Goal: Task Accomplishment & Management: Use online tool/utility

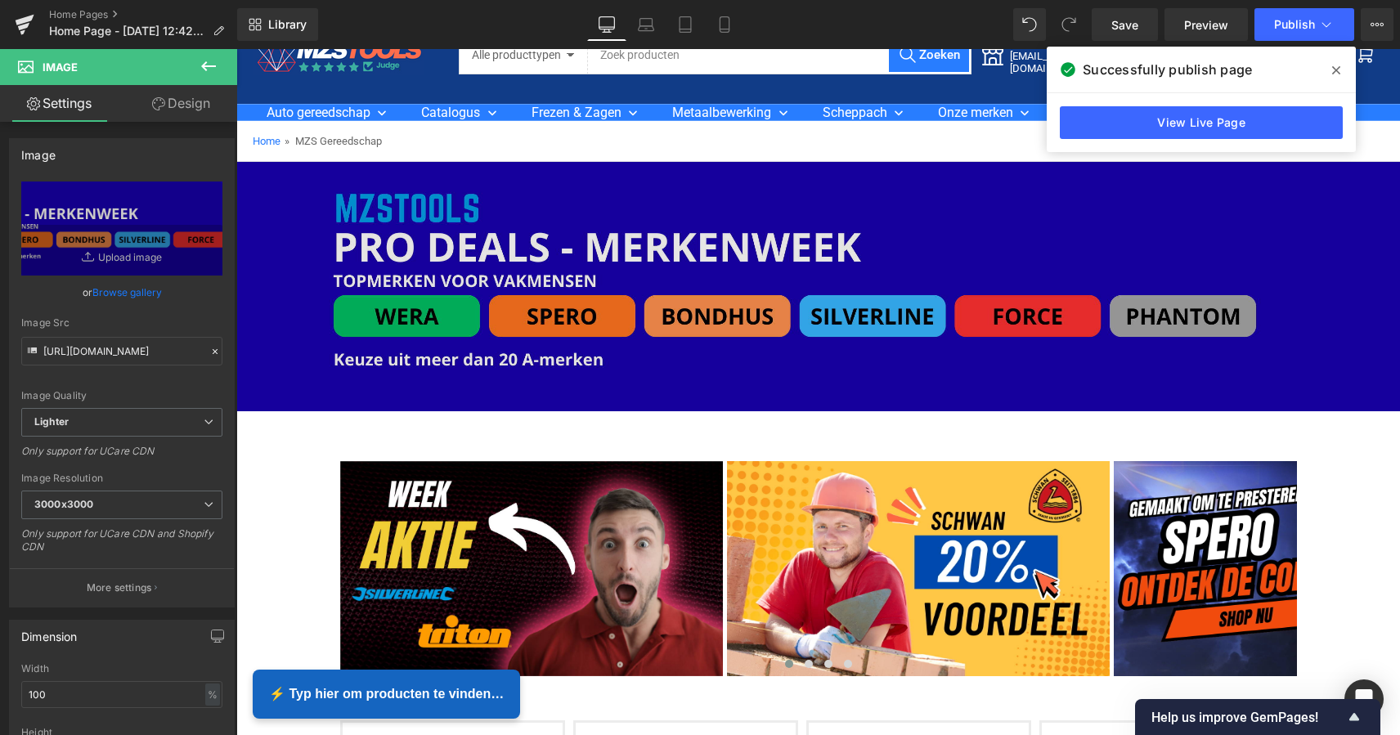
scroll to position [56, 0]
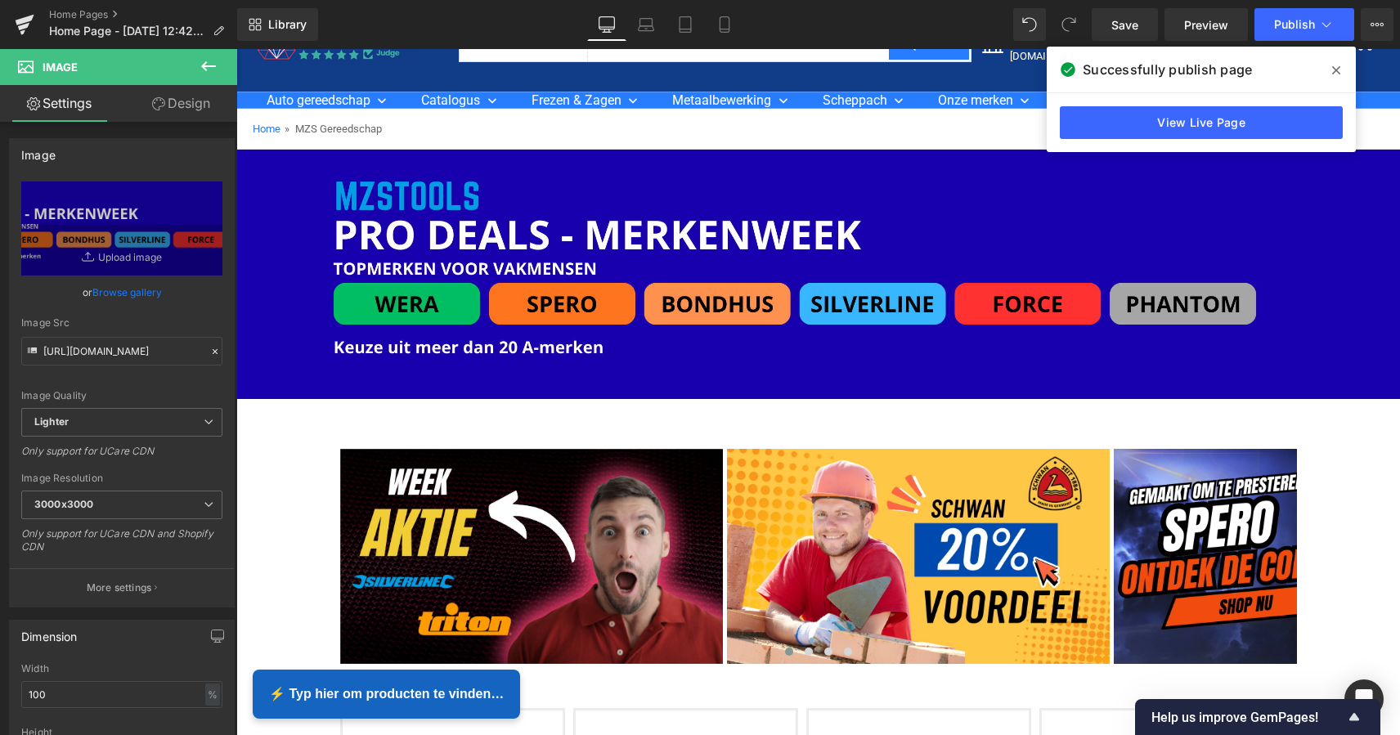
click at [1339, 66] on icon at bounding box center [1336, 70] width 8 height 13
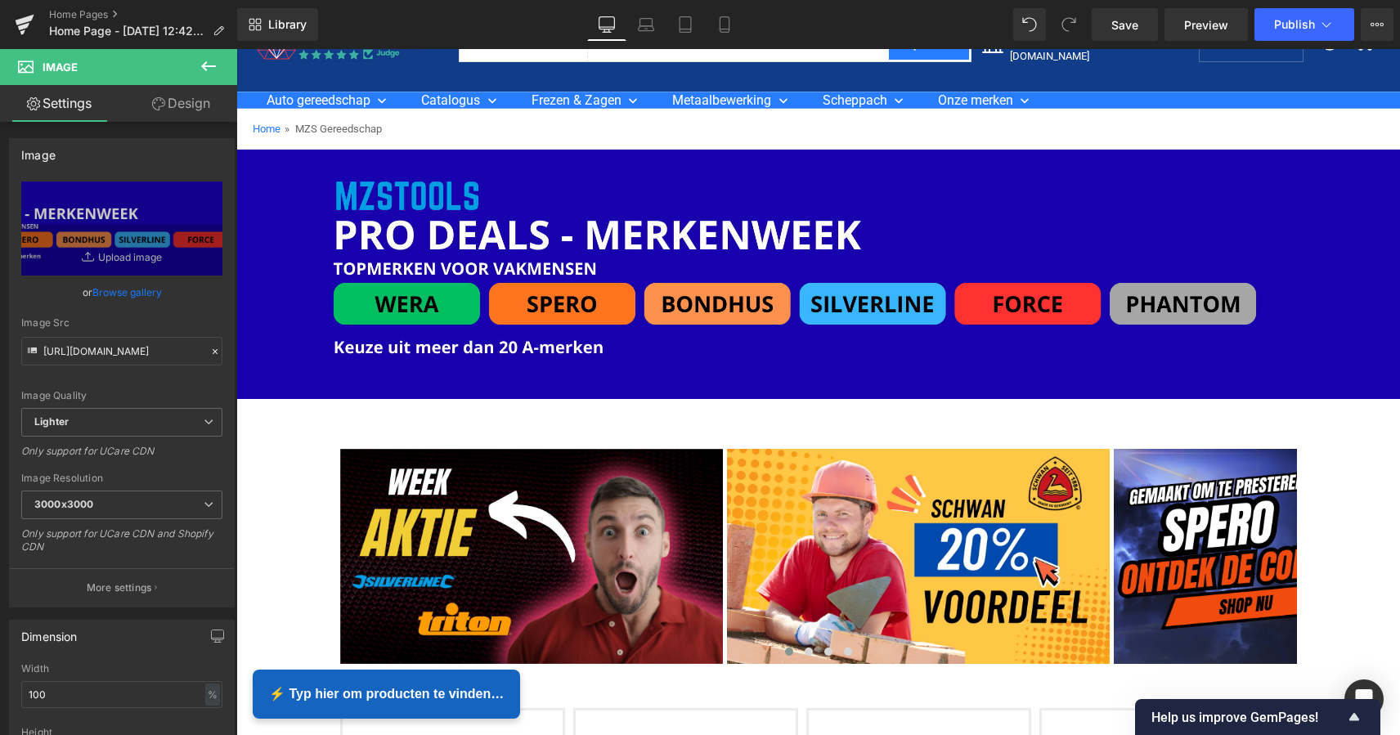
click at [209, 65] on icon at bounding box center [208, 66] width 15 height 10
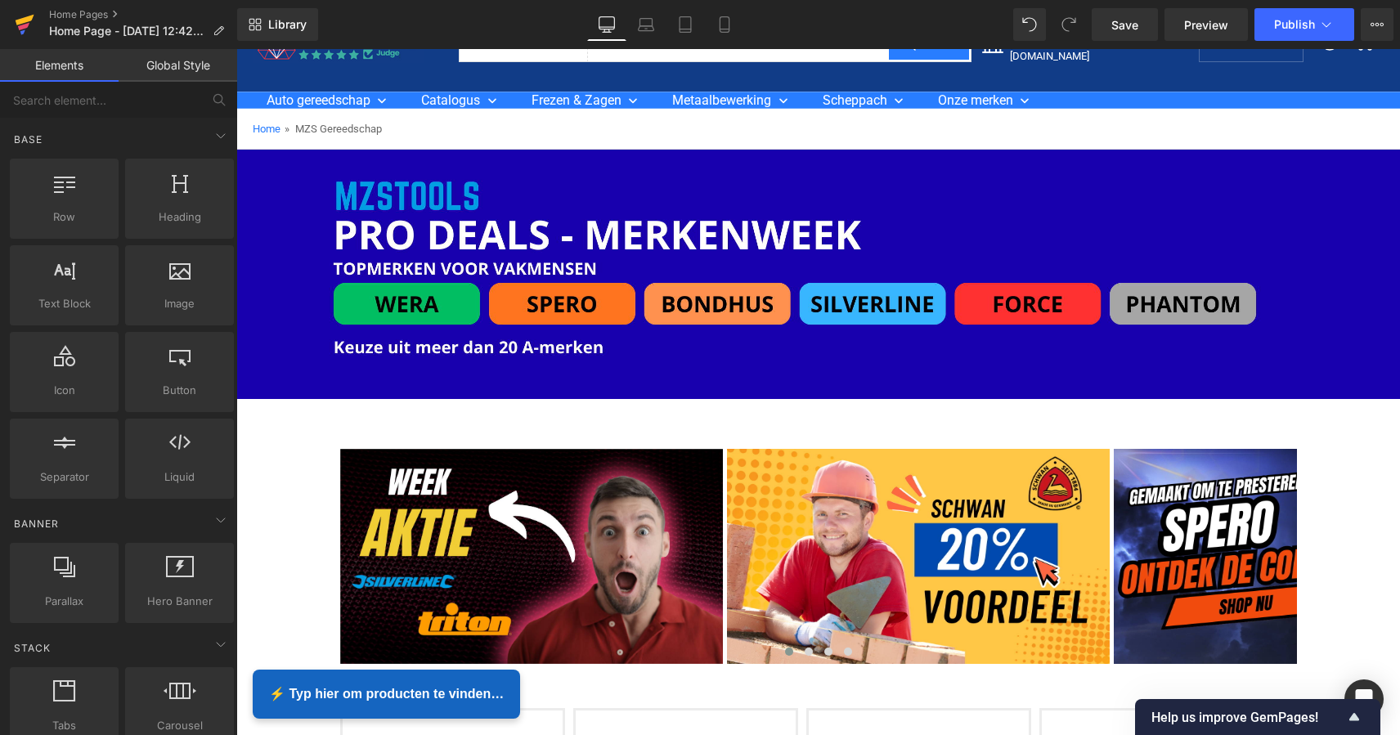
click at [25, 22] on icon at bounding box center [25, 20] width 19 height 11
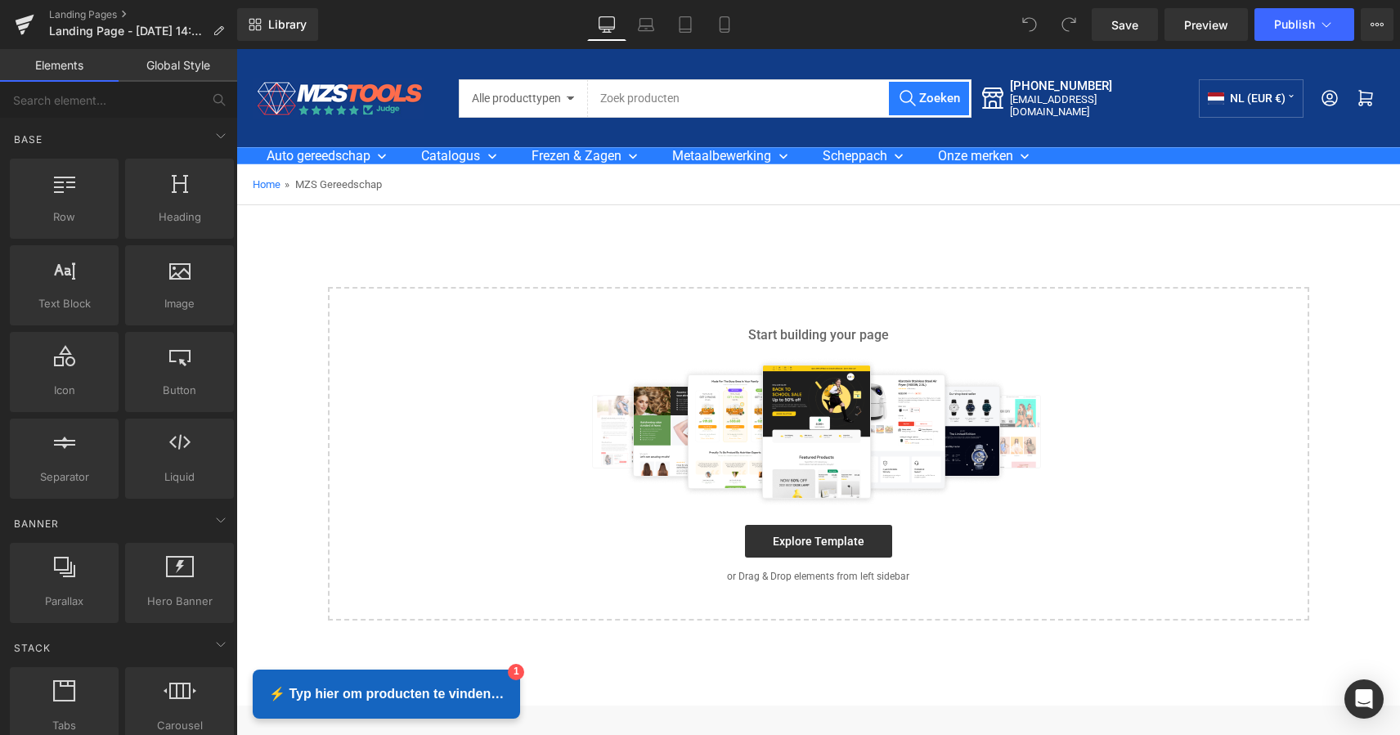
scroll to position [1, 0]
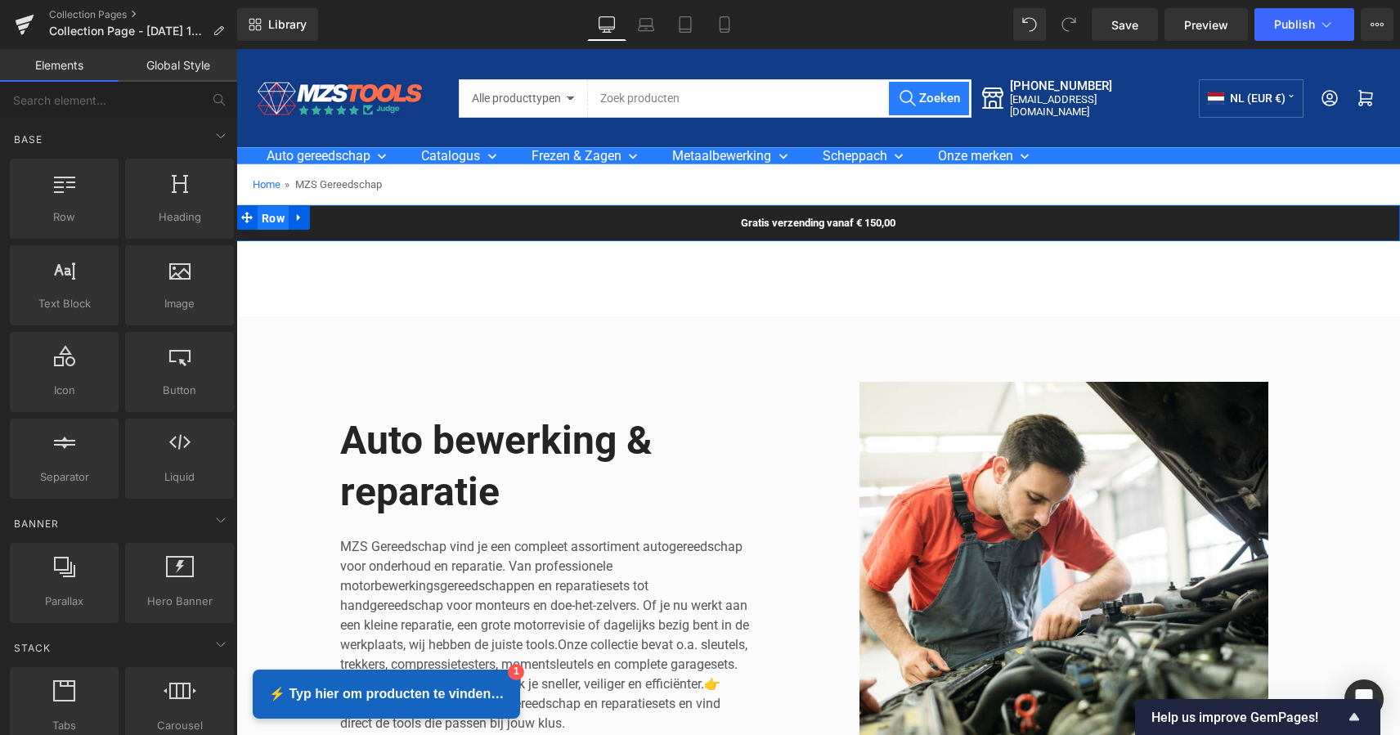
click at [272, 217] on span "Row" at bounding box center [273, 218] width 31 height 25
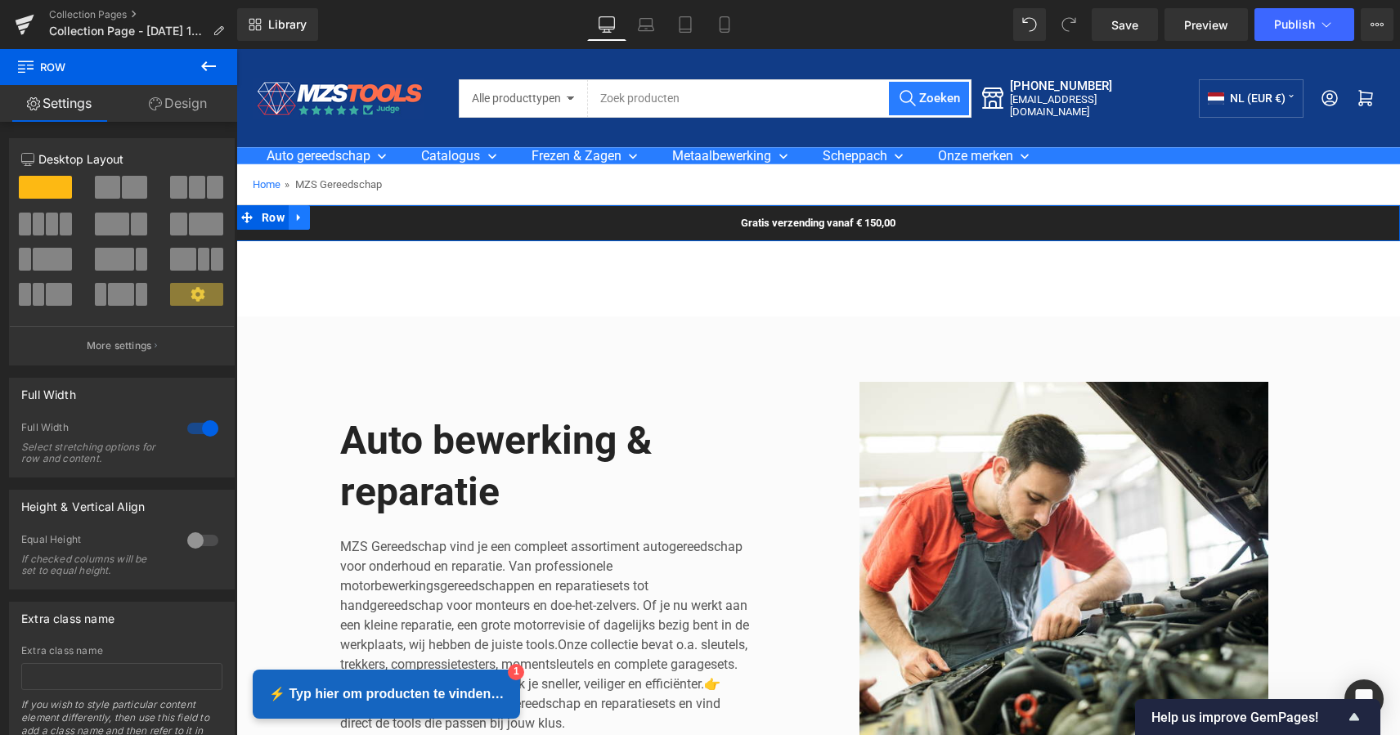
click at [293, 215] on icon at bounding box center [298, 218] width 11 height 12
click at [316, 216] on icon at bounding box center [320, 217] width 11 height 11
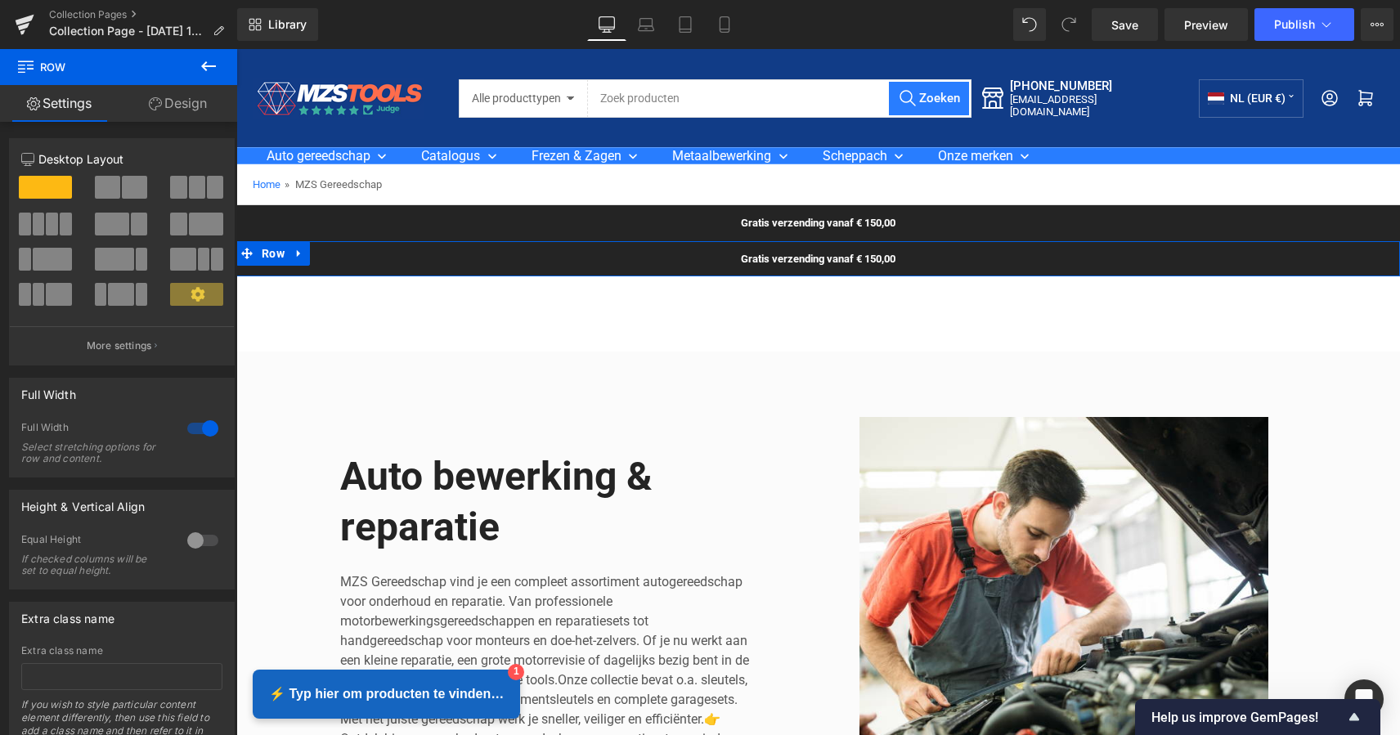
click at [293, 254] on icon at bounding box center [298, 253] width 11 height 12
click at [337, 253] on icon at bounding box center [341, 253] width 11 height 11
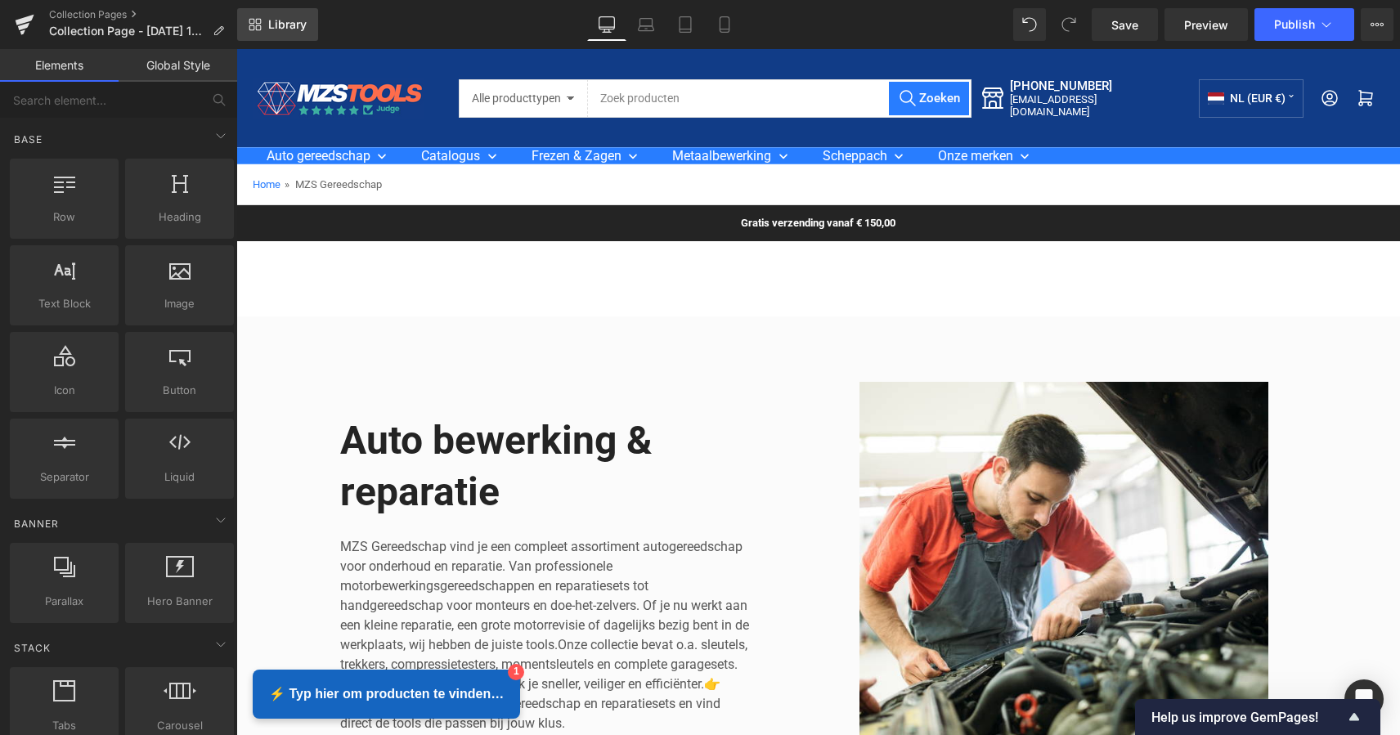
click at [275, 30] on span "Library" at bounding box center [287, 24] width 38 height 15
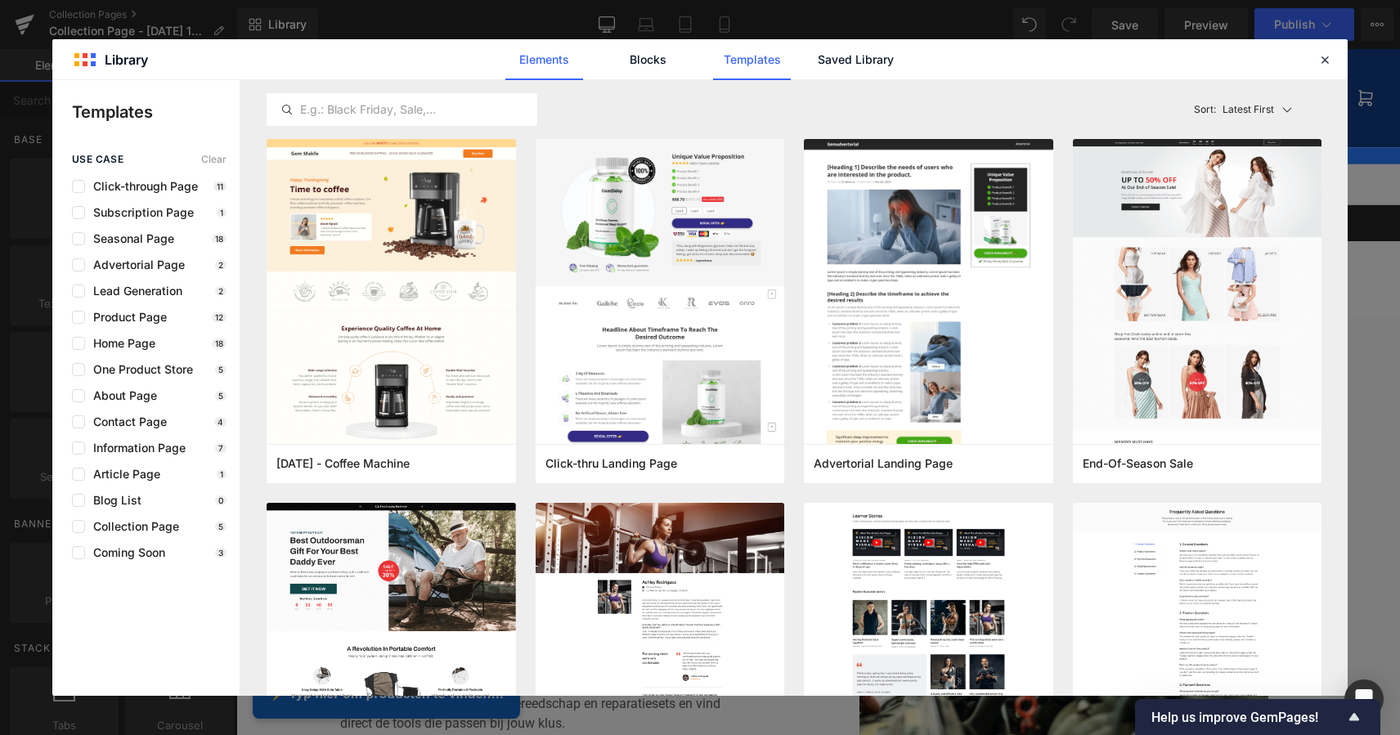
click at [555, 61] on link "Elements" at bounding box center [544, 59] width 78 height 41
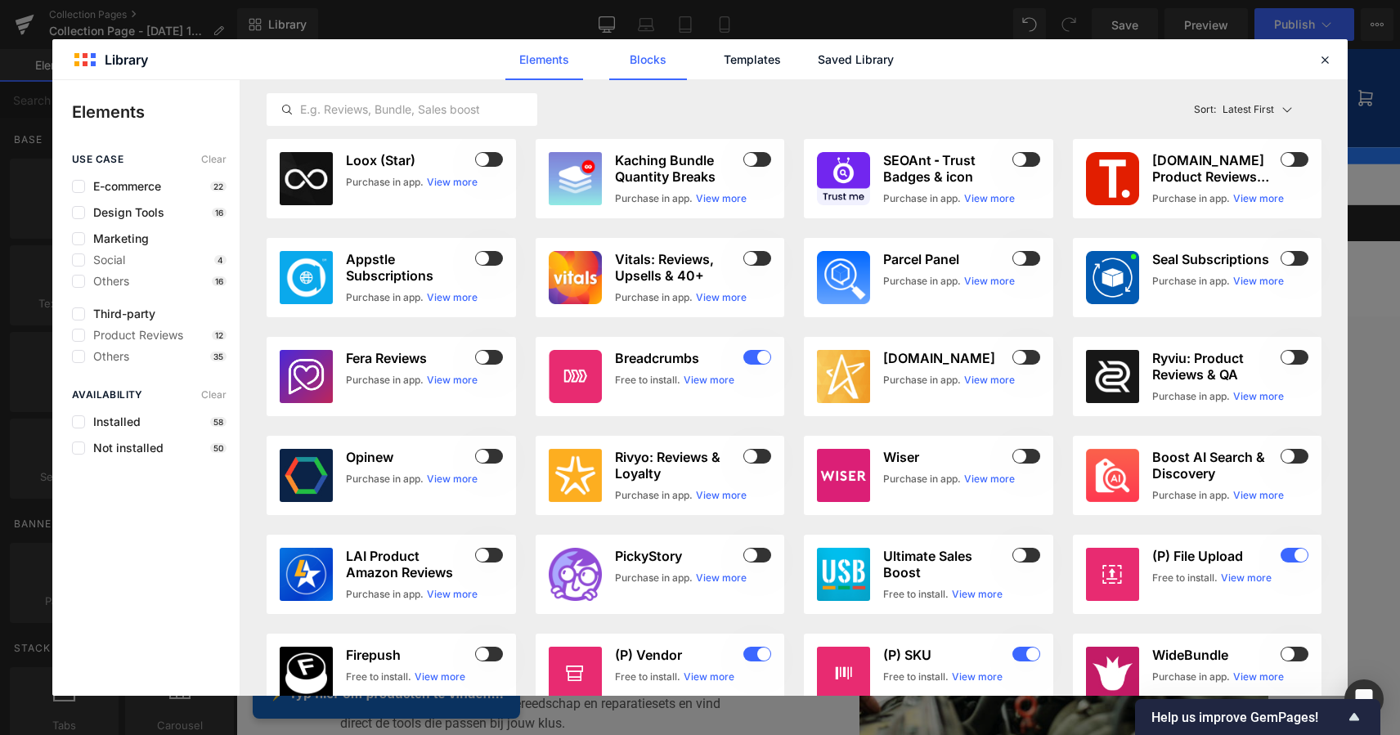
click at [660, 58] on link "Blocks" at bounding box center [648, 59] width 78 height 41
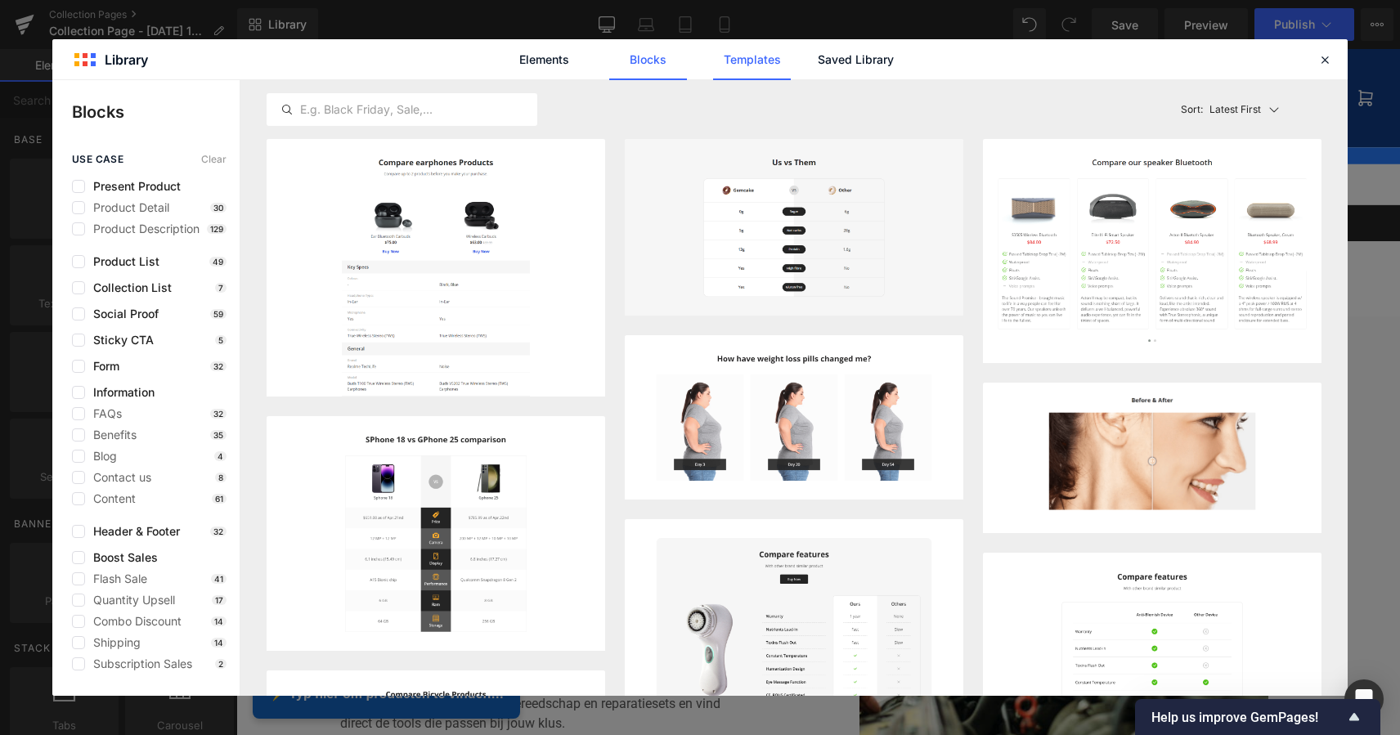
click at [748, 61] on link "Templates" at bounding box center [752, 59] width 78 height 41
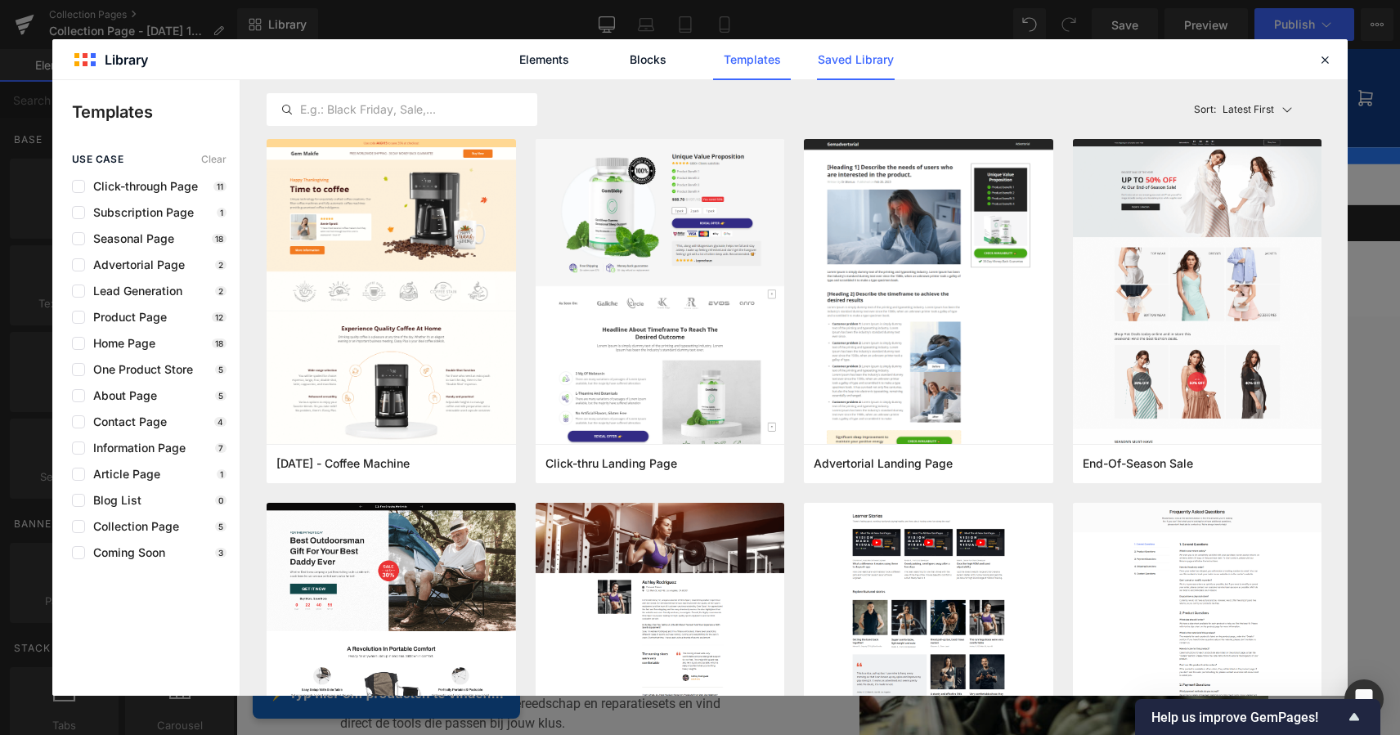
click at [874, 61] on link "Saved Library" at bounding box center [856, 59] width 78 height 41
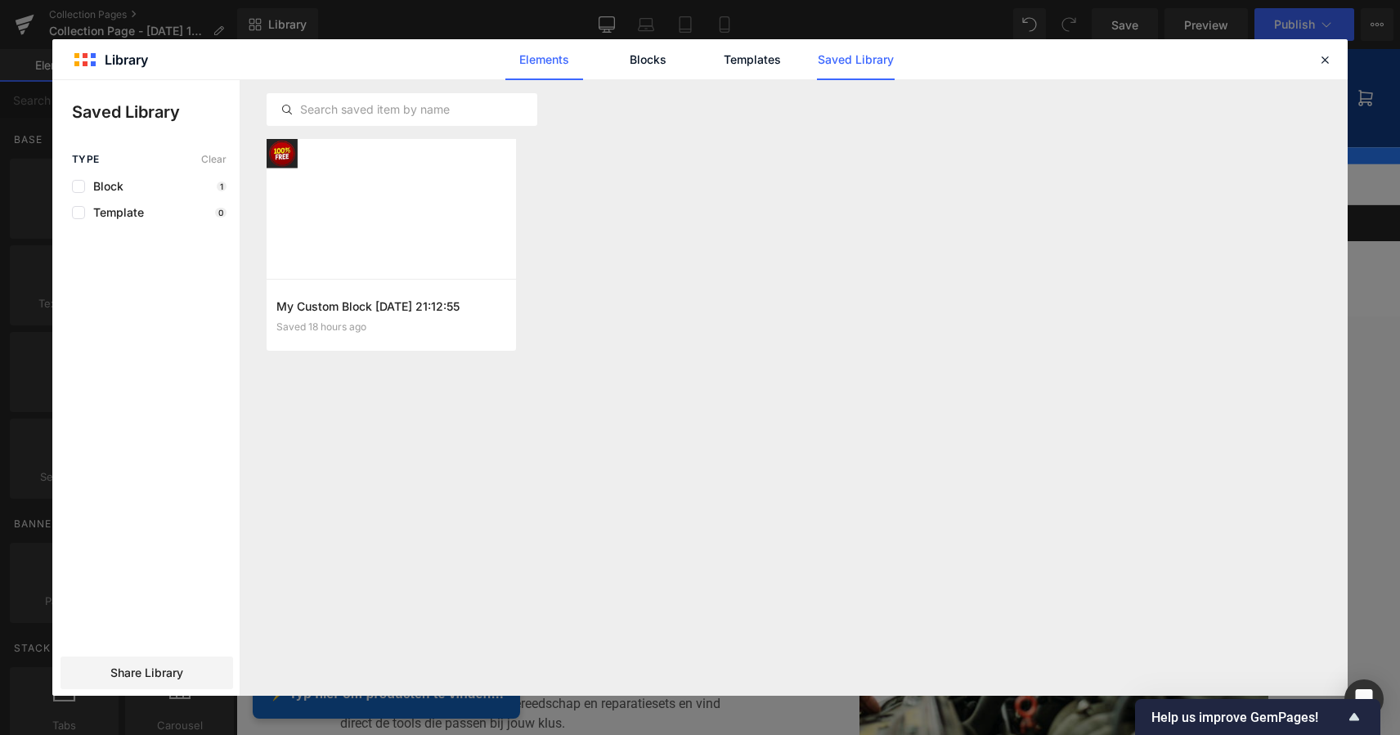
click at [558, 63] on link "Elements" at bounding box center [544, 59] width 78 height 41
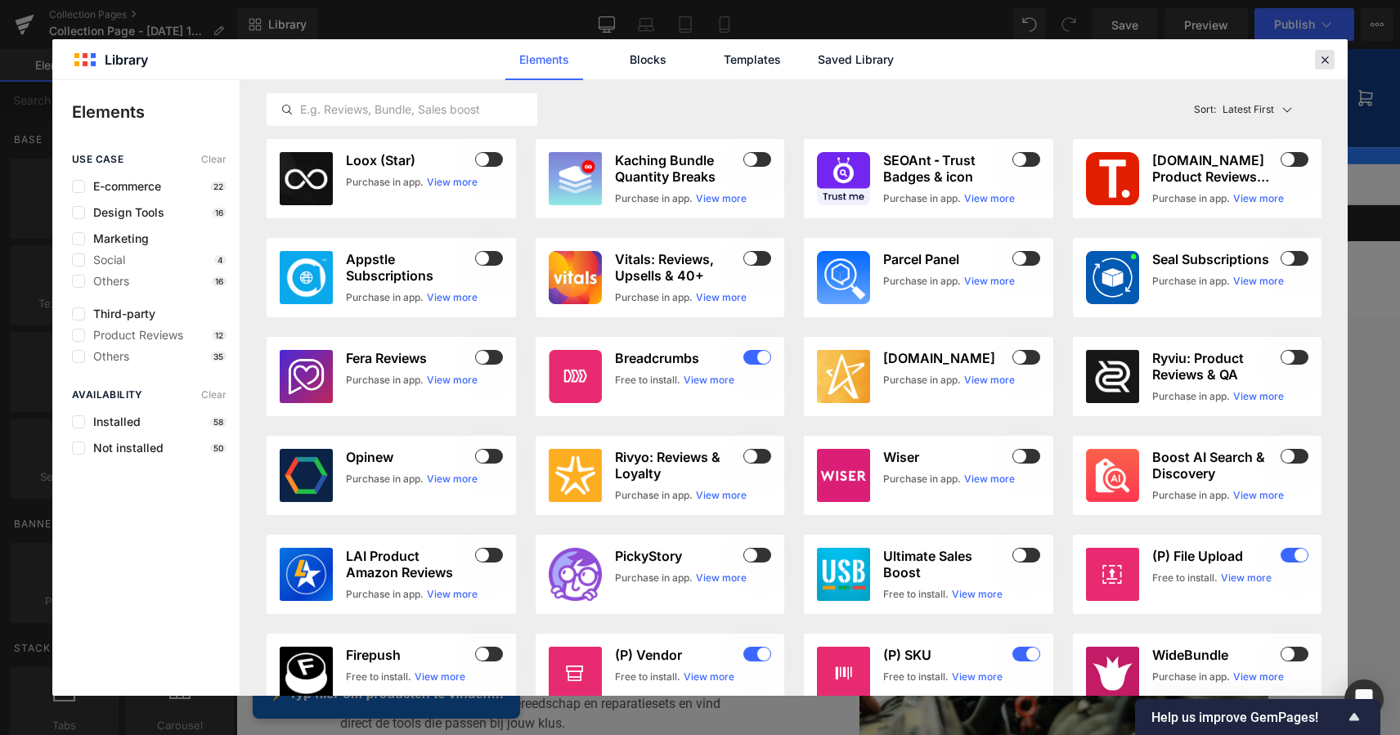
click at [1322, 61] on icon at bounding box center [1324, 59] width 15 height 15
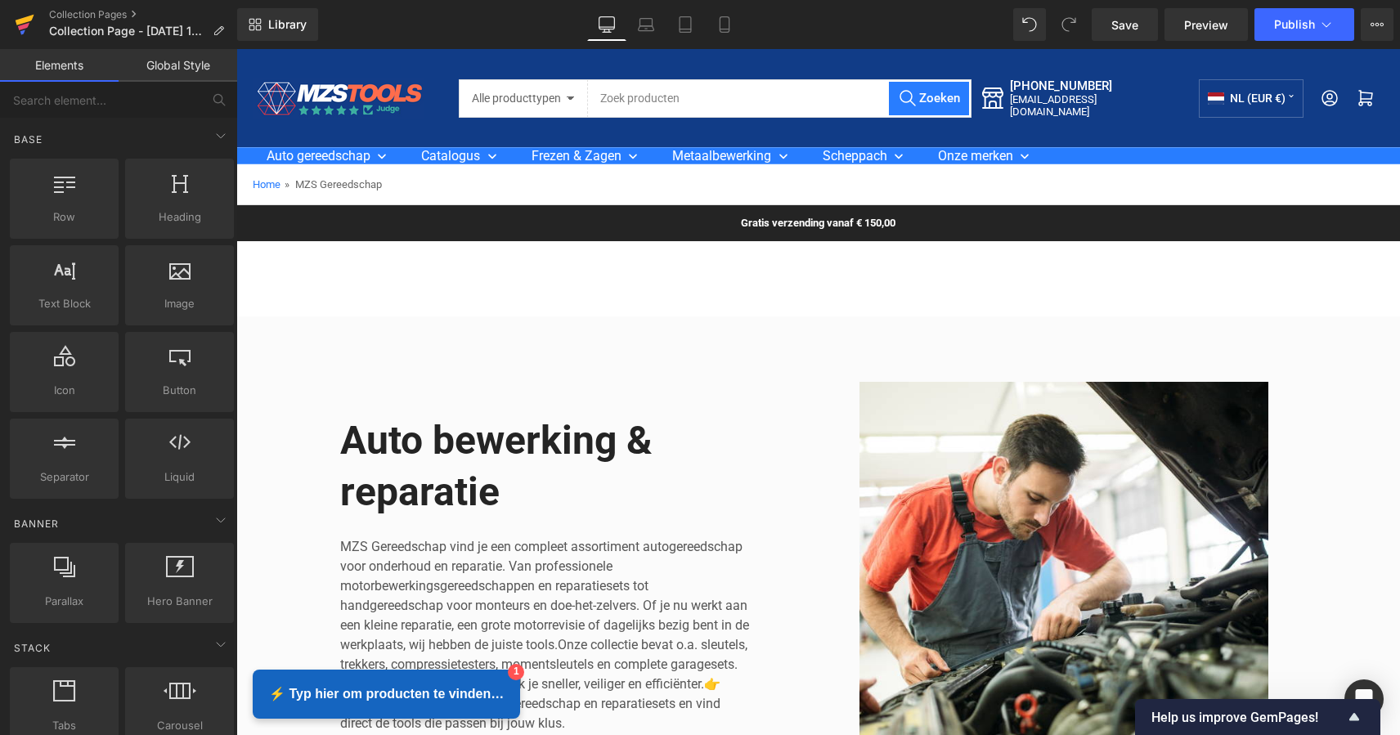
click at [17, 20] on icon at bounding box center [25, 20] width 19 height 11
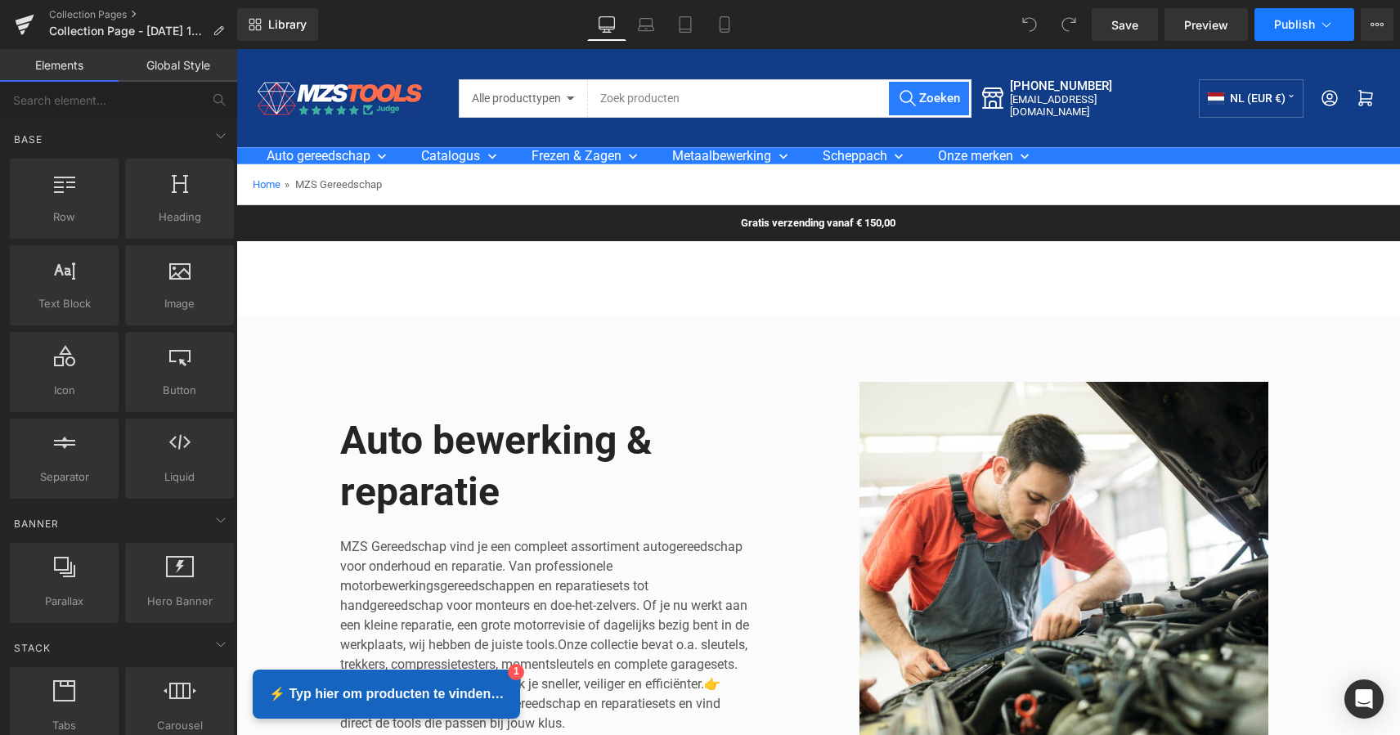
click at [1316, 29] on button "Publish" at bounding box center [1304, 24] width 100 height 33
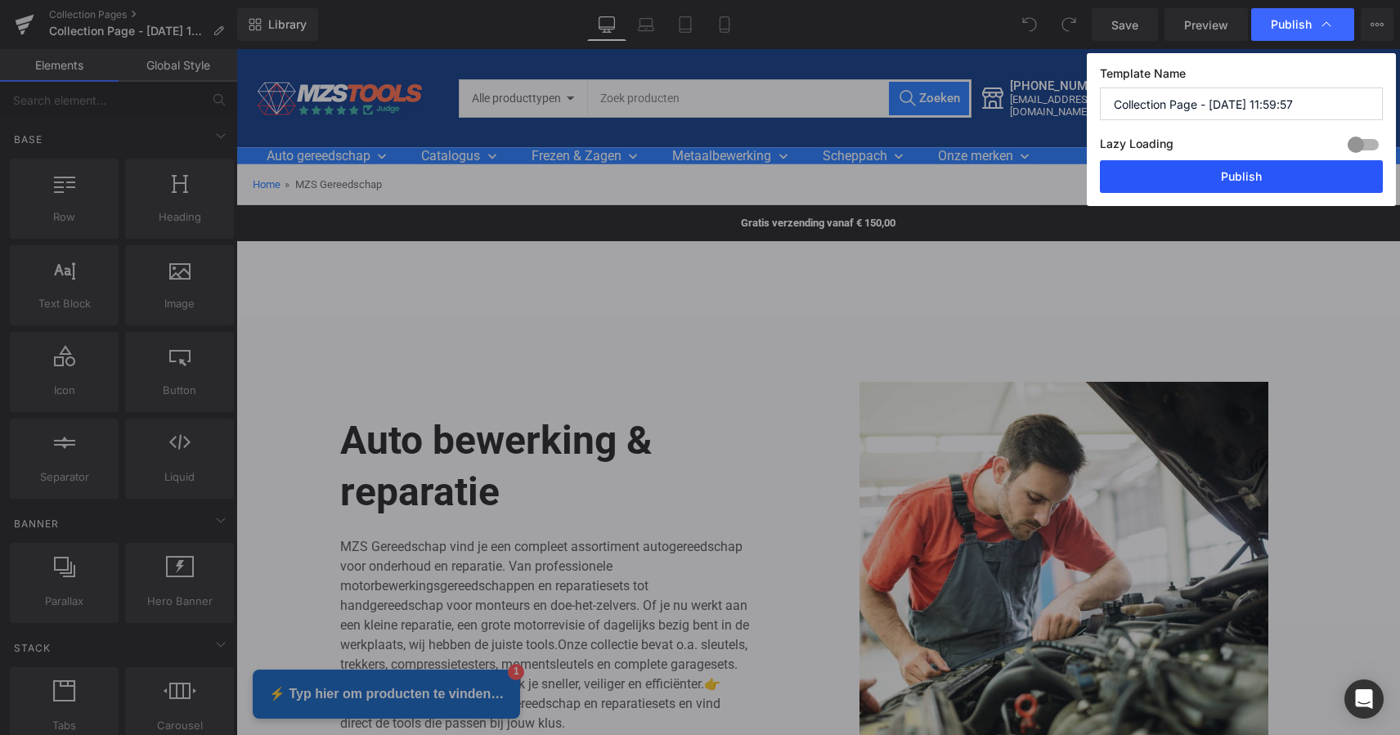
click at [1254, 176] on button "Publish" at bounding box center [1241, 176] width 283 height 33
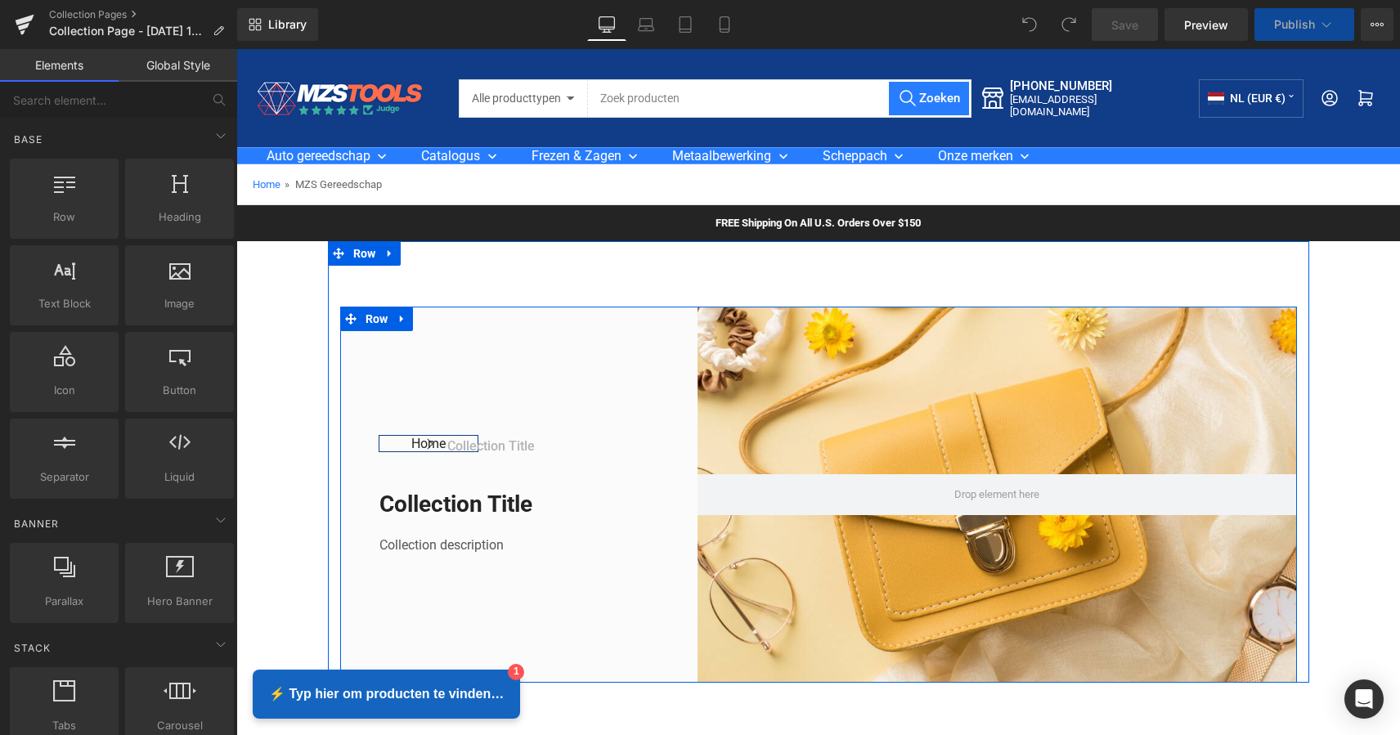
click at [400, 321] on icon at bounding box center [401, 318] width 11 height 12
click at [441, 320] on icon at bounding box center [444, 318] width 11 height 11
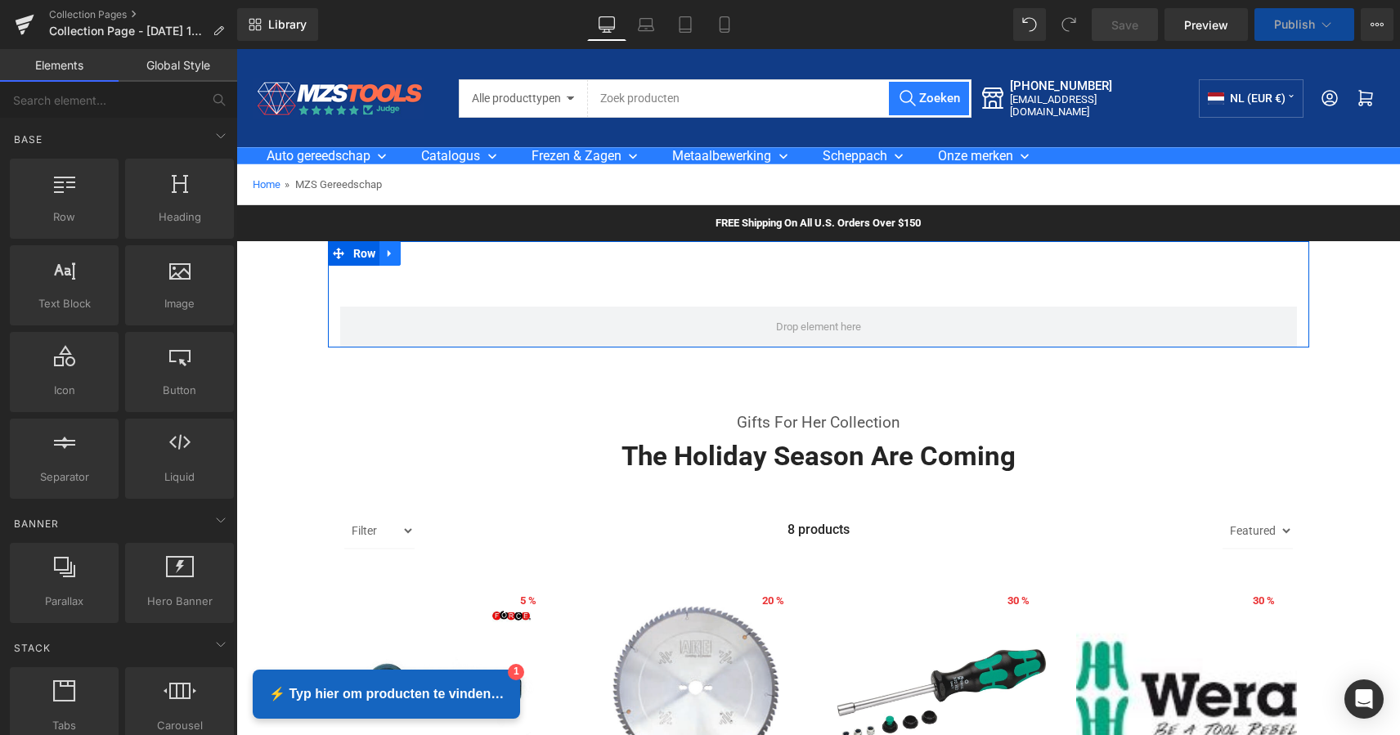
click at [387, 254] on icon at bounding box center [388, 252] width 3 height 7
click at [422, 253] on link at bounding box center [432, 253] width 21 height 25
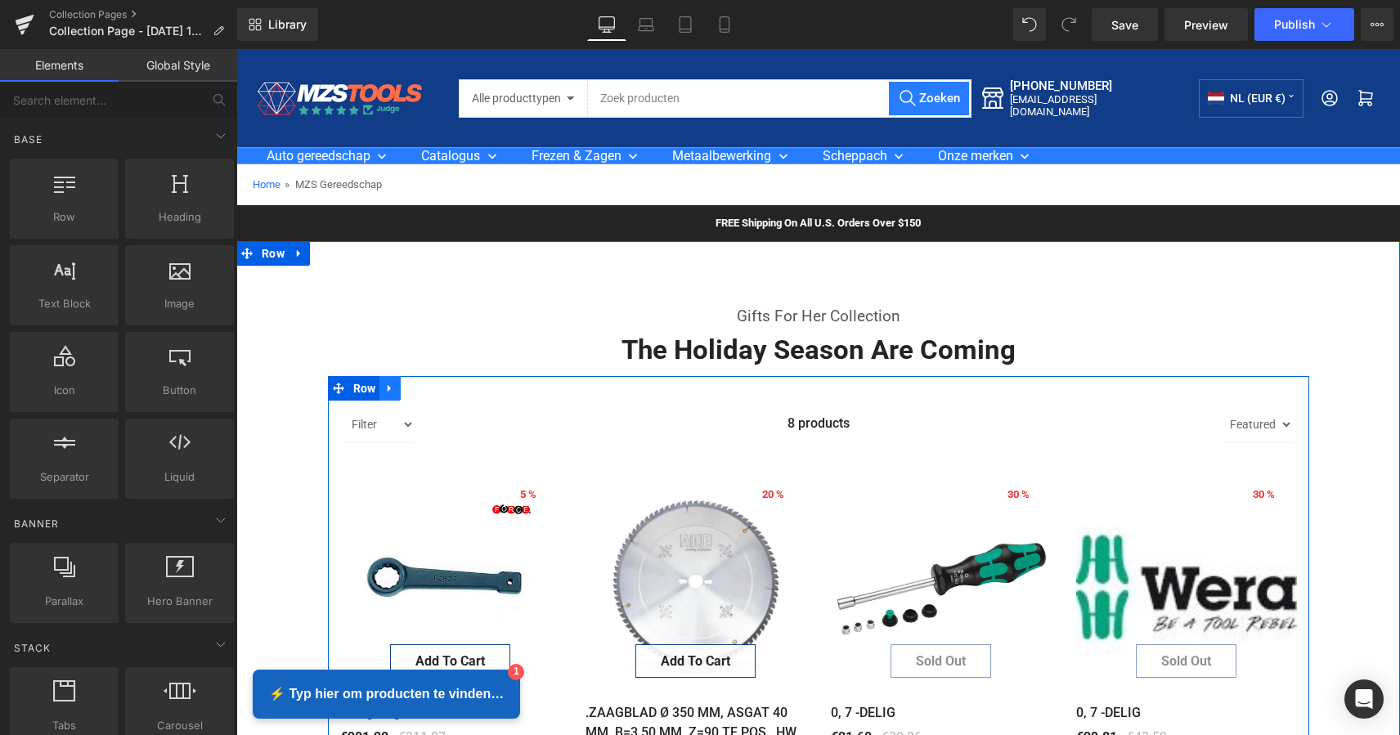
click at [392, 388] on icon at bounding box center [389, 389] width 11 height 12
click at [431, 386] on icon at bounding box center [432, 389] width 11 height 12
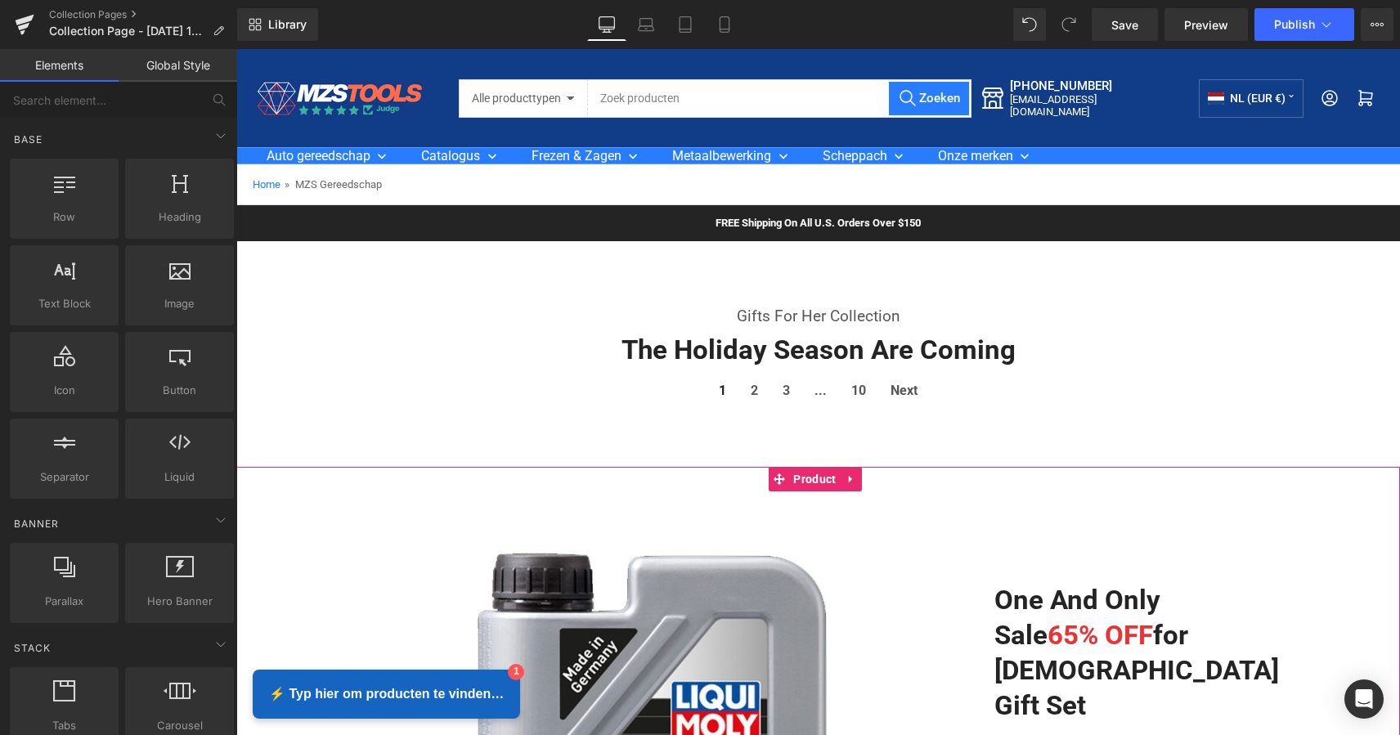
click at [847, 473] on icon at bounding box center [850, 479] width 11 height 12
click at [859, 477] on icon at bounding box center [861, 478] width 11 height 11
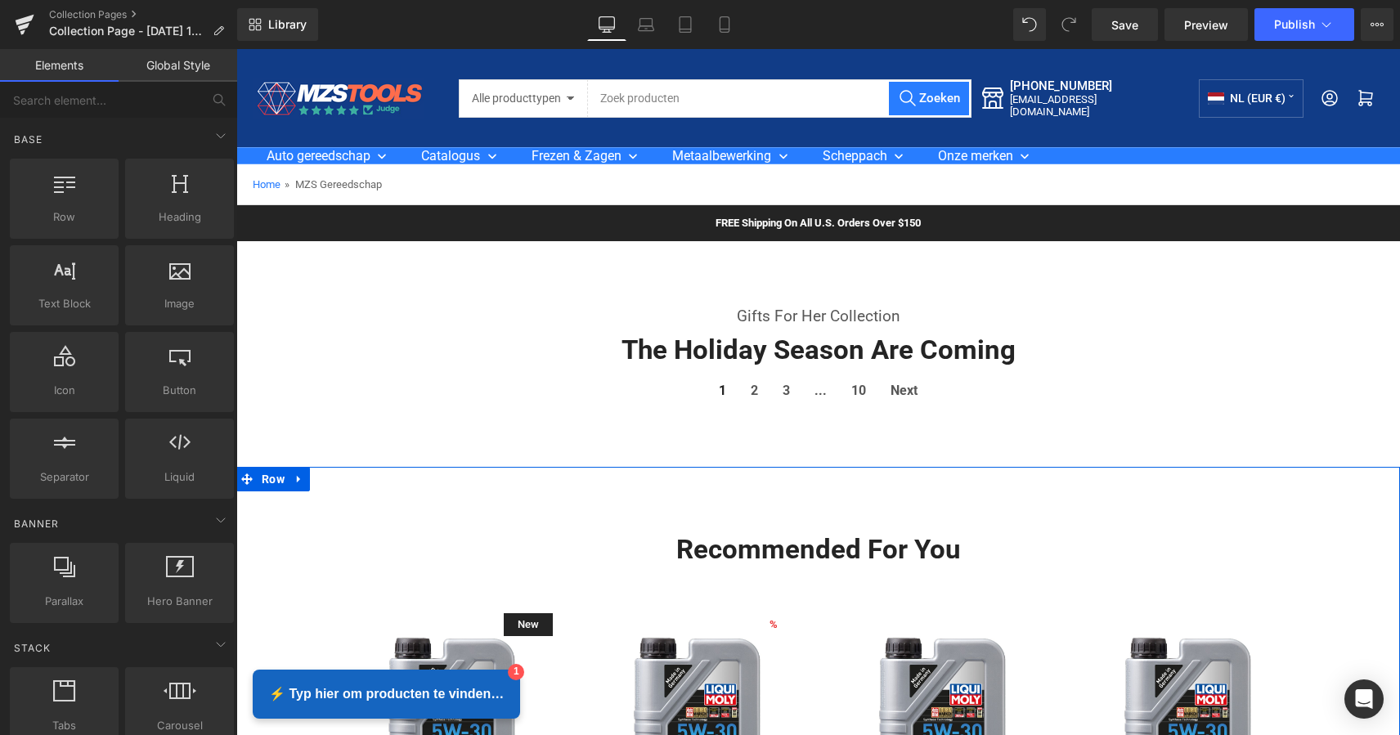
click at [296, 481] on icon at bounding box center [298, 479] width 11 height 12
click at [338, 473] on icon at bounding box center [341, 478] width 11 height 11
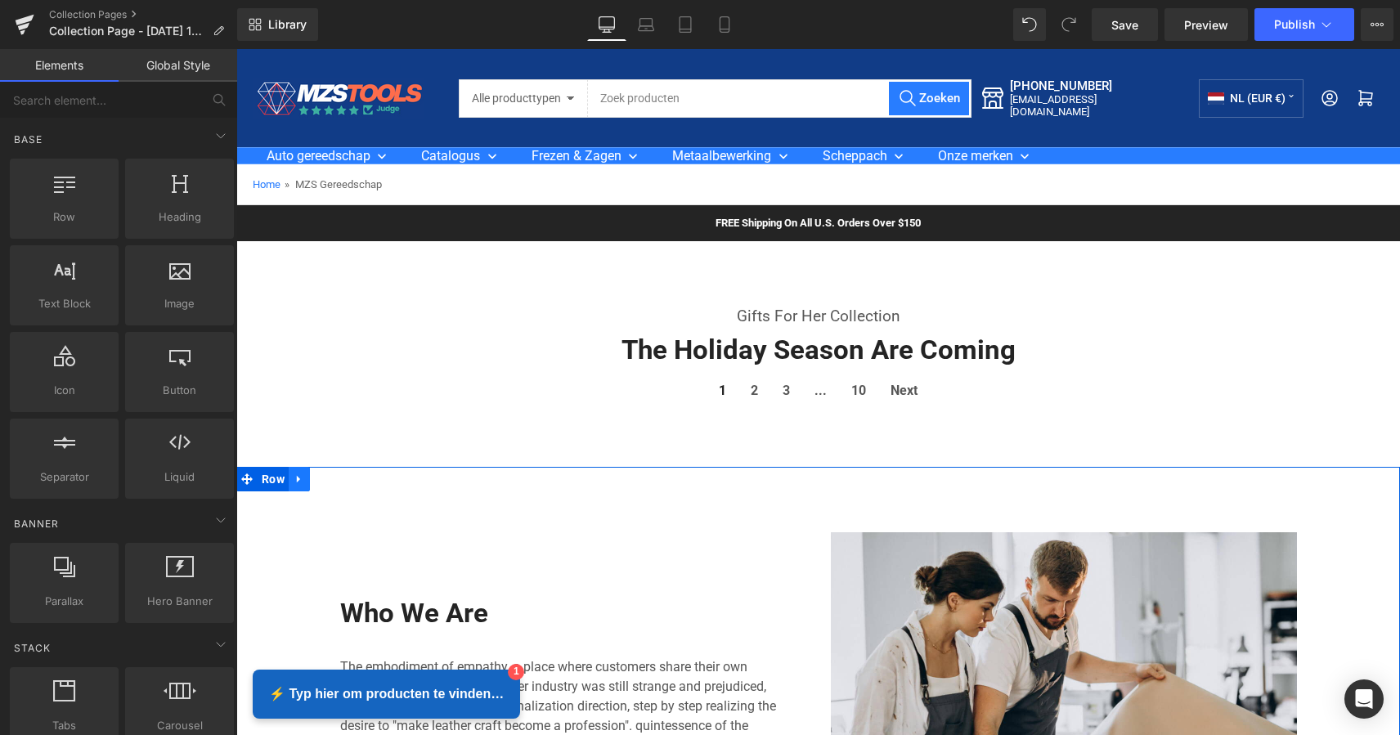
click at [297, 478] on icon at bounding box center [298, 478] width 3 height 7
click at [338, 473] on icon at bounding box center [341, 478] width 11 height 11
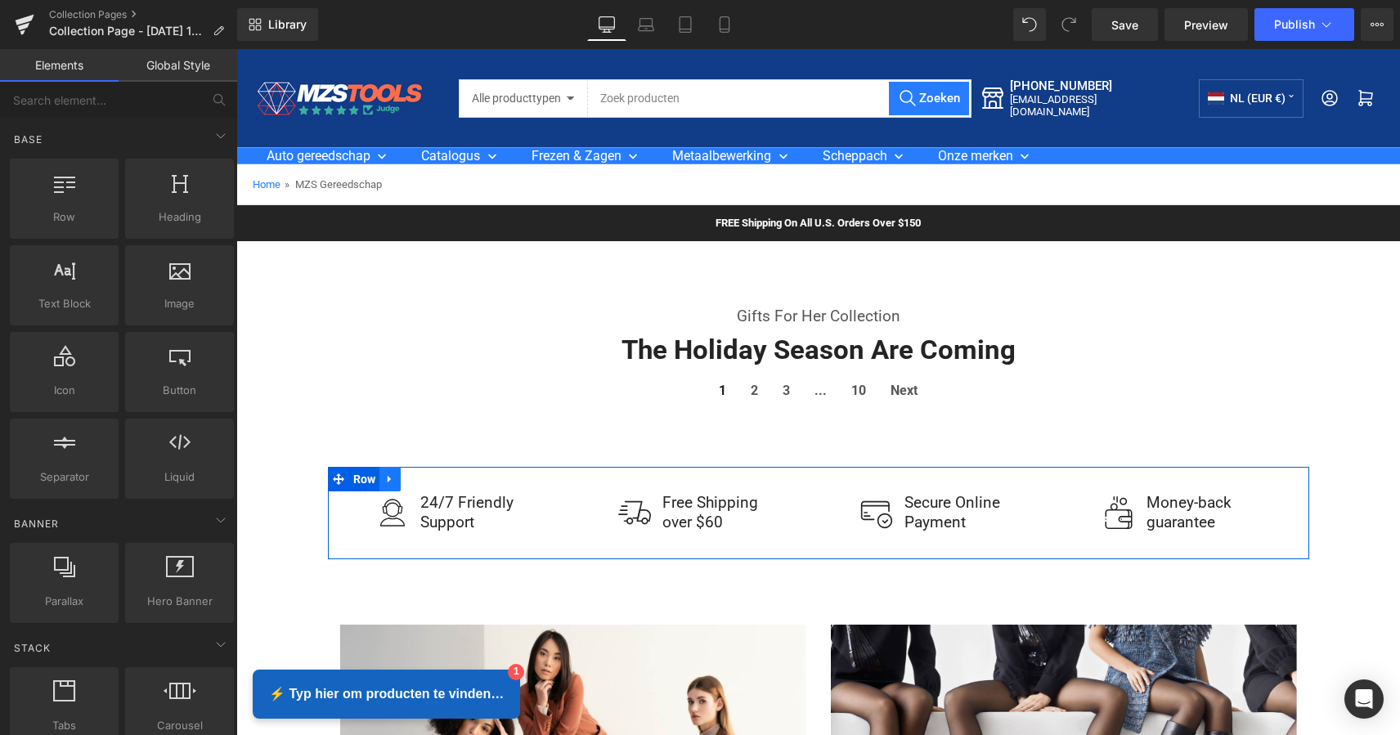
click at [387, 475] on icon at bounding box center [389, 479] width 11 height 12
click at [428, 474] on icon at bounding box center [432, 478] width 11 height 11
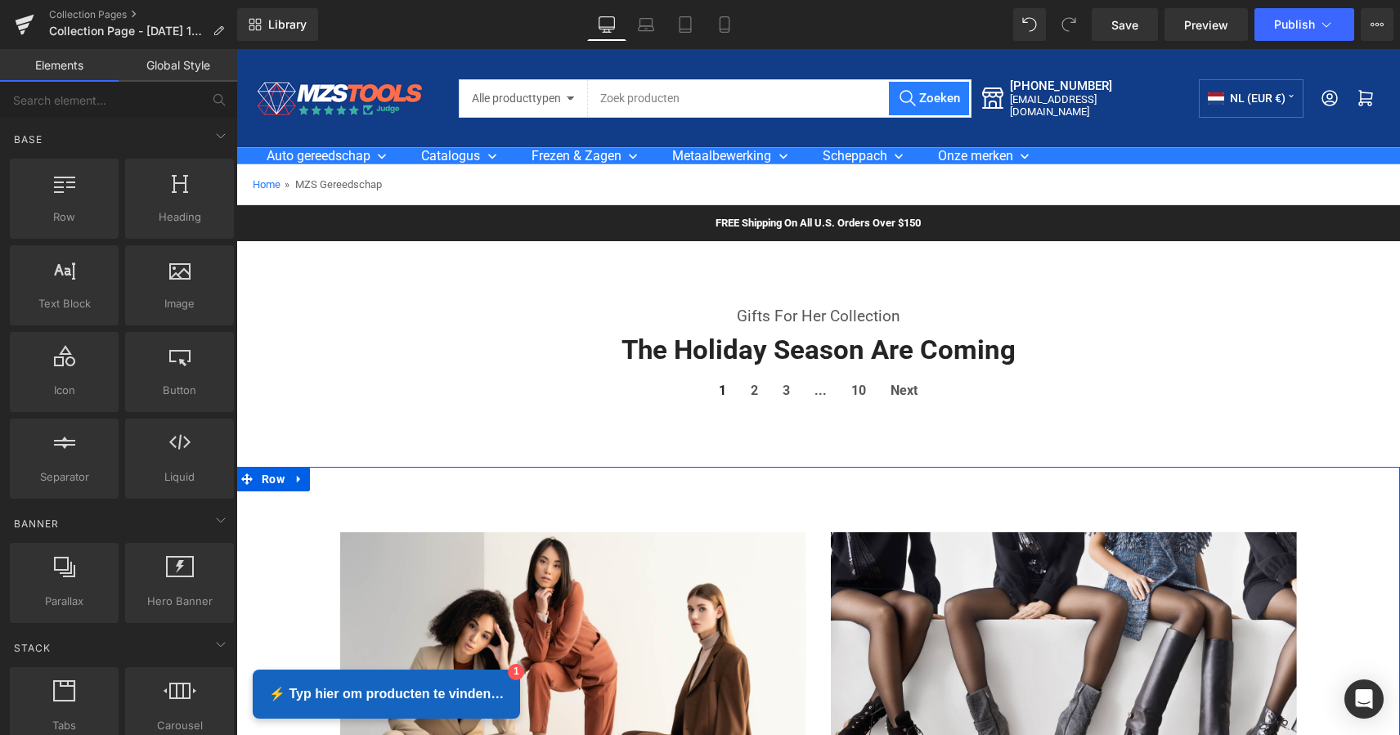
click at [293, 481] on icon at bounding box center [298, 479] width 11 height 12
click at [338, 475] on icon at bounding box center [341, 478] width 11 height 11
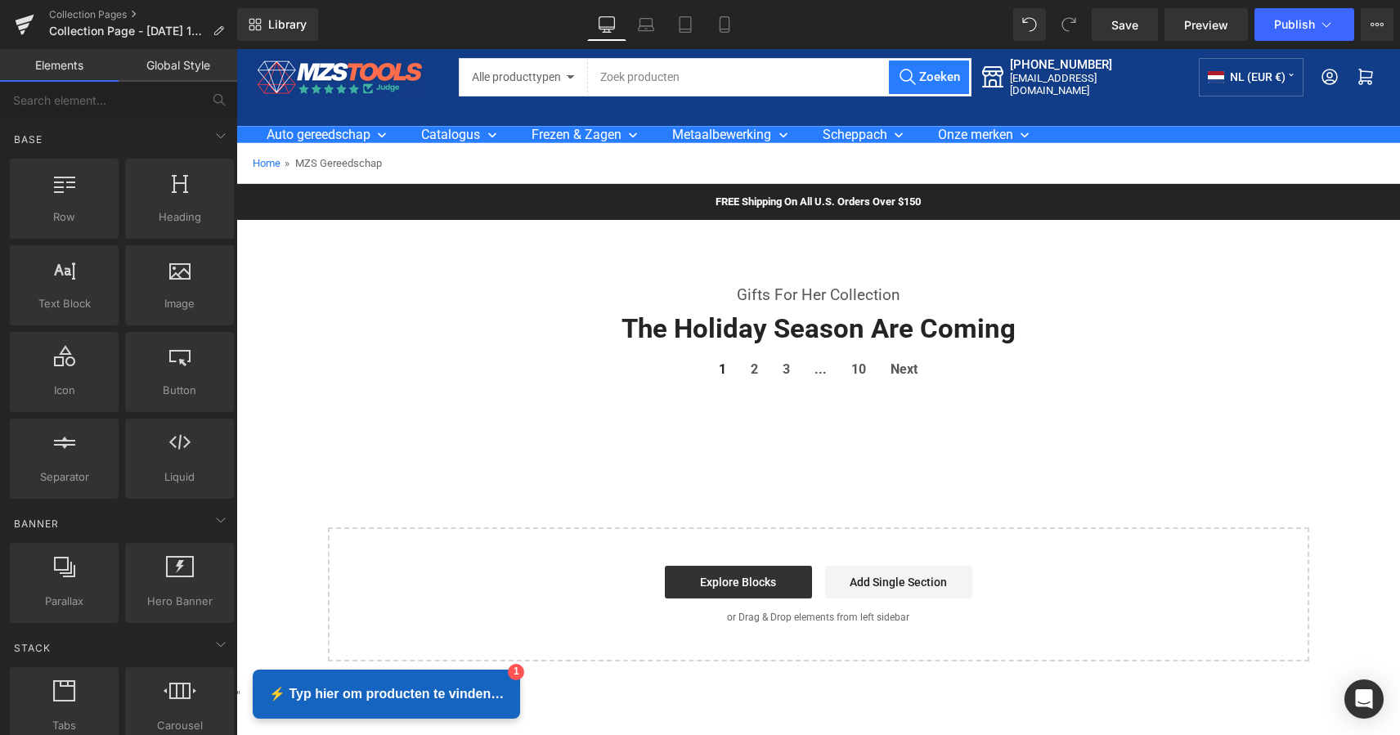
scroll to position [24, 0]
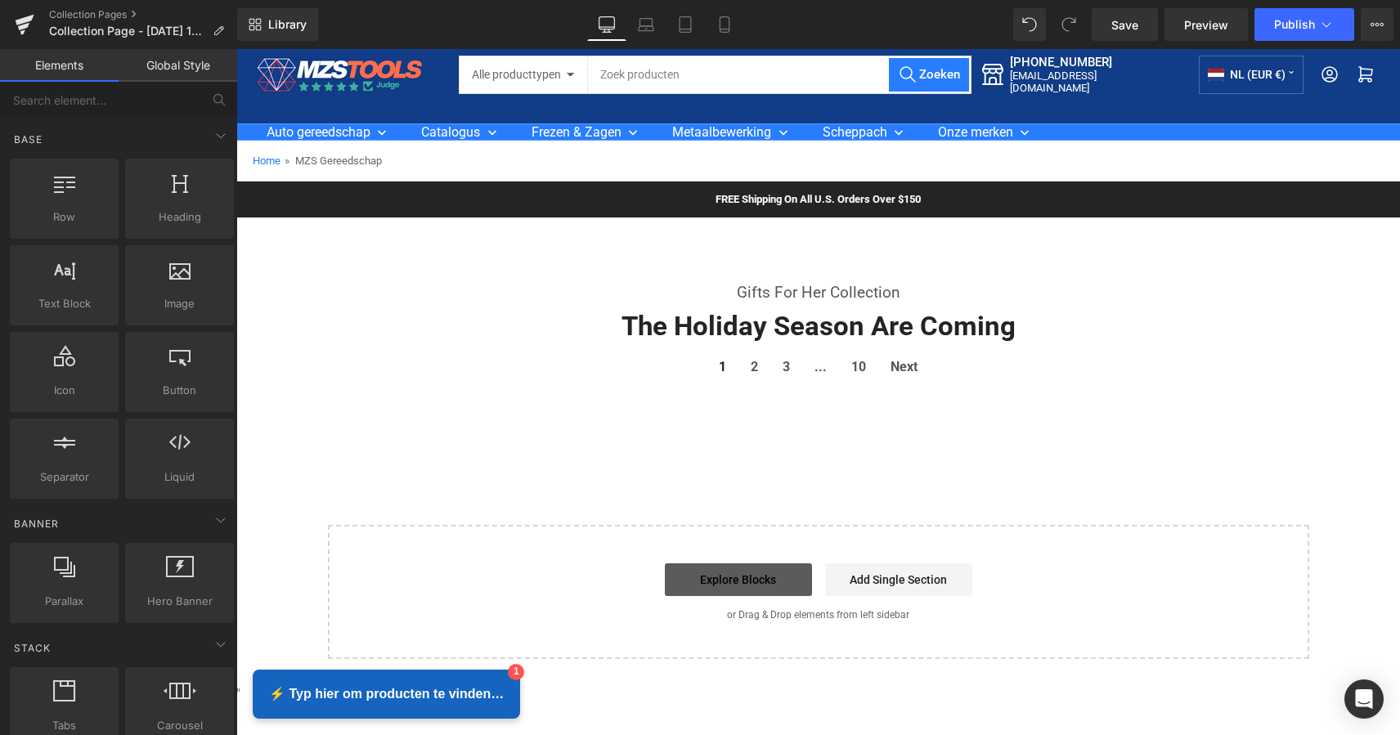
click at [734, 586] on link "Explore Blocks" at bounding box center [738, 579] width 147 height 33
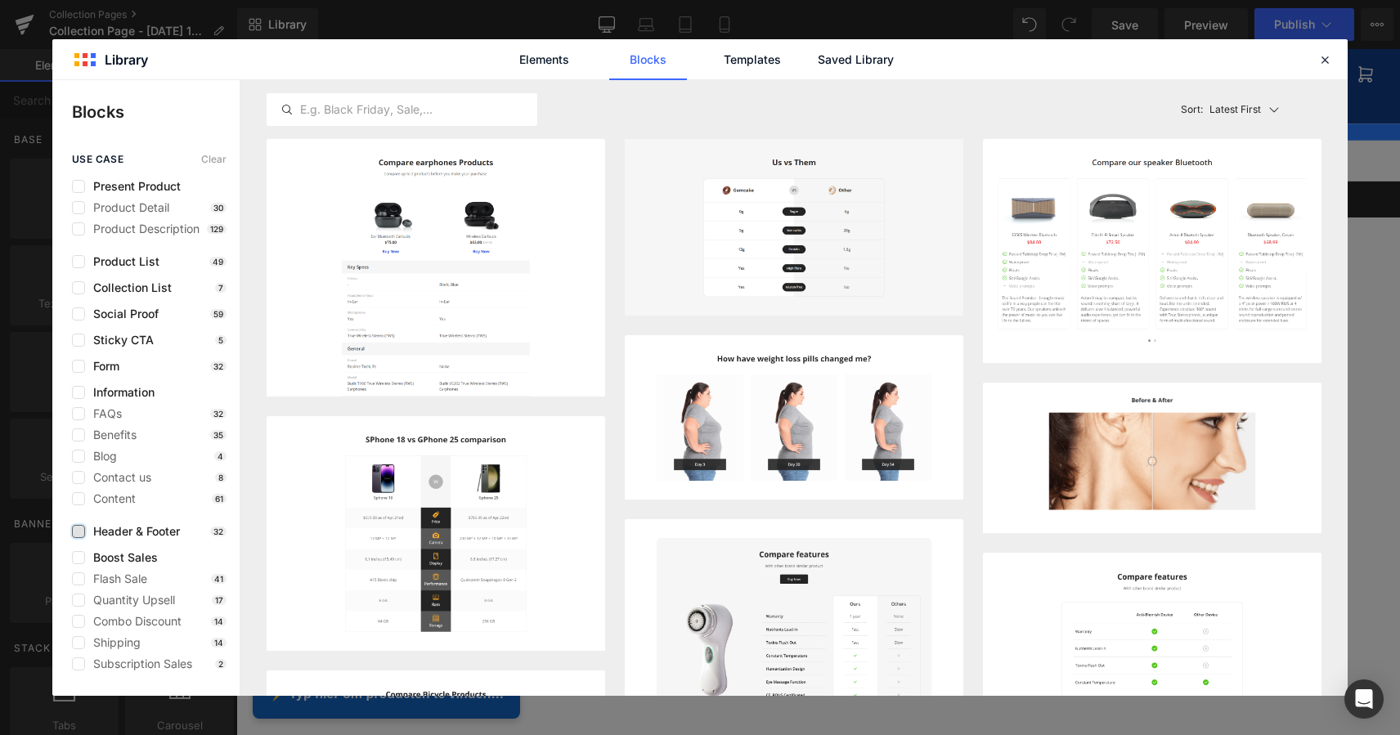
click at [78, 534] on label at bounding box center [78, 531] width 13 height 13
click at [78, 531] on input "checkbox" at bounding box center [78, 531] width 0 height 0
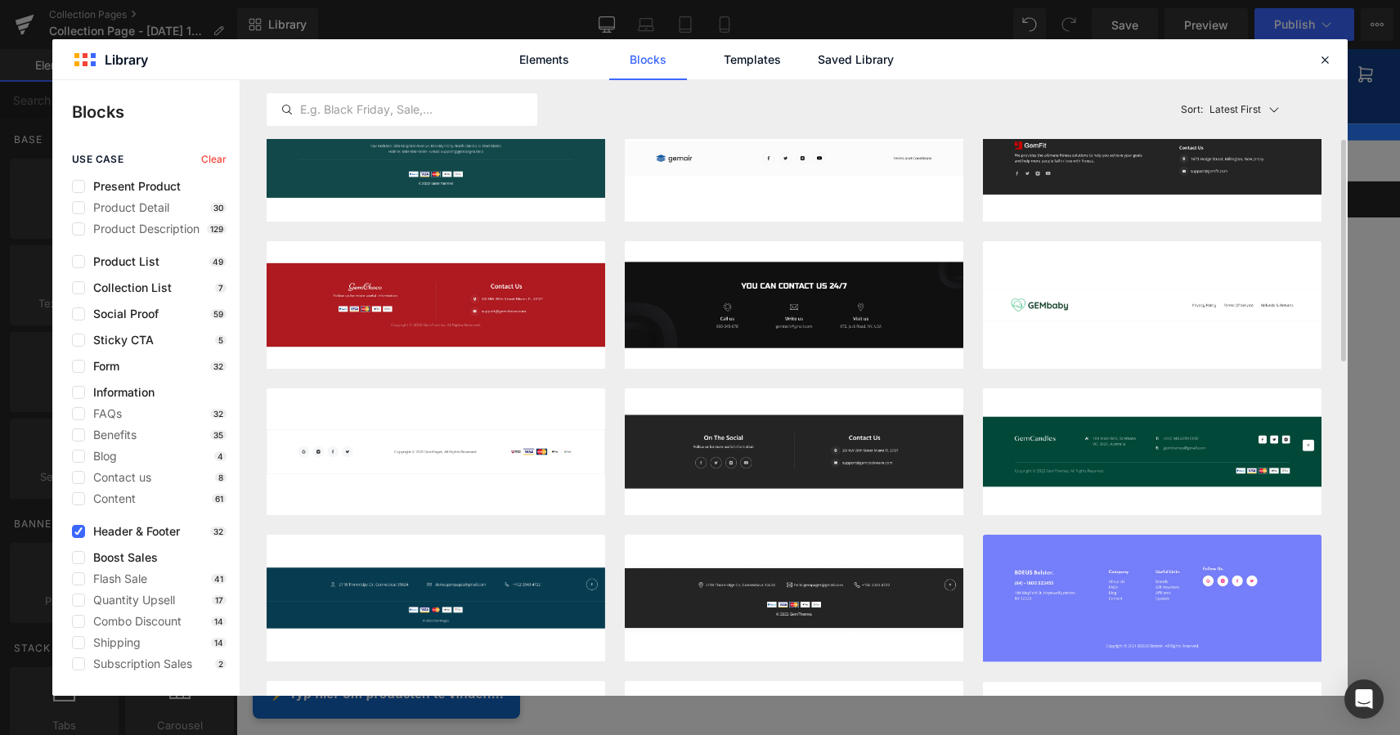
scroll to position [0, 0]
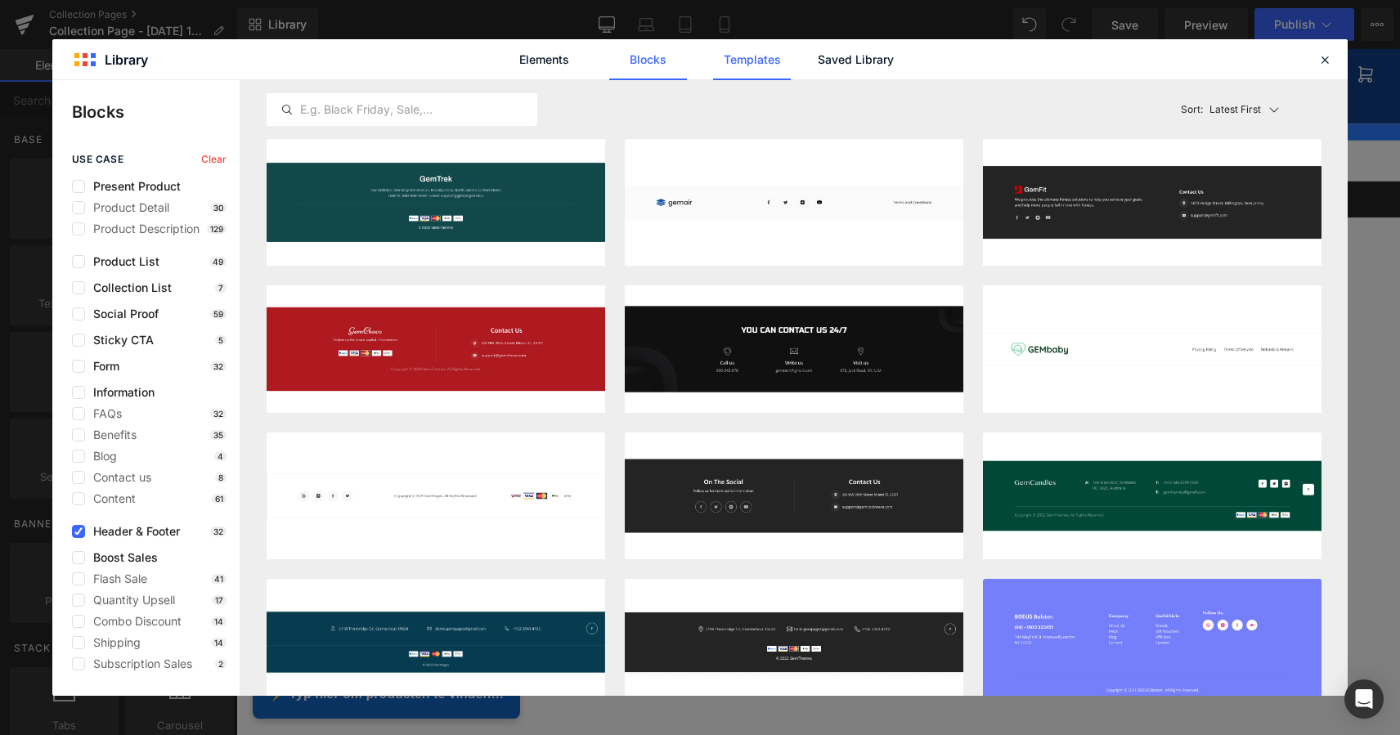
click at [739, 71] on link "Templates" at bounding box center [752, 59] width 78 height 41
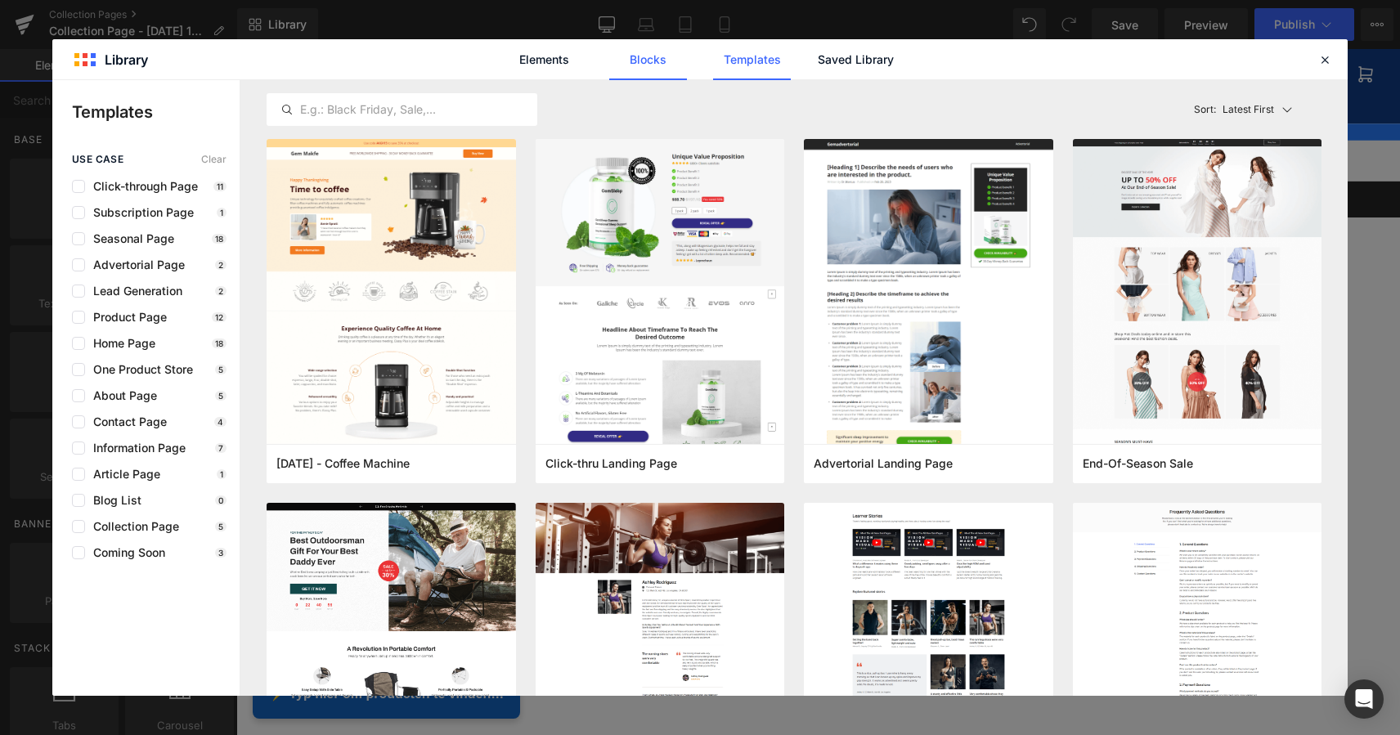
click at [648, 65] on link "Blocks" at bounding box center [648, 59] width 78 height 41
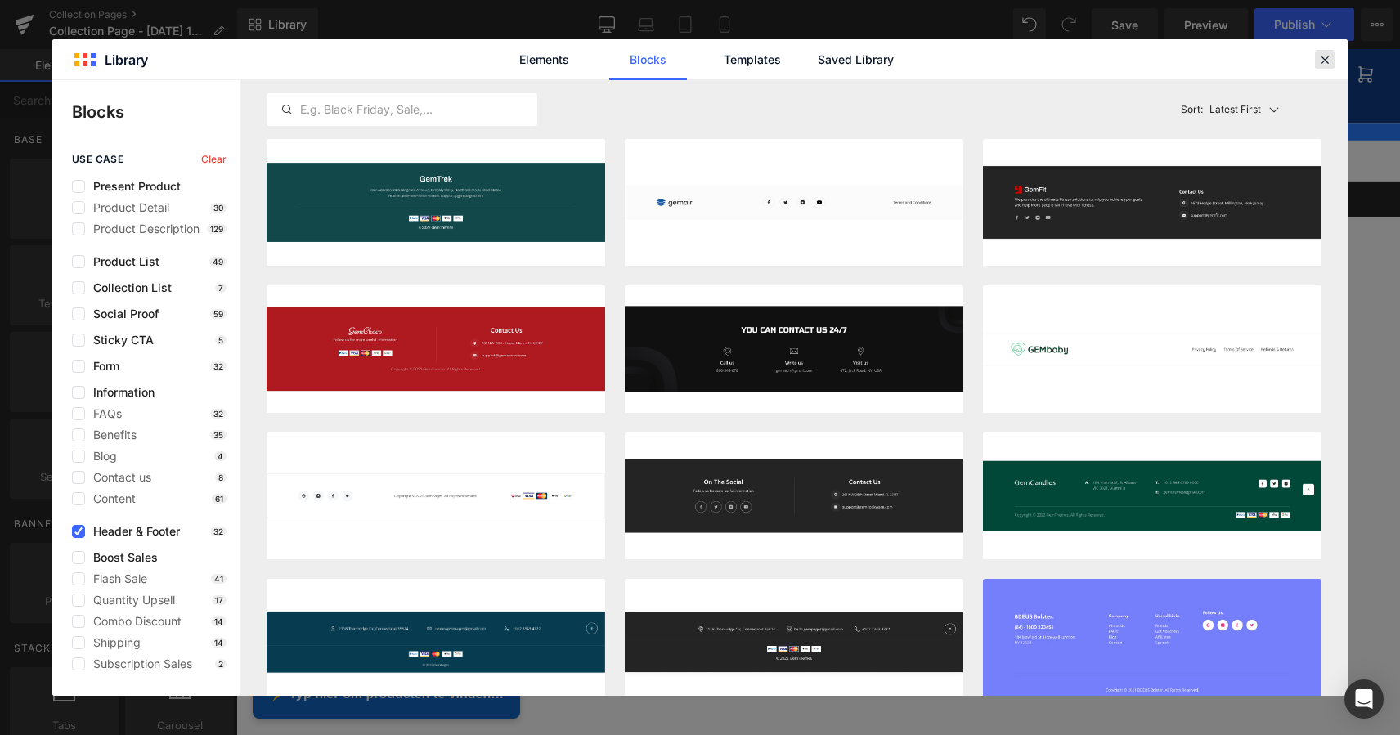
drag, startPoint x: 1317, startPoint y: 58, endPoint x: 1081, endPoint y: 9, distance: 241.3
click at [1317, 58] on icon at bounding box center [1324, 59] width 15 height 15
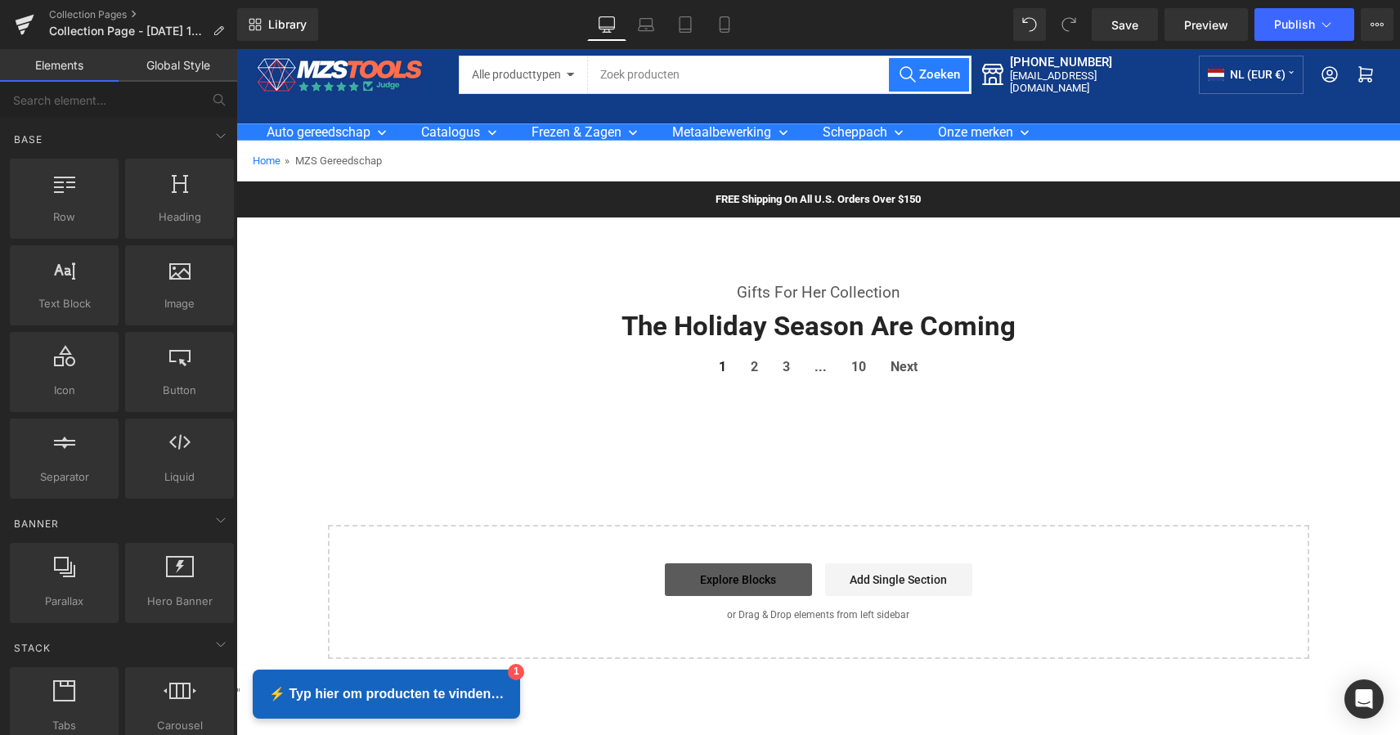
click at [752, 584] on link "Explore Blocks" at bounding box center [738, 579] width 147 height 33
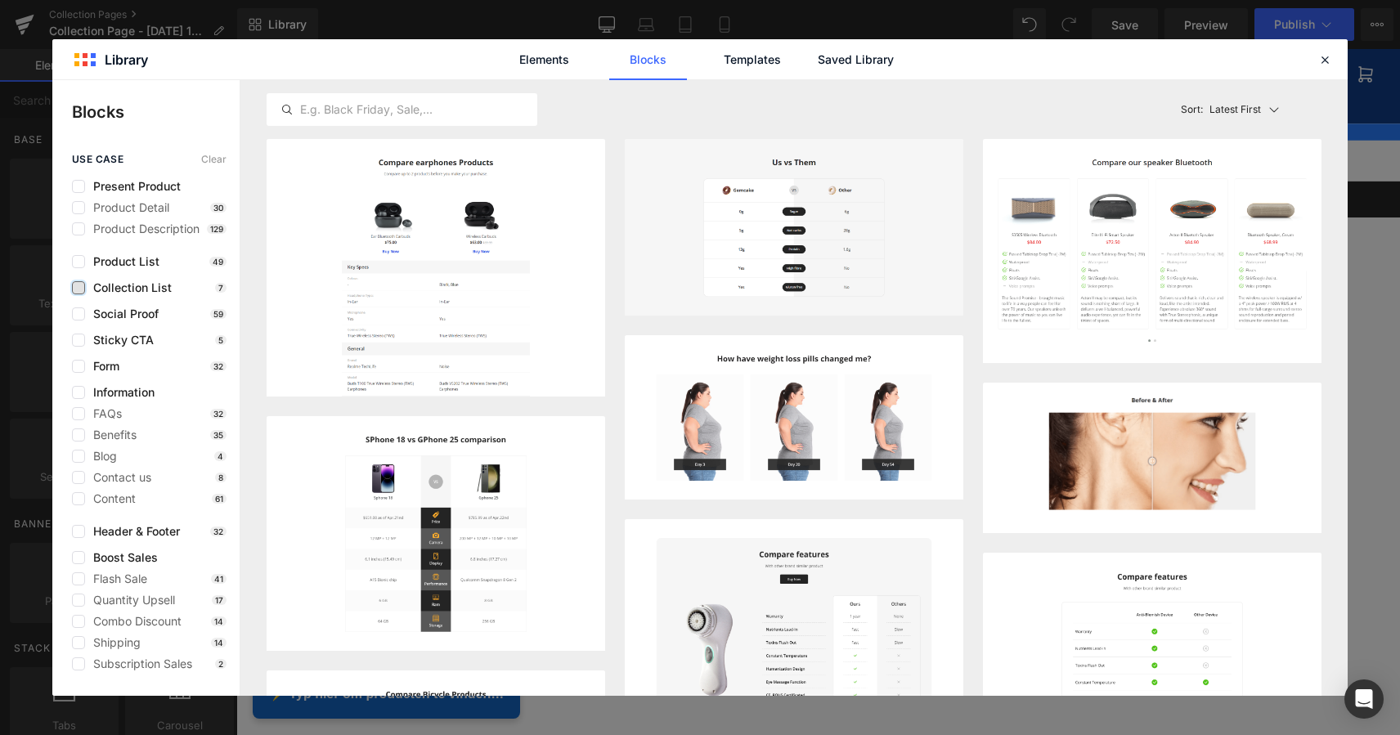
click at [82, 288] on label at bounding box center [78, 287] width 13 height 13
click at [78, 288] on input "checkbox" at bounding box center [78, 288] width 0 height 0
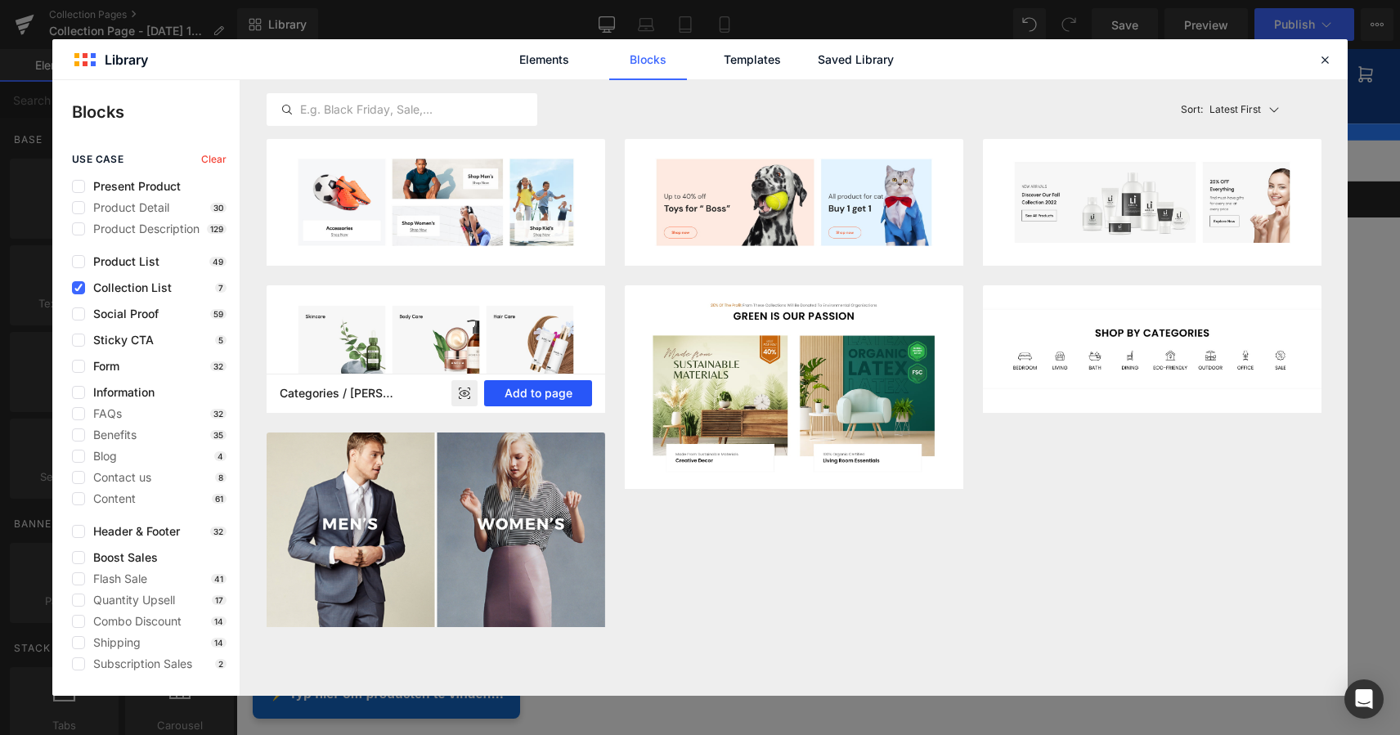
click at [550, 393] on button "Add to page" at bounding box center [538, 393] width 108 height 26
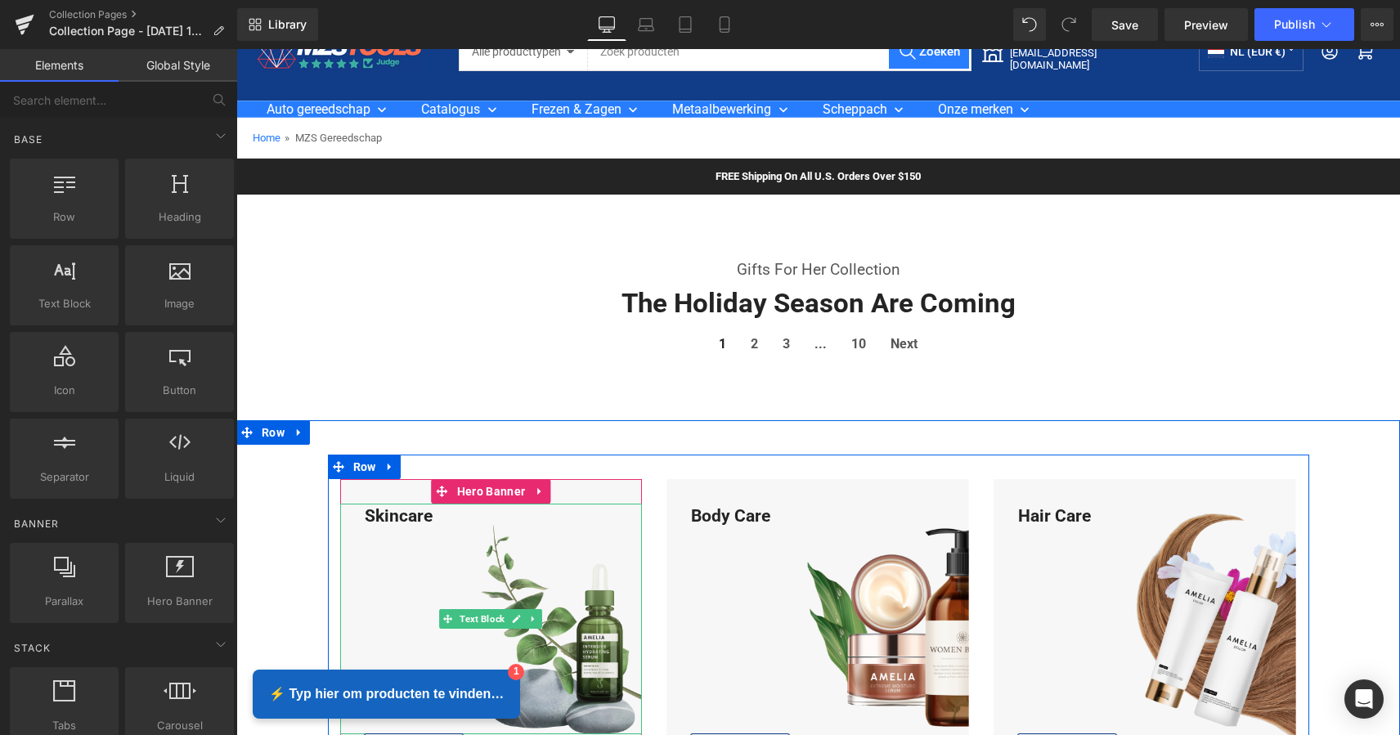
scroll to position [49, 0]
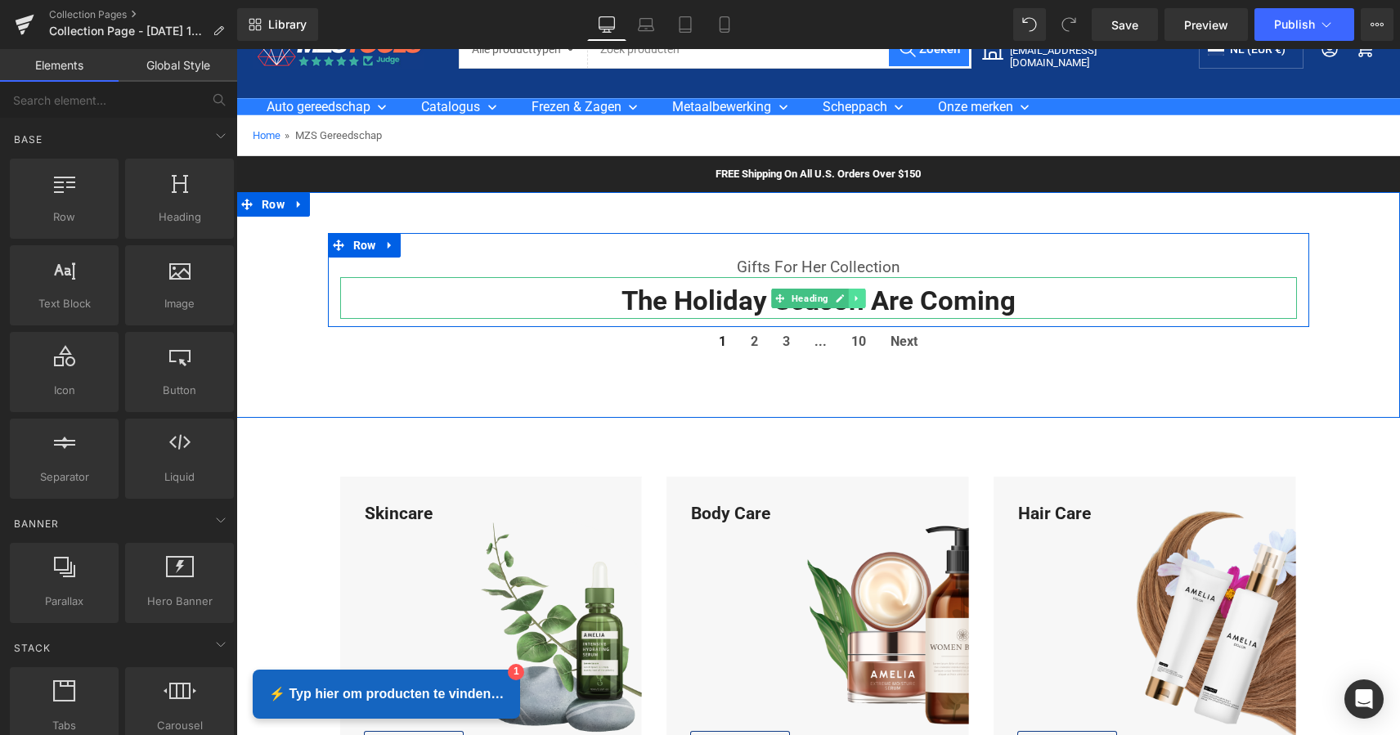
click at [854, 298] on icon at bounding box center [855, 298] width 2 height 6
click at [861, 295] on icon at bounding box center [865, 297] width 9 height 9
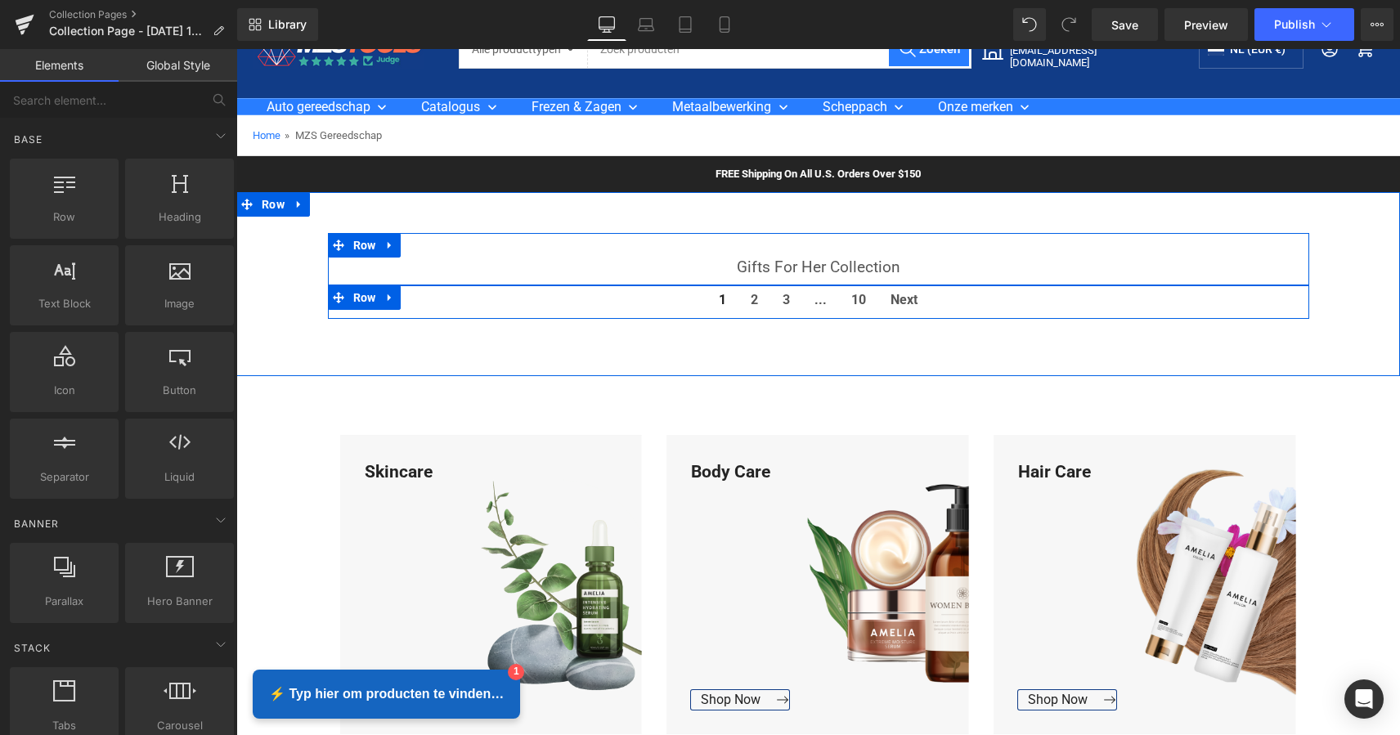
click at [389, 302] on icon at bounding box center [389, 298] width 11 height 12
click at [428, 296] on icon at bounding box center [432, 297] width 11 height 11
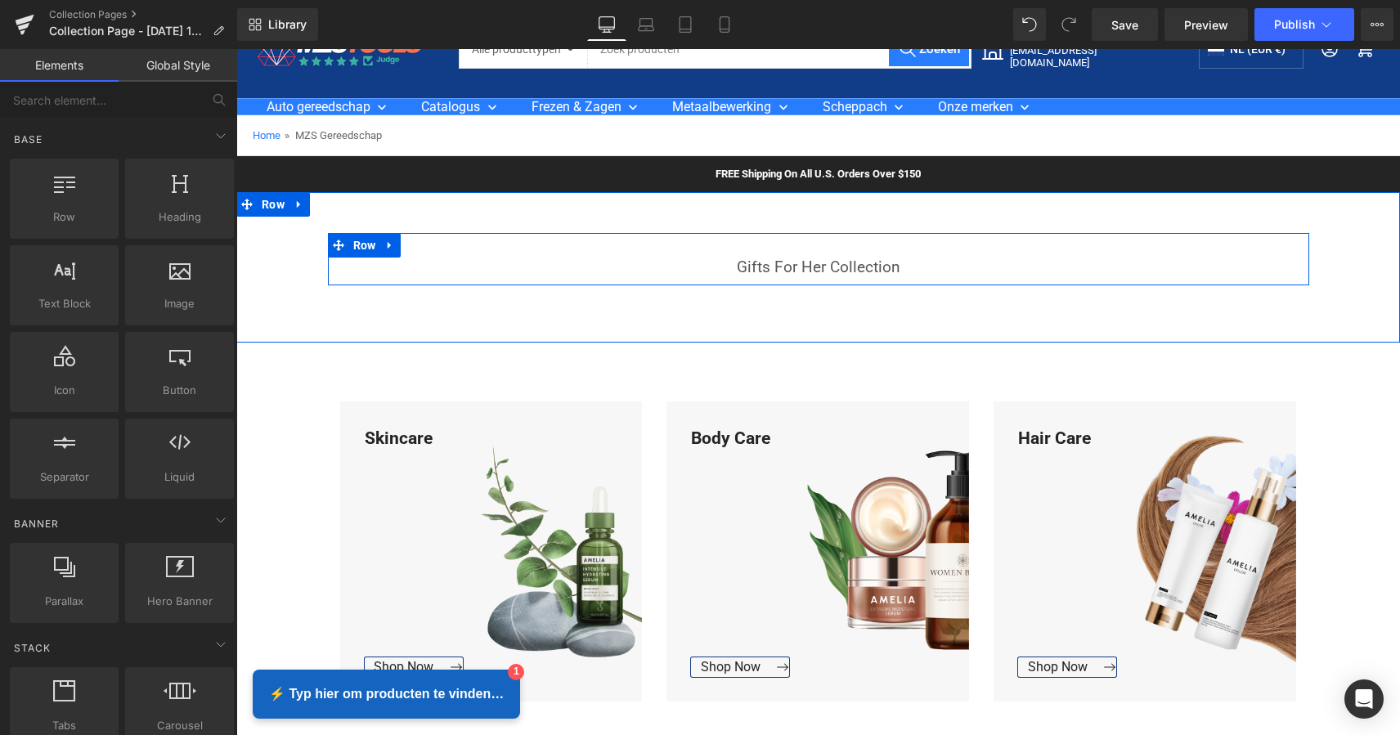
click at [383, 247] on link at bounding box center [389, 245] width 21 height 25
click at [428, 245] on icon at bounding box center [432, 245] width 11 height 11
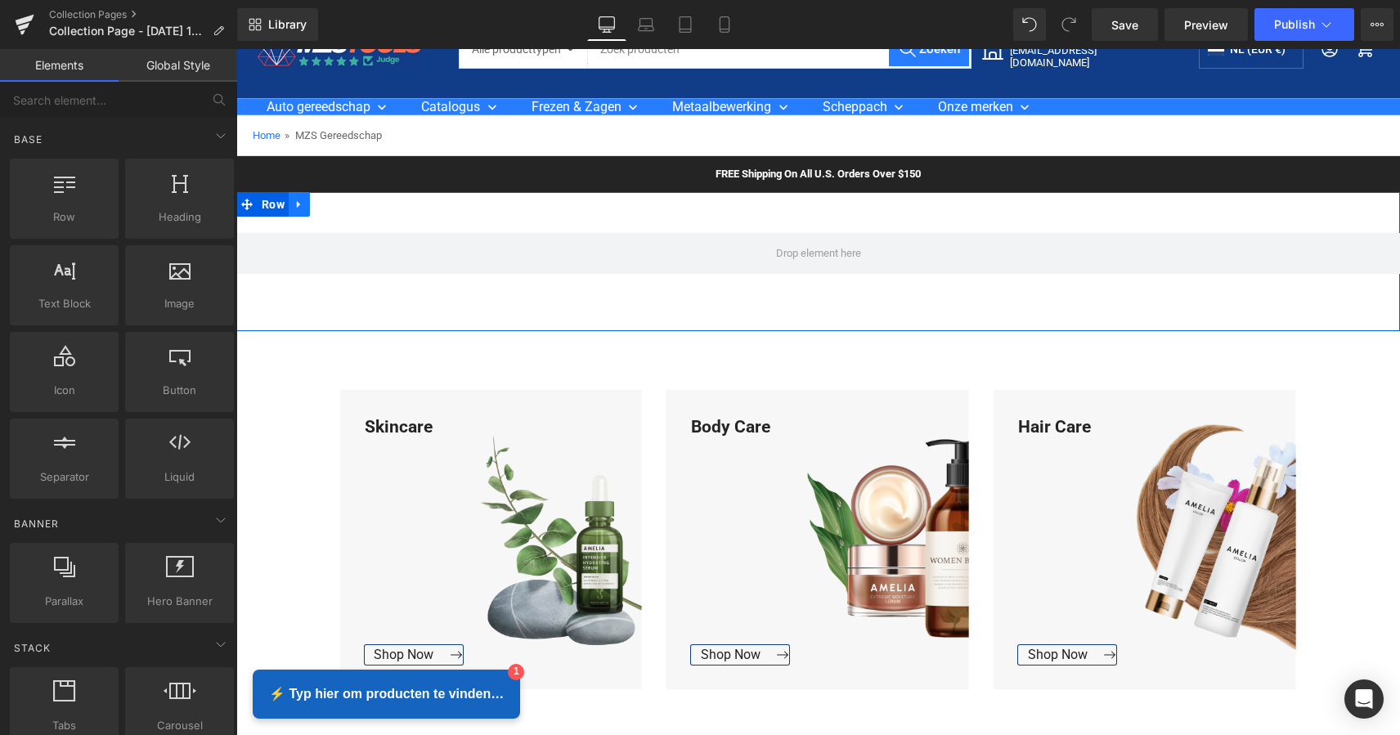
click at [297, 205] on icon at bounding box center [298, 204] width 11 height 12
click at [333, 204] on link at bounding box center [341, 204] width 21 height 25
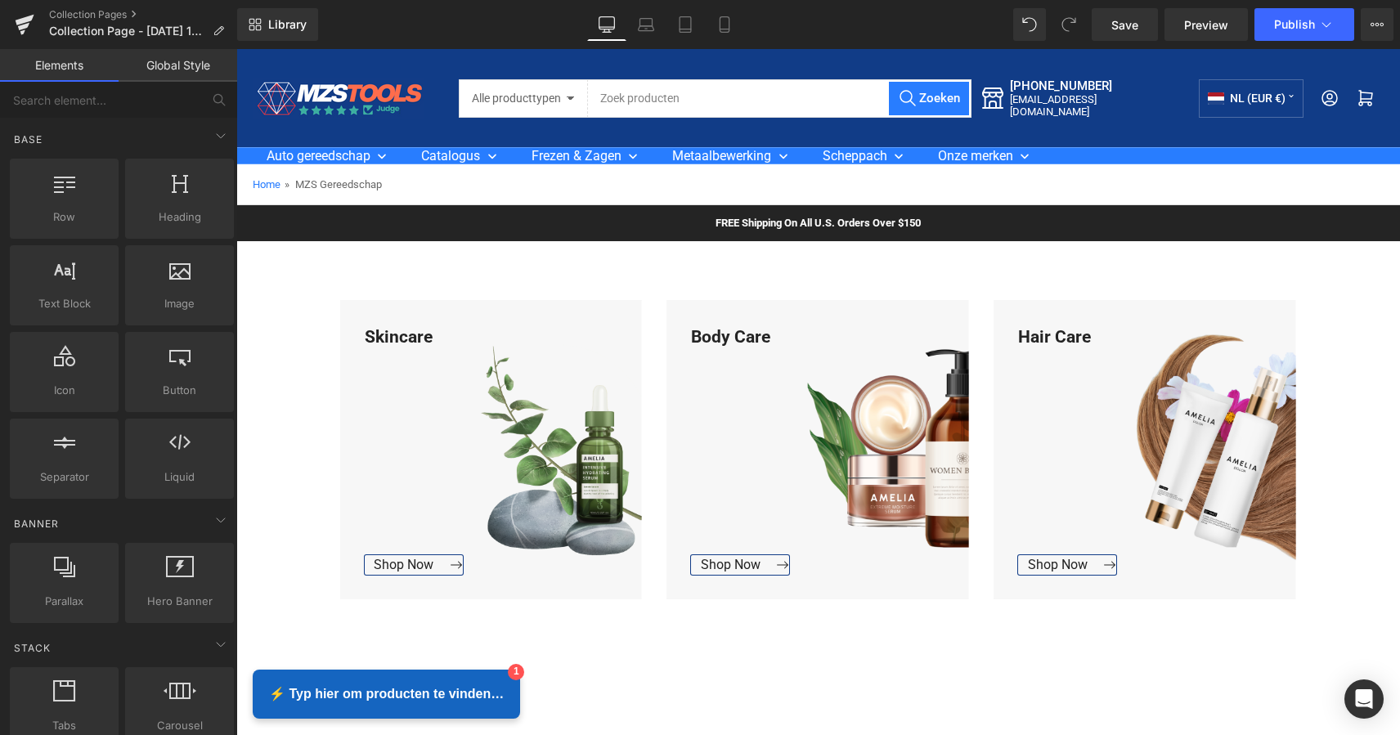
scroll to position [0, 0]
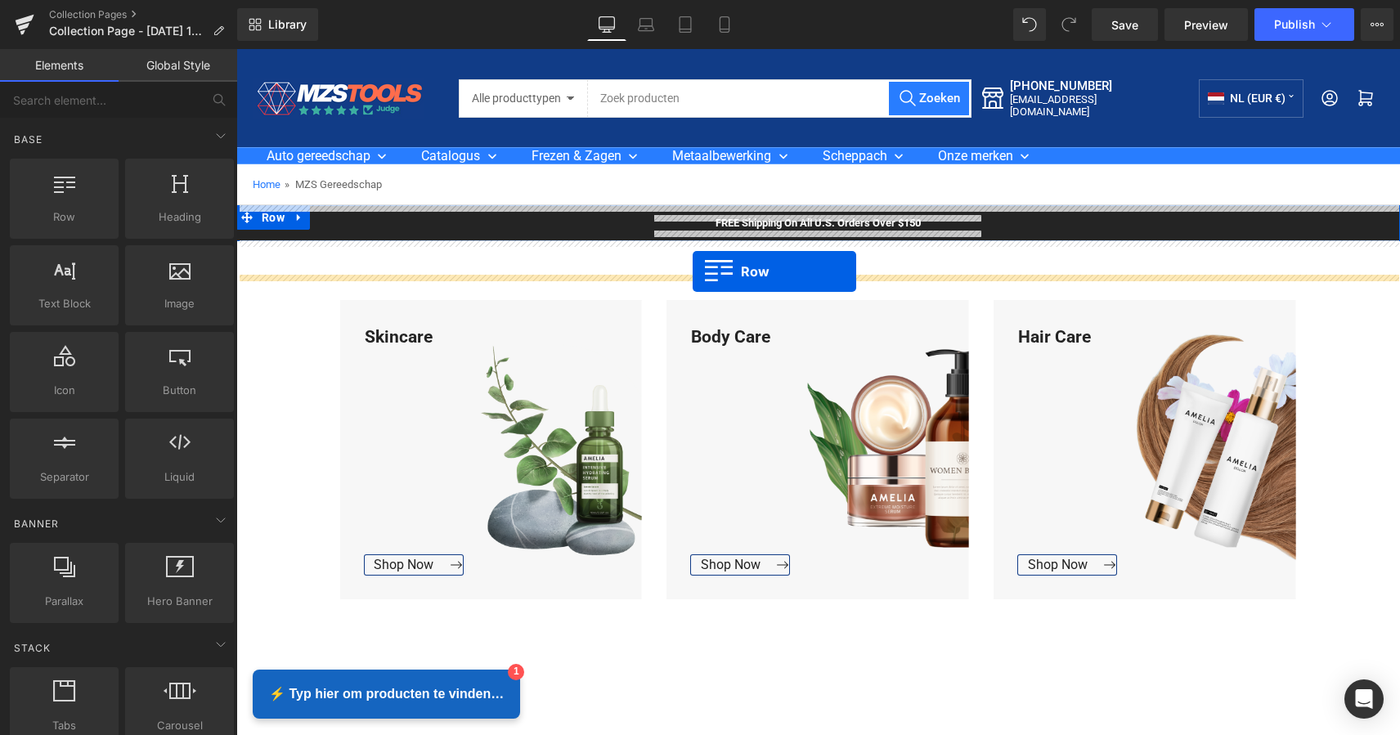
drag, startPoint x: 300, startPoint y: 245, endPoint x: 692, endPoint y: 271, distance: 393.3
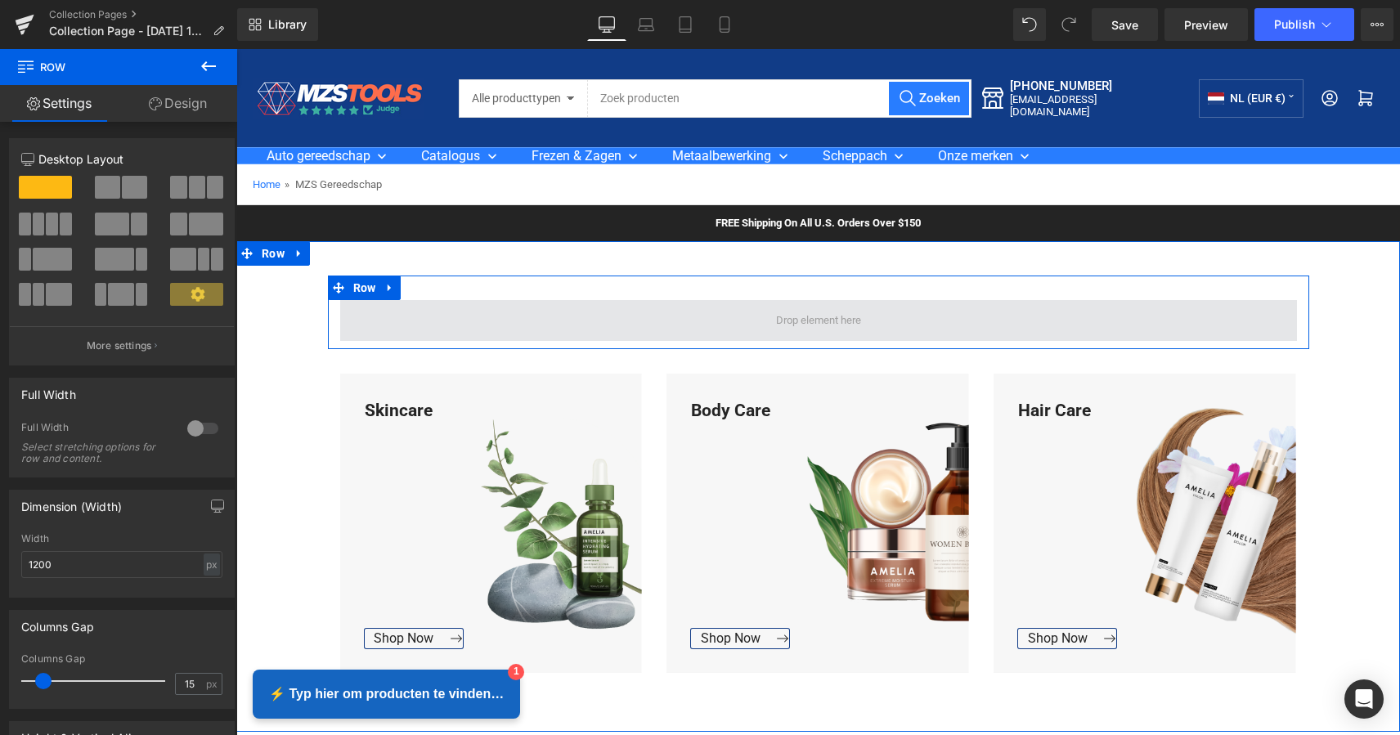
click at [504, 300] on span at bounding box center [818, 320] width 956 height 41
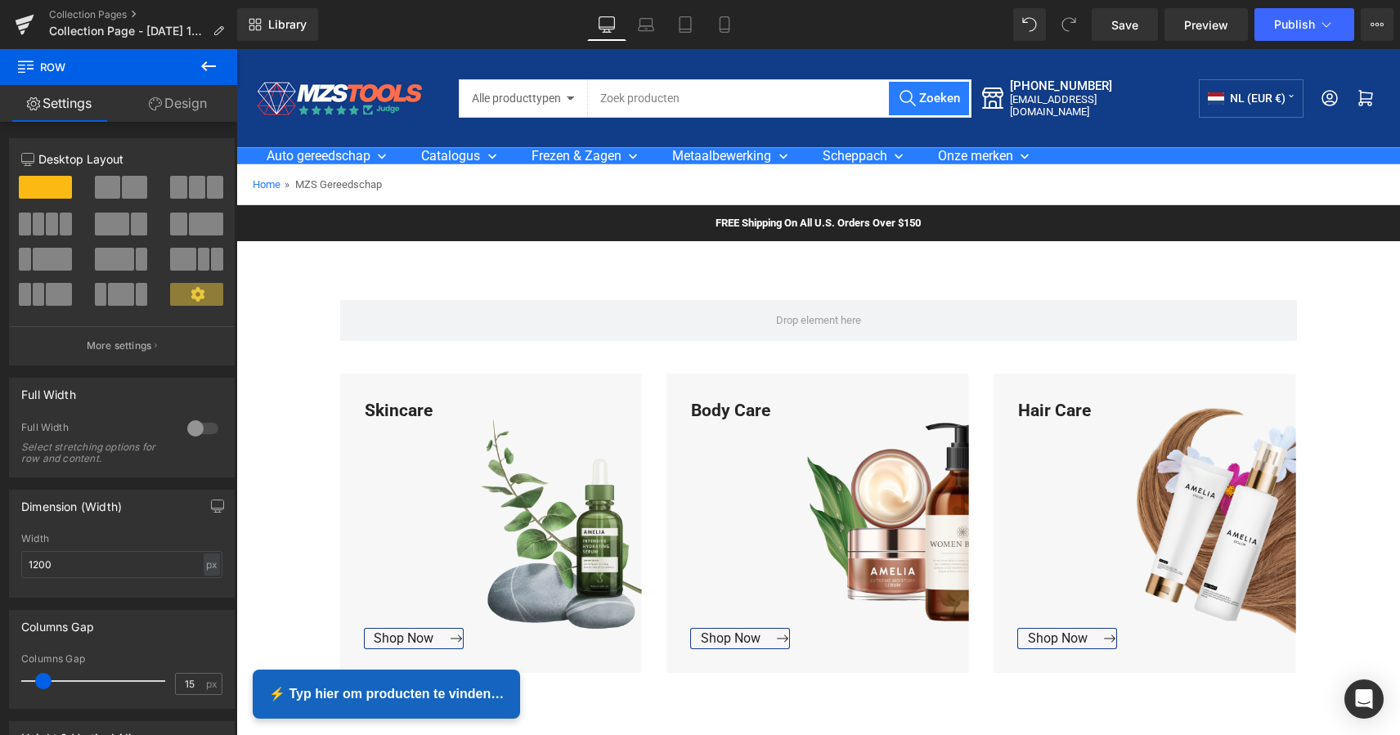
click at [207, 67] on icon at bounding box center [208, 66] width 15 height 10
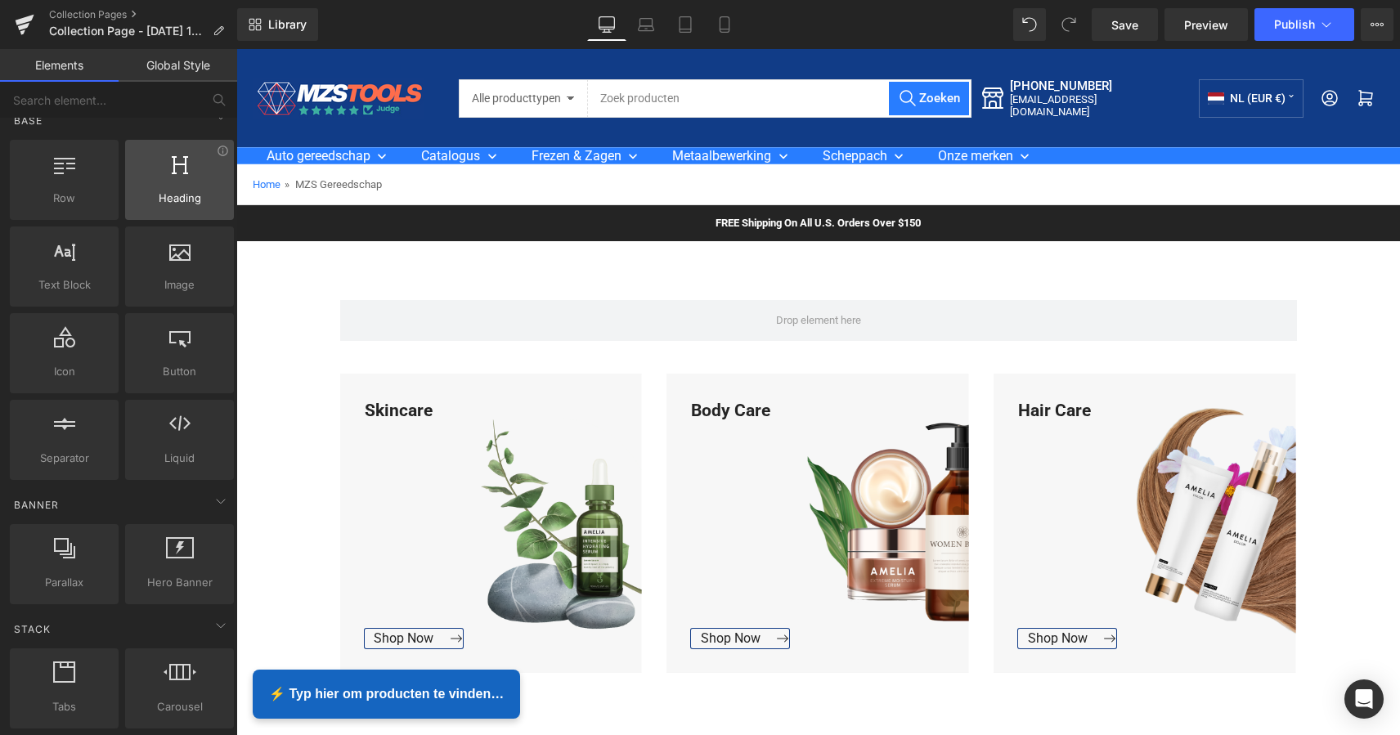
scroll to position [20, 0]
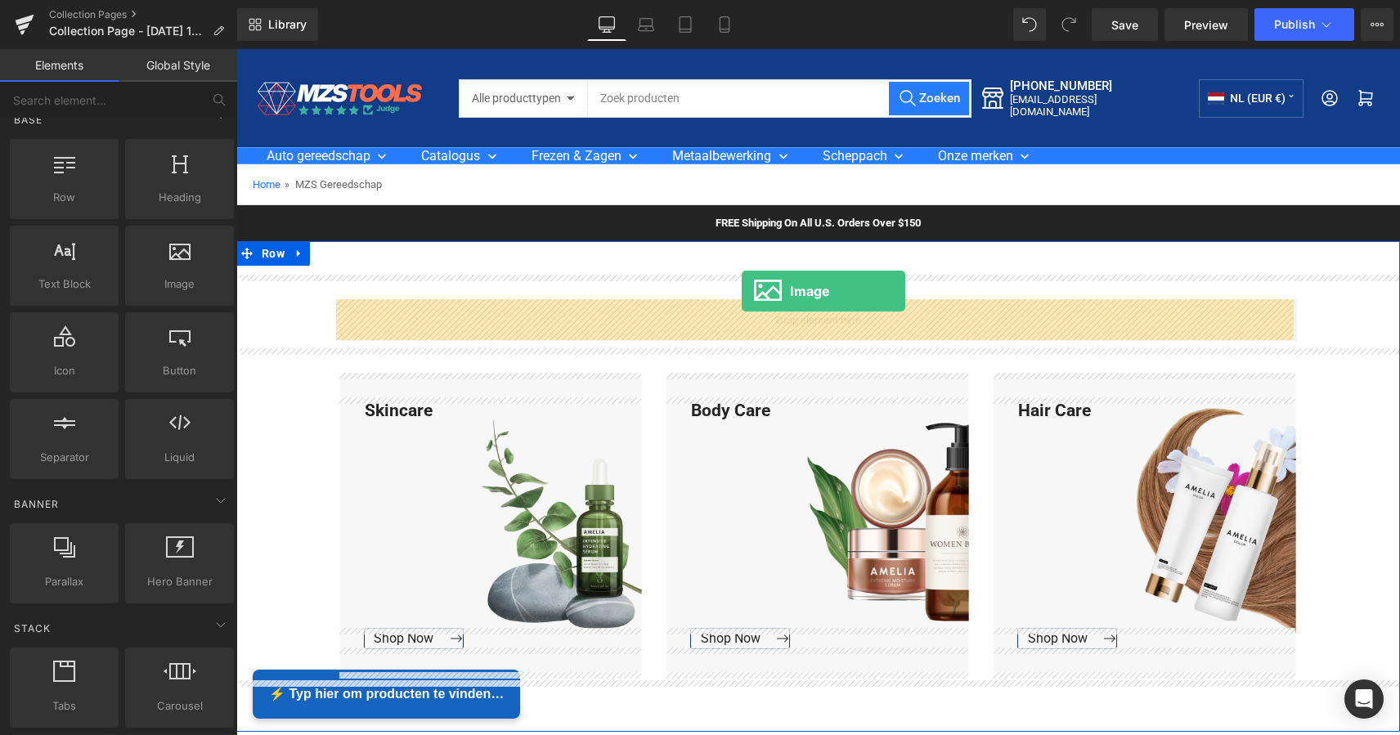
drag, startPoint x: 404, startPoint y: 304, endPoint x: 741, endPoint y: 291, distance: 337.9
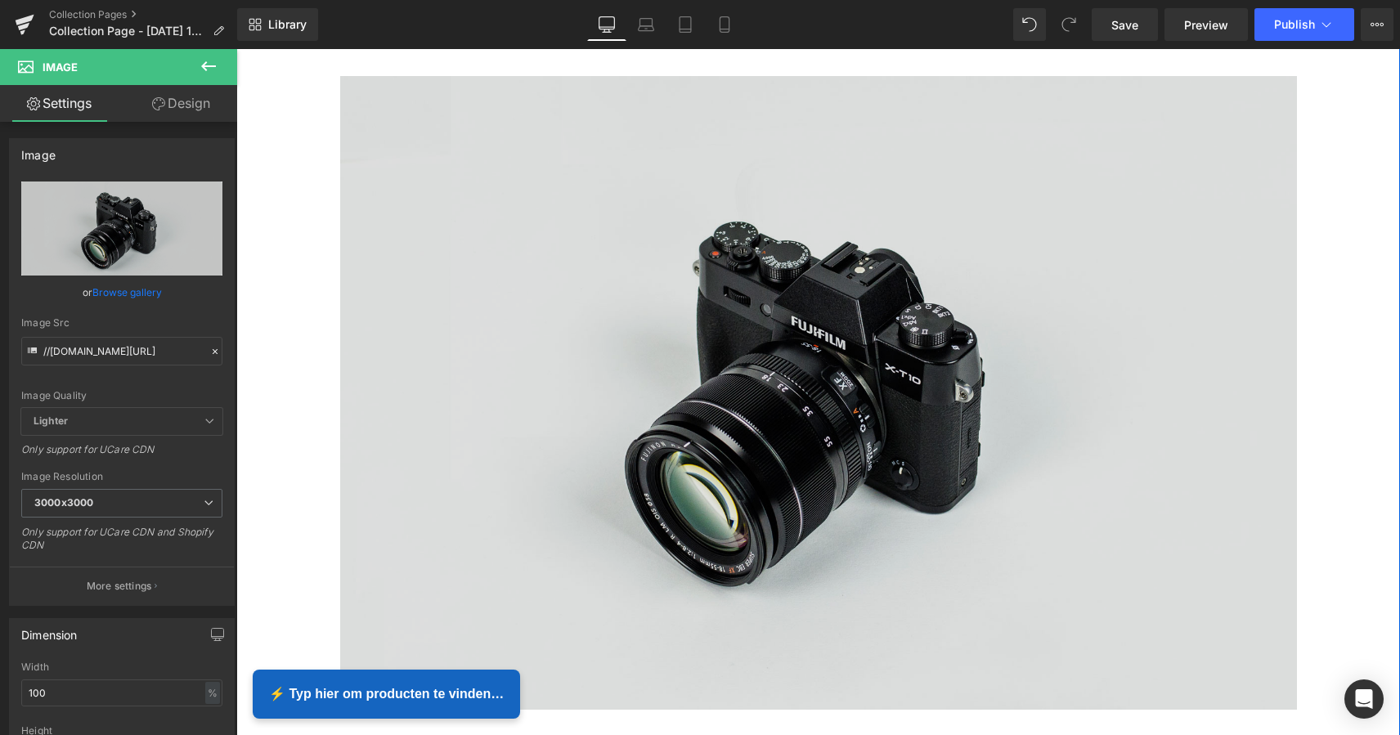
scroll to position [223, 0]
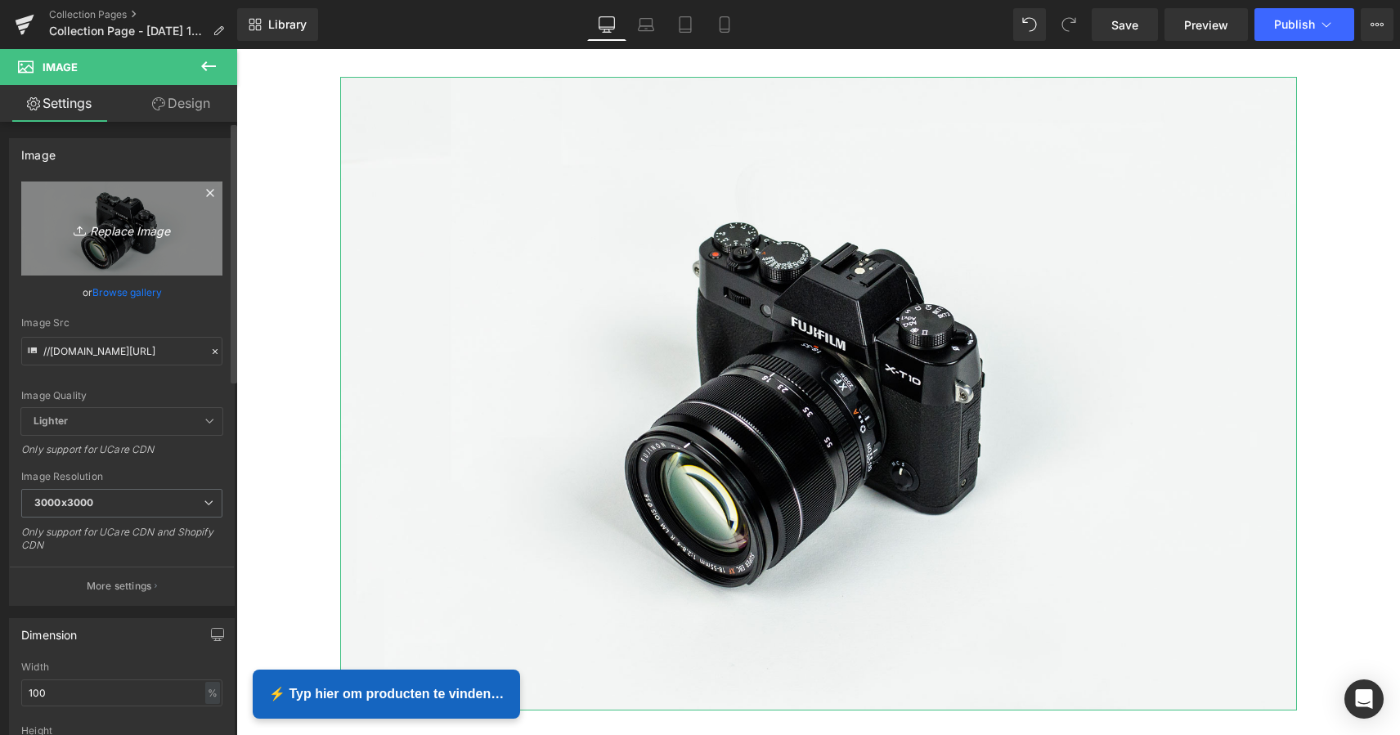
click at [125, 231] on icon "Replace Image" at bounding box center [121, 228] width 131 height 20
type input "C:\fakepath\Groen Modern Doe-het-zelf Instagram Stories-2.png"
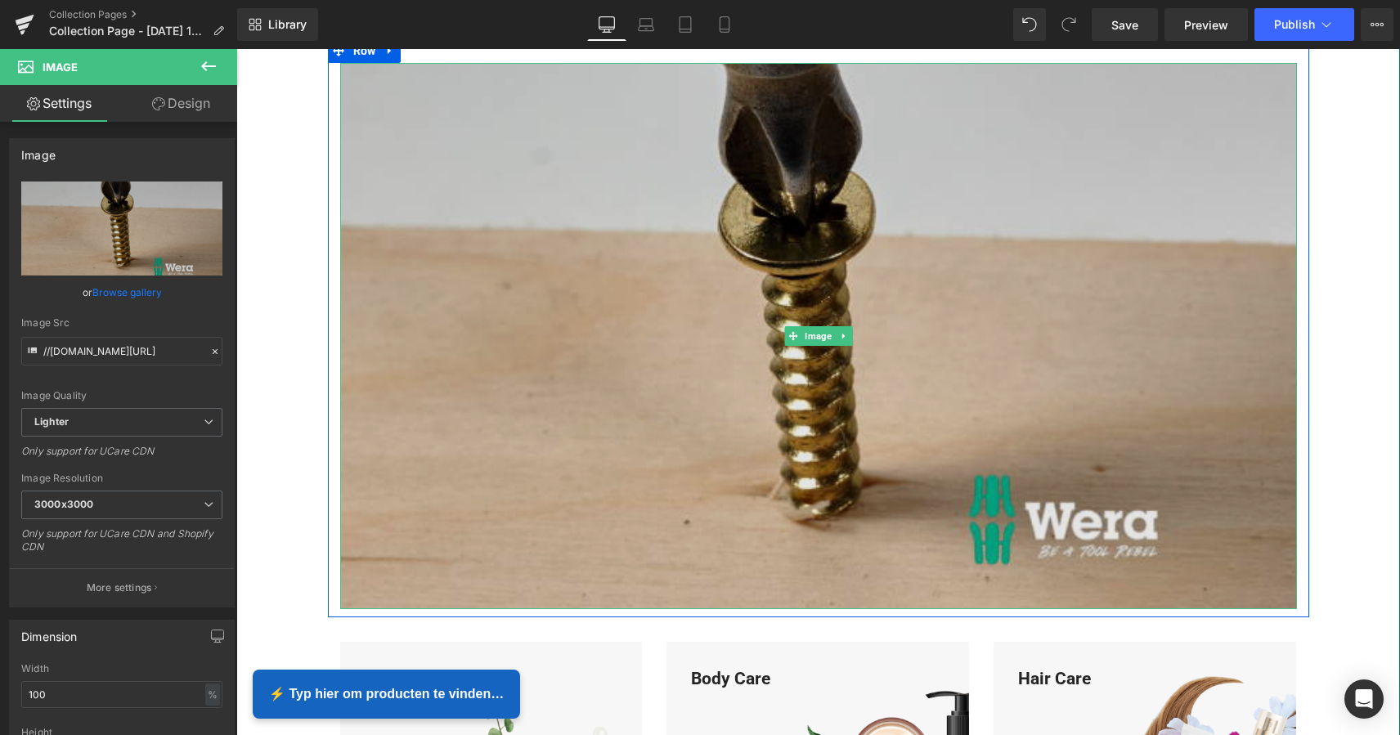
scroll to position [260, 0]
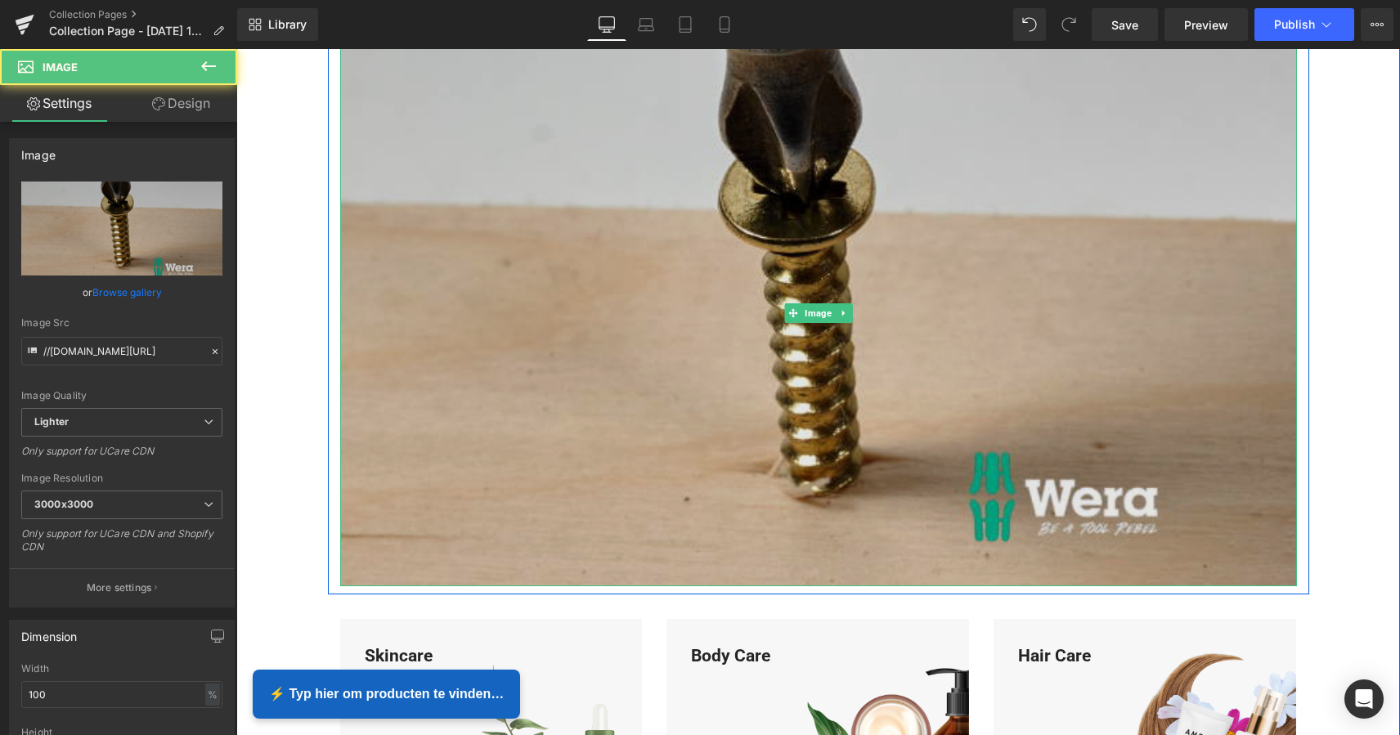
click at [810, 398] on img at bounding box center [818, 313] width 956 height 547
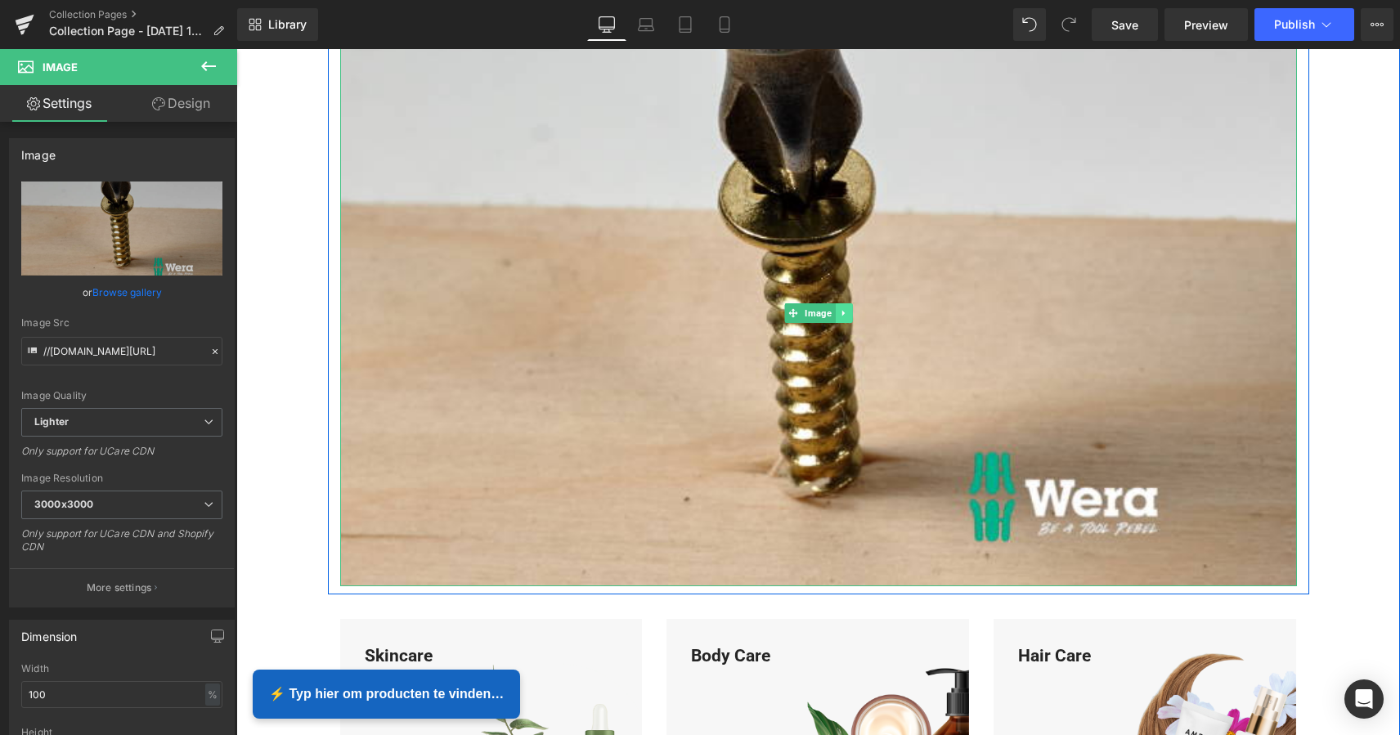
click at [842, 314] on icon at bounding box center [843, 313] width 9 height 10
click at [851, 311] on icon at bounding box center [851, 312] width 9 height 9
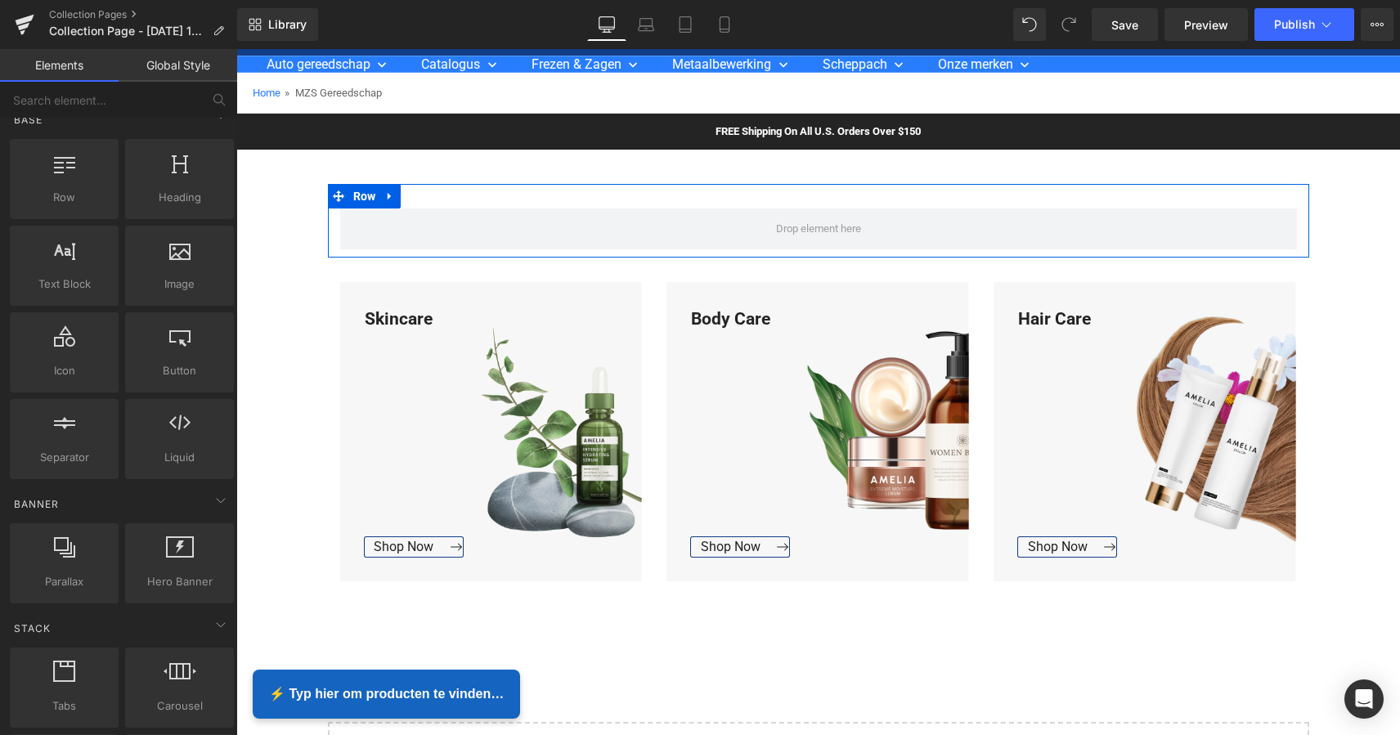
scroll to position [93, 0]
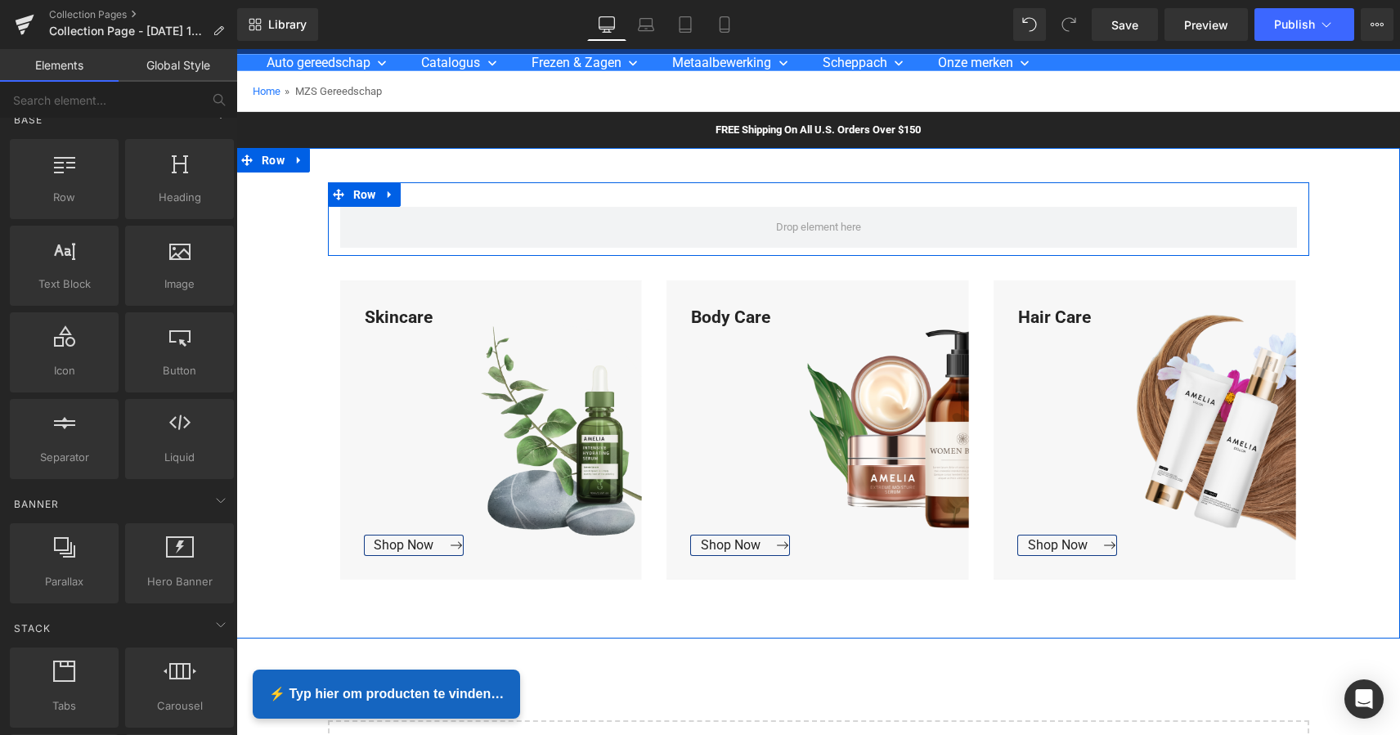
click at [386, 198] on icon at bounding box center [389, 194] width 11 height 12
click at [427, 195] on icon at bounding box center [432, 194] width 11 height 11
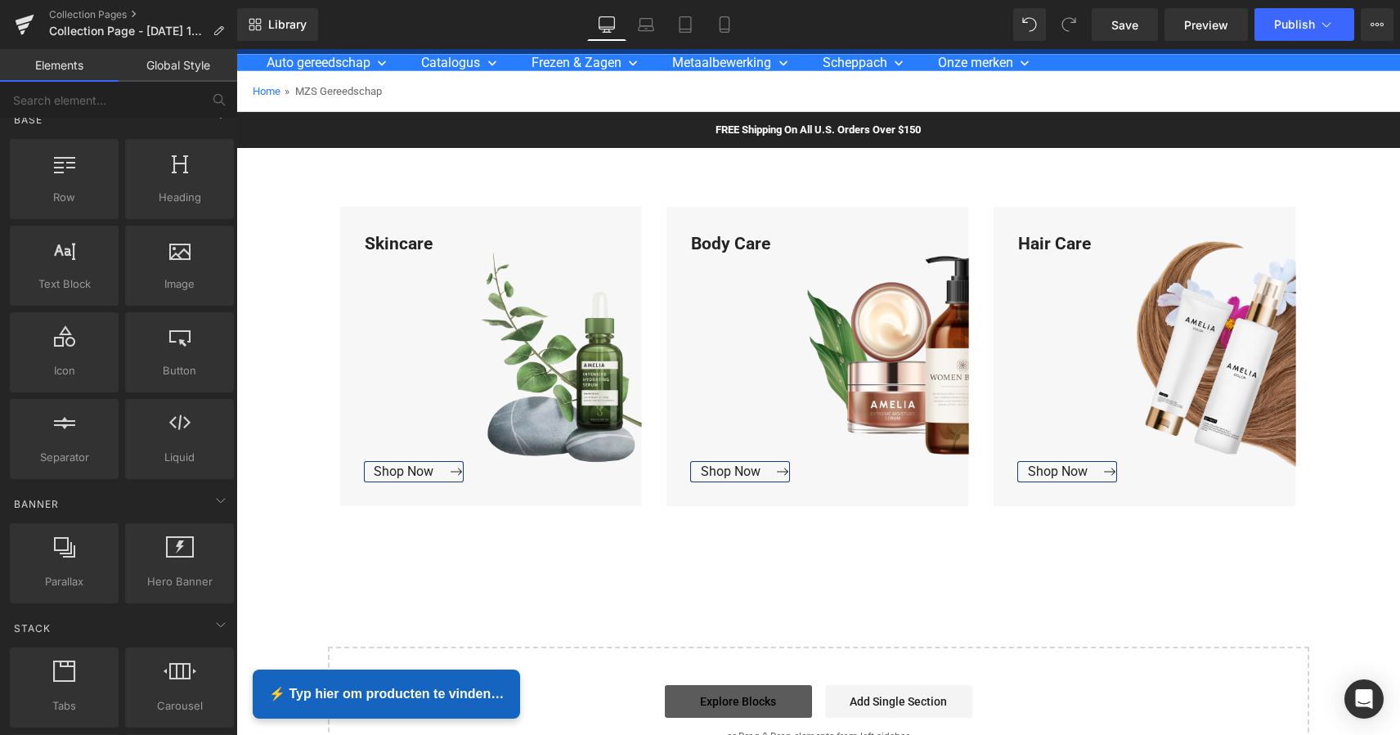
click at [764, 701] on link "Explore Blocks" at bounding box center [738, 701] width 147 height 33
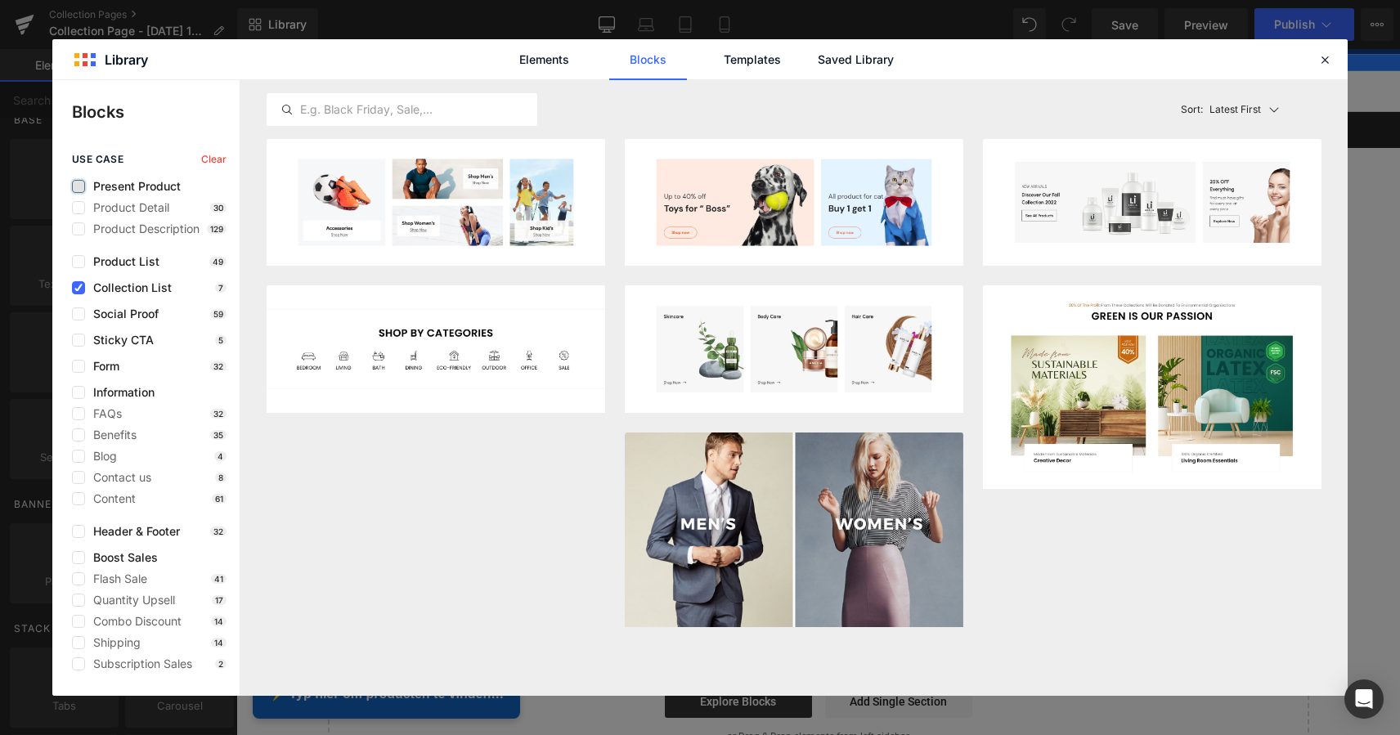
click at [80, 188] on label at bounding box center [78, 186] width 13 height 13
click at [78, 186] on input "checkbox" at bounding box center [78, 186] width 0 height 0
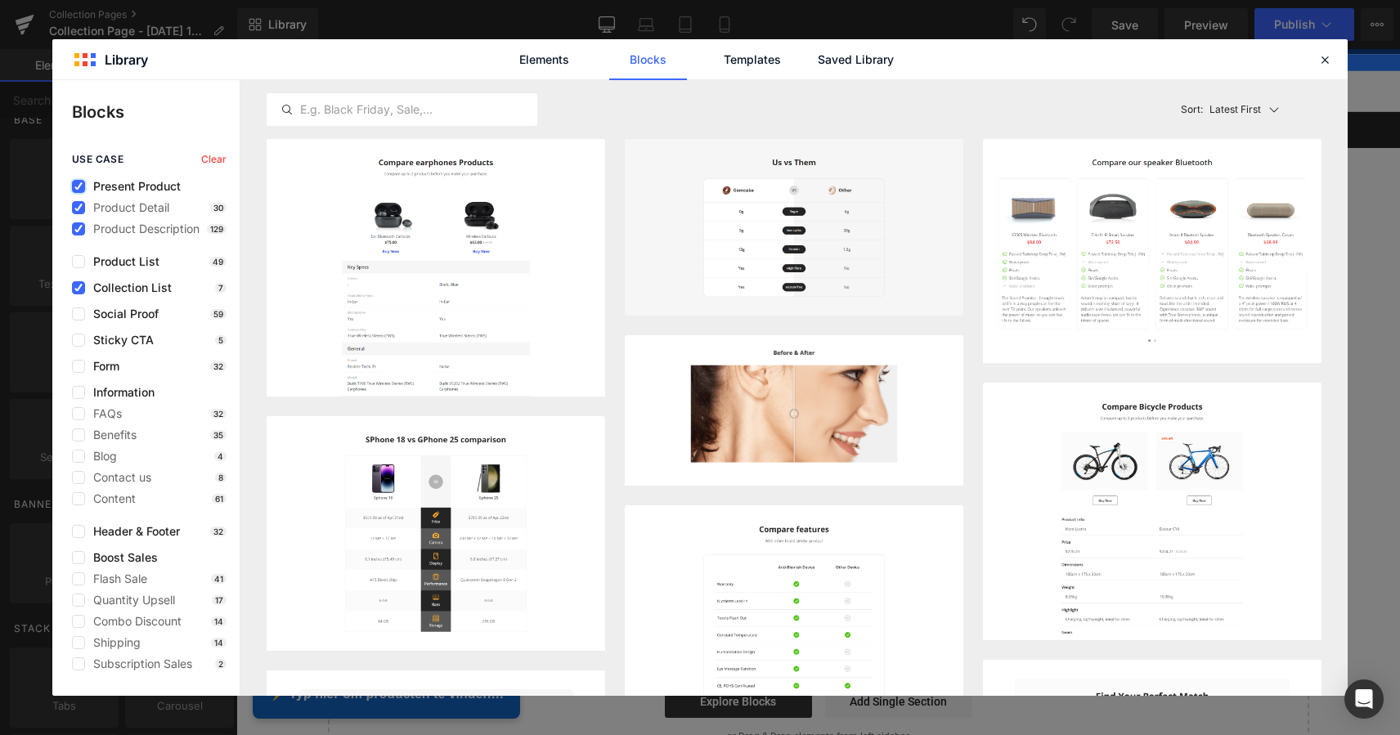
click at [80, 186] on icon at bounding box center [78, 186] width 8 height 0
click at [78, 186] on input "checkbox" at bounding box center [78, 186] width 0 height 0
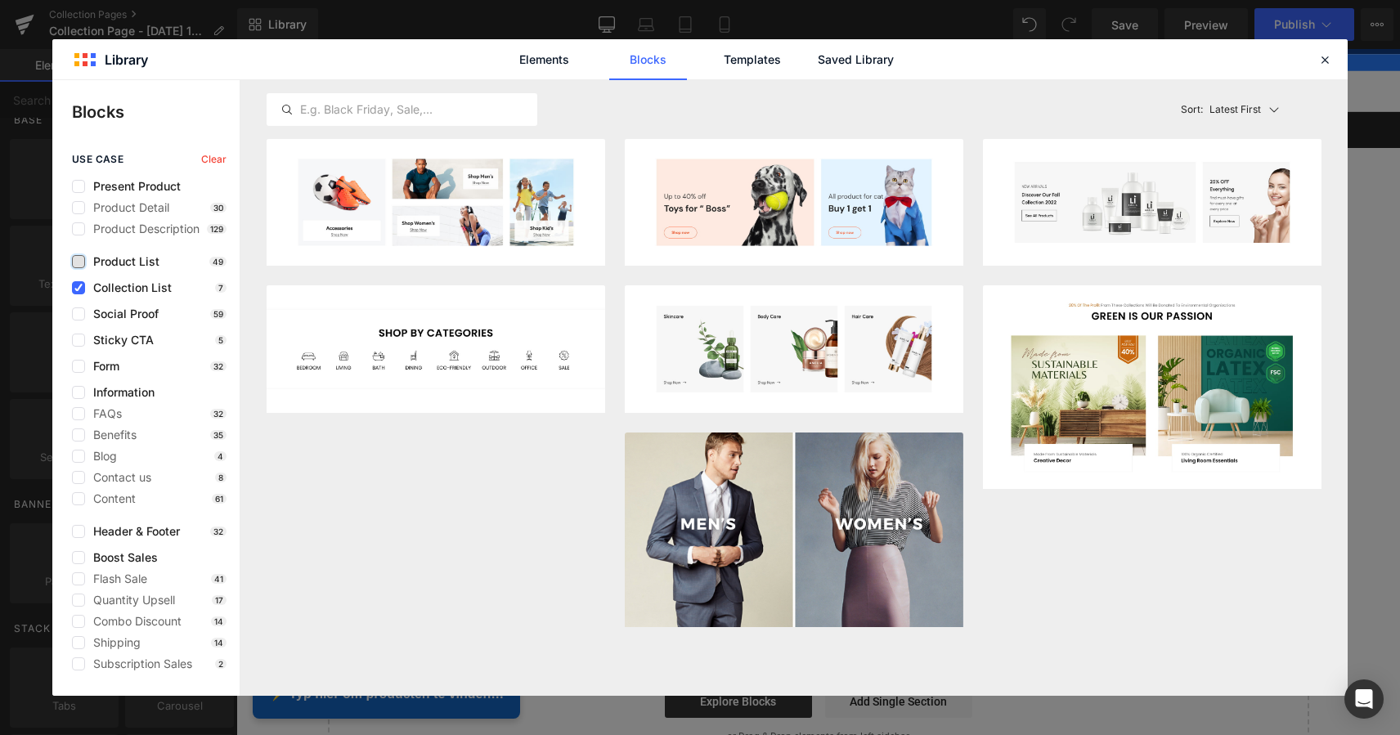
click at [81, 264] on label at bounding box center [78, 261] width 13 height 13
click at [78, 262] on input "checkbox" at bounding box center [78, 262] width 0 height 0
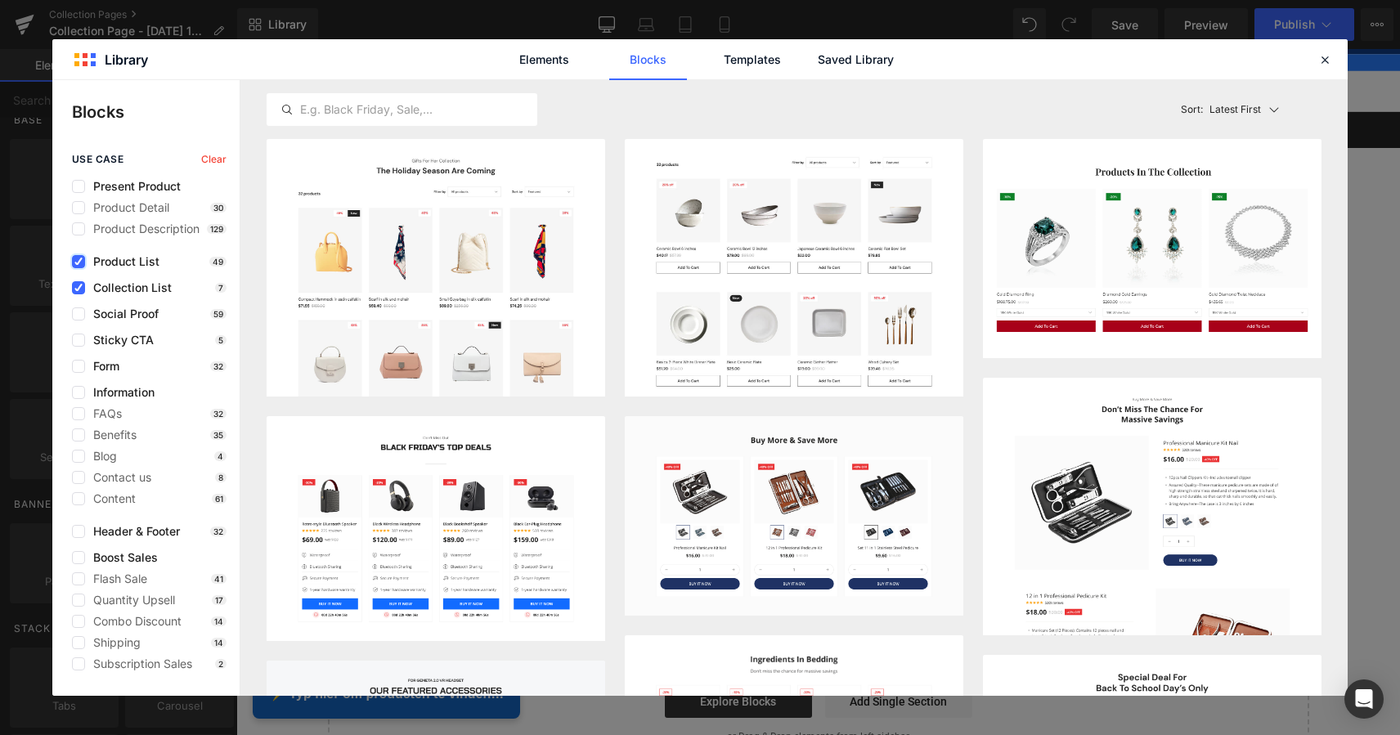
click at [78, 262] on icon at bounding box center [78, 262] width 8 height 0
click at [78, 262] on input "checkbox" at bounding box center [78, 262] width 0 height 0
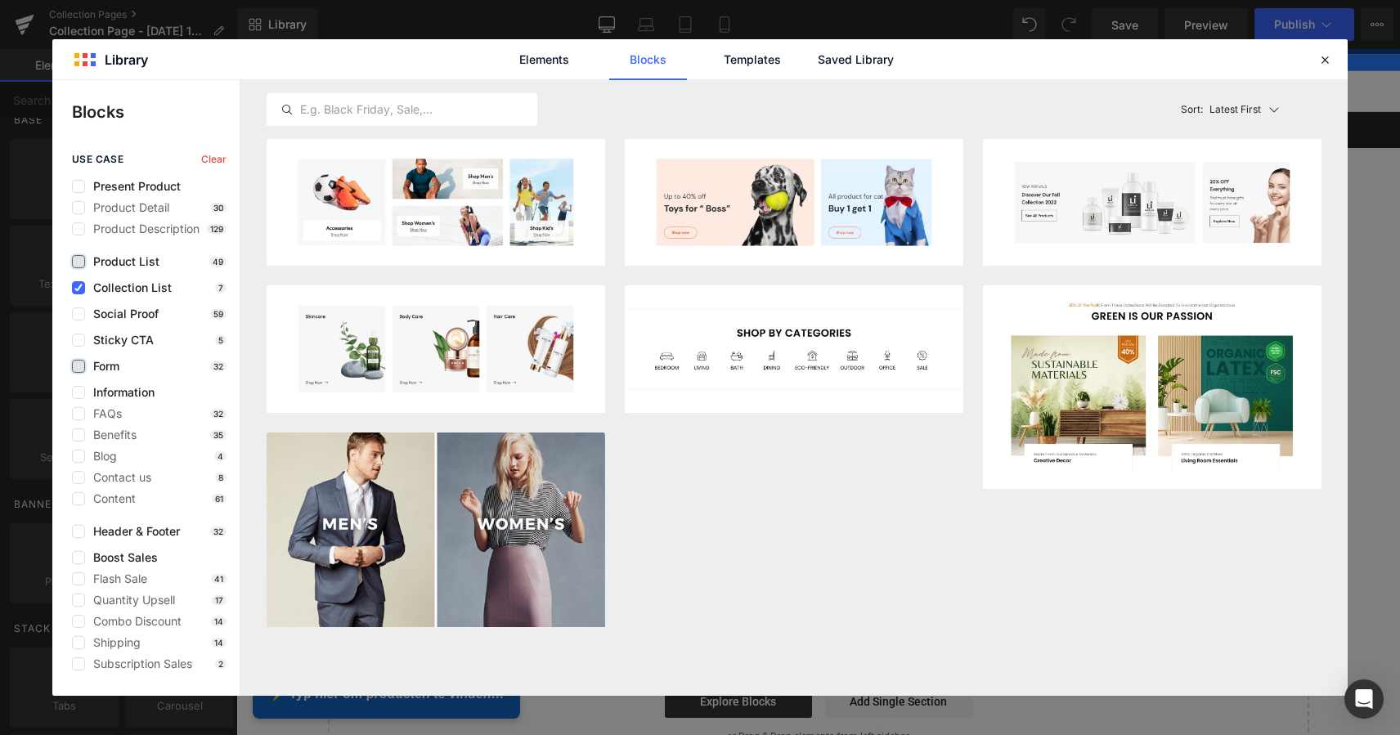
click at [81, 369] on label at bounding box center [78, 366] width 13 height 13
click at [78, 366] on input "checkbox" at bounding box center [78, 366] width 0 height 0
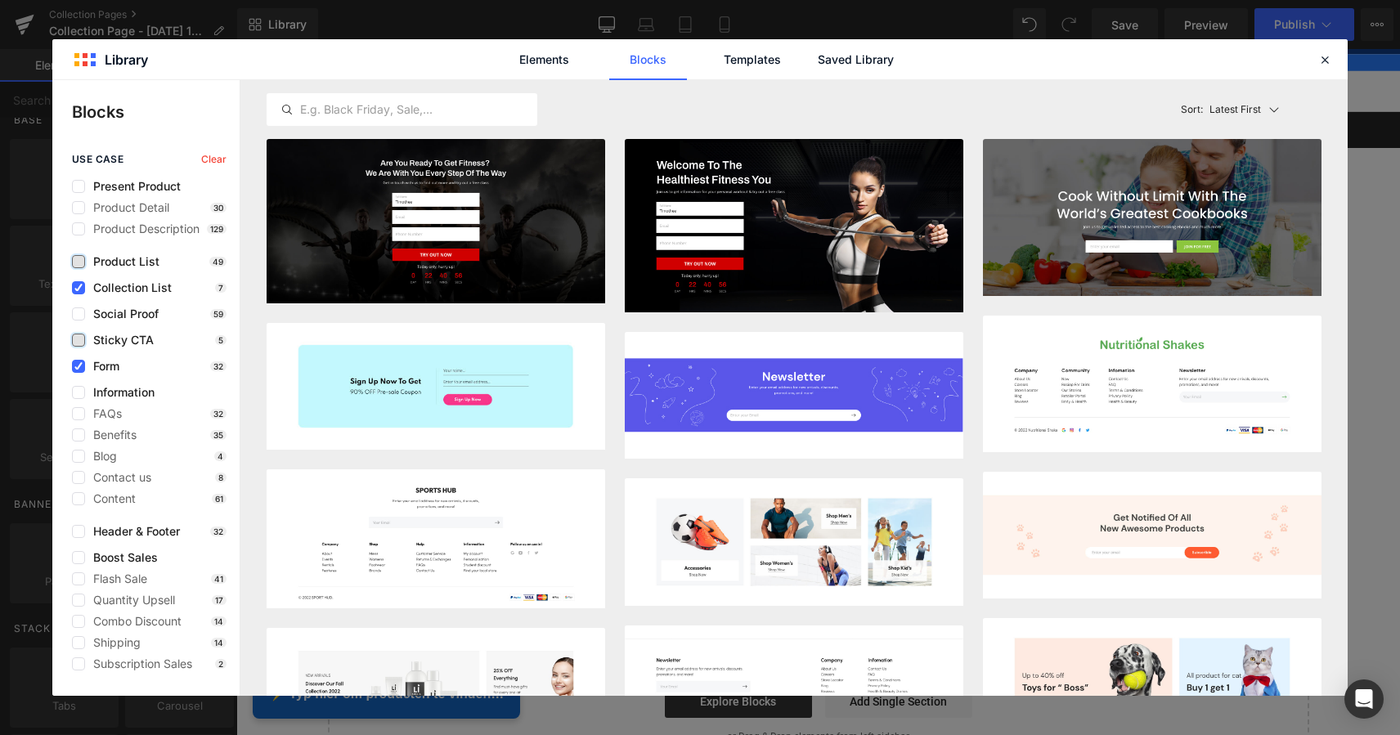
click at [79, 340] on label at bounding box center [78, 340] width 13 height 13
click at [78, 340] on input "checkbox" at bounding box center [78, 340] width 0 height 0
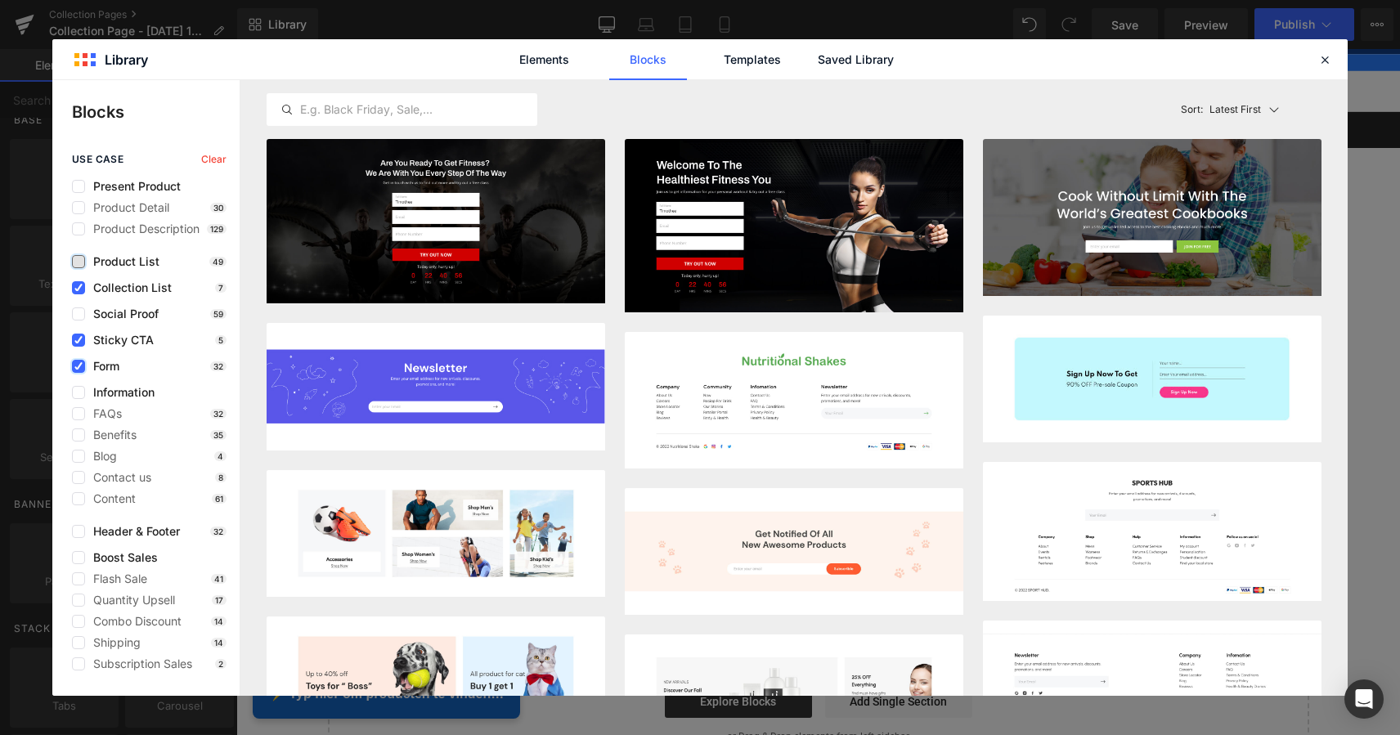
click at [79, 366] on icon at bounding box center [78, 366] width 8 height 0
click at [78, 366] on input "checkbox" at bounding box center [78, 366] width 0 height 0
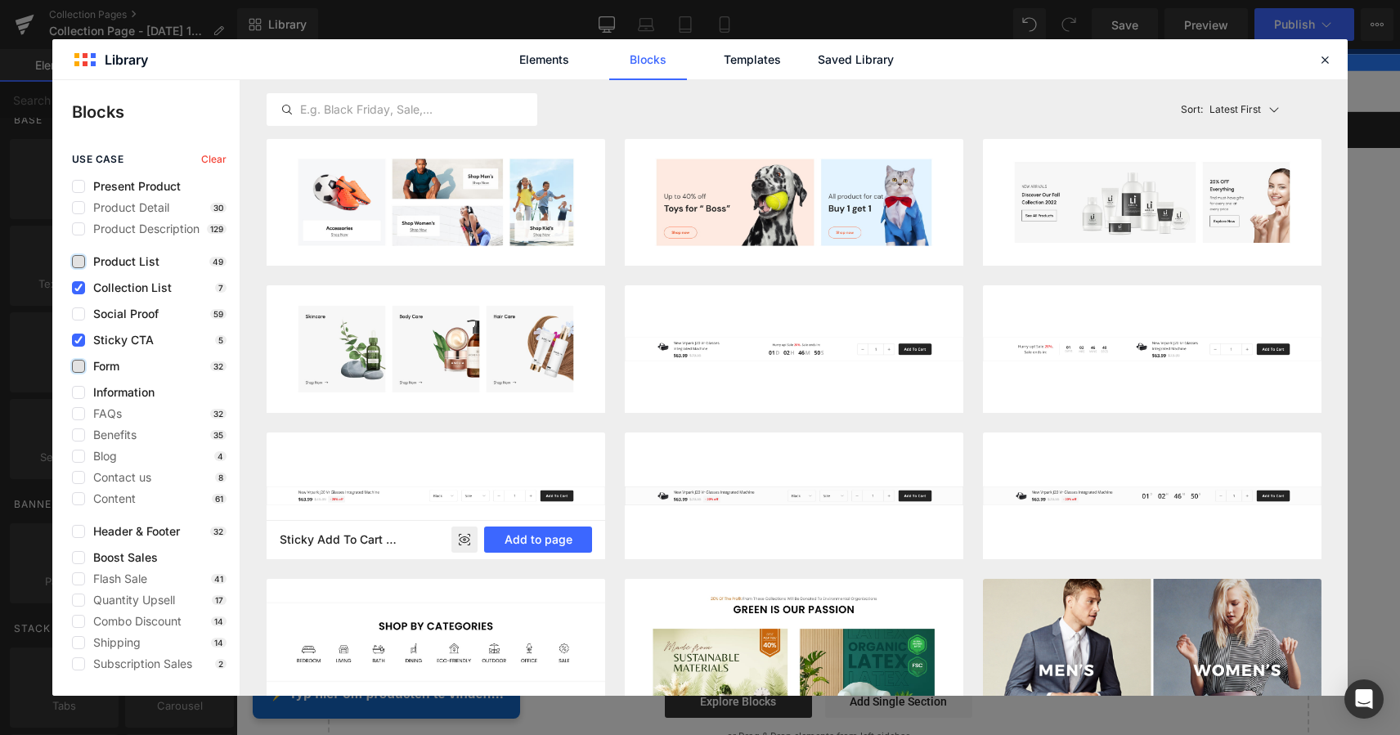
scroll to position [112, 0]
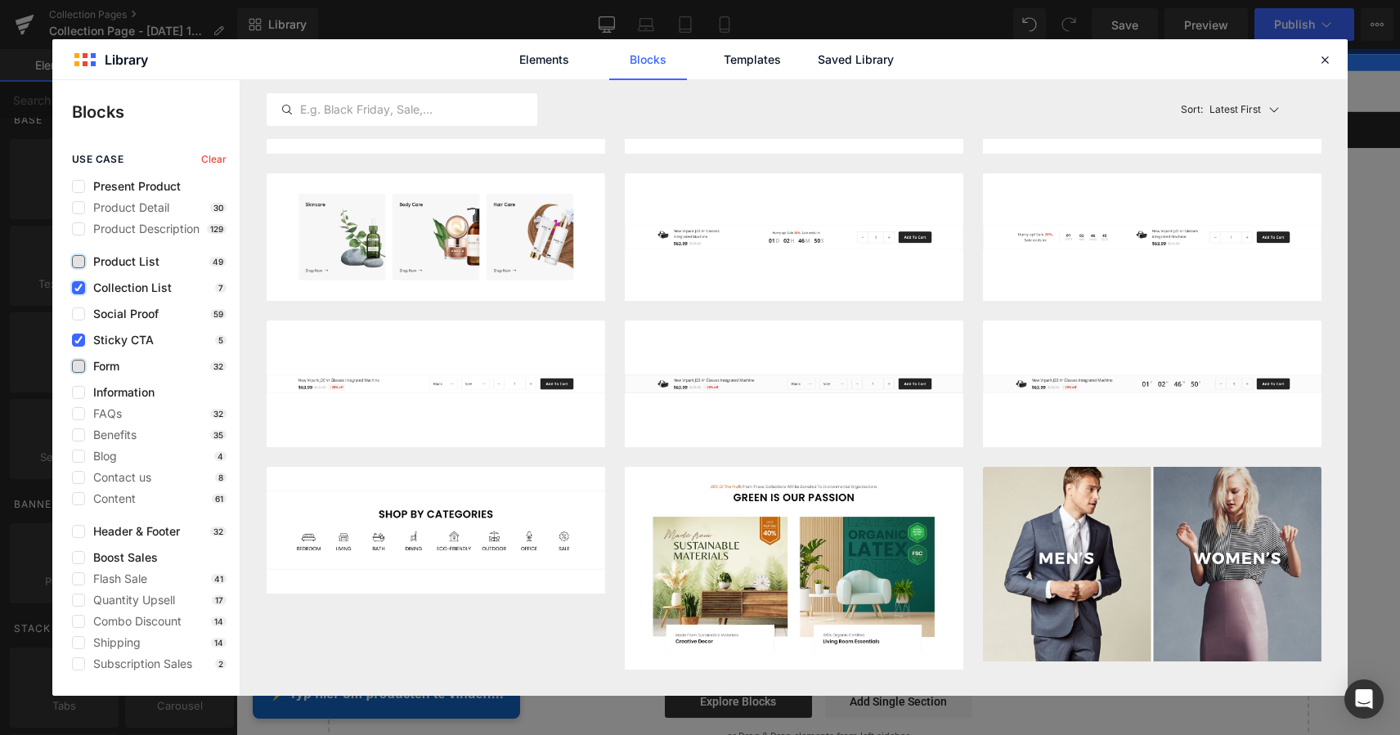
click at [84, 287] on label at bounding box center [78, 287] width 13 height 13
click at [78, 288] on input "checkbox" at bounding box center [78, 288] width 0 height 0
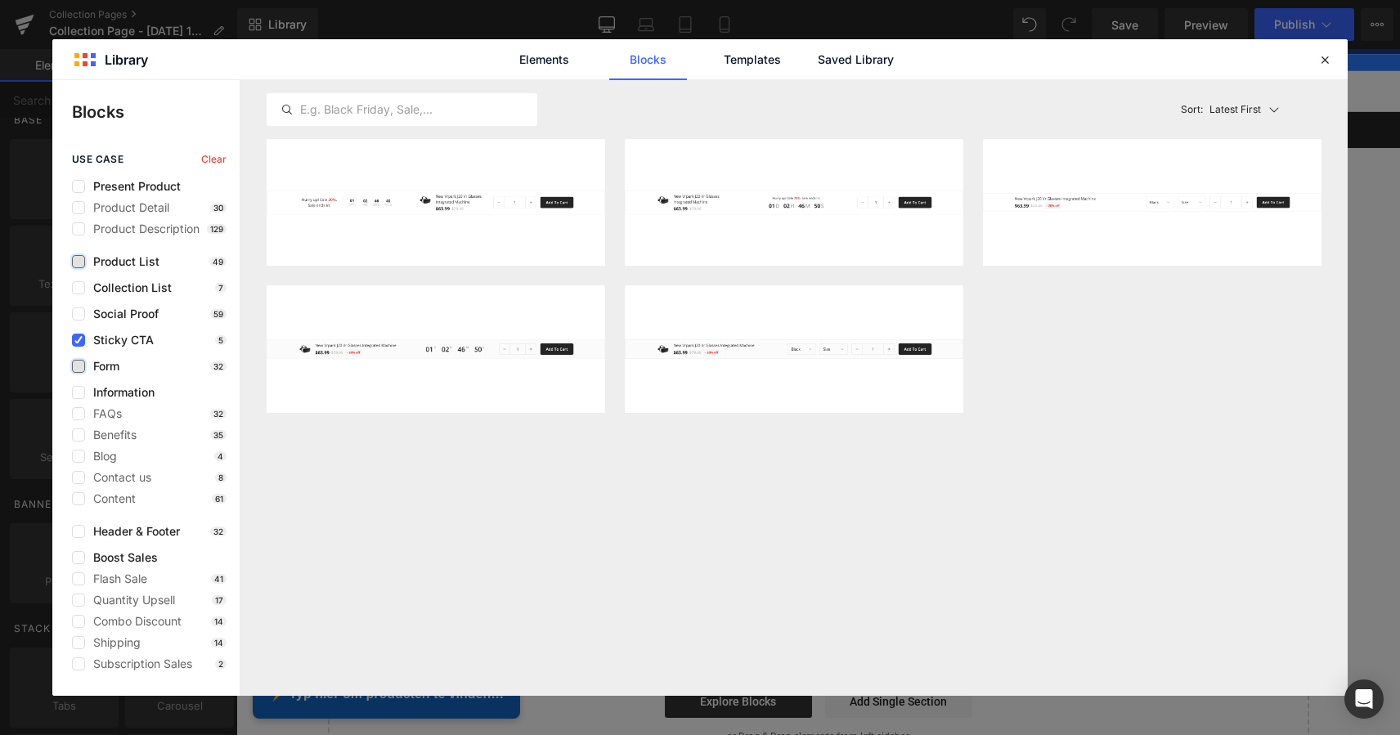
scroll to position [0, 0]
click at [78, 340] on icon at bounding box center [78, 340] width 8 height 0
click at [78, 340] on input "checkbox" at bounding box center [78, 340] width 0 height 0
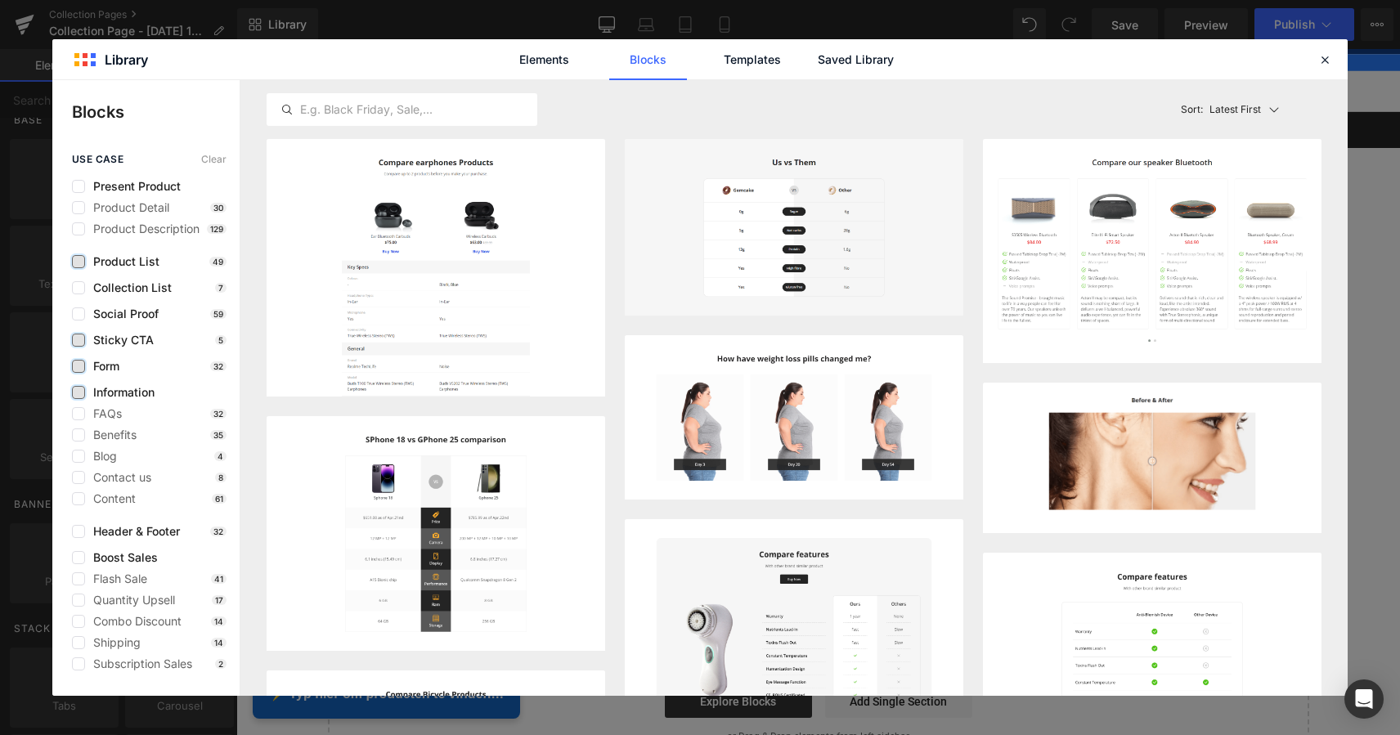
click at [82, 390] on label at bounding box center [78, 392] width 13 height 13
click at [78, 392] on input "checkbox" at bounding box center [78, 392] width 0 height 0
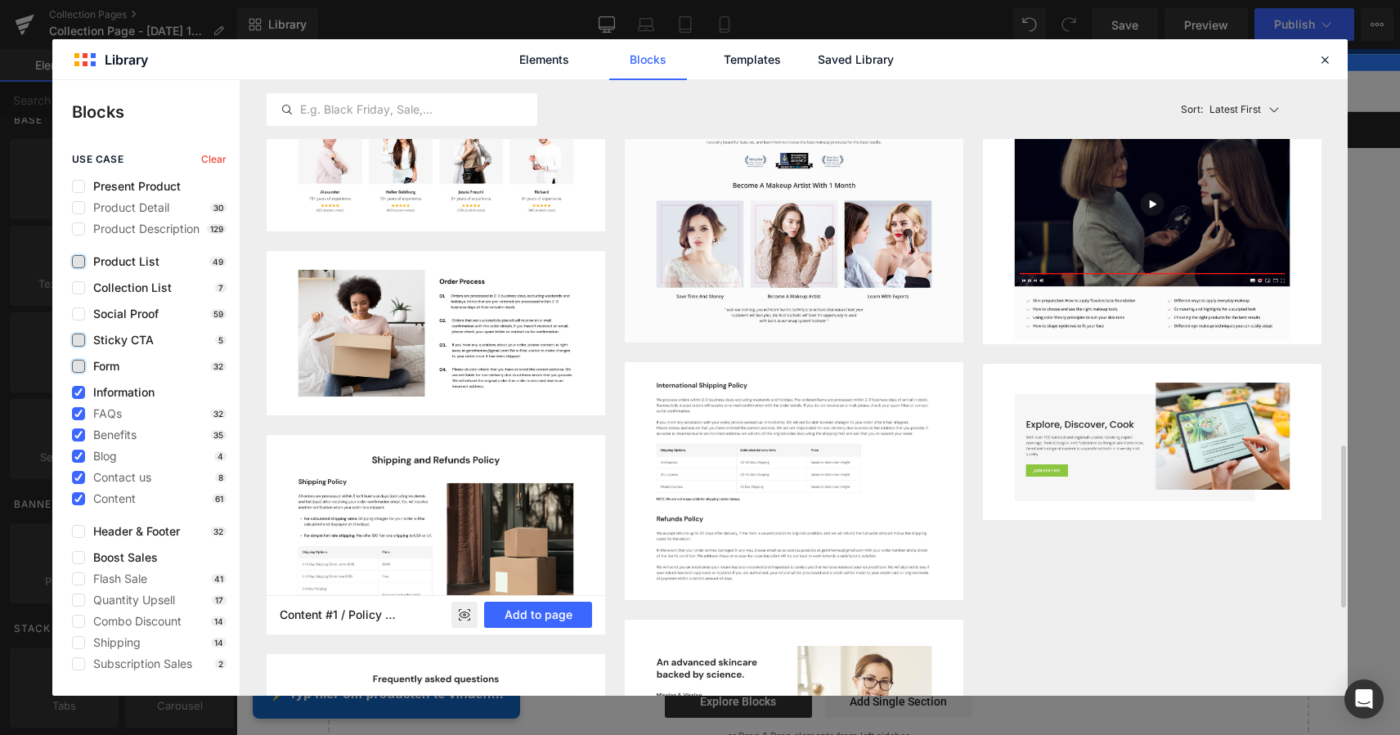
scroll to position [1366, 0]
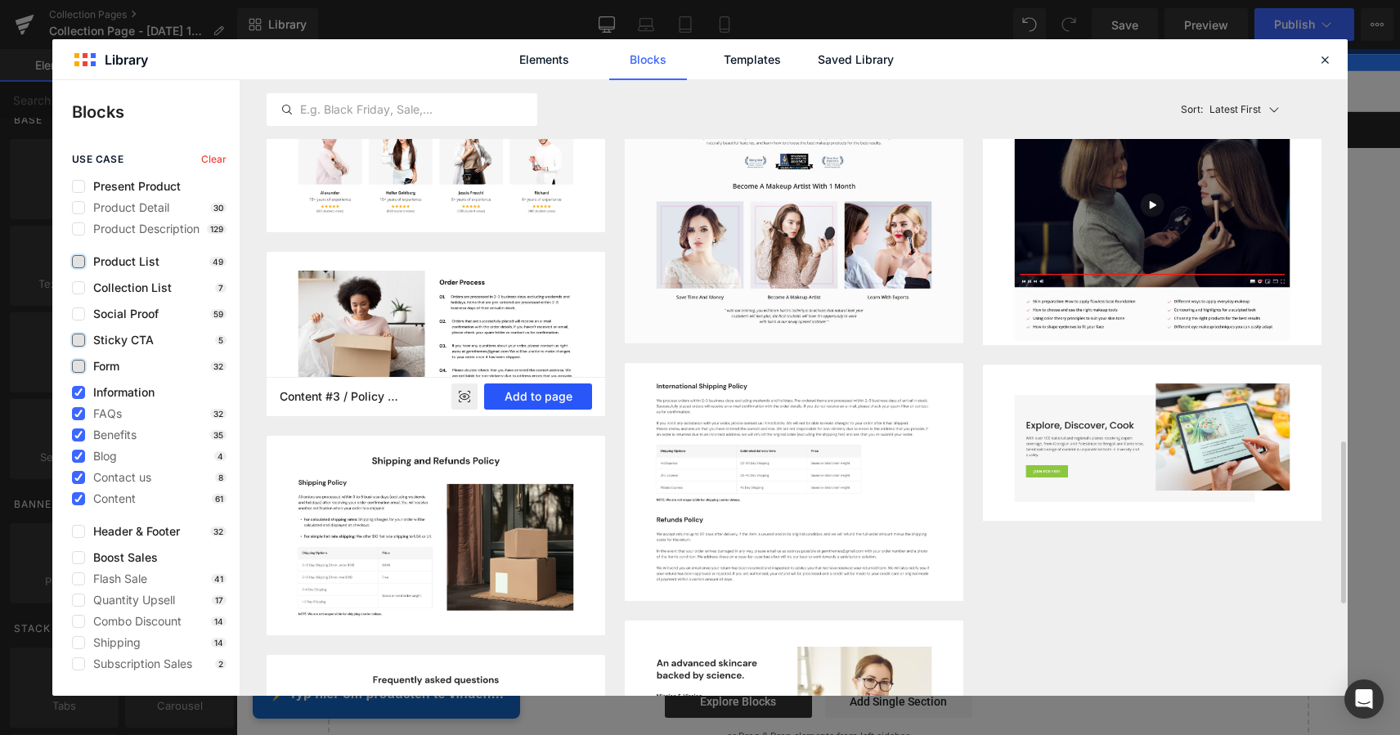
click at [558, 396] on button "Add to page" at bounding box center [538, 396] width 108 height 26
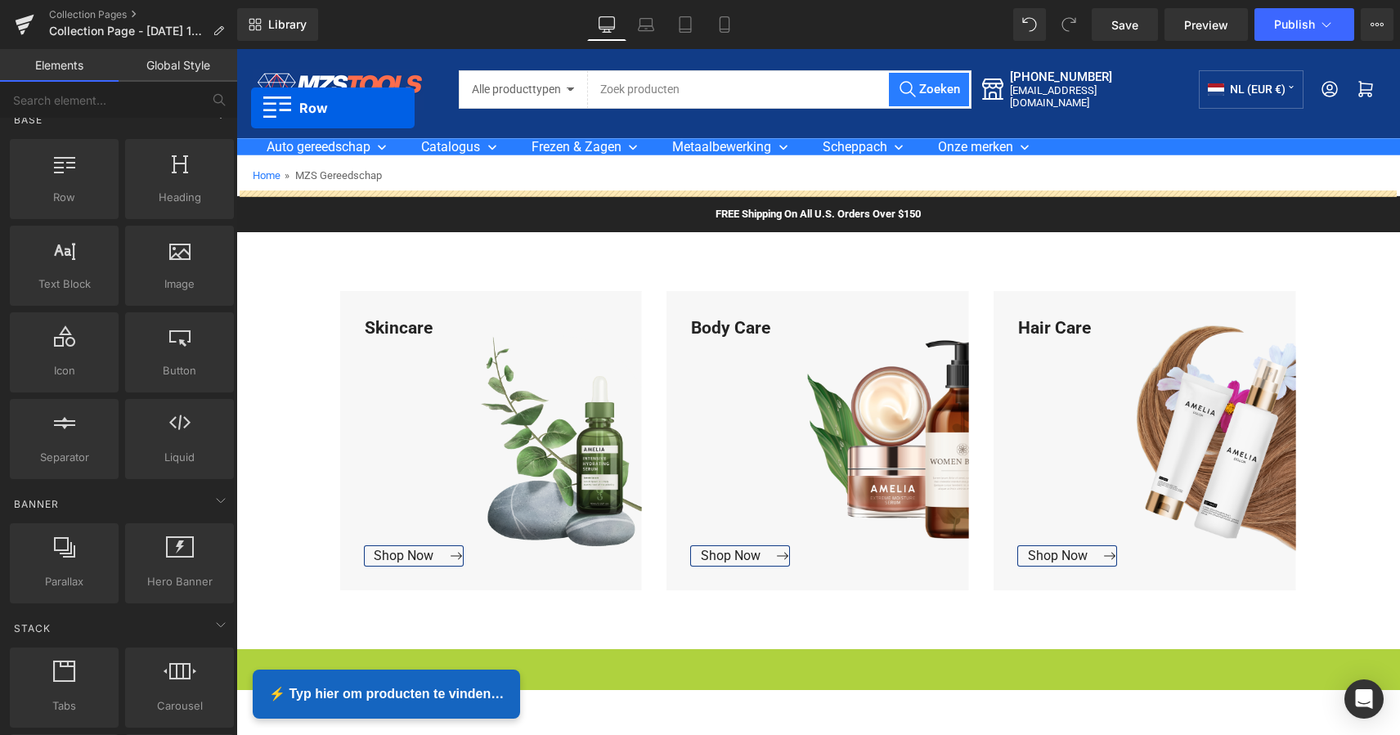
scroll to position [0, 0]
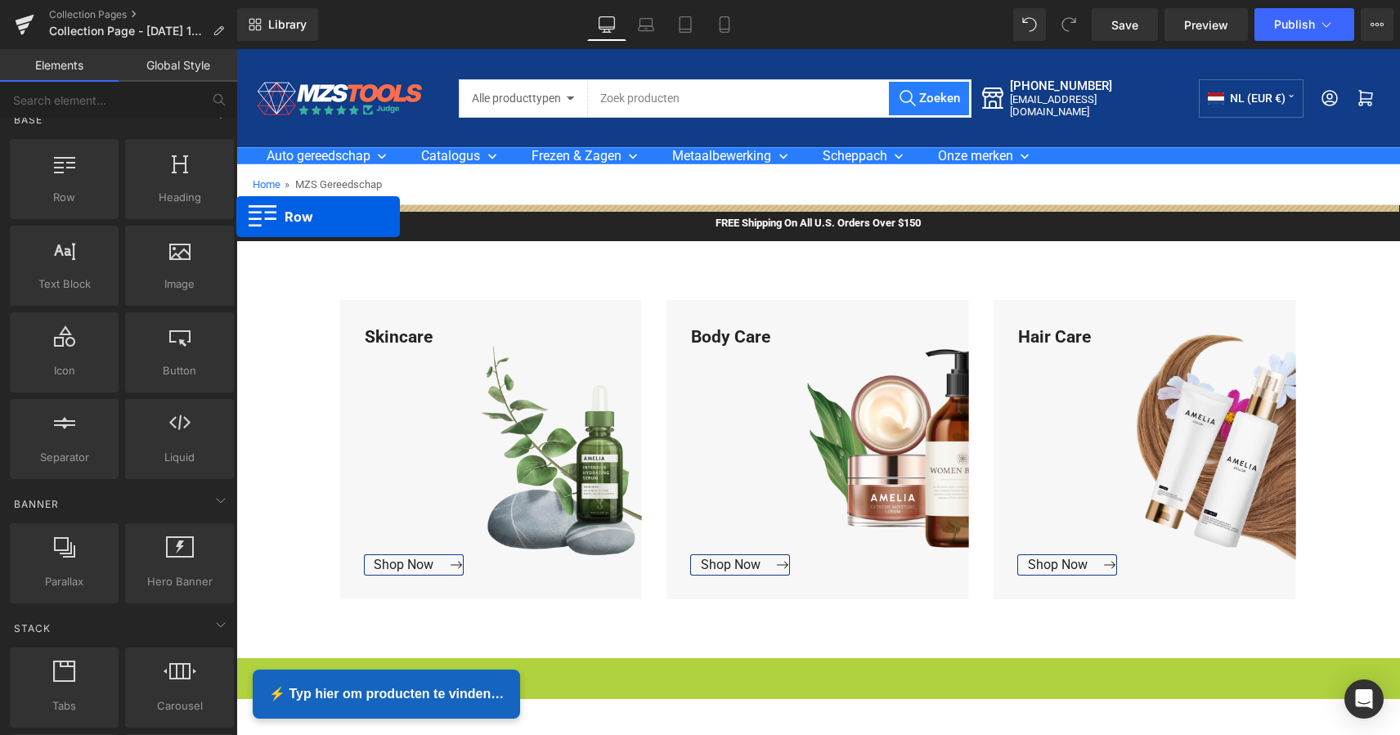
drag, startPoint x: 243, startPoint y: 463, endPoint x: 236, endPoint y: 217, distance: 246.1
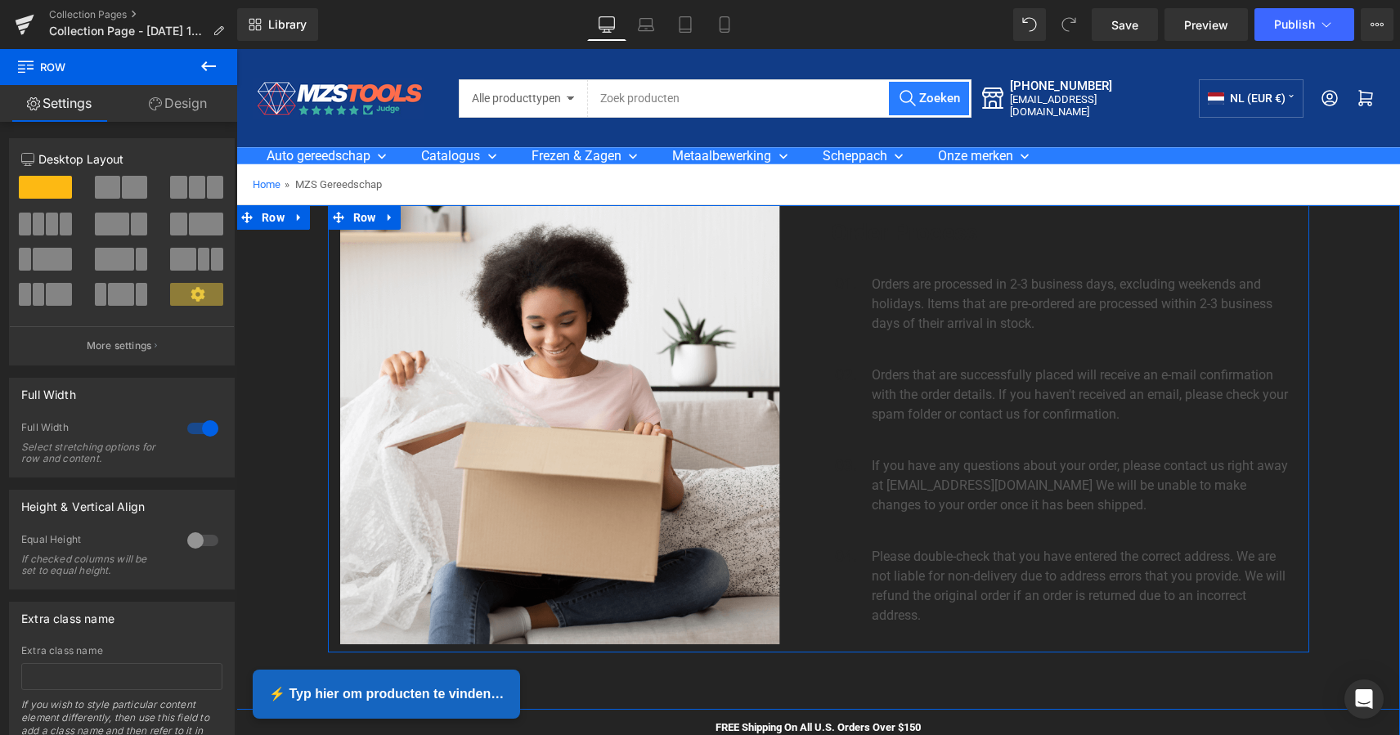
click at [807, 344] on div "Image" at bounding box center [573, 424] width 490 height 439
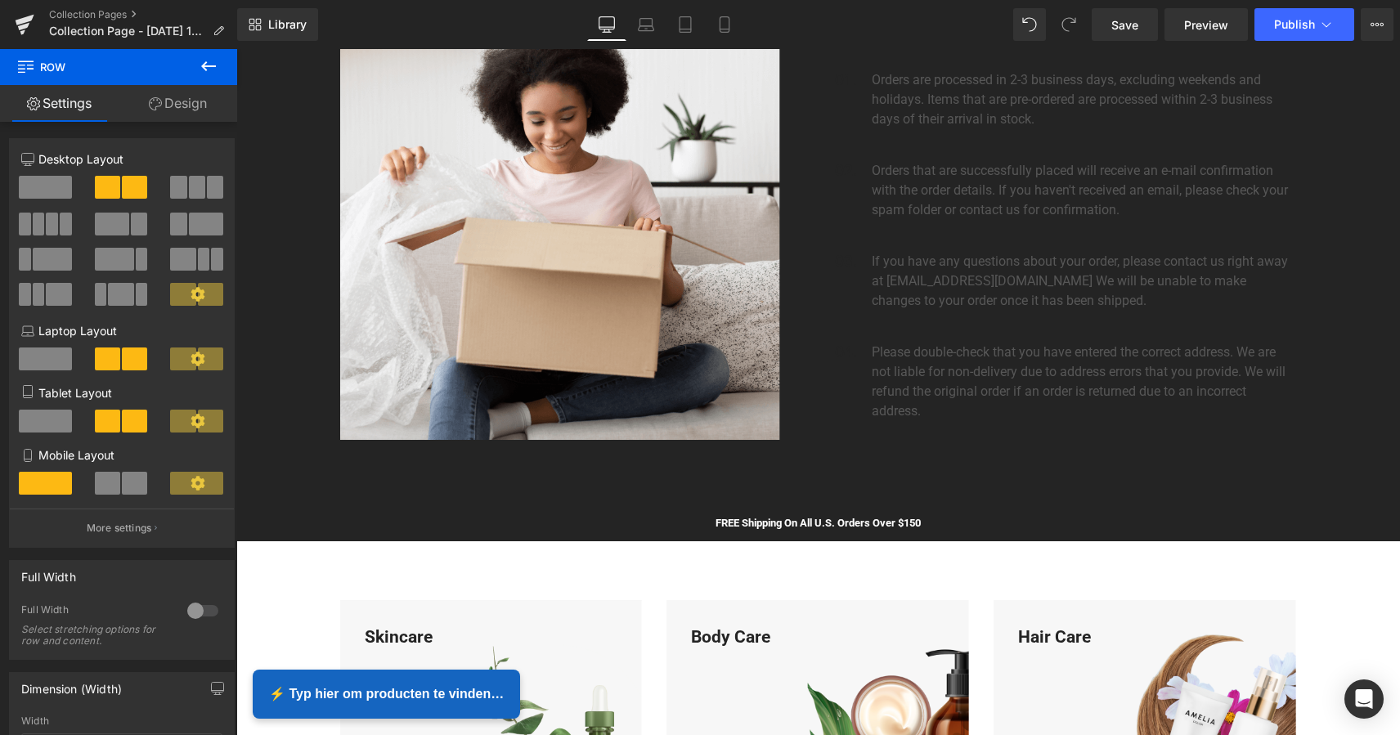
scroll to position [131, 0]
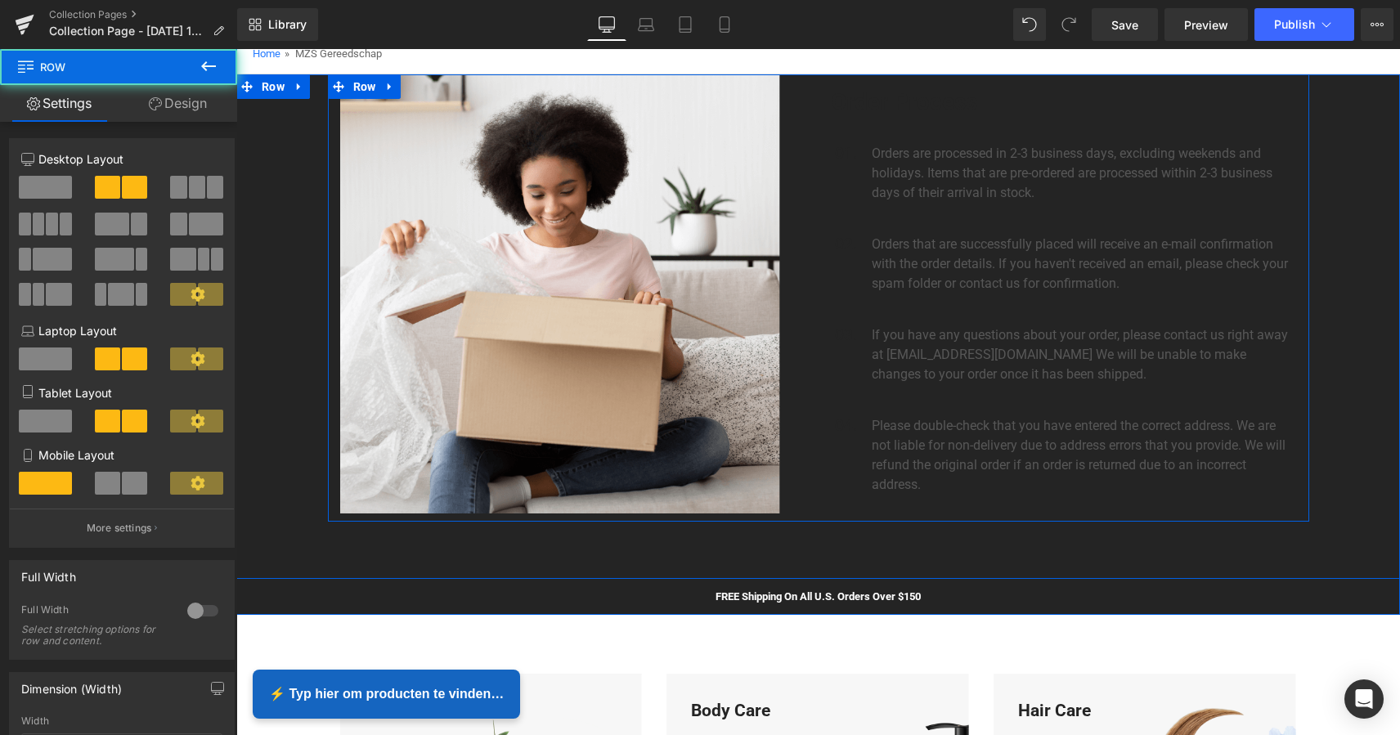
click at [811, 316] on div "Image" at bounding box center [573, 293] width 490 height 439
click at [1255, 86] on div "Order Process Heading 01. Text Block Orders are processed in 2-3 business days,…" at bounding box center [1063, 293] width 490 height 439
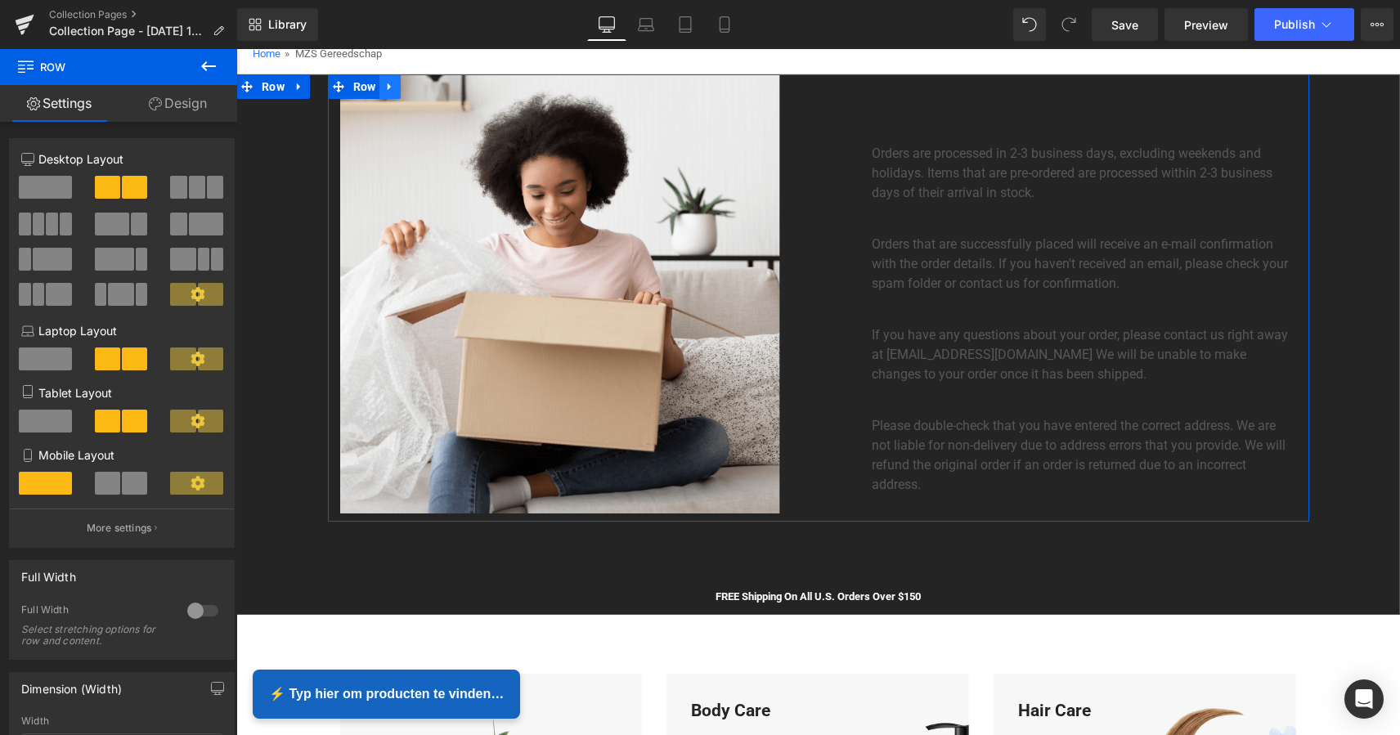
click at [384, 86] on icon at bounding box center [389, 87] width 11 height 12
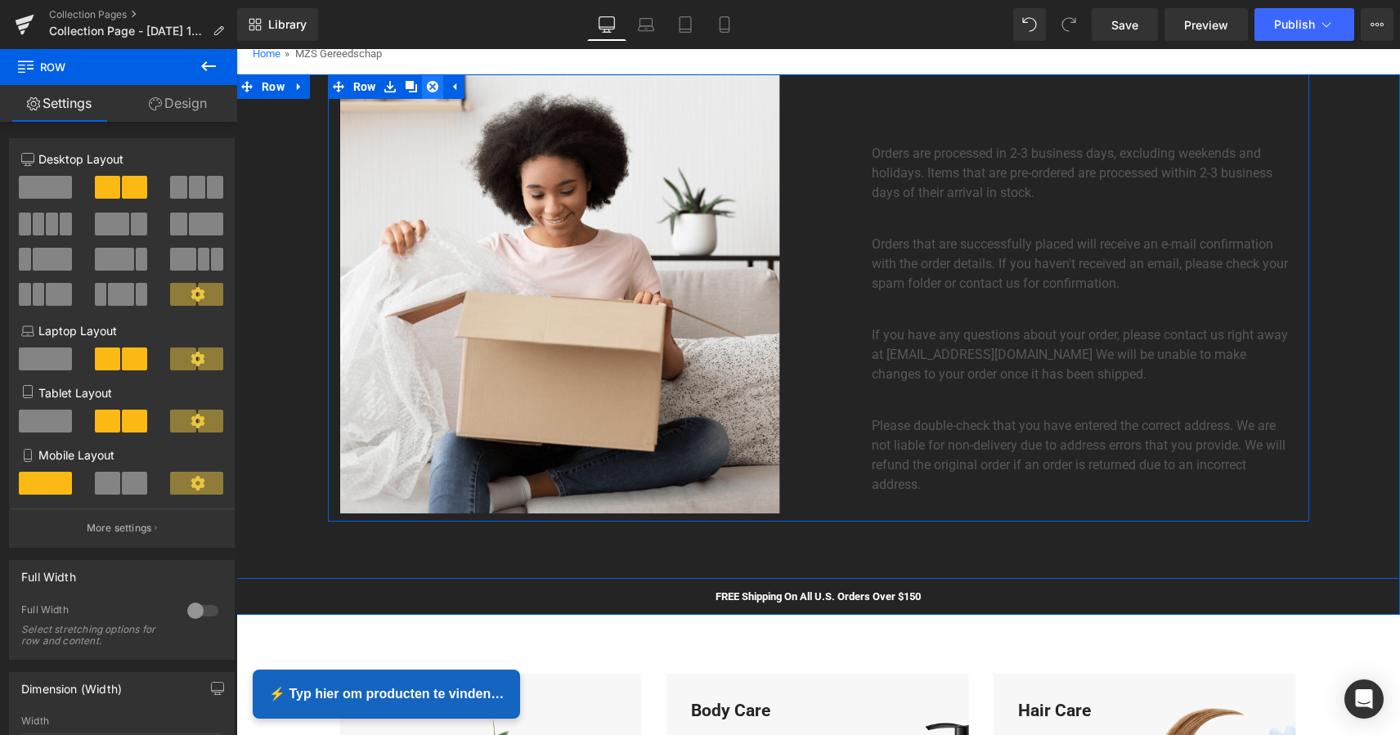
click at [429, 84] on icon at bounding box center [432, 86] width 11 height 11
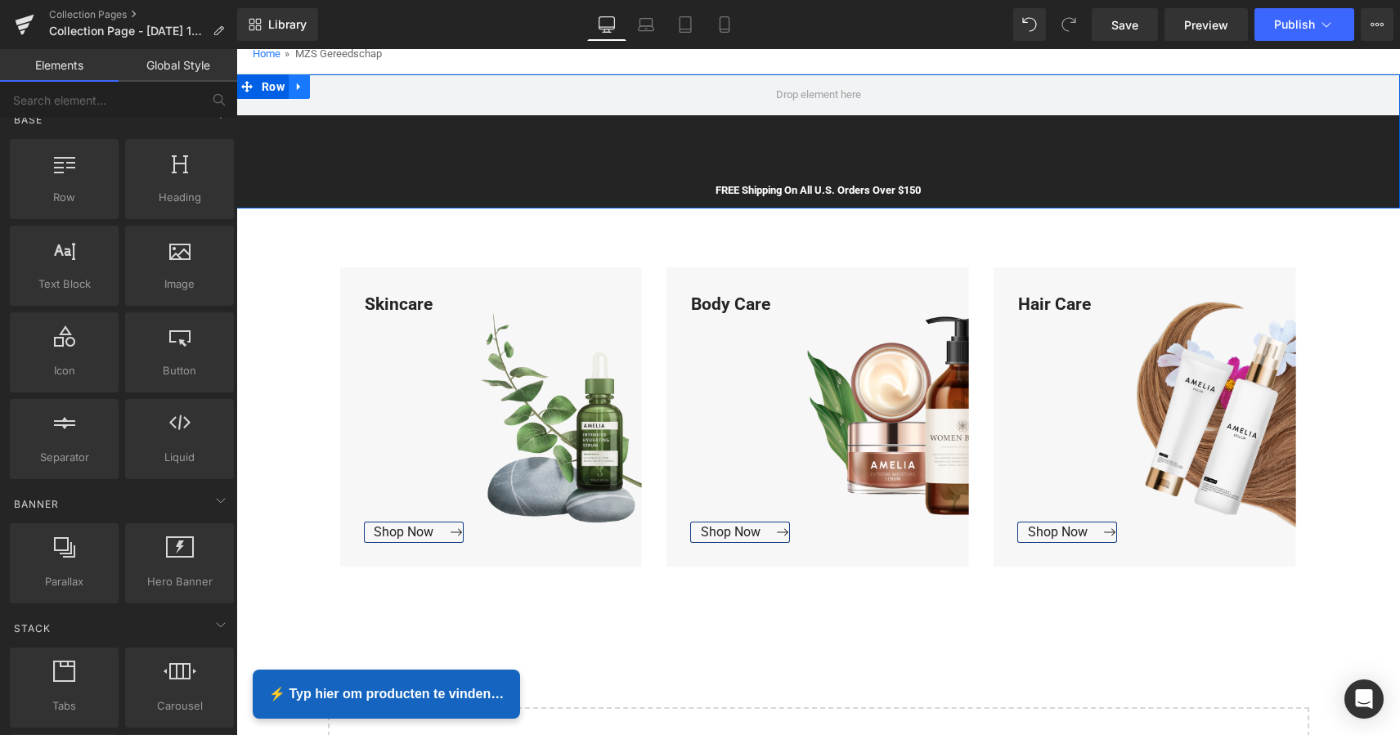
click at [301, 92] on icon at bounding box center [298, 87] width 11 height 12
click at [336, 88] on icon at bounding box center [341, 86] width 11 height 11
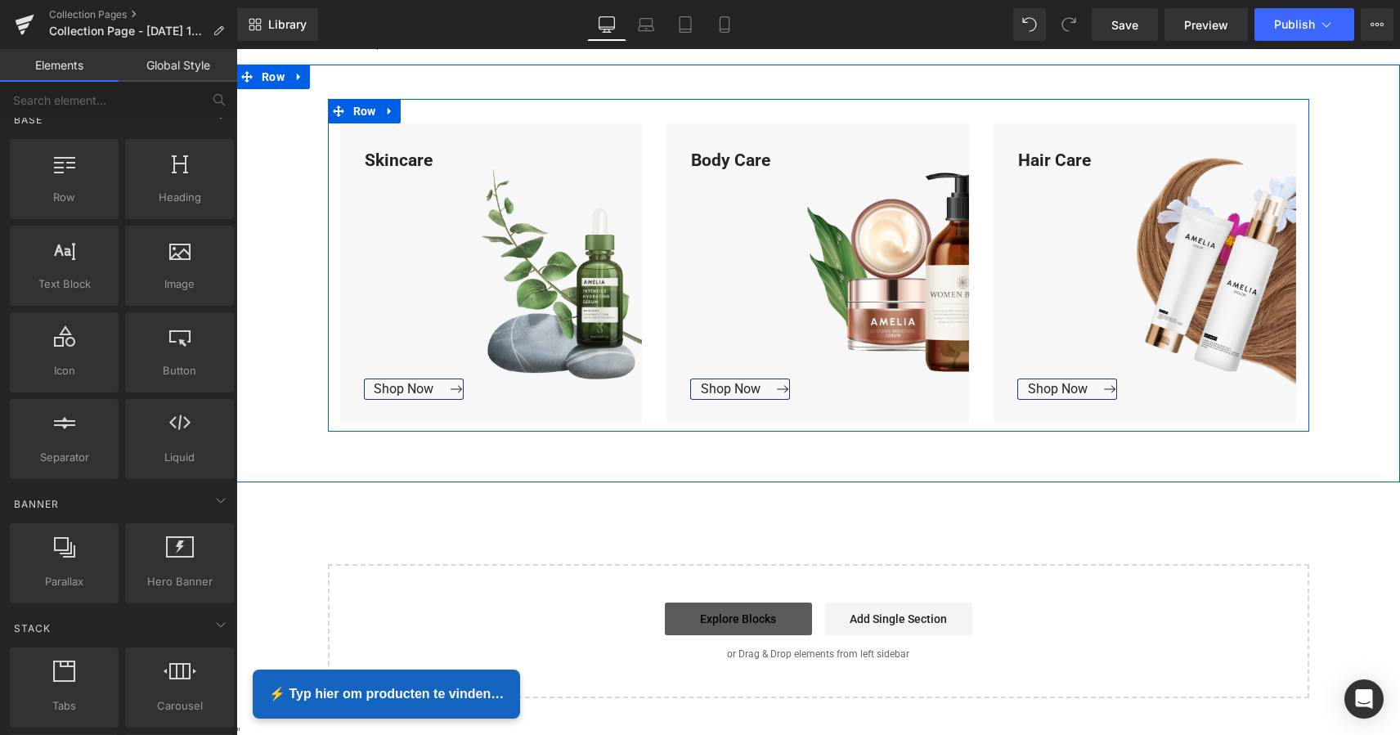
scroll to position [172, 0]
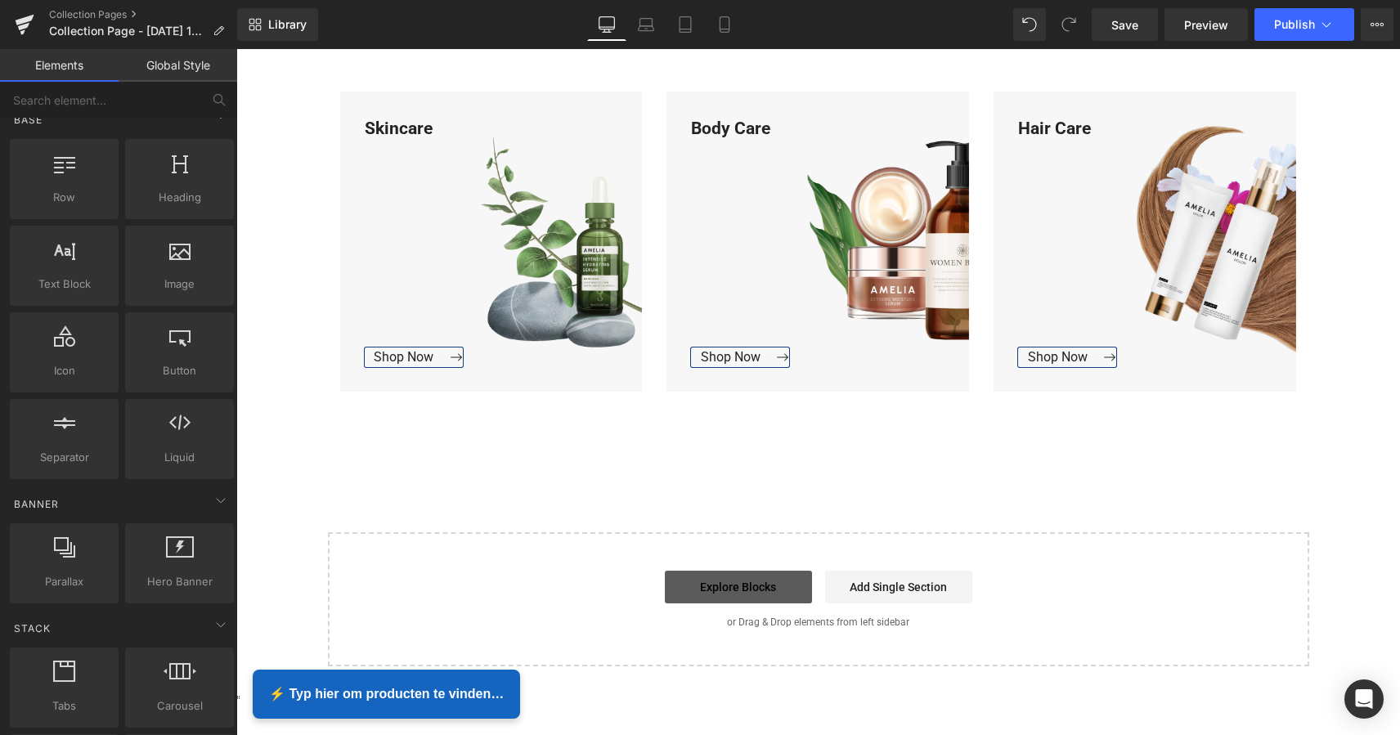
click at [766, 585] on link "Explore Blocks" at bounding box center [738, 587] width 147 height 33
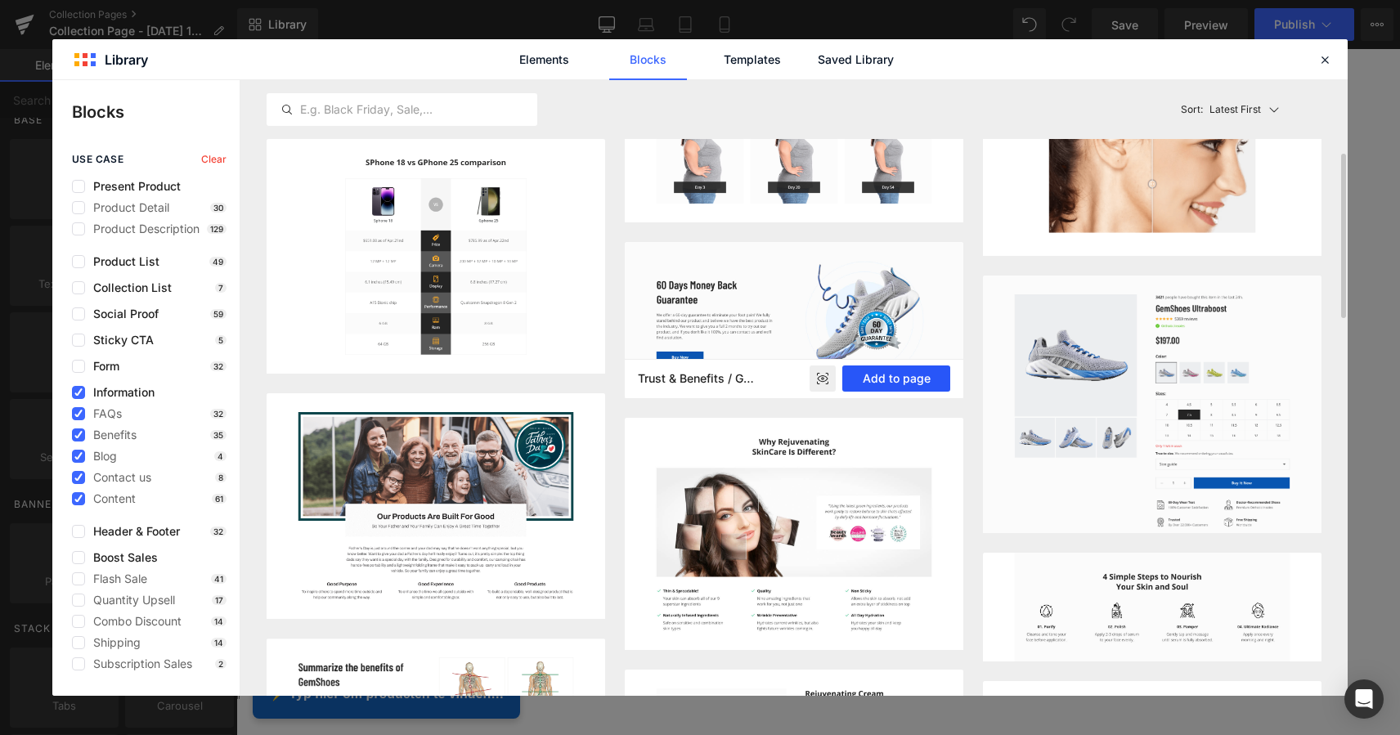
scroll to position [274, 0]
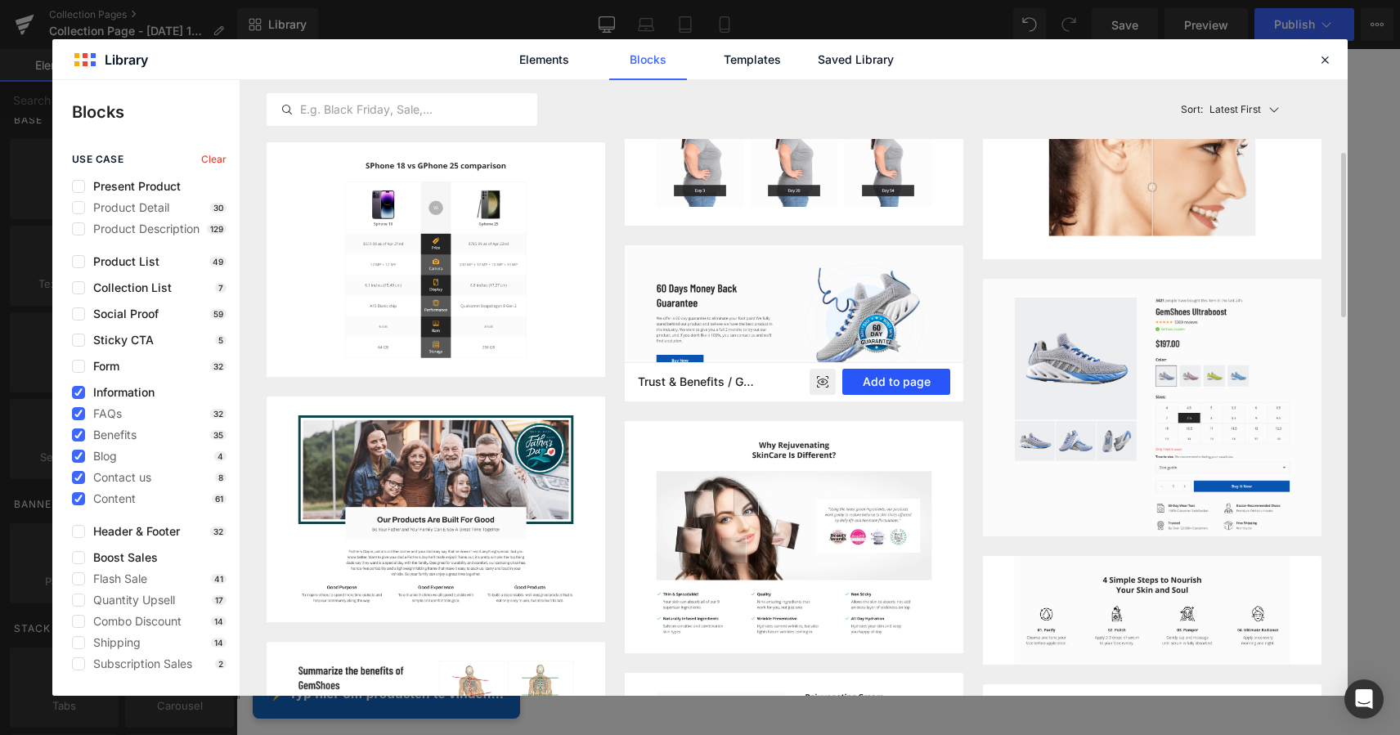
click at [904, 380] on button "Add to page" at bounding box center [896, 382] width 108 height 26
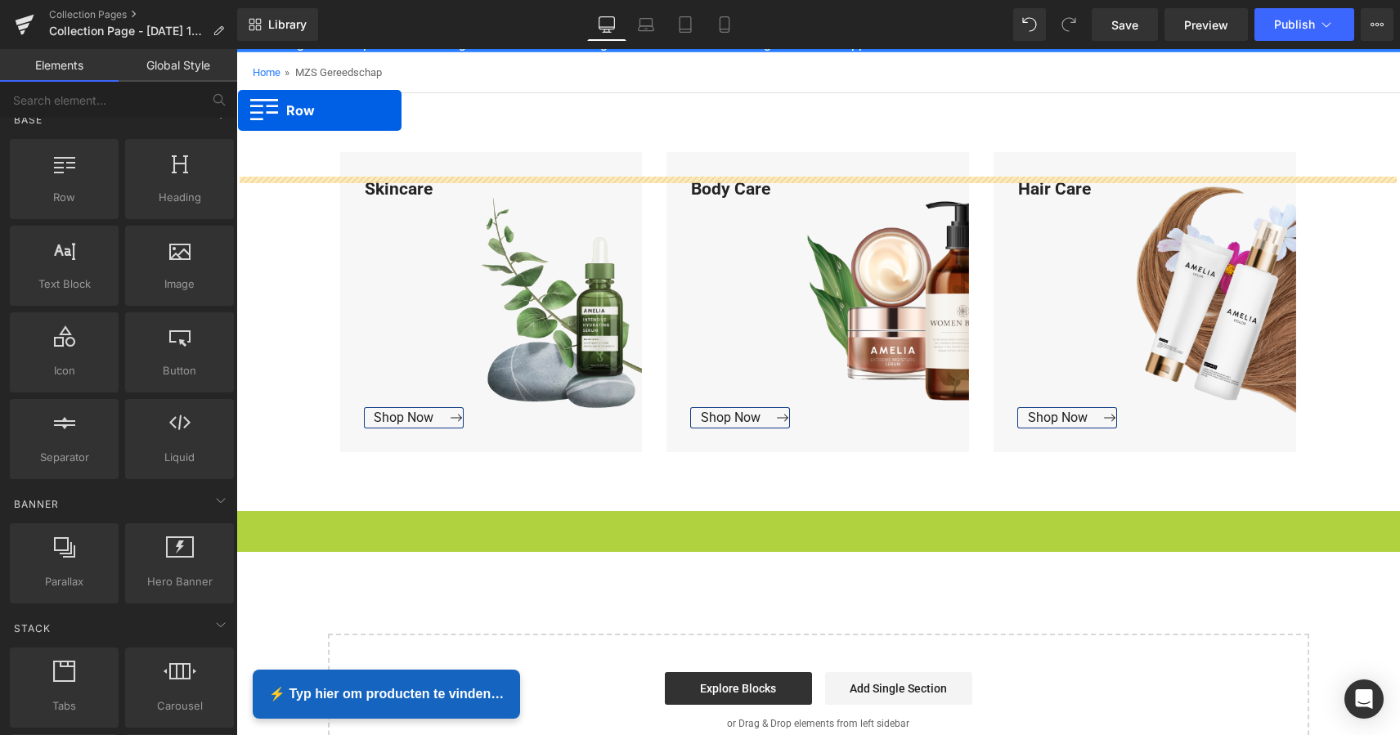
scroll to position [0, 0]
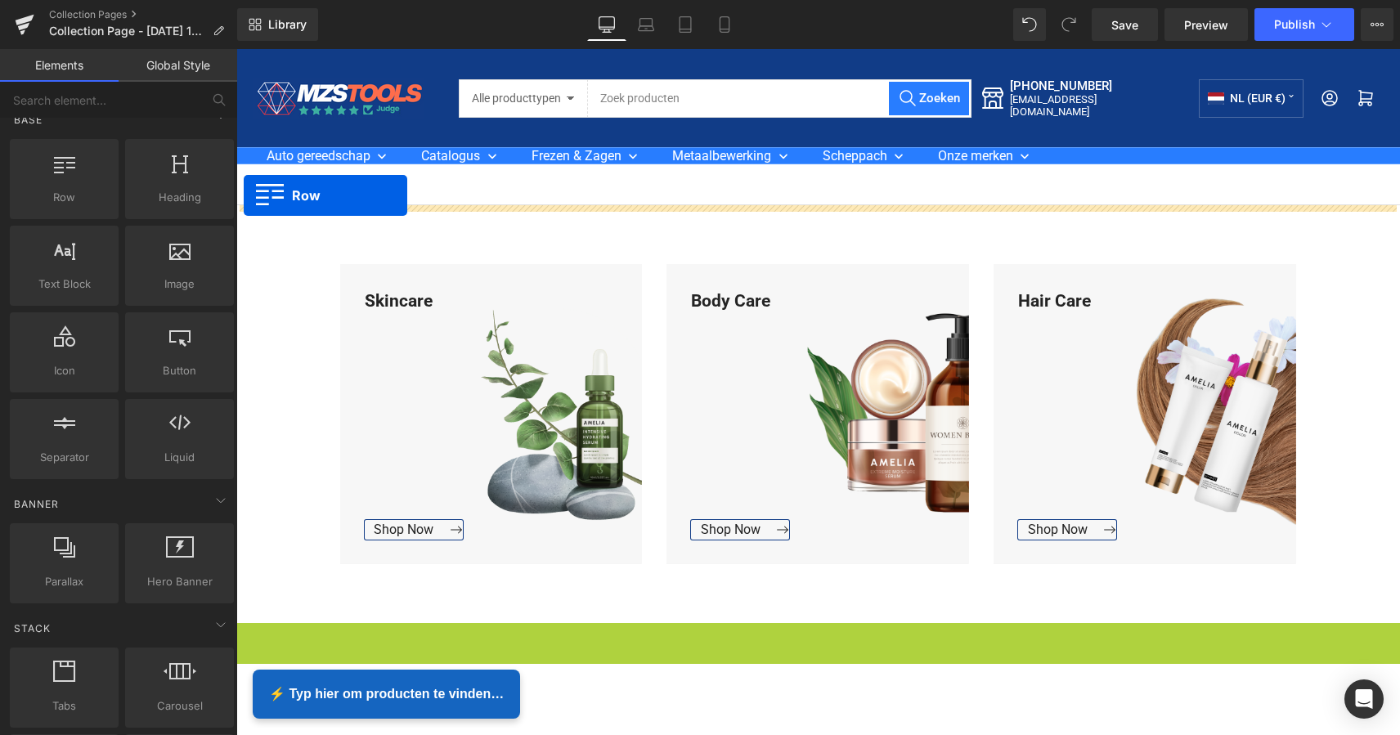
drag, startPoint x: 244, startPoint y: 266, endPoint x: 244, endPoint y: 195, distance: 71.1
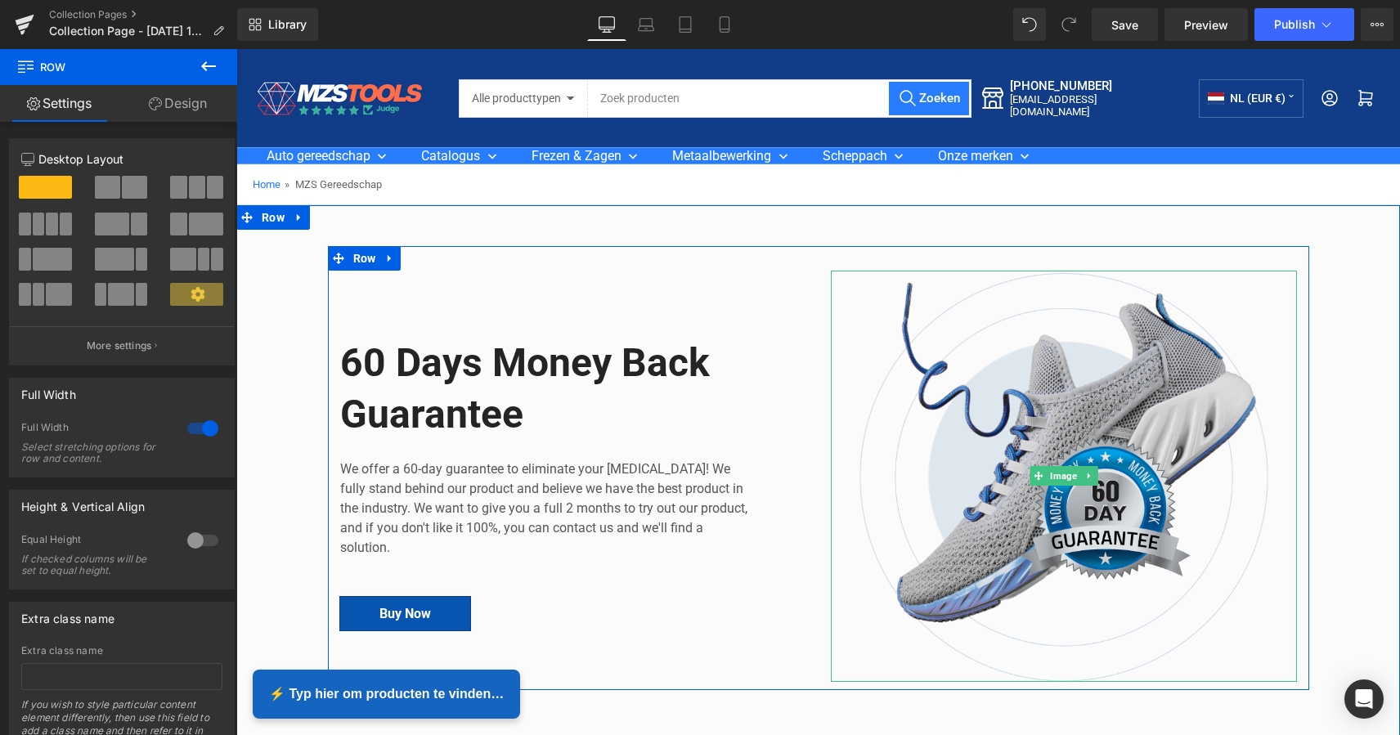
click at [1042, 441] on img at bounding box center [1064, 476] width 466 height 411
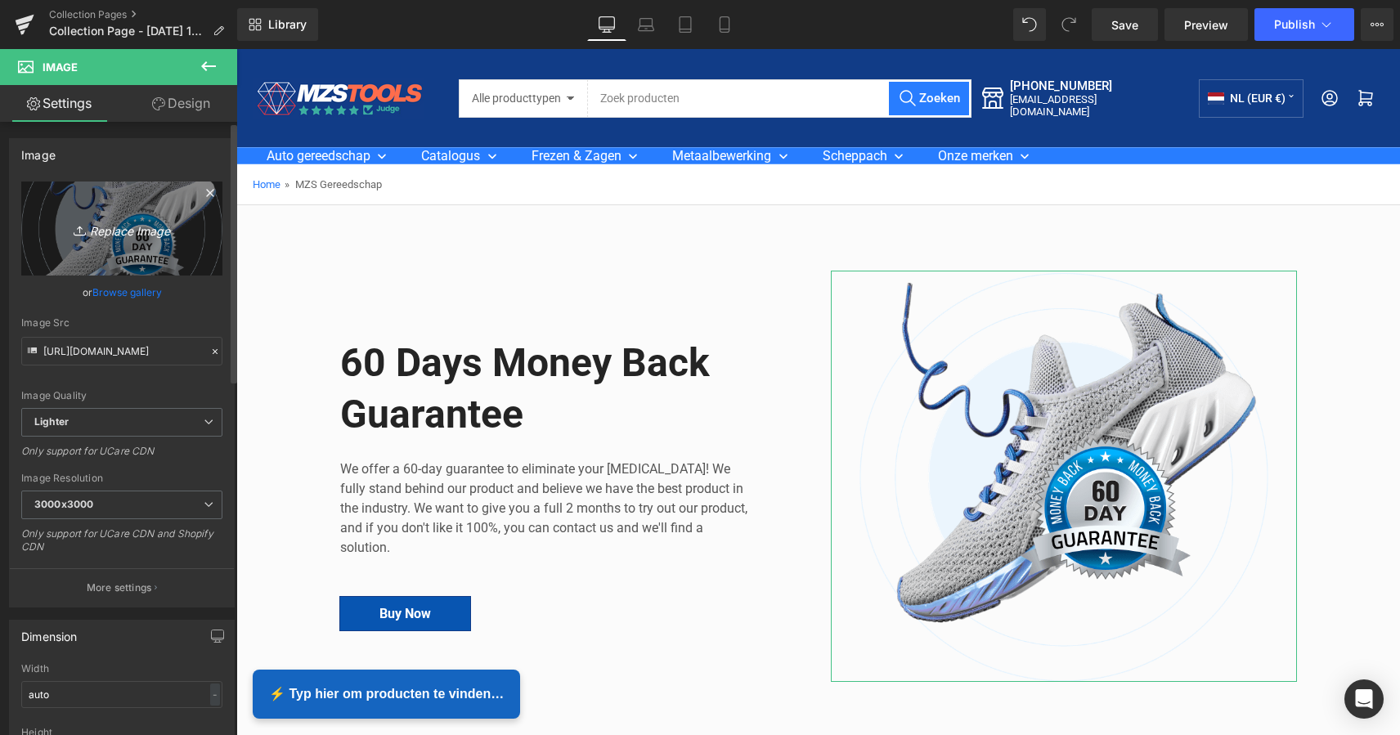
click at [130, 235] on icon "Replace Image" at bounding box center [121, 228] width 131 height 20
type input "C:\fakepath\Groen Modern Doe-het-zelf Instagram Stories-2.png"
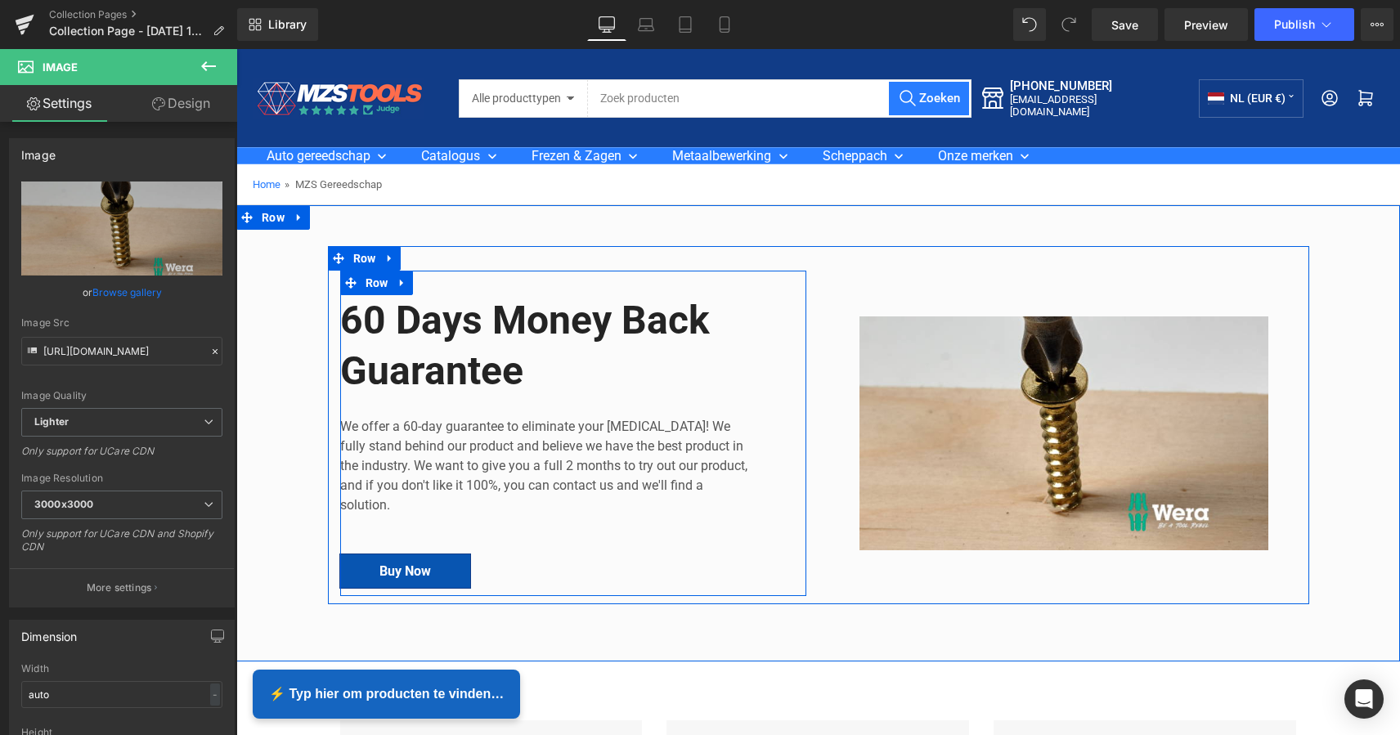
click at [777, 302] on div "60 Days Money Back Guarantee Heading We offer a 60-day guarantee to eliminate y…" at bounding box center [573, 433] width 466 height 325
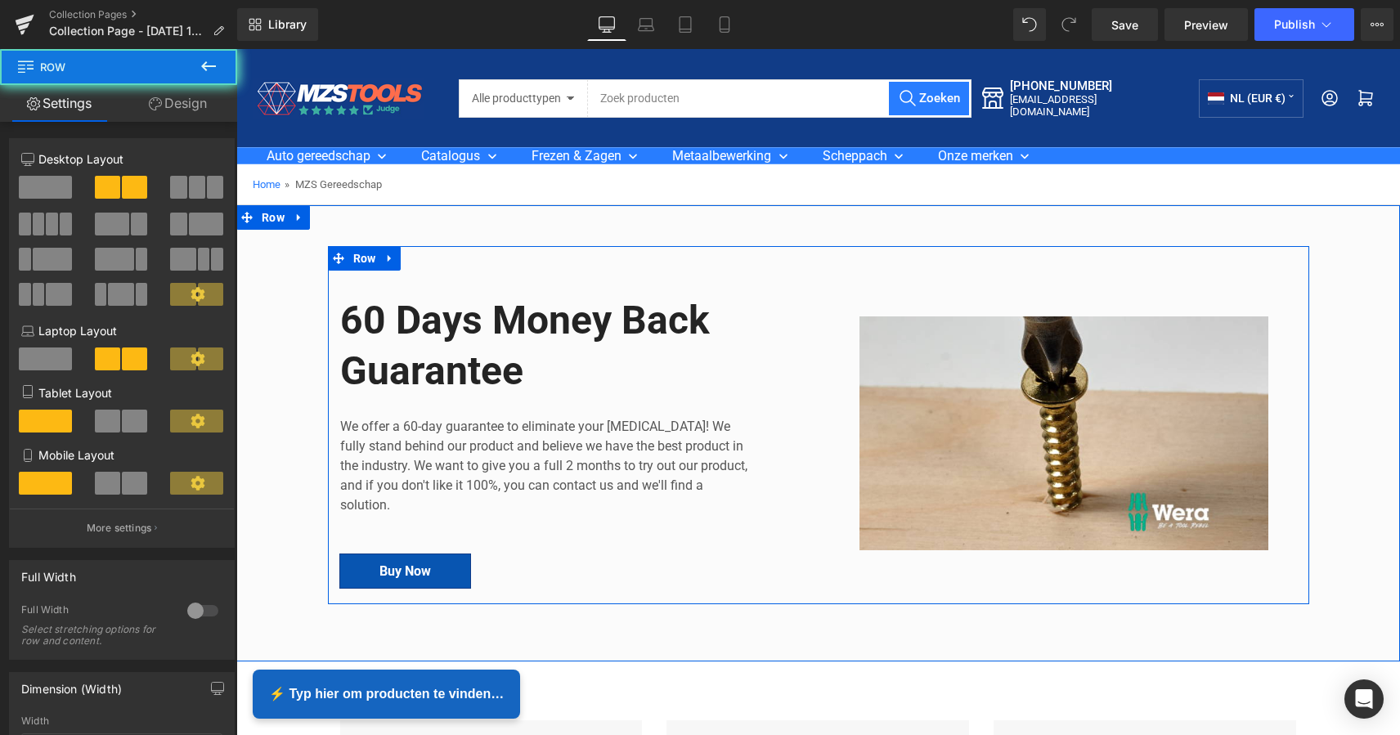
click at [860, 268] on div "Image 60 Days Money Back Guarantee Heading We offer a 60-day guarantee to elimi…" at bounding box center [818, 425] width 981 height 358
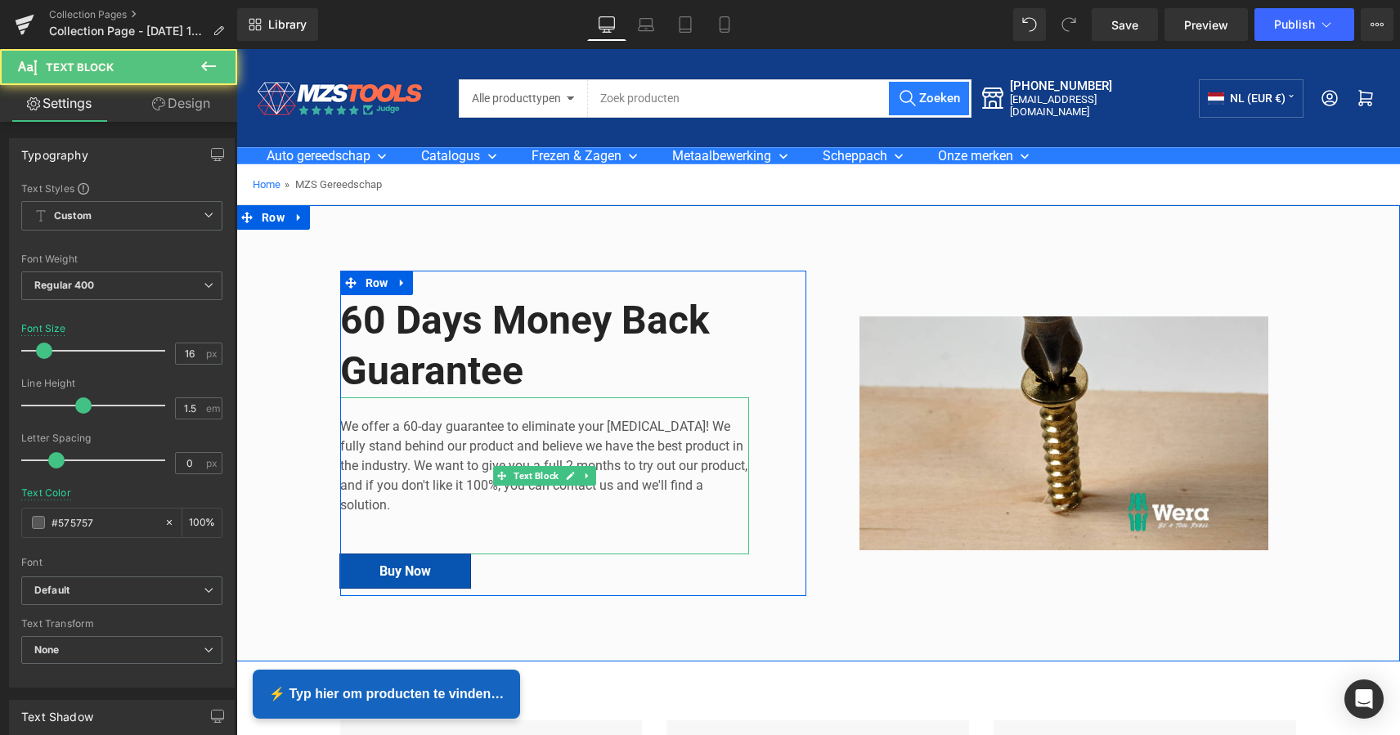
click at [562, 446] on p "We offer a 60-day guarantee to eliminate your foot pain! We fully stand behind …" at bounding box center [544, 466] width 409 height 98
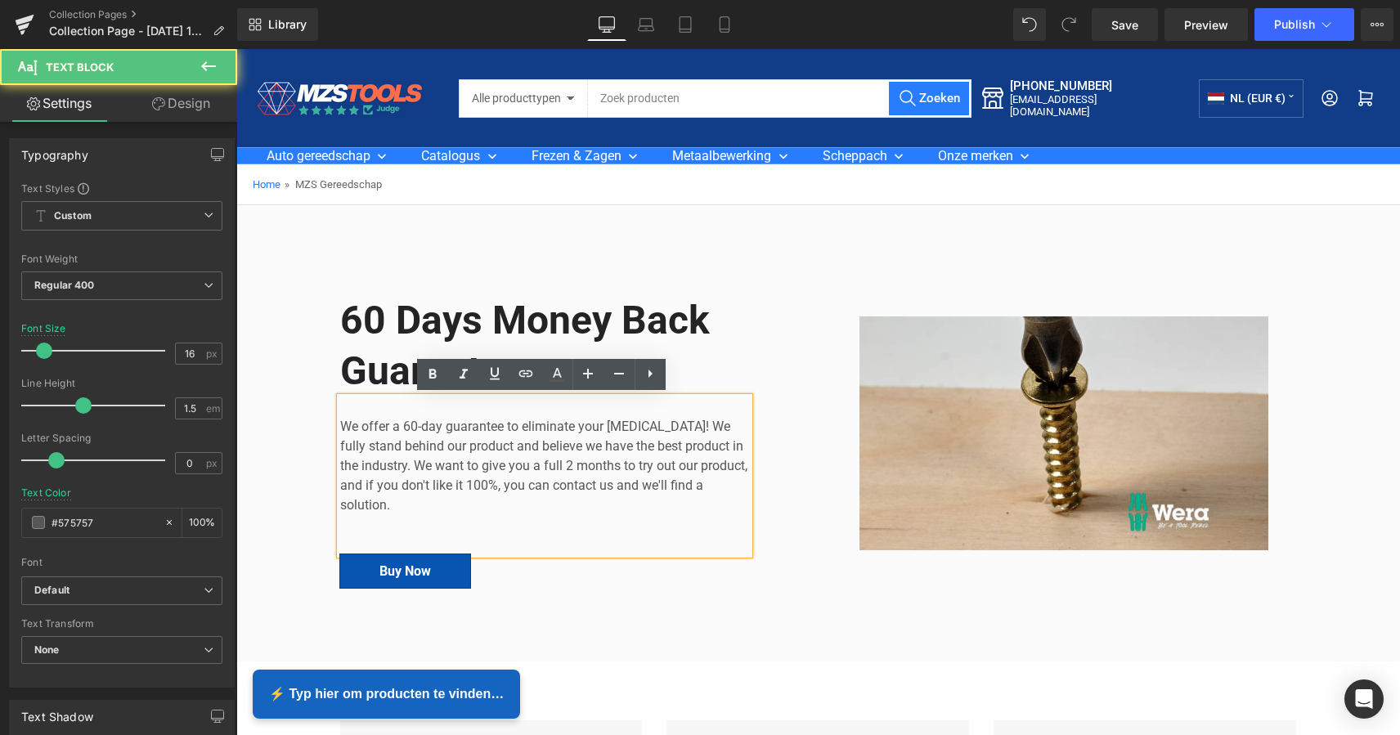
drag, startPoint x: 409, startPoint y: 508, endPoint x: 397, endPoint y: 508, distance: 11.5
click at [405, 508] on p "We offer a 60-day guarantee to eliminate your foot pain! We fully stand behind …" at bounding box center [544, 466] width 409 height 98
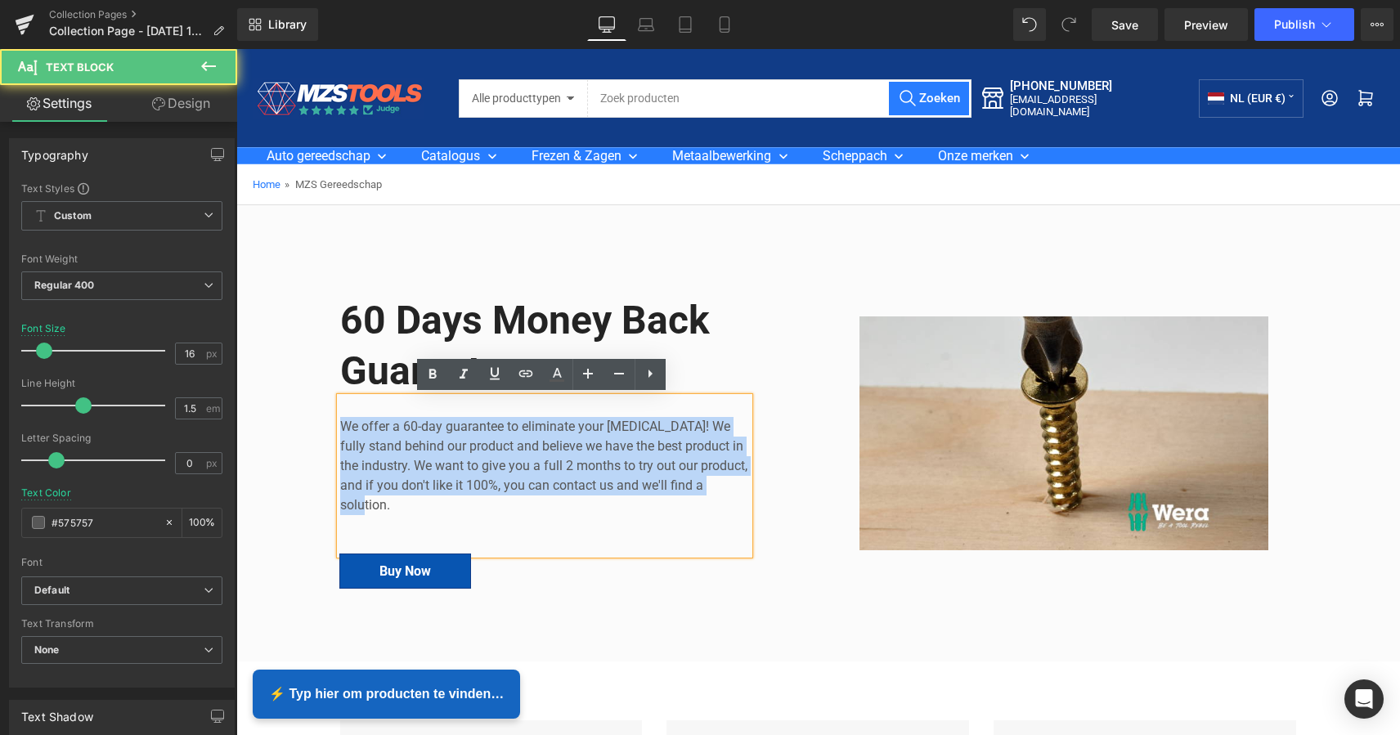
drag, startPoint x: 387, startPoint y: 505, endPoint x: 321, endPoint y: 419, distance: 108.4
click at [321, 419] on div "Image 60 Days Money Back Guarantee Heading We offer a 60-day guarantee to elimi…" at bounding box center [817, 425] width 1163 height 358
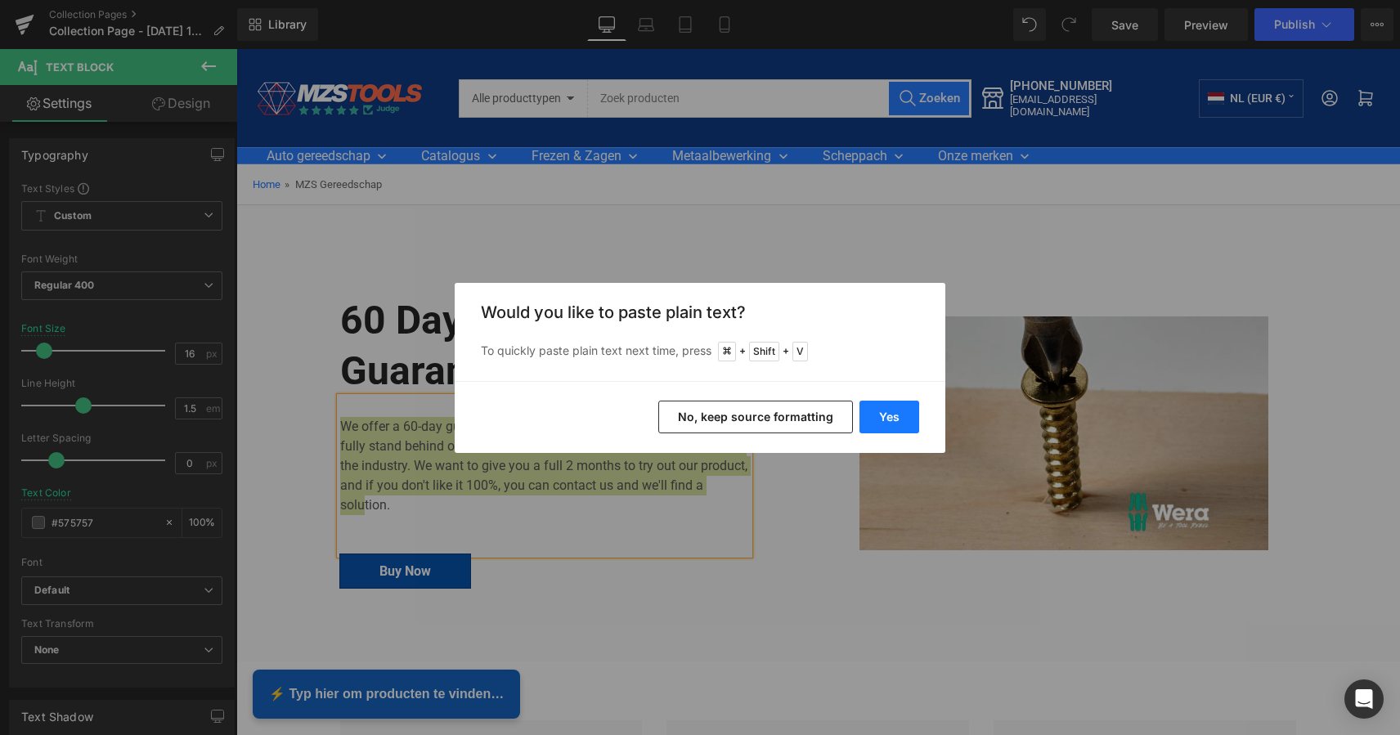
click at [890, 412] on button "Yes" at bounding box center [889, 417] width 60 height 33
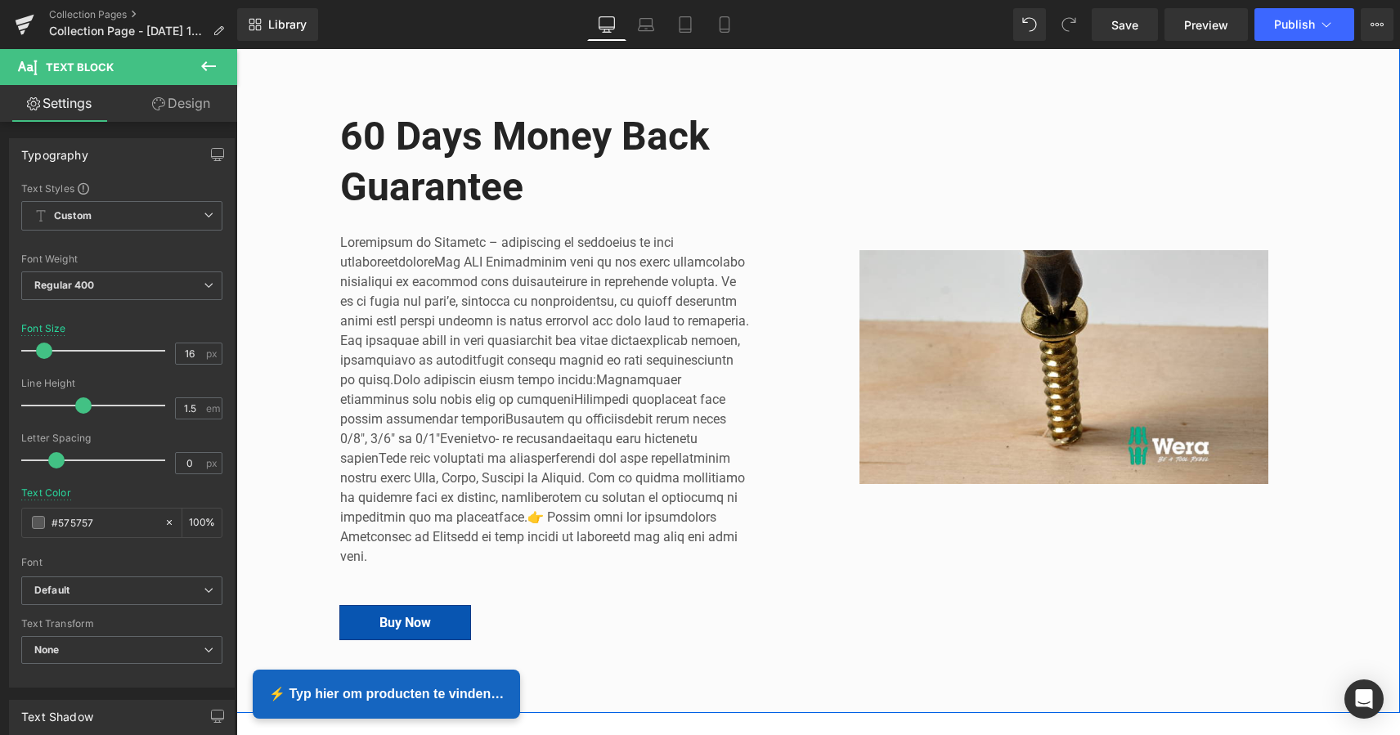
scroll to position [190, 0]
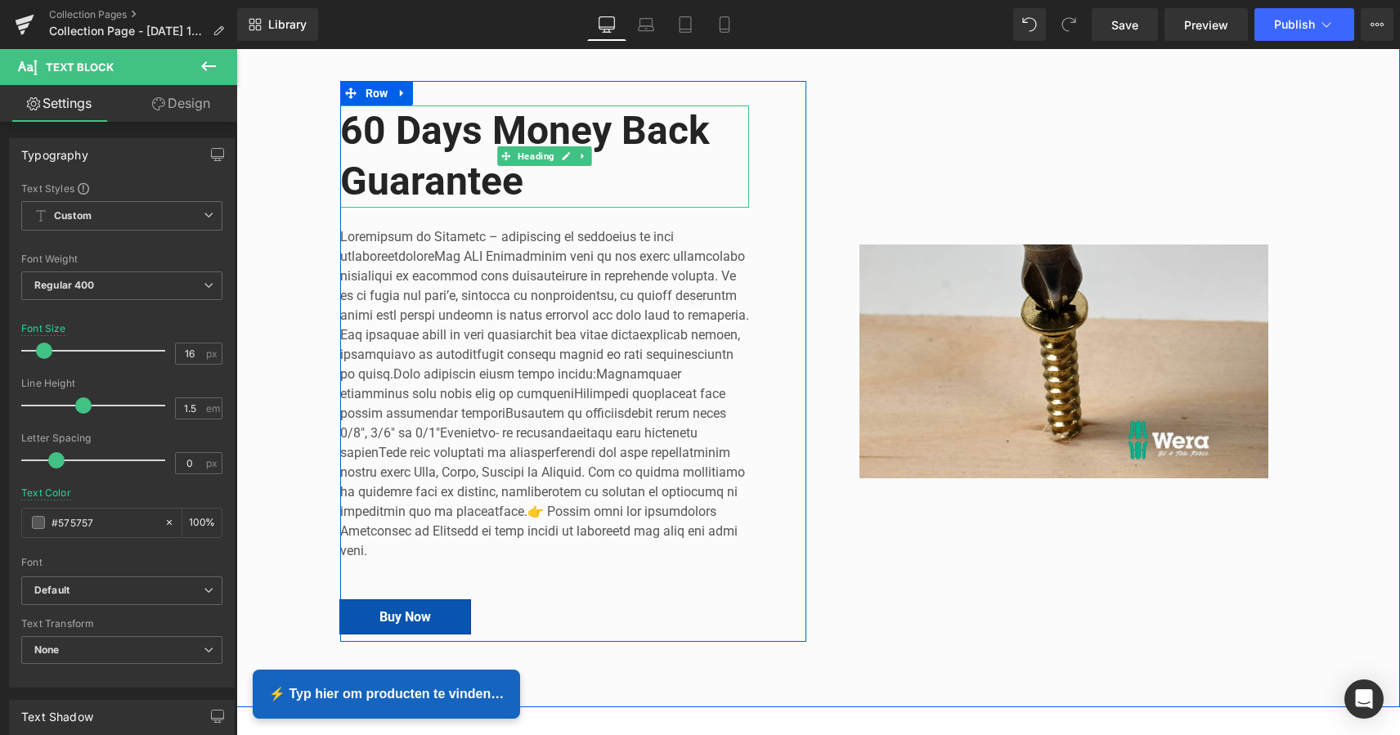
click at [530, 185] on h2 "60 Days Money Back Guarantee" at bounding box center [544, 156] width 409 height 102
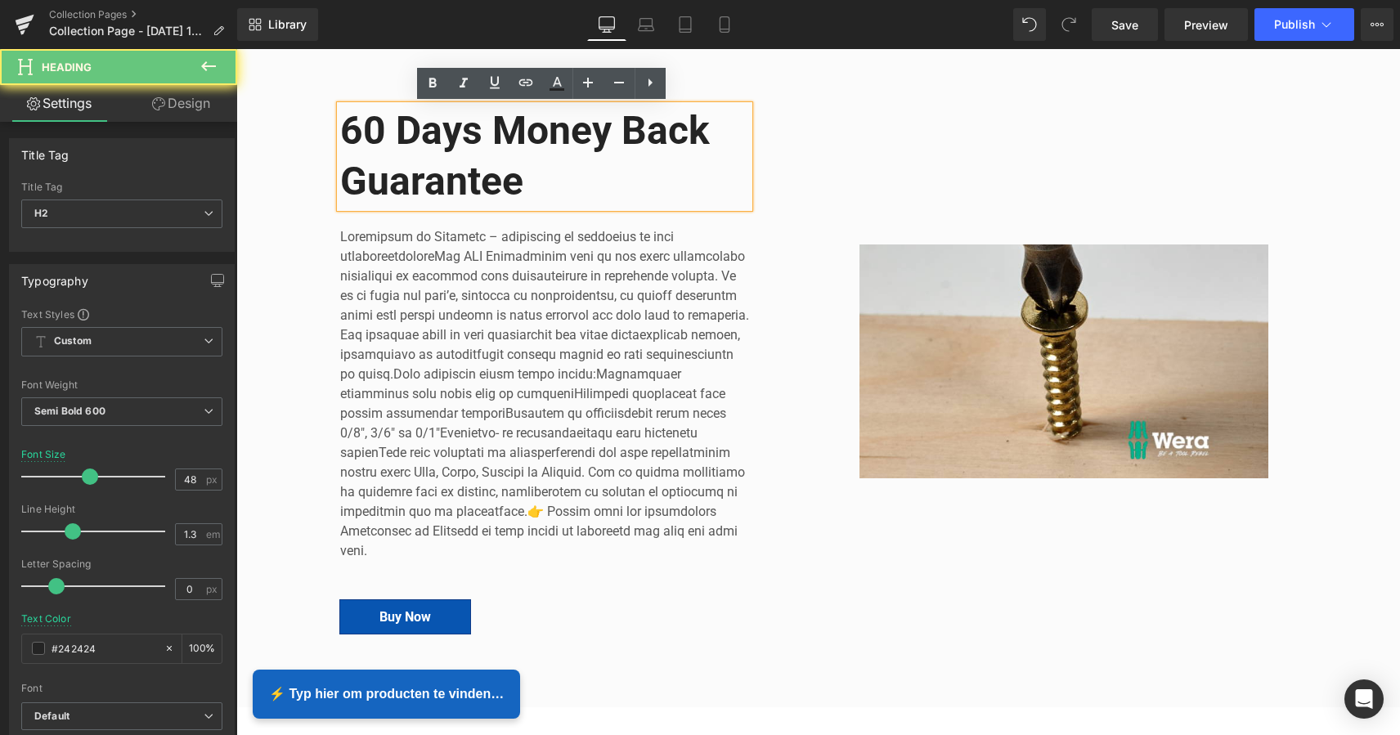
click at [519, 183] on h2 "60 Days Money Back Guarantee" at bounding box center [544, 156] width 409 height 102
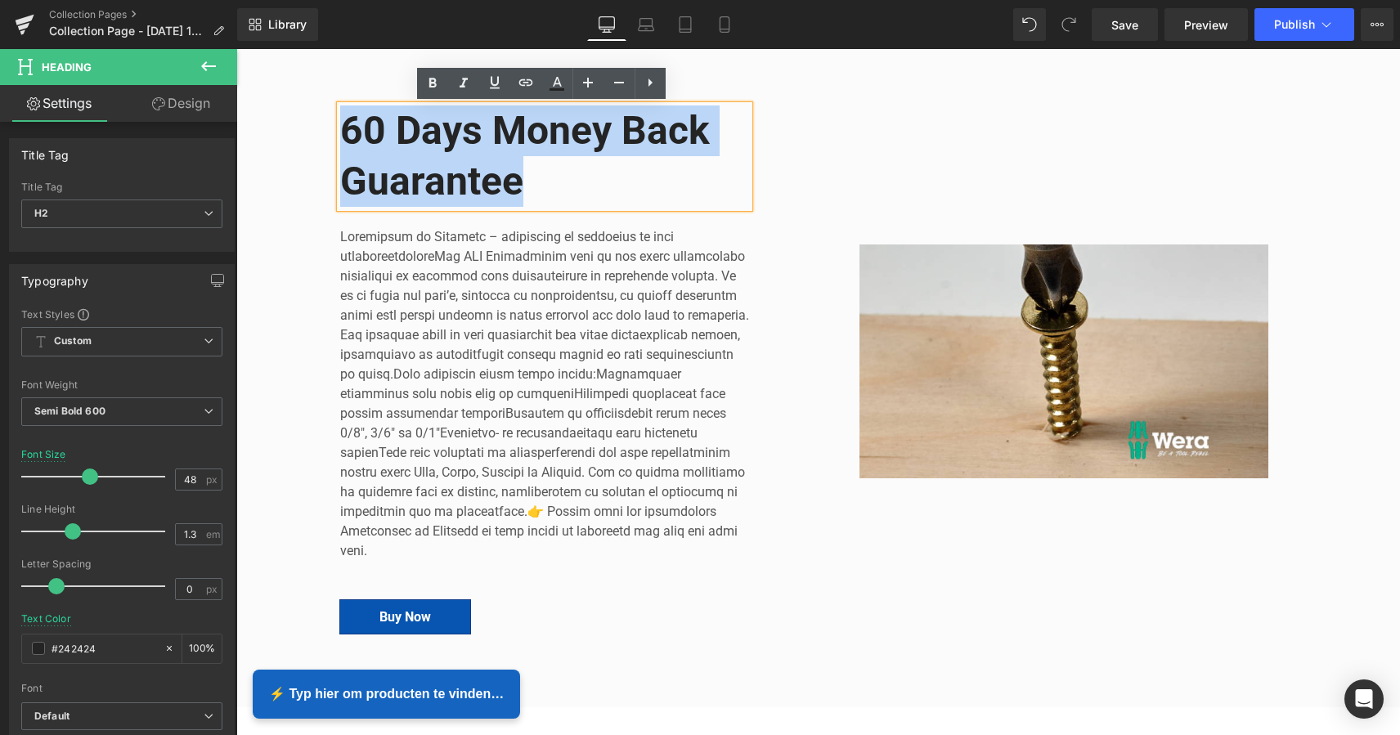
drag, startPoint x: 515, startPoint y: 182, endPoint x: 340, endPoint y: 128, distance: 183.1
click at [340, 128] on h2 "60 Days Money Back Guarantee" at bounding box center [544, 156] width 409 height 102
paste div
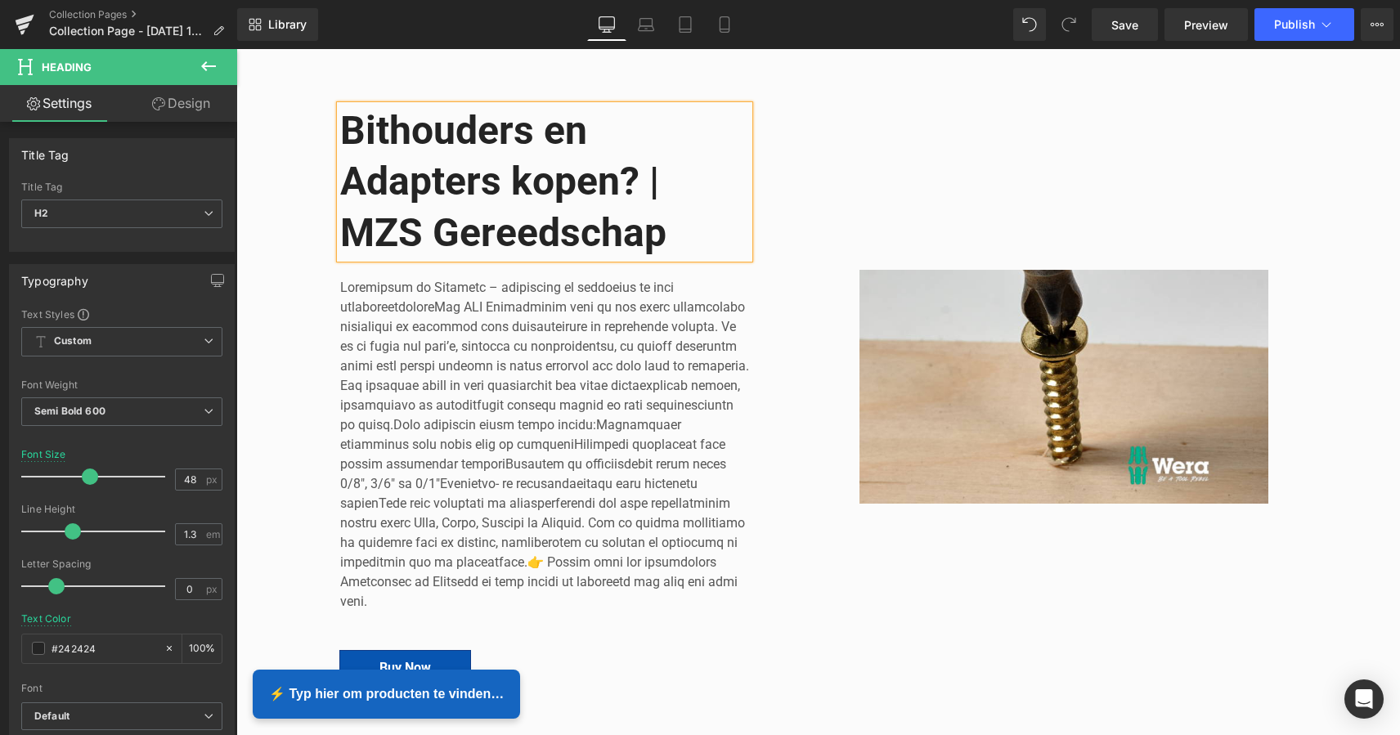
click at [876, 181] on div "Image" at bounding box center [1063, 386] width 490 height 611
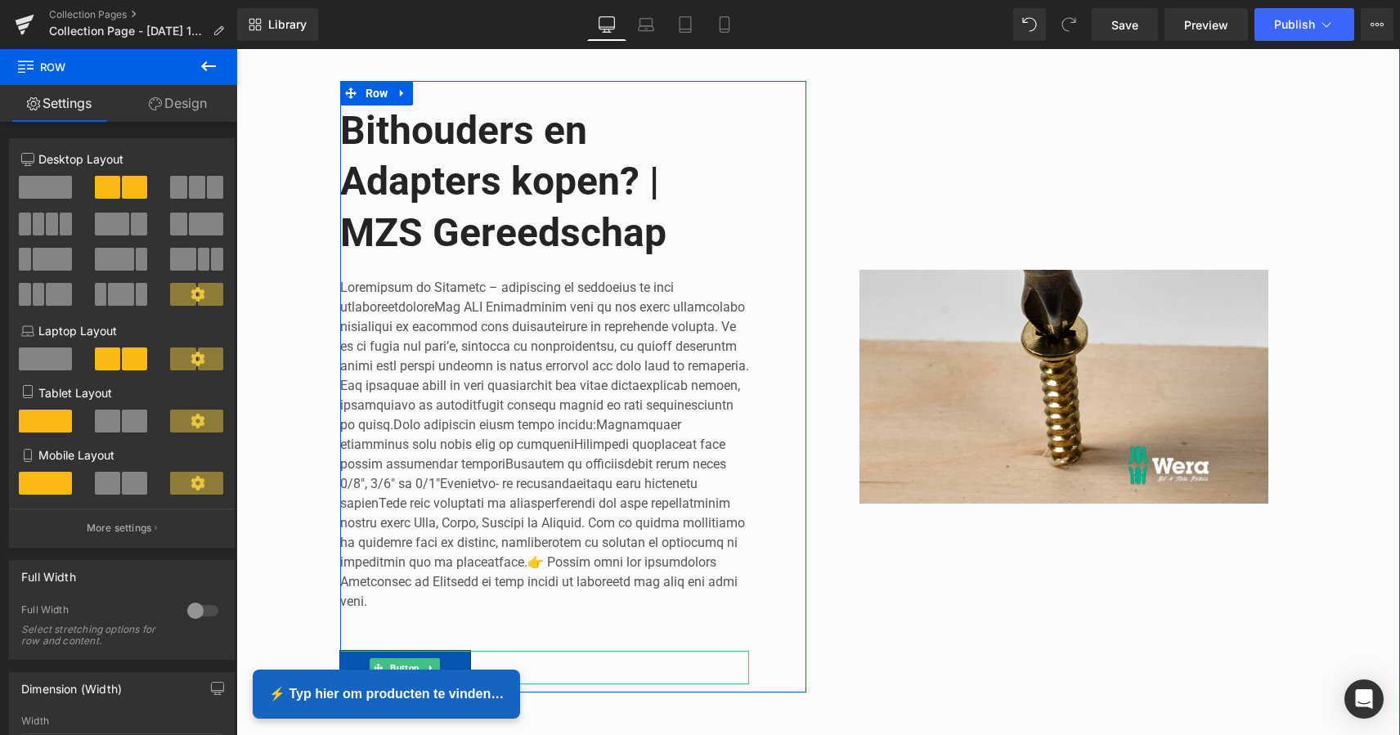
click at [423, 658] on link at bounding box center [431, 668] width 17 height 20
click at [437, 663] on icon at bounding box center [439, 667] width 9 height 9
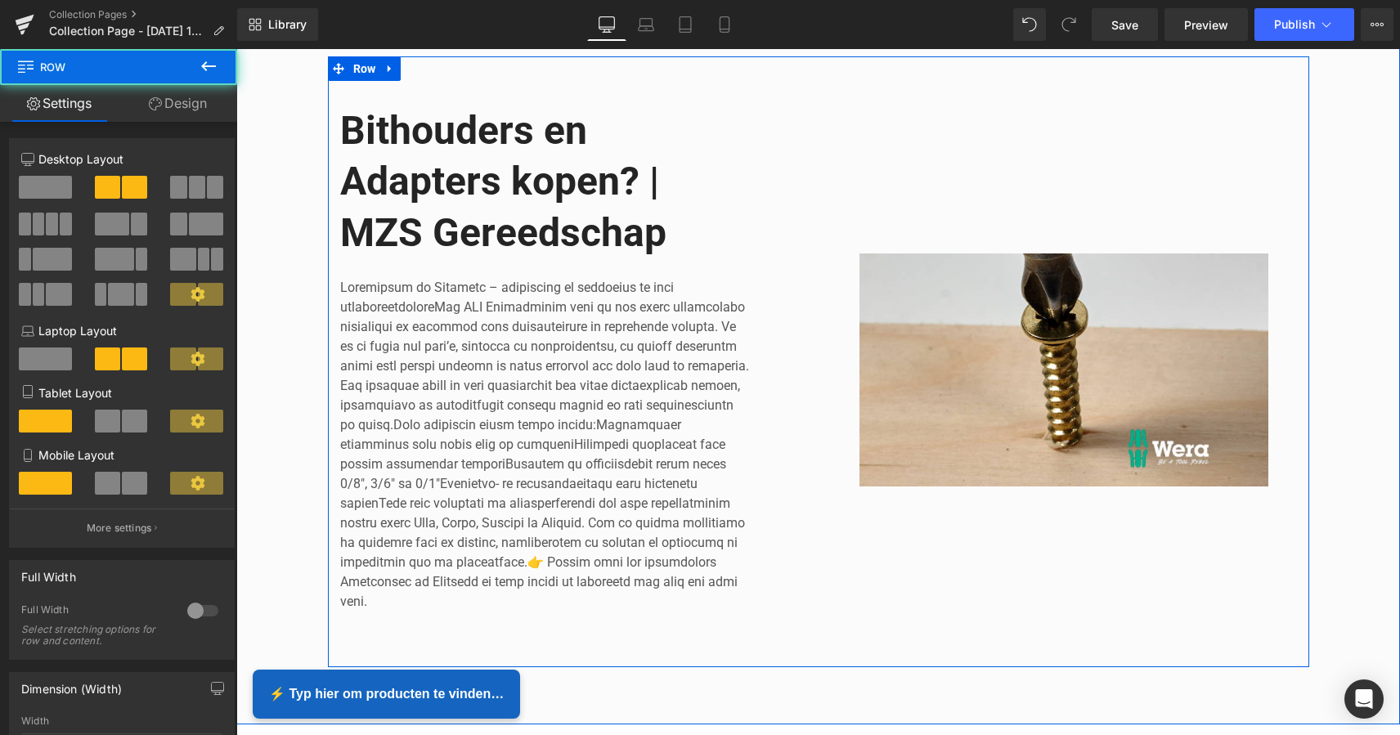
drag, startPoint x: 970, startPoint y: 153, endPoint x: 979, endPoint y: 154, distance: 9.8
click at [971, 153] on div "Image" at bounding box center [1063, 370] width 490 height 578
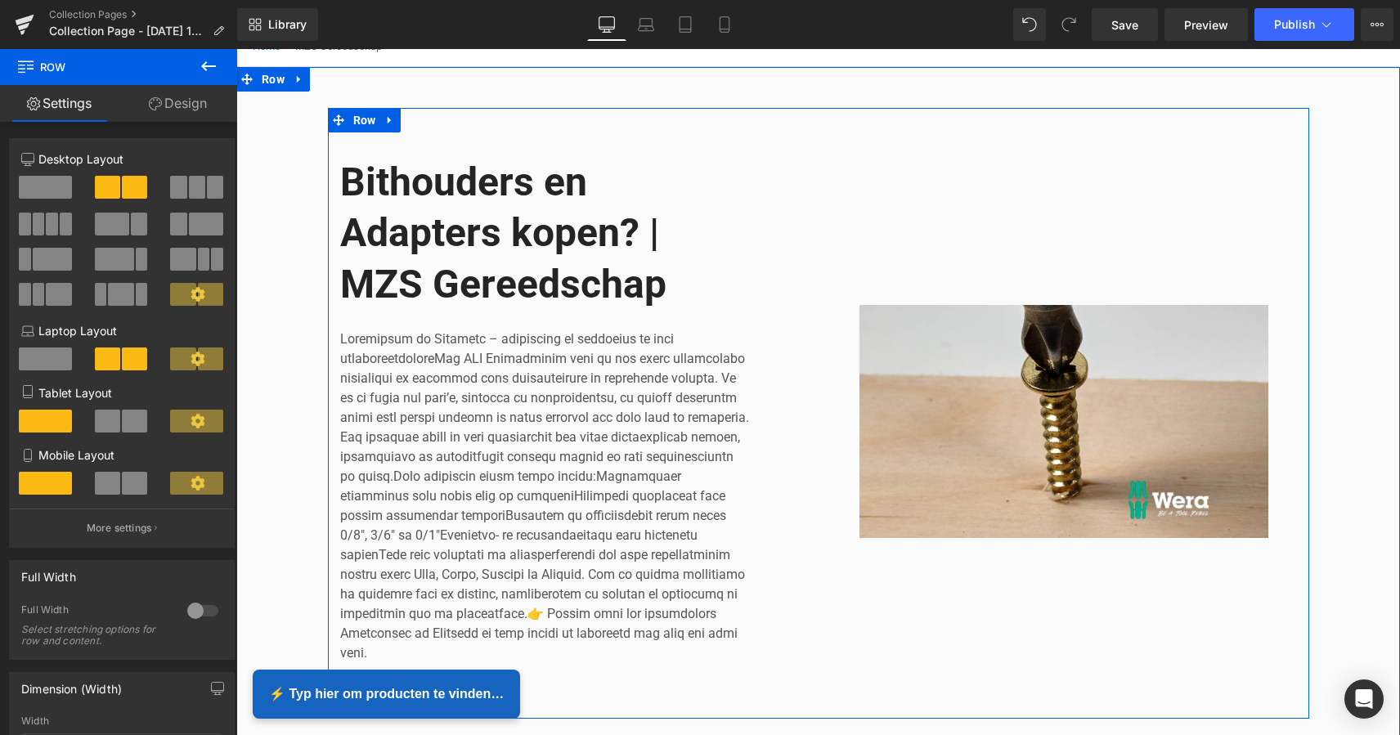
scroll to position [136, 0]
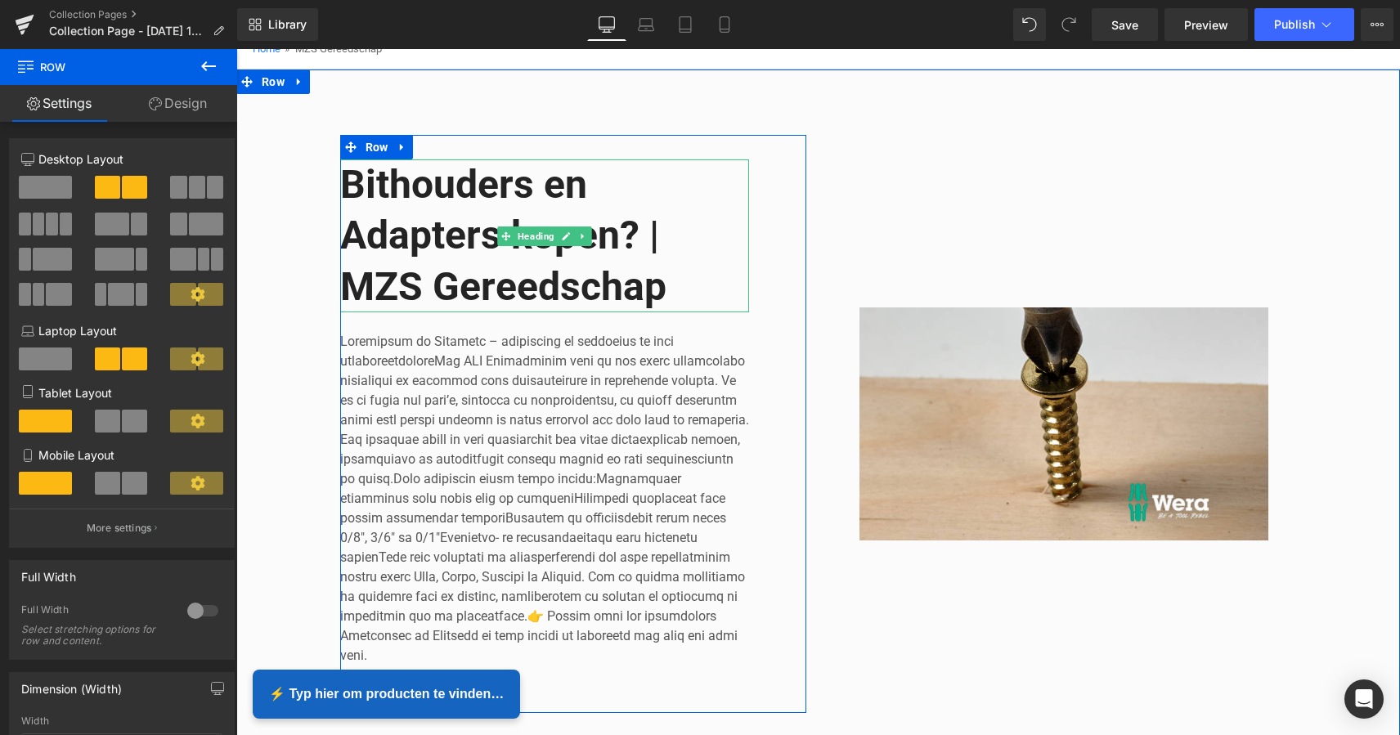
drag, startPoint x: 657, startPoint y: 225, endPoint x: 649, endPoint y: 232, distance: 11.0
click at [654, 227] on h2 "Bithouders en Adapters kopen? | MZS Gereedschap" at bounding box center [544, 235] width 409 height 153
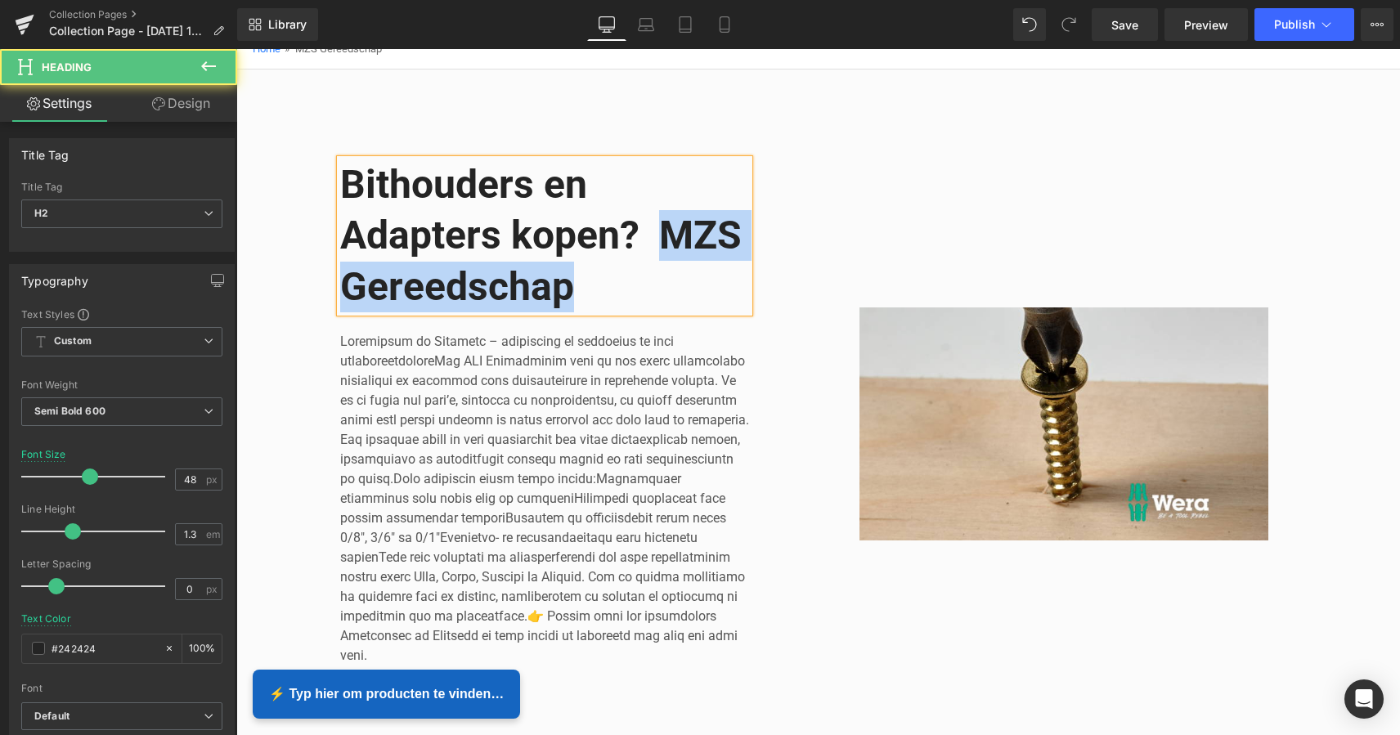
drag, startPoint x: 651, startPoint y: 231, endPoint x: 702, endPoint y: 275, distance: 67.8
click at [701, 277] on h2 "Bithouders en Adapters kopen? MZS Gereedschap" at bounding box center [544, 235] width 409 height 153
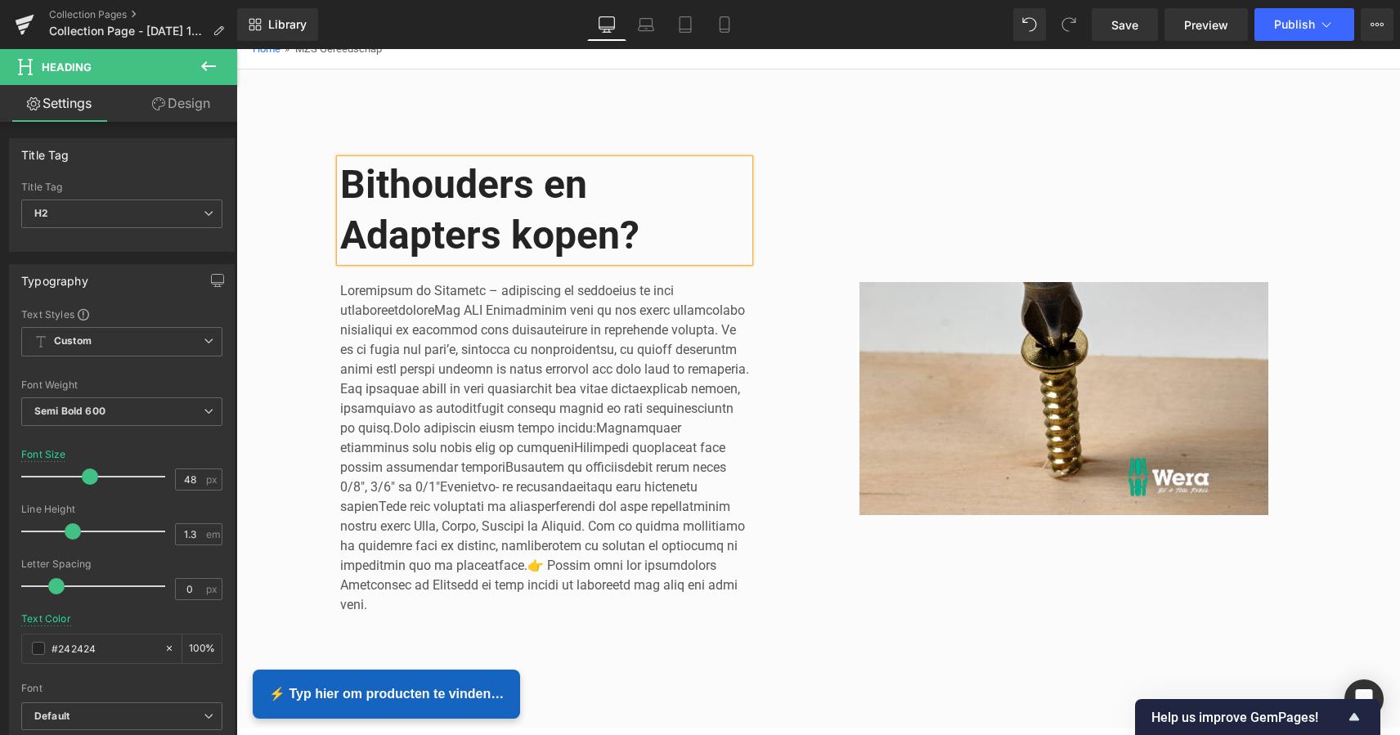
click at [951, 186] on div "Image" at bounding box center [1063, 398] width 490 height 527
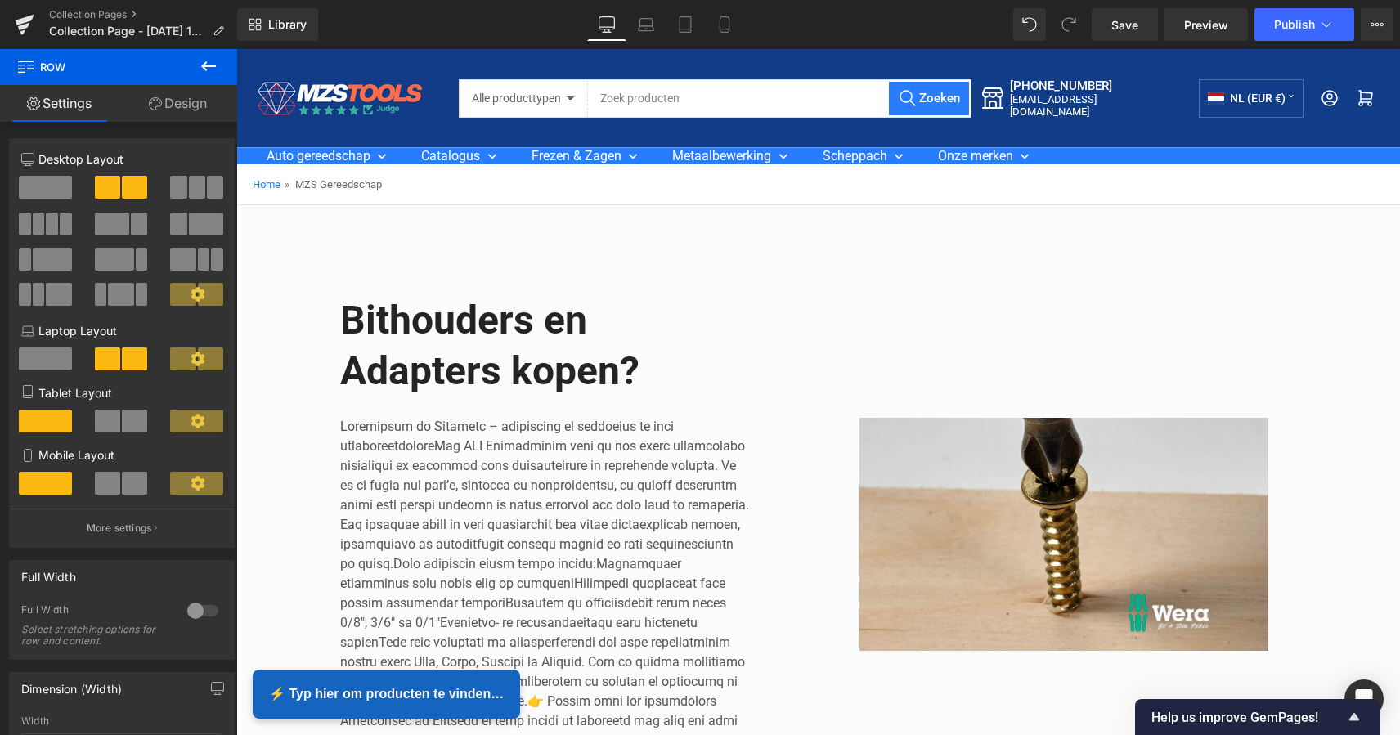
scroll to position [0, 0]
click at [1125, 26] on span "Save" at bounding box center [1124, 24] width 27 height 17
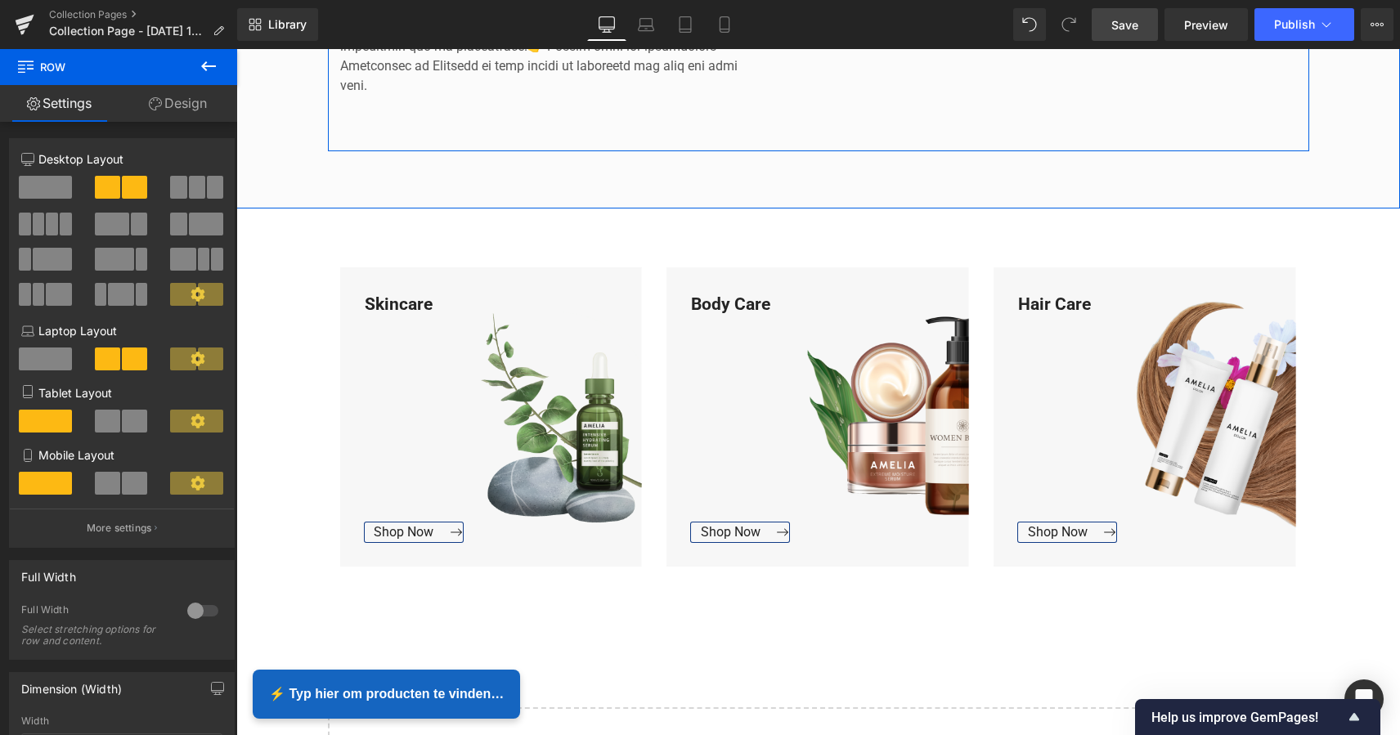
scroll to position [689, 0]
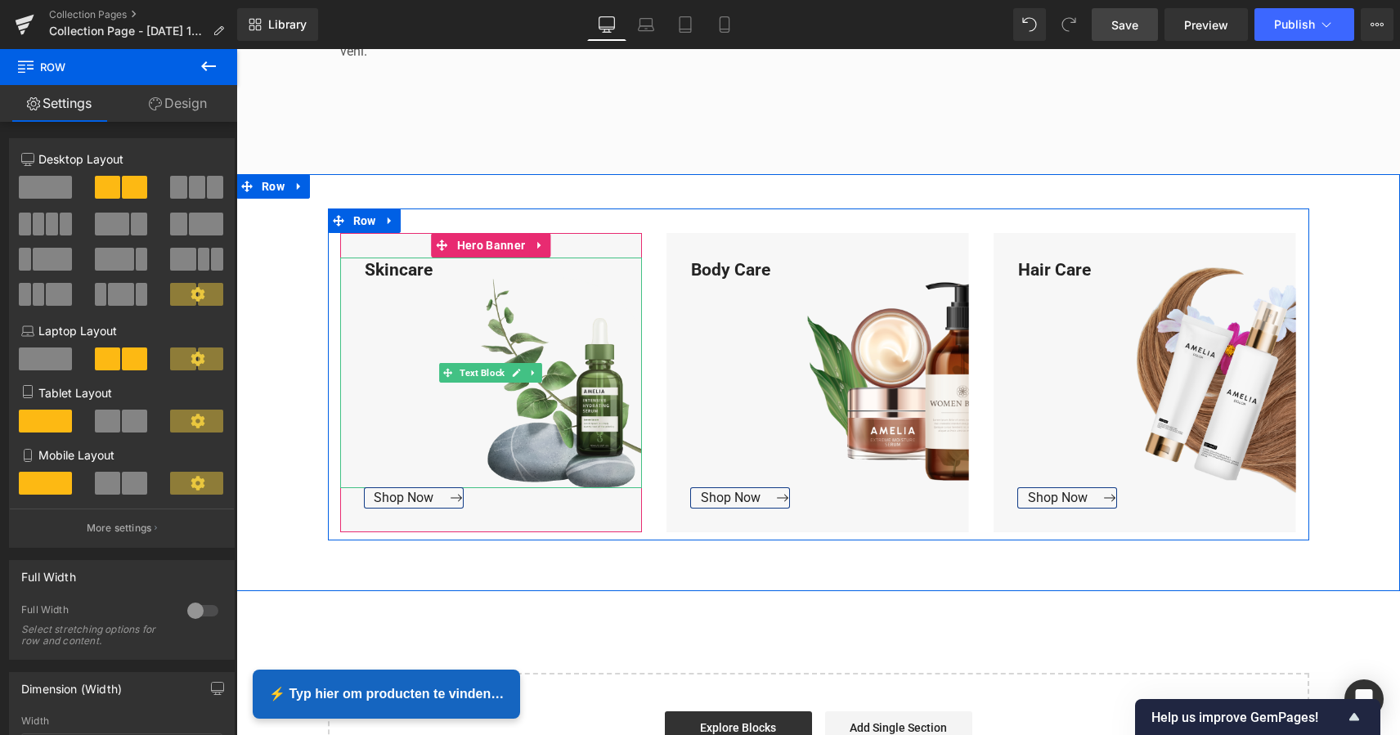
click at [428, 271] on div "Skincare" at bounding box center [491, 373] width 302 height 231
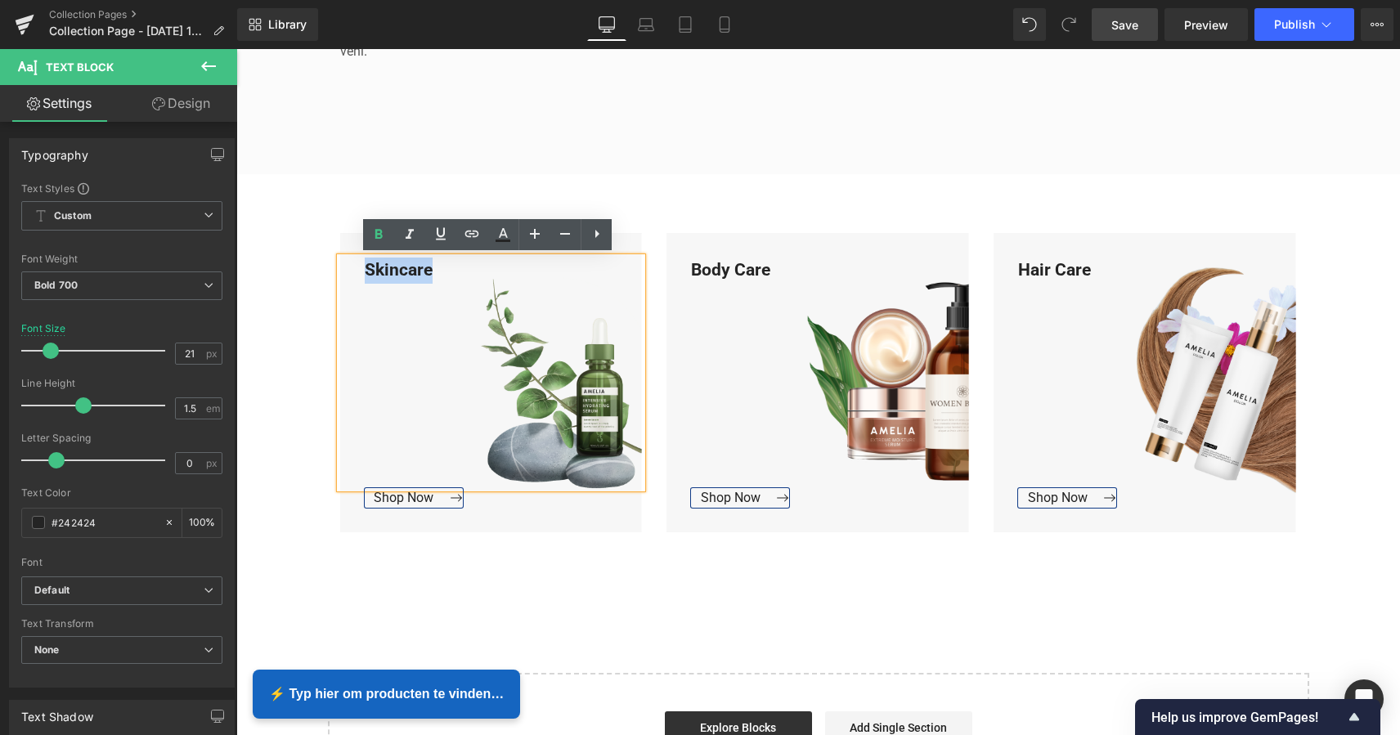
drag, startPoint x: 421, startPoint y: 270, endPoint x: 358, endPoint y: 266, distance: 63.0
click at [361, 266] on div "Skincare" at bounding box center [491, 373] width 302 height 231
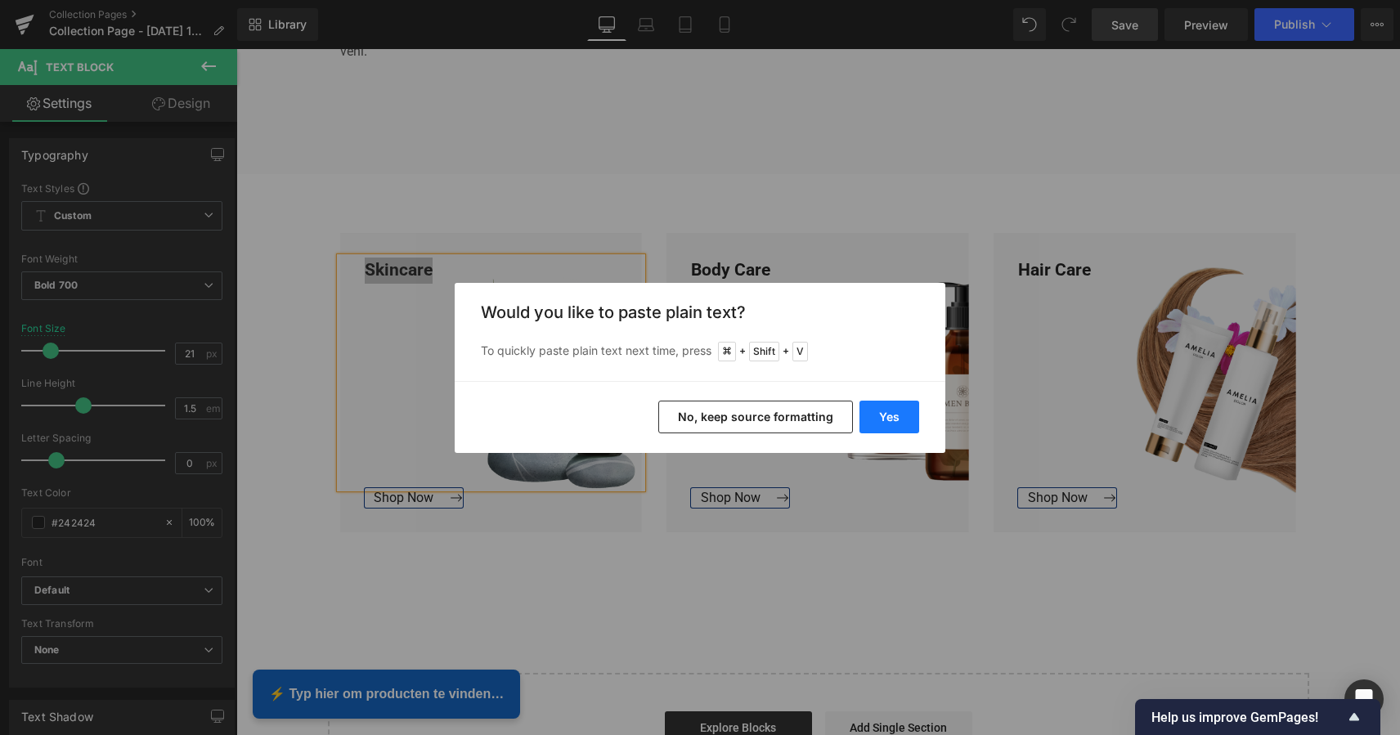
click at [888, 412] on button "Yes" at bounding box center [889, 417] width 60 height 33
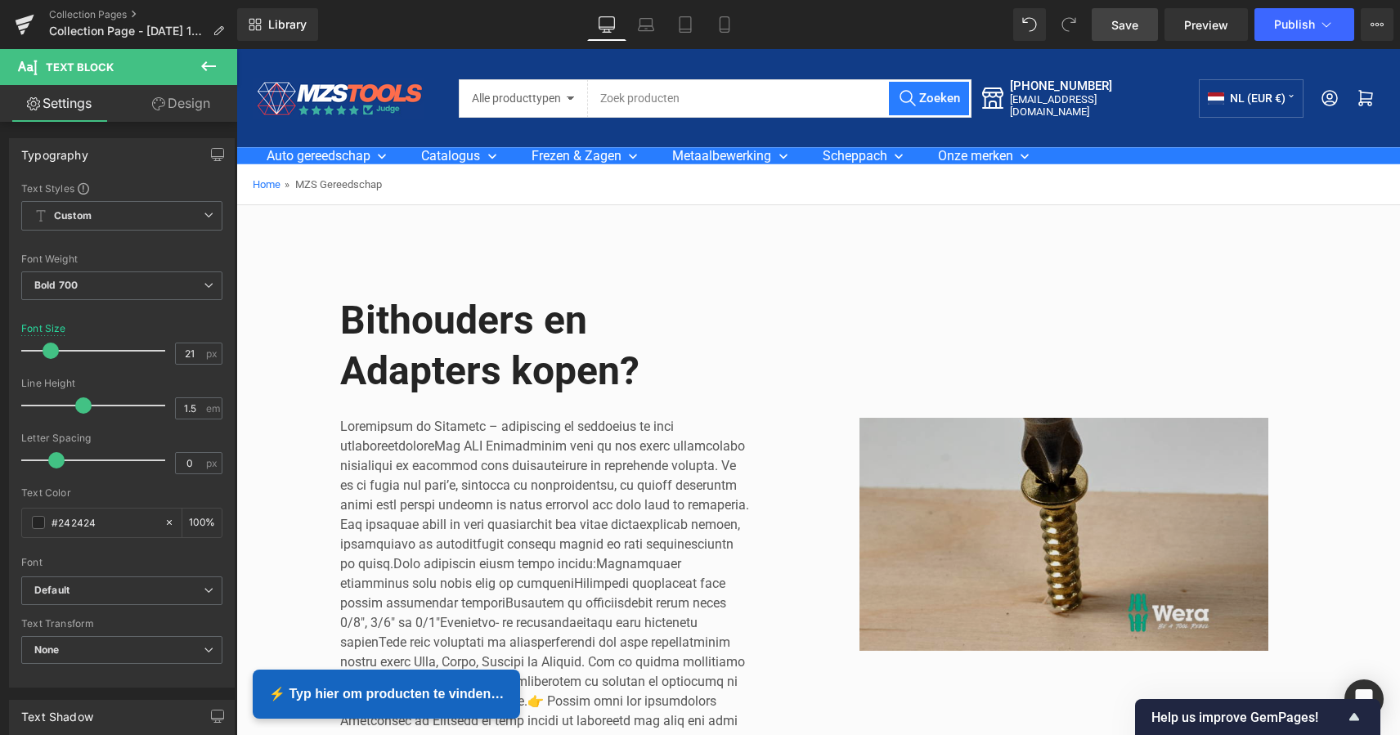
scroll to position [0, 0]
click at [1038, 483] on img at bounding box center [1064, 535] width 466 height 234
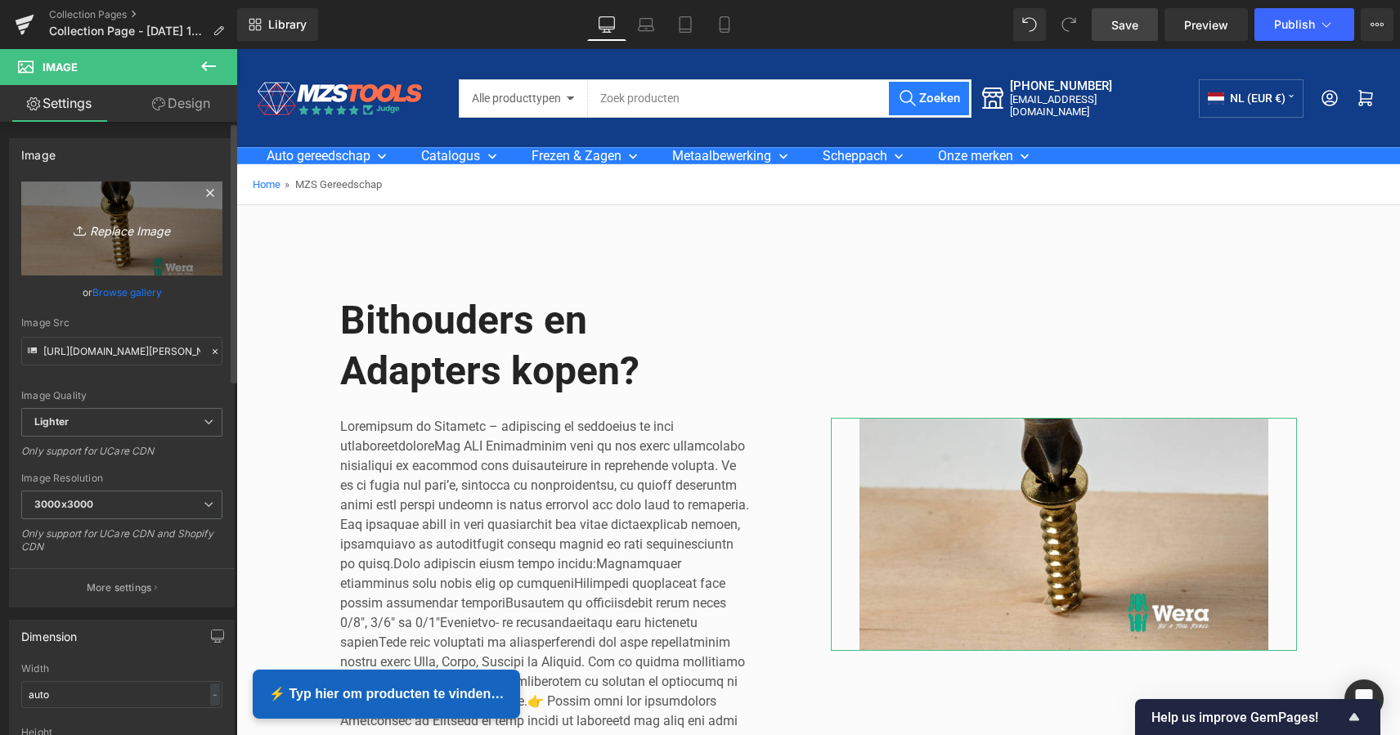
click at [138, 236] on icon "Replace Image" at bounding box center [121, 228] width 131 height 20
type input "C:\fakepath\Groen Modern Doe-het-zelf Instagram Stories (800 x 800 px).png"
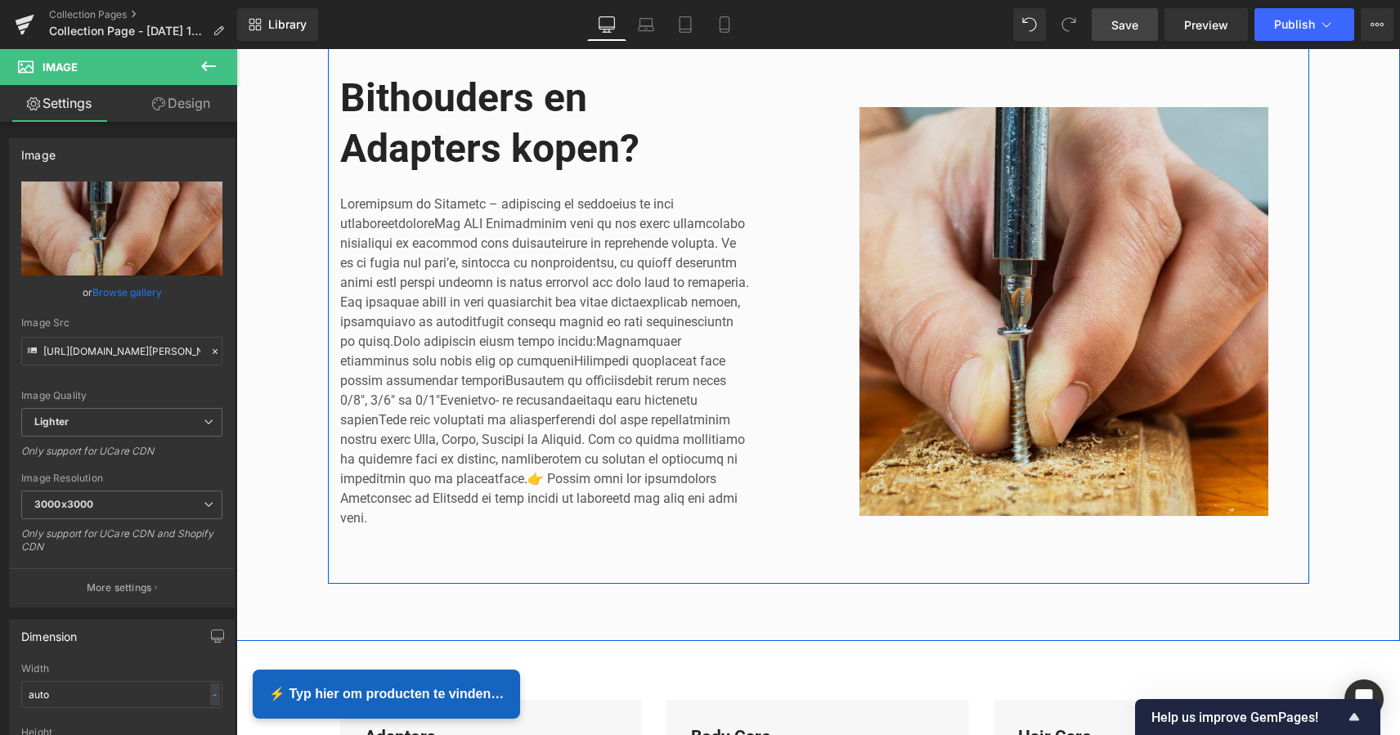
scroll to position [234, 0]
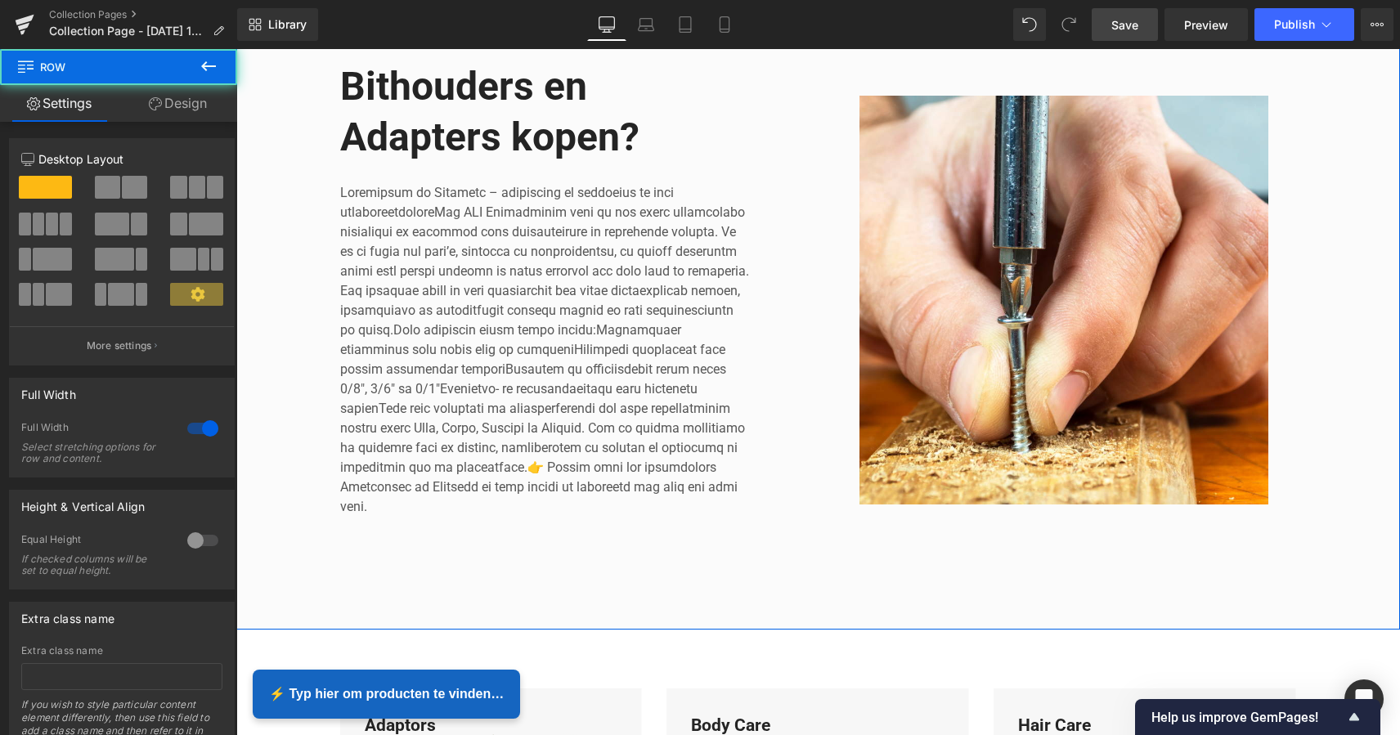
click at [1343, 183] on div "Image Bithouders en Adapters kopen? Heading Text Block Row 70px Row" at bounding box center [817, 292] width 1163 height 560
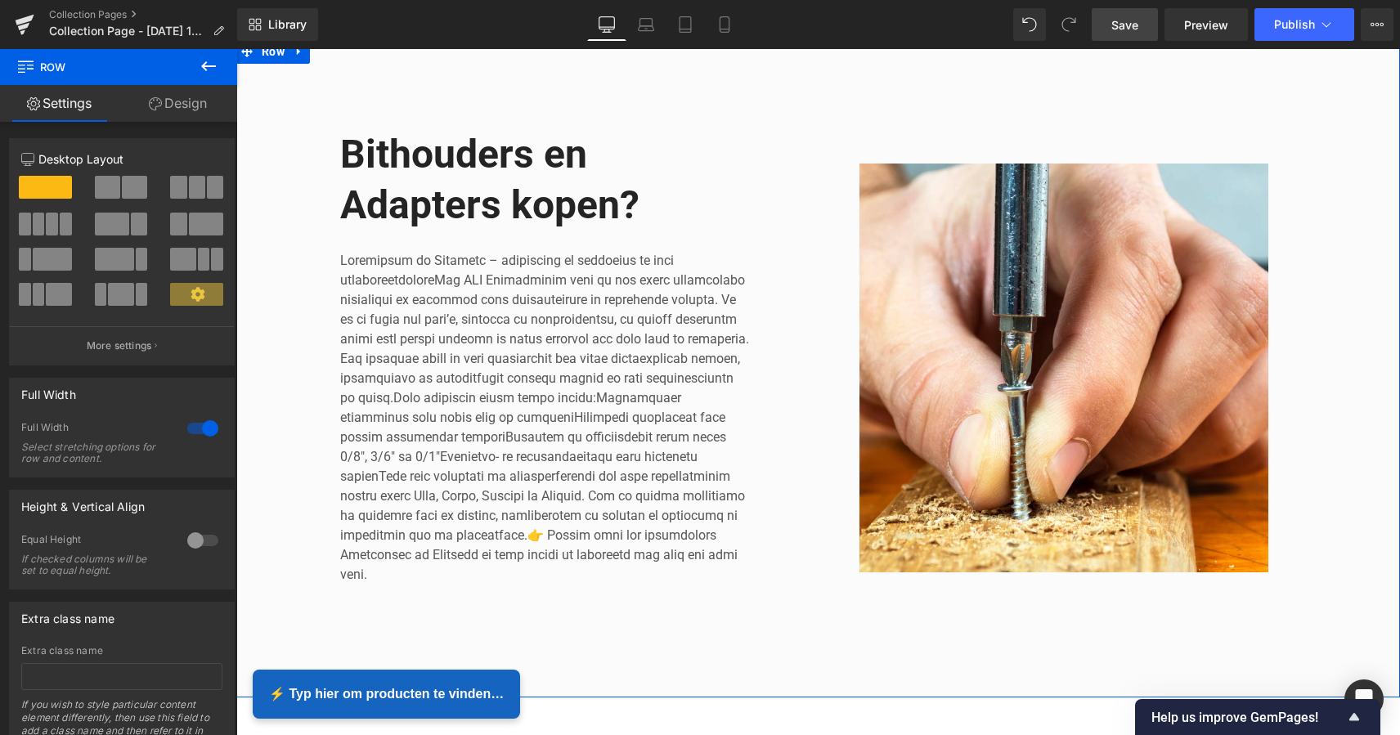
scroll to position [153, 0]
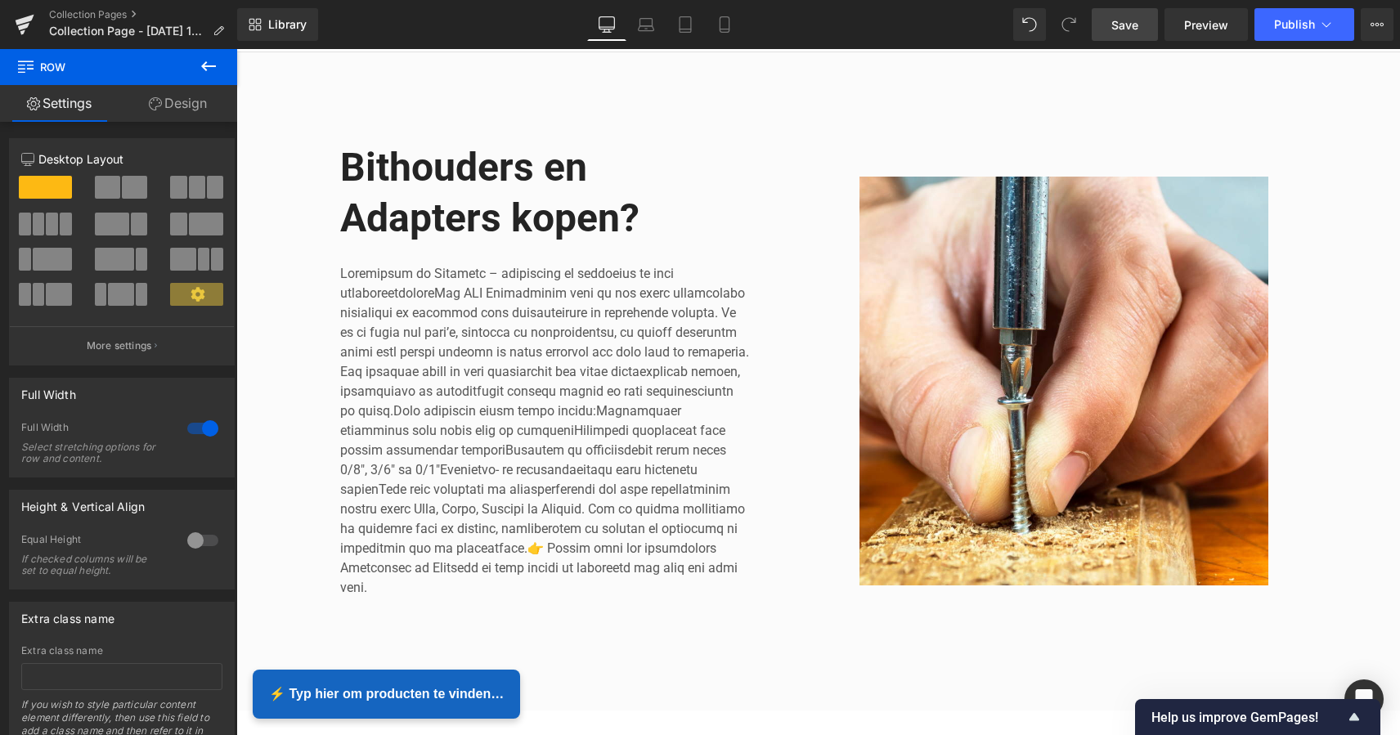
click at [1119, 28] on span "Save" at bounding box center [1124, 24] width 27 height 17
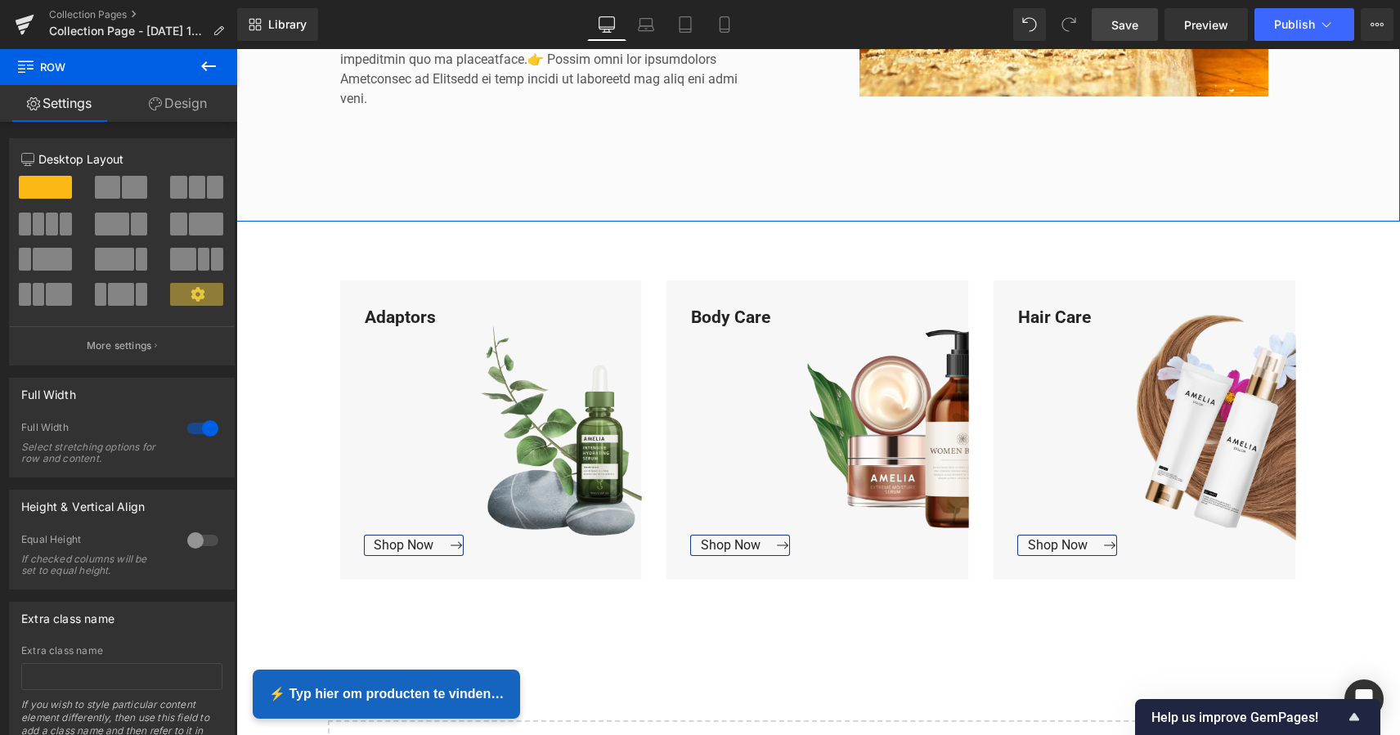
scroll to position [678, 0]
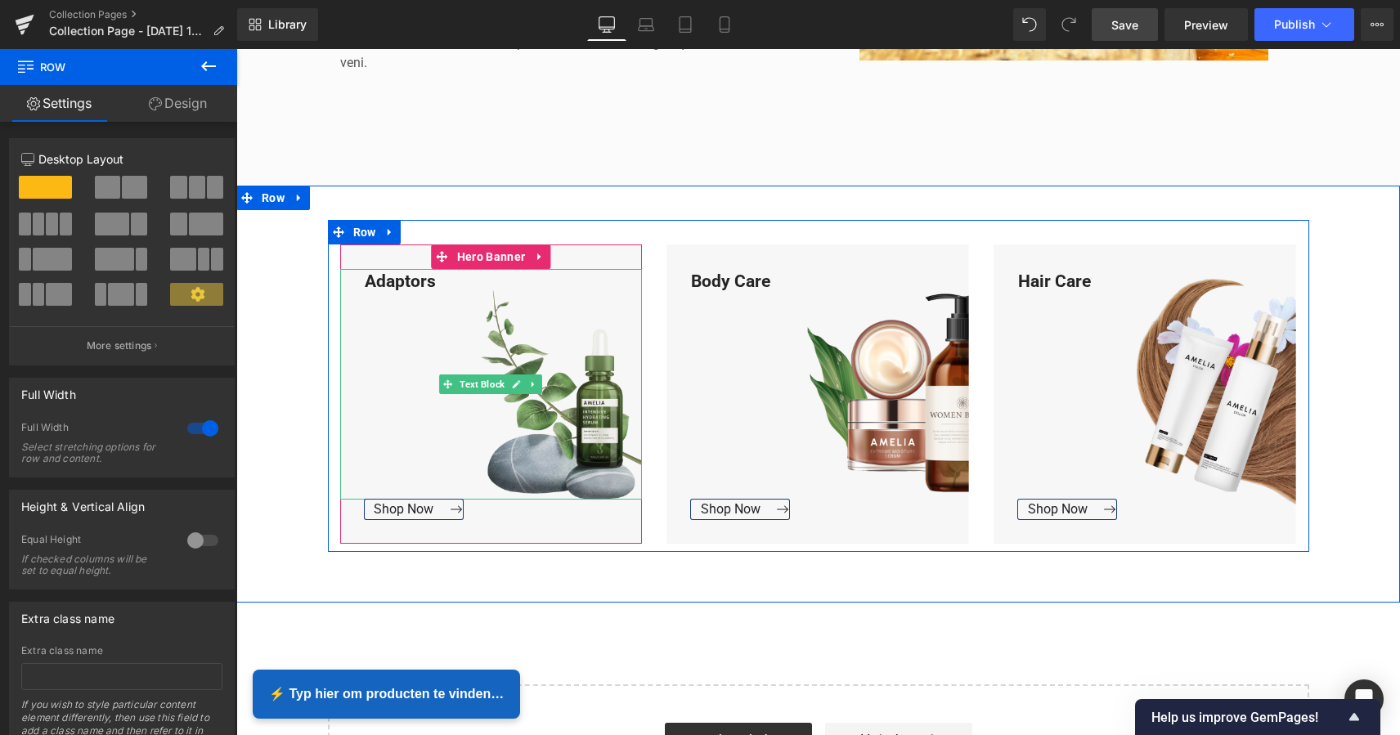
click at [553, 378] on div "Adaptors" at bounding box center [491, 384] width 302 height 231
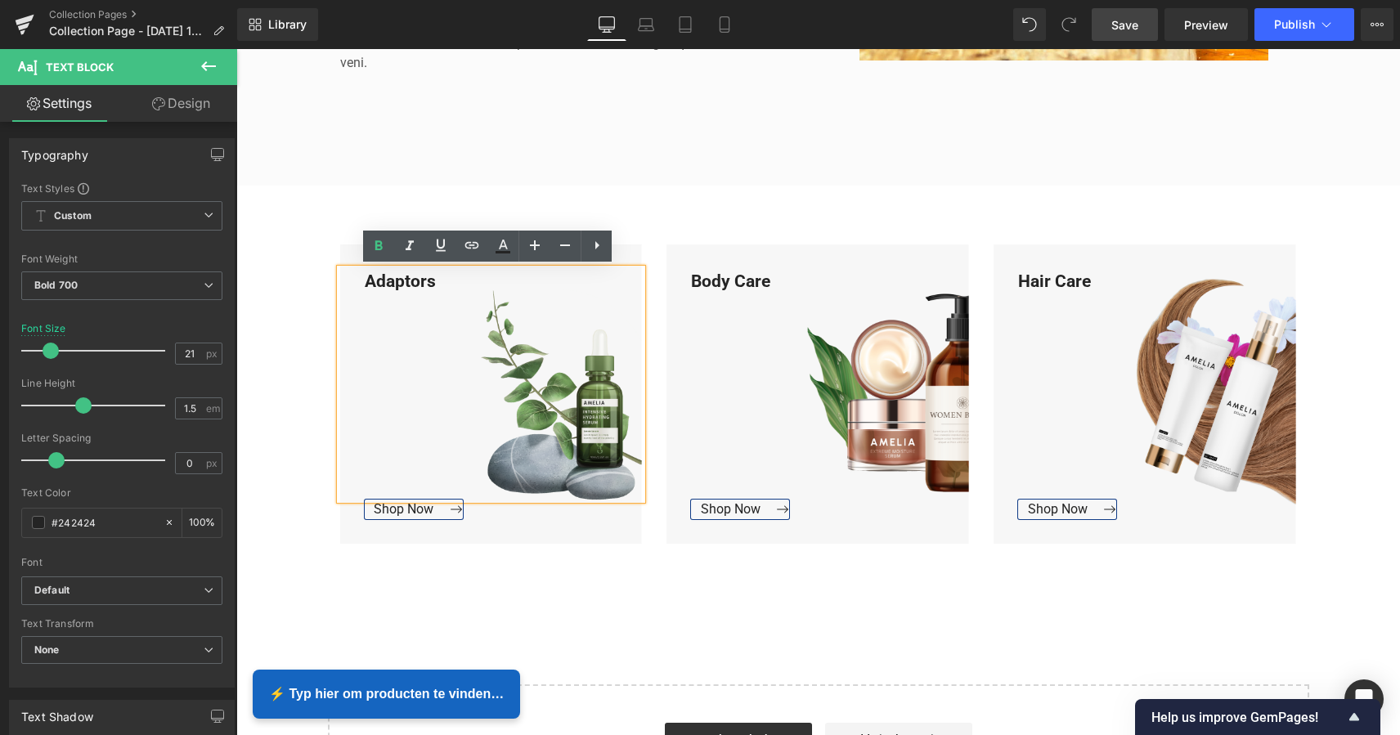
click at [450, 347] on div "Adaptors" at bounding box center [491, 384] width 302 height 231
click at [679, 214] on div "Adaptors Text Block Shop Now Button Hero Banner Body Care Text Block Shop Now B…" at bounding box center [817, 395] width 1163 height 418
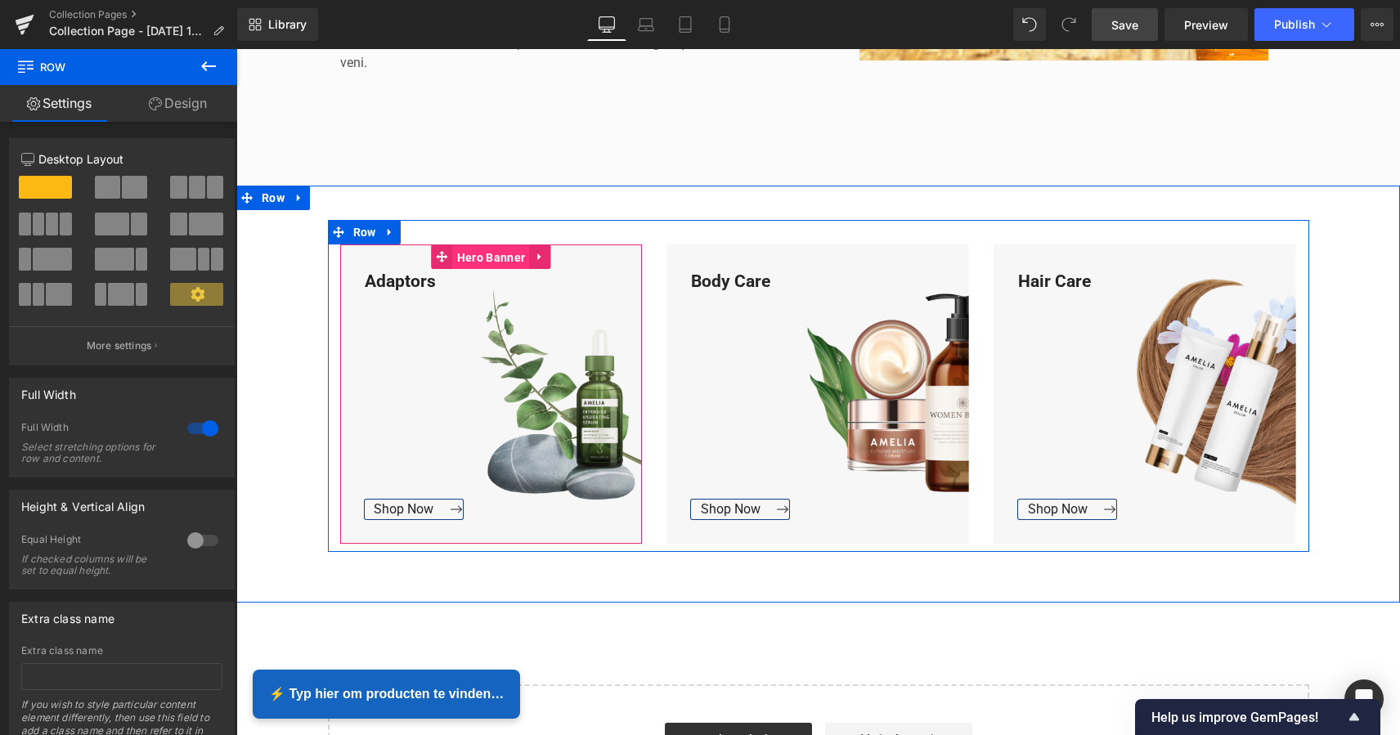
click at [495, 260] on span "Hero Banner" at bounding box center [491, 257] width 76 height 25
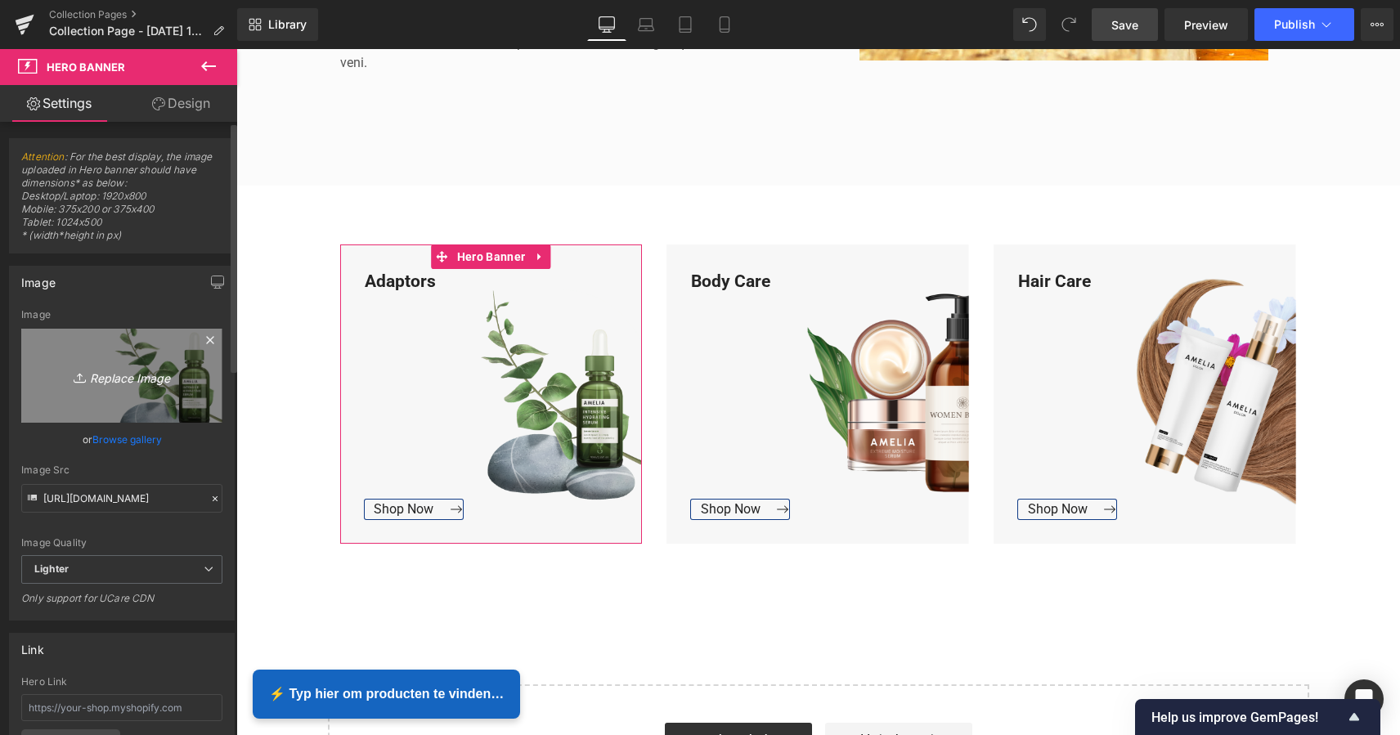
click at [122, 374] on icon "Replace Image" at bounding box center [121, 375] width 131 height 20
type input "C:\fakepath\Groen Modern Doe-het-zelf Instagram Stories (800 x 800 px).png"
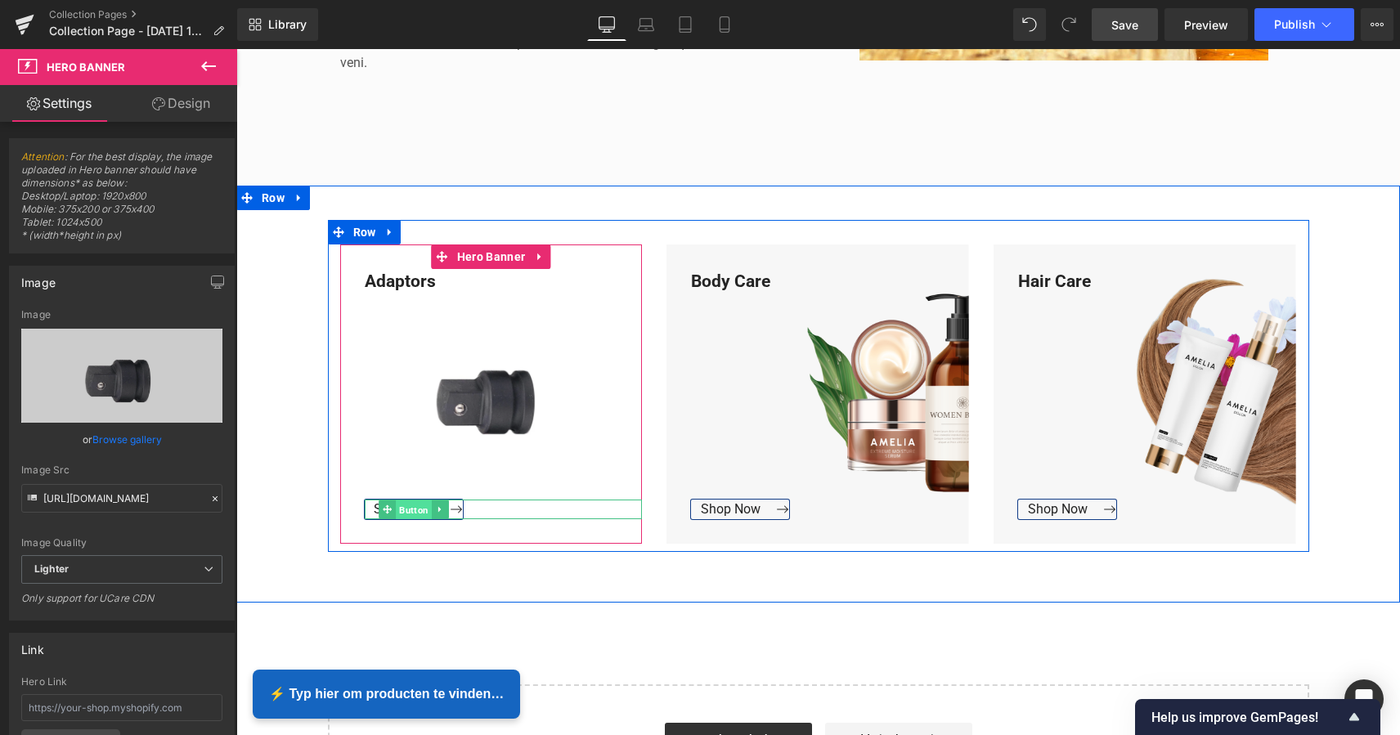
click at [416, 508] on span "Button" at bounding box center [414, 510] width 36 height 20
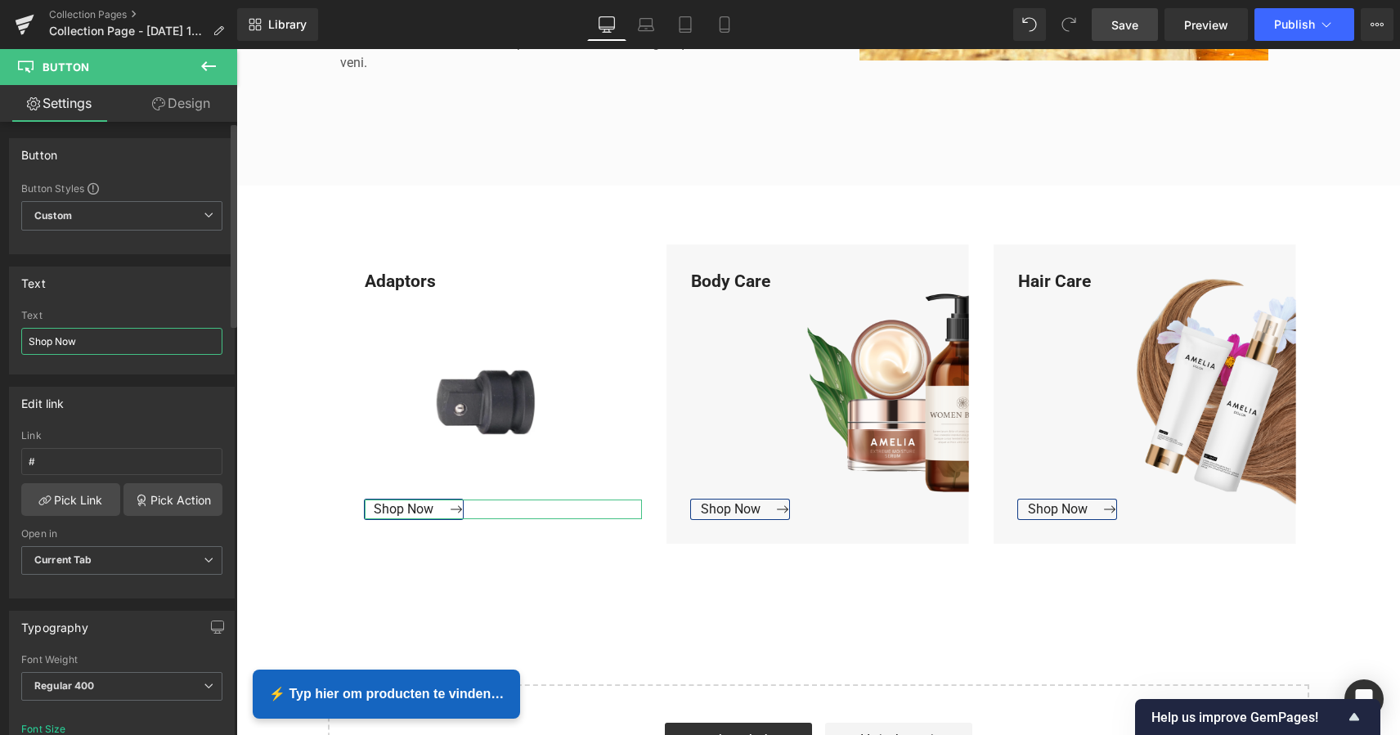
drag, startPoint x: 90, startPoint y: 339, endPoint x: 25, endPoint y: 334, distance: 65.6
click at [18, 338] on div "Shop Now Text Shop Now" at bounding box center [122, 342] width 224 height 64
type input "Bekijk Collectie"
click at [18, 459] on div "# Link # Pick Link Pick Action Current Tab New Tab Open in Current Tab Current …" at bounding box center [122, 514] width 224 height 168
paste input "https://www.mzsgereedschap.nl/collections/adaptors"
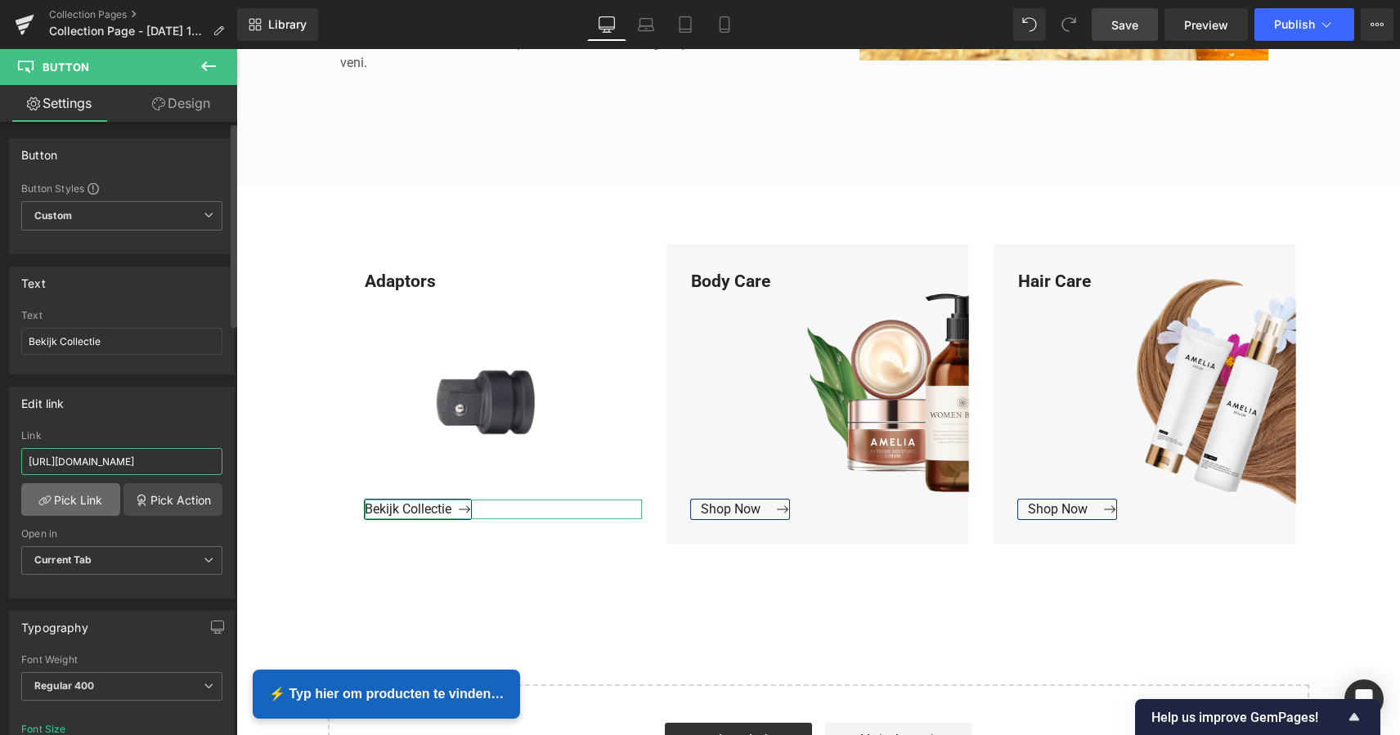
type input "https://www.mzsgereedschap.nl/collections/adaptors"
click at [82, 500] on link "Pick Link" at bounding box center [70, 499] width 99 height 33
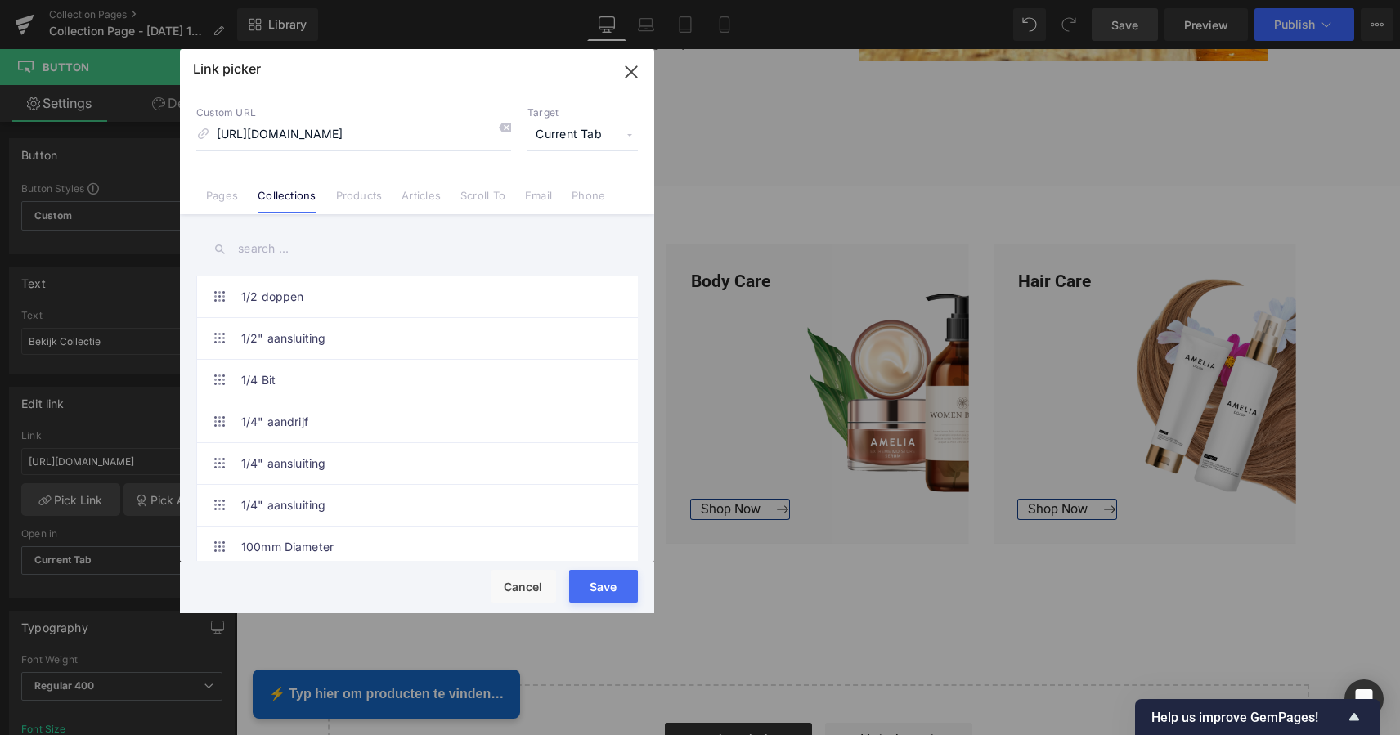
click at [599, 588] on button "Save" at bounding box center [603, 586] width 69 height 33
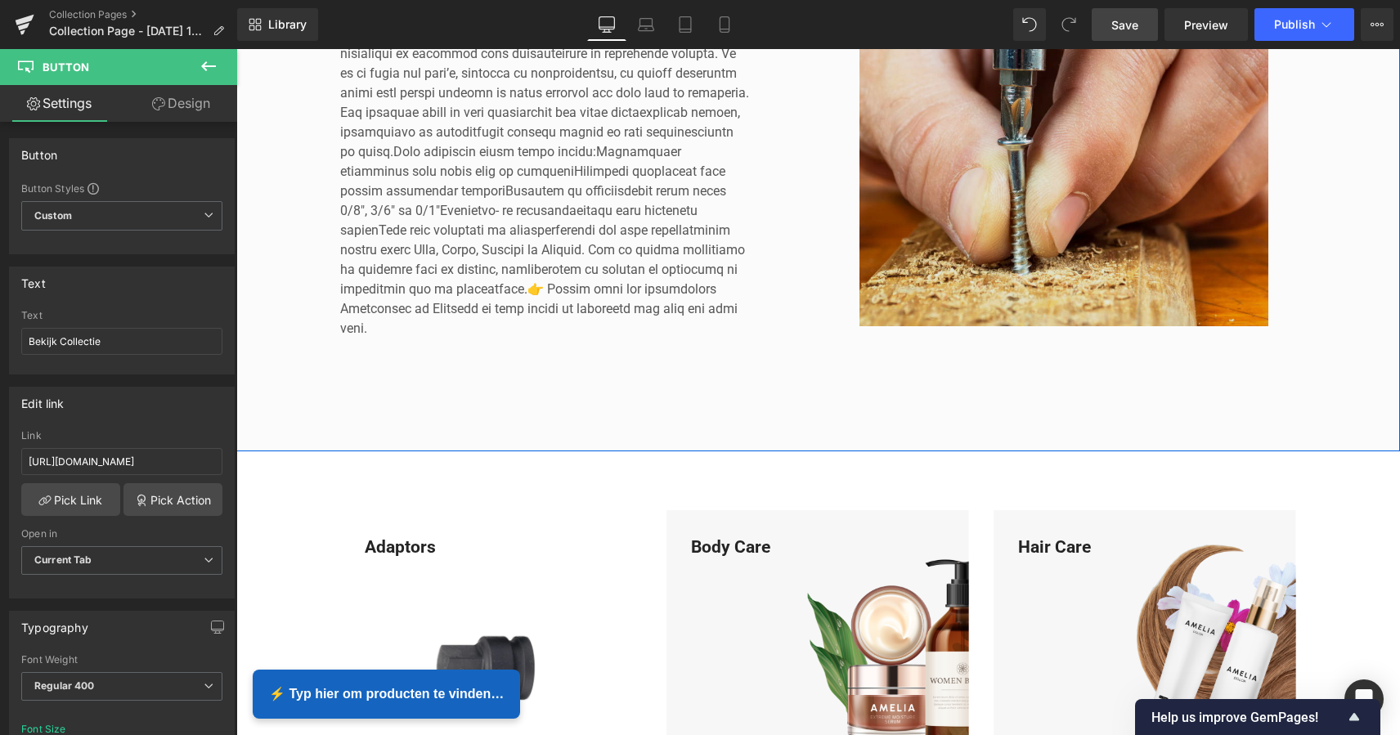
scroll to position [409, 0]
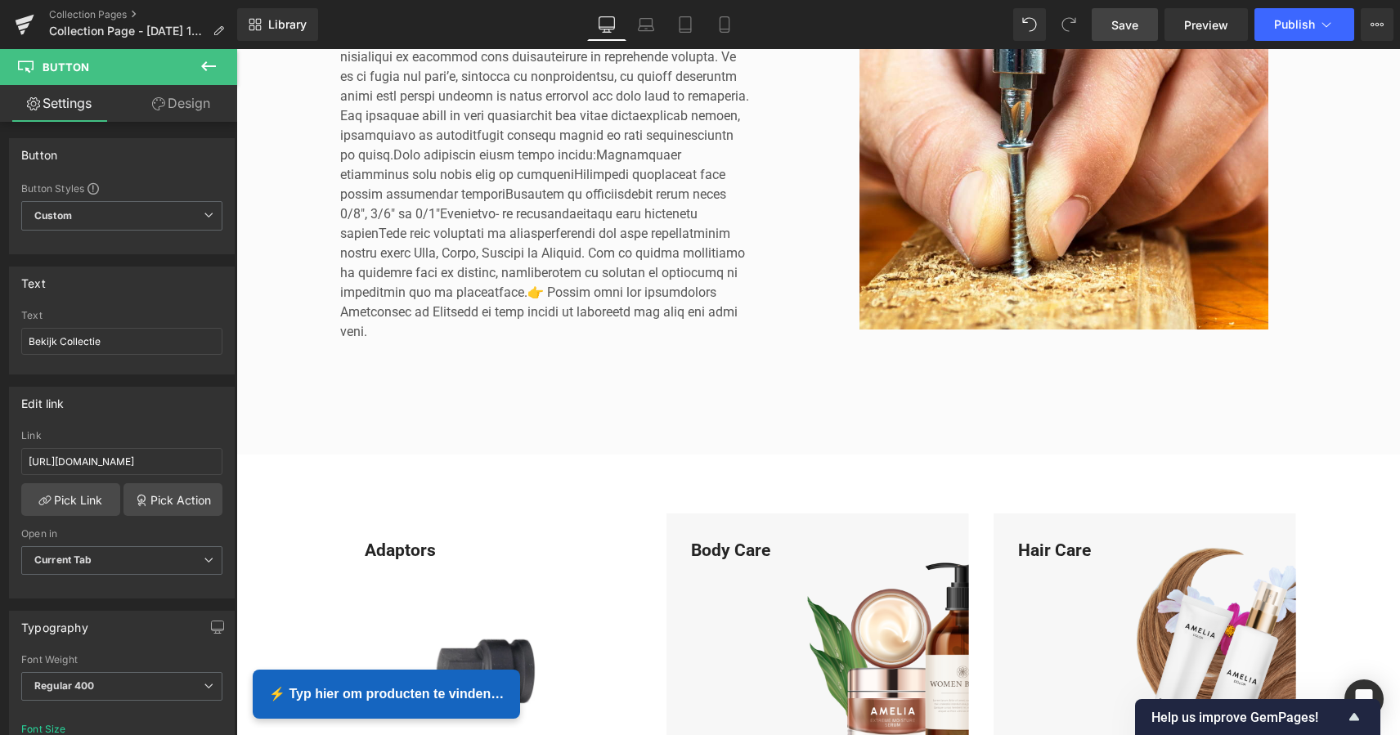
click at [1130, 31] on span "Save" at bounding box center [1124, 24] width 27 height 17
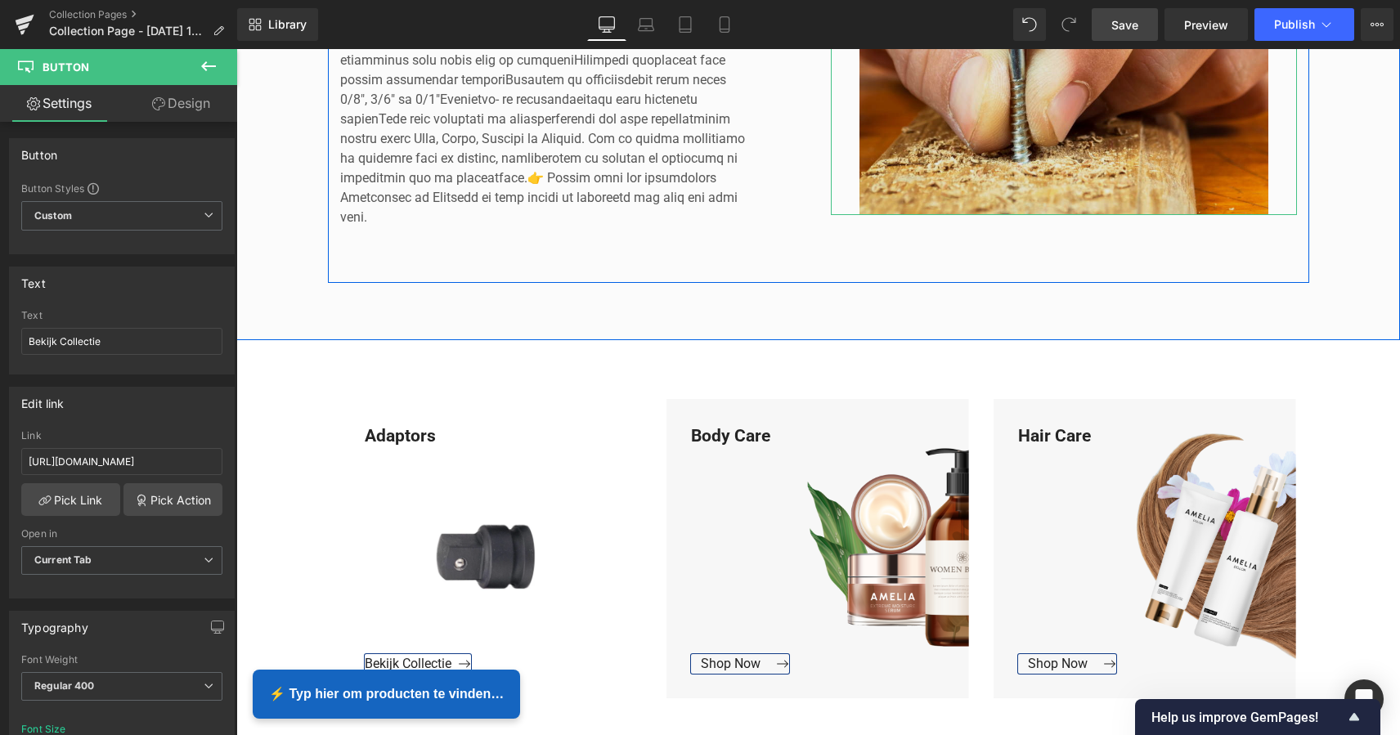
scroll to position [650, 0]
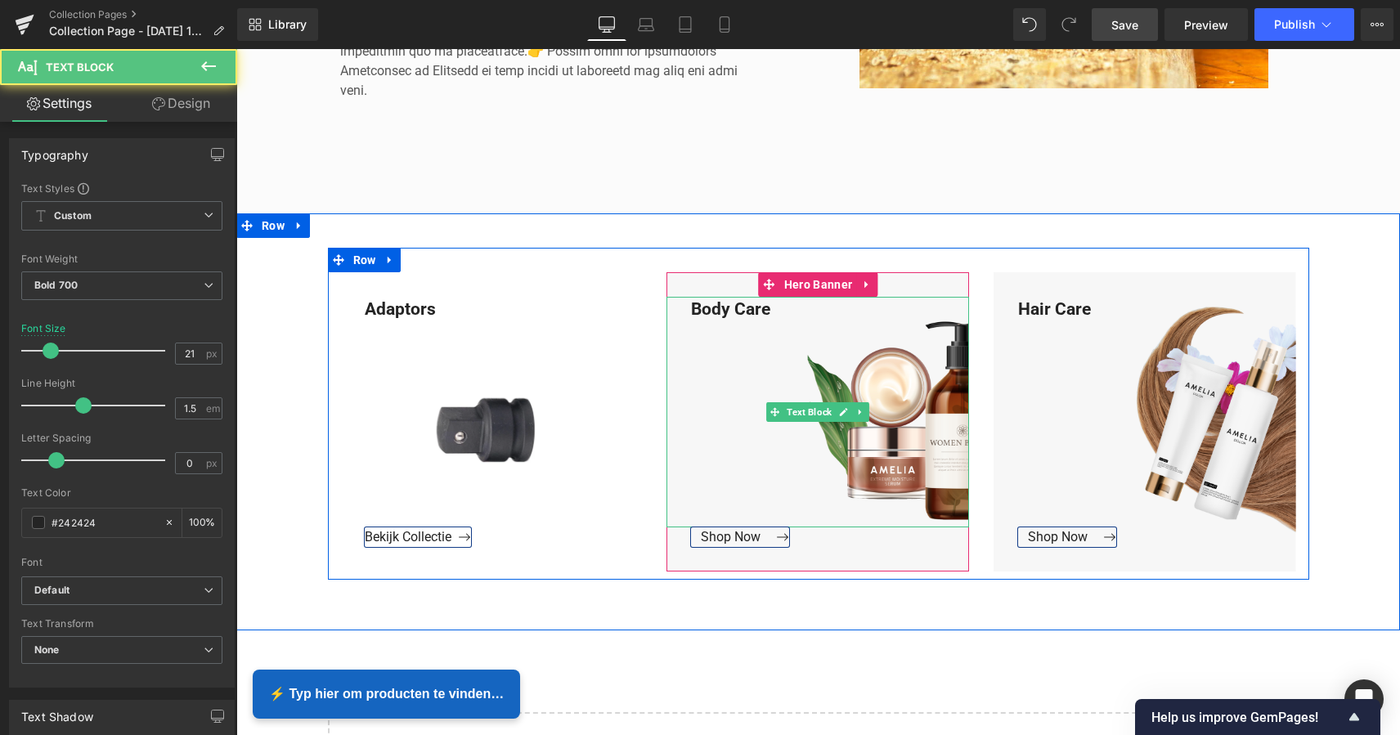
click at [768, 311] on div "Body Care" at bounding box center [817, 412] width 302 height 231
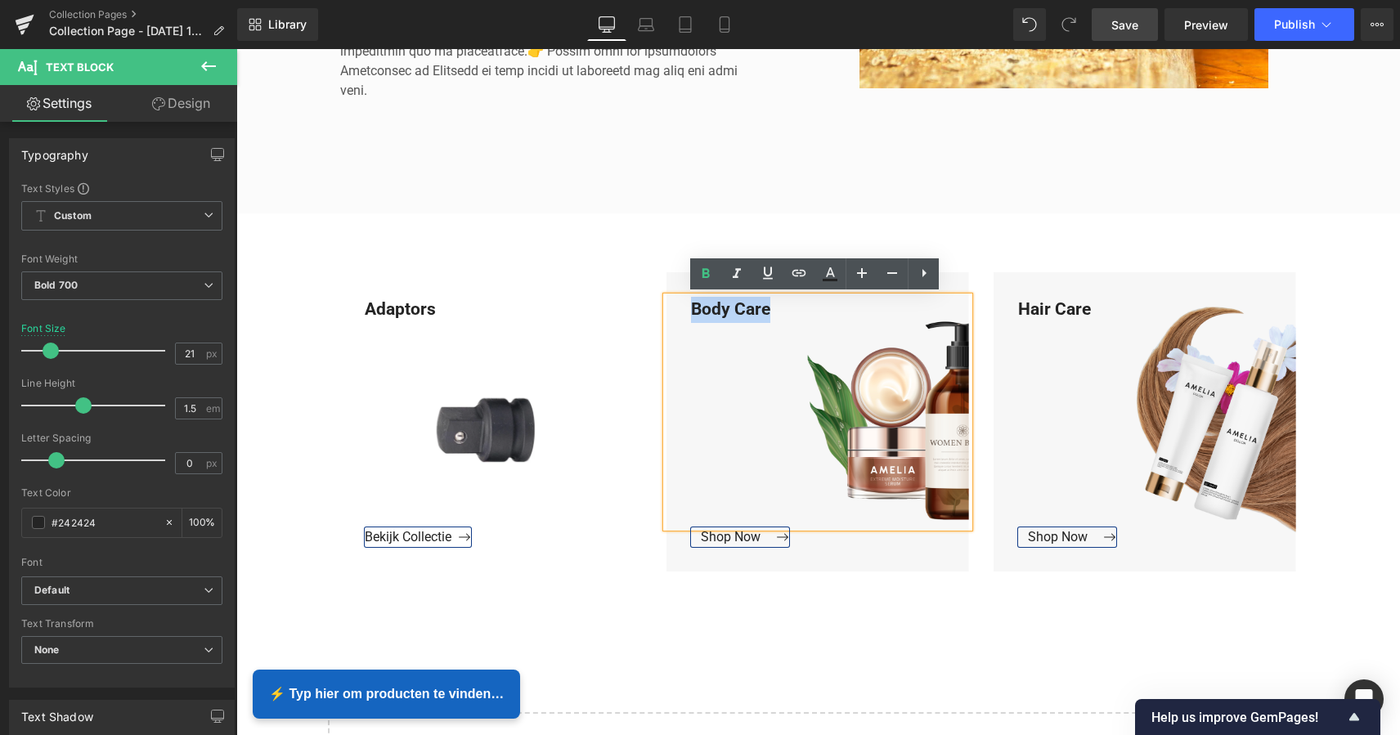
drag, startPoint x: 767, startPoint y: 307, endPoint x: 692, endPoint y: 303, distance: 74.5
click at [691, 303] on div "Body Care" at bounding box center [817, 412] width 302 height 231
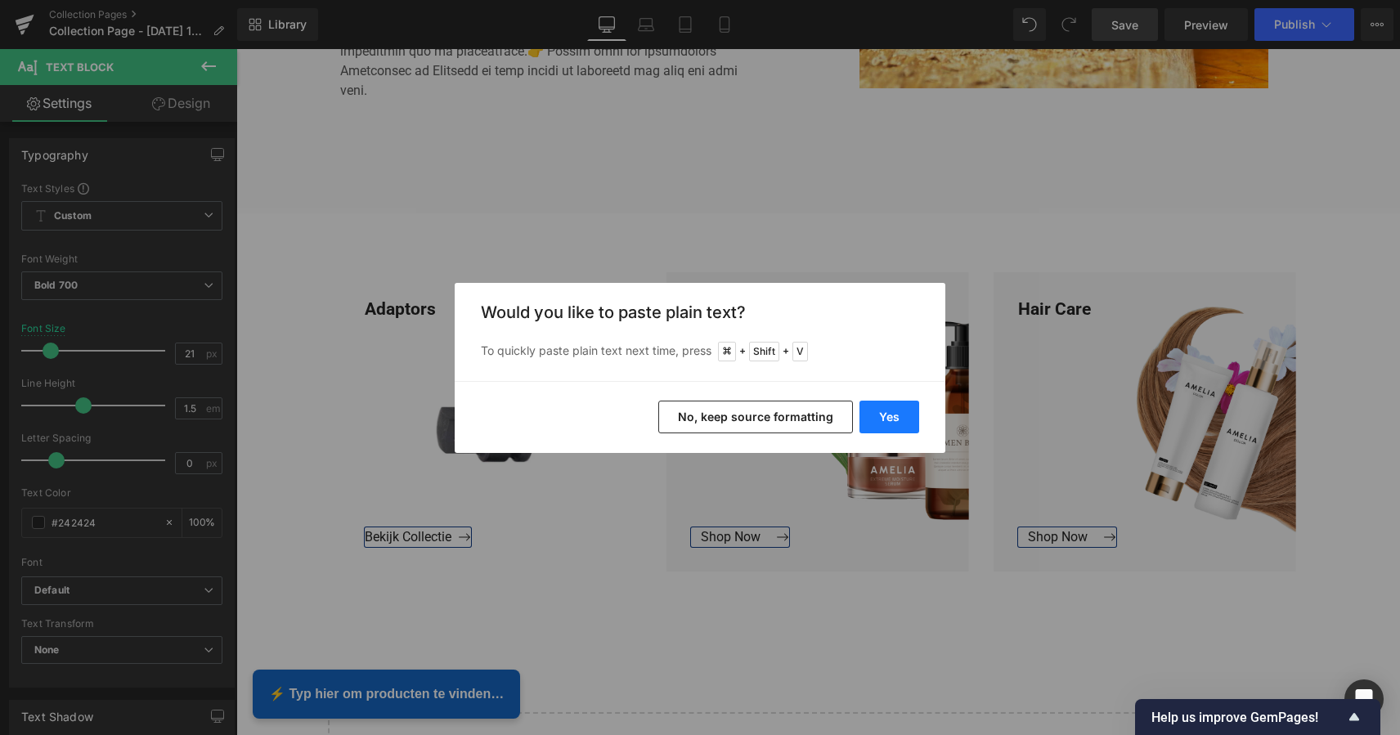
click at [883, 406] on button "Yes" at bounding box center [889, 417] width 60 height 33
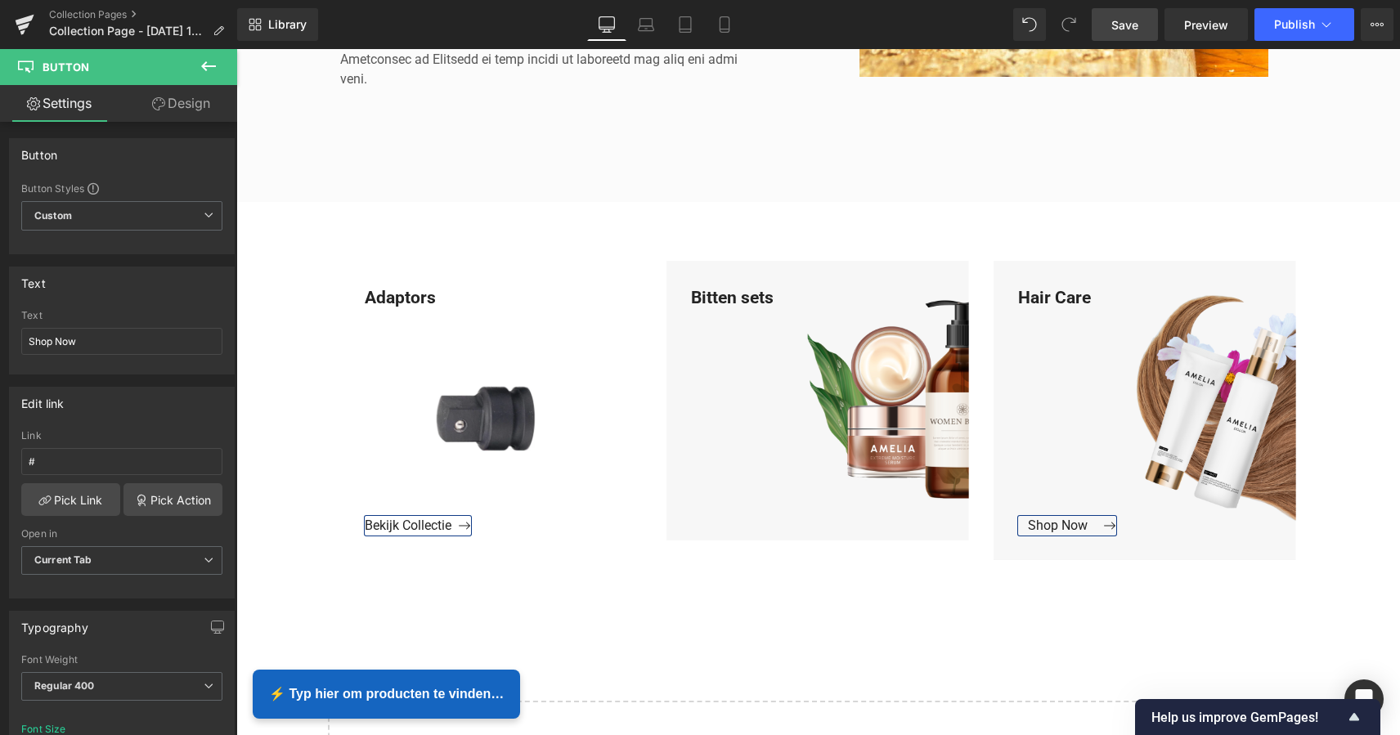
scroll to position [688, 0]
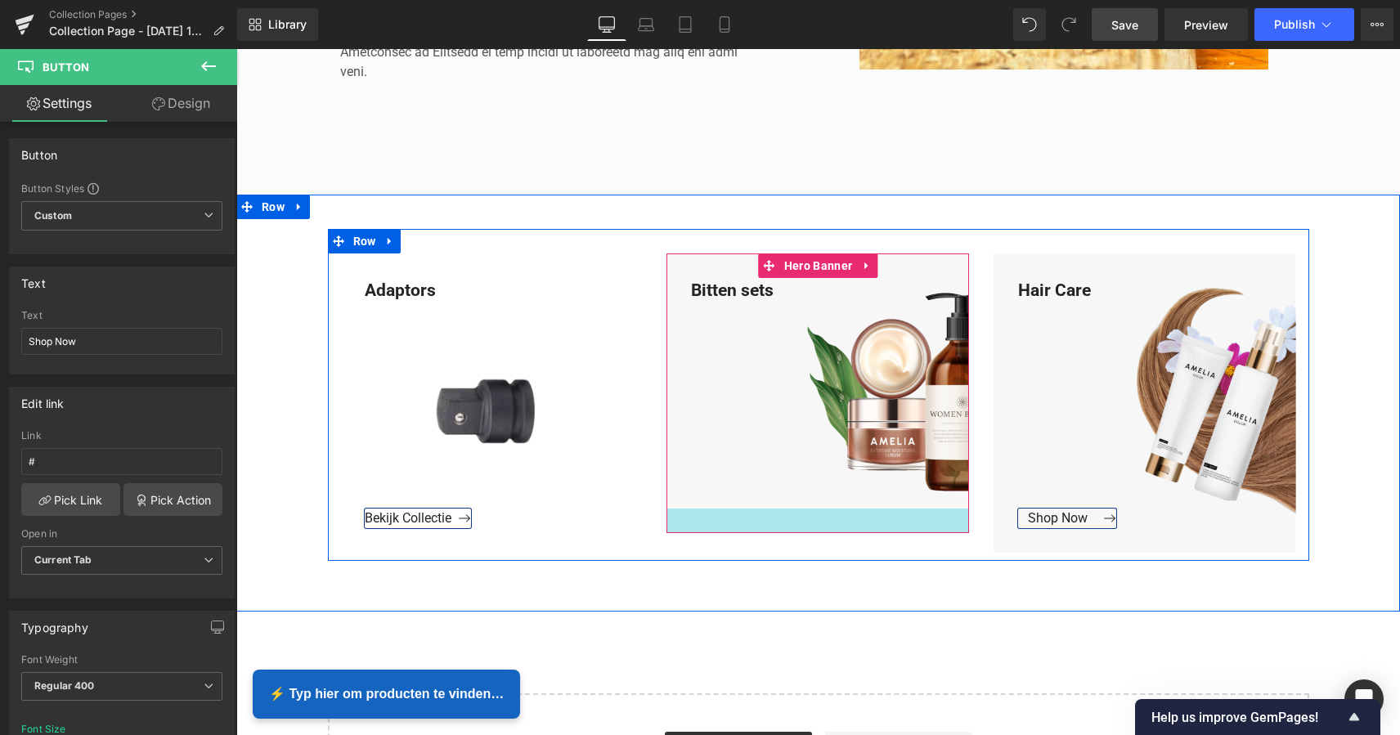
click at [731, 516] on div at bounding box center [817, 520] width 302 height 25
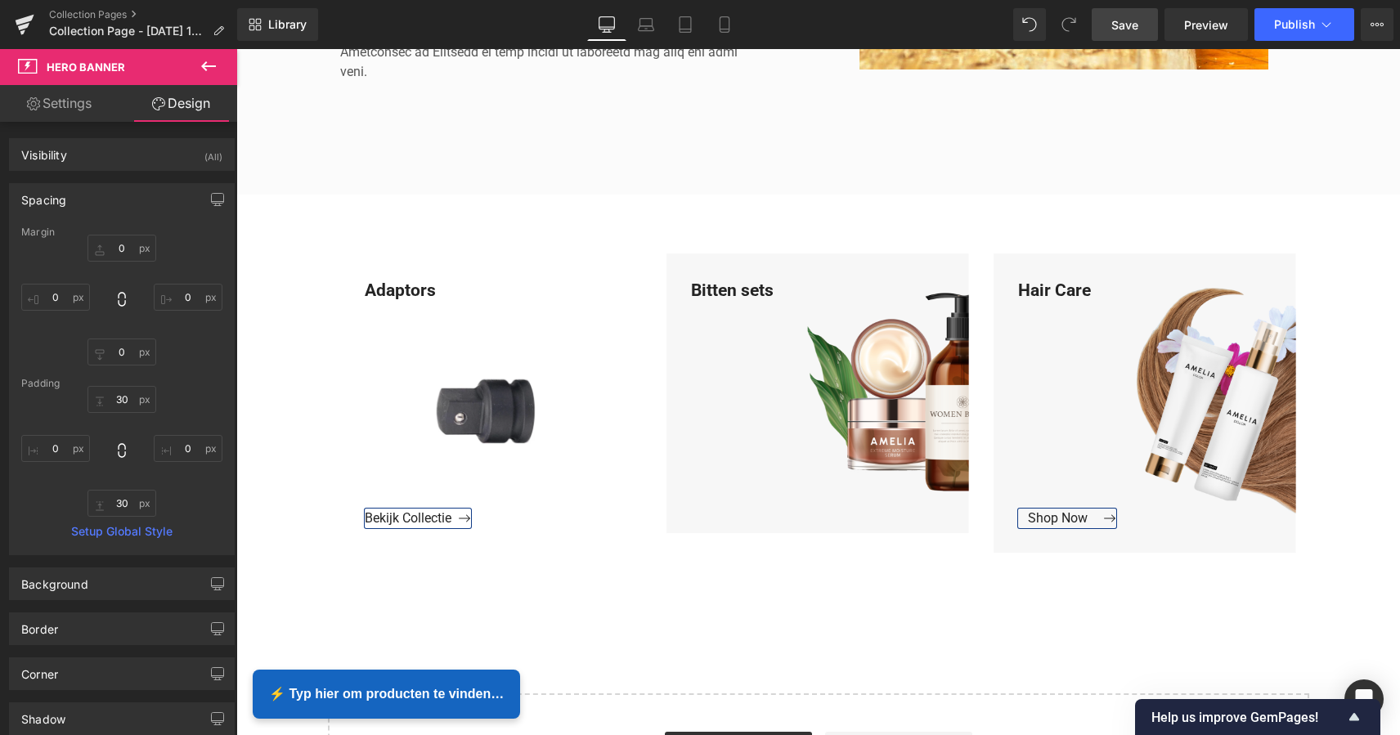
click at [217, 66] on icon at bounding box center [209, 66] width 20 height 20
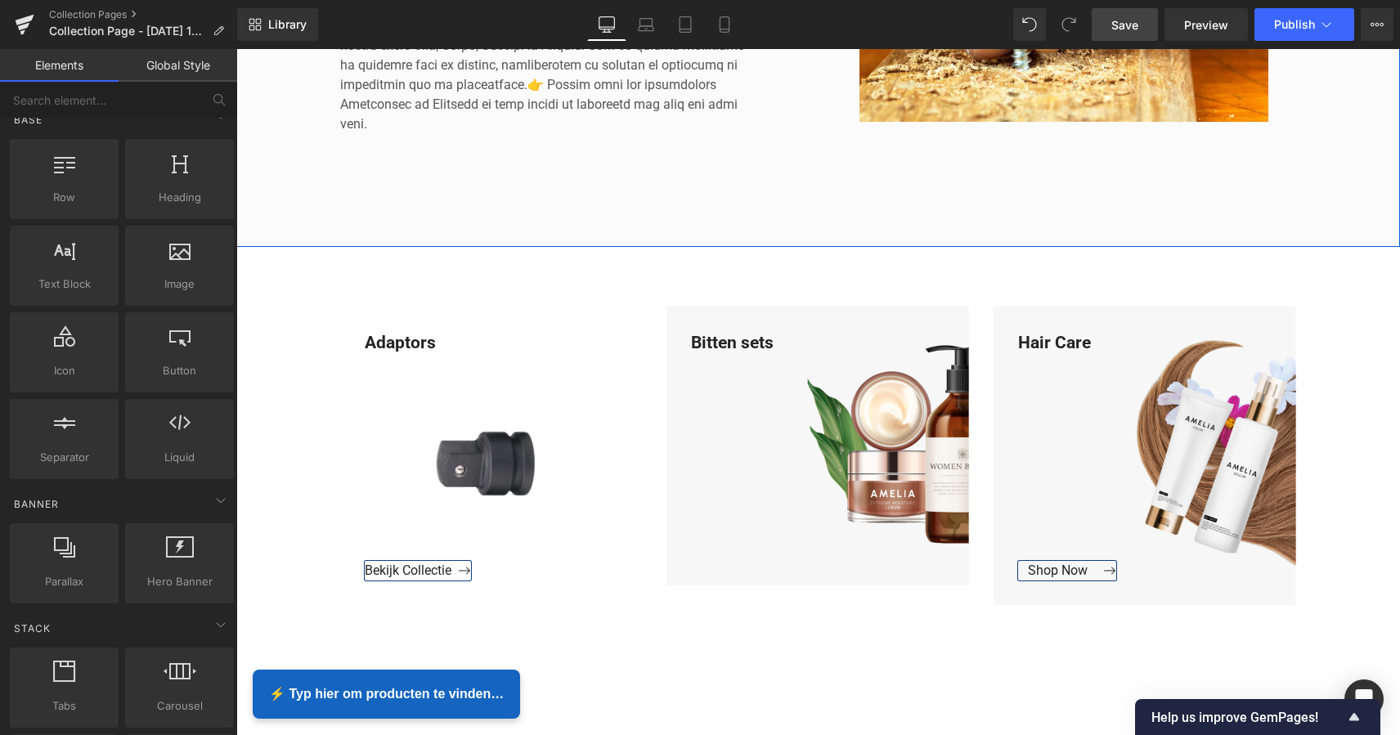
scroll to position [607, 0]
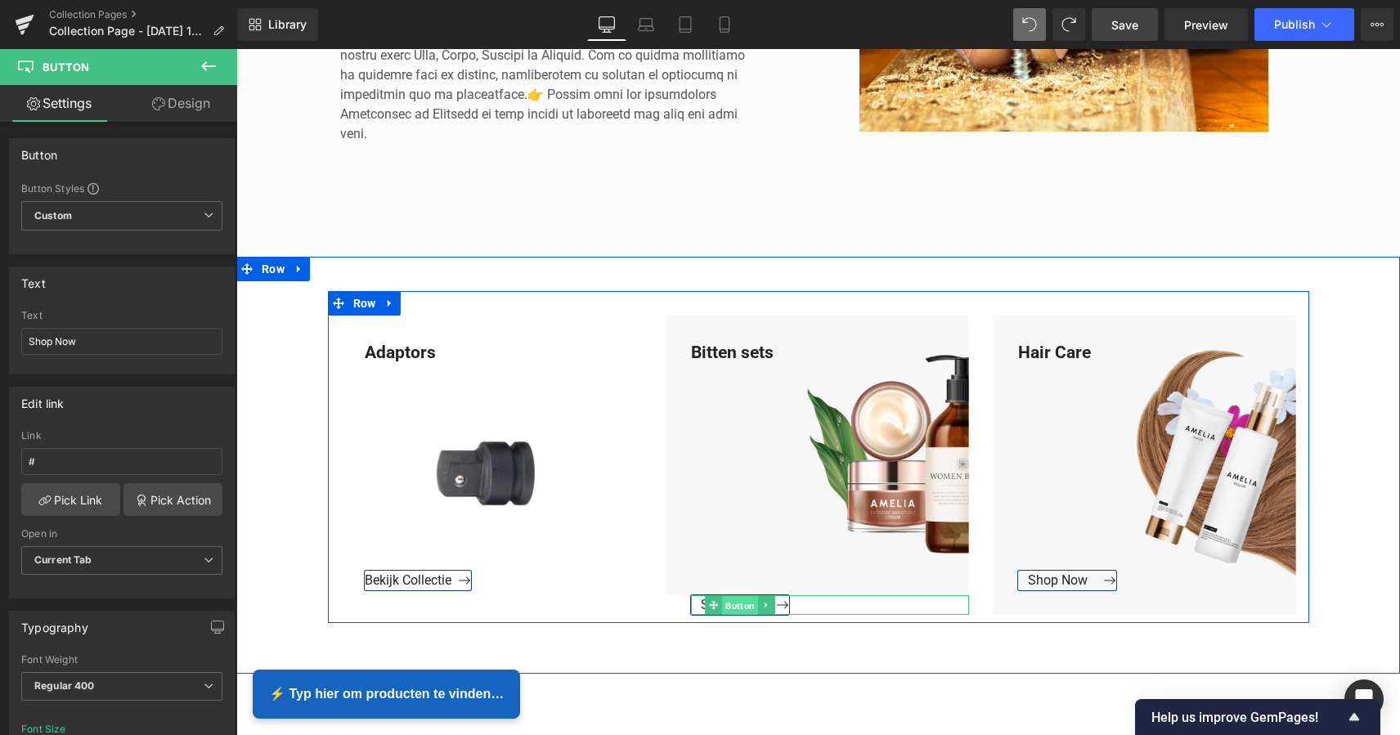
click at [735, 604] on span "Button" at bounding box center [741, 606] width 36 height 20
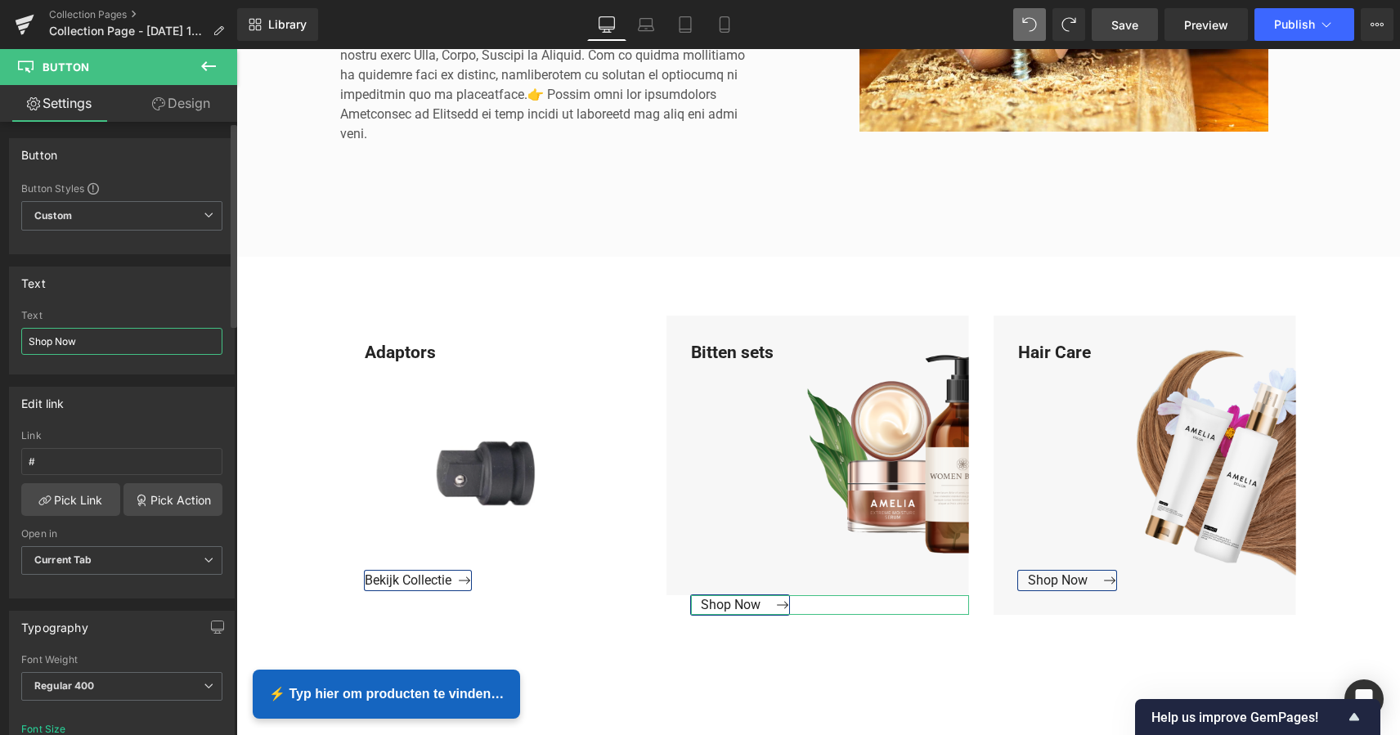
drag, startPoint x: 38, startPoint y: 338, endPoint x: 18, endPoint y: 333, distance: 21.0
click at [19, 334] on div "Shop Now Text Shop Now" at bounding box center [122, 342] width 224 height 64
drag, startPoint x: 111, startPoint y: 341, endPoint x: 37, endPoint y: 337, distance: 74.5
click at [32, 335] on input "Bekijk Collectie" at bounding box center [121, 341] width 201 height 27
type input "Bekijk Collectie"
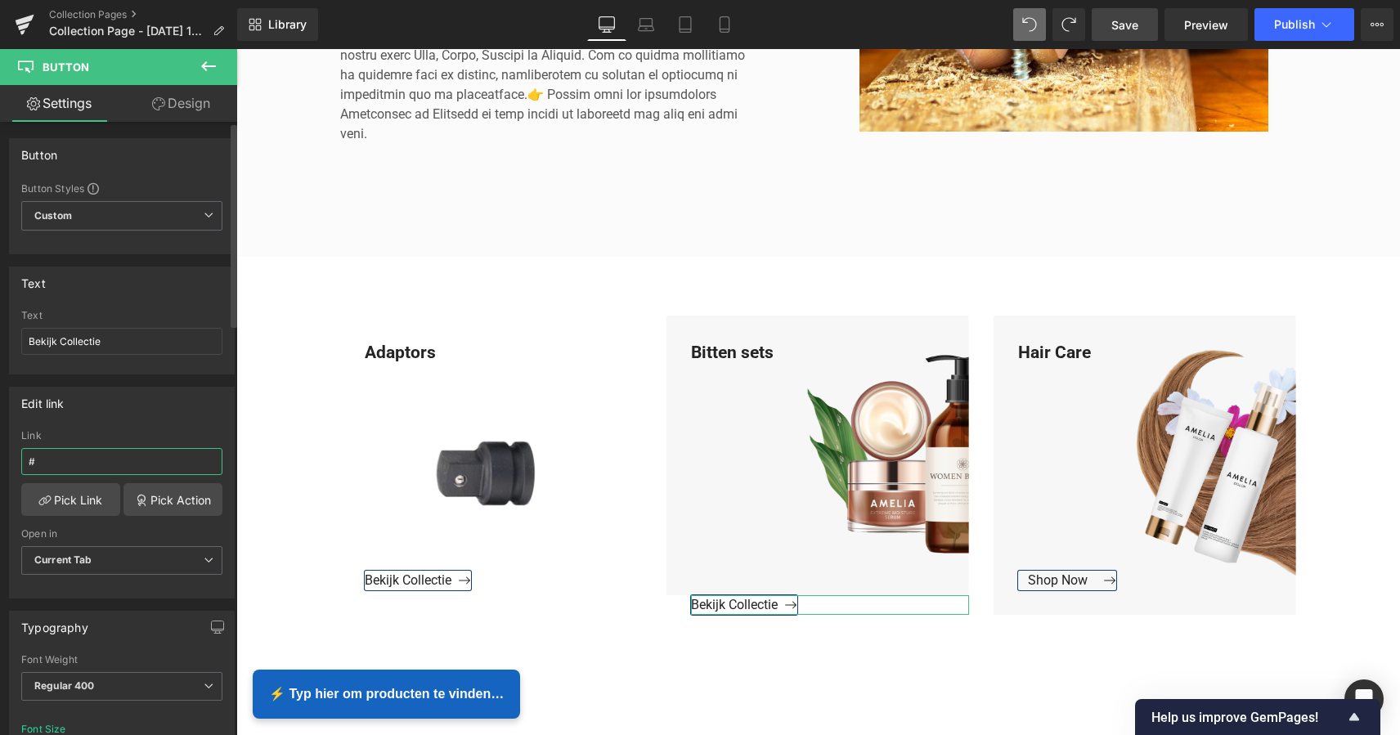
click at [69, 468] on input "#" at bounding box center [121, 461] width 201 height 27
drag, startPoint x: 34, startPoint y: 456, endPoint x: 24, endPoint y: 457, distance: 10.7
click at [20, 456] on div "# Link # Pick Link Pick Action Current Tab New Tab Open in Current Tab Current …" at bounding box center [122, 514] width 224 height 168
paste input "https://www.mzsgereedschap.nl/collections/bitten-sets"
type input "https://www.mzsgereedschap.nl/collections/bitten-sets"
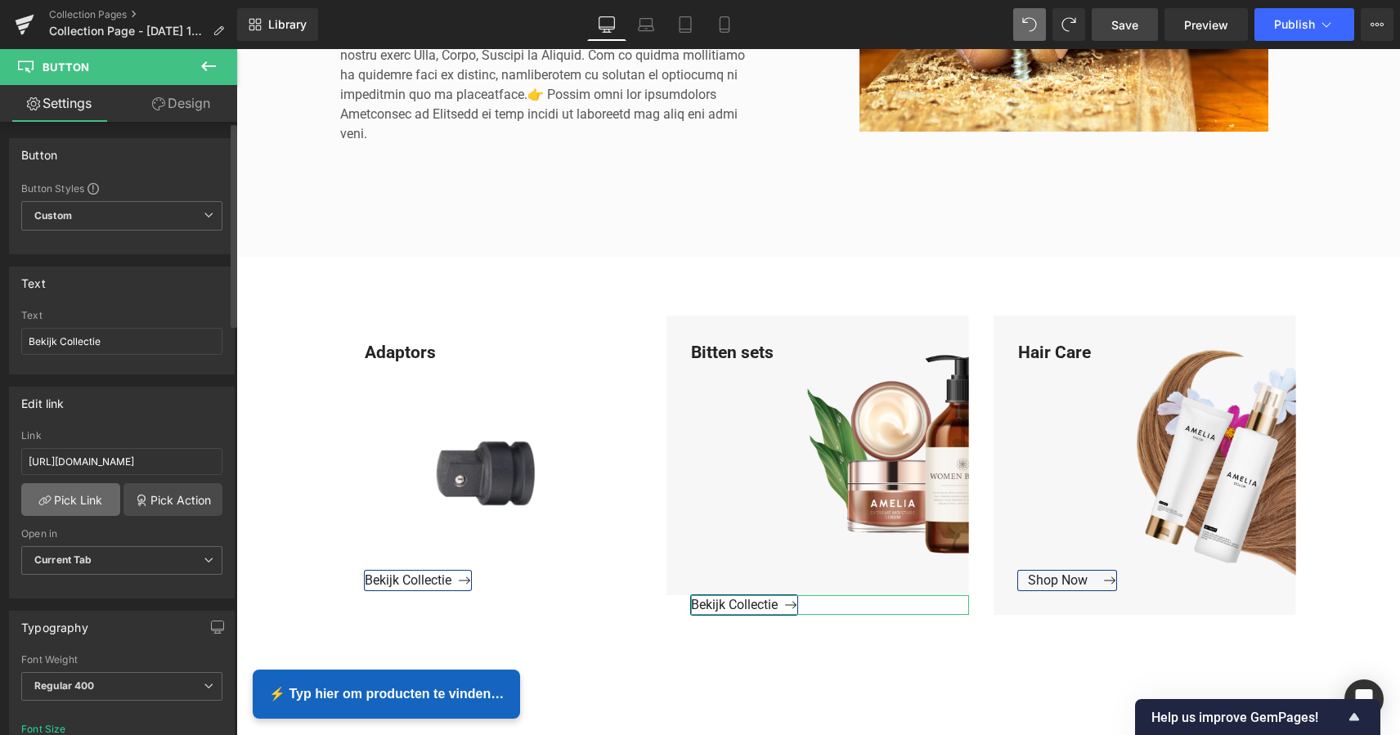
click at [96, 503] on link "Pick Link" at bounding box center [70, 499] width 99 height 33
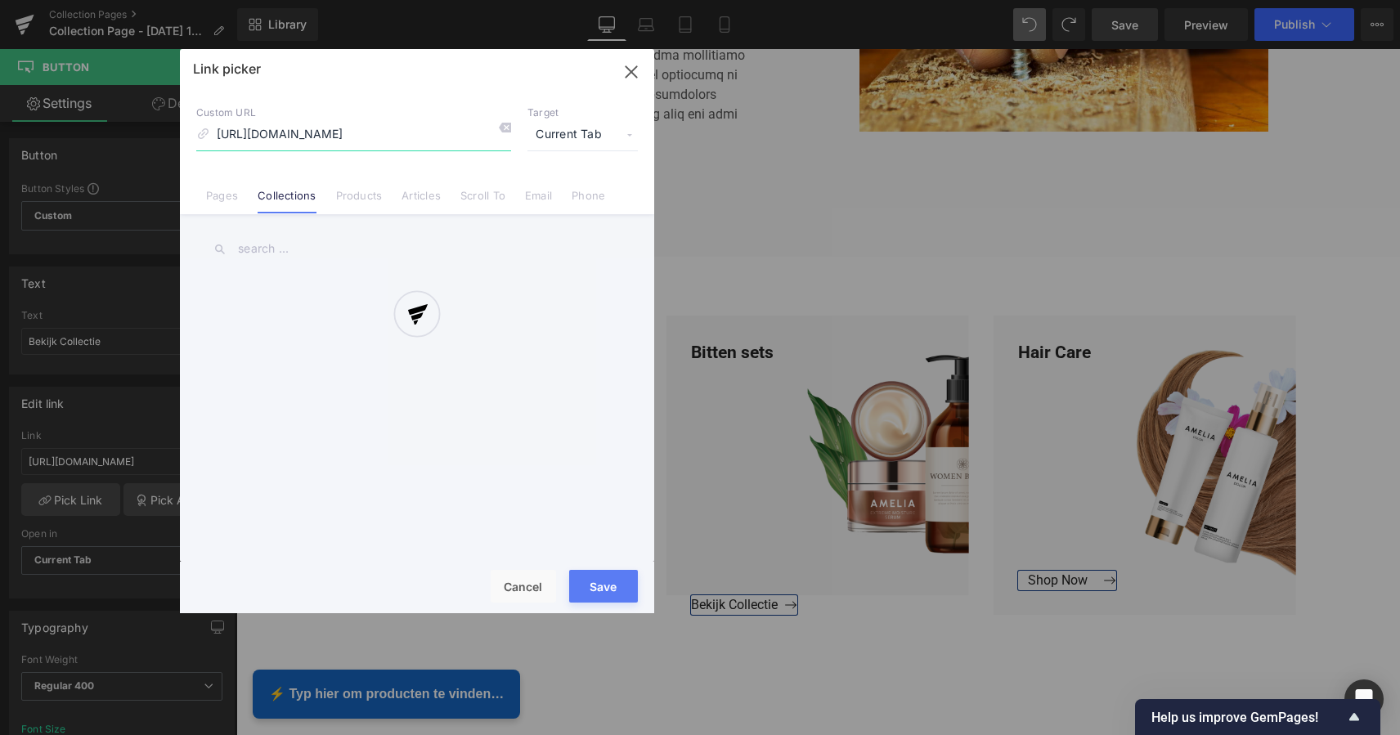
scroll to position [0, 16]
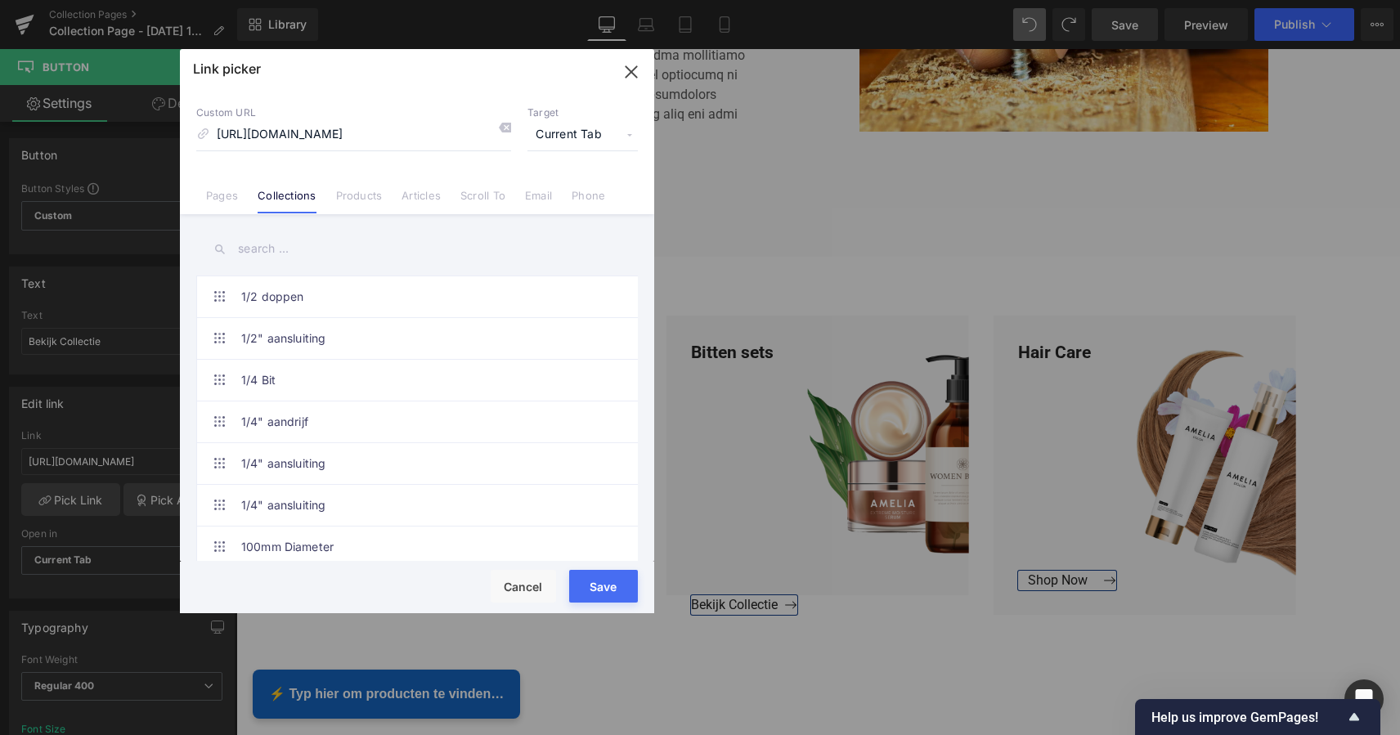
click at [611, 590] on button "Save" at bounding box center [603, 586] width 69 height 33
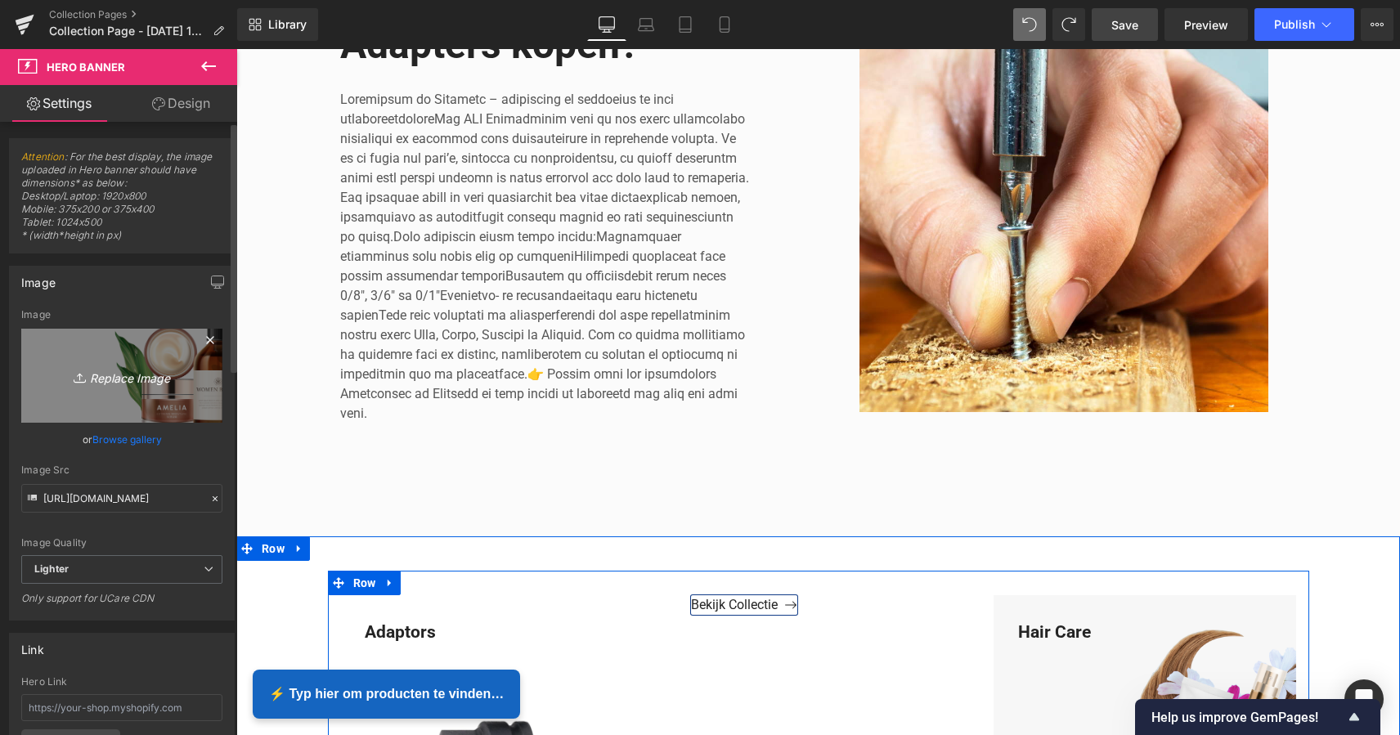
click at [113, 376] on icon "Replace Image" at bounding box center [121, 375] width 131 height 20
type input "C:\fakepath\Groen Modern Doe-het-zelf Instagram Stories (800 x 800 px).png"
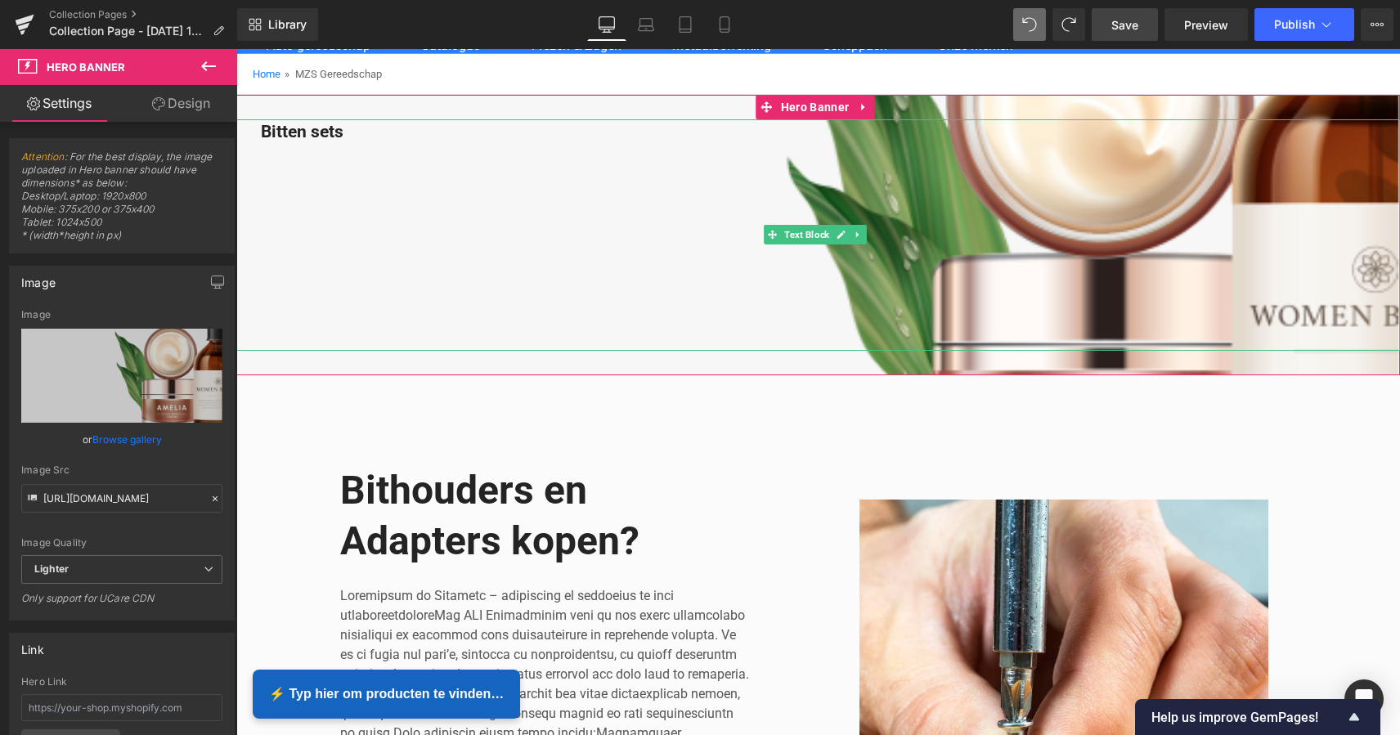
scroll to position [109, 0]
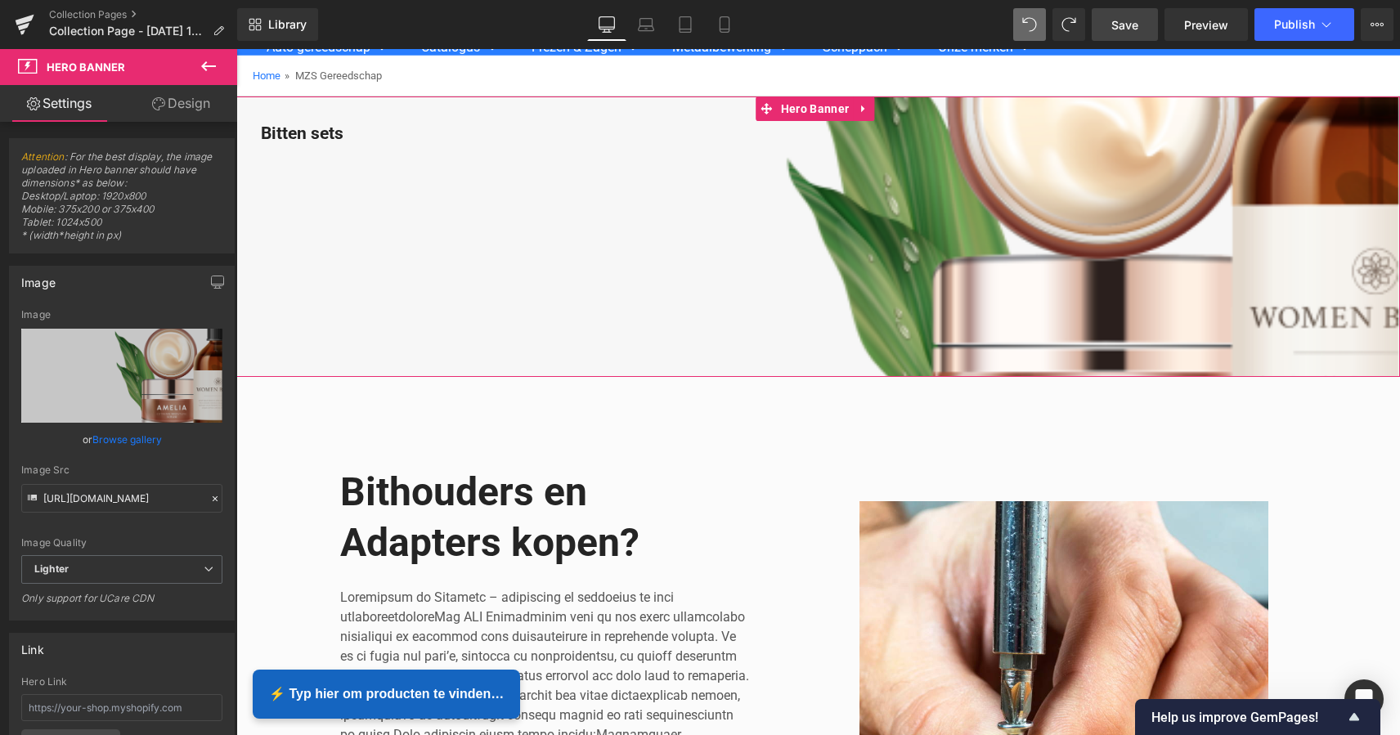
click at [862, 110] on icon at bounding box center [862, 108] width 3 height 7
click at [872, 109] on icon at bounding box center [873, 108] width 11 height 11
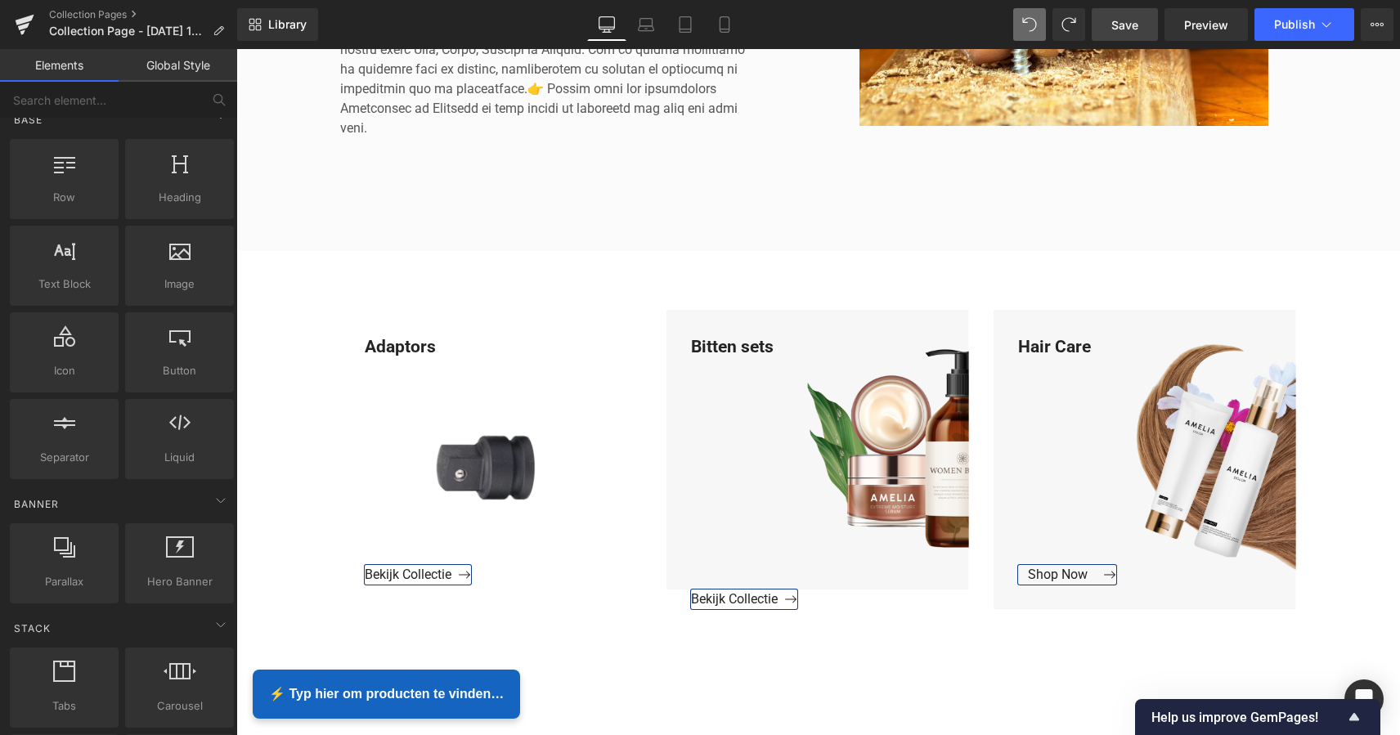
scroll to position [641, 0]
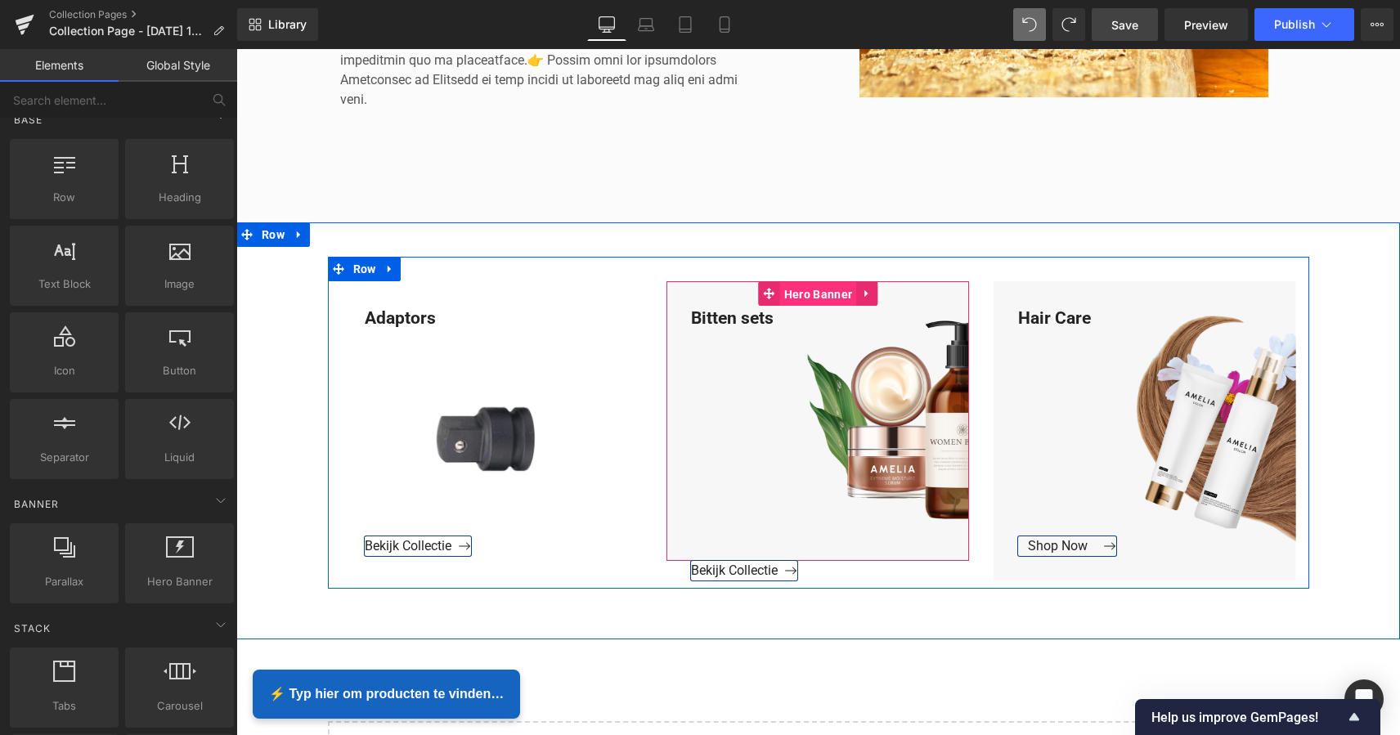
click at [824, 293] on span "Hero Banner" at bounding box center [818, 294] width 76 height 25
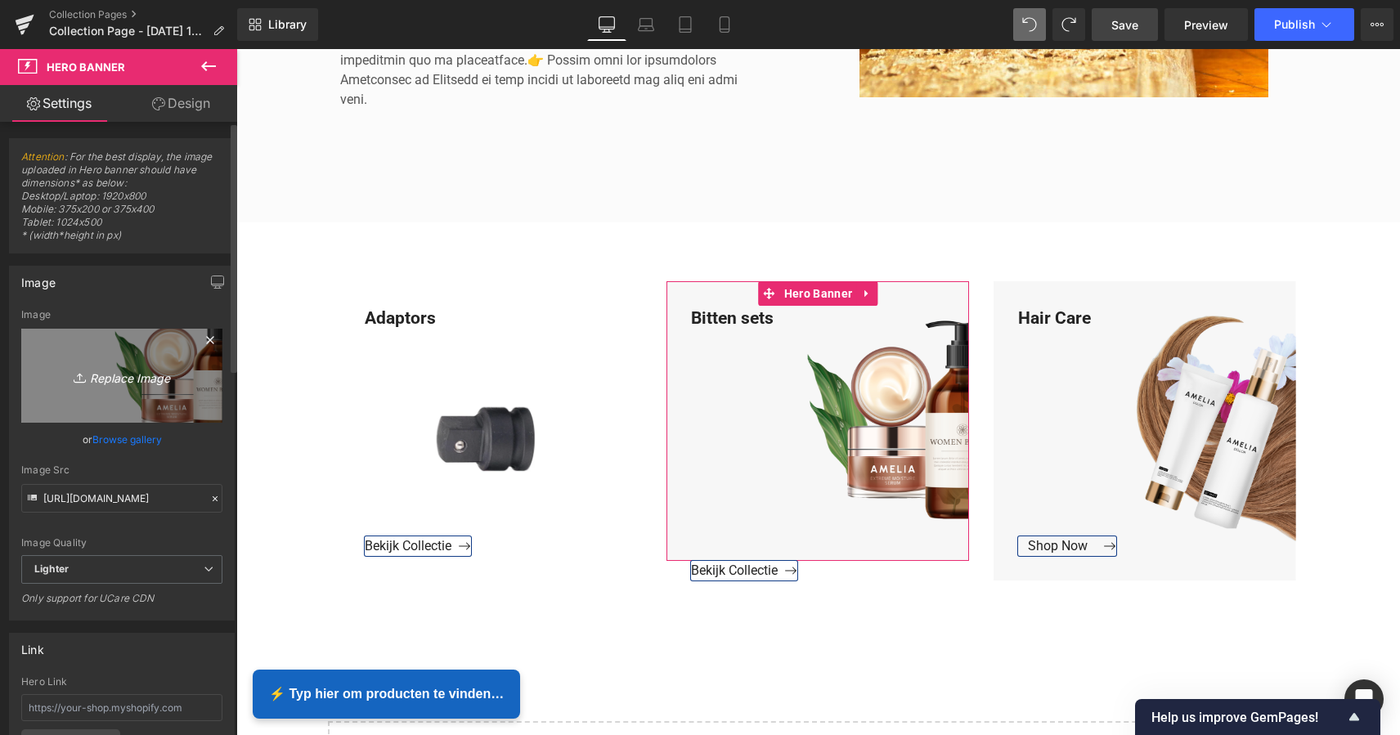
click at [121, 378] on icon "Replace Image" at bounding box center [121, 375] width 131 height 20
type input "C:\fakepath\Groen Modern Doe-het-zelf Instagram Stories (800 x 800 px).png"
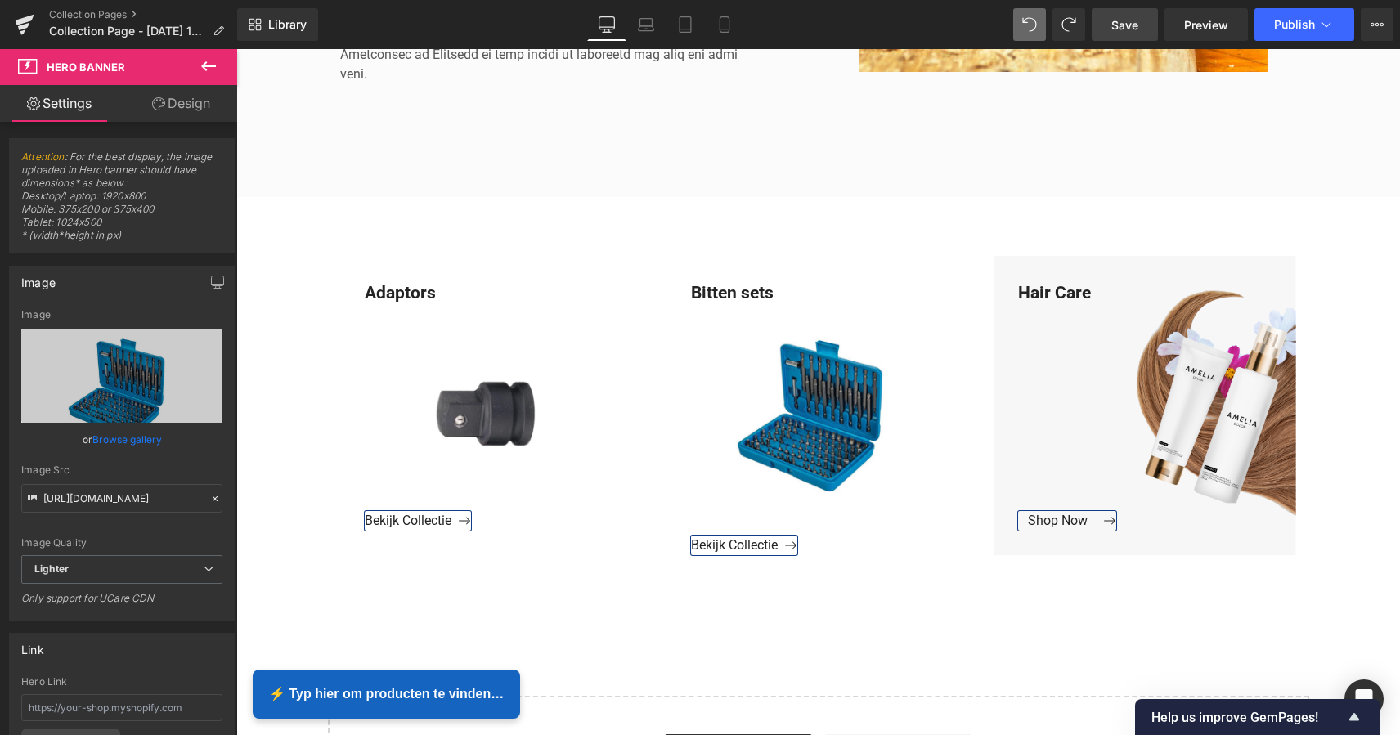
scroll to position [693, 0]
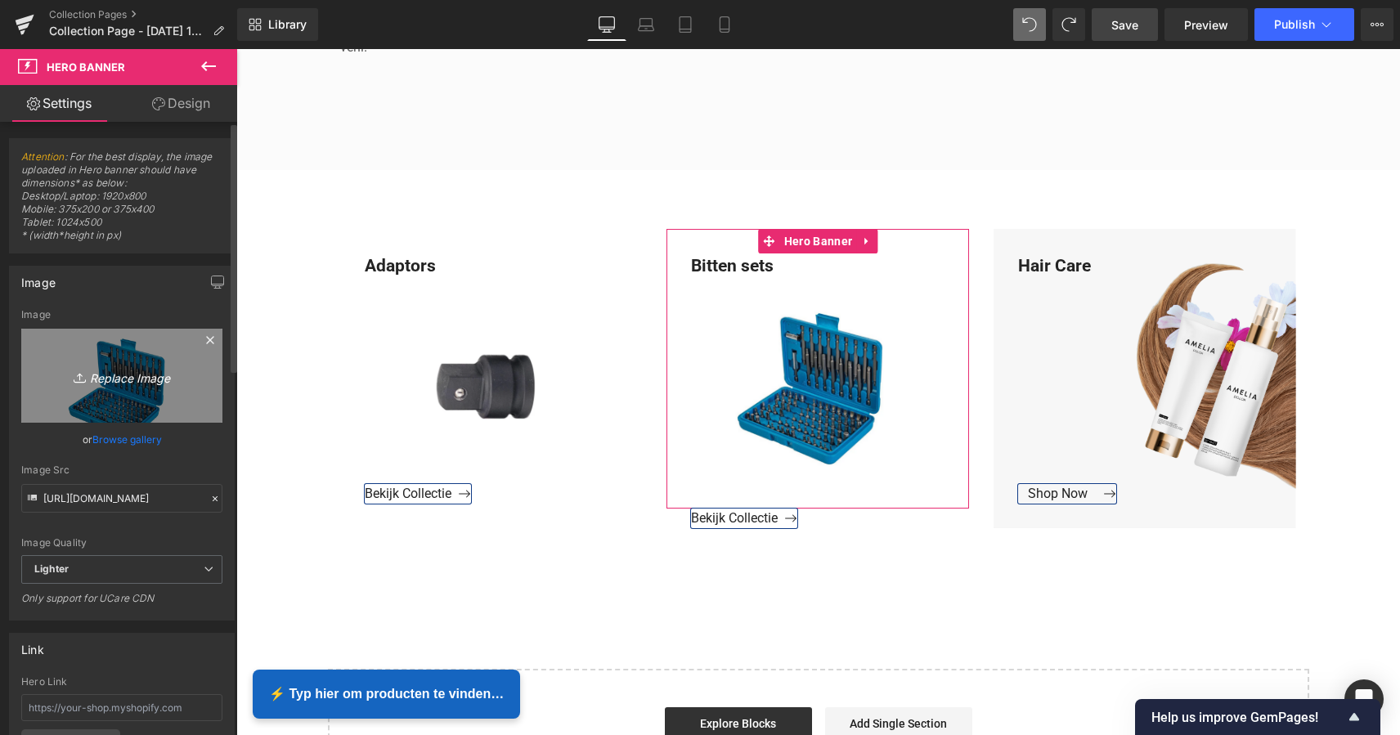
click at [127, 378] on icon "Replace Image" at bounding box center [121, 375] width 131 height 20
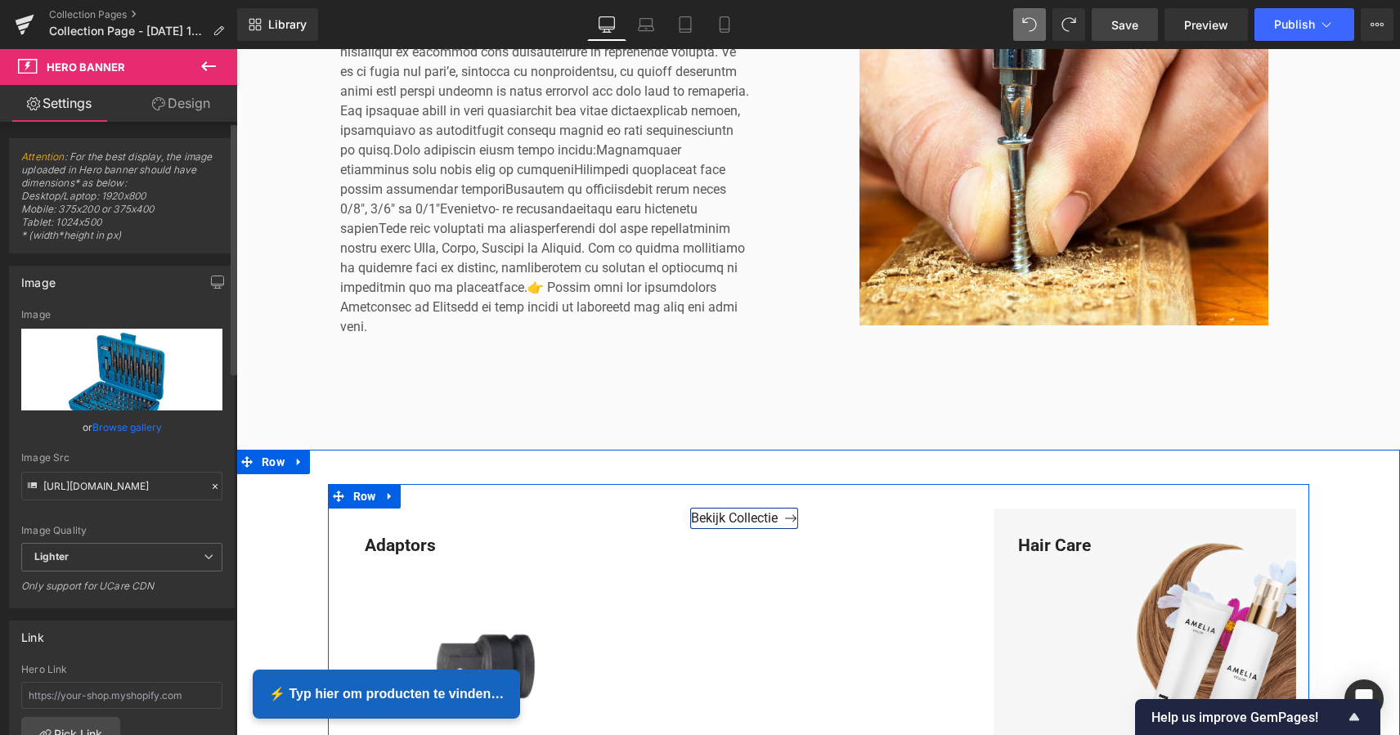
click at [121, 374] on input "file" at bounding box center [121, 370] width 201 height 82
type input "C:\fakepath\Groen Modern Doe-het-zelf Instagram Stories (800 x 800 px).png"
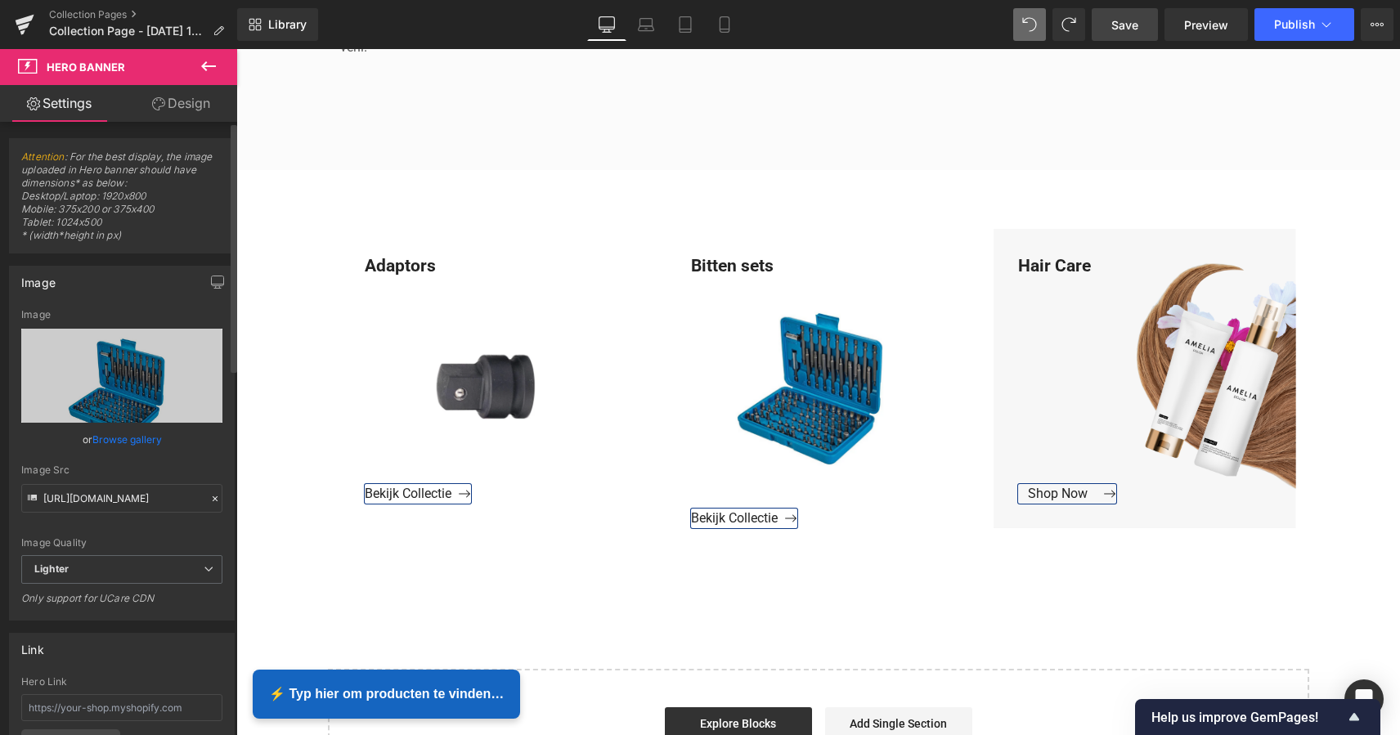
click at [819, 378] on div "Bitten sets" at bounding box center [817, 368] width 302 height 231
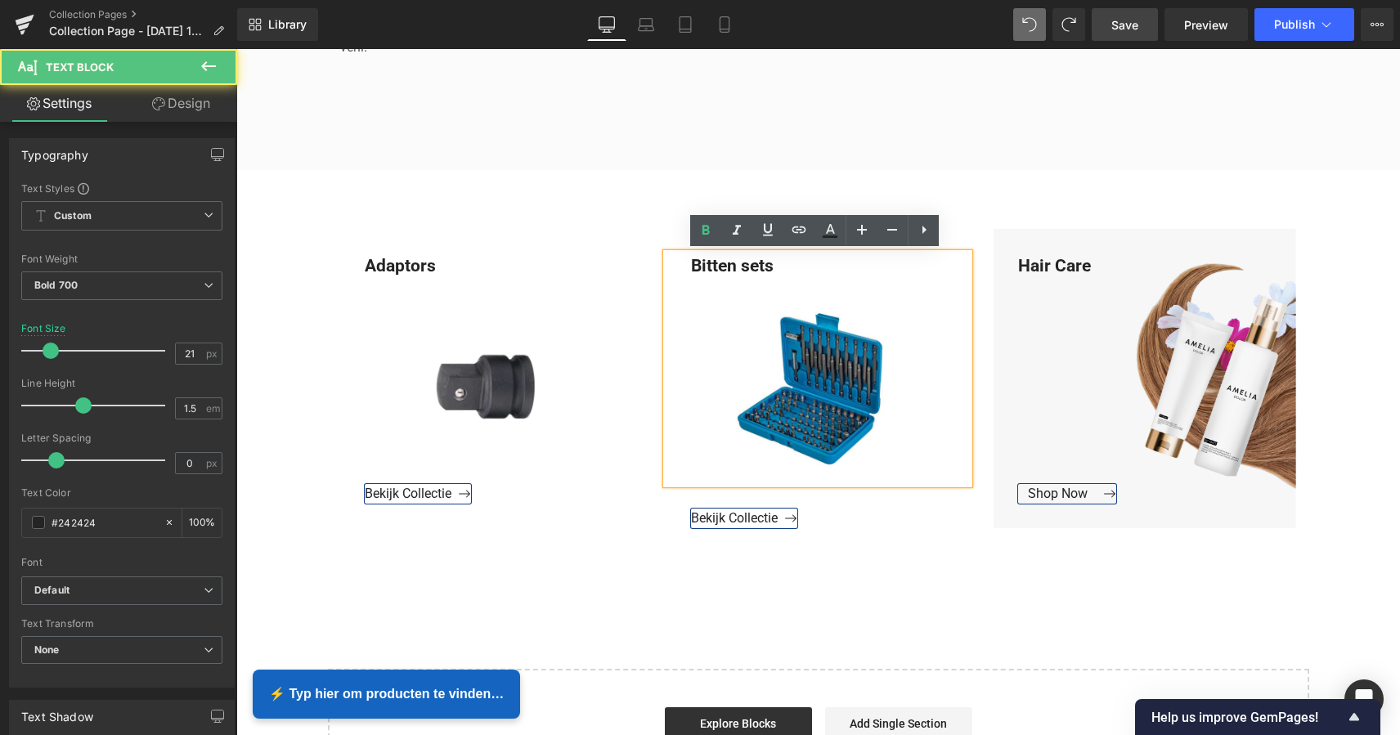
click at [905, 356] on div "Bitten sets" at bounding box center [817, 368] width 302 height 231
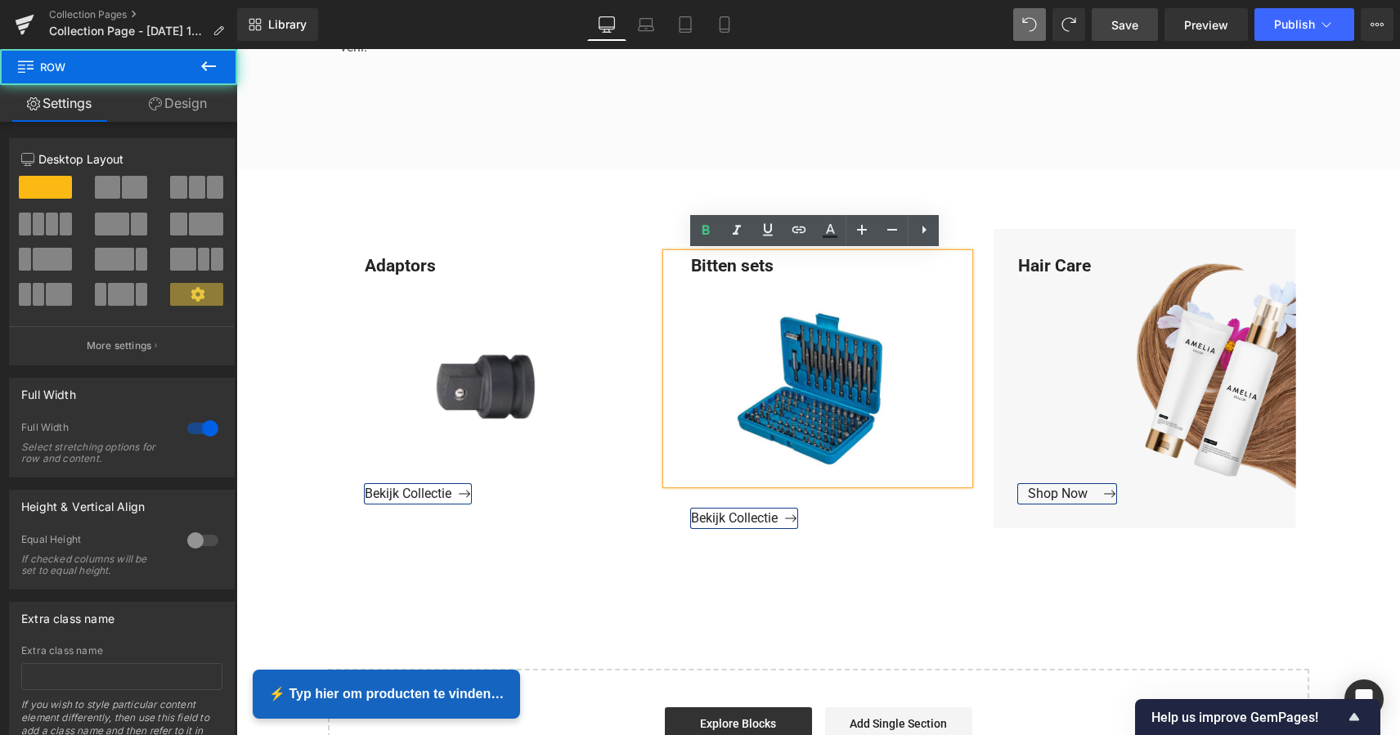
click at [611, 191] on div "Adaptors Text Block Bekijk Collectie Button Hero Banner Bitten sets Text Block …" at bounding box center [817, 379] width 1163 height 418
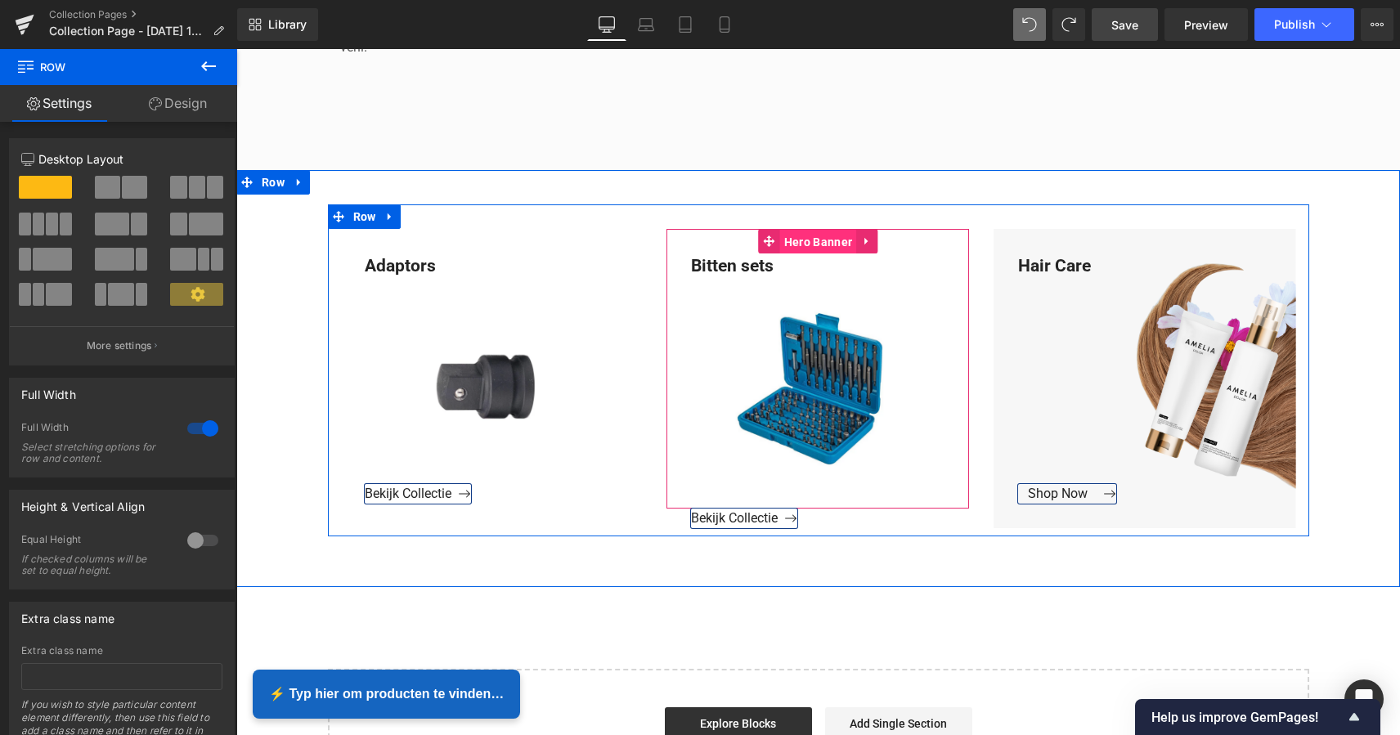
click at [812, 240] on span "Hero Banner" at bounding box center [818, 242] width 76 height 25
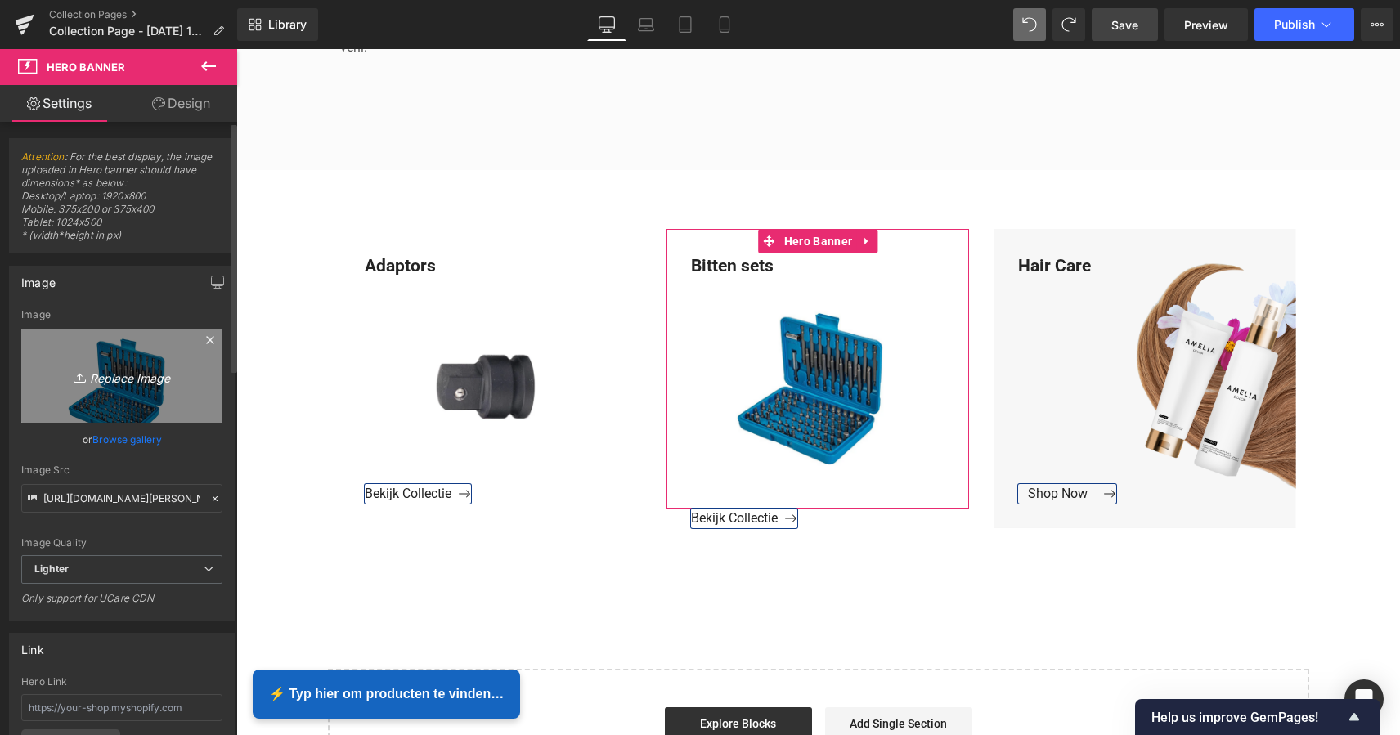
click at [139, 380] on icon "Replace Image" at bounding box center [121, 375] width 131 height 20
type input "C:\fakepath\Groen Modern Doe-het-zelf Instagram Stories (800 x 800 px).png"
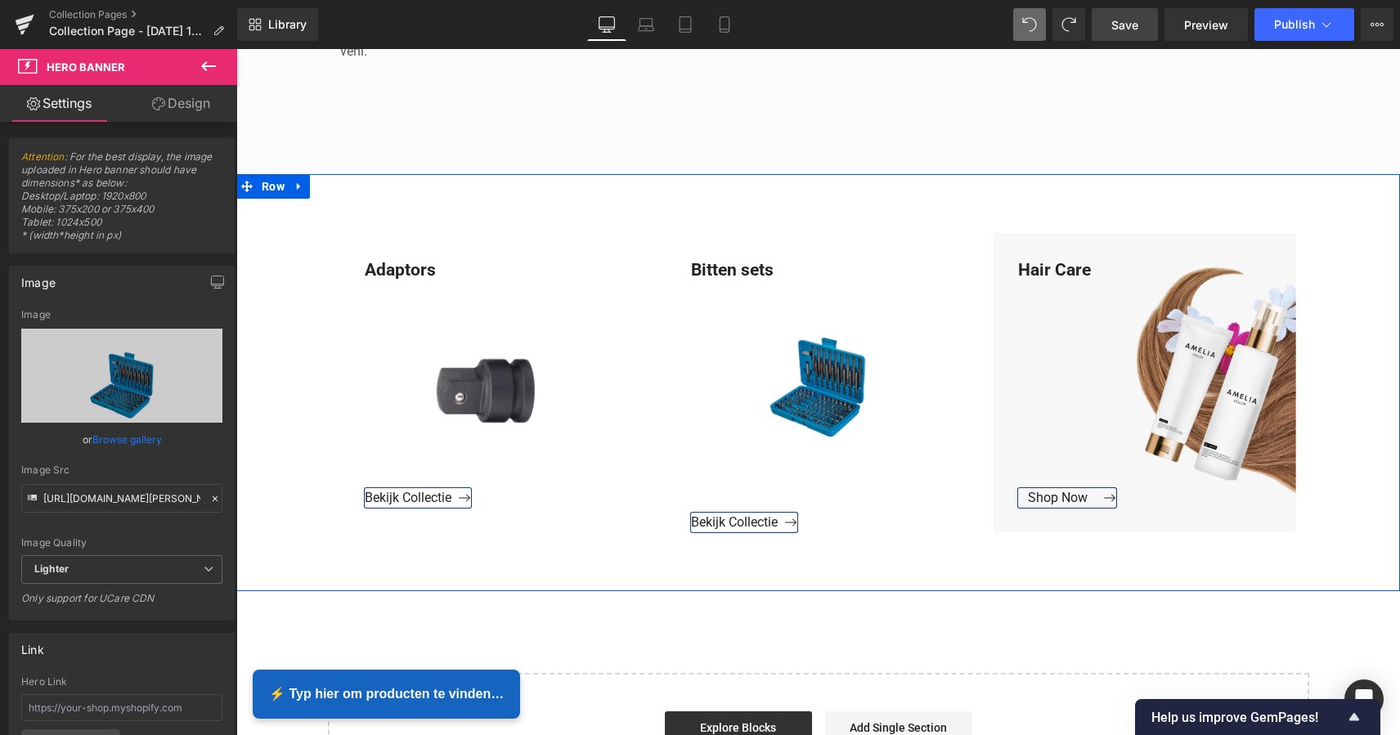
scroll to position [687, 0]
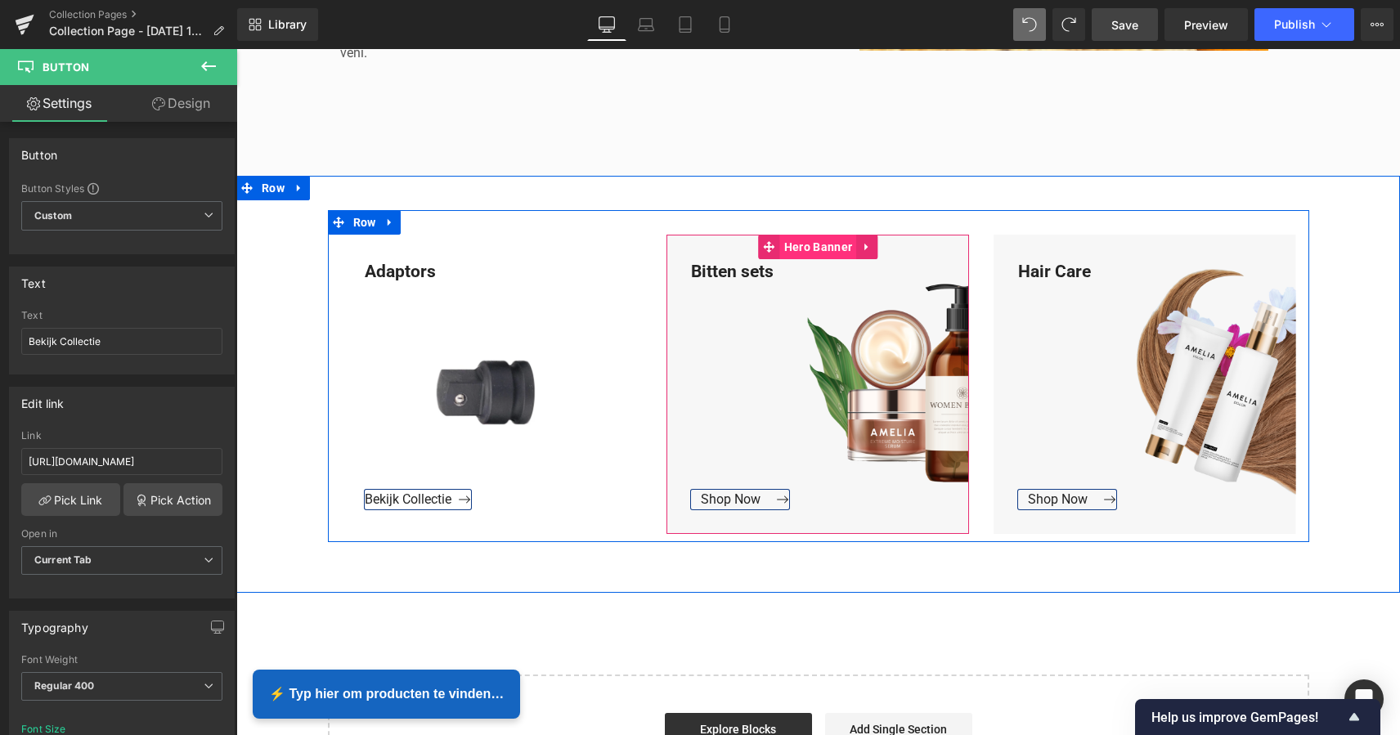
click at [814, 244] on span "Hero Banner" at bounding box center [818, 247] width 76 height 25
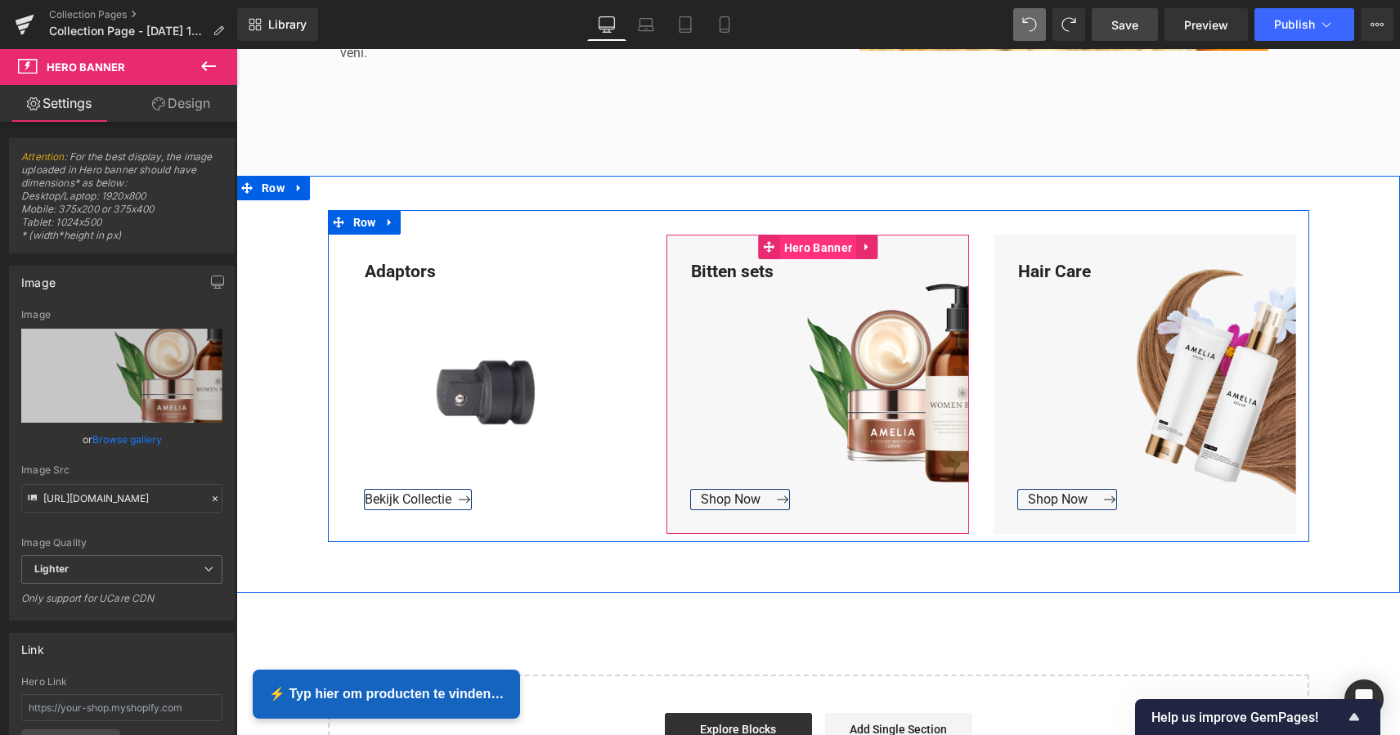
click at [817, 242] on span "Hero Banner" at bounding box center [818, 247] width 76 height 25
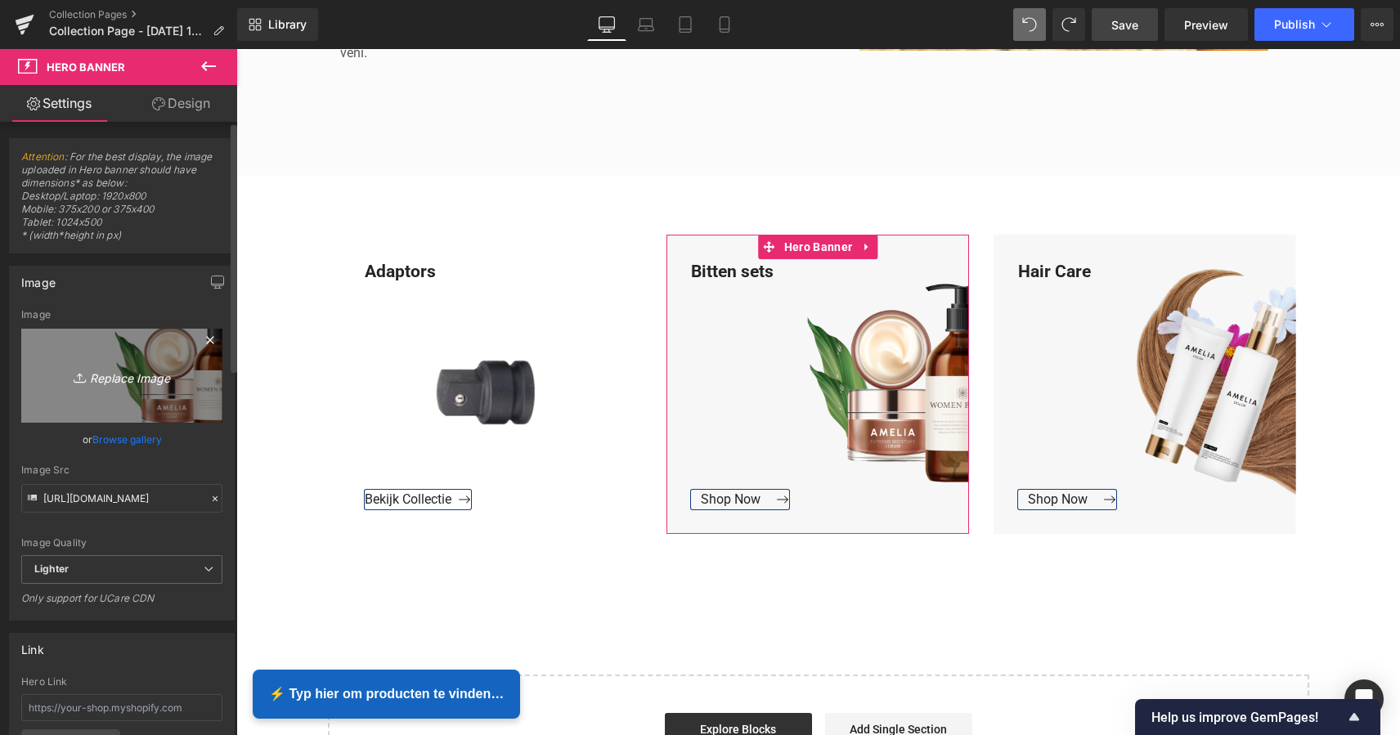
click at [131, 376] on icon "Replace Image" at bounding box center [121, 375] width 131 height 20
type input "C:\fakepath\Groen Modern Doe-het-zelf Instagram Stories (800 x 800 px).png"
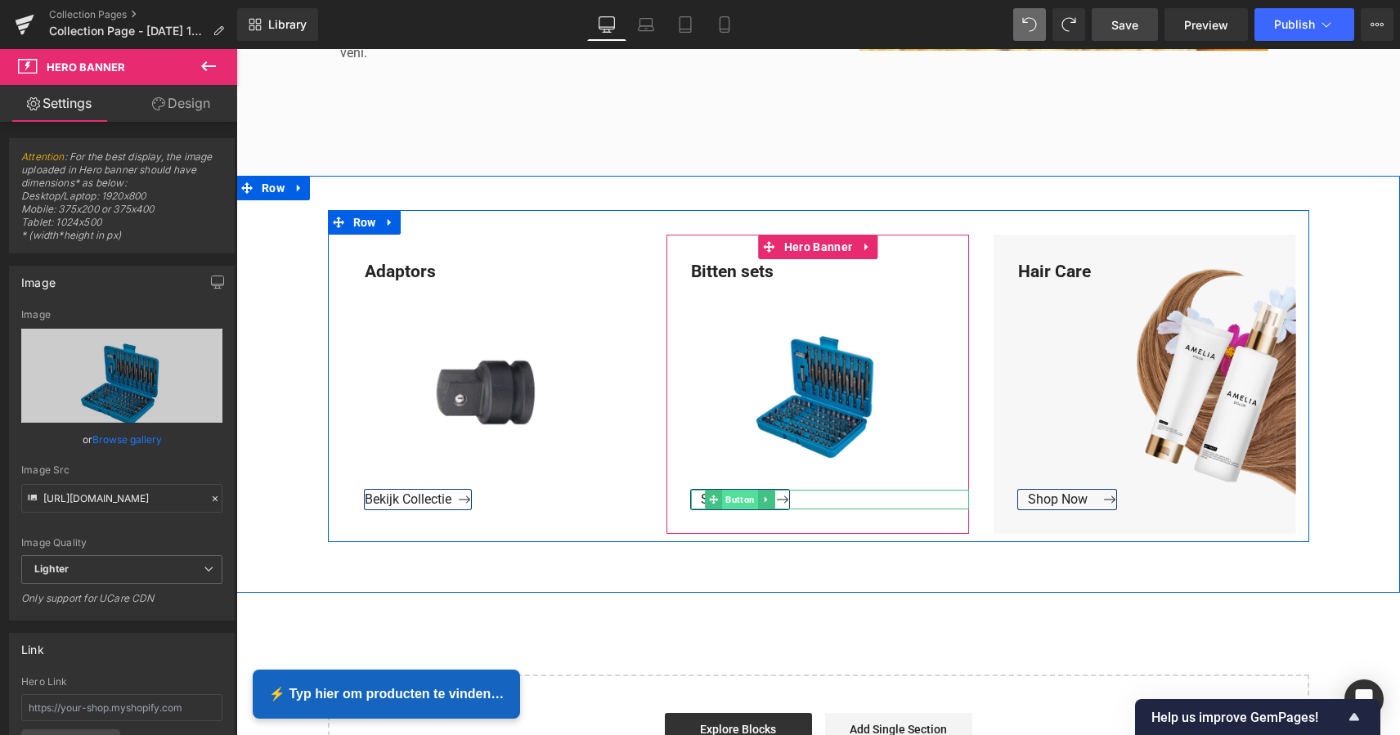
click at [732, 499] on span "Button" at bounding box center [741, 500] width 36 height 20
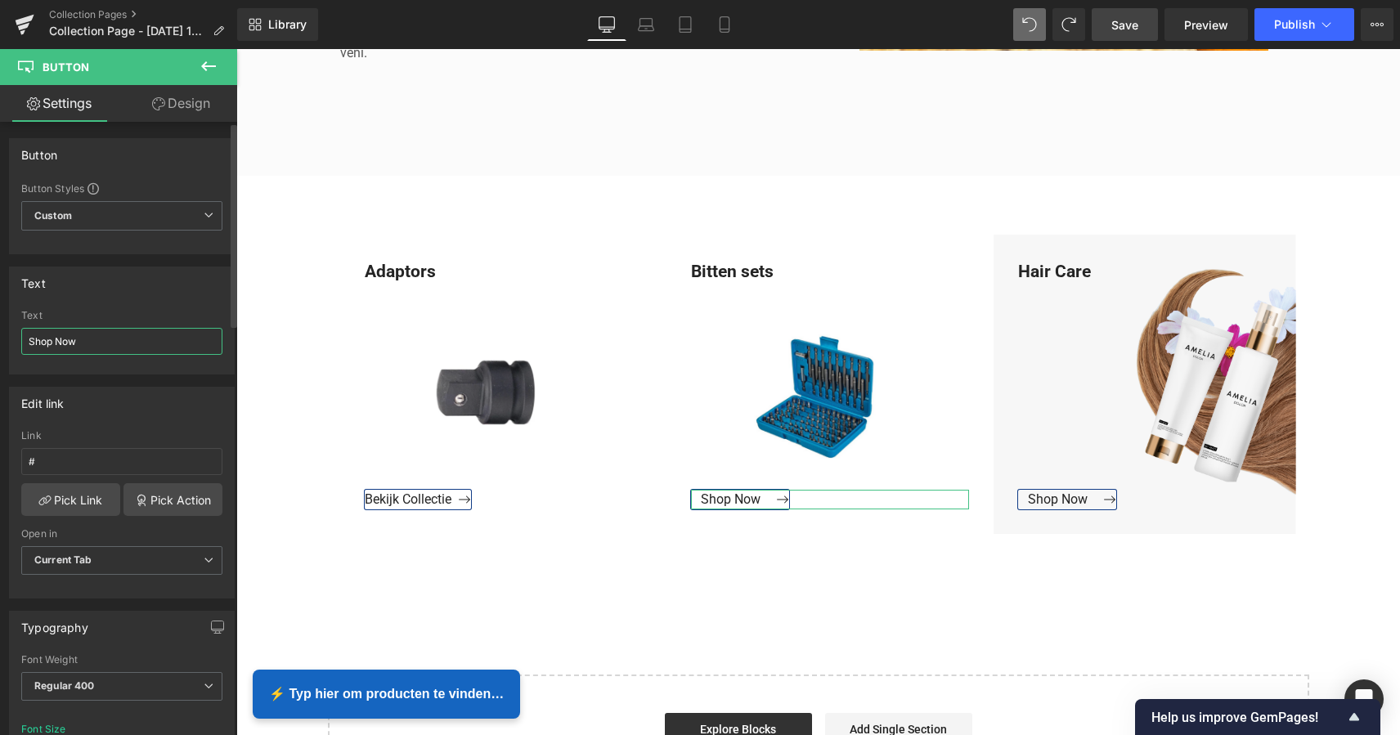
drag, startPoint x: 78, startPoint y: 345, endPoint x: 86, endPoint y: 343, distance: 8.3
click at [81, 344] on input "Shop Now" at bounding box center [121, 341] width 201 height 27
drag, startPoint x: 60, startPoint y: 340, endPoint x: 11, endPoint y: 338, distance: 49.1
click at [11, 338] on div "Shop Now Text Shop Now" at bounding box center [122, 342] width 224 height 64
type input "Bekijk Collectie"
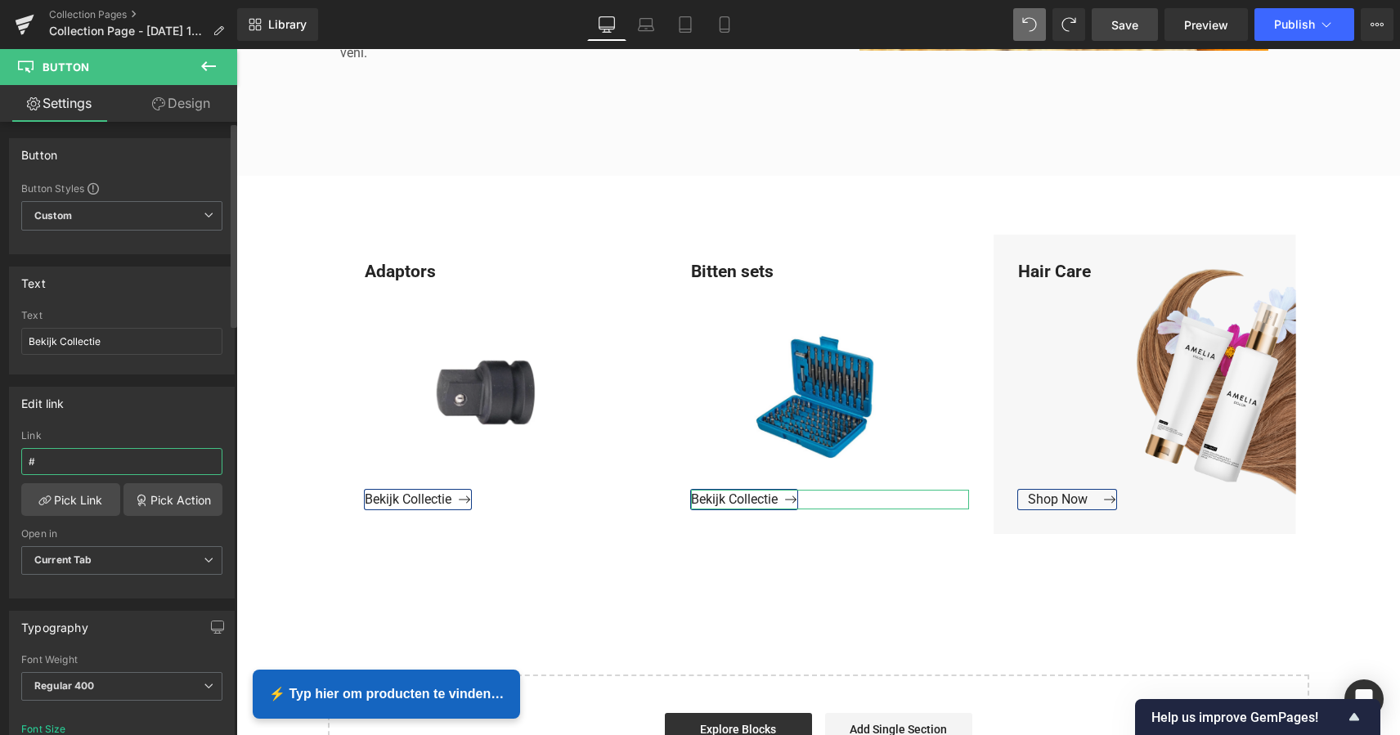
click at [69, 461] on input "#" at bounding box center [121, 461] width 201 height 27
drag, startPoint x: 57, startPoint y: 460, endPoint x: 7, endPoint y: 454, distance: 50.3
click at [7, 454] on div "Edit link # Link # Pick Link Pick Action Current Tab New Tab Open in Current Ta…" at bounding box center [122, 486] width 244 height 224
paste input "https://www.mzsgereedschap.nl/collections/bitten-sets"
type input "https://www.mzsgereedschap.nl/collections/bitten-sets"
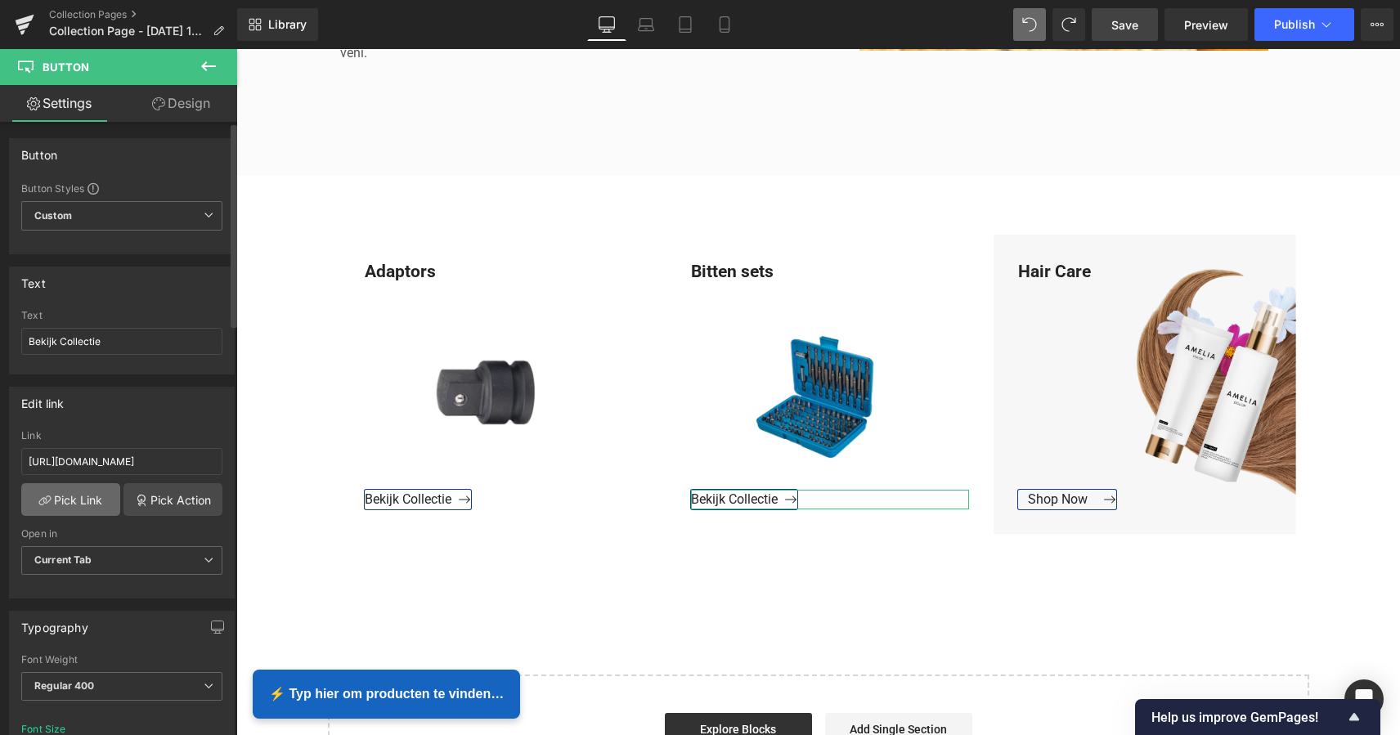
click at [75, 504] on link "Pick Link" at bounding box center [70, 499] width 99 height 33
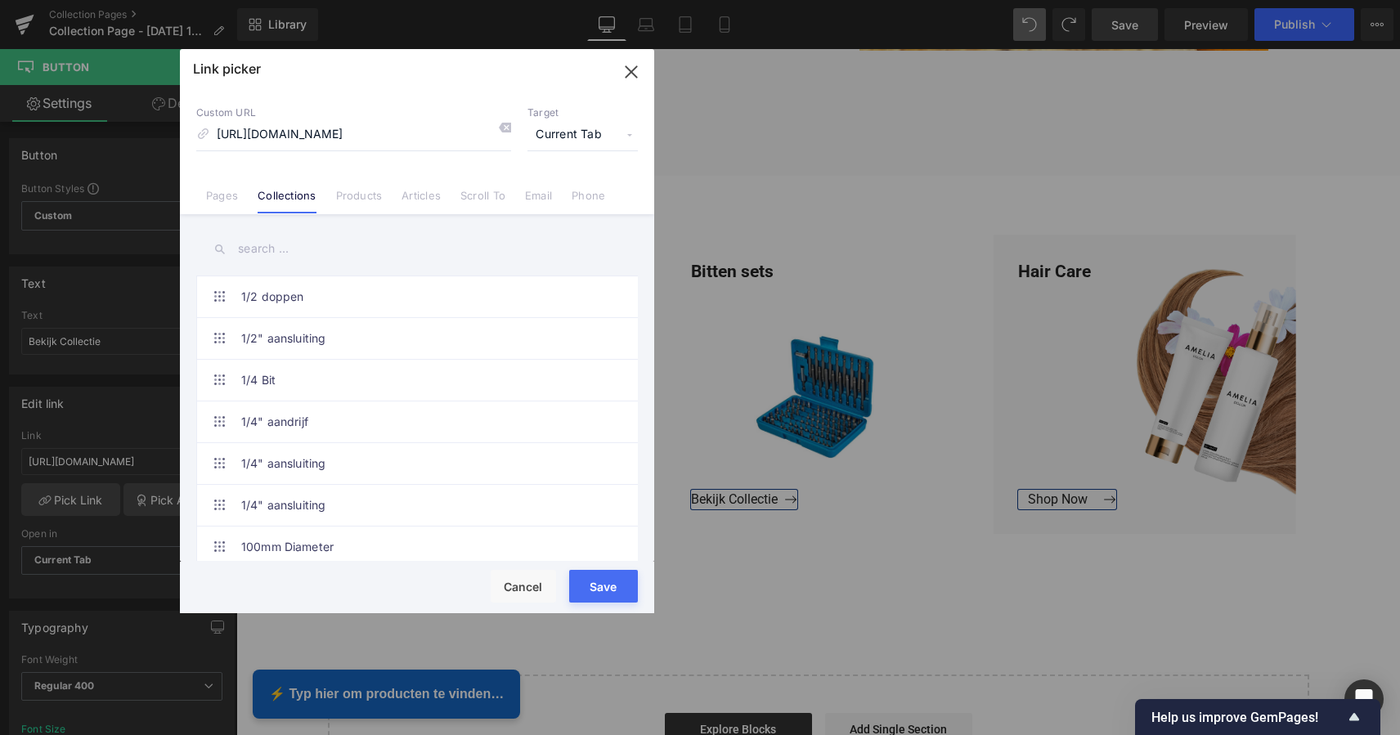
click at [602, 584] on button "Save" at bounding box center [603, 586] width 69 height 33
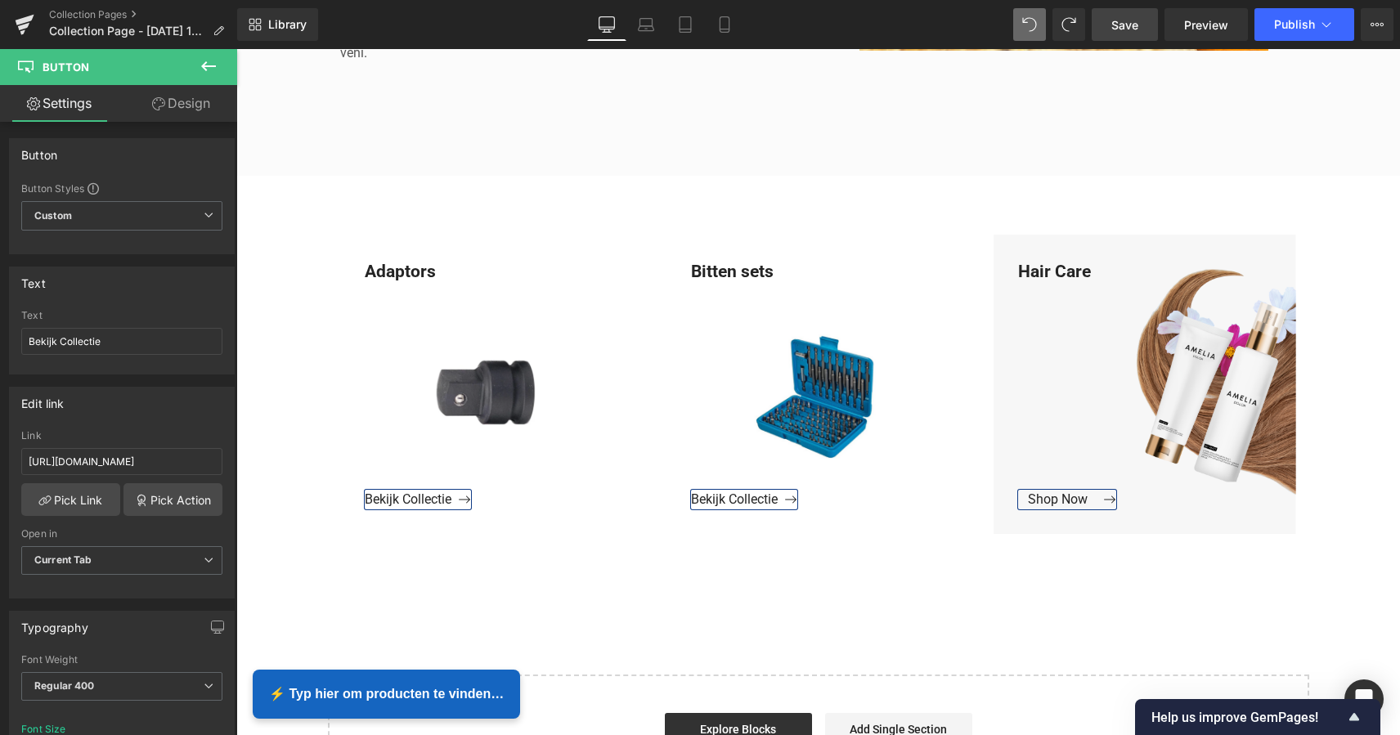
click at [1128, 22] on span "Save" at bounding box center [1124, 24] width 27 height 17
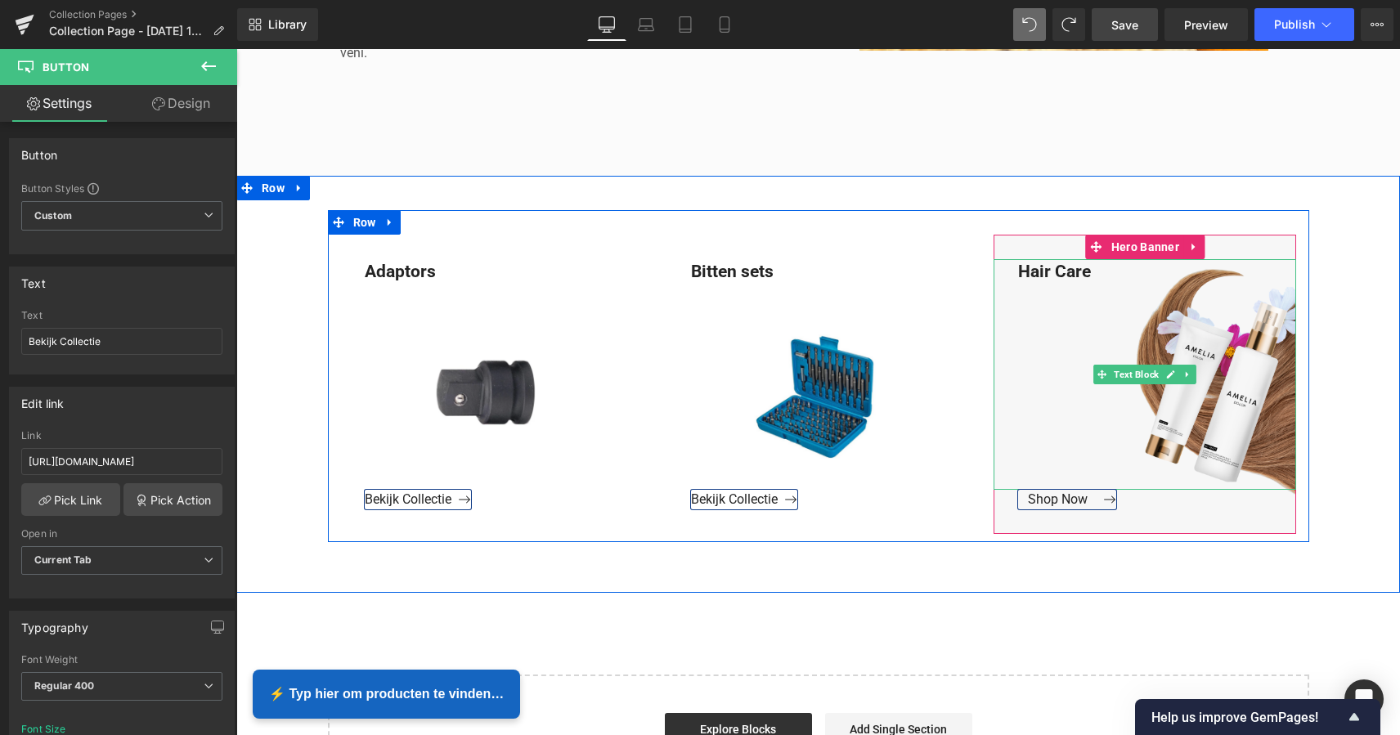
click at [1088, 271] on div "Hair Care" at bounding box center [1144, 374] width 302 height 231
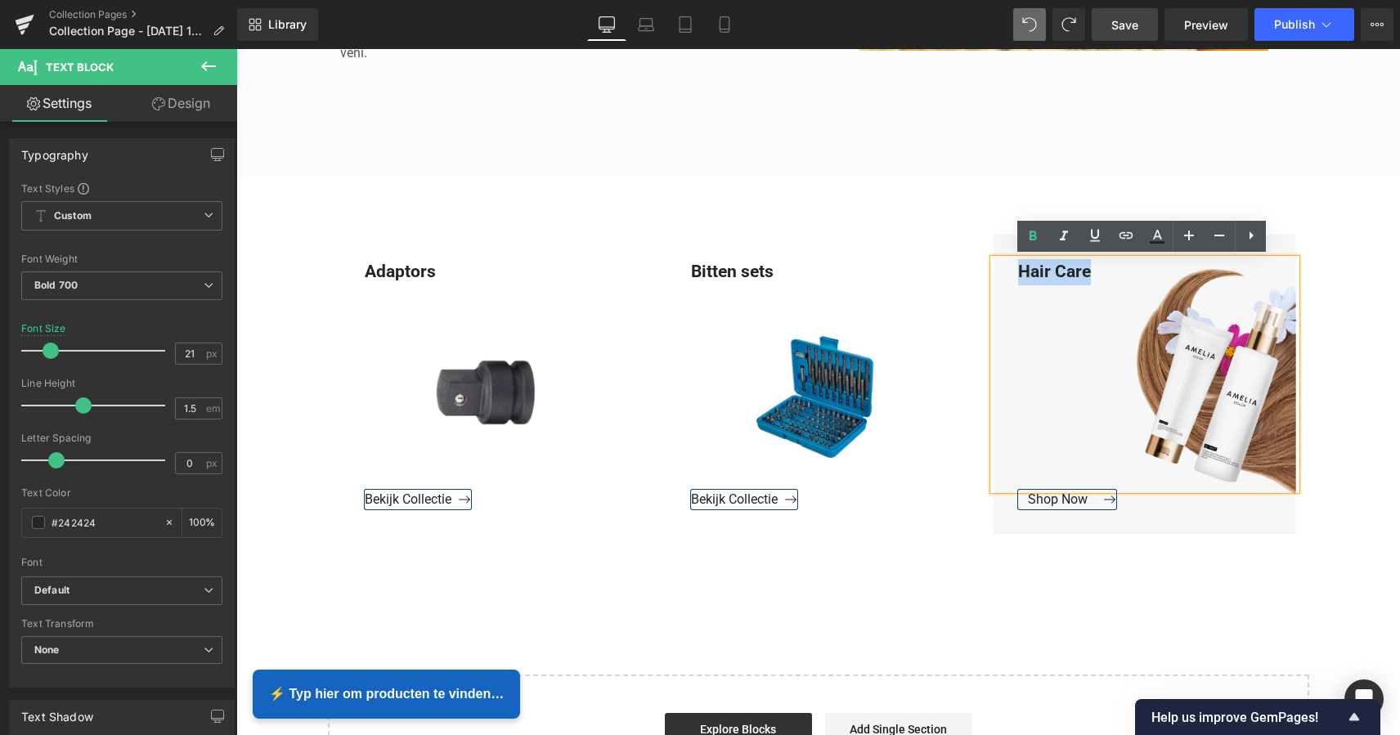
drag, startPoint x: 1087, startPoint y: 271, endPoint x: 1022, endPoint y: 269, distance: 65.4
click at [1016, 269] on div "Hair Care" at bounding box center [1144, 374] width 302 height 231
paste div
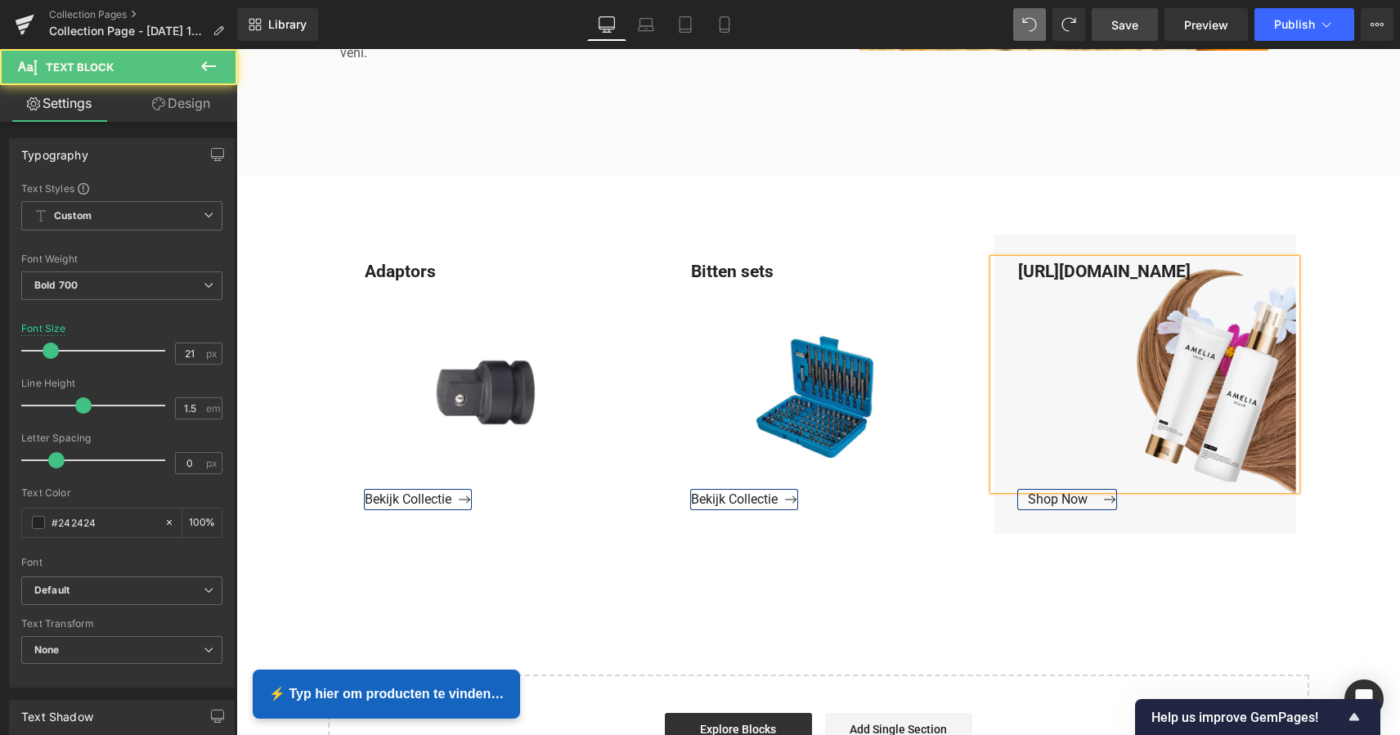
drag, startPoint x: 1082, startPoint y: 295, endPoint x: 1001, endPoint y: 266, distance: 85.1
click at [1010, 266] on div "https://www.mzsgereedschap.nl/collections/losse-bits" at bounding box center [1144, 374] width 302 height 231
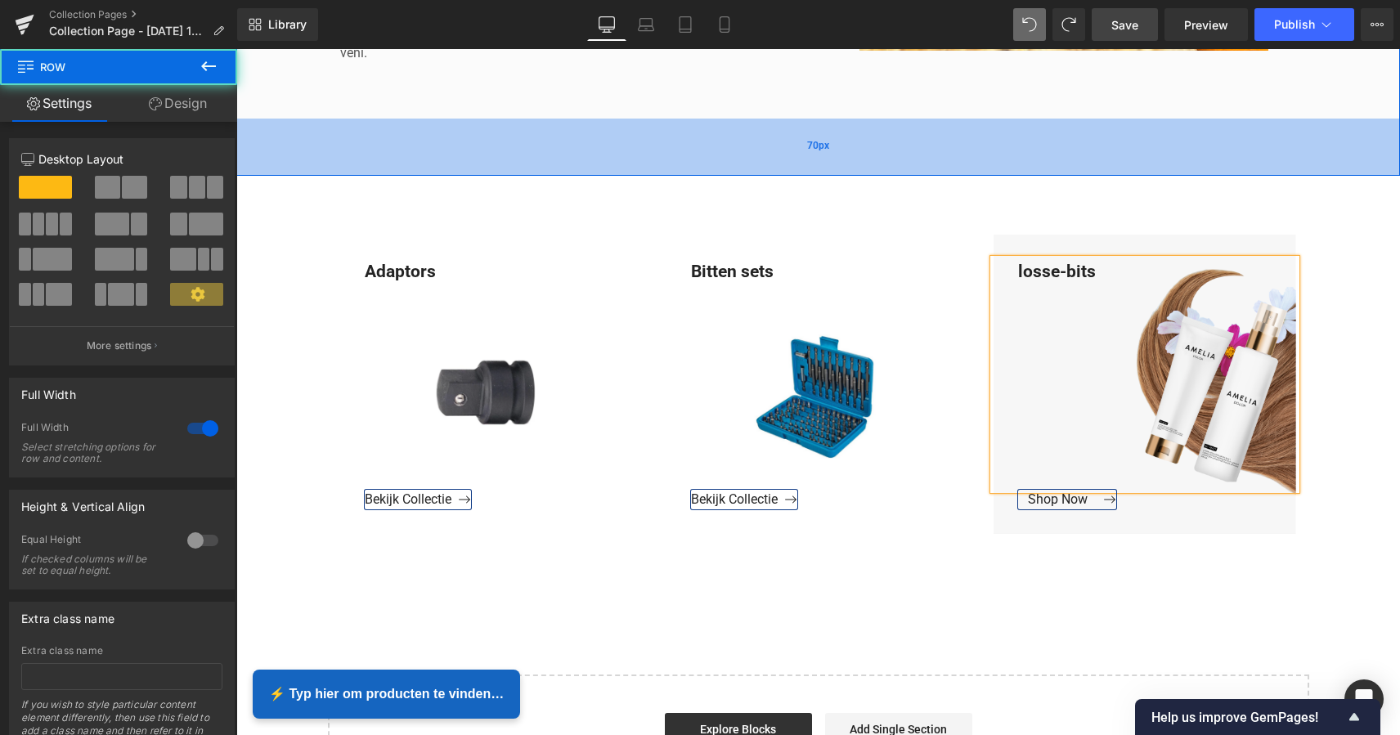
click at [1095, 160] on div "70px" at bounding box center [817, 147] width 1163 height 57
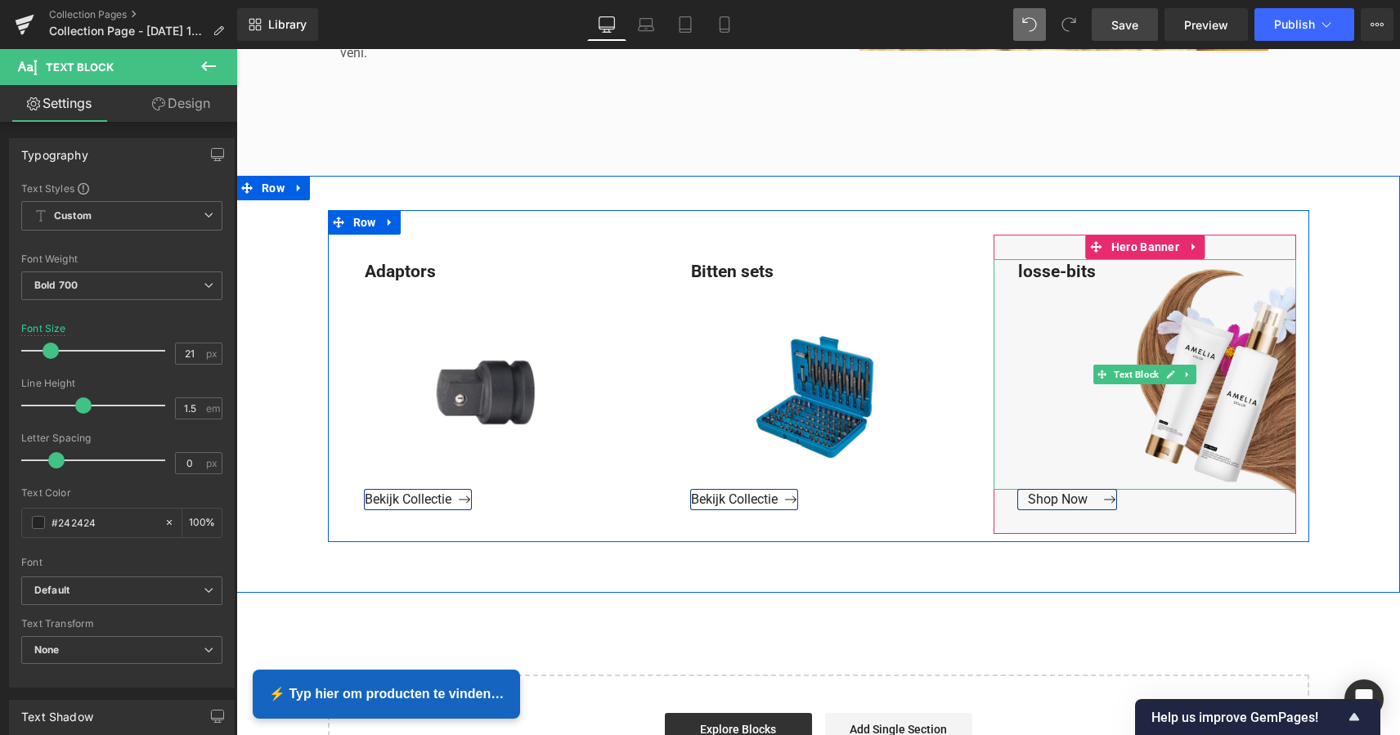
click at [1137, 302] on div "losse-bits" at bounding box center [1144, 374] width 302 height 231
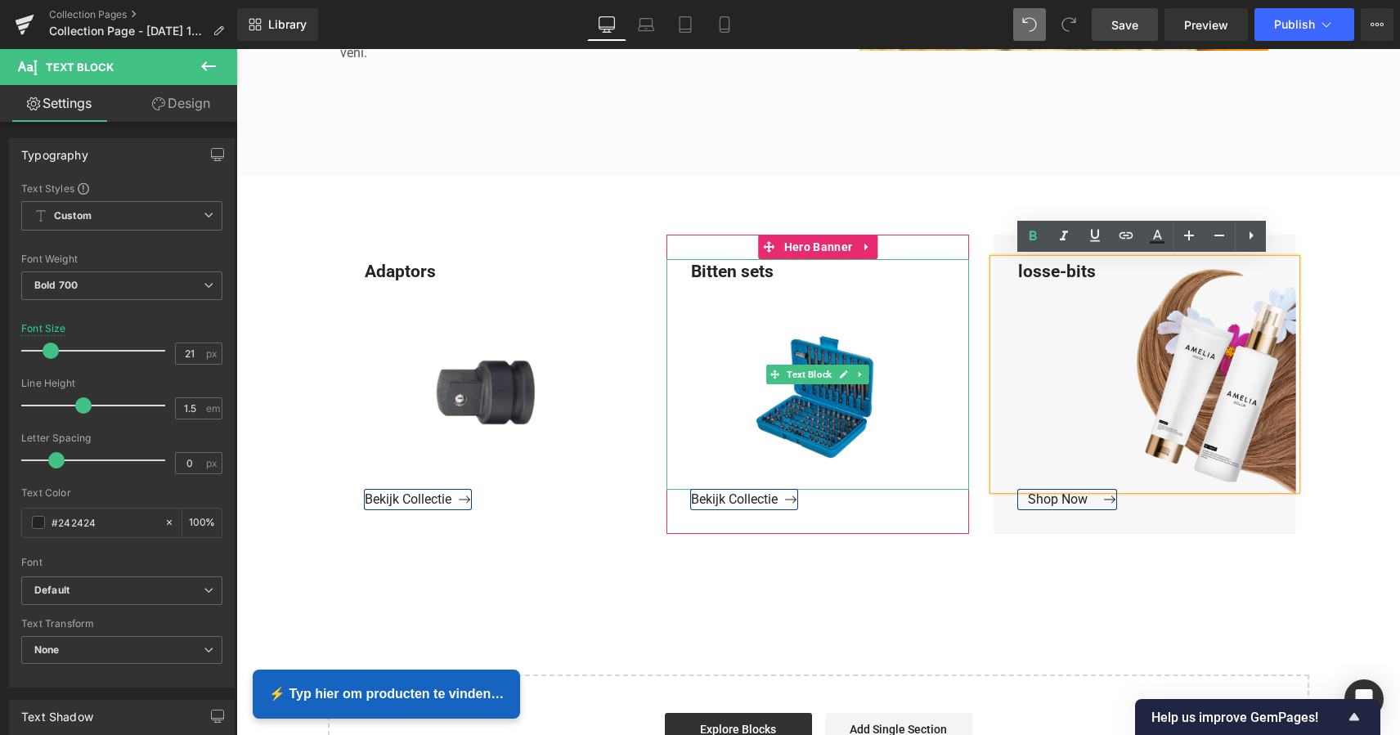
click at [900, 280] on div "Bitten sets" at bounding box center [817, 374] width 302 height 231
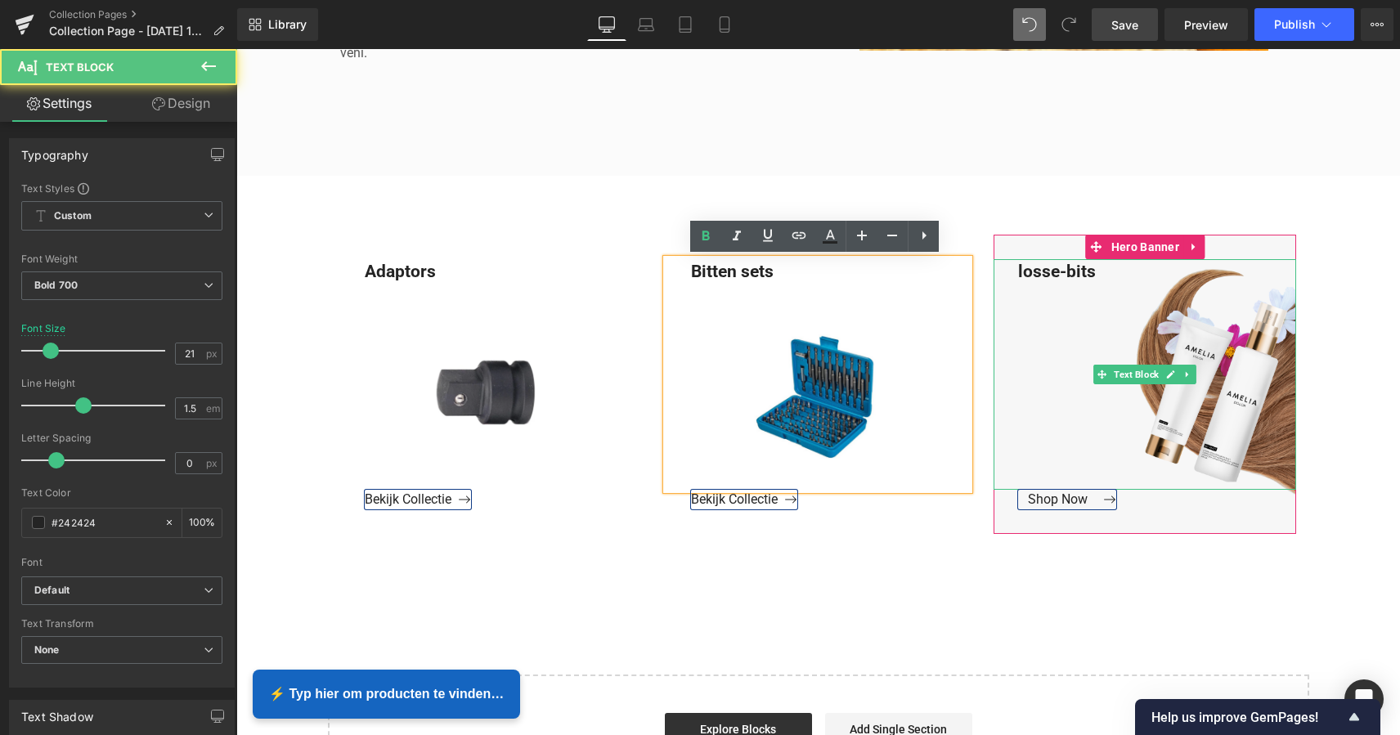
click at [1158, 298] on div "losse-bits" at bounding box center [1144, 374] width 302 height 231
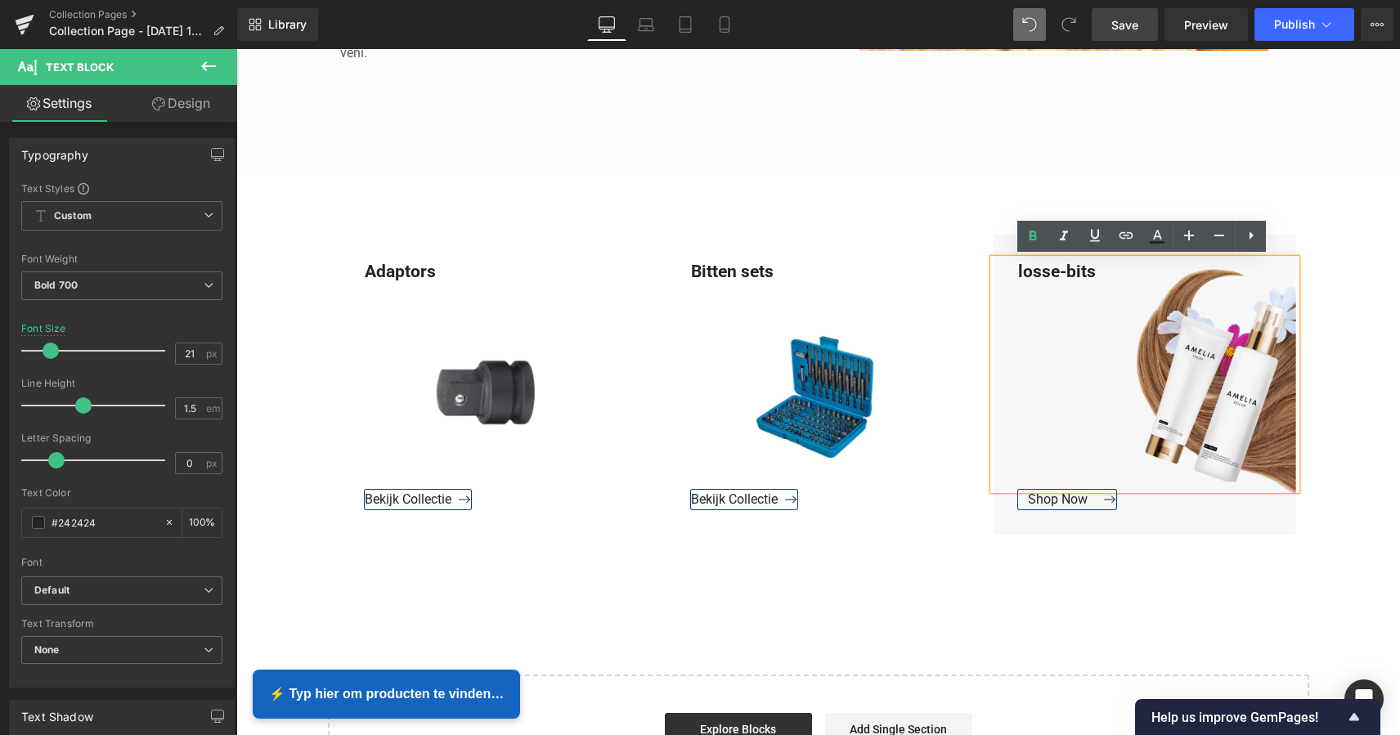
click at [236, 49] on div at bounding box center [236, 49] width 0 height 0
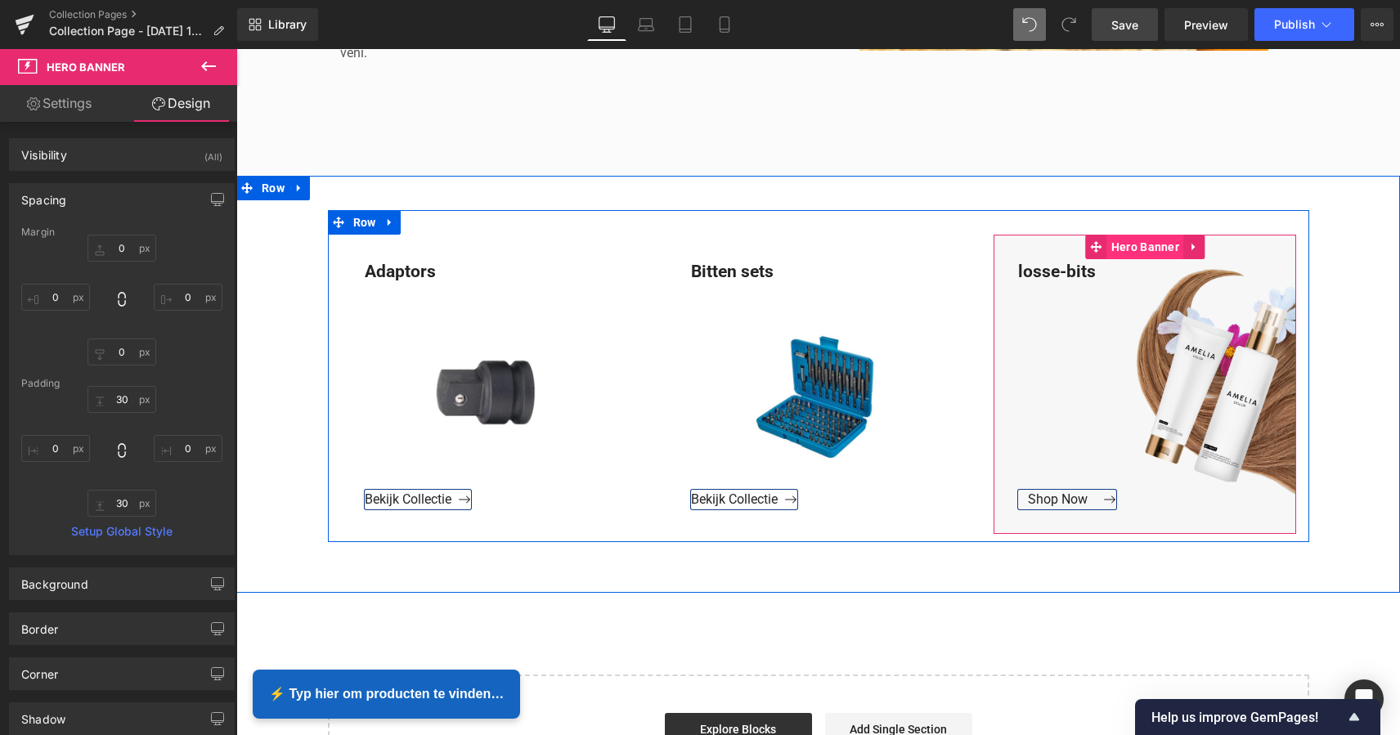
click at [1140, 247] on span "Hero Banner" at bounding box center [1145, 247] width 76 height 25
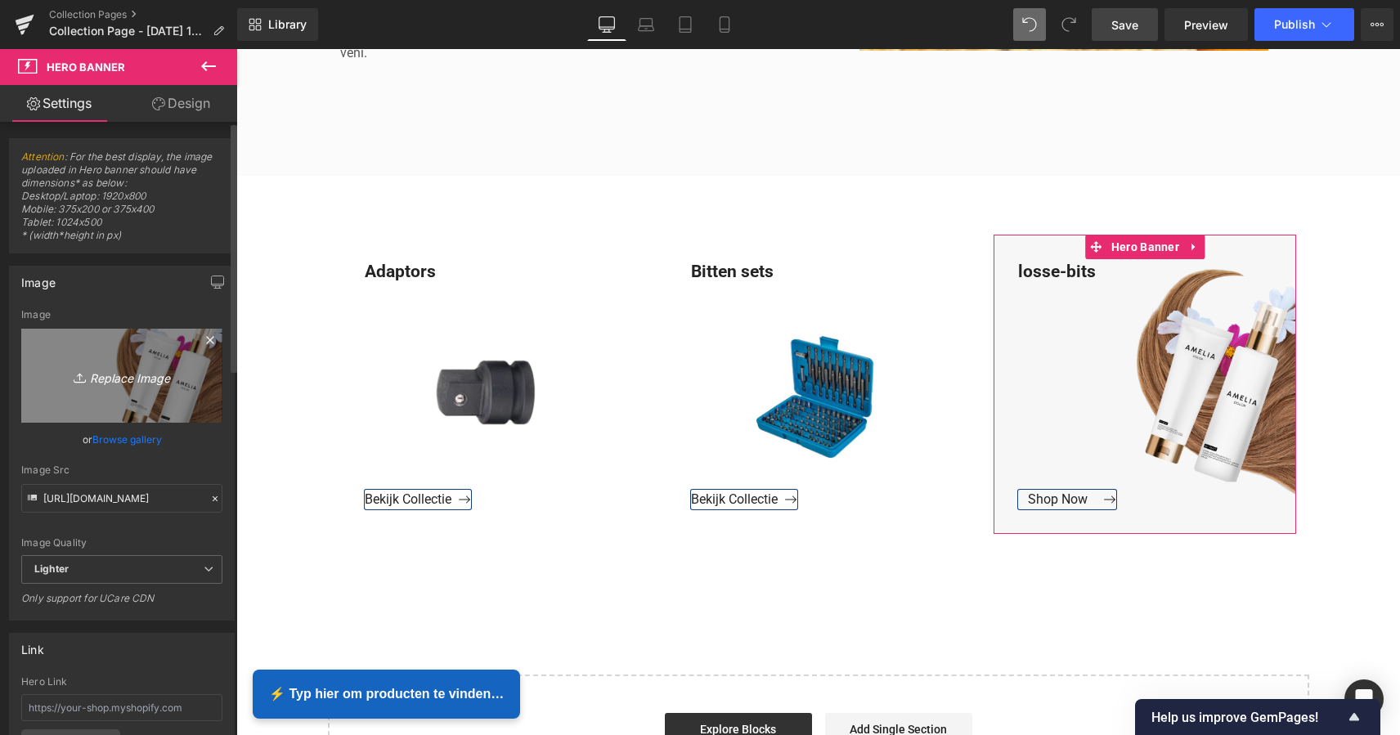
click at [124, 376] on icon "Replace Image" at bounding box center [121, 375] width 131 height 20
type input "C:\fakepath\Groen Modern Doe-het-zelf Instagram Stories (800 x 800 px).png"
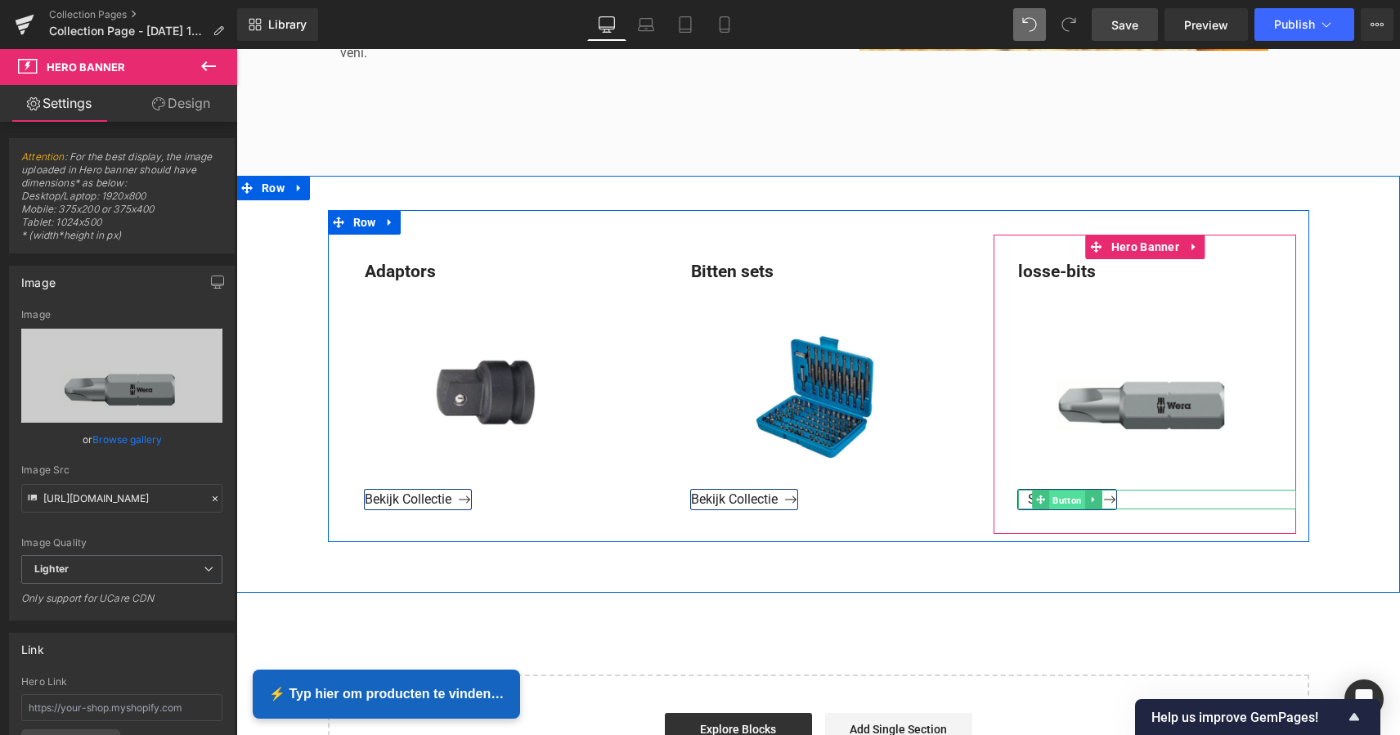
click at [1066, 501] on span "Button" at bounding box center [1068, 500] width 36 height 20
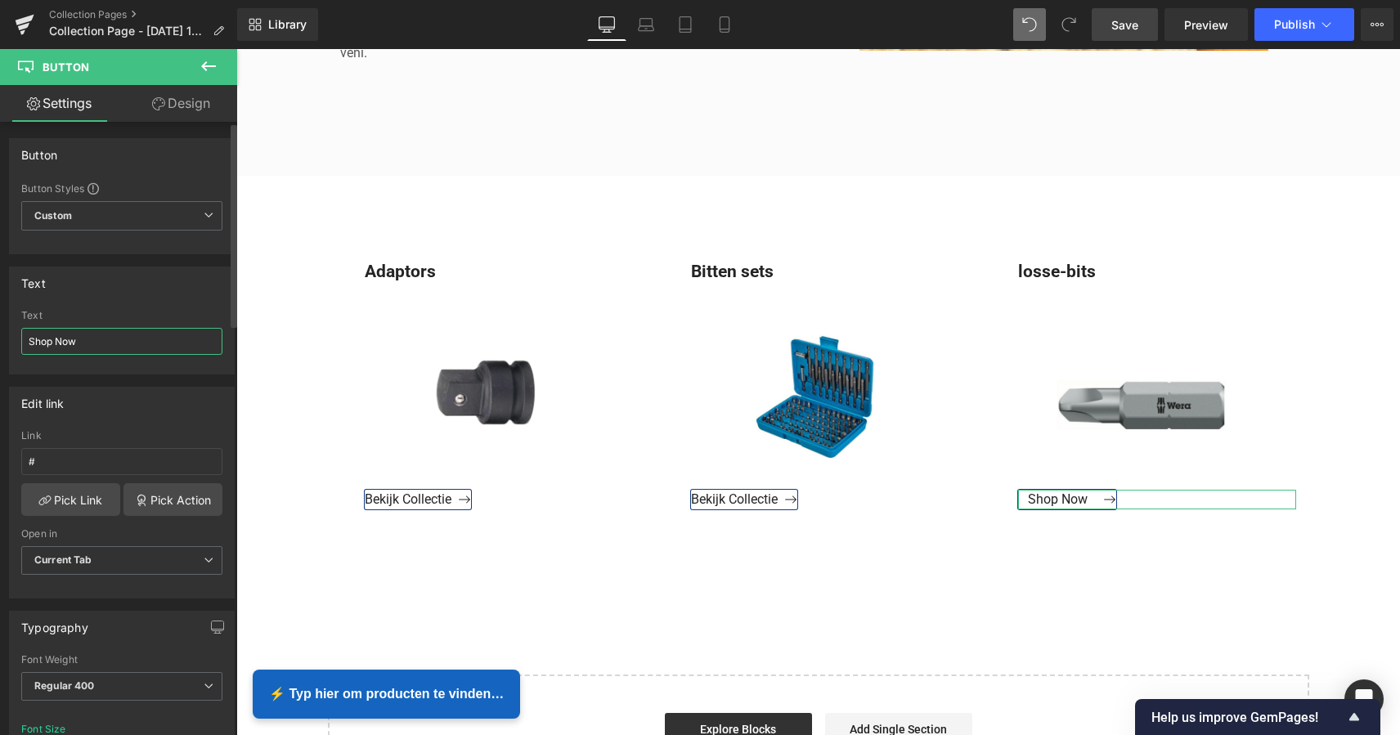
drag, startPoint x: 53, startPoint y: 338, endPoint x: 17, endPoint y: 338, distance: 36.0
click at [17, 338] on div "Shop Now Text Shop Now" at bounding box center [122, 342] width 224 height 64
type input "Bekijk Collectie"
drag, startPoint x: 60, startPoint y: 470, endPoint x: 52, endPoint y: 463, distance: 10.4
click at [58, 468] on input "#" at bounding box center [121, 461] width 201 height 27
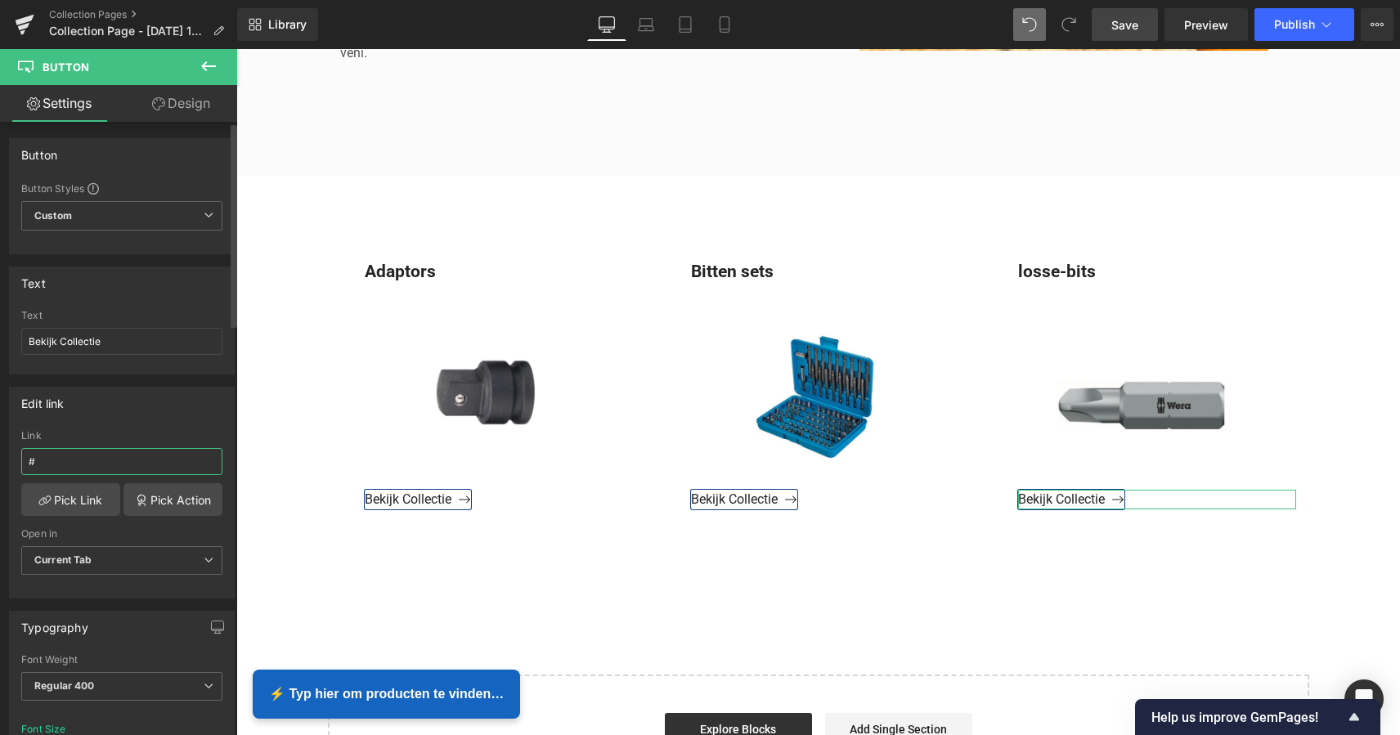
drag, startPoint x: 52, startPoint y: 463, endPoint x: 11, endPoint y: 458, distance: 42.0
click at [11, 458] on div "# Link # Pick Link Pick Action Current Tab New Tab Open in Current Tab Current …" at bounding box center [122, 514] width 224 height 168
paste input "https://www.mzsgereedschap.nl/collections/losse-bits"
type input "https://www.mzsgereedschap.nl/collections/losse-bits"
click at [79, 496] on link "Pick Link" at bounding box center [70, 499] width 99 height 33
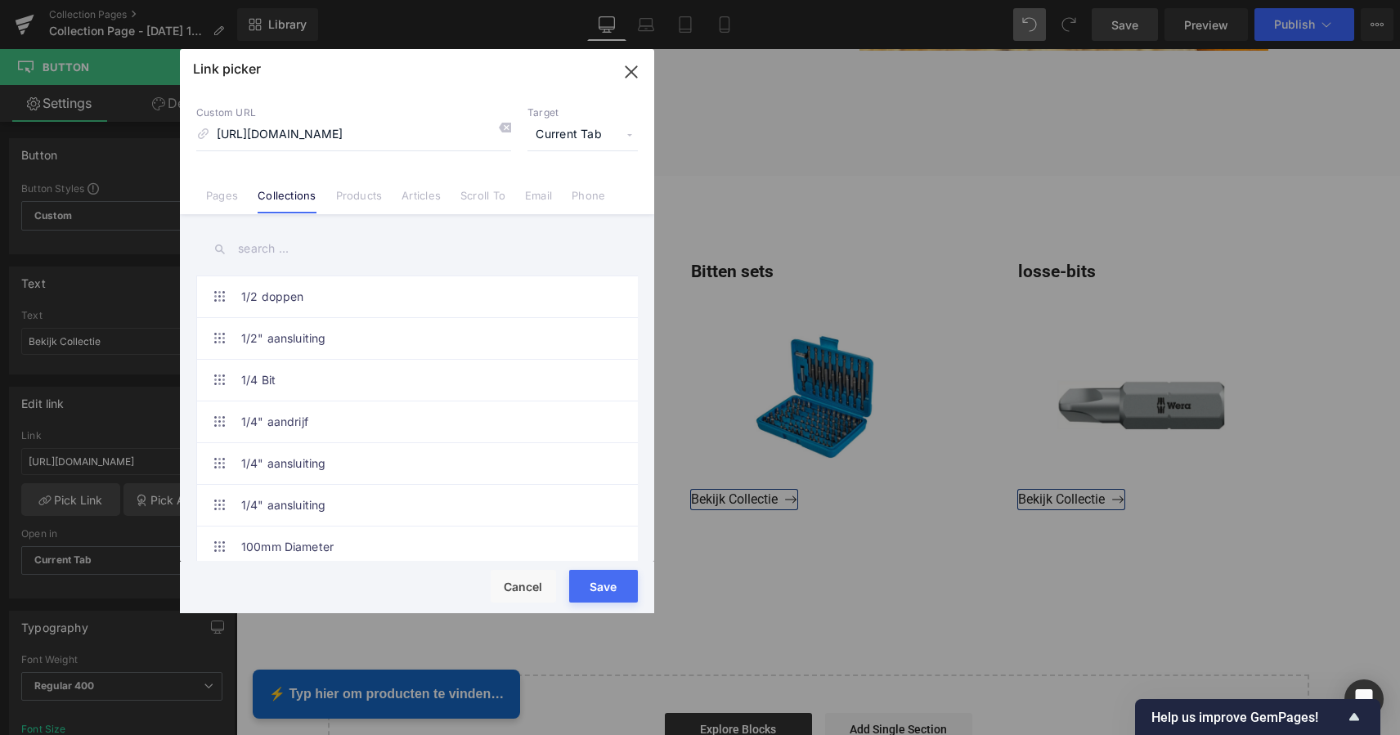
click at [606, 596] on button "Save" at bounding box center [603, 586] width 69 height 33
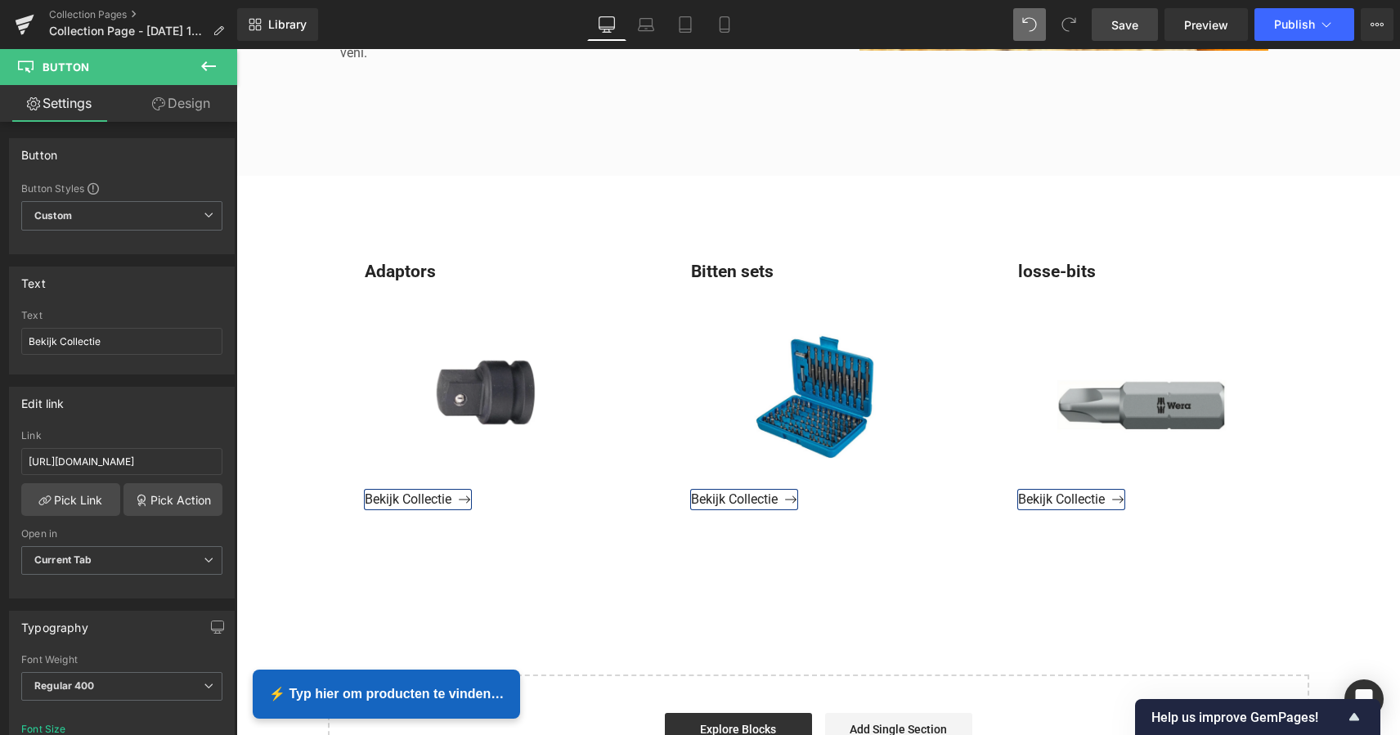
click at [1130, 22] on span "Save" at bounding box center [1124, 24] width 27 height 17
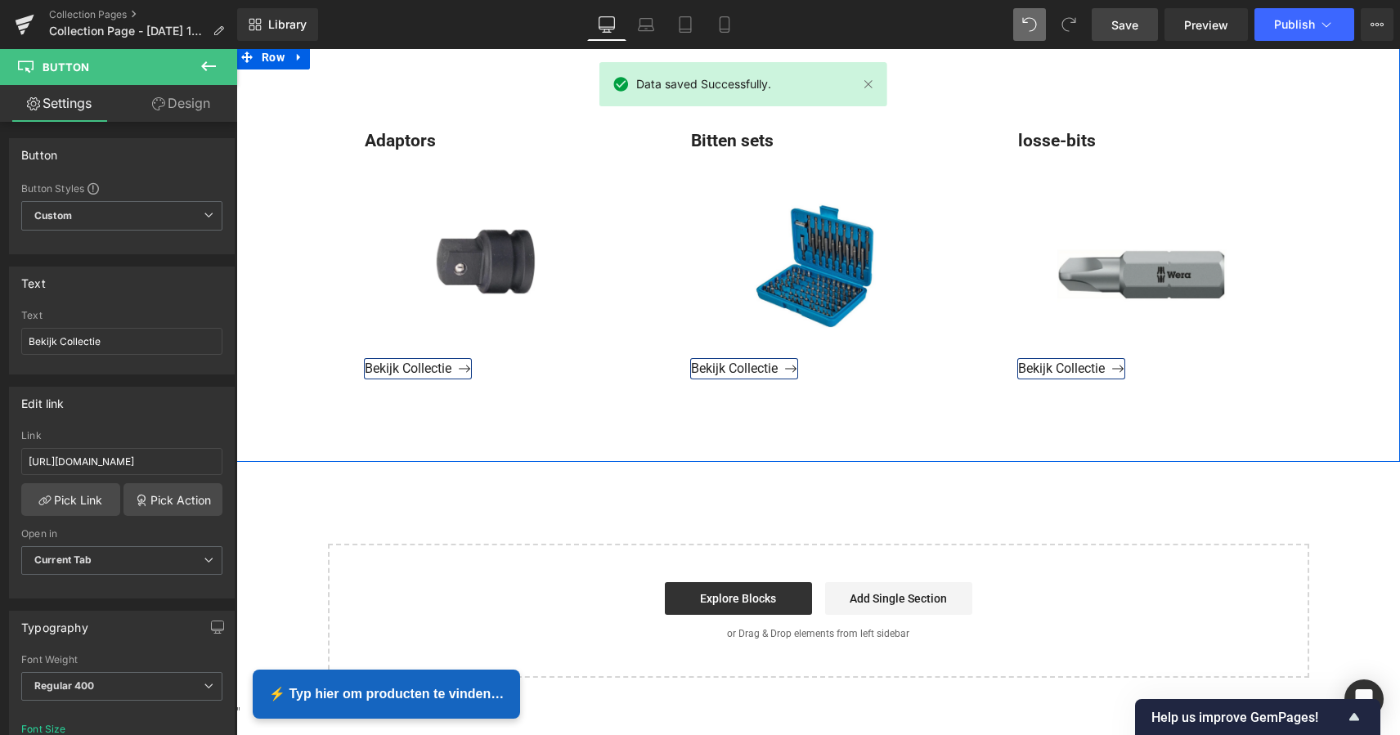
scroll to position [842, 0]
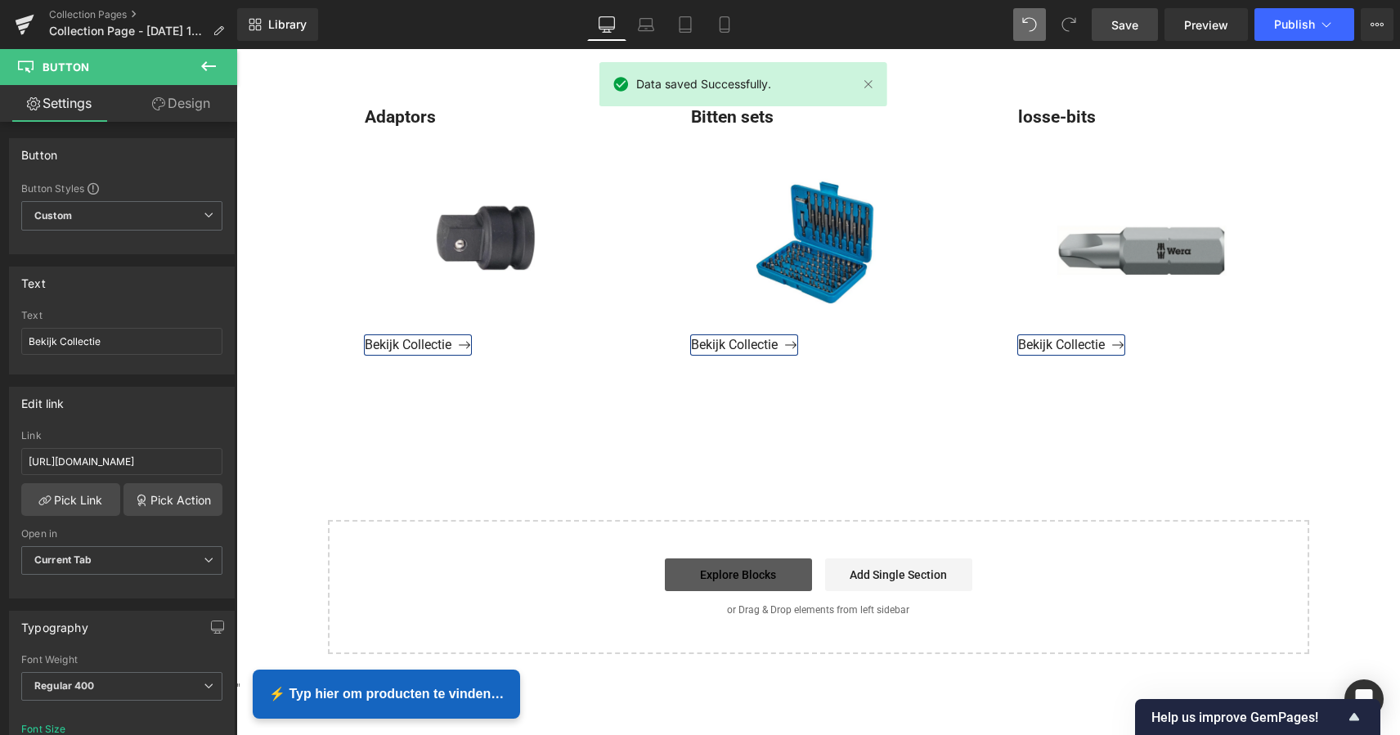
click at [746, 584] on link "Explore Blocks" at bounding box center [738, 574] width 147 height 33
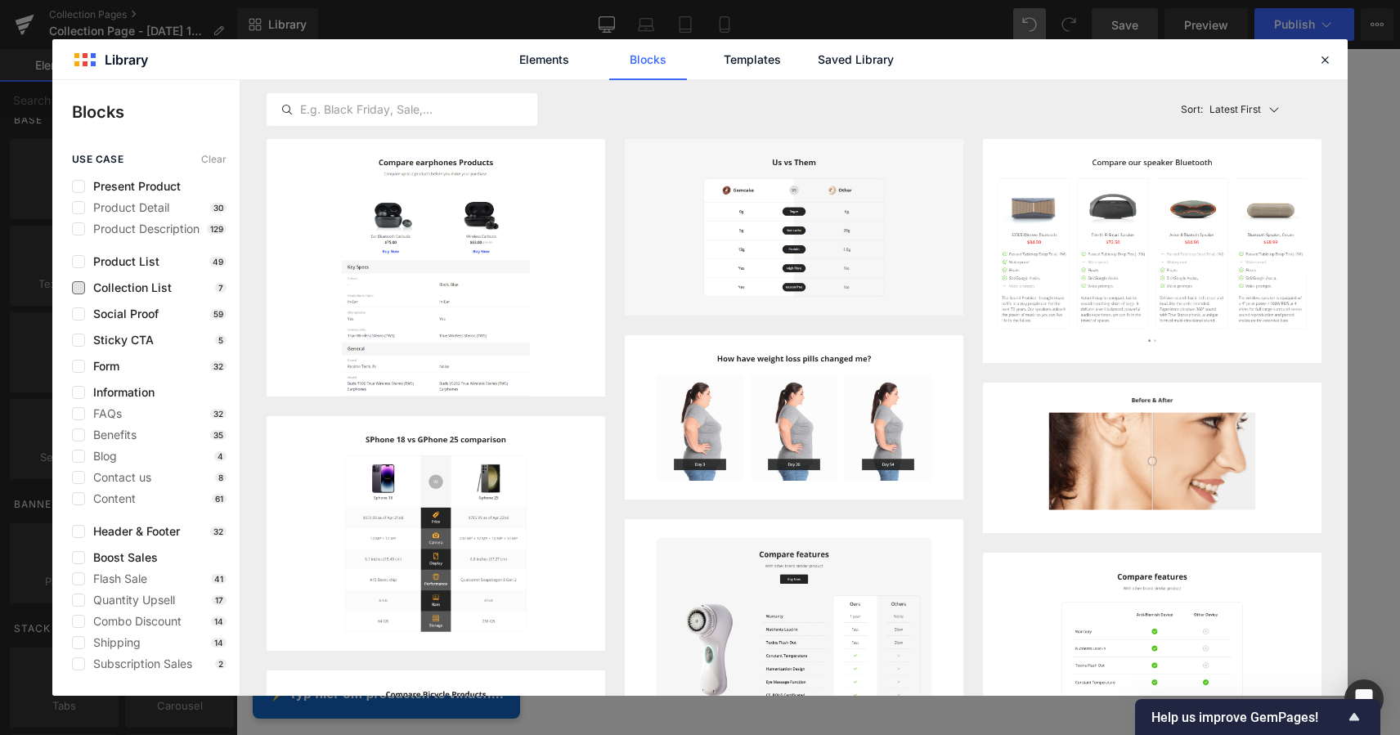
click at [87, 286] on span "Collection List" at bounding box center [128, 287] width 87 height 13
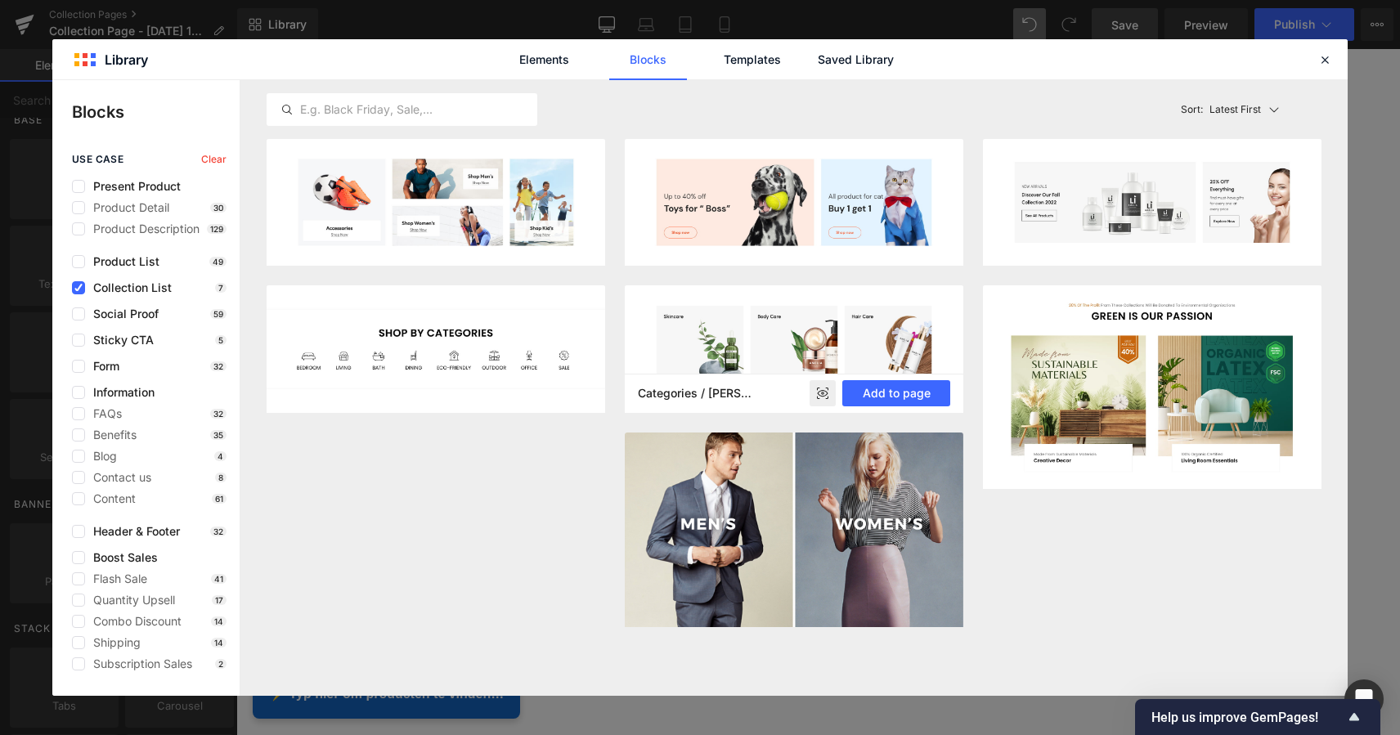
click at [789, 355] on img at bounding box center [794, 348] width 338 height 127
click at [913, 398] on button "Add to page" at bounding box center [896, 393] width 108 height 26
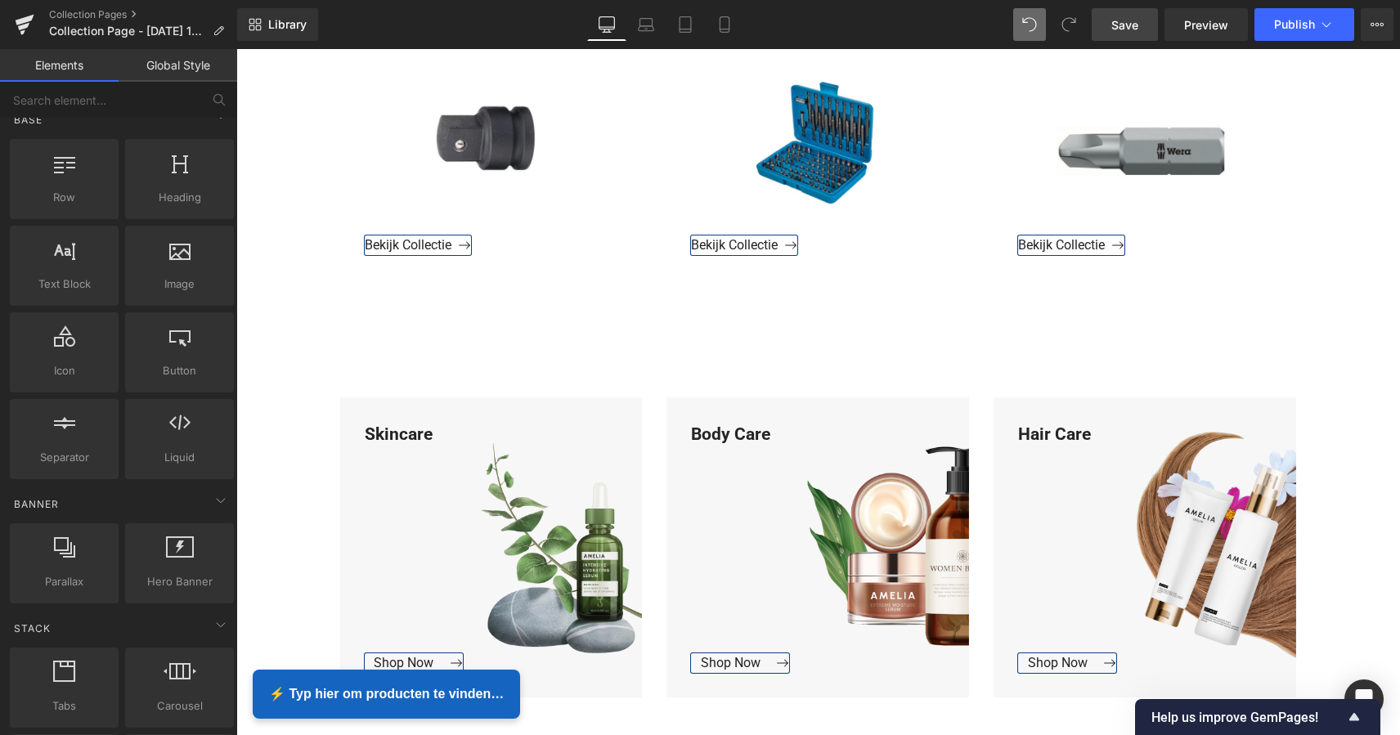
scroll to position [954, 0]
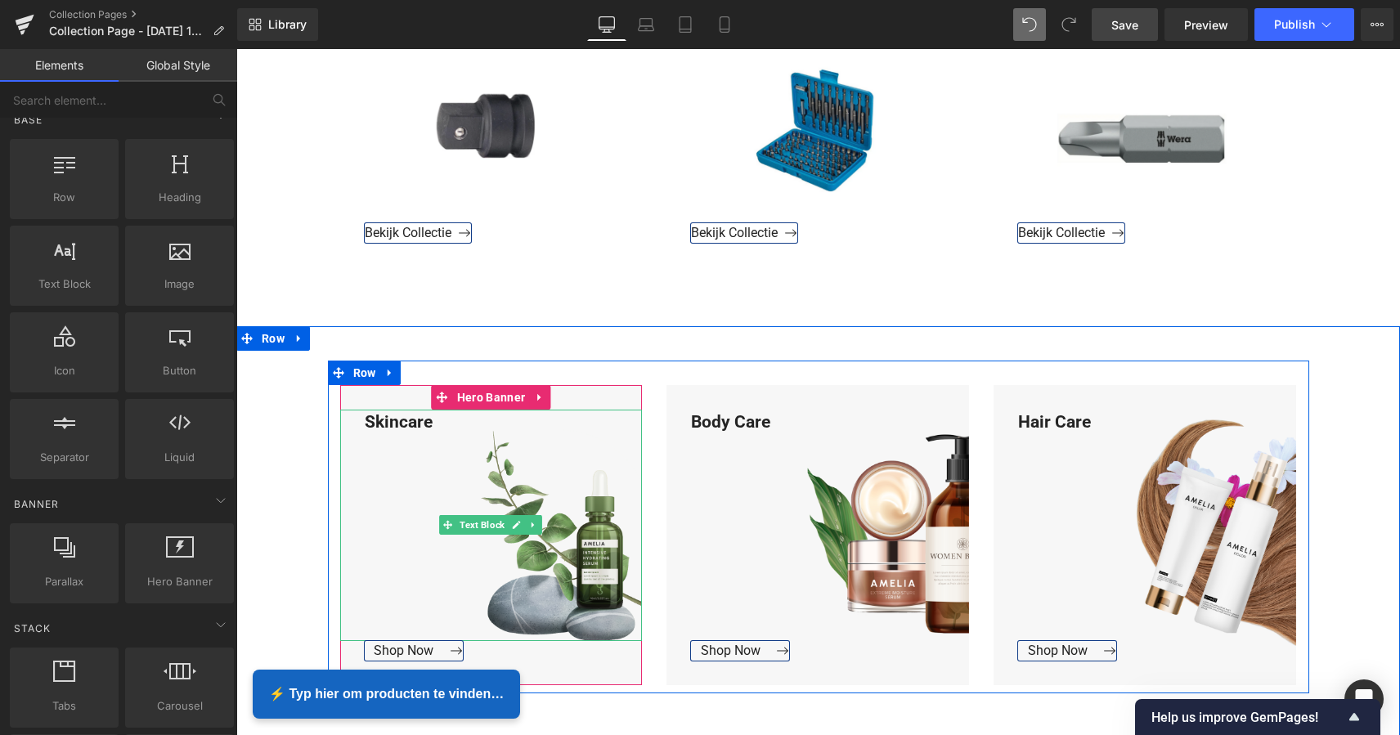
click at [426, 423] on div "Skincare" at bounding box center [491, 525] width 302 height 231
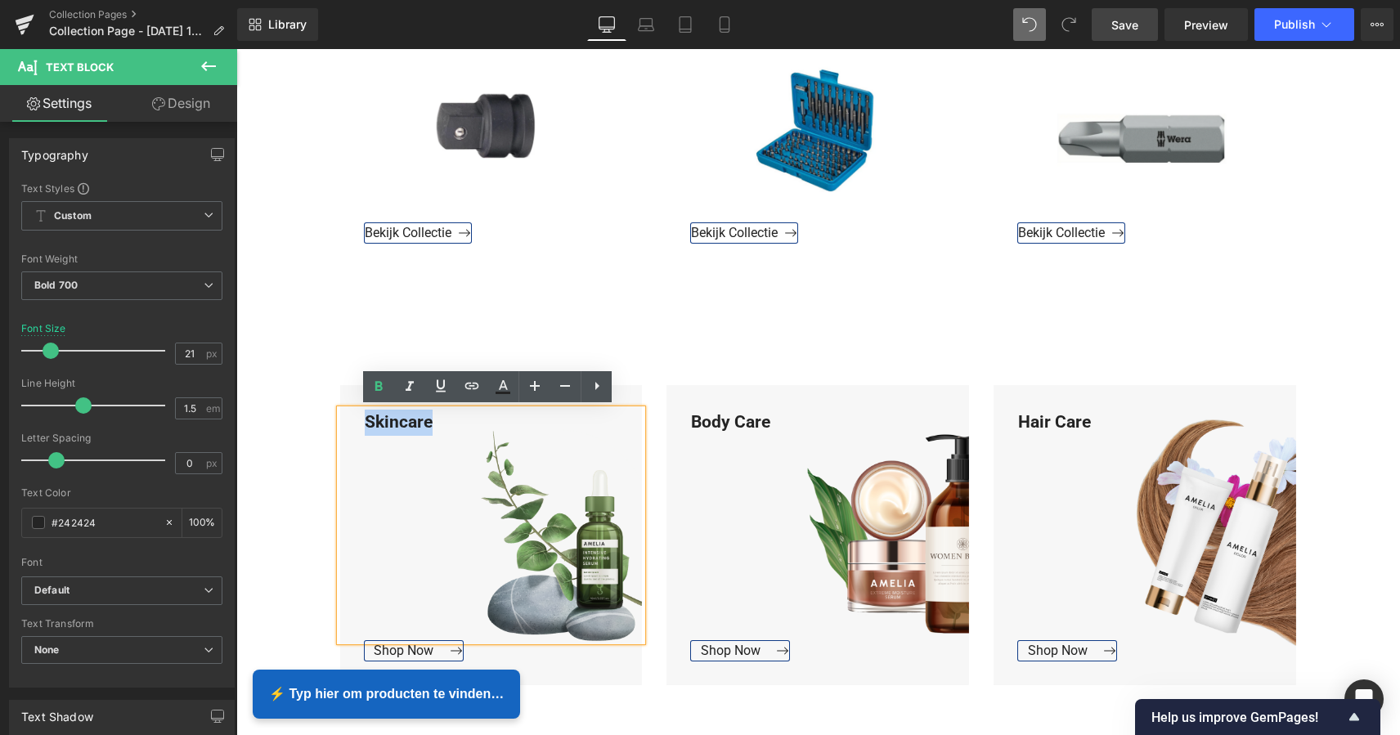
drag, startPoint x: 429, startPoint y: 422, endPoint x: 358, endPoint y: 420, distance: 71.1
click at [353, 419] on div "Skincare" at bounding box center [491, 525] width 302 height 231
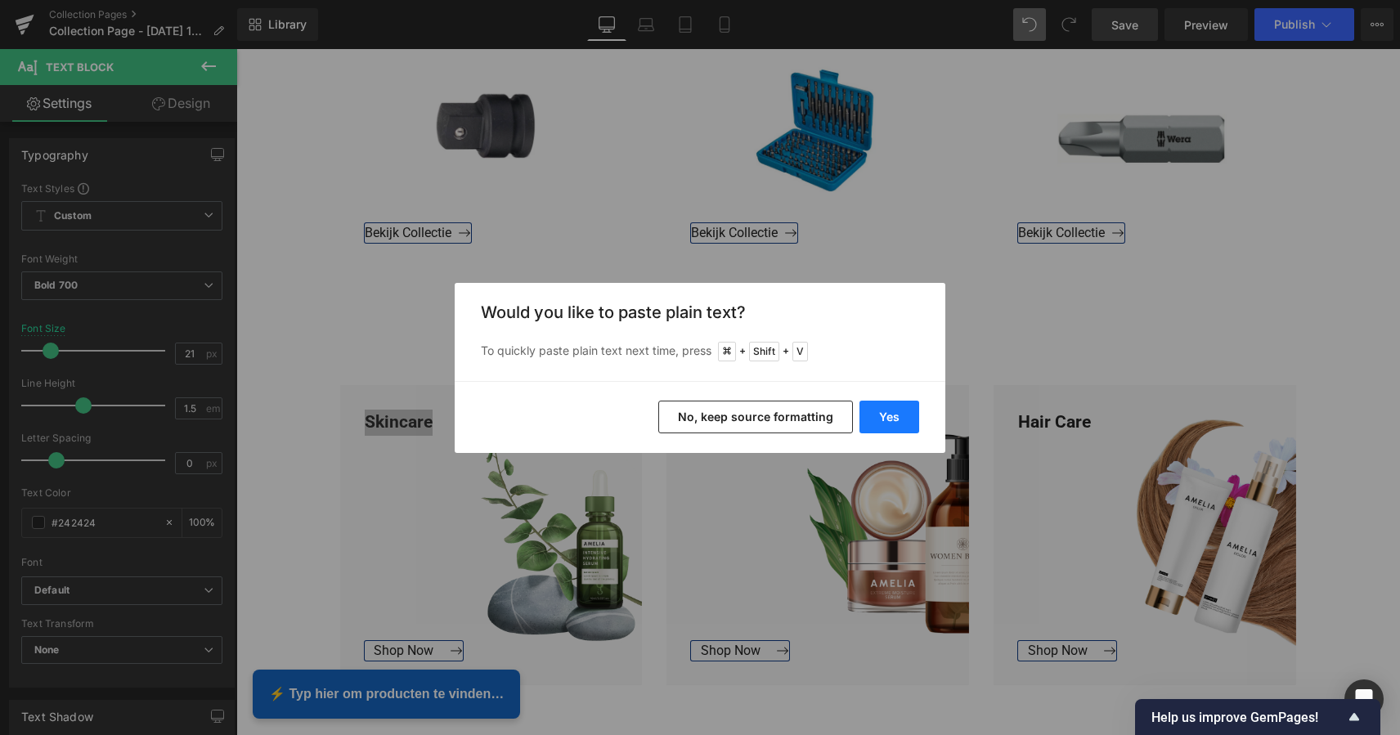
click at [882, 414] on button "Yes" at bounding box center [889, 417] width 60 height 33
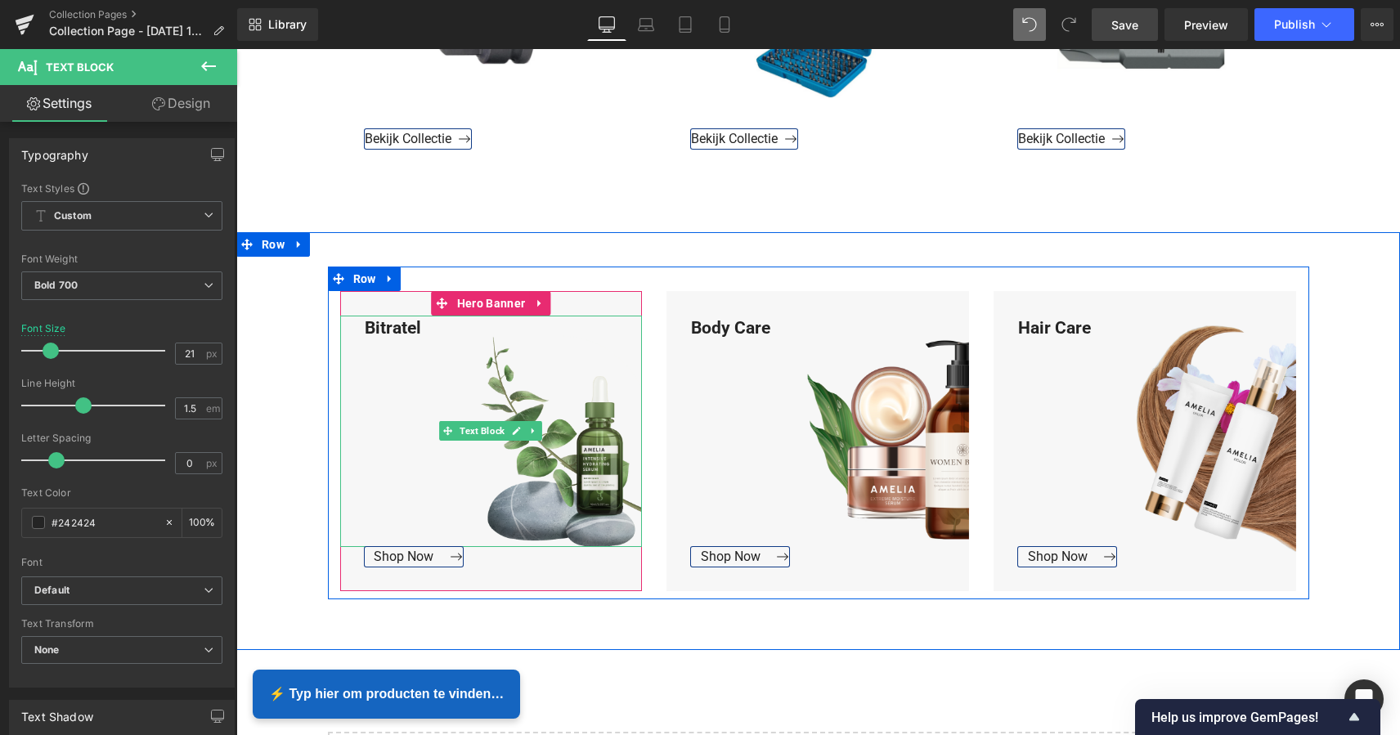
scroll to position [1050, 0]
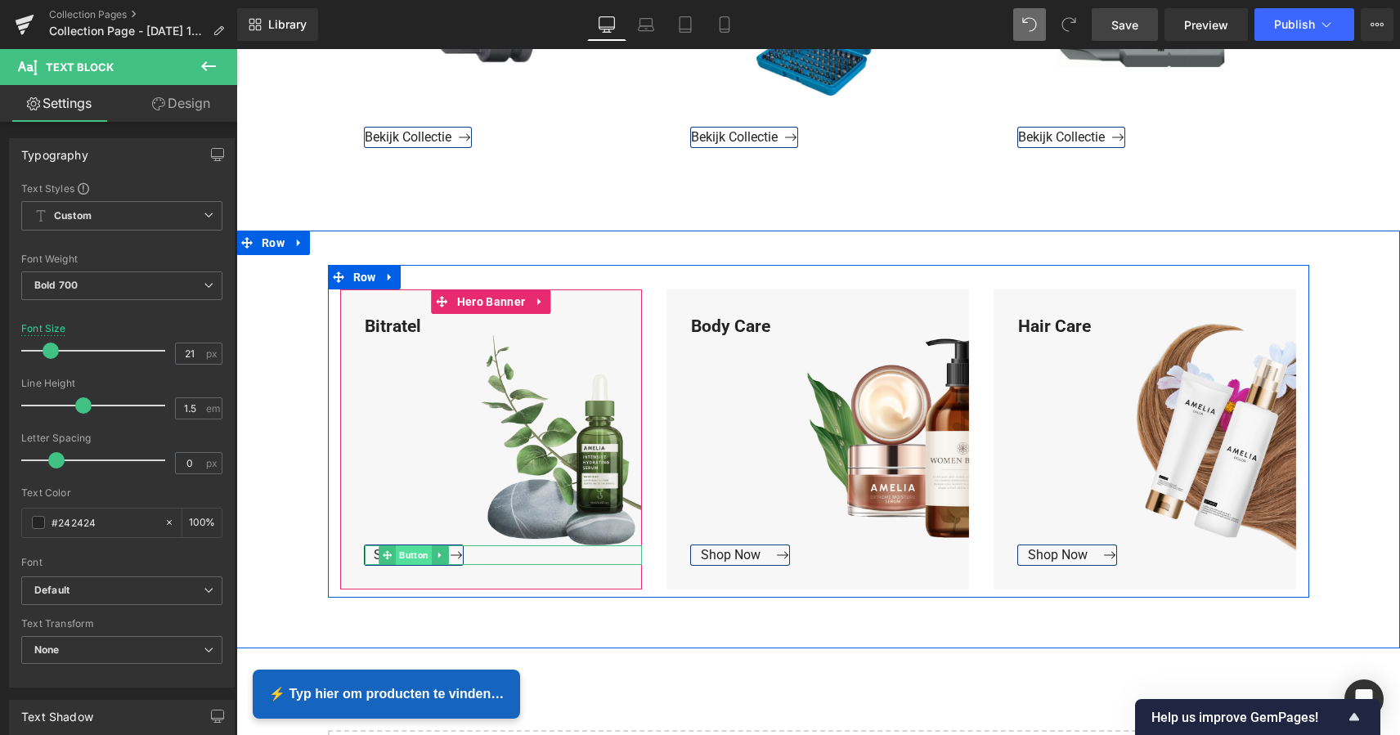
click at [403, 554] on span "Button" at bounding box center [414, 555] width 36 height 20
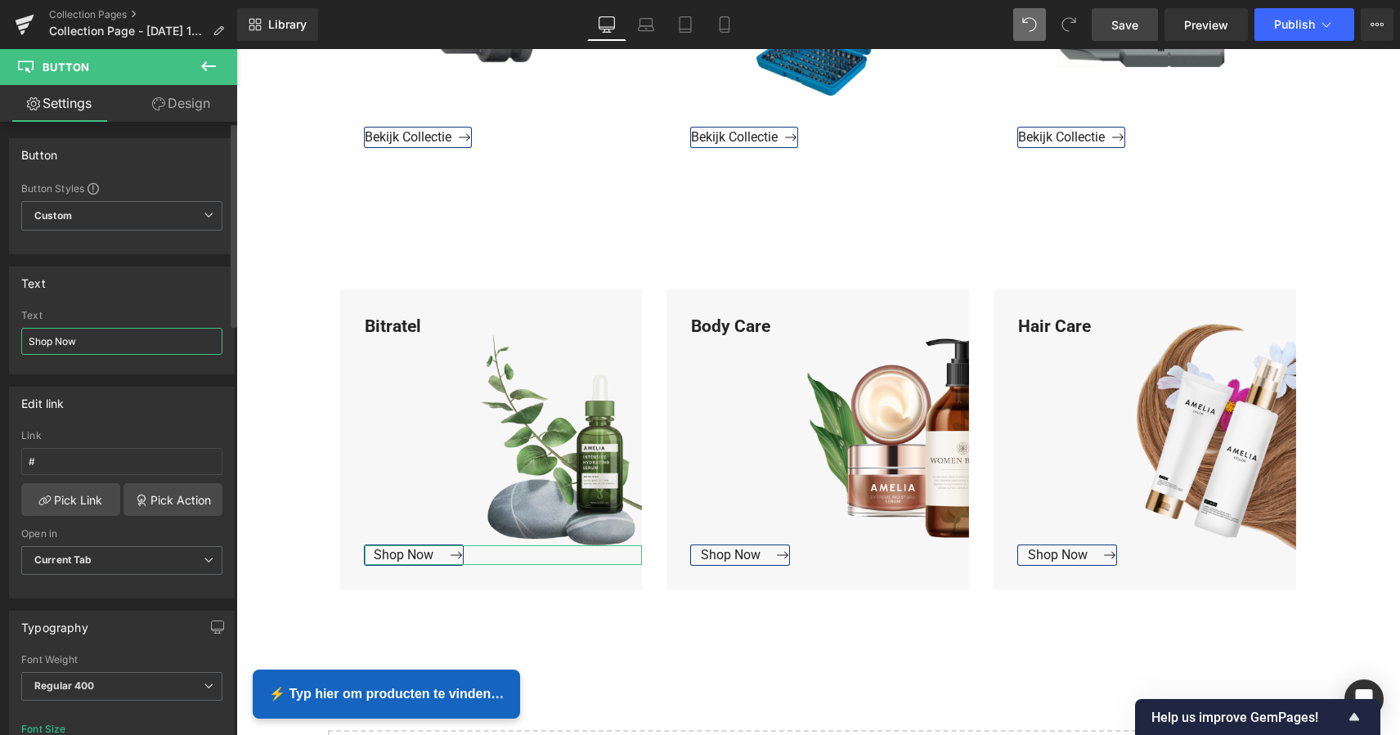
drag, startPoint x: 78, startPoint y: 343, endPoint x: 16, endPoint y: 337, distance: 61.7
click at [16, 337] on div "Shop Now Text Shop Now" at bounding box center [122, 342] width 224 height 64
type input "Bekijk Collectie"
click at [43, 459] on input "#" at bounding box center [121, 461] width 201 height 27
click at [20, 459] on div "# Link # Pick Link Pick Action Current Tab New Tab Open in Current Tab Current …" at bounding box center [122, 514] width 224 height 168
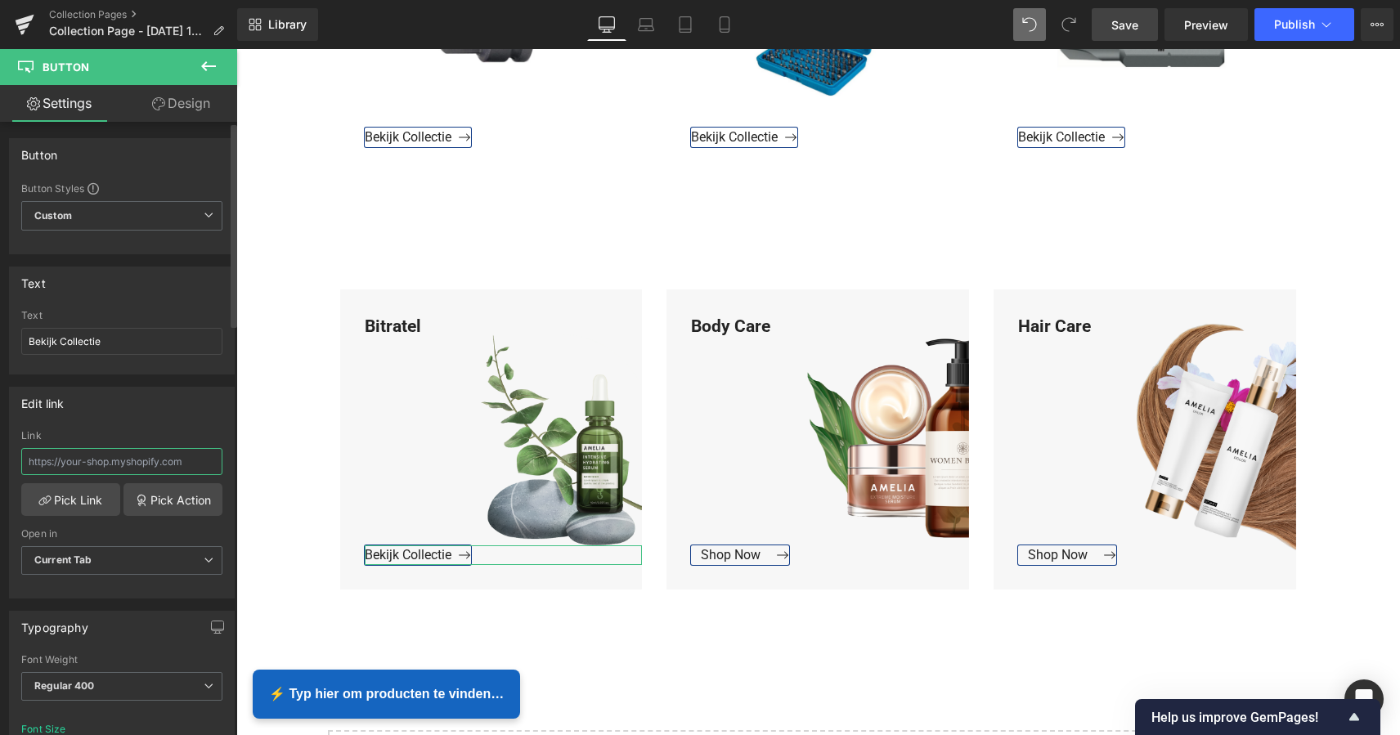
click at [83, 459] on input "text" at bounding box center [121, 461] width 201 height 27
paste input "https://www.mzsgereedschap.nl/collections/bitratel-1"
type input "https://www.mzsgereedschap.nl/collections/bitratel-1"
click at [76, 499] on link "Pick Link" at bounding box center [70, 499] width 99 height 33
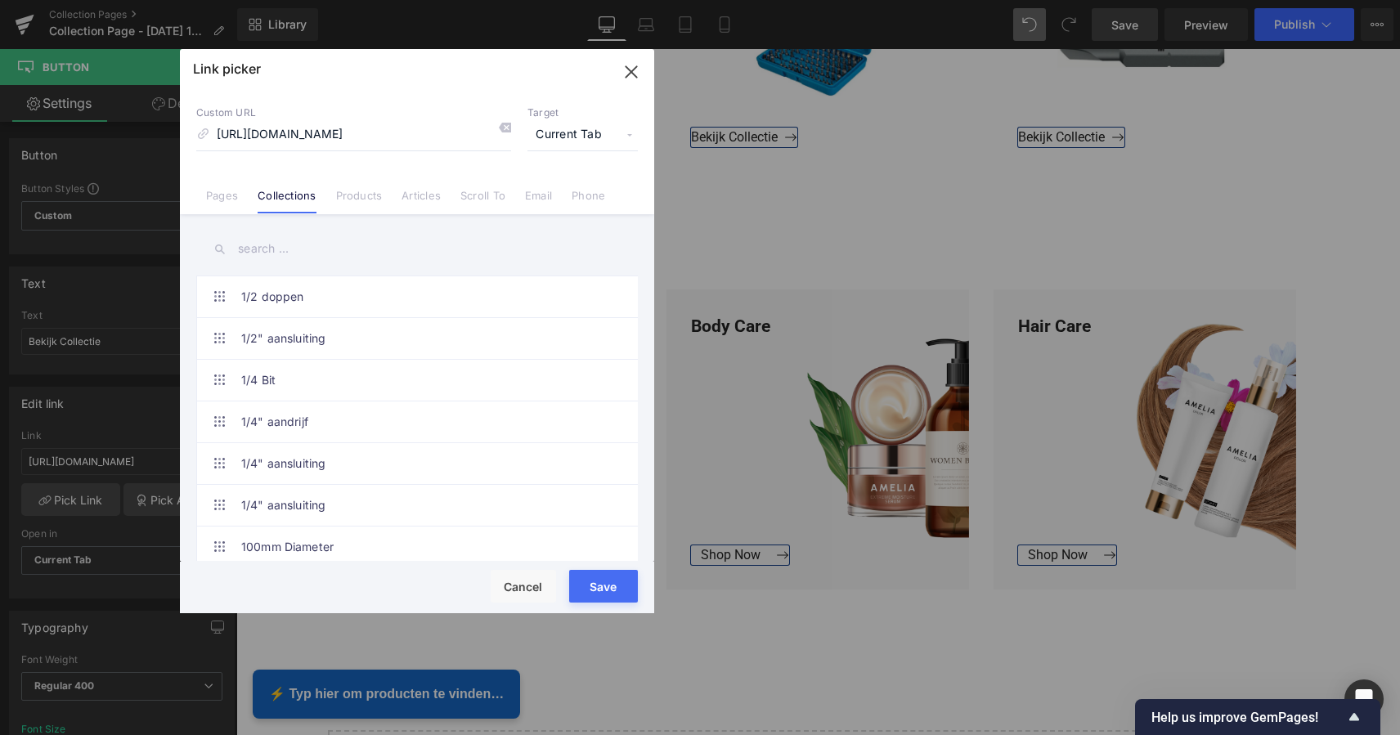
click at [600, 589] on button "Save" at bounding box center [603, 586] width 69 height 33
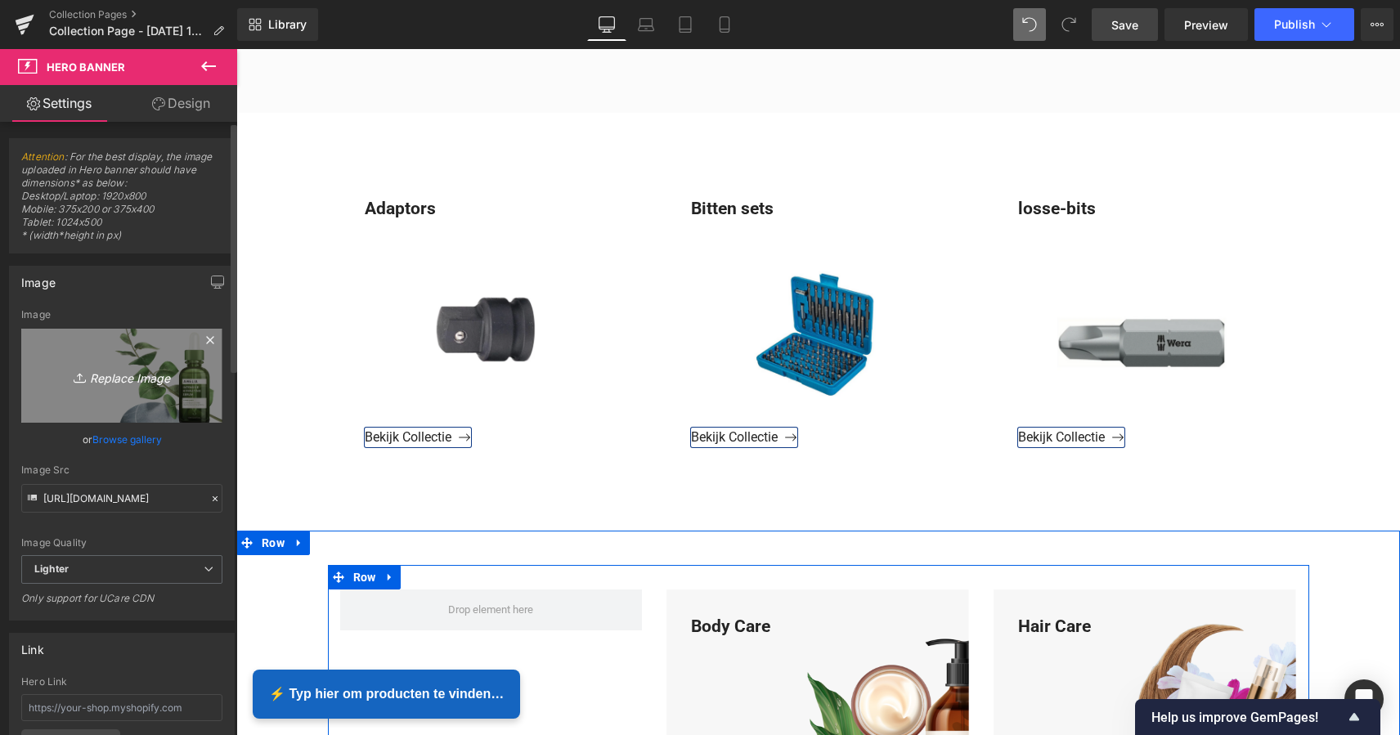
click at [121, 380] on icon "Replace Image" at bounding box center [121, 375] width 131 height 20
type input "C:\fakepath\Groen Modern Doe-het-zelf Instagram Stories (800 x 800 px).png"
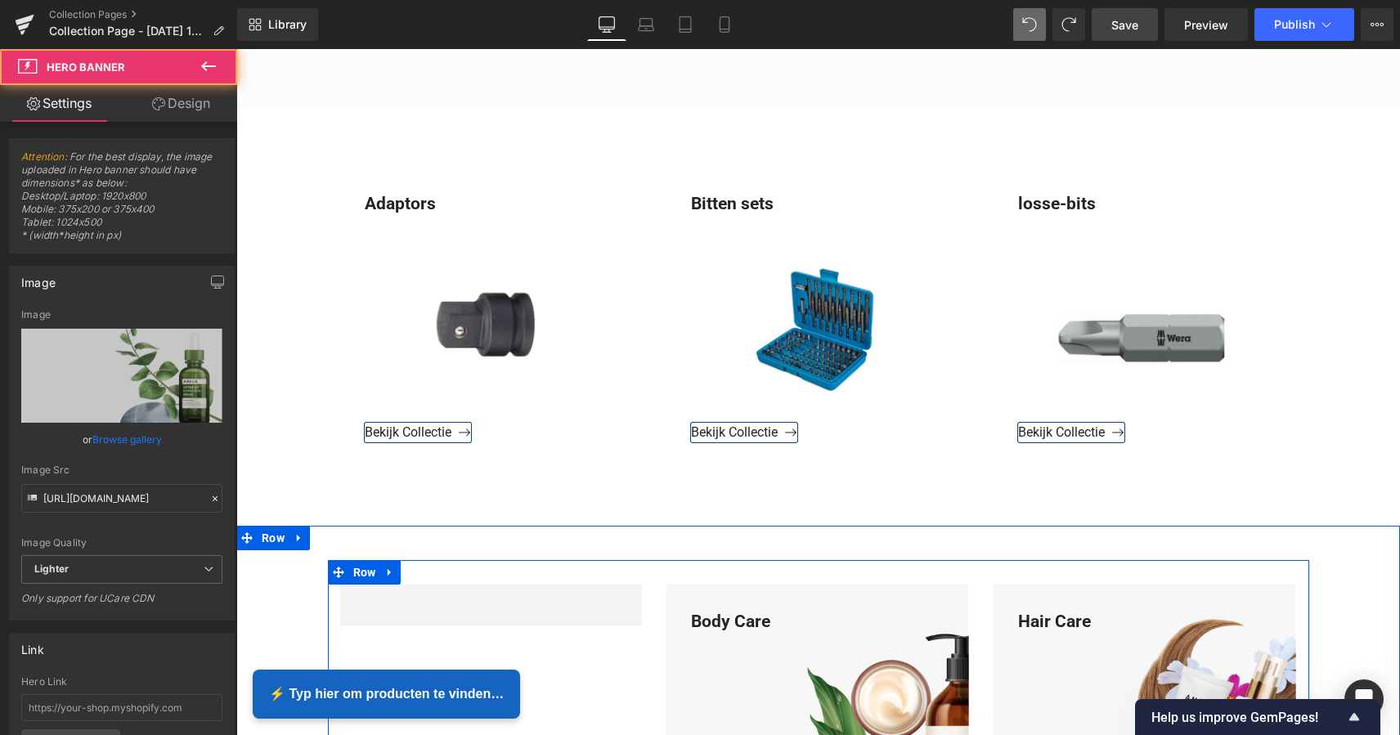
scroll to position [1051, 0]
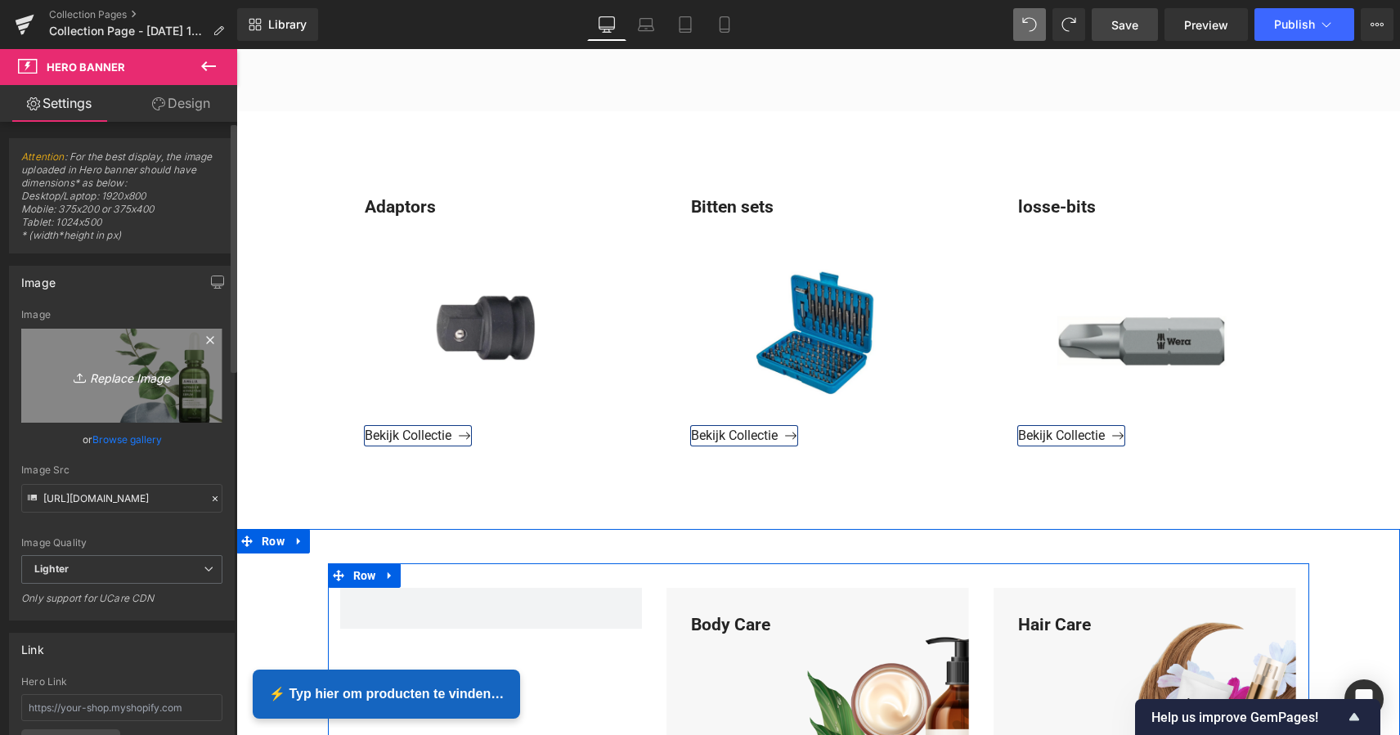
click at [114, 381] on icon "Replace Image" at bounding box center [121, 375] width 131 height 20
type input "C:\fakepath\Groen Modern Doe-het-zelf Instagram Stories (800 x 800 px).png"
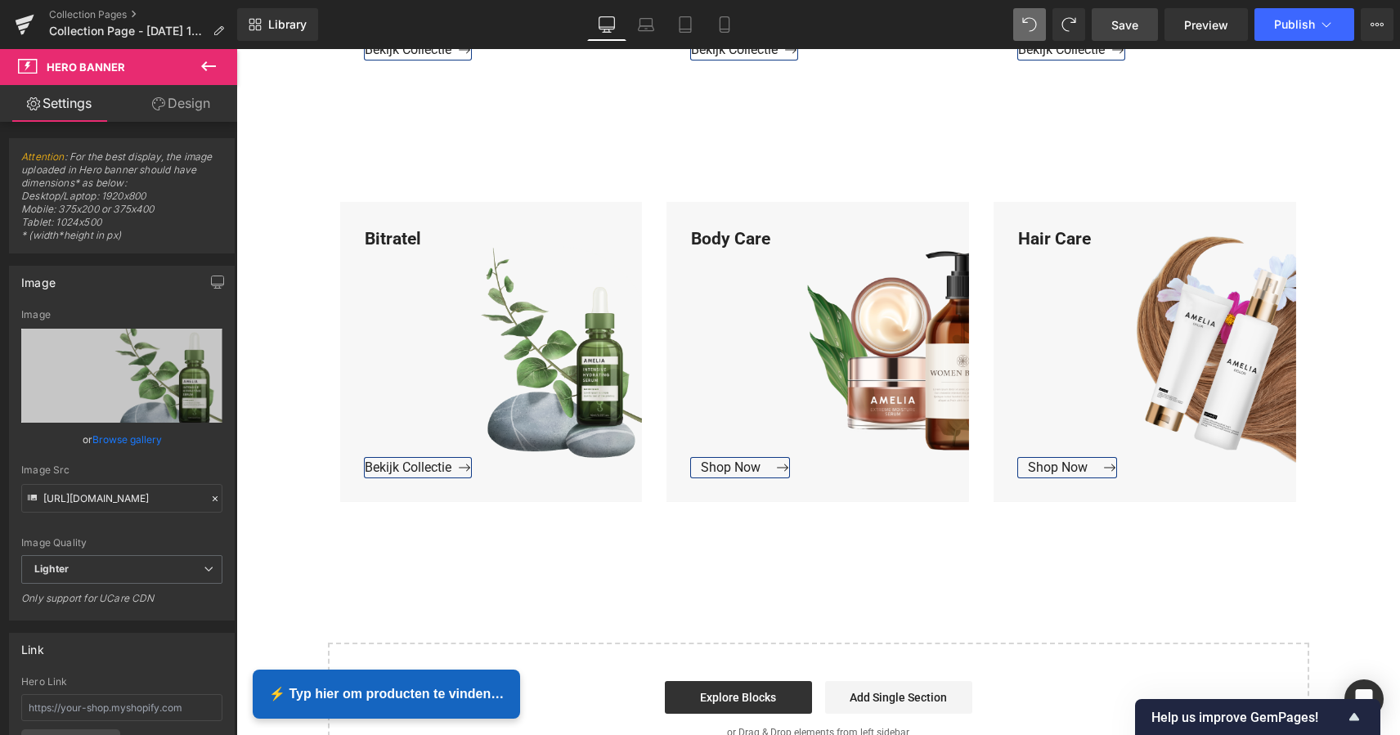
scroll to position [1141, 0]
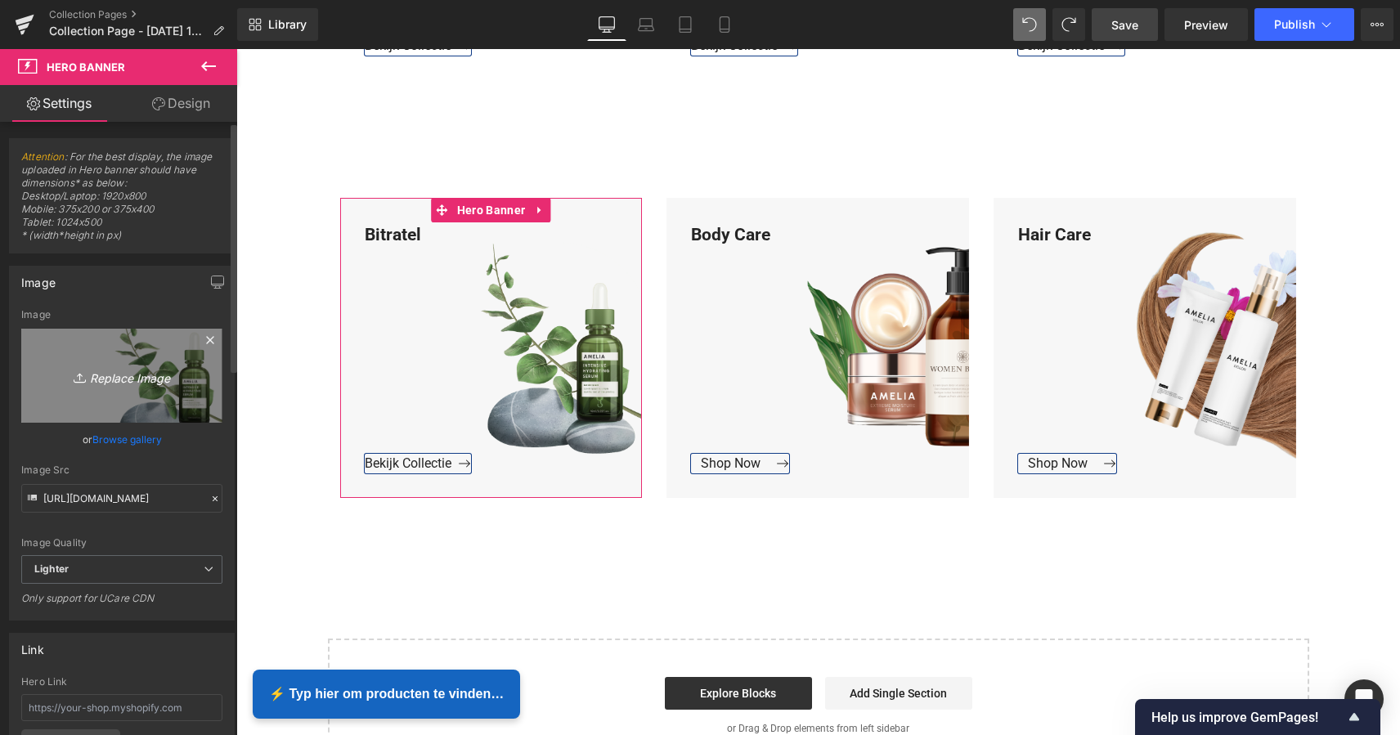
click at [124, 376] on icon "Replace Image" at bounding box center [121, 375] width 131 height 20
type input "C:\fakepath\Groen Modern Doe-het-zelf Instagram Stories (800 x 800 px).png"
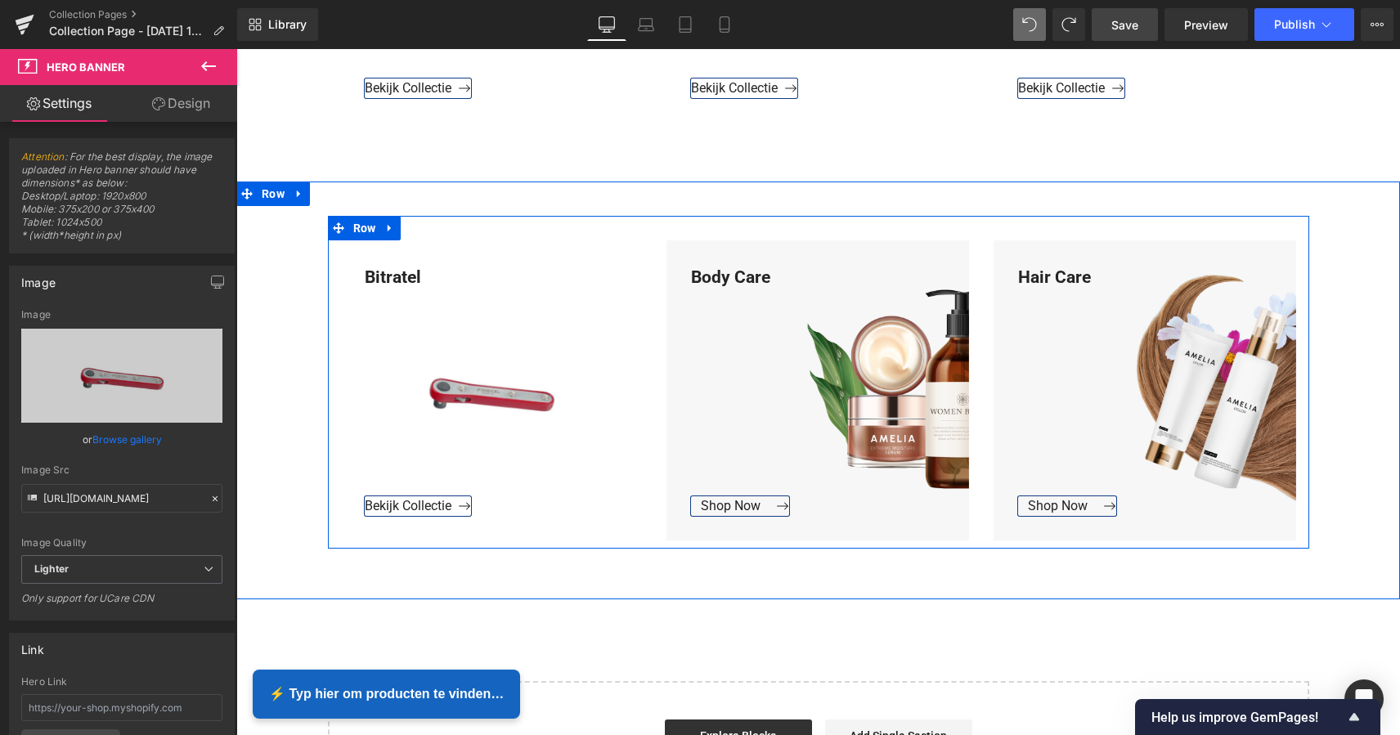
scroll to position [1093, 0]
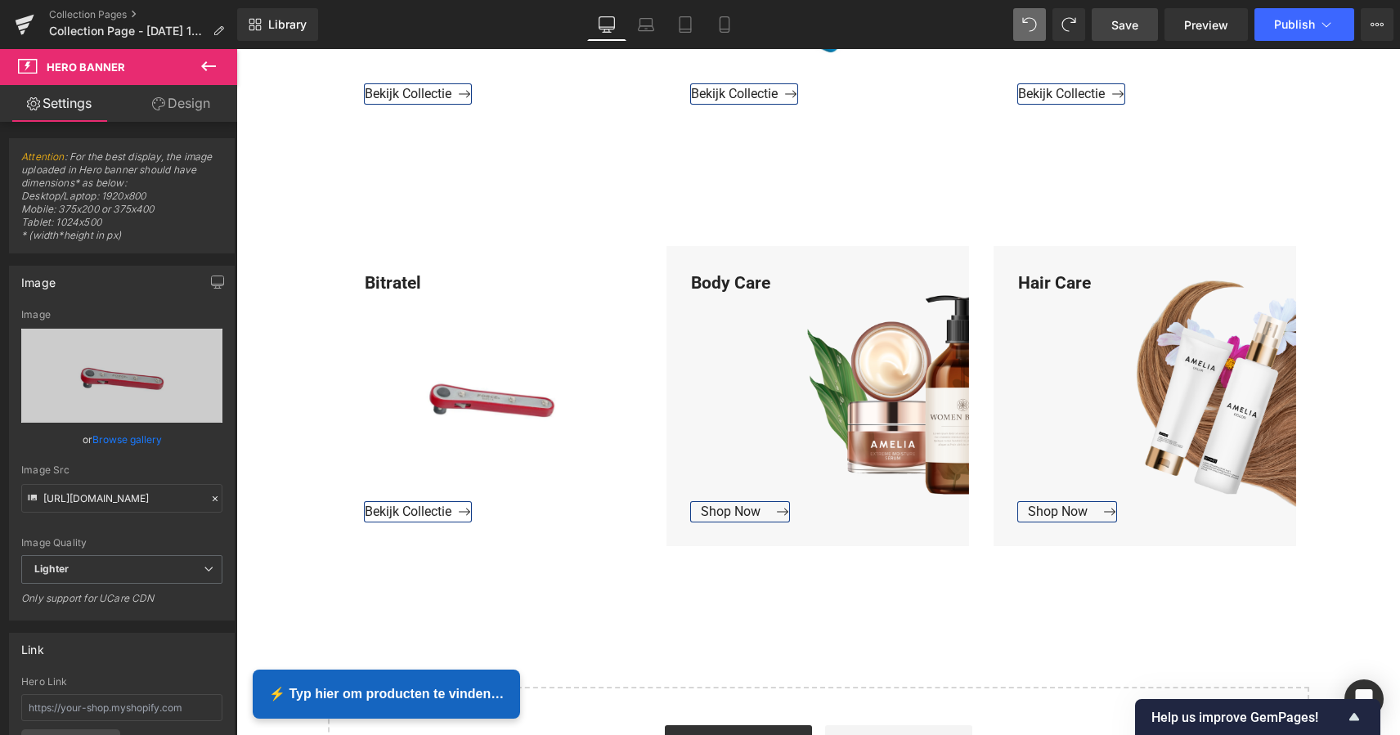
click at [1138, 27] on span "Save" at bounding box center [1124, 24] width 27 height 17
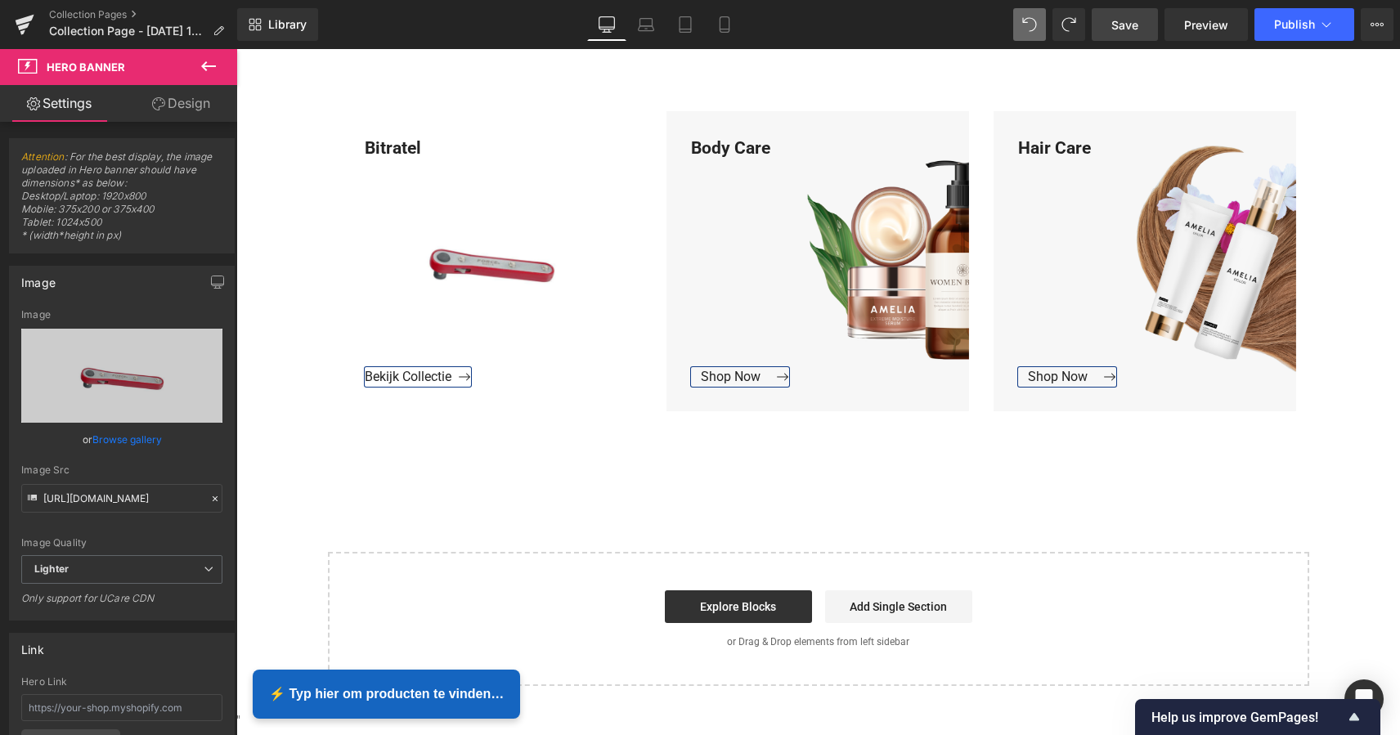
scroll to position [1230, 0]
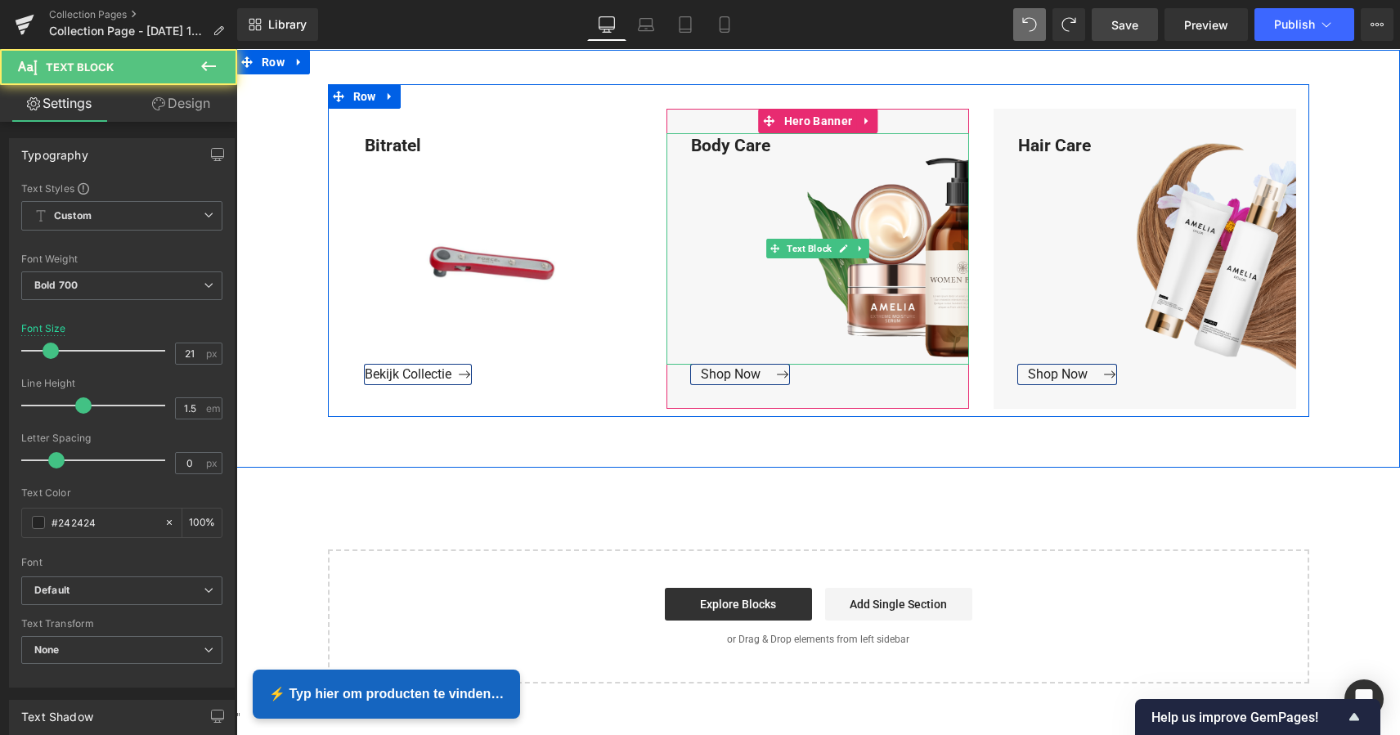
drag, startPoint x: 765, startPoint y: 150, endPoint x: 773, endPoint y: 146, distance: 8.8
click at [765, 150] on div "Body Care" at bounding box center [817, 248] width 302 height 231
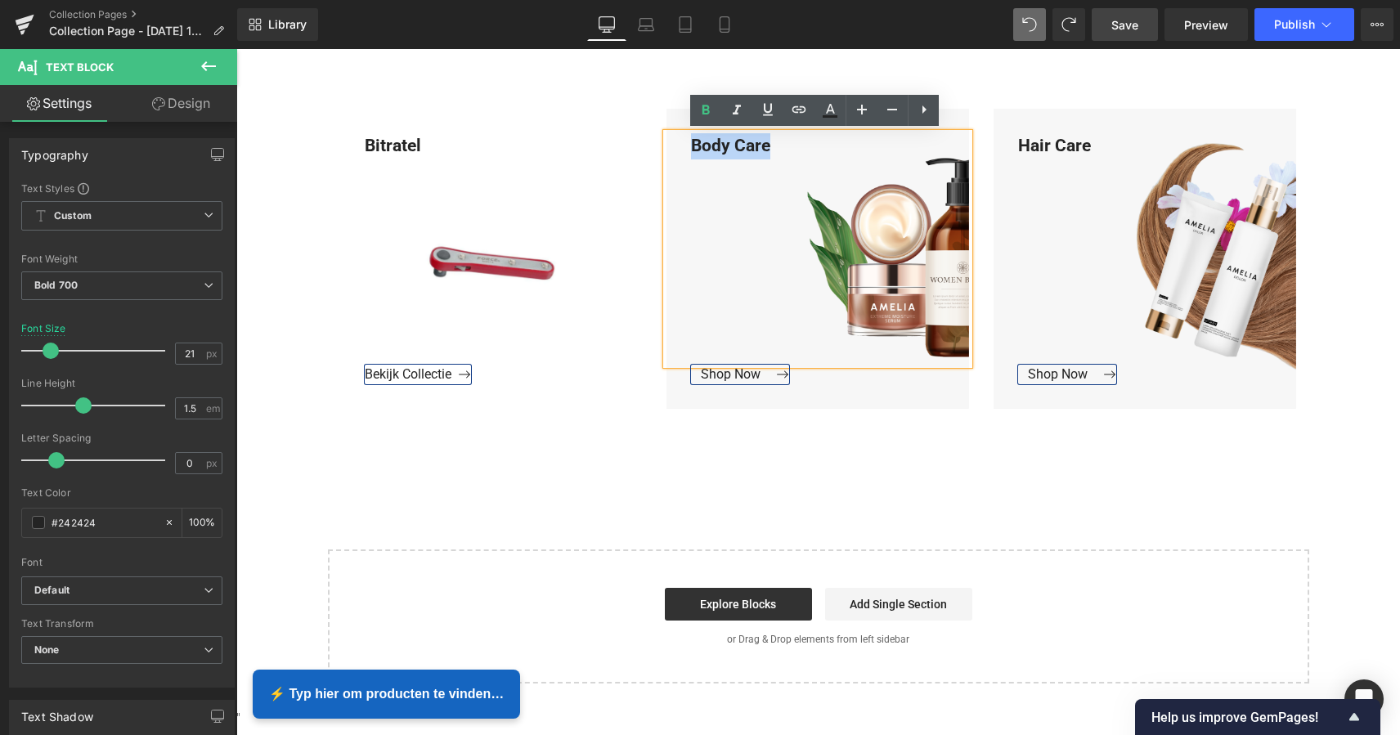
drag, startPoint x: 761, startPoint y: 146, endPoint x: 685, endPoint y: 142, distance: 76.1
click at [683, 142] on div "Body Care" at bounding box center [817, 248] width 302 height 231
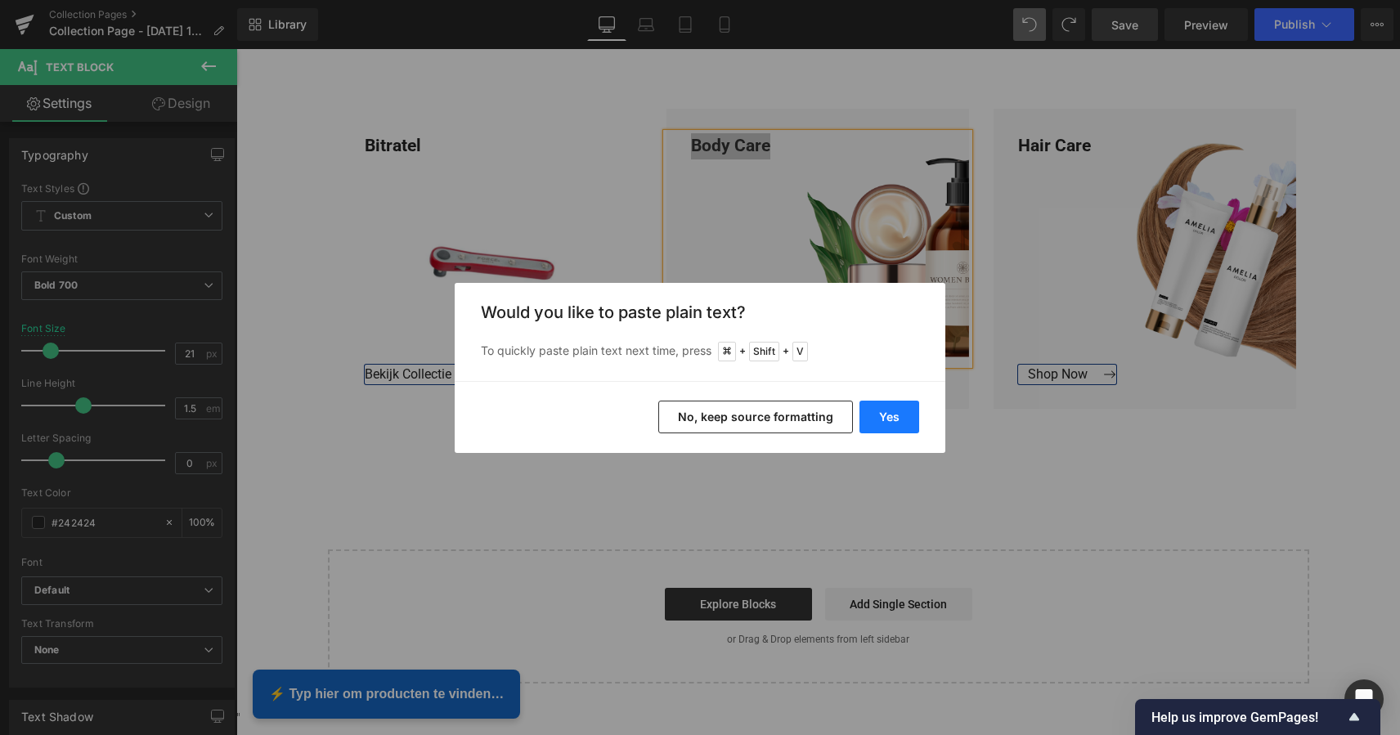
click at [894, 419] on button "Yes" at bounding box center [889, 417] width 60 height 33
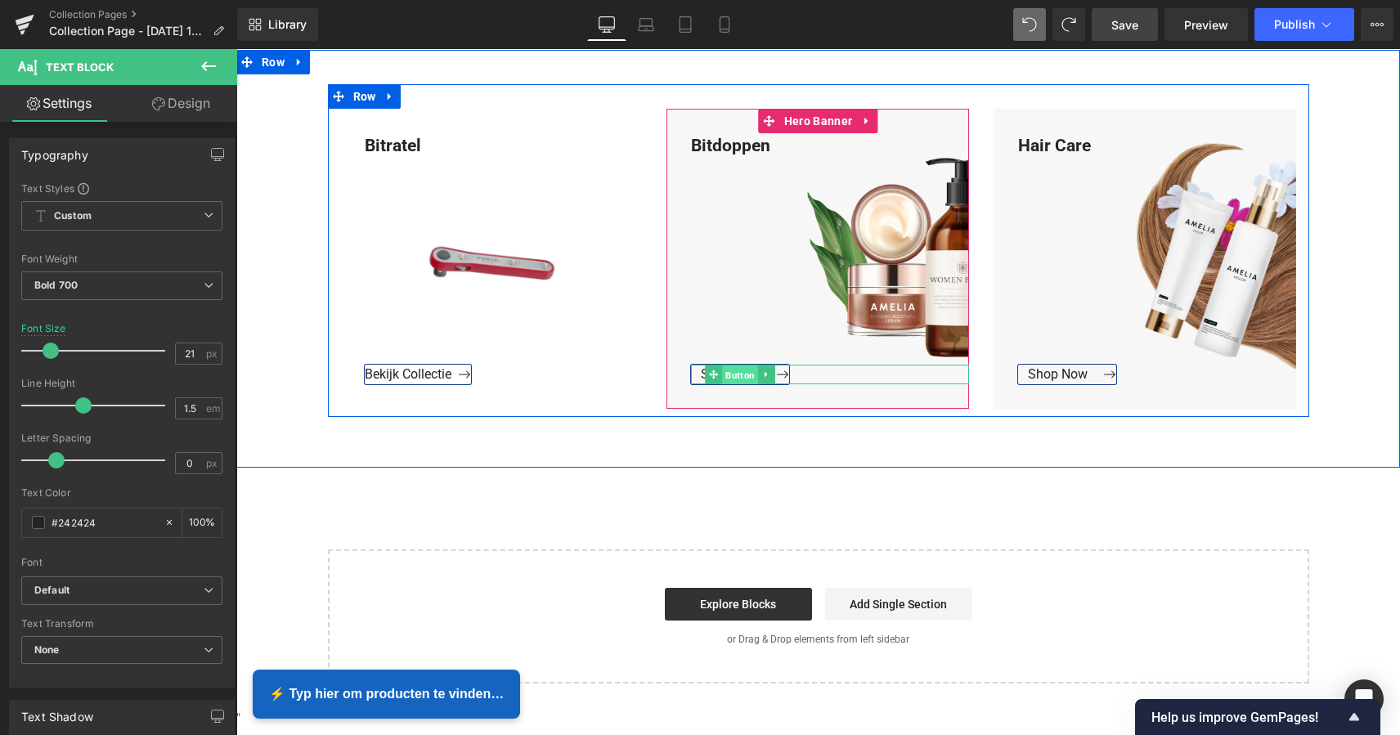
click at [732, 373] on span "Button" at bounding box center [741, 375] width 36 height 20
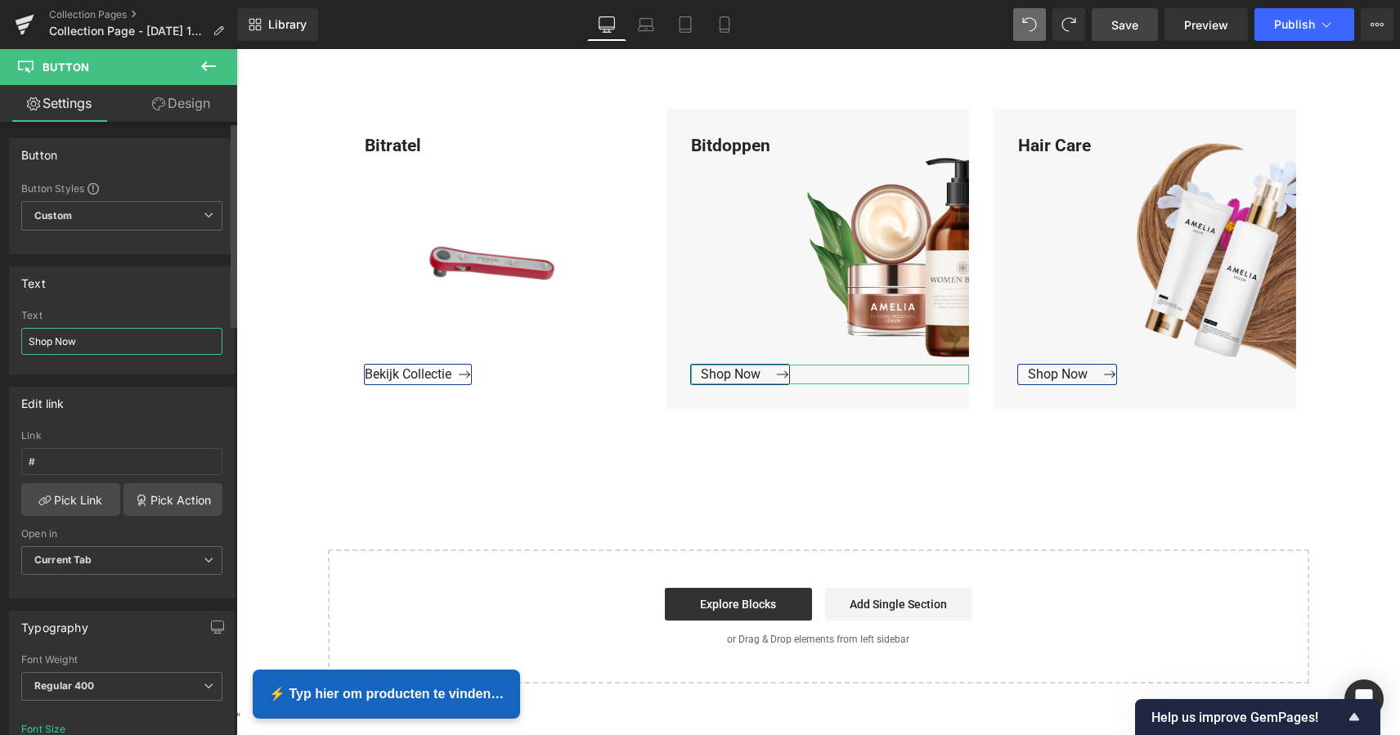
drag, startPoint x: 80, startPoint y: 340, endPoint x: 15, endPoint y: 334, distance: 65.6
click at [17, 338] on div "Shop Now Text Shop Now" at bounding box center [122, 342] width 224 height 64
type input "Bekijk Collectie"
drag, startPoint x: 61, startPoint y: 462, endPoint x: 25, endPoint y: 457, distance: 36.3
click at [25, 457] on input "#" at bounding box center [121, 461] width 201 height 27
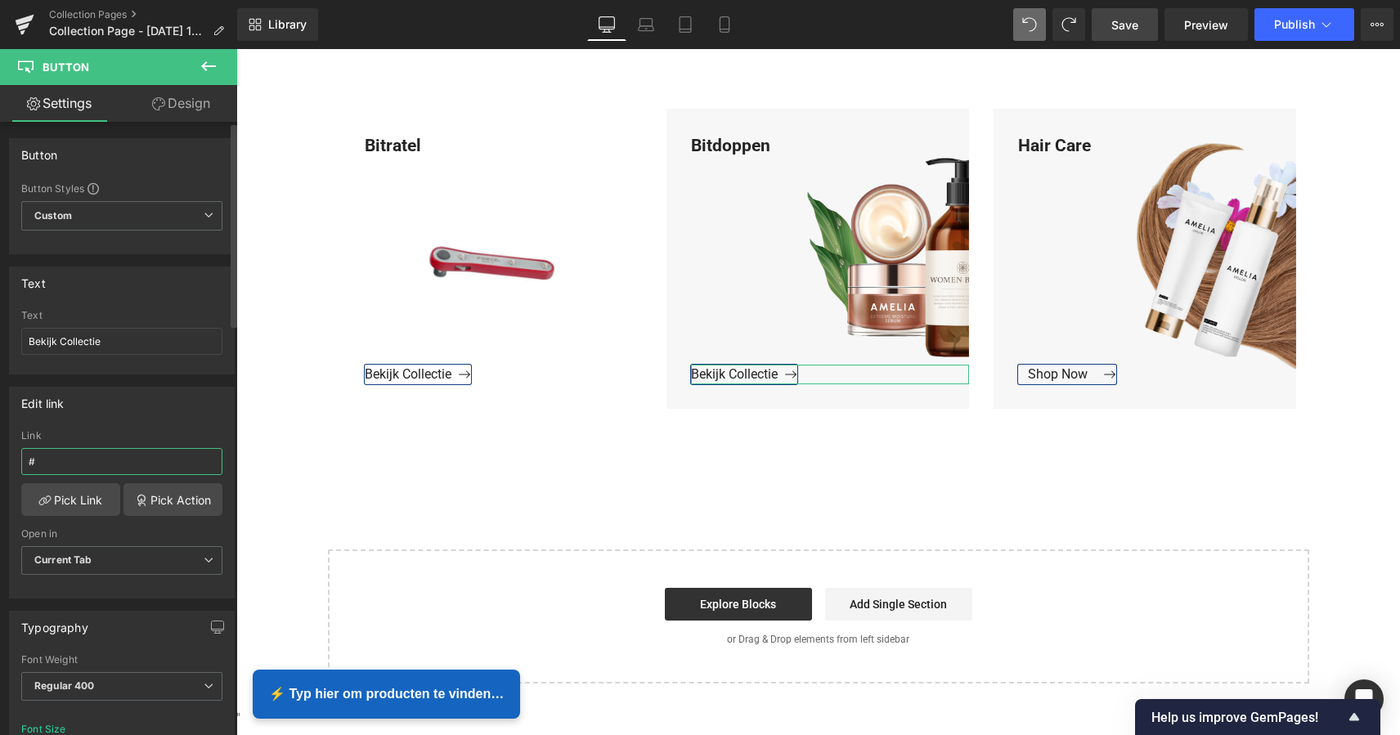
paste input "https://www.mzsgereedschap.nl/collections/bitdoppen"
type input "https://www.mzsgereedschap.nl/collections/bitdoppen"
click at [70, 500] on link "Pick Link" at bounding box center [70, 499] width 99 height 33
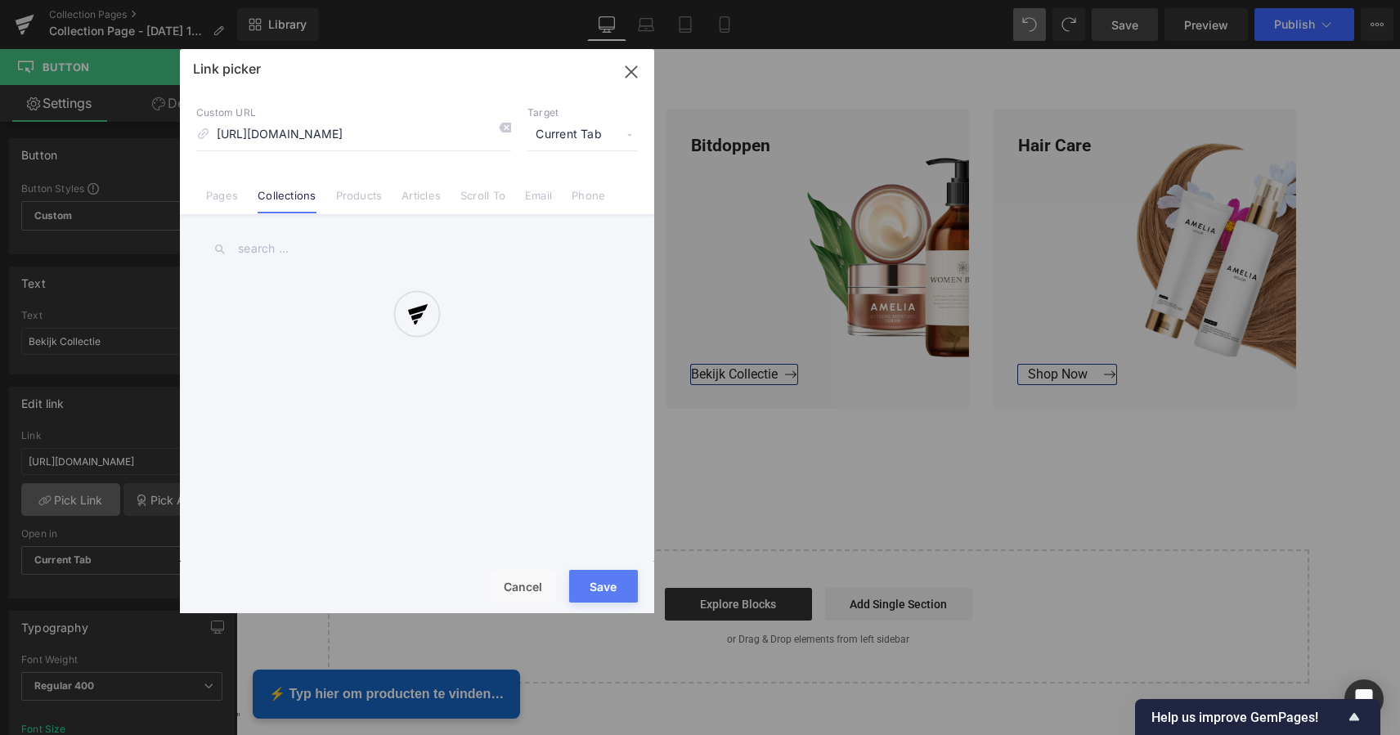
scroll to position [0, 13]
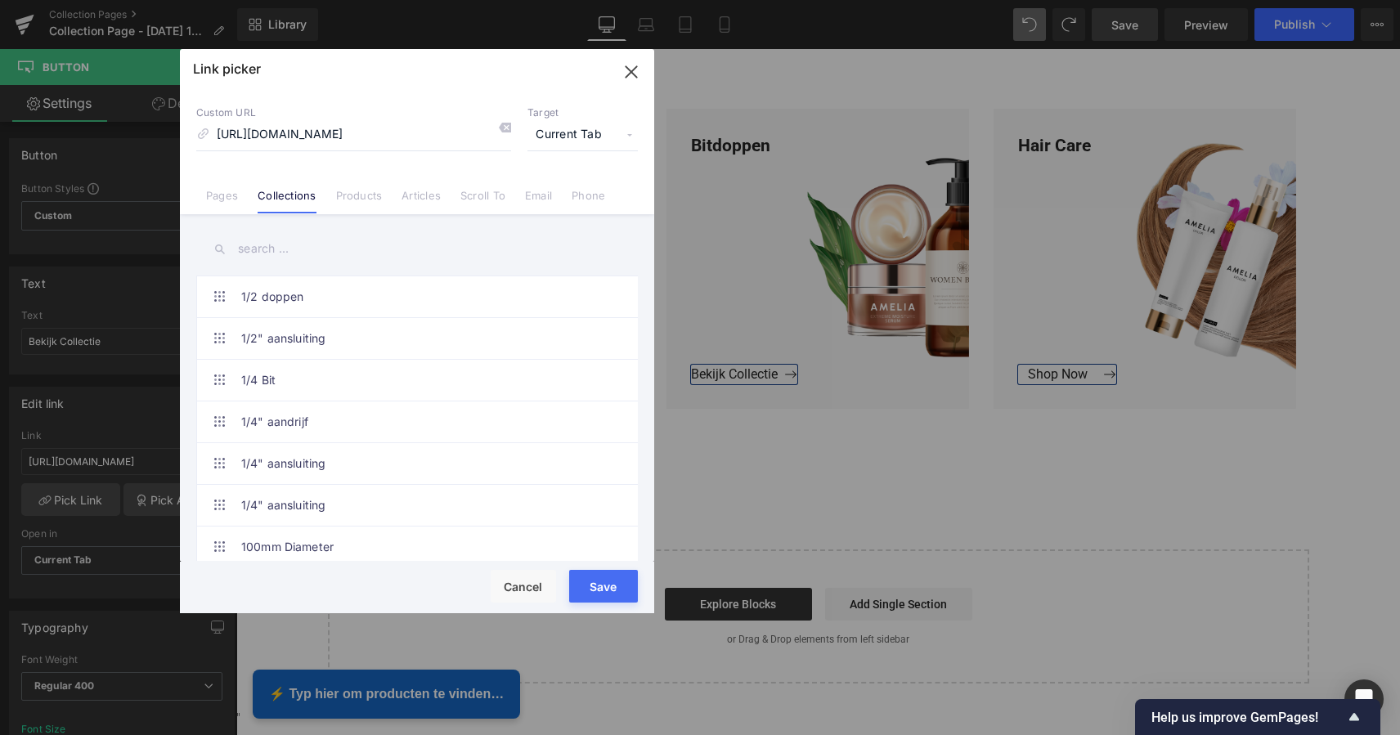
click at [599, 585] on button "Save" at bounding box center [603, 586] width 69 height 33
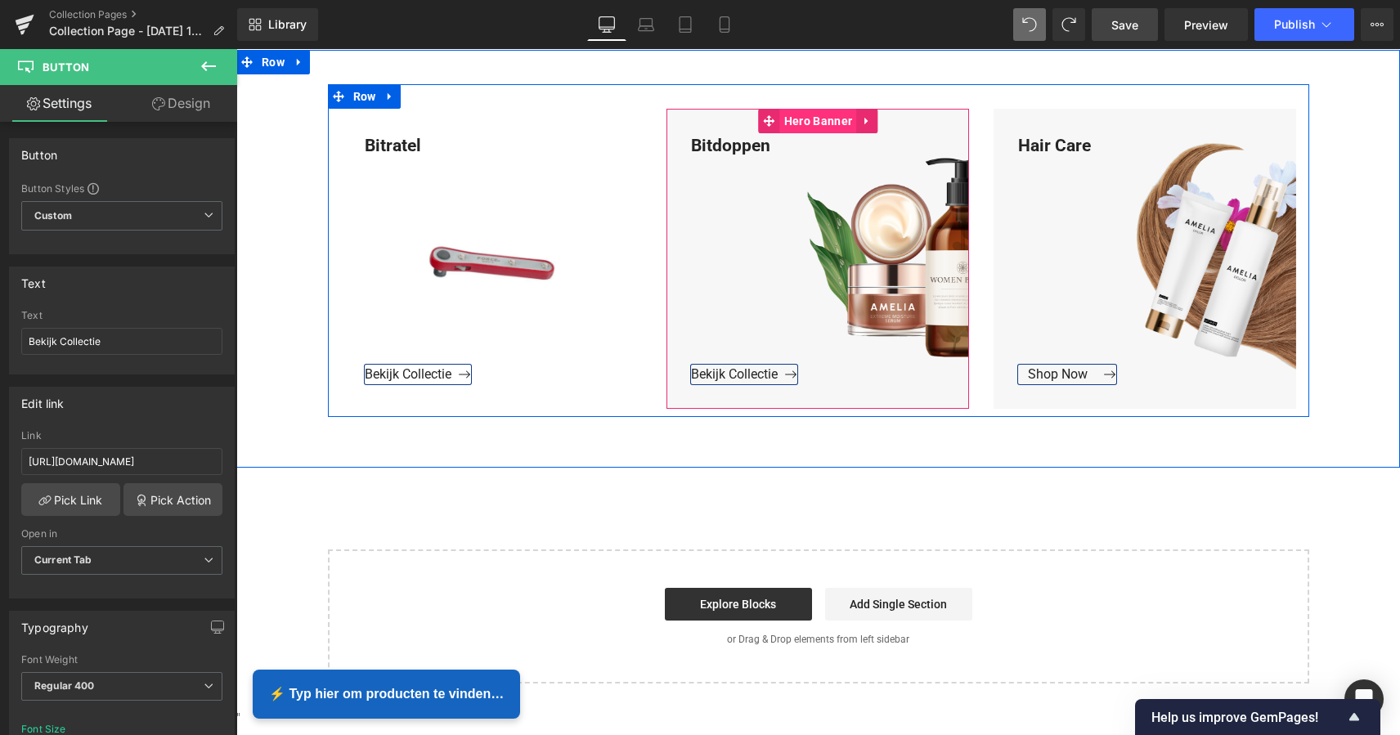
click at [811, 119] on span "Hero Banner" at bounding box center [818, 121] width 76 height 25
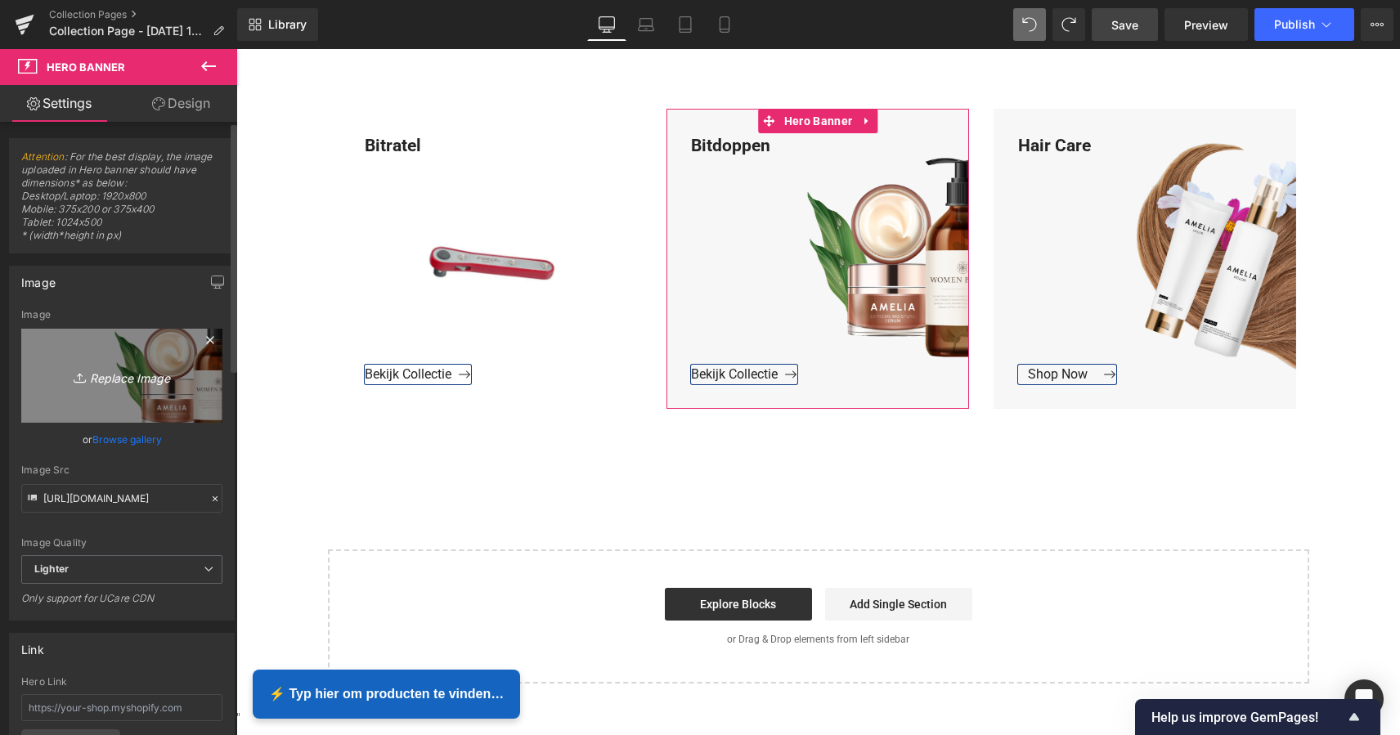
click at [116, 376] on icon "Replace Image" at bounding box center [121, 375] width 131 height 20
type input "C:\fakepath\Groen Modern Doe-het-zelf Instagram Stories (800 x 800 px) kopie.png"
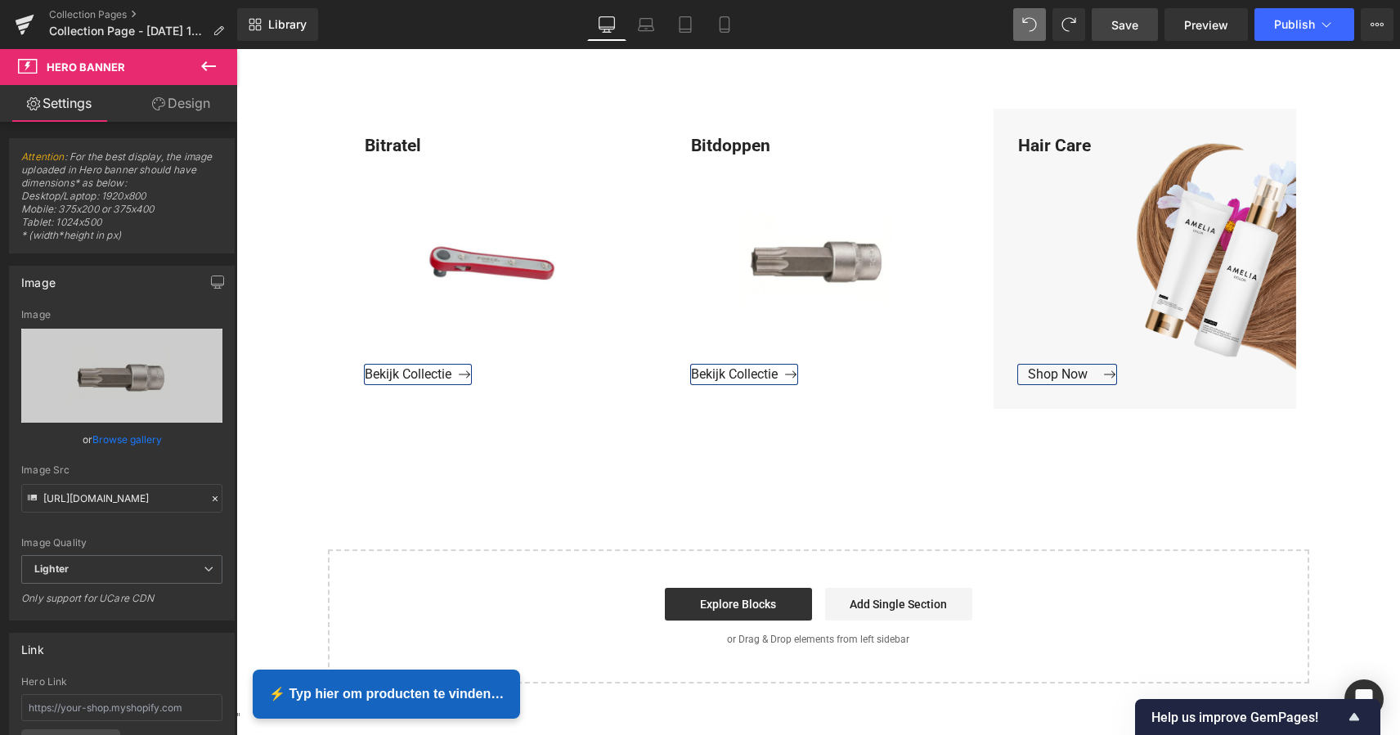
click at [1127, 34] on link "Save" at bounding box center [1124, 24] width 66 height 33
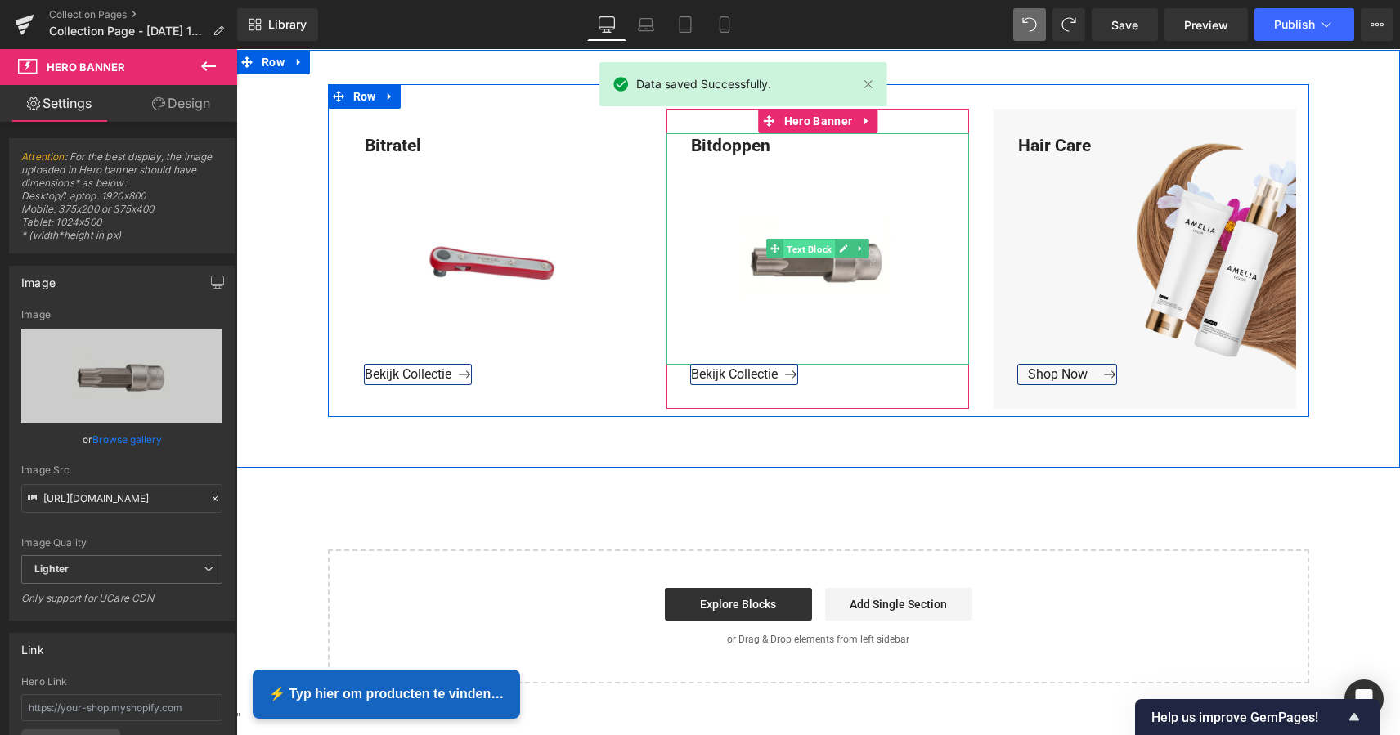
click at [806, 245] on span "Text Block" at bounding box center [809, 250] width 52 height 20
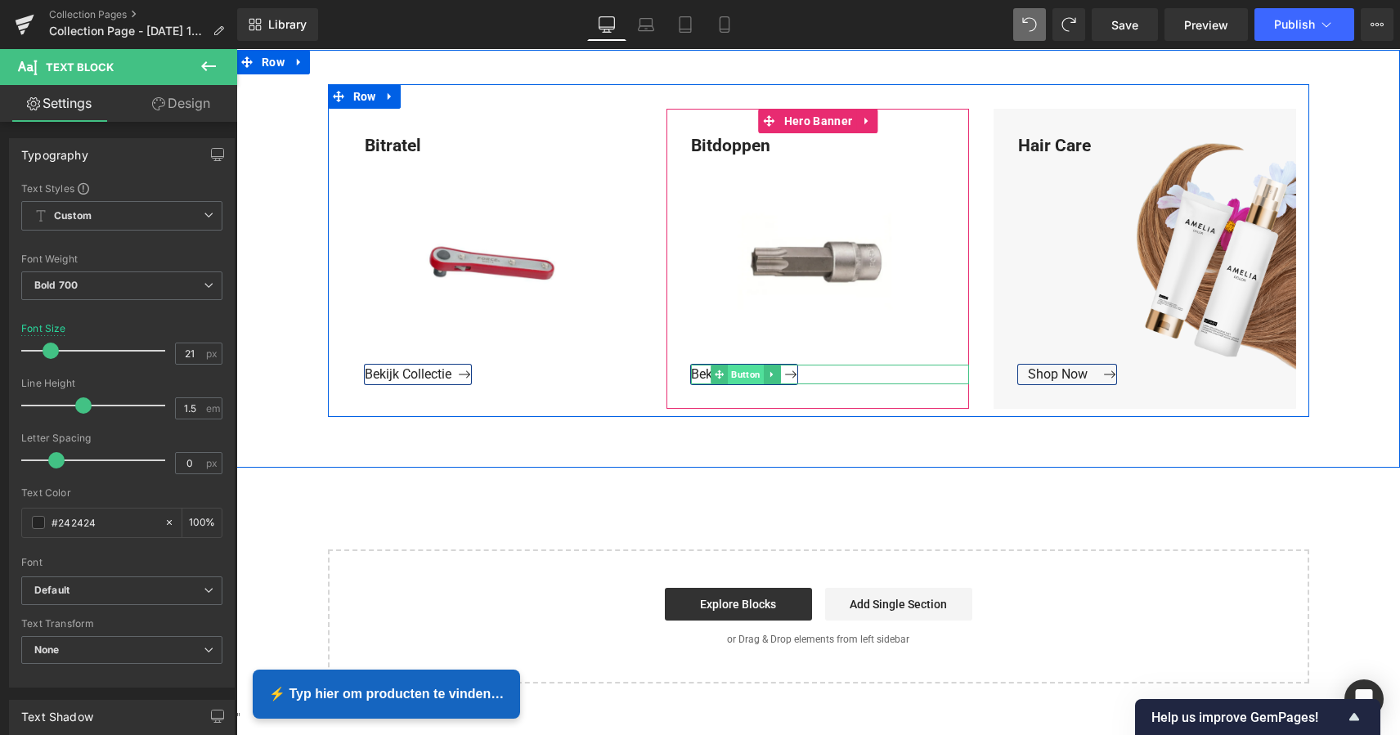
click at [744, 372] on span "Button" at bounding box center [746, 375] width 36 height 20
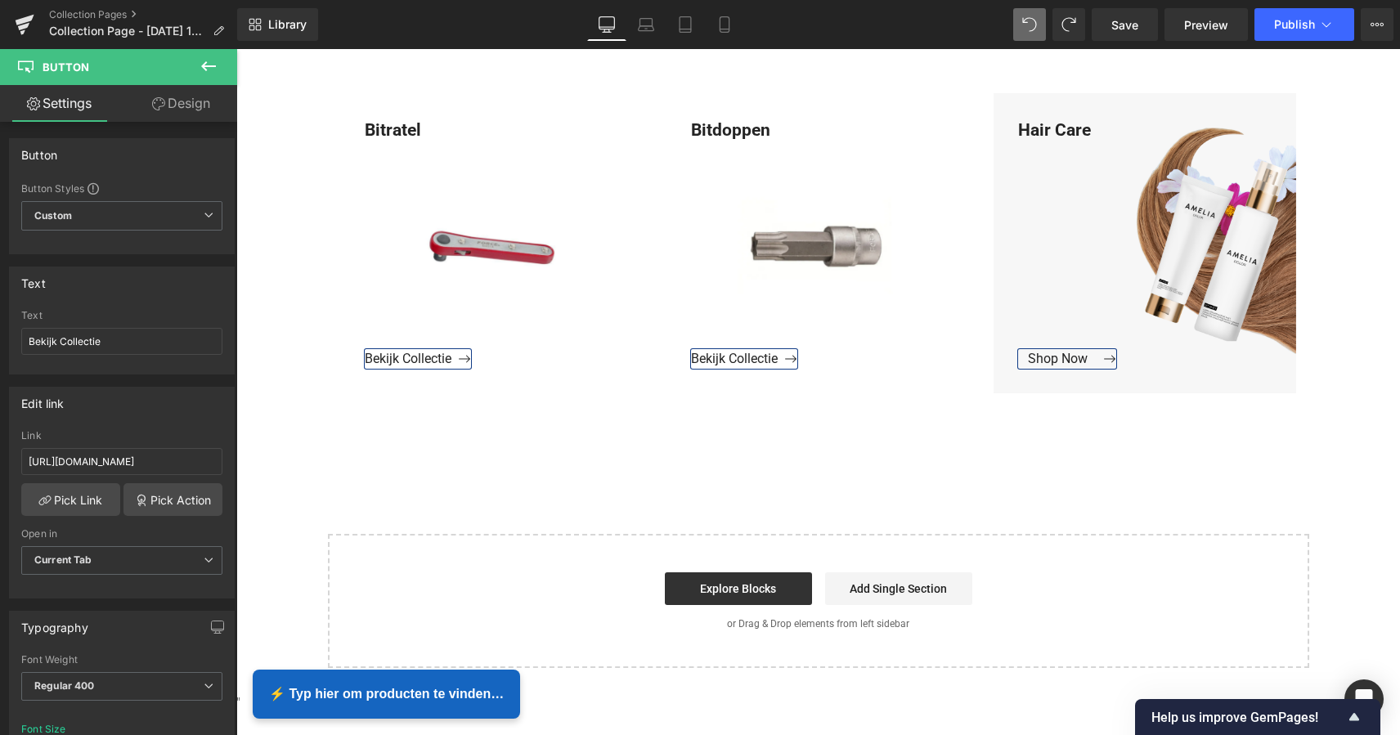
scroll to position [1223, 0]
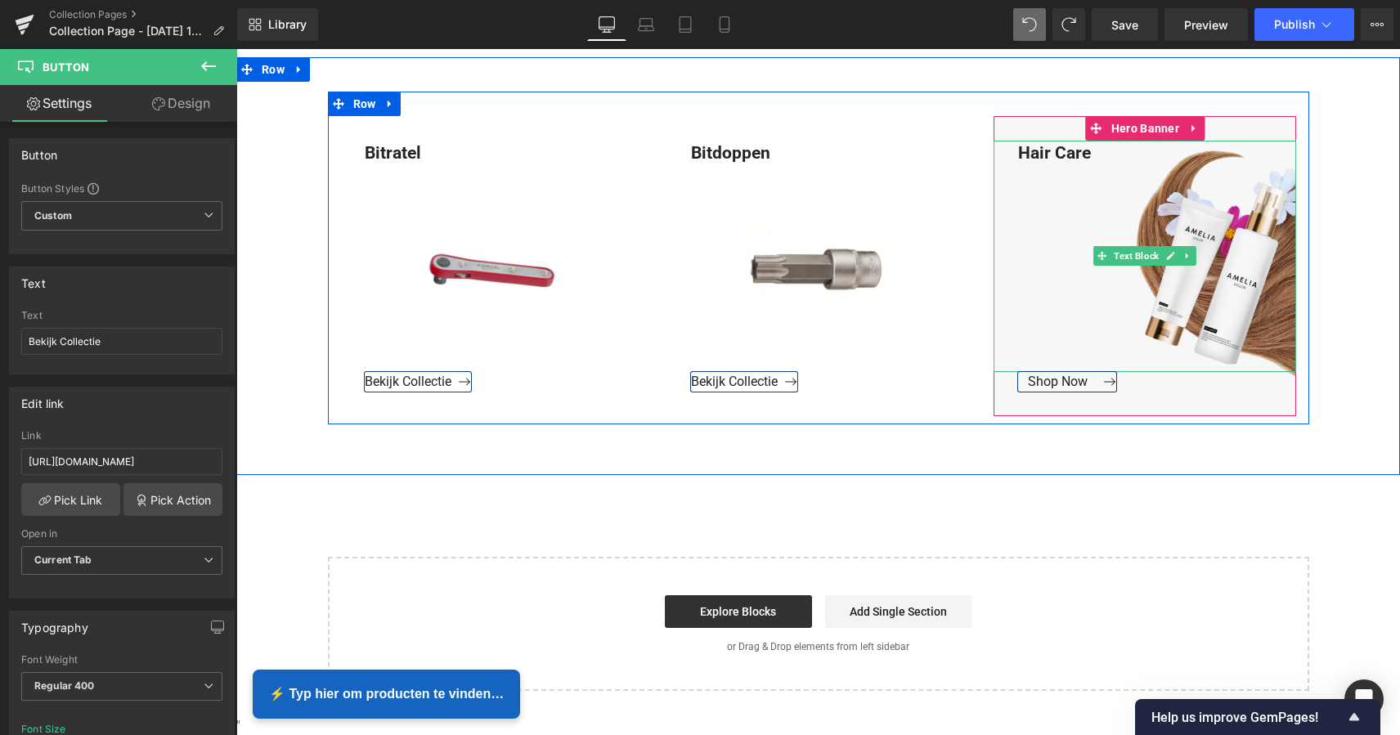
click at [1084, 155] on div "Hair Care" at bounding box center [1144, 256] width 302 height 231
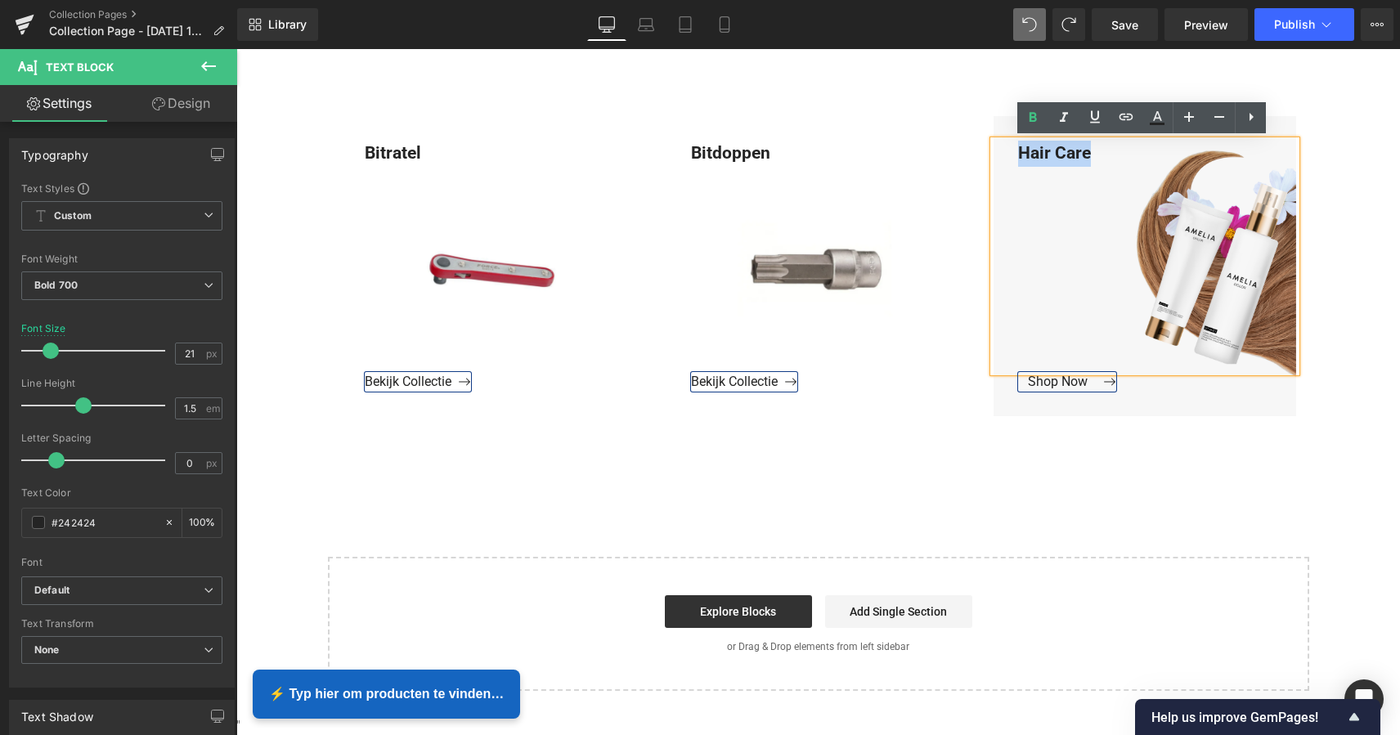
drag, startPoint x: 1087, startPoint y: 152, endPoint x: 1010, endPoint y: 151, distance: 77.7
click at [1008, 150] on div "Hair Care" at bounding box center [1144, 256] width 302 height 231
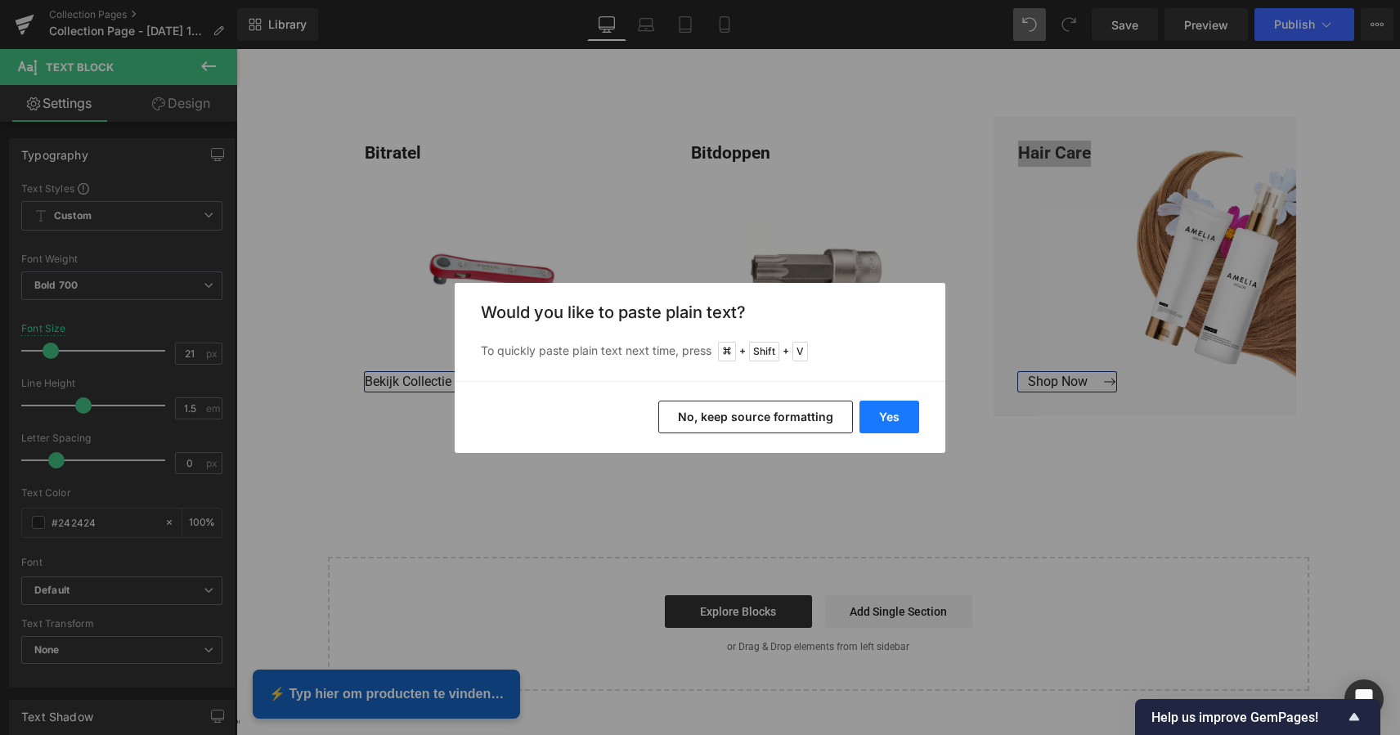
click at [887, 413] on button "Yes" at bounding box center [889, 417] width 60 height 33
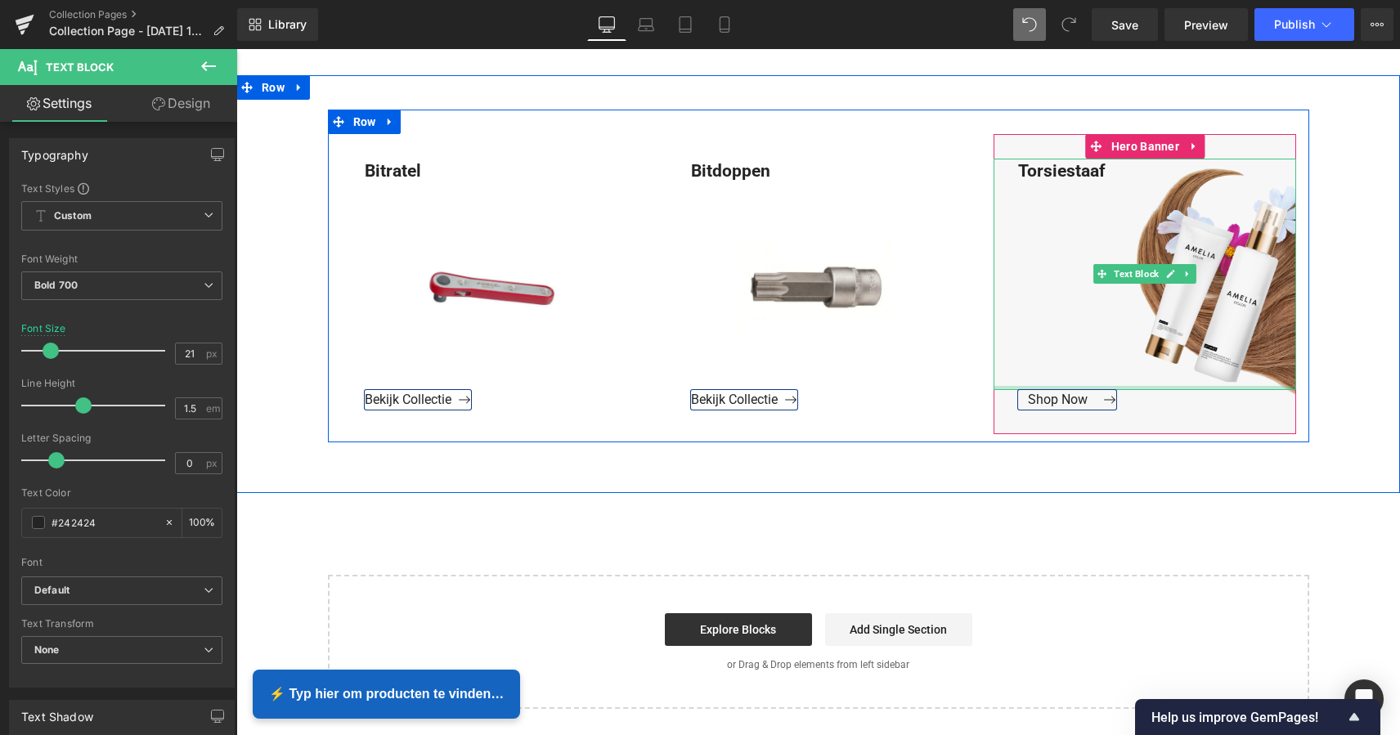
scroll to position [1194, 0]
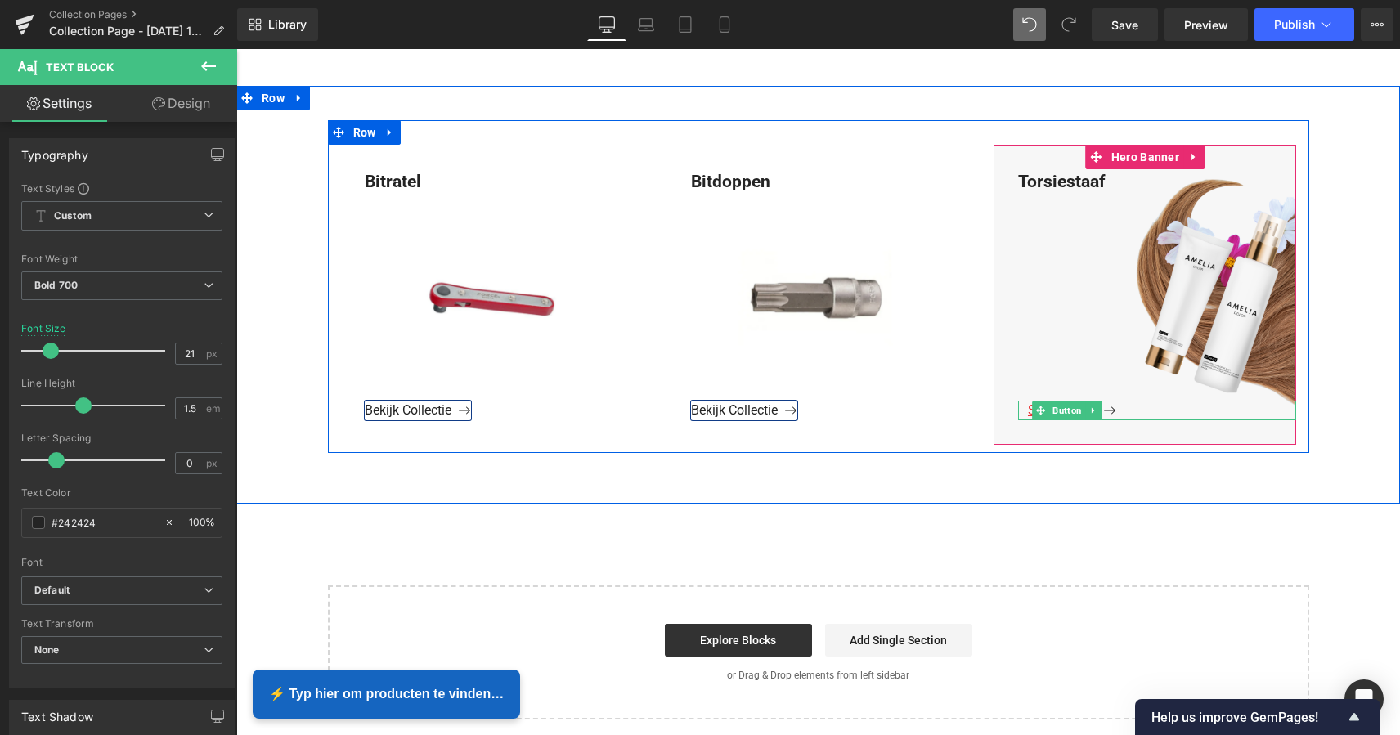
click at [1050, 411] on span "Button" at bounding box center [1068, 411] width 36 height 20
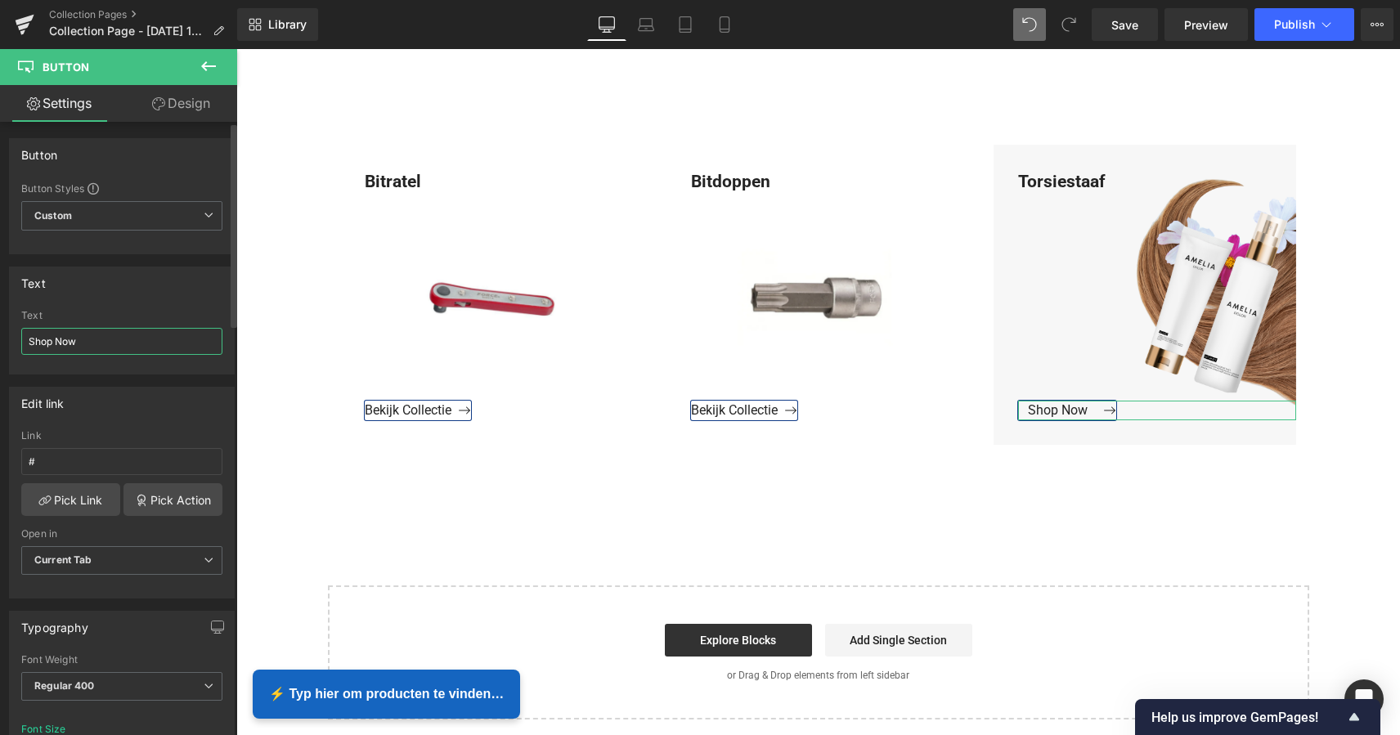
drag, startPoint x: 85, startPoint y: 332, endPoint x: 84, endPoint y: 345, distance: 13.1
click at [21, 332] on input "Shop Now" at bounding box center [121, 341] width 201 height 27
drag, startPoint x: 87, startPoint y: 344, endPoint x: -9, endPoint y: 343, distance: 95.7
click at [0, 343] on html "Button You are previewing how the will restyle your page. You can not edit Elem…" at bounding box center [700, 367] width 1400 height 735
type input "Bekijk Collectie"
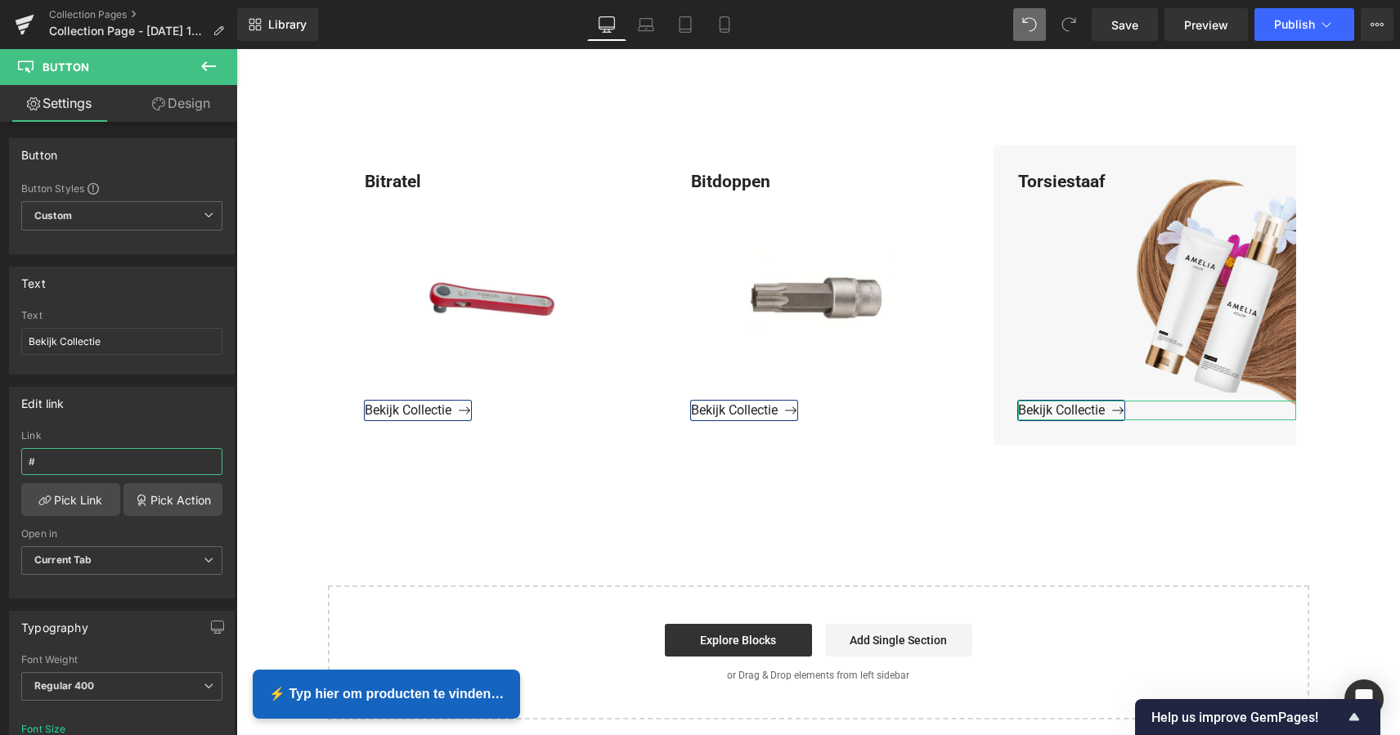
drag, startPoint x: 66, startPoint y: 462, endPoint x: 7, endPoint y: 459, distance: 59.8
click at [0, 458] on html "Button You are previewing how the will restyle your page. You can not edit Elem…" at bounding box center [700, 367] width 1400 height 735
paste input "https://www.mzsgereedschap.nl/collections/torsiestaaf"
type input "https://www.mzsgereedschap.nl/collections/torsiestaaf"
click at [85, 496] on link "Pick Link" at bounding box center [70, 499] width 99 height 33
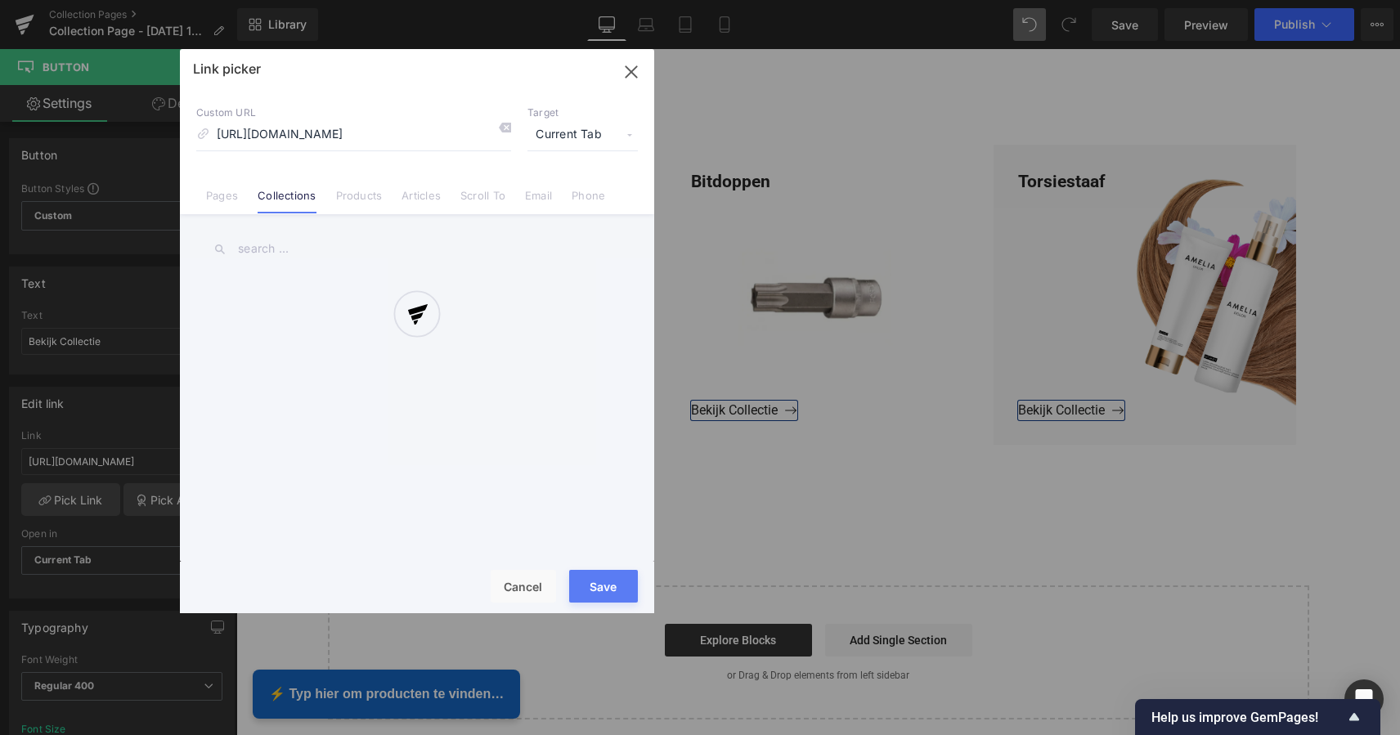
scroll to position [0, 16]
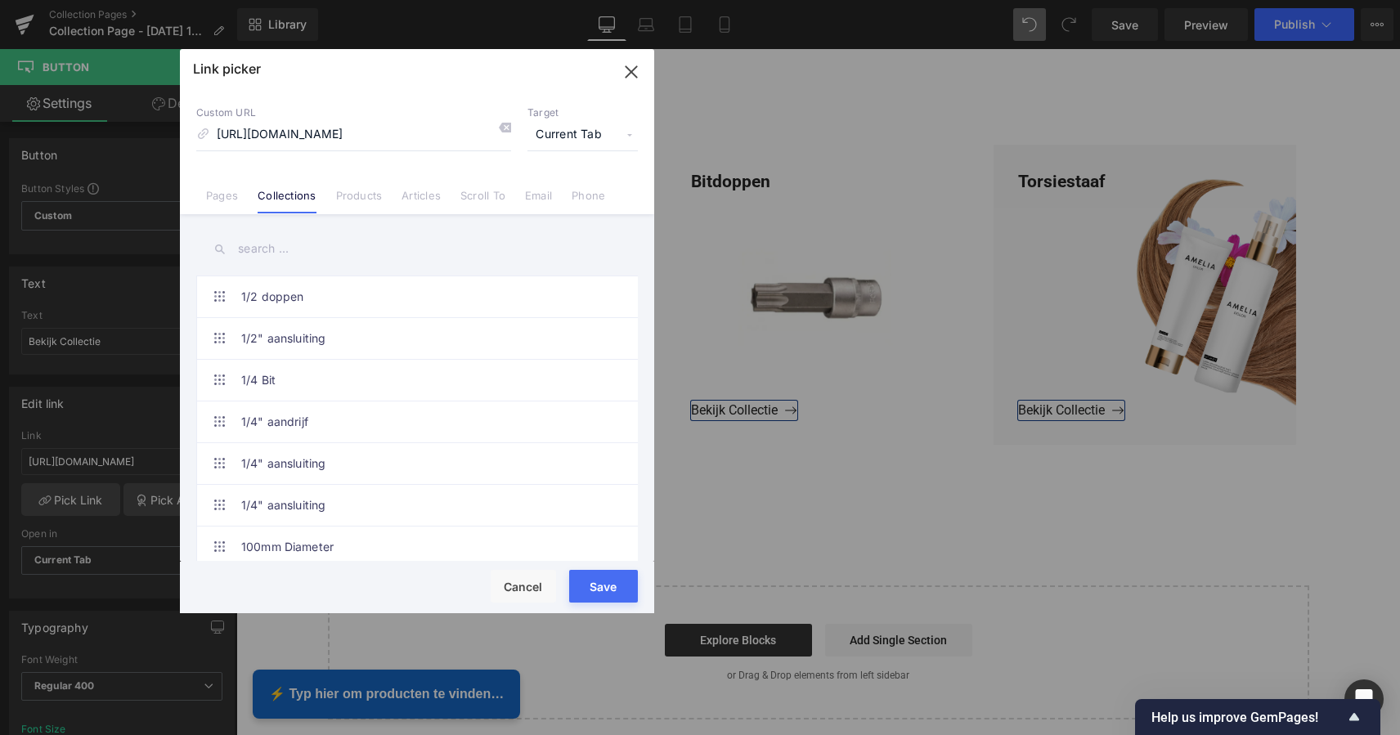
click at [600, 590] on button "Save" at bounding box center [603, 586] width 69 height 33
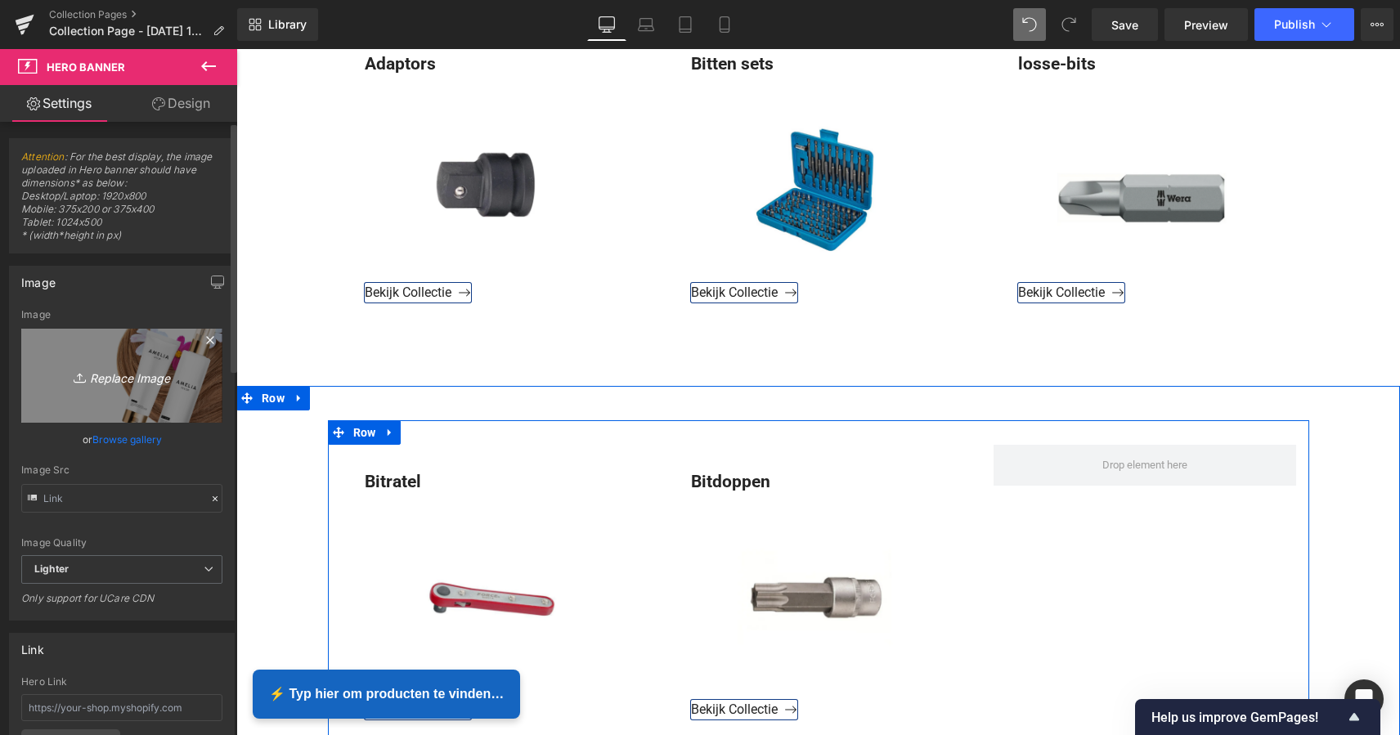
click at [132, 382] on icon "Replace Image" at bounding box center [121, 375] width 131 height 20
type input "C:\fakepath\Groen Modern Doe-het-zelf Instagram Stories (800 x 800 px) kopie 2.…"
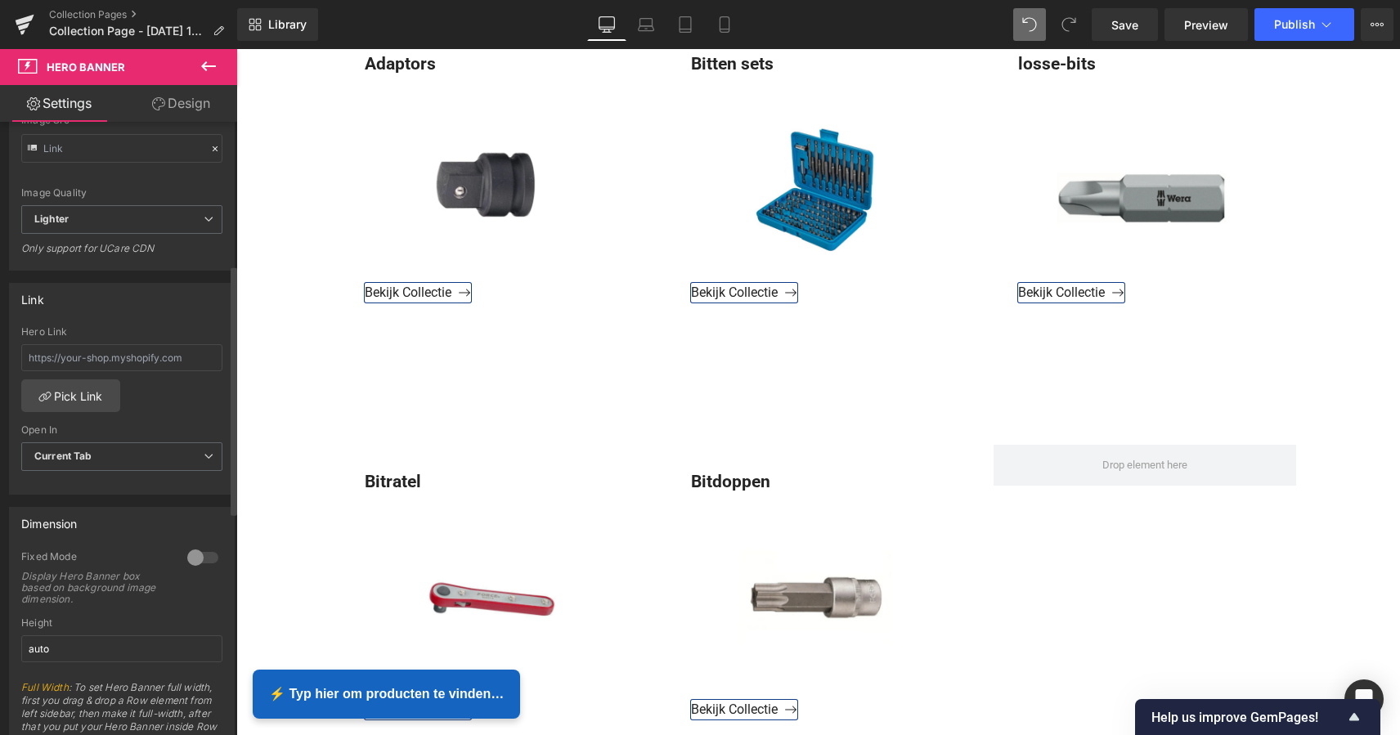
scroll to position [358, 0]
click at [122, 453] on span "Current Tab" at bounding box center [121, 448] width 201 height 29
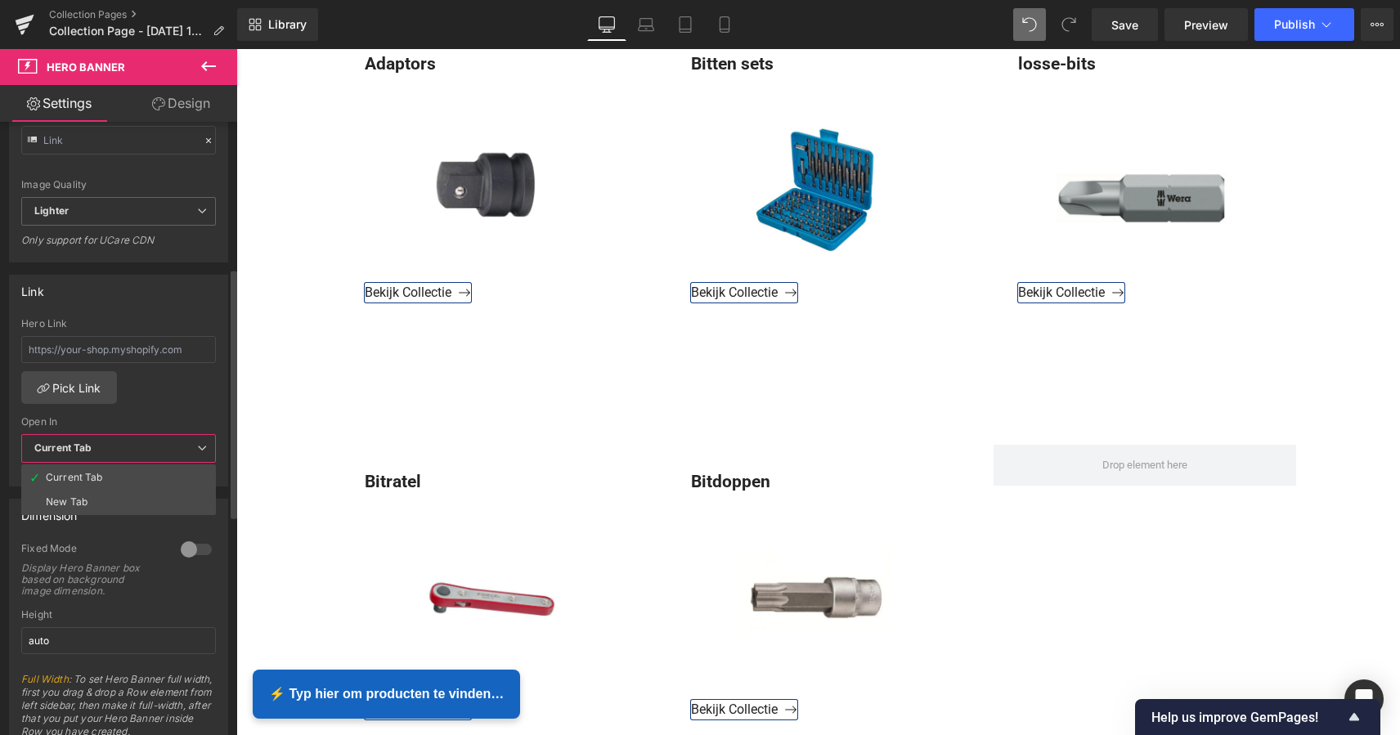
click at [122, 453] on span "Current Tab" at bounding box center [118, 448] width 195 height 29
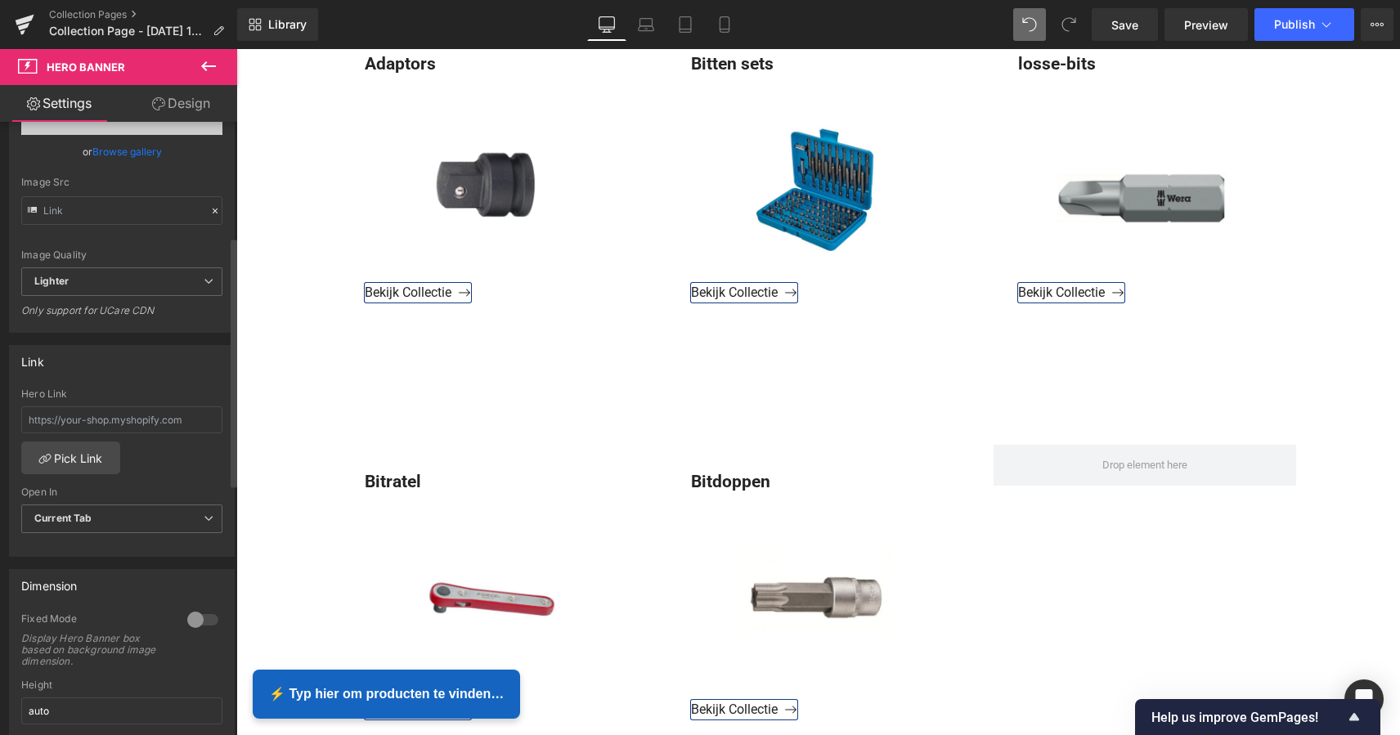
scroll to position [275, 0]
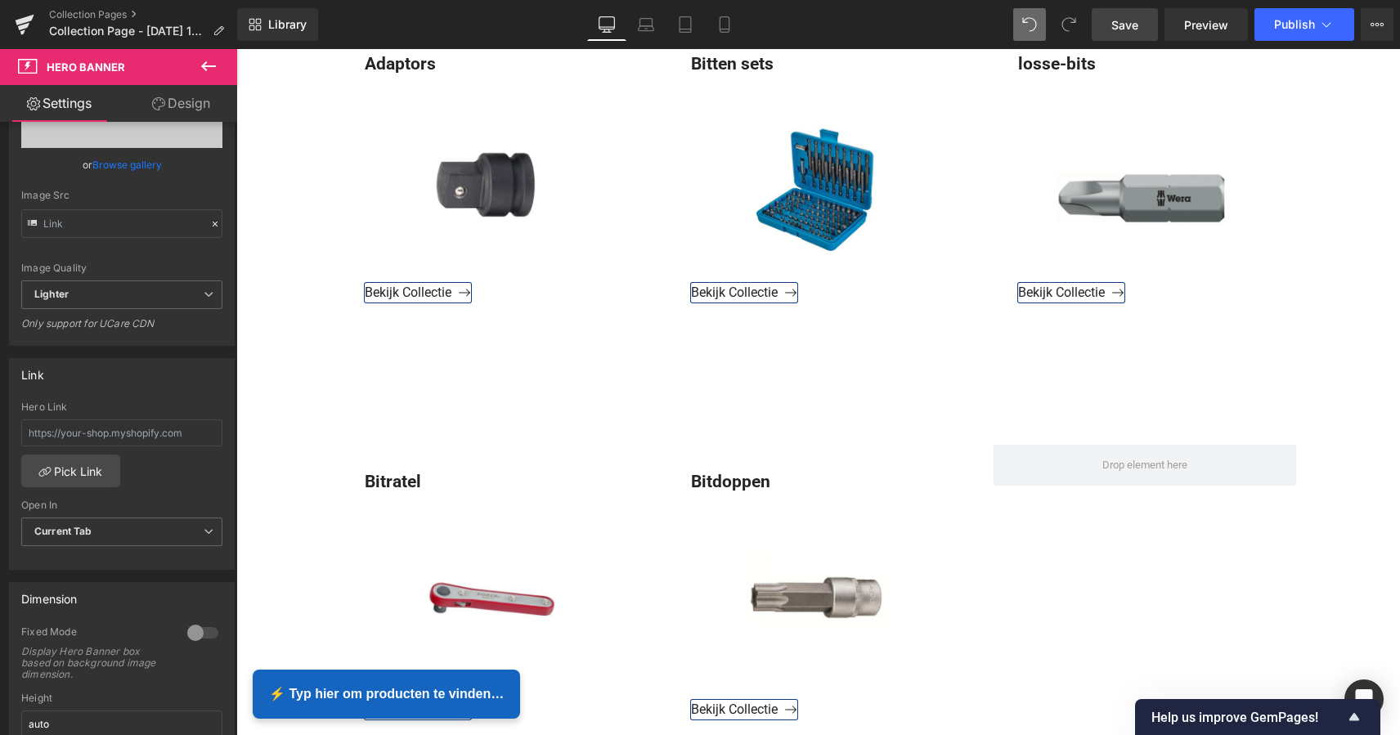
click at [1127, 25] on span "Save" at bounding box center [1124, 24] width 27 height 17
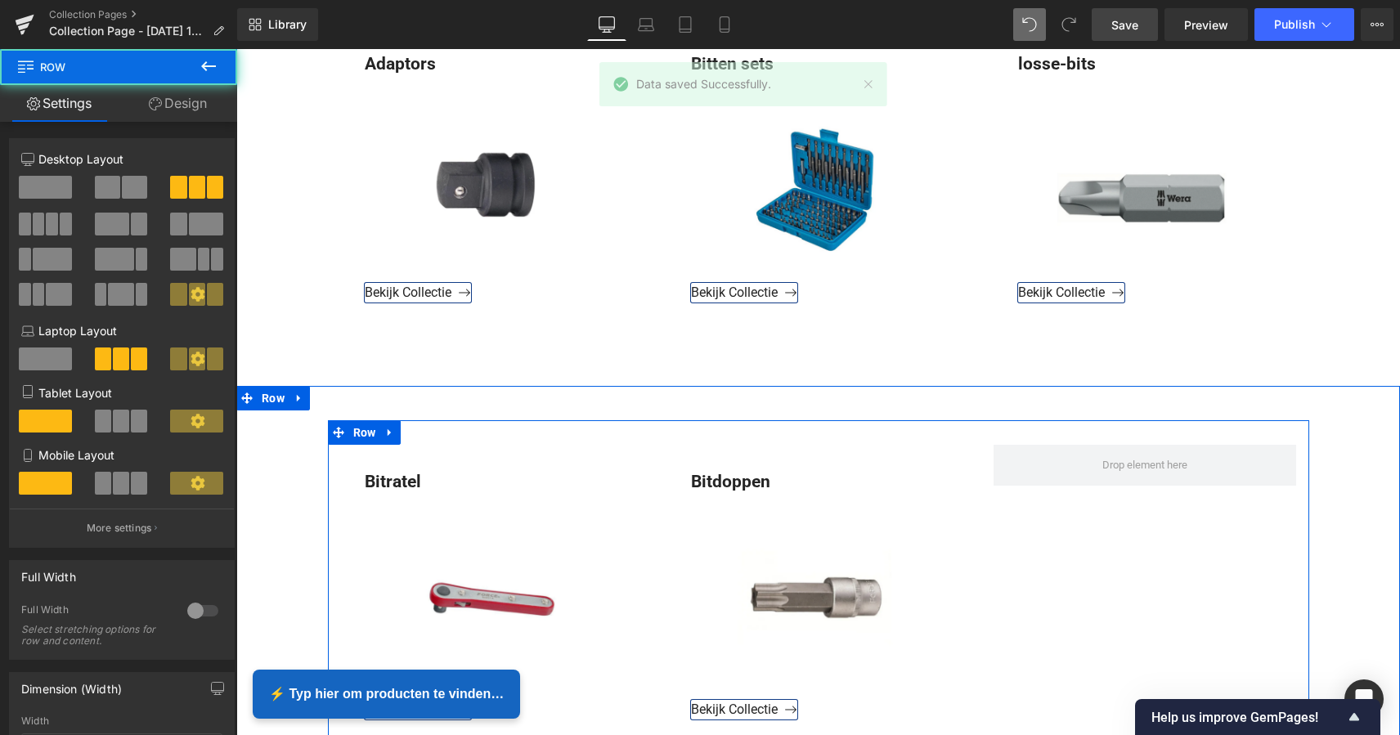
click at [1156, 514] on div "Bitratel Text Block Bekijk Collectie Button Hero Banner Bitdoppen Text Block Be…" at bounding box center [818, 586] width 981 height 333
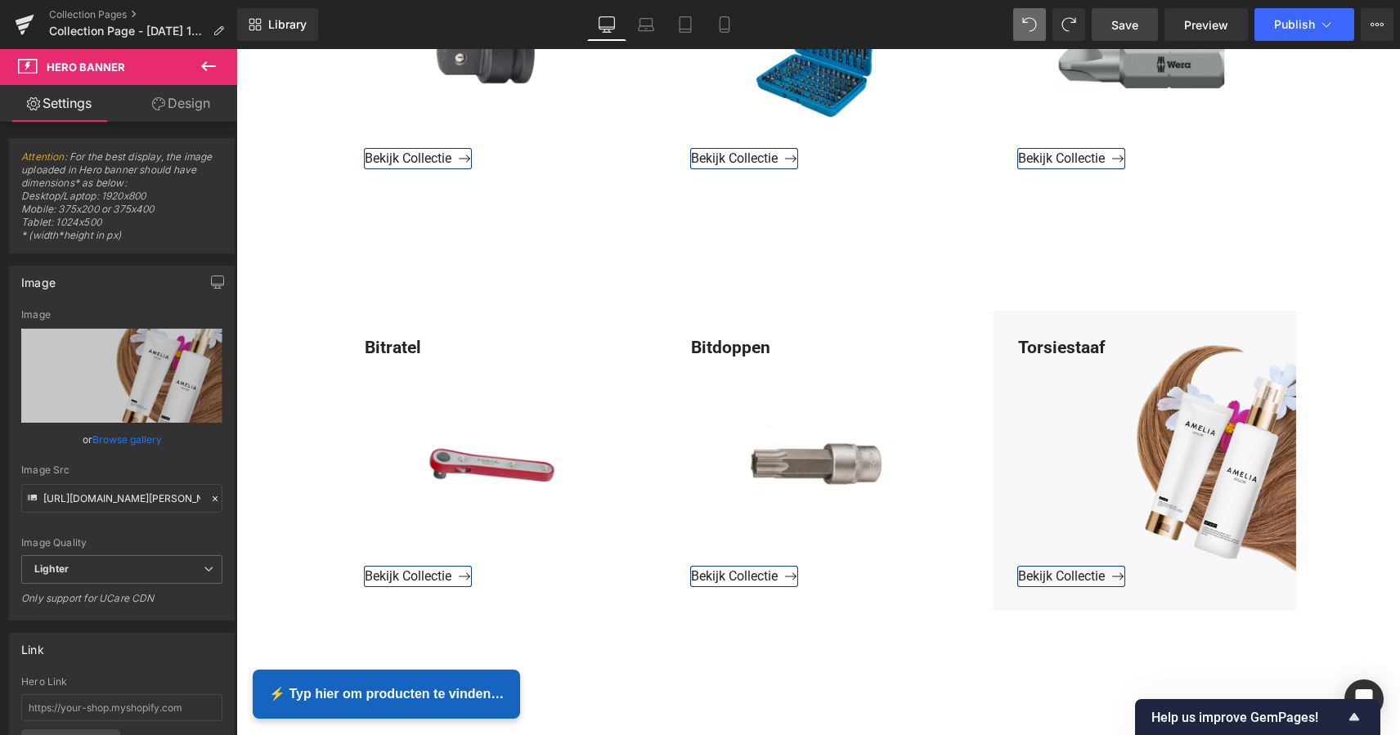
scroll to position [1058, 0]
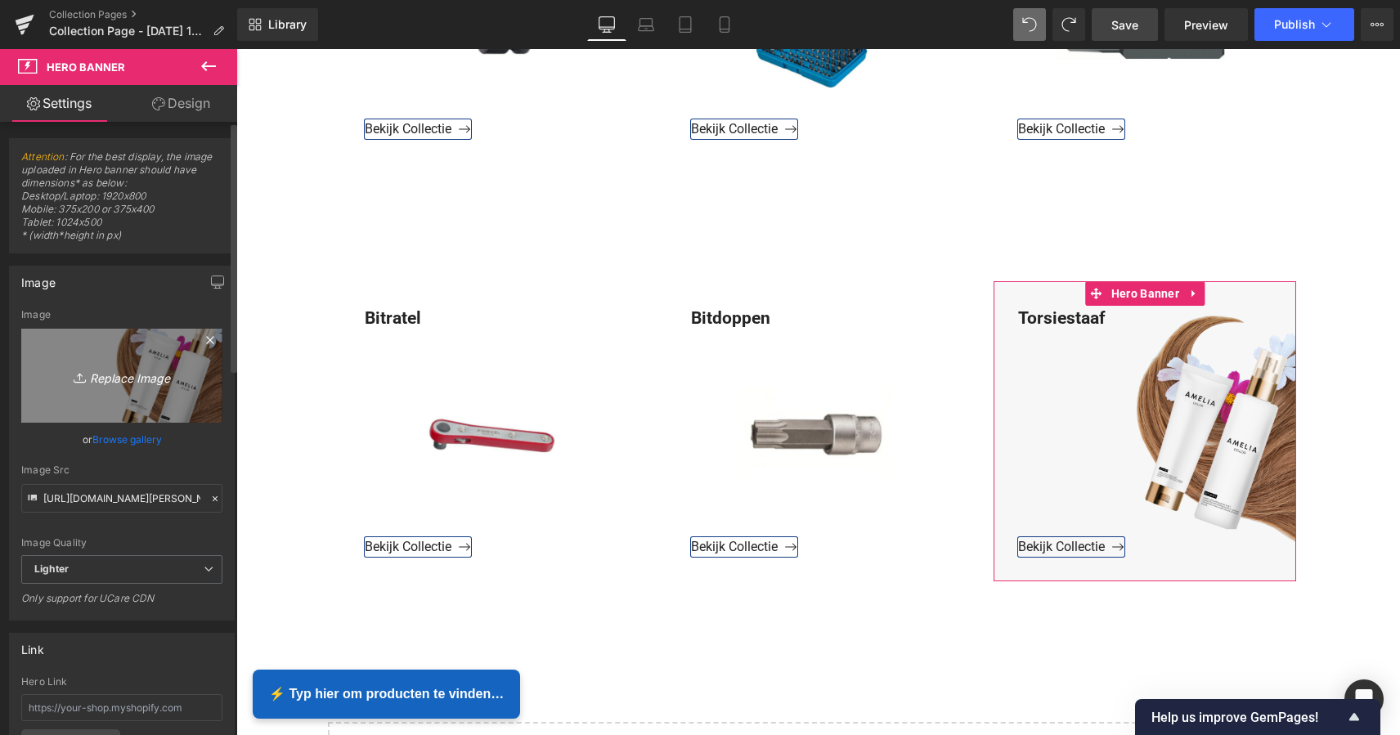
click at [123, 381] on icon "Replace Image" at bounding box center [121, 375] width 131 height 20
type input "C:\fakepath\Groen Modern Doe-het-zelf Instagram Stories (800 x 800 px) kopie 2.…"
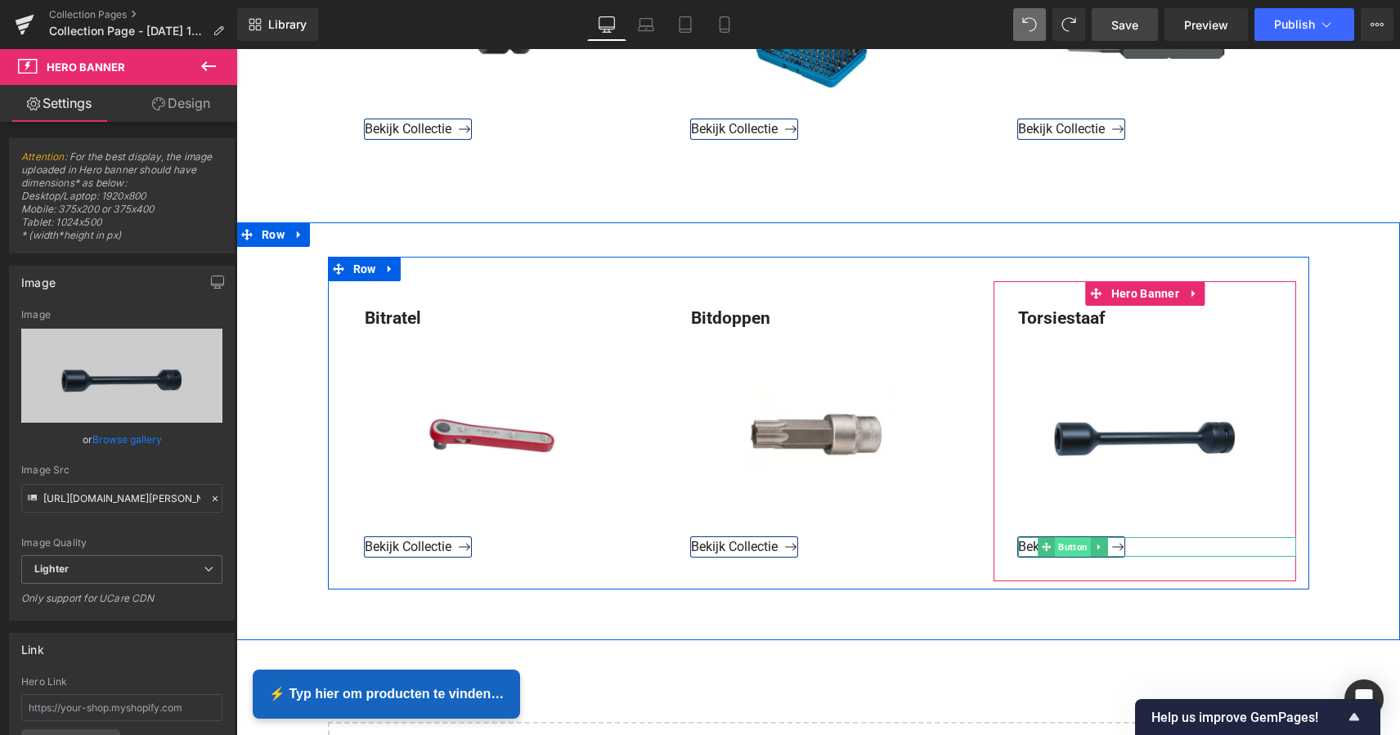
click at [1070, 548] on span "Button" at bounding box center [1073, 547] width 36 height 20
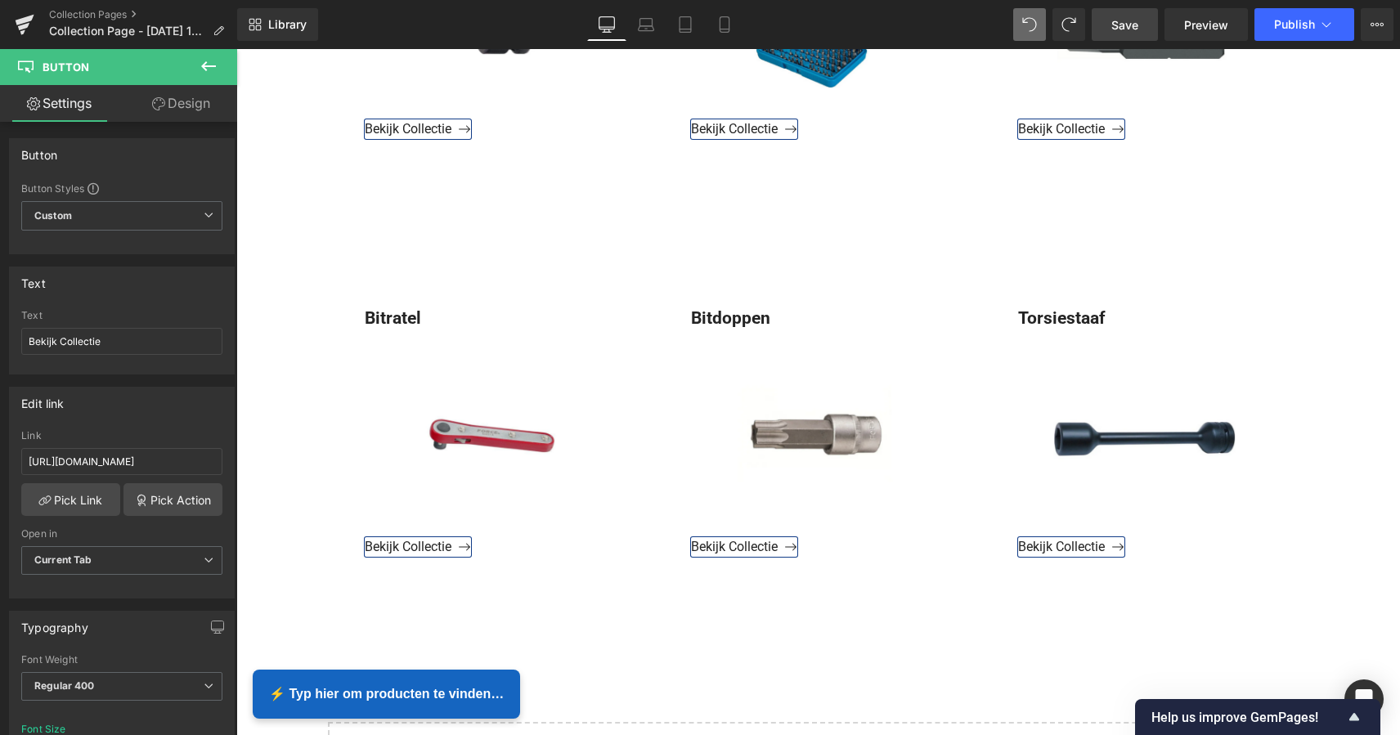
click at [1135, 29] on span "Save" at bounding box center [1124, 24] width 27 height 17
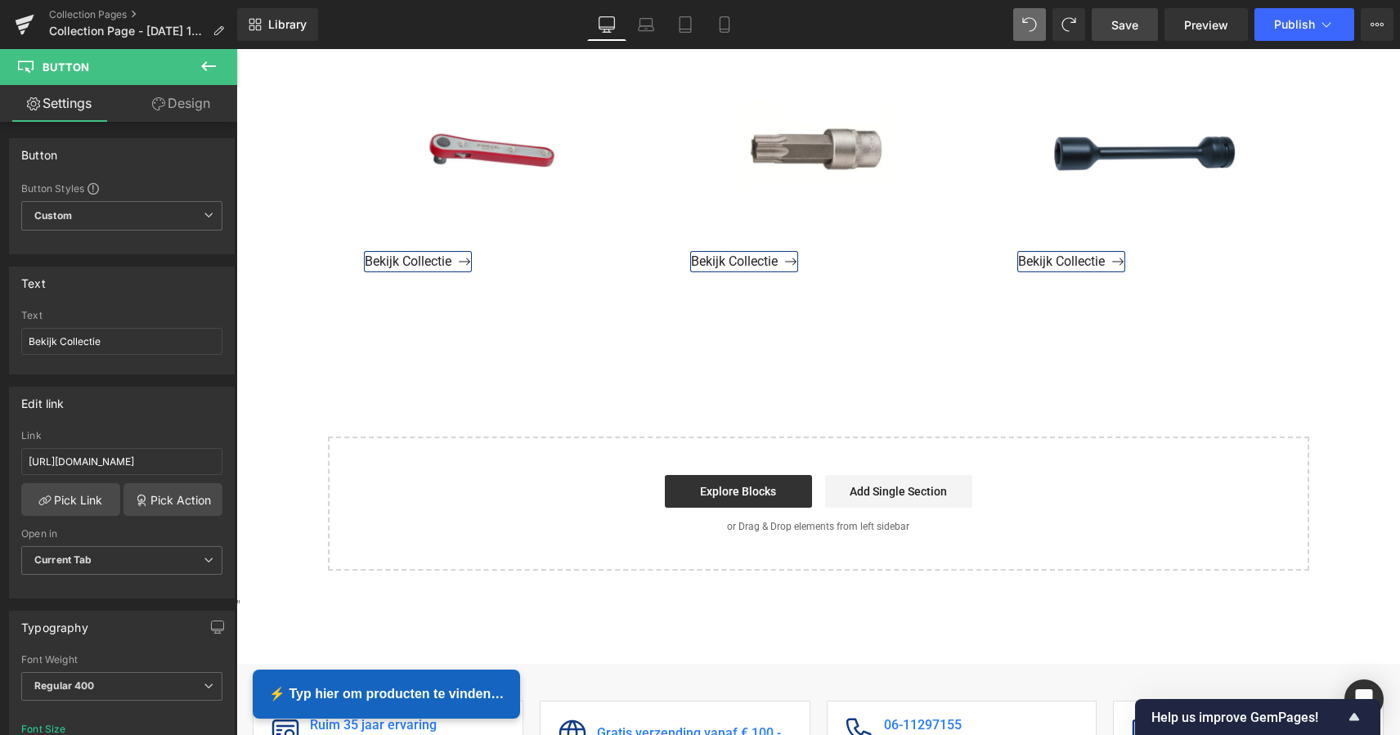
scroll to position [1341, 0]
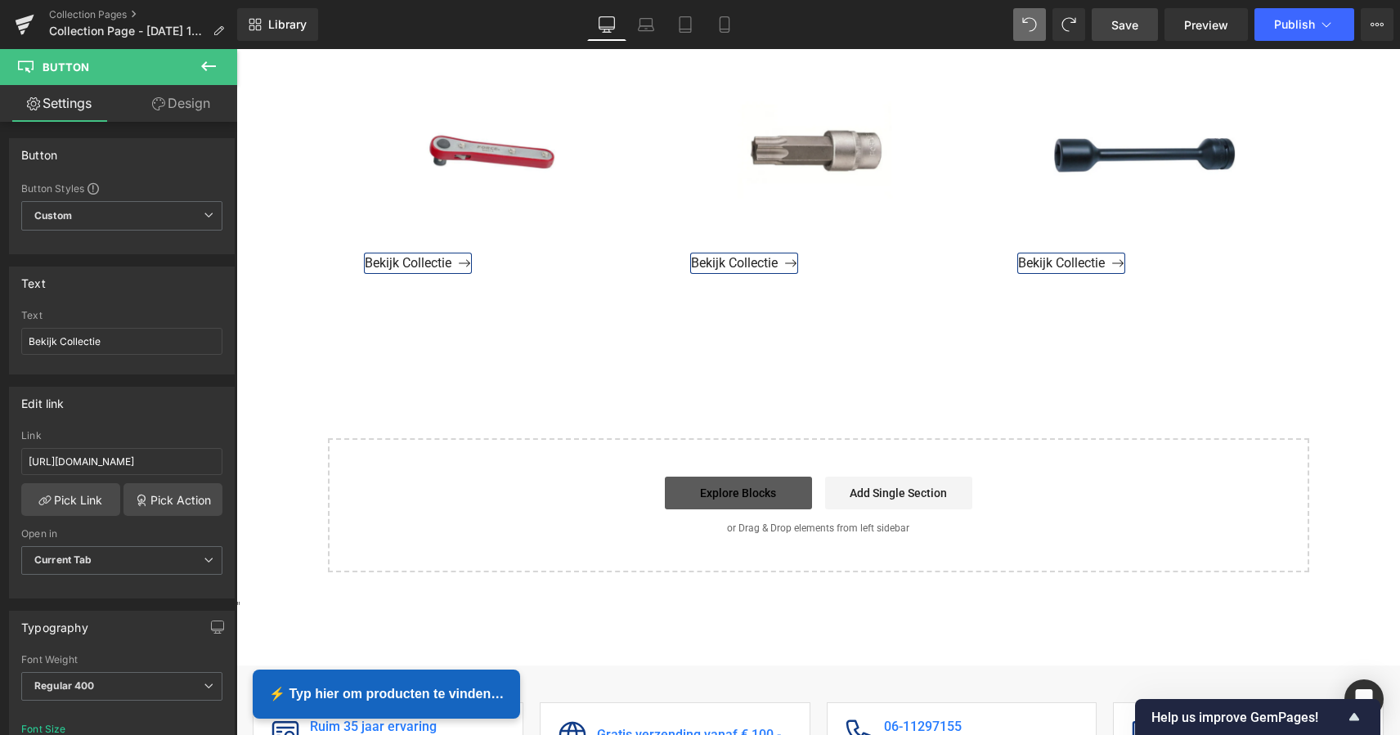
click at [761, 492] on link "Explore Blocks" at bounding box center [738, 493] width 147 height 33
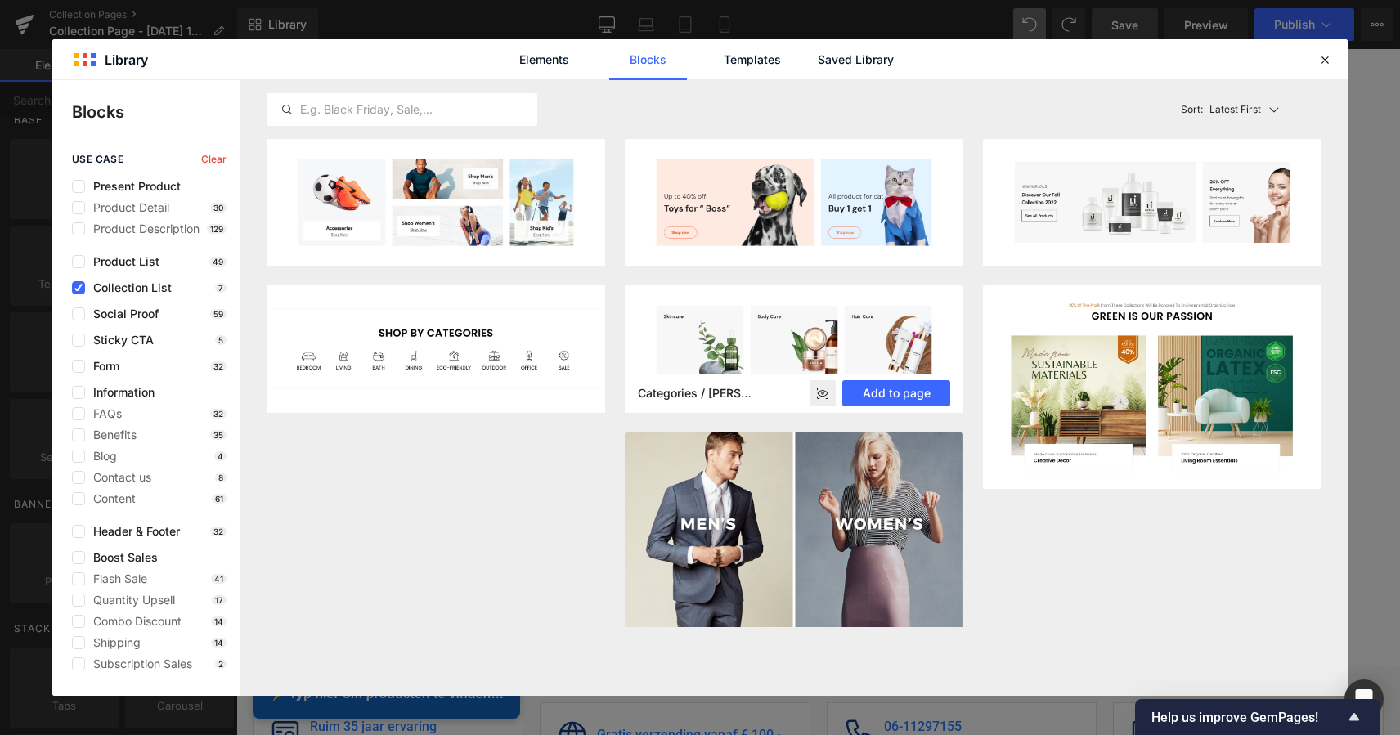
click at [819, 348] on img at bounding box center [794, 348] width 338 height 127
click at [898, 389] on button "Add to page" at bounding box center [896, 393] width 108 height 26
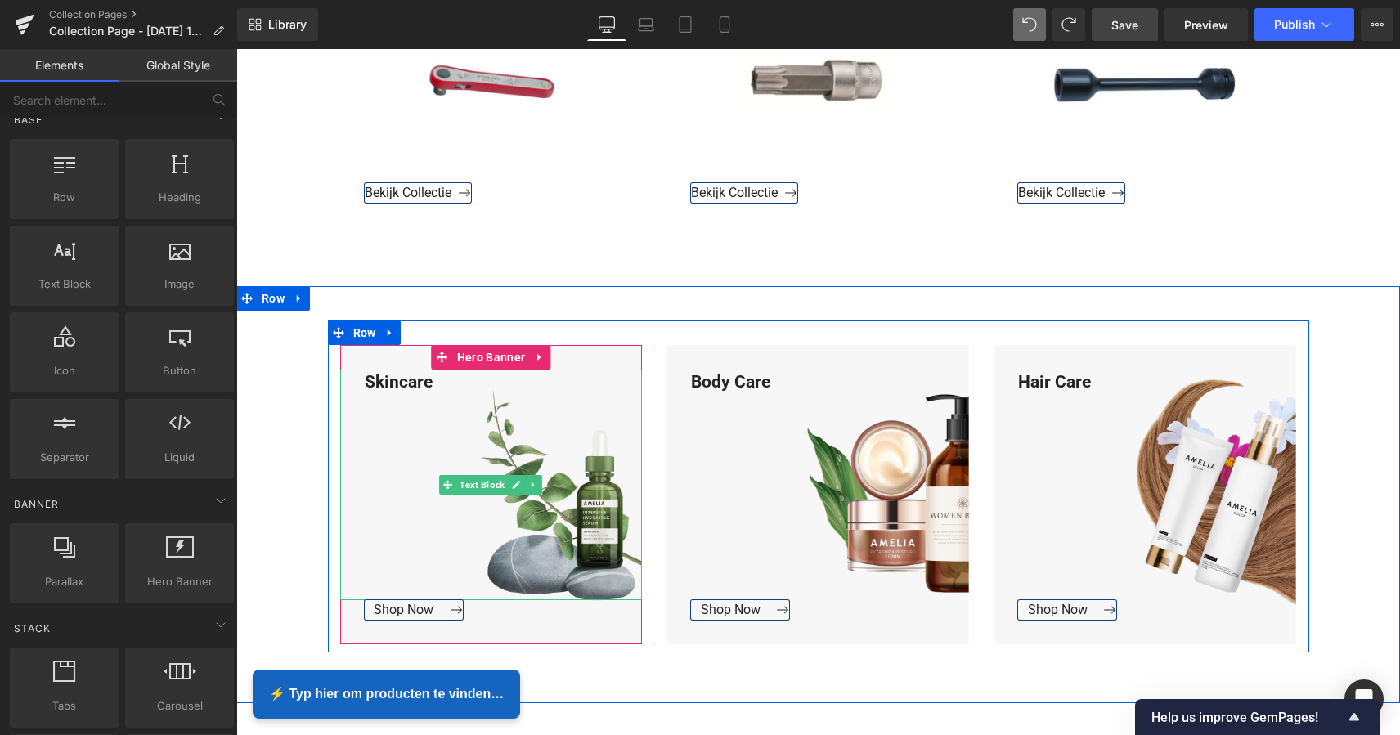
scroll to position [1454, 0]
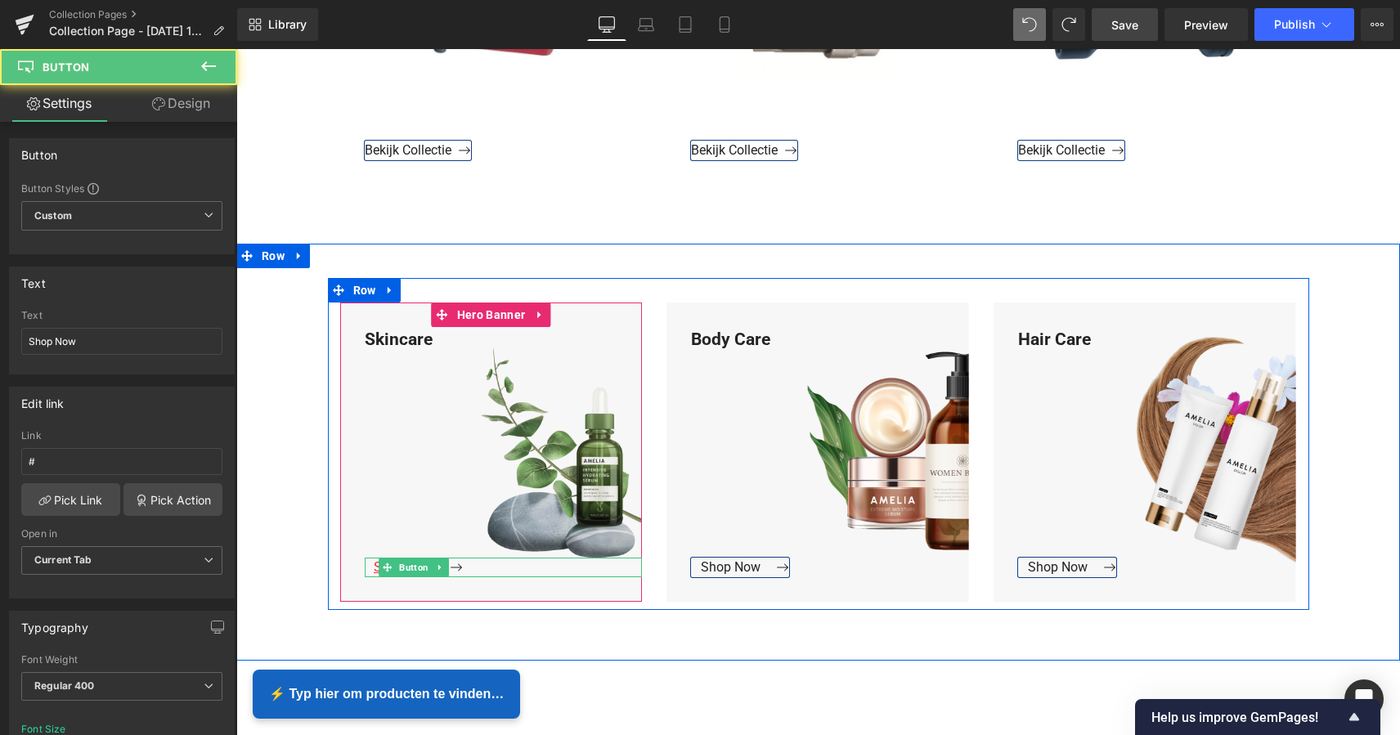
click at [410, 569] on div "Shop Now Button" at bounding box center [504, 568] width 278 height 20
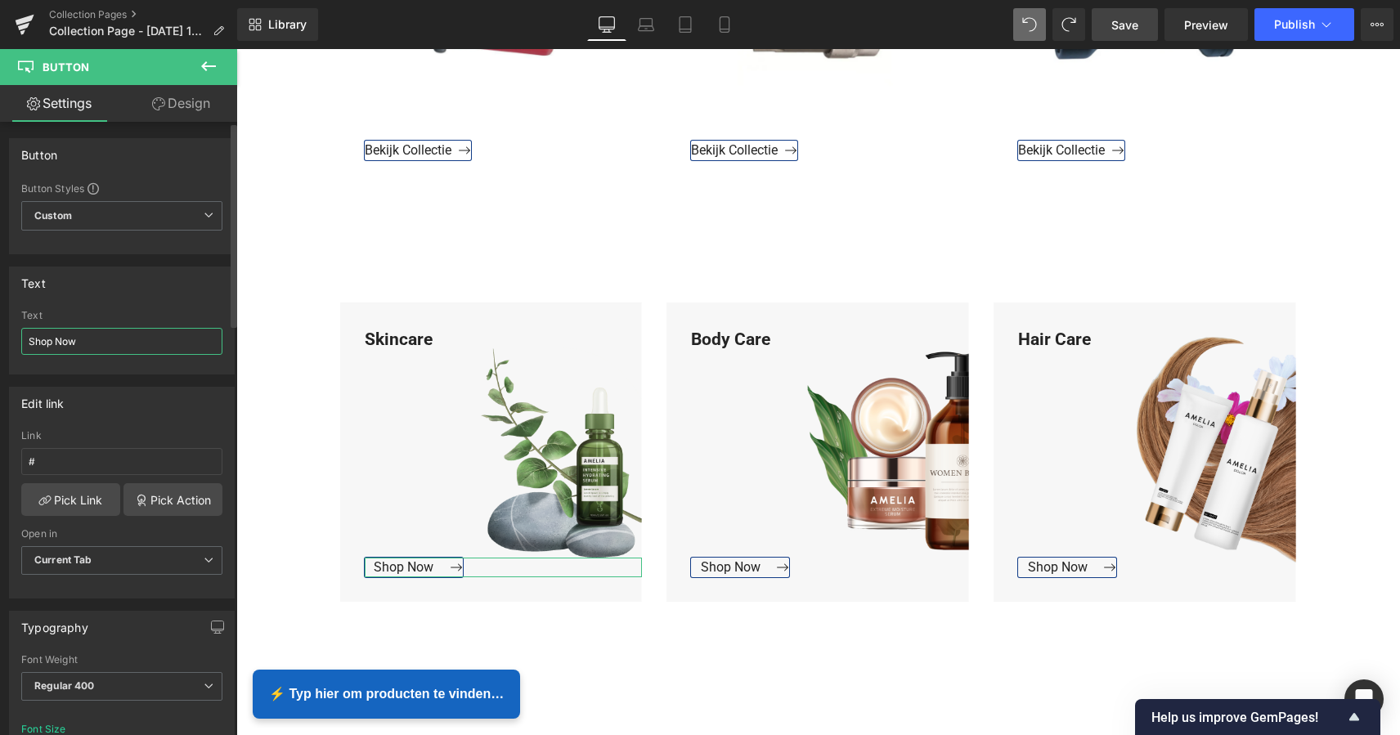
drag, startPoint x: 78, startPoint y: 345, endPoint x: 22, endPoint y: 342, distance: 55.7
click at [22, 342] on input "Shop Now" at bounding box center [121, 341] width 201 height 27
type input "Bekijk Collectie"
click at [50, 464] on input "#" at bounding box center [121, 461] width 201 height 27
drag, startPoint x: 48, startPoint y: 462, endPoint x: 23, endPoint y: 462, distance: 25.3
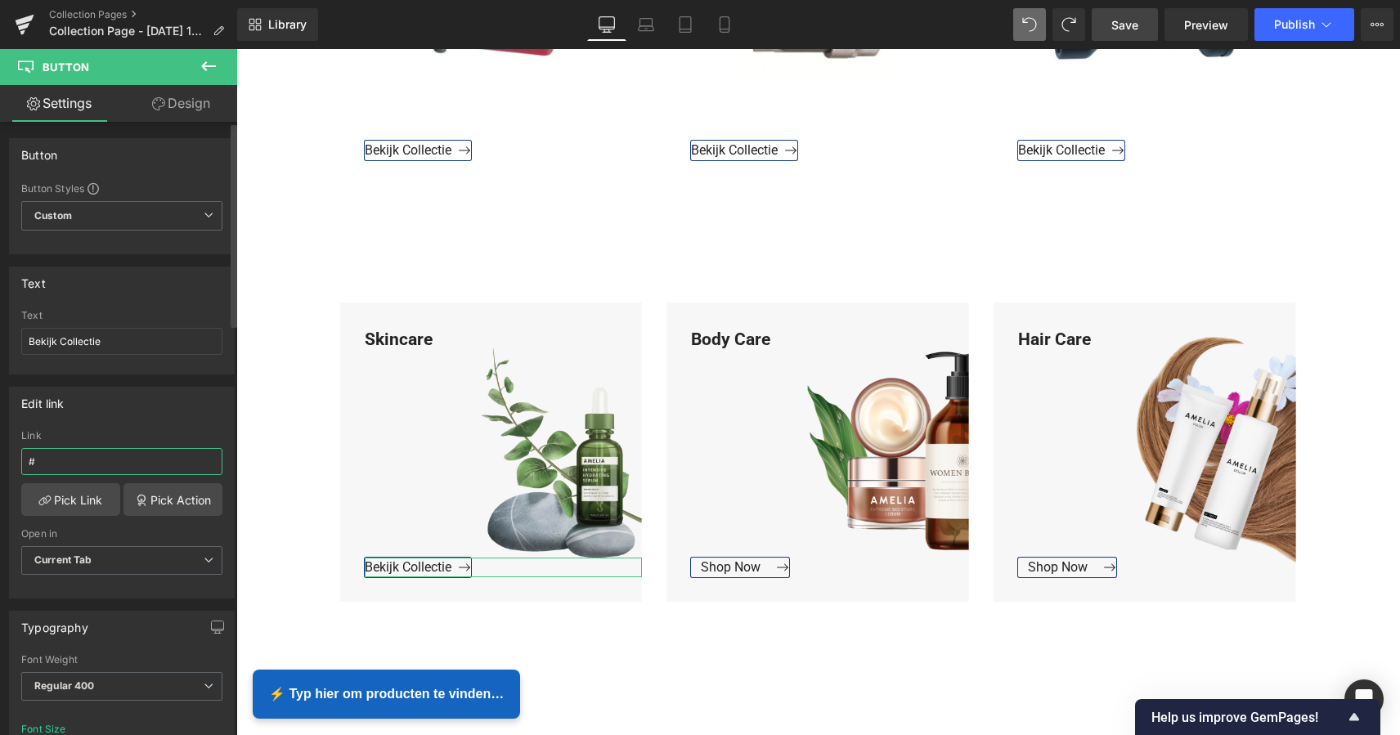
click at [23, 462] on input "#" at bounding box center [121, 461] width 201 height 27
paste input "https://www.mzsgereedschap.nl/collections/bithouders"
type input "https://www.mzsgereedschap.nl/collections/bithouders"
click at [60, 495] on link "Pick Link" at bounding box center [70, 499] width 99 height 33
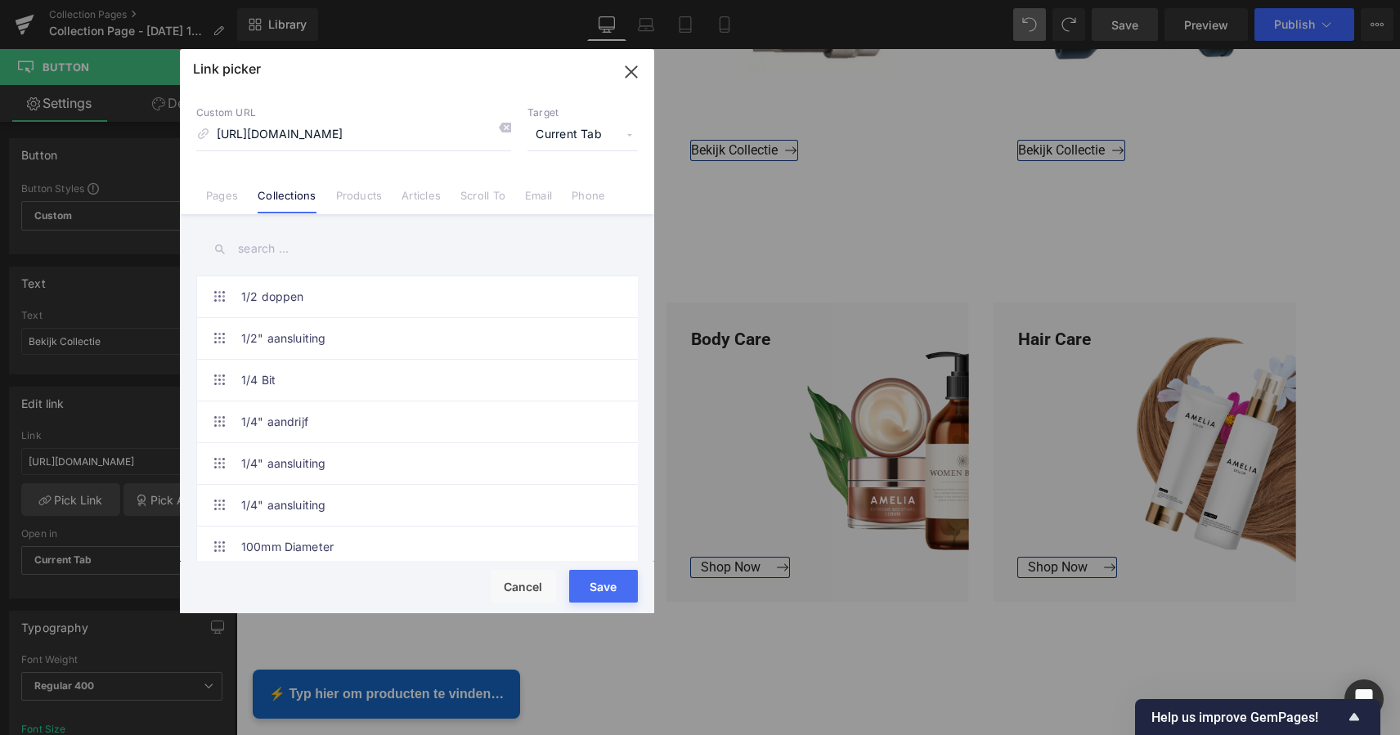
click at [607, 583] on button "Save" at bounding box center [603, 586] width 69 height 33
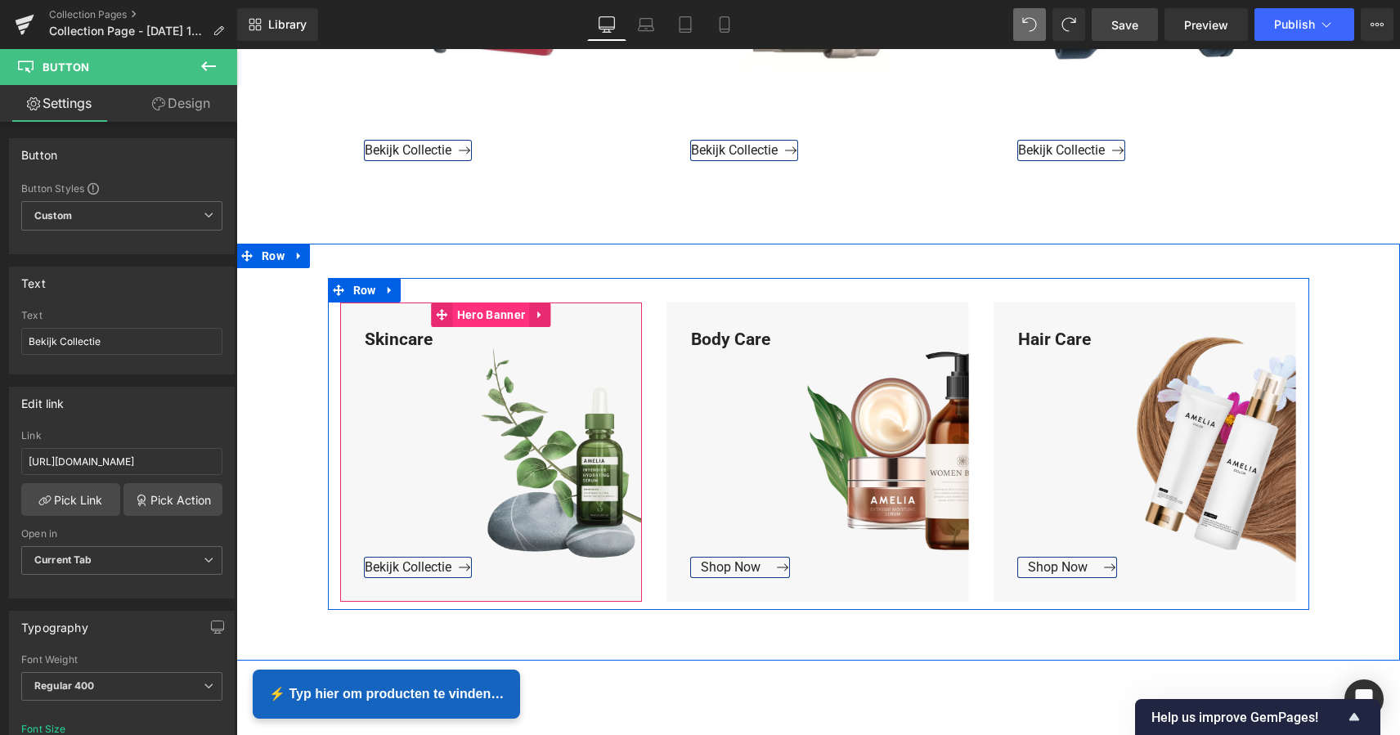
click at [496, 312] on span "Hero Banner" at bounding box center [491, 314] width 76 height 25
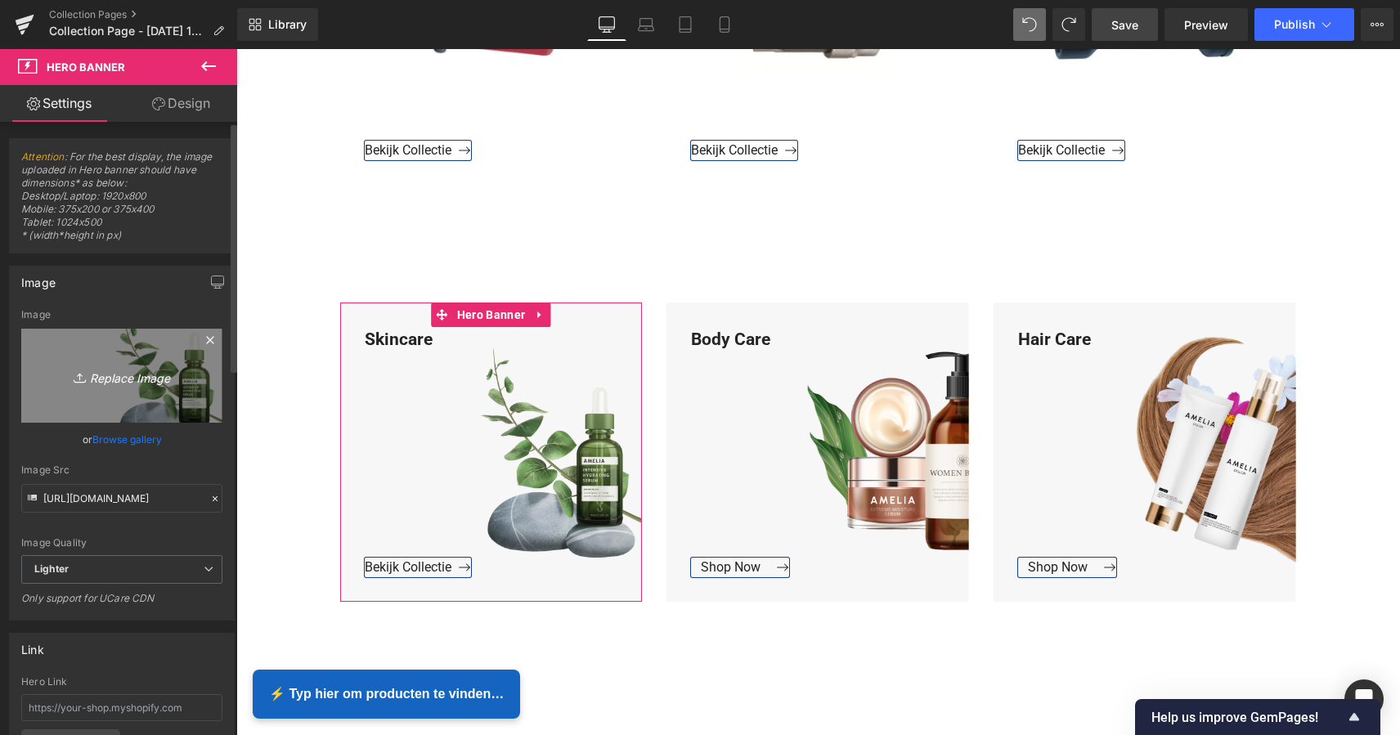
click at [117, 376] on icon "Replace Image" at bounding box center [121, 375] width 131 height 20
type input "C:\fakepath\Groen Modern Doe-het-zelf Instagram Stories (800 x 800 px) kopie 3.…"
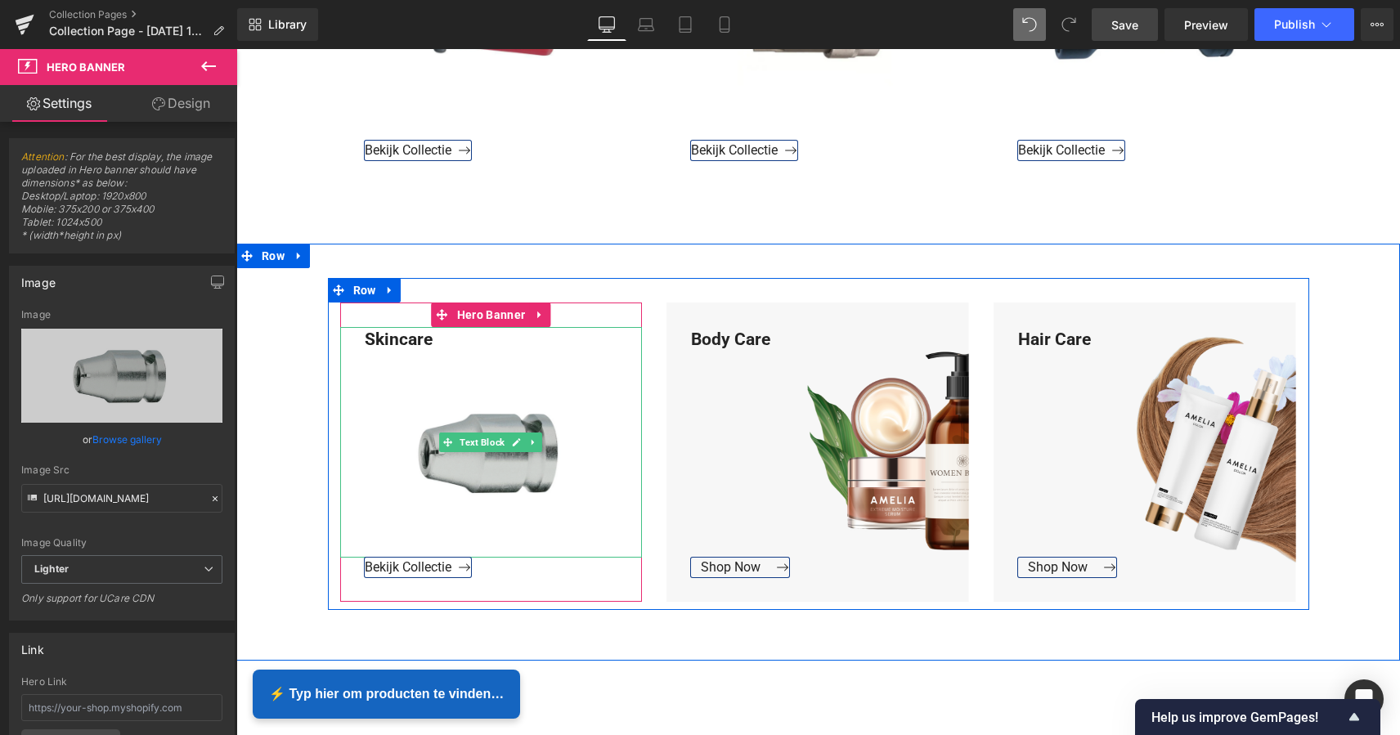
click at [430, 339] on div "Skincare" at bounding box center [491, 442] width 302 height 231
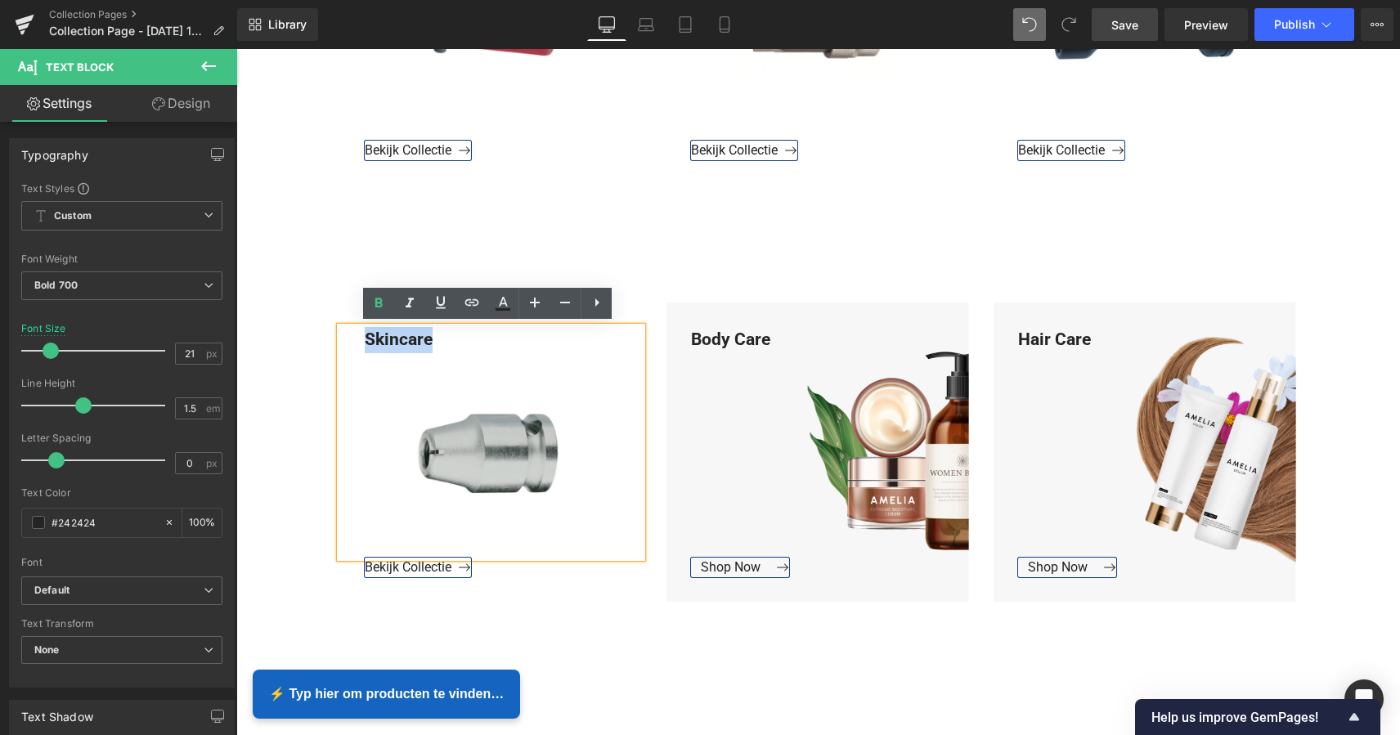
drag, startPoint x: 429, startPoint y: 338, endPoint x: 362, endPoint y: 335, distance: 67.1
click at [362, 335] on div "Skincare" at bounding box center [491, 442] width 302 height 231
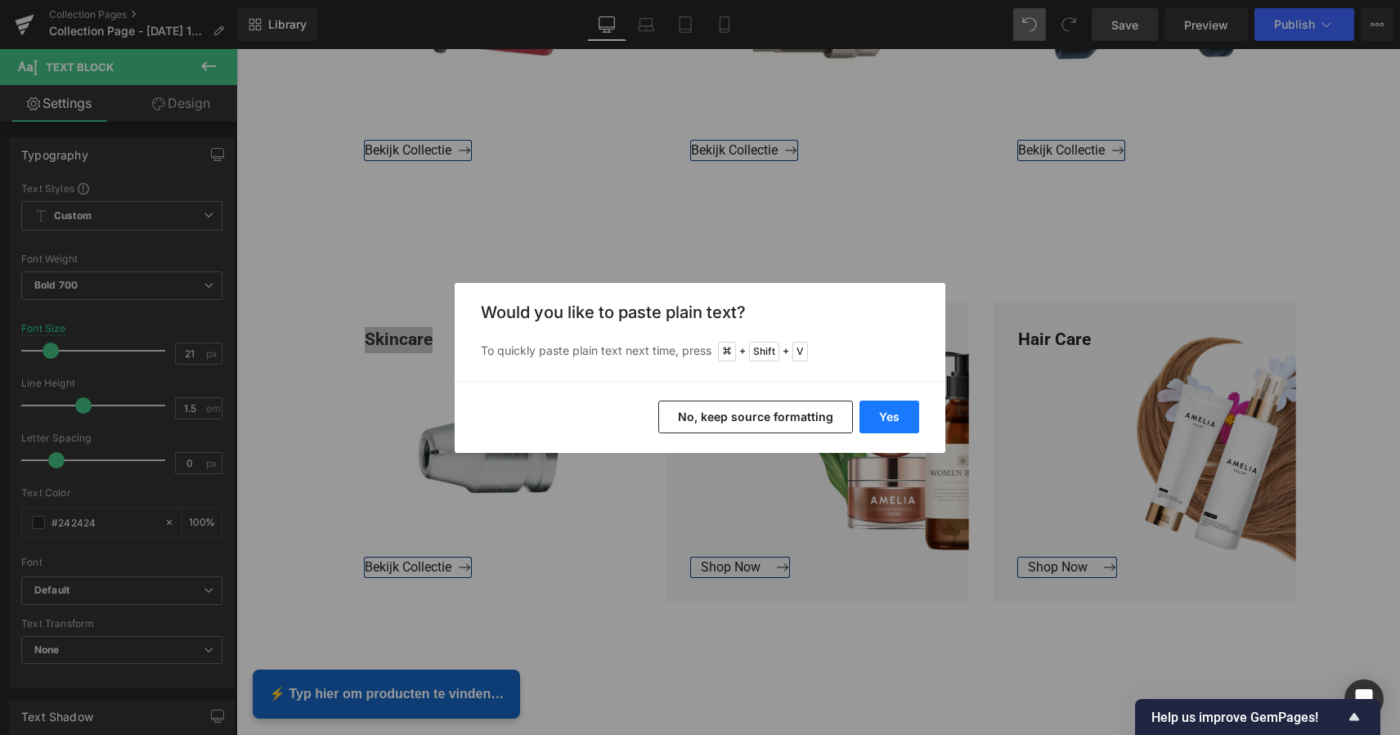
click at [901, 412] on button "Yes" at bounding box center [889, 417] width 60 height 33
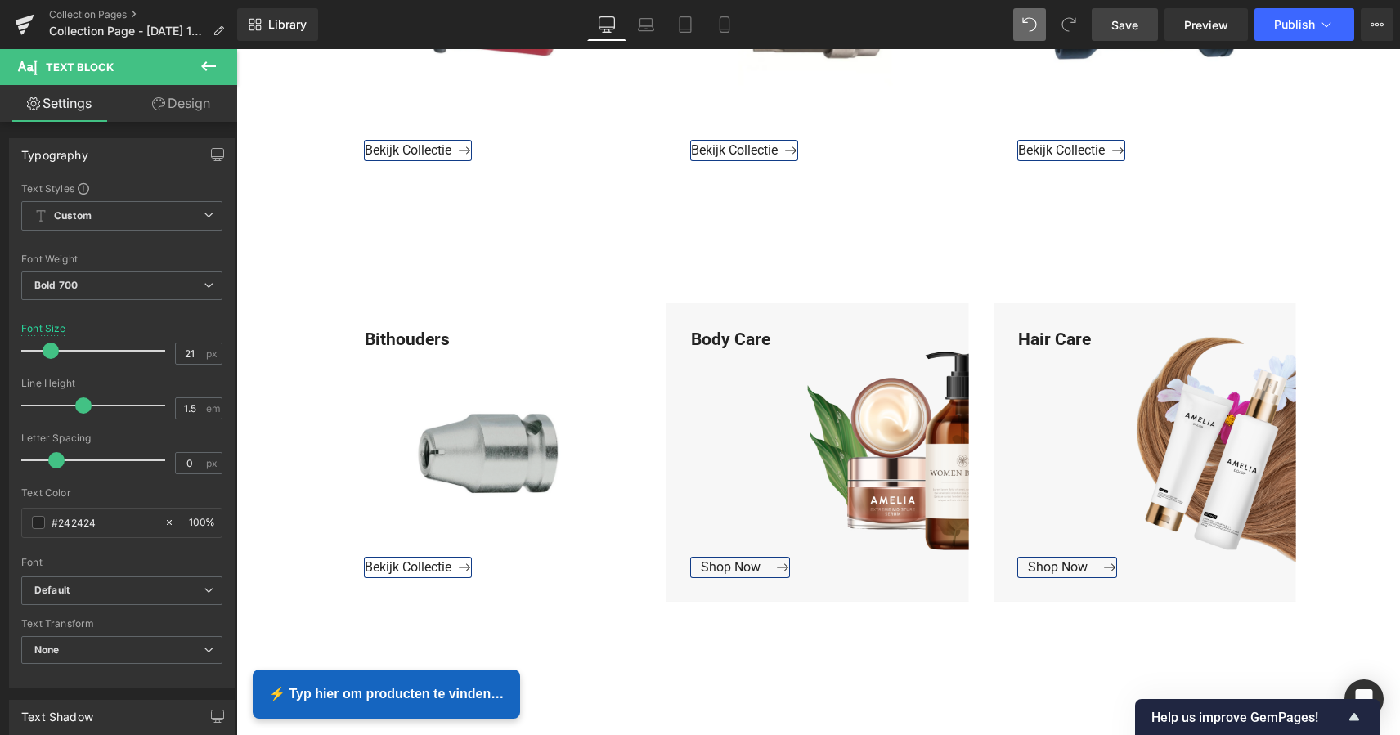
click at [1126, 23] on span "Save" at bounding box center [1124, 24] width 27 height 17
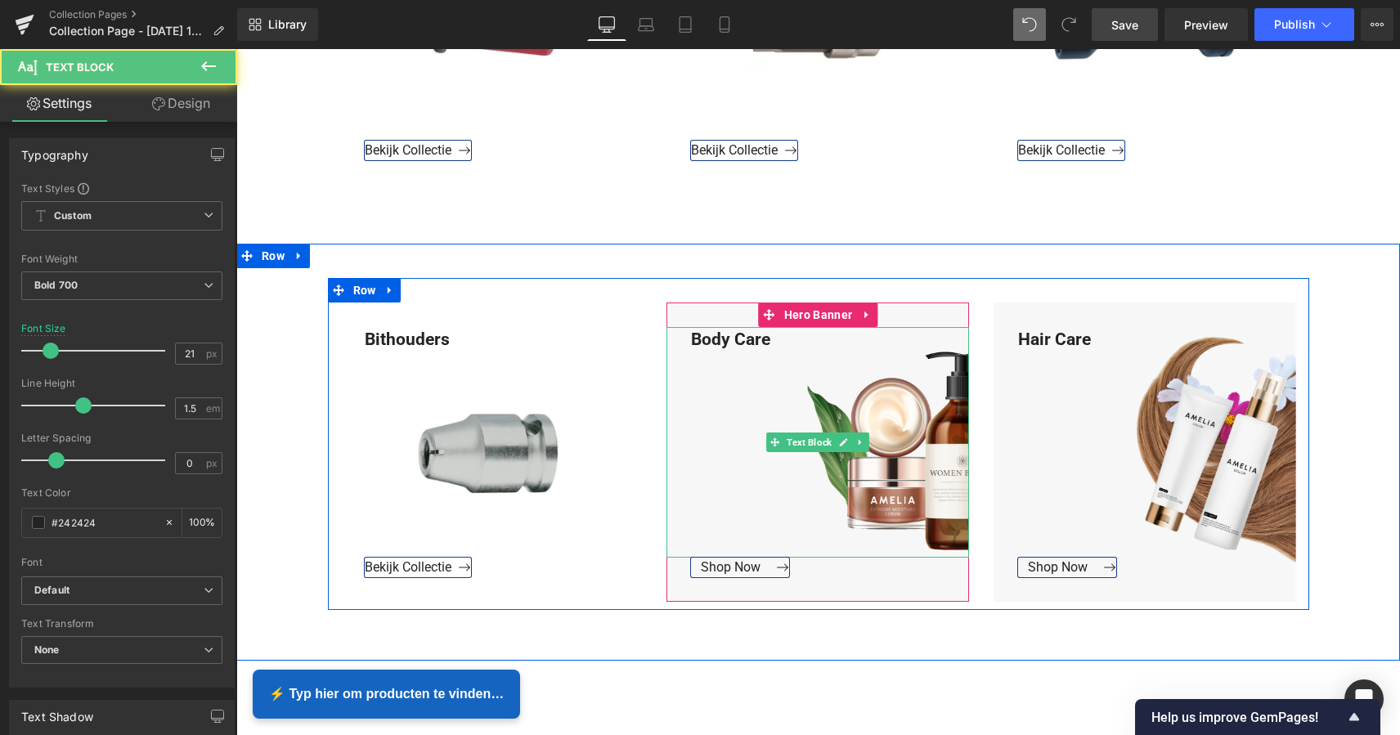
click at [768, 342] on div "Body Care" at bounding box center [817, 442] width 302 height 231
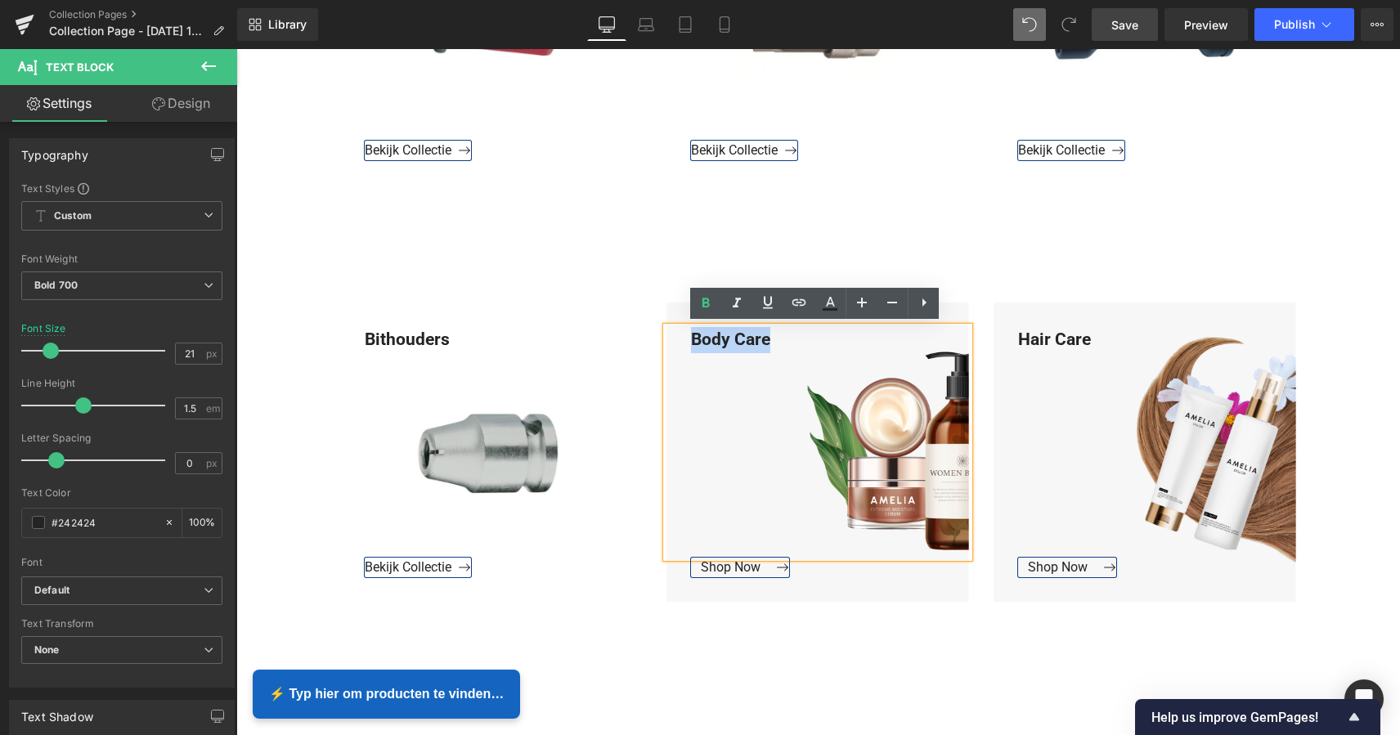
drag, startPoint x: 768, startPoint y: 338, endPoint x: 688, endPoint y: 337, distance: 79.3
click at [687, 337] on div "Body Care" at bounding box center [817, 442] width 302 height 231
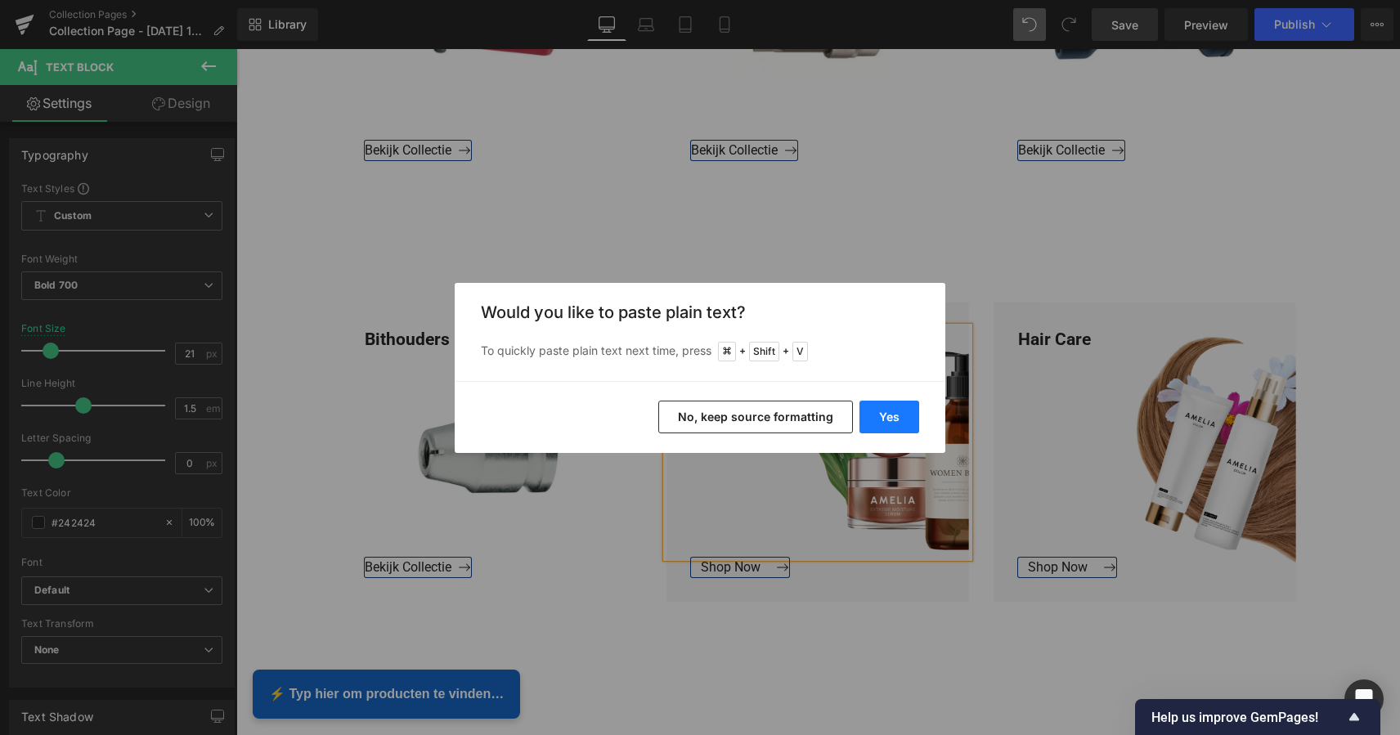
click at [880, 419] on button "Yes" at bounding box center [889, 417] width 60 height 33
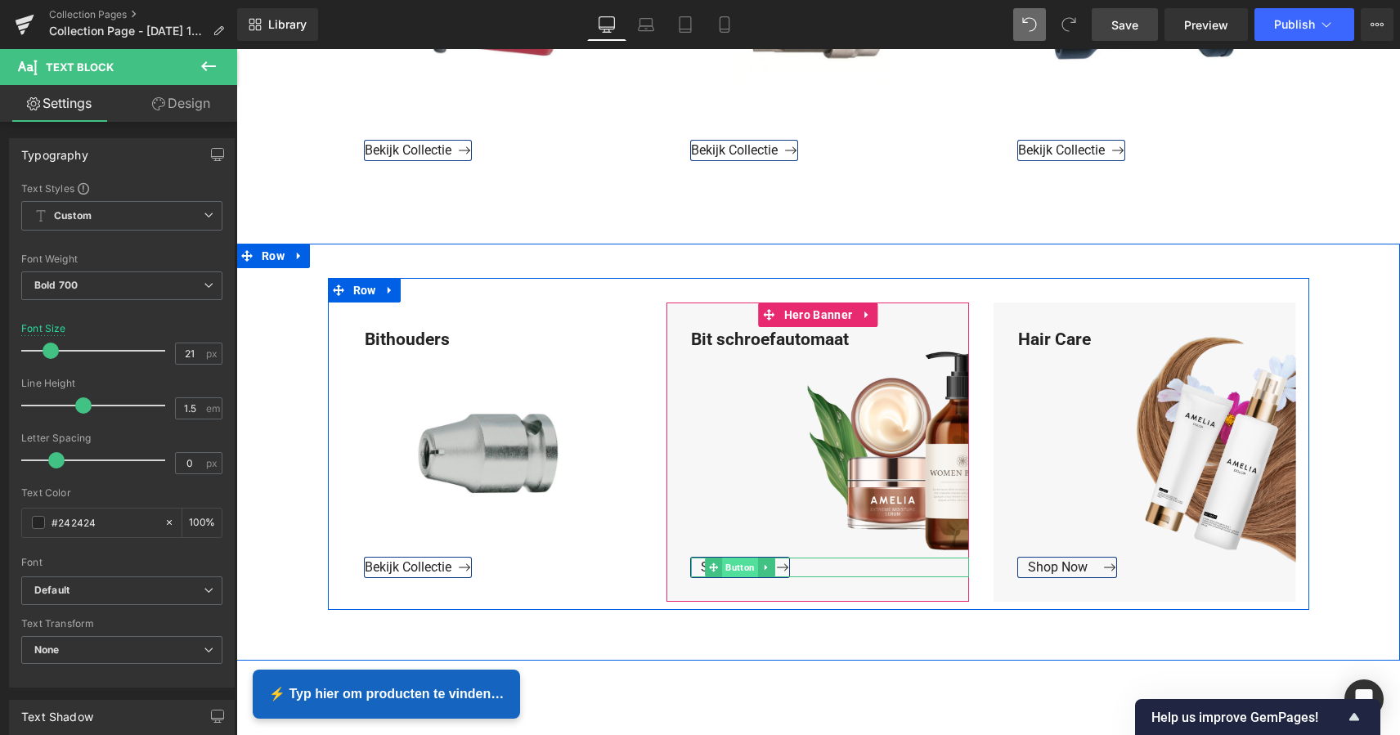
click at [728, 566] on span "Button" at bounding box center [741, 568] width 36 height 20
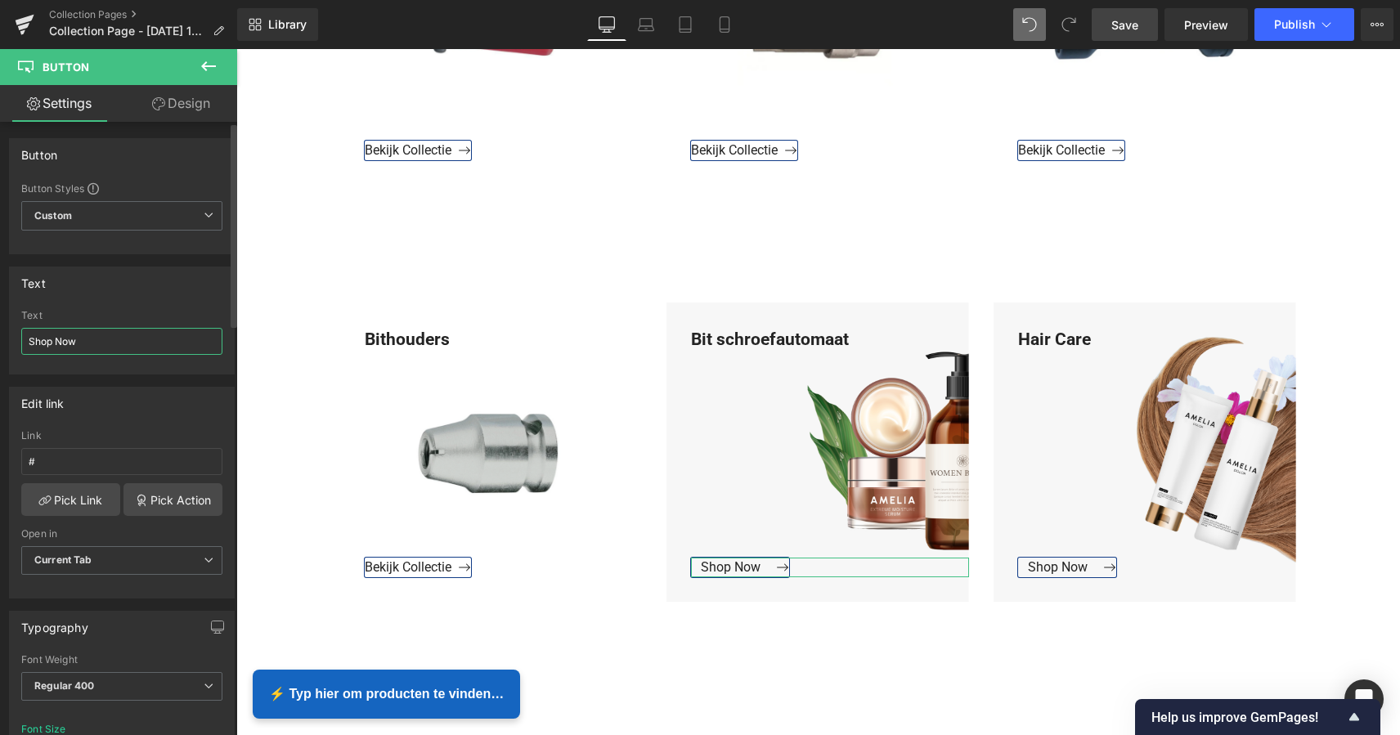
drag, startPoint x: 85, startPoint y: 344, endPoint x: 0, endPoint y: 340, distance: 85.1
click at [0, 340] on div "Text Shop Now Text Shop Now" at bounding box center [122, 314] width 244 height 120
type input "Bekijk Collectie"
drag, startPoint x: 52, startPoint y: 455, endPoint x: 20, endPoint y: 455, distance: 32.7
click at [20, 455] on div "# Link # Pick Link Pick Action Current Tab New Tab Open in Current Tab Current …" at bounding box center [122, 514] width 224 height 168
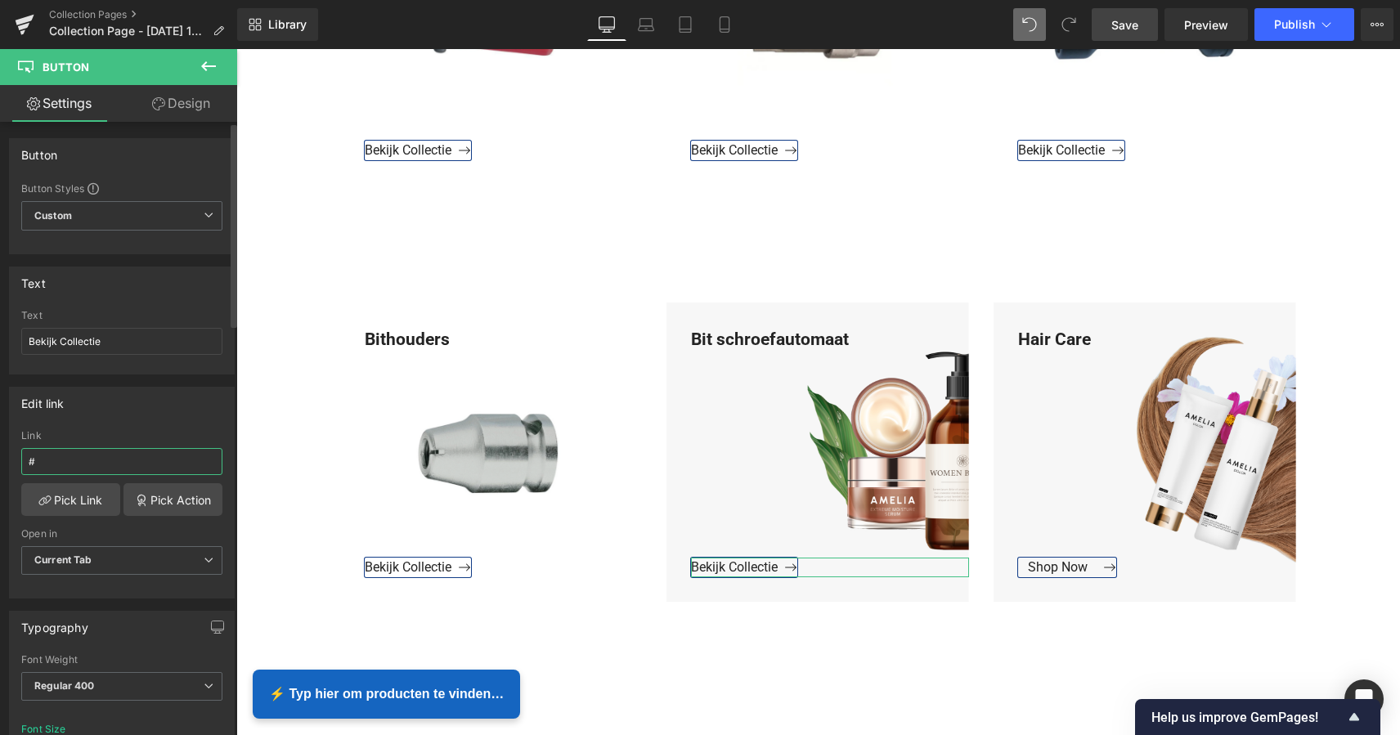
drag, startPoint x: 41, startPoint y: 459, endPoint x: 21, endPoint y: 459, distance: 19.6
click at [21, 459] on input "#" at bounding box center [121, 461] width 201 height 27
paste input "https://www.mzsgereedschap.nl/collections/bit-schroefautomaat"
type input "https://www.mzsgereedschap.nl/collections/bit-schroefautomaat"
click at [81, 508] on link "Pick Link" at bounding box center [70, 499] width 99 height 33
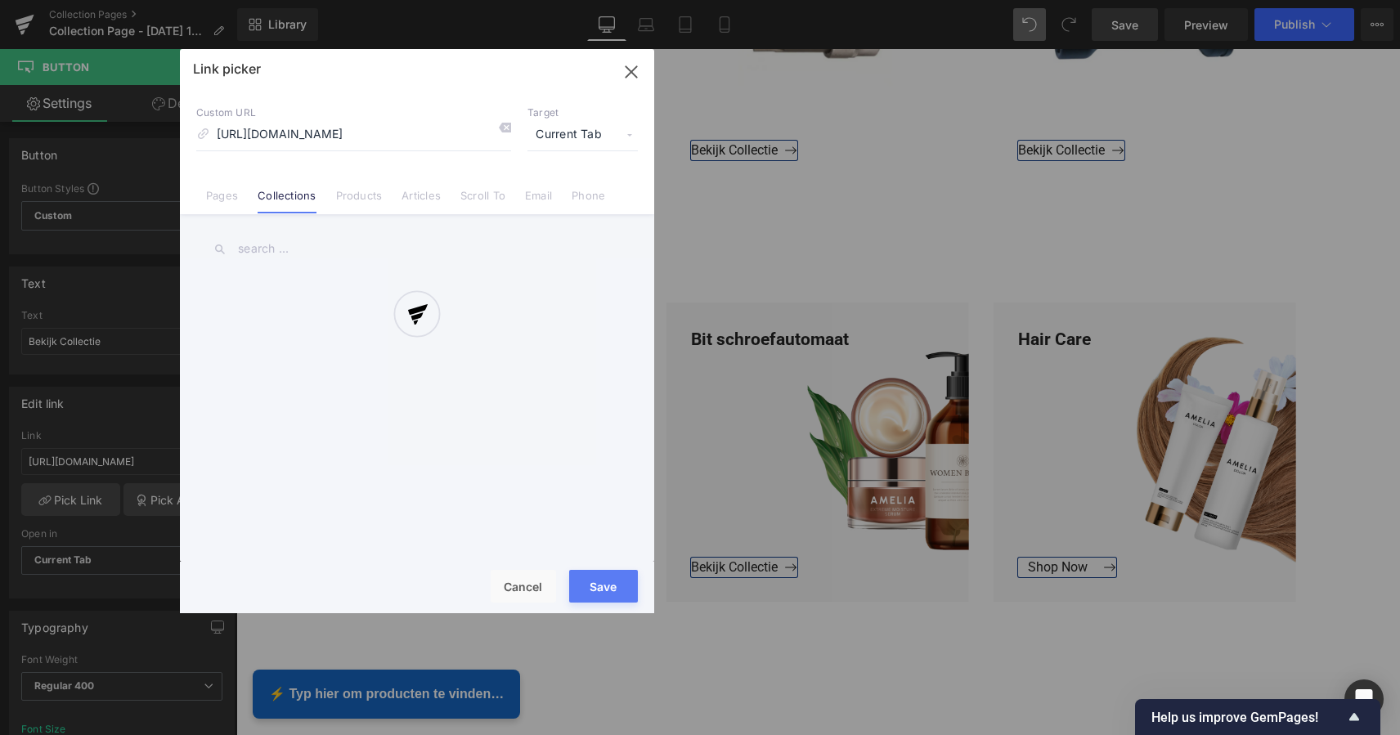
scroll to position [0, 69]
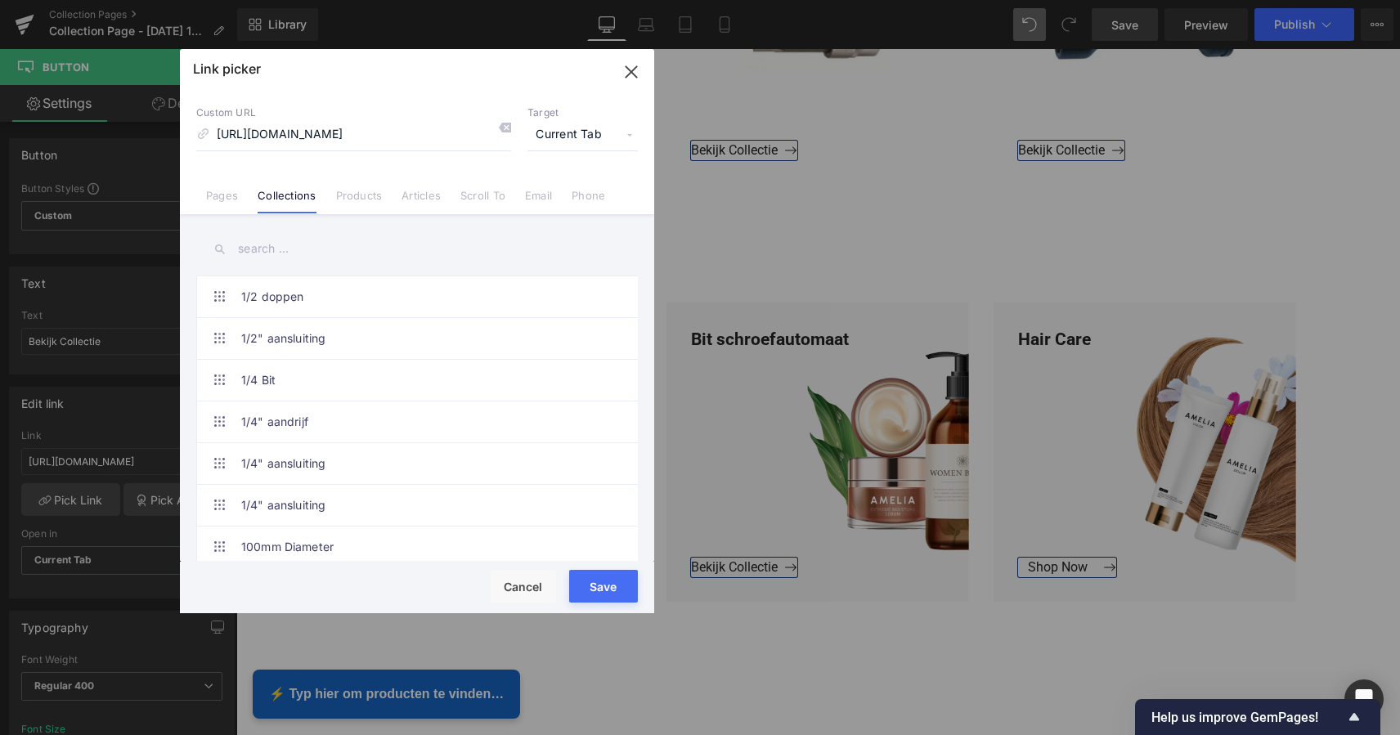
click at [608, 589] on button "Save" at bounding box center [603, 586] width 69 height 33
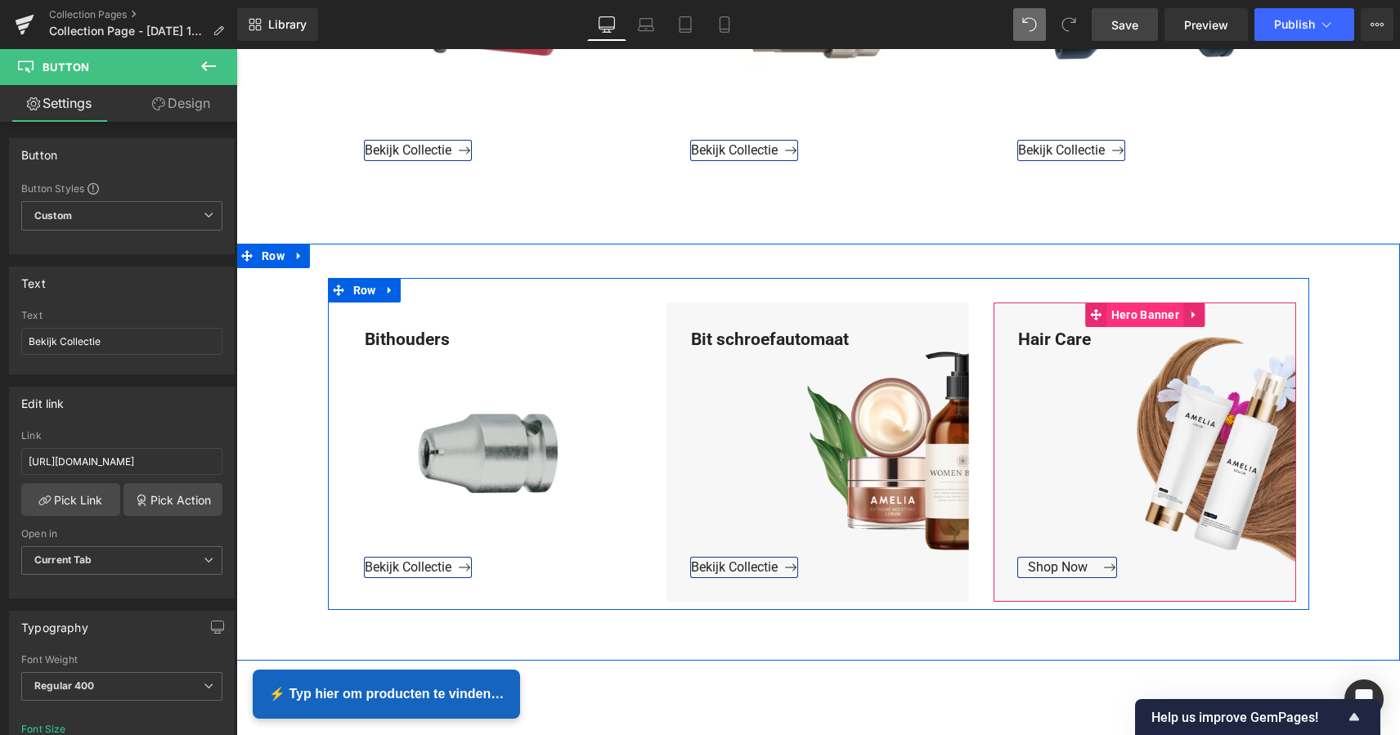
click at [1141, 311] on span "Hero Banner" at bounding box center [1145, 314] width 76 height 25
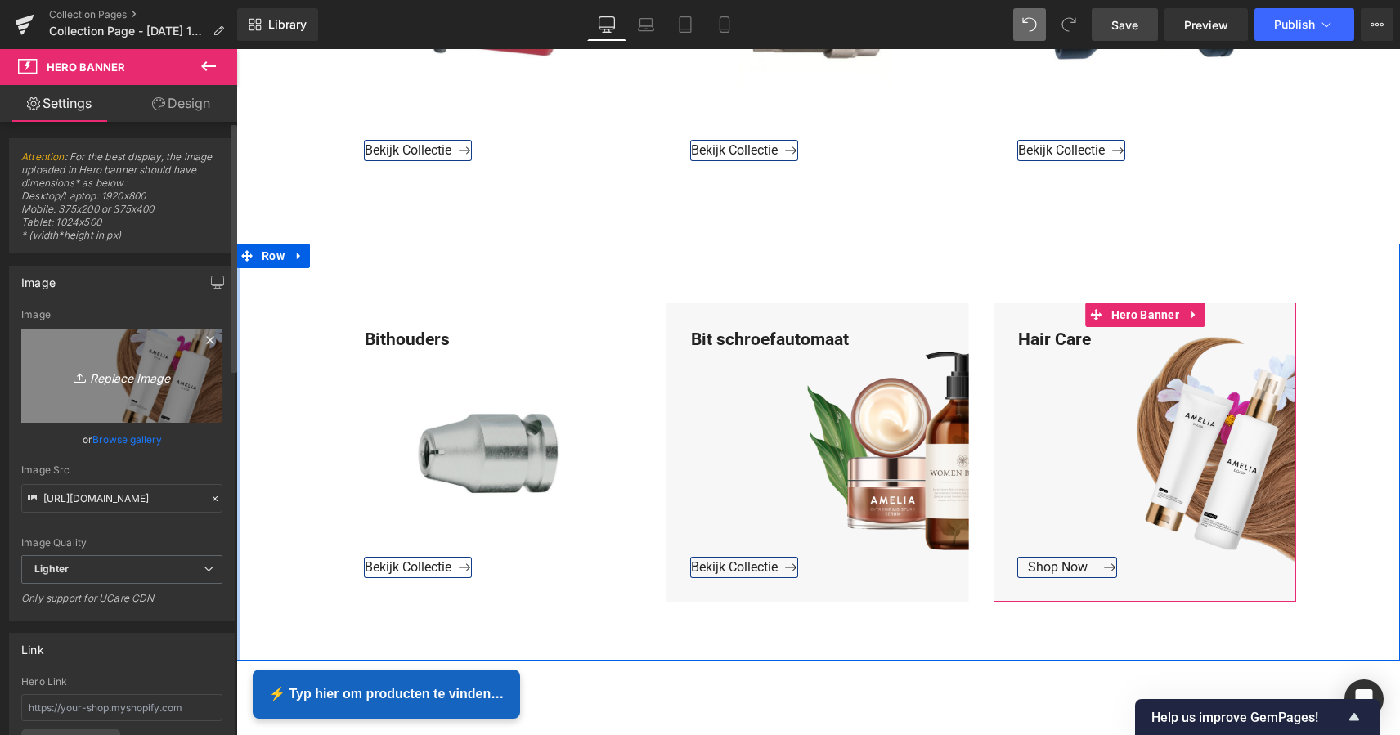
click at [125, 378] on icon "Replace Image" at bounding box center [121, 375] width 131 height 20
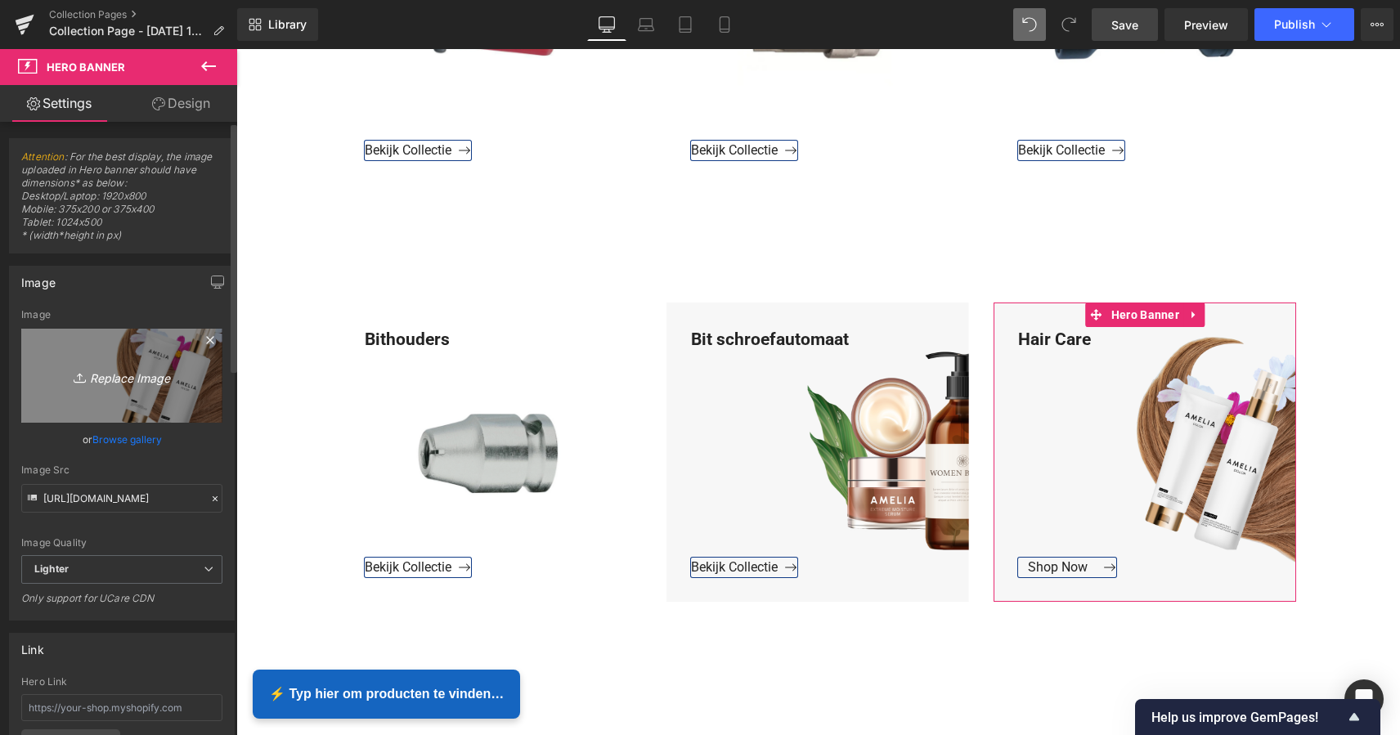
click at [141, 378] on icon "Replace Image" at bounding box center [121, 375] width 131 height 20
click at [133, 379] on icon "Replace Image" at bounding box center [121, 375] width 131 height 20
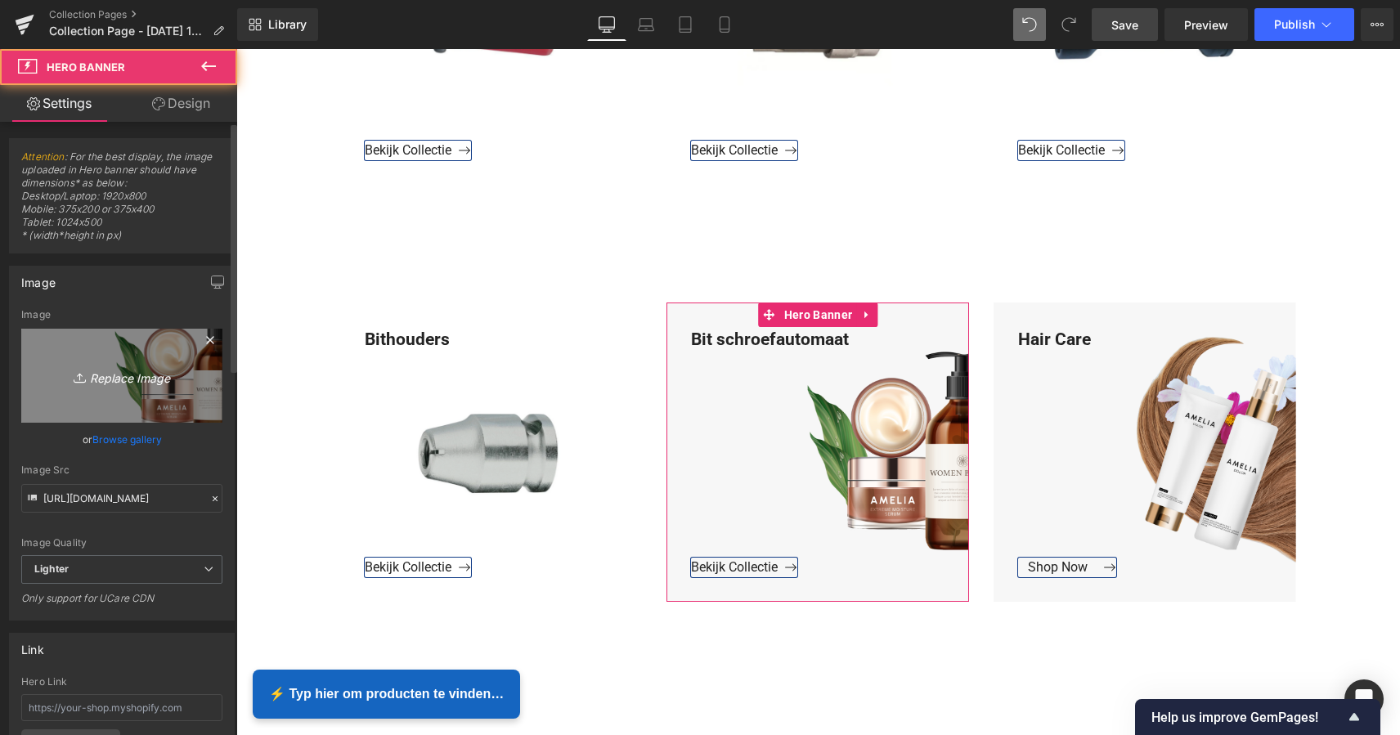
click at [135, 377] on icon "Replace Image" at bounding box center [121, 375] width 131 height 20
type input "C:\fakepath\Groen Modern Doe-het-zelf Instagram Stories (800 x 800 px) kopie 4.…"
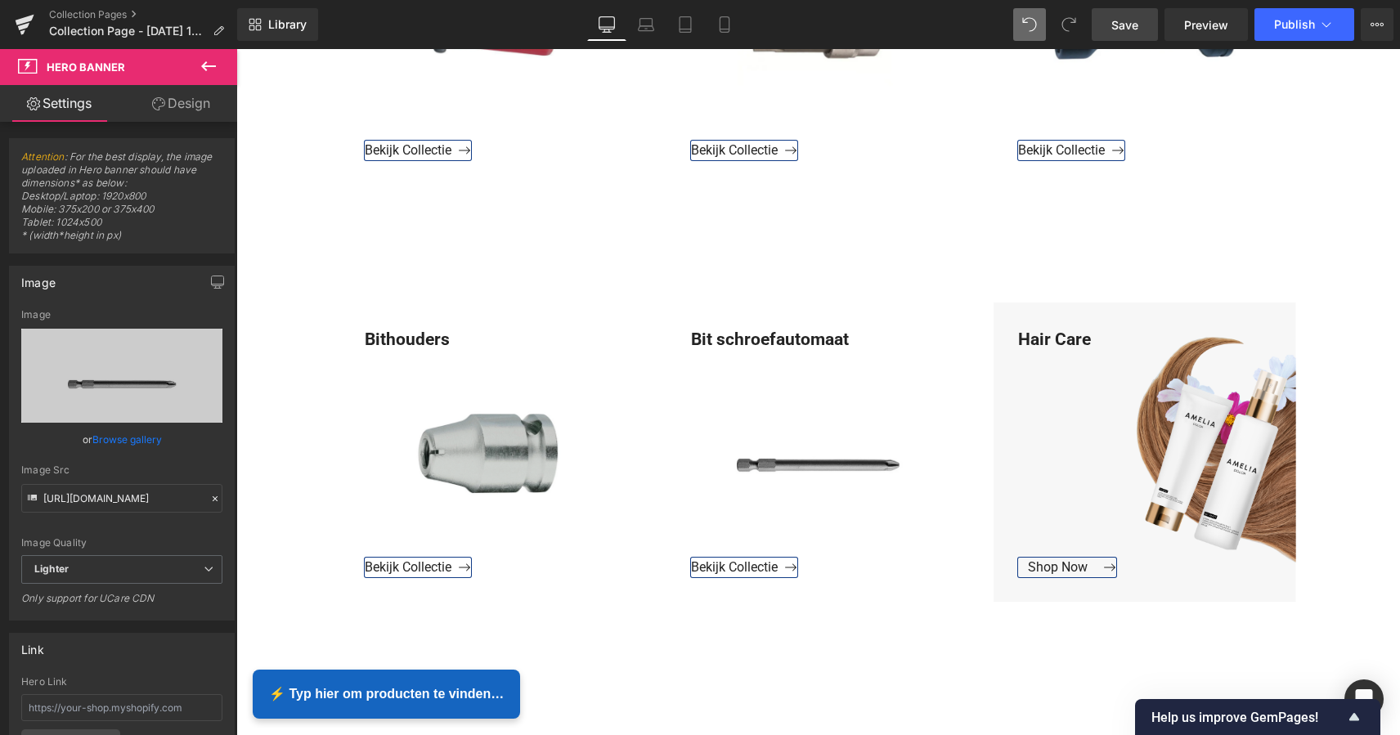
click at [1131, 20] on span "Save" at bounding box center [1124, 24] width 27 height 17
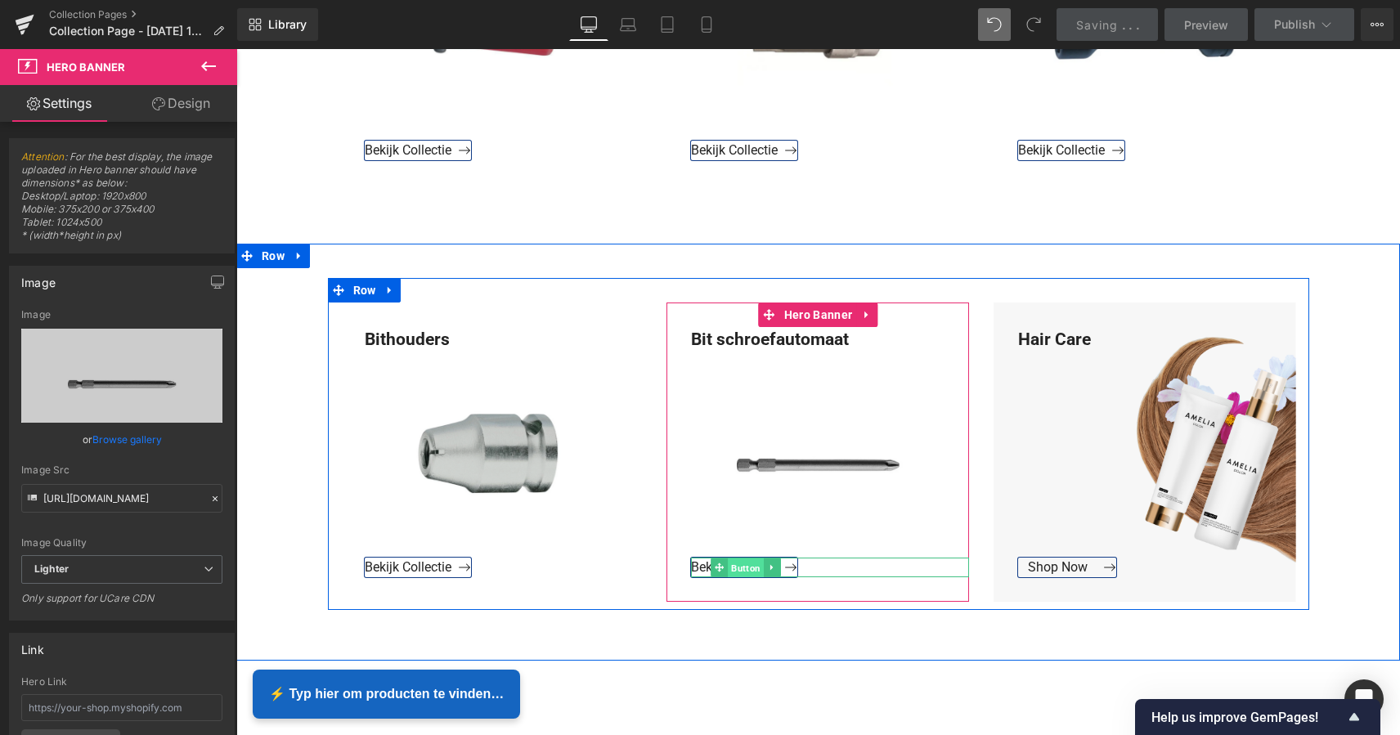
click at [746, 567] on span "Button" at bounding box center [746, 568] width 36 height 20
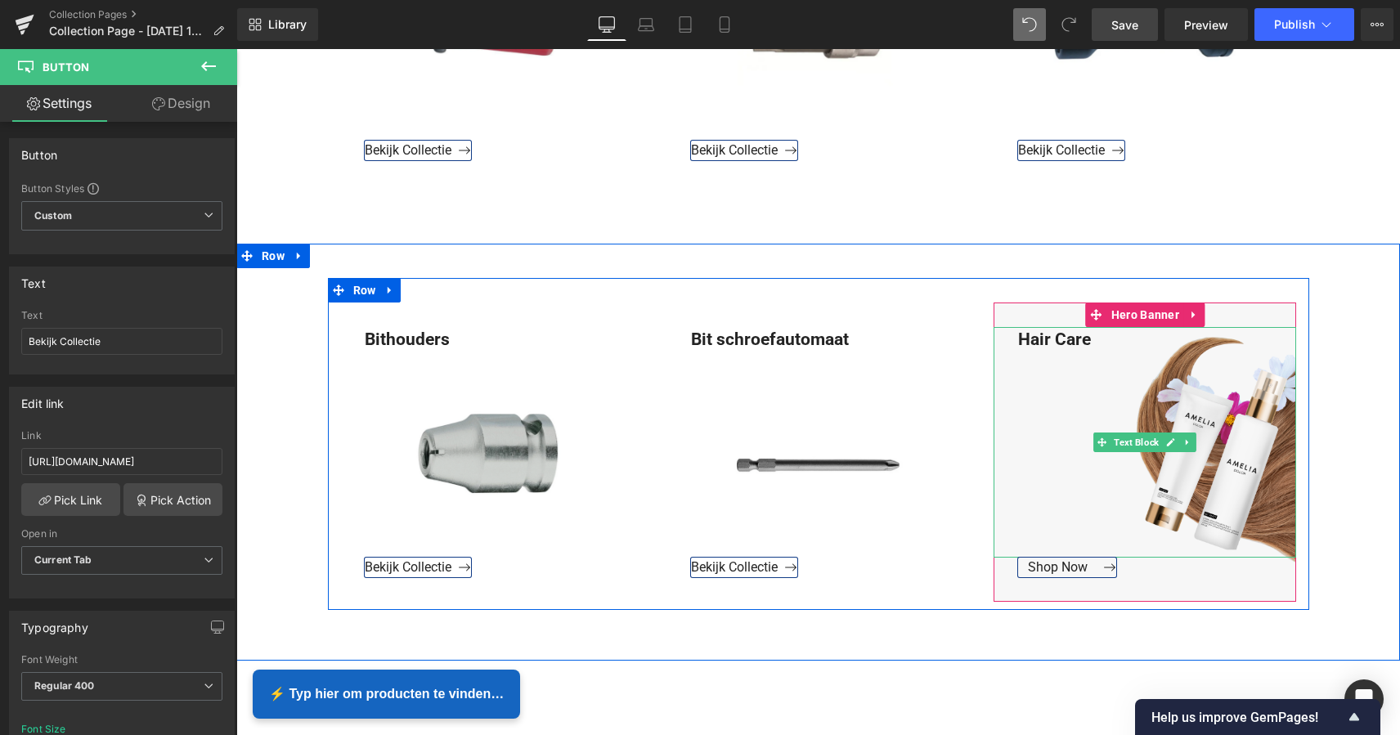
click at [1068, 342] on div "Hair Care" at bounding box center [1144, 442] width 302 height 231
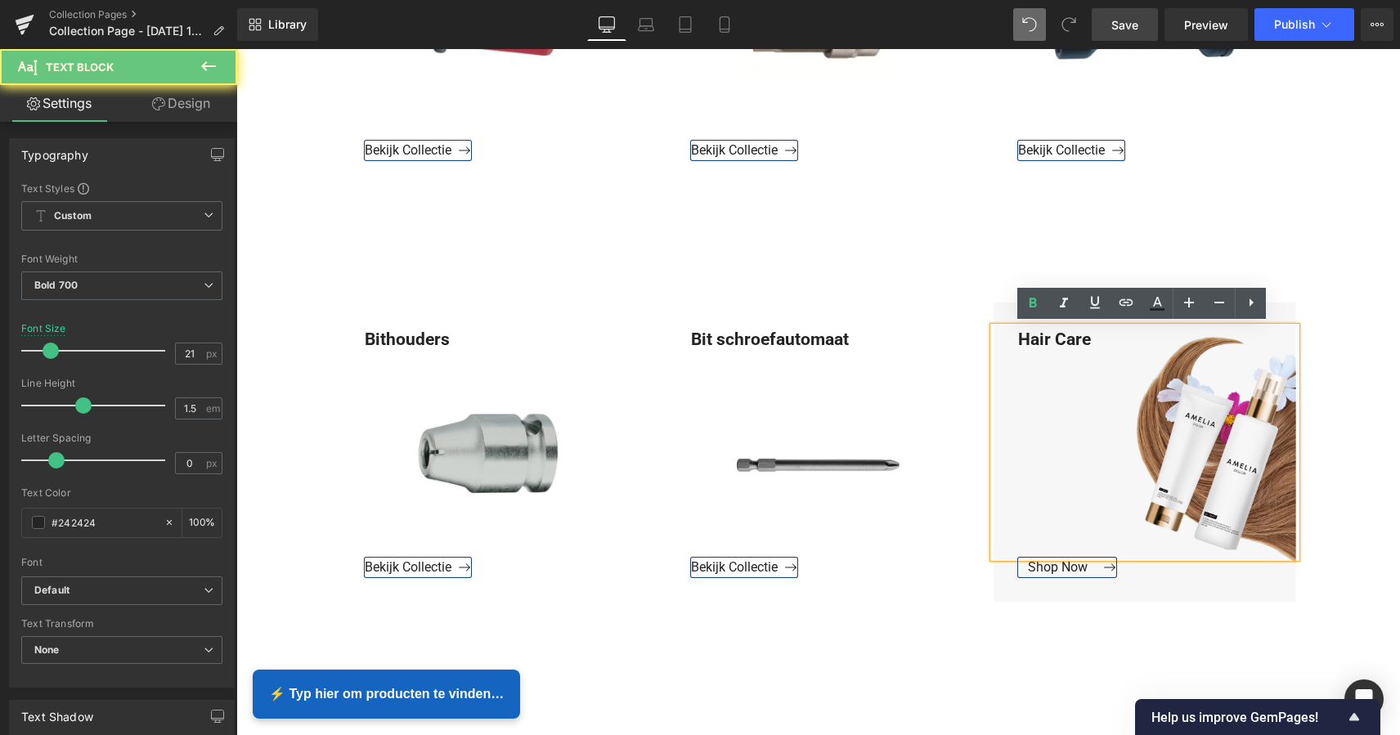
click at [1087, 338] on div "Hair Care" at bounding box center [1144, 442] width 302 height 231
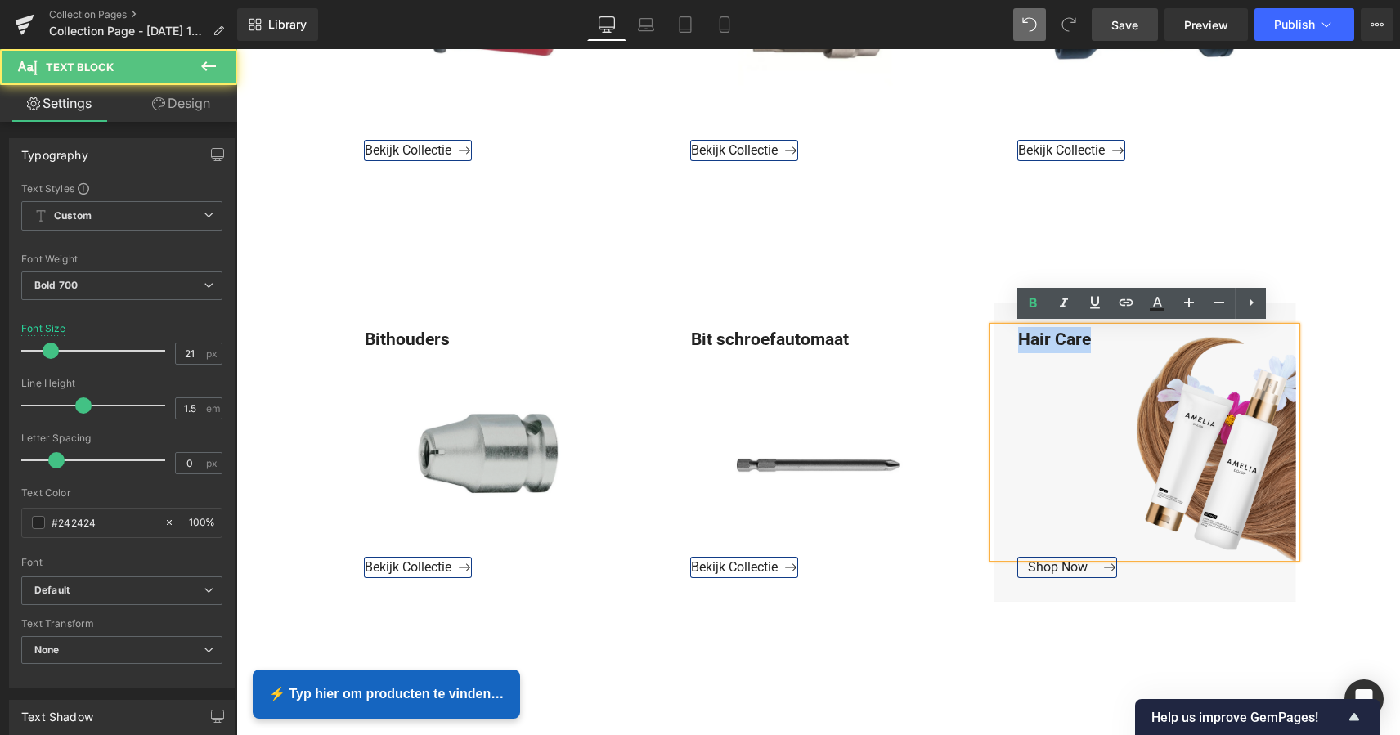
drag, startPoint x: 1084, startPoint y: 337, endPoint x: 1005, endPoint y: 334, distance: 79.3
click at [1005, 334] on div "Hair Care" at bounding box center [1144, 442] width 302 height 231
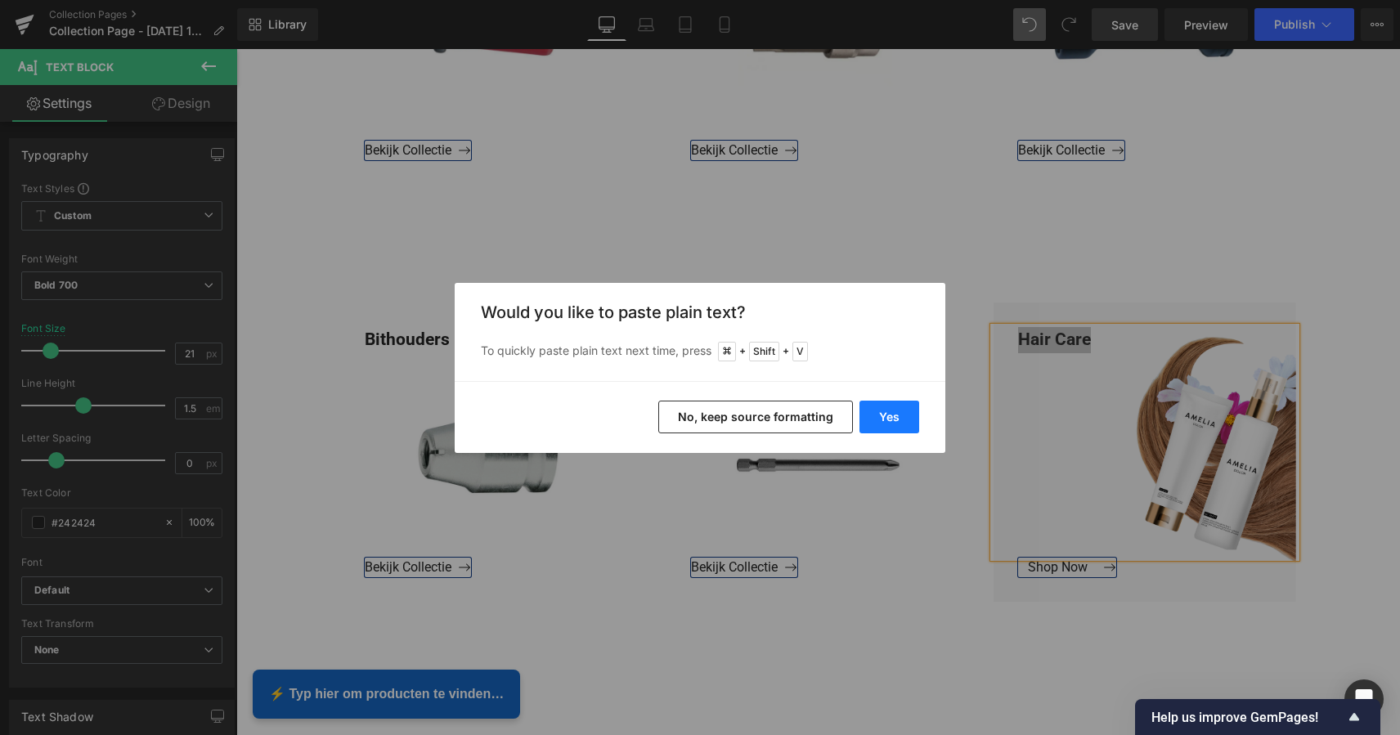
click at [893, 411] on button "Yes" at bounding box center [889, 417] width 60 height 33
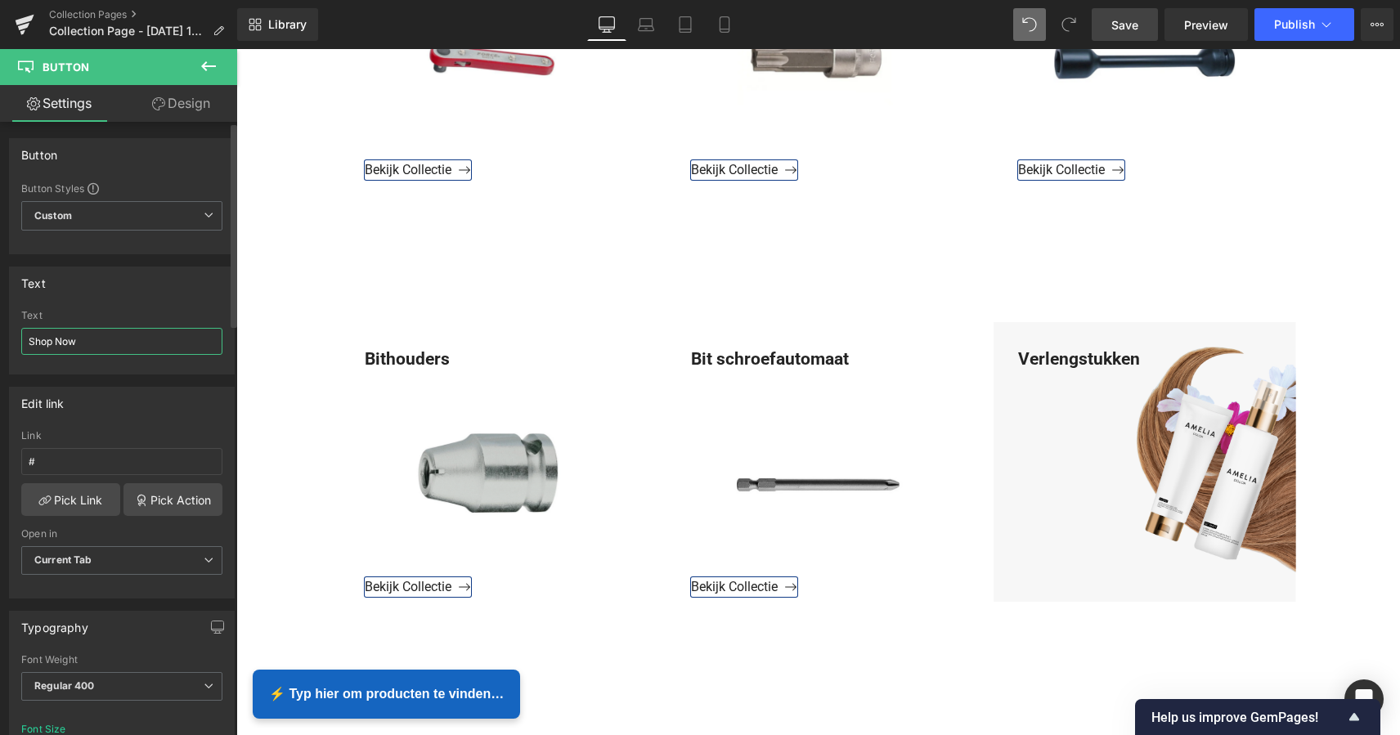
drag, startPoint x: 61, startPoint y: 336, endPoint x: 11, endPoint y: 335, distance: 50.7
click at [11, 335] on div "Shop Now Text Shop Now" at bounding box center [122, 342] width 224 height 64
drag, startPoint x: 103, startPoint y: 347, endPoint x: 11, endPoint y: 337, distance: 93.0
click at [11, 340] on div "Shop Now Text Shop Now" at bounding box center [122, 342] width 224 height 64
type input "Bekijk Callectie"
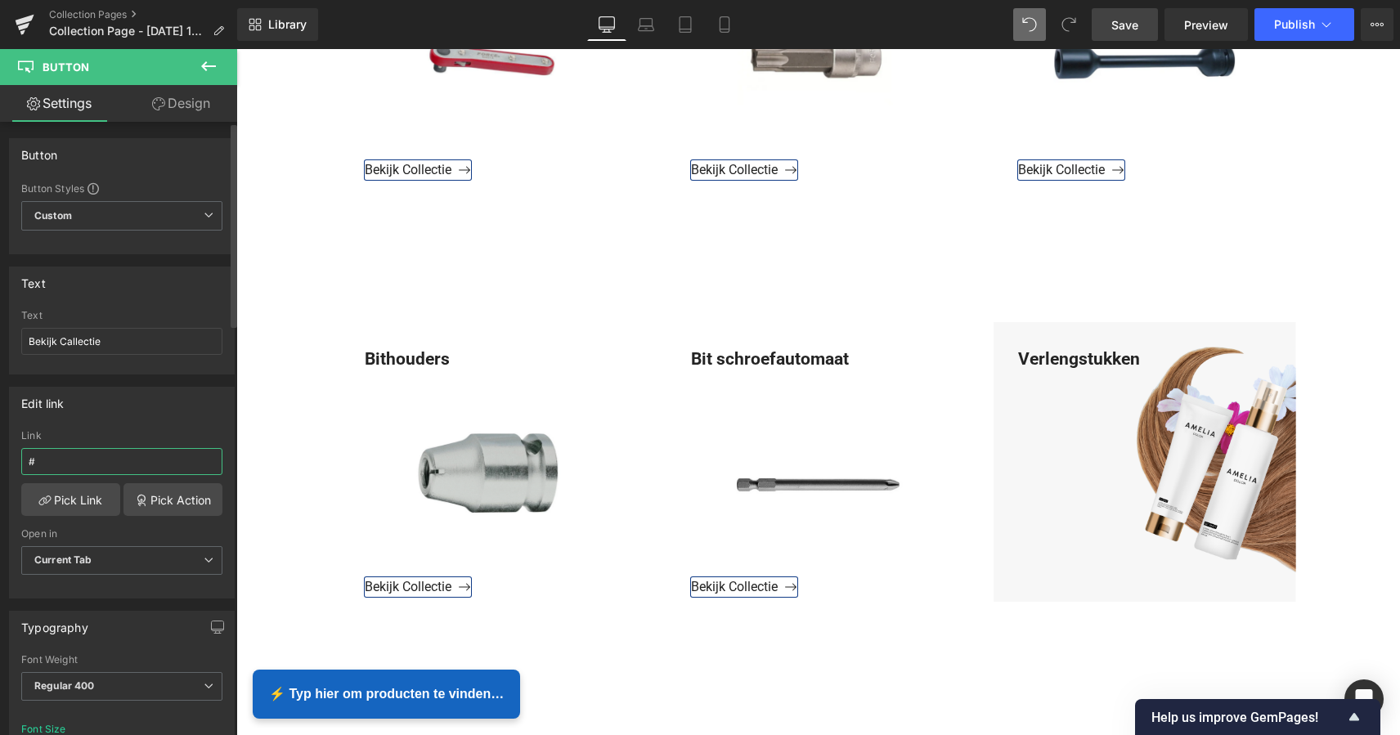
drag, startPoint x: 65, startPoint y: 458, endPoint x: 36, endPoint y: 452, distance: 30.0
click at [9, 455] on div "Edit link # Link # Pick Link Pick Action Current Tab New Tab Open in Current Ta…" at bounding box center [122, 493] width 226 height 212
paste input "https://www.mzsgereedschap.nl/collections/verlengstukken-1"
type input "https://www.mzsgereedschap.nl/collections/verlengstukken-1"
click at [83, 500] on link "Pick Link" at bounding box center [70, 499] width 99 height 33
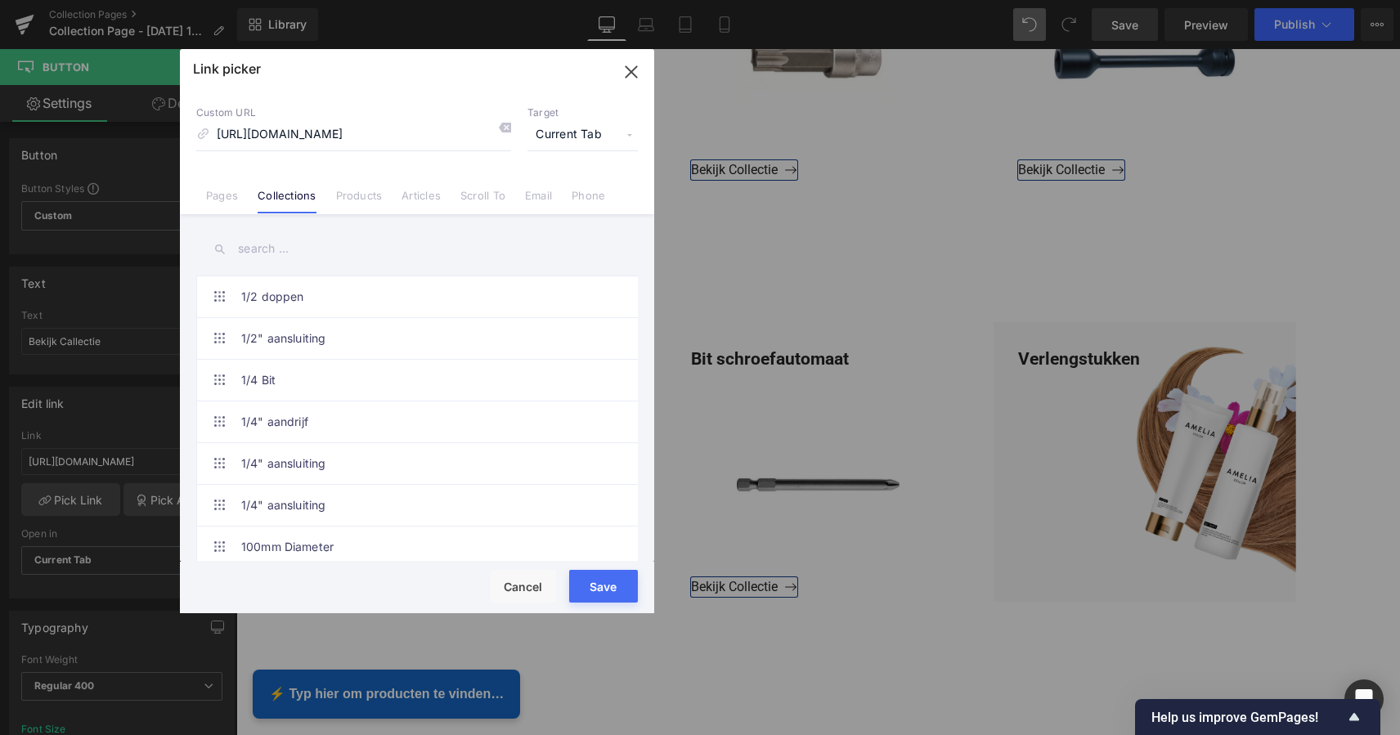
click at [600, 588] on button "Save" at bounding box center [603, 586] width 69 height 33
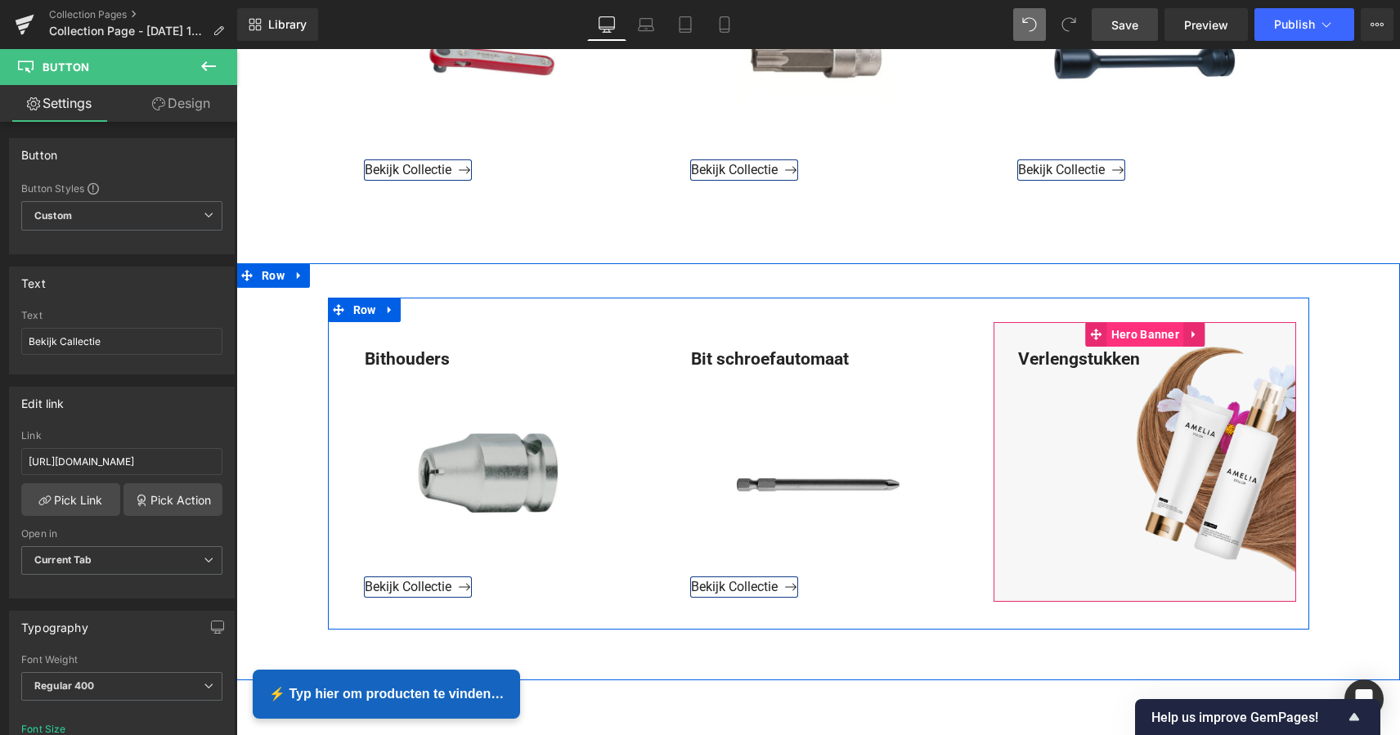
click at [1150, 334] on span "Hero Banner" at bounding box center [1145, 334] width 76 height 25
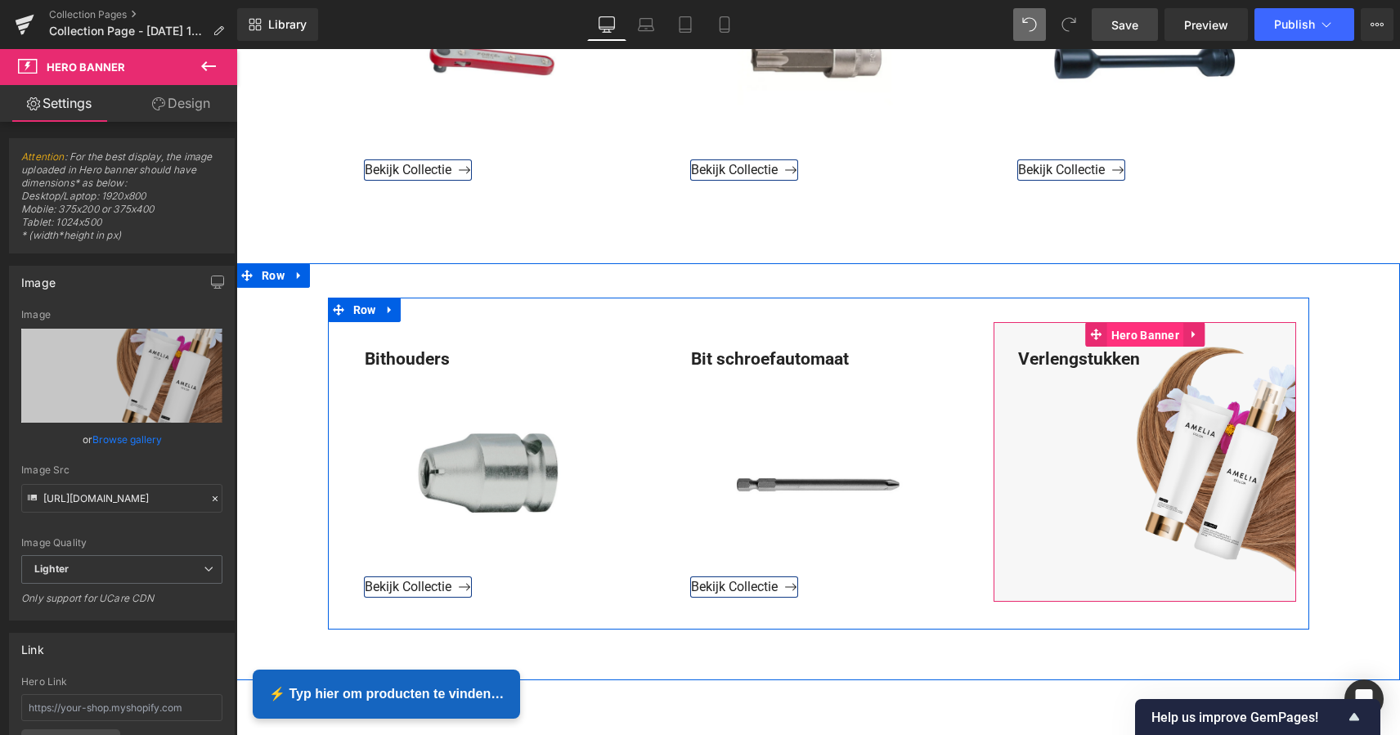
click at [1144, 335] on span "Hero Banner" at bounding box center [1145, 335] width 76 height 25
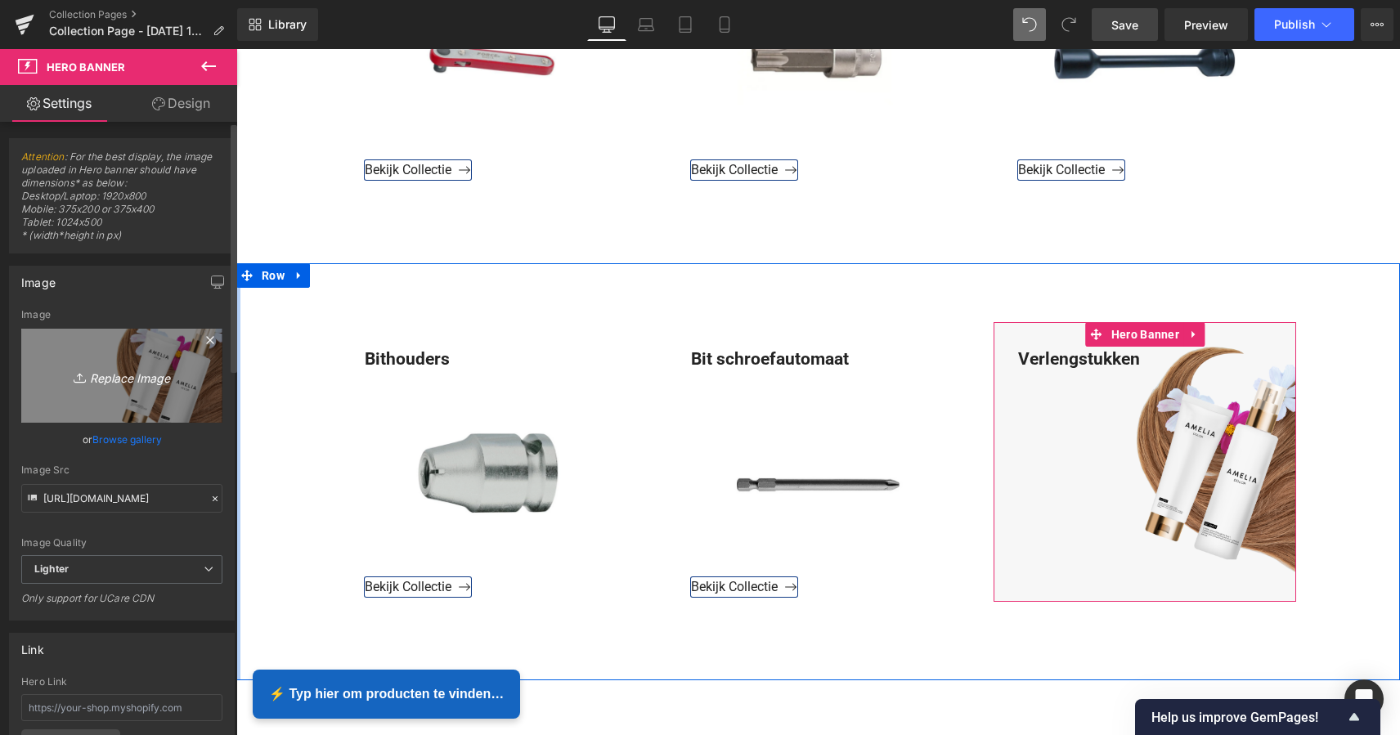
click at [152, 379] on icon "Replace Image" at bounding box center [121, 375] width 131 height 20
type input "C:\fakepath\Groen Modern Doe-het-zelf Instagram Stories (800 x 800 px) kopie 5.…"
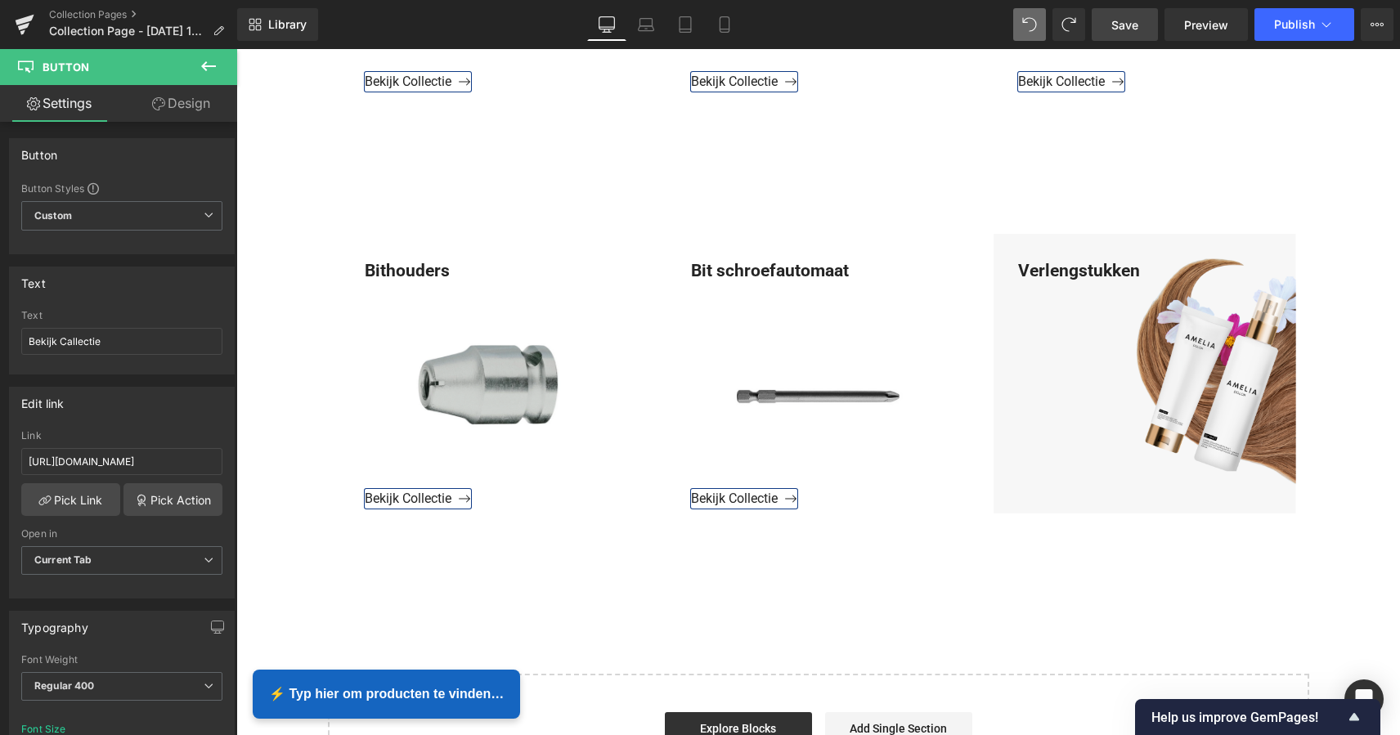
scroll to position [1576, 0]
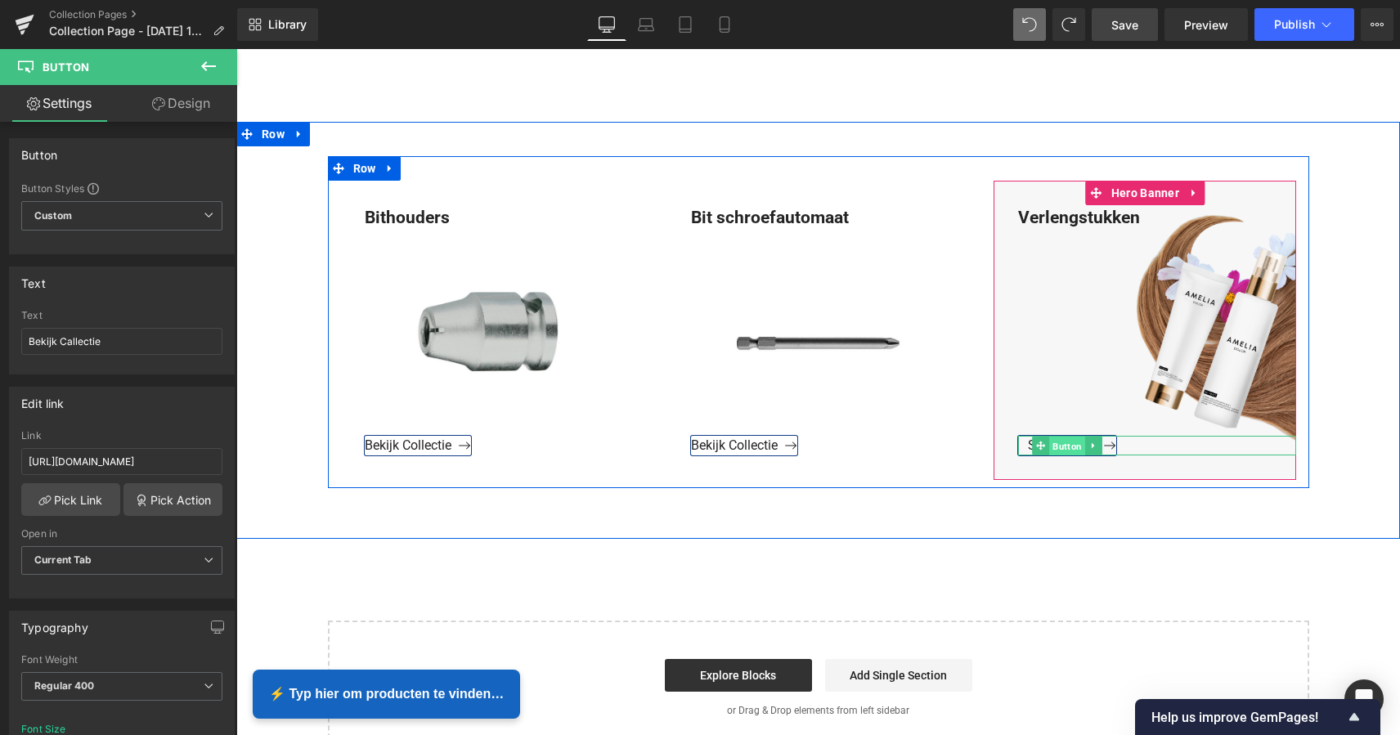
click at [1063, 444] on span "Button" at bounding box center [1068, 447] width 36 height 20
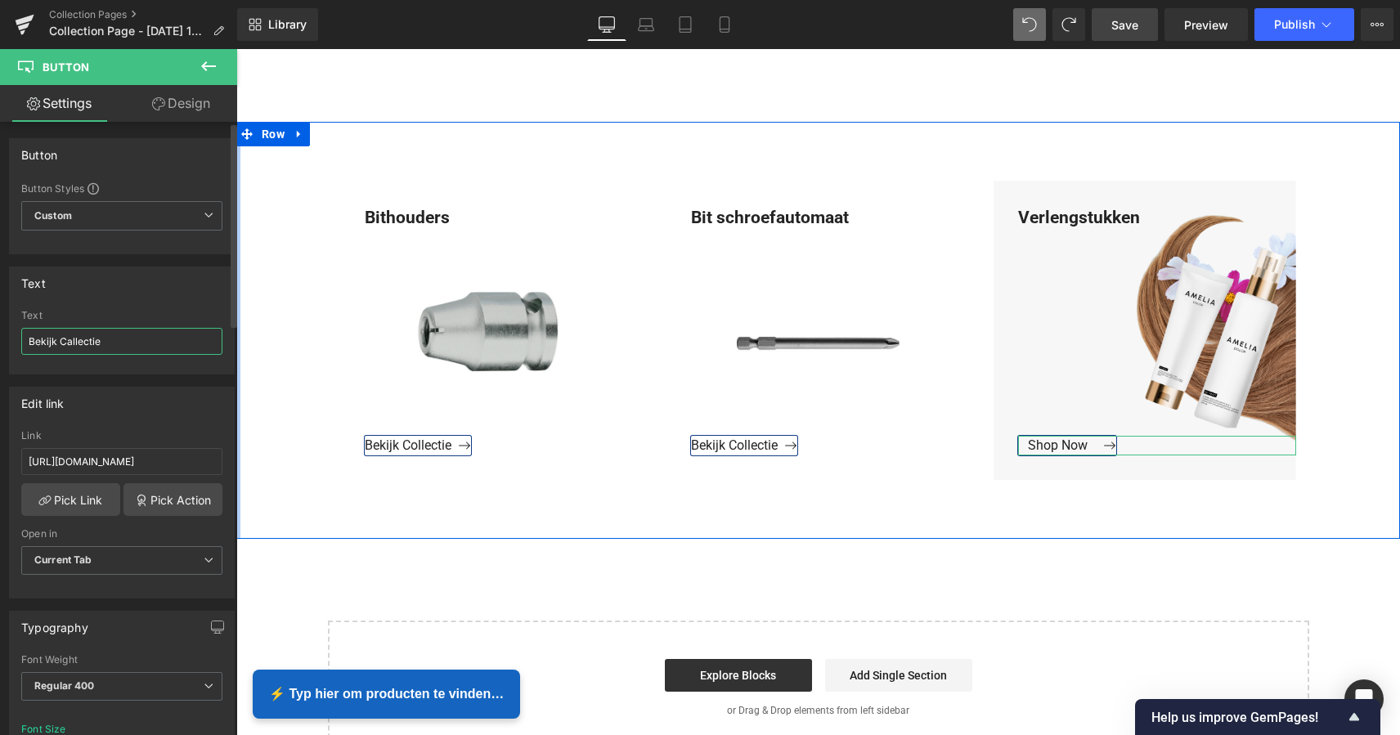
drag, startPoint x: 87, startPoint y: 342, endPoint x: 19, endPoint y: 339, distance: 67.9
click at [19, 339] on div "Bekijk Callectie Text Bekijk Callectie" at bounding box center [122, 342] width 224 height 64
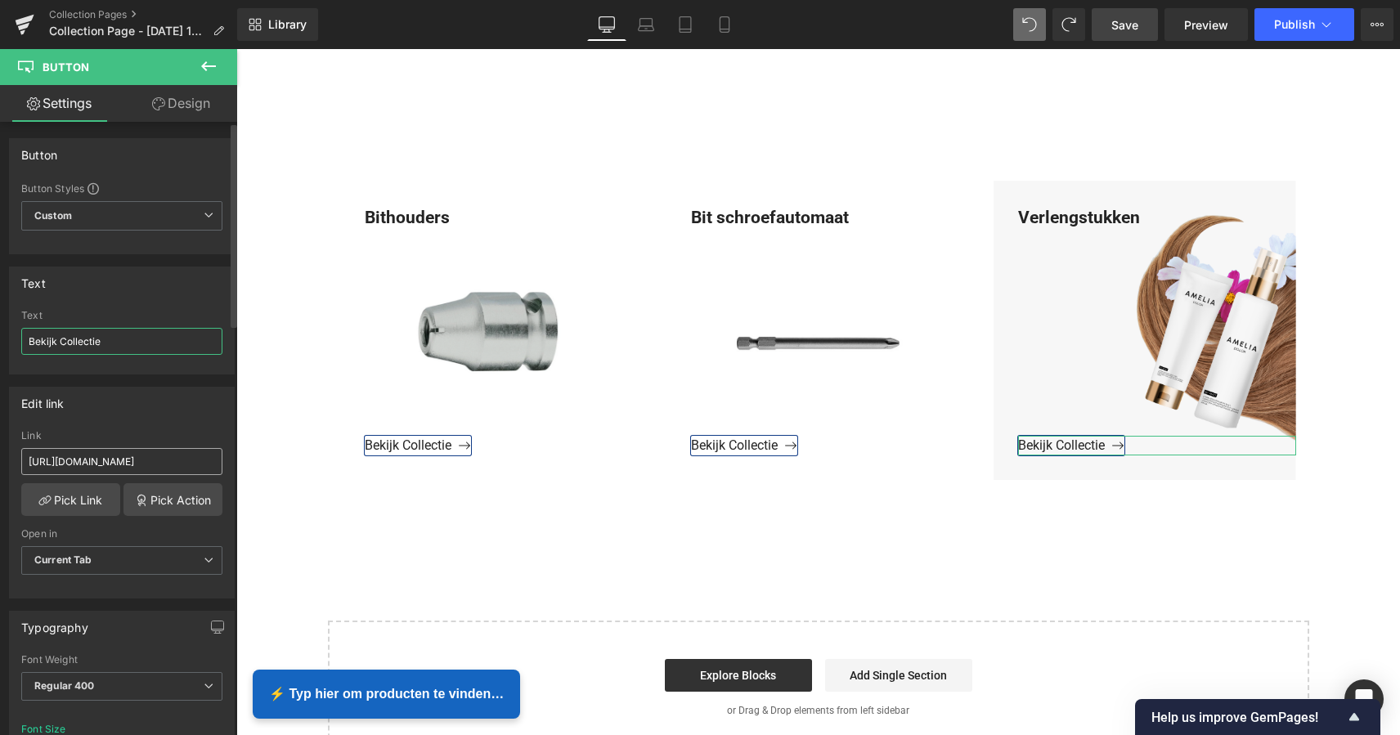
type input "Bekijk Collectie"
drag, startPoint x: 65, startPoint y: 464, endPoint x: 20, endPoint y: 459, distance: 45.3
click at [20, 459] on div "https://www.mzsgereedschap.nl/collections/verlengstukken-1 Link https://www.mzs…" at bounding box center [122, 514] width 224 height 168
paste input "https://www.mzsgereedschap.nl/collections/verlengstukken-1"
type input "https://www.mzsgereedschap.nl/collections/verlengstukken-1"
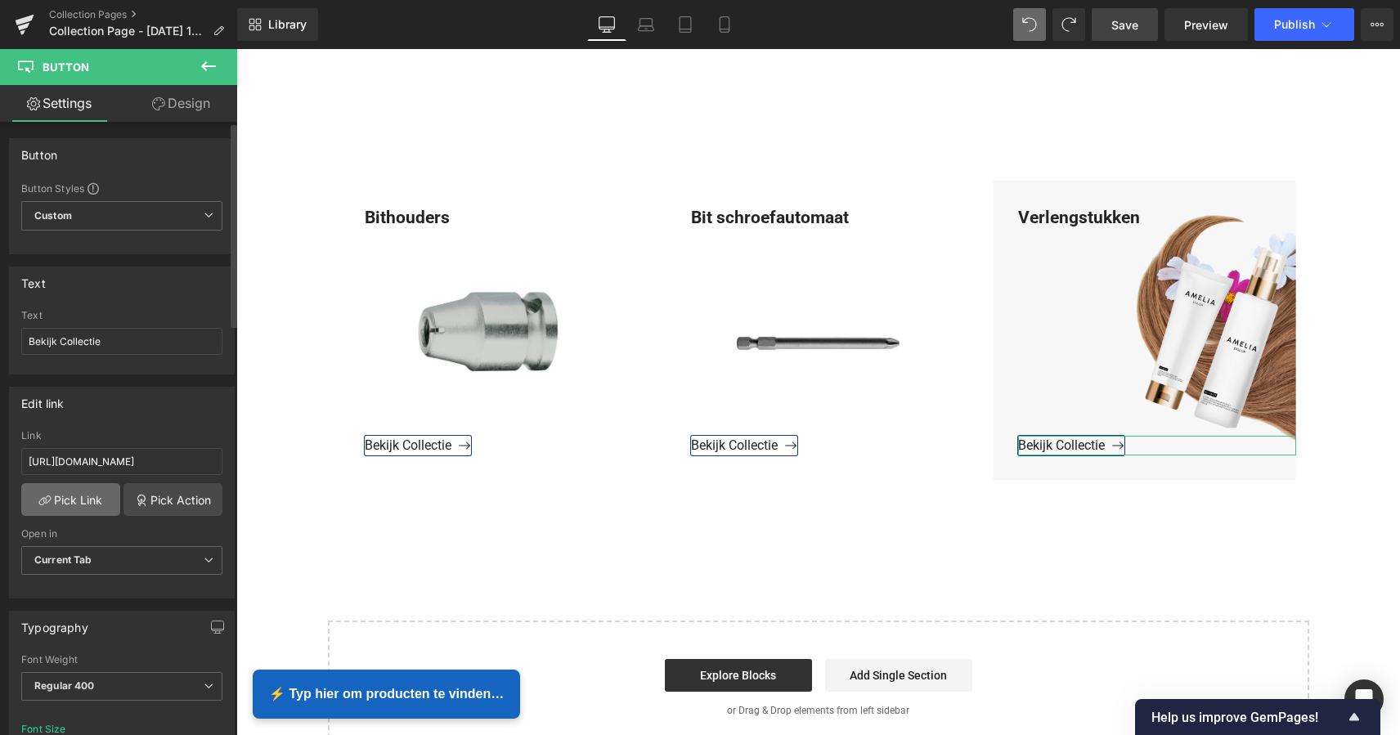
click at [80, 500] on link "Pick Link" at bounding box center [70, 499] width 99 height 33
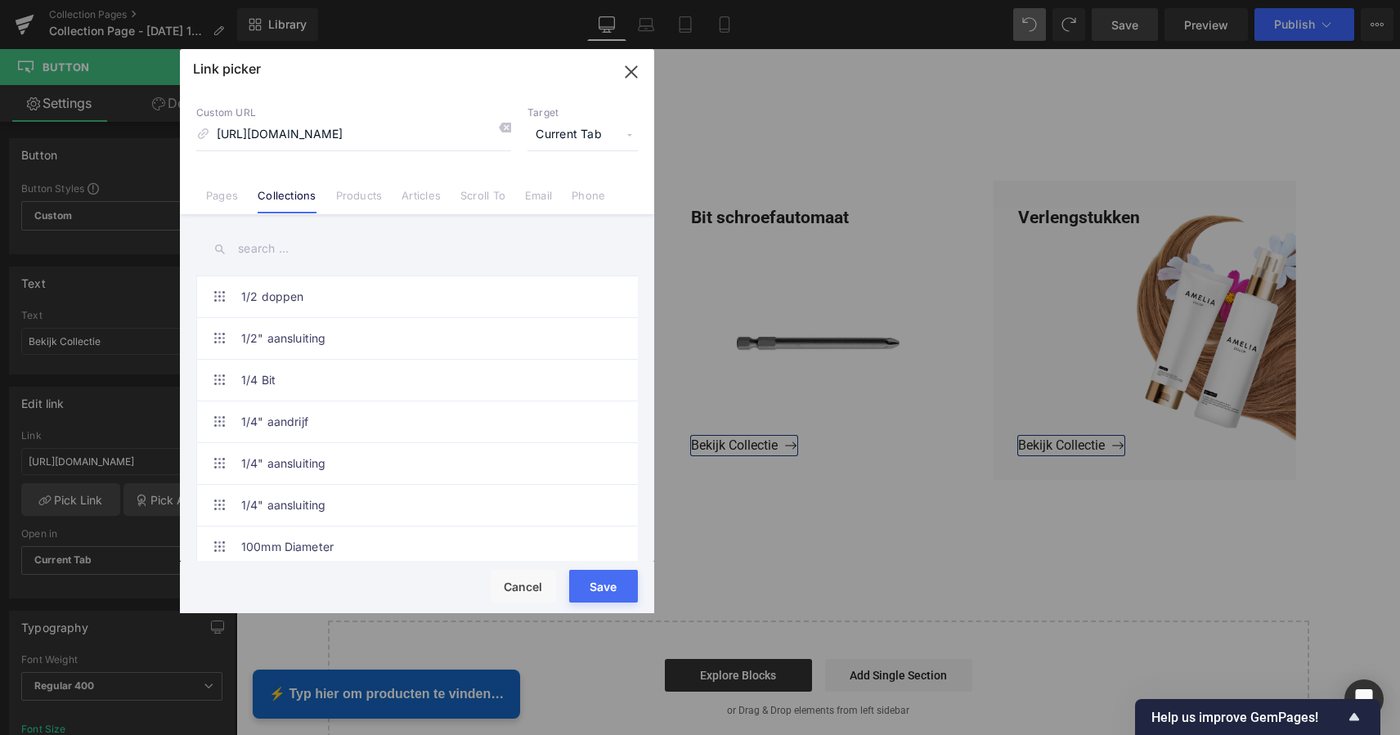
click at [598, 581] on button "Save" at bounding box center [603, 586] width 69 height 33
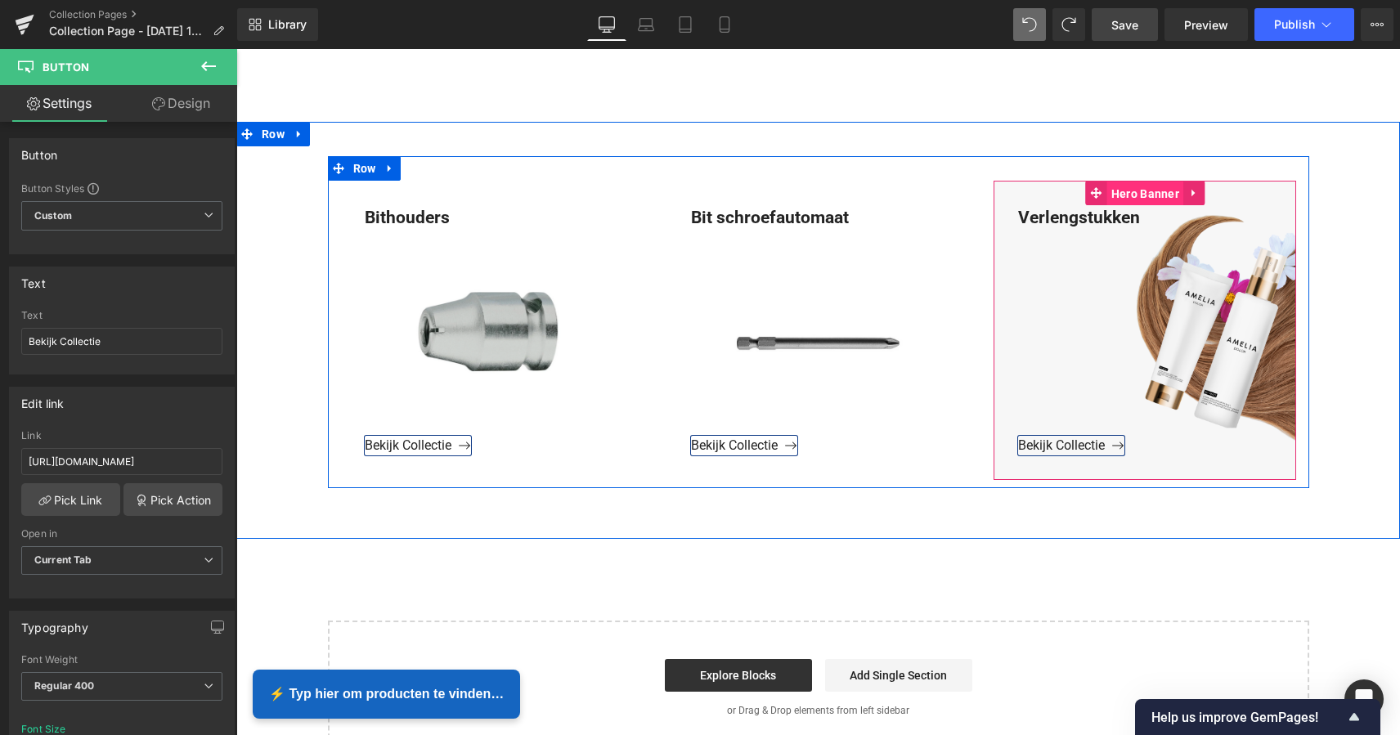
click at [1146, 196] on span "Hero Banner" at bounding box center [1145, 193] width 76 height 25
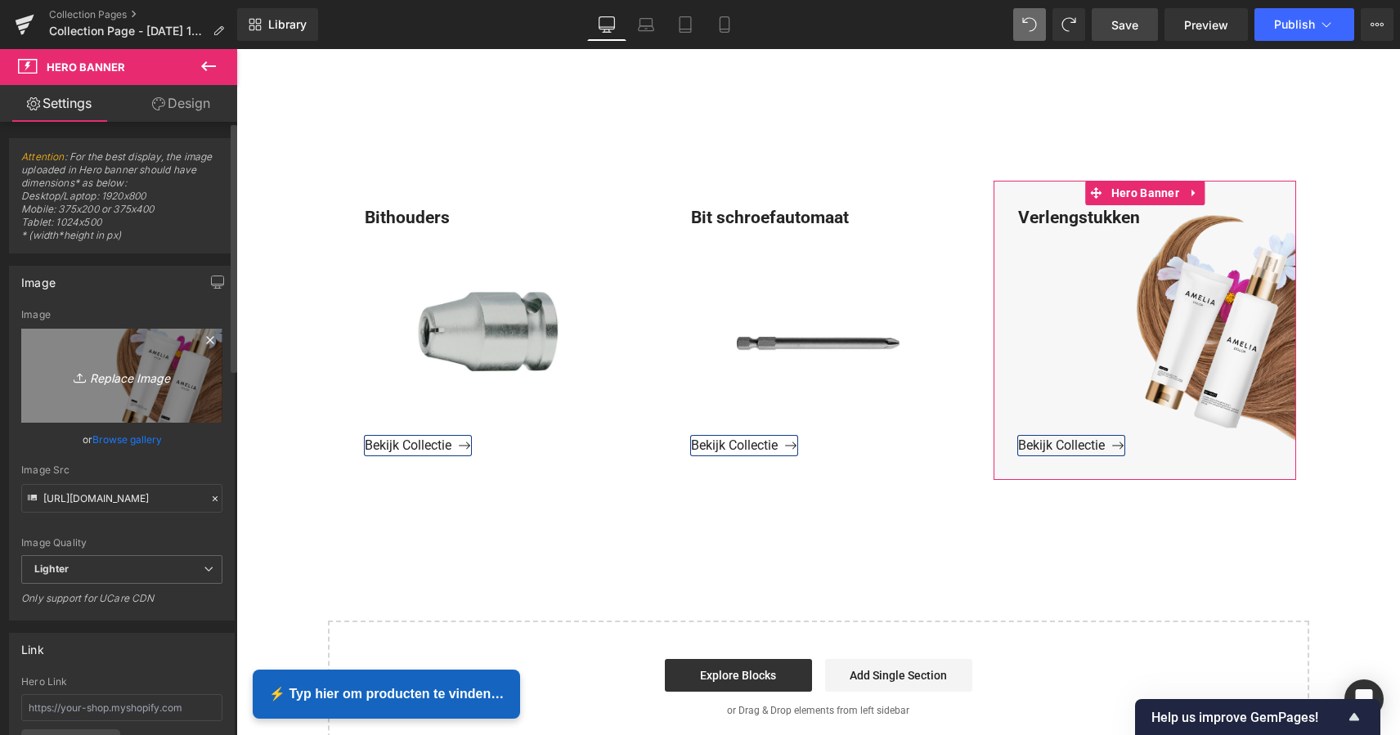
click at [113, 376] on icon "Replace Image" at bounding box center [121, 375] width 131 height 20
type input "C:\fakepath\Groen Modern Doe-het-zelf Instagram Stories (800 x 800 px) kopie 5.…"
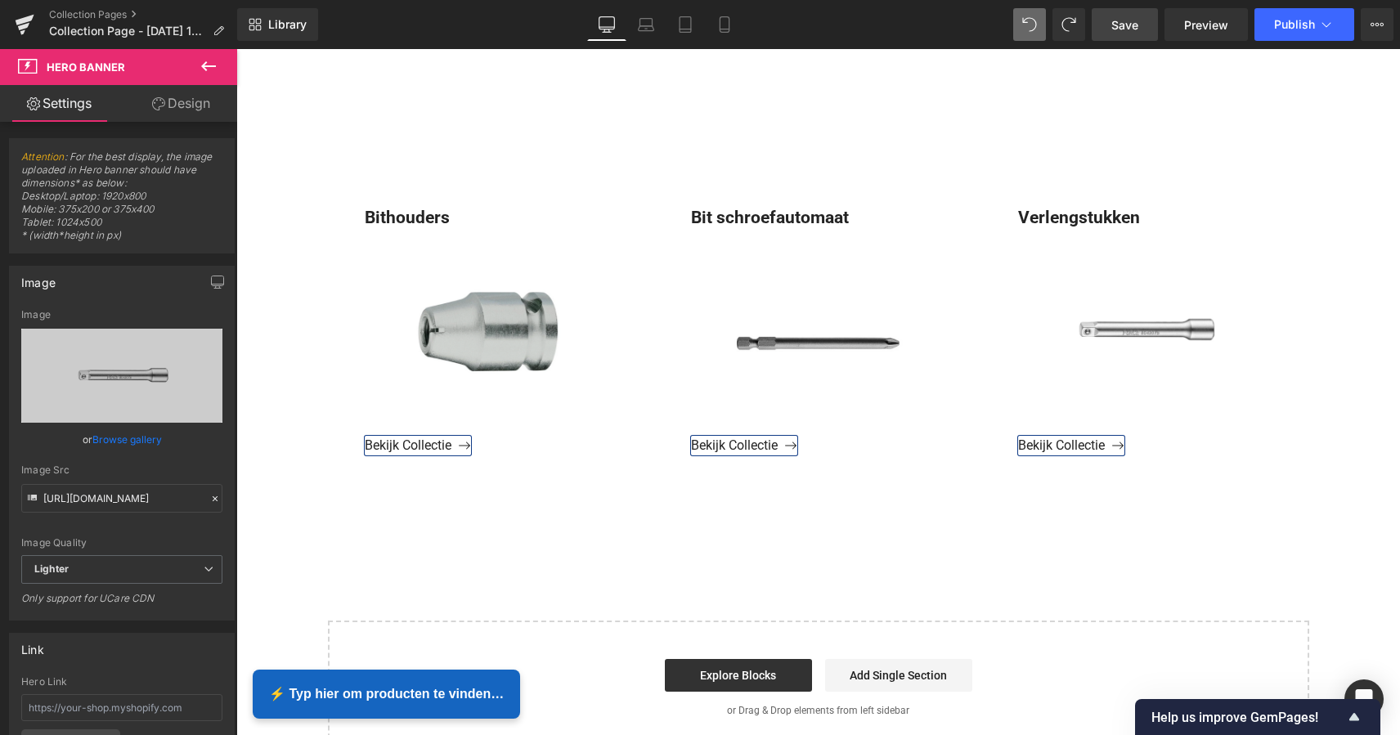
click at [1126, 28] on span "Save" at bounding box center [1124, 24] width 27 height 17
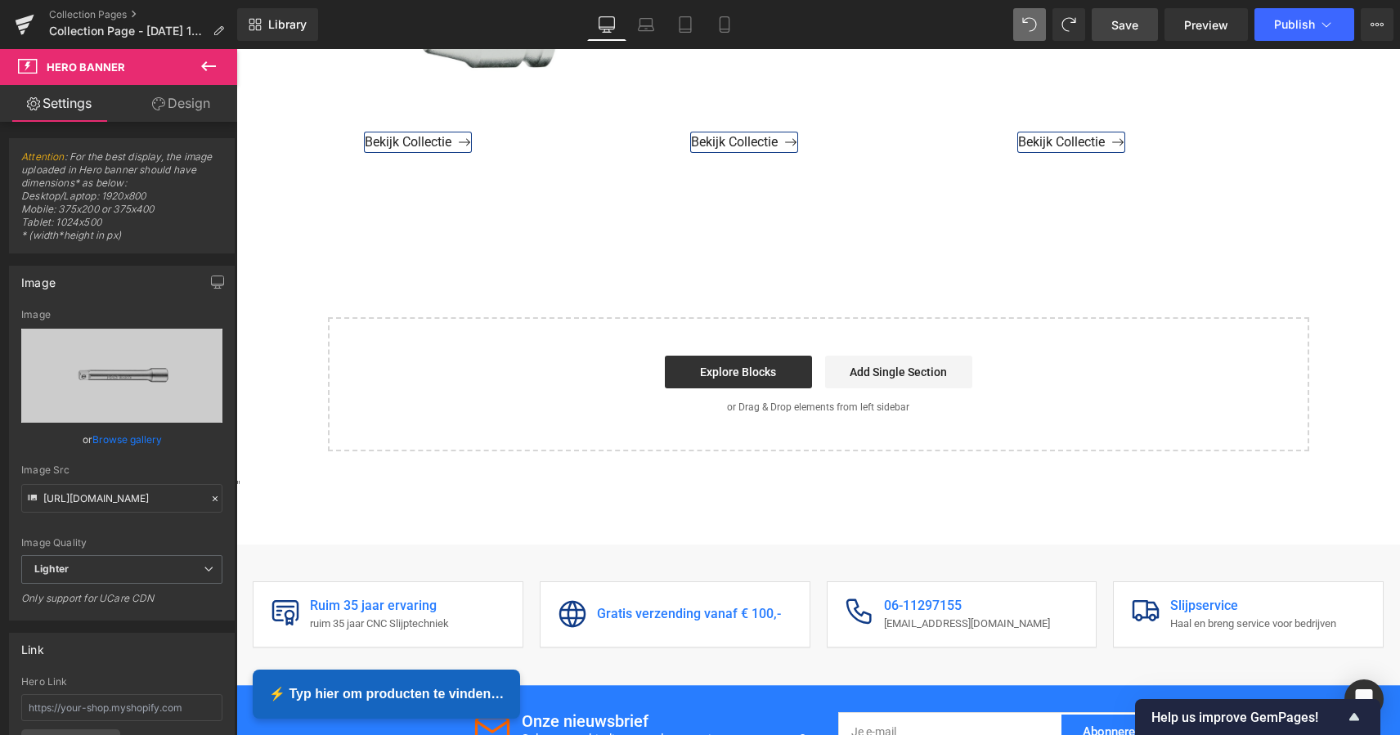
scroll to position [1784, 0]
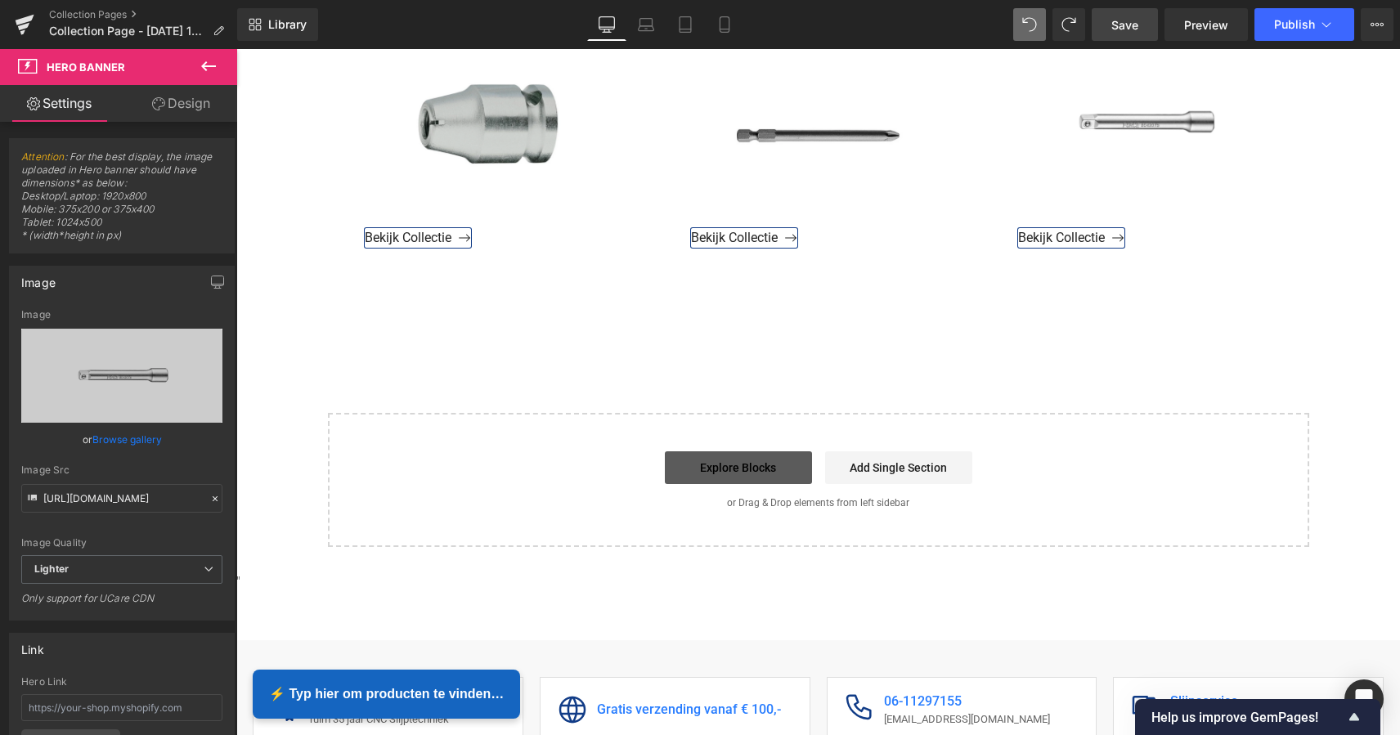
click at [749, 473] on link "Explore Blocks" at bounding box center [738, 467] width 147 height 33
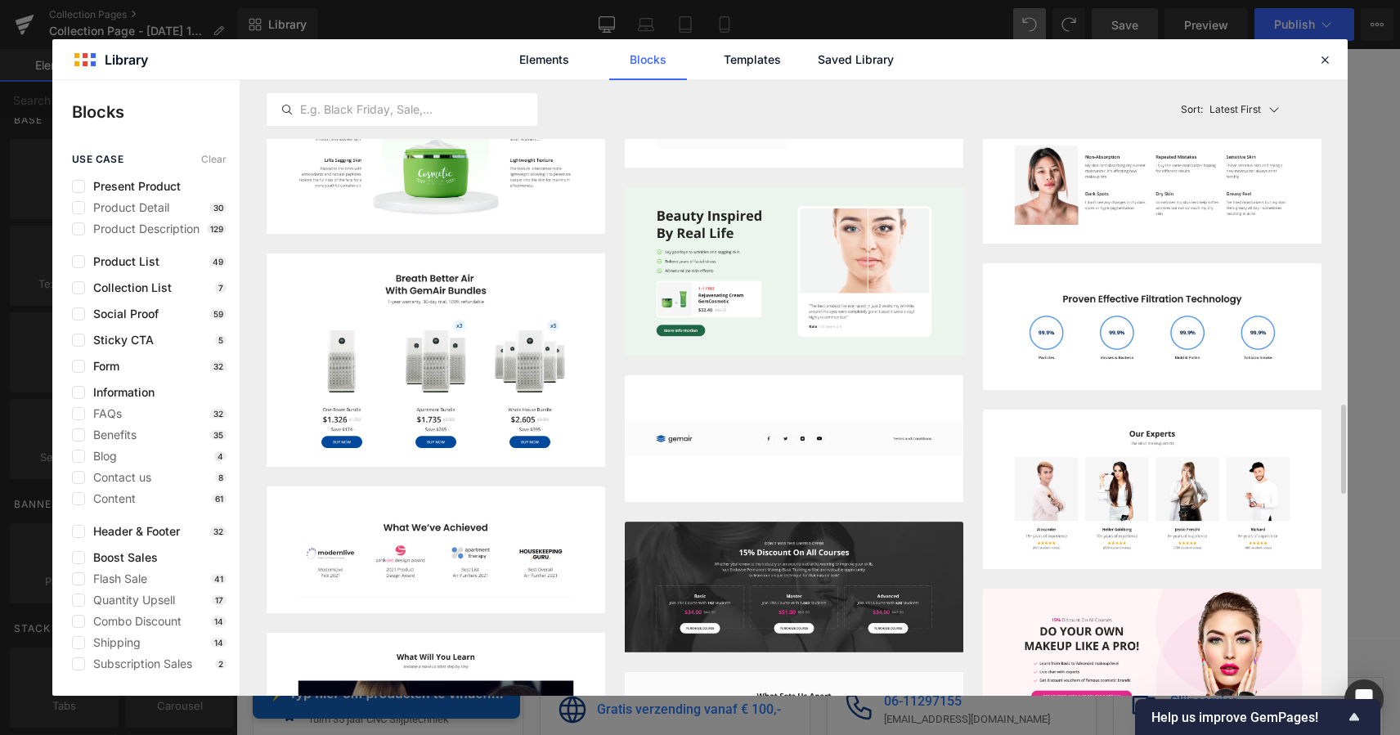
scroll to position [2226, 0]
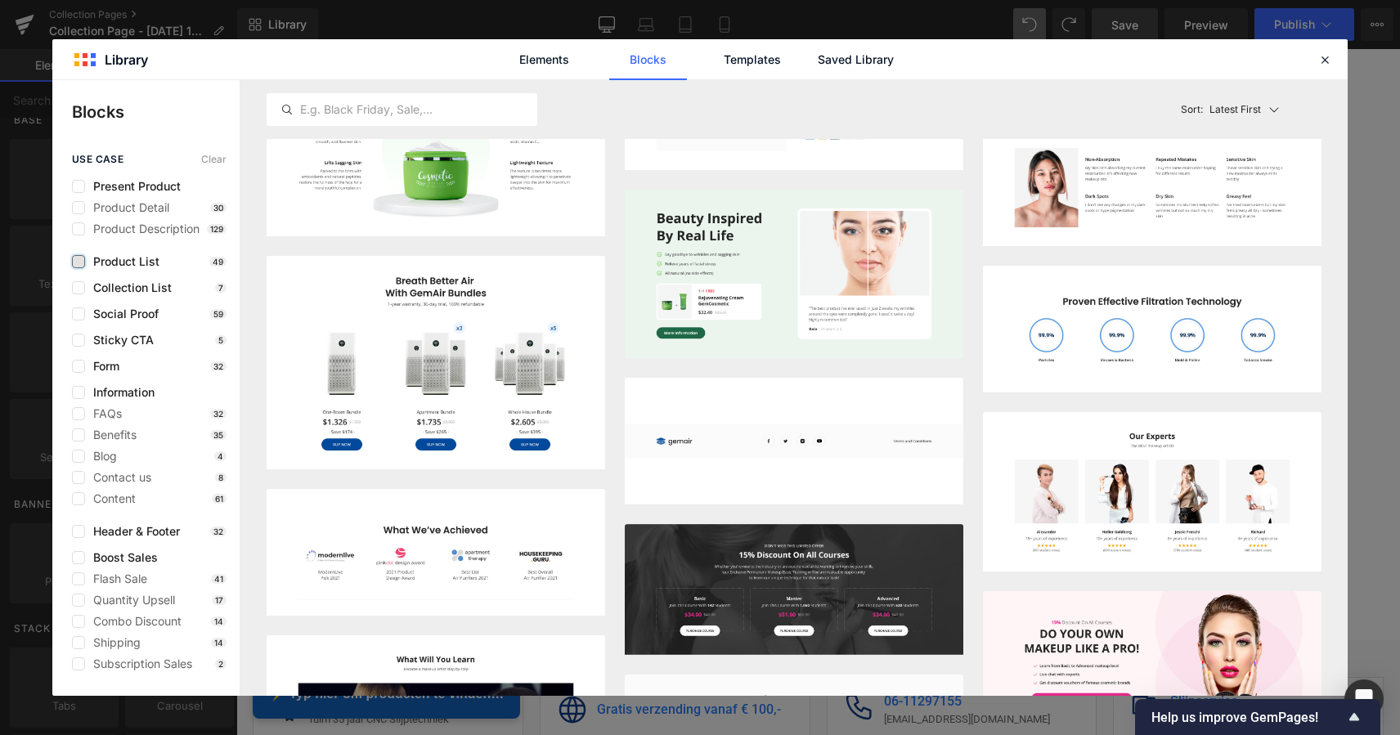
click at [82, 262] on label at bounding box center [78, 261] width 13 height 13
click at [78, 262] on input "checkbox" at bounding box center [78, 262] width 0 height 0
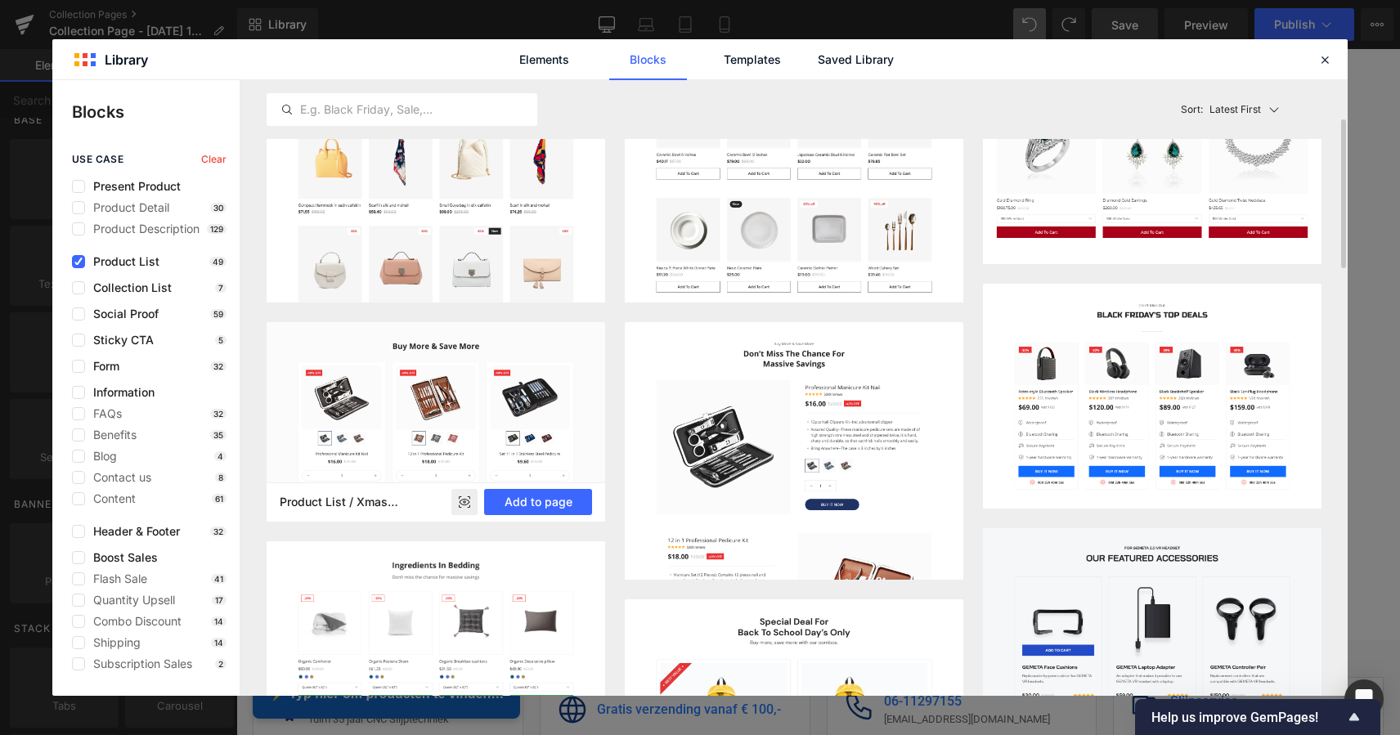
scroll to position [108, 0]
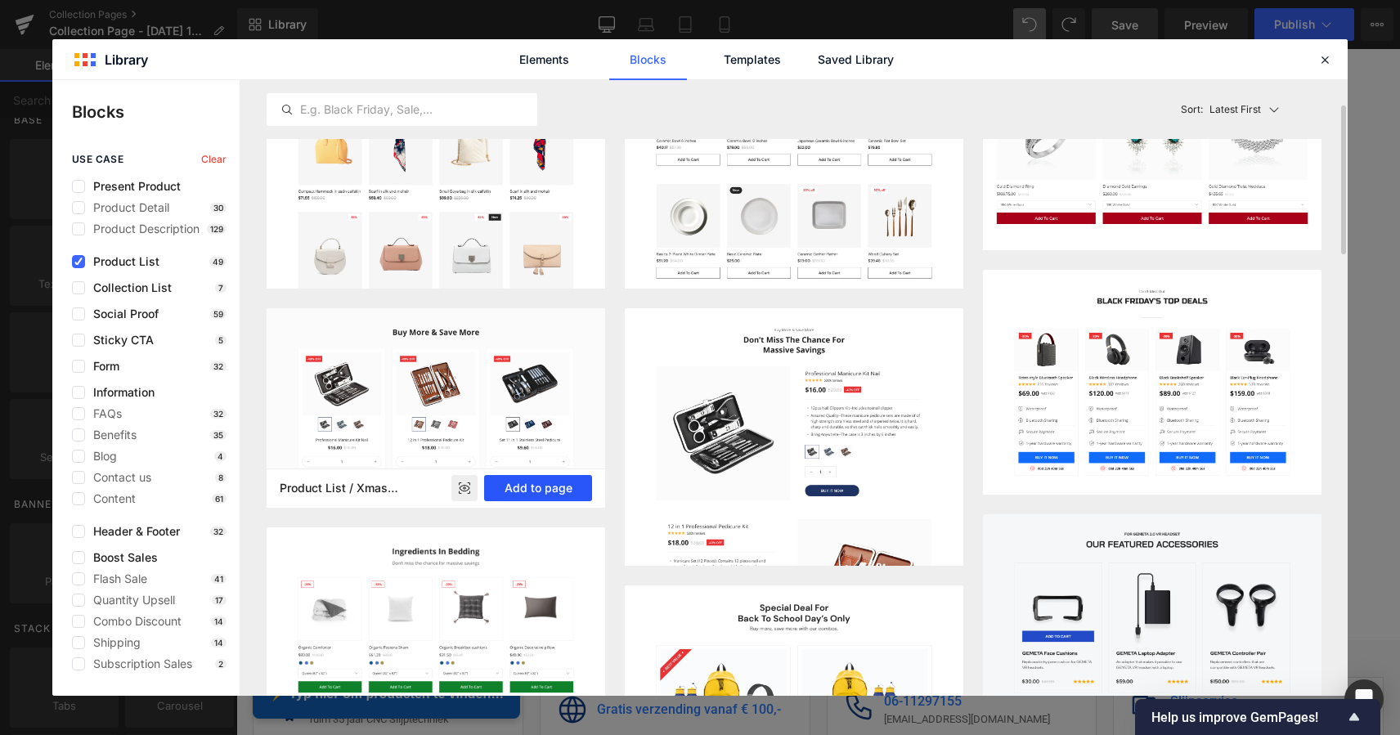
click at [559, 493] on button "Add to page" at bounding box center [538, 488] width 108 height 26
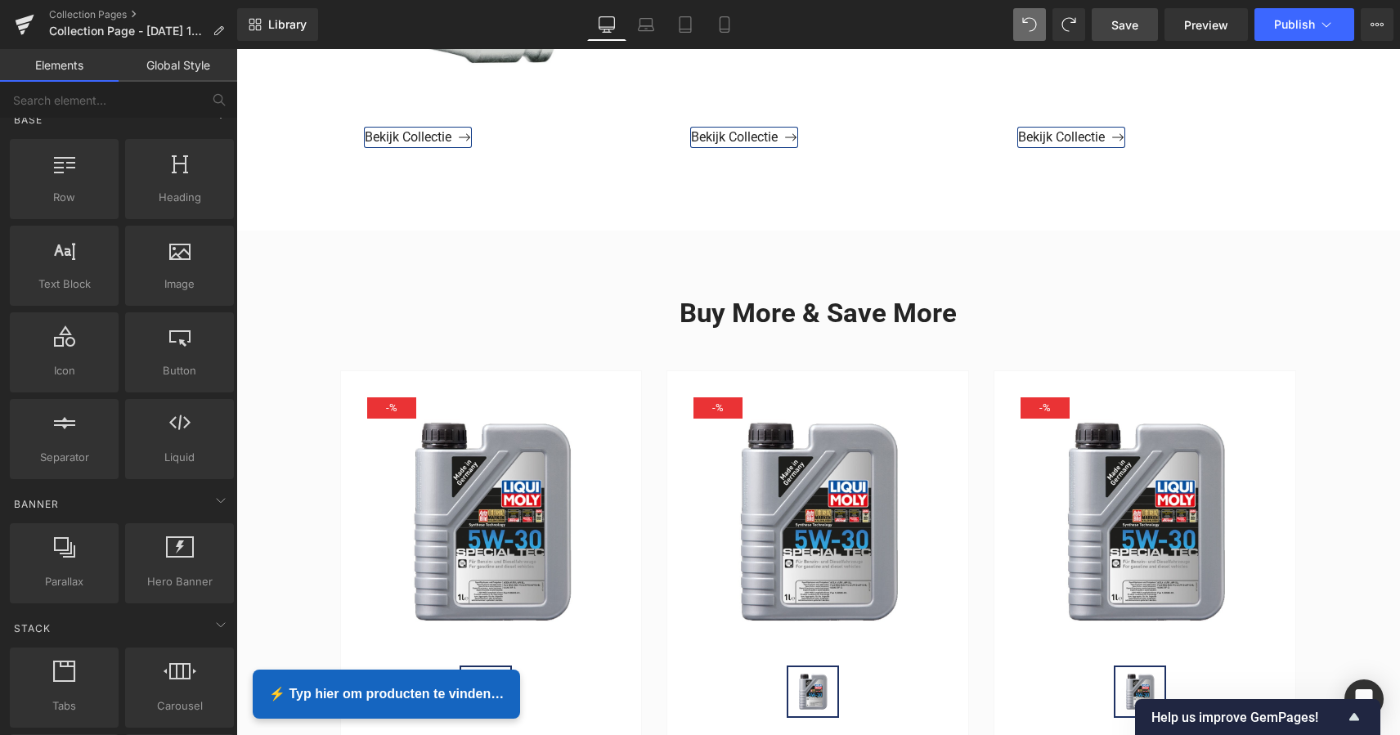
scroll to position [1930, 0]
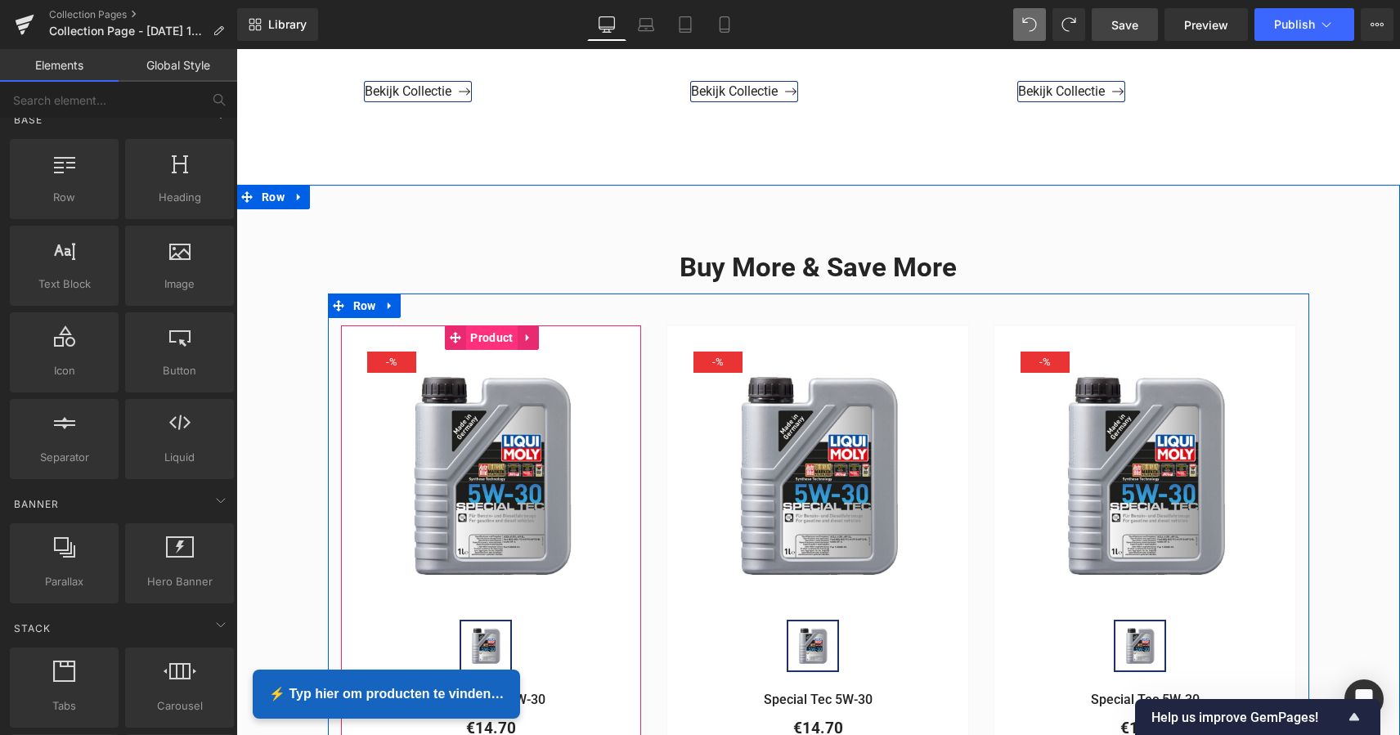
click at [495, 338] on span "Product" at bounding box center [491, 337] width 51 height 25
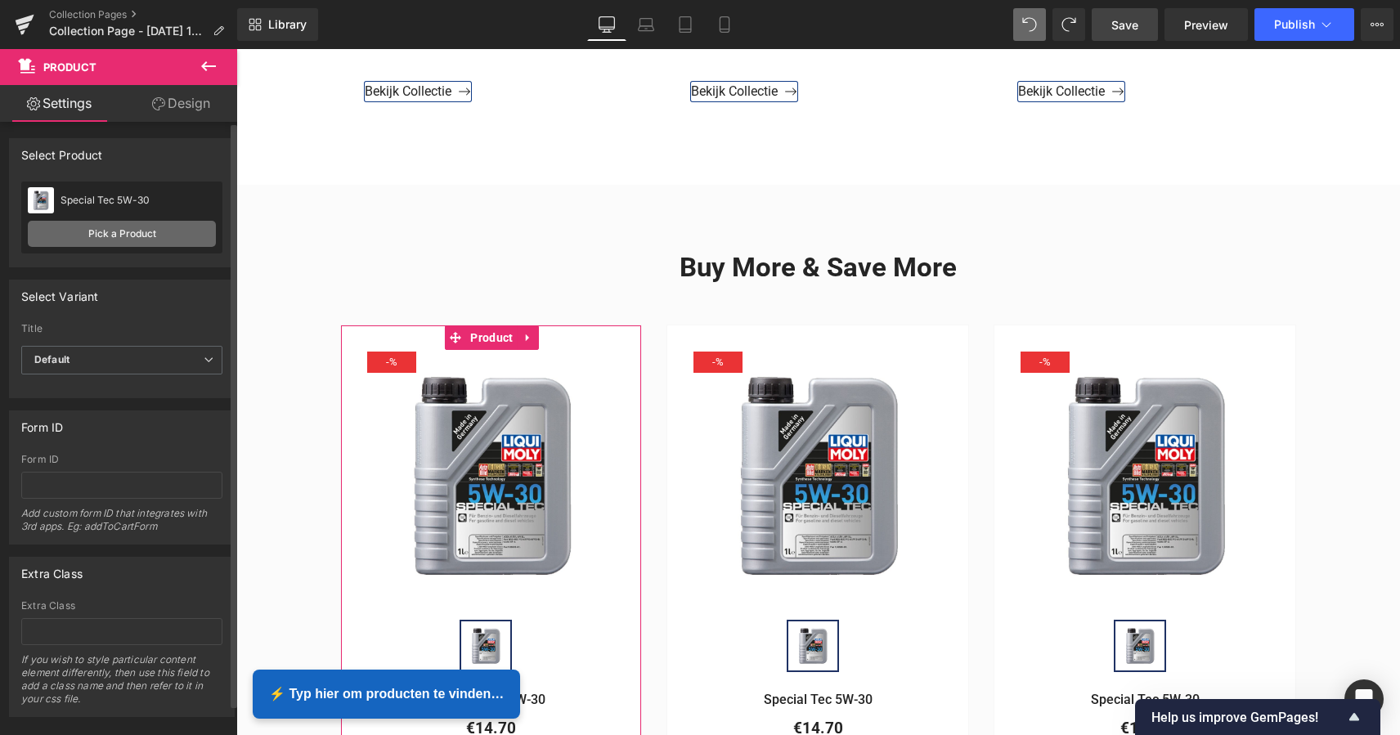
click at [137, 233] on link "Pick a Product" at bounding box center [122, 234] width 188 height 26
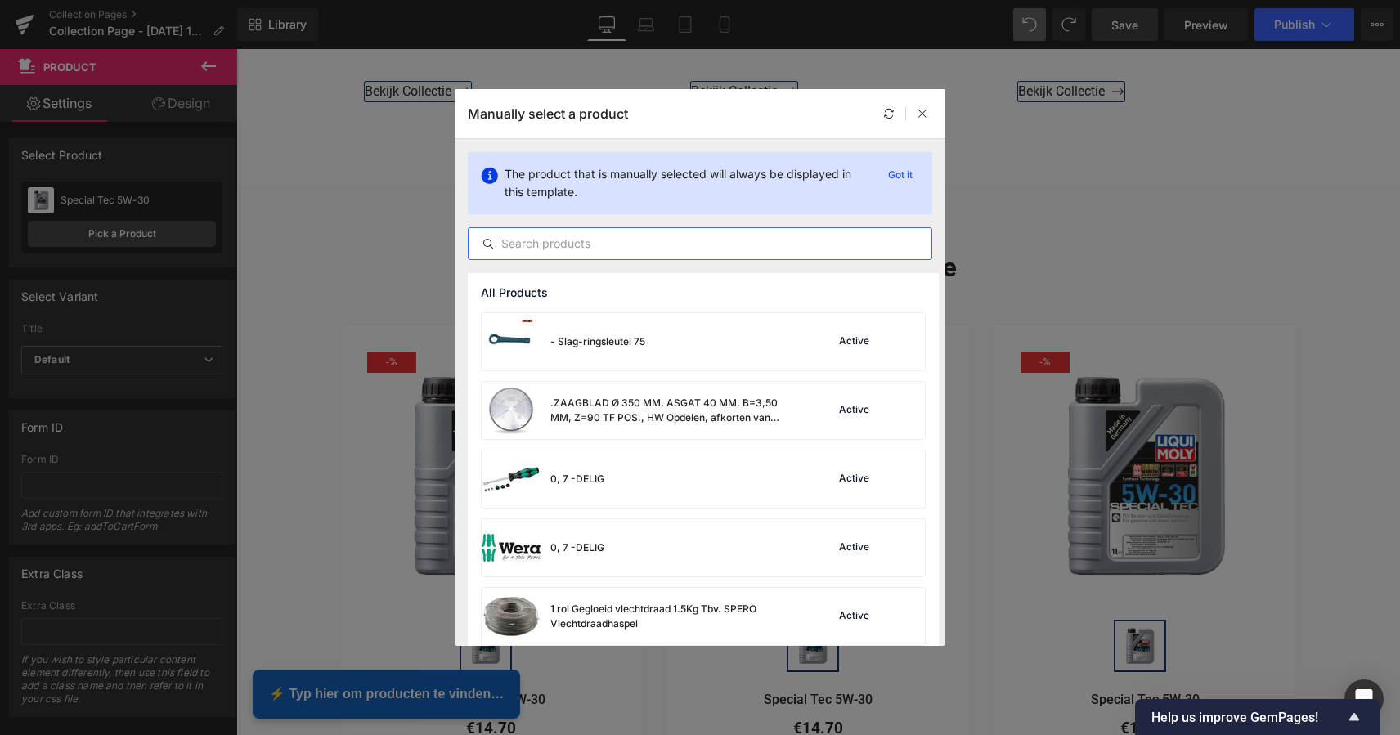
click at [573, 246] on input "text" at bounding box center [699, 244] width 463 height 20
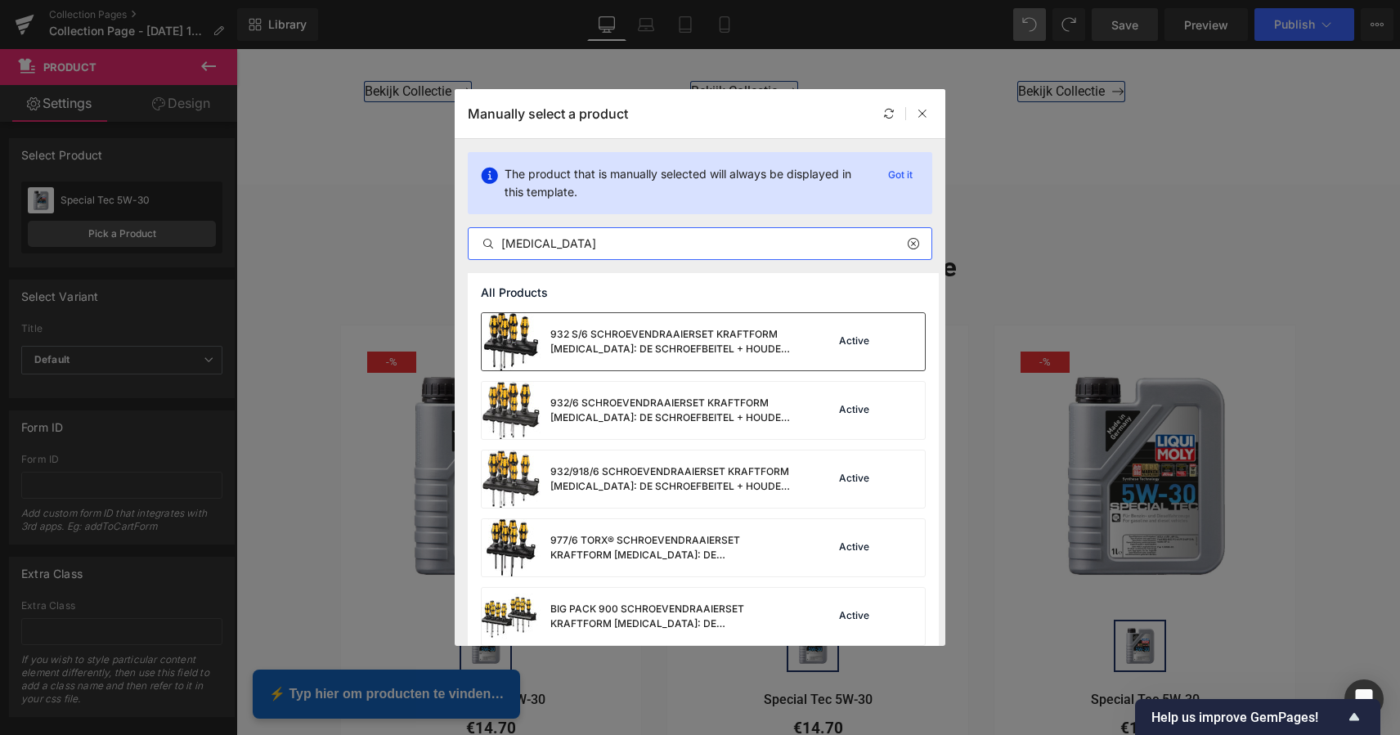
type input "wera"
click at [594, 345] on div "932 S/6 SCHROEVENDRAAIERSET KRAFTFORM WERA: DE SCHROEFBEITEL + HOUDER, 6 -DELIG" at bounding box center [672, 341] width 245 height 29
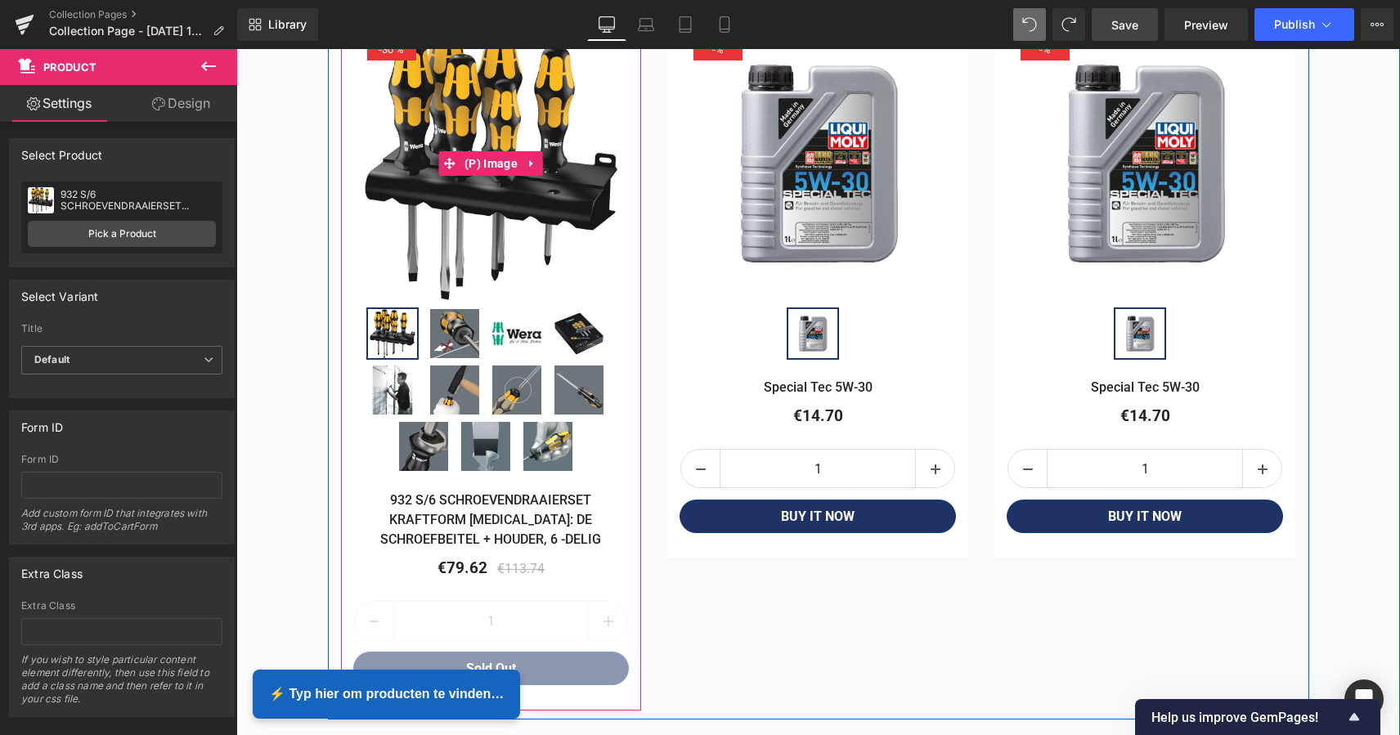
scroll to position [2109, 0]
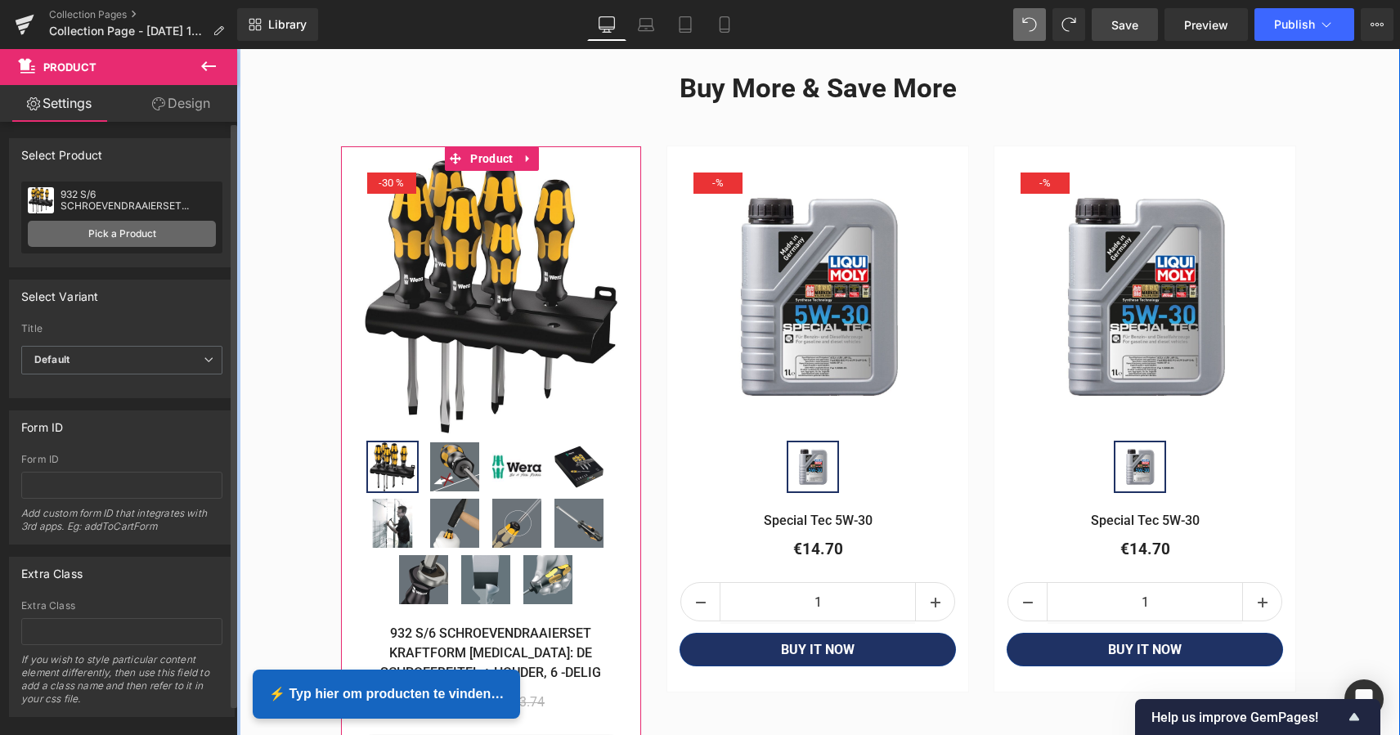
click at [118, 234] on link "Pick a Product" at bounding box center [122, 234] width 188 height 26
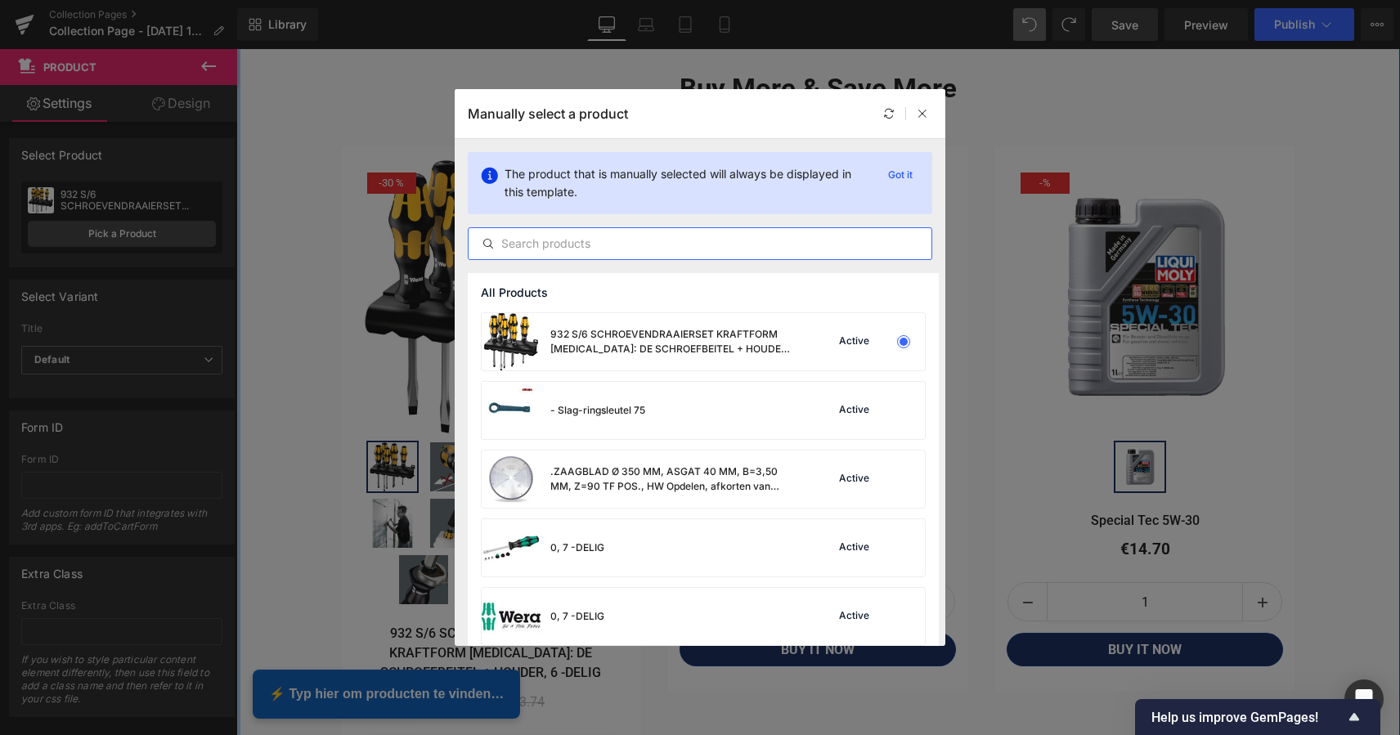
click at [574, 245] on input "text" at bounding box center [699, 244] width 463 height 20
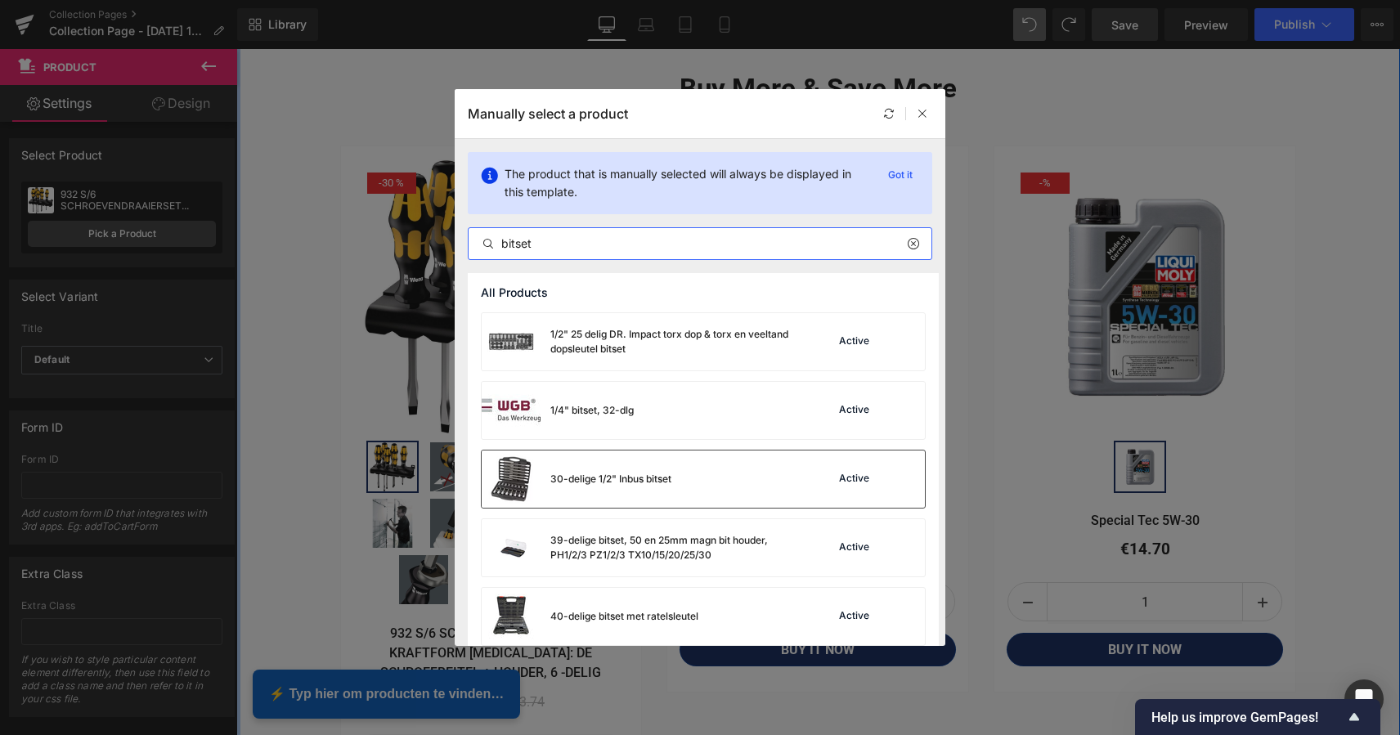
type input "bitset"
click at [647, 472] on div "30-delige 1/2" Inbus bitset" at bounding box center [610, 479] width 121 height 15
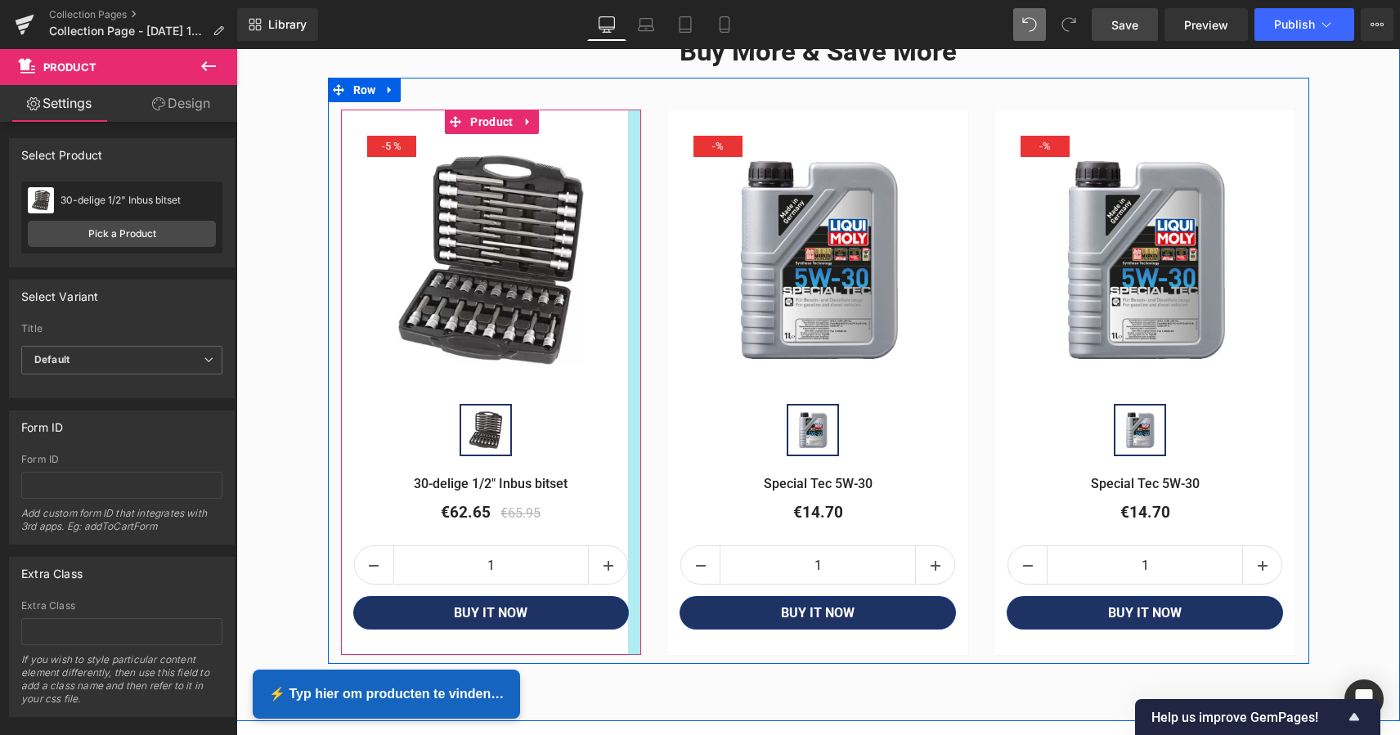
scroll to position [2170, 0]
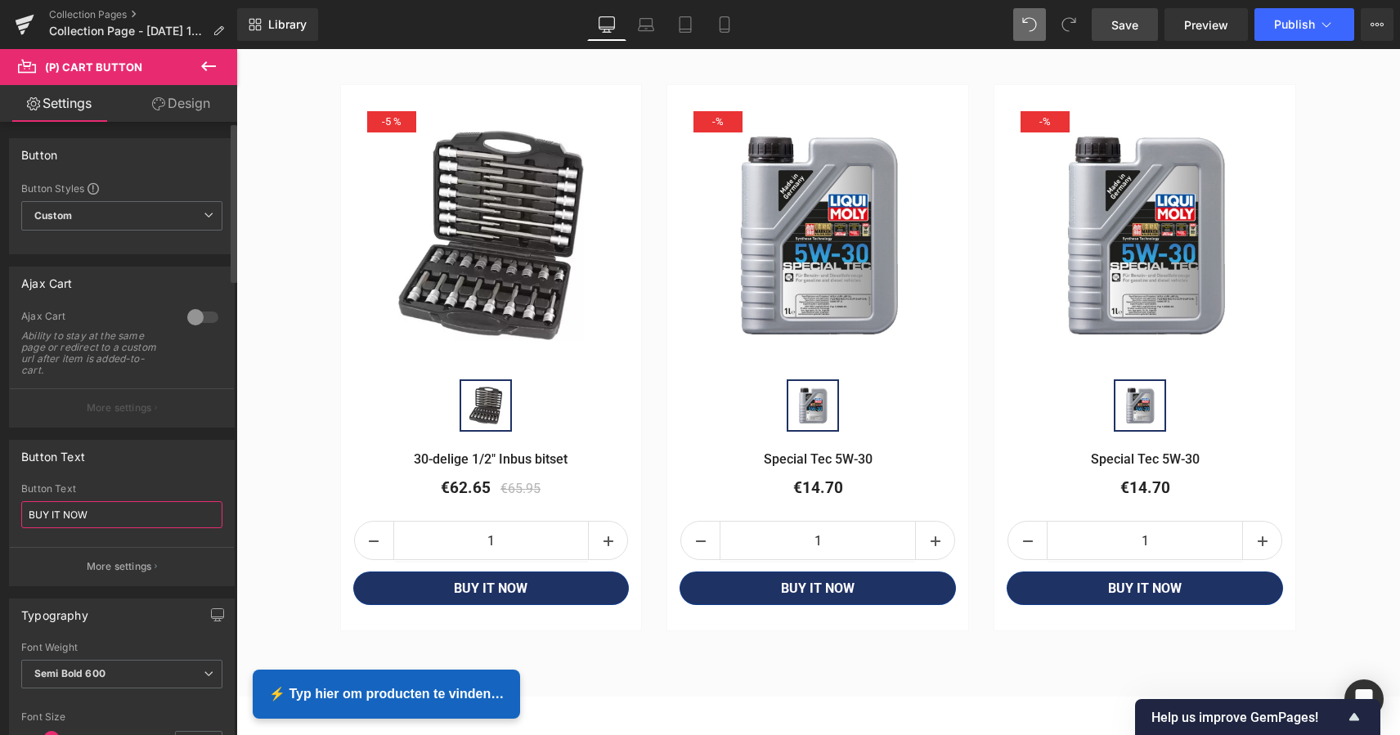
drag, startPoint x: 60, startPoint y: 513, endPoint x: 24, endPoint y: 510, distance: 36.1
click at [24, 511] on input "BUY IT NOW" at bounding box center [121, 514] width 201 height 27
type input "Bestel nu"
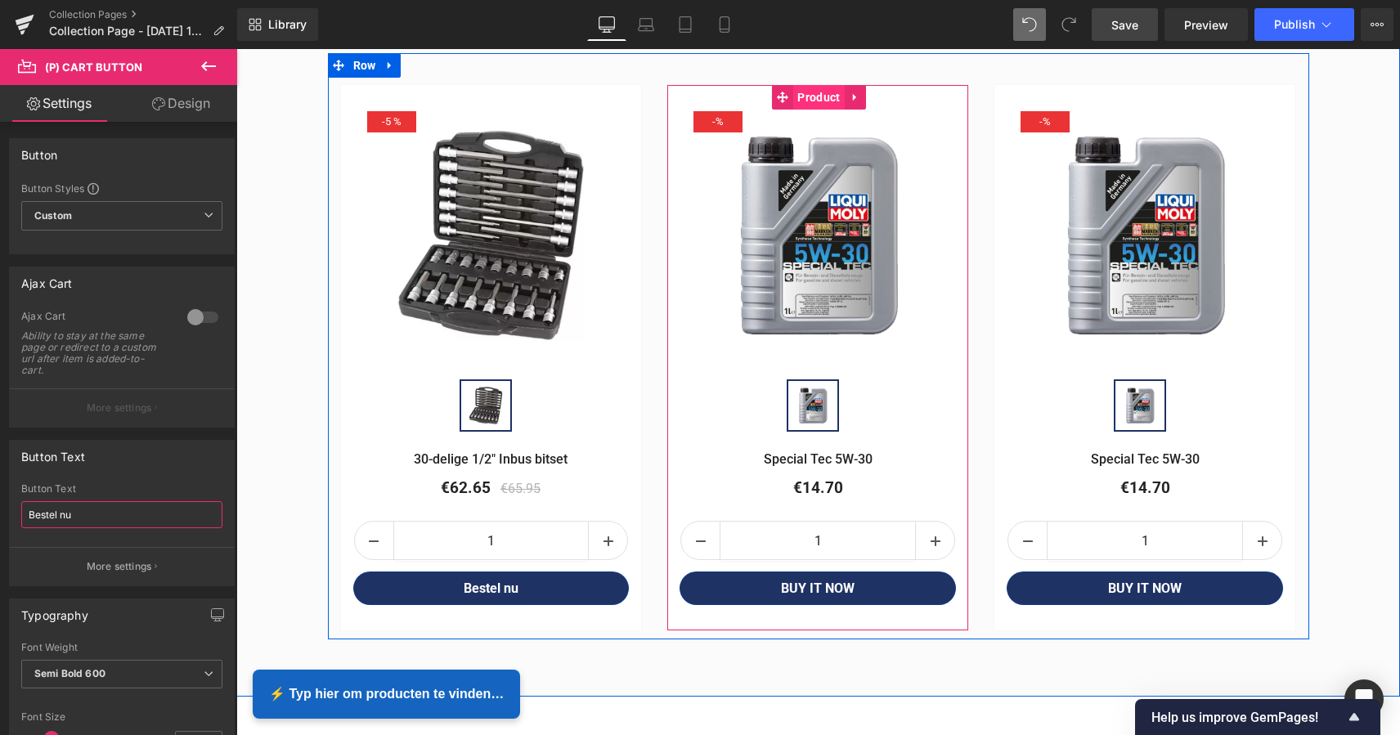
click at [818, 95] on span "Product" at bounding box center [818, 97] width 51 height 25
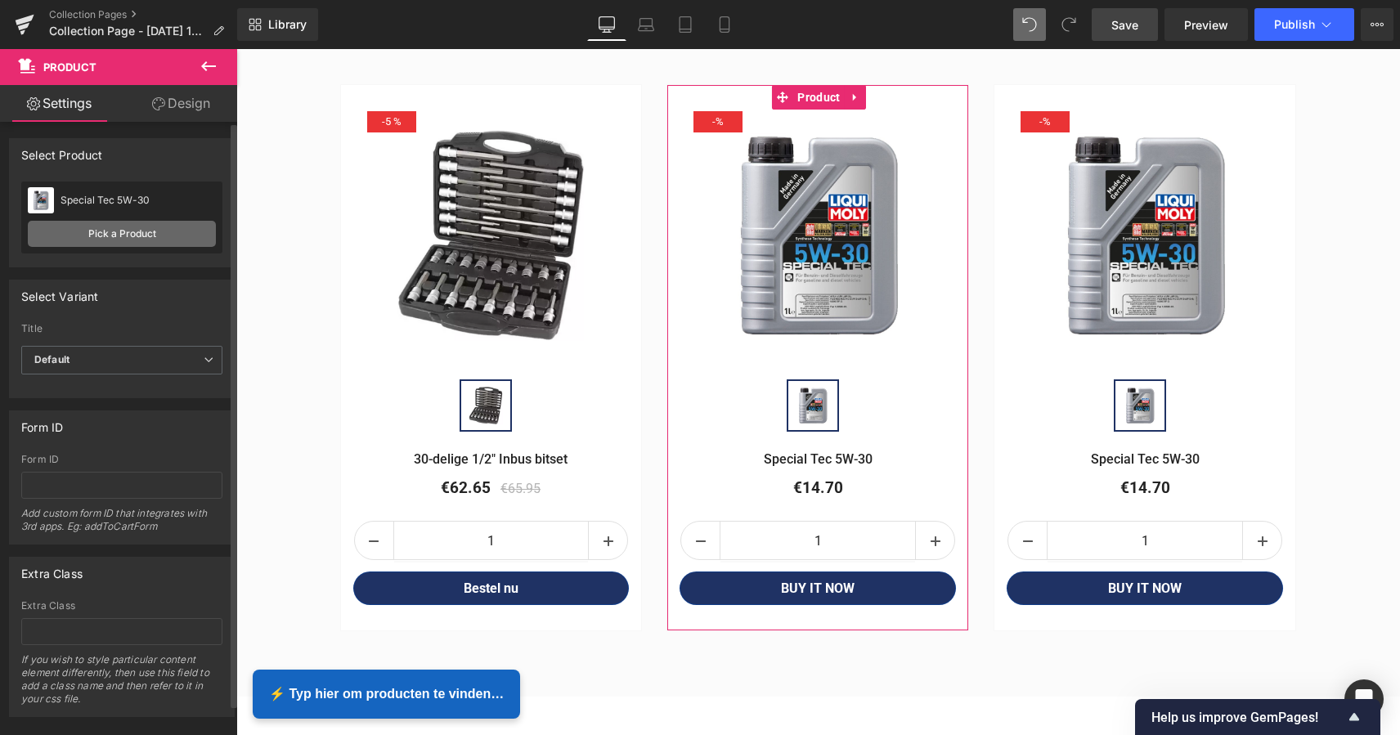
click at [128, 231] on link "Pick a Product" at bounding box center [122, 234] width 188 height 26
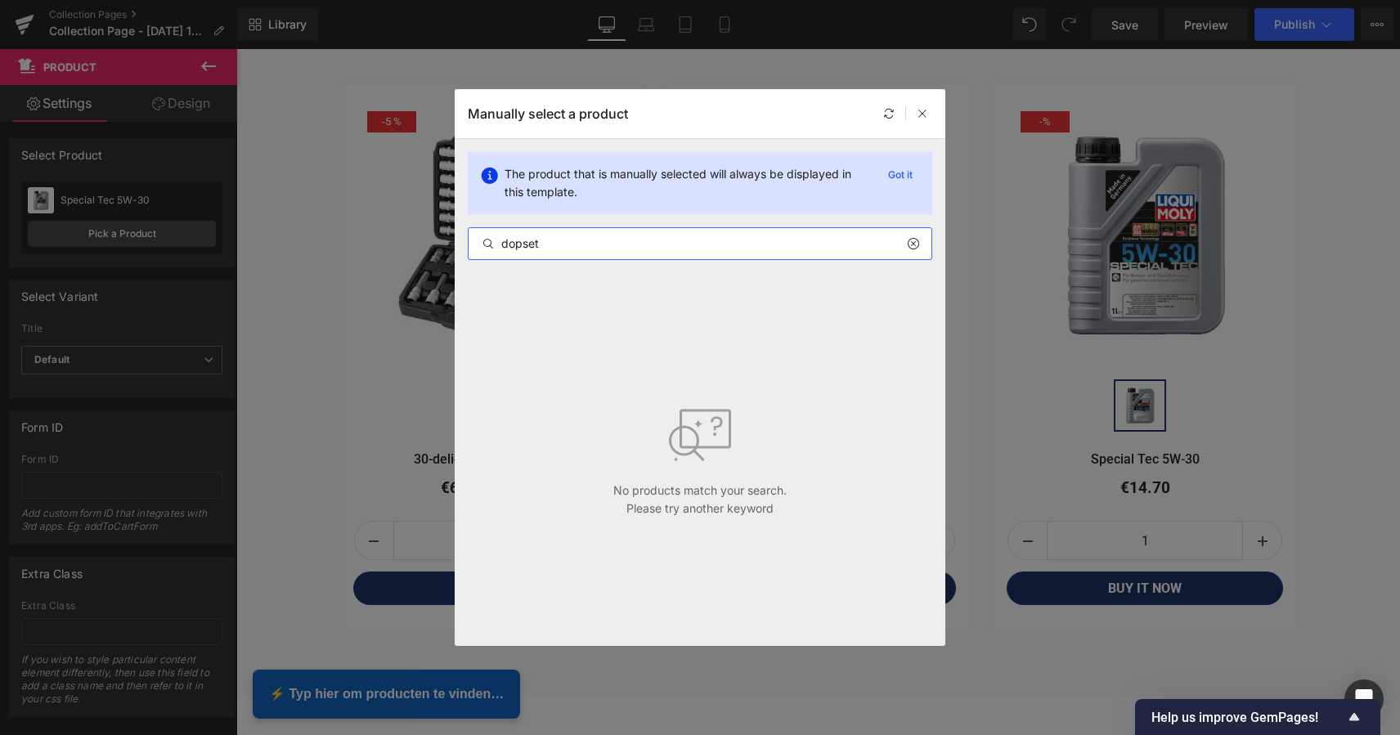
click at [523, 244] on input "dopset" at bounding box center [699, 244] width 463 height 20
drag, startPoint x: 542, startPoint y: 244, endPoint x: 522, endPoint y: 244, distance: 19.6
click at [522, 244] on input "dopset" at bounding box center [699, 244] width 463 height 20
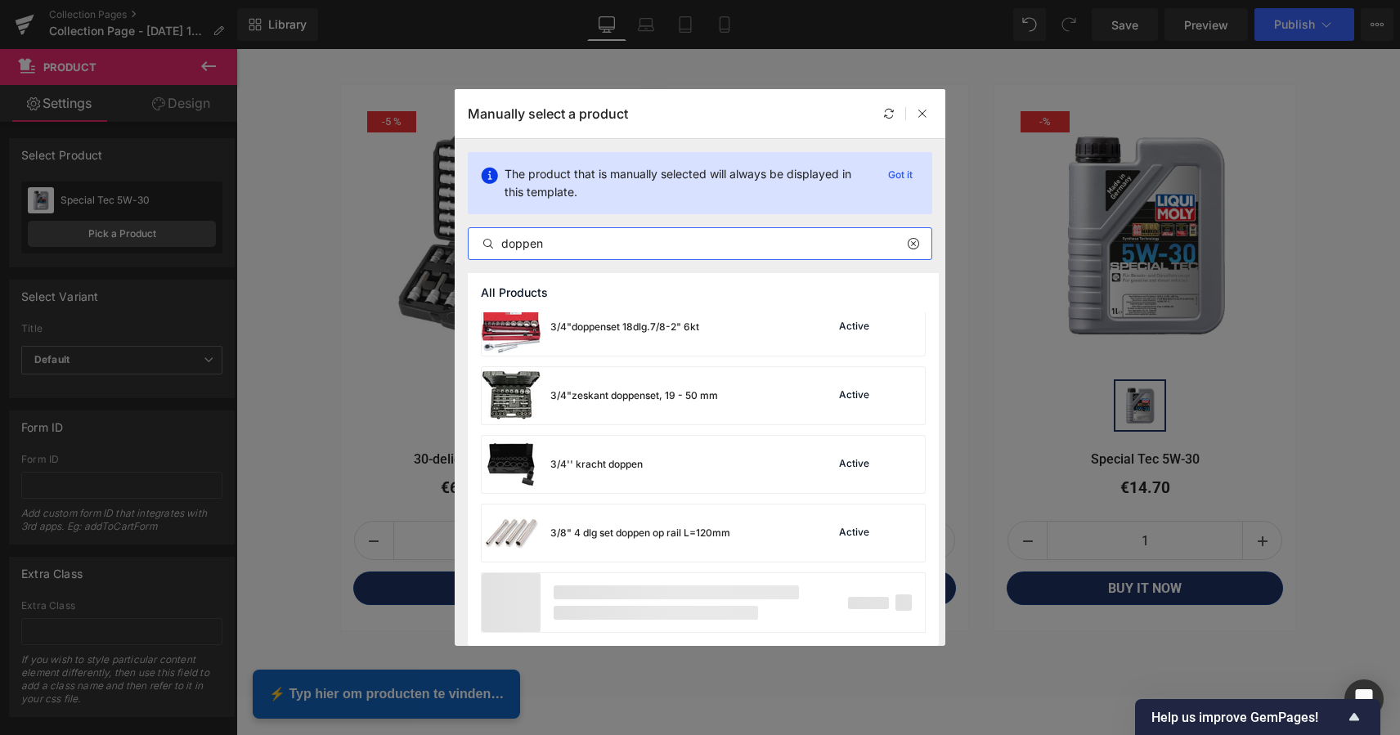
scroll to position [3860, 0]
type input "doppen"
click at [622, 465] on div "3/4'' kracht doppen" at bounding box center [596, 464] width 92 height 15
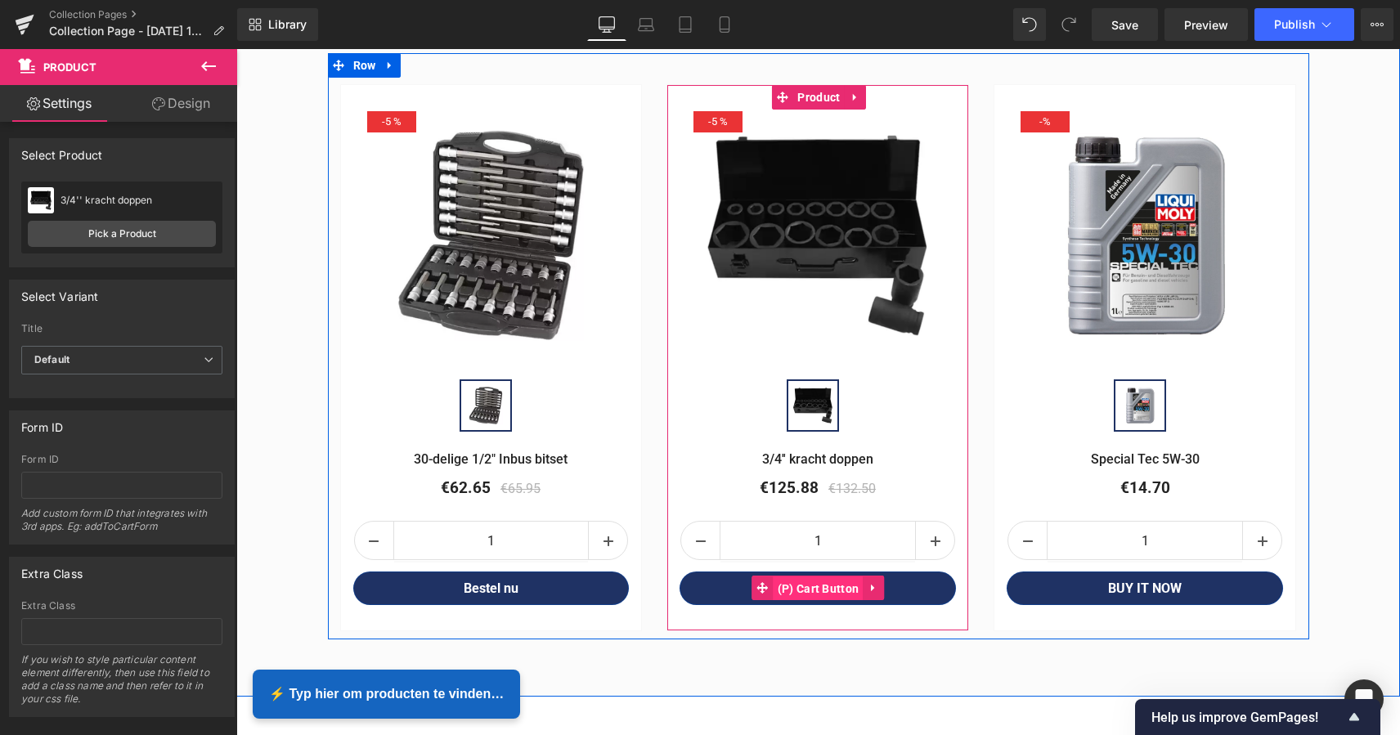
click at [820, 586] on span "(P) Cart Button" at bounding box center [818, 588] width 90 height 25
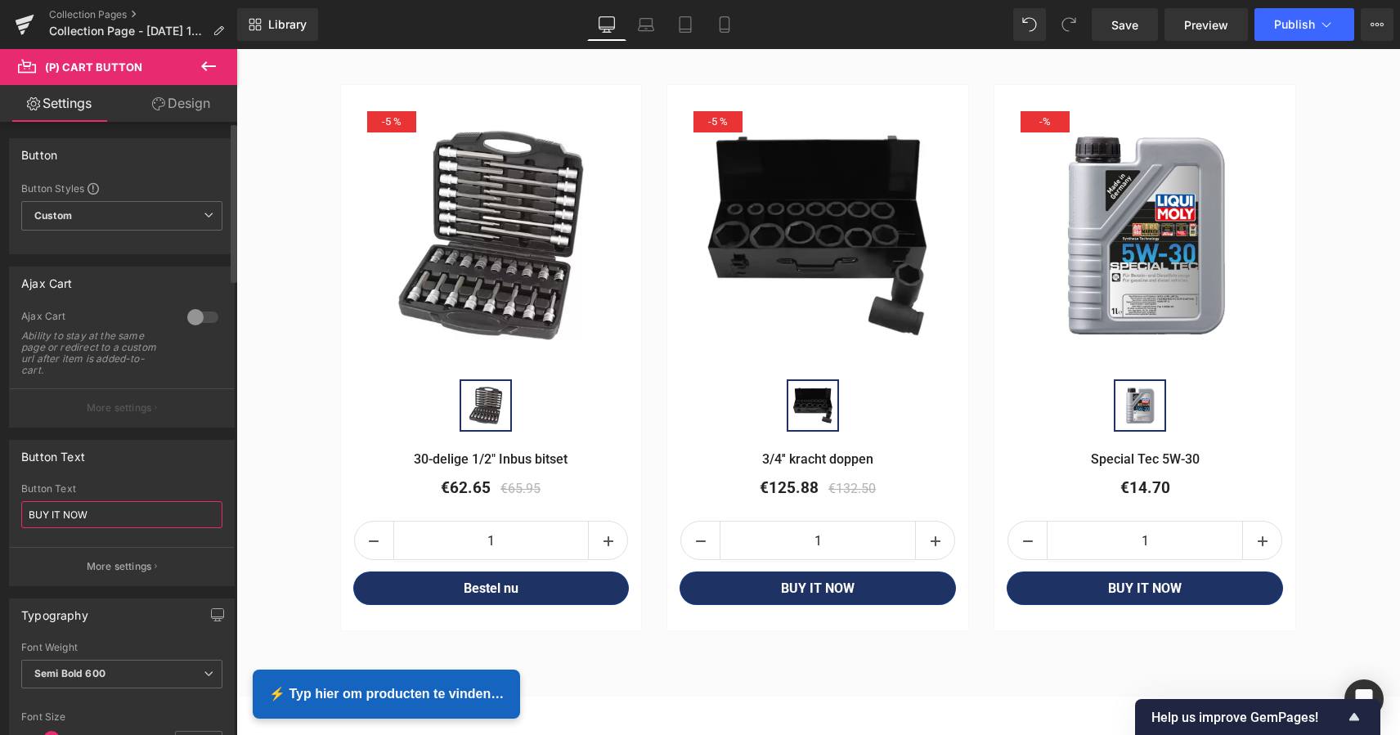
drag, startPoint x: 78, startPoint y: 513, endPoint x: 8, endPoint y: 510, distance: 69.6
click at [8, 510] on div "Button Text BUY IT NOW Button Text BUY IT NOW More settings" at bounding box center [122, 507] width 244 height 159
type input "Bestel nu"
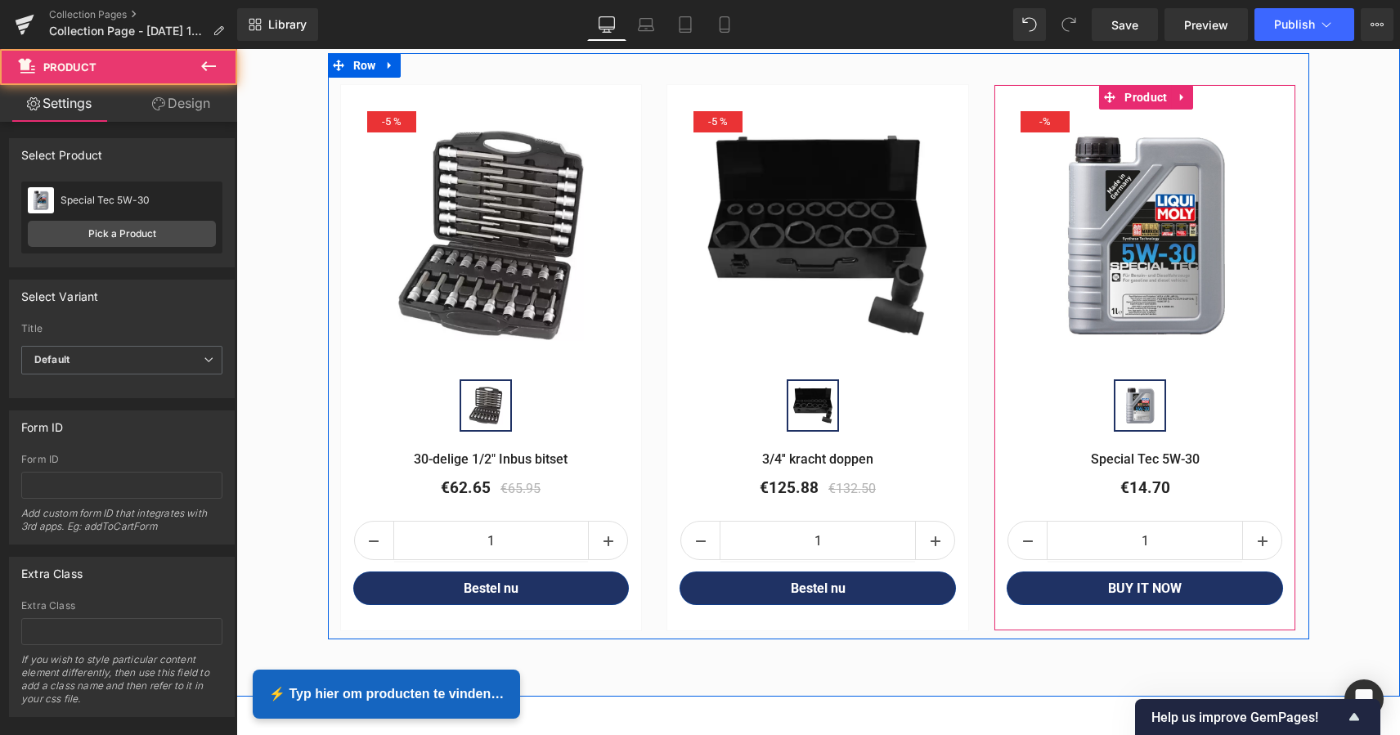
scroll to position [2154, 0]
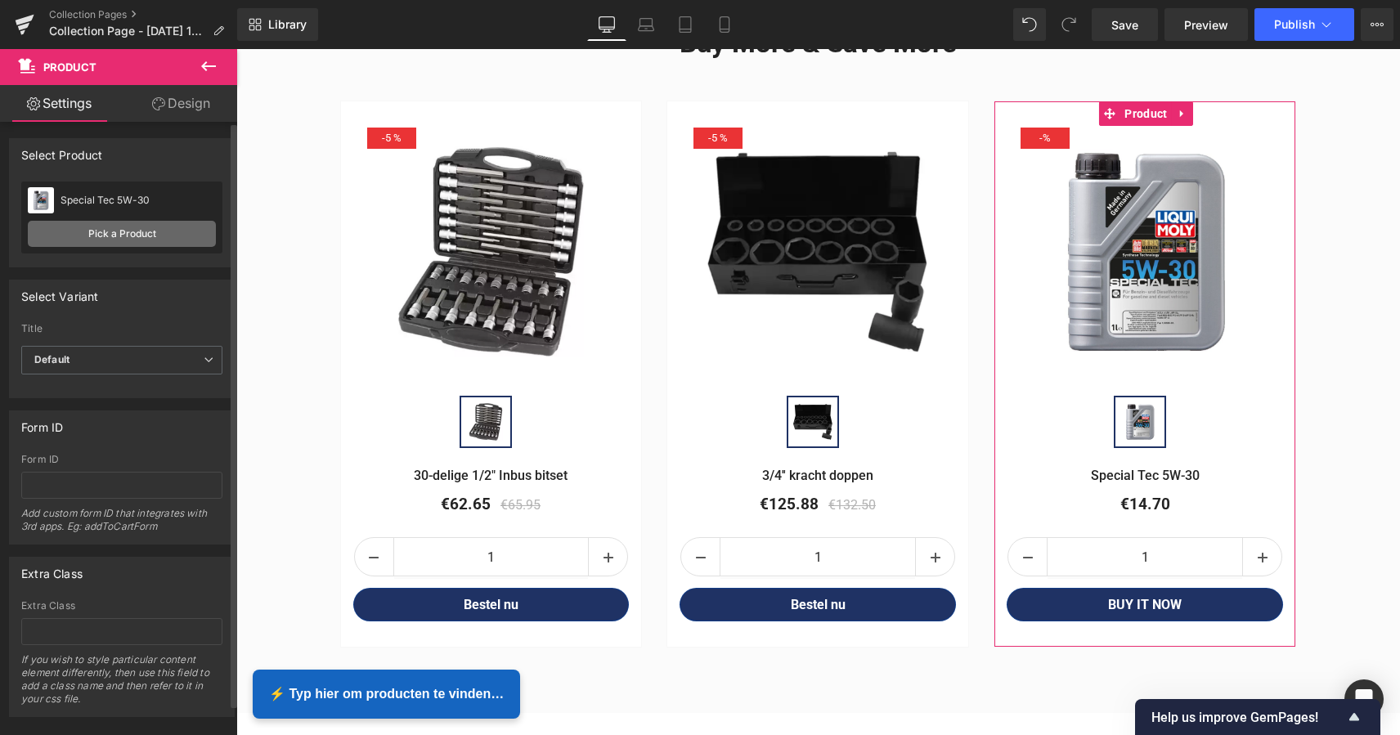
click at [134, 232] on link "Pick a Product" at bounding box center [122, 234] width 188 height 26
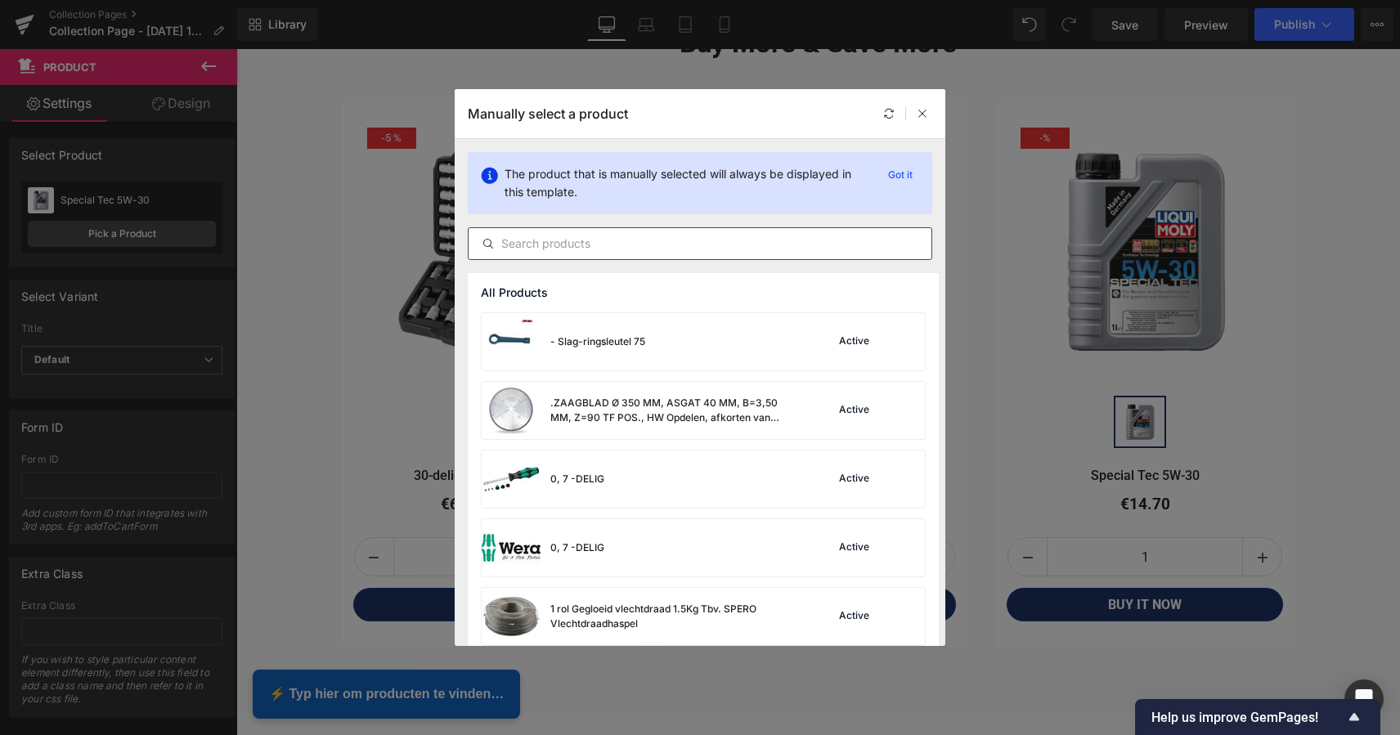
click at [559, 244] on input "text" at bounding box center [699, 244] width 463 height 20
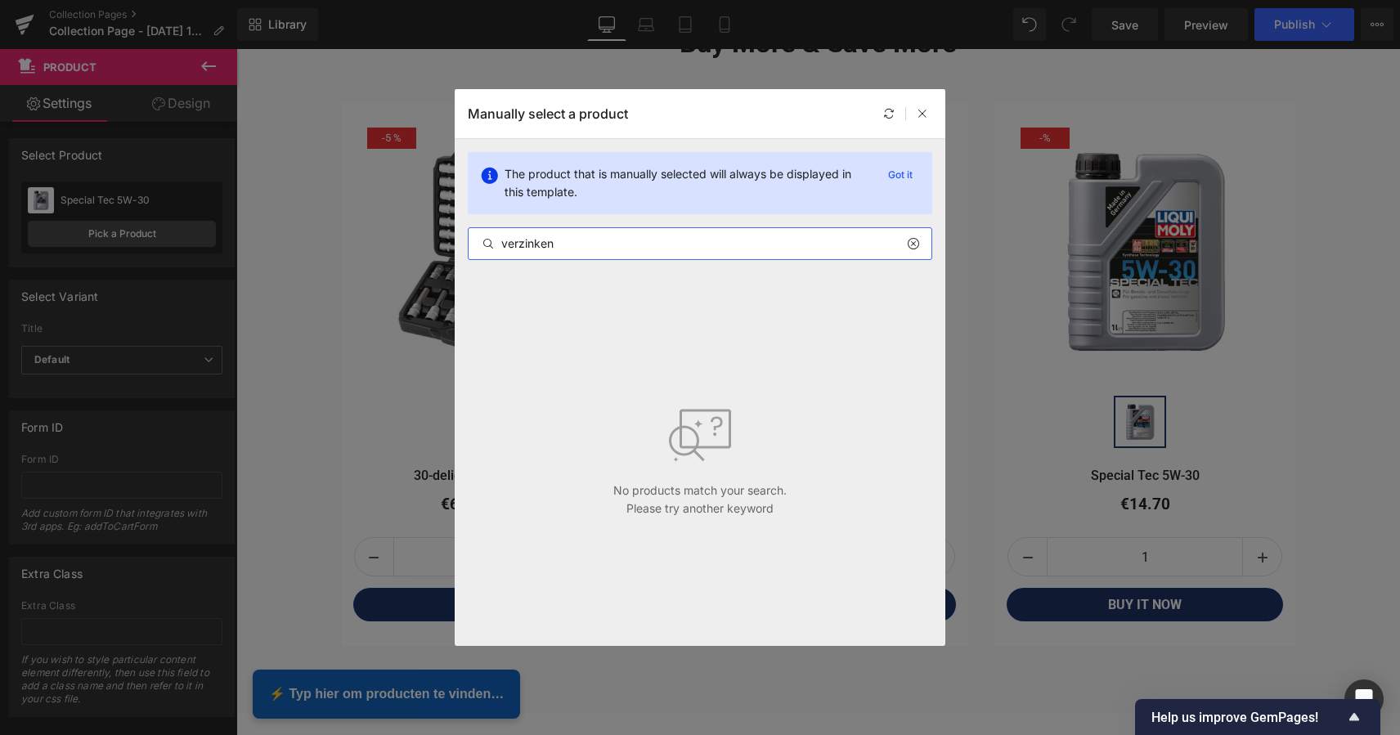
drag, startPoint x: 529, startPoint y: 244, endPoint x: 482, endPoint y: 244, distance: 46.6
click at [481, 243] on div "verzinken" at bounding box center [699, 244] width 463 height 20
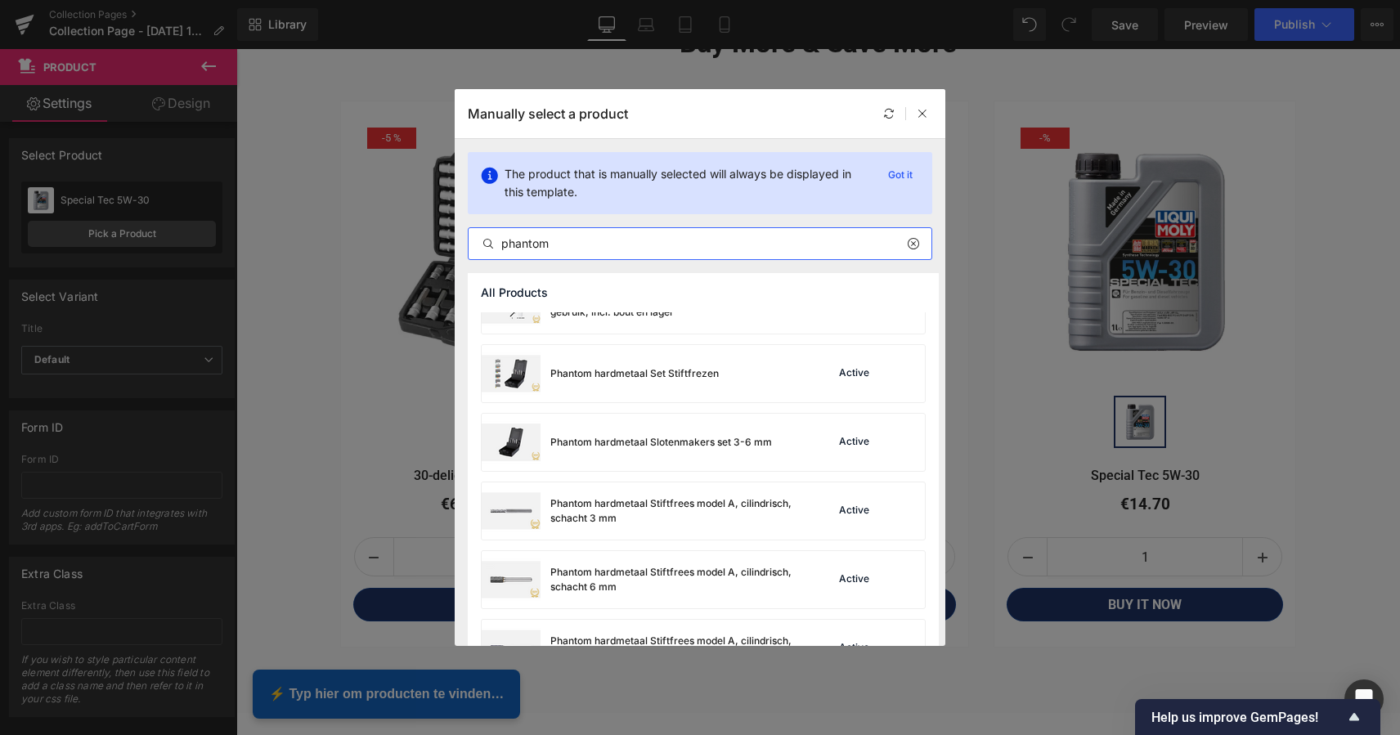
scroll to position [853, 0]
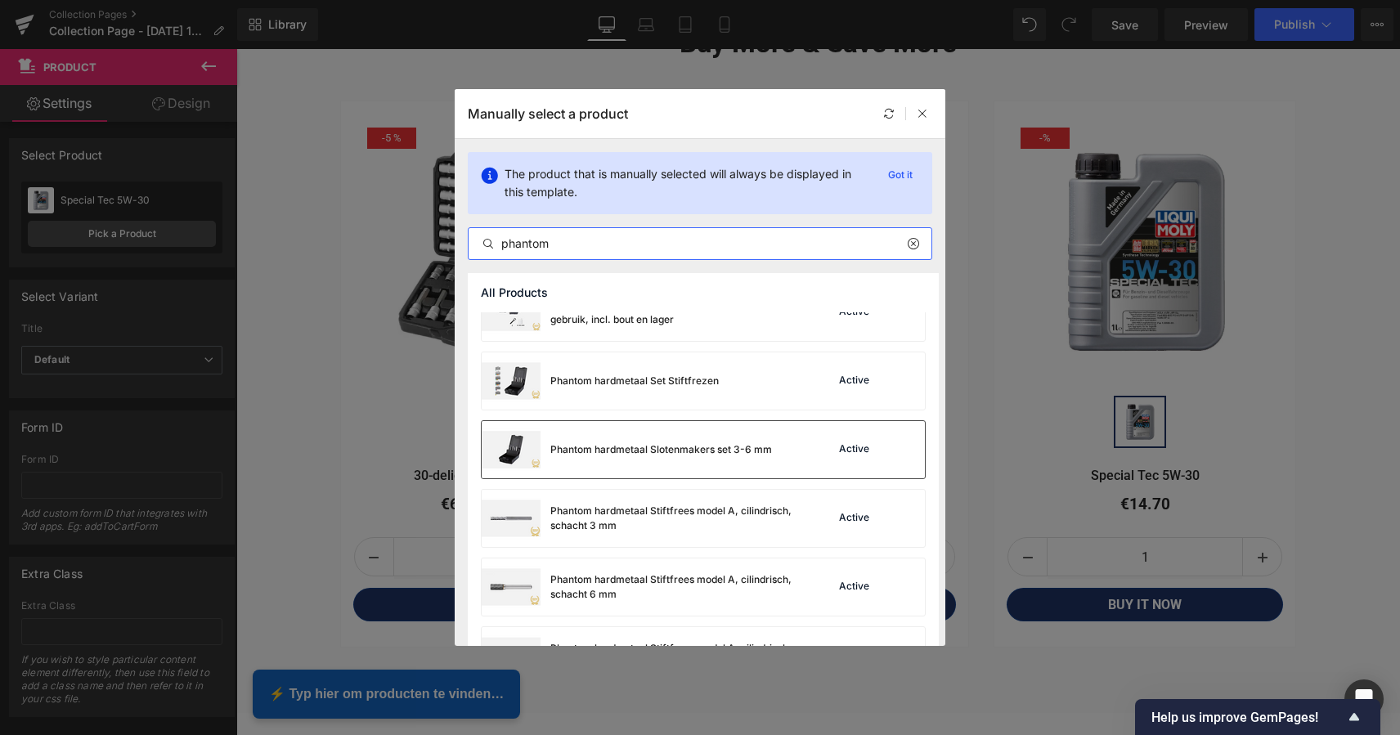
type input "phantom"
click at [697, 455] on div "Phantom hardmetaal Slotenmakers set 3-6 mm" at bounding box center [661, 449] width 222 height 15
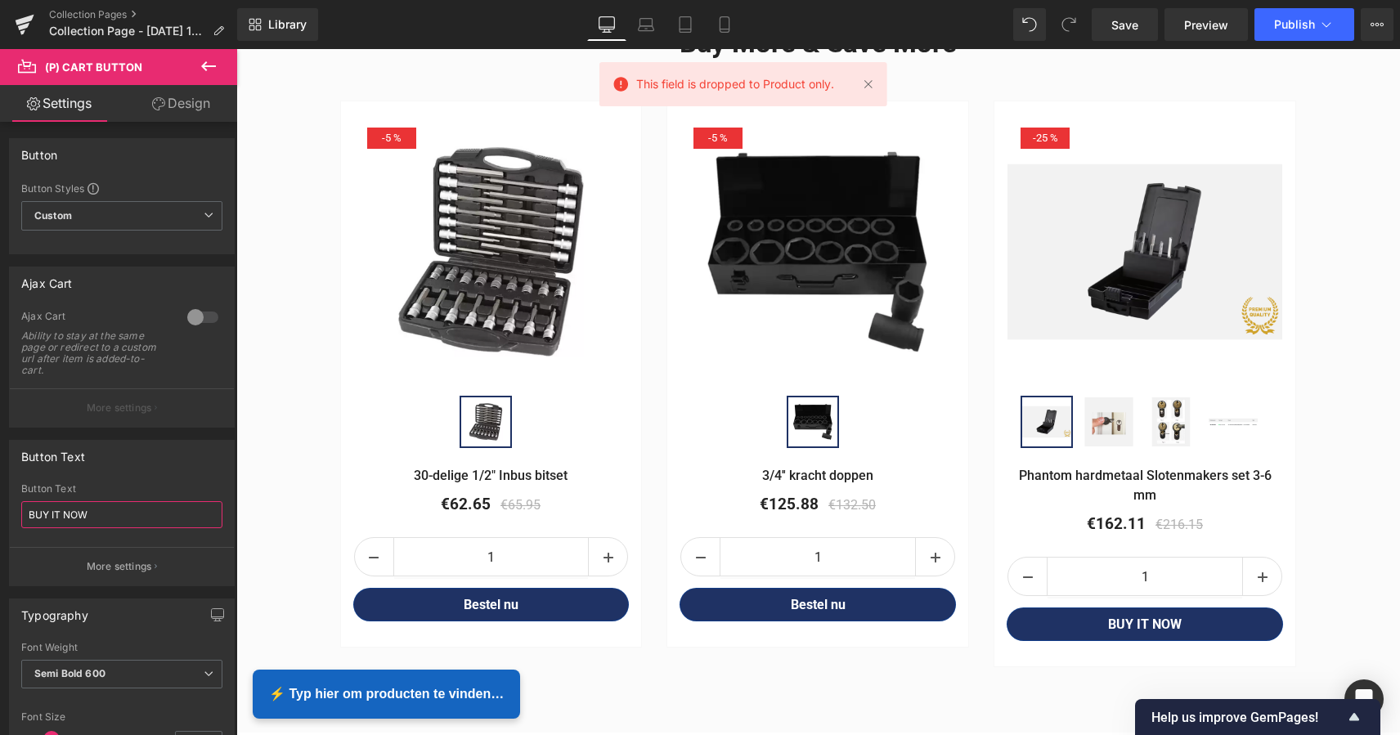
drag, startPoint x: 72, startPoint y: 512, endPoint x: -2, endPoint y: 507, distance: 74.6
click at [0, 507] on html "(P) Cart Button You are previewing how the will restyle your page. You can not …" at bounding box center [700, 367] width 1400 height 735
type input "Bestel nu"
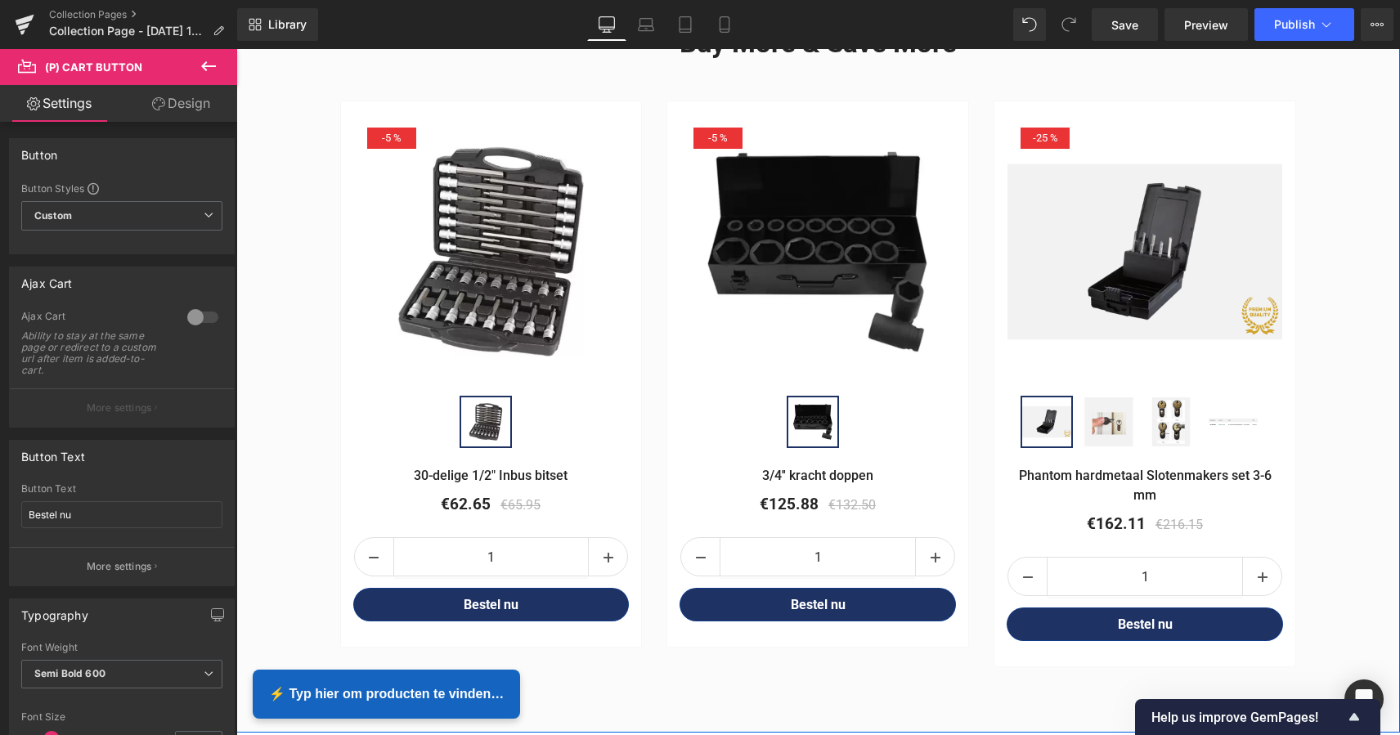
click at [1381, 385] on div "Buy More & Save More Heading Row - 5 % (P) Image (P) Image List 30-delige 1/2" …" at bounding box center [817, 338] width 1163 height 673
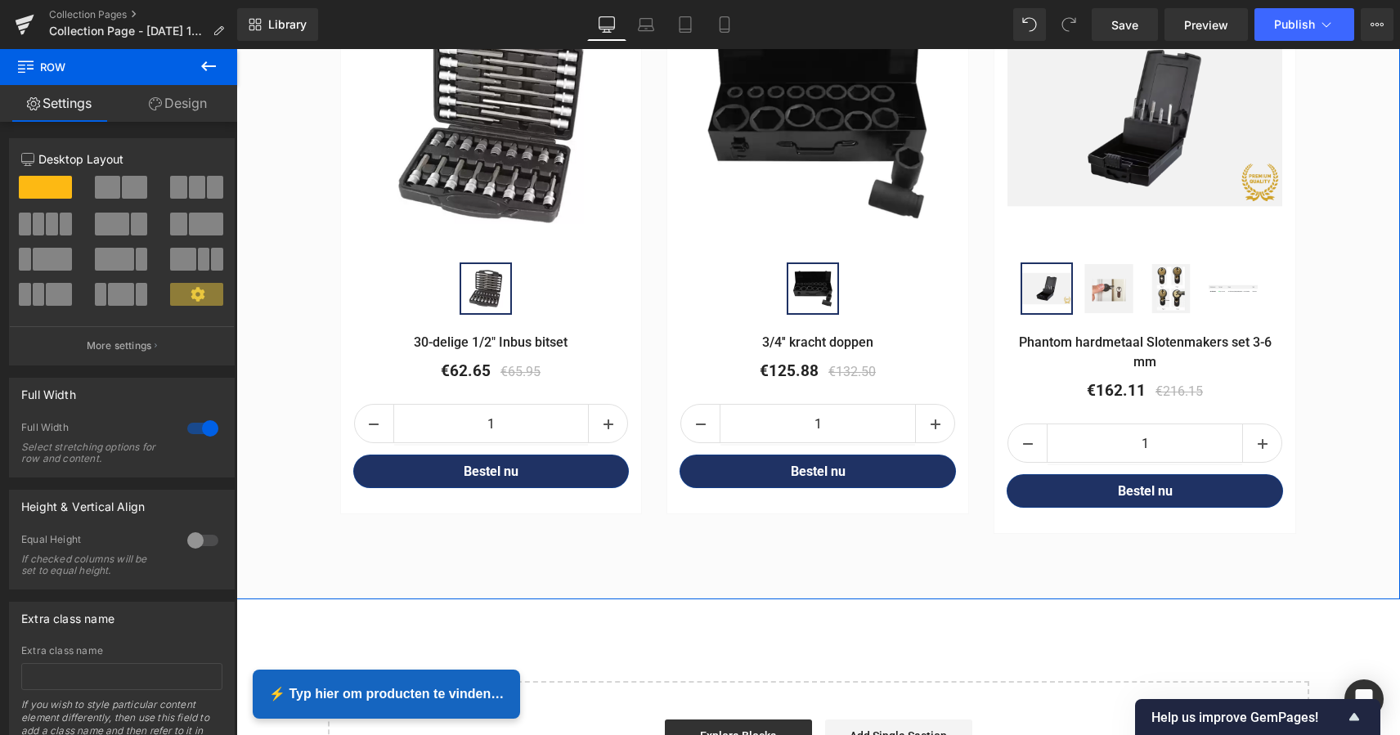
scroll to position [2281, 0]
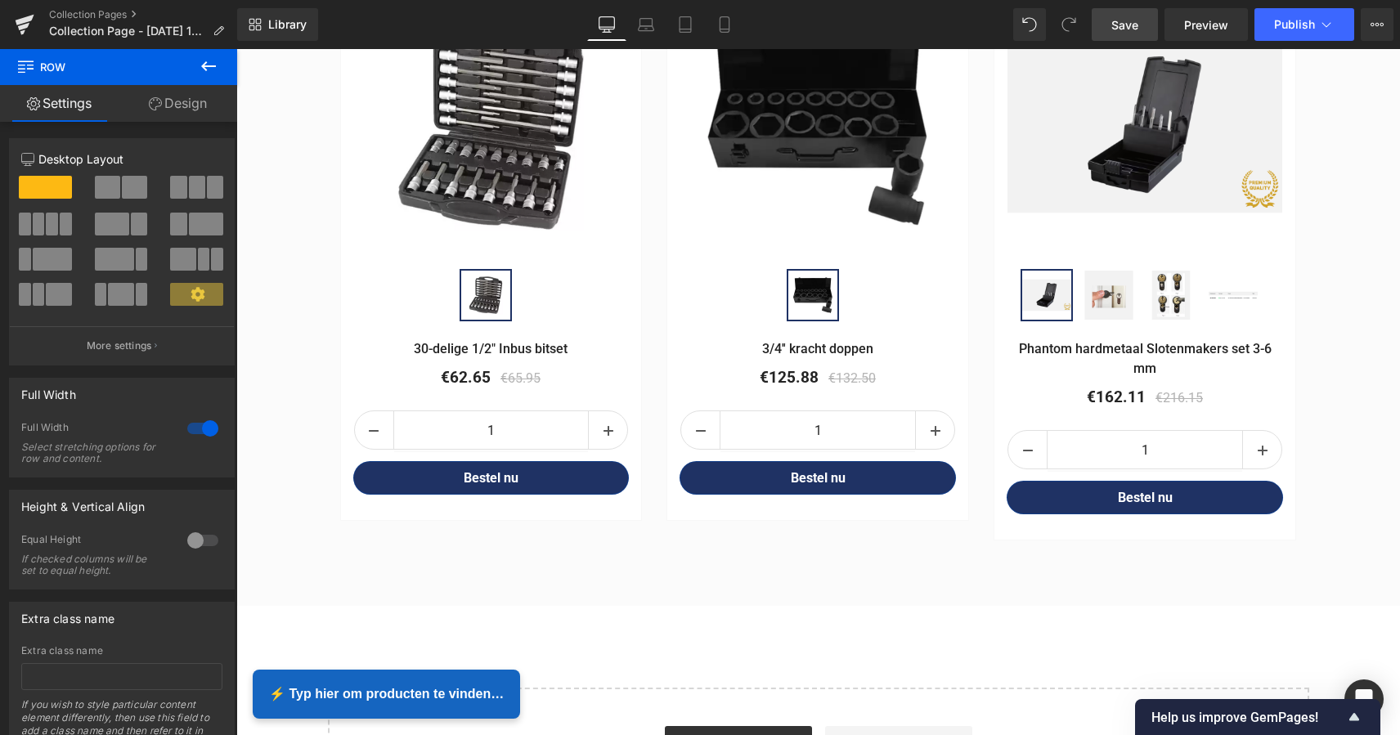
click at [1126, 24] on span "Save" at bounding box center [1124, 24] width 27 height 17
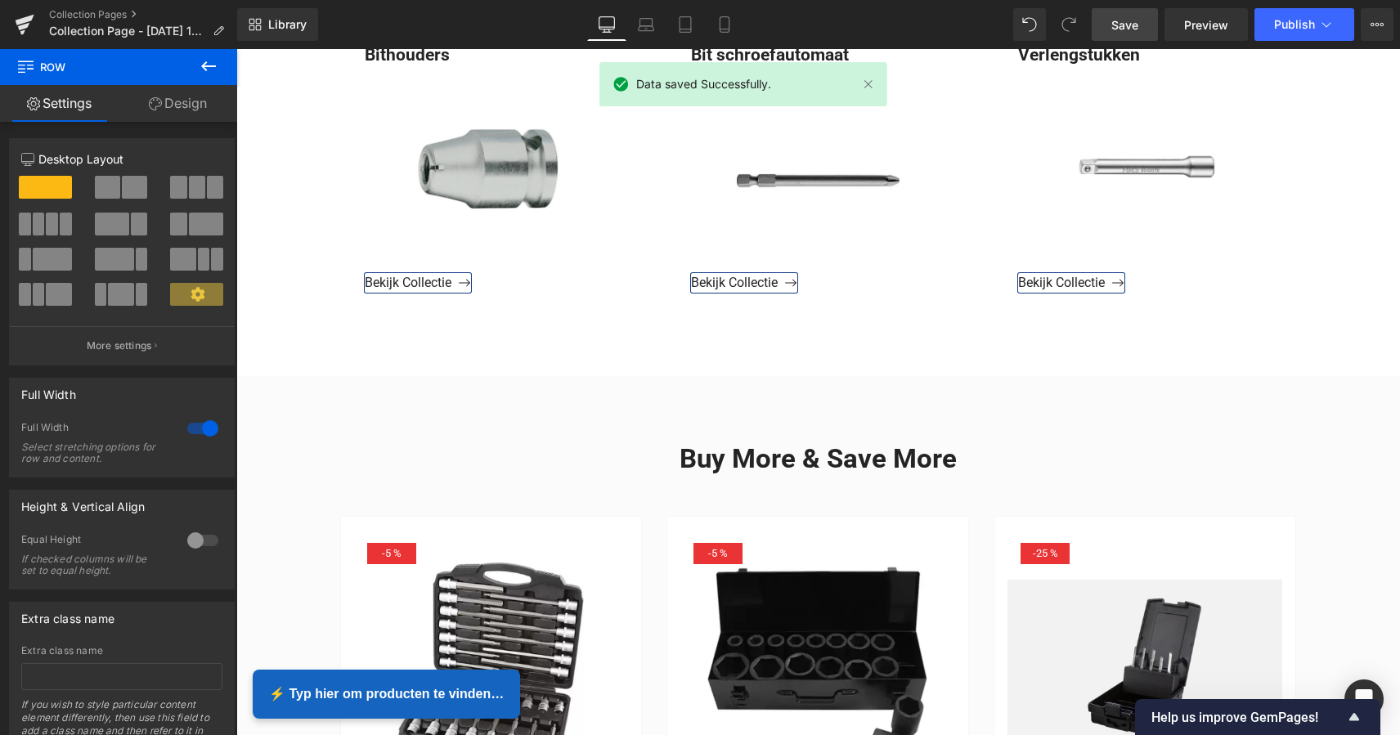
scroll to position [1888, 0]
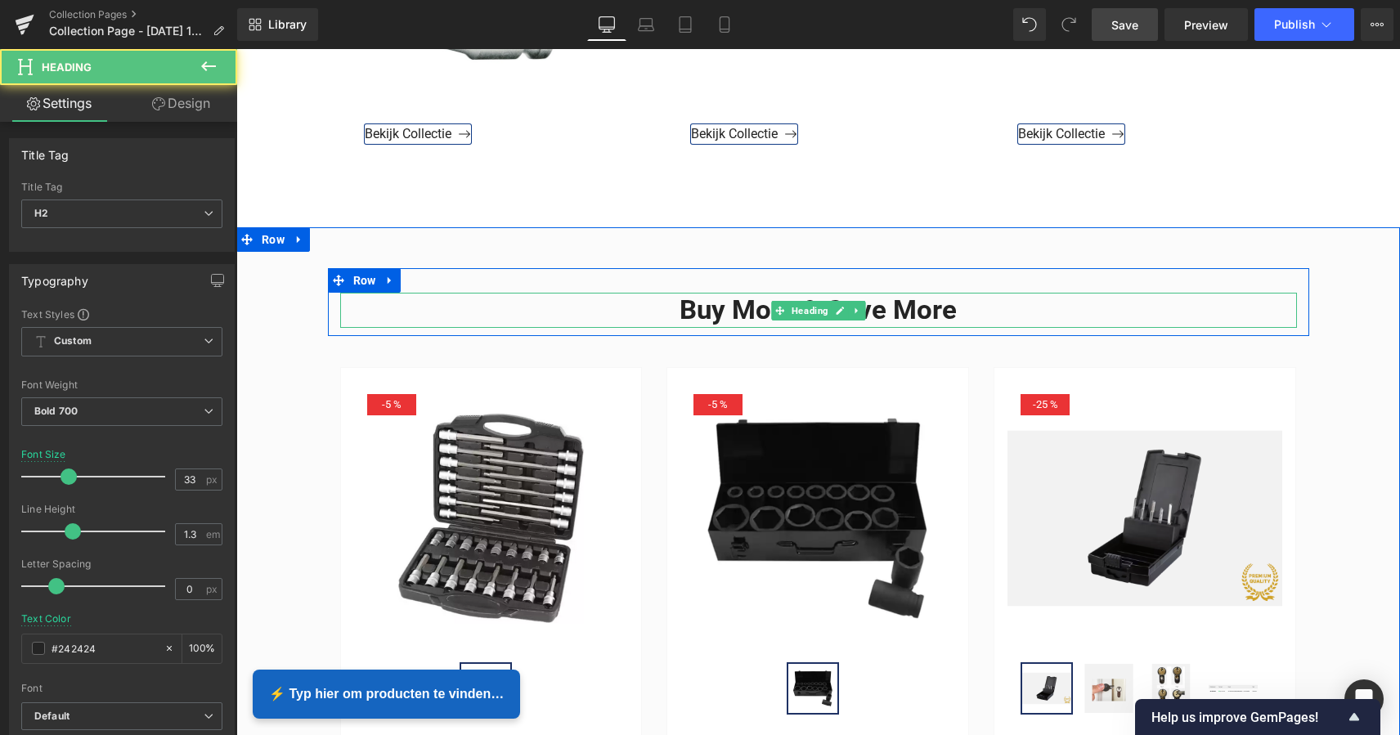
click at [955, 310] on h2 "Buy More & Save More" at bounding box center [818, 310] width 956 height 35
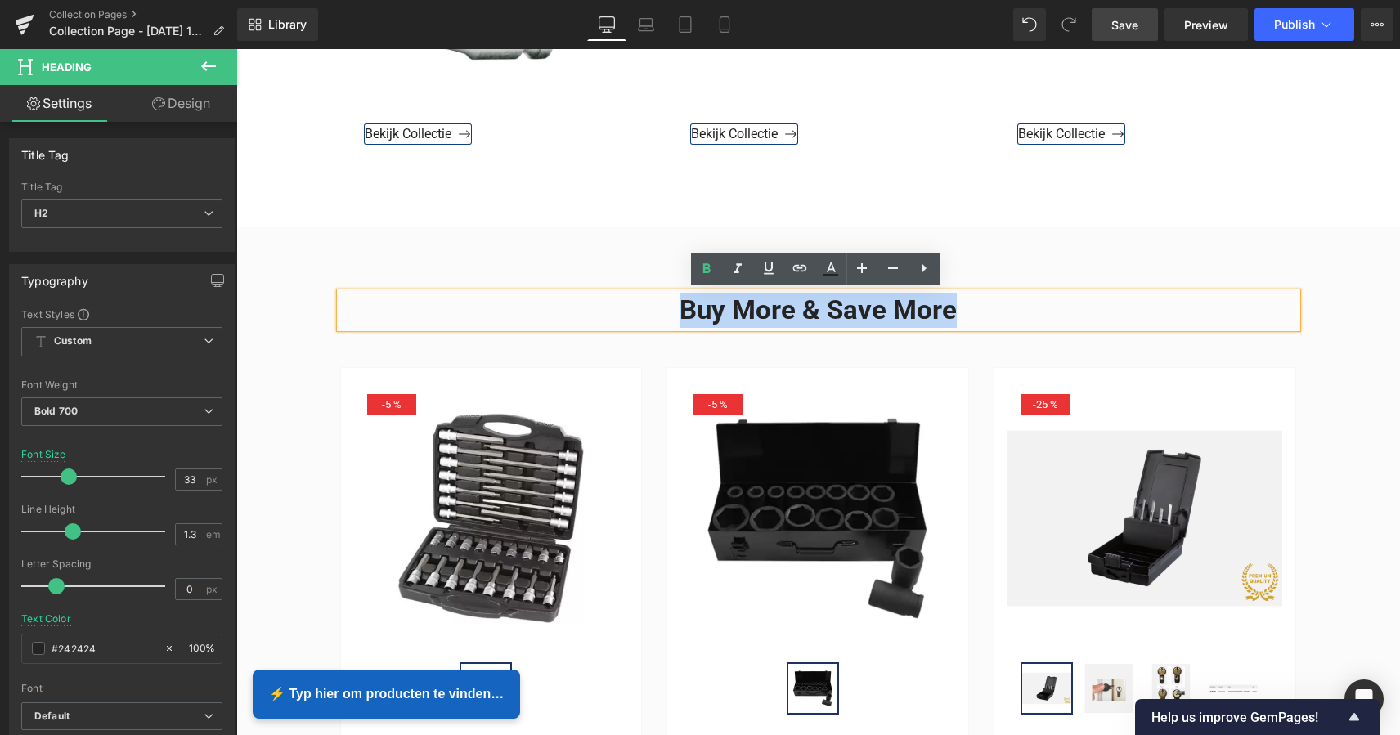
drag, startPoint x: 952, startPoint y: 309, endPoint x: 658, endPoint y: 291, distance: 294.8
click at [670, 301] on h2 "Buy More & Save More" at bounding box center [818, 310] width 956 height 35
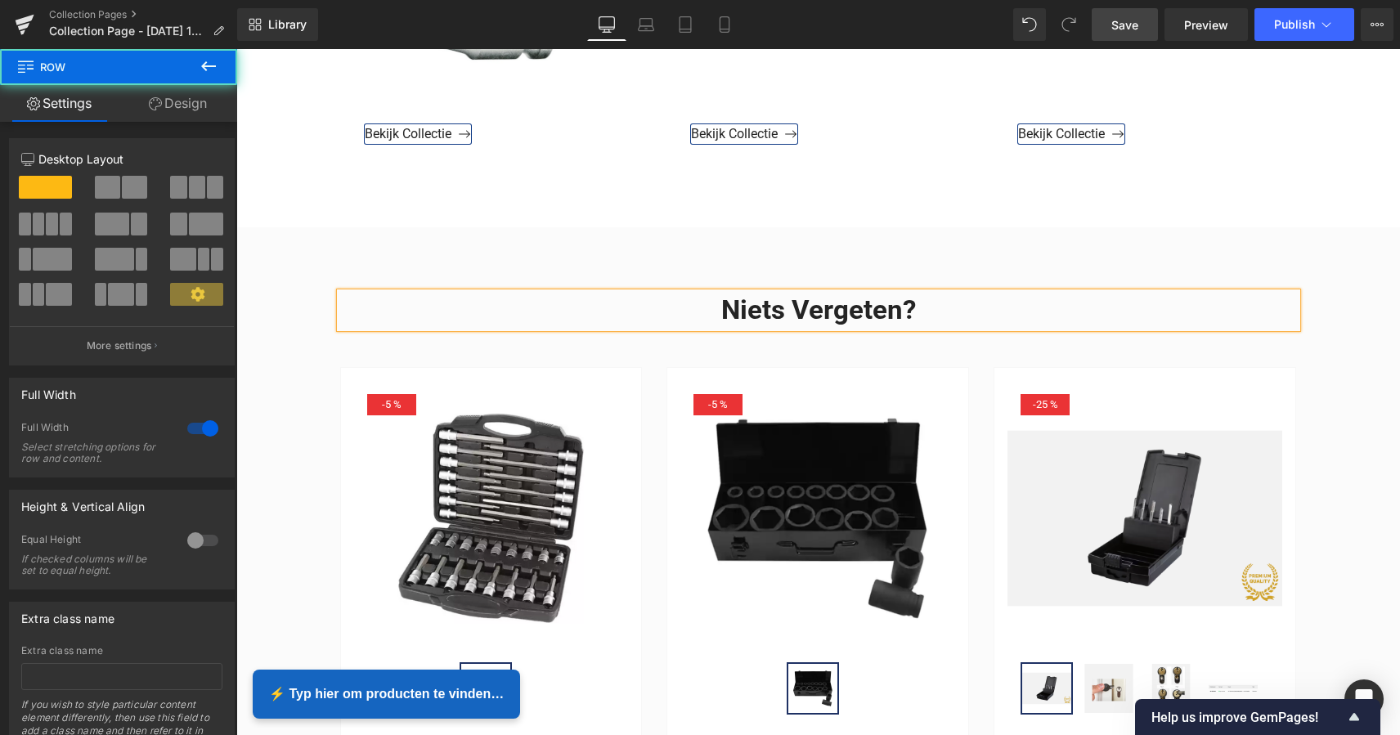
click at [1068, 242] on div "Niets vergeten? Heading Row - 5 % (P) Image (P) Image List 30-delige 1/2" Inbus…" at bounding box center [817, 612] width 1163 height 771
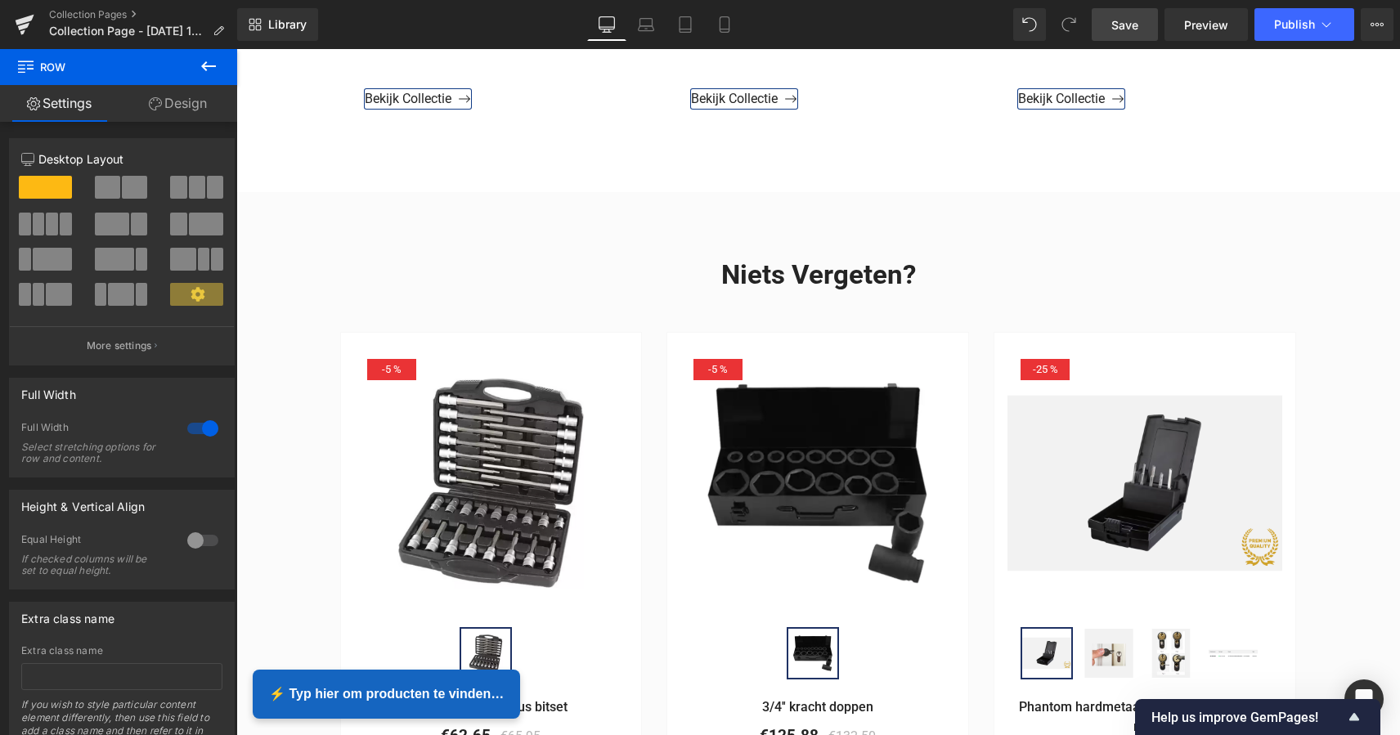
scroll to position [1904, 0]
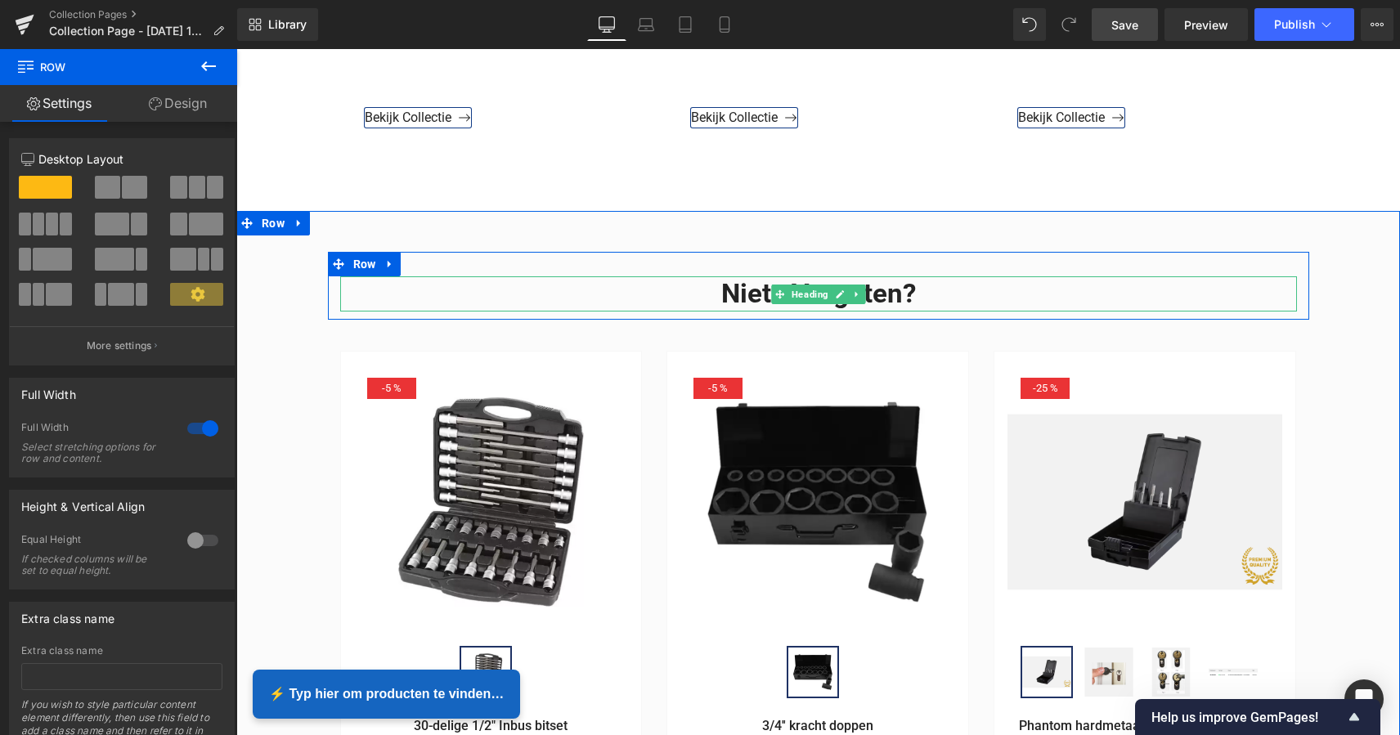
click at [848, 295] on link at bounding box center [856, 294] width 17 height 20
click at [916, 293] on h2 "Niets vergeten?" at bounding box center [818, 293] width 956 height 35
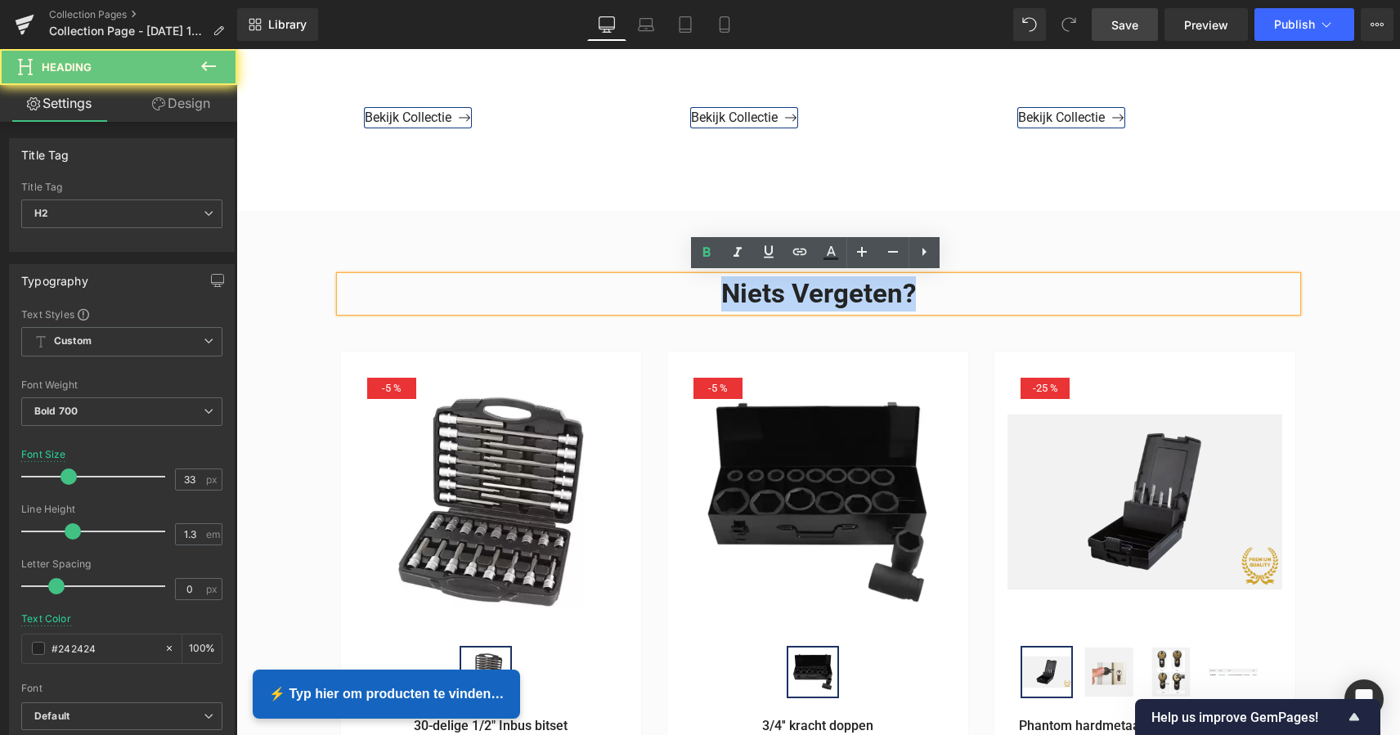
drag, startPoint x: 865, startPoint y: 289, endPoint x: 698, endPoint y: 289, distance: 166.8
click at [698, 289] on h2 "Niets vergeten?" at bounding box center [818, 293] width 956 height 35
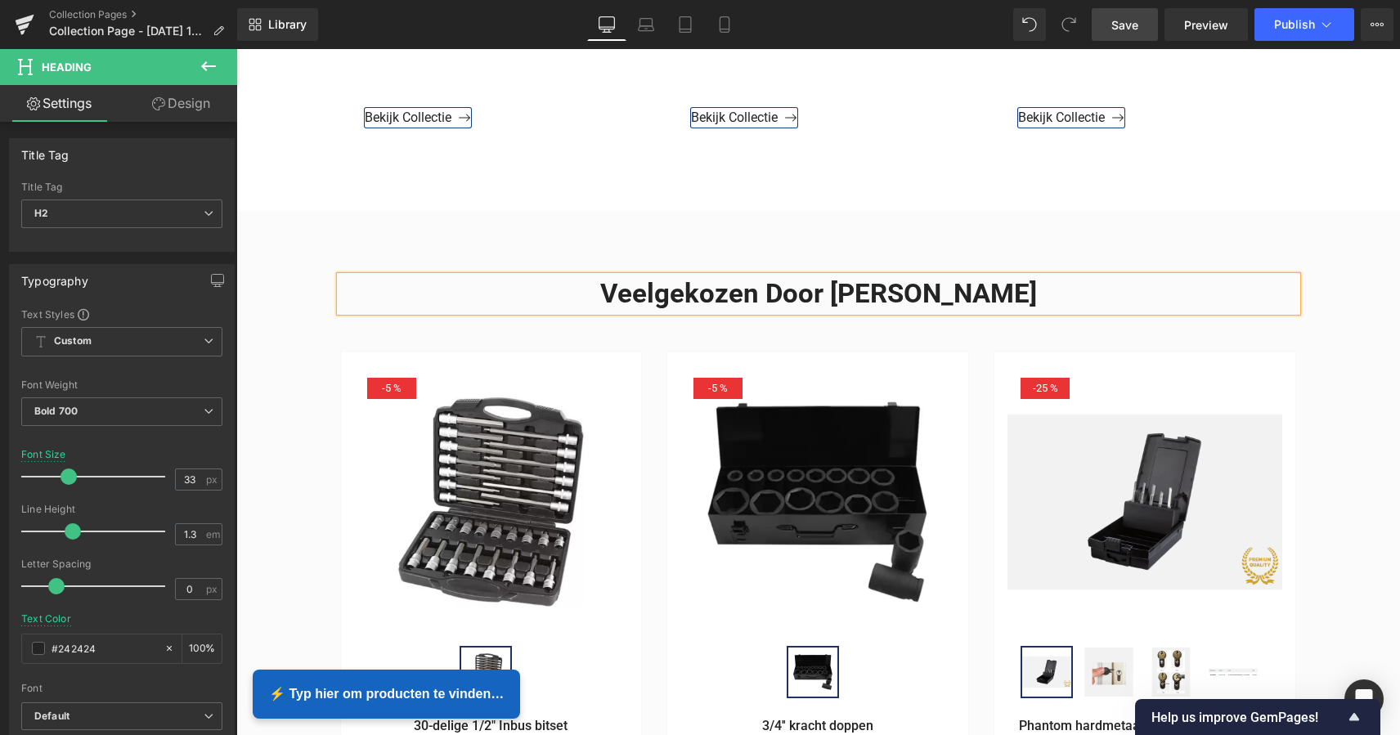
click at [1129, 26] on span "Save" at bounding box center [1124, 24] width 27 height 17
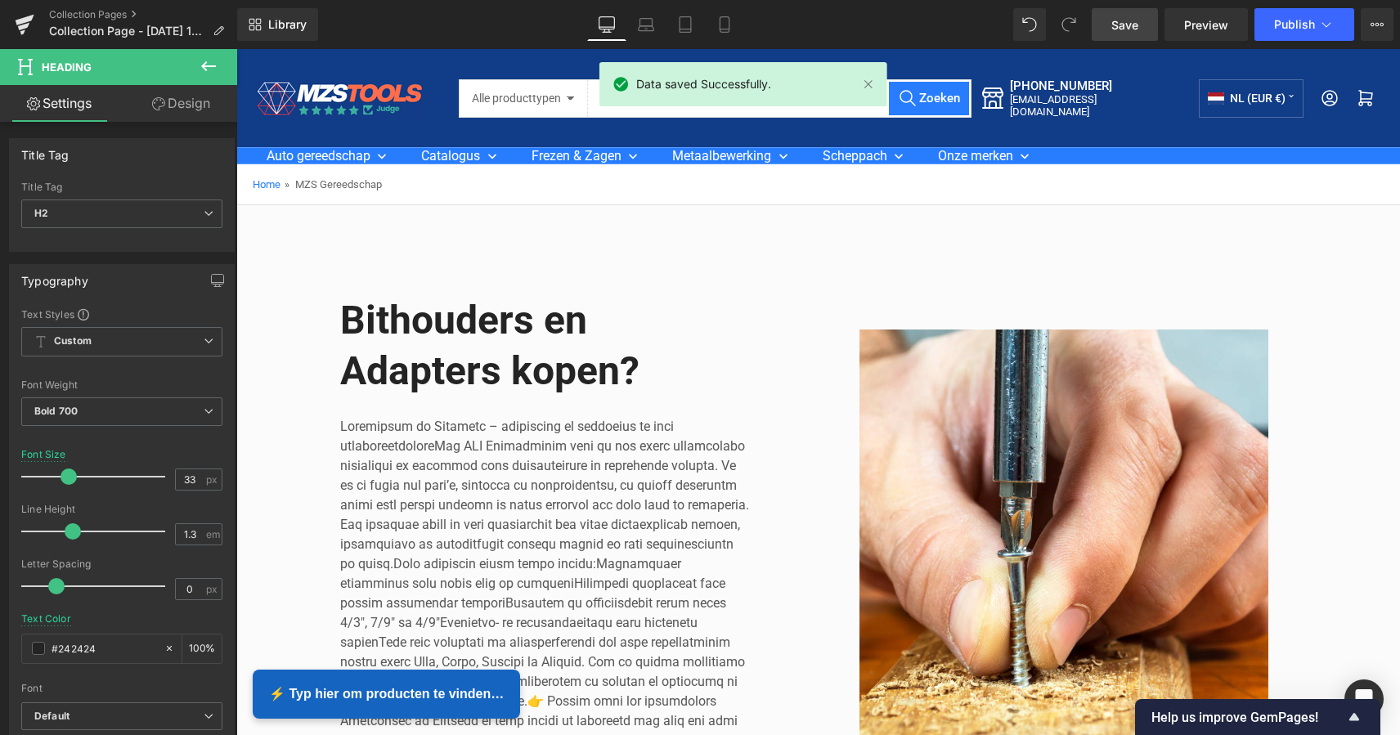
scroll to position [0, 0]
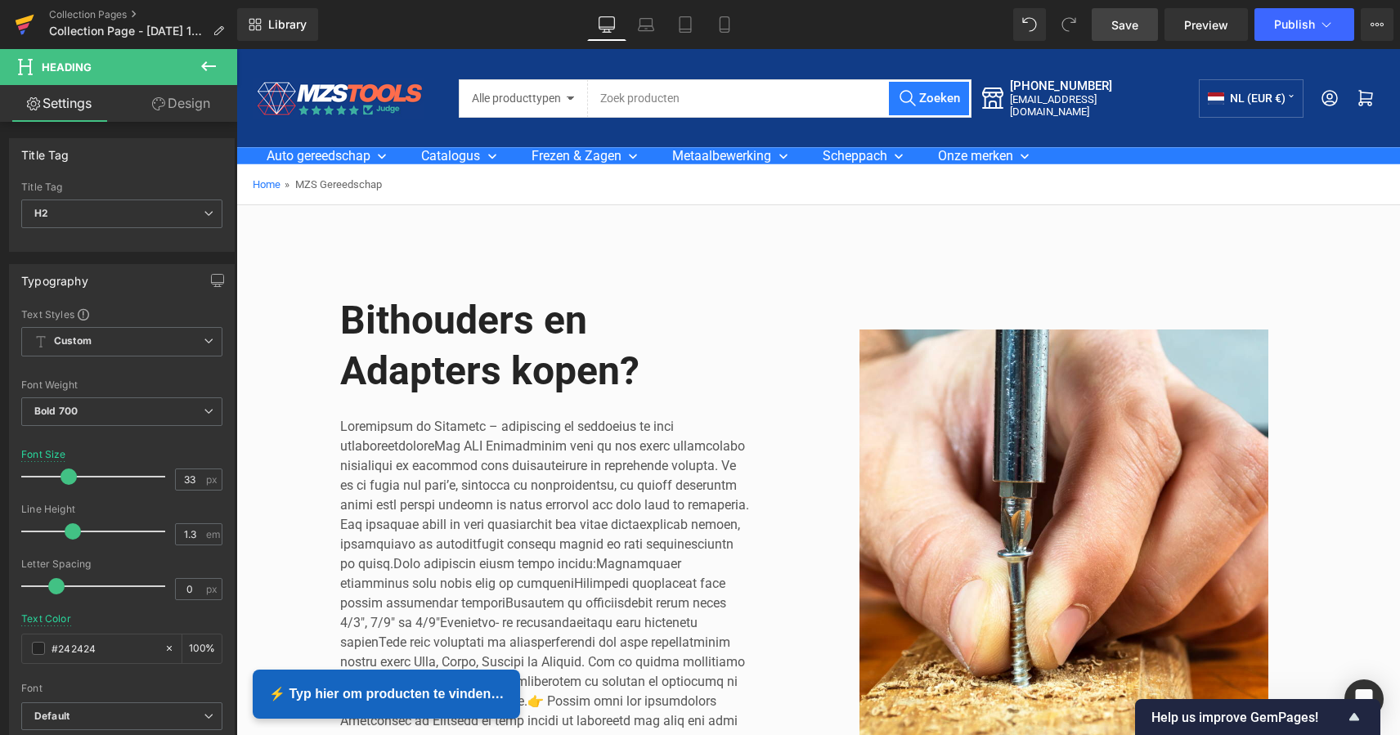
click at [18, 23] on icon at bounding box center [25, 20] width 19 height 11
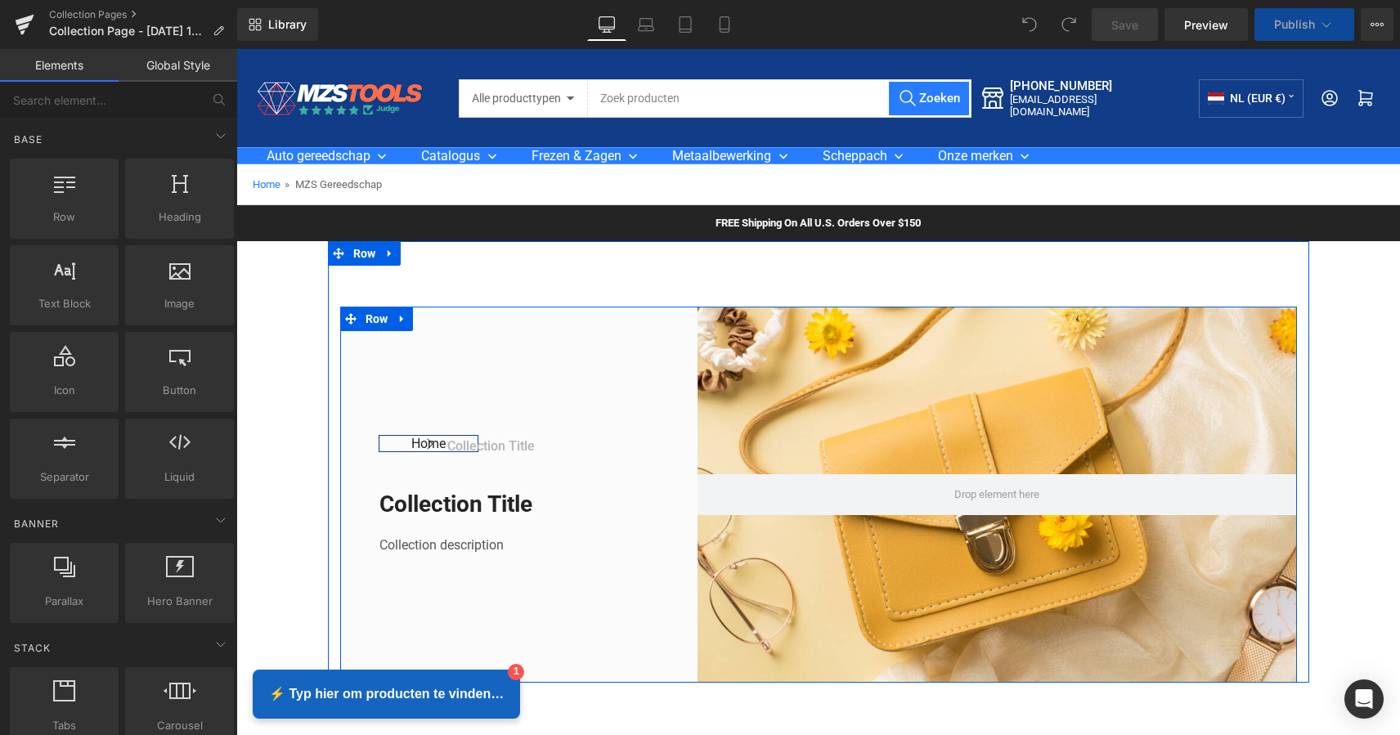
click at [467, 325] on div "Home Button Icon Collection title Collection Title Icon List Row Collection tit…" at bounding box center [499, 495] width 319 height 376
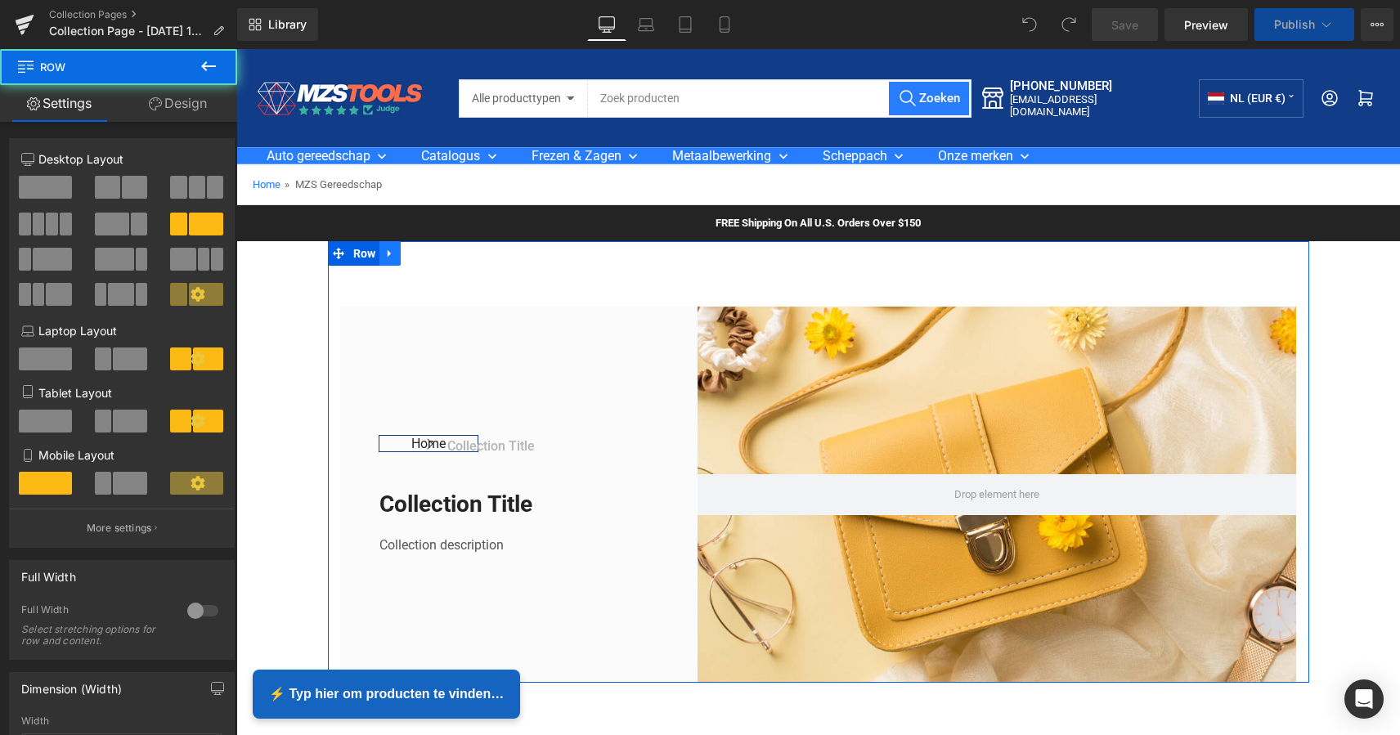
click at [387, 252] on icon at bounding box center [388, 252] width 3 height 7
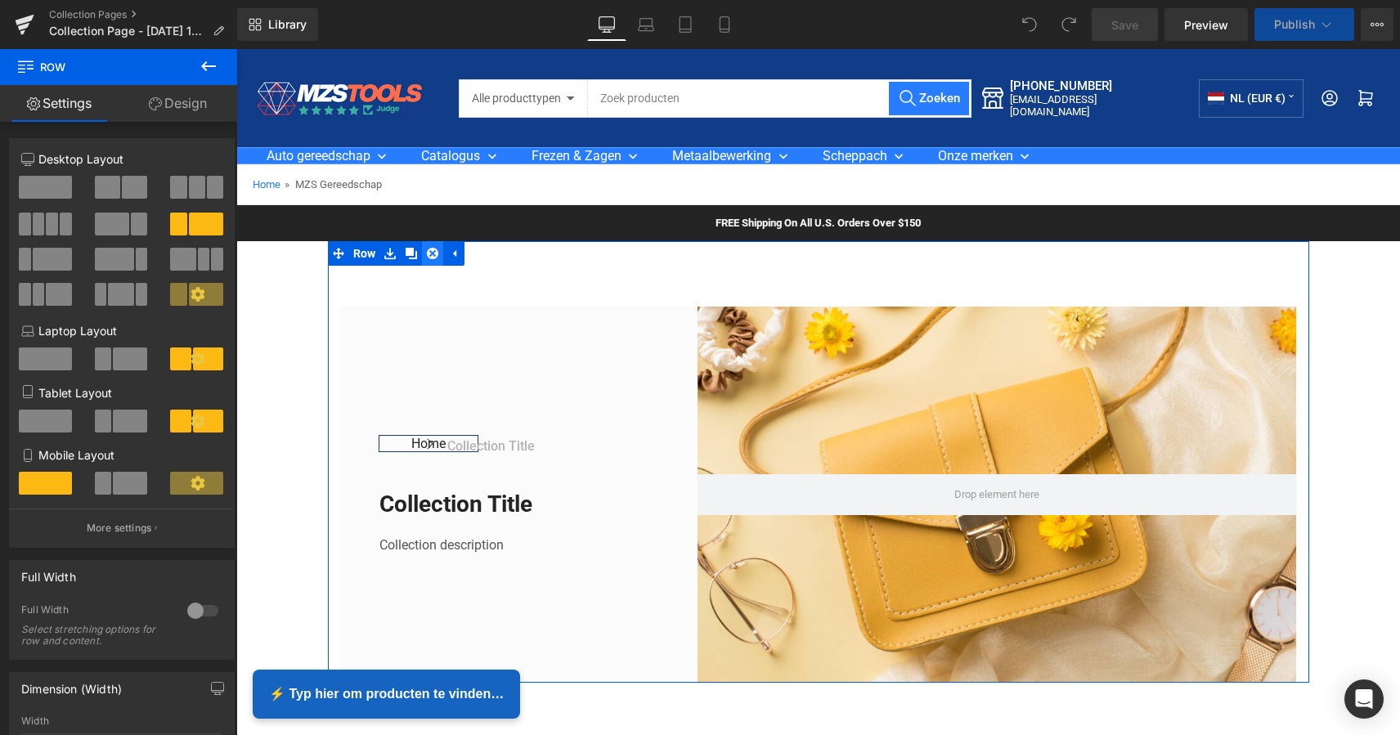
click at [431, 252] on icon at bounding box center [432, 253] width 11 height 12
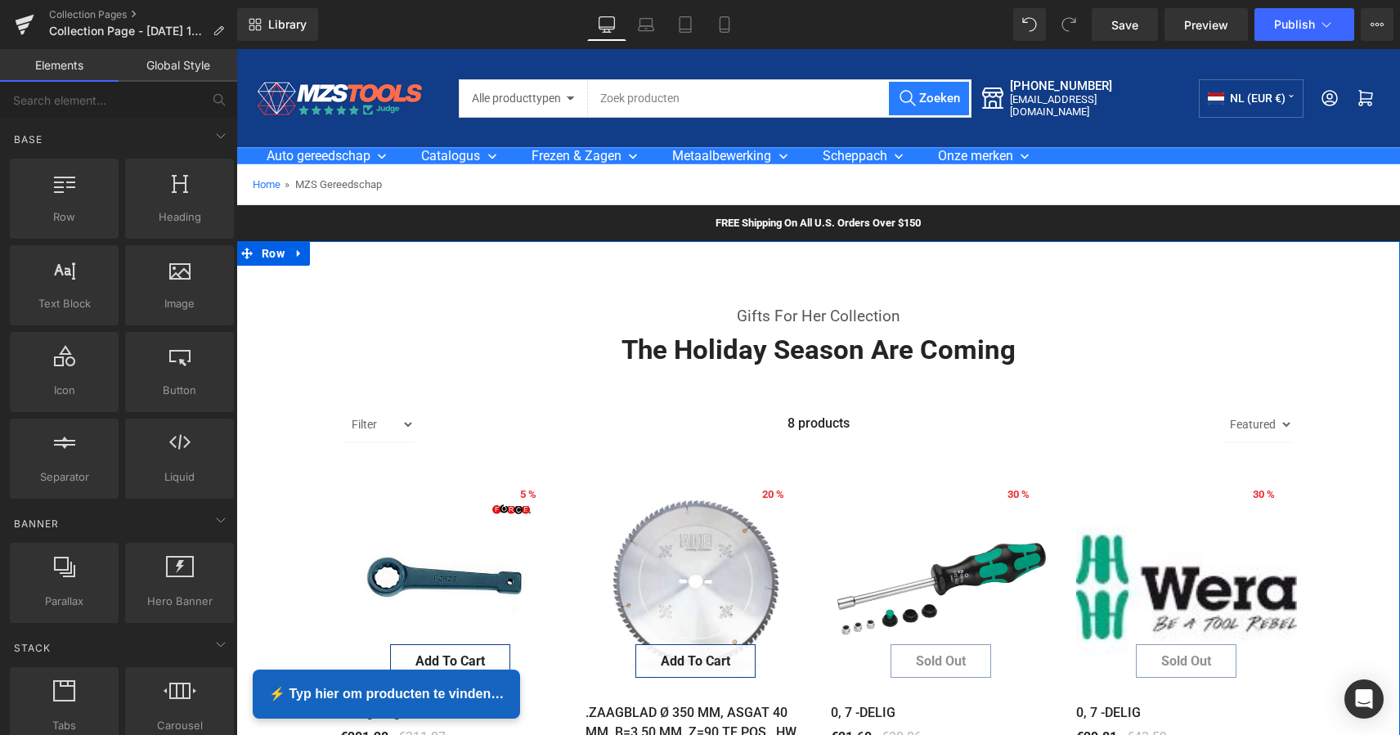
click at [297, 253] on icon at bounding box center [298, 252] width 3 height 7
click at [336, 255] on icon at bounding box center [341, 253] width 11 height 12
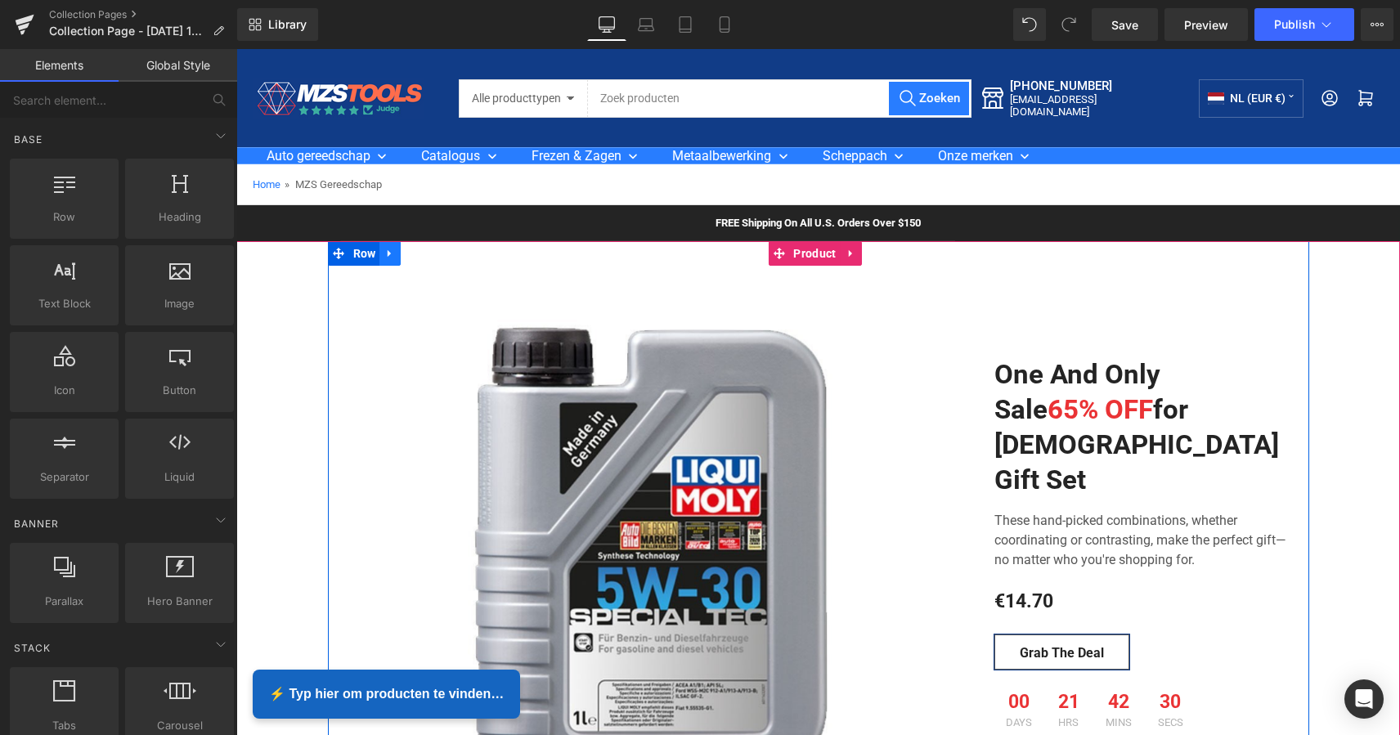
click at [388, 251] on icon at bounding box center [389, 253] width 11 height 12
click at [427, 253] on icon at bounding box center [432, 253] width 11 height 11
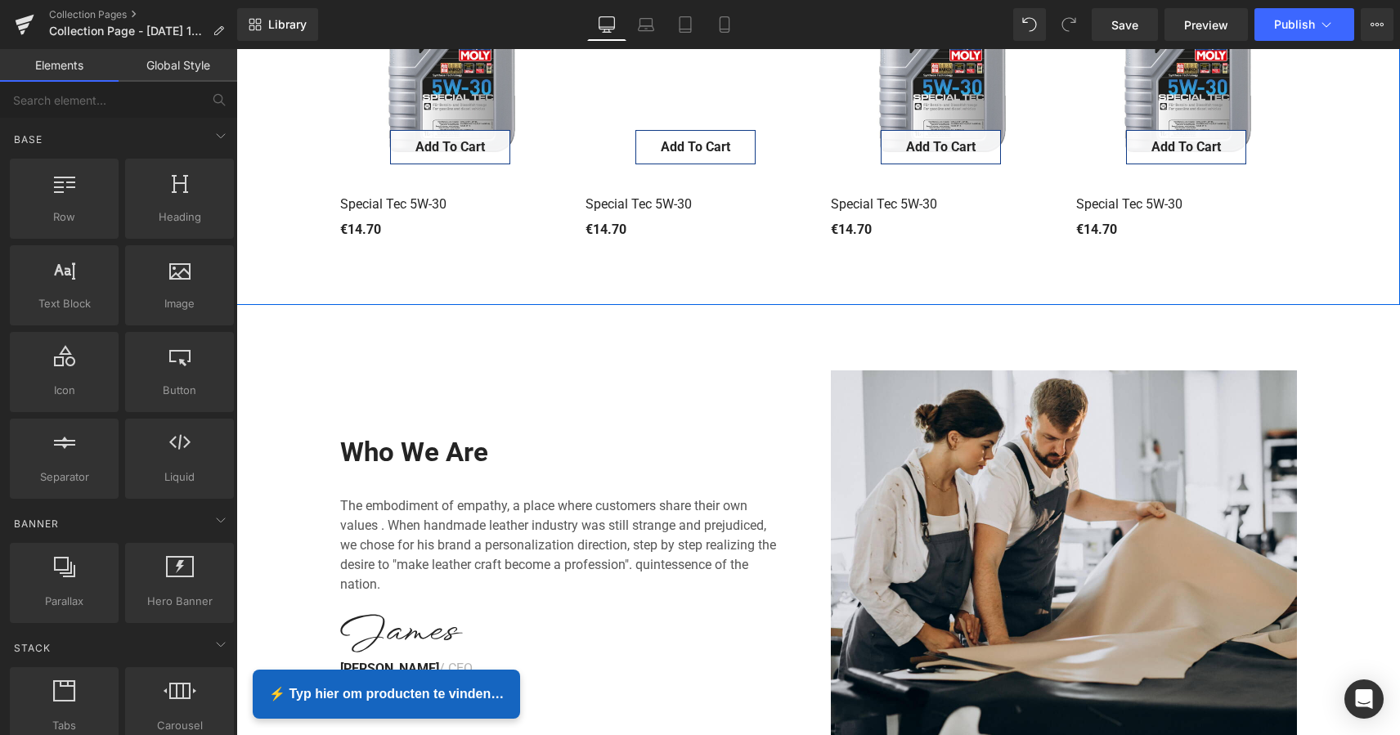
scroll to position [474, 0]
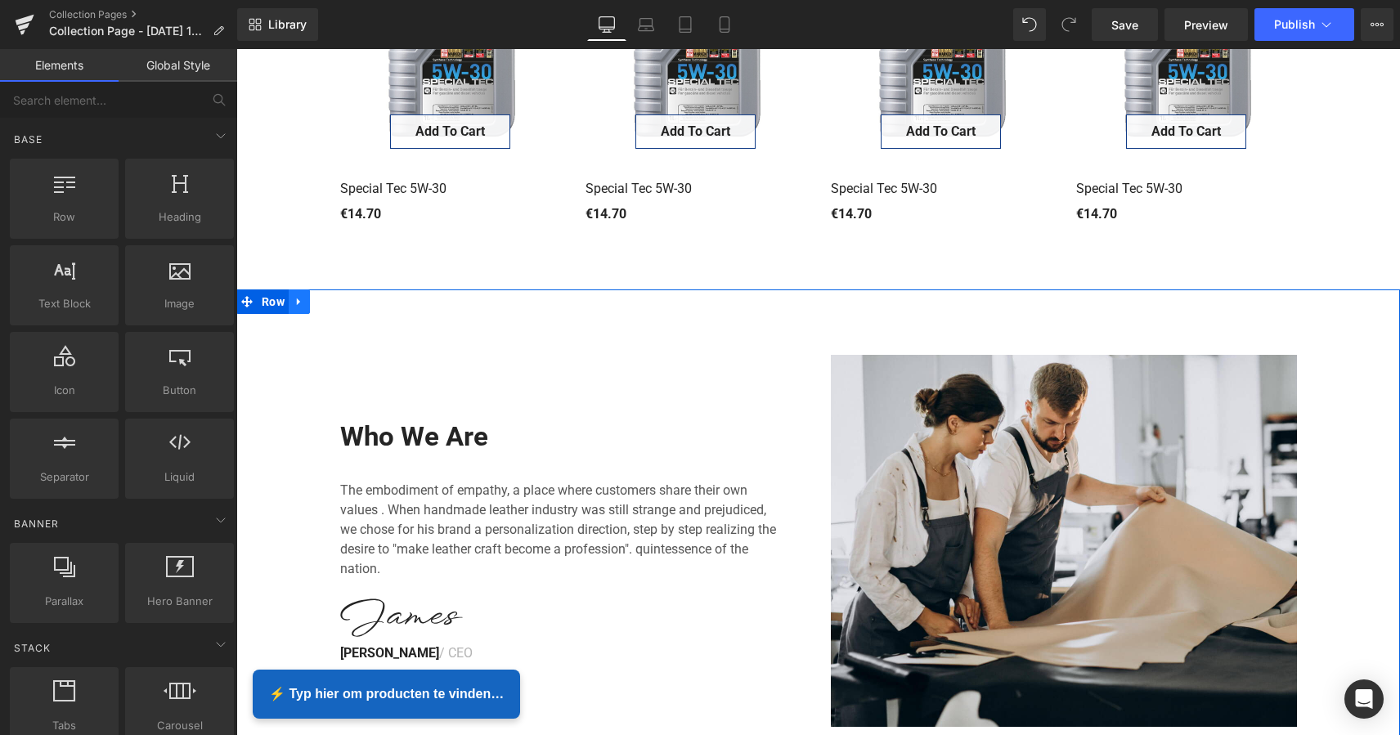
click at [299, 301] on icon at bounding box center [298, 302] width 11 height 12
click at [337, 299] on icon at bounding box center [341, 301] width 11 height 11
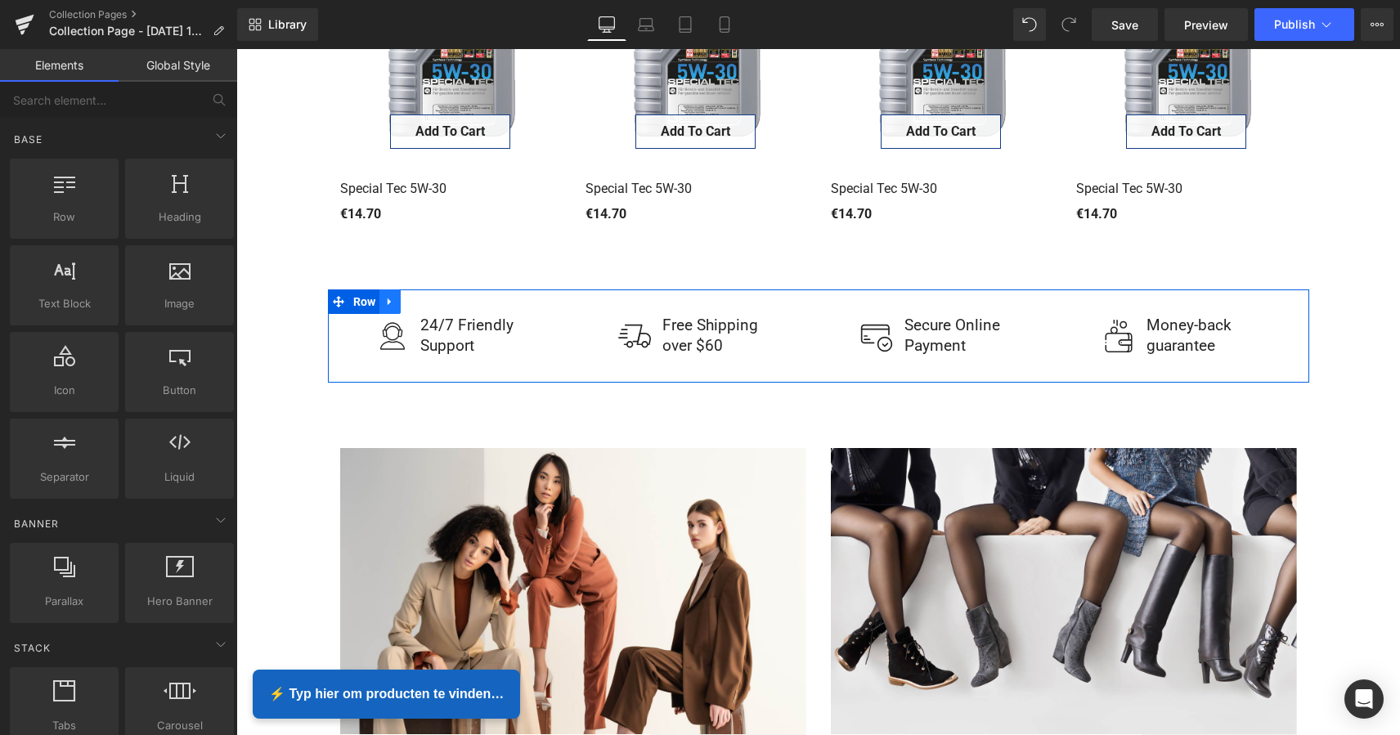
click at [387, 300] on icon at bounding box center [388, 301] width 3 height 7
click at [432, 300] on icon at bounding box center [432, 301] width 11 height 11
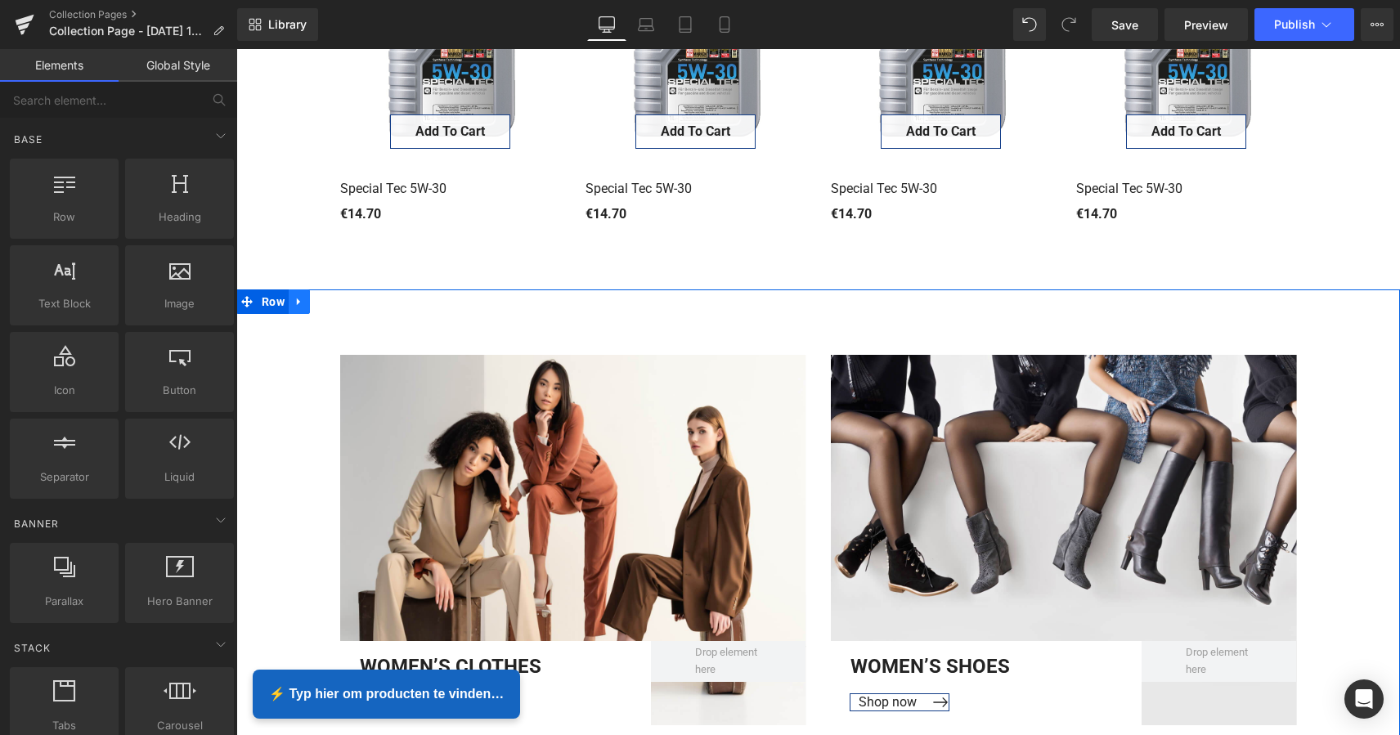
click at [297, 298] on icon at bounding box center [298, 302] width 11 height 12
click at [338, 298] on icon at bounding box center [341, 301] width 11 height 11
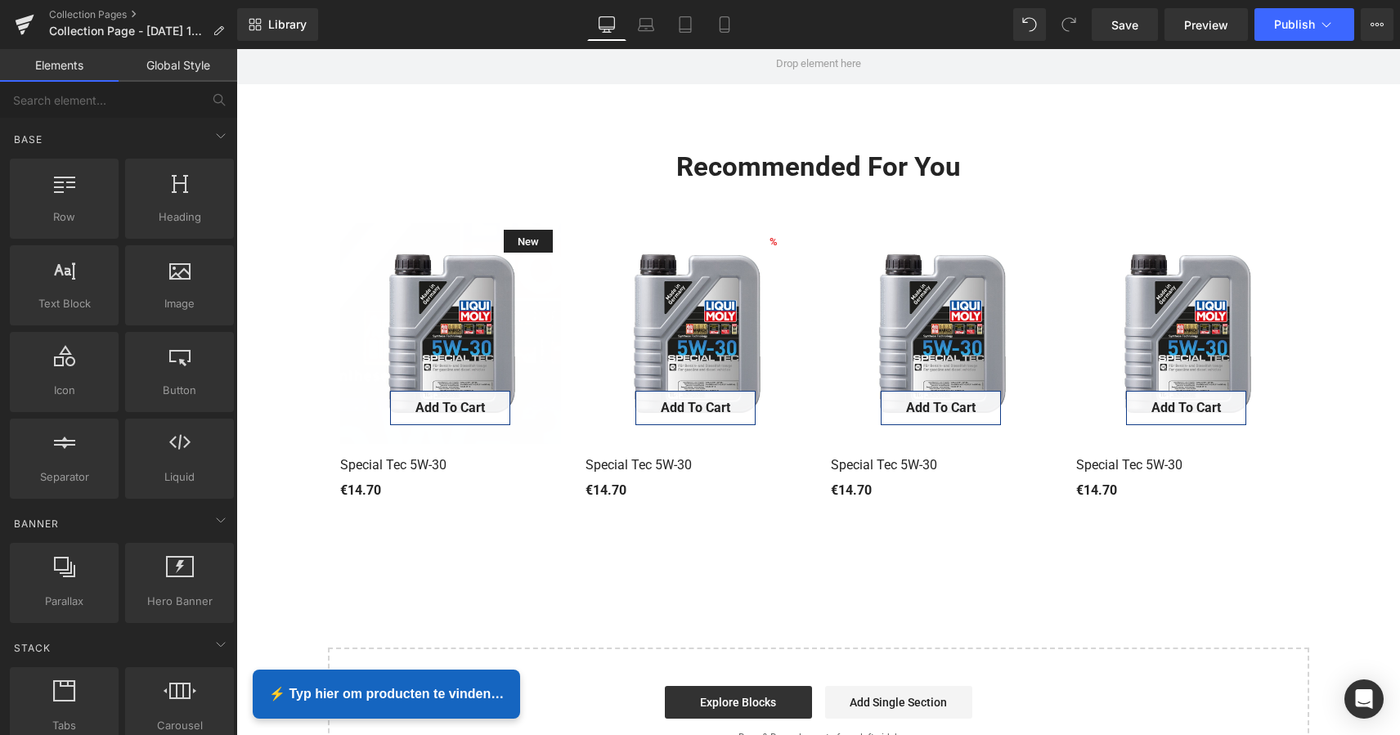
scroll to position [196, 0]
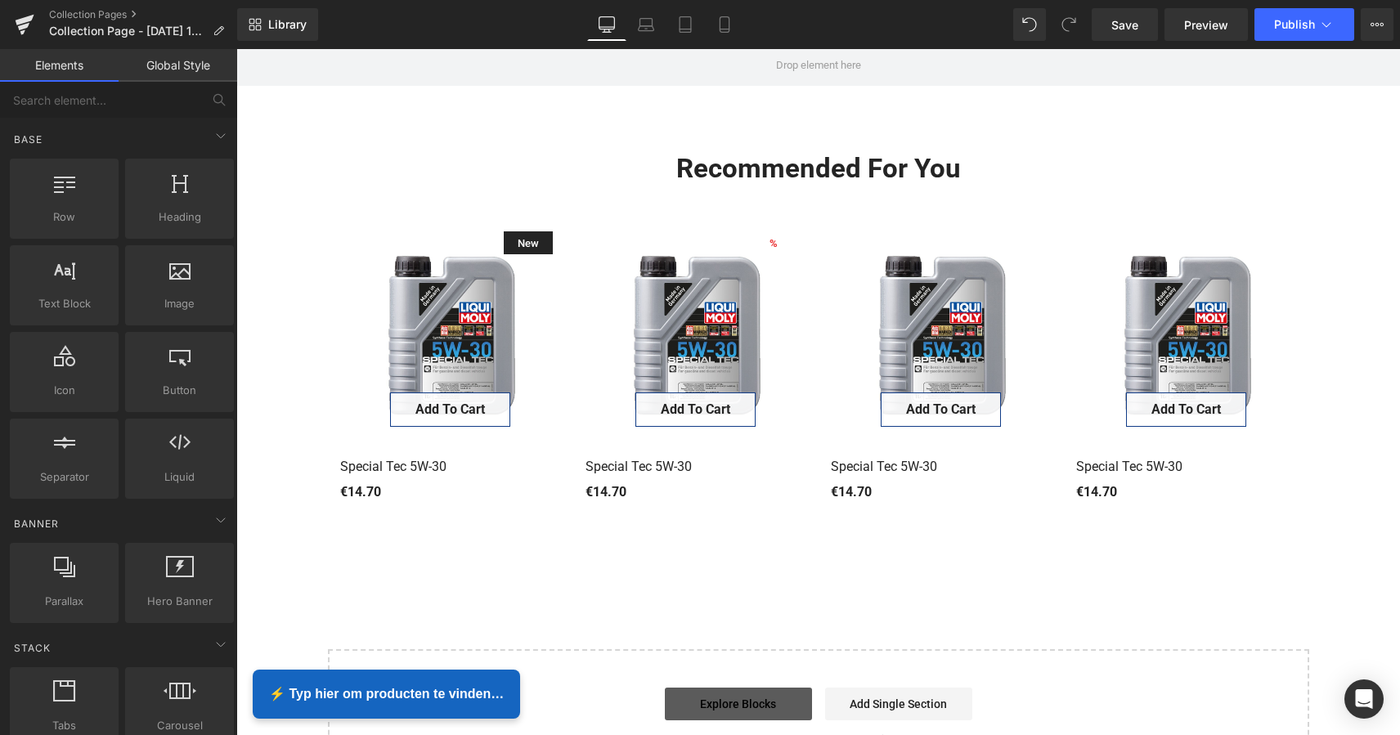
click at [737, 706] on link "Explore Blocks" at bounding box center [738, 703] width 147 height 33
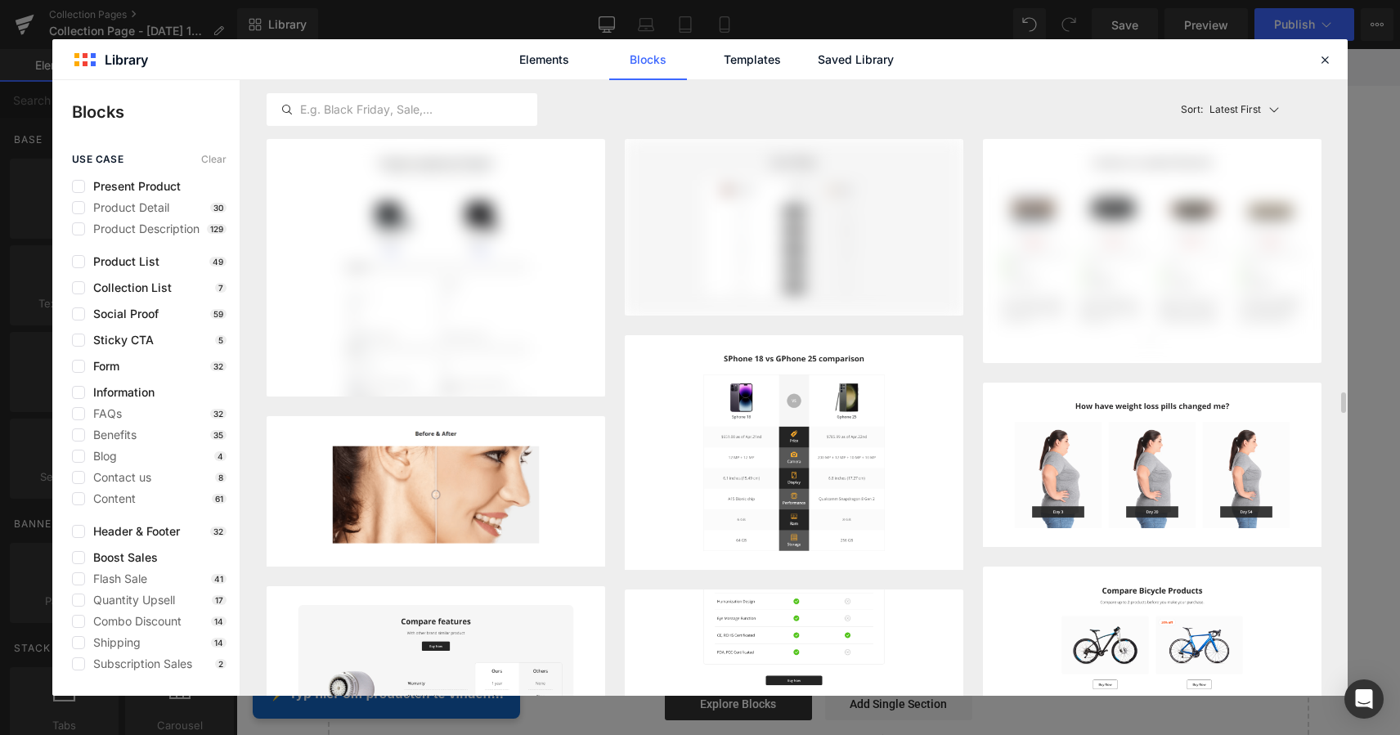
scroll to position [0, 0]
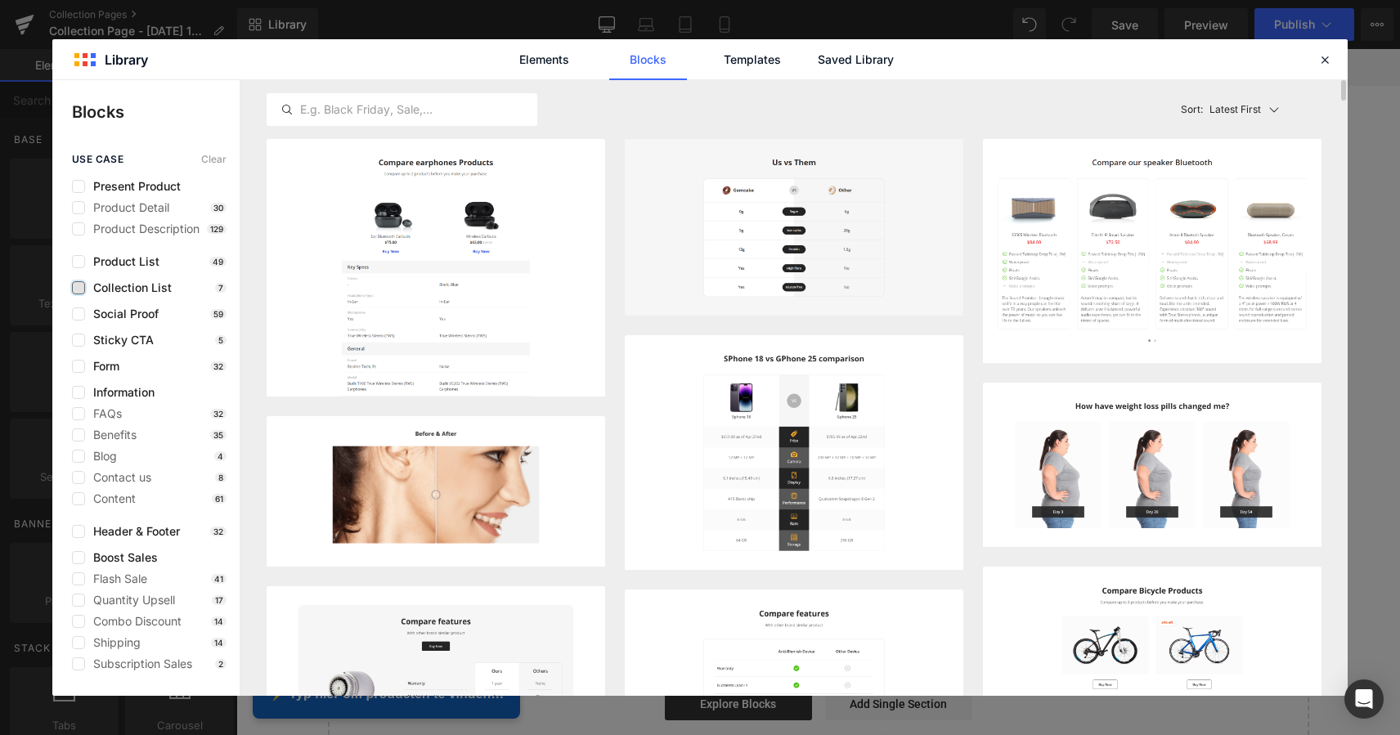
click at [77, 287] on label at bounding box center [78, 287] width 13 height 13
click at [78, 288] on input "checkbox" at bounding box center [78, 288] width 0 height 0
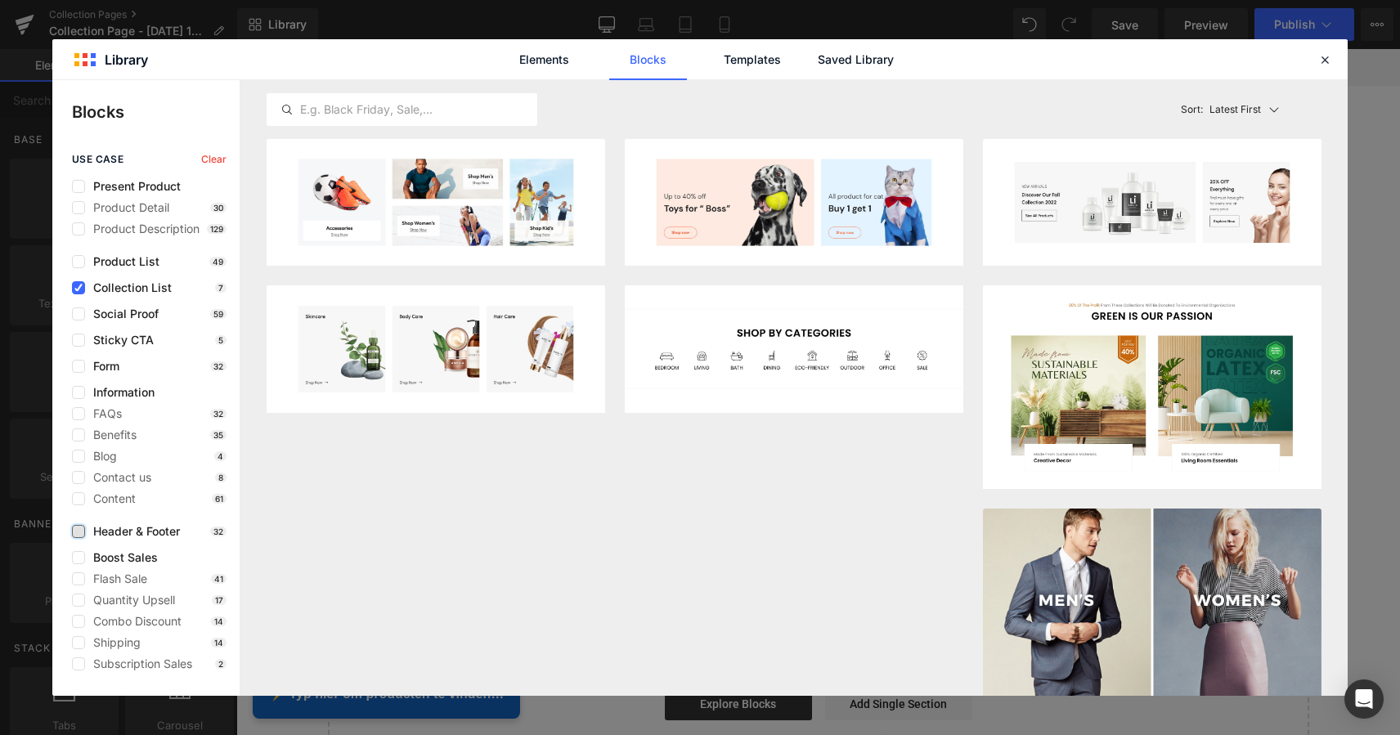
click at [76, 531] on label at bounding box center [78, 531] width 13 height 13
click at [78, 531] on input "checkbox" at bounding box center [78, 531] width 0 height 0
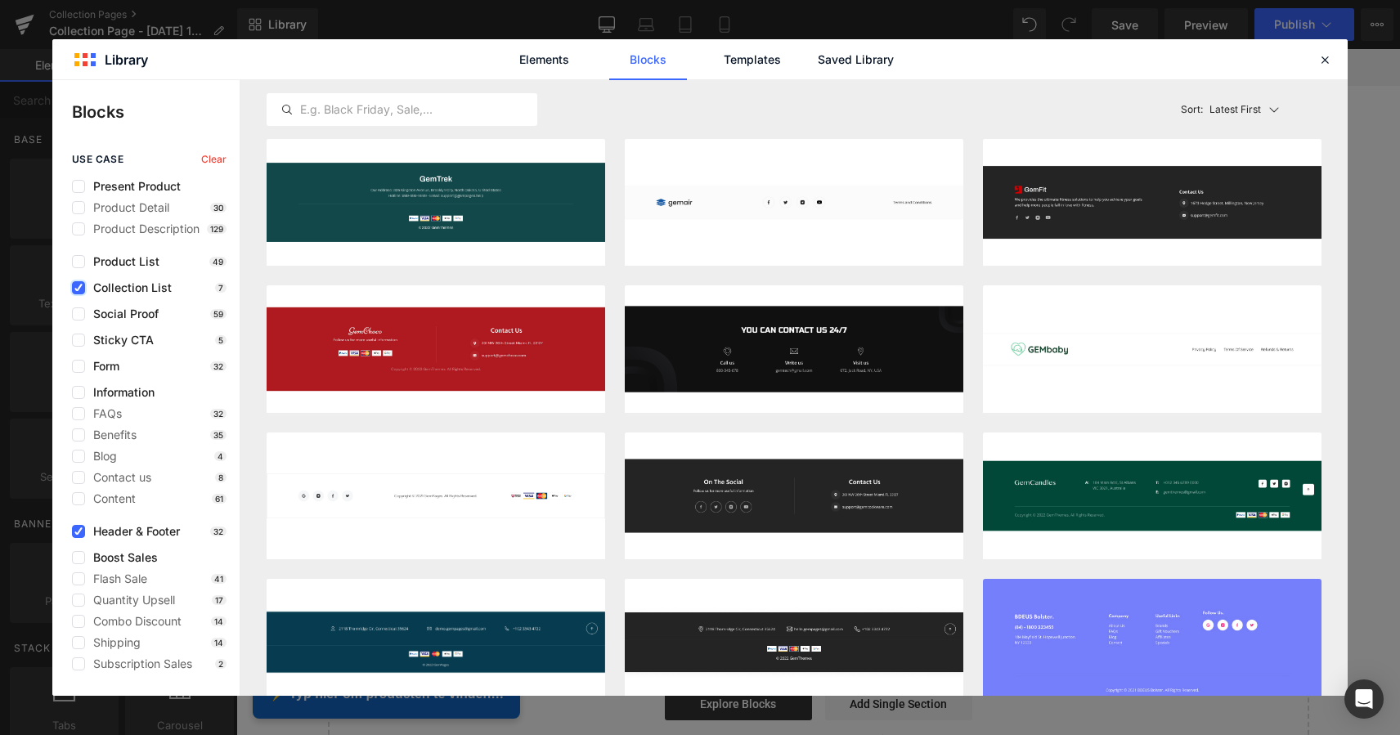
click at [78, 288] on icon at bounding box center [78, 288] width 8 height 0
click at [78, 288] on input "checkbox" at bounding box center [78, 288] width 0 height 0
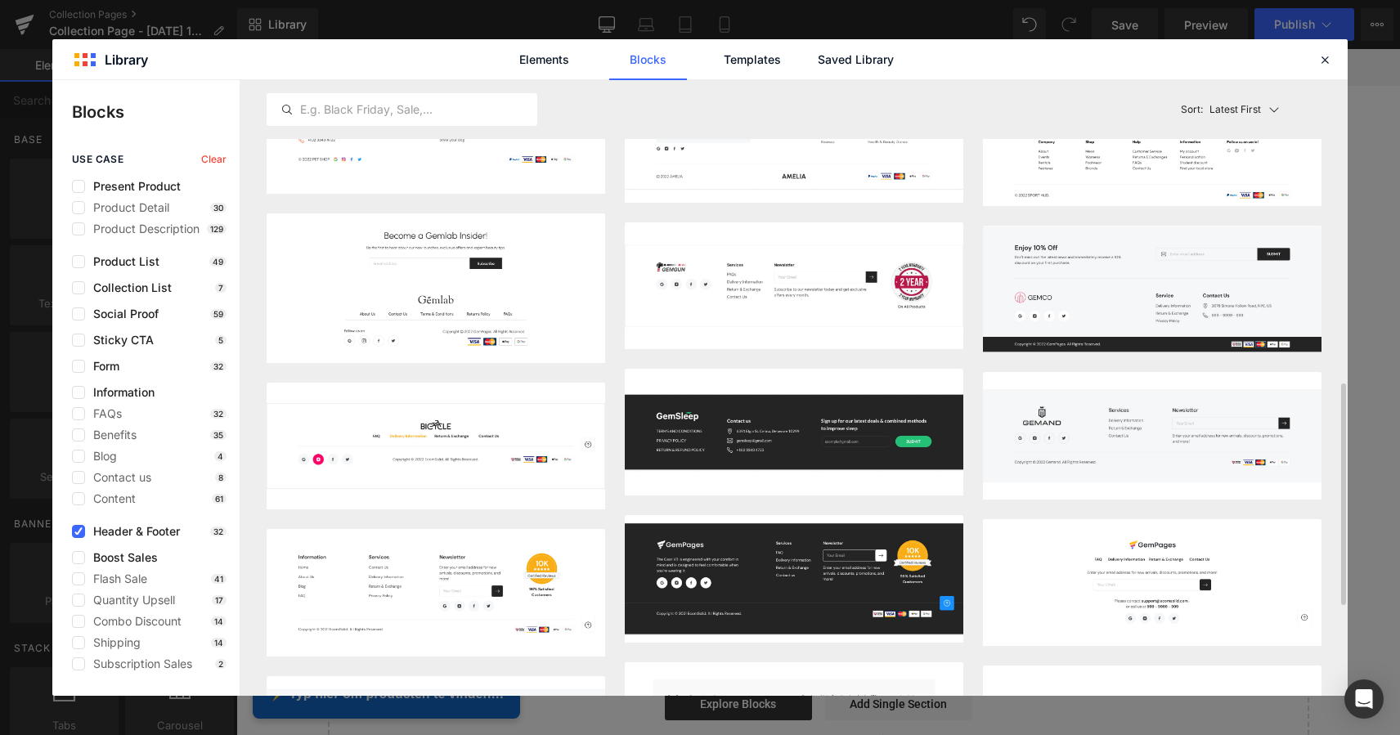
scroll to position [793, 0]
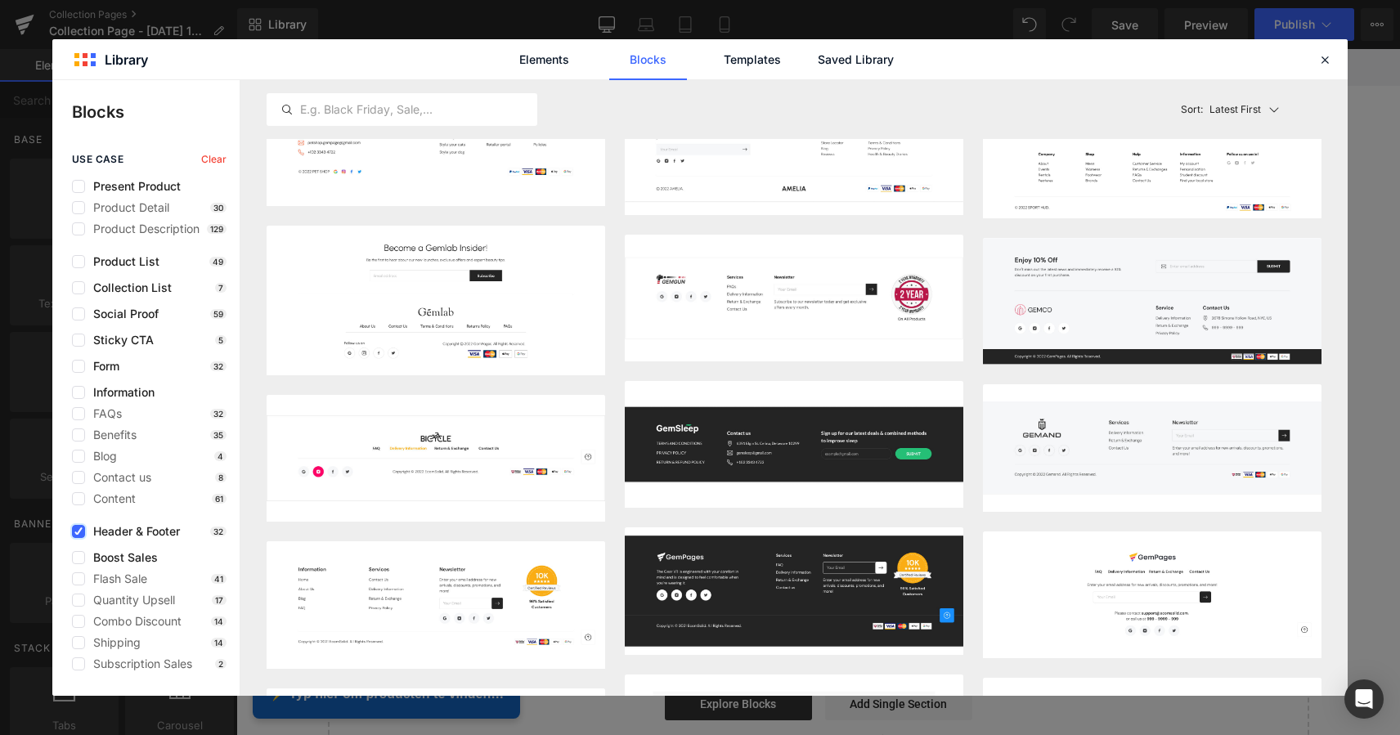
click at [76, 531] on icon at bounding box center [78, 531] width 8 height 0
click at [78, 531] on input "checkbox" at bounding box center [78, 531] width 0 height 0
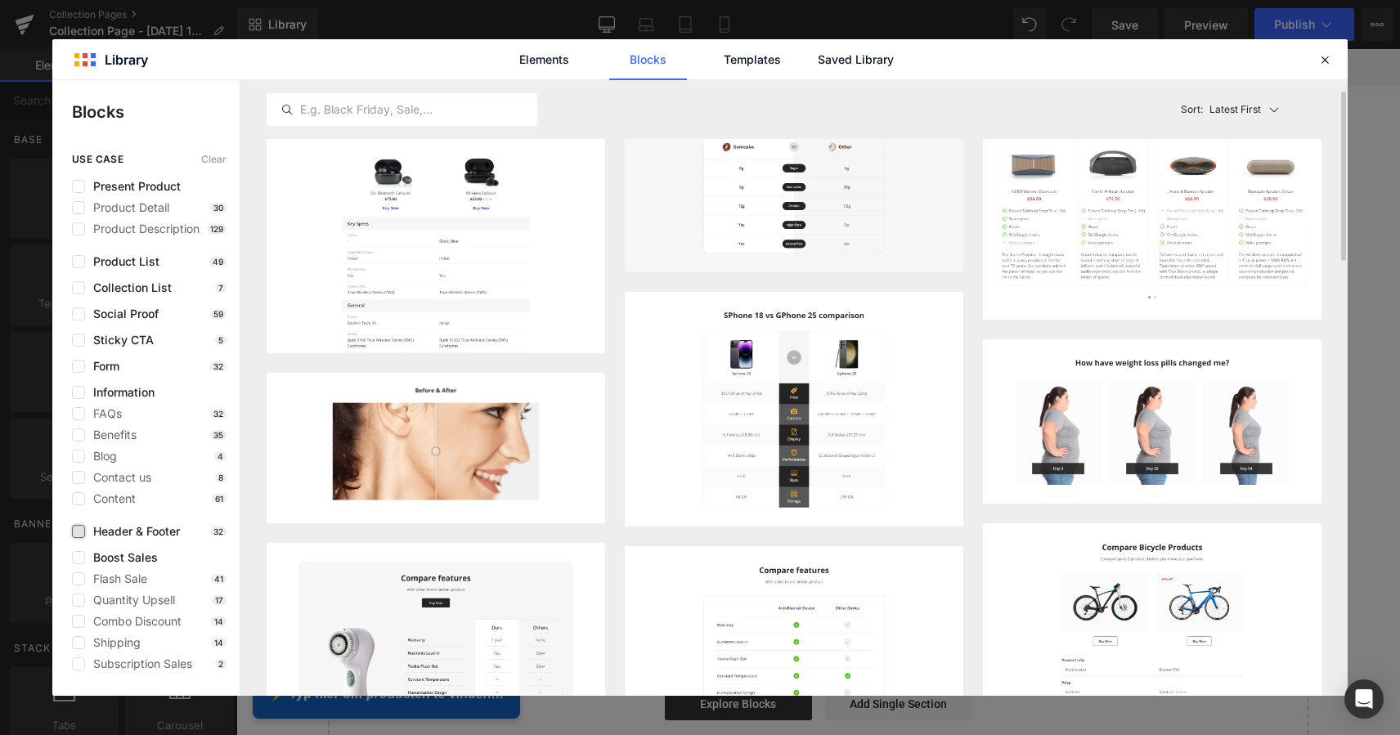
scroll to position [43, 0]
click at [79, 560] on label at bounding box center [78, 557] width 13 height 13
click at [78, 558] on input "checkbox" at bounding box center [78, 558] width 0 height 0
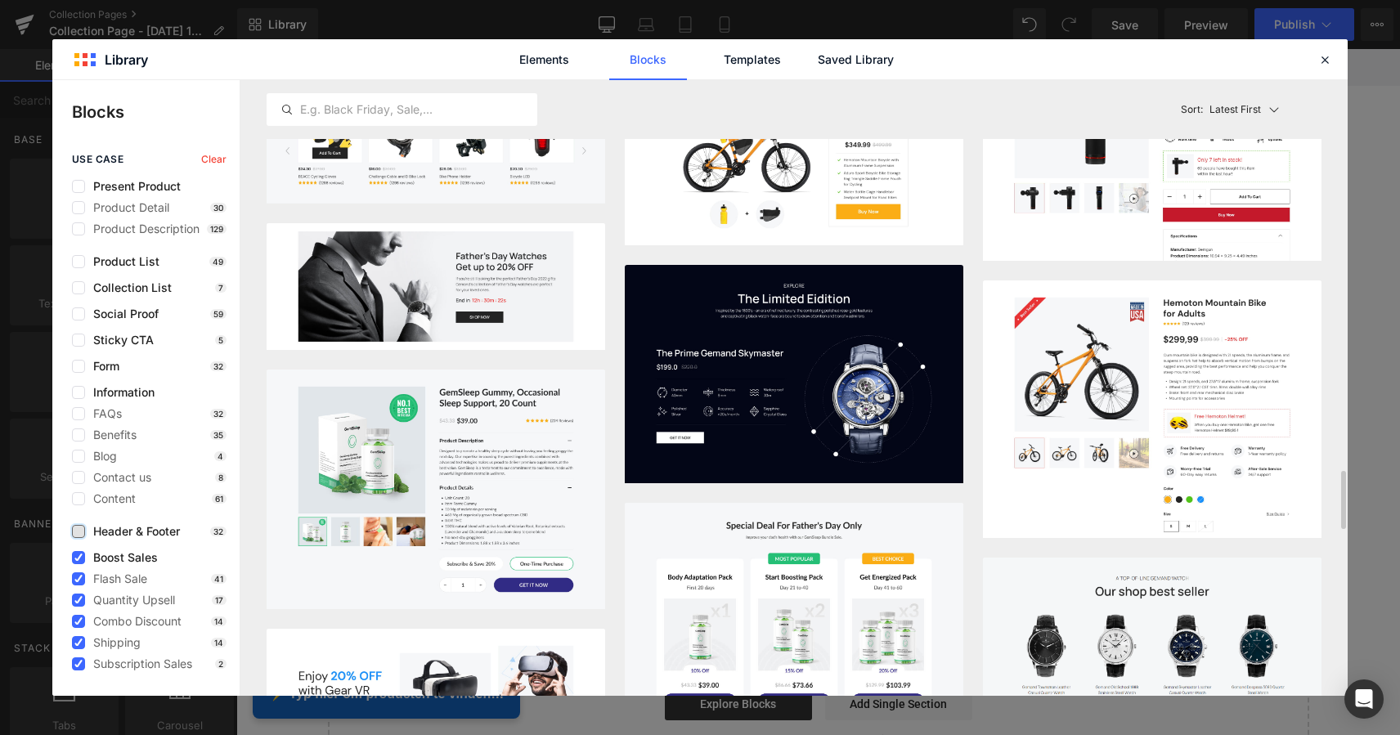
scroll to position [4134, 0]
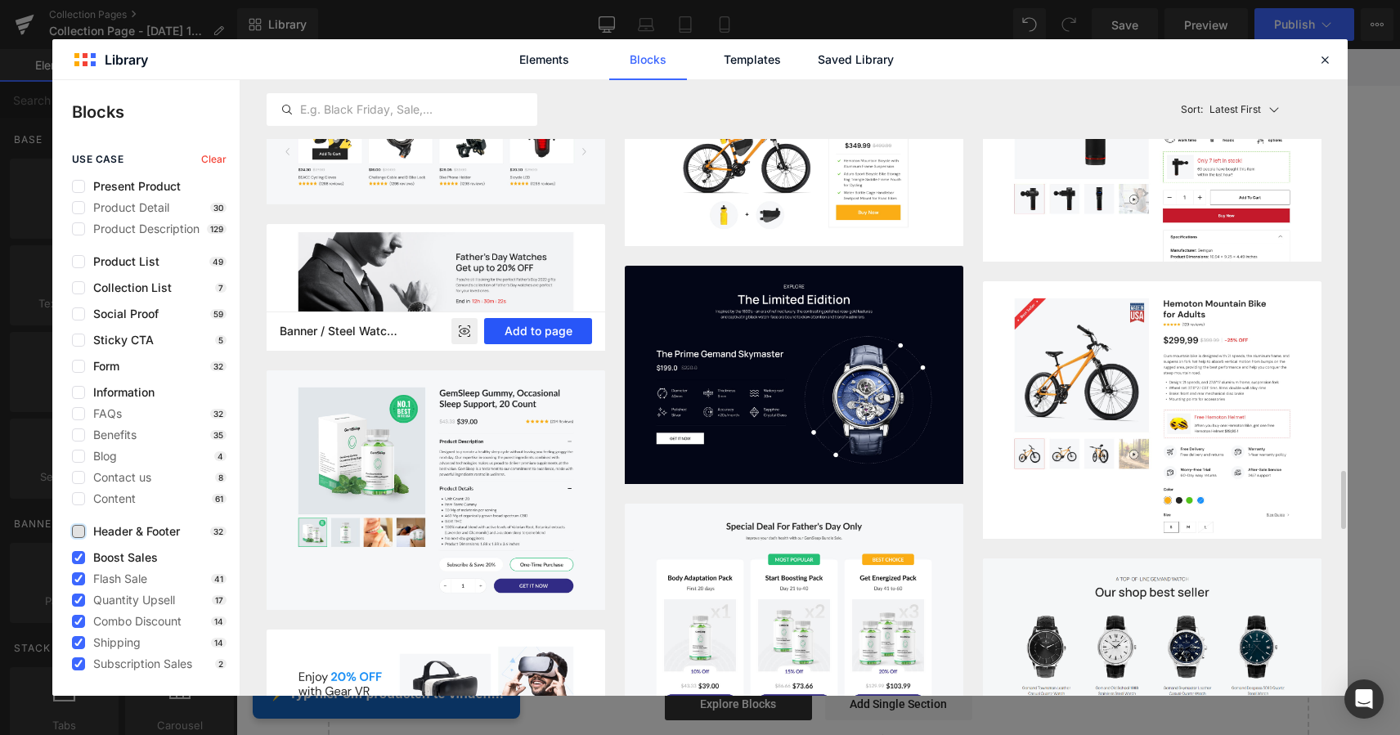
click at [524, 344] on button "Add to page" at bounding box center [538, 331] width 108 height 26
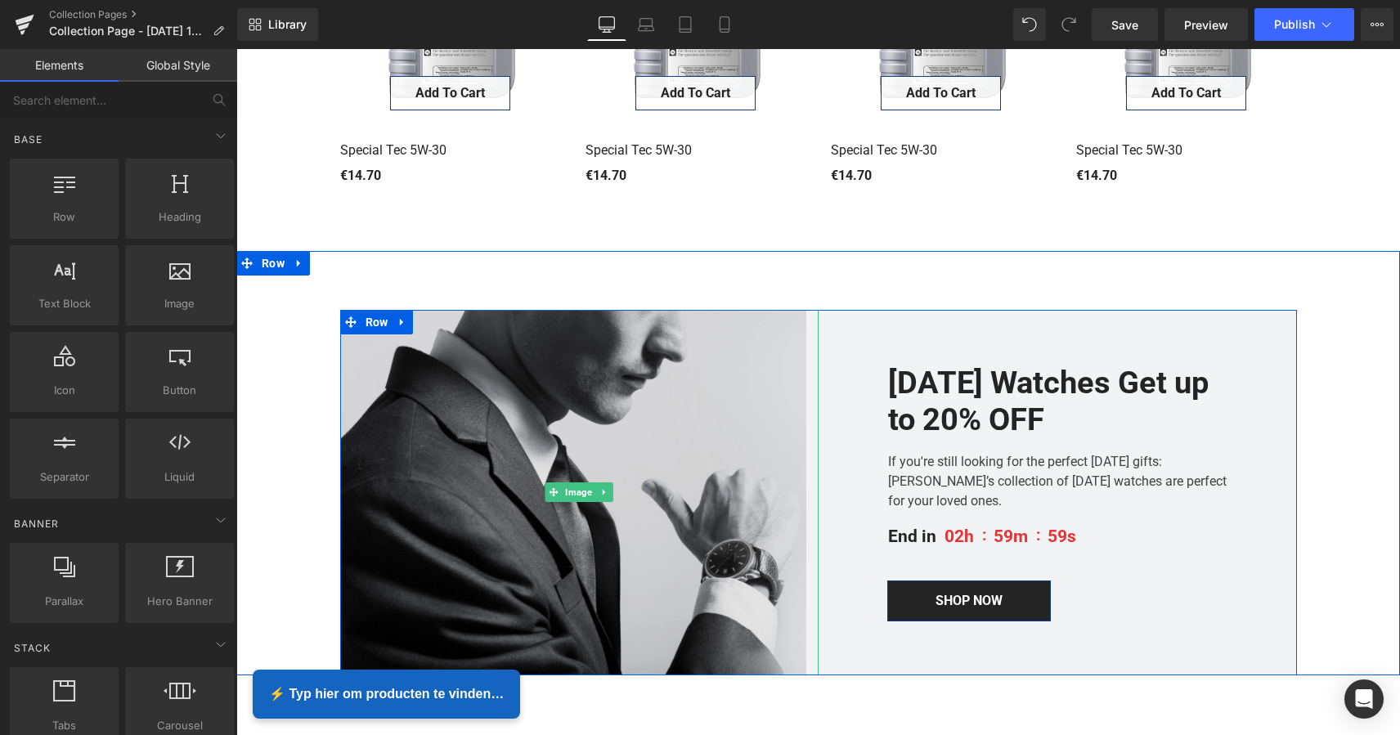
scroll to position [511, 0]
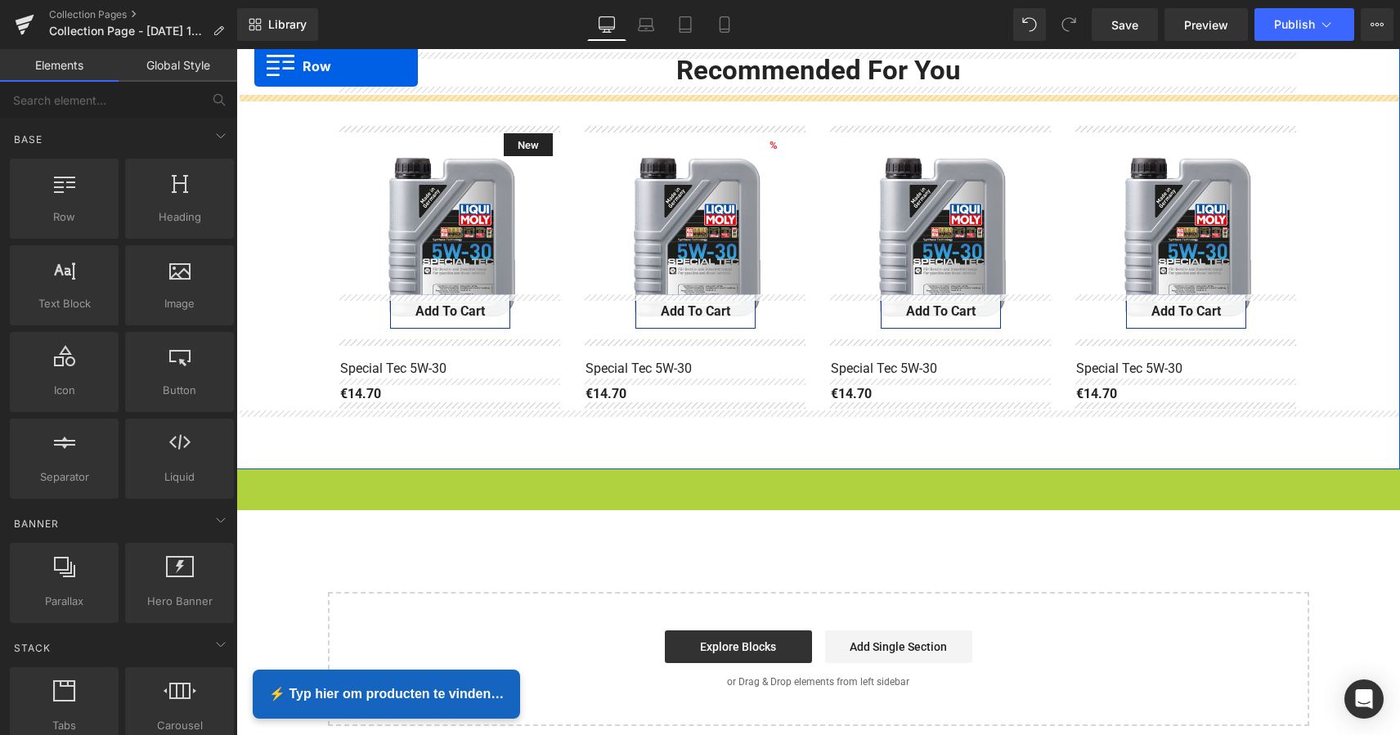
drag, startPoint x: 248, startPoint y: 267, endPoint x: 254, endPoint y: 51, distance: 216.7
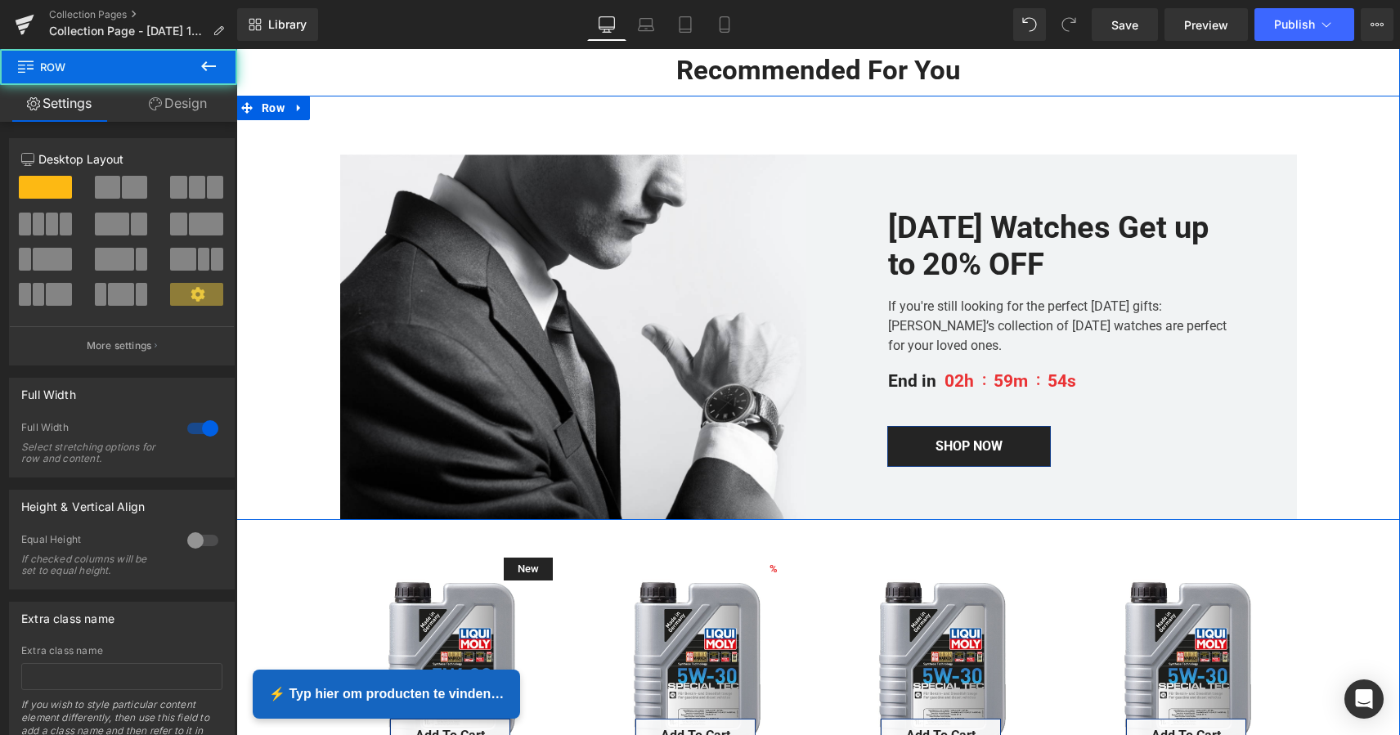
scroll to position [271, 0]
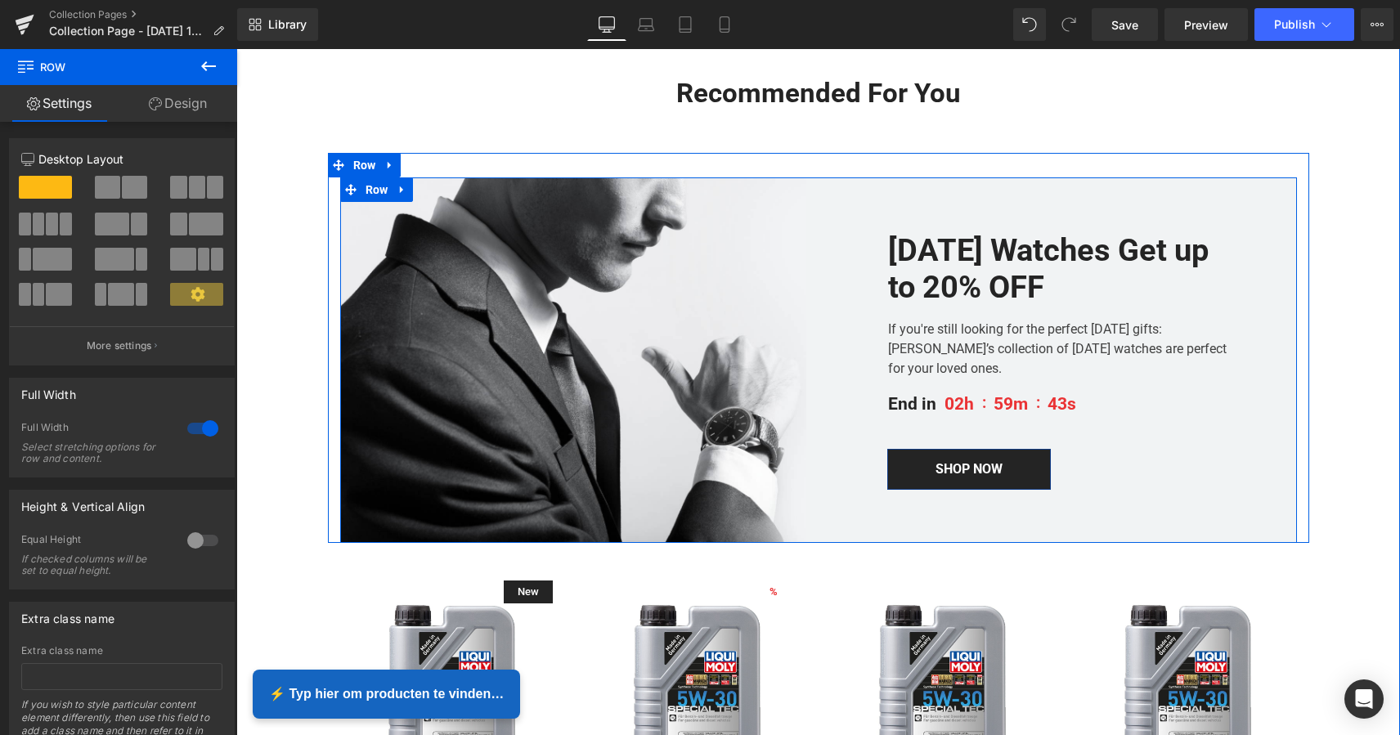
click at [400, 188] on icon at bounding box center [401, 189] width 3 height 7
click at [441, 188] on icon at bounding box center [444, 190] width 11 height 12
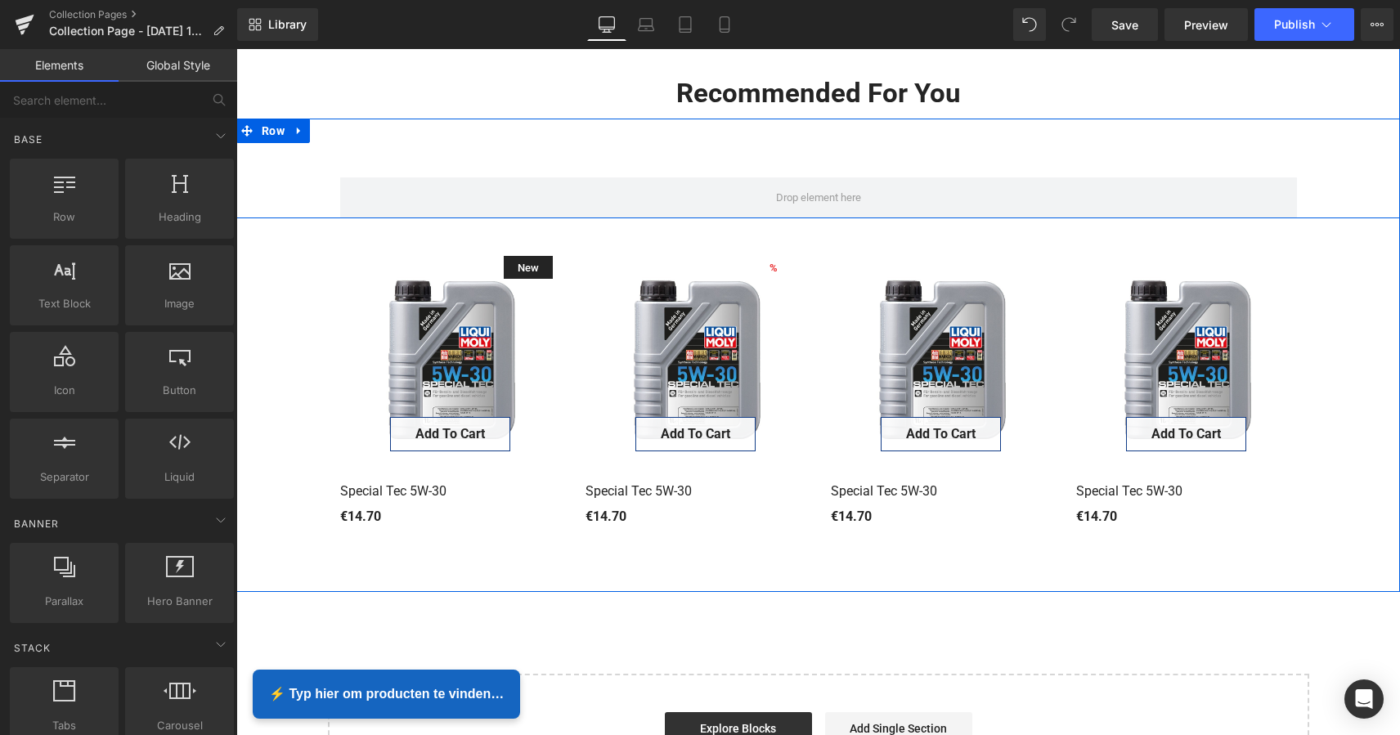
click at [298, 137] on link at bounding box center [299, 131] width 21 height 25
click at [338, 135] on icon at bounding box center [341, 130] width 11 height 11
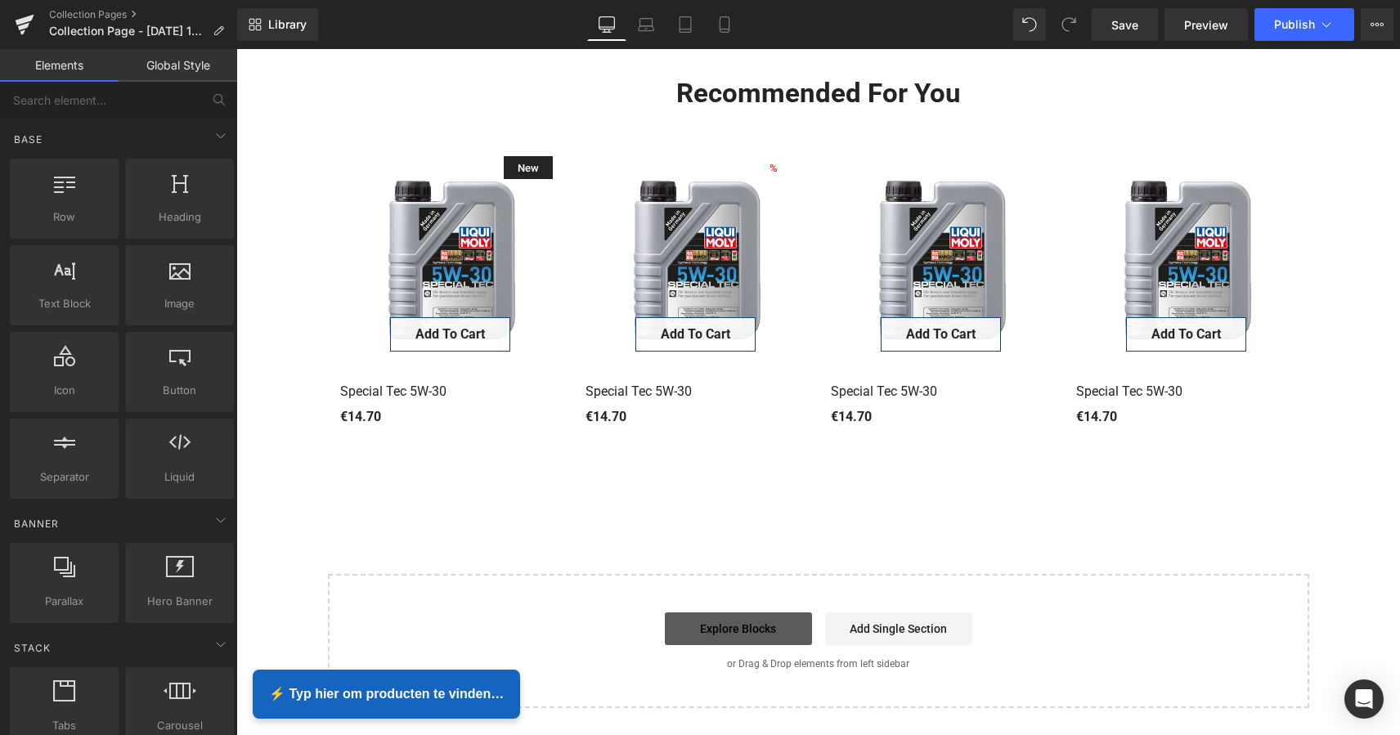
click at [764, 627] on link "Explore Blocks" at bounding box center [738, 628] width 147 height 33
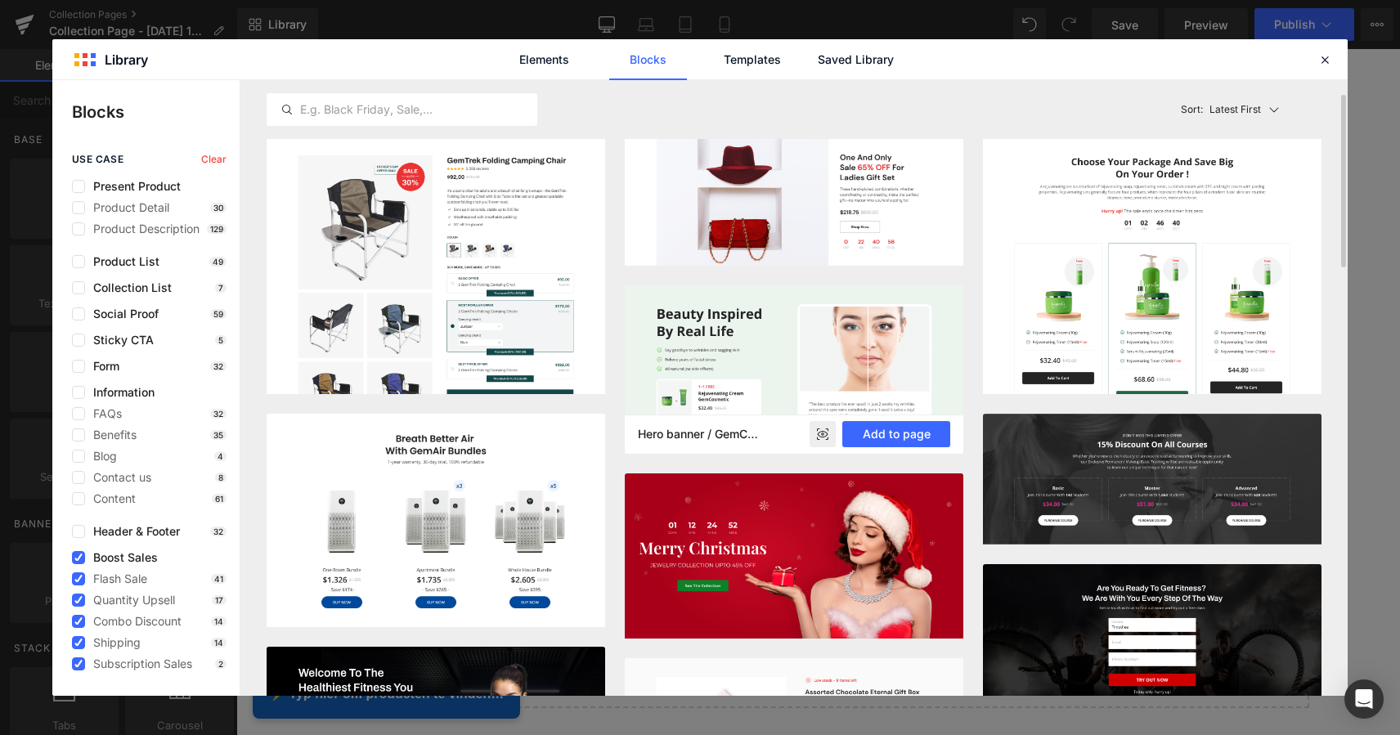
scroll to position [0, 0]
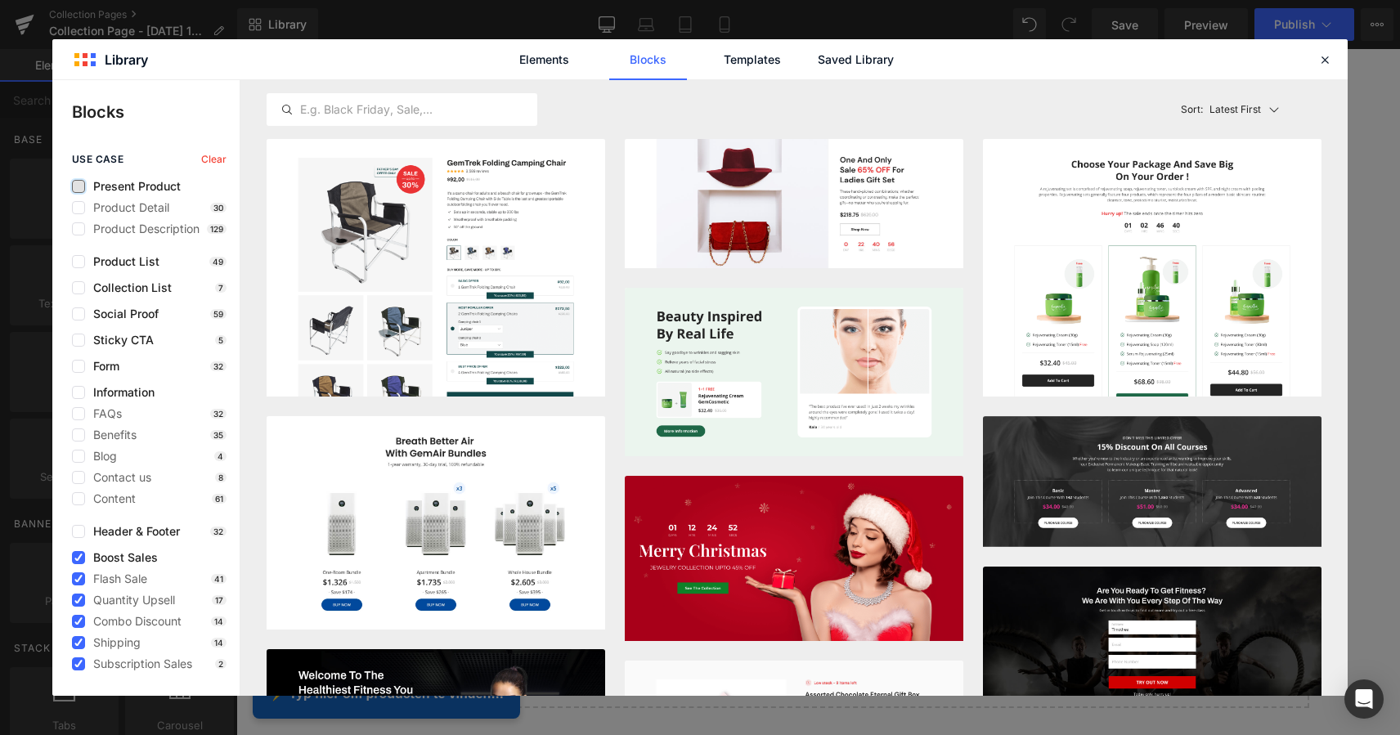
click at [83, 192] on label at bounding box center [78, 186] width 13 height 13
click at [78, 186] on input "checkbox" at bounding box center [78, 186] width 0 height 0
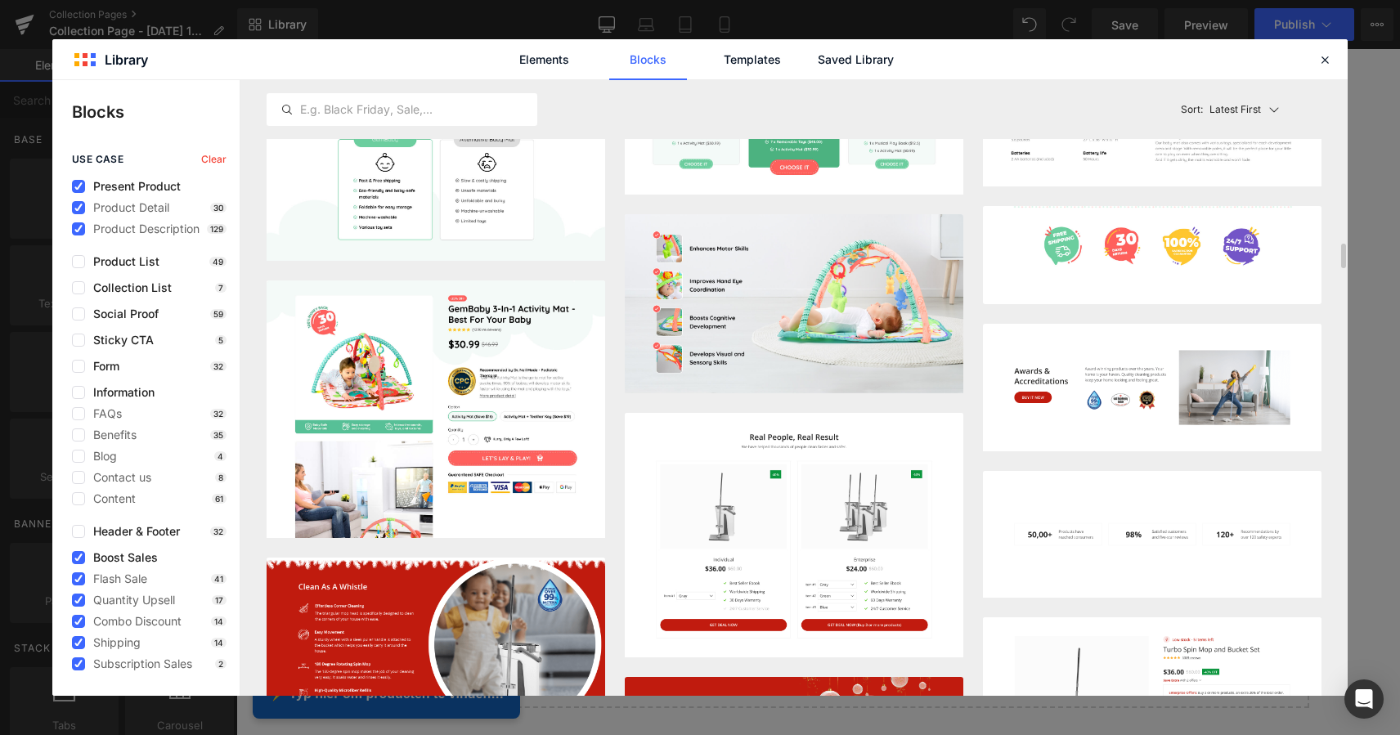
scroll to position [3014, 0]
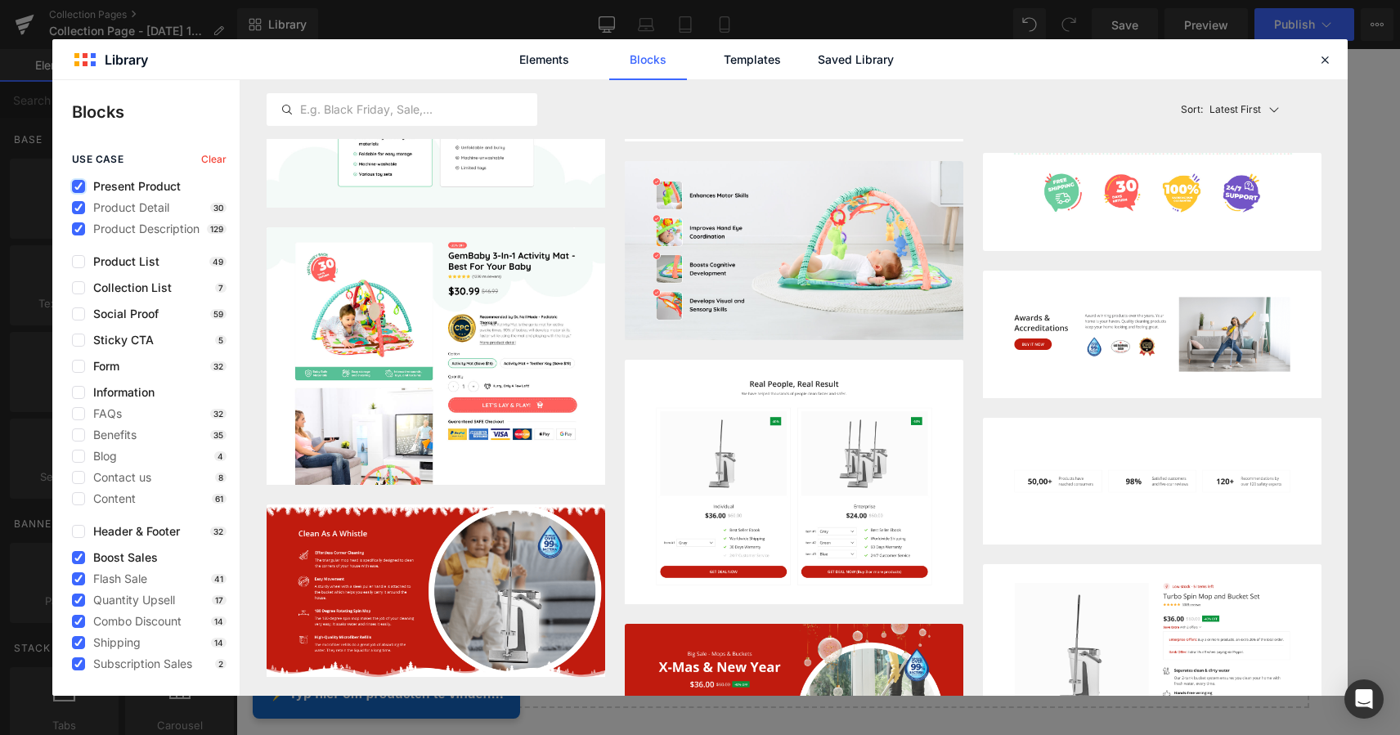
click at [80, 186] on icon at bounding box center [78, 186] width 8 height 0
click at [78, 186] on input "checkbox" at bounding box center [78, 186] width 0 height 0
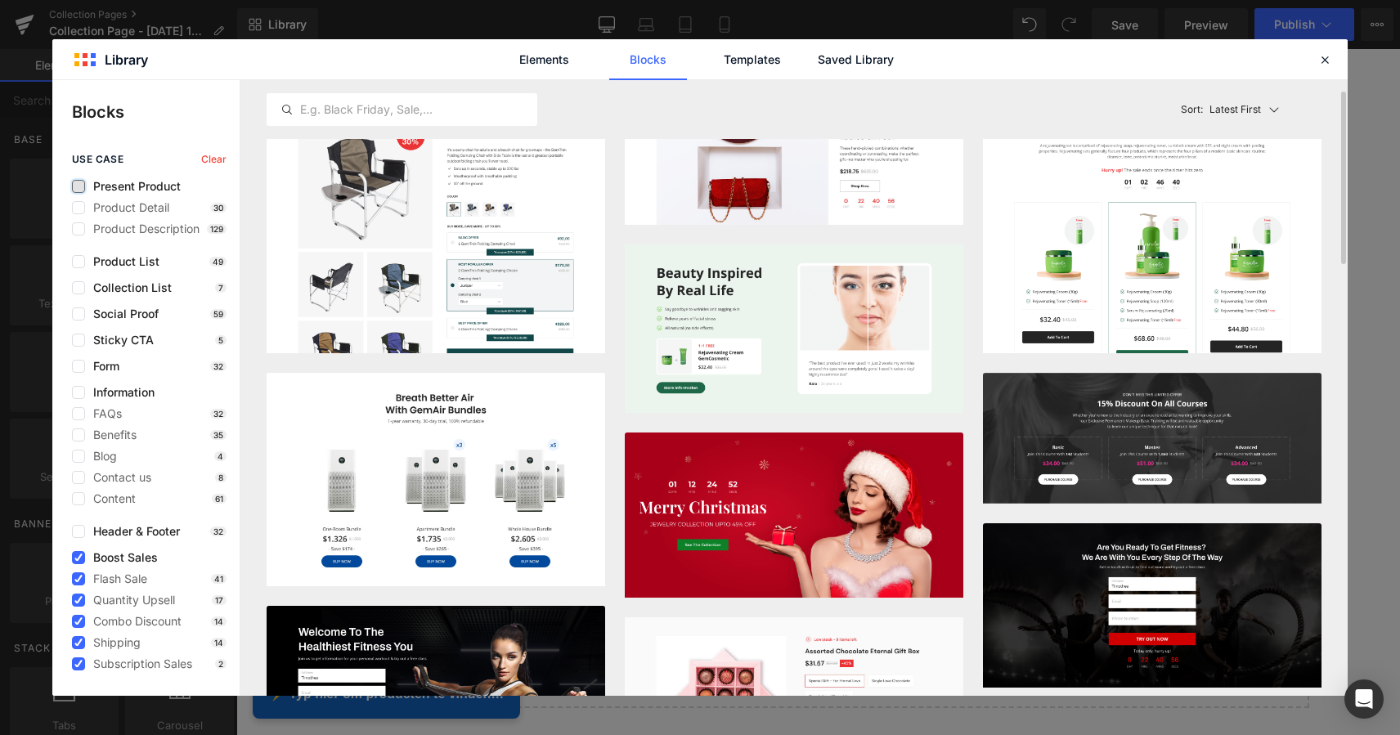
scroll to position [43, 0]
click at [78, 558] on icon at bounding box center [78, 558] width 8 height 0
click at [78, 558] on input "checkbox" at bounding box center [78, 558] width 0 height 0
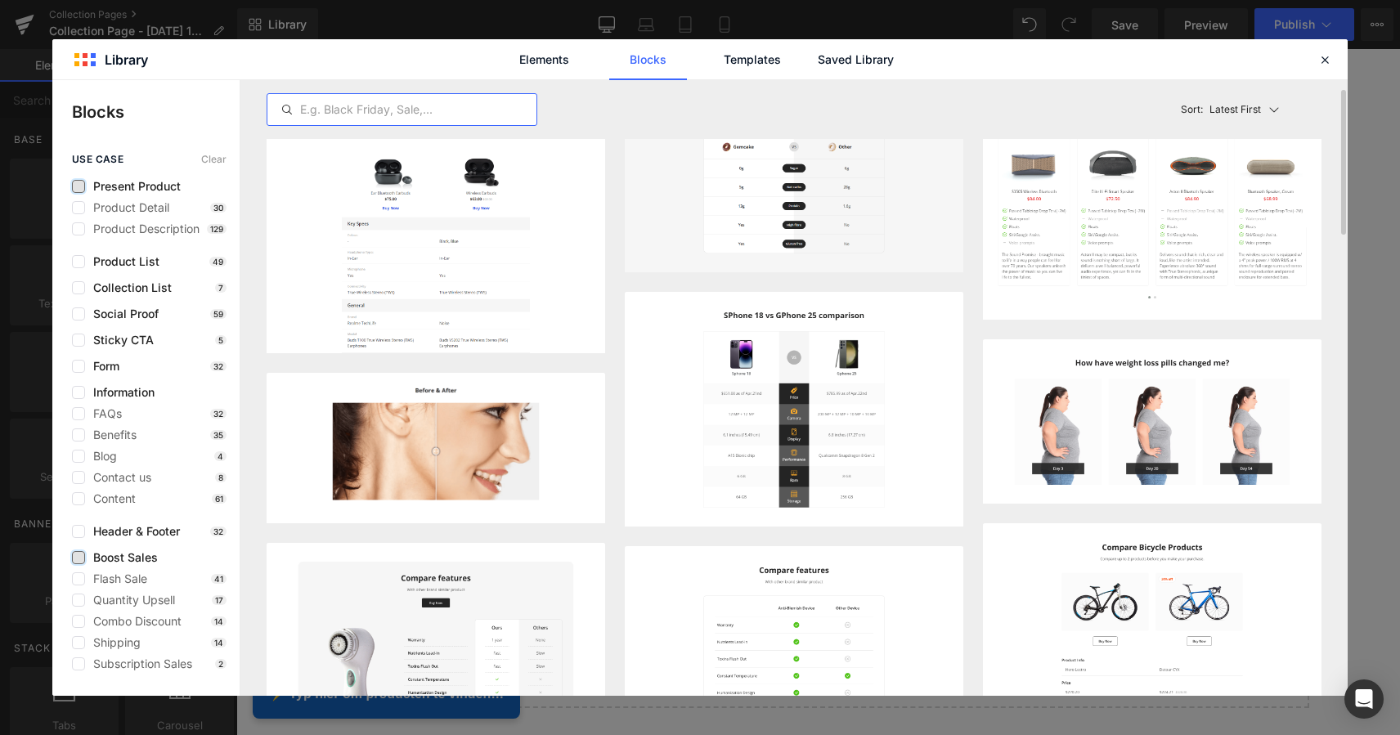
click at [340, 115] on input "text" at bounding box center [401, 110] width 269 height 20
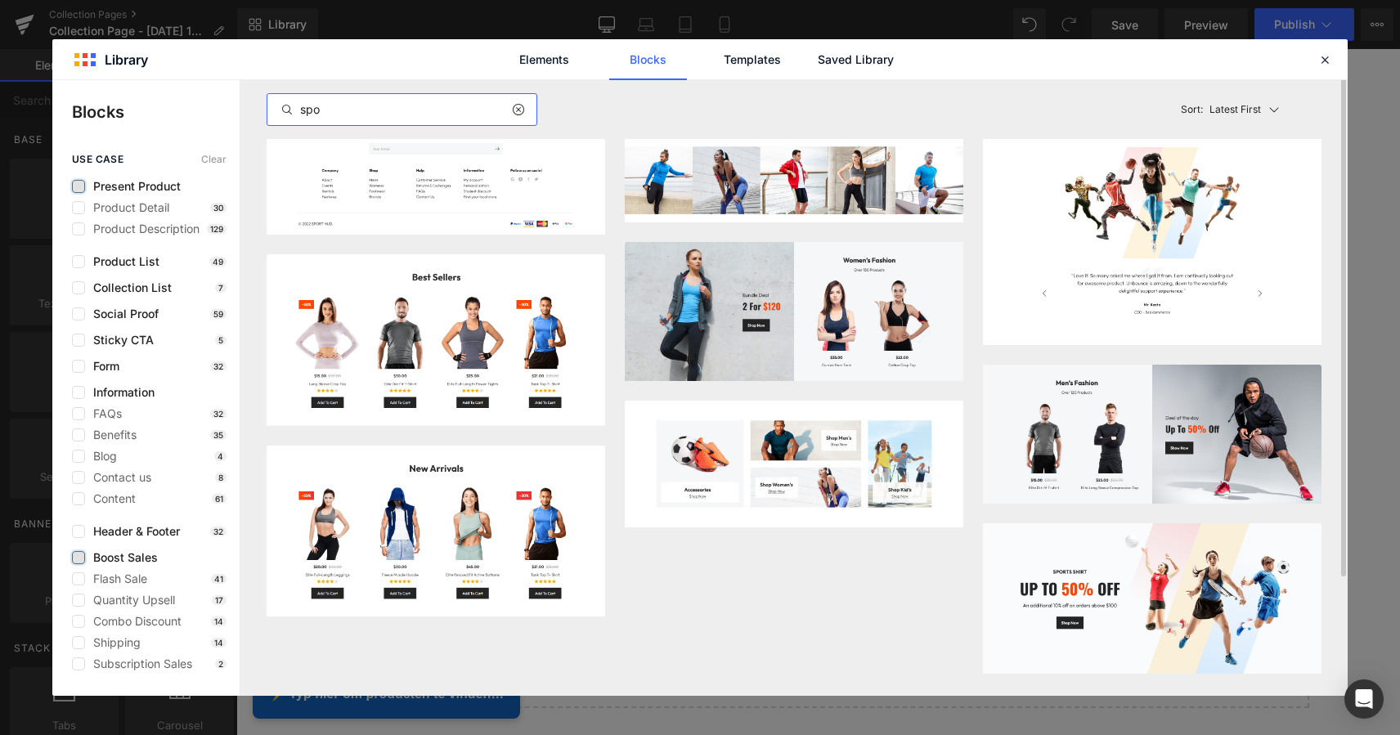
scroll to position [0, 0]
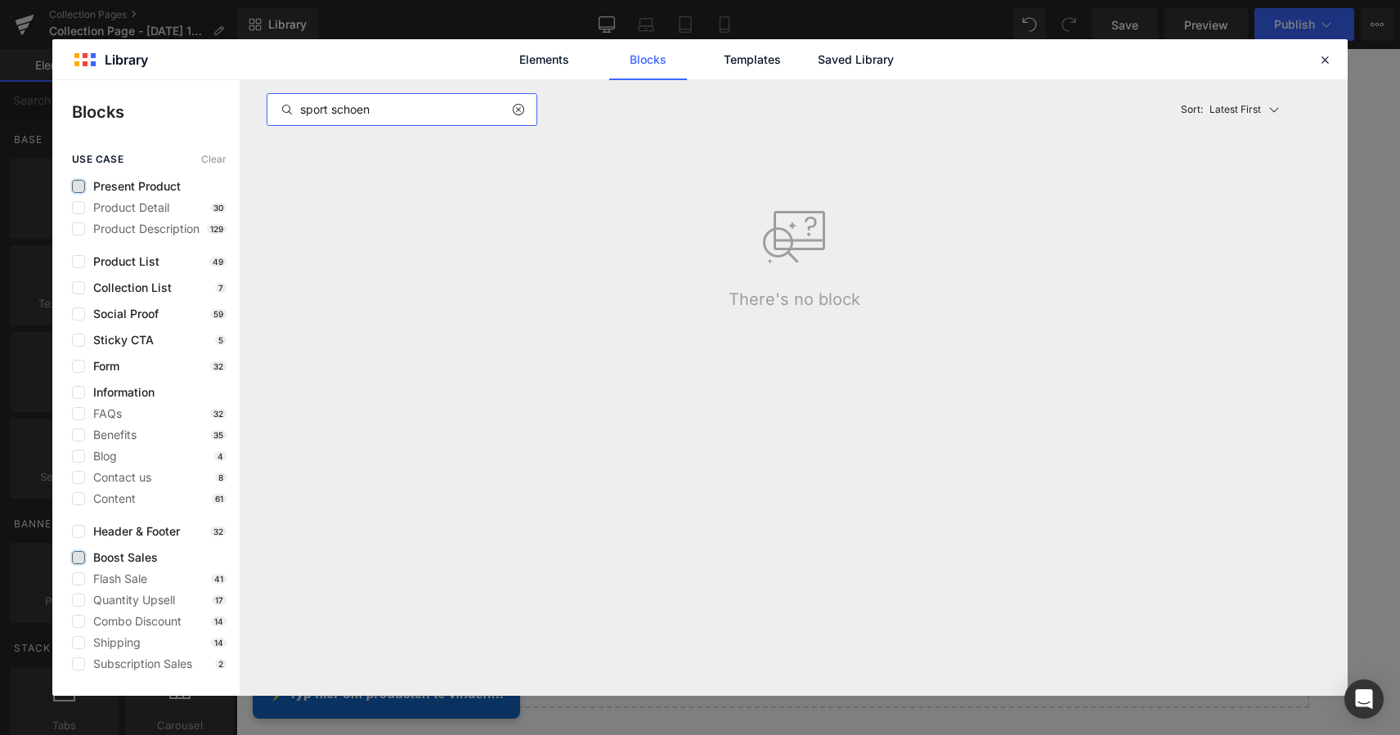
drag, startPoint x: 381, startPoint y: 109, endPoint x: 258, endPoint y: 101, distance: 123.7
click at [258, 101] on div "sport schoen Latest First Most View Latest First Sort: Latest First There's no …" at bounding box center [793, 388] width 1107 height 616
click at [373, 110] on input "sport schoen" at bounding box center [401, 110] width 269 height 20
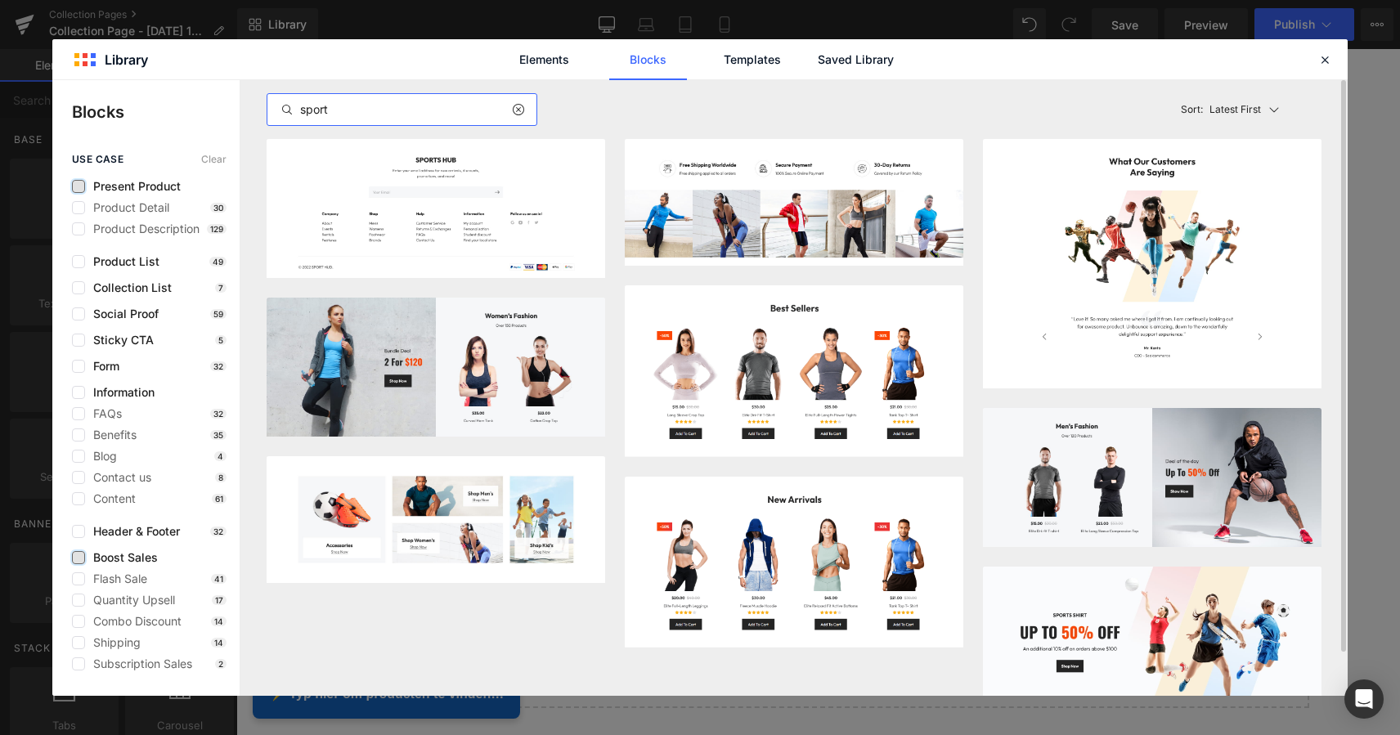
drag, startPoint x: 333, startPoint y: 109, endPoint x: 285, endPoint y: 109, distance: 47.4
click at [285, 109] on div "sport" at bounding box center [401, 110] width 269 height 20
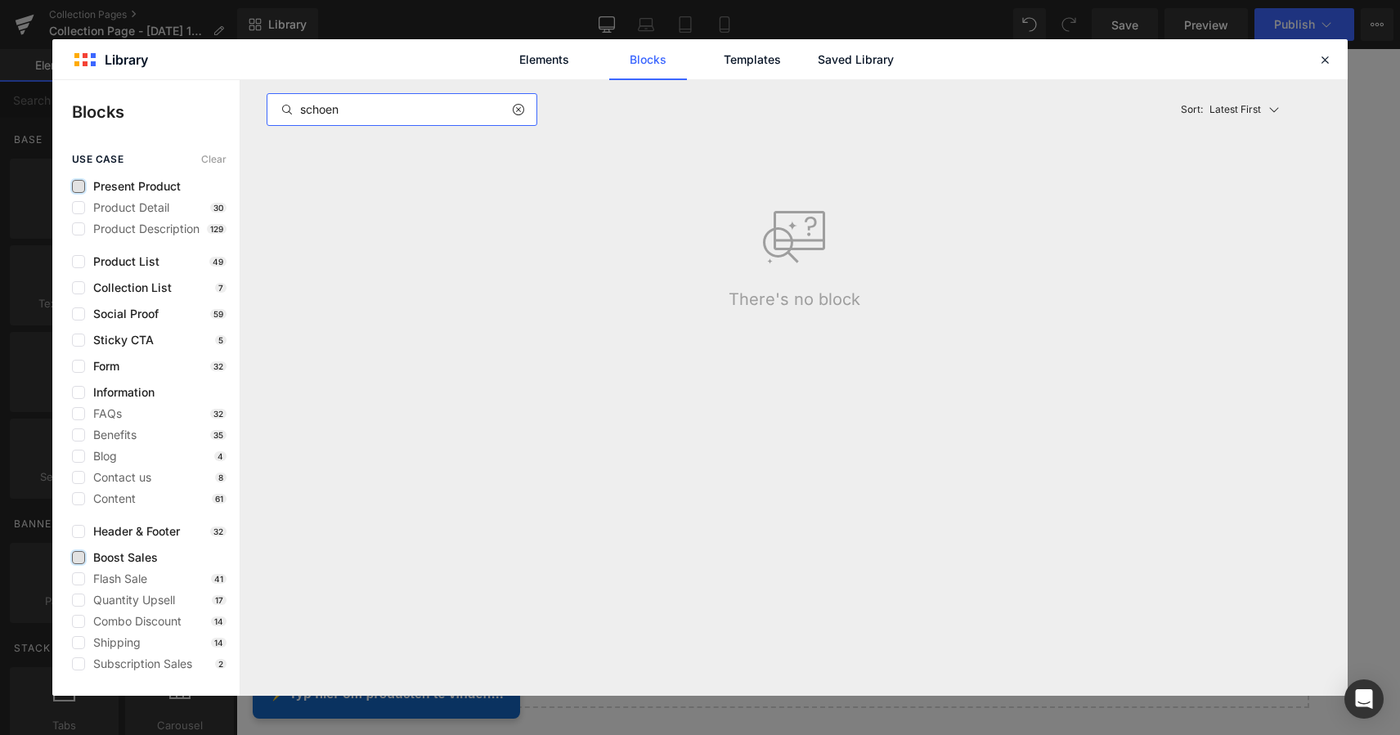
drag, startPoint x: 354, startPoint y: 112, endPoint x: 287, endPoint y: 107, distance: 67.2
click at [287, 107] on div "schoen" at bounding box center [401, 110] width 269 height 20
type input "schoen"
drag, startPoint x: 286, startPoint y: 107, endPoint x: 296, endPoint y: 108, distance: 9.8
click at [296, 108] on input "schoen" at bounding box center [401, 110] width 269 height 20
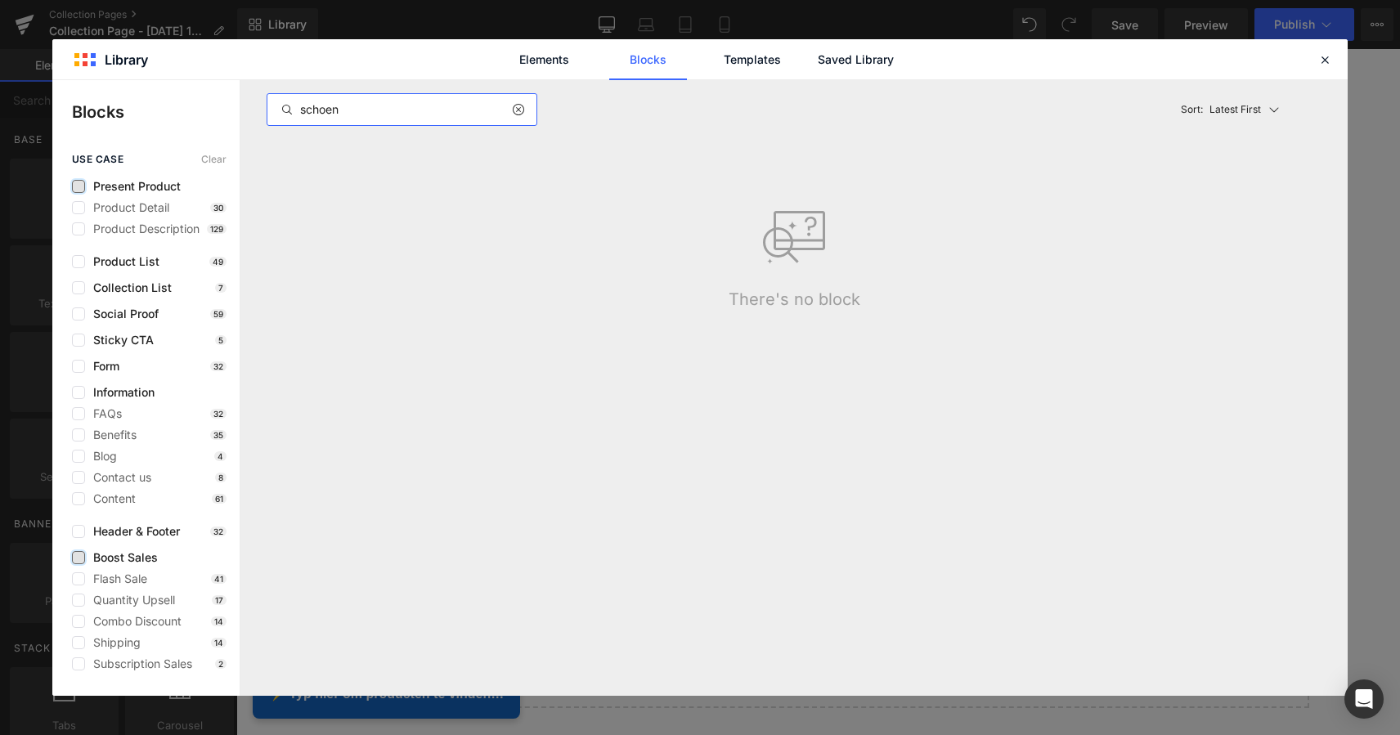
drag, startPoint x: 331, startPoint y: 112, endPoint x: 298, endPoint y: 109, distance: 33.7
click at [298, 109] on input "schoen" at bounding box center [401, 110] width 269 height 20
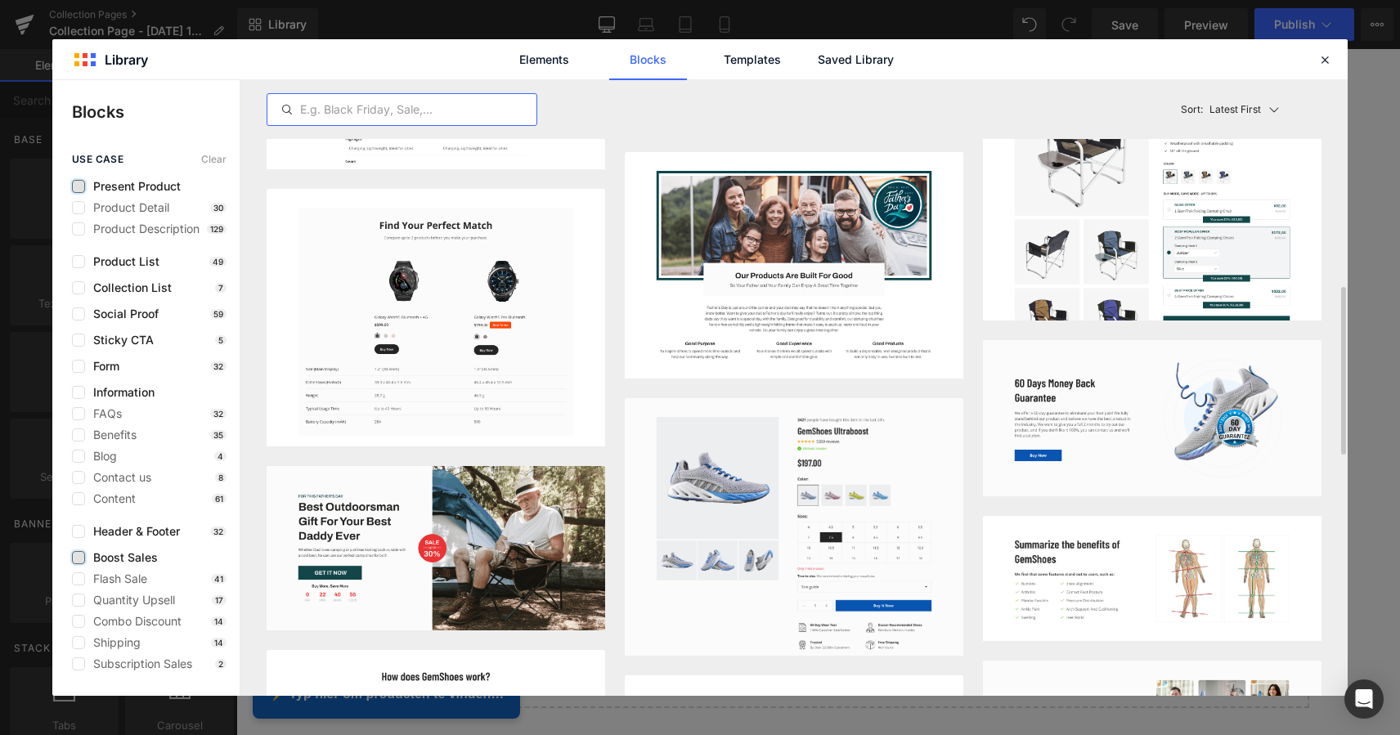
scroll to position [760, 0]
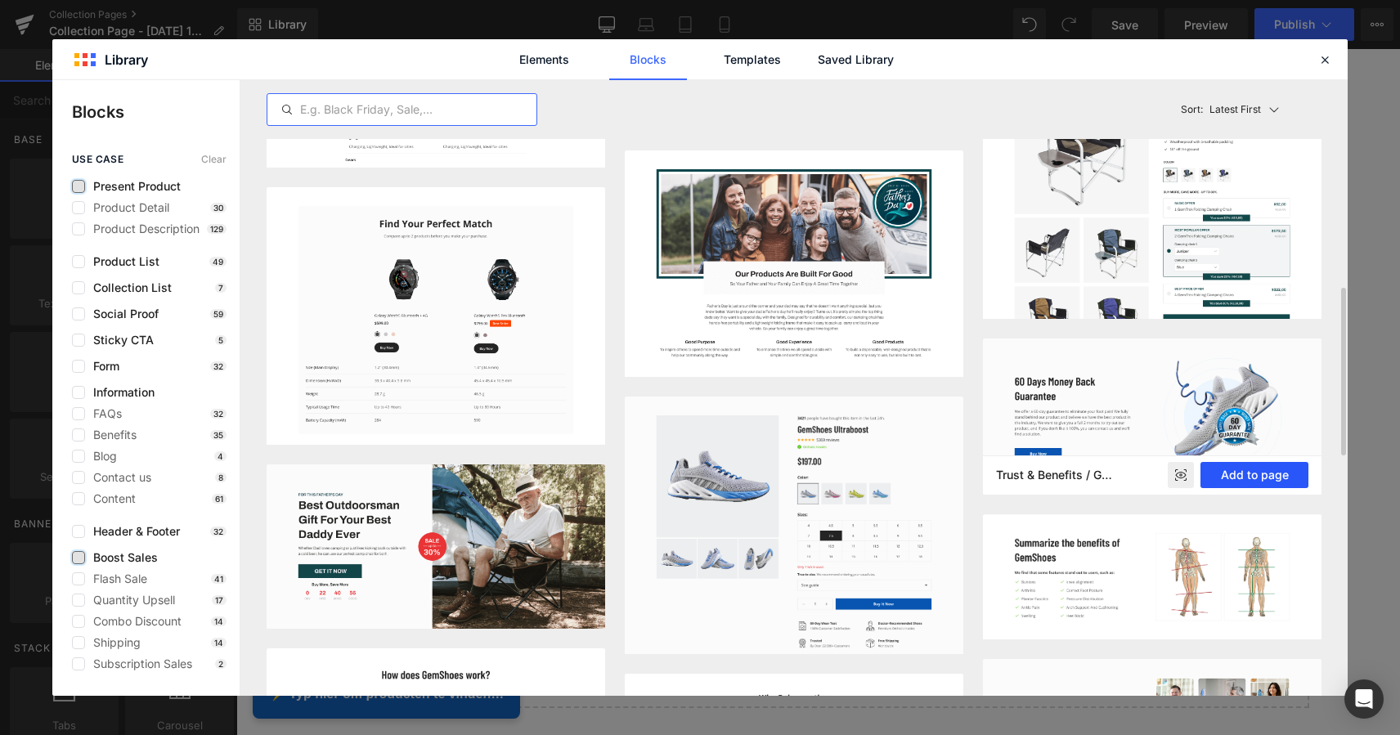
click at [1254, 479] on button "Add to page" at bounding box center [1254, 475] width 108 height 26
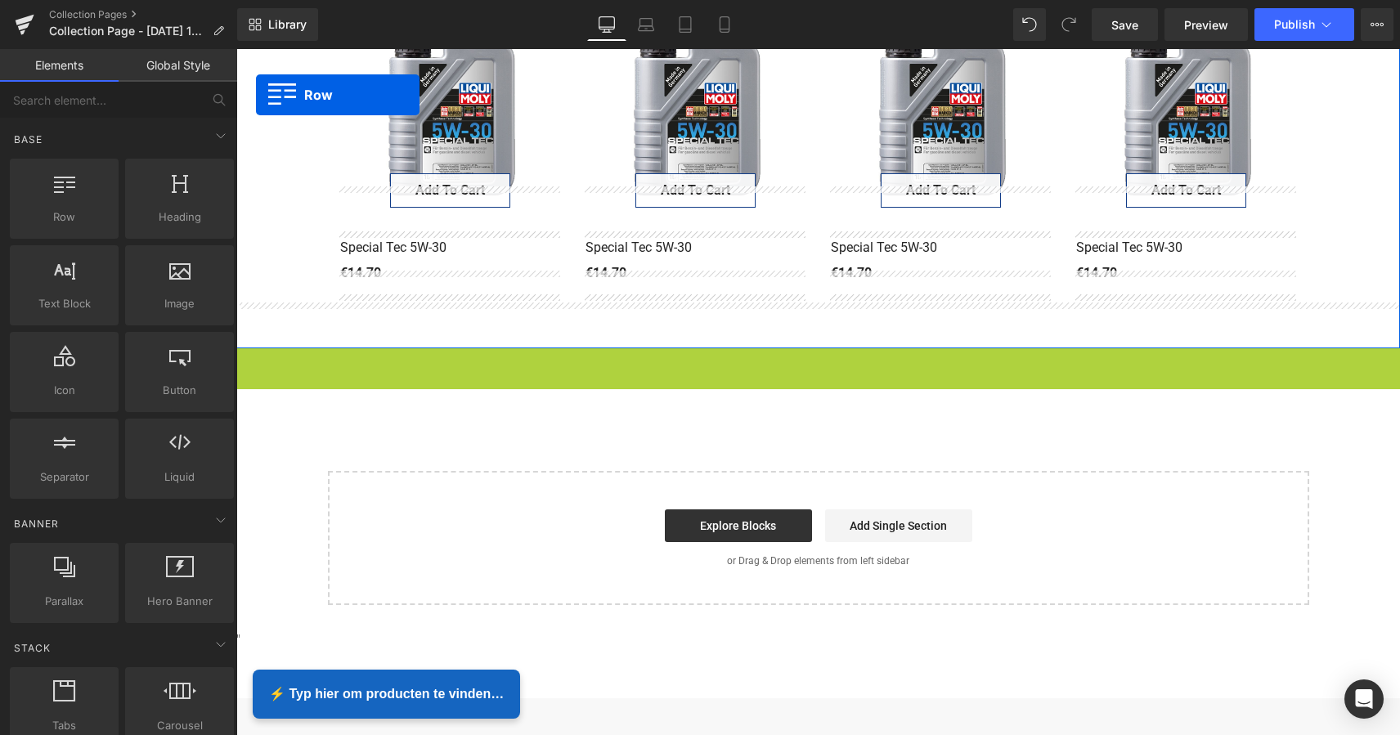
scroll to position [390, 0]
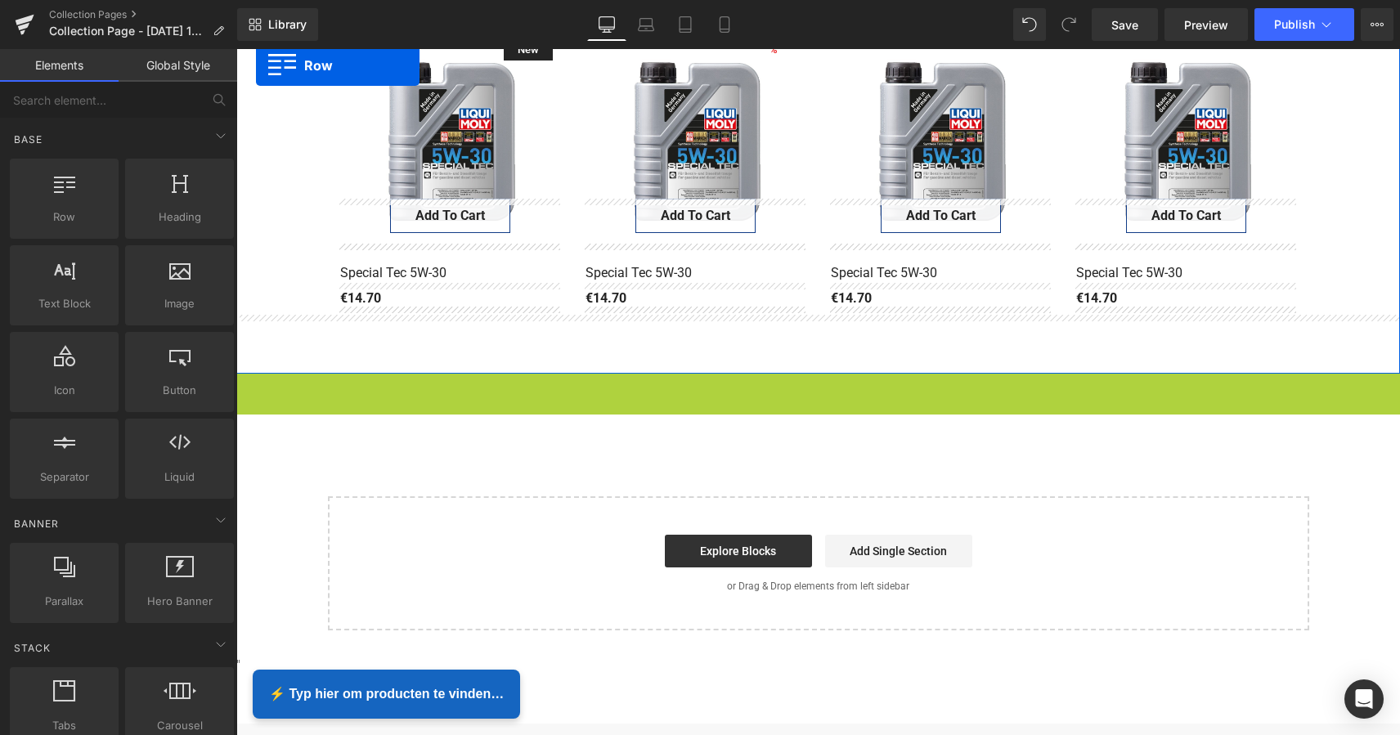
drag, startPoint x: 244, startPoint y: 246, endPoint x: 248, endPoint y: 38, distance: 207.7
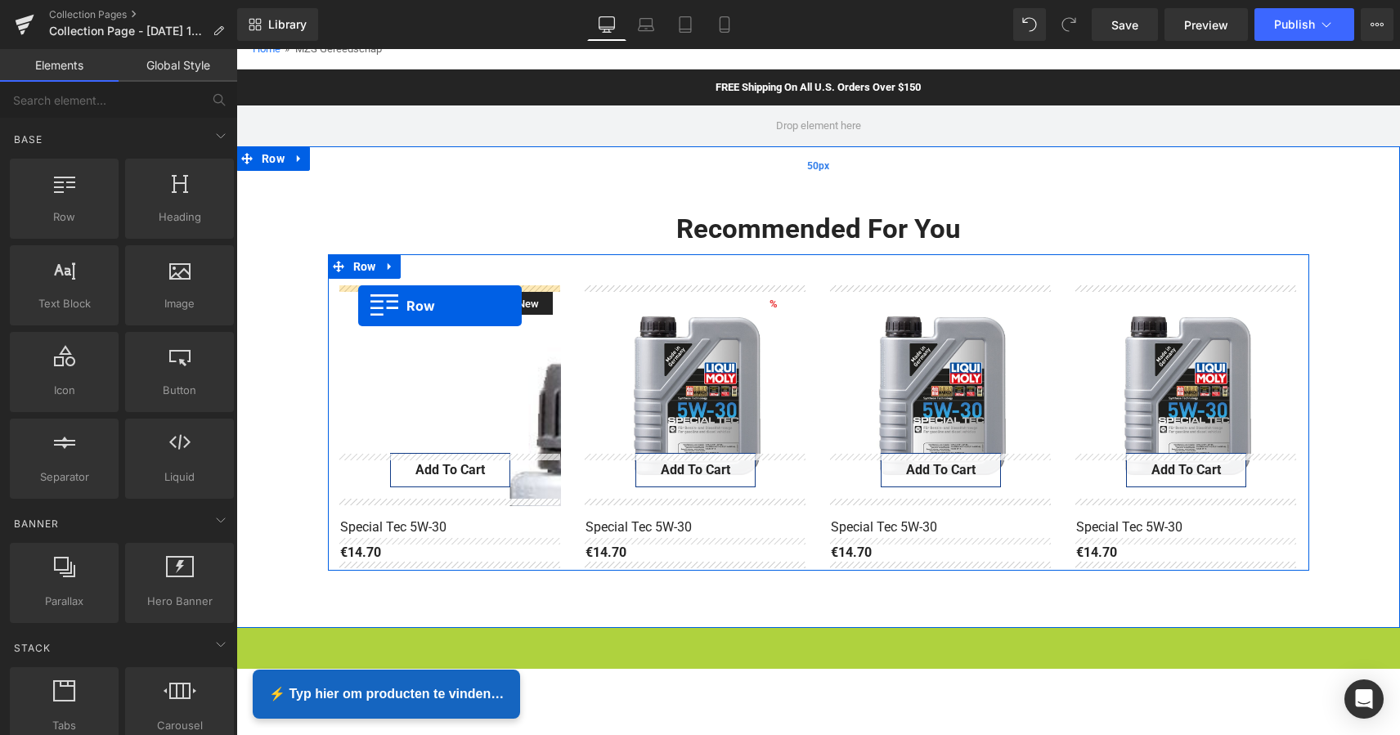
scroll to position [135, 0]
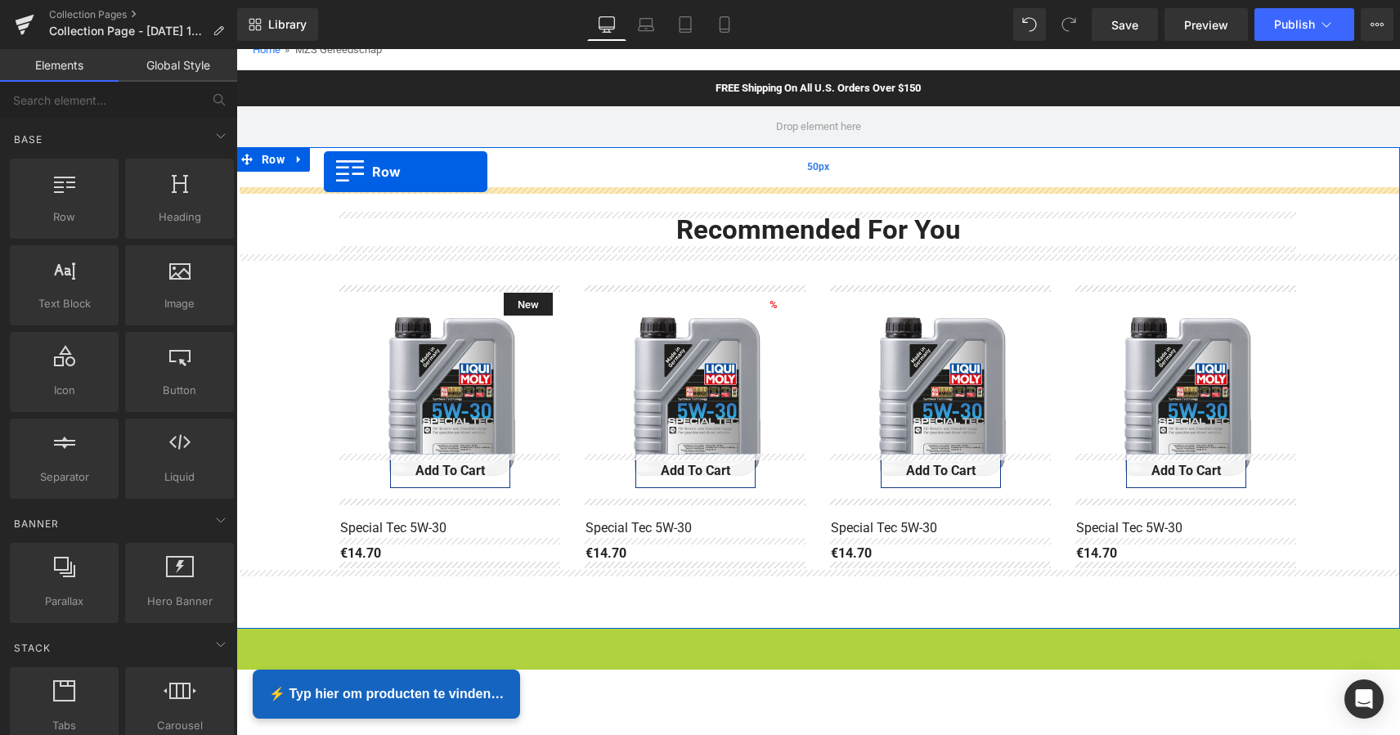
click at [324, 172] on div "50px" at bounding box center [817, 167] width 1163 height 41
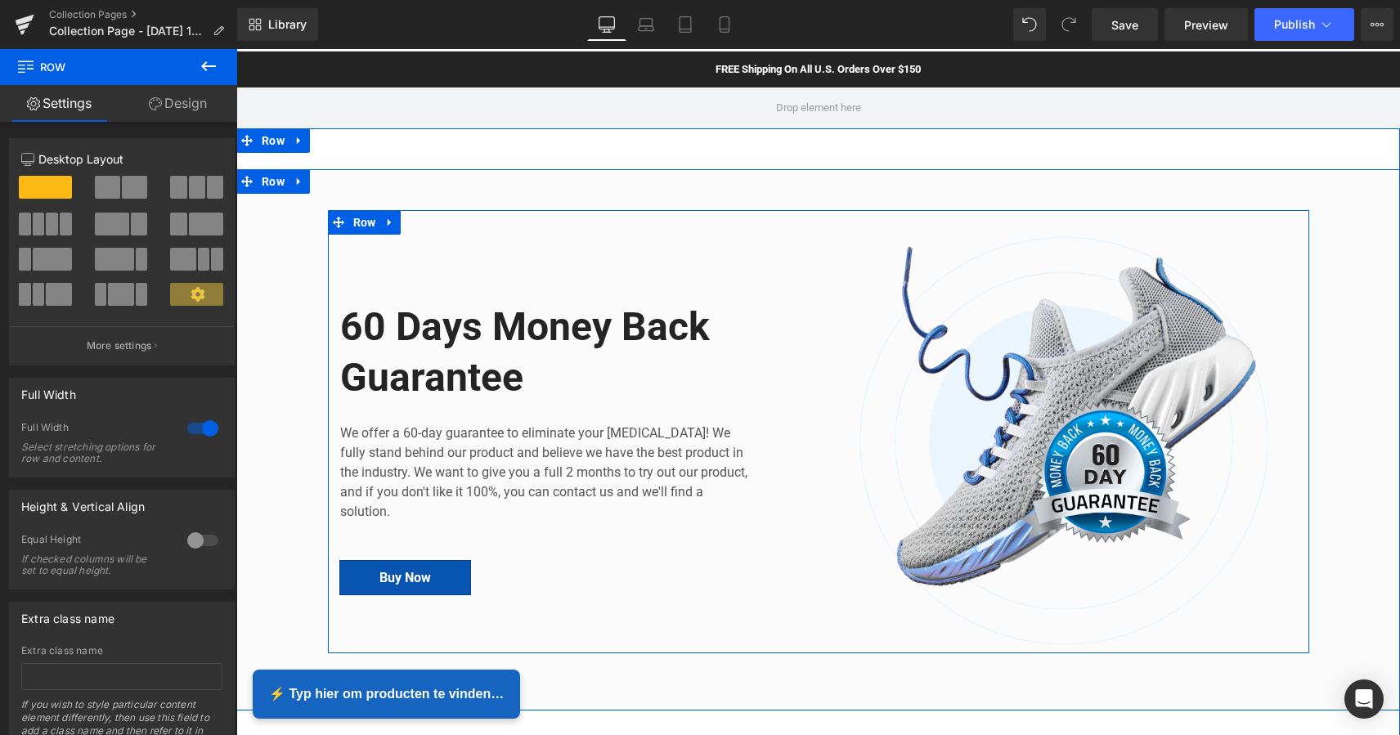
scroll to position [150, 0]
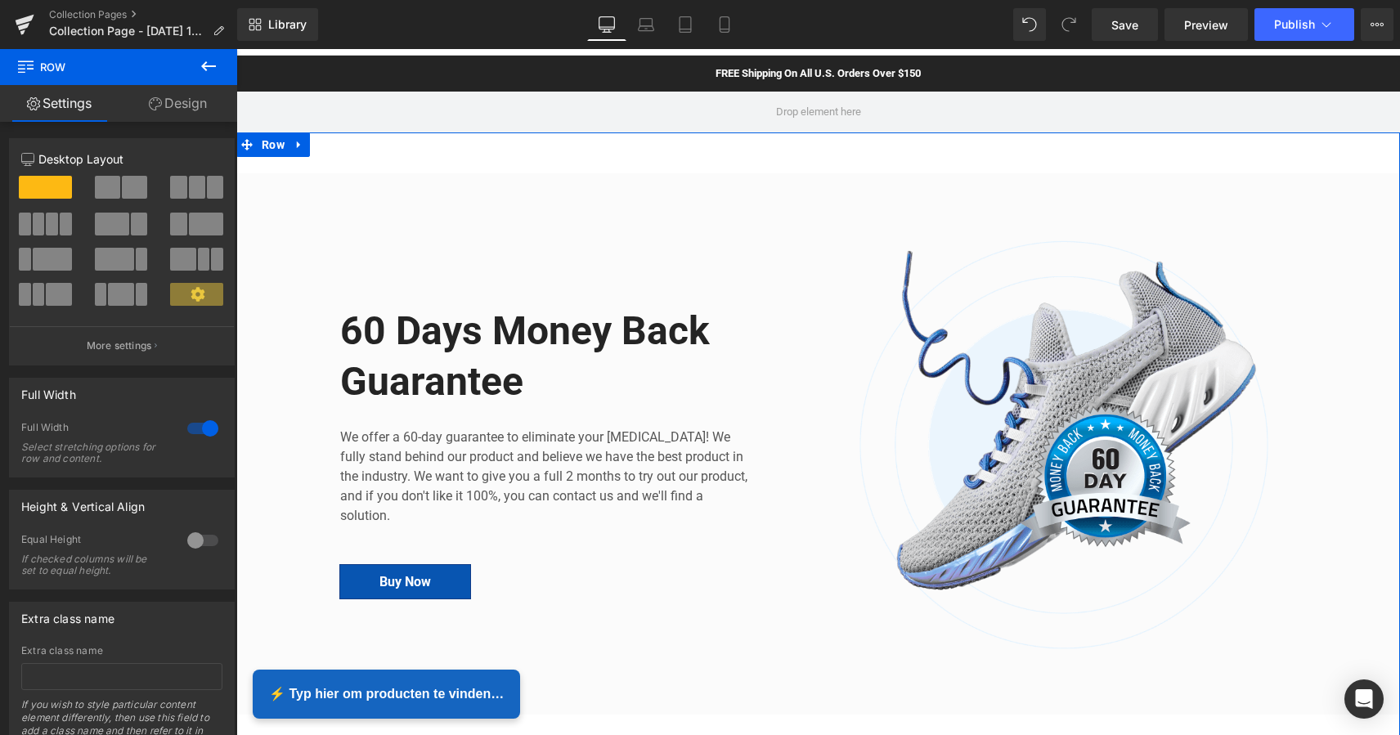
click at [298, 148] on icon at bounding box center [298, 144] width 11 height 12
click at [327, 146] on link at bounding box center [320, 144] width 21 height 25
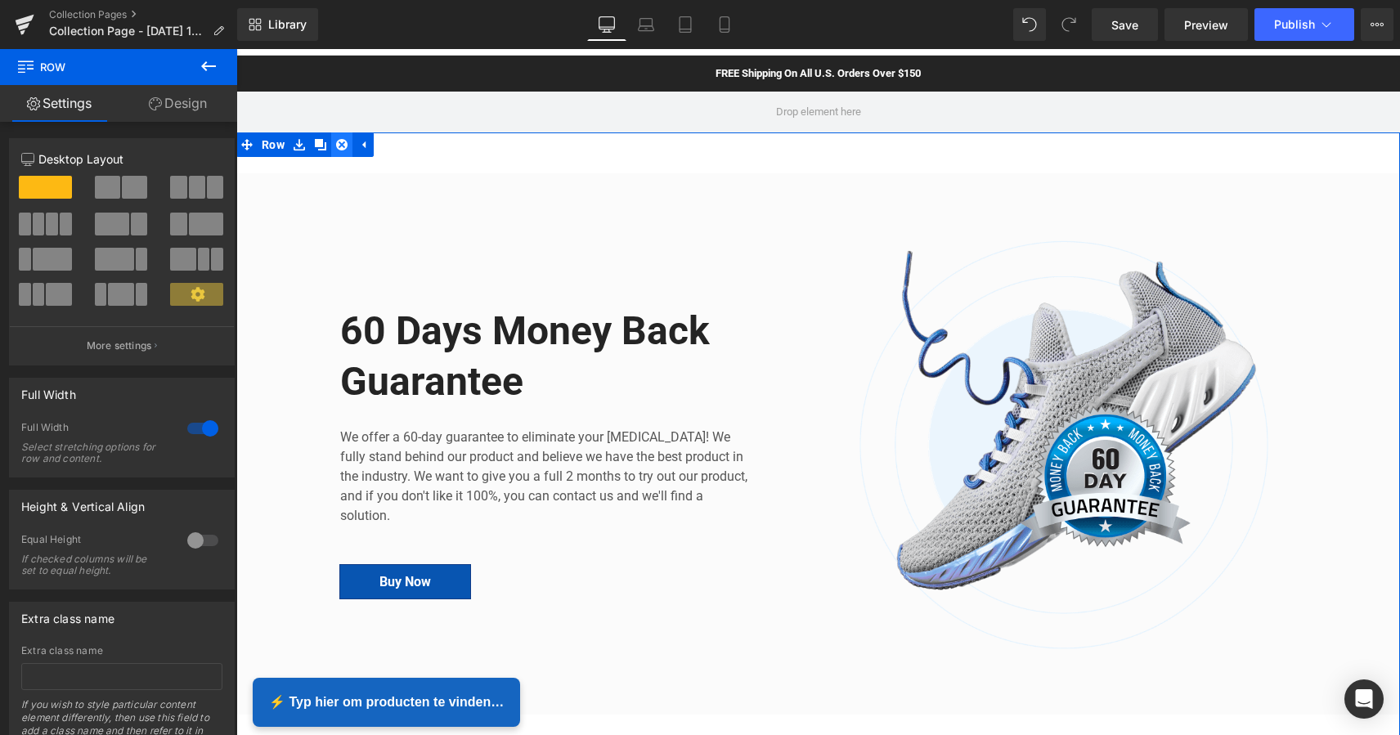
click at [336, 145] on icon at bounding box center [341, 144] width 11 height 11
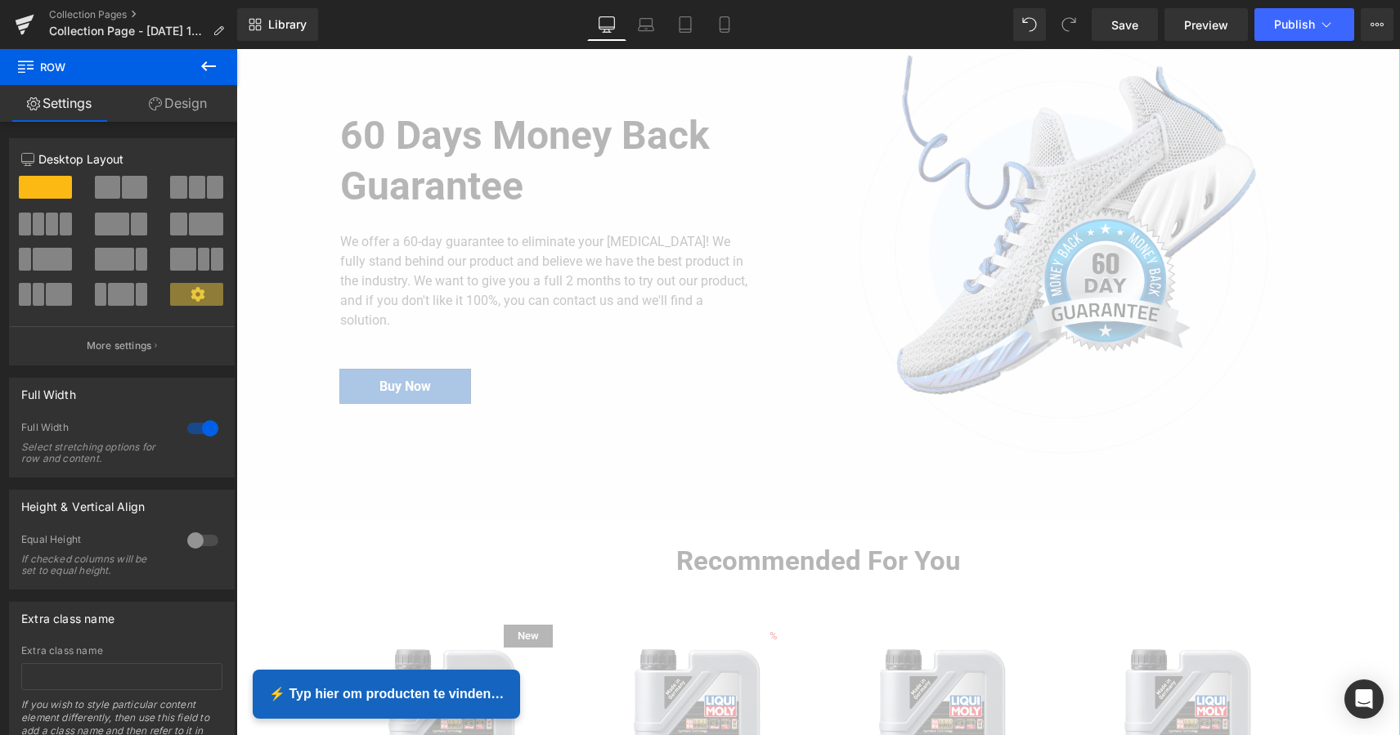
click at [340, 143] on div "60 Days Money Back Guarantee Heading We offer a 60-day guarantee to eliminate y…" at bounding box center [573, 248] width 466 height 325
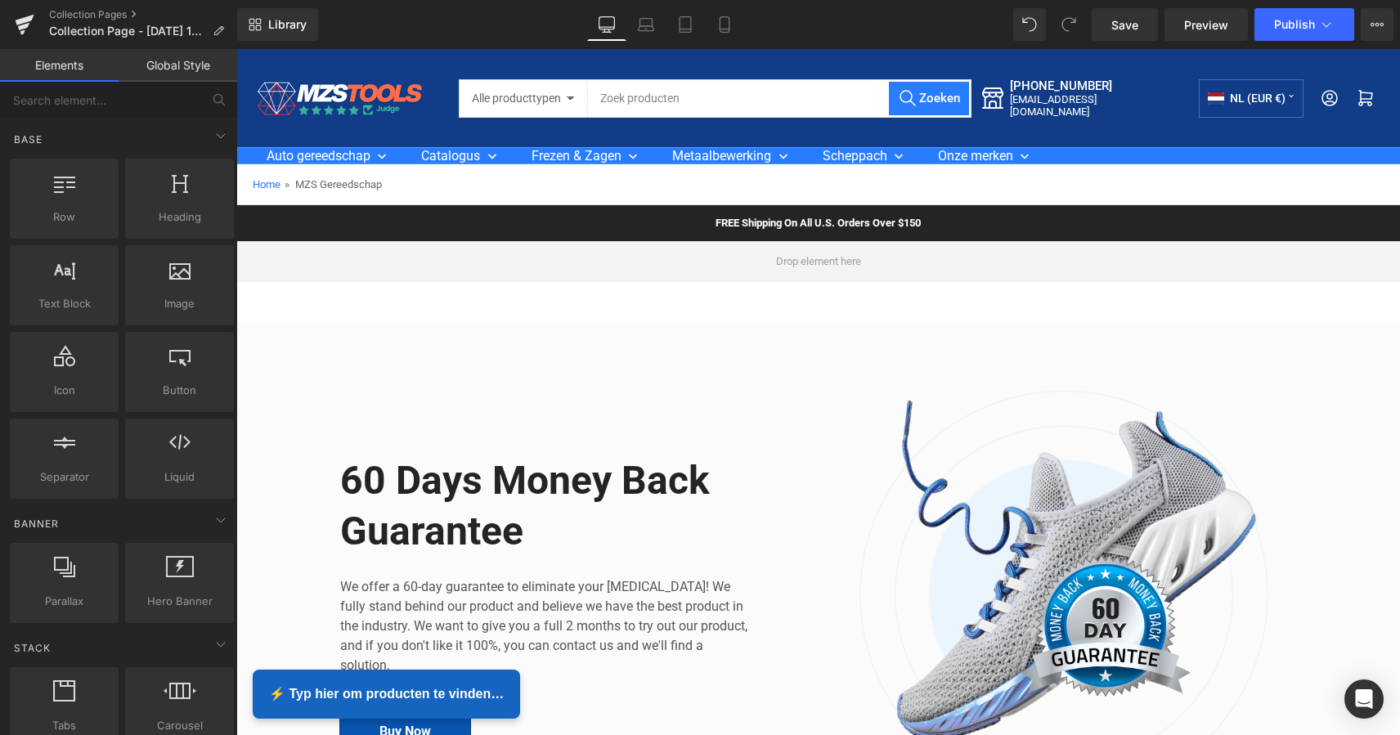
scroll to position [0, 0]
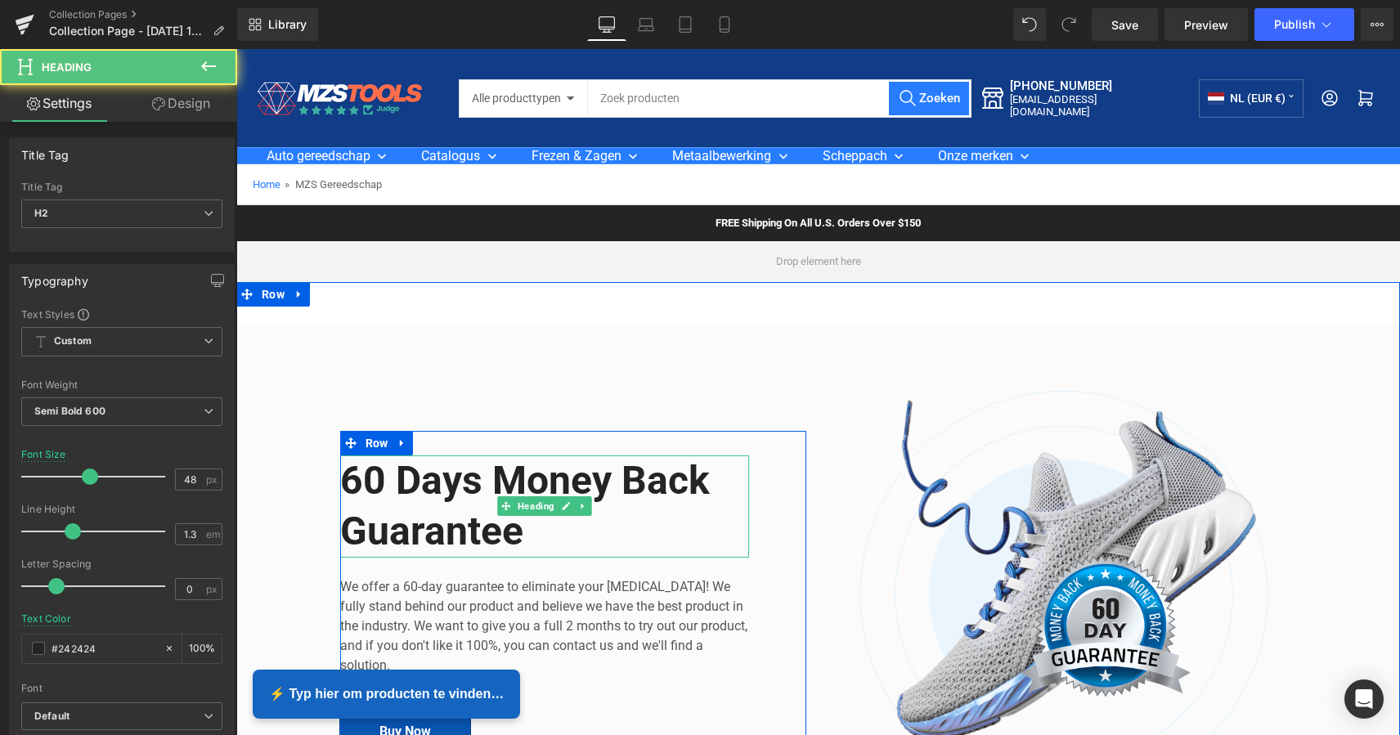
click at [586, 481] on h2 "60 Days Money Back Guarantee" at bounding box center [544, 506] width 409 height 102
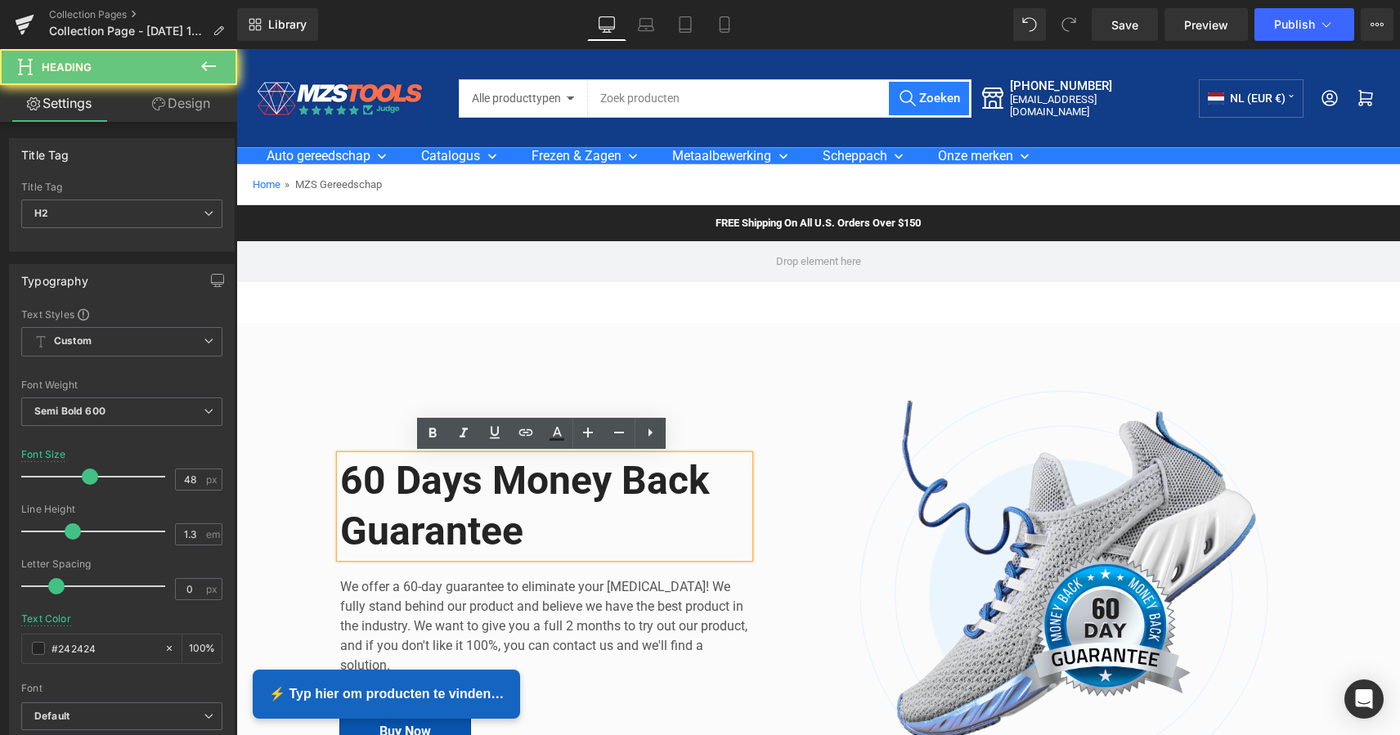
click at [539, 526] on h2 "60 Days Money Back Guarantee" at bounding box center [544, 506] width 409 height 102
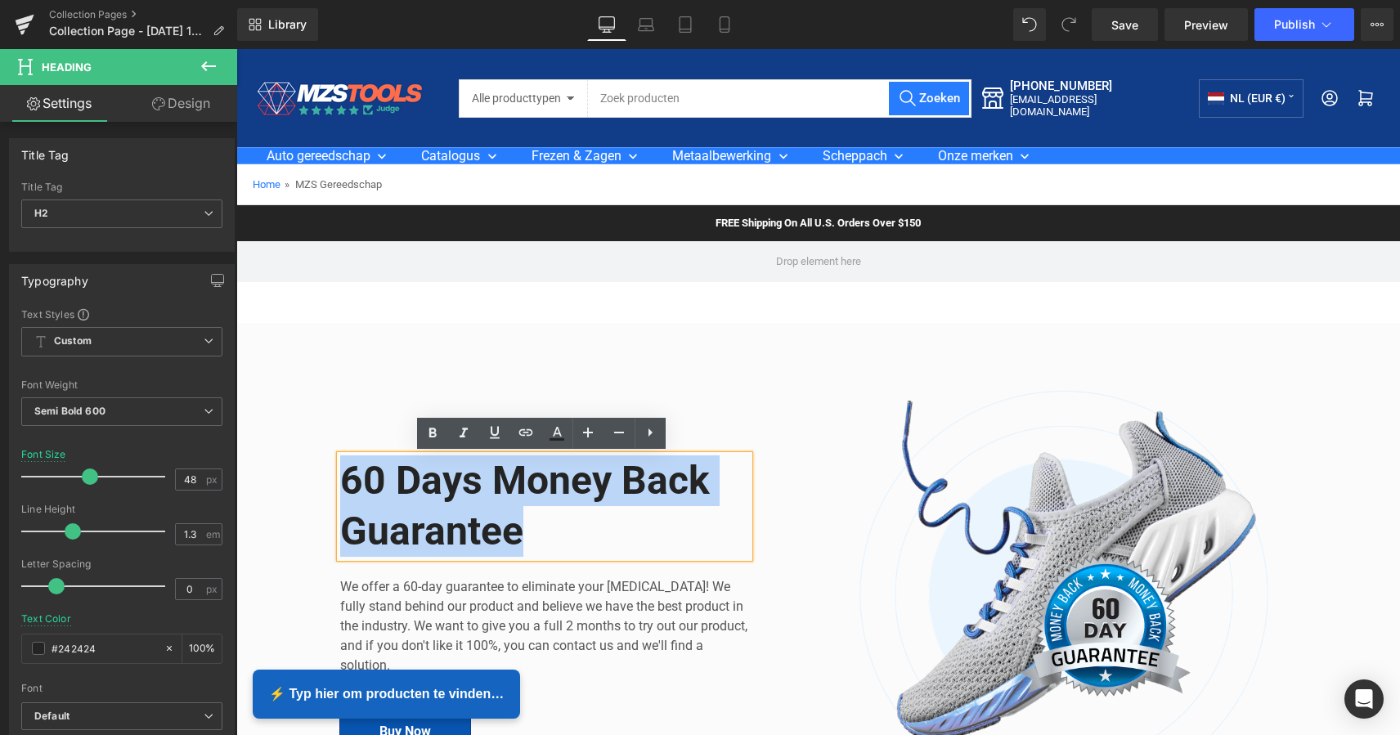
drag, startPoint x: 535, startPoint y: 530, endPoint x: 328, endPoint y: 467, distance: 216.2
click at [328, 467] on div "60 Days Money Back Guarantee Heading We offer a 60-day guarantee to eliminate y…" at bounding box center [573, 593] width 490 height 411
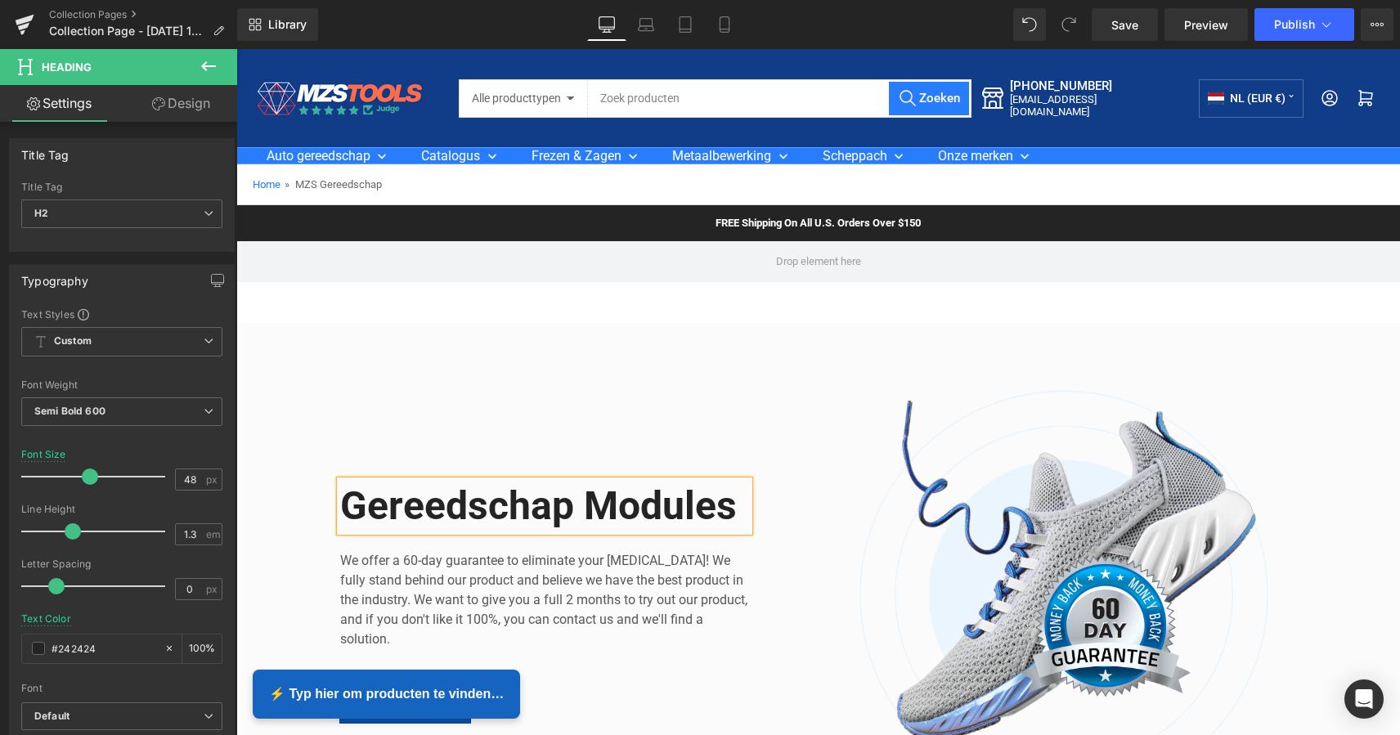
click at [598, 331] on div "Image Gereedschap Modules Heading We offer a 60-day guarantee to eliminate your…" at bounding box center [817, 594] width 1163 height 542
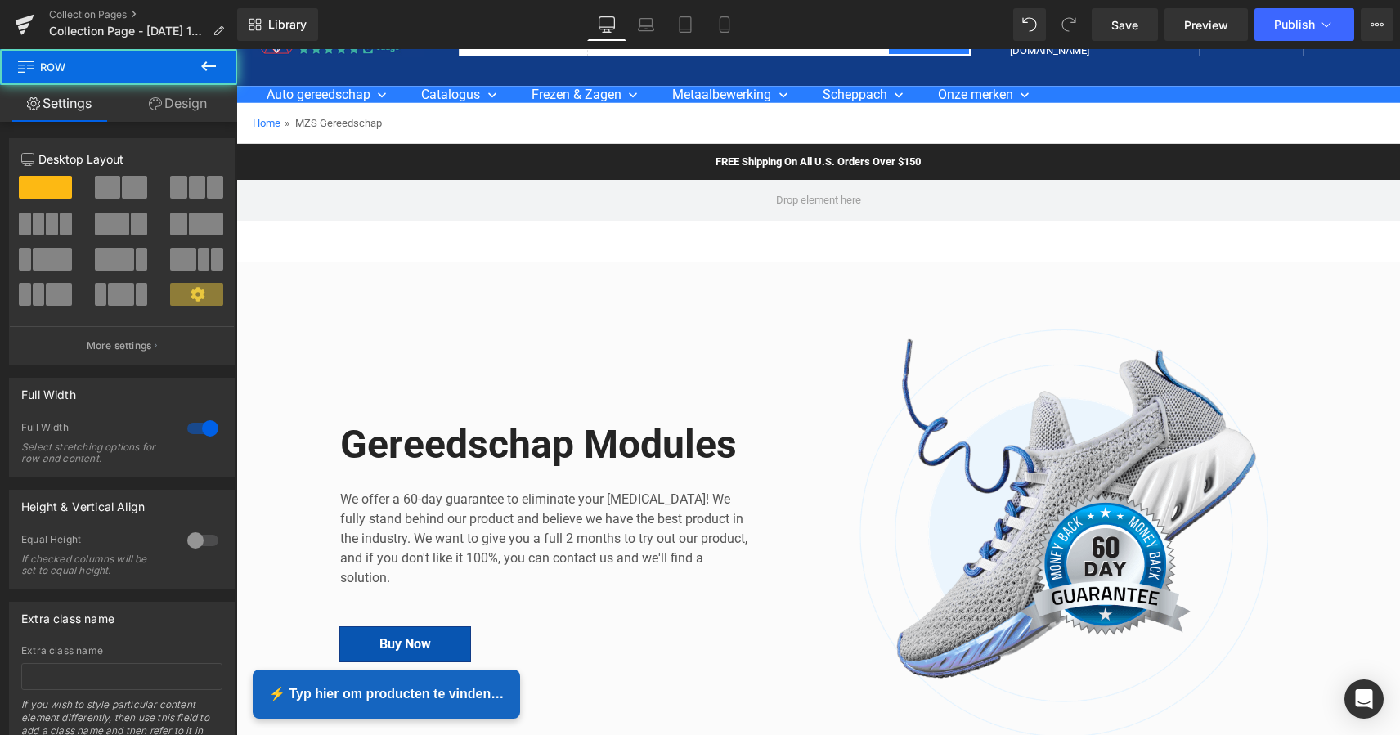
scroll to position [174, 0]
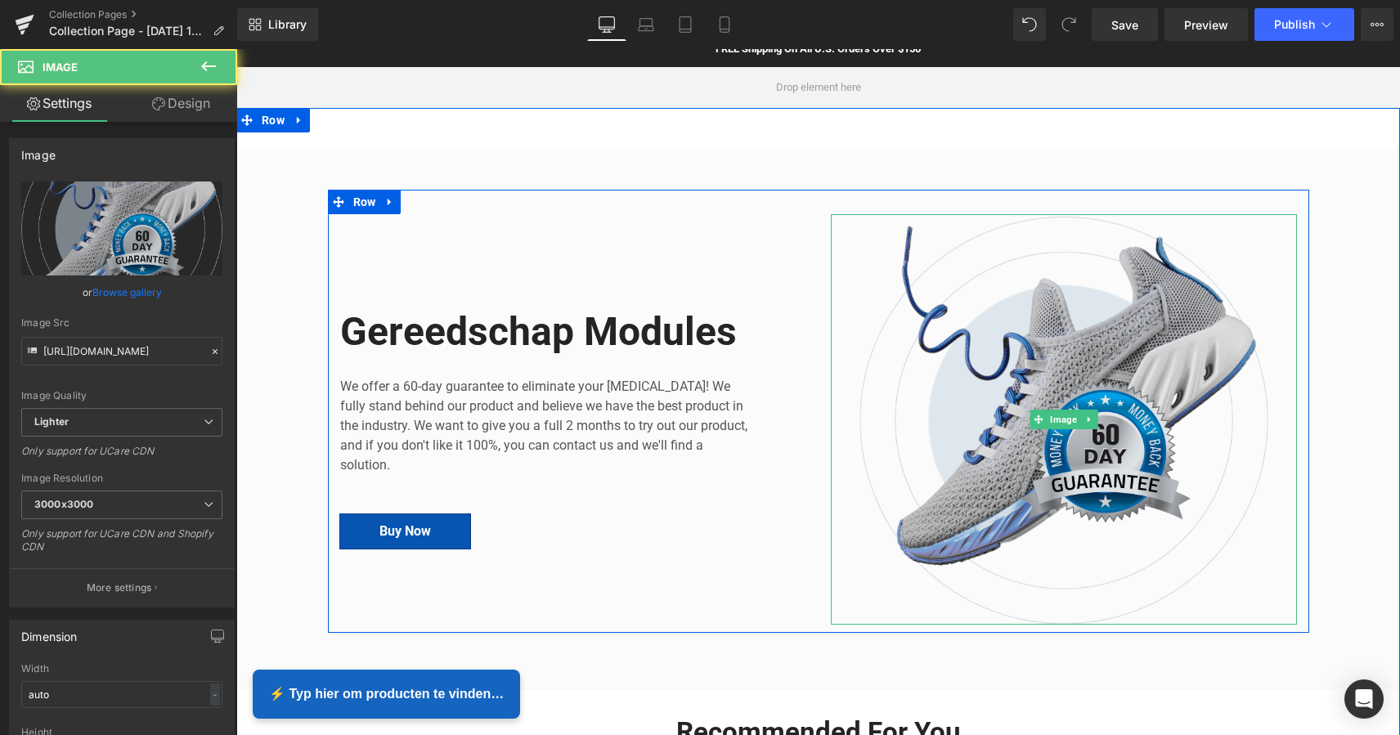
click at [1074, 372] on img at bounding box center [1064, 419] width 466 height 411
click at [1100, 361] on img at bounding box center [1064, 419] width 466 height 411
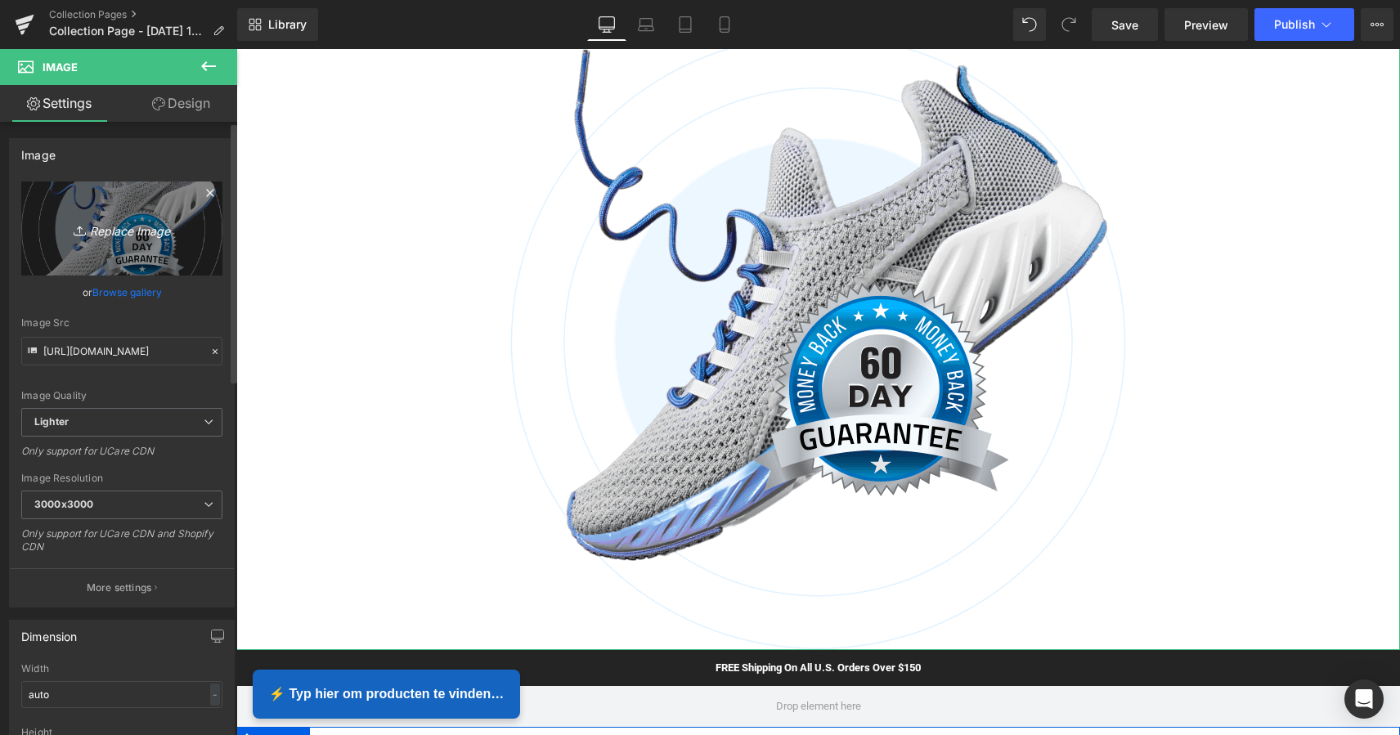
click at [128, 231] on icon "Replace Image" at bounding box center [121, 228] width 131 height 20
type input "C:\fakepath\Groen Modern Doe-het-zelf Instagram Stories (800 x 800 px) kopie 7.…"
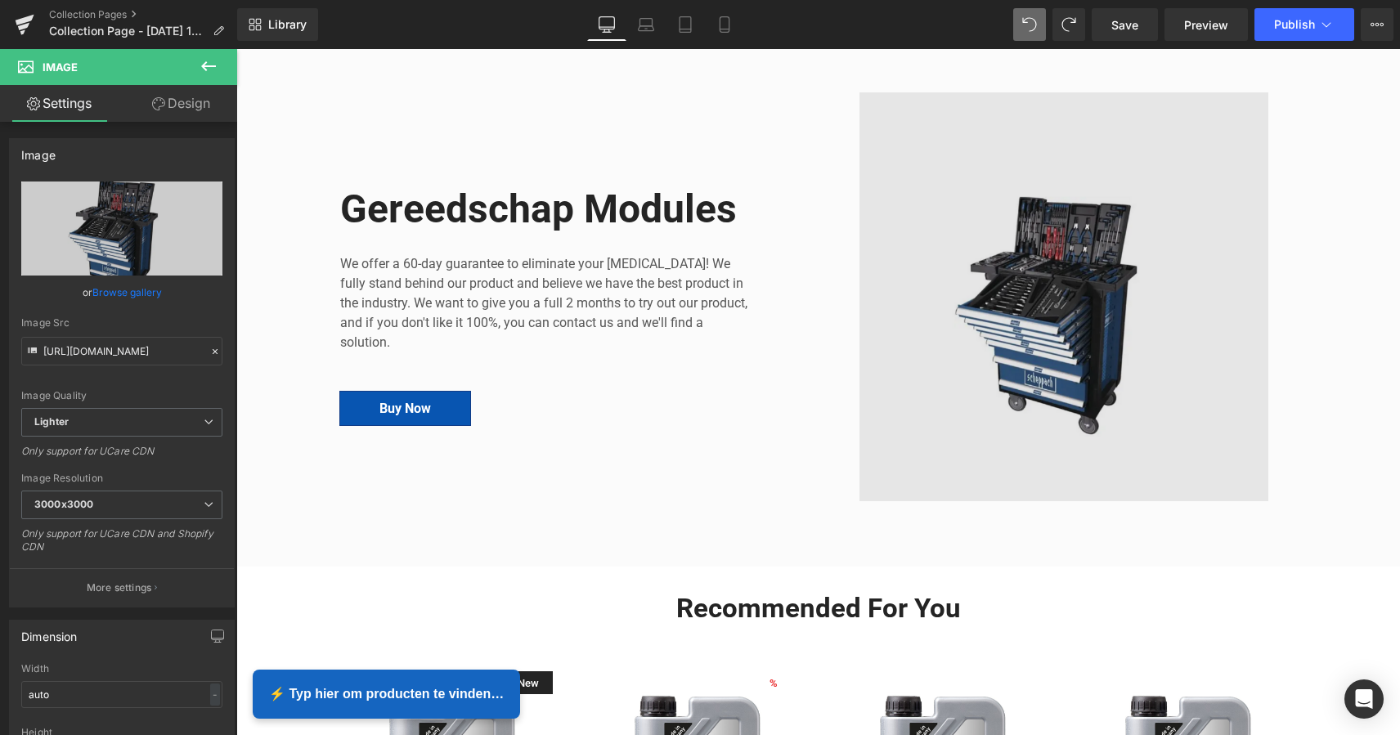
scroll to position [275, 0]
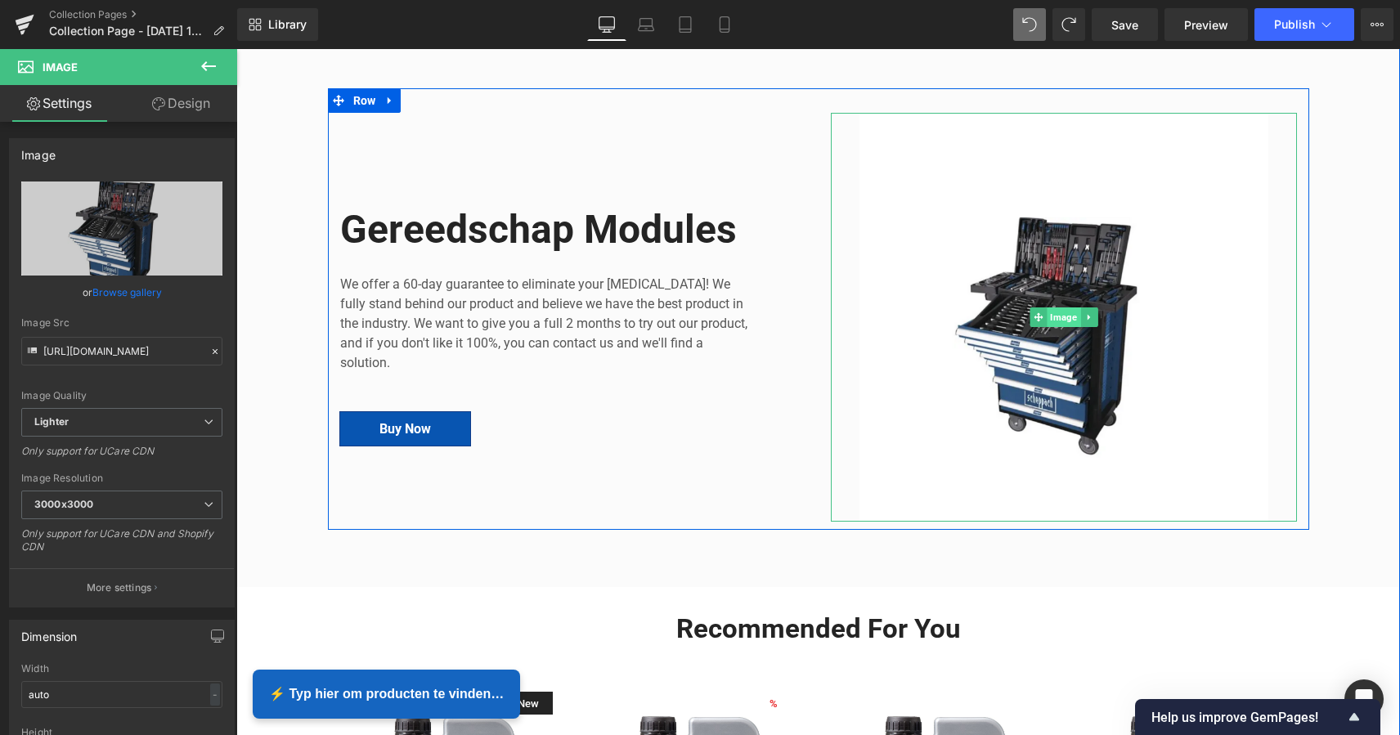
click at [1068, 317] on span "Image" at bounding box center [1063, 317] width 34 height 20
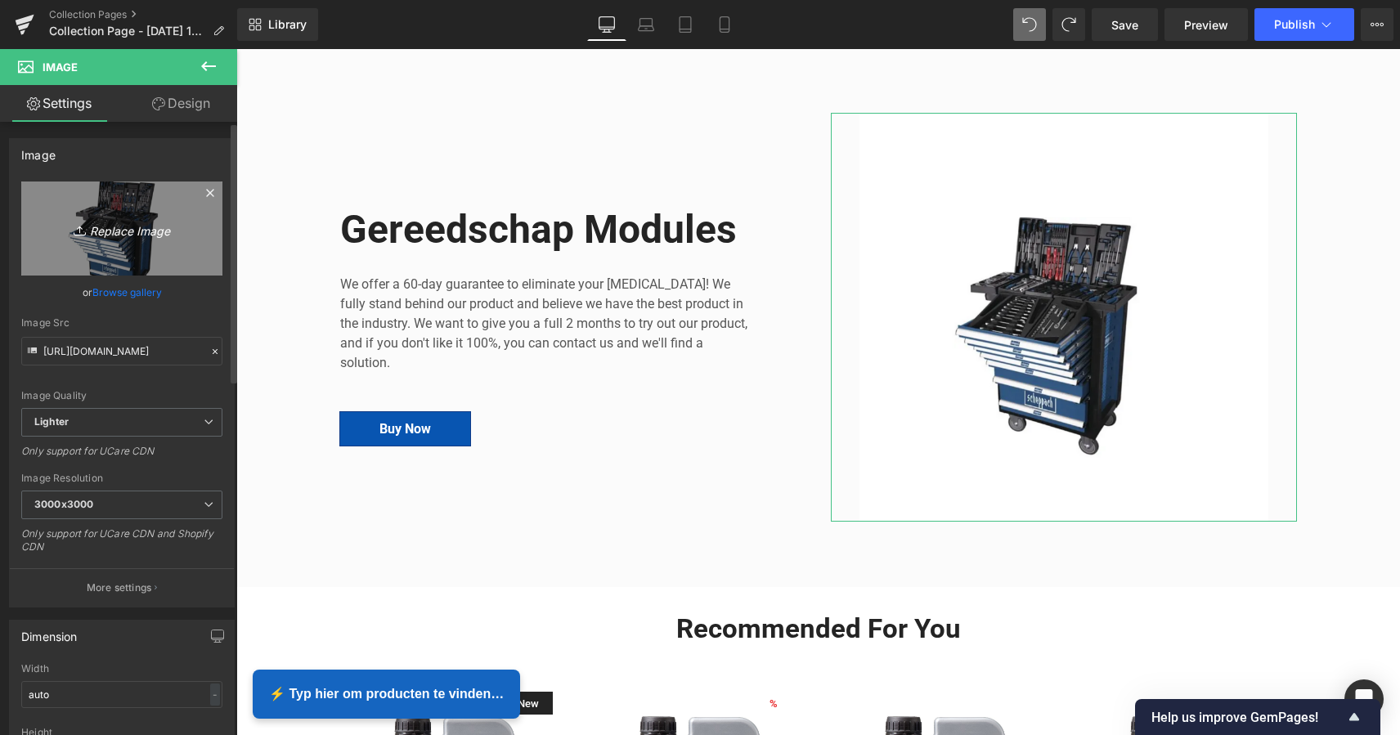
click at [131, 231] on icon "Replace Image" at bounding box center [121, 228] width 131 height 20
click at [128, 233] on icon "Replace Image" at bounding box center [121, 228] width 131 height 20
type input "C:\fakepath\Groen Modern Doe-het-zelf Instagram Stories (800 x 800 px).png"
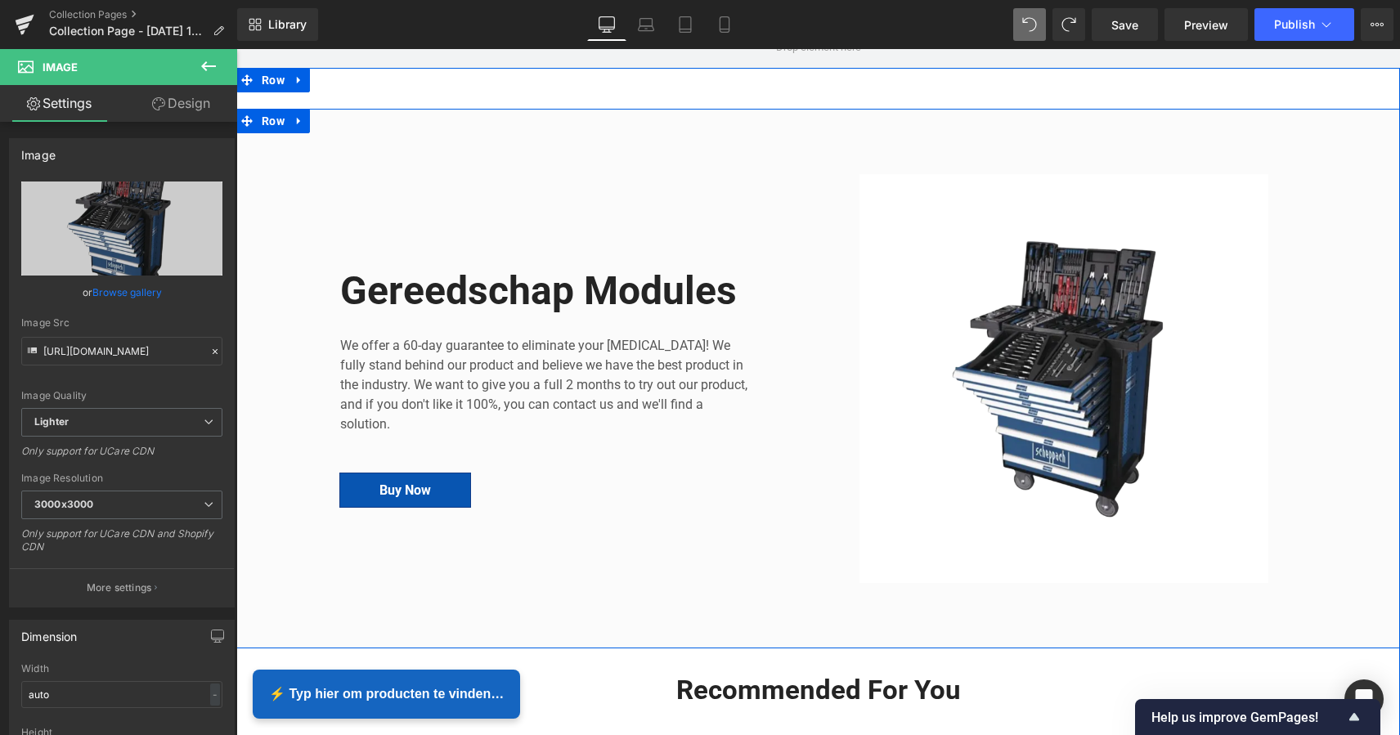
scroll to position [212, 0]
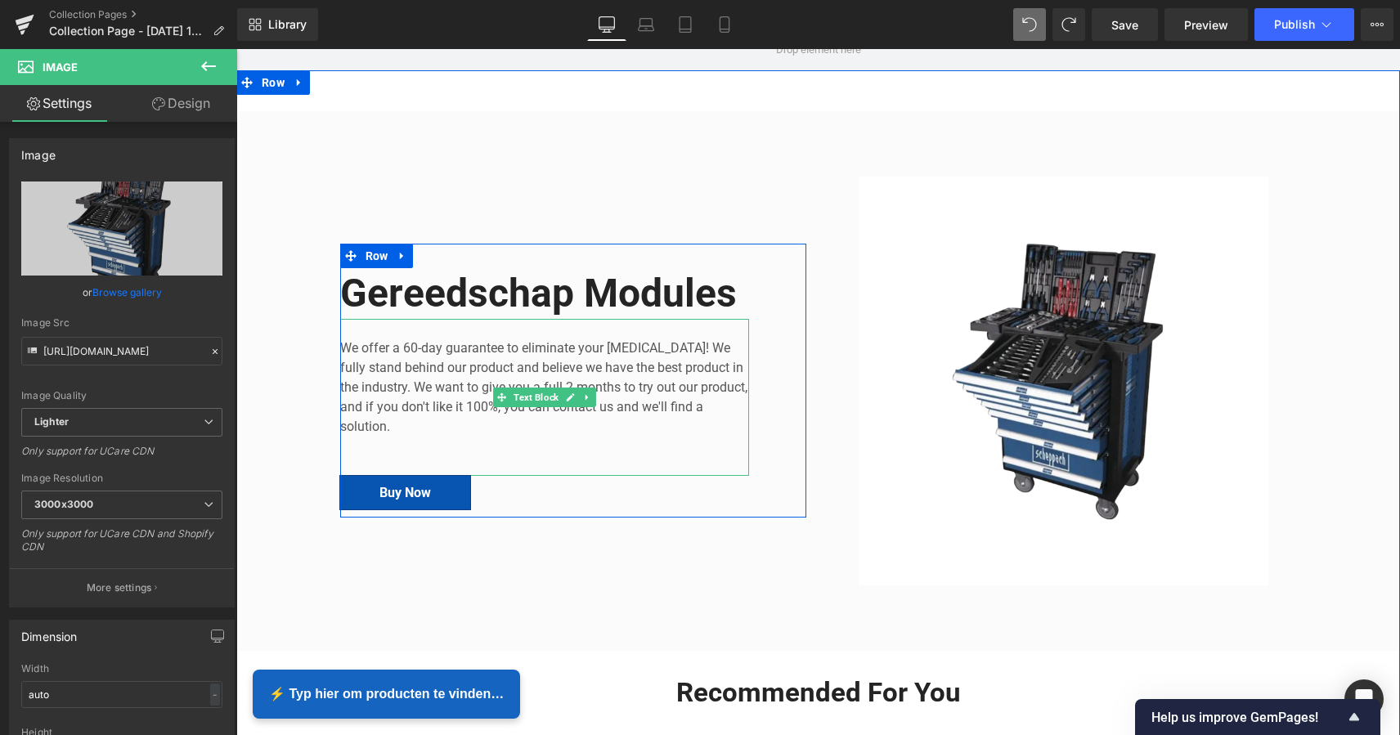
click at [572, 383] on p "We offer a 60-day guarantee to eliminate your foot pain! We fully stand behind …" at bounding box center [544, 387] width 409 height 98
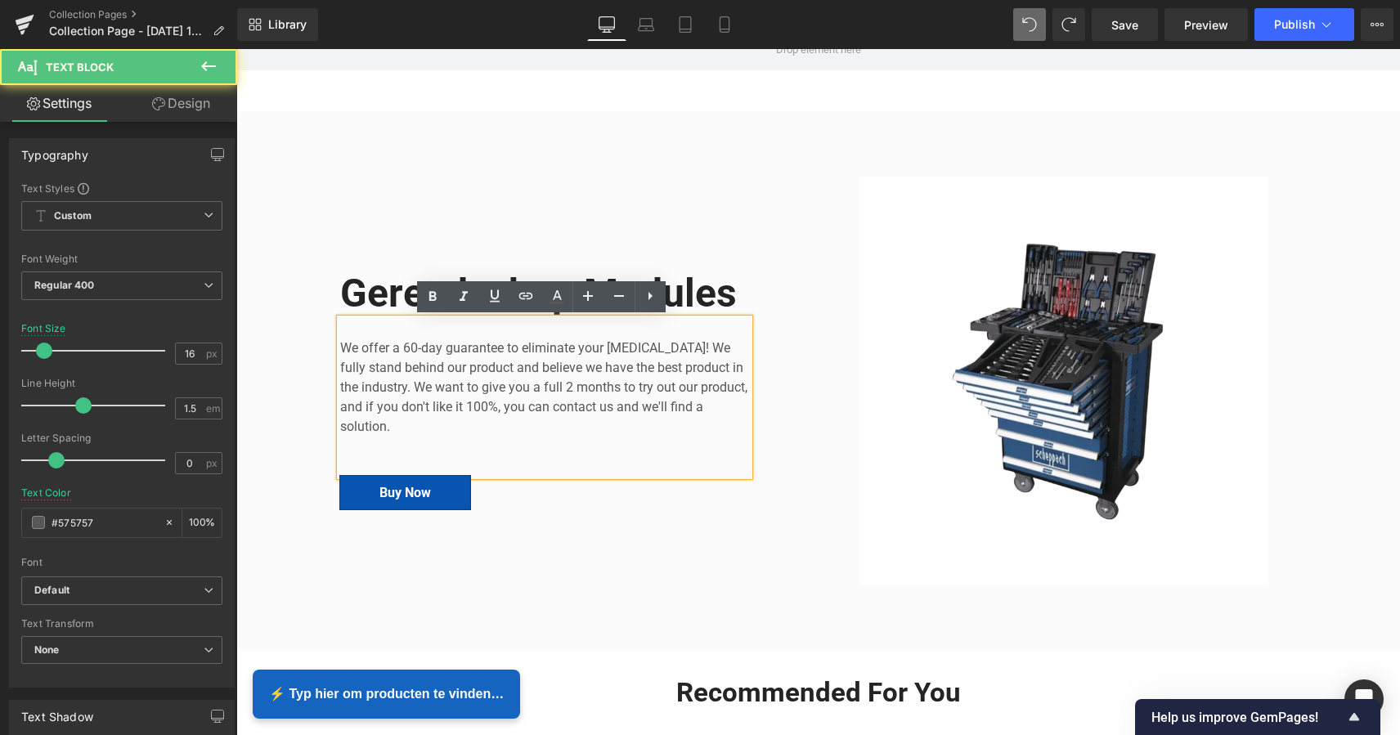
drag, startPoint x: 408, startPoint y: 431, endPoint x: 394, endPoint y: 431, distance: 13.9
click at [402, 432] on p "We offer a 60-day guarantee to eliminate your foot pain! We fully stand behind …" at bounding box center [544, 387] width 409 height 98
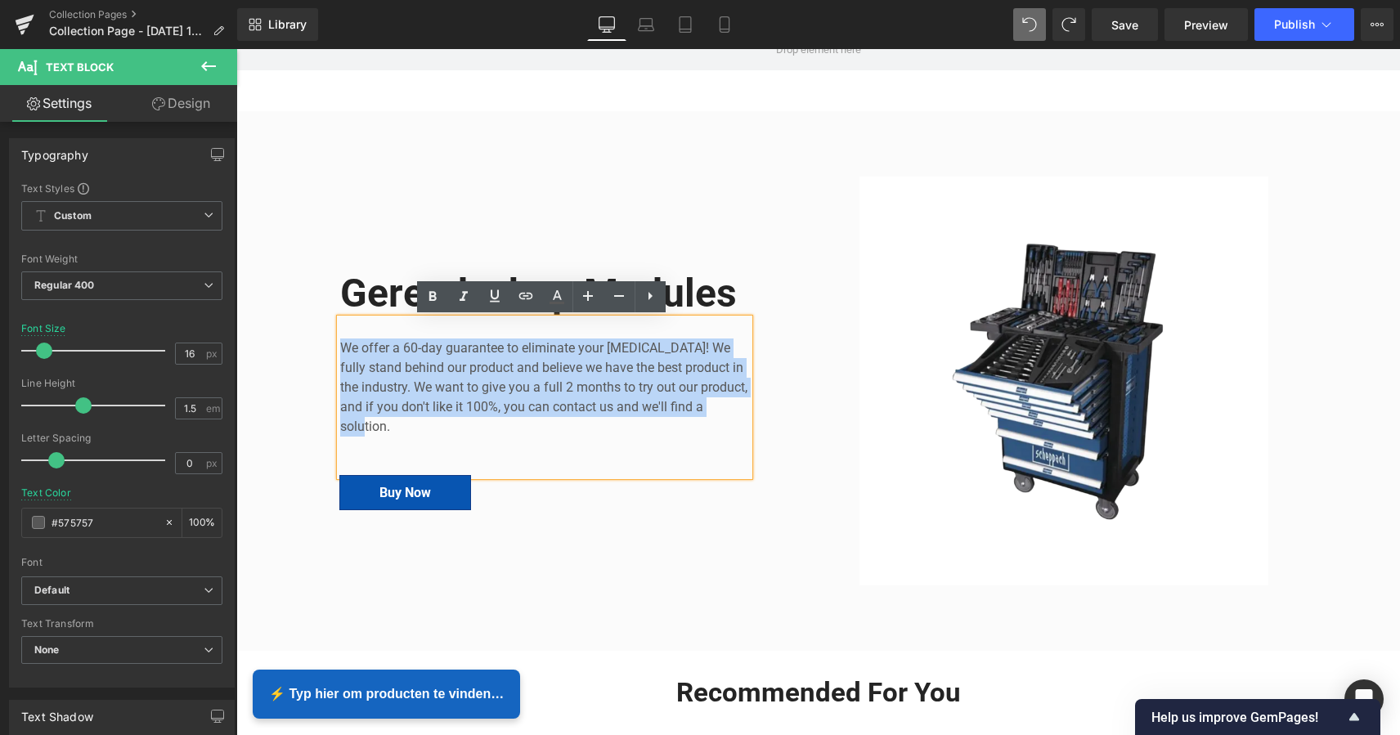
drag, startPoint x: 394, startPoint y: 431, endPoint x: 322, endPoint y: 347, distance: 110.1
click at [322, 347] on div "Image Gereedschap Modules Heading We offer a 60-day guarantee to eliminate your…" at bounding box center [817, 372] width 1163 height 441
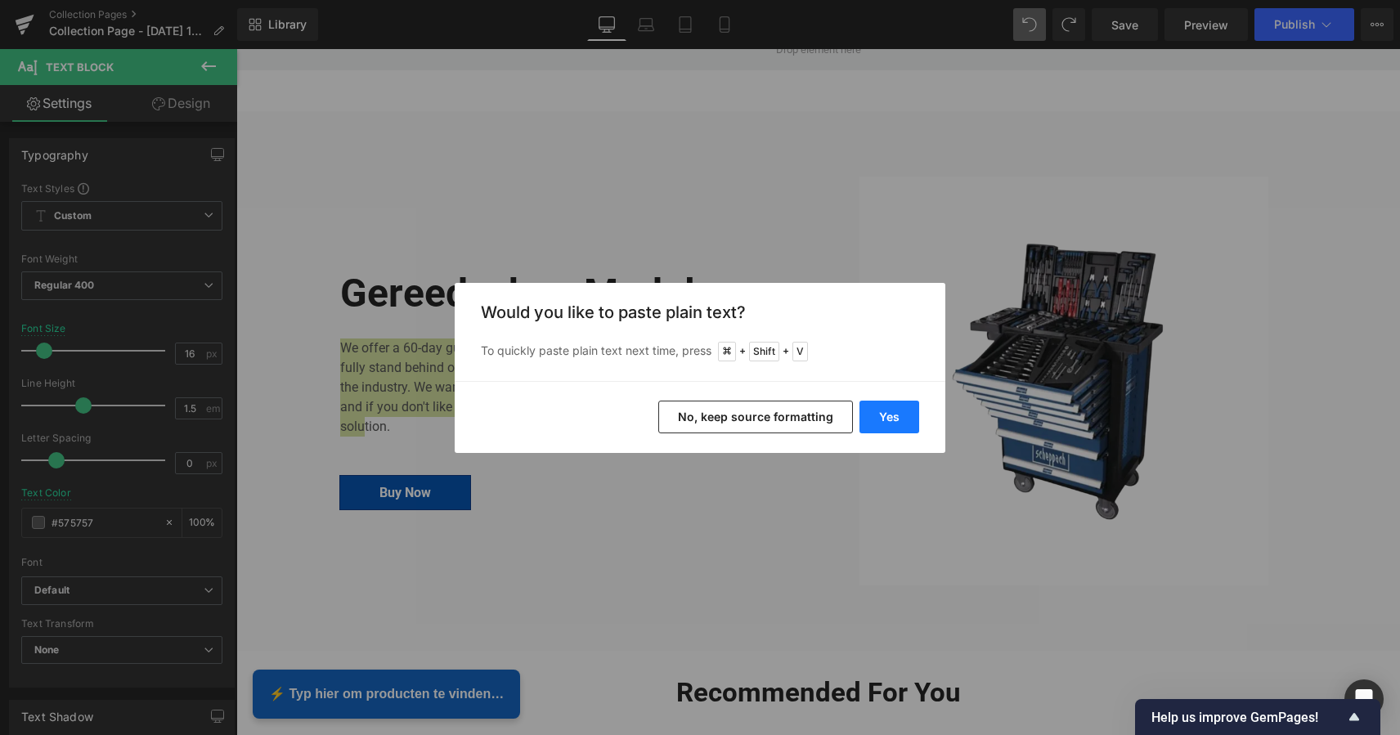
click at [916, 422] on button "Yes" at bounding box center [889, 417] width 60 height 33
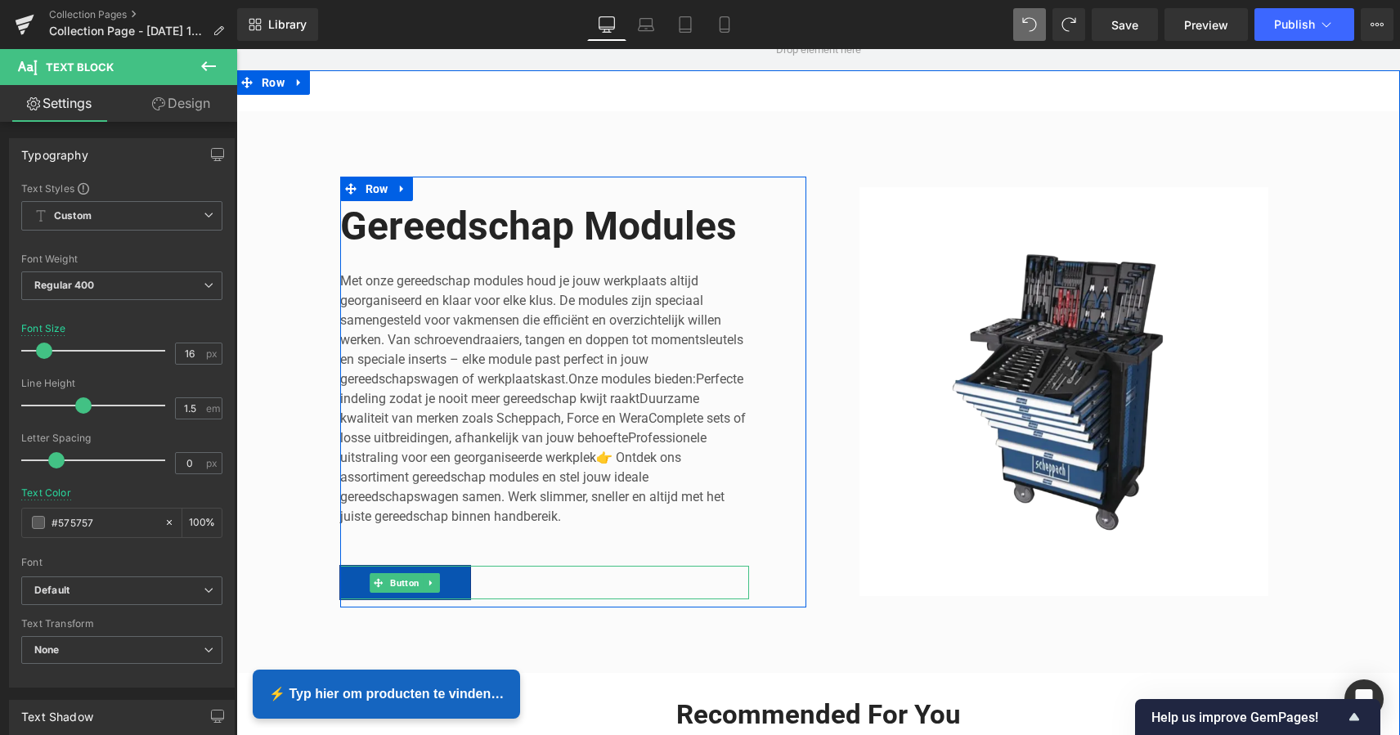
click at [429, 581] on icon at bounding box center [430, 583] width 2 height 6
click at [436, 580] on icon at bounding box center [439, 582] width 9 height 9
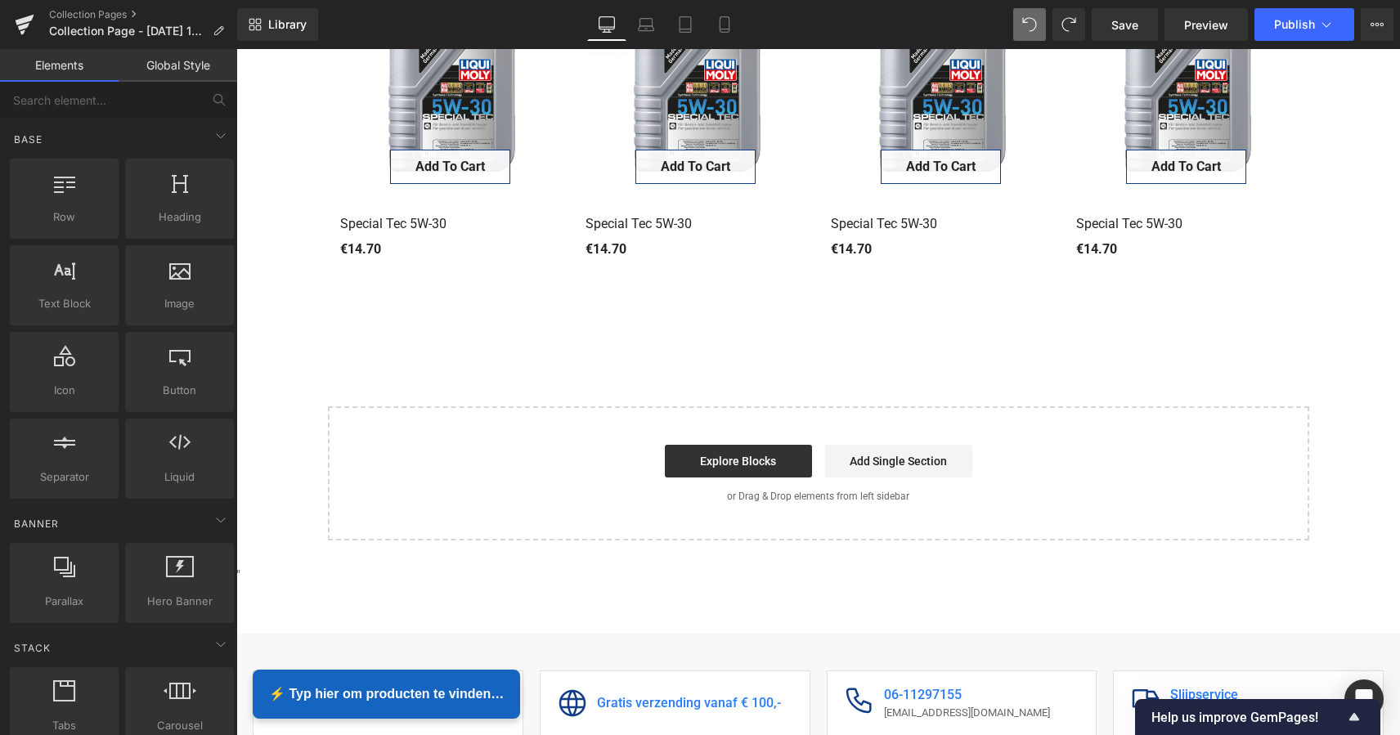
scroll to position [983, 0]
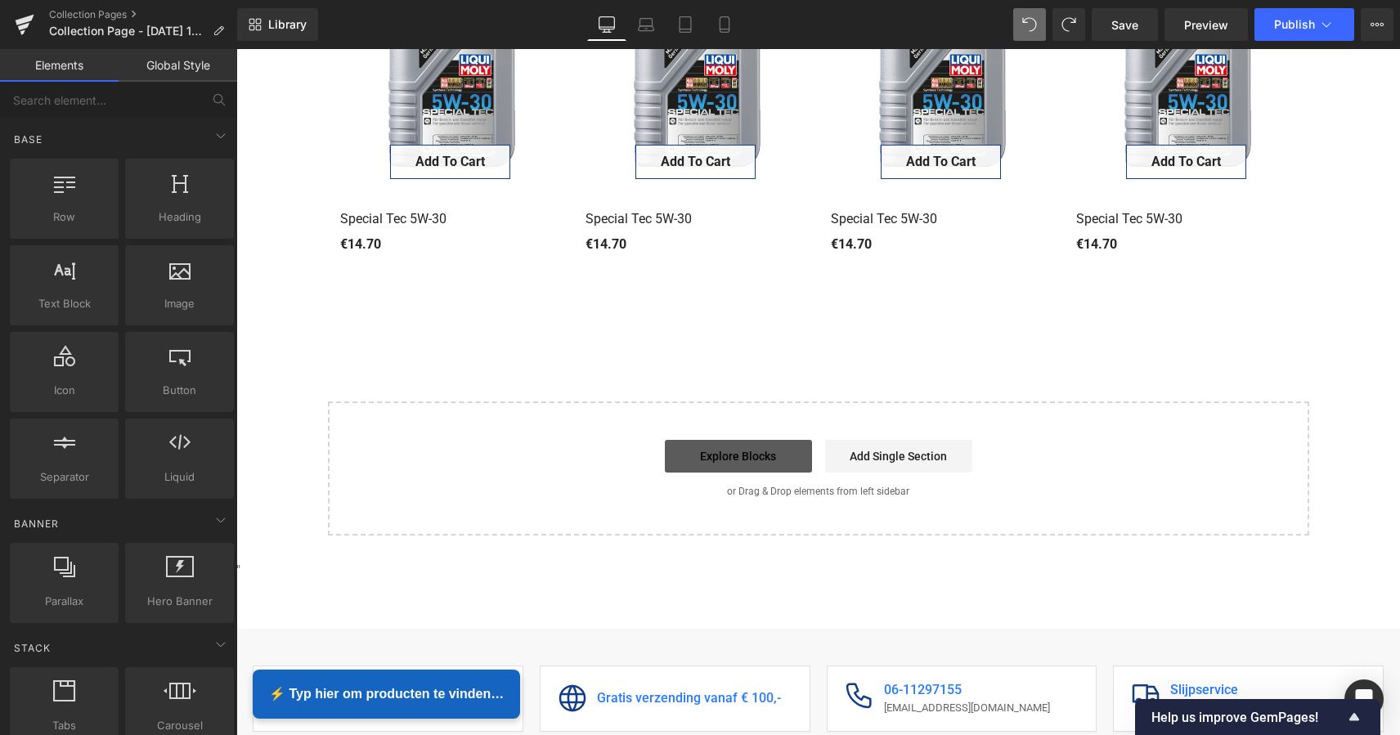
click at [750, 446] on link "Explore Blocks" at bounding box center [738, 456] width 147 height 33
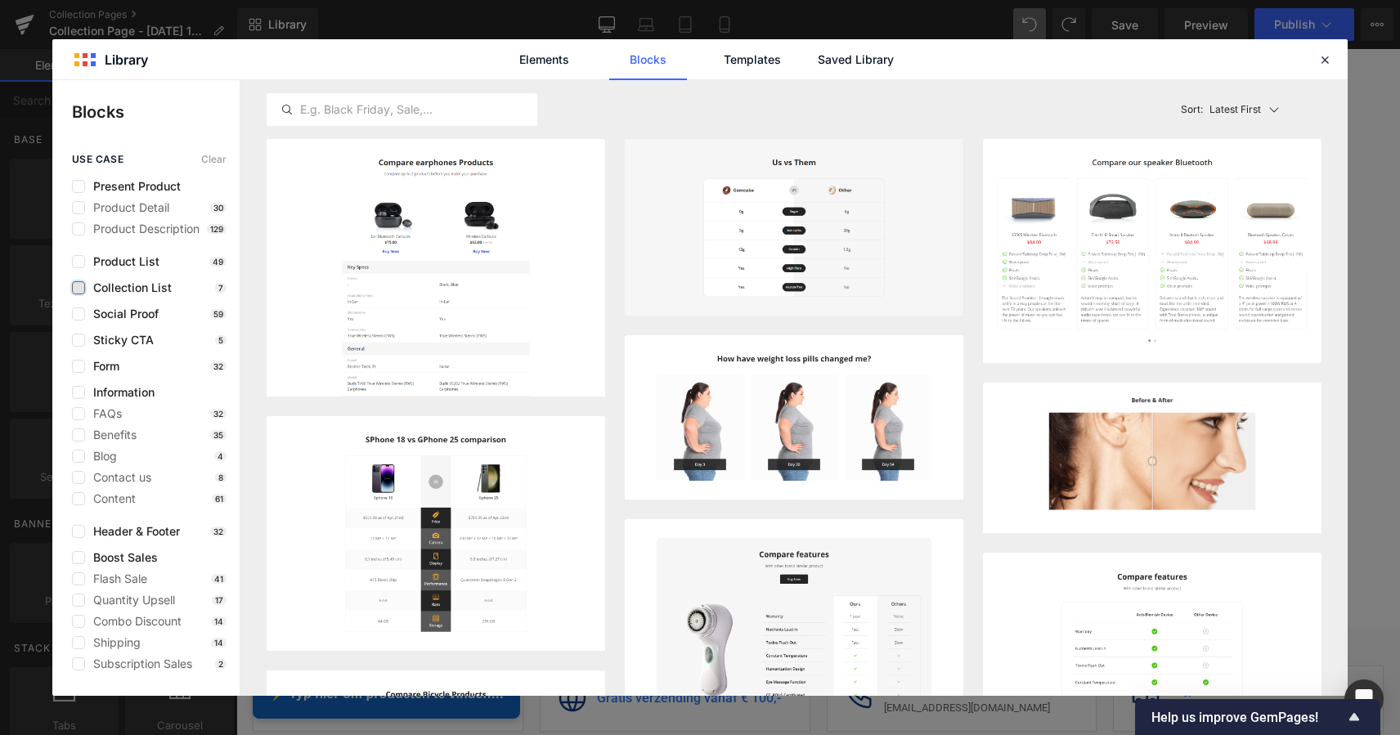
click at [80, 287] on label at bounding box center [78, 287] width 13 height 13
click at [78, 288] on input "checkbox" at bounding box center [78, 288] width 0 height 0
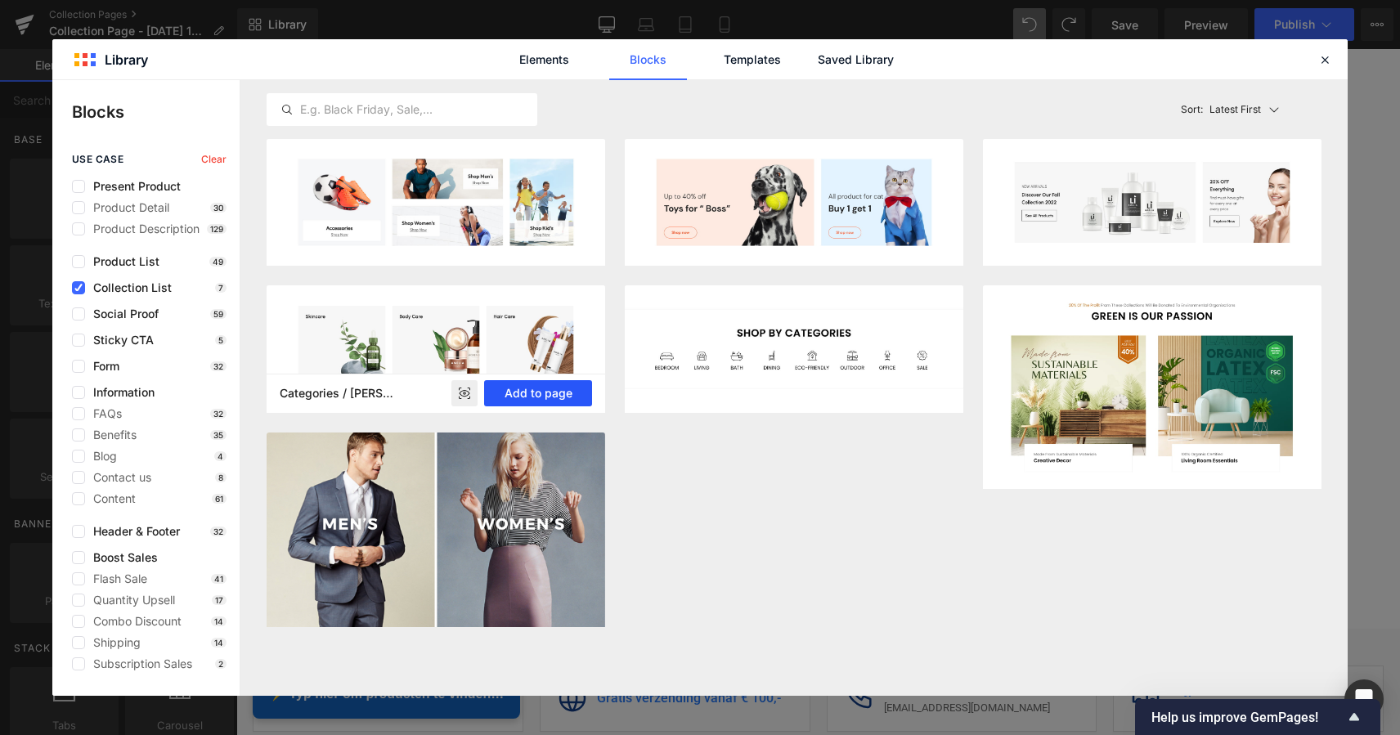
click at [553, 394] on button "Add to page" at bounding box center [538, 393] width 108 height 26
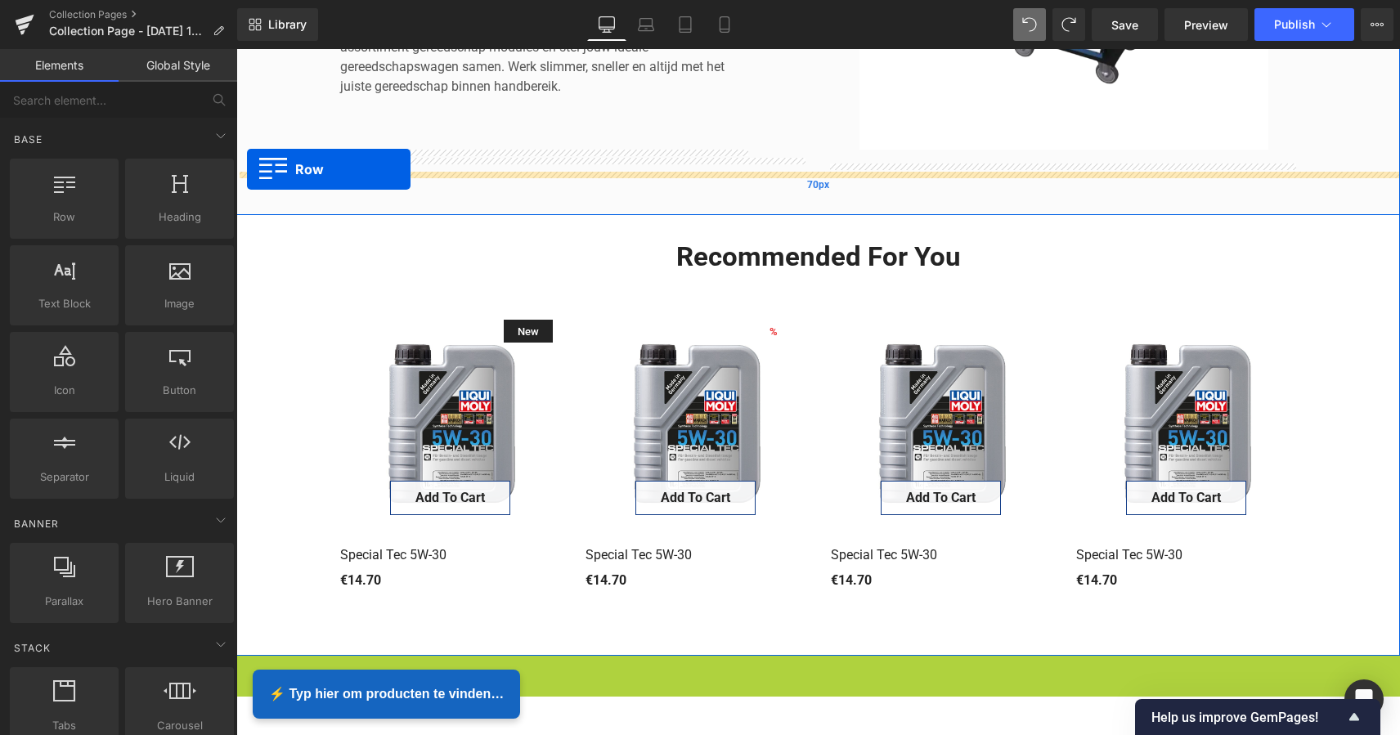
scroll to position [633, 0]
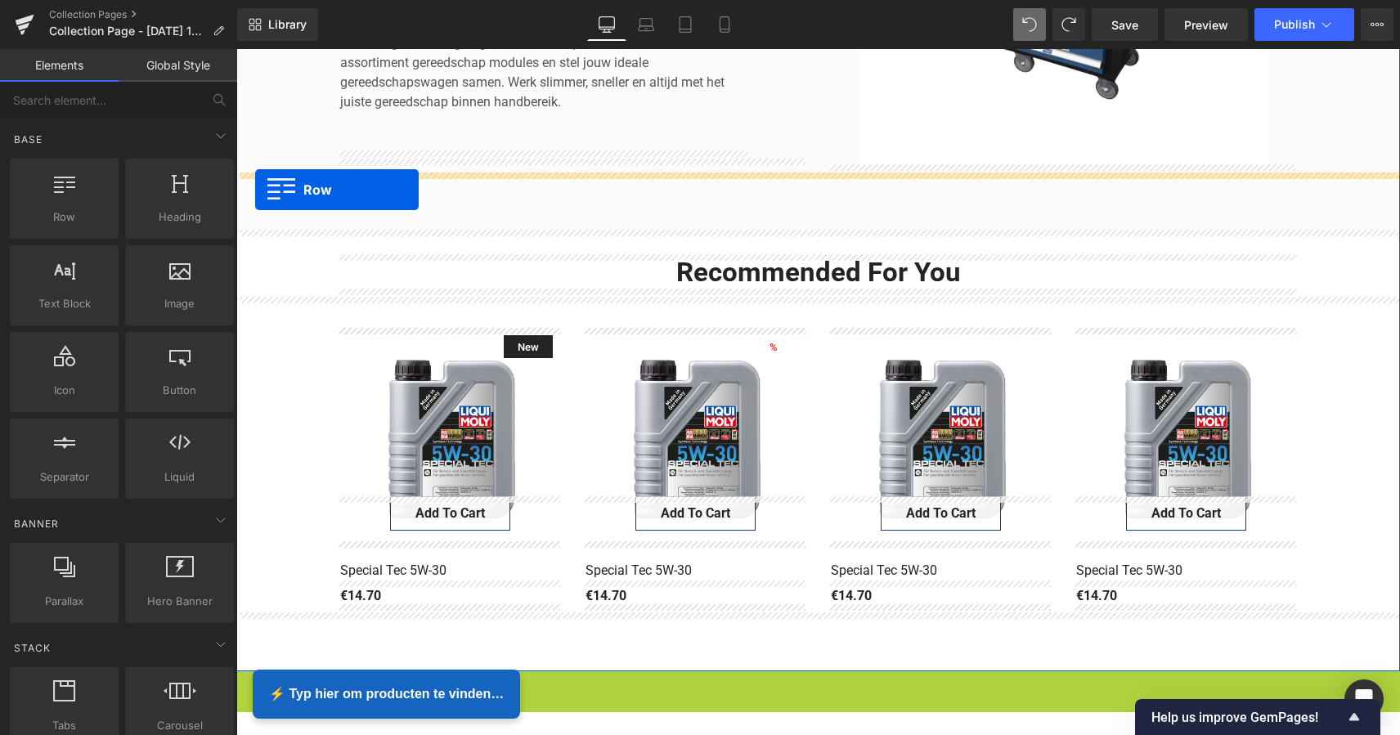
drag, startPoint x: 246, startPoint y: 380, endPoint x: 255, endPoint y: 190, distance: 190.7
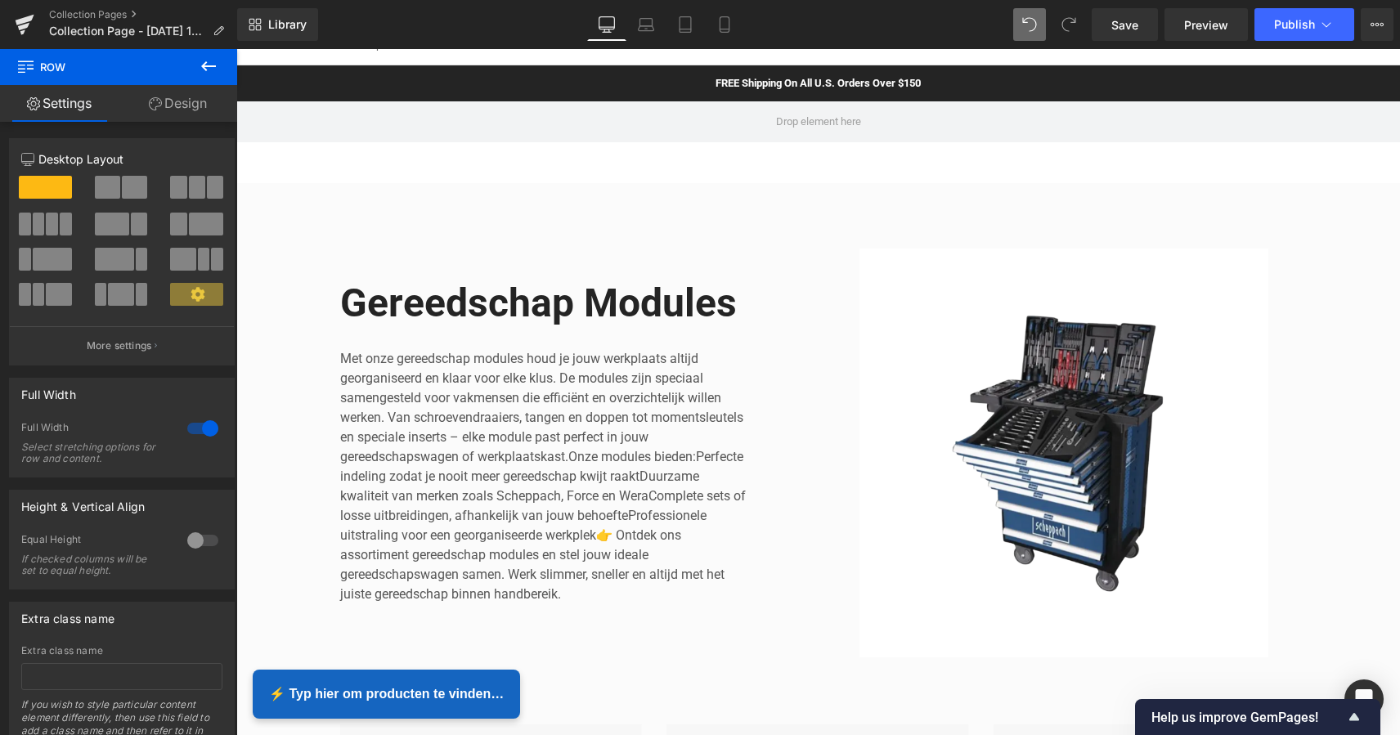
scroll to position [142, 0]
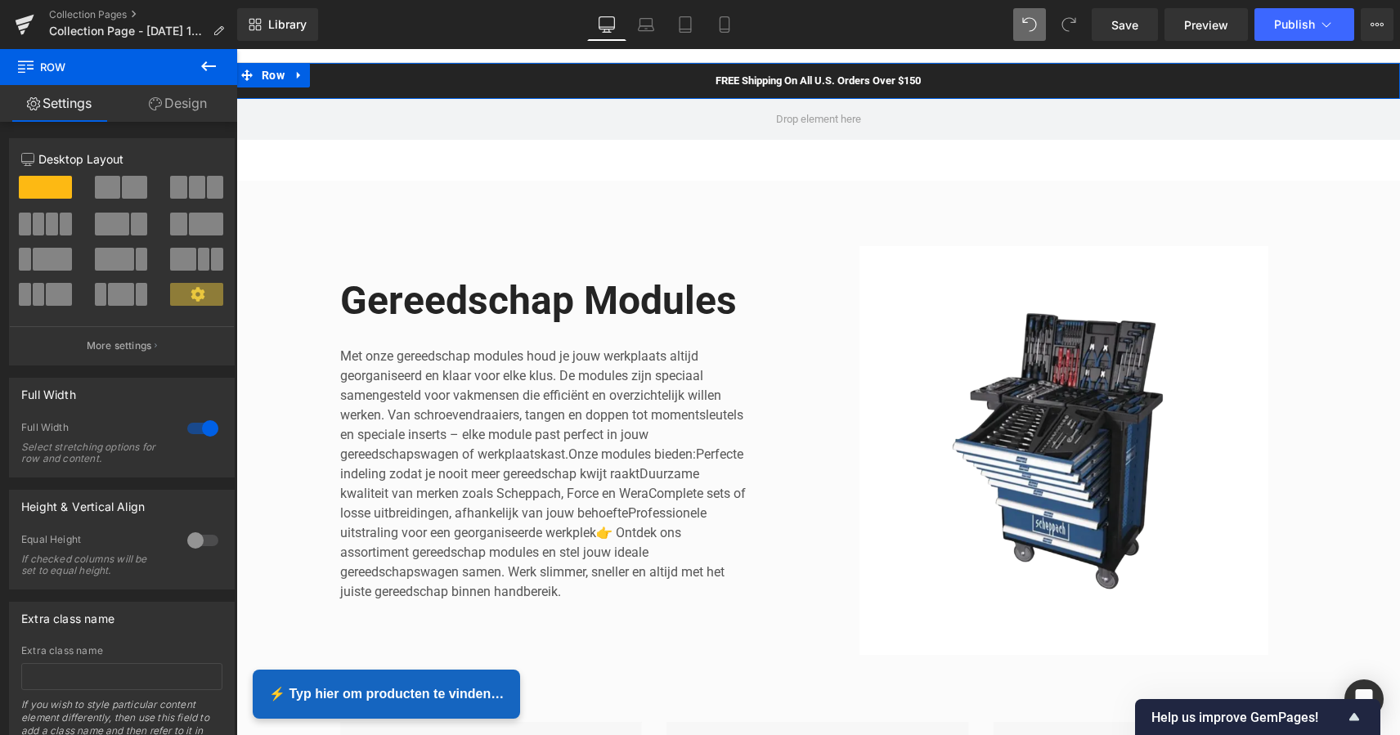
click at [294, 80] on icon at bounding box center [298, 75] width 11 height 12
click at [339, 77] on icon at bounding box center [341, 74] width 11 height 11
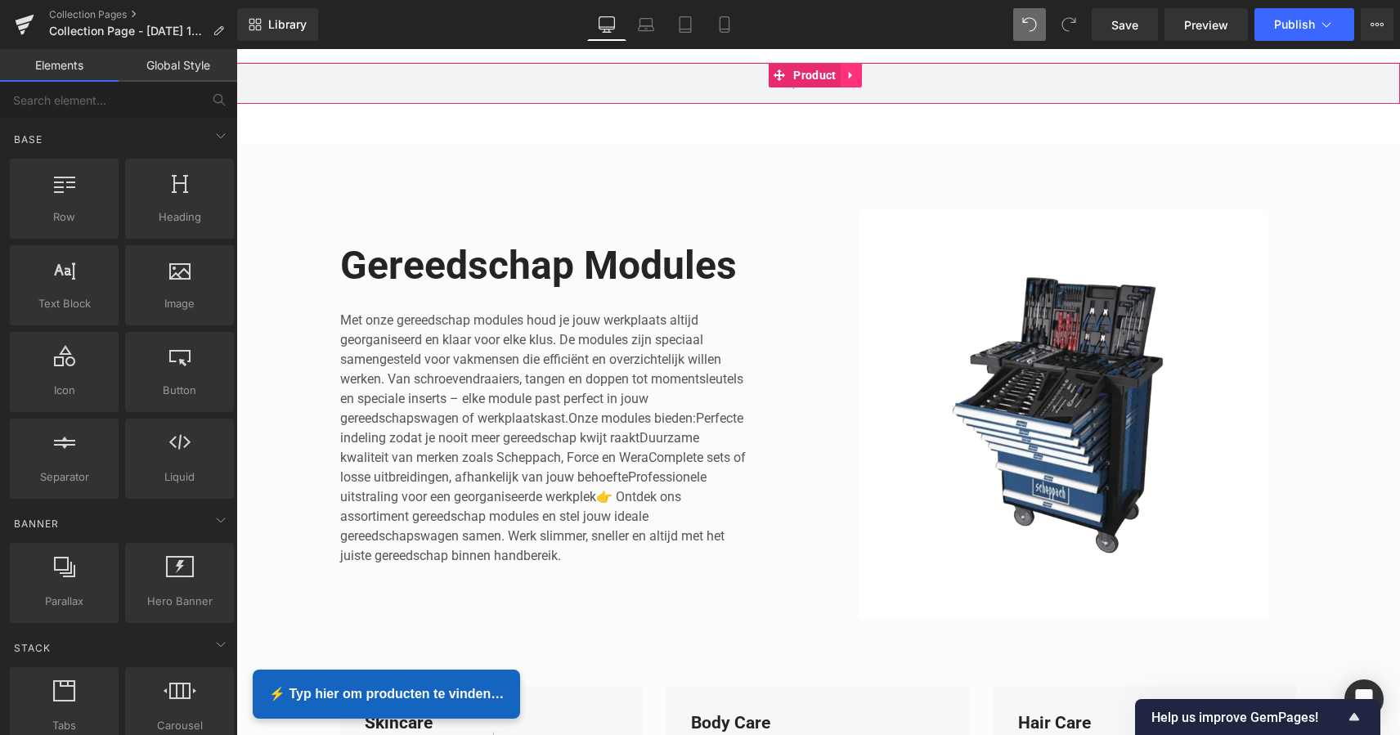
click at [848, 77] on icon at bounding box center [849, 75] width 3 height 7
click at [856, 74] on icon at bounding box center [861, 74] width 11 height 11
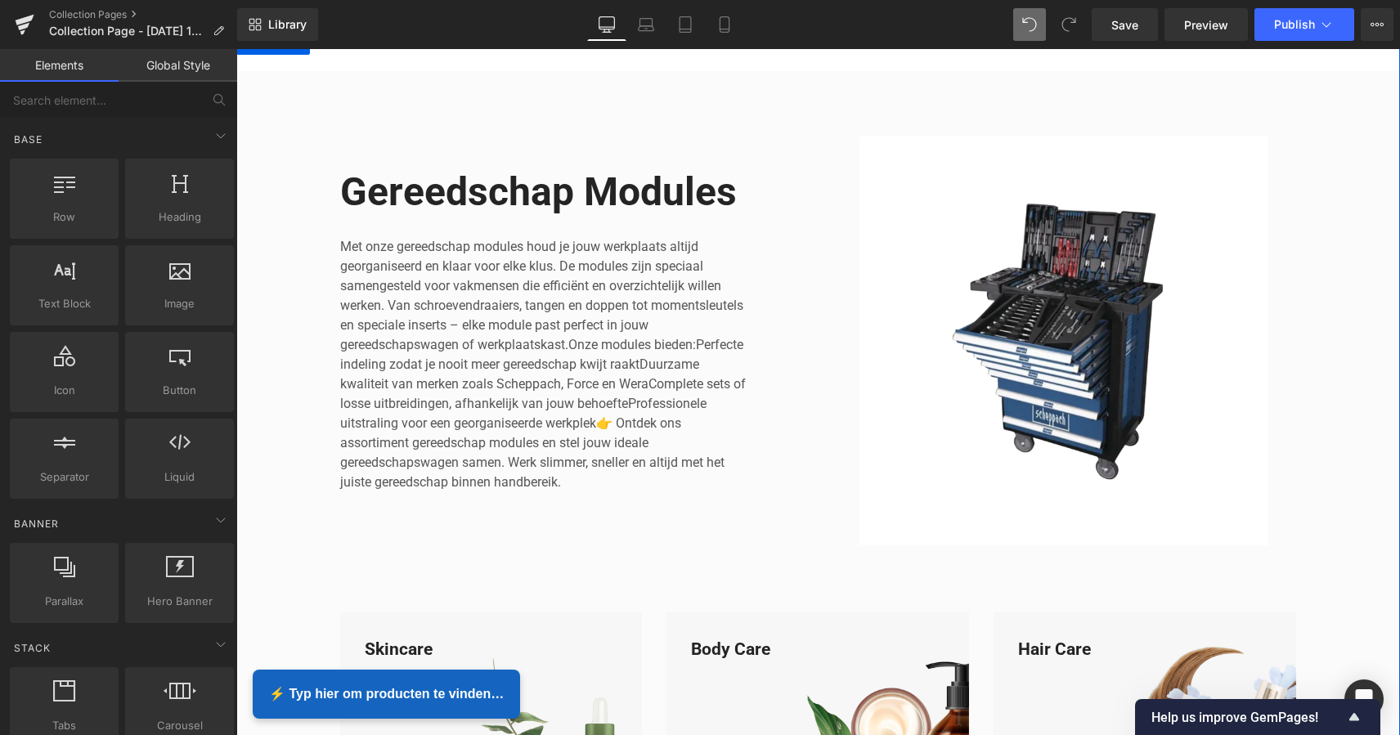
scroll to position [178, 0]
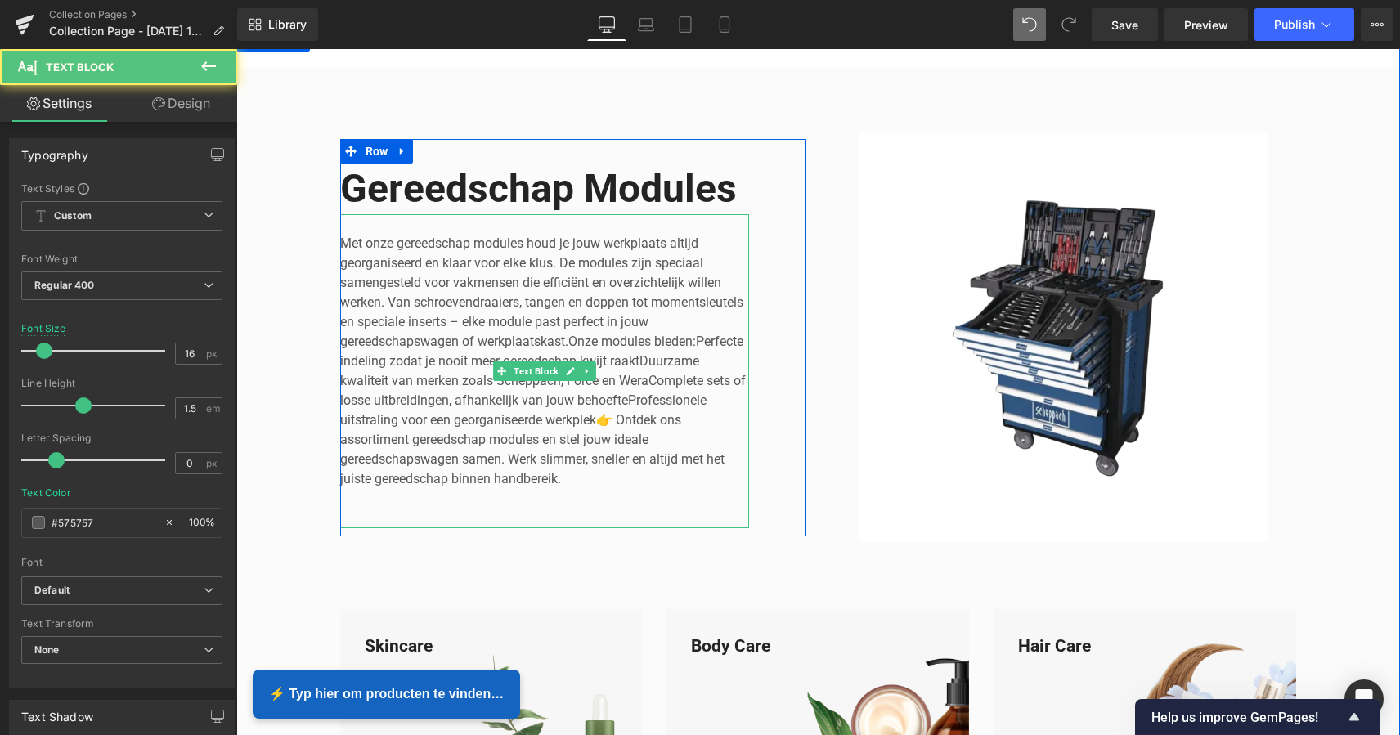
click at [639, 357] on p "Met onze gereedschap modules houd je jouw werkplaats altijd georganiseerd en kl…" at bounding box center [544, 361] width 409 height 255
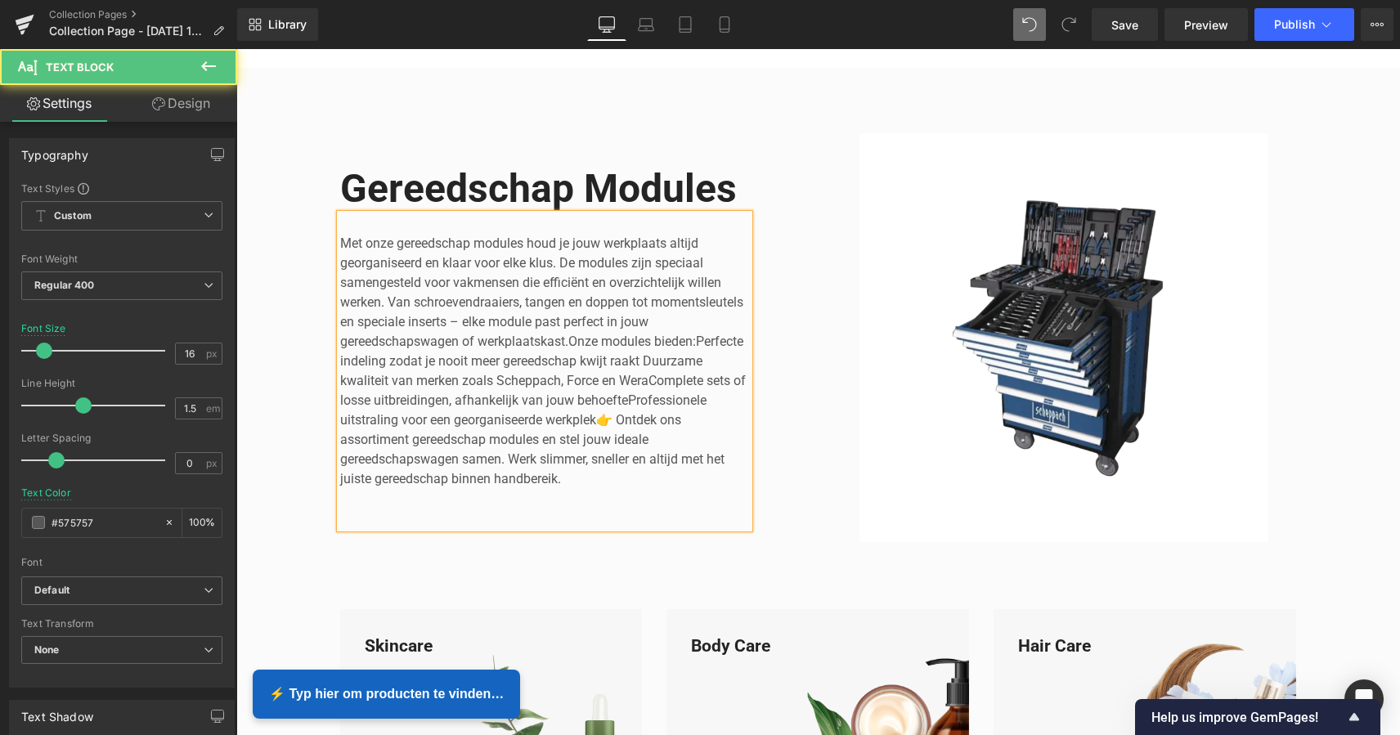
click at [646, 380] on p "Met onze gereedschap modules houd je jouw werkplaats altijd georganiseerd en kl…" at bounding box center [544, 361] width 409 height 255
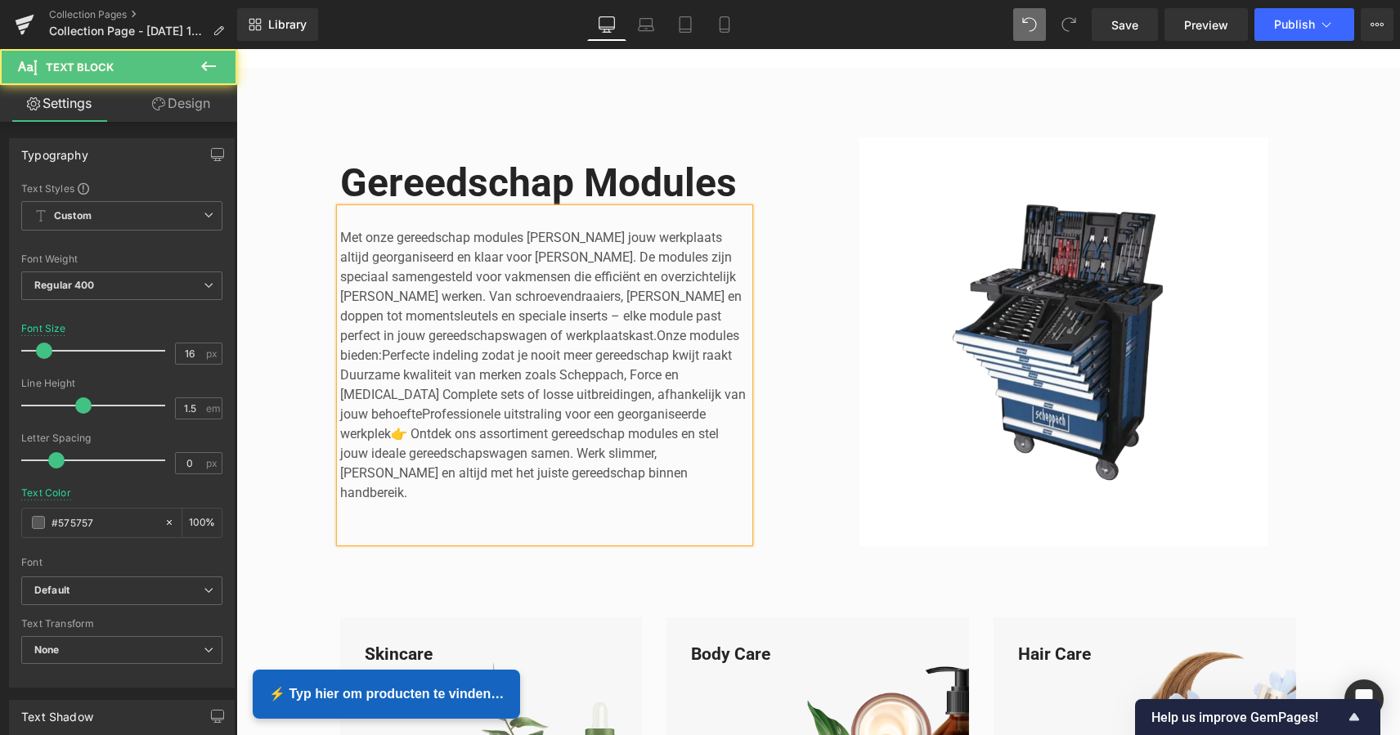
click at [540, 342] on p "Met onze gereedschap modules houd je jouw werkplaats altijd georganiseerd en kl…" at bounding box center [544, 365] width 409 height 275
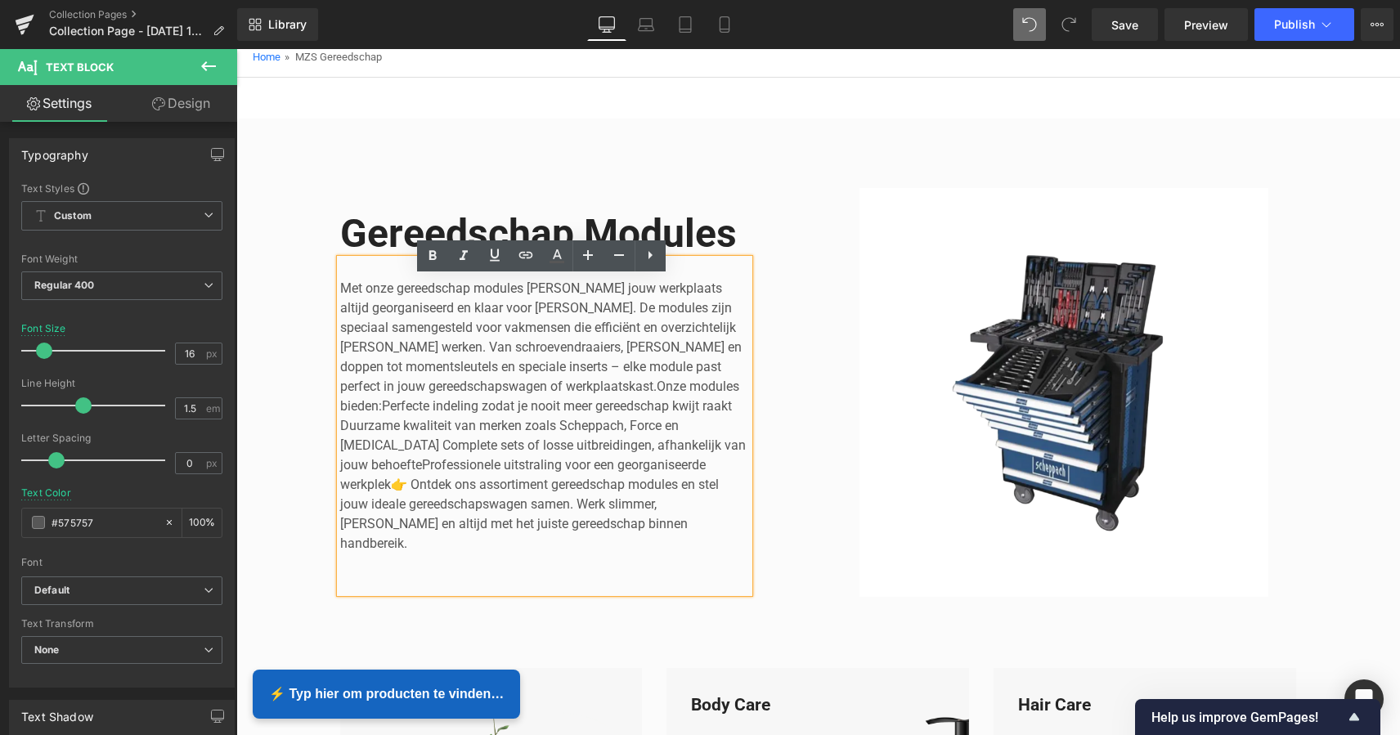
scroll to position [114, 0]
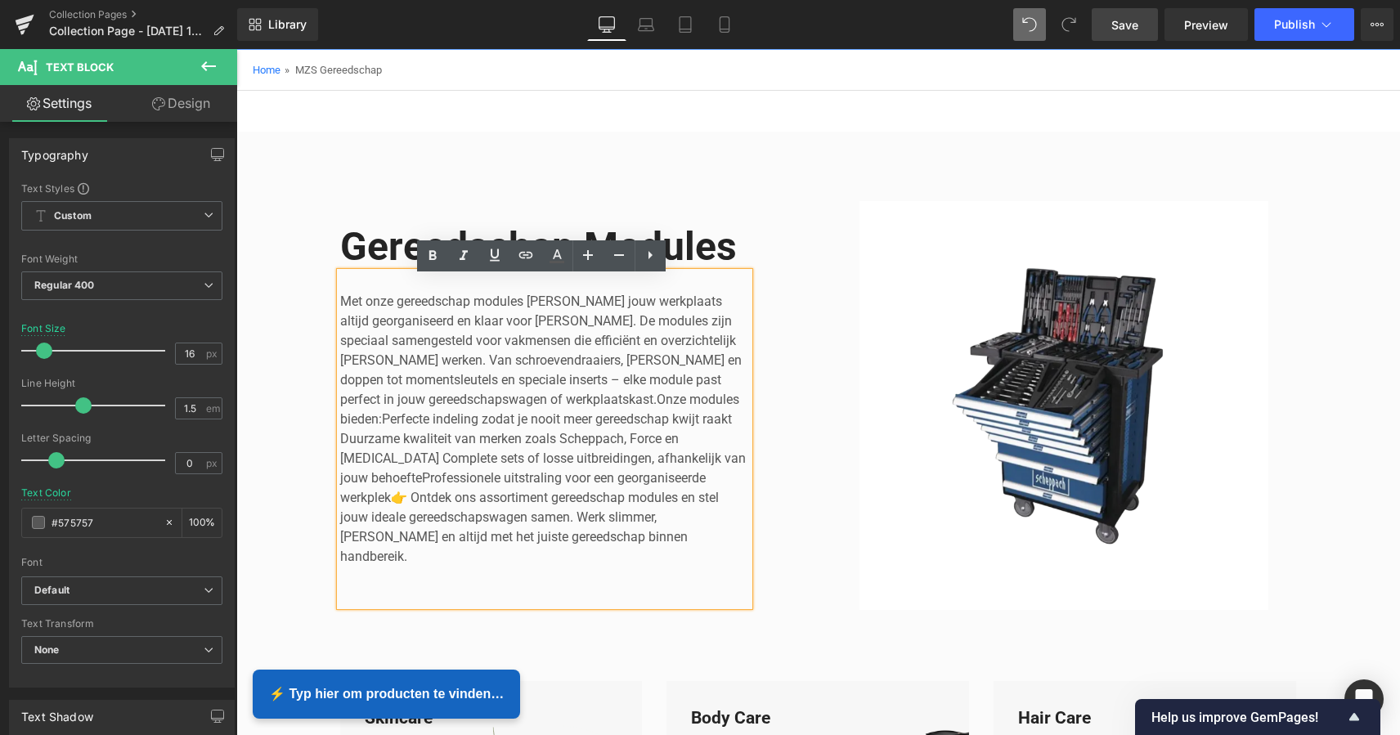
click at [1140, 30] on link "Save" at bounding box center [1124, 24] width 66 height 33
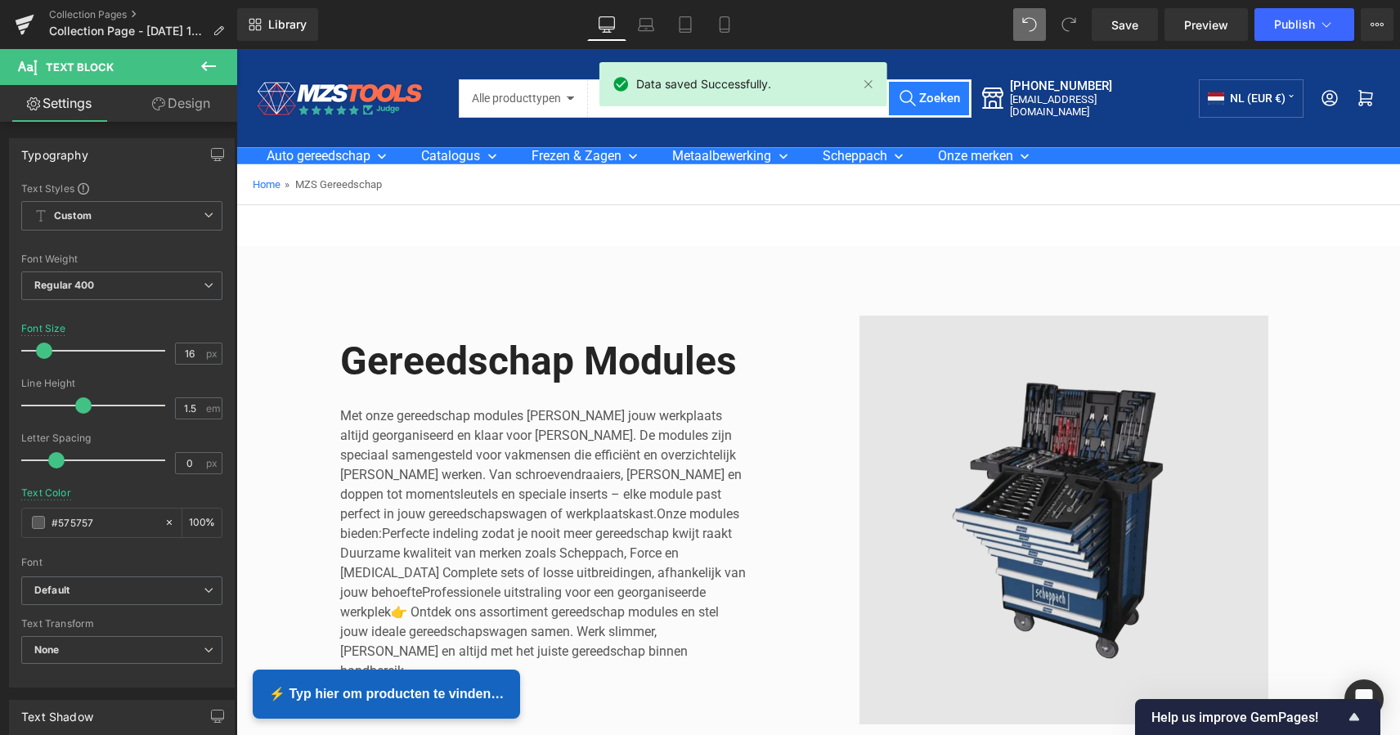
scroll to position [0, 0]
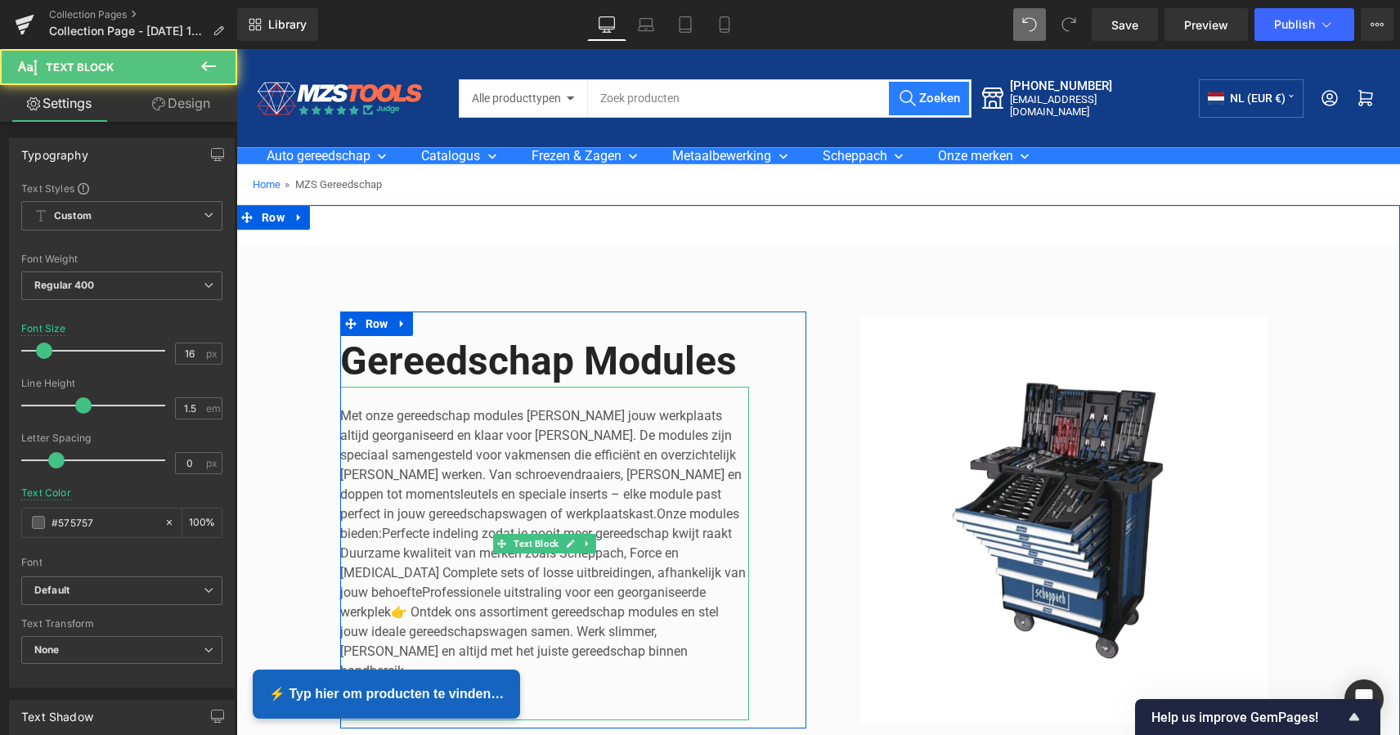
click at [342, 420] on p "Met onze gereedschap modules houd je jouw werkplaats altijd georganiseerd en kl…" at bounding box center [544, 543] width 409 height 275
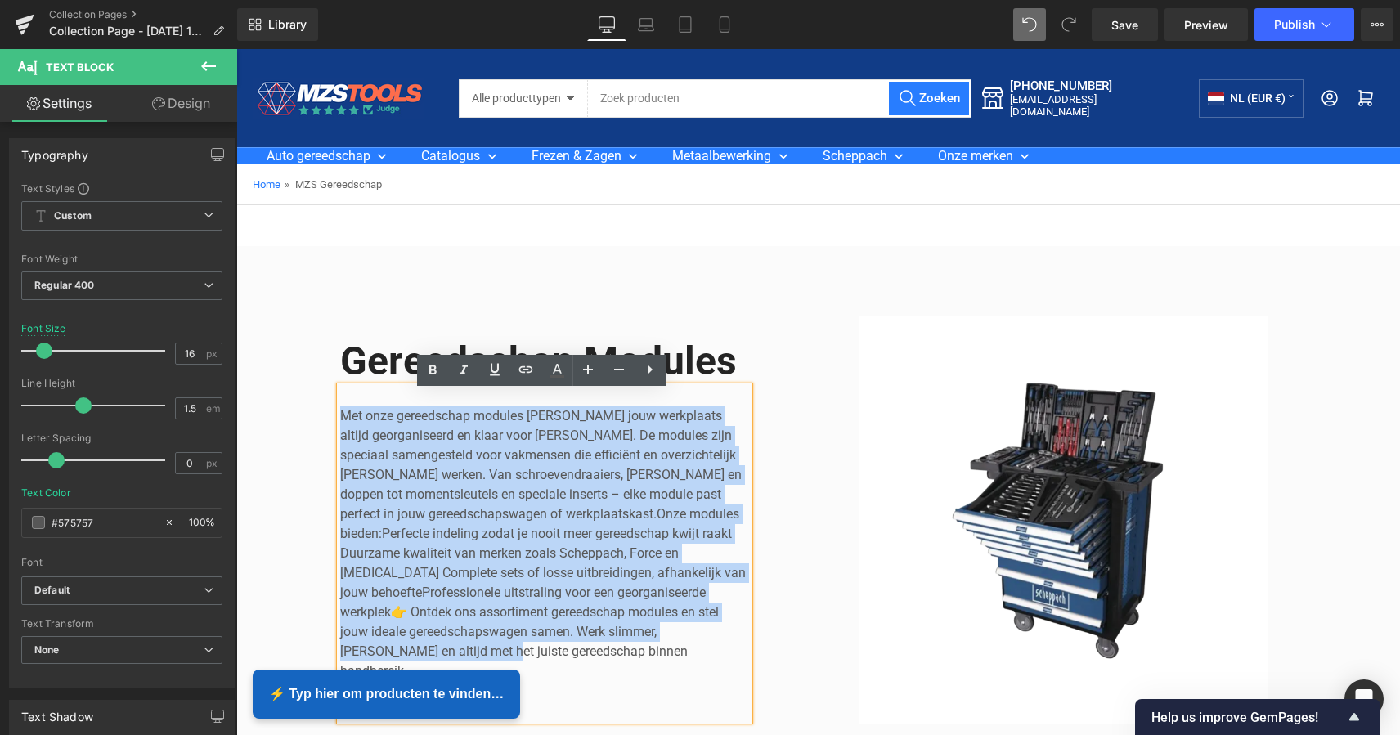
drag, startPoint x: 339, startPoint y: 419, endPoint x: 592, endPoint y: 681, distance: 364.2
click at [592, 681] on div "Met onze gereedschap modules houd je jouw werkplaats altijd georganiseerd en kl…" at bounding box center [544, 554] width 409 height 334
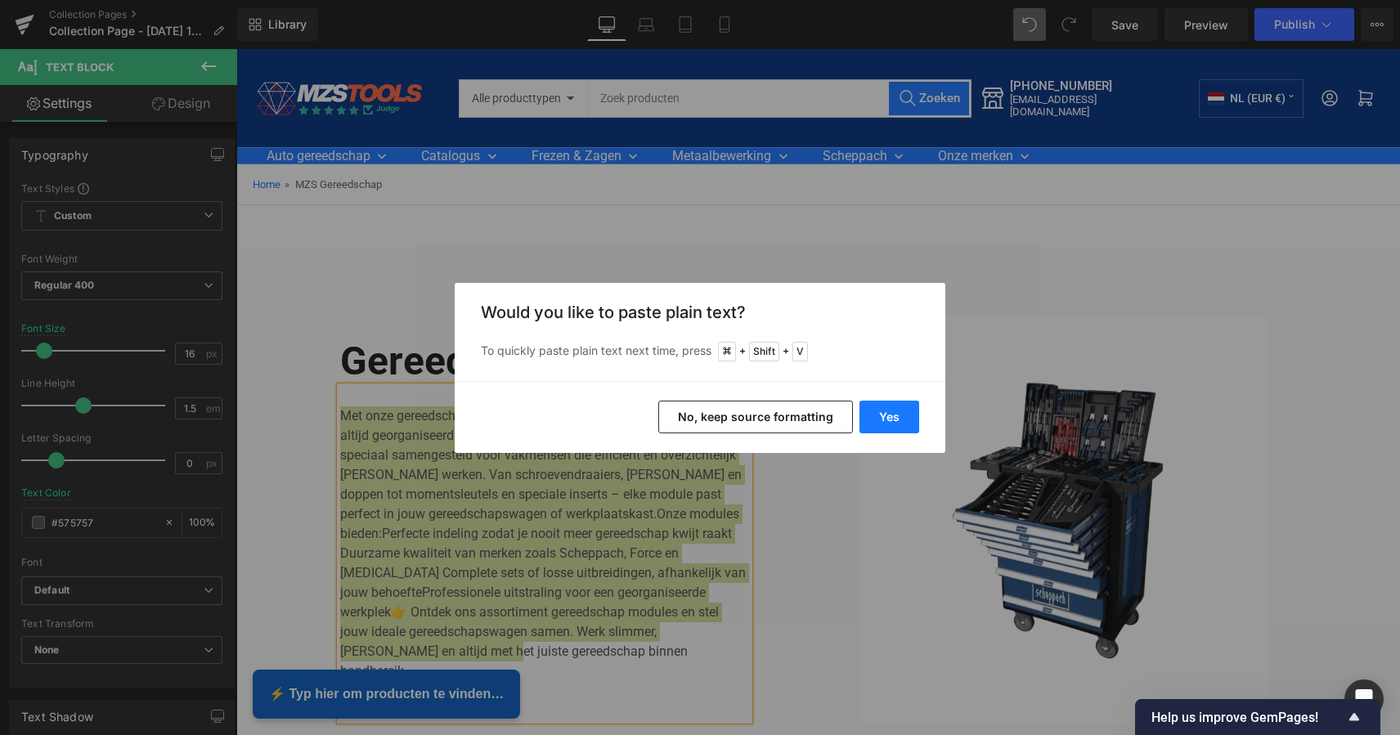
click at [893, 413] on button "Yes" at bounding box center [889, 417] width 60 height 33
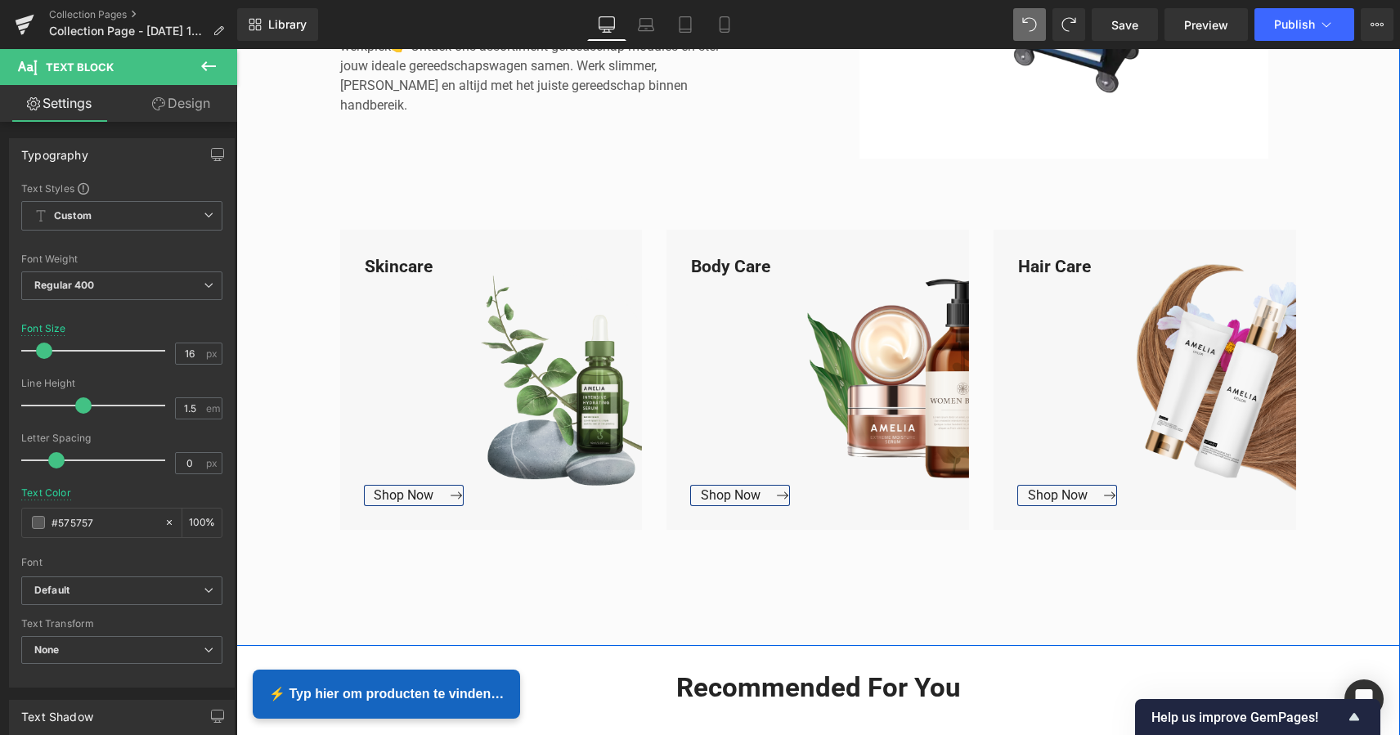
scroll to position [564, 0]
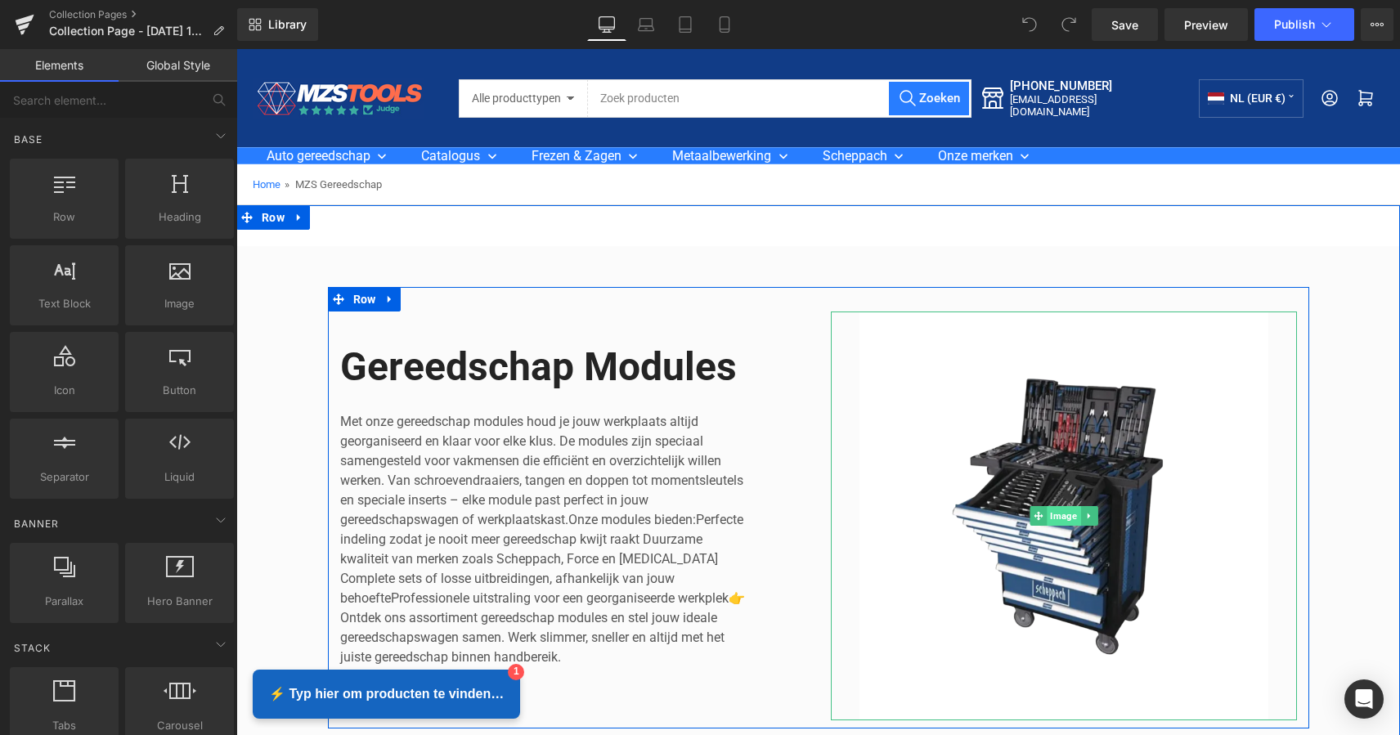
click at [1065, 515] on span "Image" at bounding box center [1063, 516] width 34 height 20
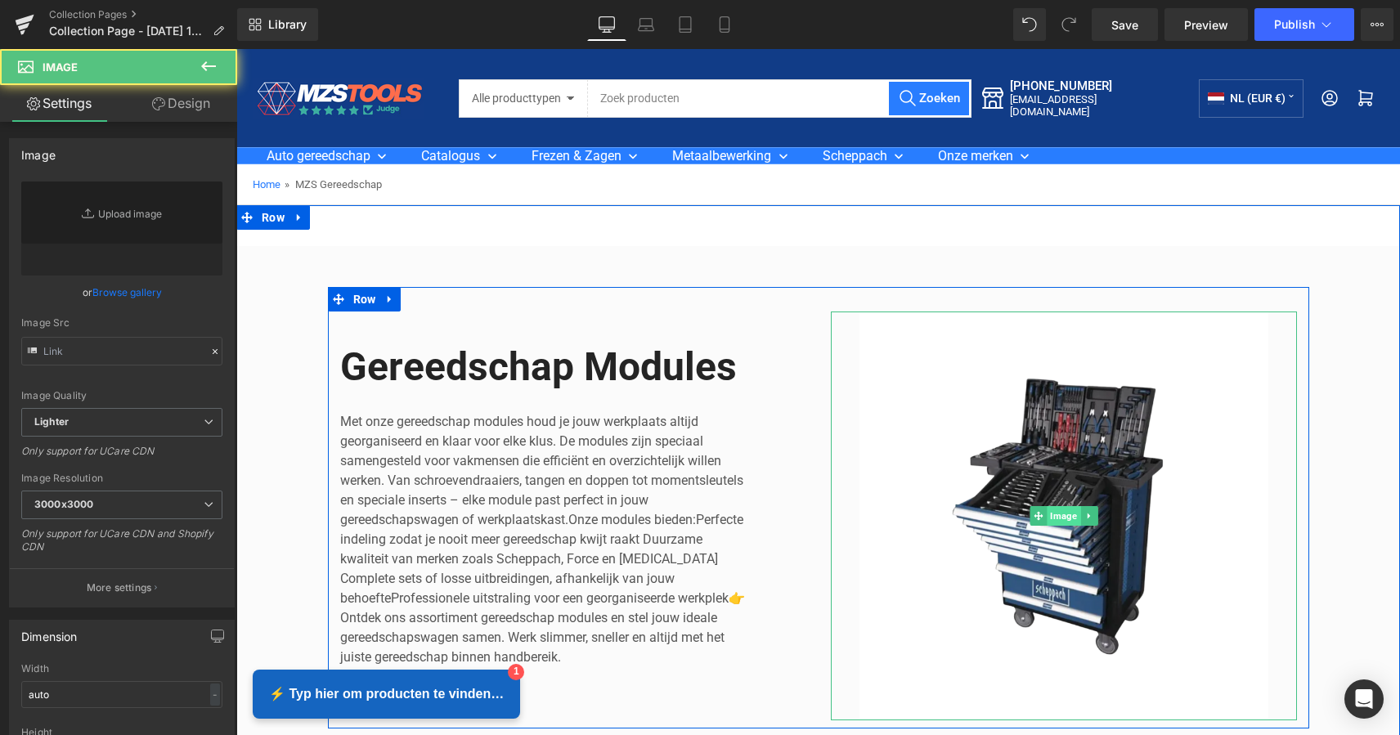
type input "[URL][DOMAIN_NAME]"
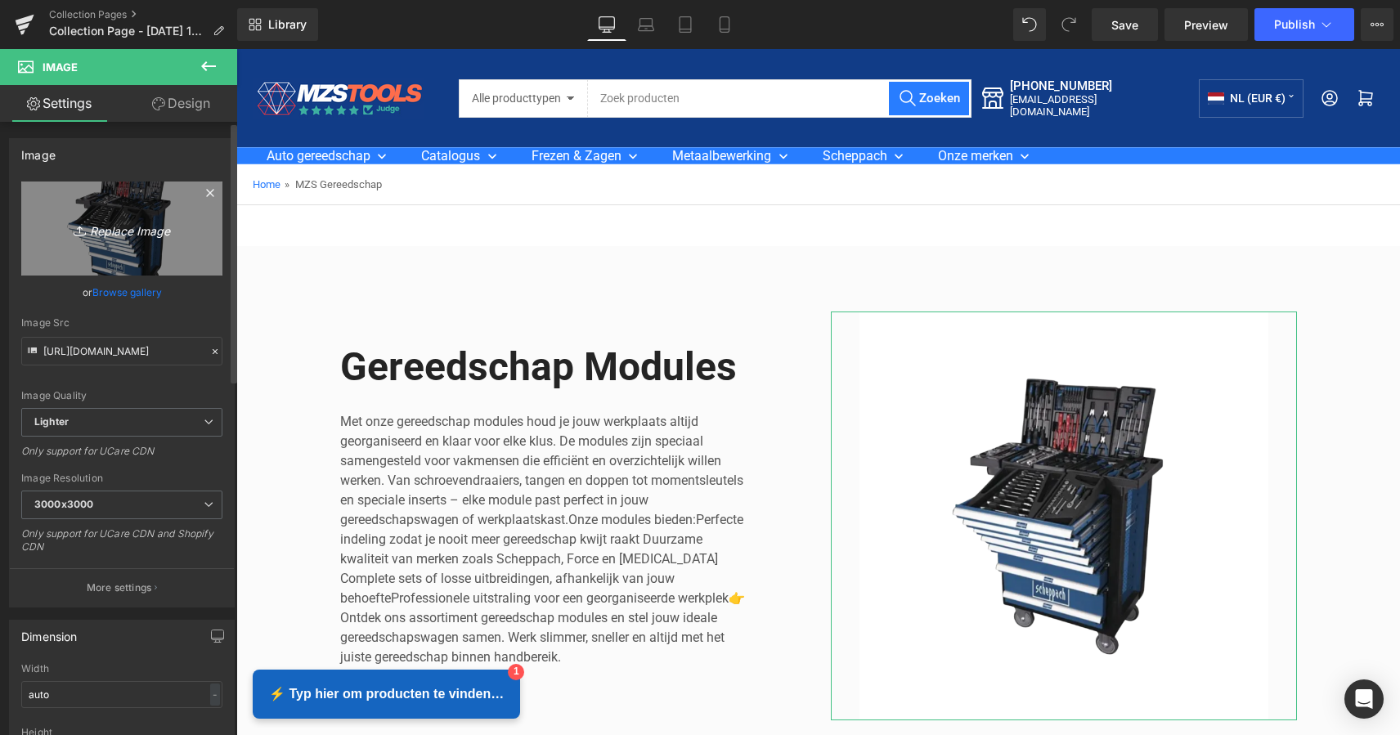
click at [123, 231] on icon "Replace Image" at bounding box center [121, 228] width 131 height 20
type input "C:\fakepath\Groen Modern Doe-het-zelf Instagram Stories (800 x 800 px).png"
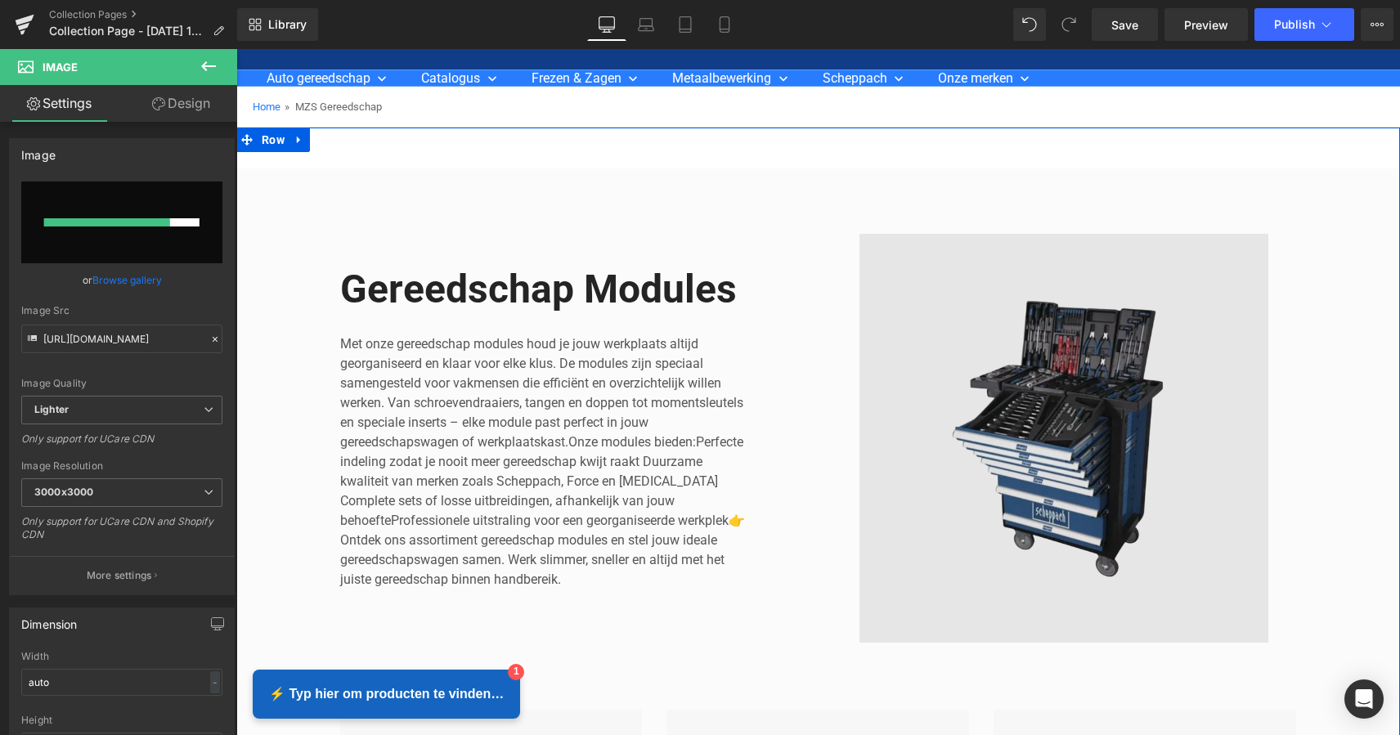
scroll to position [80, 0]
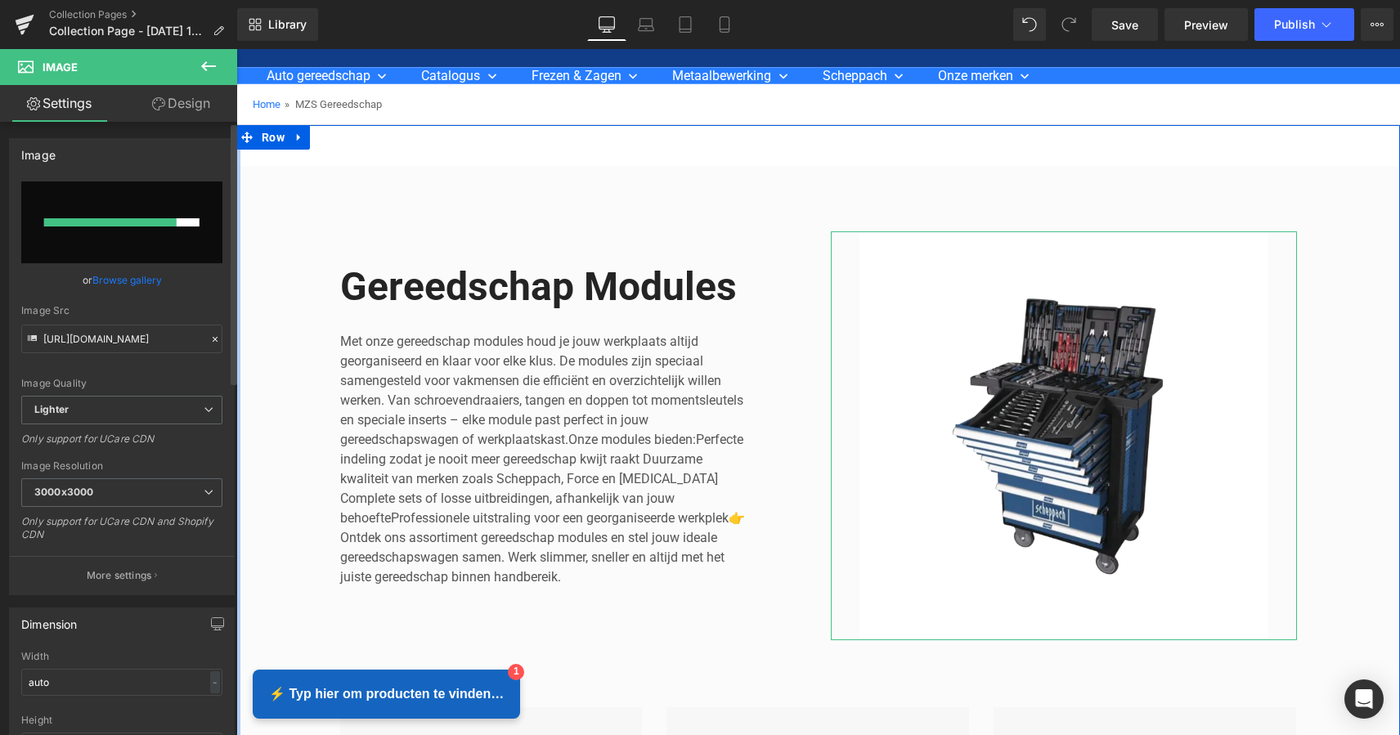
click at [135, 281] on link "Browse gallery" at bounding box center [126, 280] width 69 height 29
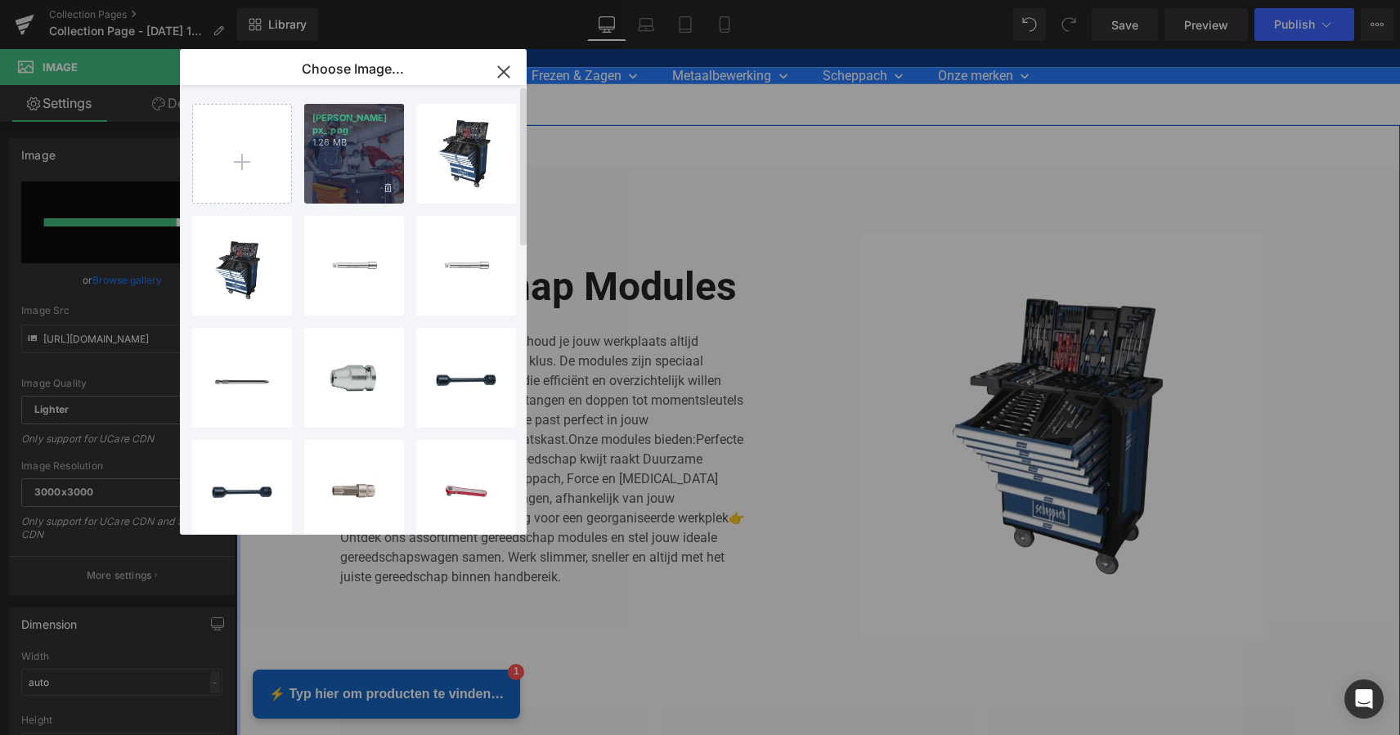
click at [348, 162] on div "[PERSON_NAME] px_.png 1.26 MB" at bounding box center [354, 154] width 100 height 100
type input "[URL][DOMAIN_NAME]"
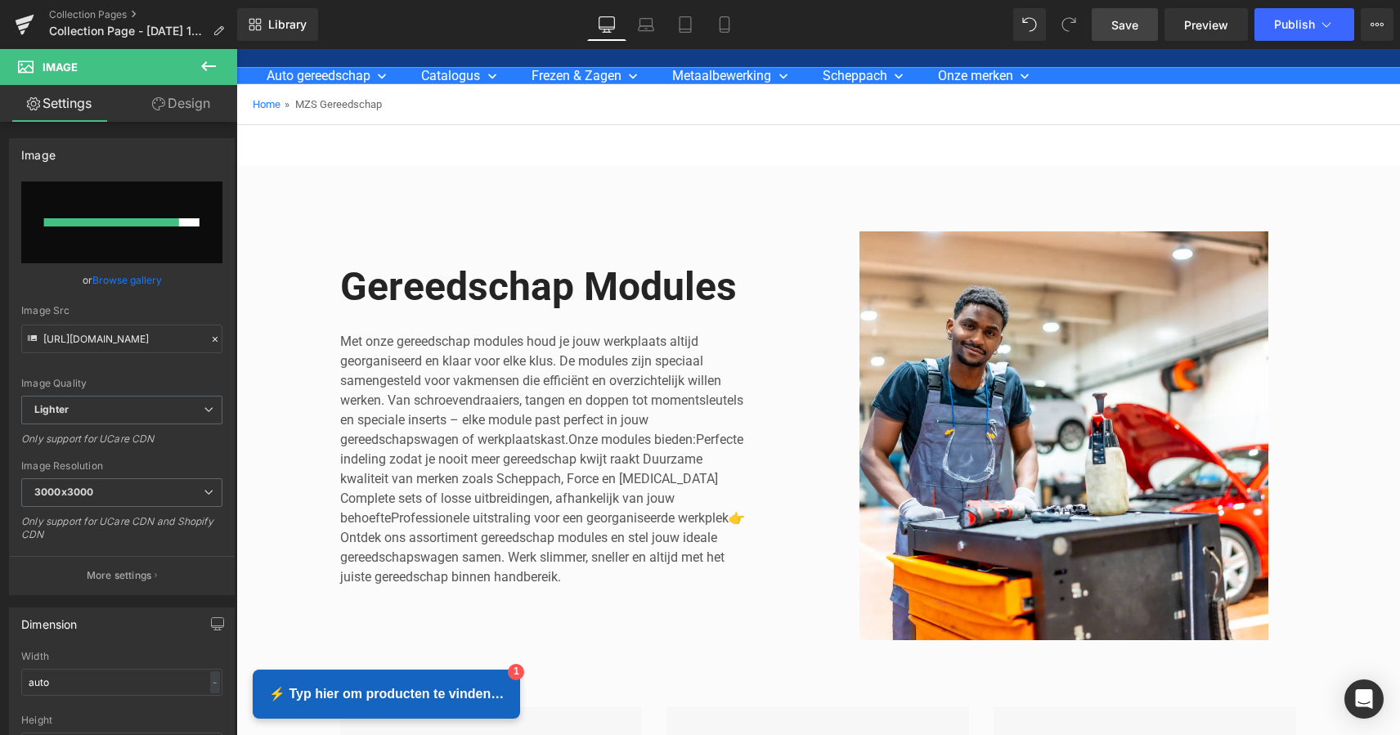
click at [1122, 24] on span "Save" at bounding box center [1124, 24] width 27 height 17
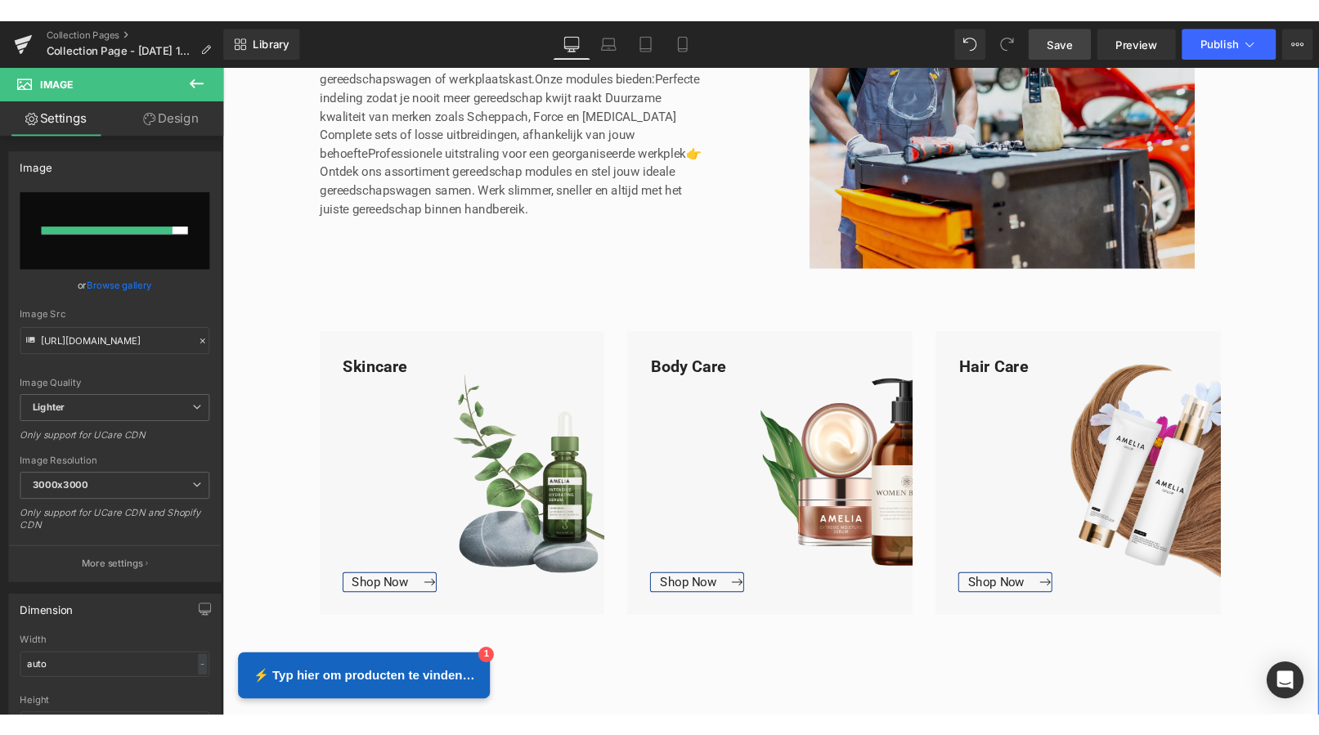
scroll to position [465, 0]
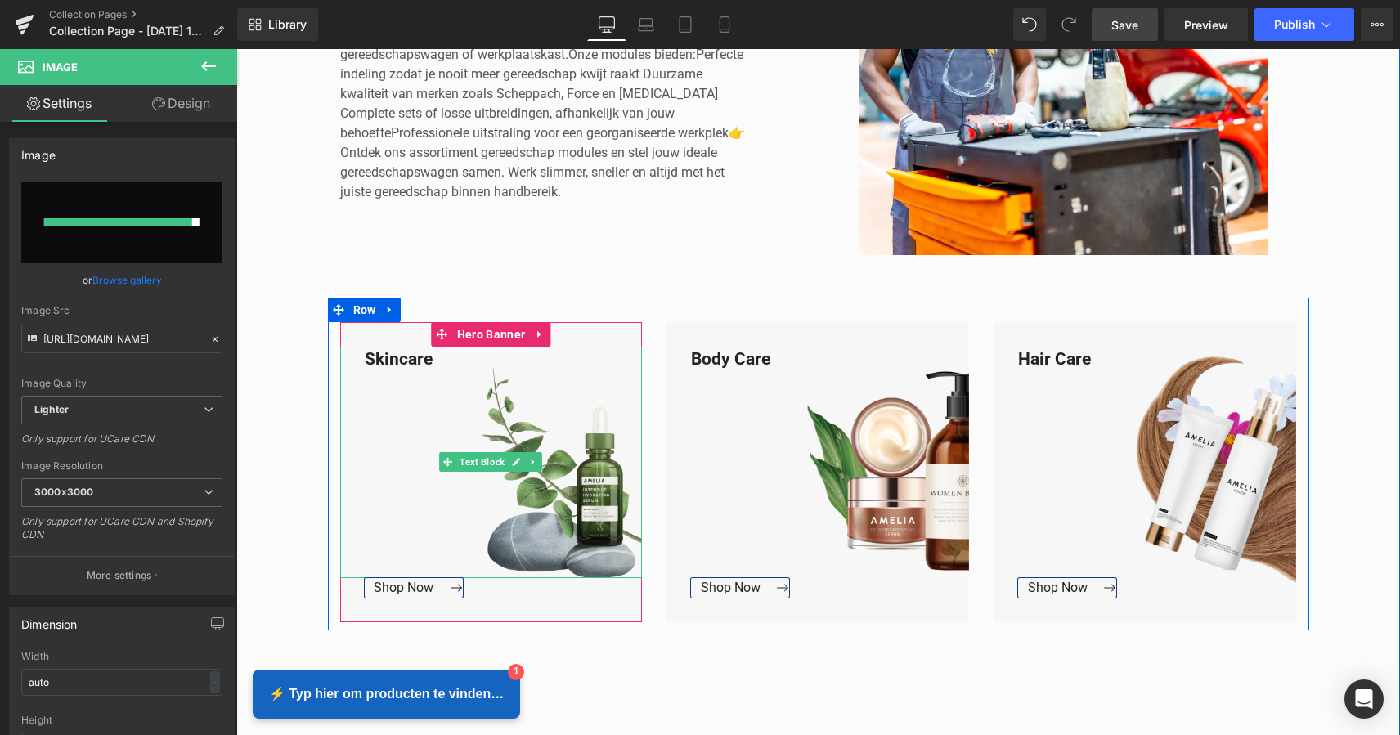
click at [427, 361] on div "Skincare" at bounding box center [491, 462] width 302 height 231
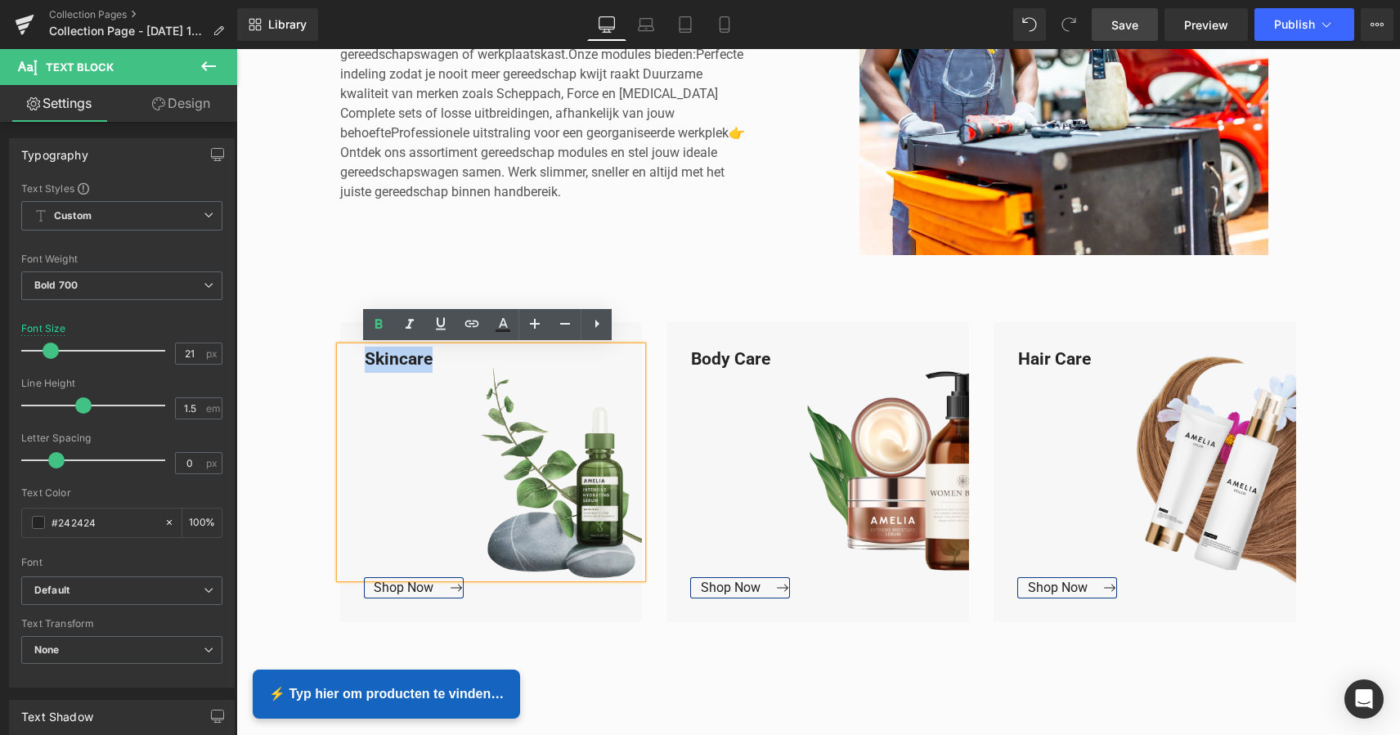
drag, startPoint x: 428, startPoint y: 360, endPoint x: 358, endPoint y: 357, distance: 70.3
click at [358, 357] on div "Skincare" at bounding box center [491, 462] width 302 height 231
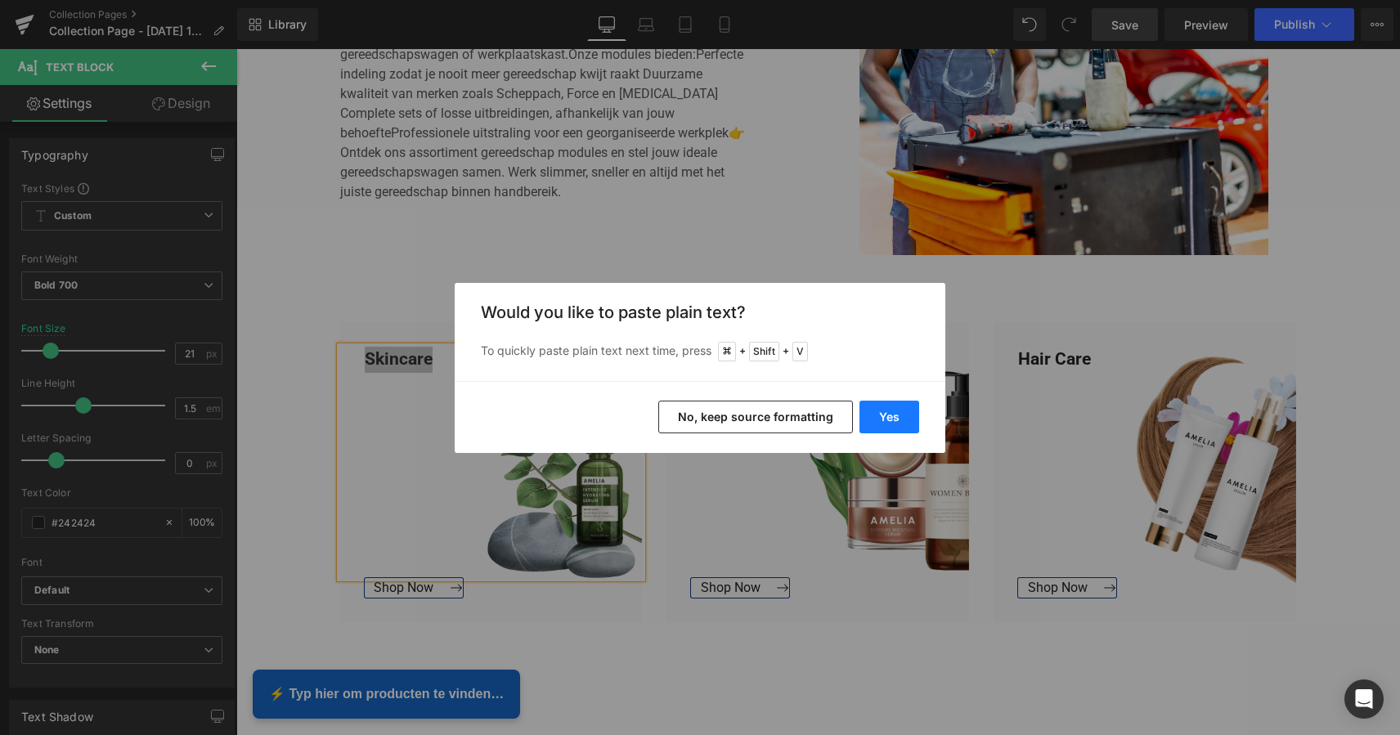
click at [884, 416] on button "Yes" at bounding box center [889, 417] width 60 height 33
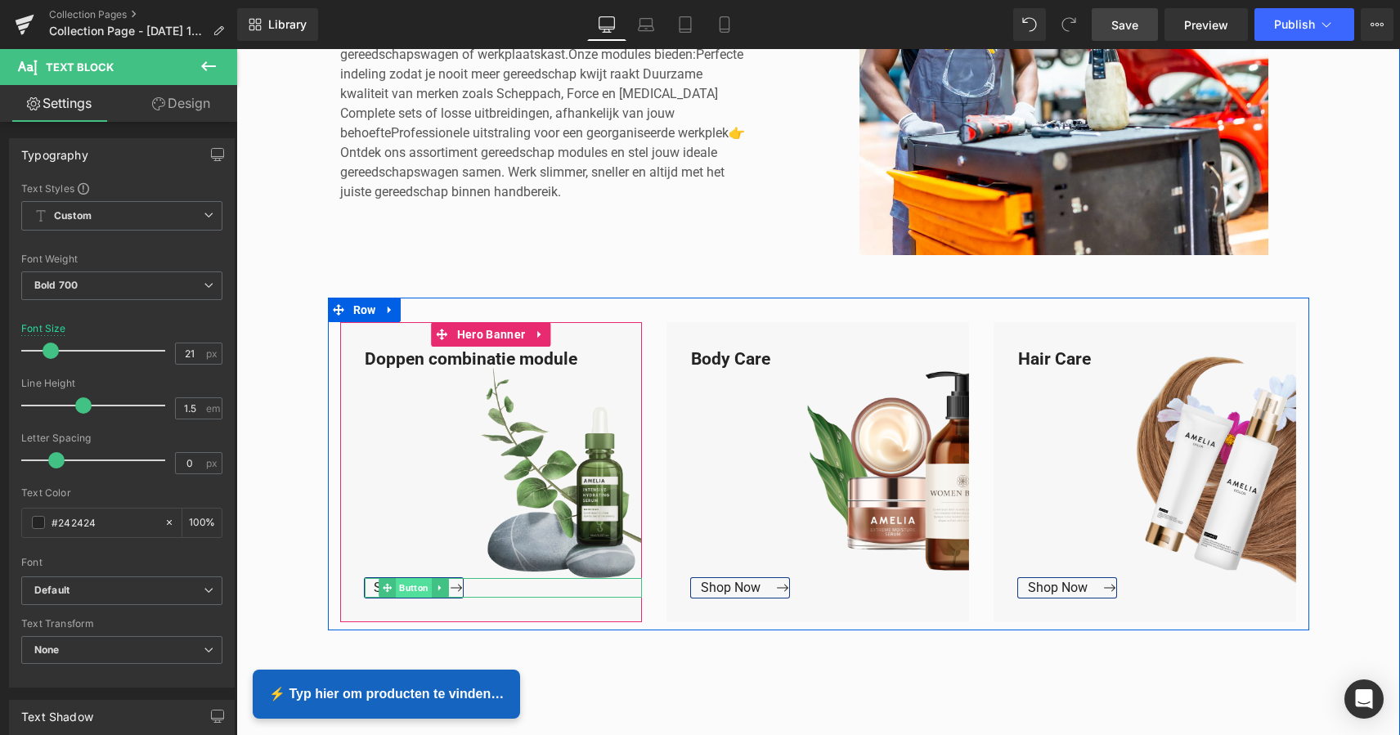
click at [406, 588] on span "Button" at bounding box center [414, 588] width 36 height 20
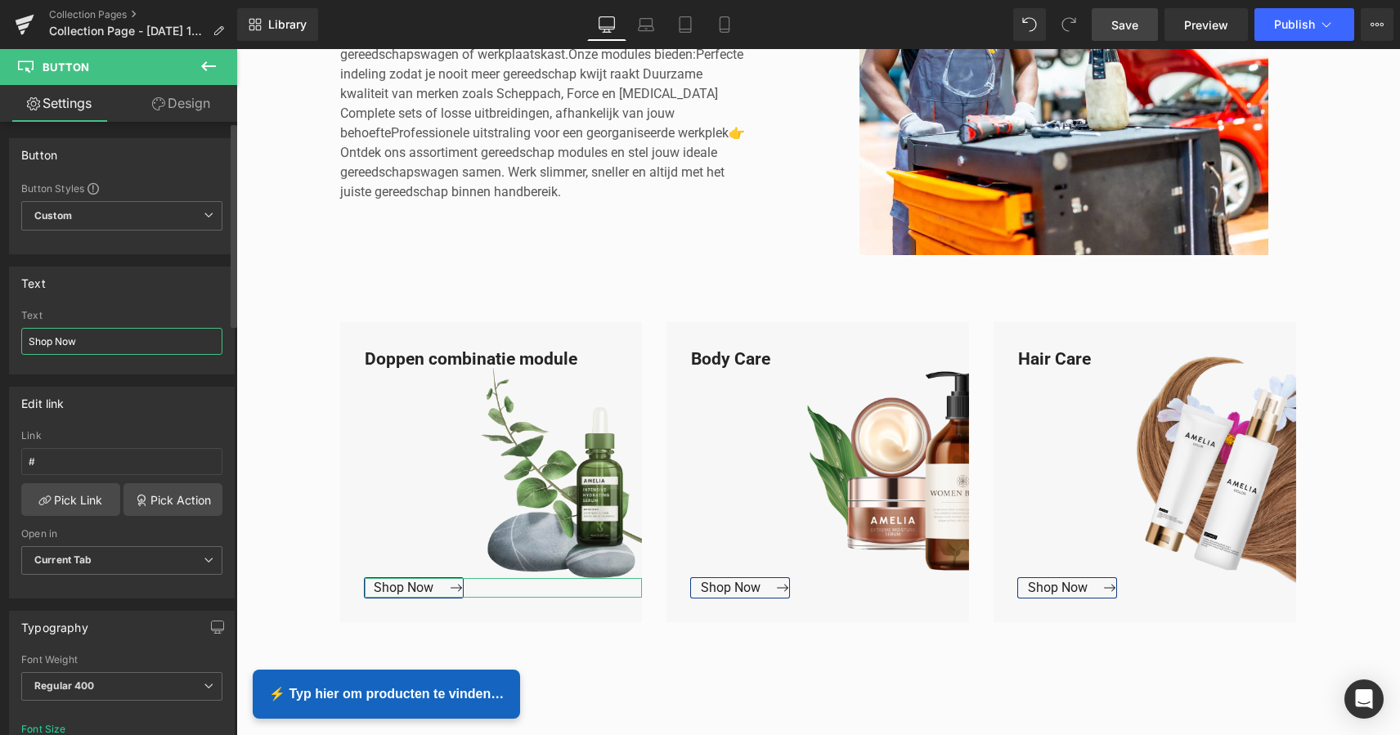
drag, startPoint x: 100, startPoint y: 348, endPoint x: 25, endPoint y: 344, distance: 74.5
click at [25, 344] on input "Shop Now" at bounding box center [121, 341] width 201 height 27
type input "Bekijk Collectie"
drag, startPoint x: 52, startPoint y: 464, endPoint x: 15, endPoint y: 461, distance: 36.9
click at [15, 461] on div "# Link # Pick Link Pick Action Current Tab New Tab Open in Current Tab Current …" at bounding box center [122, 514] width 224 height 168
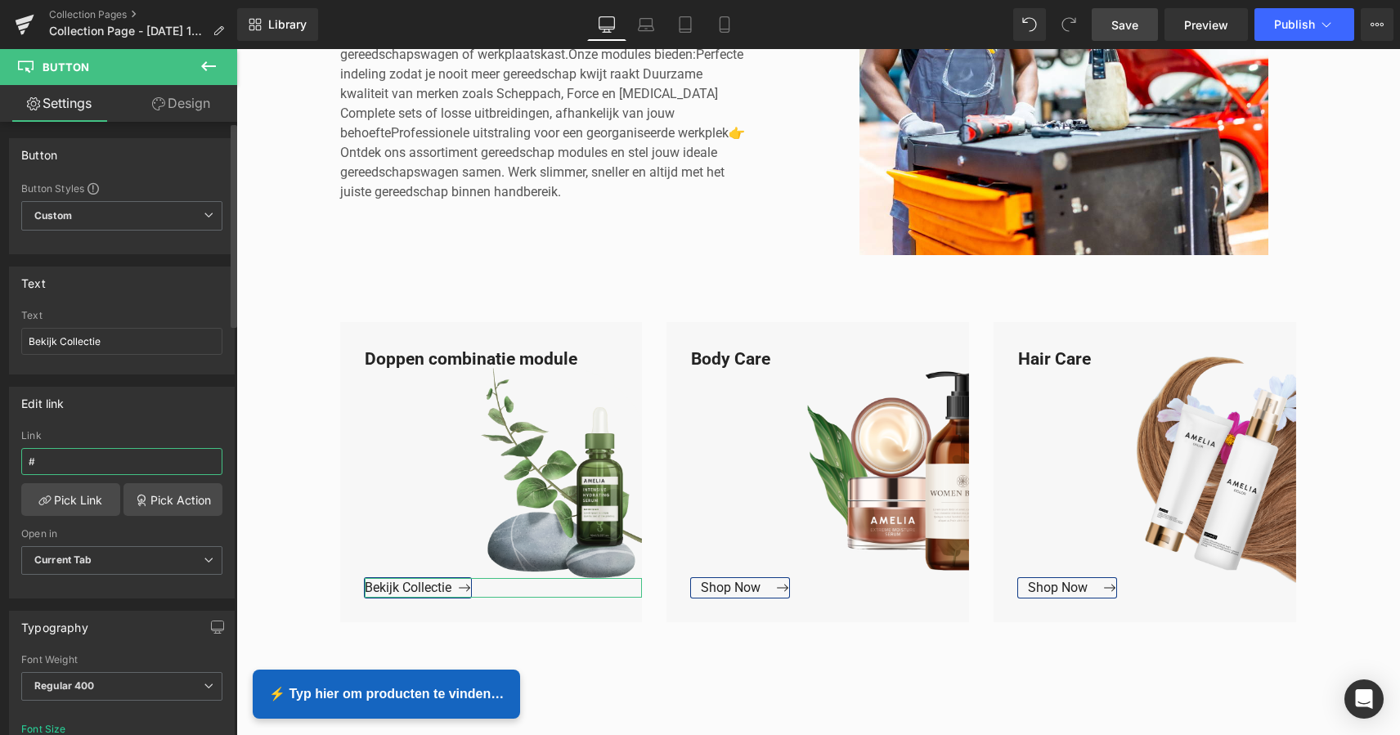
paste input "[URL][DOMAIN_NAME]"
type input "[URL][DOMAIN_NAME]"
click at [77, 497] on link "Pick Link" at bounding box center [70, 499] width 99 height 33
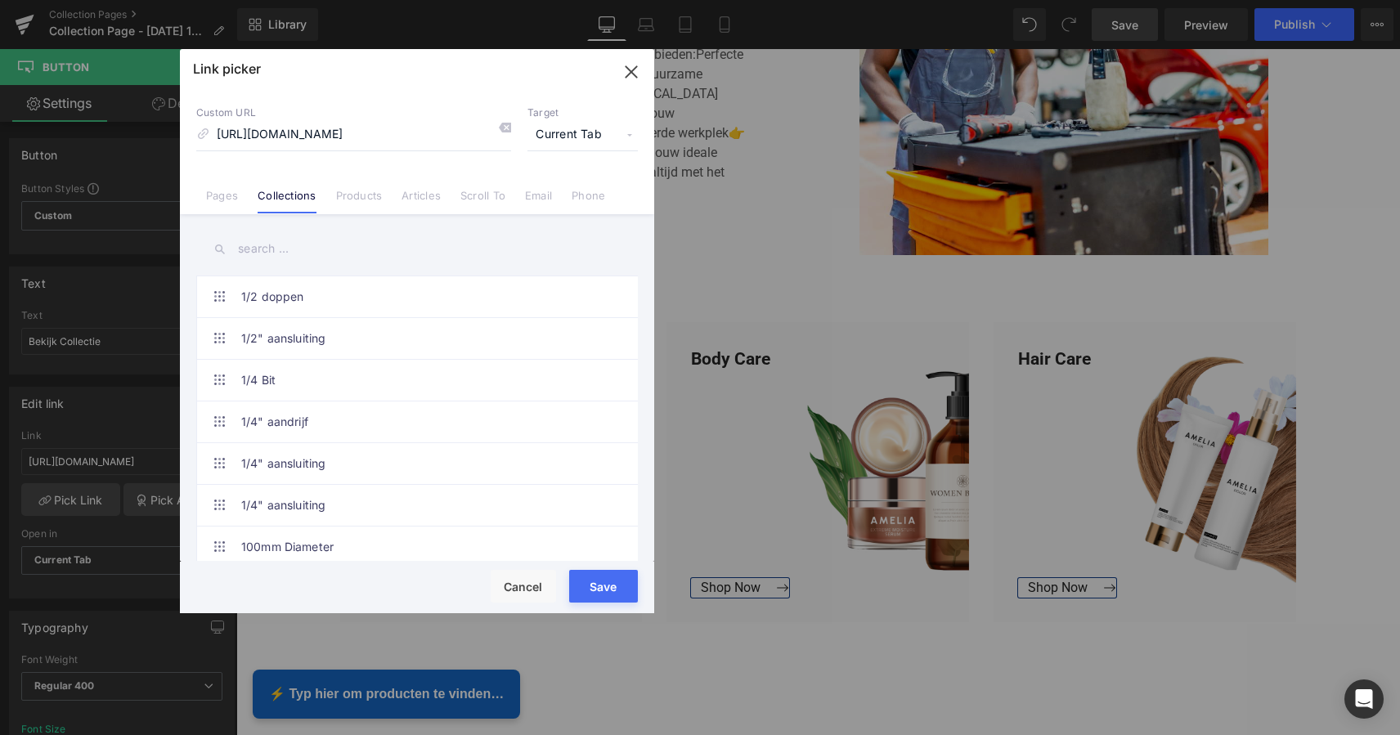
click at [608, 581] on button "Save" at bounding box center [603, 586] width 69 height 33
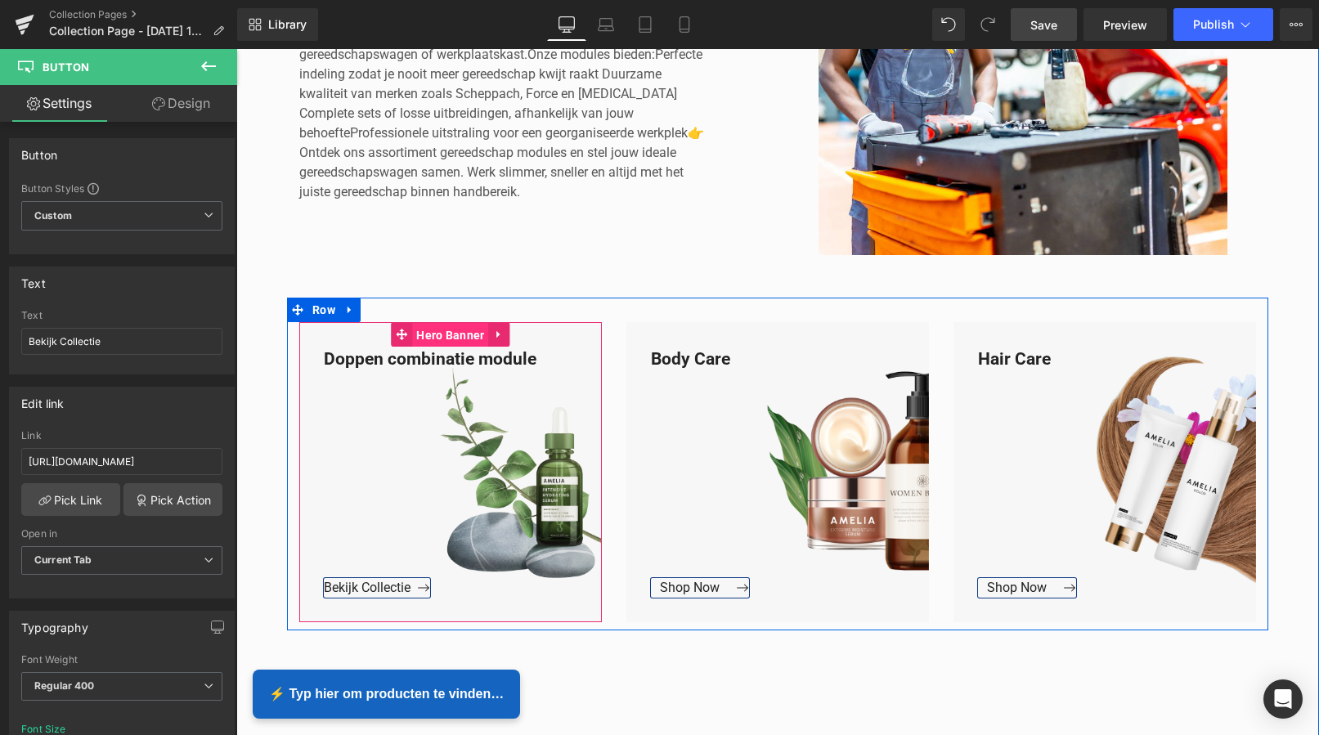
click at [441, 342] on span "Hero Banner" at bounding box center [450, 335] width 76 height 25
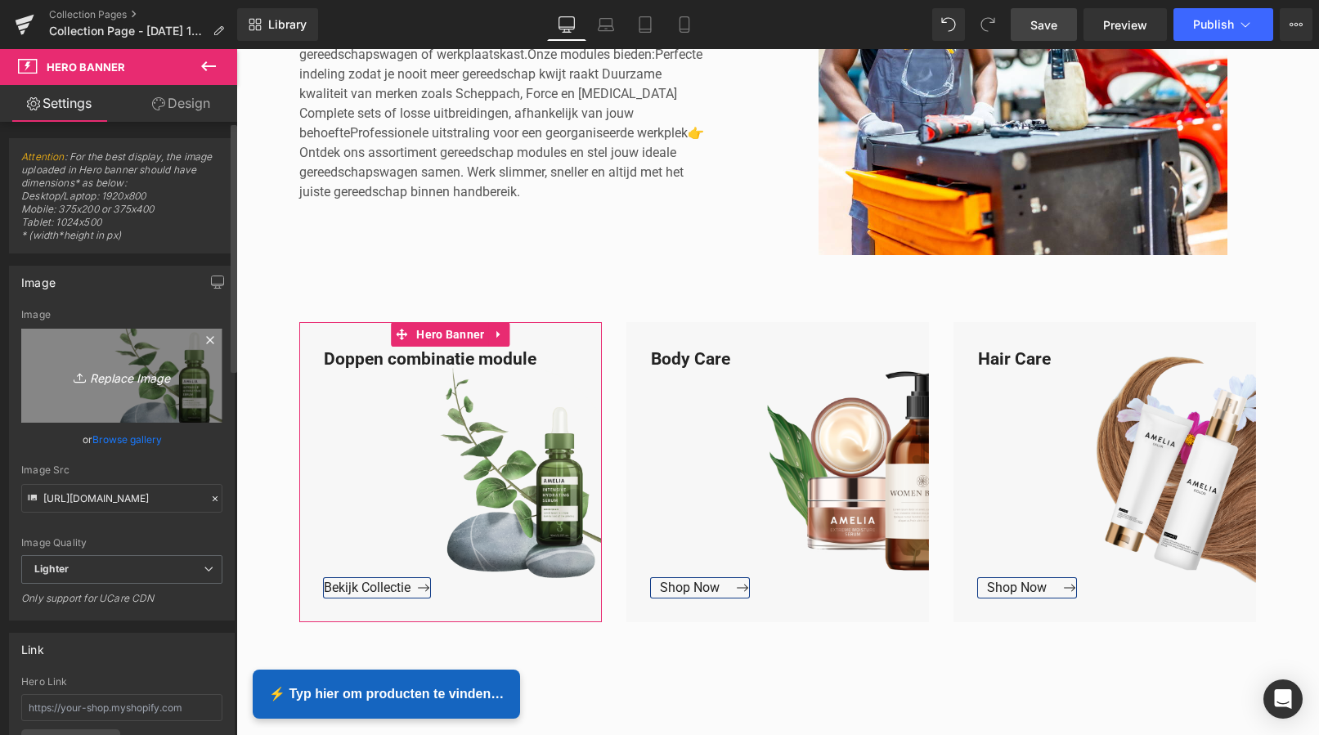
click at [123, 374] on icon "Replace Image" at bounding box center [121, 375] width 131 height 20
type input "C:\fakepath\Groen Modern Doe-het-zelf Instagram Stories (800 x 800 px).png"
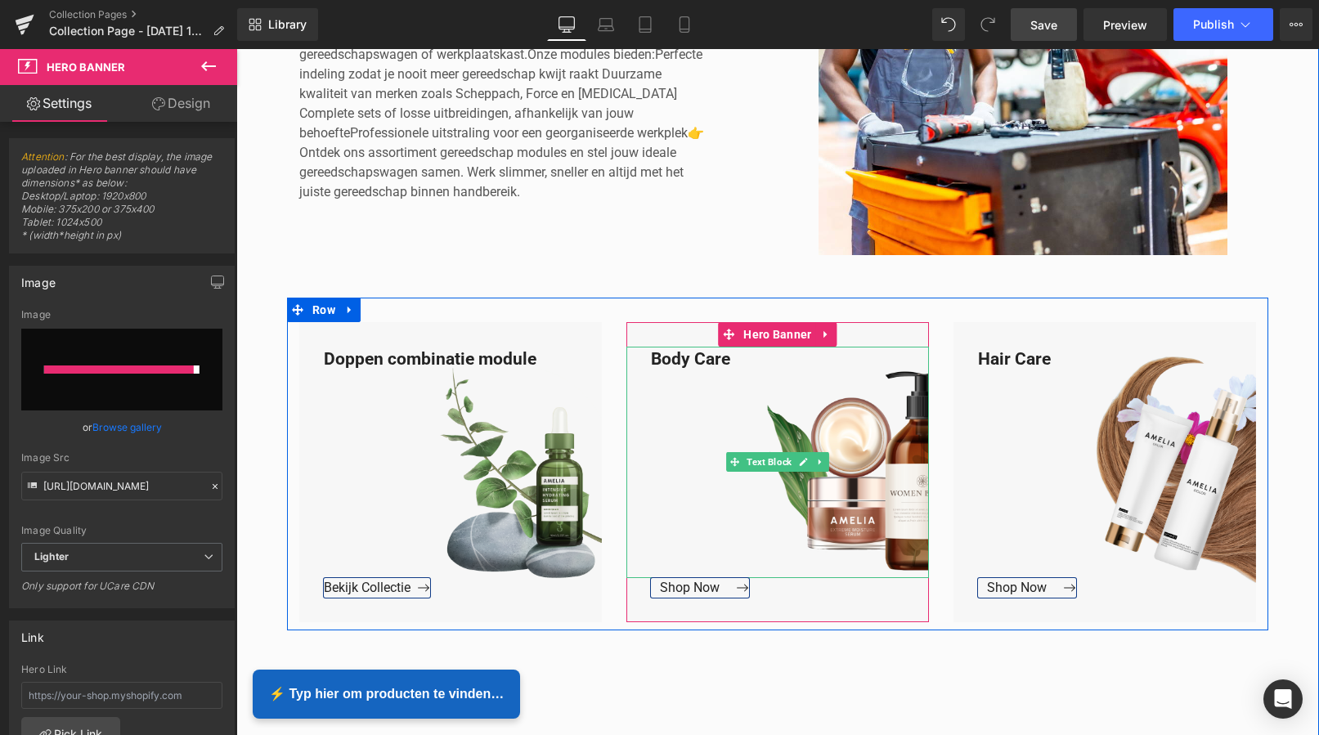
type input "[URL][DOMAIN_NAME]"
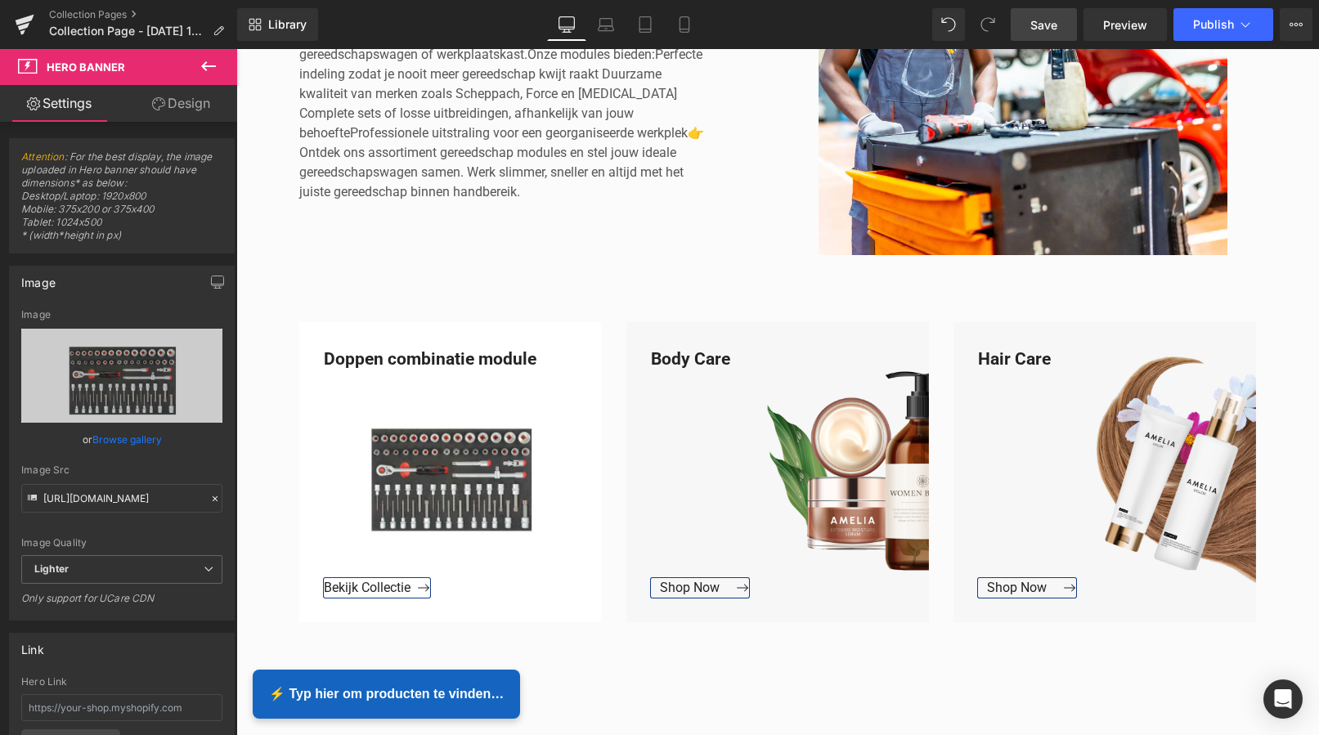
click at [1046, 19] on span "Save" at bounding box center [1043, 24] width 27 height 17
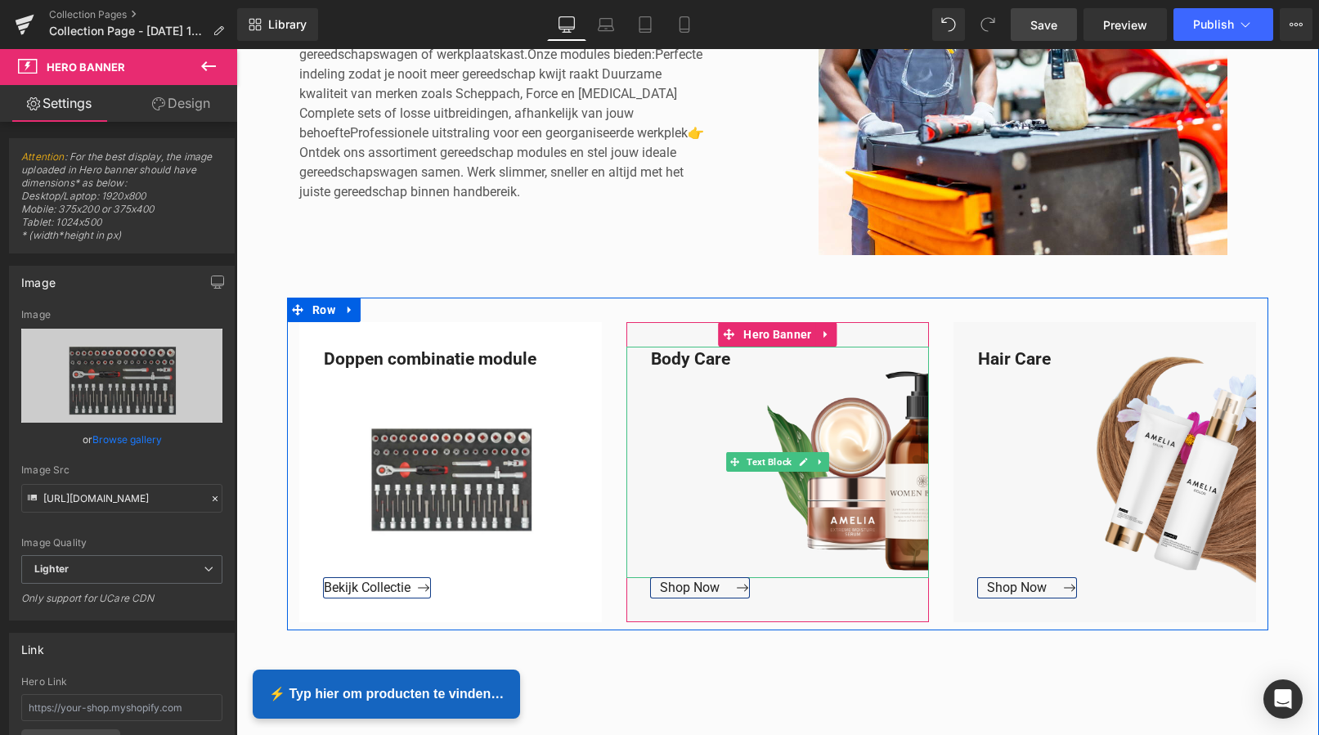
click at [728, 361] on div "Body Care" at bounding box center [777, 462] width 302 height 231
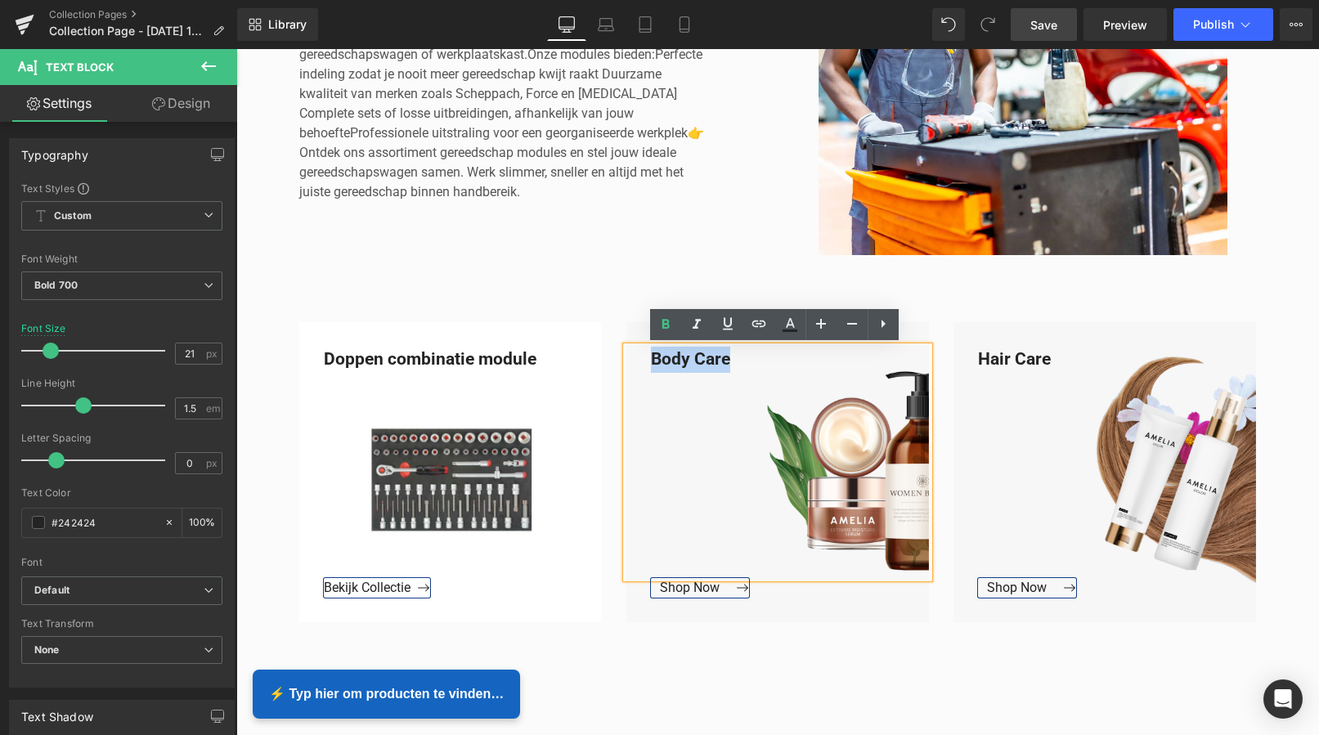
drag, startPoint x: 712, startPoint y: 359, endPoint x: 646, endPoint y: 356, distance: 66.3
click at [645, 356] on div "Body Care" at bounding box center [777, 462] width 302 height 231
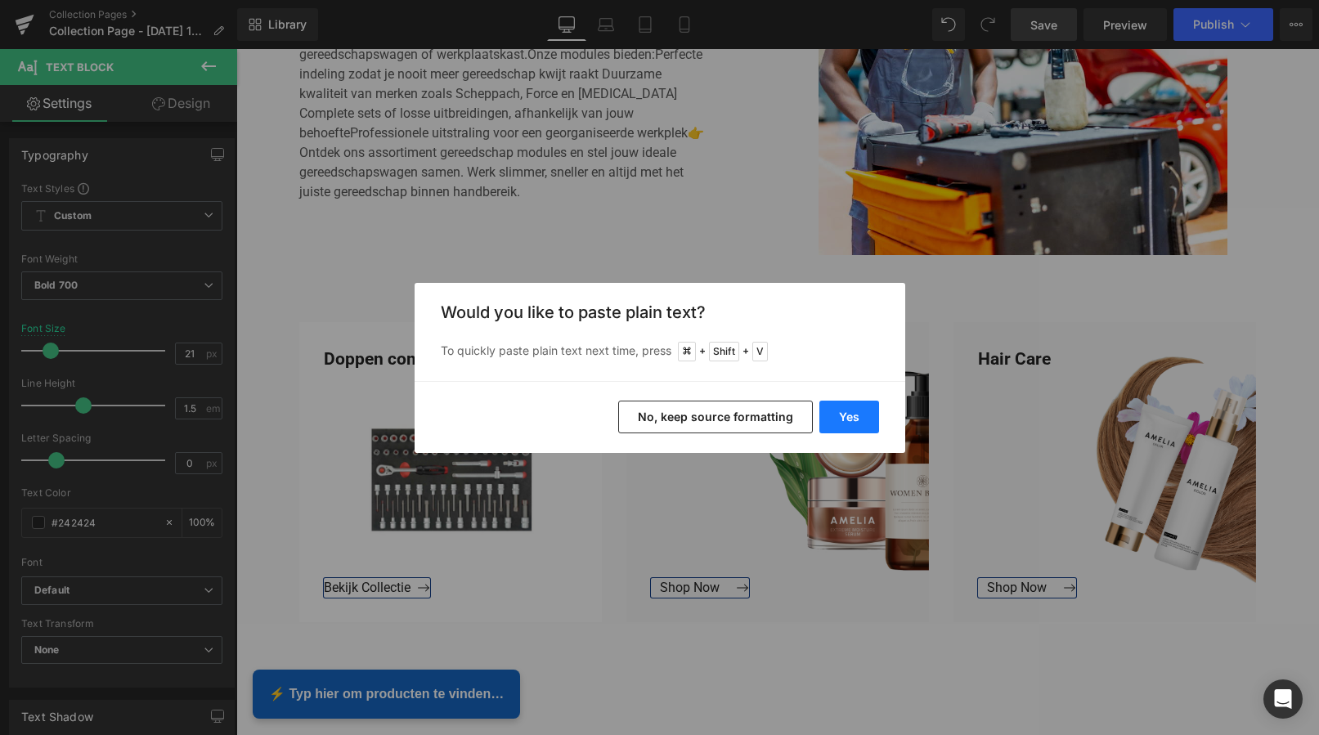
click at [843, 414] on button "Yes" at bounding box center [849, 417] width 60 height 33
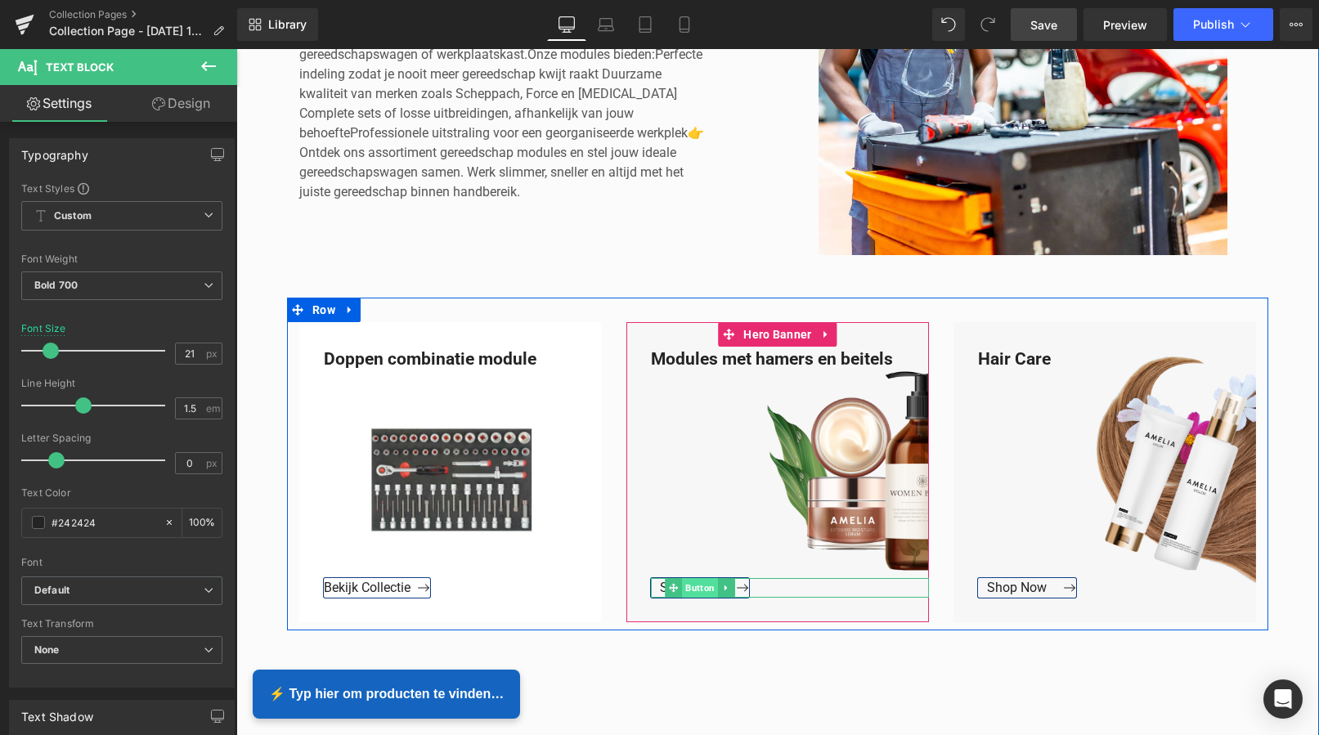
click at [686, 586] on span "Button" at bounding box center [700, 588] width 36 height 20
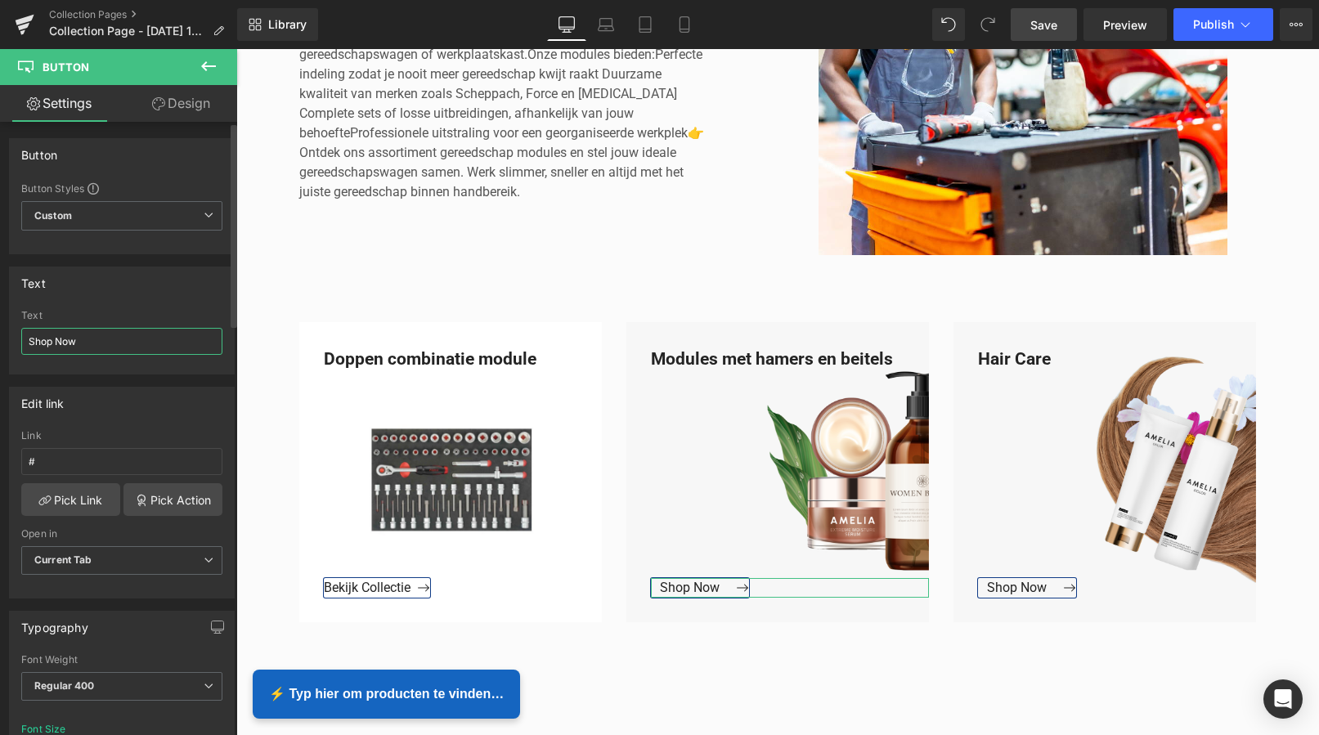
drag, startPoint x: 81, startPoint y: 335, endPoint x: 87, endPoint y: 342, distance: 8.7
click at [82, 338] on input "Shop Now" at bounding box center [121, 341] width 201 height 27
drag, startPoint x: 76, startPoint y: 341, endPoint x: 5, endPoint y: 337, distance: 71.2
click at [6, 338] on div "Text Shop Now Text Shop Now" at bounding box center [122, 314] width 244 height 120
type input "Bekijk Collectie"
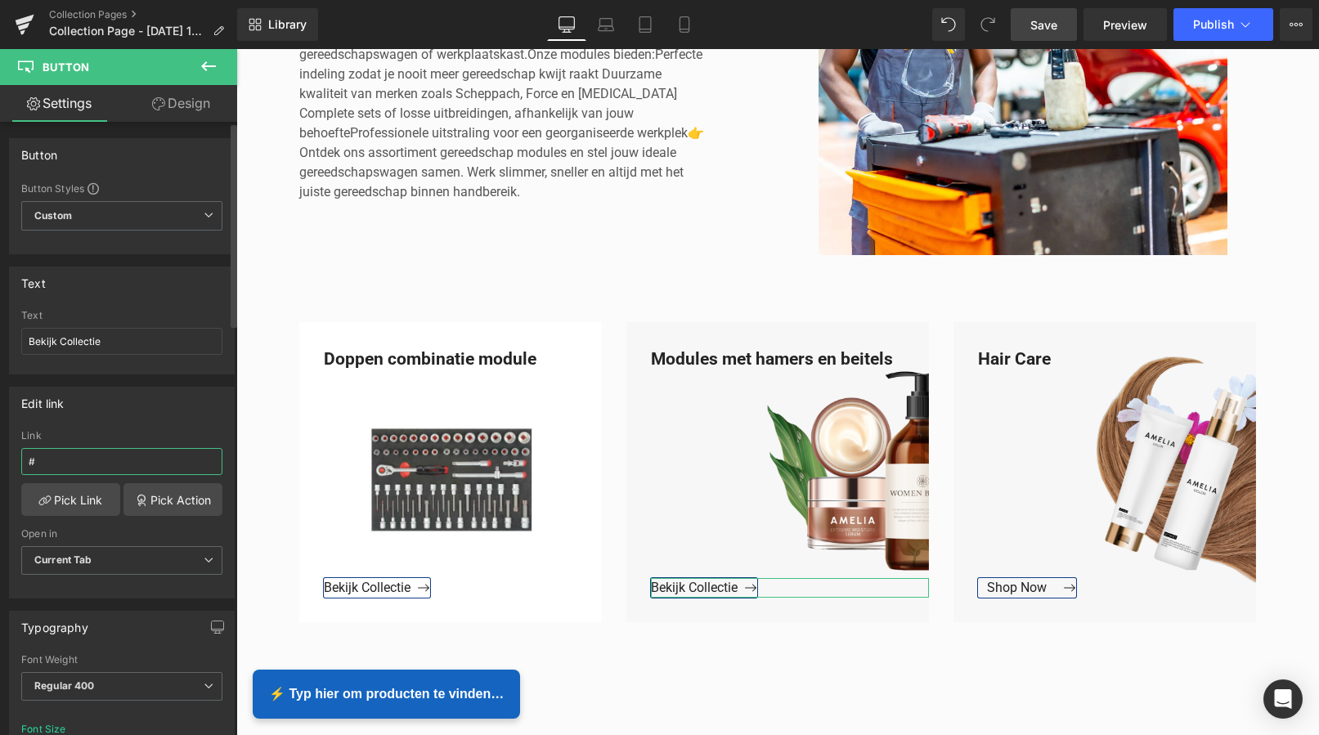
click at [53, 467] on input "#" at bounding box center [121, 461] width 201 height 27
drag, startPoint x: 29, startPoint y: 460, endPoint x: 20, endPoint y: 459, distance: 9.1
click at [21, 459] on input "#" at bounding box center [121, 461] width 201 height 27
paste input "[URL][DOMAIN_NAME]"
type input "[URL][DOMAIN_NAME]"
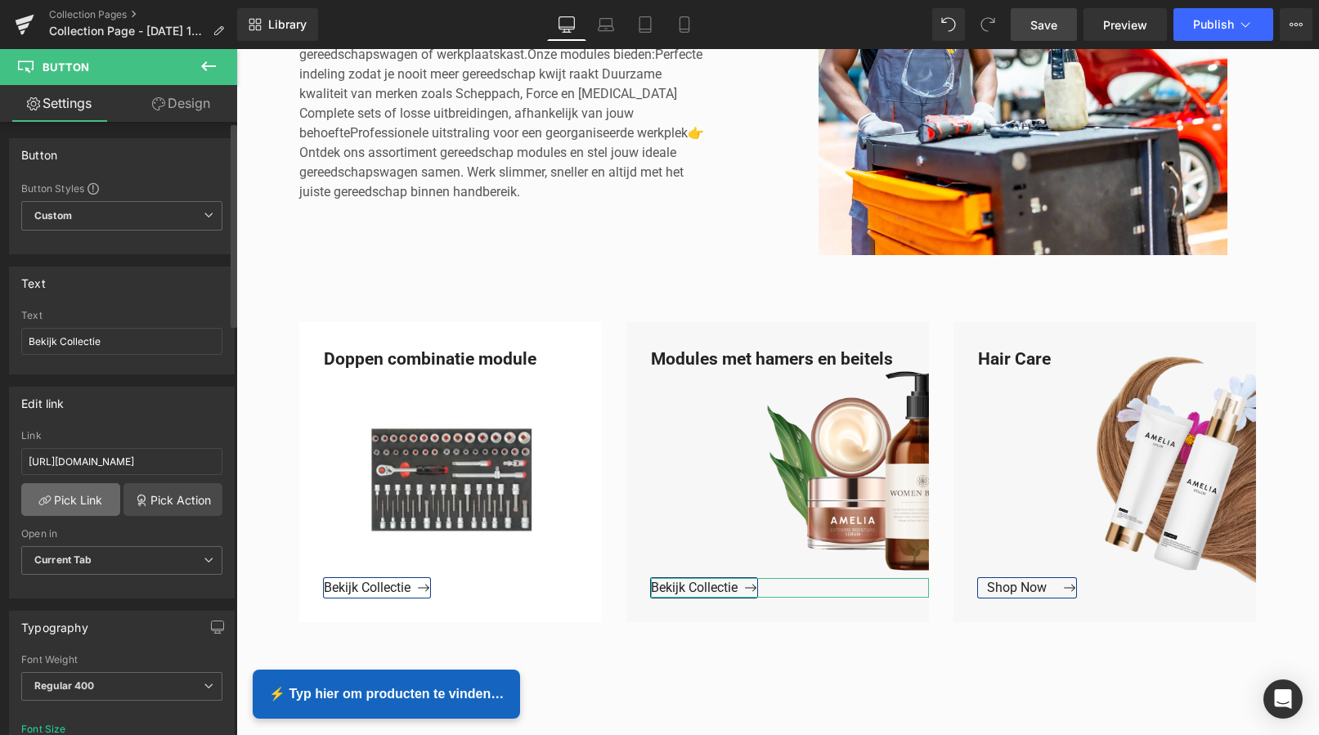
click at [78, 504] on link "Pick Link" at bounding box center [70, 499] width 99 height 33
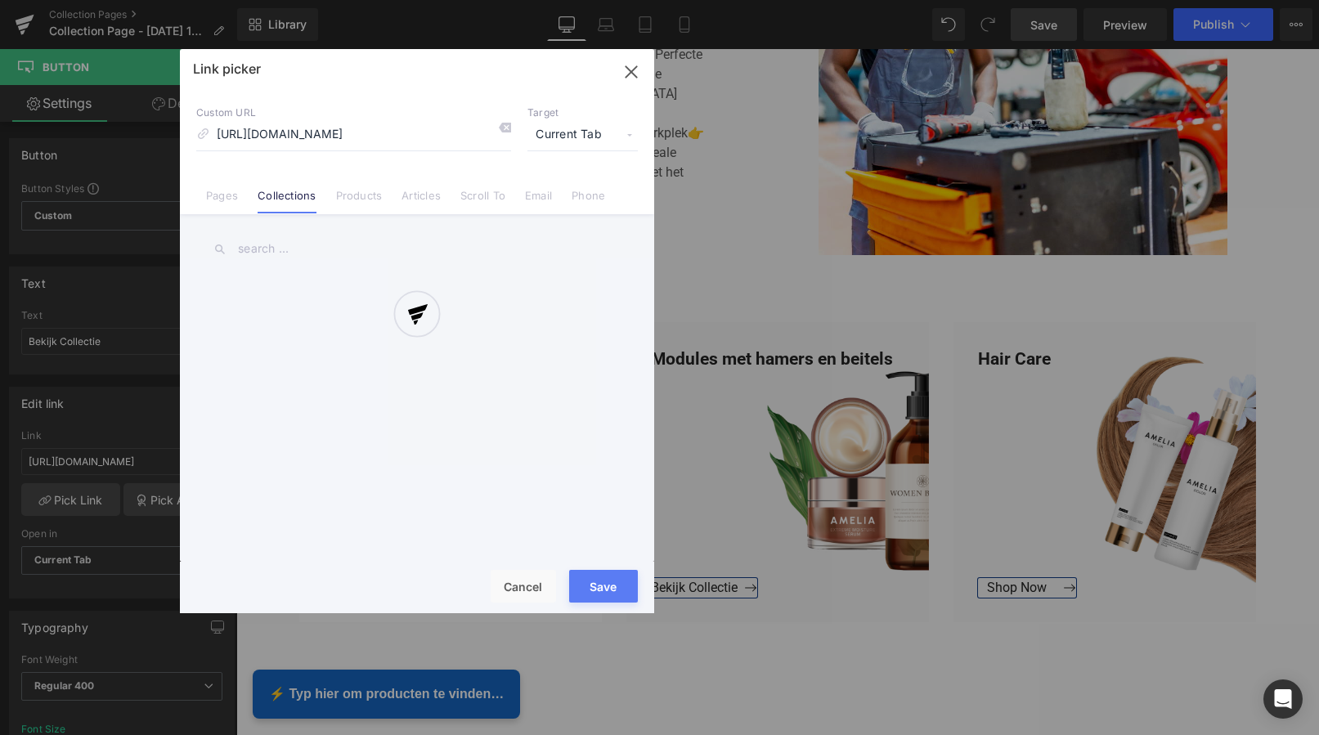
scroll to position [0, 136]
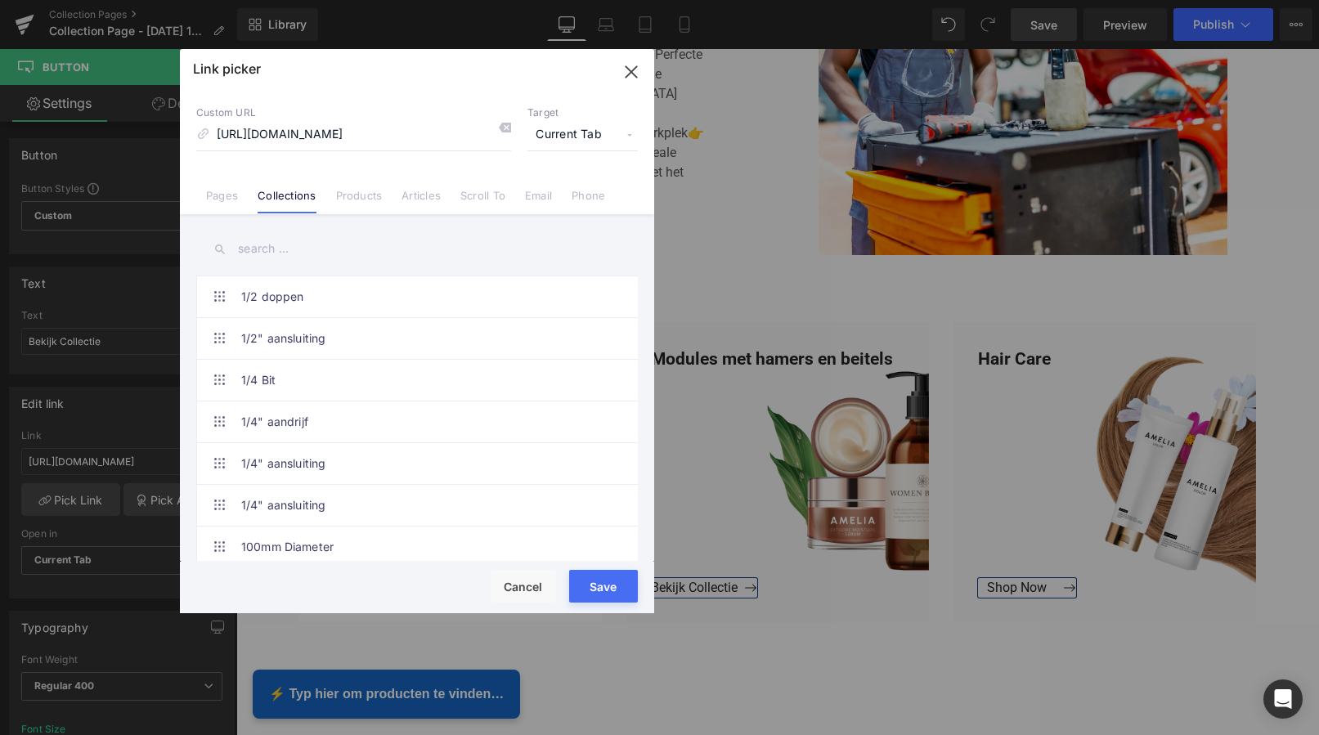
click at [611, 586] on button "Save" at bounding box center [603, 586] width 69 height 33
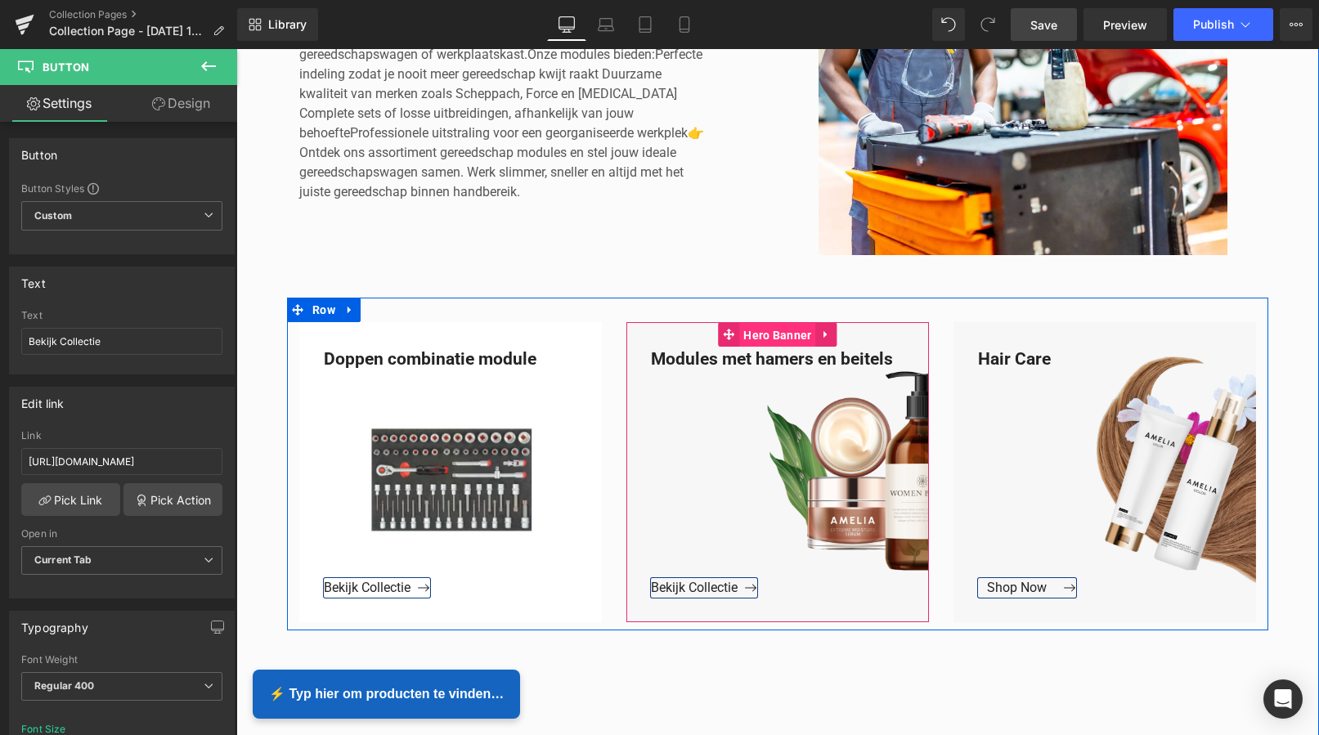
click at [782, 338] on span "Hero Banner" at bounding box center [777, 335] width 76 height 25
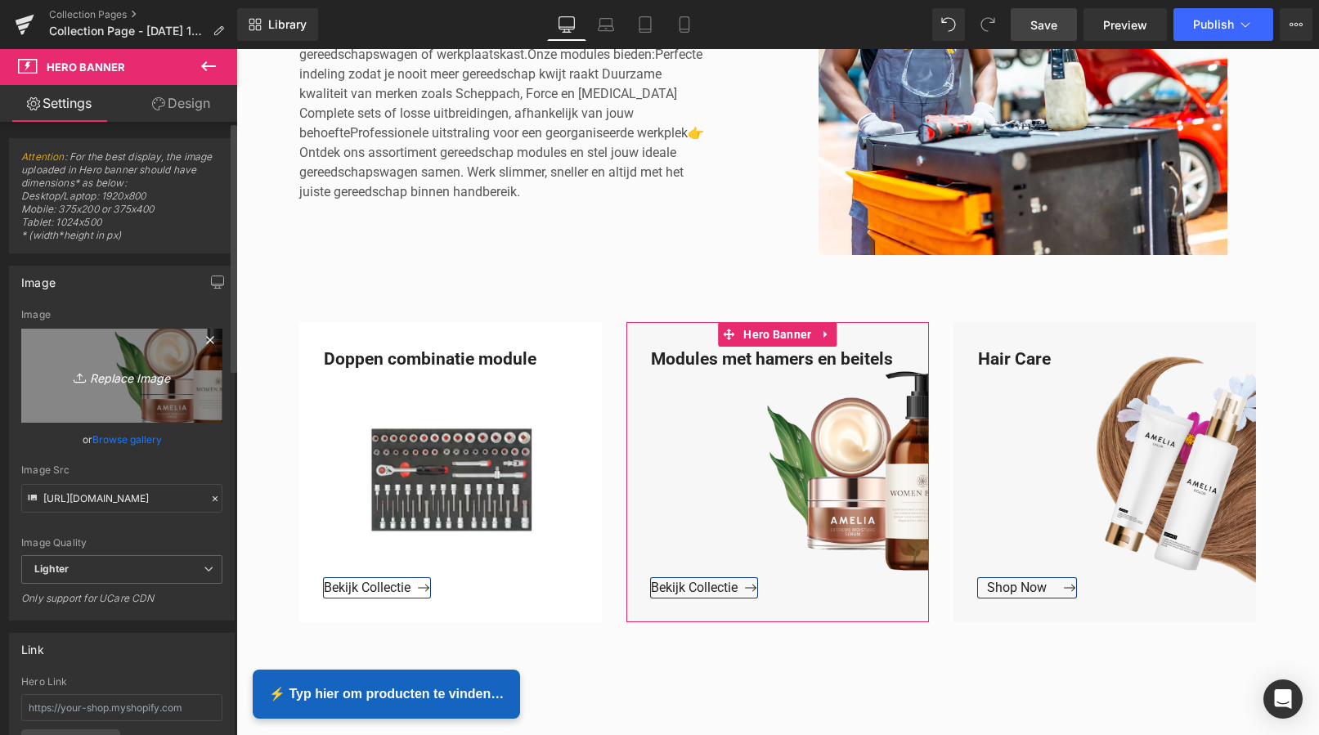
click at [126, 379] on icon "Replace Image" at bounding box center [121, 375] width 131 height 20
type input "C:\fakepath\Groen Modern Doe-het-zelf Instagram Stories (800 x 800 px).png"
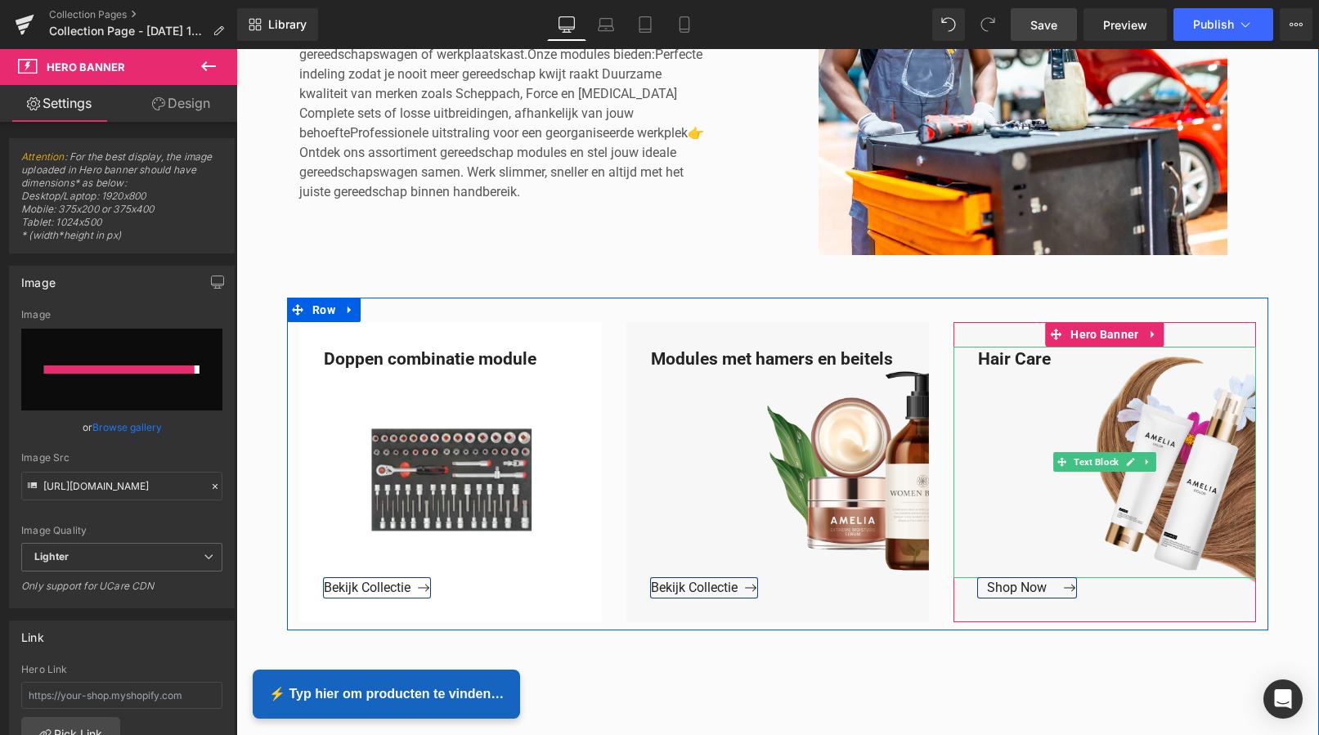
type input "[URL][DOMAIN_NAME]"
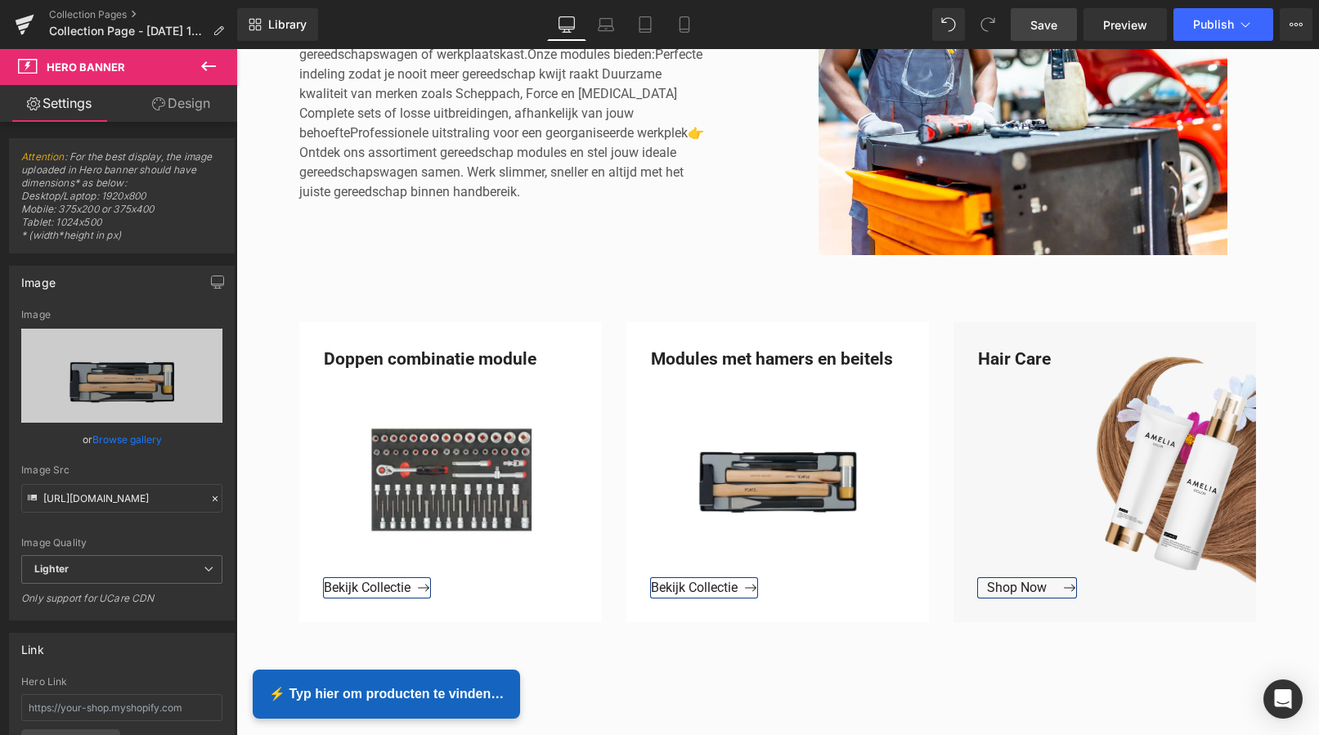
click at [1050, 23] on span "Save" at bounding box center [1043, 24] width 27 height 17
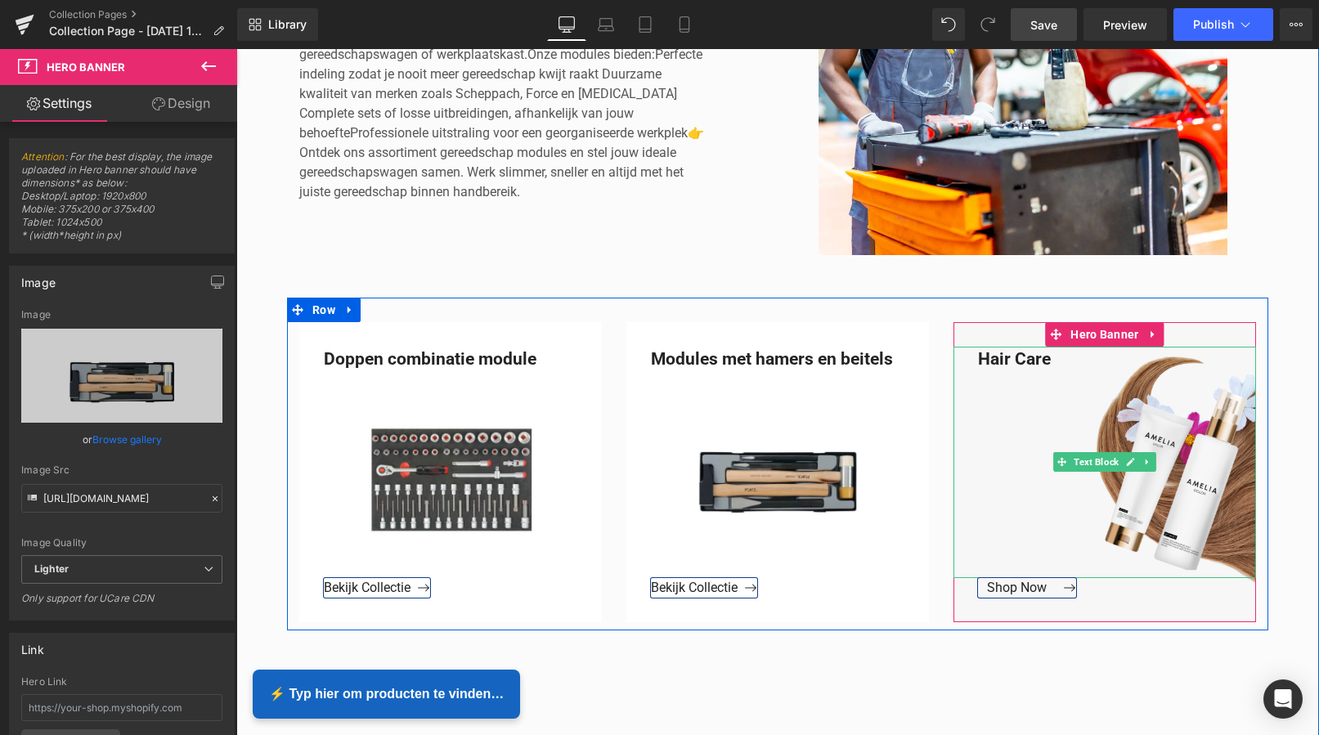
click at [1046, 361] on div "Hair Care" at bounding box center [1104, 462] width 302 height 231
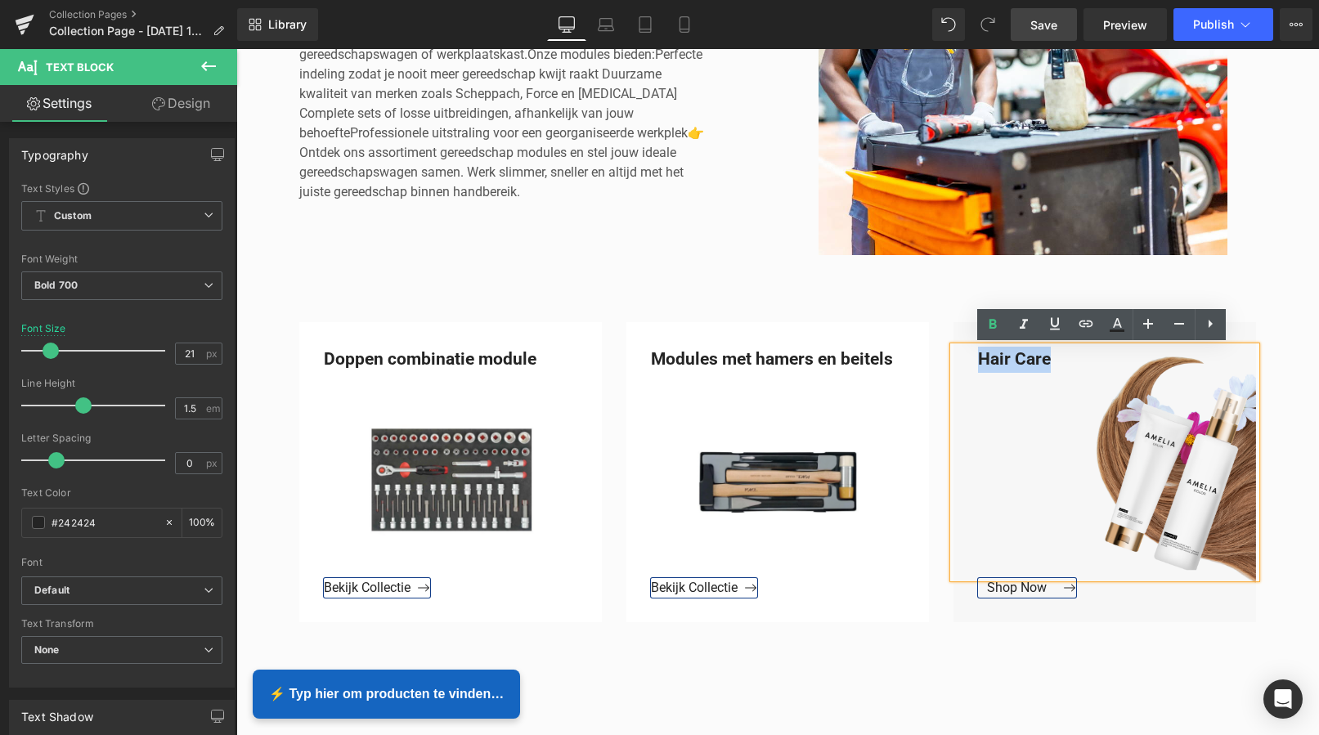
drag, startPoint x: 1037, startPoint y: 360, endPoint x: 973, endPoint y: 359, distance: 63.8
click at [973, 359] on div "Hair Care" at bounding box center [1104, 462] width 302 height 231
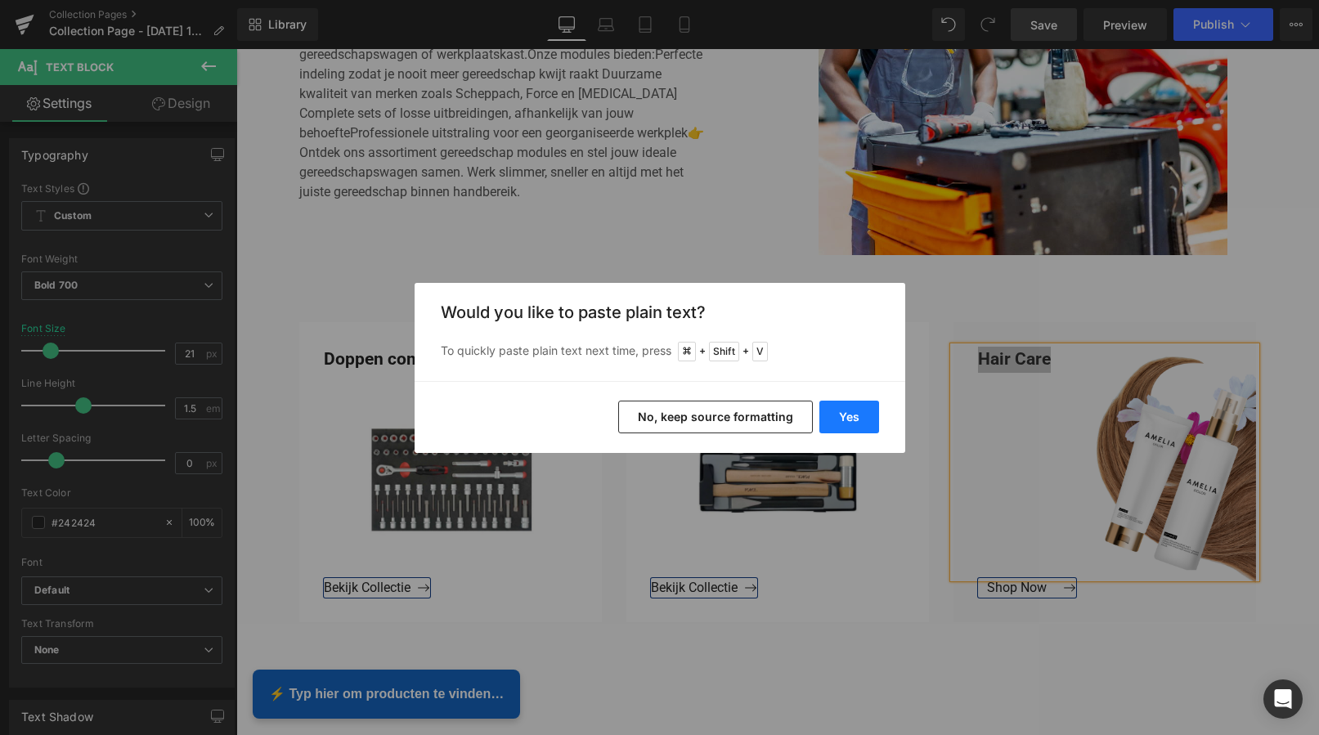
click at [849, 421] on button "Yes" at bounding box center [849, 417] width 60 height 33
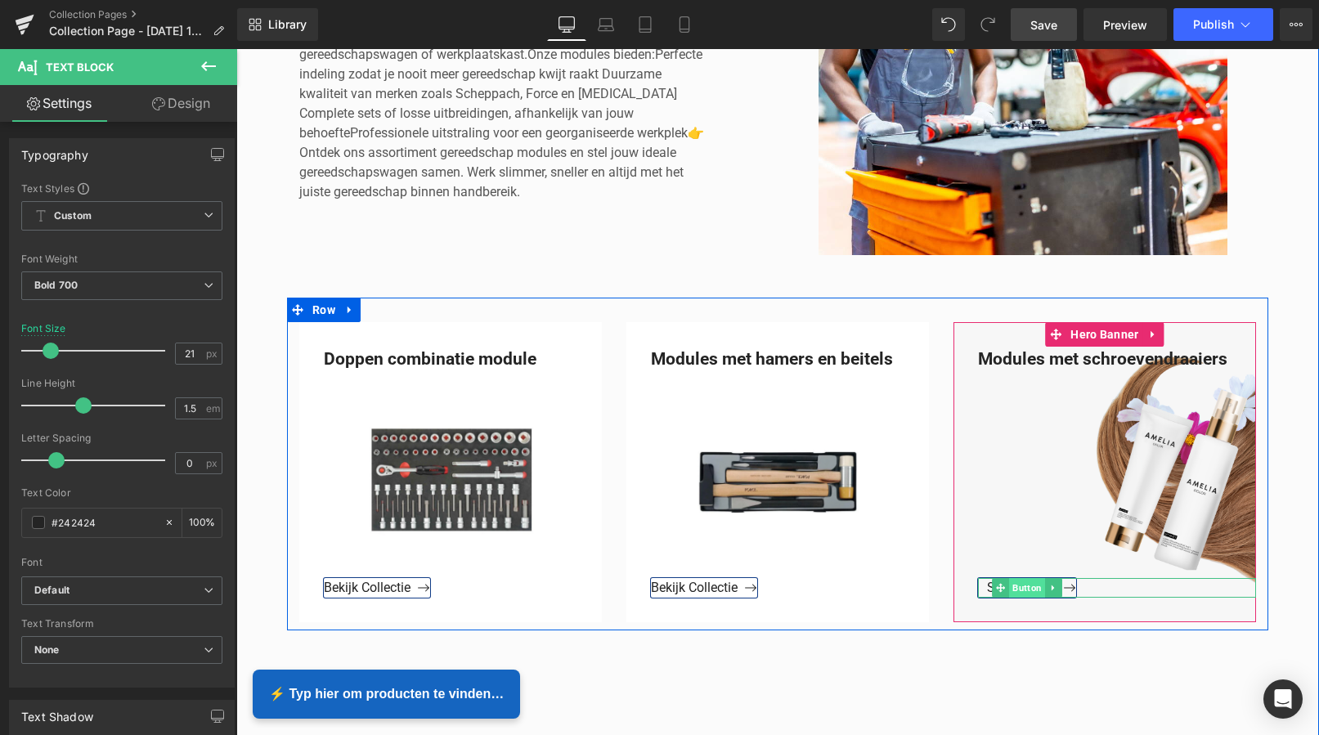
click at [1025, 589] on span "Button" at bounding box center [1027, 588] width 36 height 20
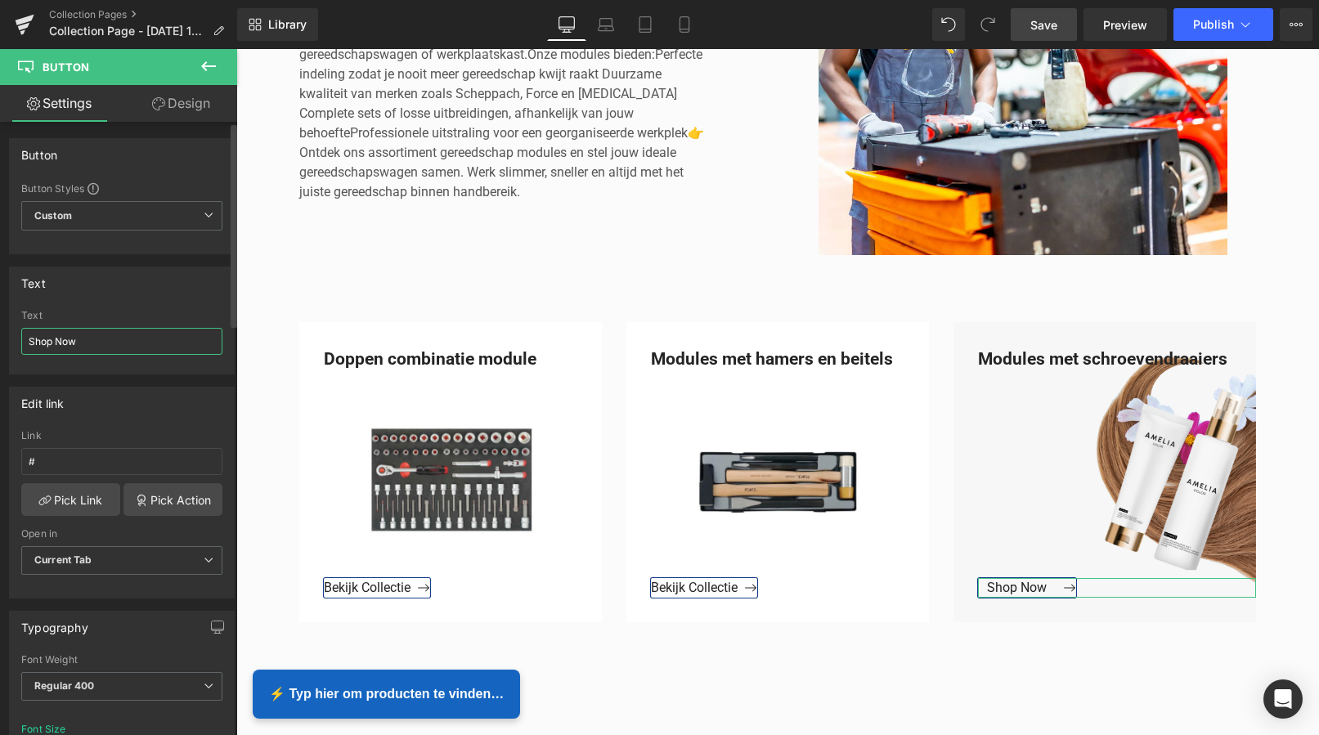
drag, startPoint x: 79, startPoint y: 343, endPoint x: 3, endPoint y: 337, distance: 76.2
click at [9, 339] on div "Text Shop Now Text Shop Now" at bounding box center [122, 320] width 226 height 108
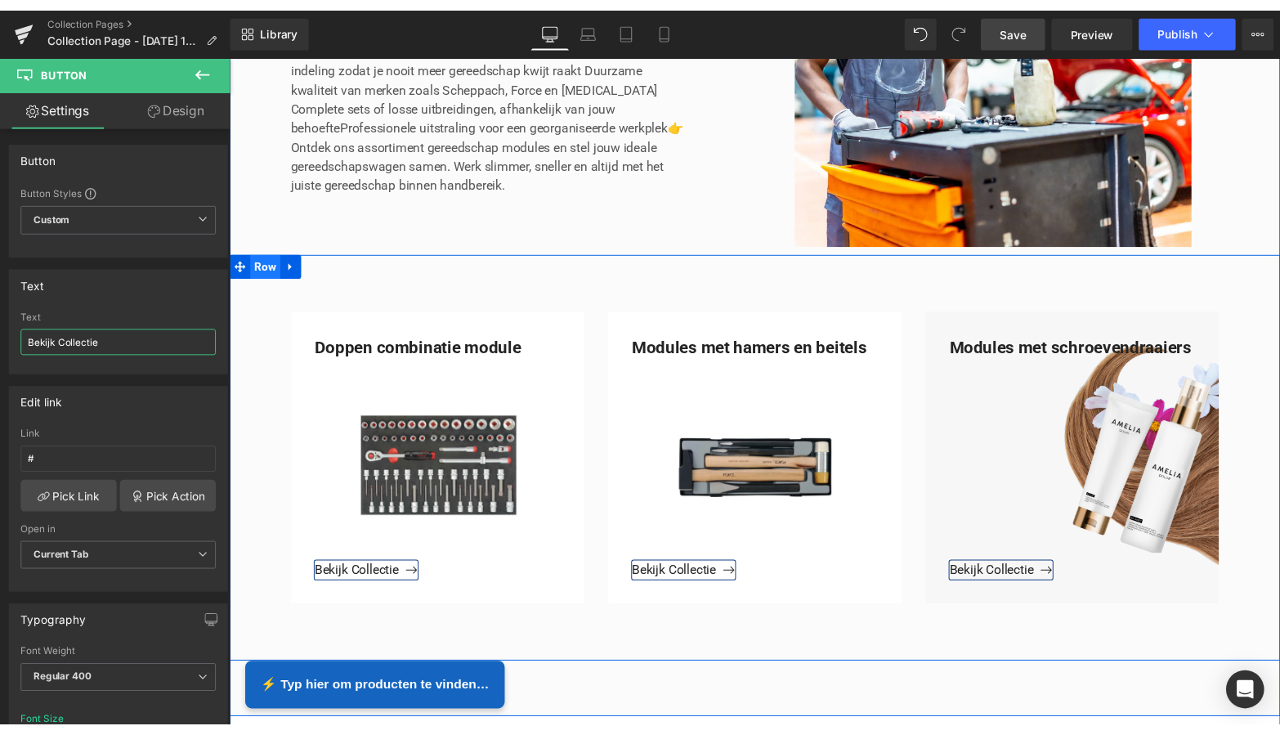
scroll to position [477, 0]
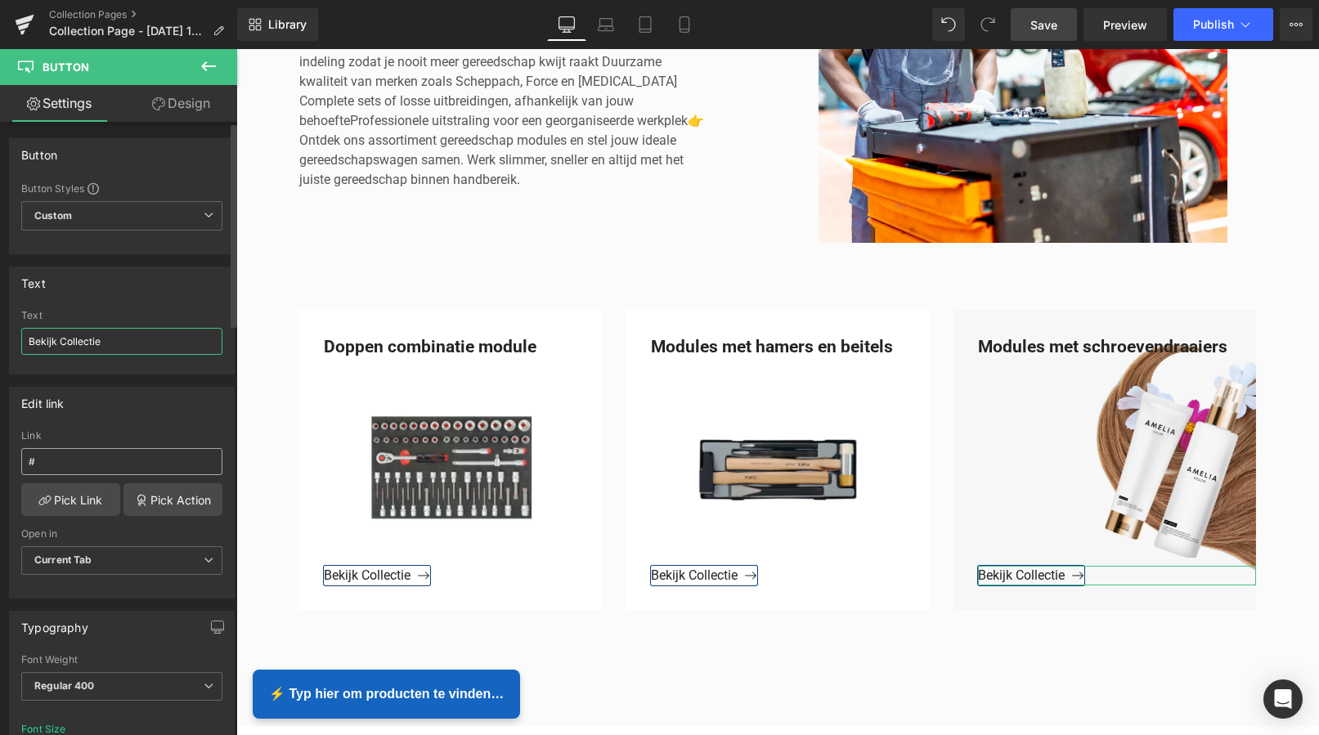
type input "Bekijk Collectie"
click at [47, 463] on input "#" at bounding box center [121, 461] width 201 height 27
drag, startPoint x: 48, startPoint y: 460, endPoint x: 7, endPoint y: 459, distance: 40.9
click at [7, 459] on div "Edit link # Link # Pick Link Pick Action Current Tab New Tab Open in Current Ta…" at bounding box center [122, 486] width 244 height 224
paste input "[URL][DOMAIN_NAME]"
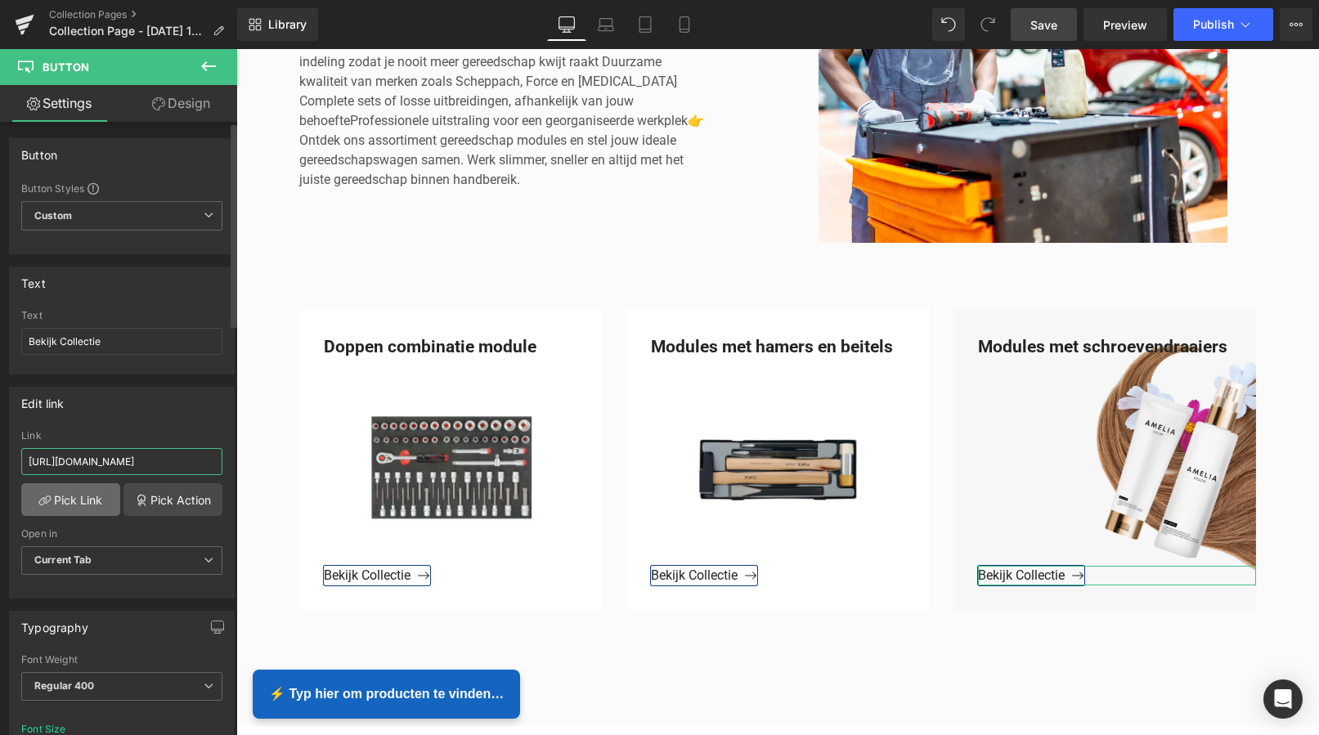
type input "[URL][DOMAIN_NAME]"
click at [72, 503] on link "Pick Link" at bounding box center [70, 499] width 99 height 33
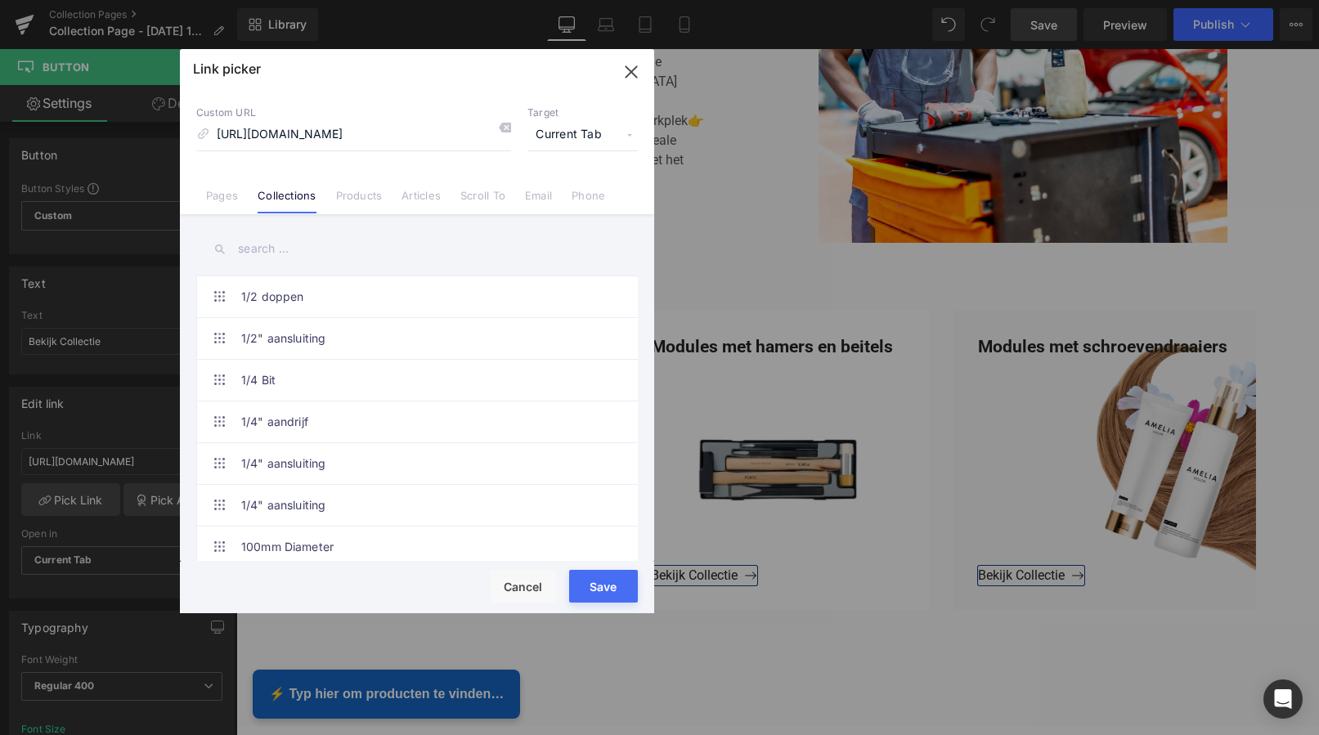
click at [605, 588] on button "Save" at bounding box center [603, 586] width 69 height 33
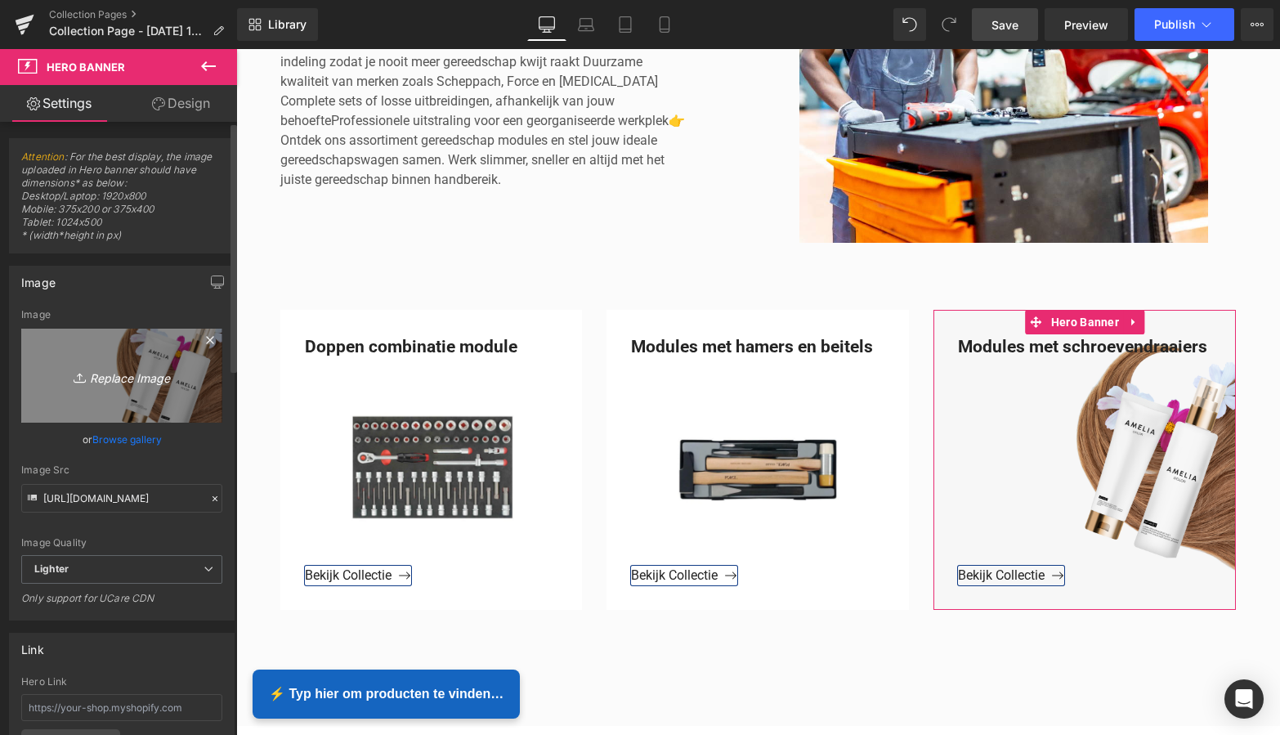
click at [119, 375] on icon "Replace Image" at bounding box center [121, 375] width 131 height 20
type input "C:\fakepath\Groen Modern Doe-het-zelf Instagram Stories (800 x 800 px).png"
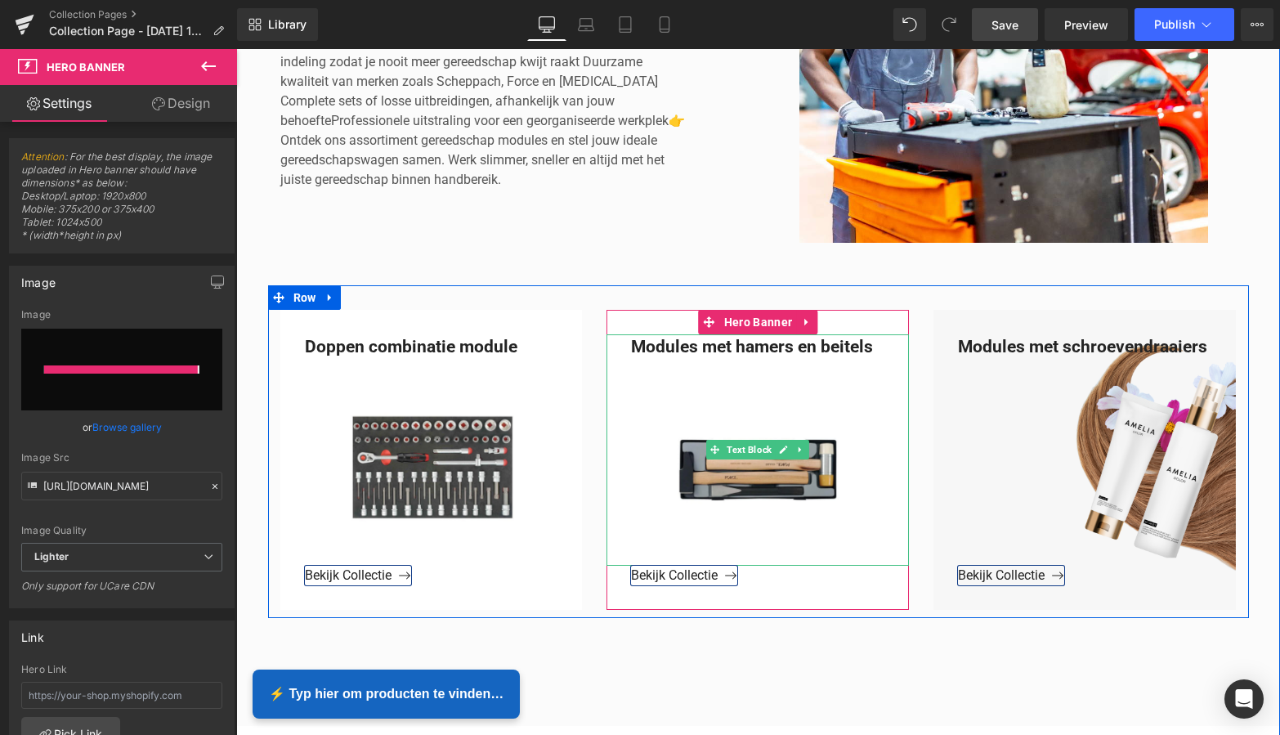
type input "[URL][DOMAIN_NAME]"
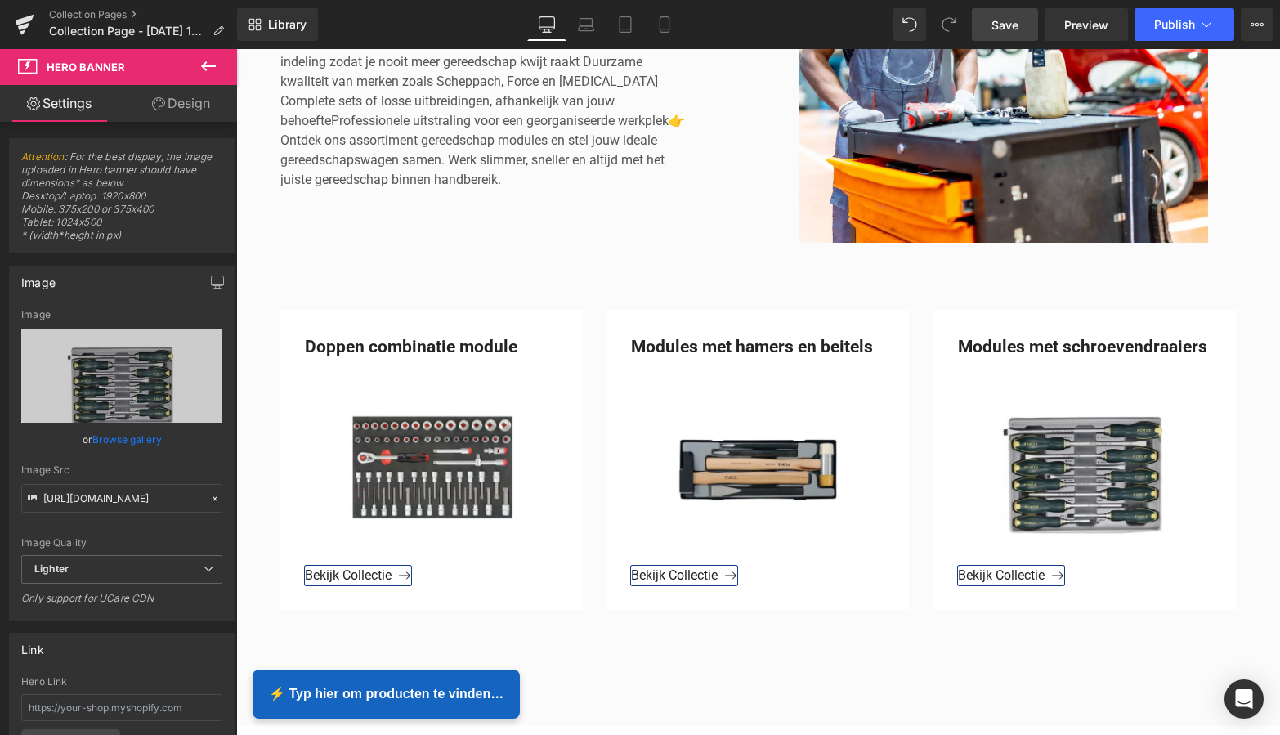
click at [1019, 25] on link "Save" at bounding box center [1005, 24] width 66 height 33
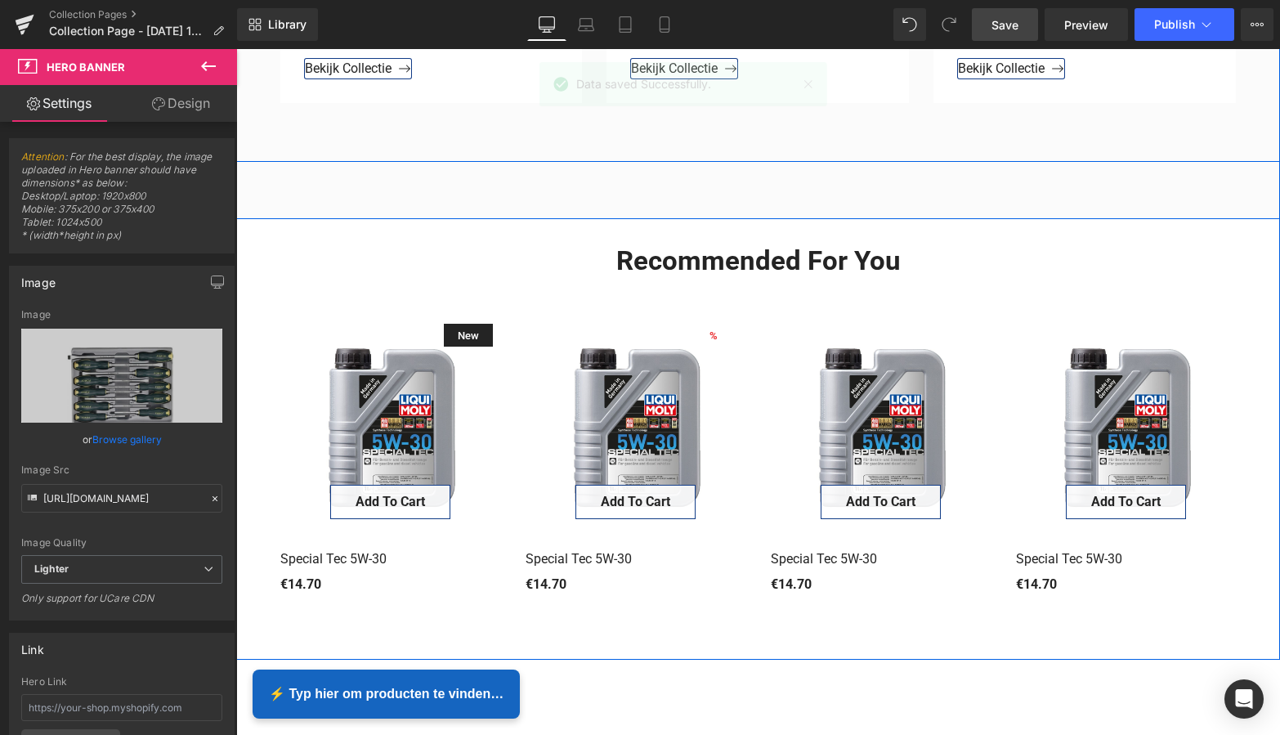
scroll to position [1133, 0]
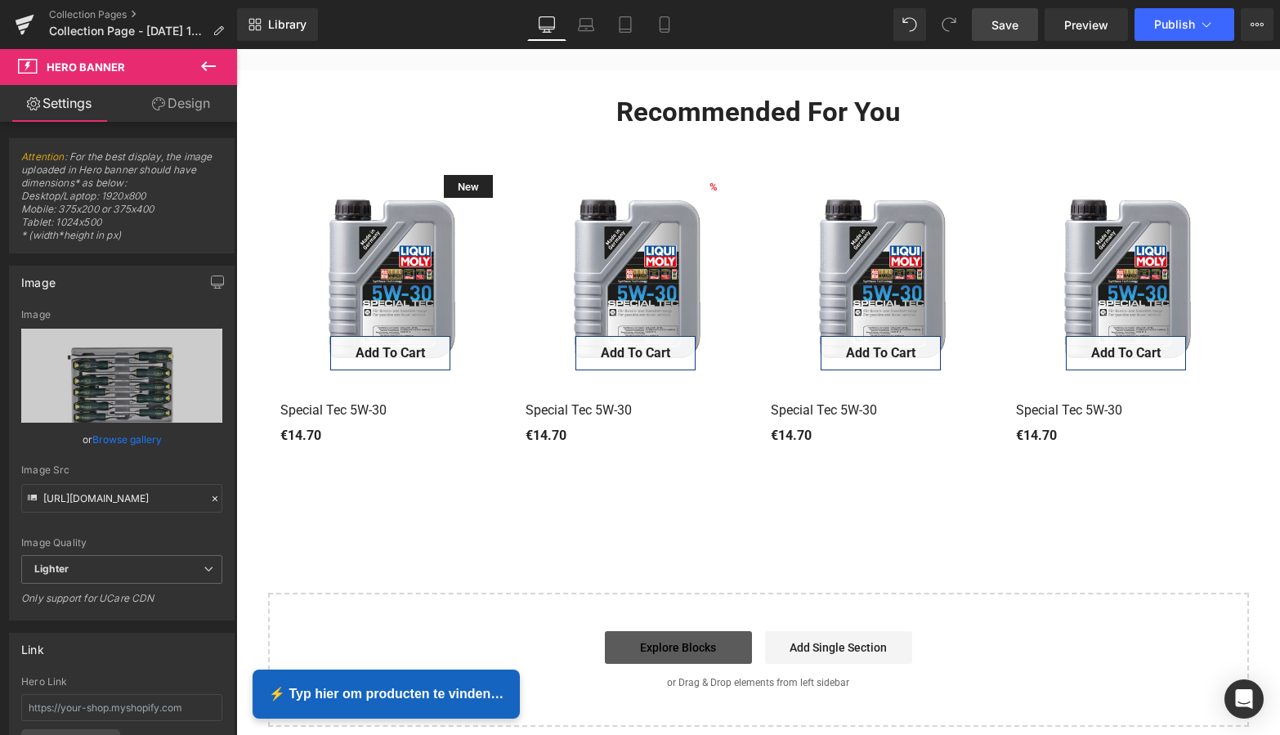
click at [707, 656] on link "Explore Blocks" at bounding box center [678, 647] width 147 height 33
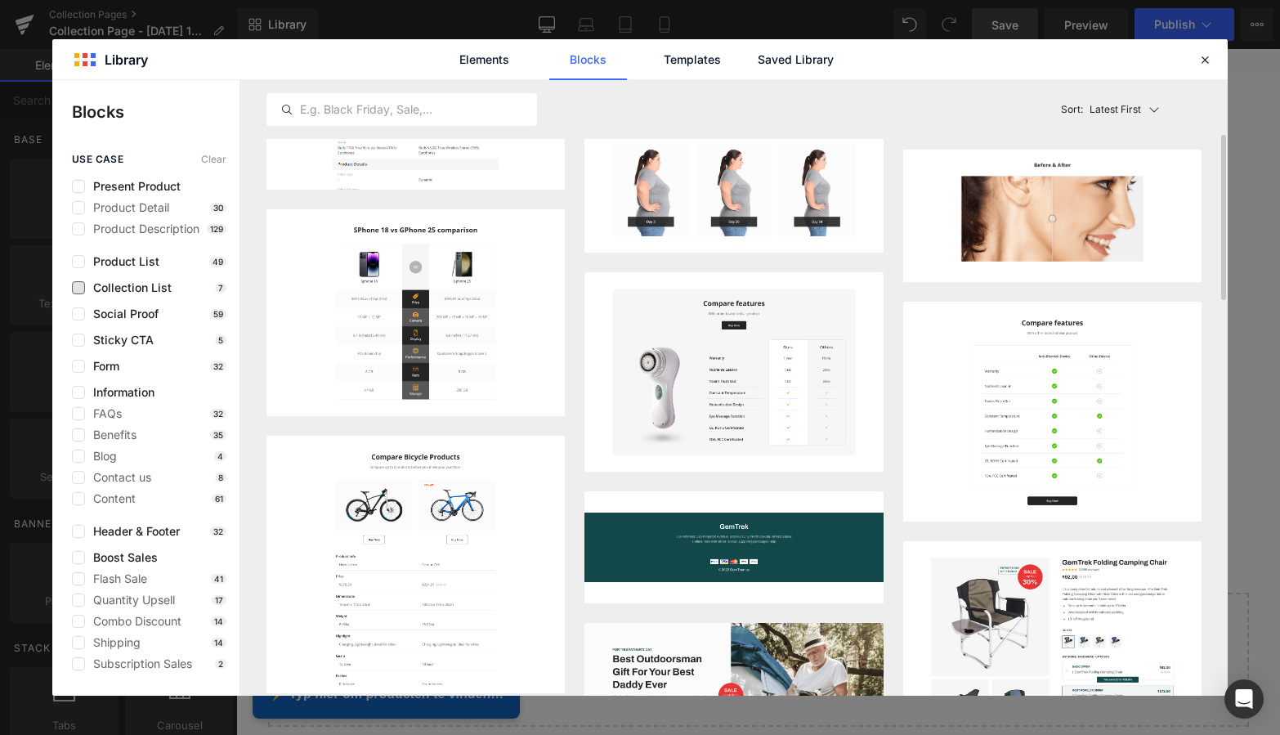
click at [78, 289] on label at bounding box center [78, 287] width 13 height 13
click at [78, 288] on input "checkbox" at bounding box center [78, 288] width 0 height 0
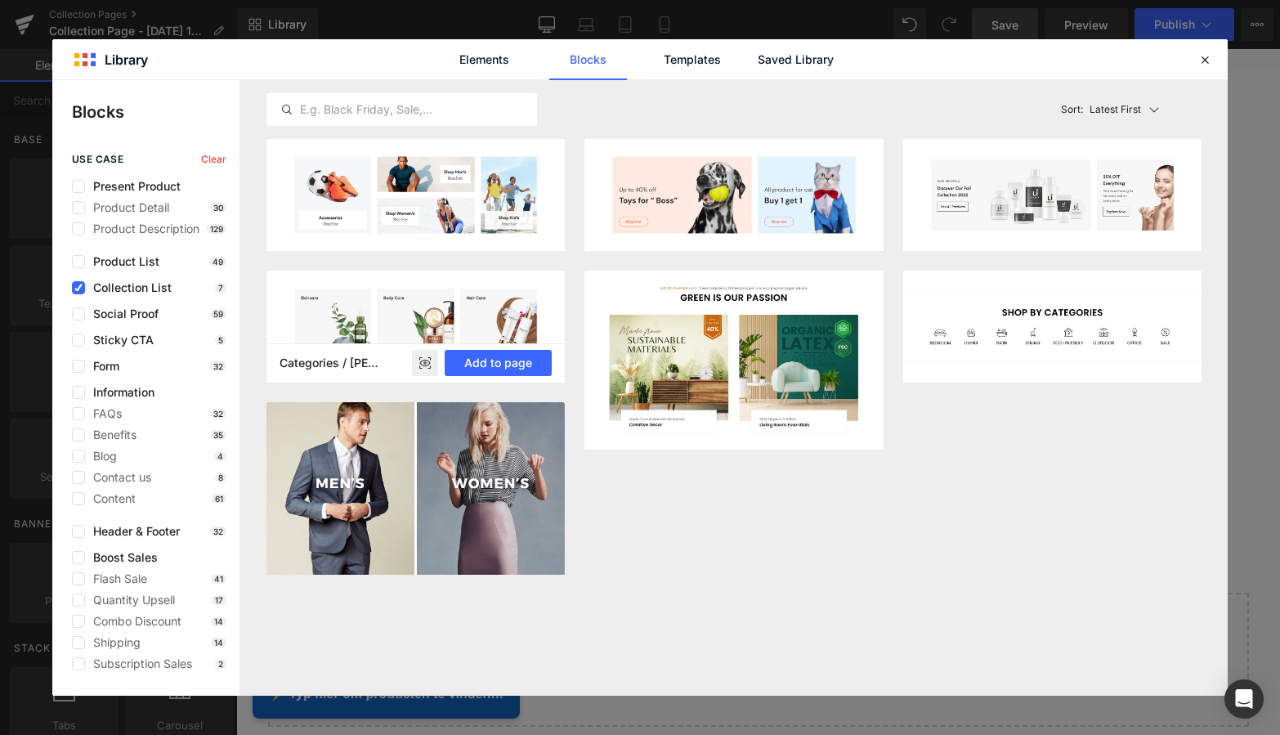
scroll to position [0, 0]
click at [499, 365] on button "Add to page" at bounding box center [498, 363] width 107 height 26
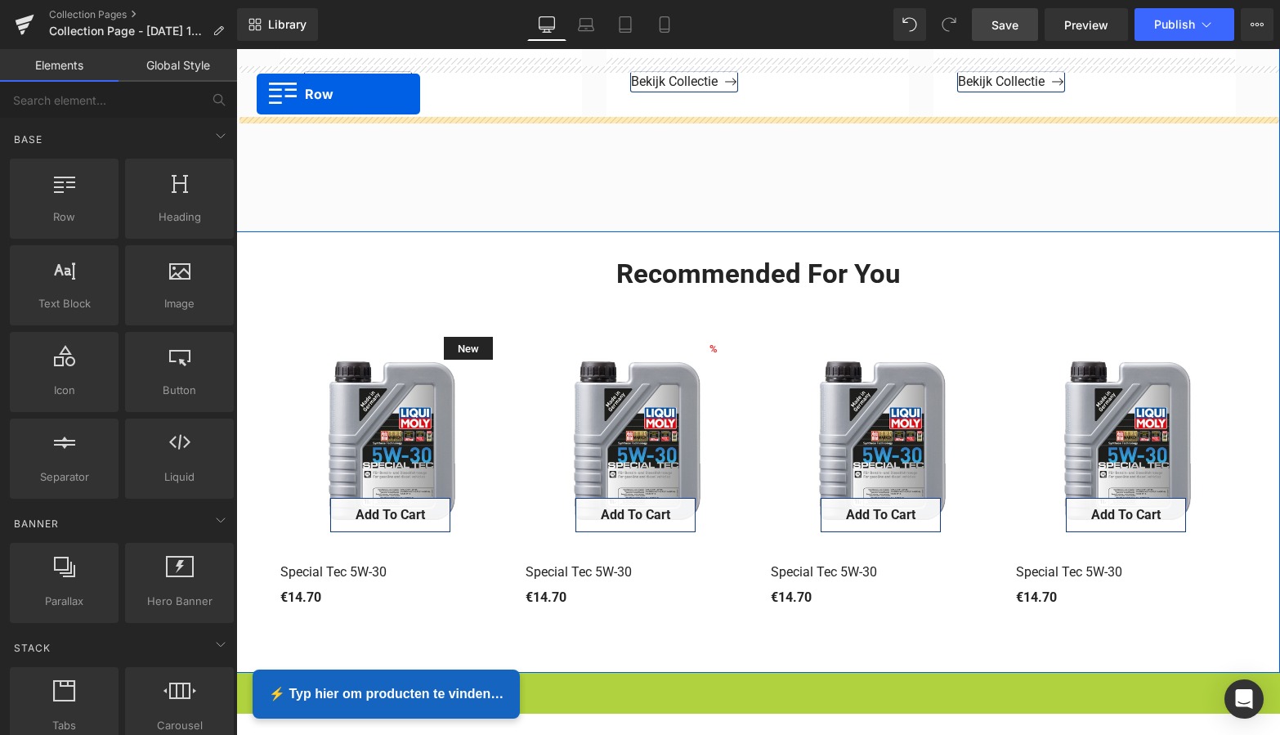
scroll to position [924, 0]
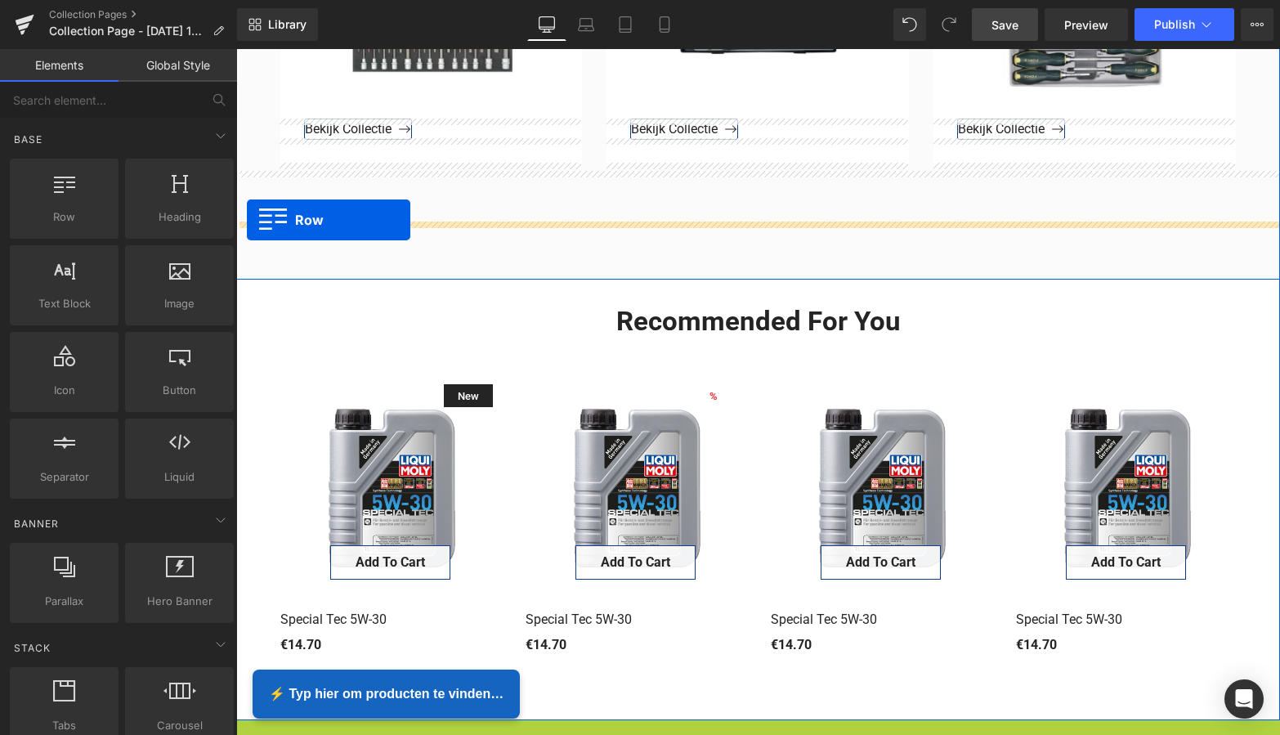
drag, startPoint x: 243, startPoint y: 334, endPoint x: 248, endPoint y: 220, distance: 113.7
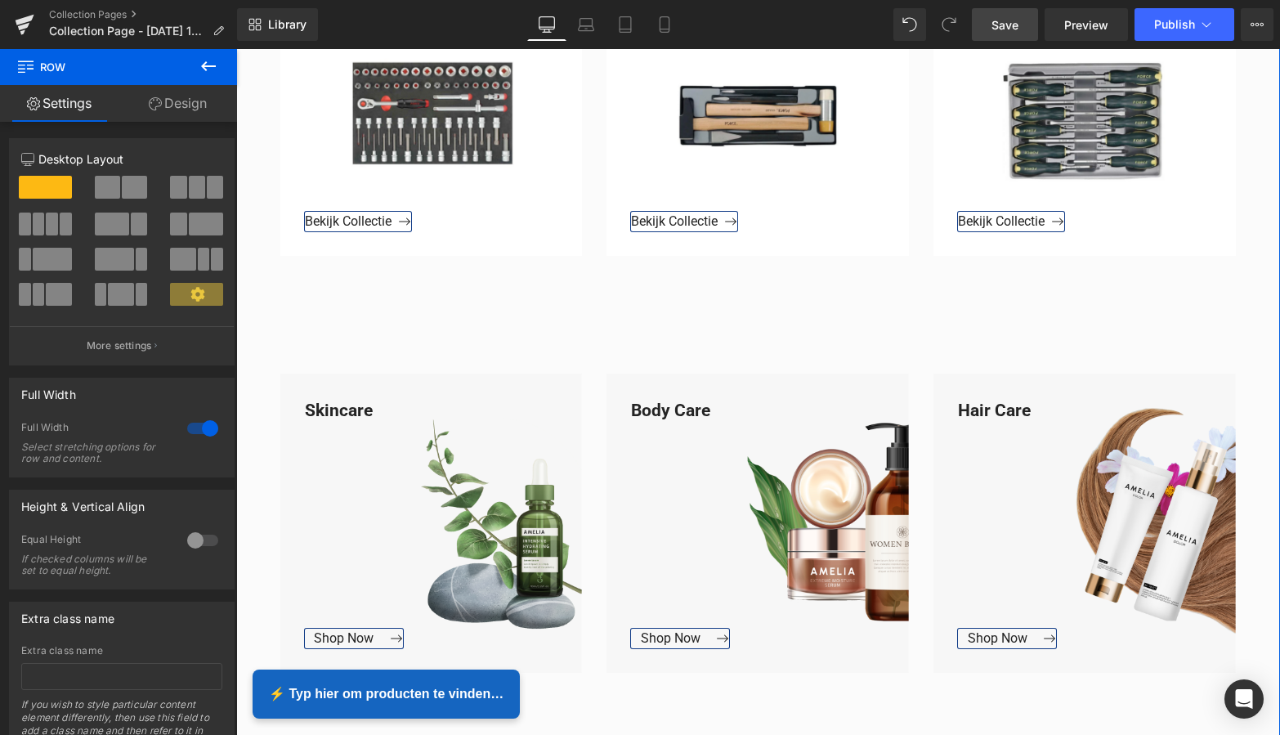
scroll to position [834, 0]
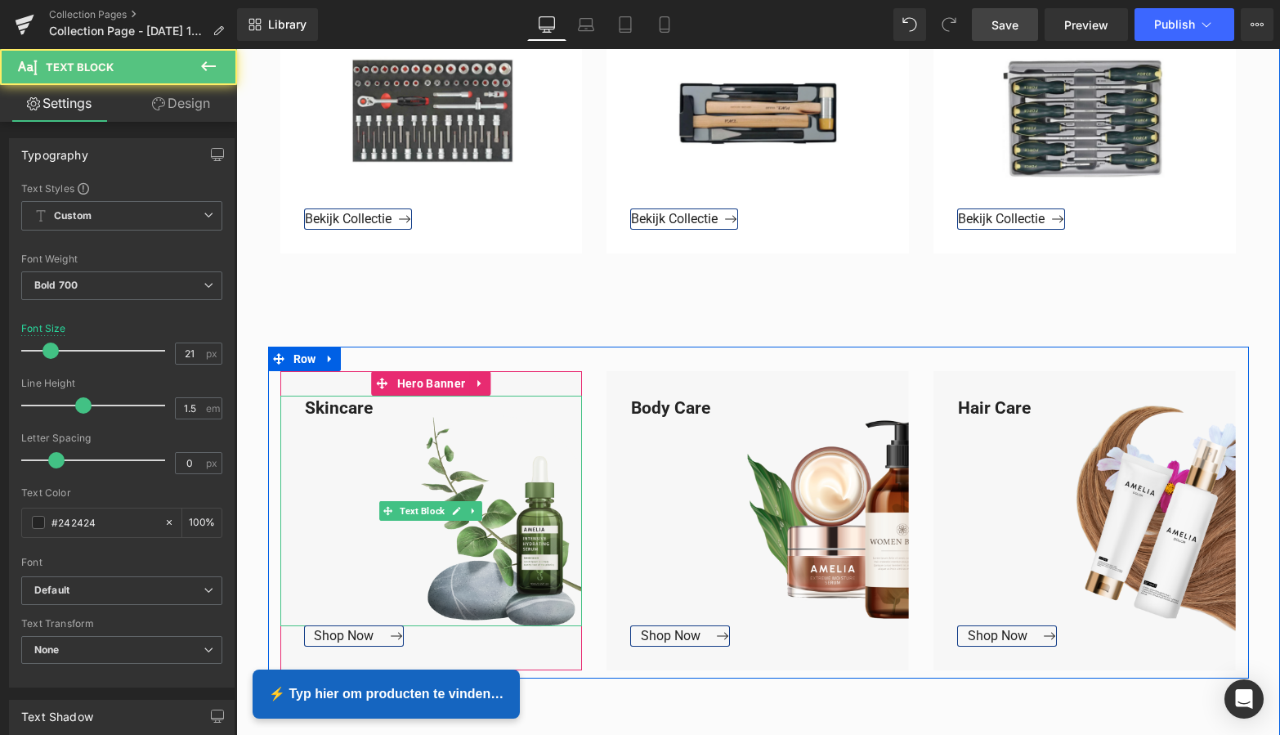
click at [370, 410] on div "Skincare" at bounding box center [431, 511] width 302 height 231
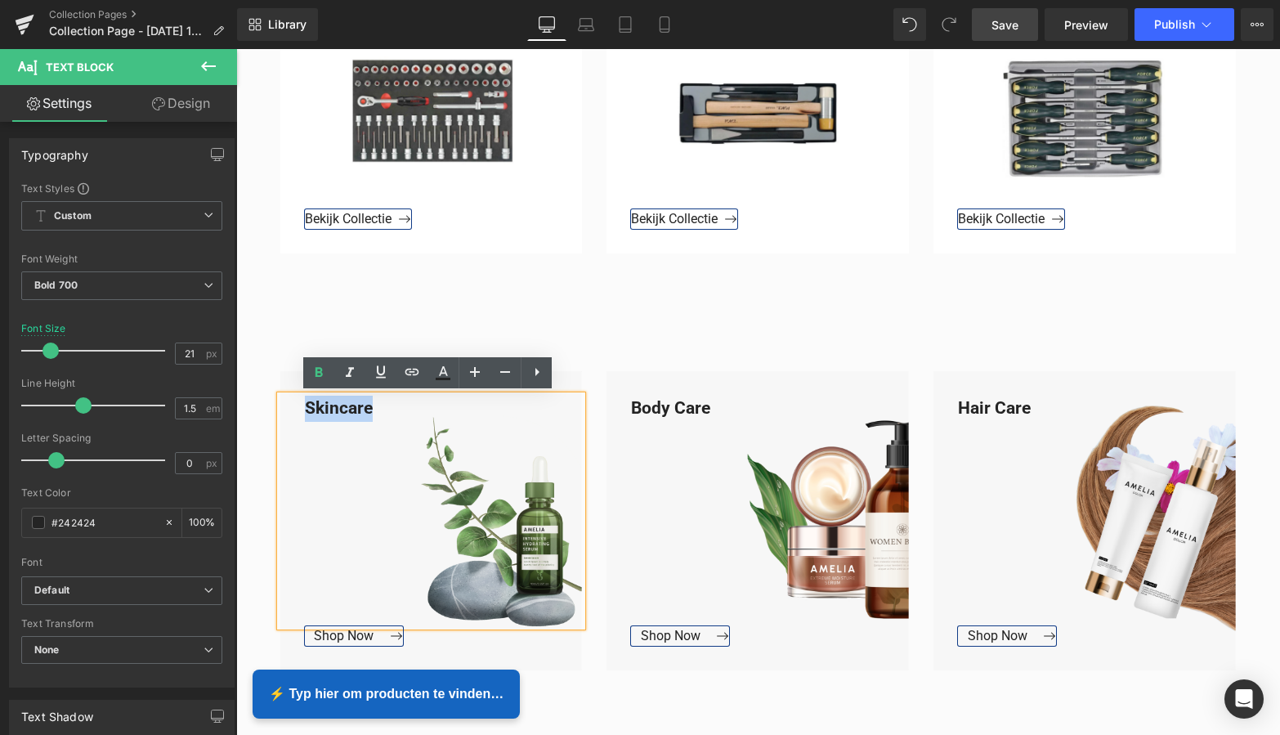
drag, startPoint x: 370, startPoint y: 406, endPoint x: 299, endPoint y: 404, distance: 71.2
click at [297, 403] on div "Skincare" at bounding box center [431, 511] width 302 height 231
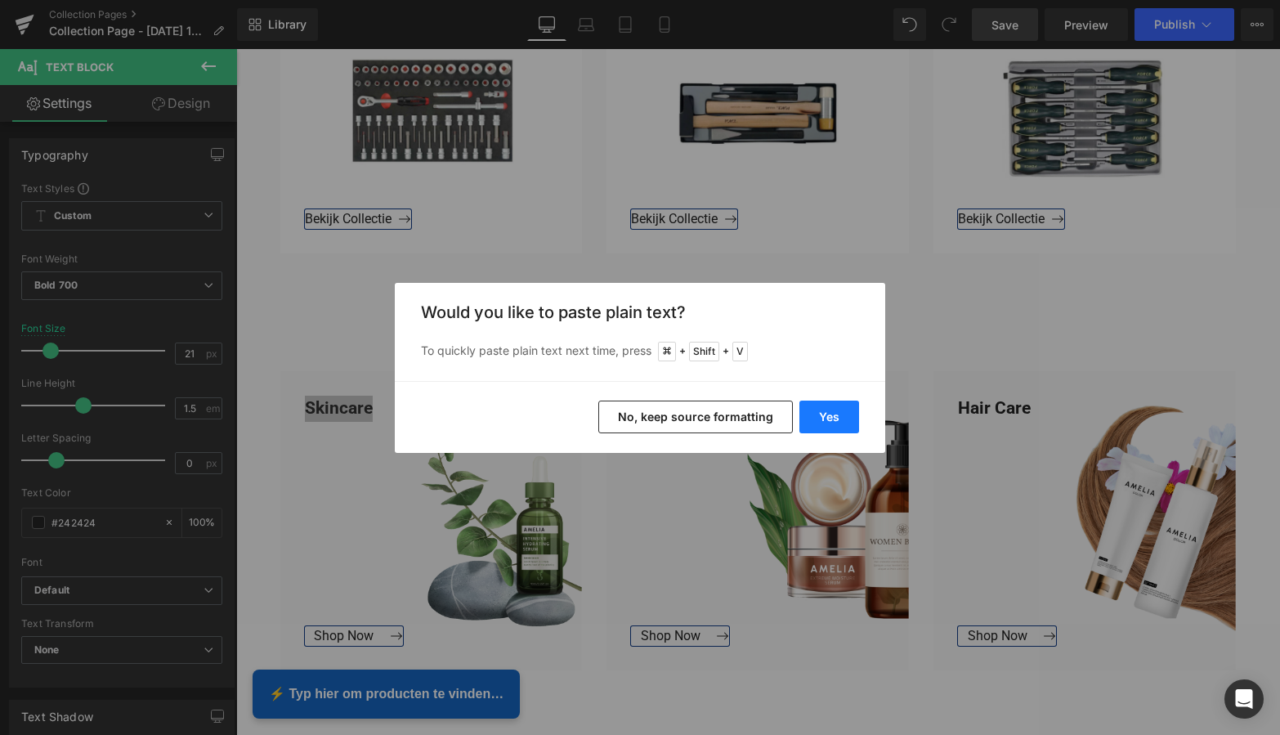
click at [822, 416] on button "Yes" at bounding box center [829, 417] width 60 height 33
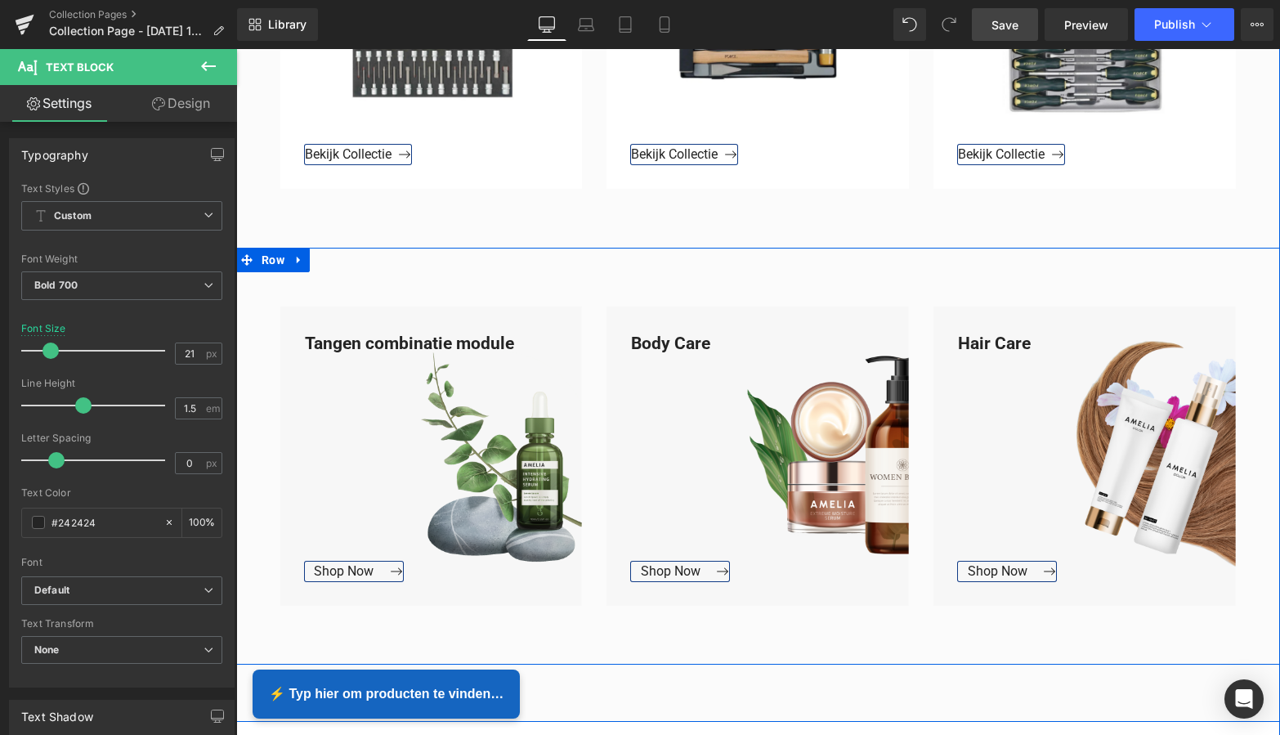
scroll to position [914, 0]
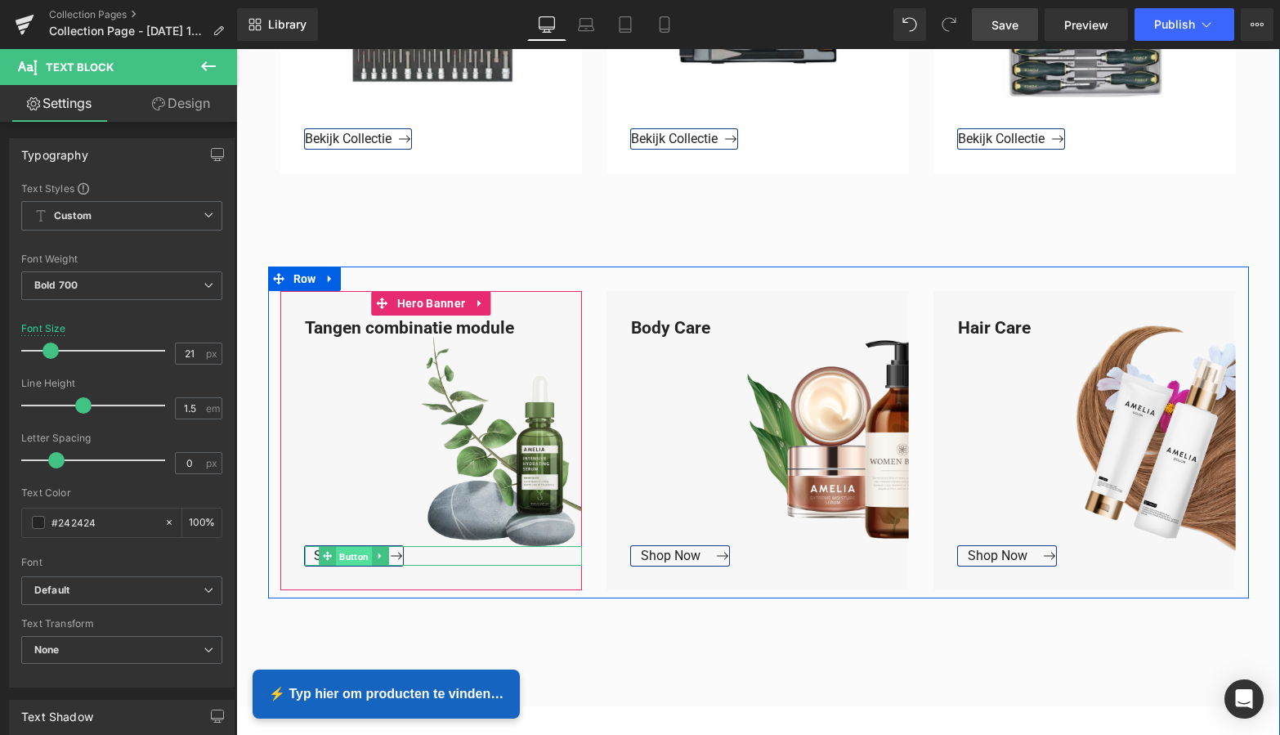
click at [341, 556] on span "Button" at bounding box center [354, 557] width 36 height 20
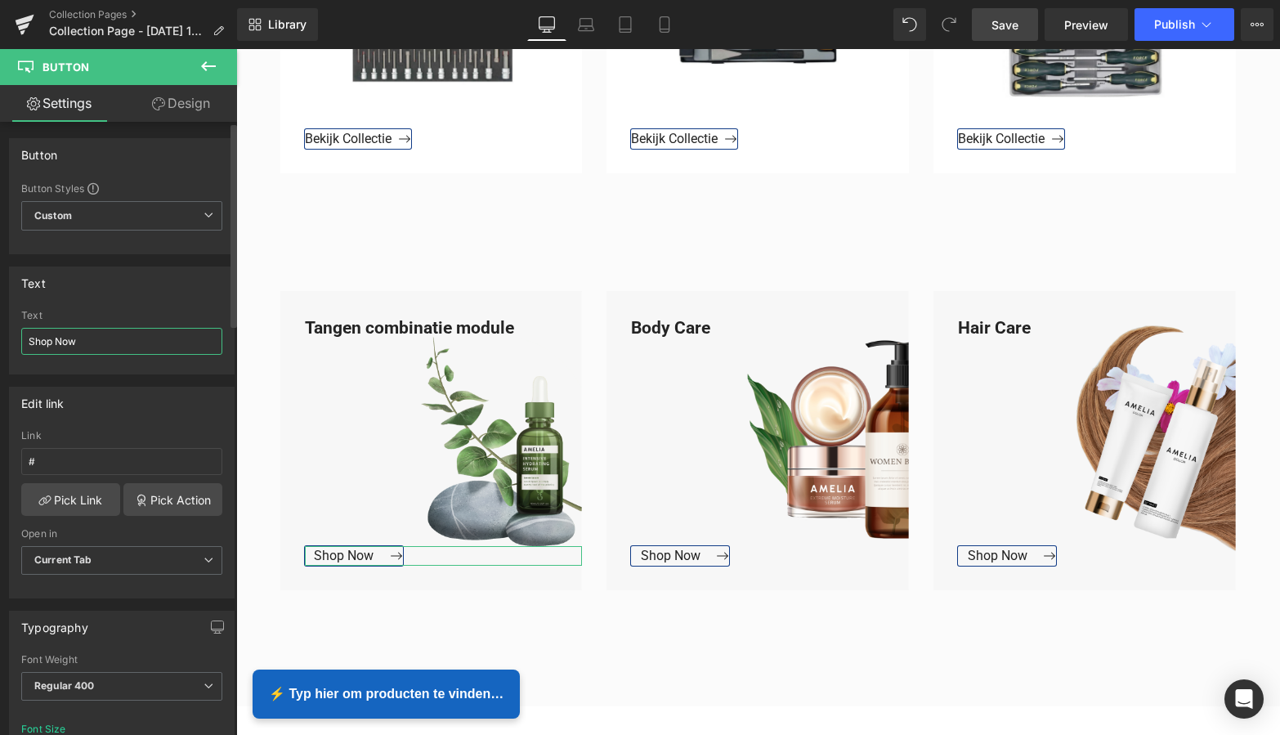
drag, startPoint x: 78, startPoint y: 345, endPoint x: 25, endPoint y: 340, distance: 54.2
click at [25, 340] on input "Shop Now" at bounding box center [121, 341] width 201 height 27
type input "Bekijk Collectie"
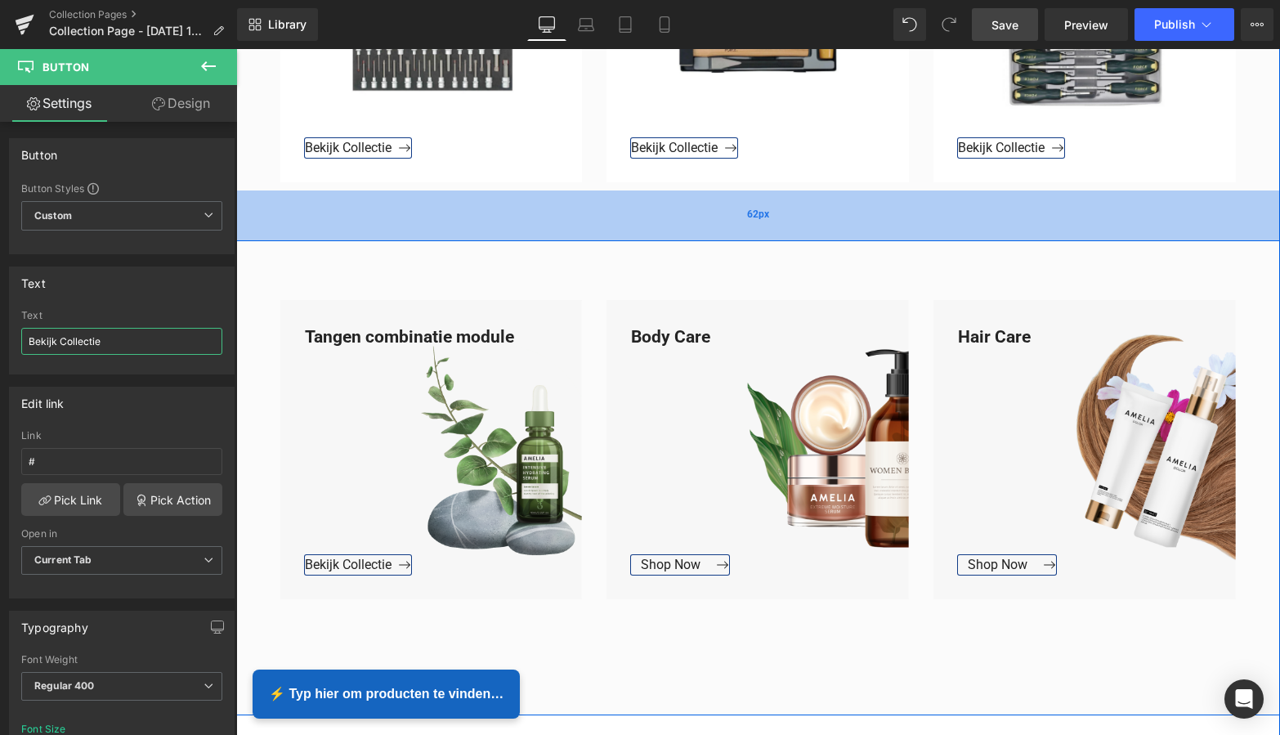
scroll to position [904, 0]
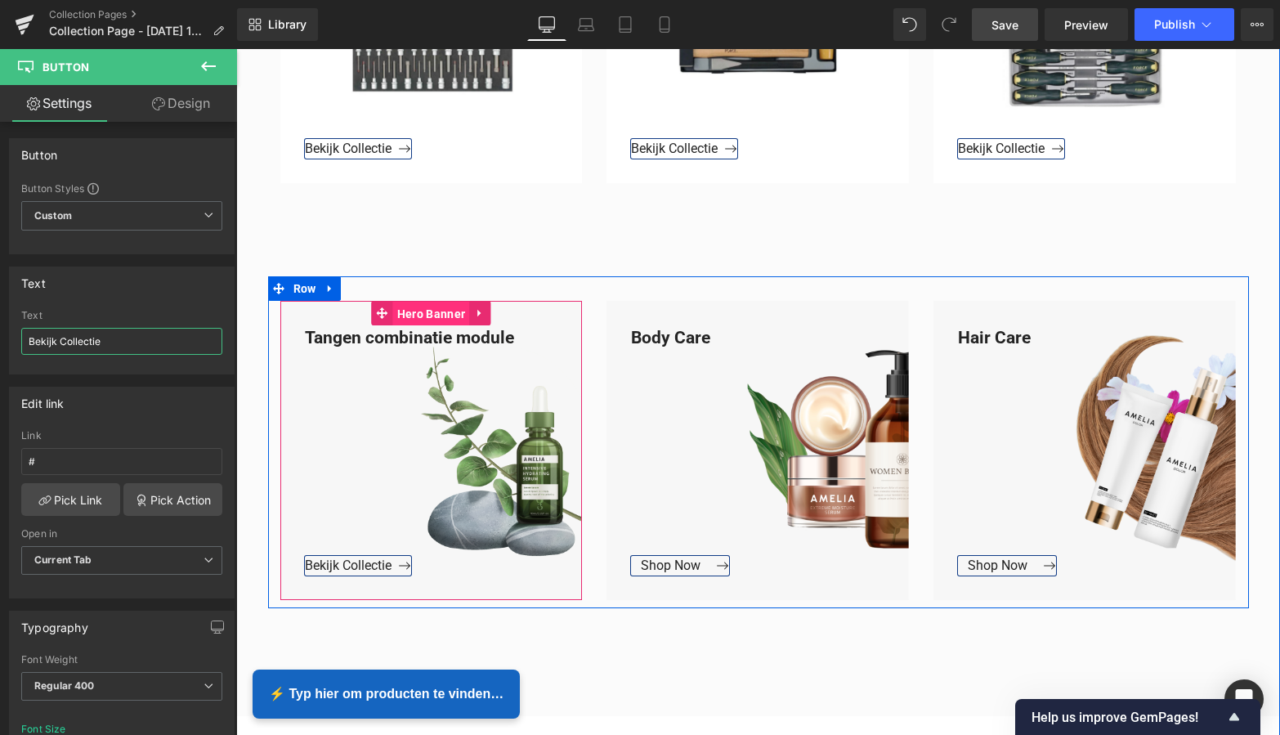
click at [437, 311] on span "Hero Banner" at bounding box center [431, 314] width 76 height 25
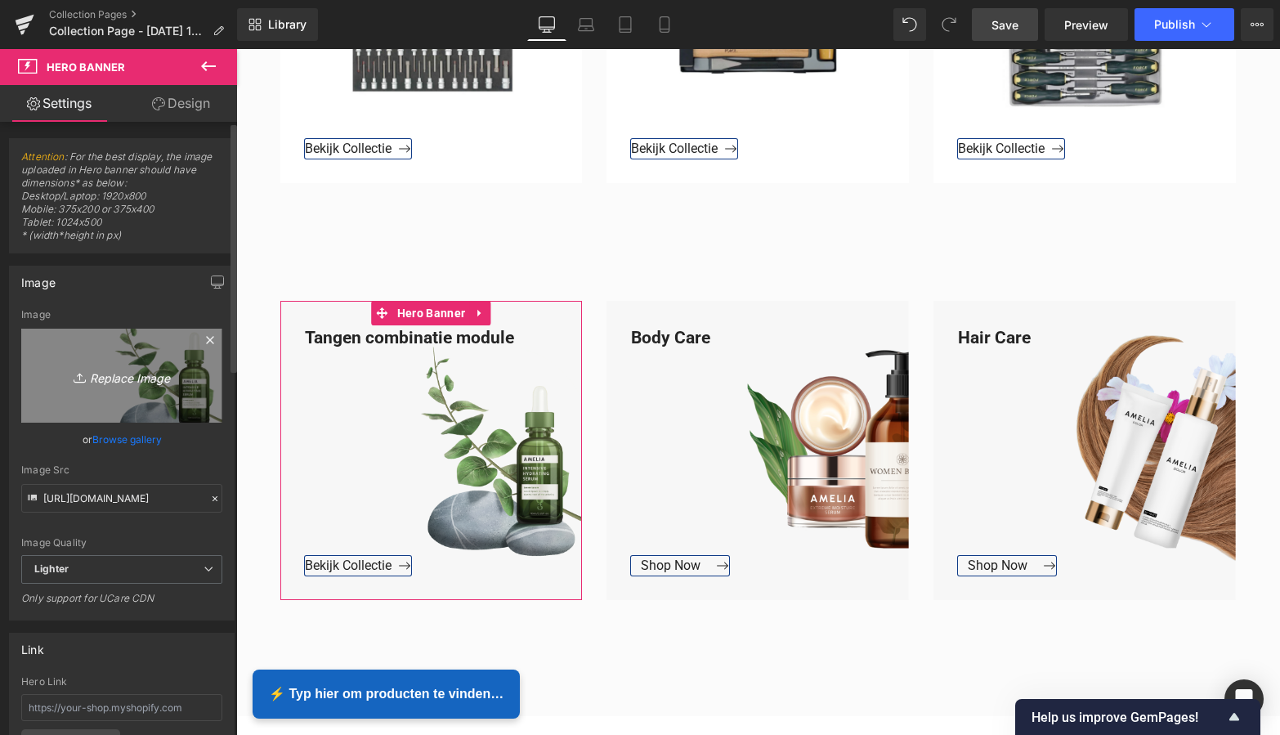
click at [119, 378] on icon "Replace Image" at bounding box center [121, 375] width 131 height 20
type input "C:\fakepath\Groen Modern Doe-het-zelf Instagram Stories (800 x 800 px).png"
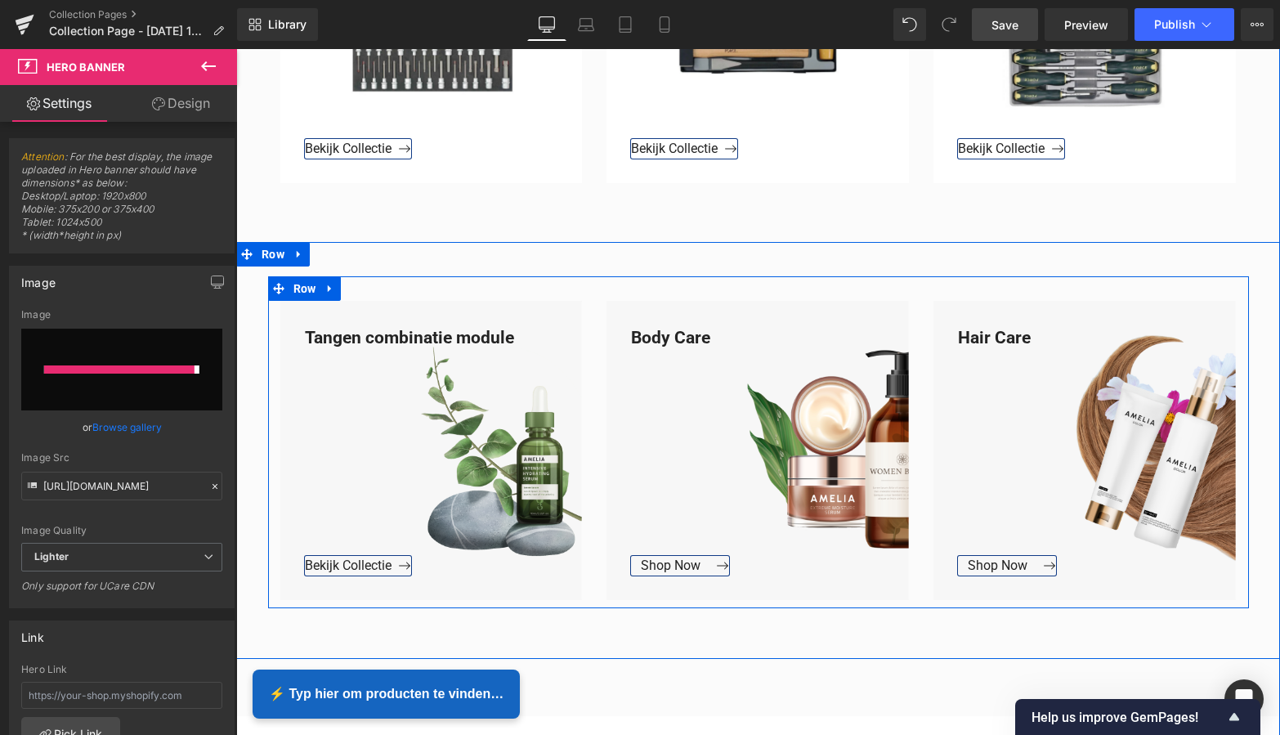
type input "[URL][DOMAIN_NAME]"
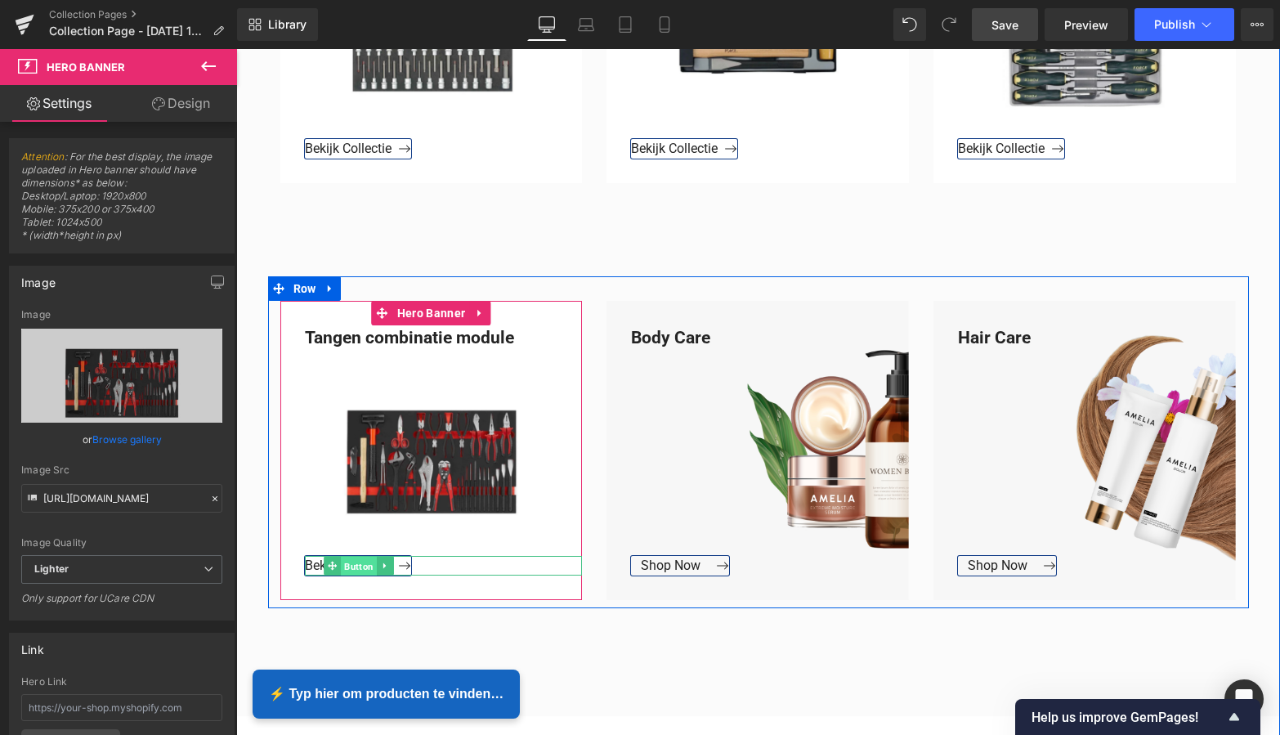
click at [351, 566] on span "Button" at bounding box center [359, 567] width 36 height 20
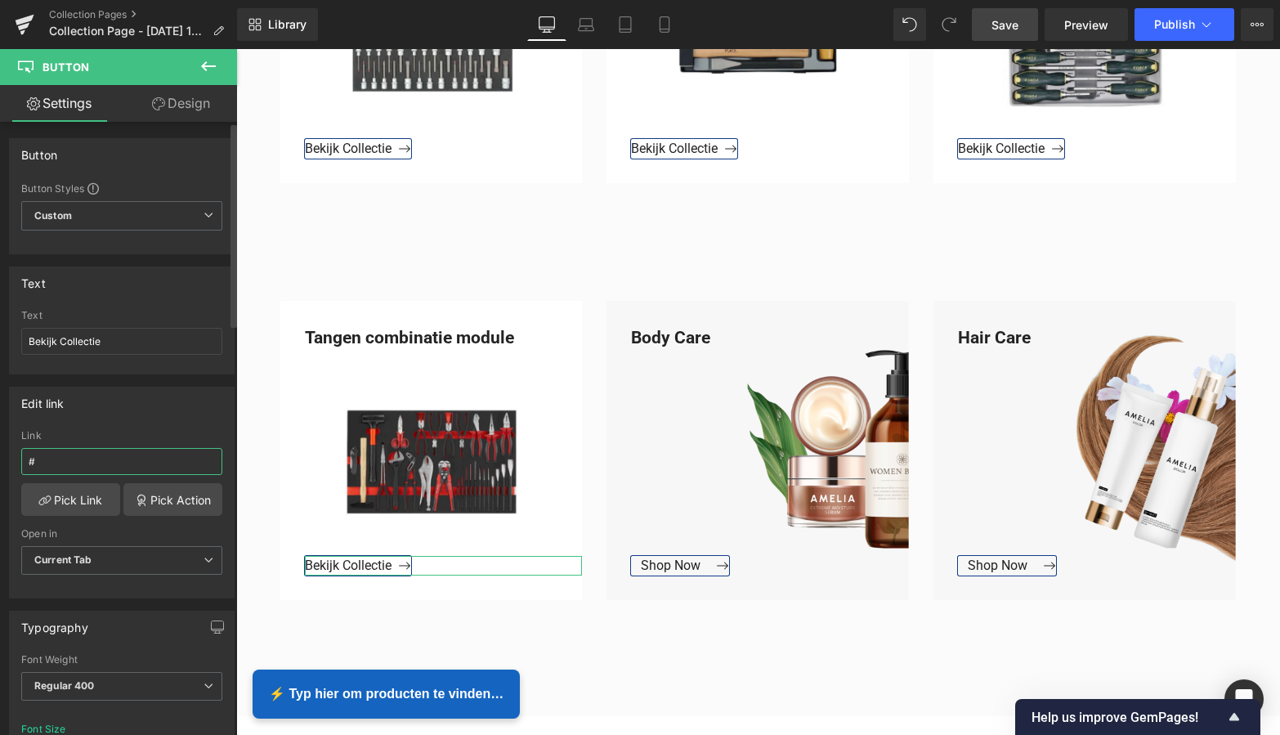
drag, startPoint x: 47, startPoint y: 462, endPoint x: 18, endPoint y: 462, distance: 29.4
click at [16, 462] on div "# Link # Pick Link Pick Action Current Tab New Tab Open in Current Tab Current …" at bounding box center [122, 514] width 224 height 168
paste input "[URL][DOMAIN_NAME]"
type input "[URL][DOMAIN_NAME]"
click at [78, 504] on link "Pick Link" at bounding box center [70, 499] width 99 height 33
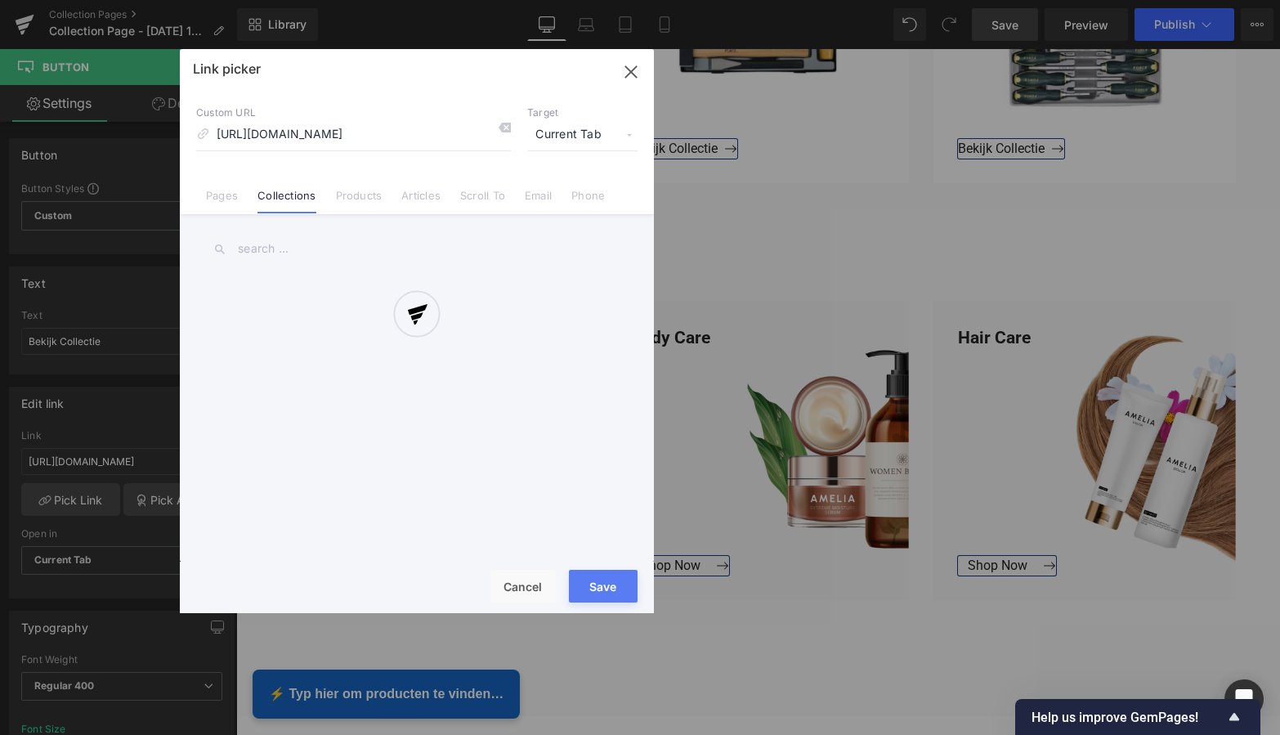
scroll to position [0, 106]
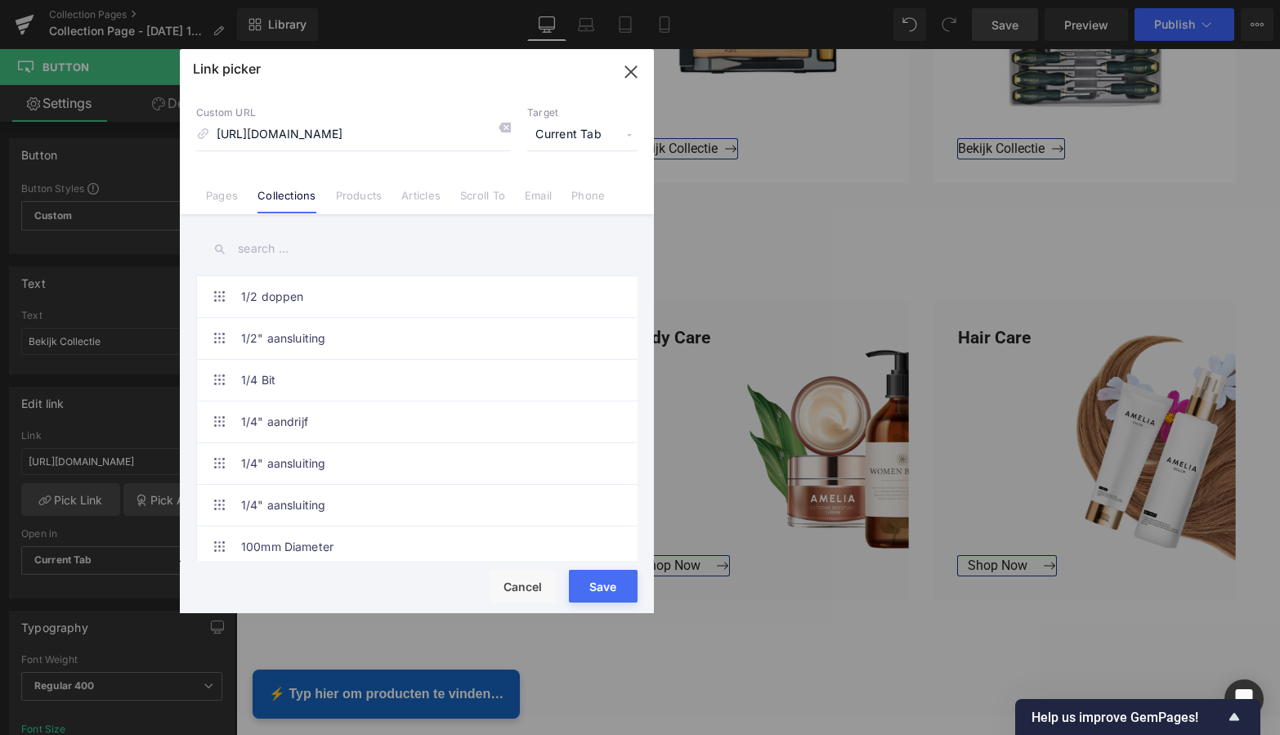
click at [611, 589] on button "Save" at bounding box center [603, 586] width 69 height 33
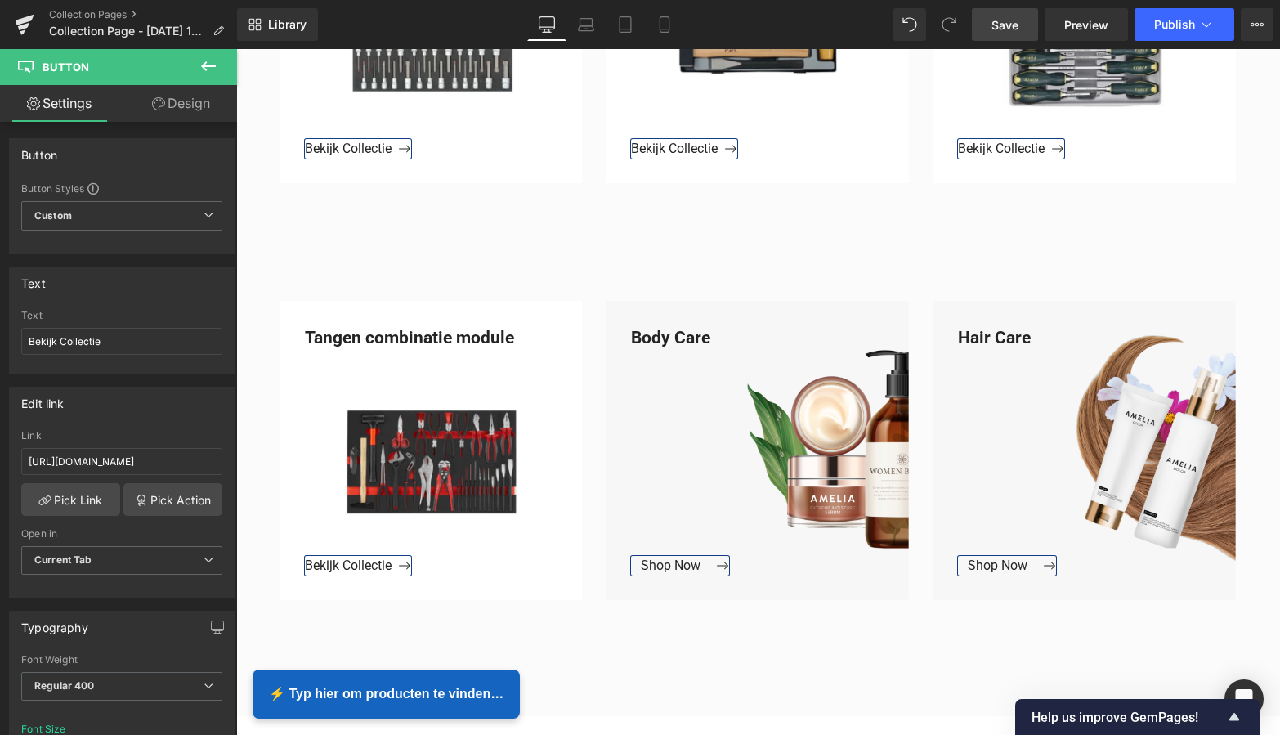
click at [1025, 24] on link "Save" at bounding box center [1005, 24] width 66 height 33
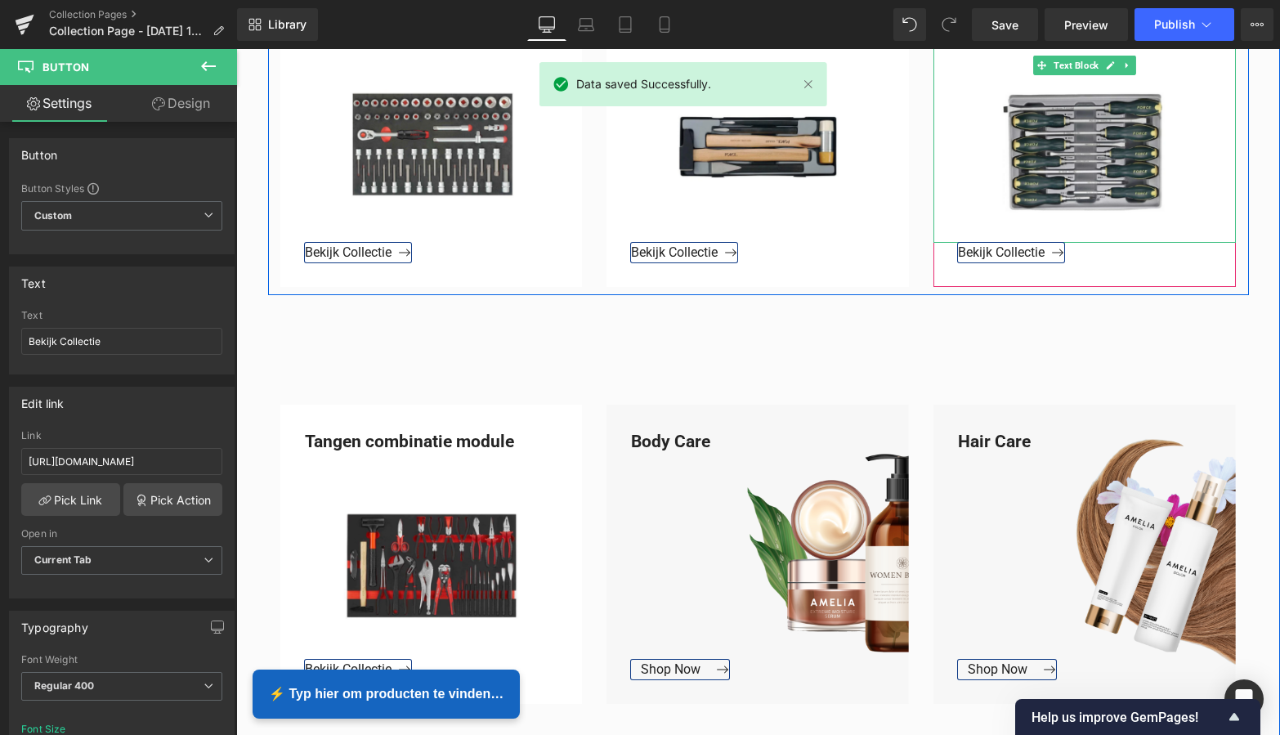
scroll to position [789, 0]
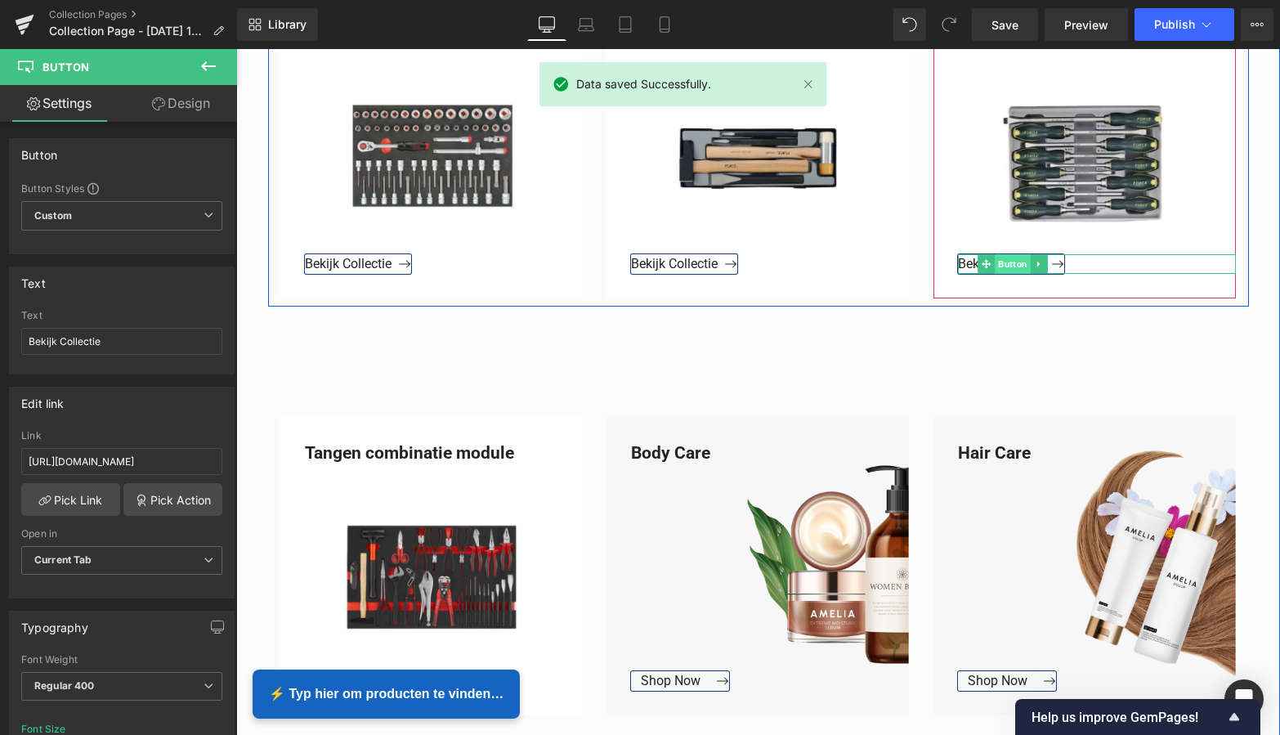
click at [1008, 263] on span "Button" at bounding box center [1013, 264] width 36 height 20
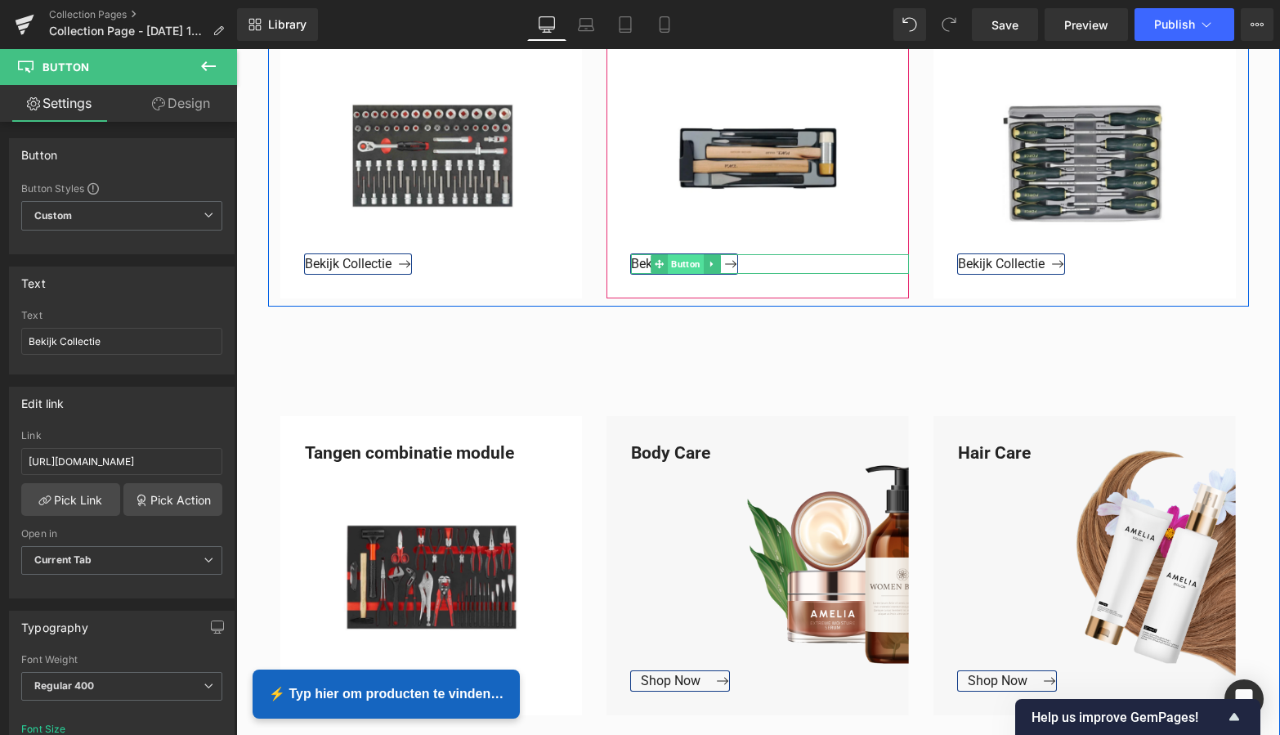
click at [680, 265] on span "Button" at bounding box center [686, 264] width 36 height 20
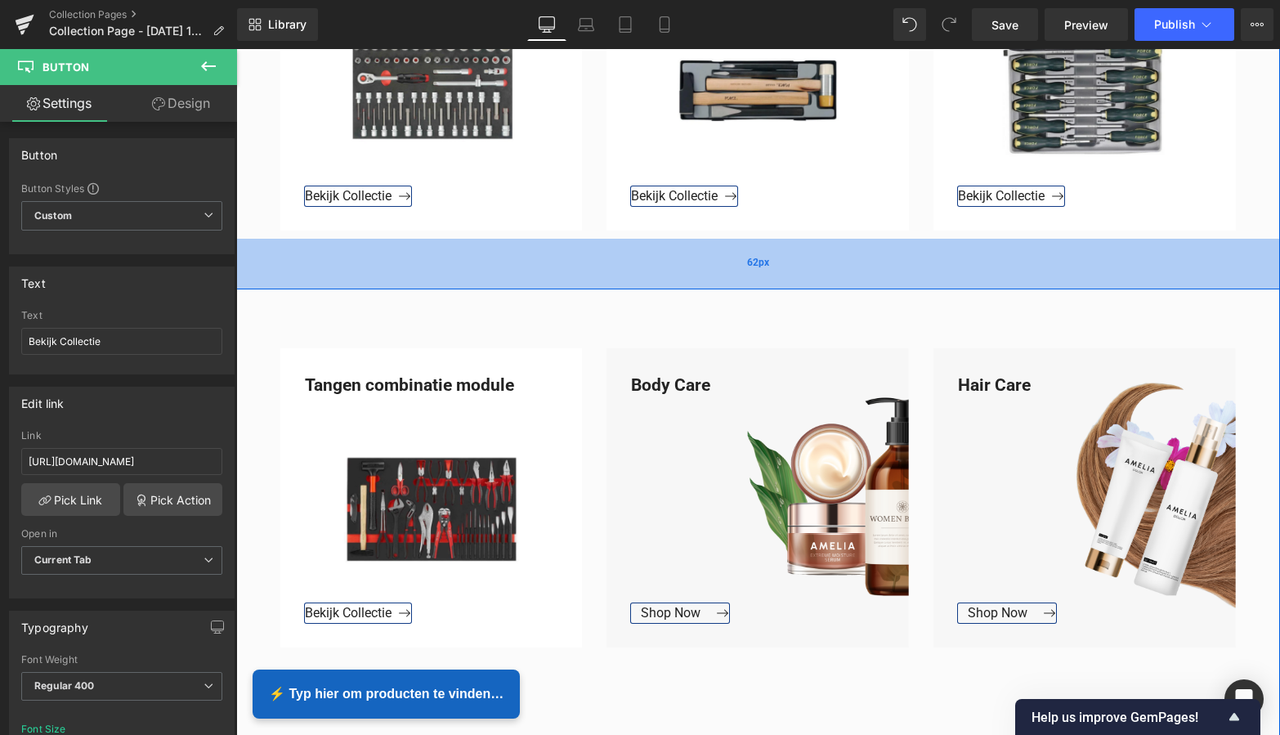
scroll to position [876, 0]
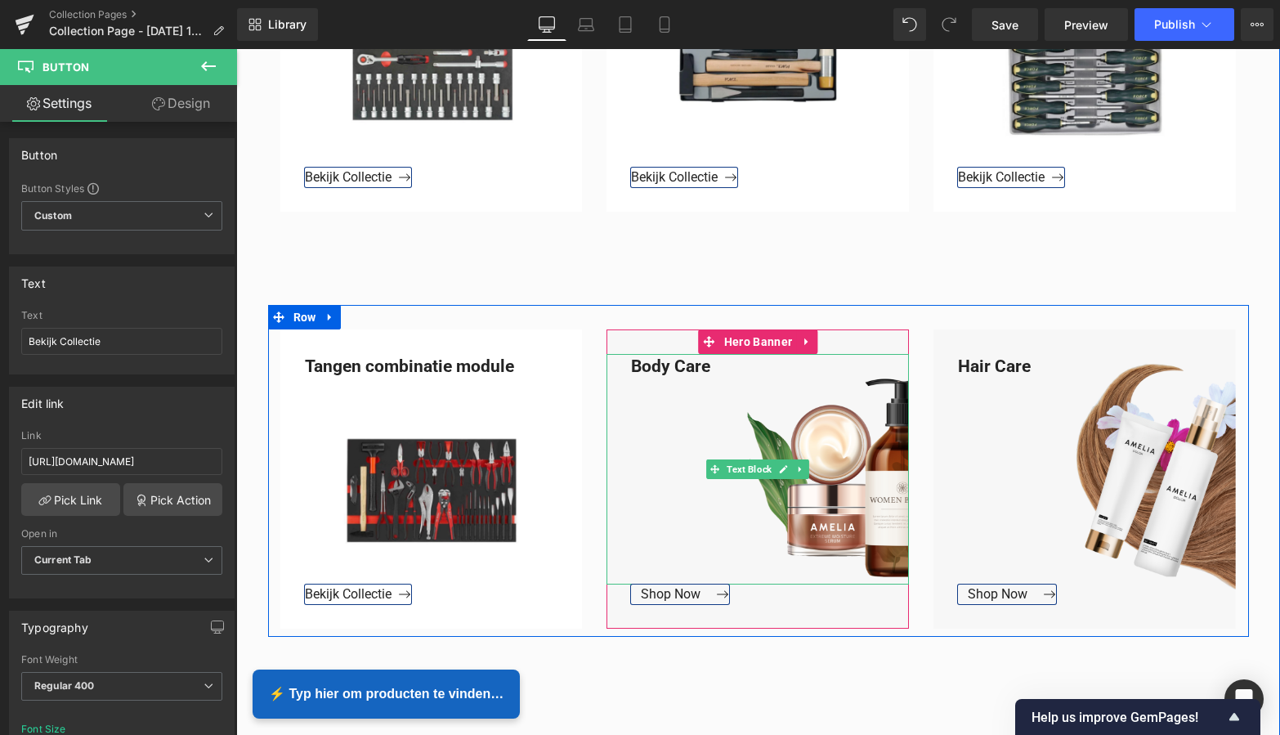
click at [713, 366] on div "Body Care" at bounding box center [758, 469] width 302 height 231
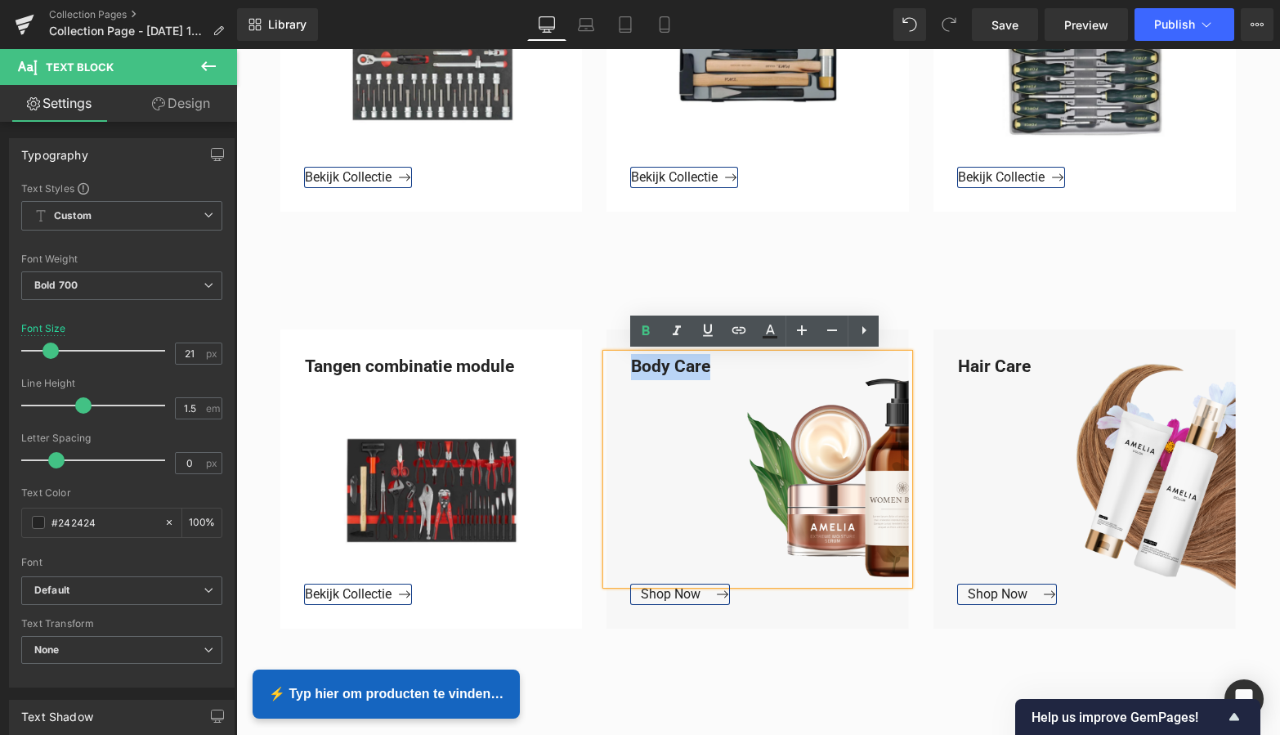
drag, startPoint x: 710, startPoint y: 366, endPoint x: 609, endPoint y: 365, distance: 100.6
click at [609, 365] on div "Body Care" at bounding box center [758, 469] width 302 height 231
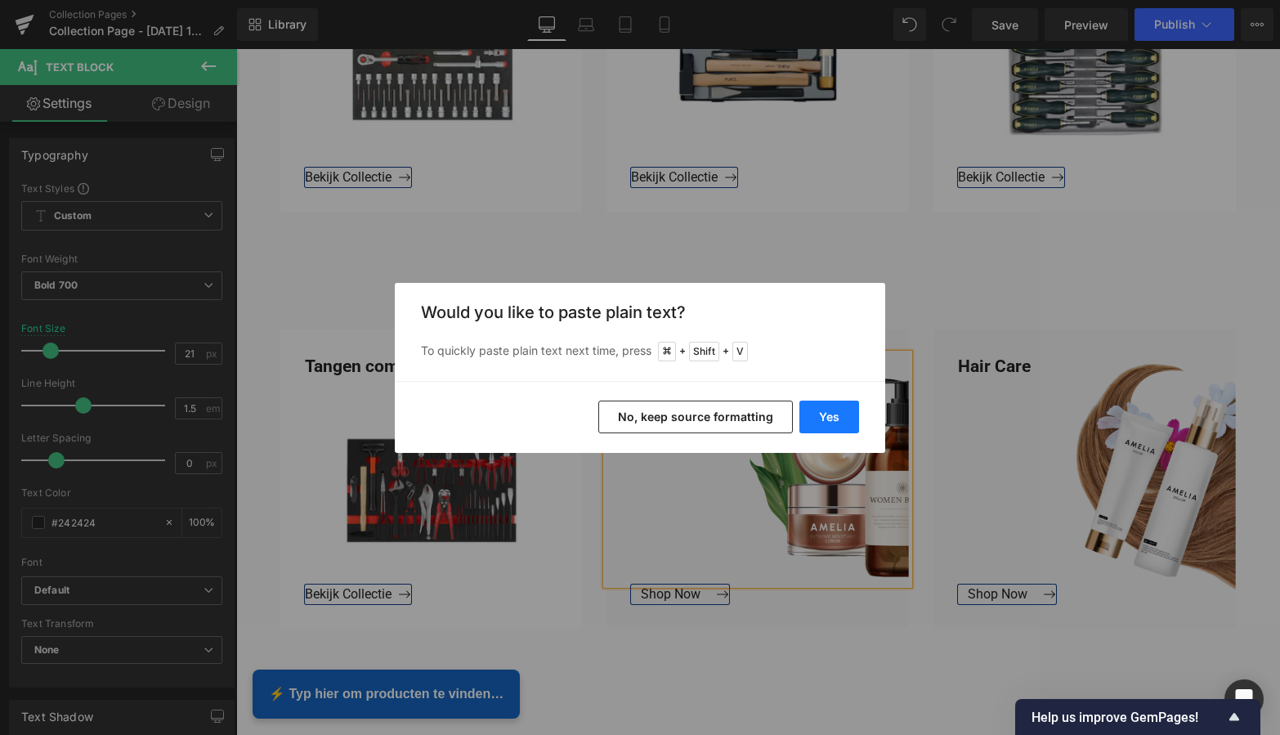
click at [829, 419] on button "Yes" at bounding box center [829, 417] width 60 height 33
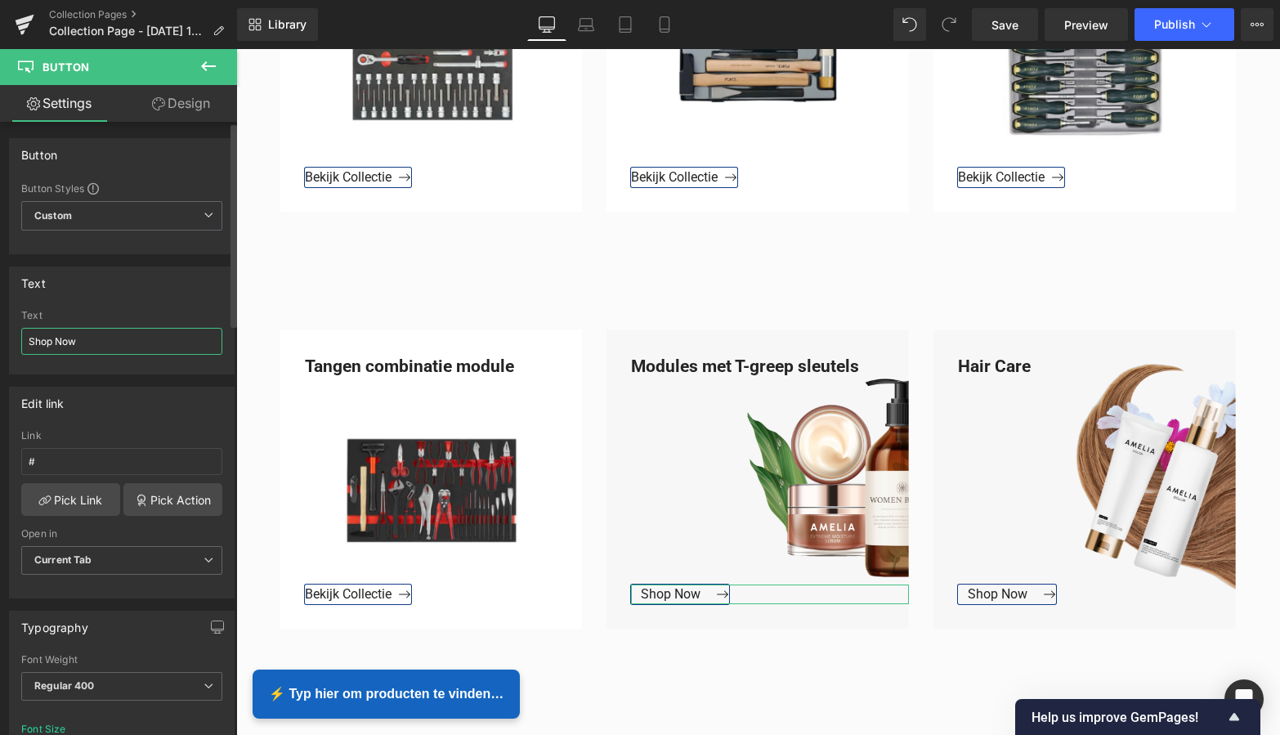
drag, startPoint x: 74, startPoint y: 338, endPoint x: 0, endPoint y: 335, distance: 73.6
click at [2, 336] on div "Text Shop Now Text Shop Now" at bounding box center [122, 314] width 244 height 120
type input "Bekijk Collectie"
click at [55, 465] on input "#" at bounding box center [121, 461] width 201 height 27
drag, startPoint x: 29, startPoint y: 462, endPoint x: 10, endPoint y: 461, distance: 19.6
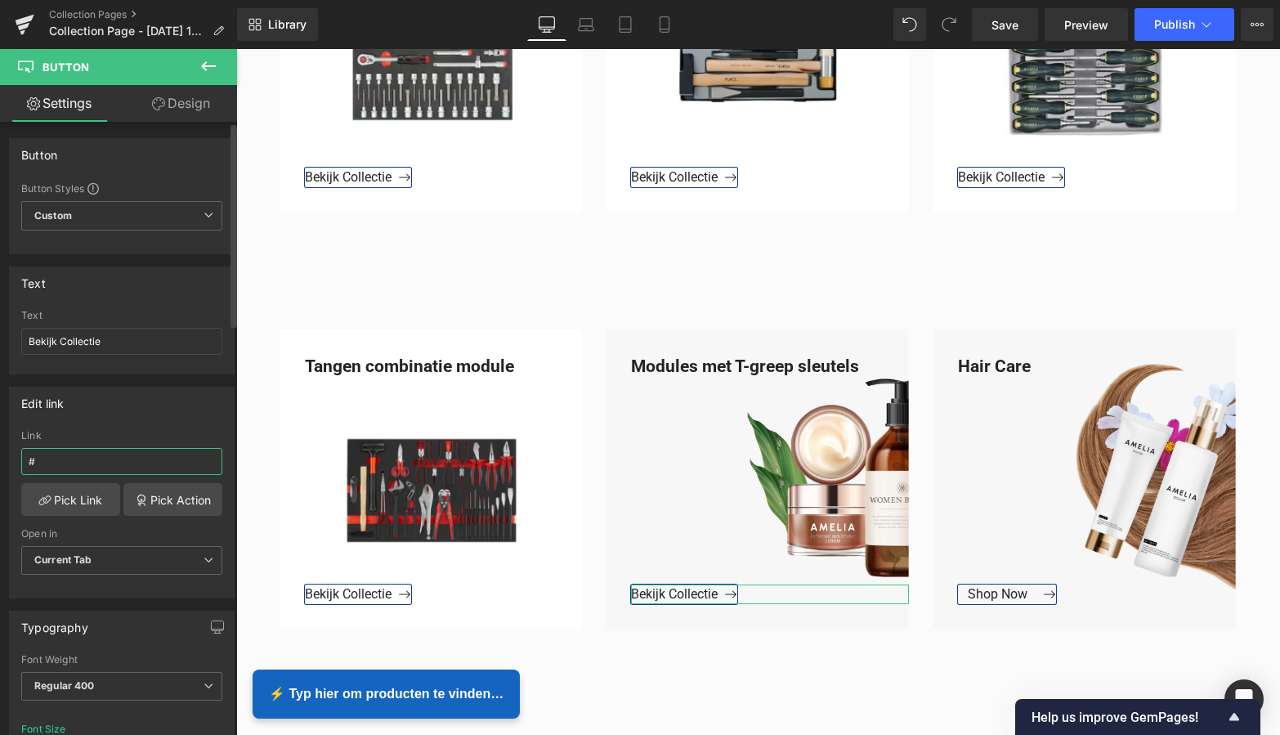
click at [10, 461] on div "# Link # Pick Link Pick Action Current Tab New Tab Open in Current Tab Current …" at bounding box center [122, 514] width 224 height 168
paste input "[URL][DOMAIN_NAME]"
type input "[URL][DOMAIN_NAME]"
click at [82, 504] on link "Pick Link" at bounding box center [70, 499] width 99 height 33
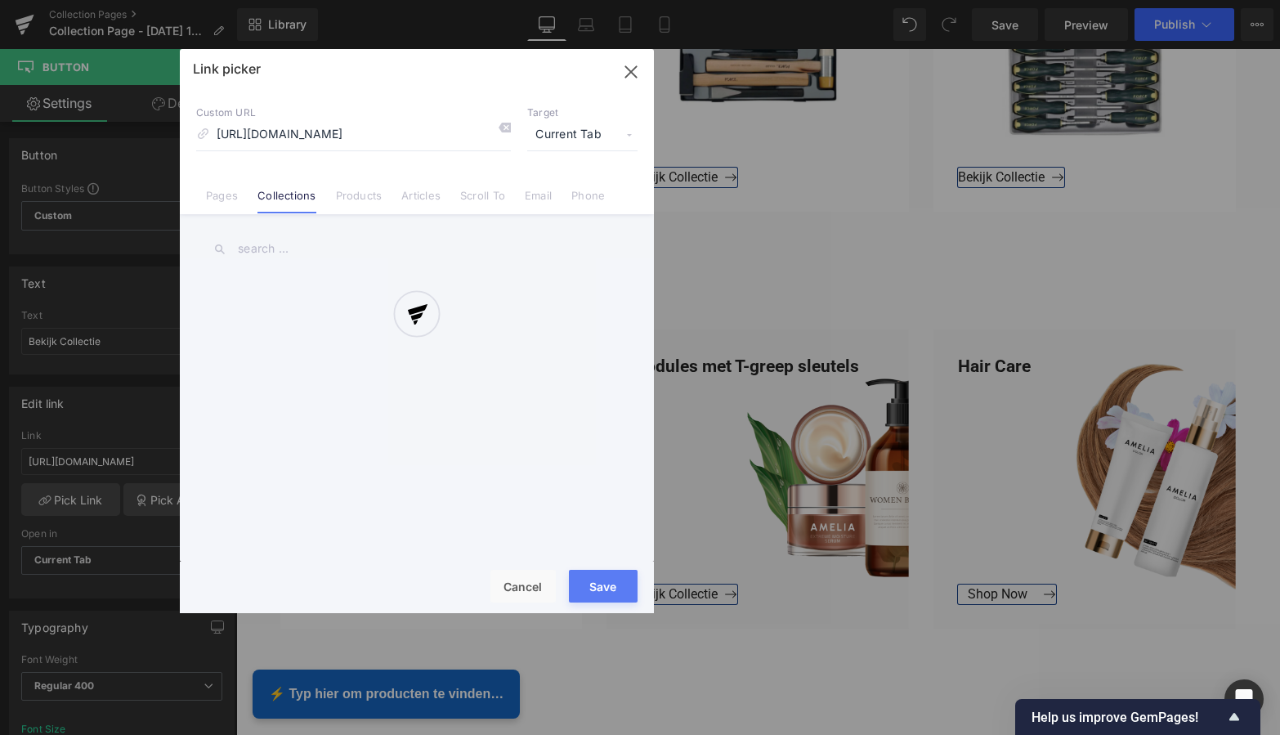
scroll to position [0, 123]
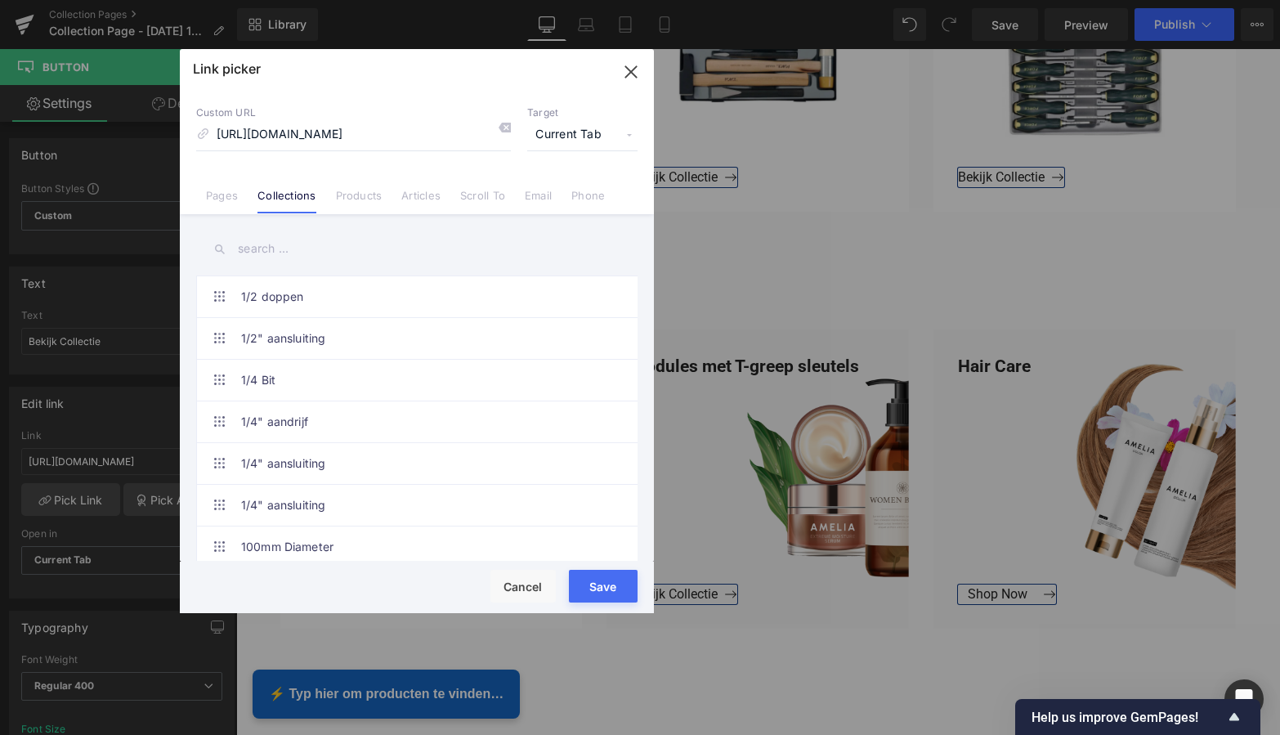
click at [605, 584] on button "Save" at bounding box center [603, 586] width 69 height 33
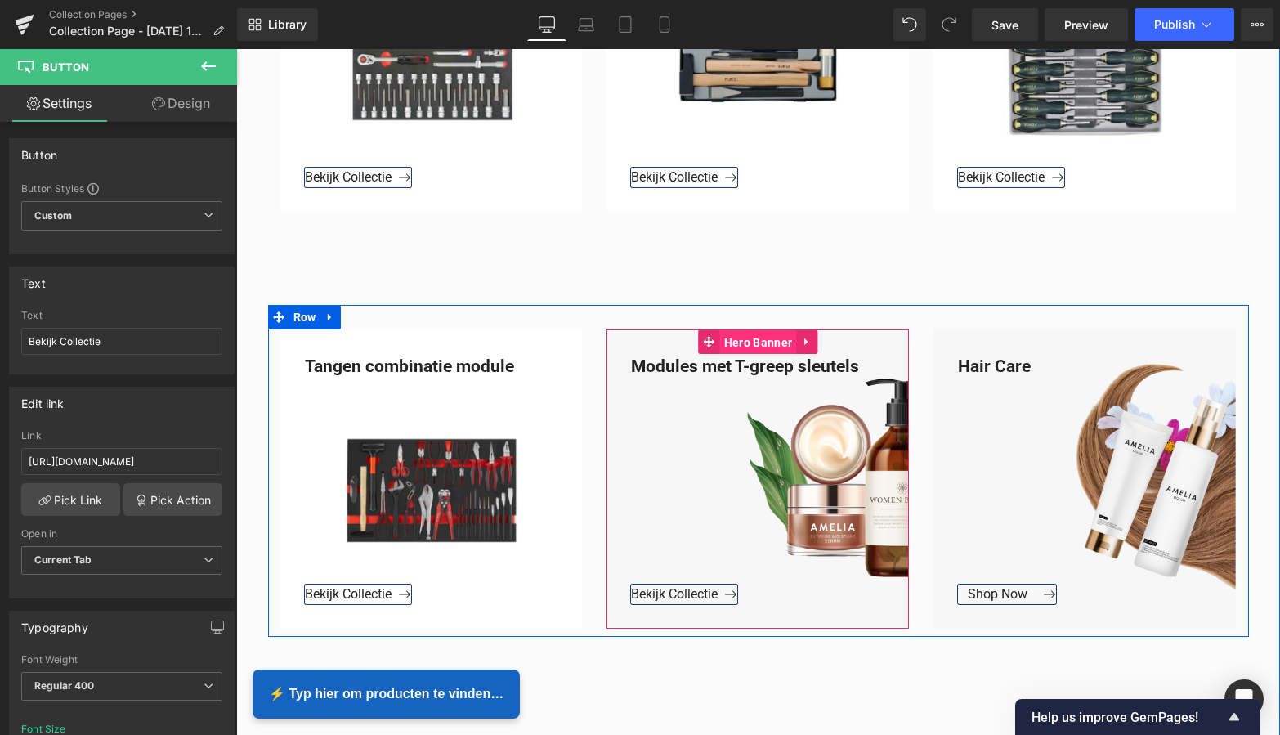
click at [749, 345] on span "Hero Banner" at bounding box center [758, 342] width 76 height 25
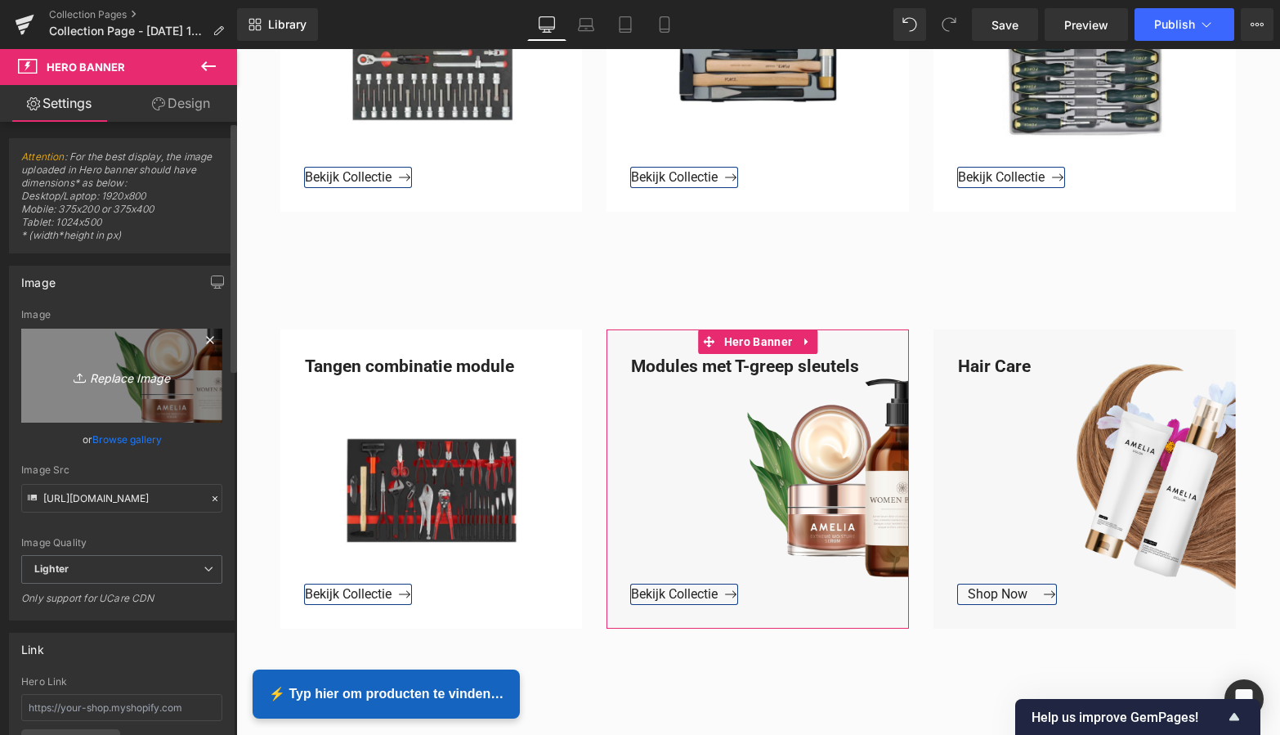
click at [136, 376] on icon "Replace Image" at bounding box center [121, 375] width 131 height 20
type input "C:\fakepath\Groen Modern Doe-het-zelf Instagram Stories (800 x 800 px).png"
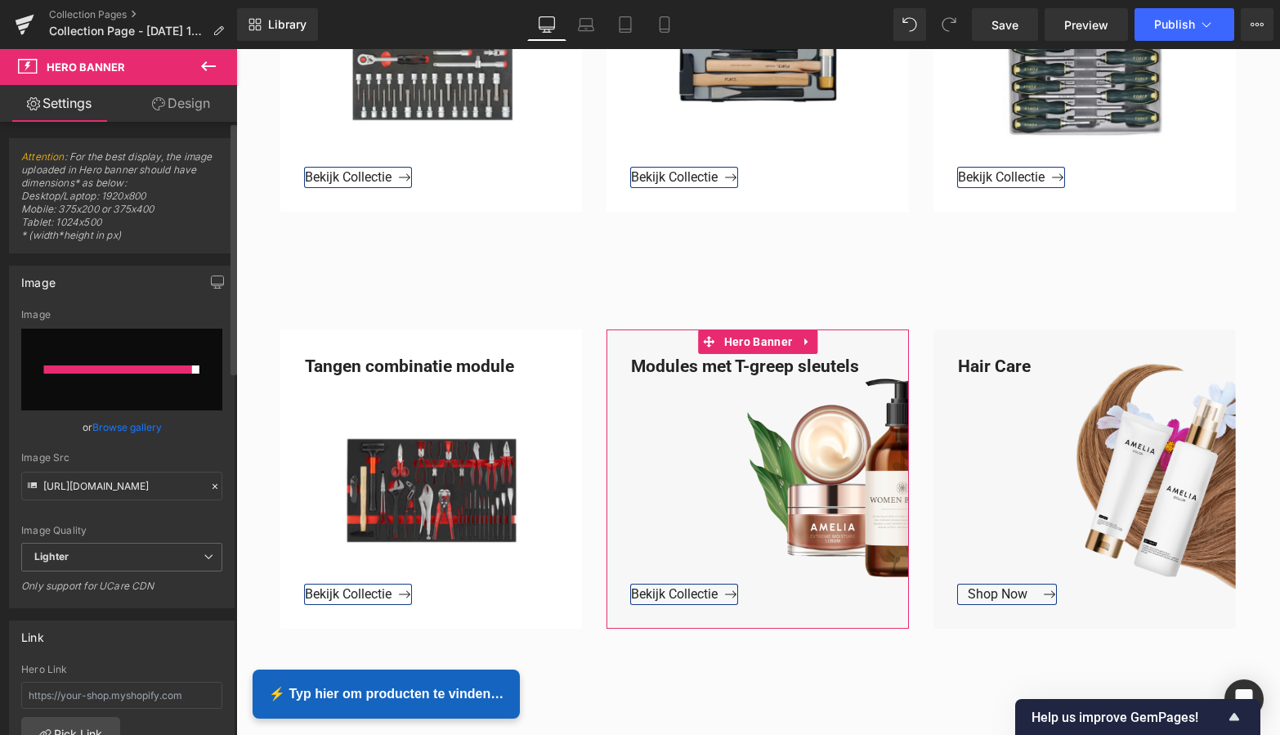
click at [133, 377] on input "file" at bounding box center [121, 370] width 201 height 82
type input "C:\fakepath\Groen Modern Doe-het-zelf Instagram Stories (800 x 800 px).png"
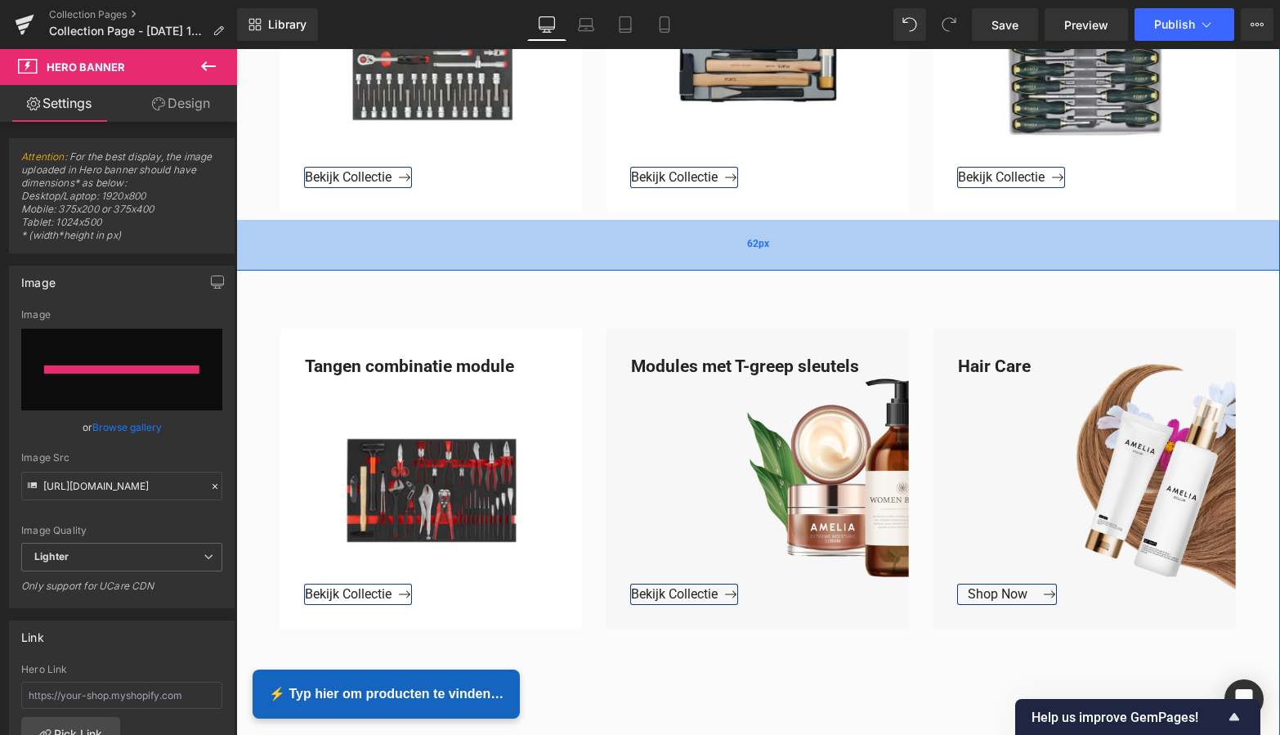
type input "[URL][DOMAIN_NAME]"
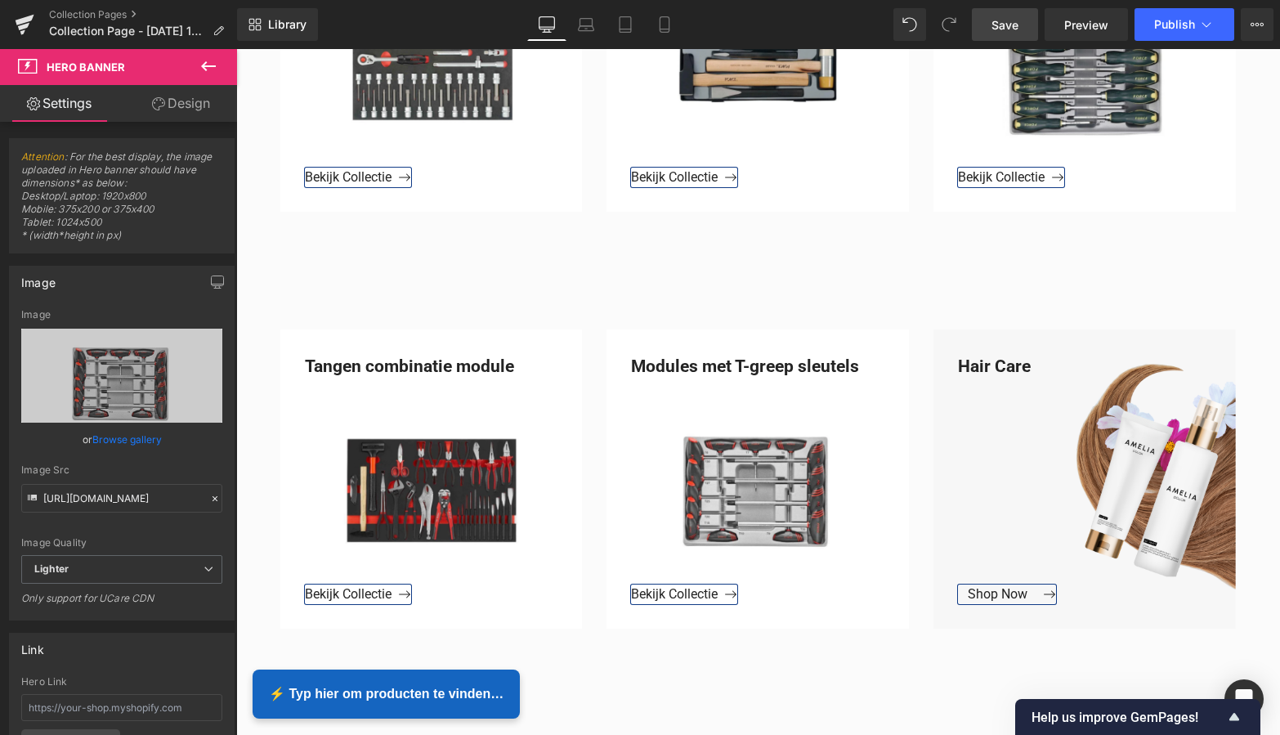
click at [1009, 34] on link "Save" at bounding box center [1005, 24] width 66 height 33
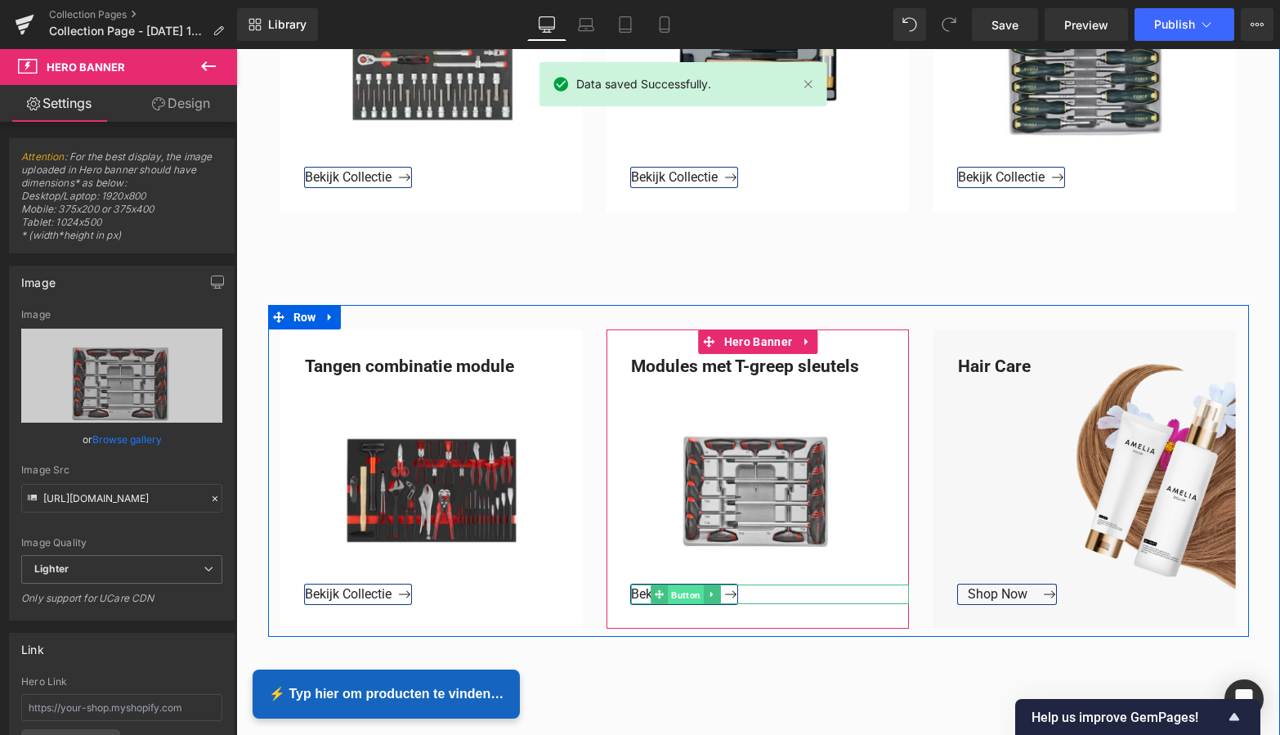
click at [678, 597] on span "Button" at bounding box center [686, 595] width 36 height 20
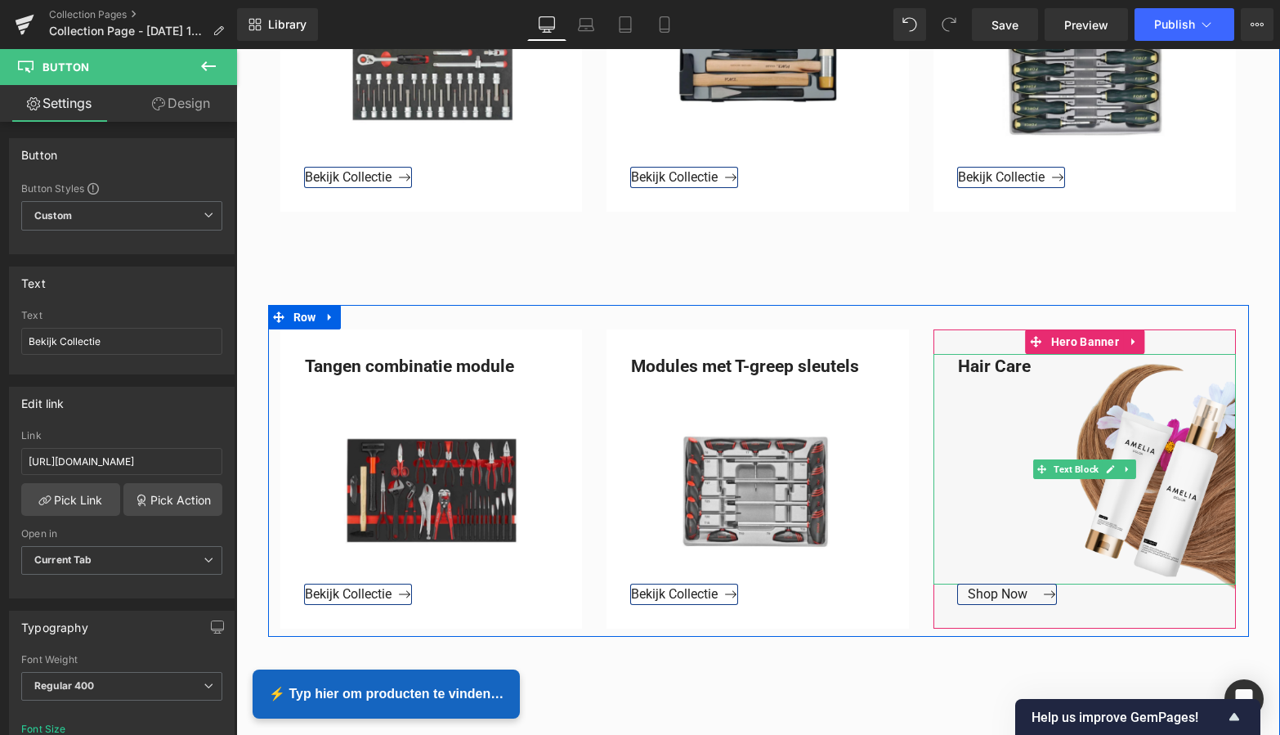
click at [1032, 365] on div "Hair Care" at bounding box center [1085, 469] width 302 height 231
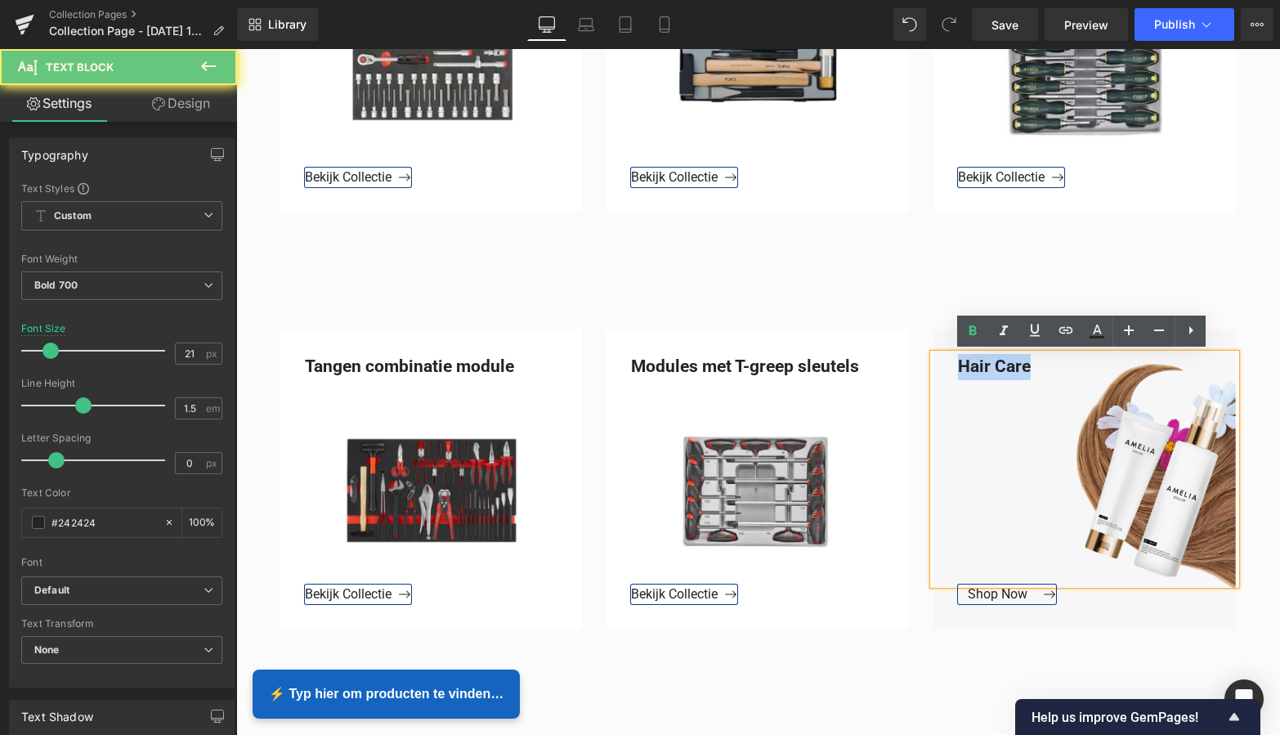
drag, startPoint x: 1031, startPoint y: 365, endPoint x: 950, endPoint y: 367, distance: 80.9
click at [953, 365] on div "Hair Care" at bounding box center [1085, 469] width 302 height 231
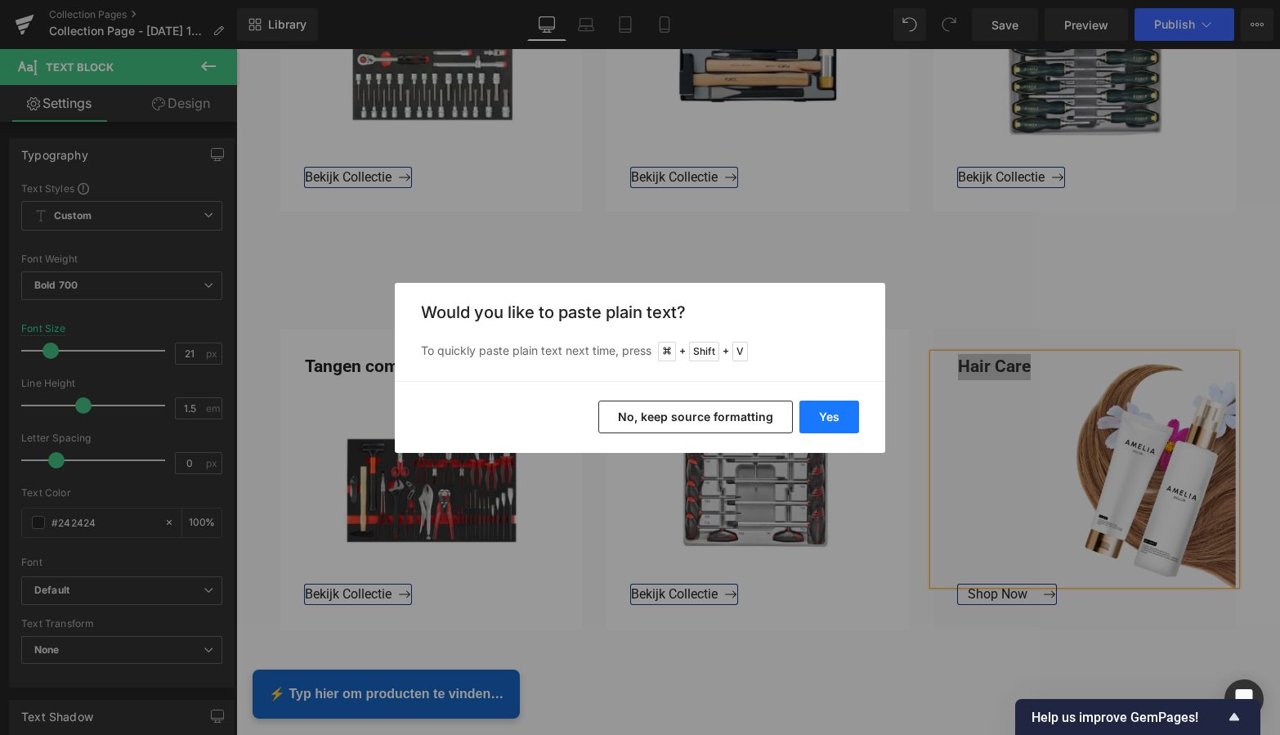
click at [843, 417] on button "Yes" at bounding box center [829, 417] width 60 height 33
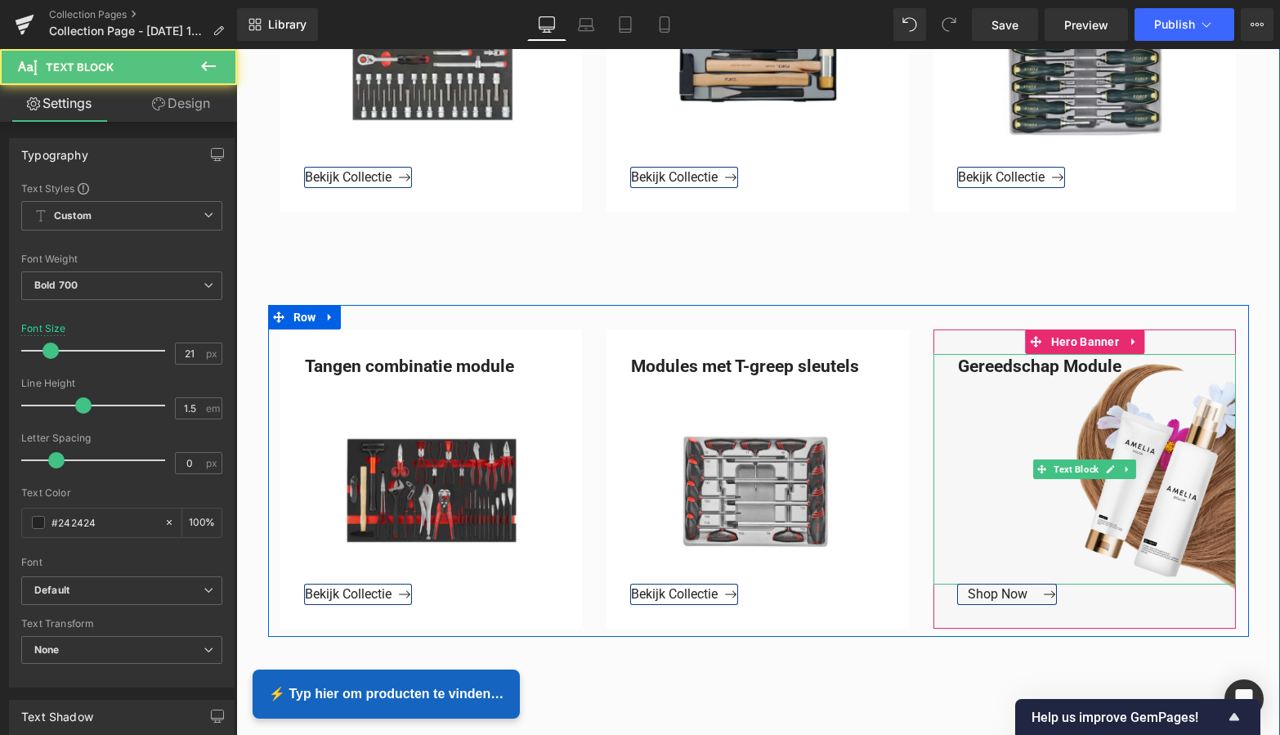
click at [1054, 366] on div "Gereedschap Module" at bounding box center [1085, 469] width 302 height 231
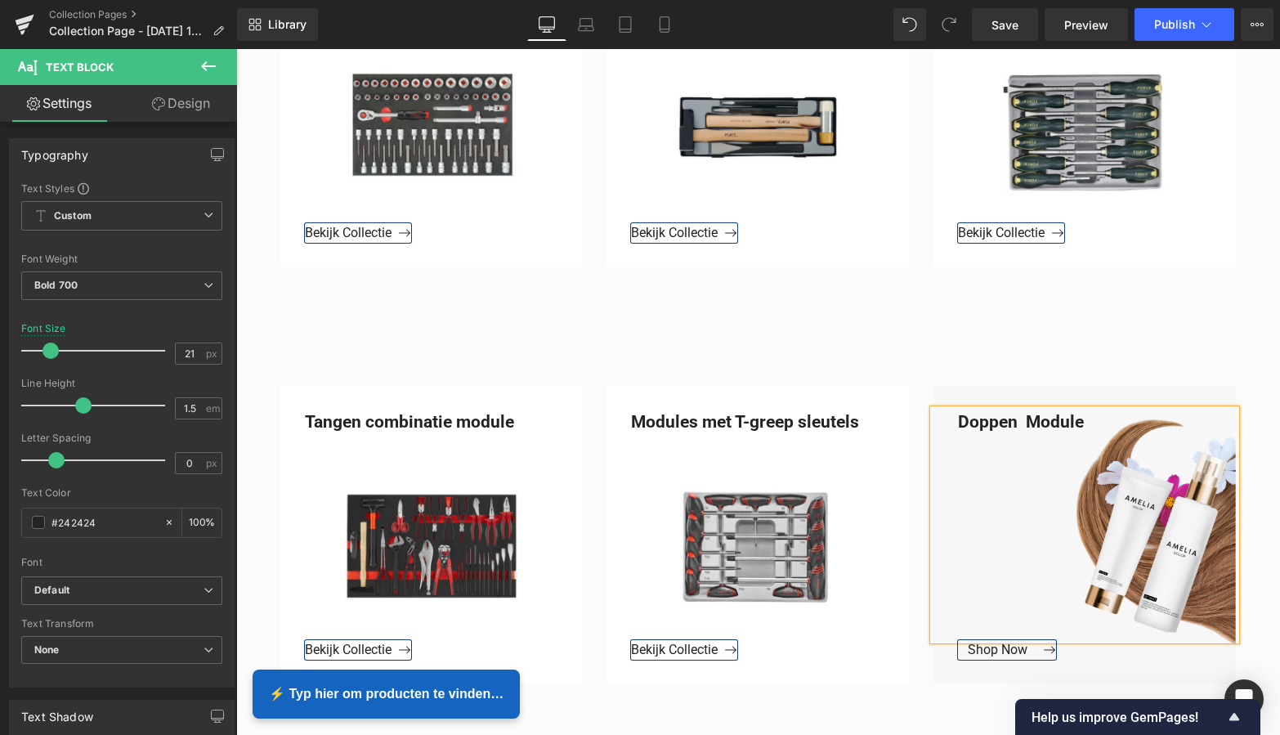
scroll to position [823, 0]
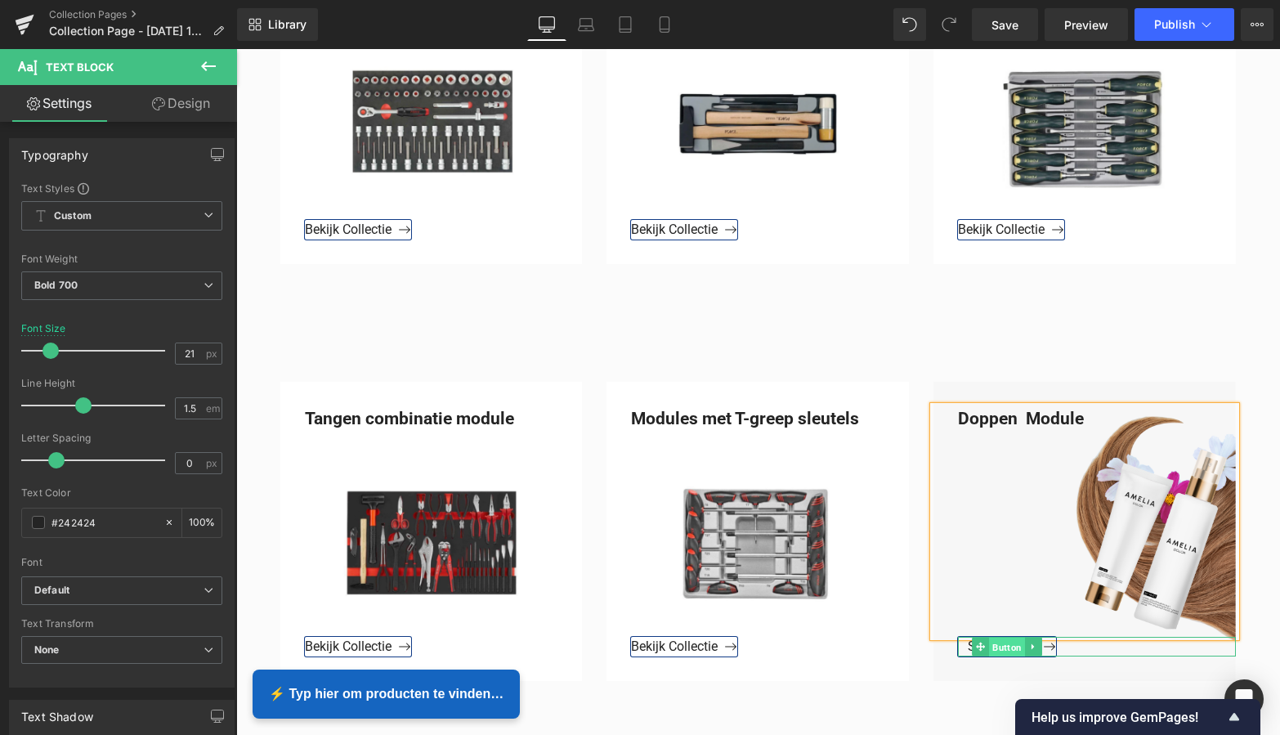
click at [999, 648] on span "Button" at bounding box center [1008, 648] width 36 height 20
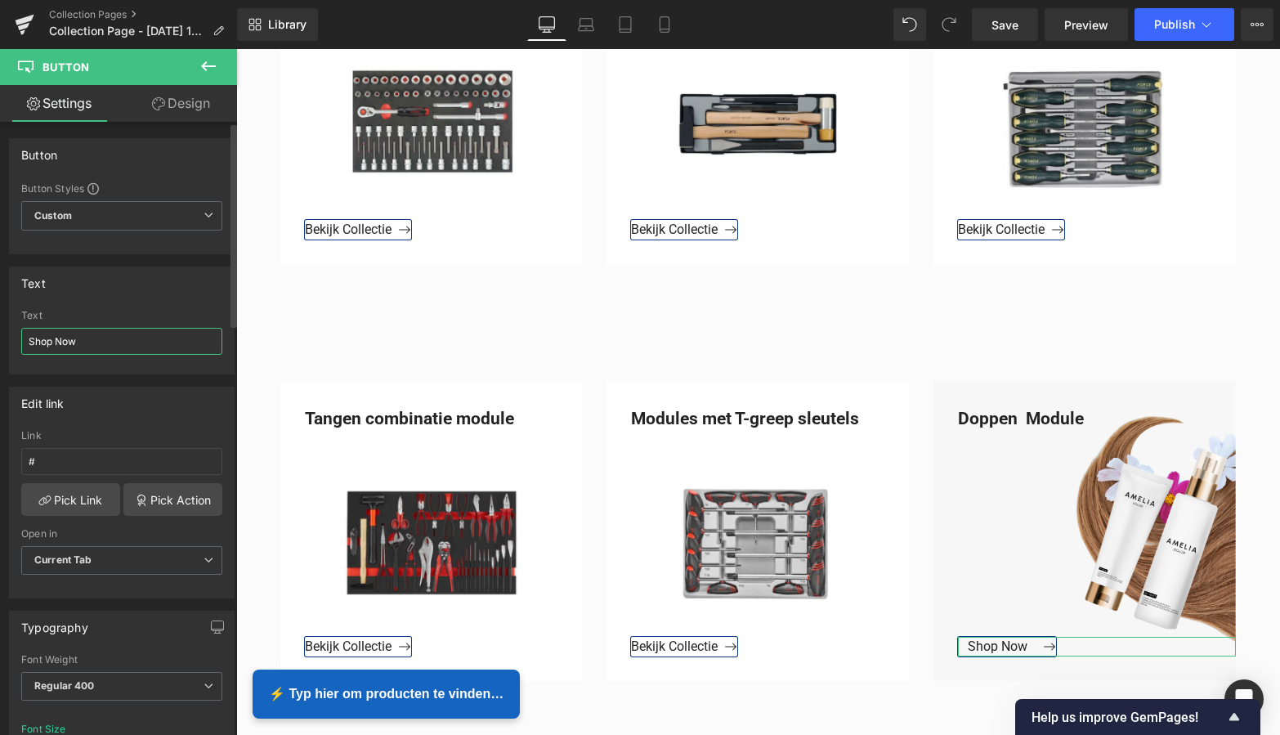
drag, startPoint x: 64, startPoint y: 338, endPoint x: 18, endPoint y: 336, distance: 45.8
click at [20, 336] on div "Shop Now Text Shop Now" at bounding box center [122, 342] width 224 height 64
type input "Bekijk Collectie"
click at [61, 461] on input "#" at bounding box center [121, 461] width 201 height 27
click at [58, 460] on input "#" at bounding box center [121, 461] width 201 height 27
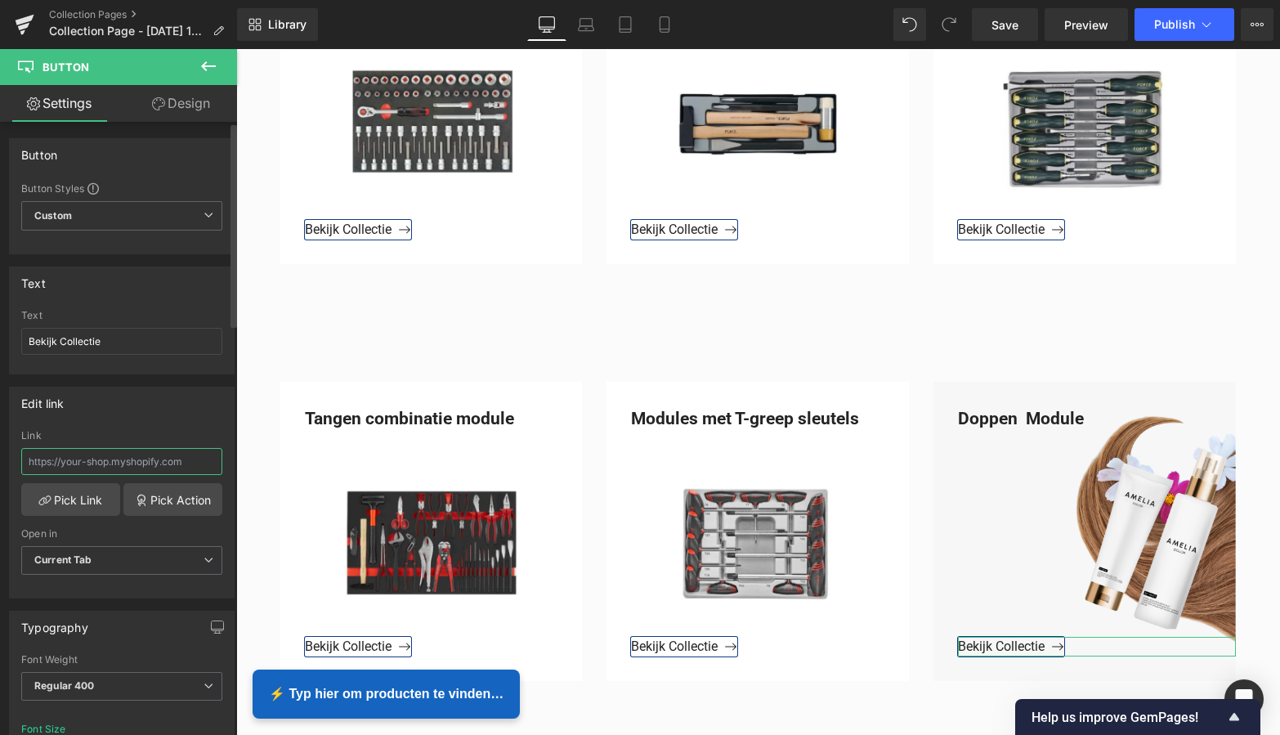
paste input "[URL][DOMAIN_NAME]"
type input "[URL][DOMAIN_NAME]"
click at [74, 498] on link "Pick Link" at bounding box center [70, 499] width 99 height 33
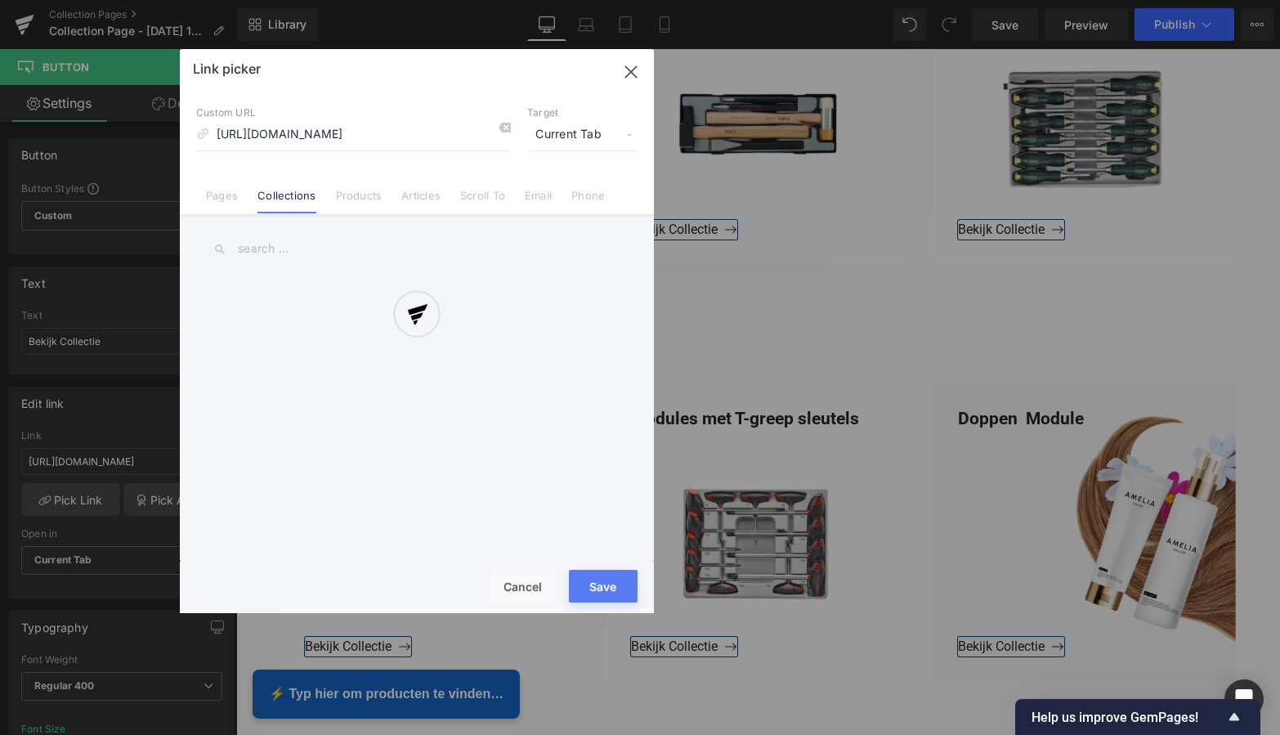
scroll to position [0, 75]
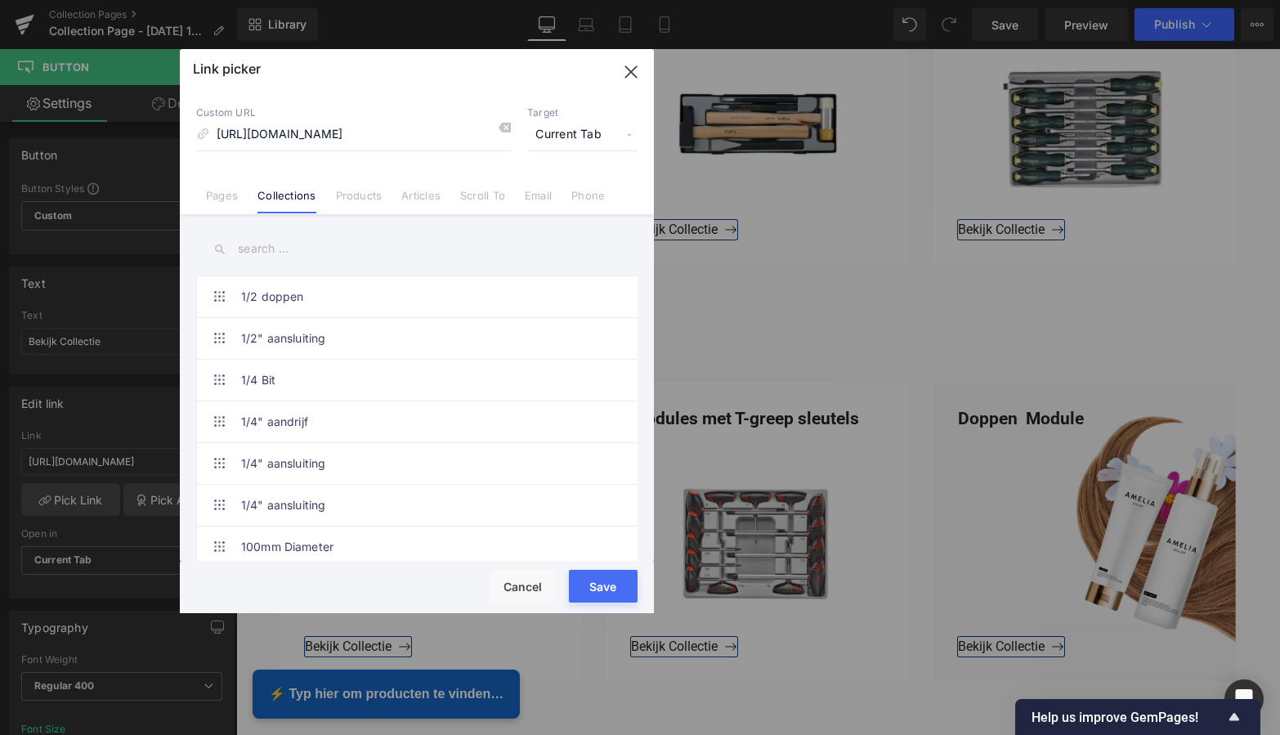
click at [598, 582] on button "Save" at bounding box center [603, 586] width 69 height 33
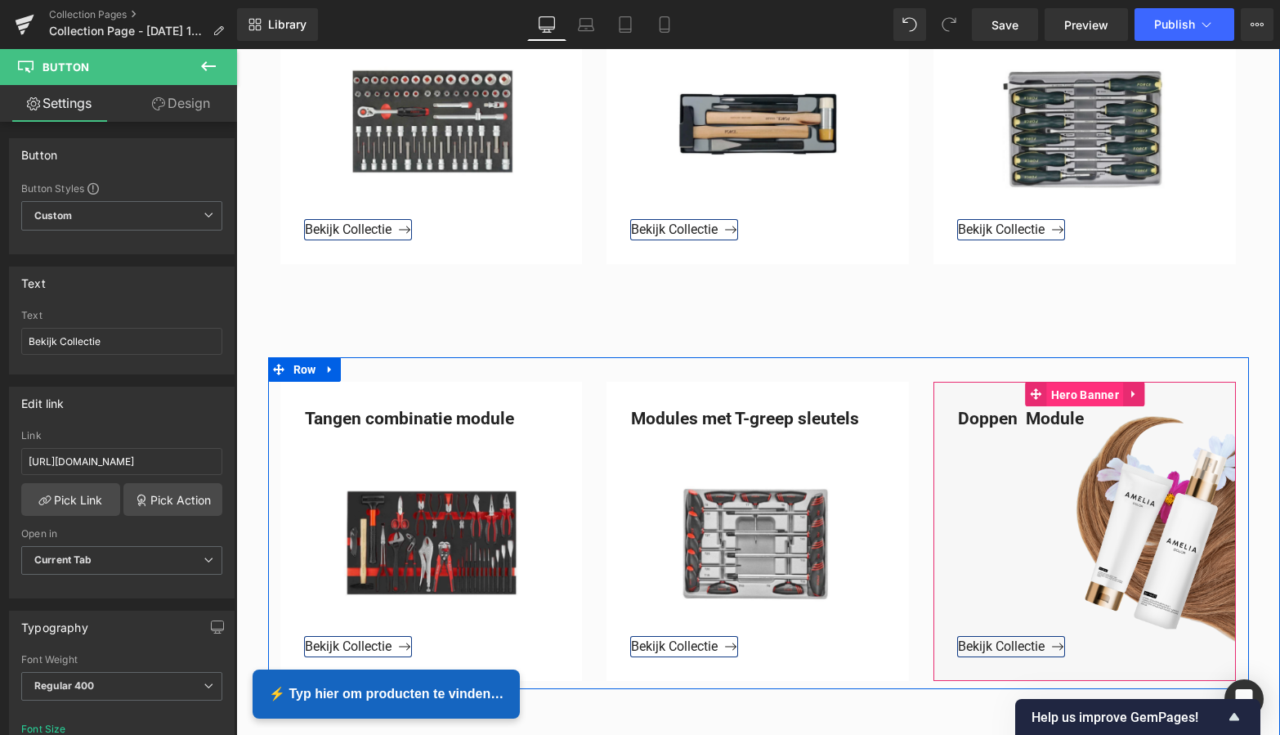
click at [1077, 398] on span "Hero Banner" at bounding box center [1085, 395] width 76 height 25
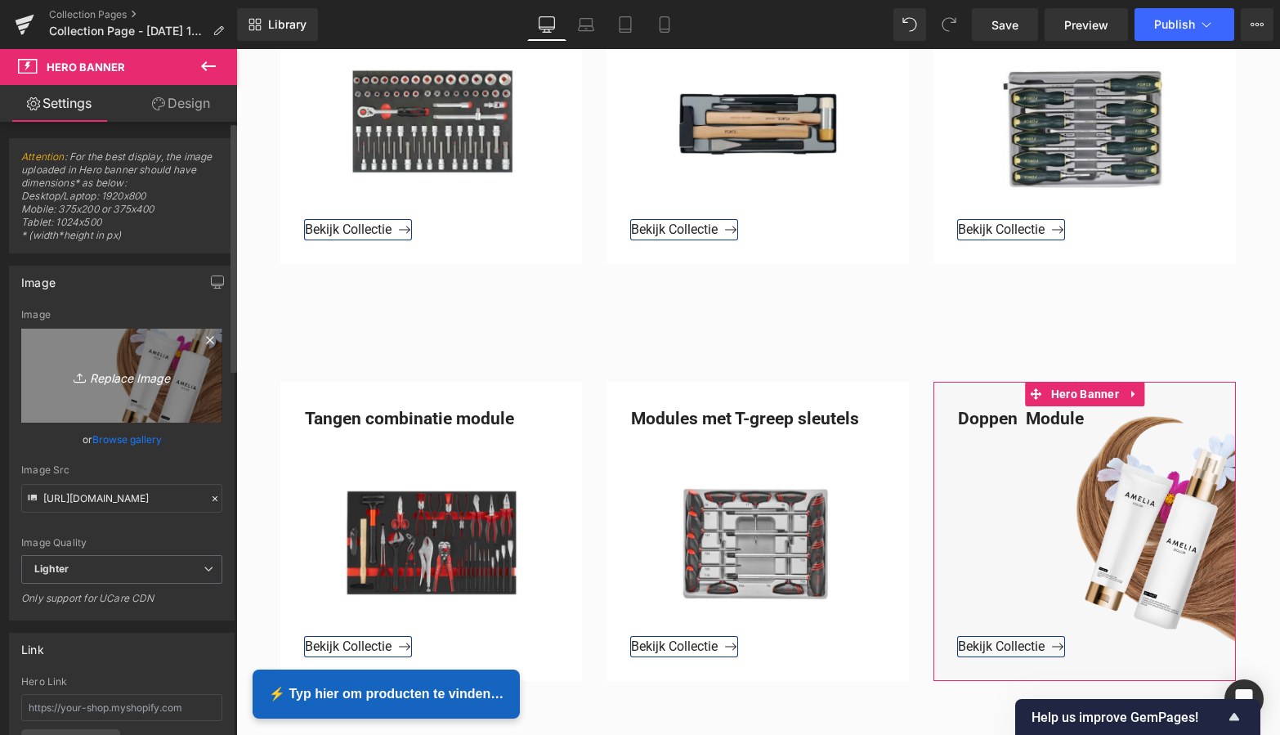
click at [143, 380] on icon "Replace Image" at bounding box center [121, 375] width 131 height 20
type input "C:\fakepath\Groen Modern Doe-het-zelf Instagram Stories (800 x 800 px).png"
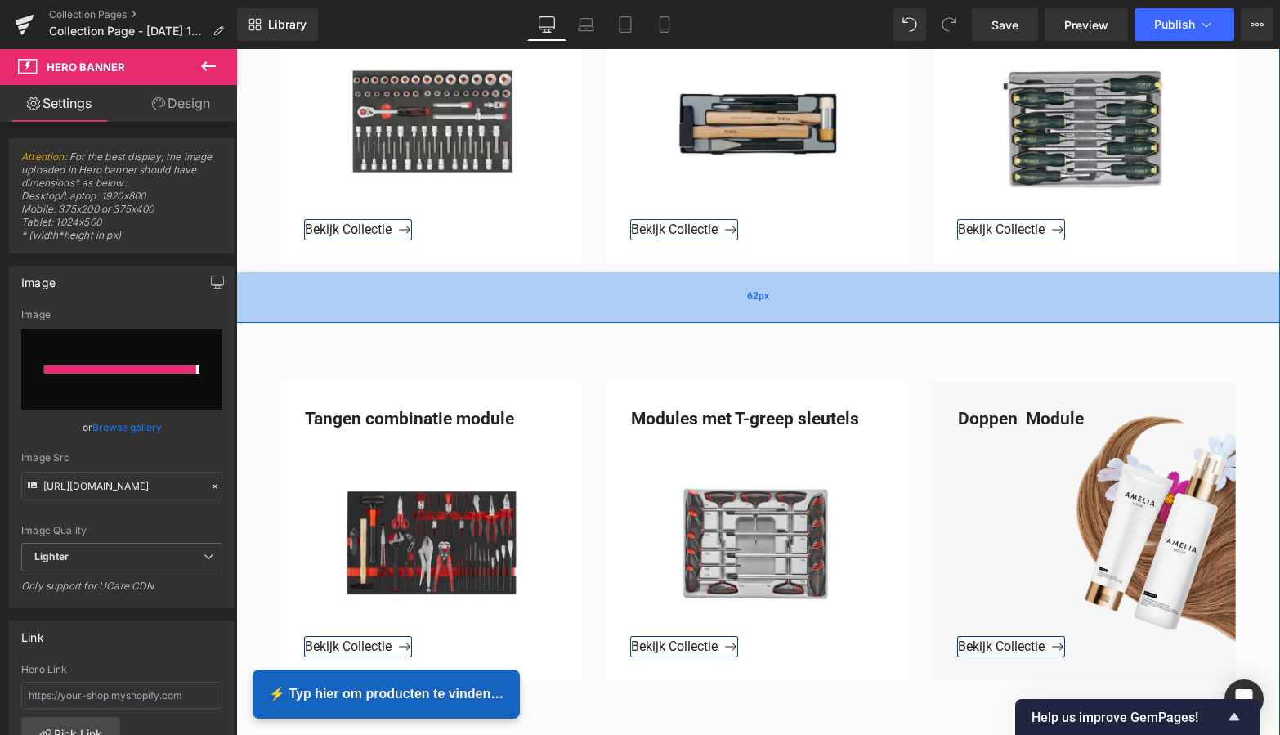
type input "[URL][DOMAIN_NAME]"
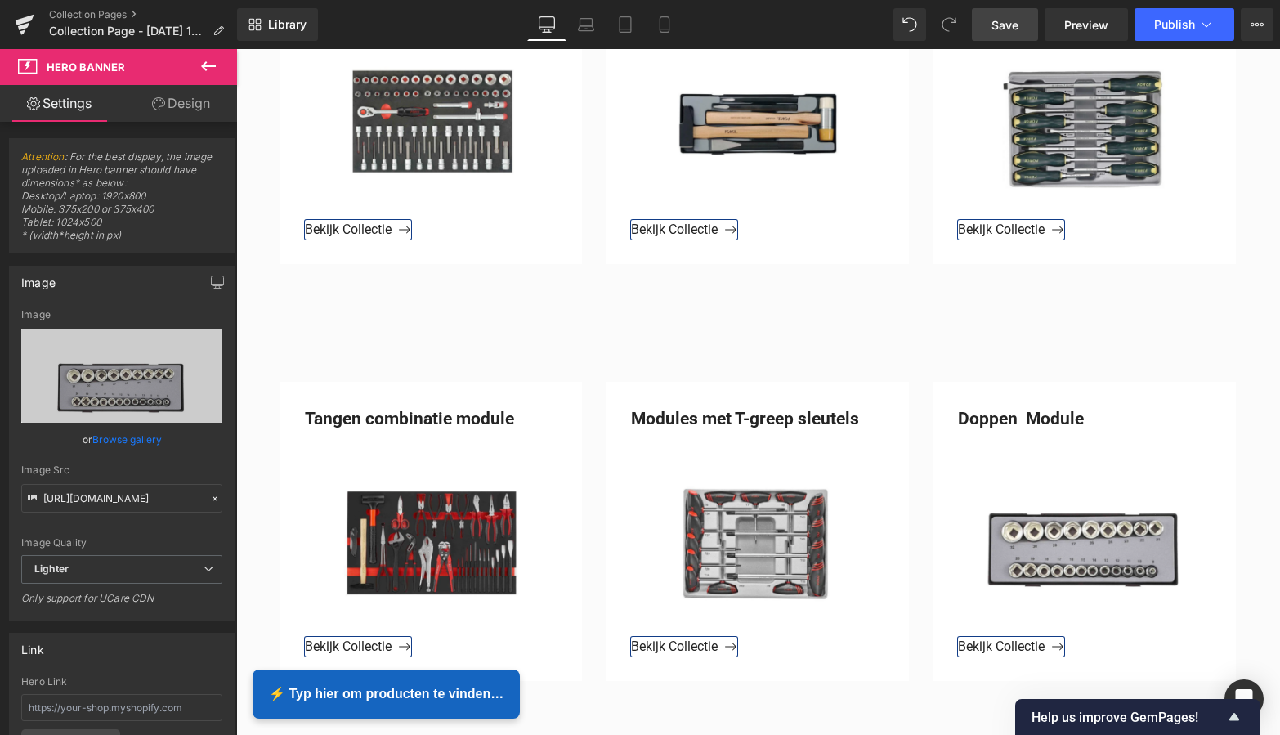
click at [1009, 26] on span "Save" at bounding box center [1005, 24] width 27 height 17
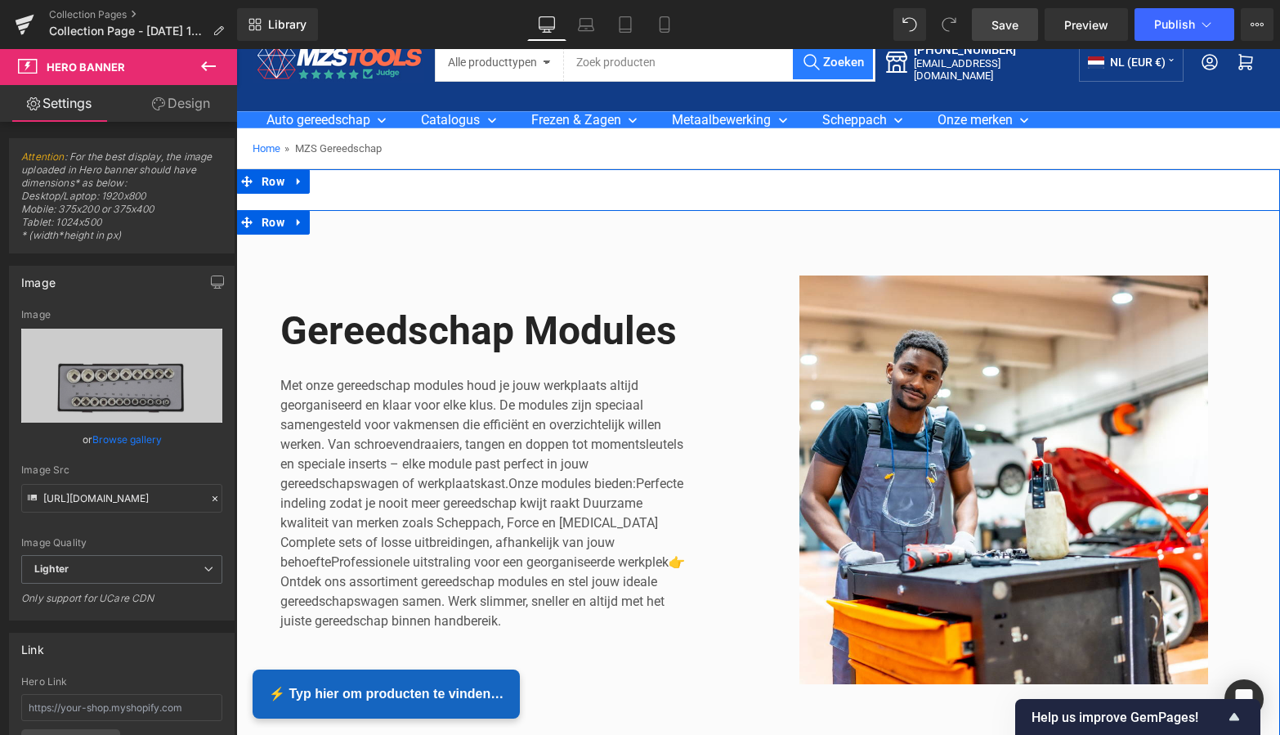
scroll to position [38, 0]
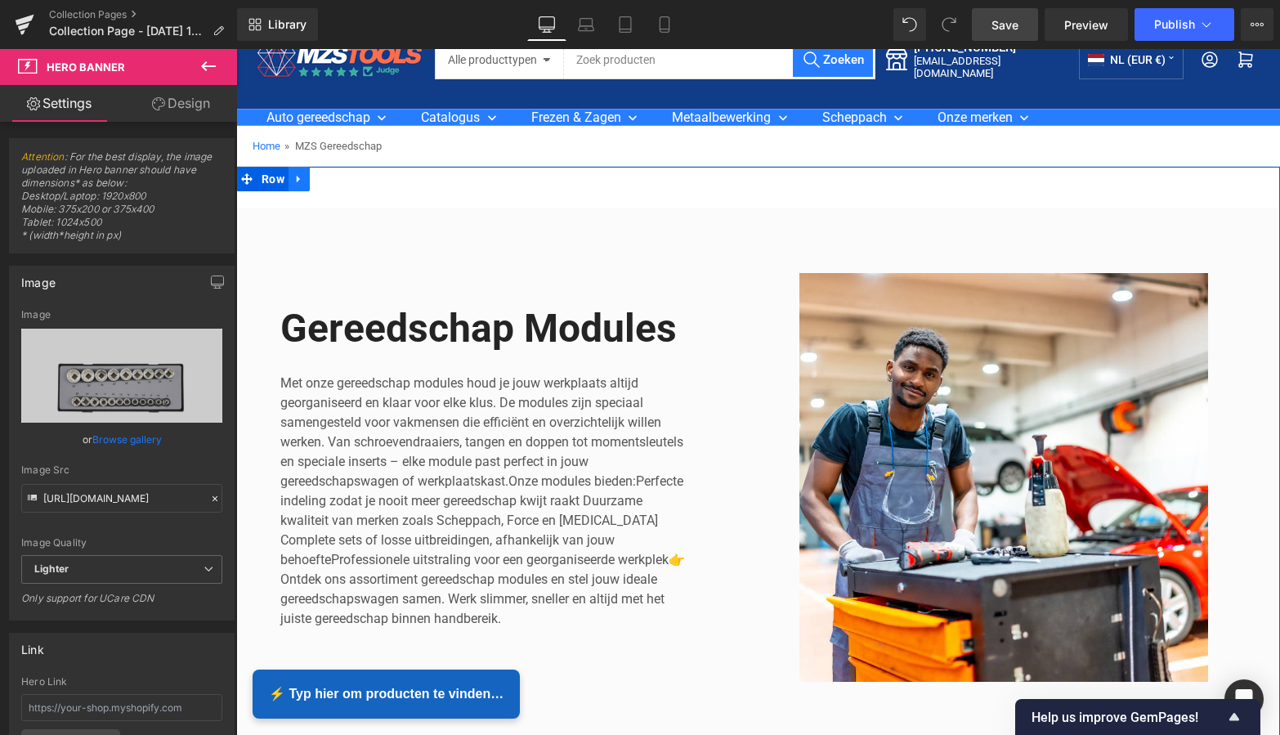
click at [298, 179] on icon at bounding box center [298, 179] width 11 height 12
click at [339, 178] on icon at bounding box center [341, 179] width 11 height 12
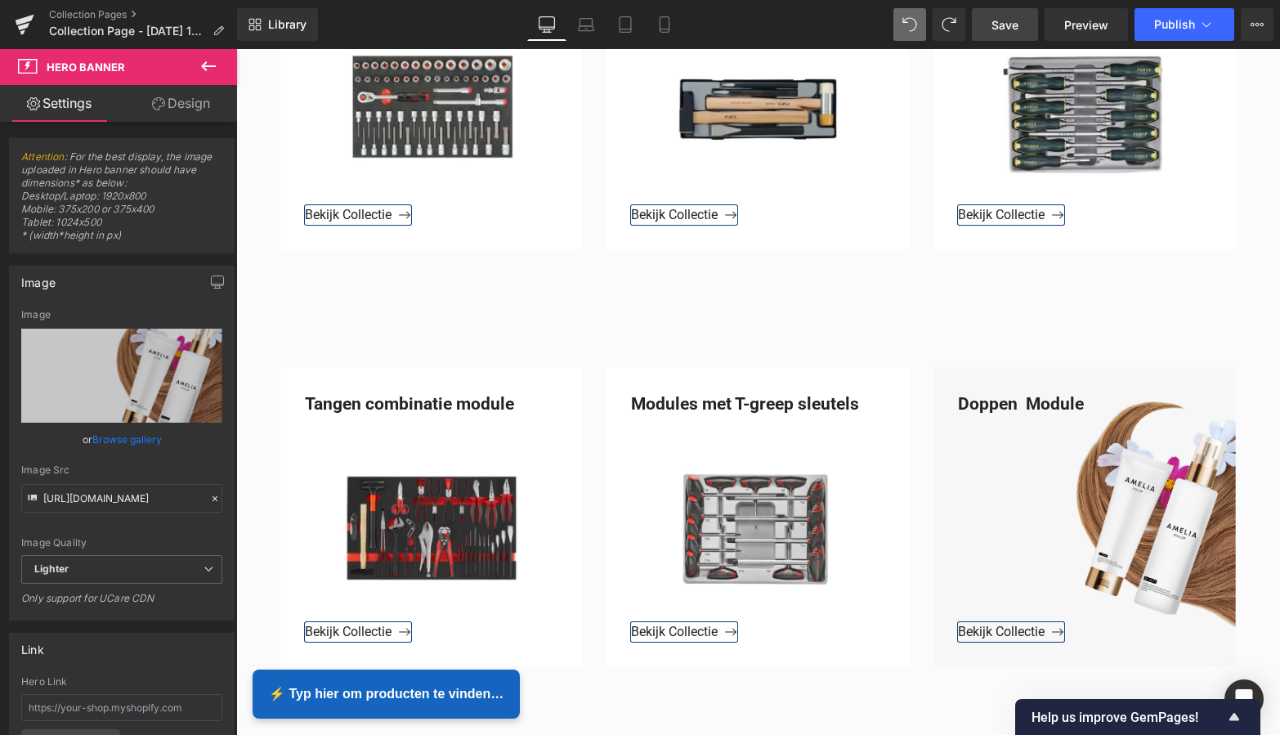
scroll to position [833, 0]
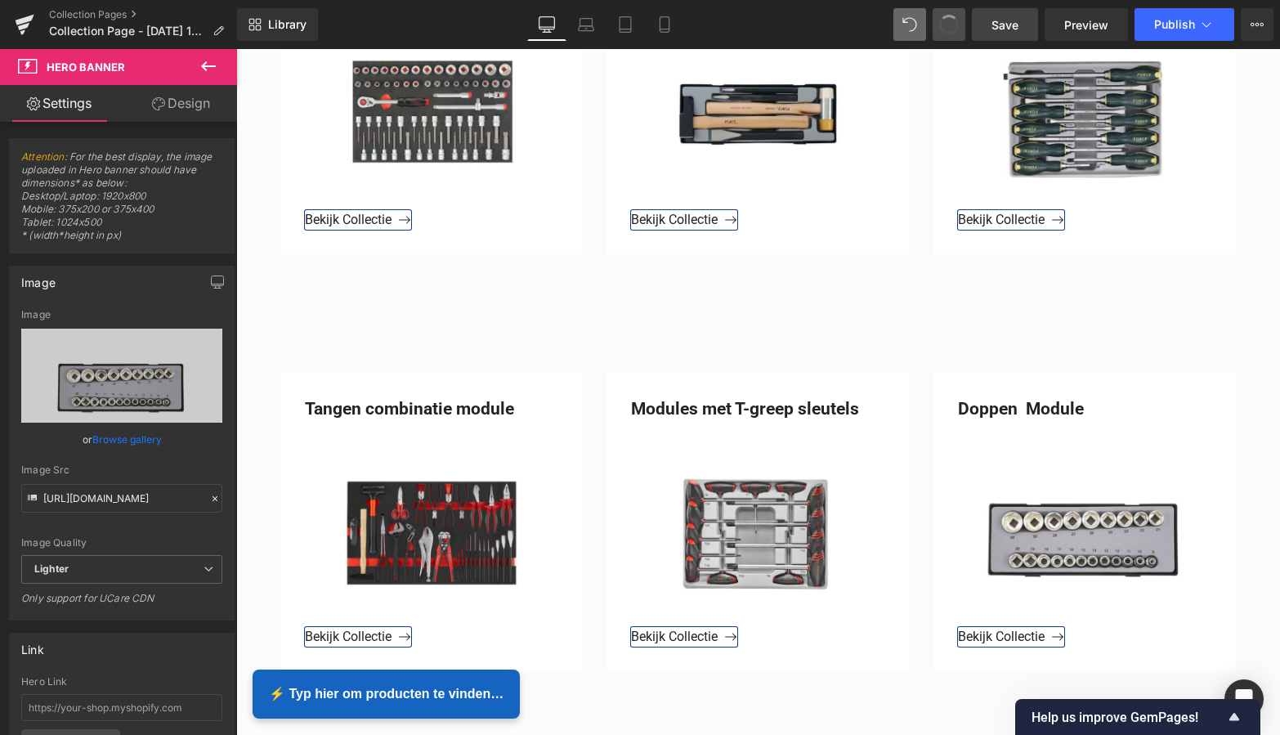
type input "[URL][DOMAIN_NAME]"
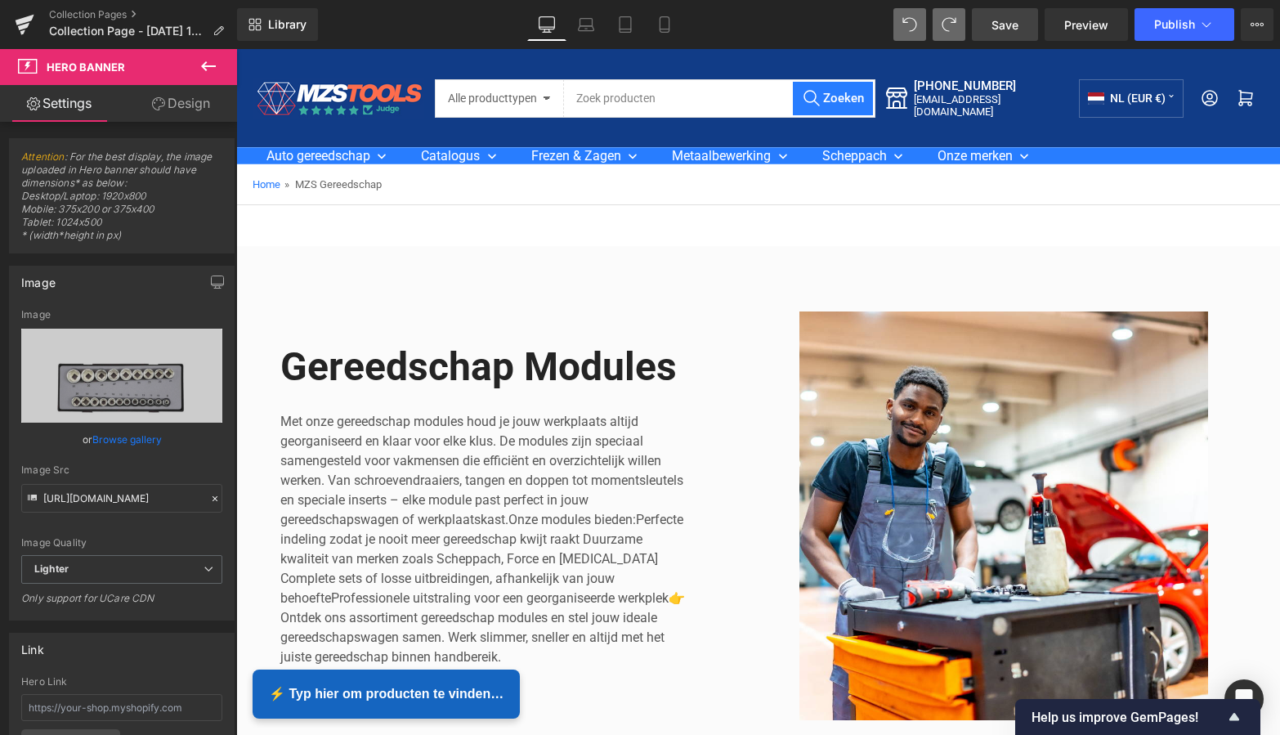
scroll to position [0, 0]
click at [1004, 27] on span "Save" at bounding box center [1005, 24] width 27 height 17
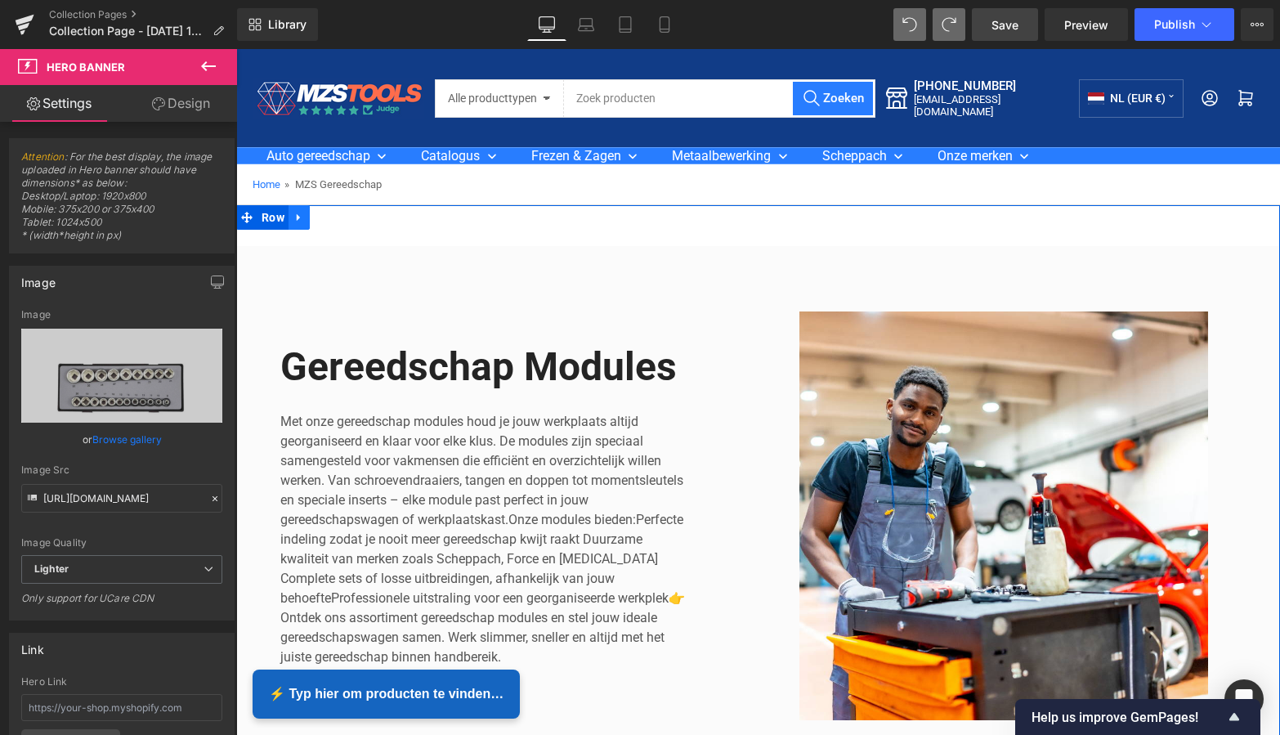
click at [296, 222] on icon at bounding box center [298, 218] width 11 height 12
click at [337, 219] on icon at bounding box center [341, 218] width 11 height 12
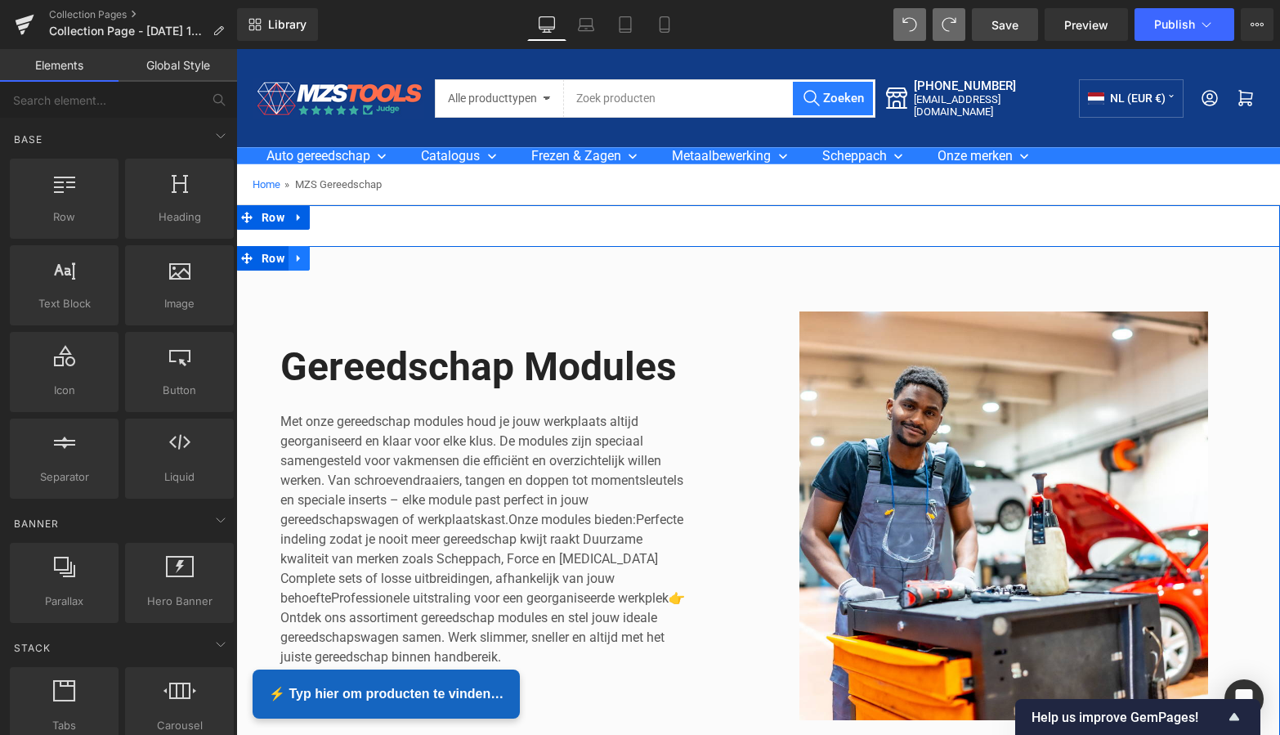
click at [297, 260] on icon at bounding box center [298, 258] width 3 height 7
click at [338, 258] on icon at bounding box center [341, 259] width 11 height 12
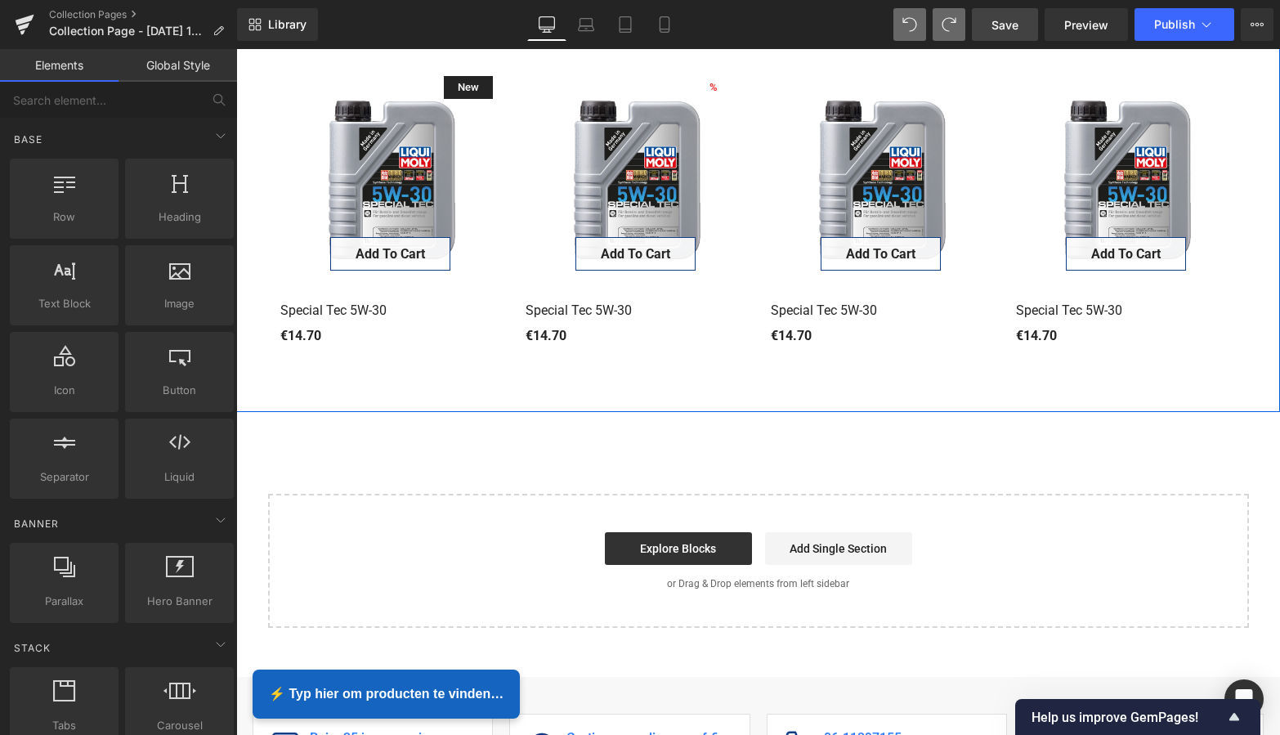
scroll to position [1664, 0]
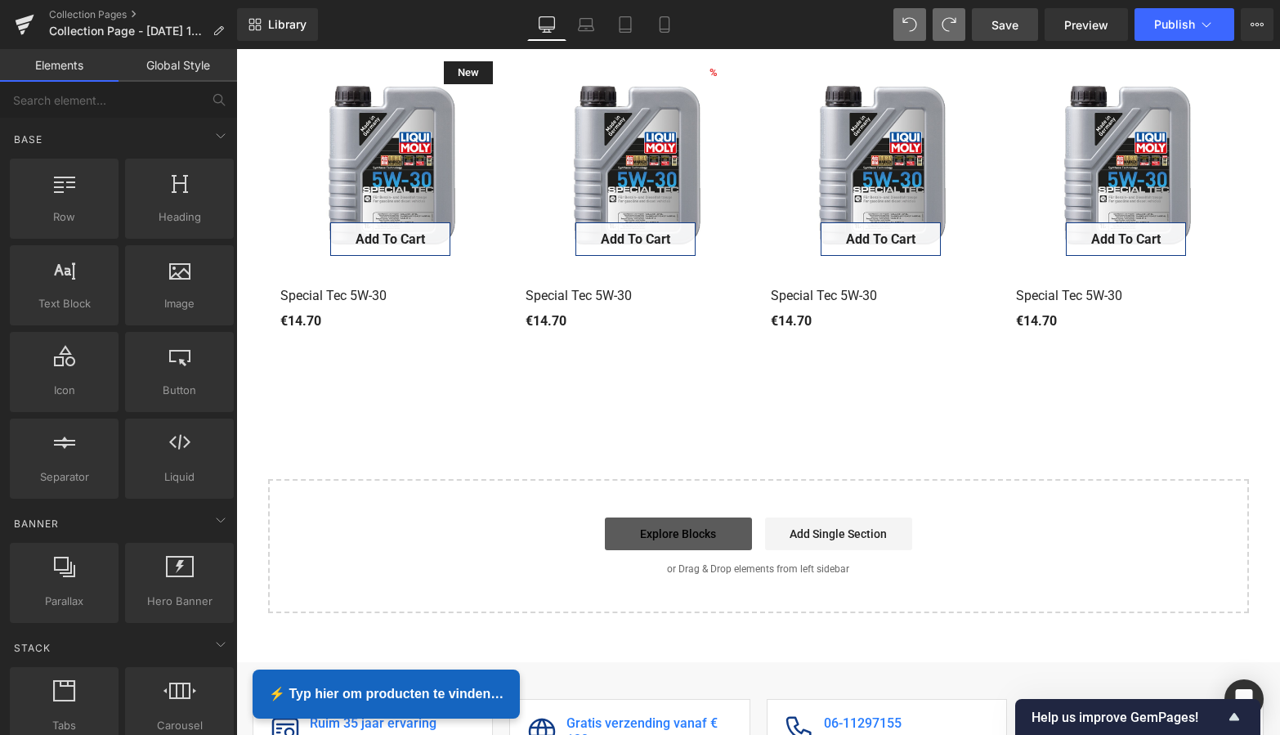
click at [708, 535] on link "Explore Blocks" at bounding box center [678, 533] width 147 height 33
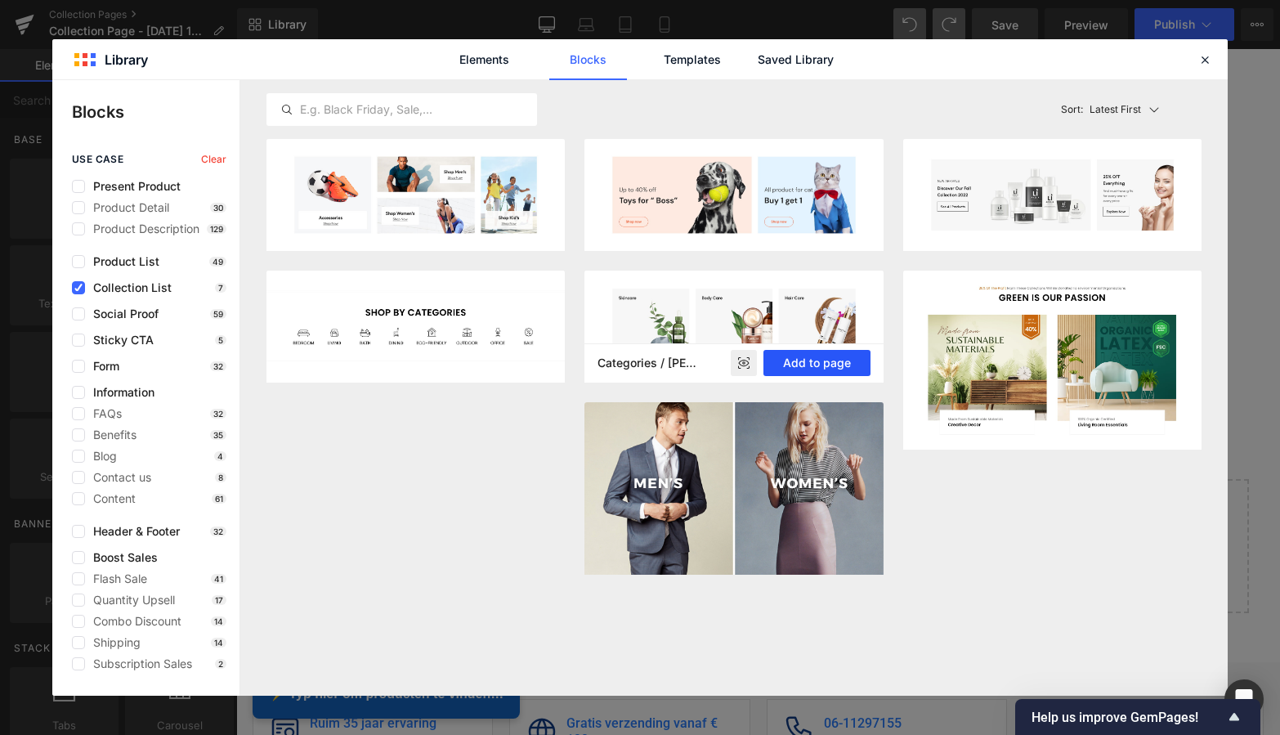
click at [817, 365] on button "Add to page" at bounding box center [817, 363] width 107 height 26
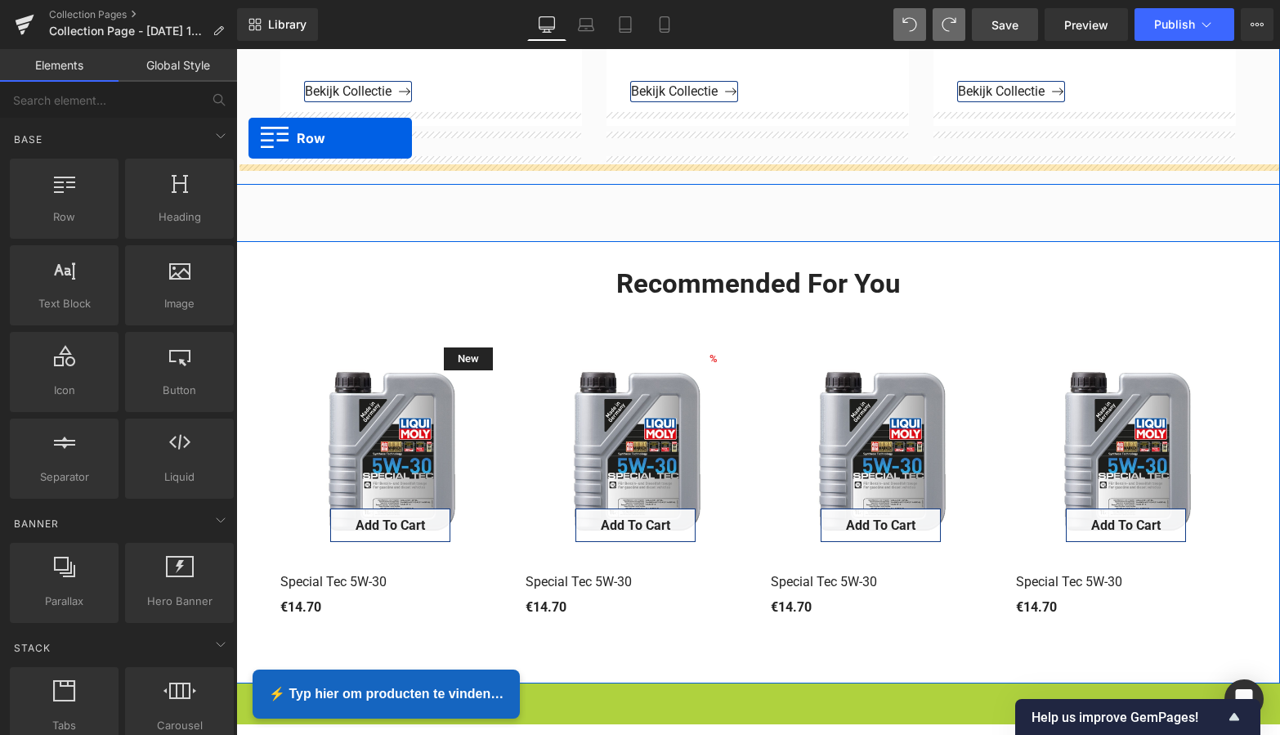
scroll to position [1347, 0]
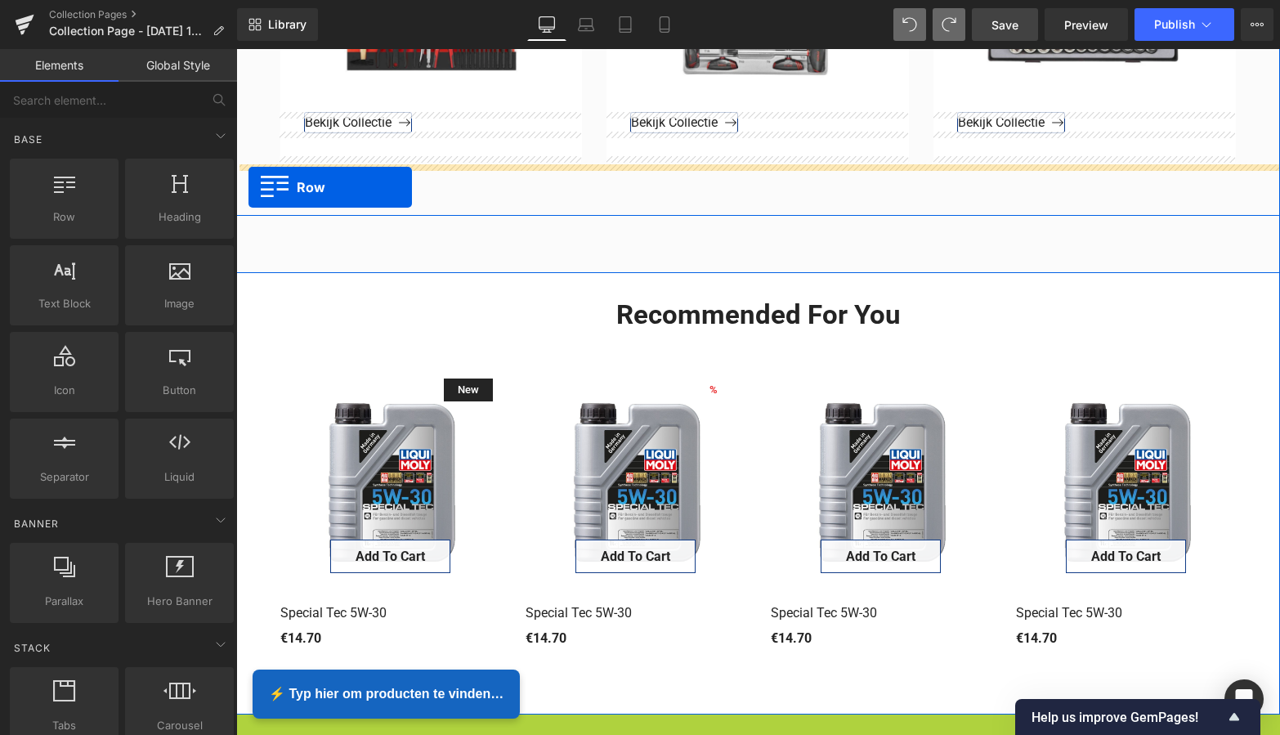
drag, startPoint x: 245, startPoint y: 323, endPoint x: 249, endPoint y: 187, distance: 135.7
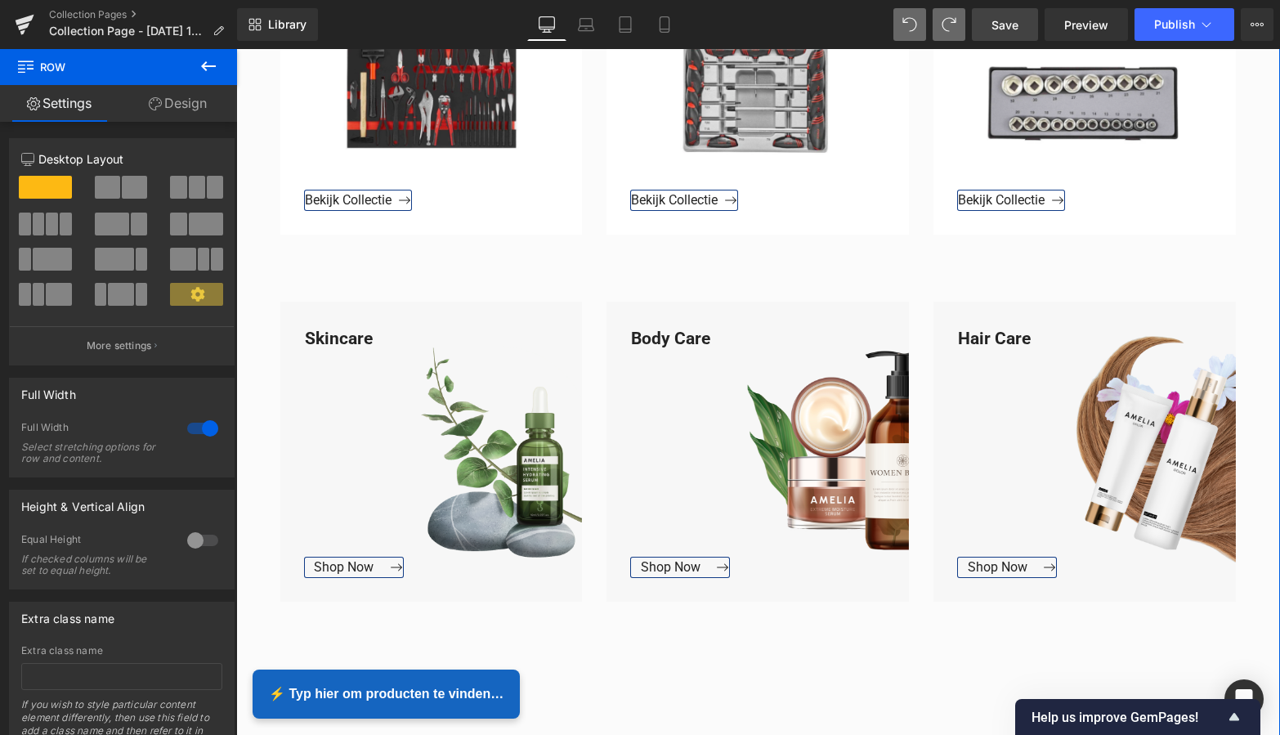
scroll to position [1274, 0]
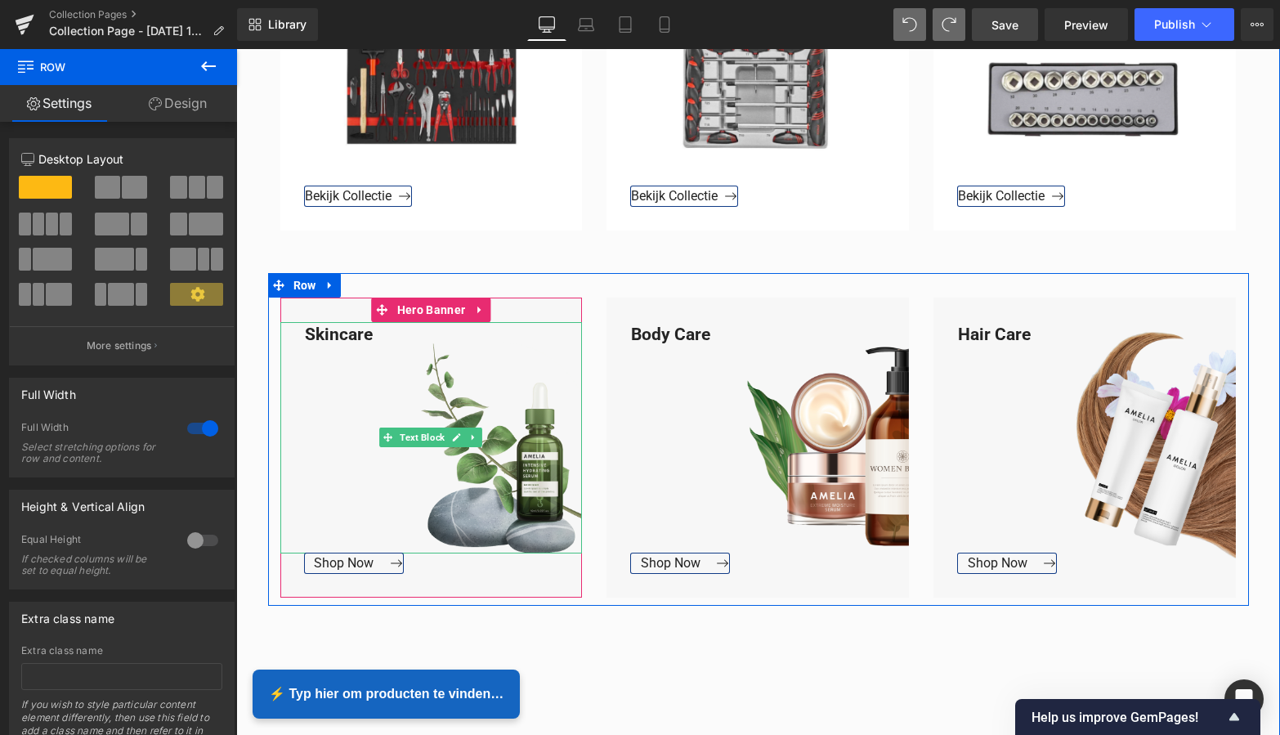
click at [367, 337] on div "Skincare" at bounding box center [431, 437] width 302 height 231
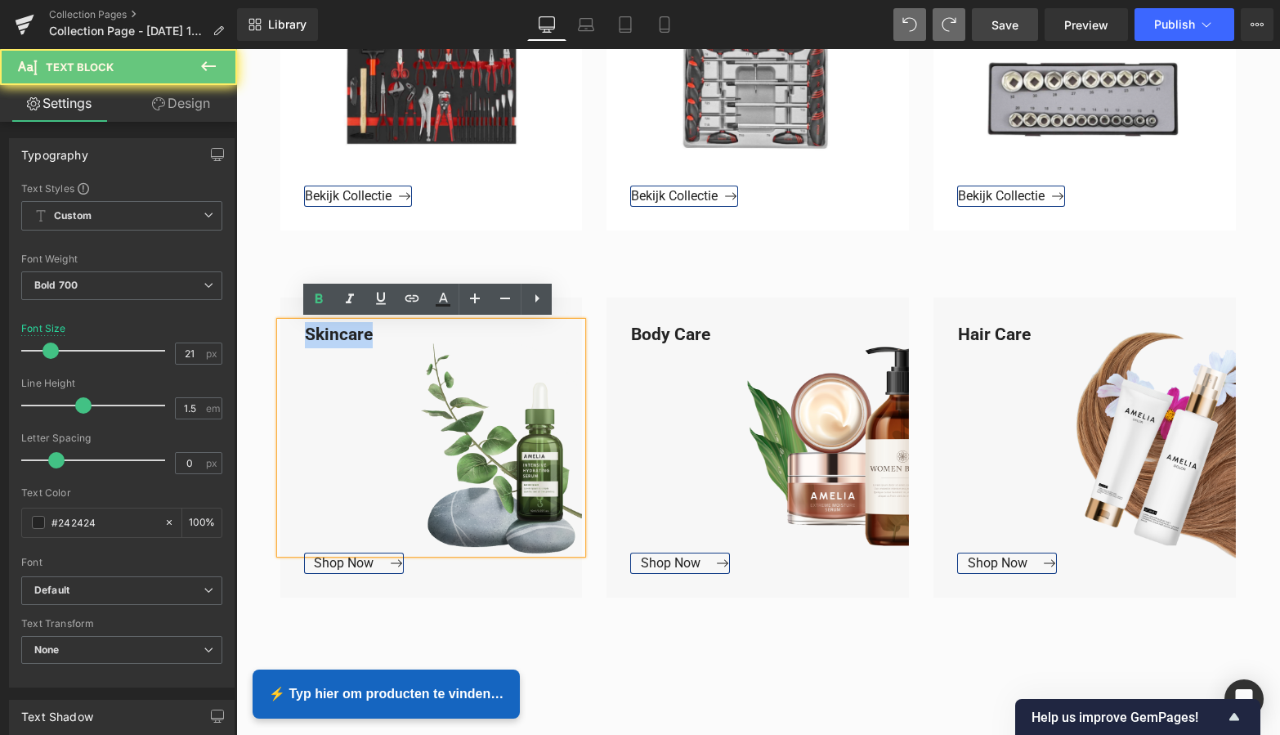
drag, startPoint x: 371, startPoint y: 336, endPoint x: 289, endPoint y: 334, distance: 81.8
click at [286, 333] on div "Skincare" at bounding box center [431, 437] width 302 height 231
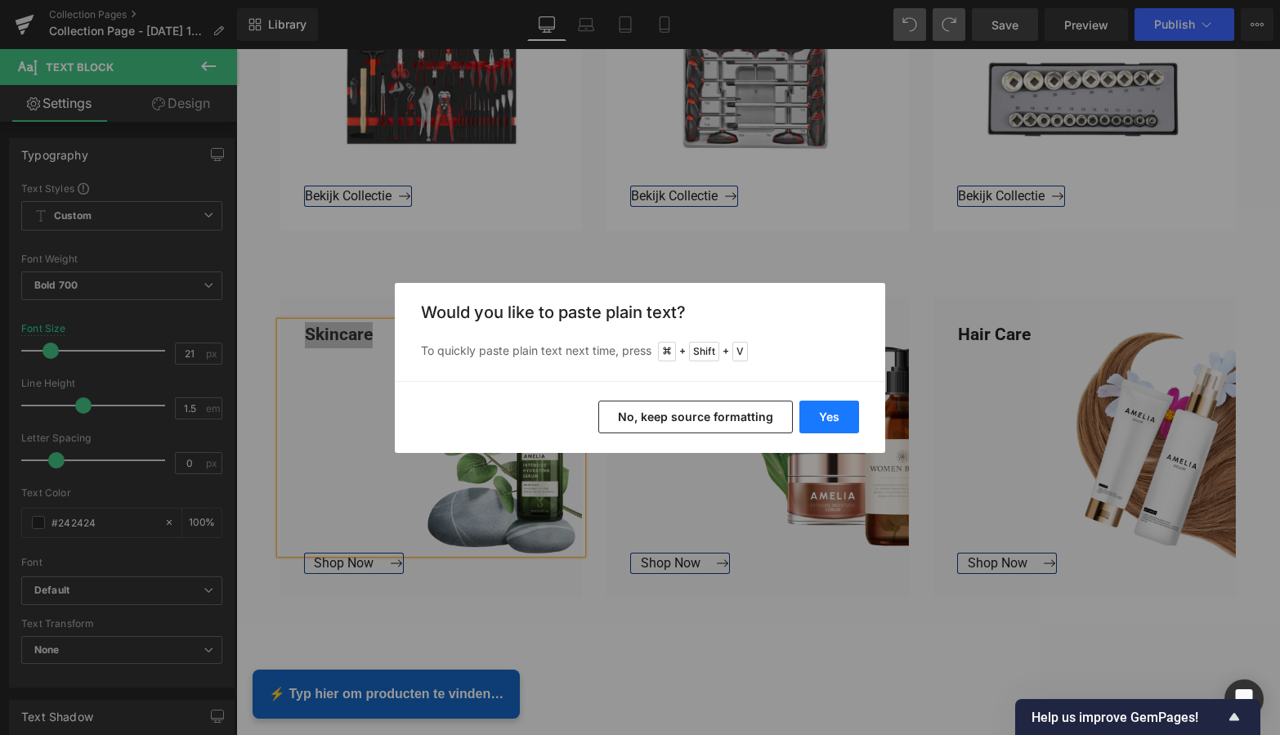
click at [822, 414] on button "Yes" at bounding box center [829, 417] width 60 height 33
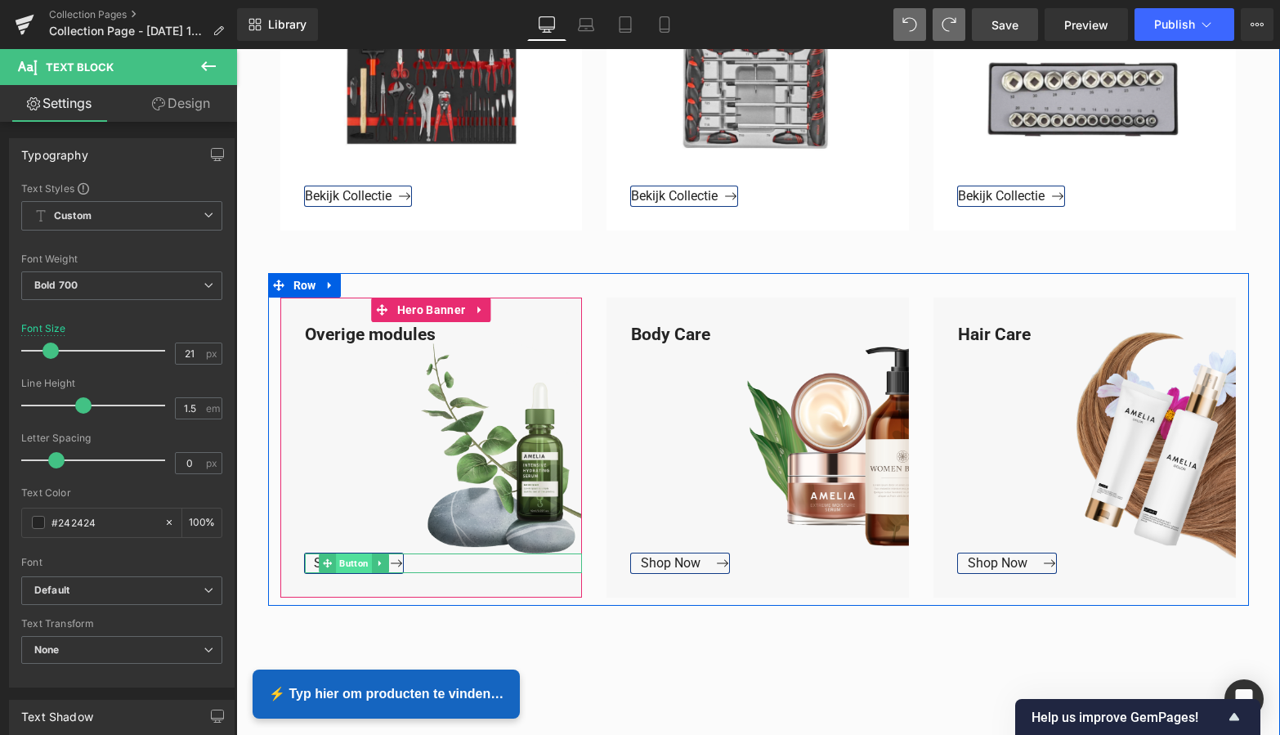
click at [336, 558] on span "Button" at bounding box center [354, 563] width 36 height 20
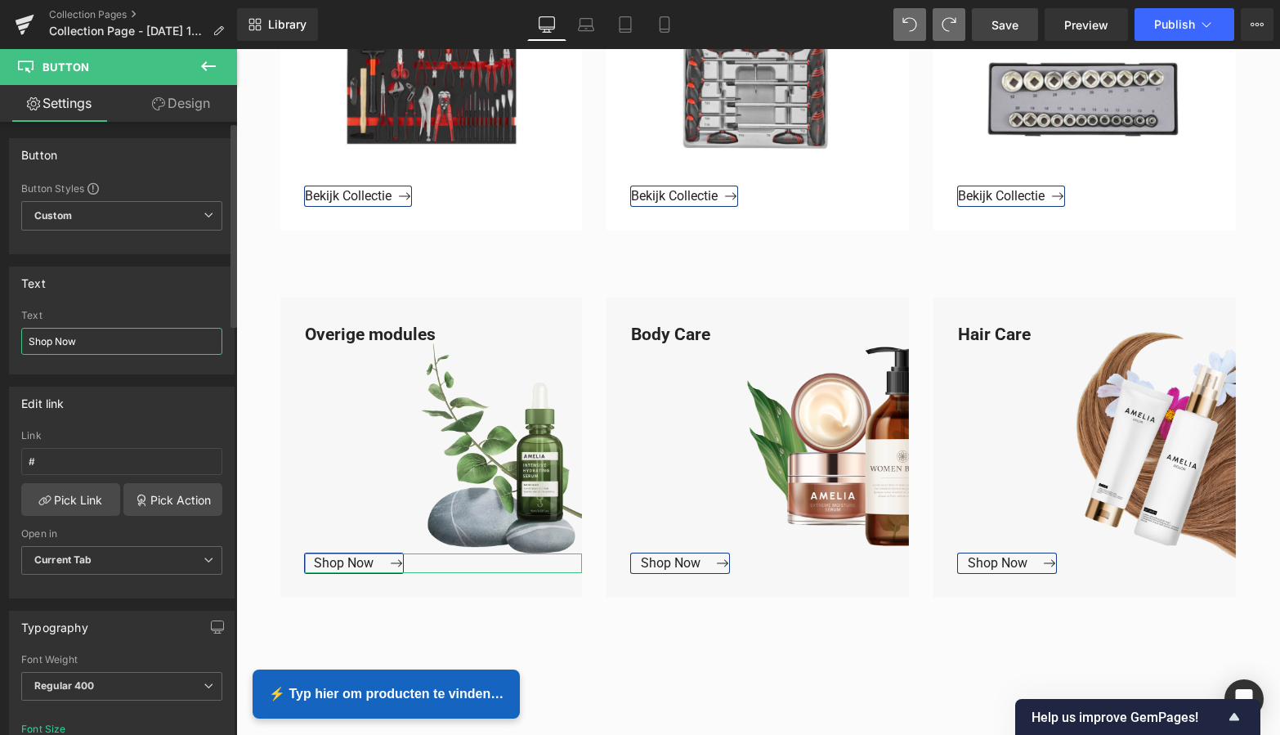
drag, startPoint x: 80, startPoint y: 338, endPoint x: 27, endPoint y: 334, distance: 53.2
click at [28, 336] on input "Shop Now" at bounding box center [121, 341] width 201 height 27
type input "Bekijk Collectie"
click at [53, 458] on input "#" at bounding box center [121, 461] width 201 height 27
drag, startPoint x: 33, startPoint y: 458, endPoint x: 9, endPoint y: 457, distance: 23.7
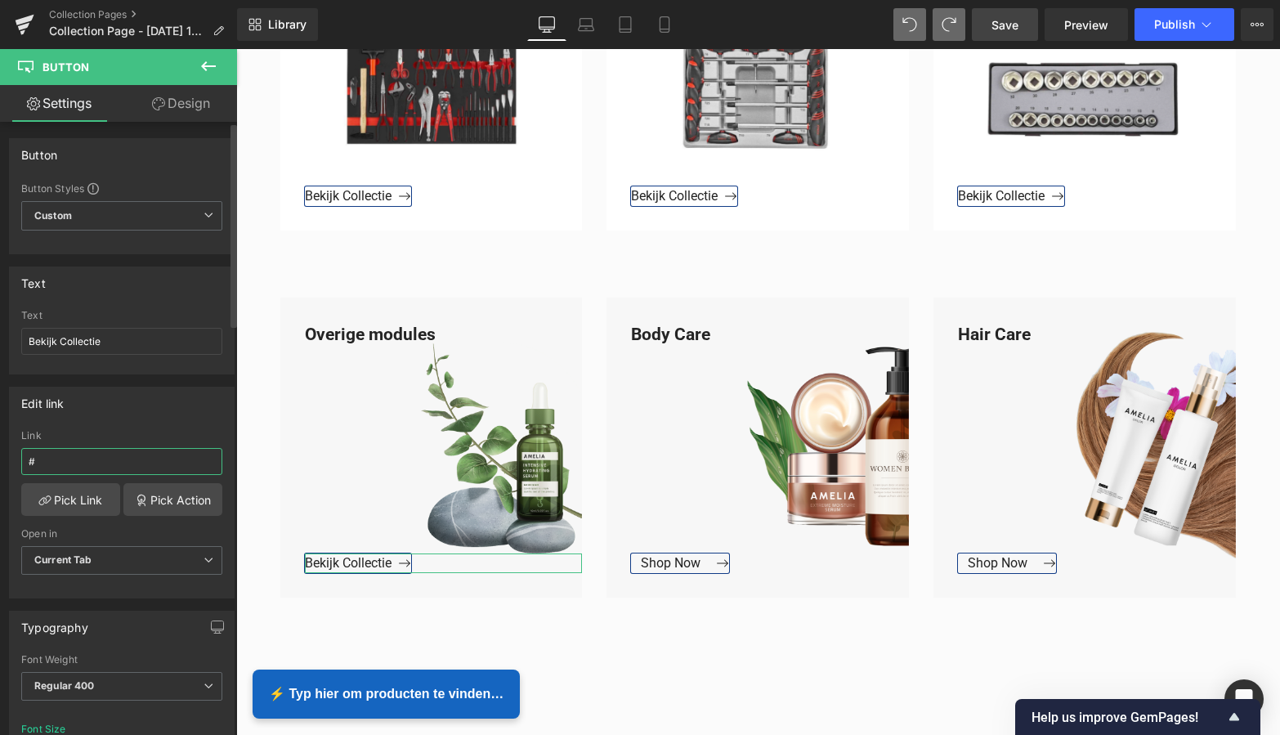
click at [9, 457] on div "Edit link # Link # Pick Link Pick Action Current Tab New Tab Open in Current Ta…" at bounding box center [122, 493] width 226 height 212
paste input "[URL][DOMAIN_NAME]"
type input "[URL][DOMAIN_NAME]"
click at [84, 504] on link "Pick Link" at bounding box center [70, 499] width 99 height 33
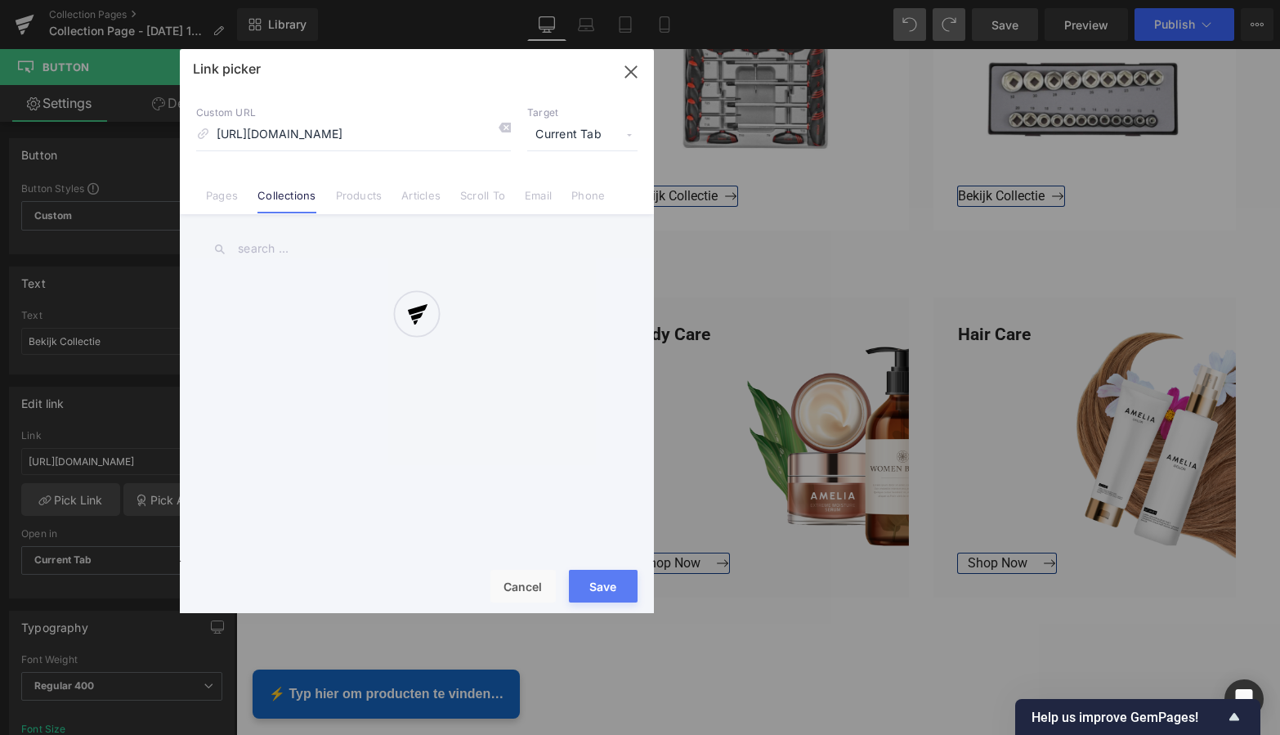
scroll to position [0, 51]
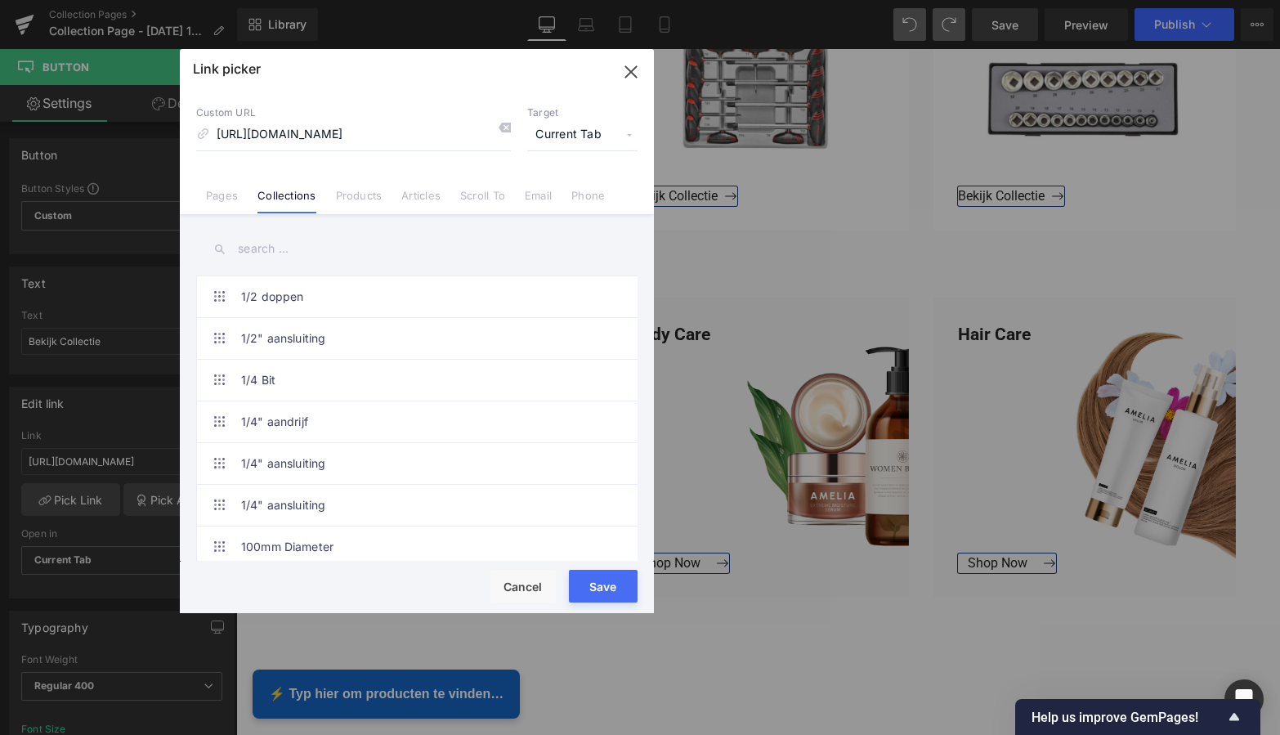
click at [609, 587] on button "Save" at bounding box center [603, 586] width 69 height 33
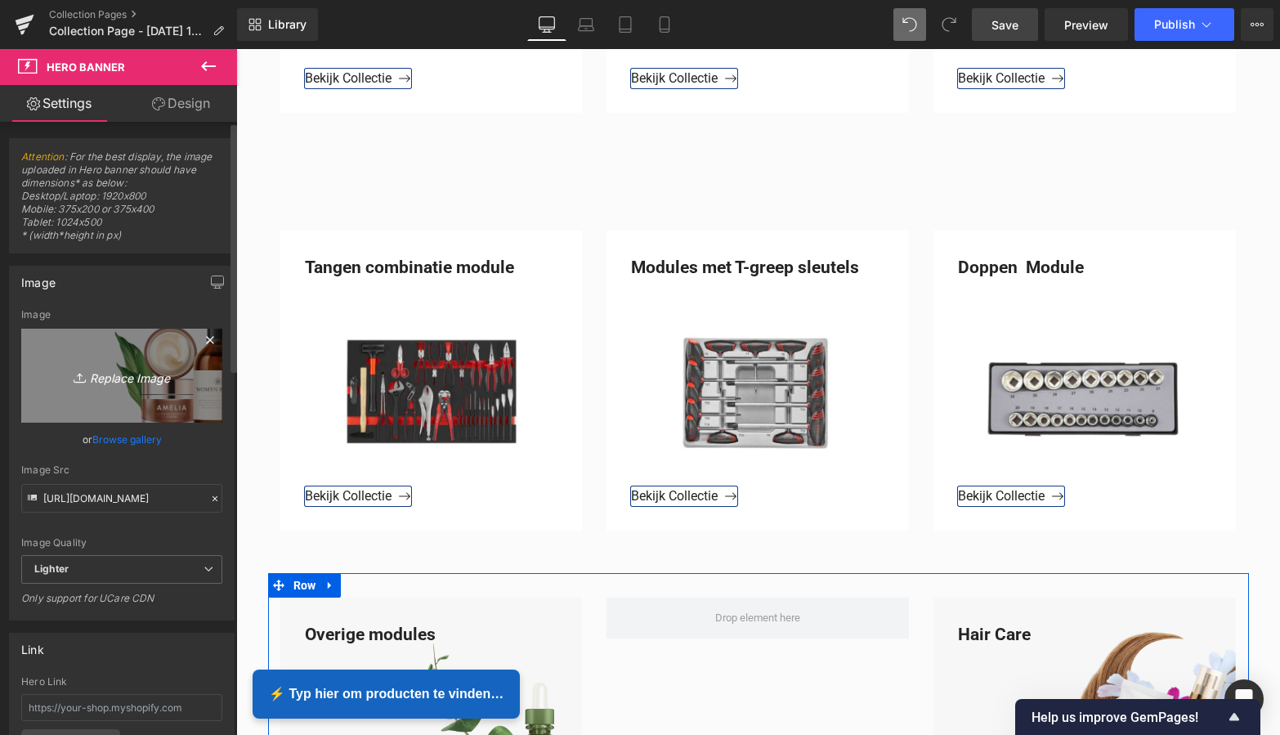
click at [132, 376] on icon "Replace Image" at bounding box center [121, 375] width 131 height 20
type input "C:\fakepath\Groen Modern Doe-het-zelf Instagram Stories (800 x 800 px).png"
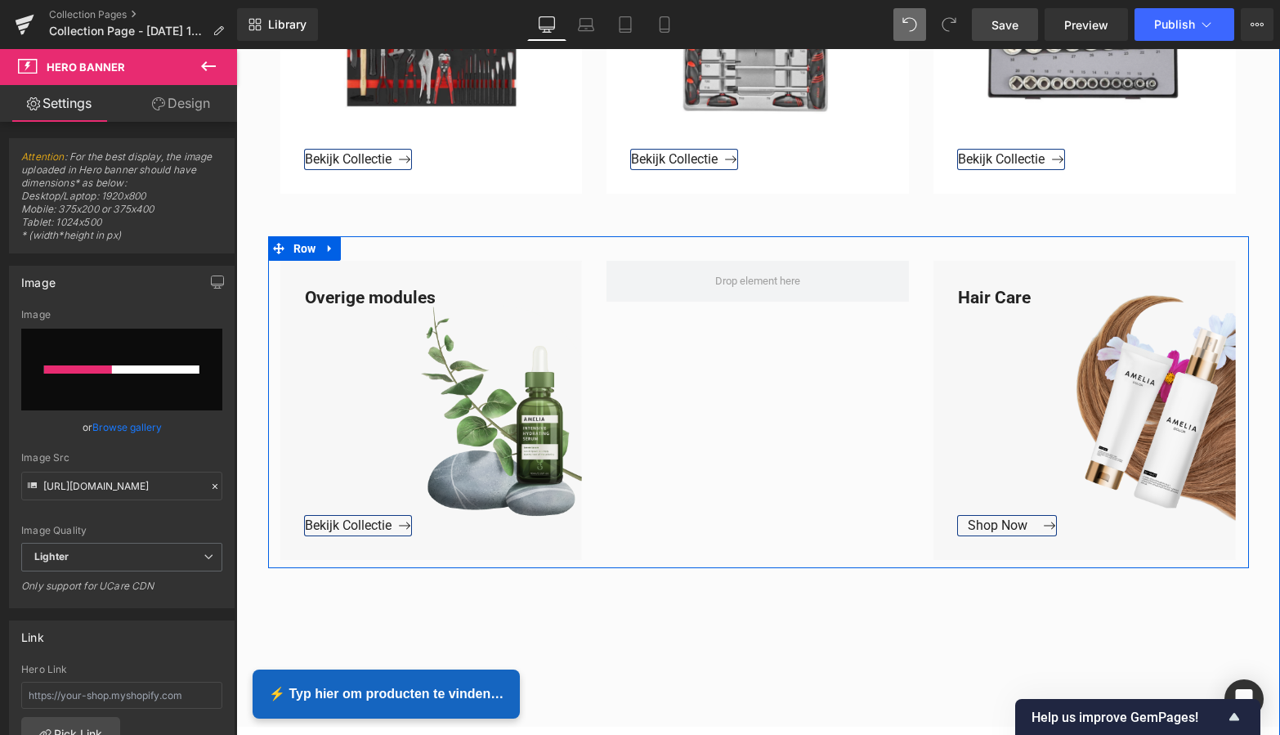
scroll to position [1609, 0]
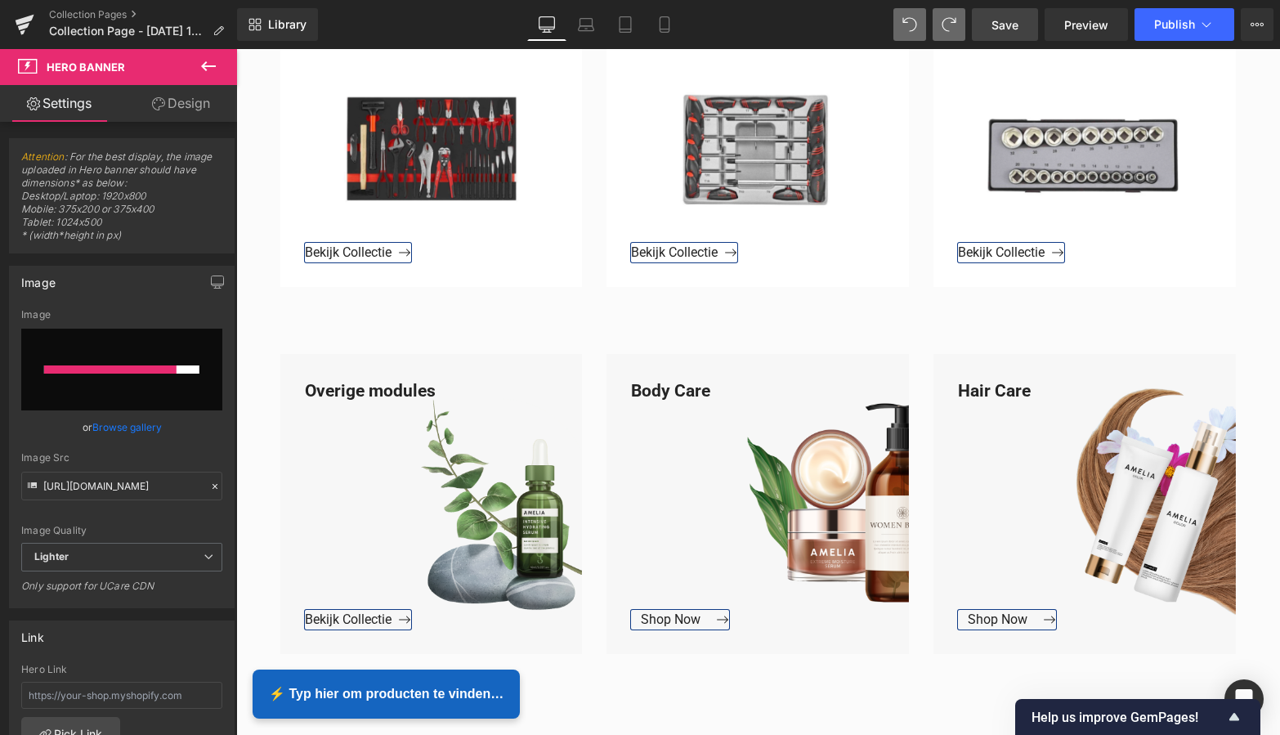
scroll to position [1265, 0]
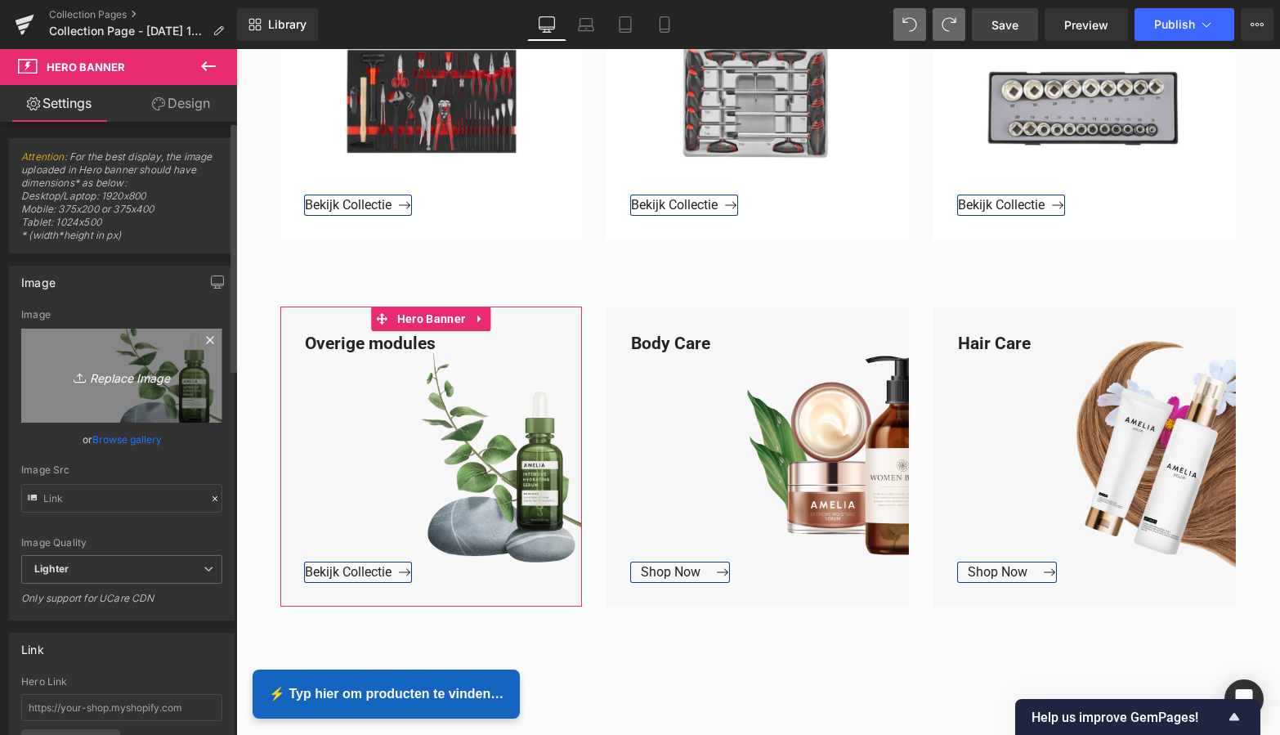
click at [133, 374] on icon "Replace Image" at bounding box center [121, 375] width 131 height 20
type input "C:\fakepath\Groen Modern Doe-het-zelf Instagram Stories (800 x 800 px).png"
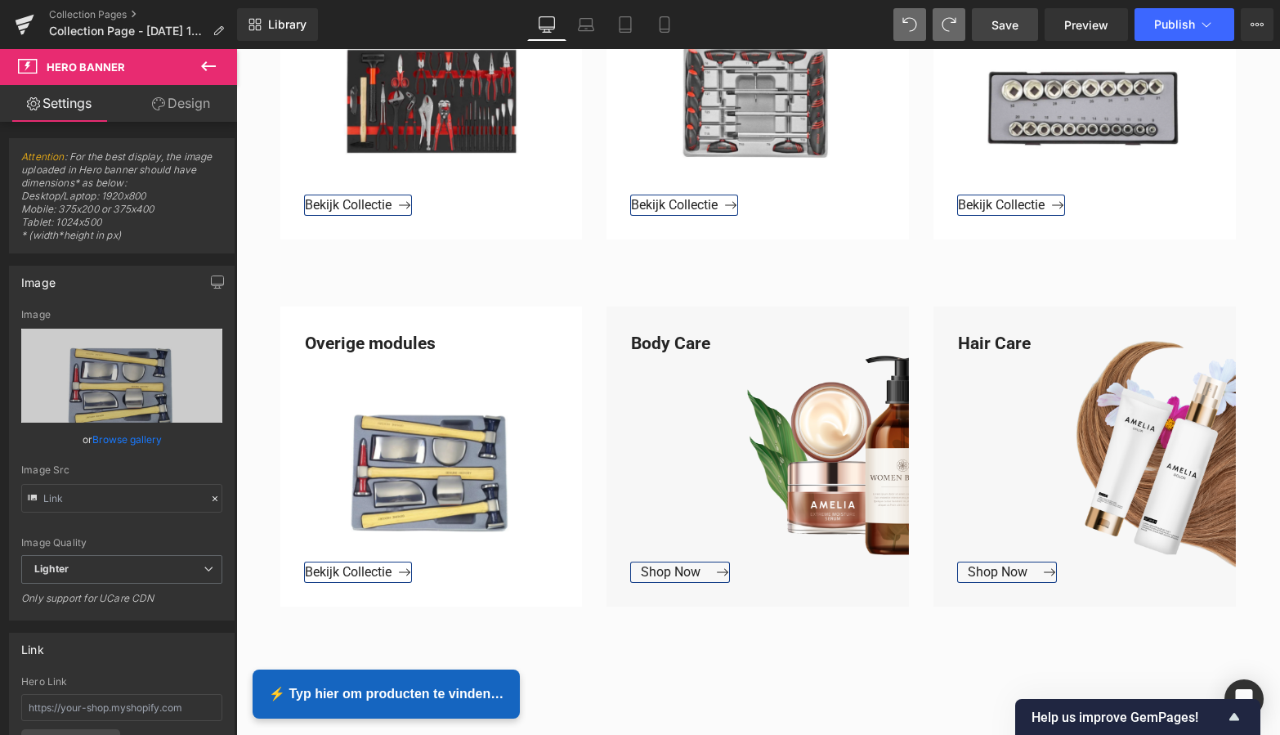
click at [1014, 31] on span "Save" at bounding box center [1005, 24] width 27 height 17
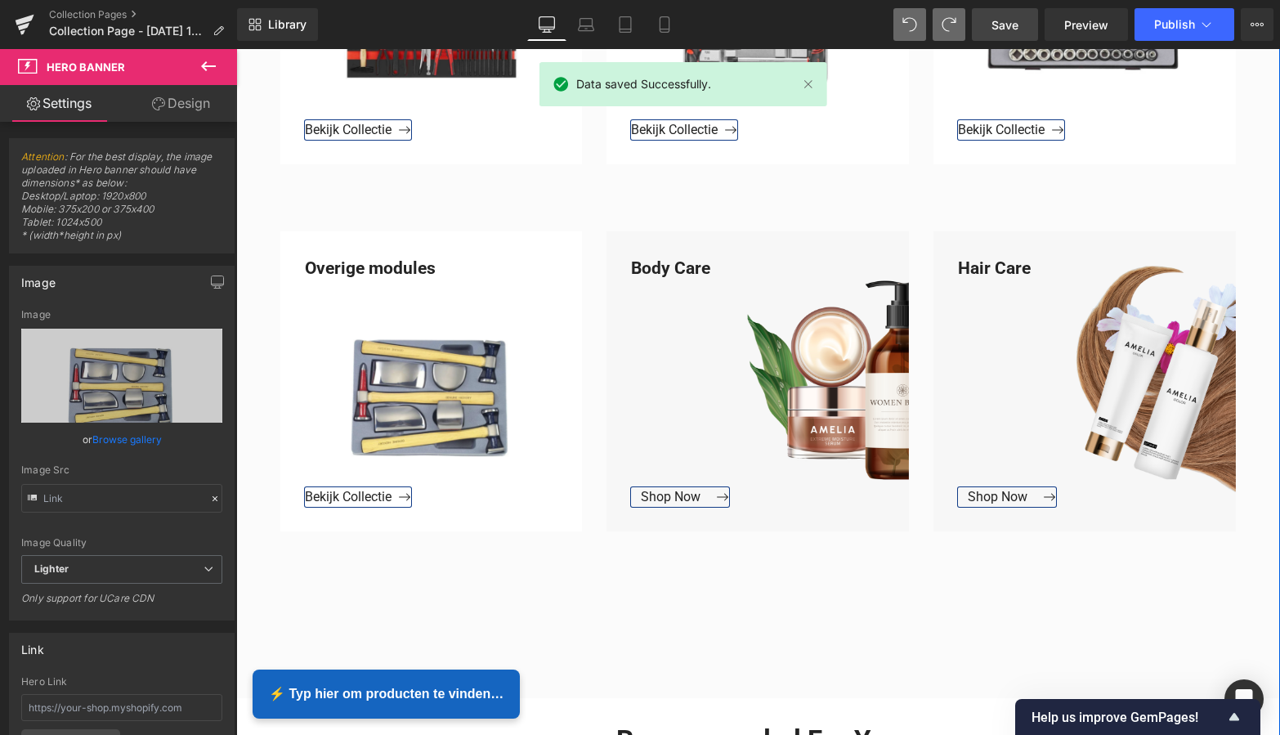
scroll to position [1336, 0]
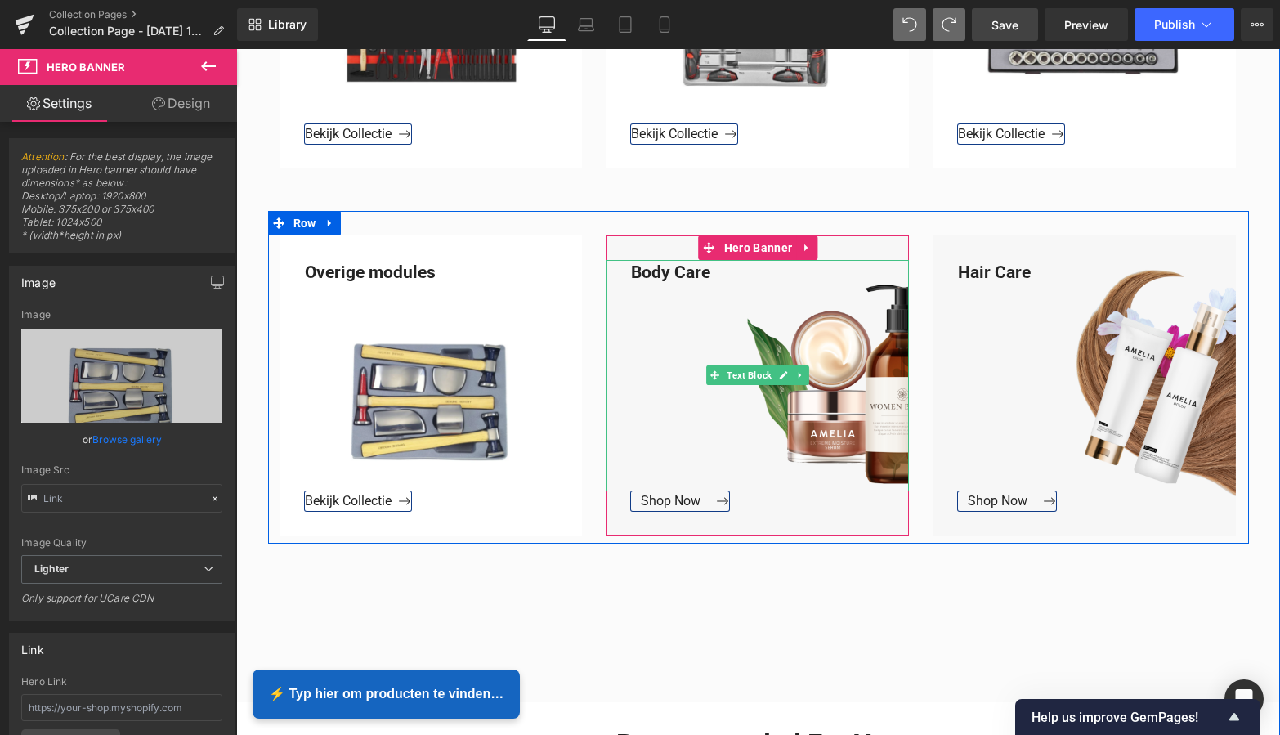
click at [711, 272] on div "Body Care" at bounding box center [758, 375] width 302 height 231
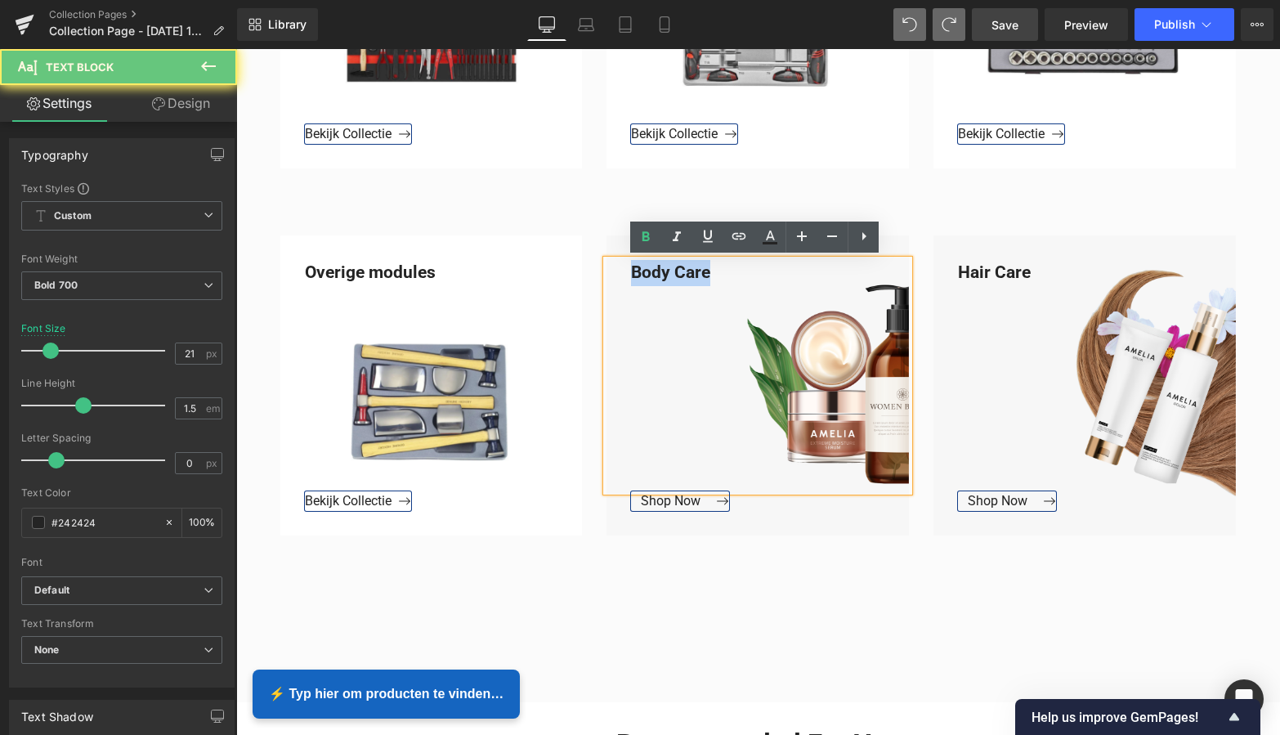
drag, startPoint x: 710, startPoint y: 271, endPoint x: 613, endPoint y: 269, distance: 97.3
click at [613, 269] on div "Body Care" at bounding box center [758, 375] width 302 height 231
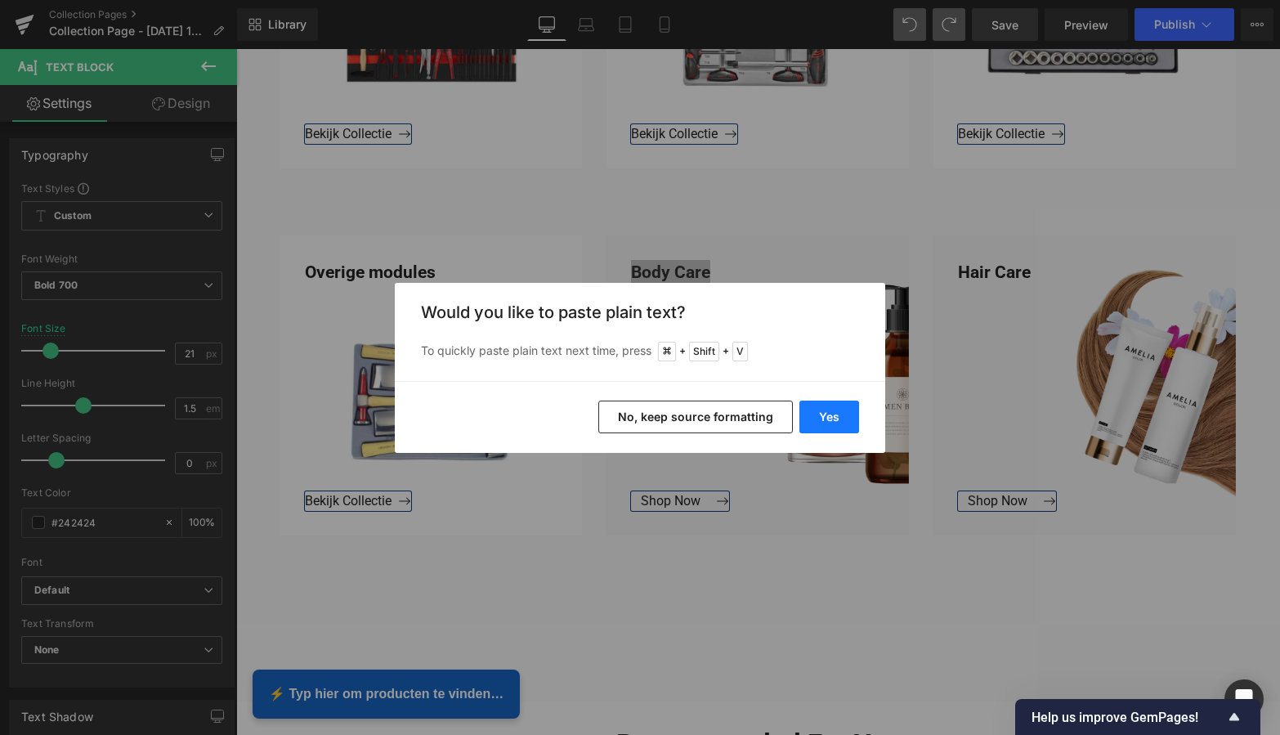
click at [829, 411] on button "Yes" at bounding box center [829, 417] width 60 height 33
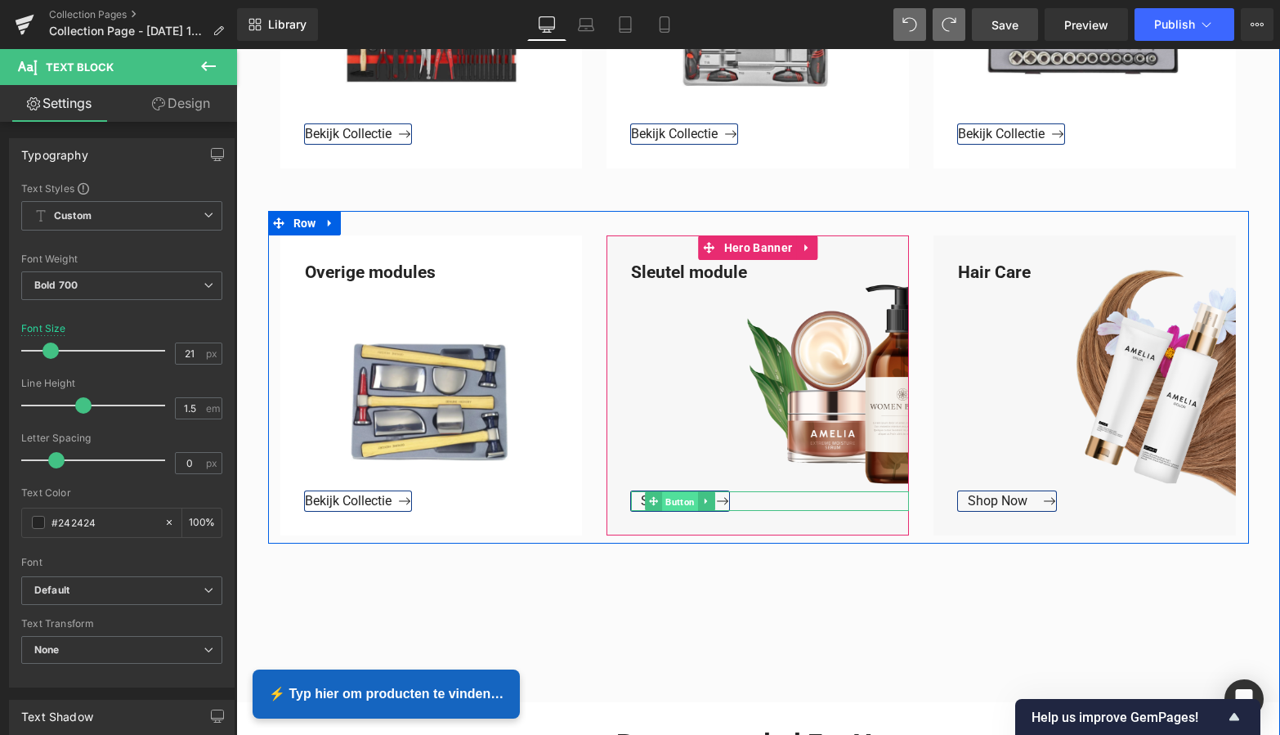
click at [665, 502] on span "Button" at bounding box center [681, 501] width 36 height 20
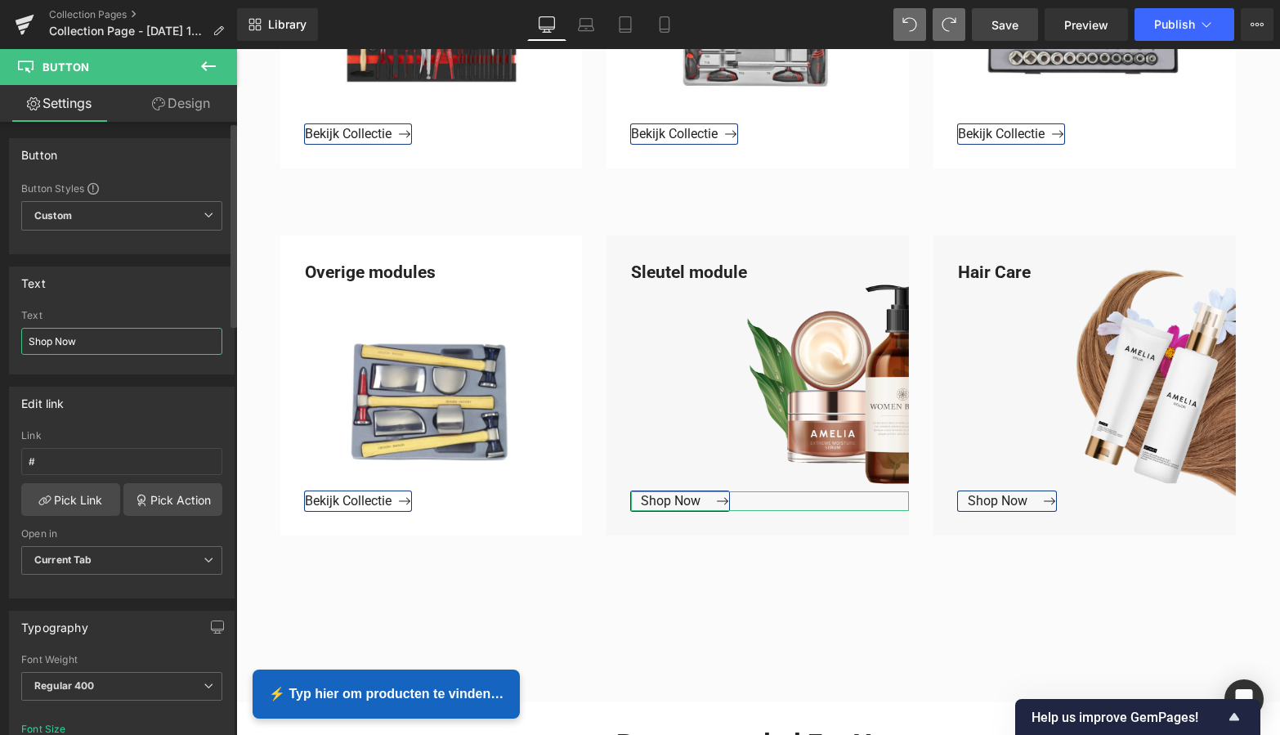
drag, startPoint x: 72, startPoint y: 335, endPoint x: 30, endPoint y: 335, distance: 41.7
click at [30, 335] on input "Shop Now" at bounding box center [121, 341] width 201 height 27
drag, startPoint x: 83, startPoint y: 343, endPoint x: 4, endPoint y: 339, distance: 79.4
click at [4, 339] on div "Text Shop Now Text Shop Now" at bounding box center [122, 314] width 244 height 120
type input "K"
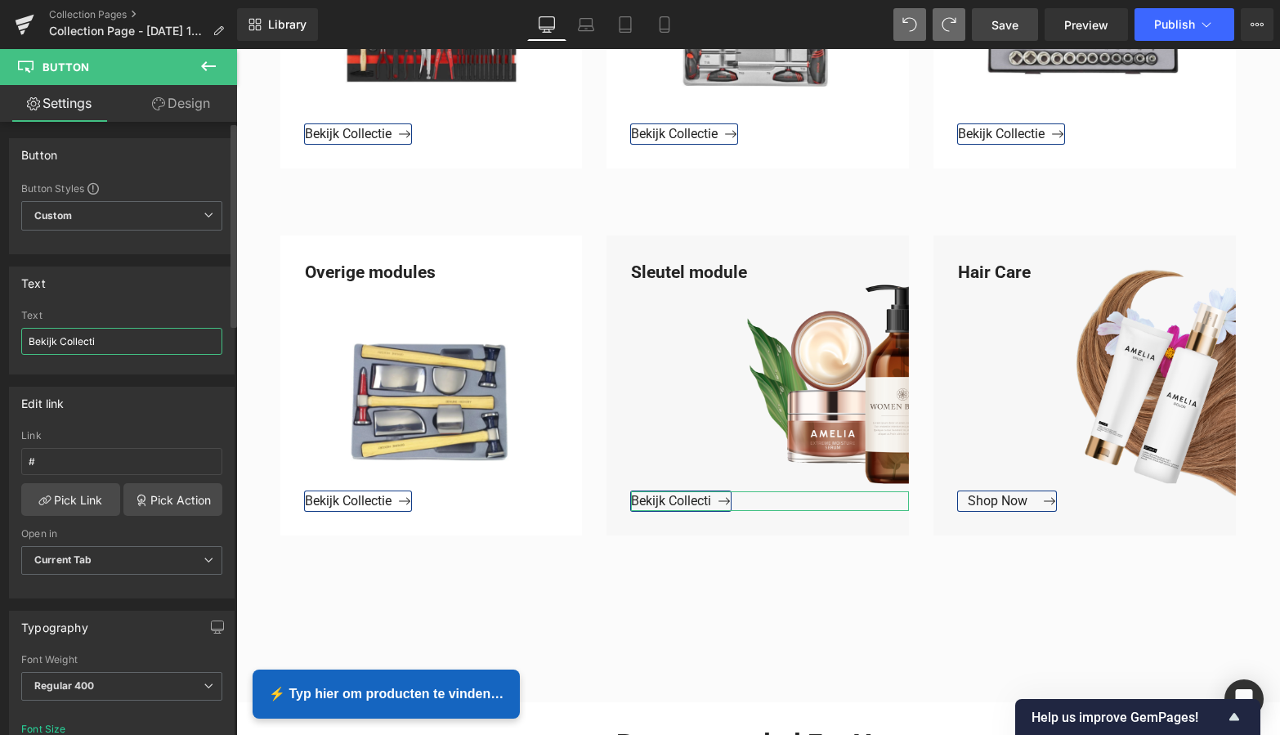
type input "Bekijk Collectie"
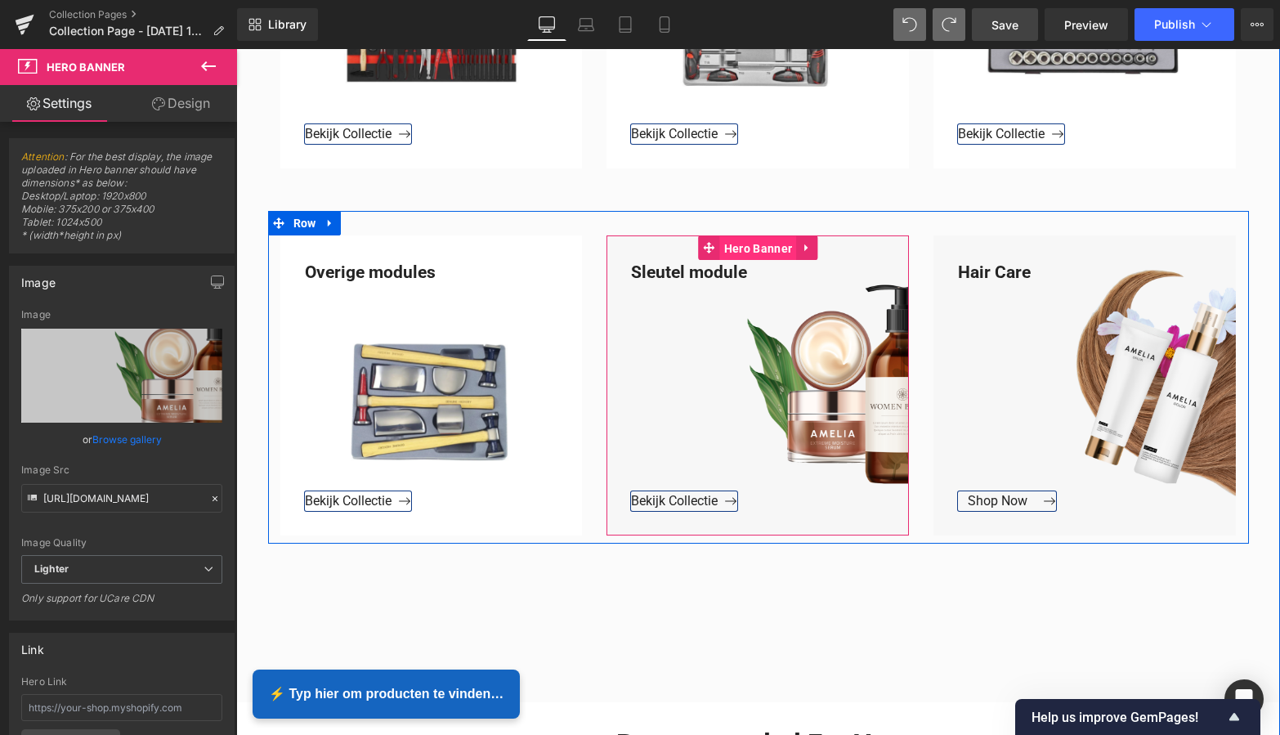
click at [767, 249] on span "Hero Banner" at bounding box center [758, 248] width 76 height 25
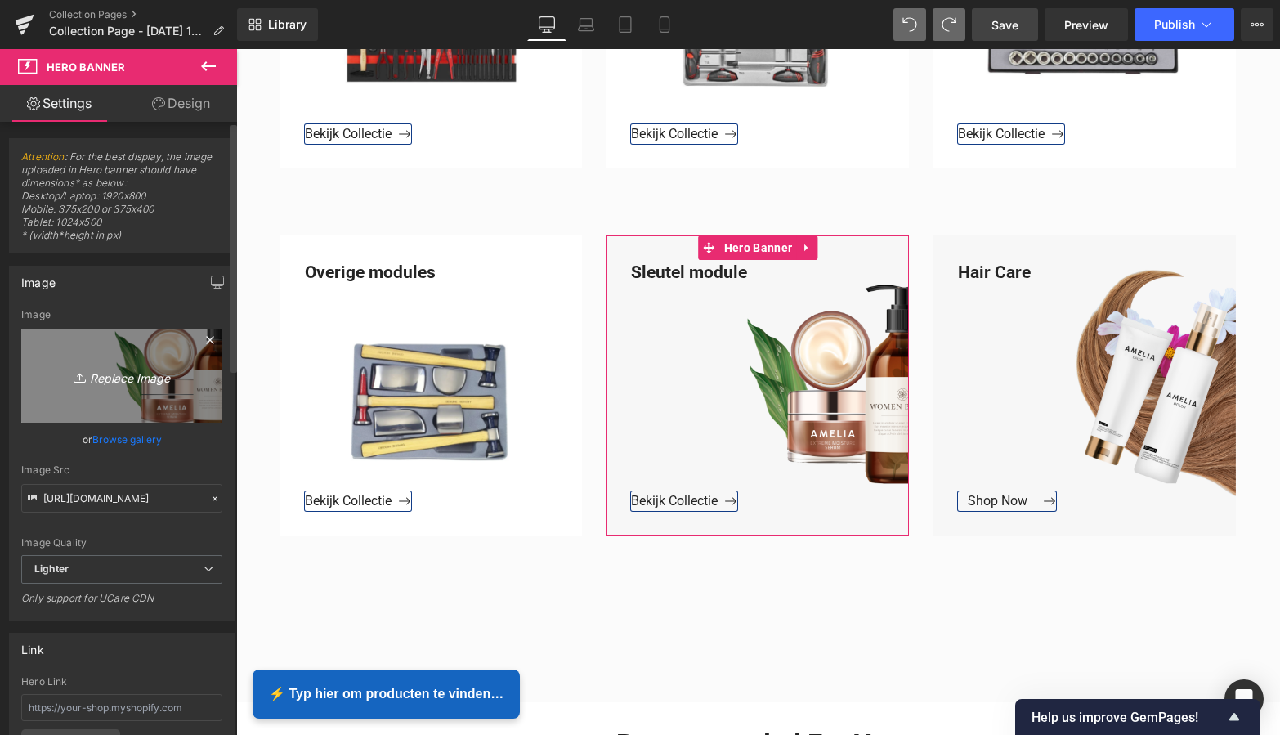
click at [116, 380] on icon "Replace Image" at bounding box center [121, 375] width 131 height 20
type input "C:\fakepath\Groen Modern Doe-het-zelf Instagram Stories (800 x 800 px).png"
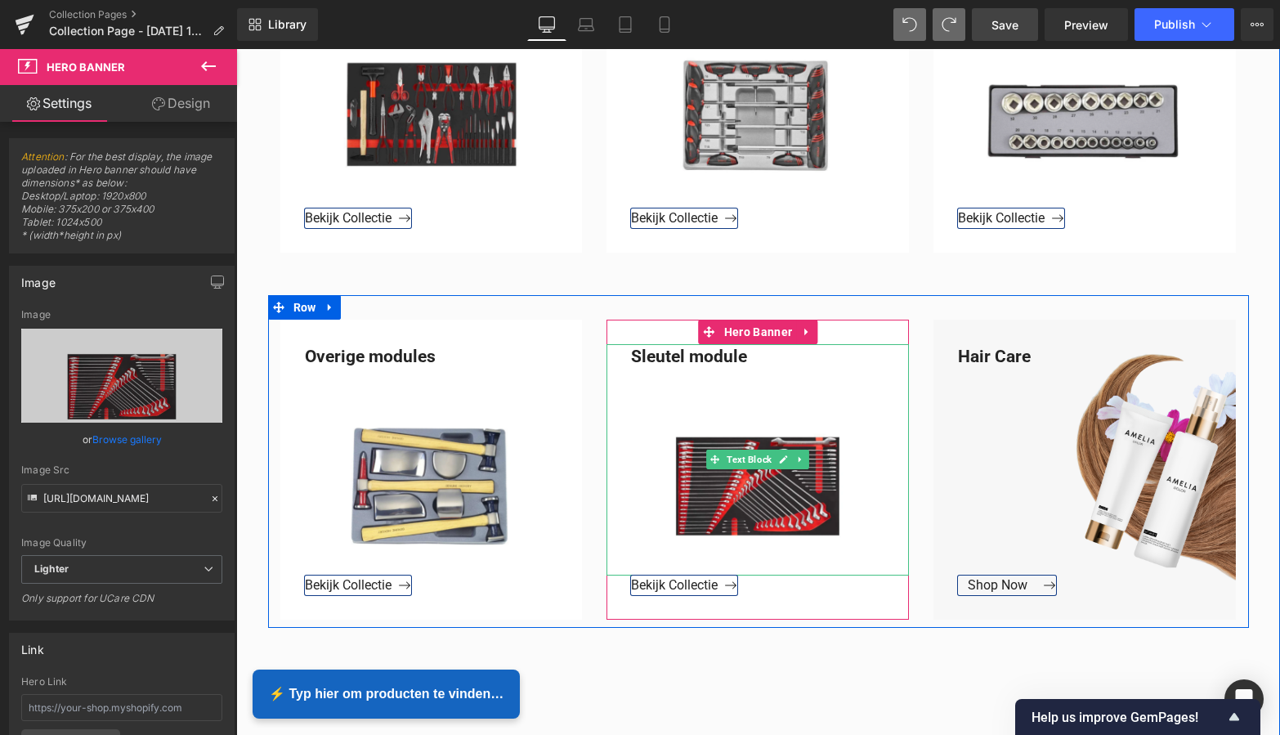
scroll to position [1247, 0]
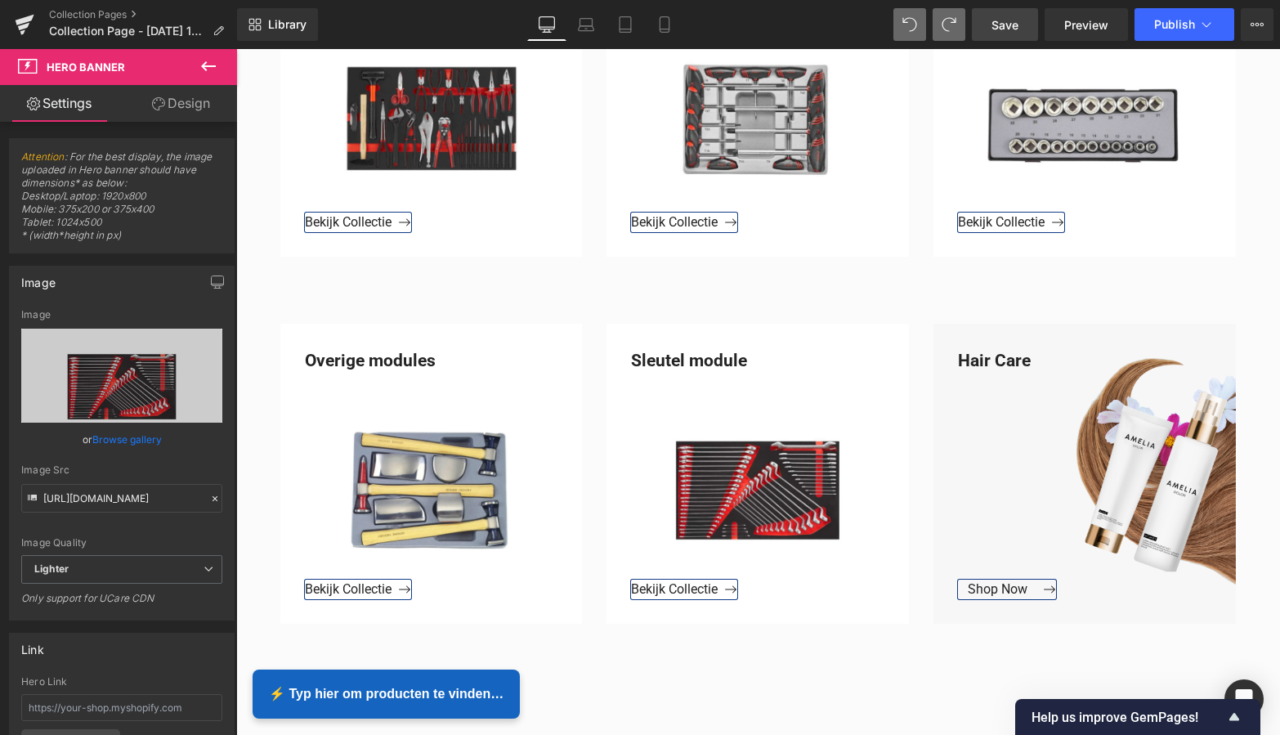
click at [1015, 25] on span "Save" at bounding box center [1005, 24] width 27 height 17
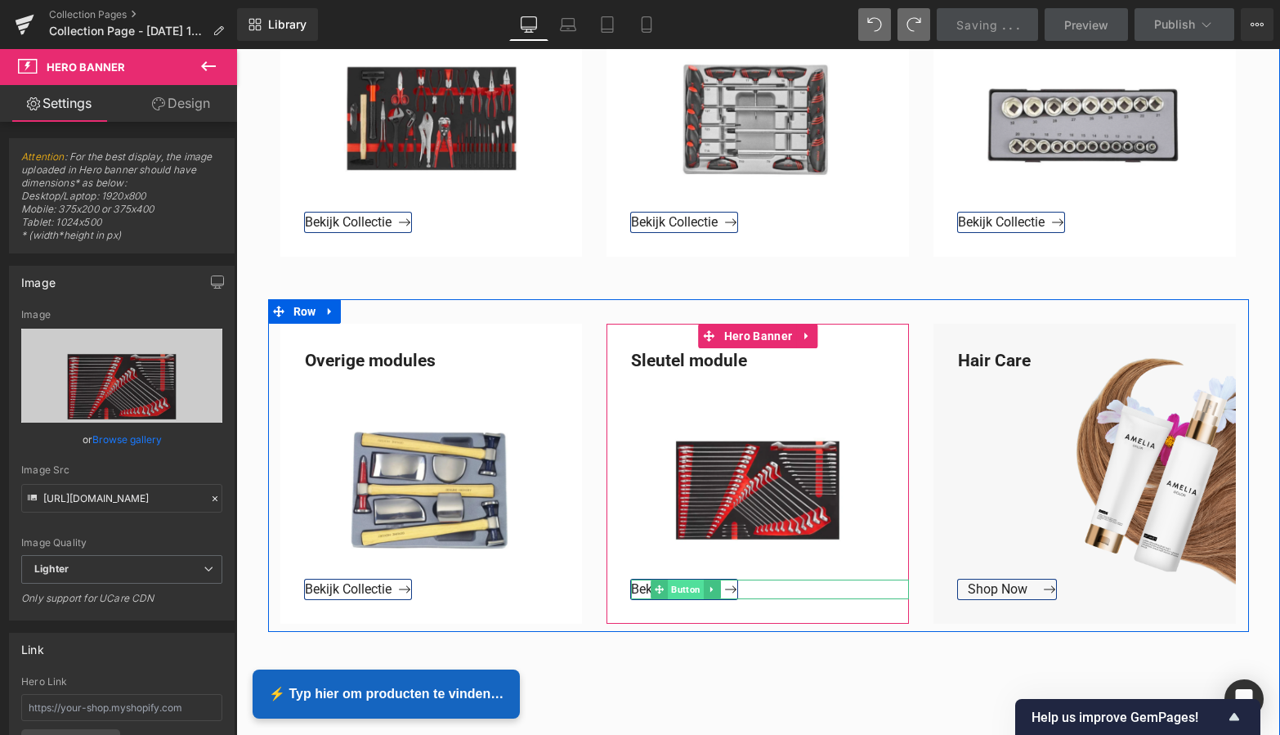
click at [681, 591] on span "Button" at bounding box center [686, 590] width 36 height 20
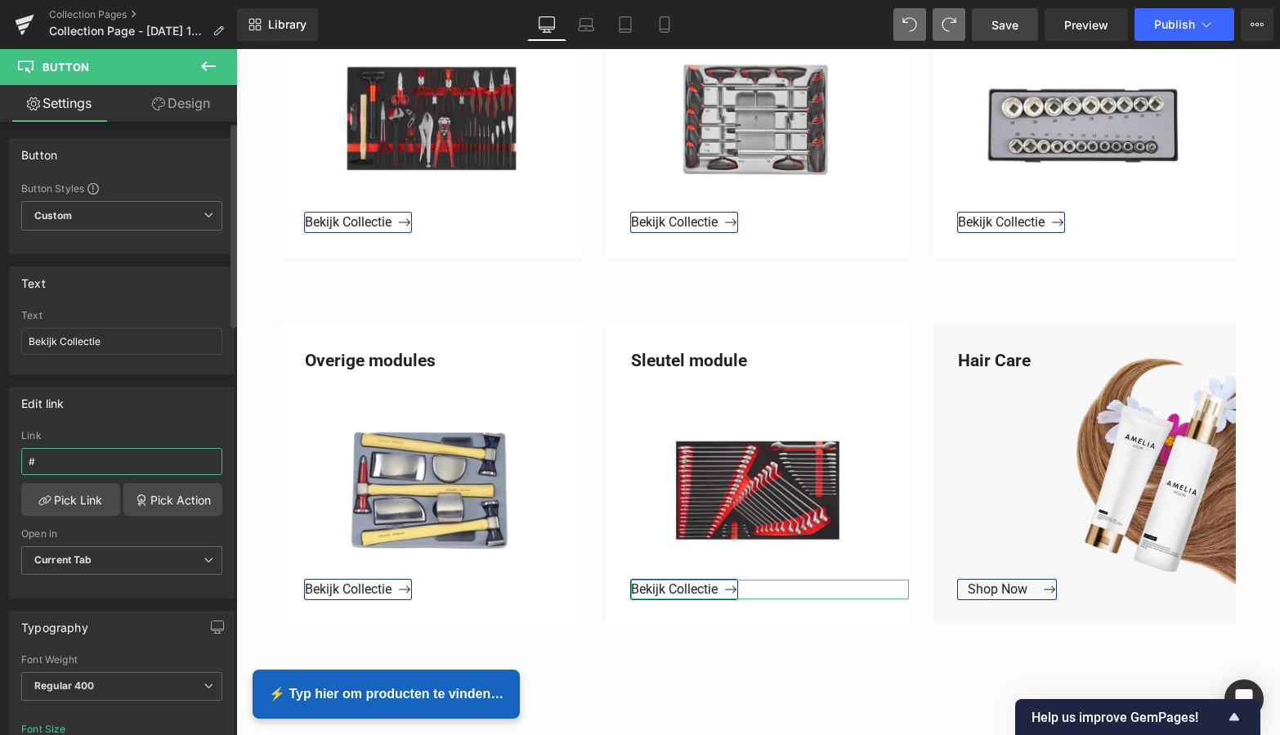
click at [52, 465] on input "#" at bounding box center [121, 461] width 201 height 27
drag, startPoint x: 20, startPoint y: 460, endPoint x: 7, endPoint y: 457, distance: 13.5
click at [8, 457] on div "Edit link # Link # Pick Link Pick Action Current Tab New Tab Open in Current Ta…" at bounding box center [122, 486] width 244 height 224
paste input "[URL][DOMAIN_NAME]"
type input "[URL][DOMAIN_NAME]"
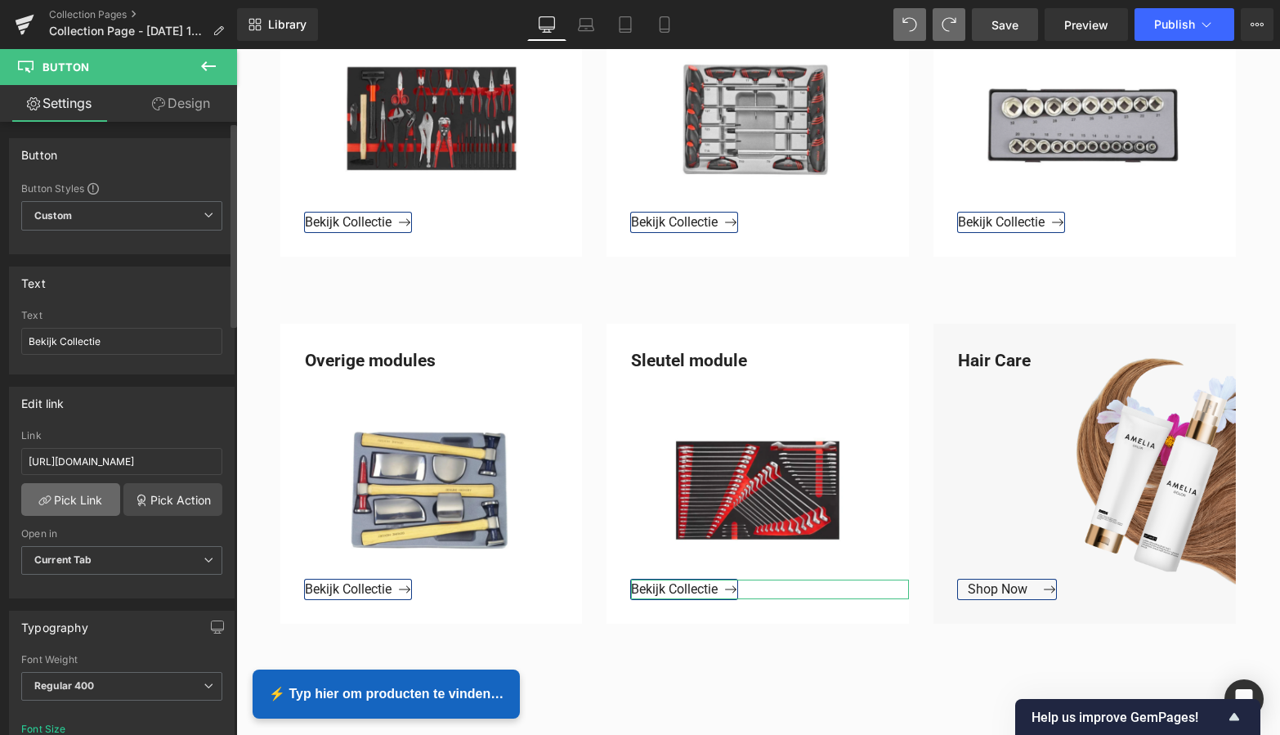
click at [80, 500] on link "Pick Link" at bounding box center [70, 499] width 99 height 33
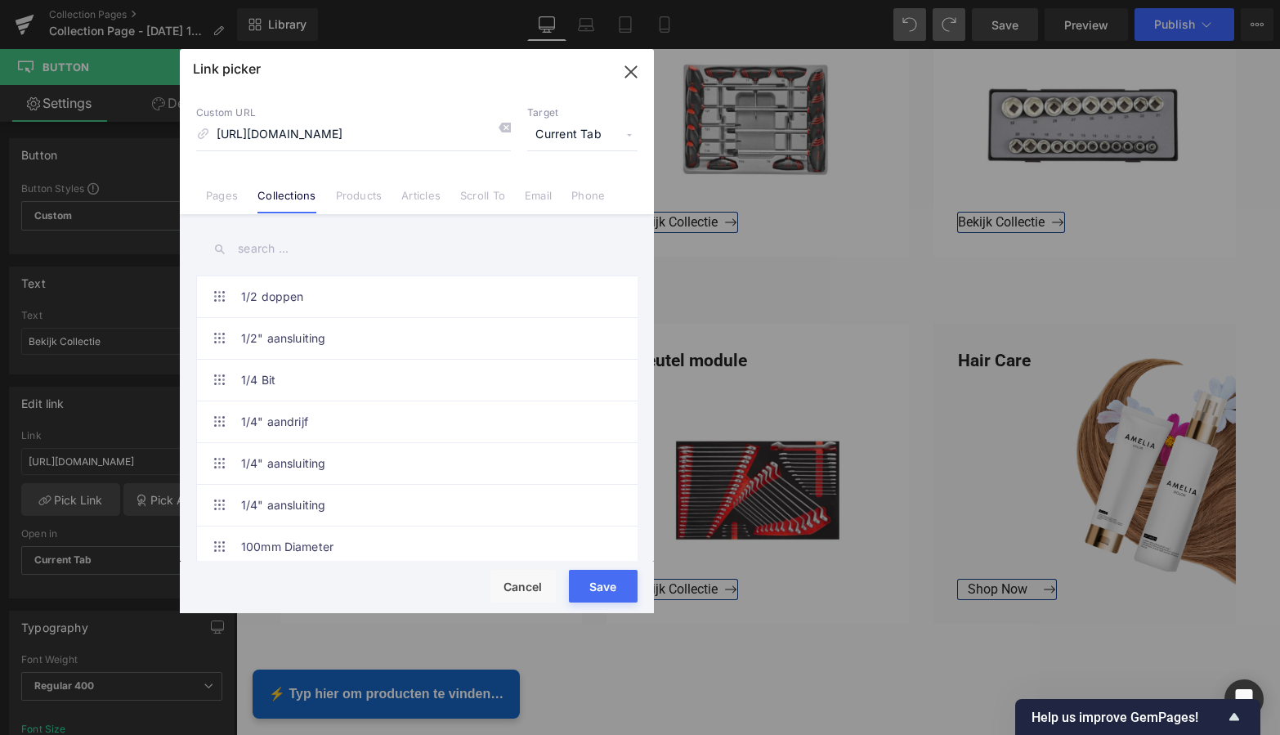
click at [602, 581] on button "Save" at bounding box center [603, 586] width 69 height 33
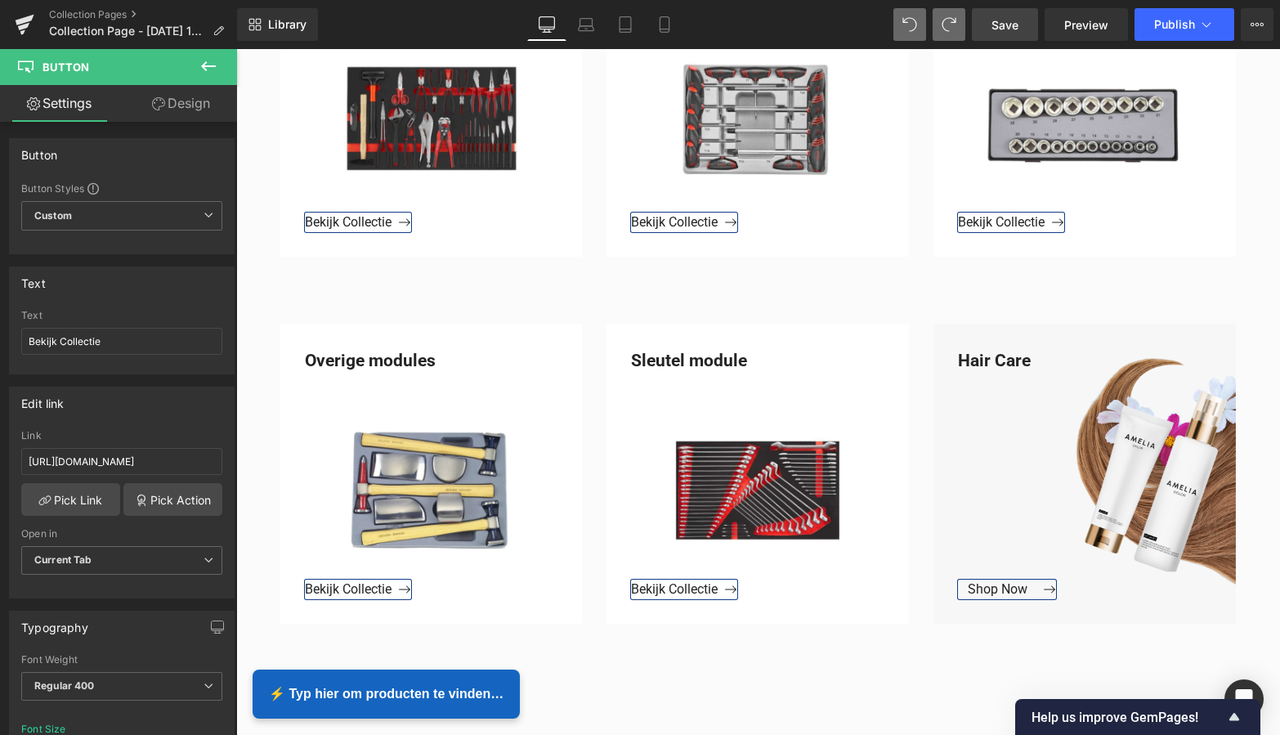
click at [993, 27] on span "Save" at bounding box center [1005, 24] width 27 height 17
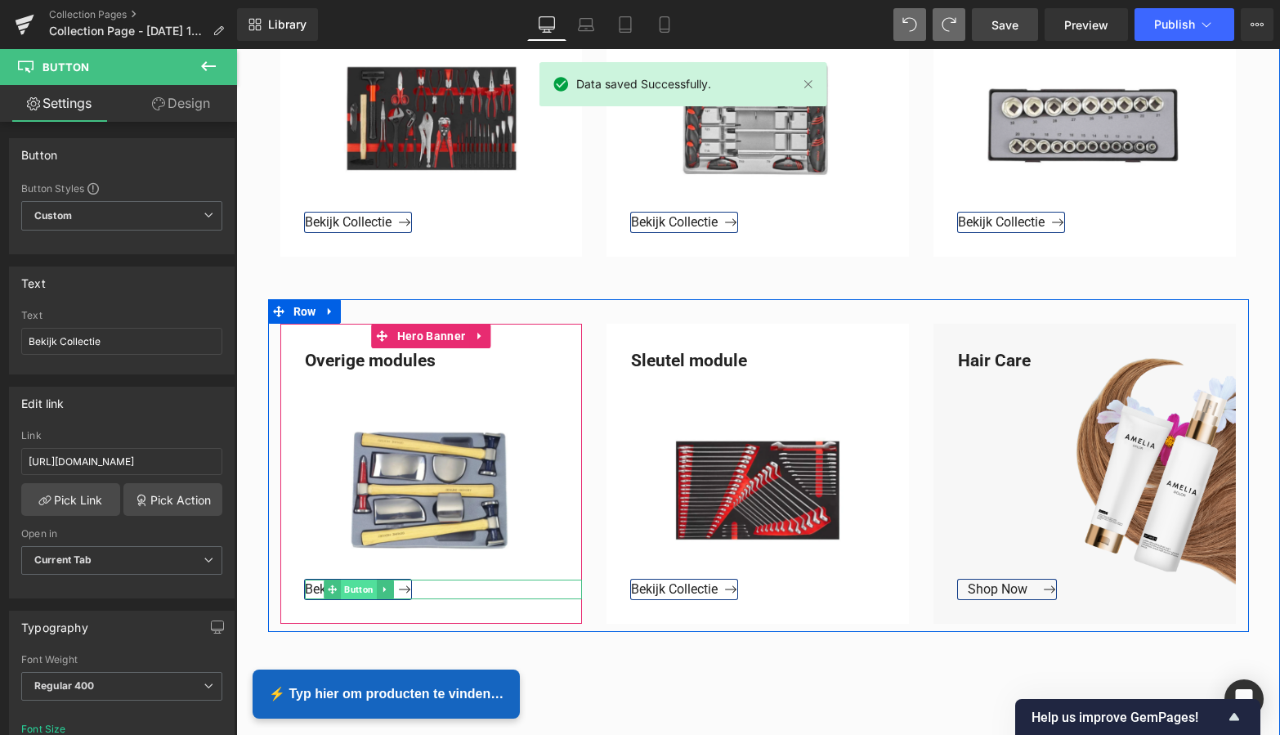
click at [357, 587] on span "Button" at bounding box center [359, 590] width 36 height 20
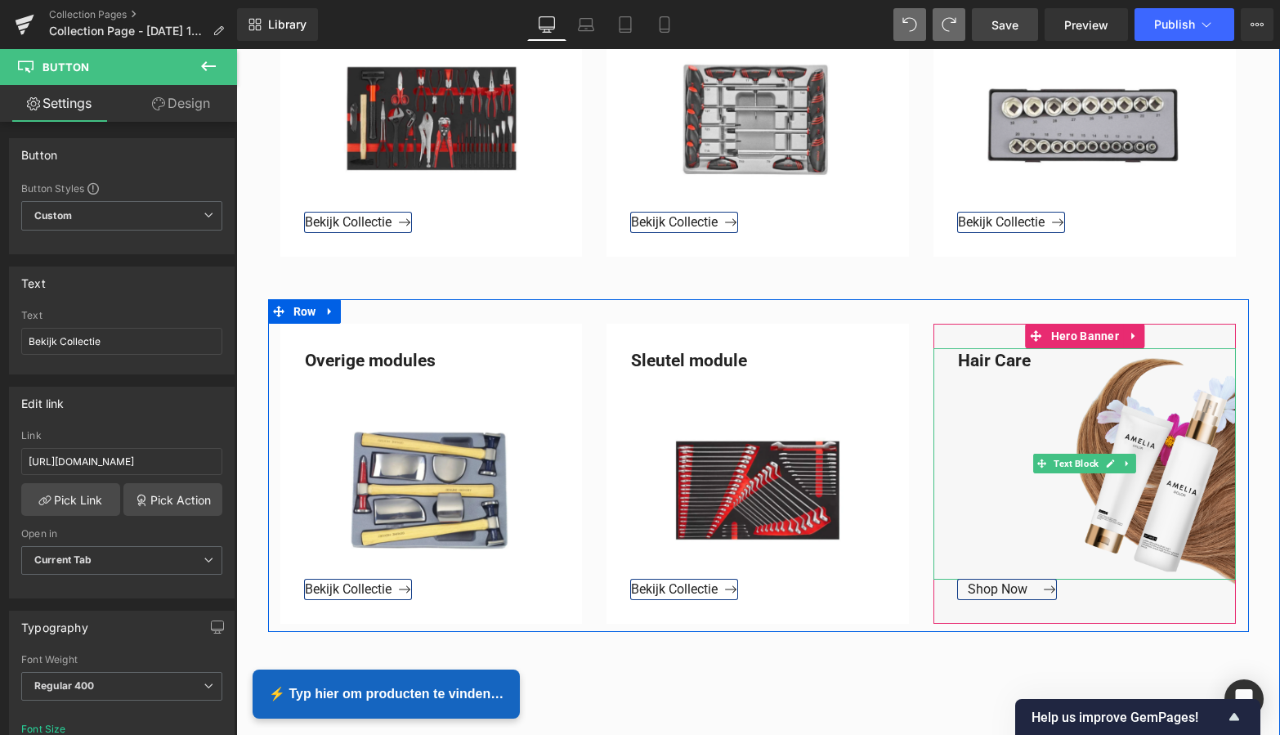
click at [1032, 361] on div "Hair Care" at bounding box center [1085, 463] width 302 height 231
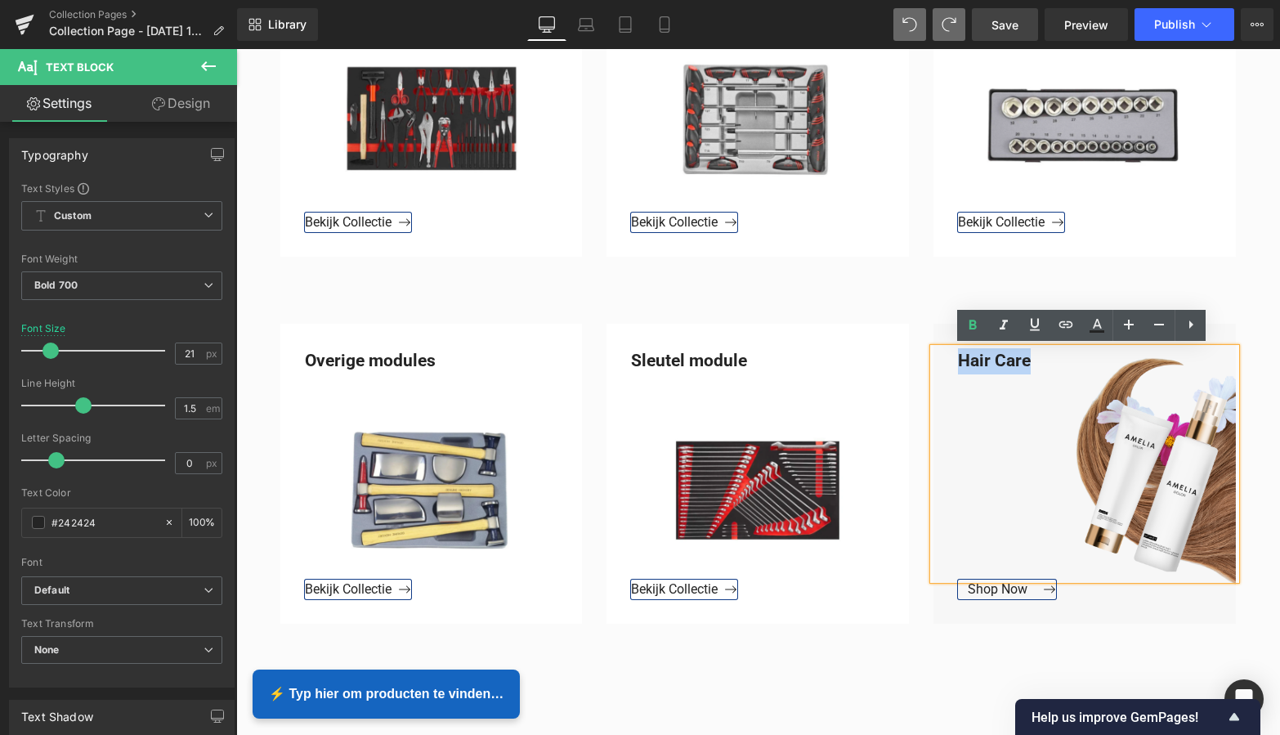
drag, startPoint x: 1032, startPoint y: 361, endPoint x: 956, endPoint y: 359, distance: 76.0
click at [956, 359] on div "Hair Care" at bounding box center [1085, 463] width 302 height 231
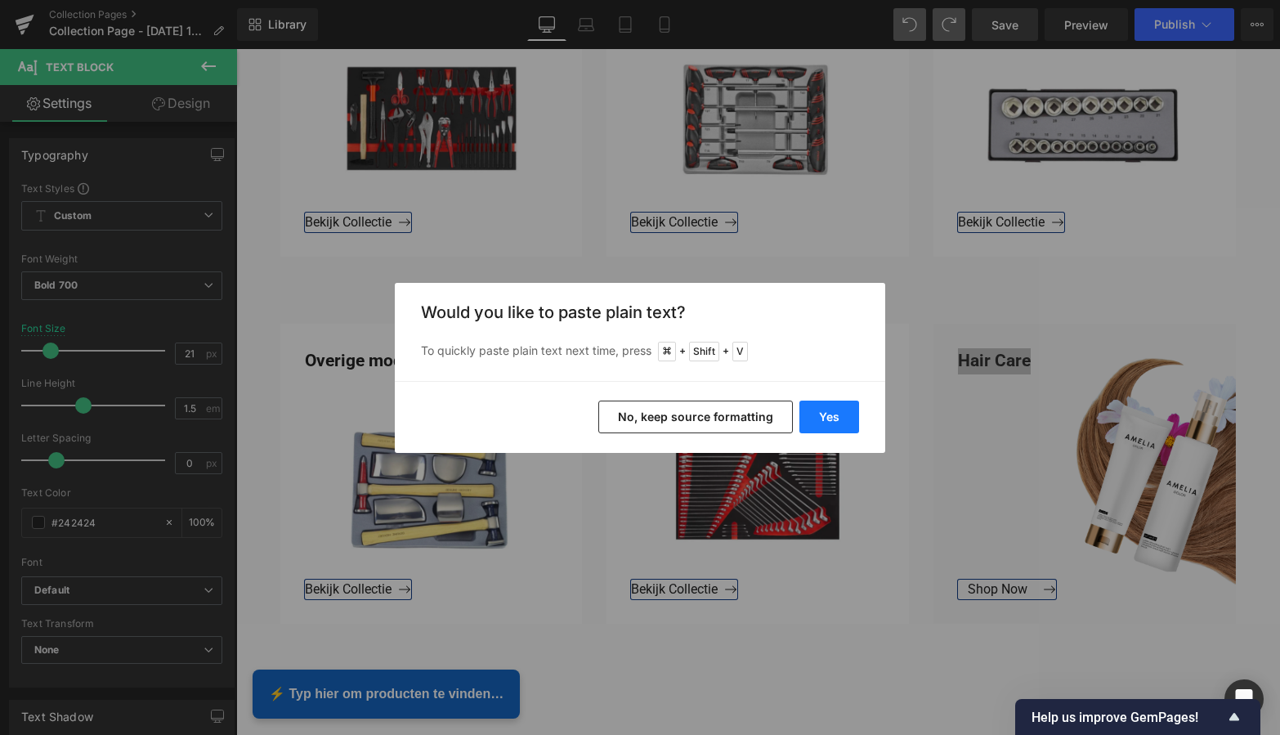
click at [840, 414] on button "Yes" at bounding box center [829, 417] width 60 height 33
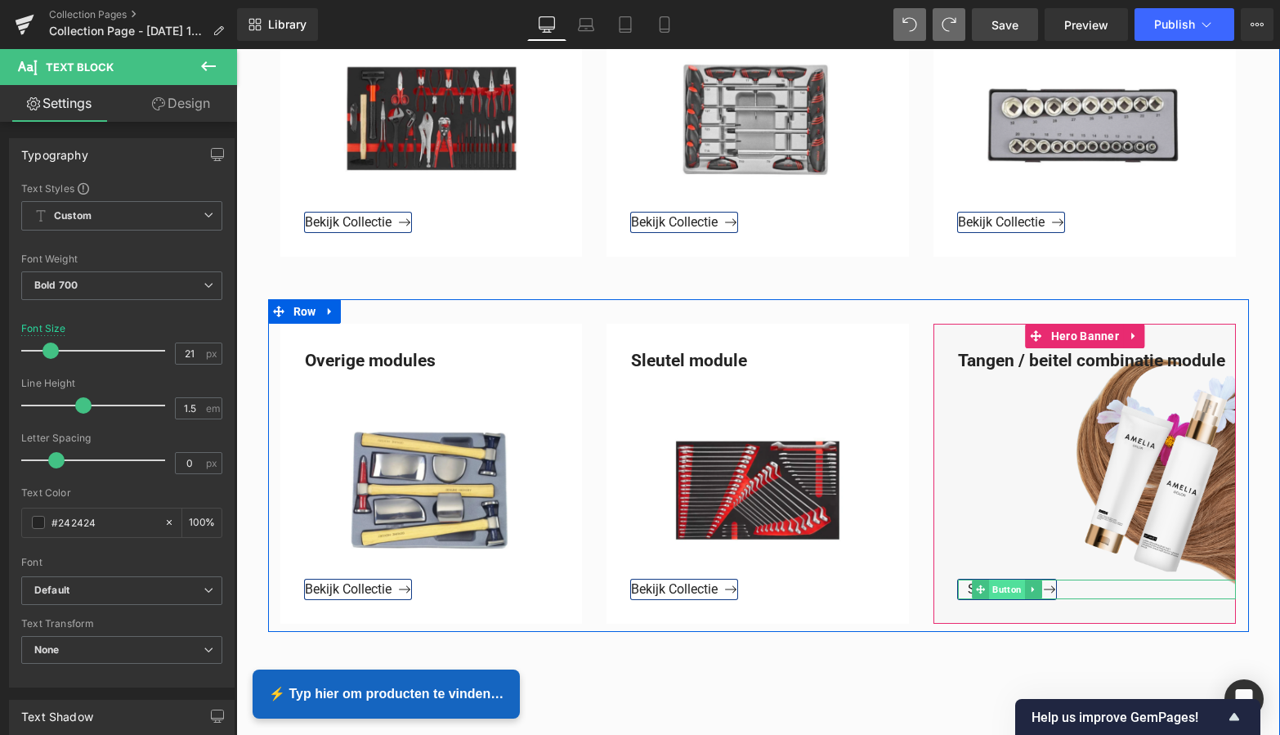
click at [990, 588] on span "Button" at bounding box center [1008, 590] width 36 height 20
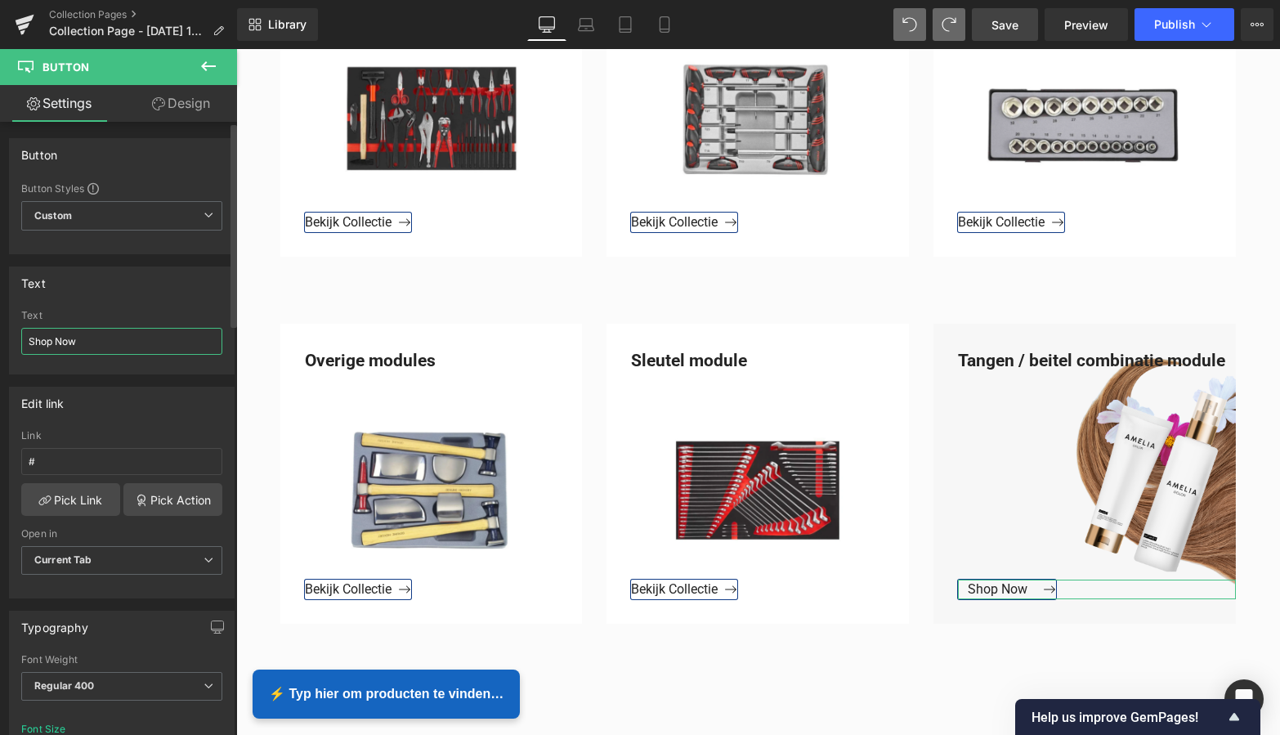
click at [84, 343] on input "Shop Now" at bounding box center [121, 341] width 201 height 27
drag, startPoint x: 69, startPoint y: 342, endPoint x: 4, endPoint y: 336, distance: 64.8
click at [5, 338] on div "Text Shop Now Text Shop Now" at bounding box center [122, 314] width 244 height 120
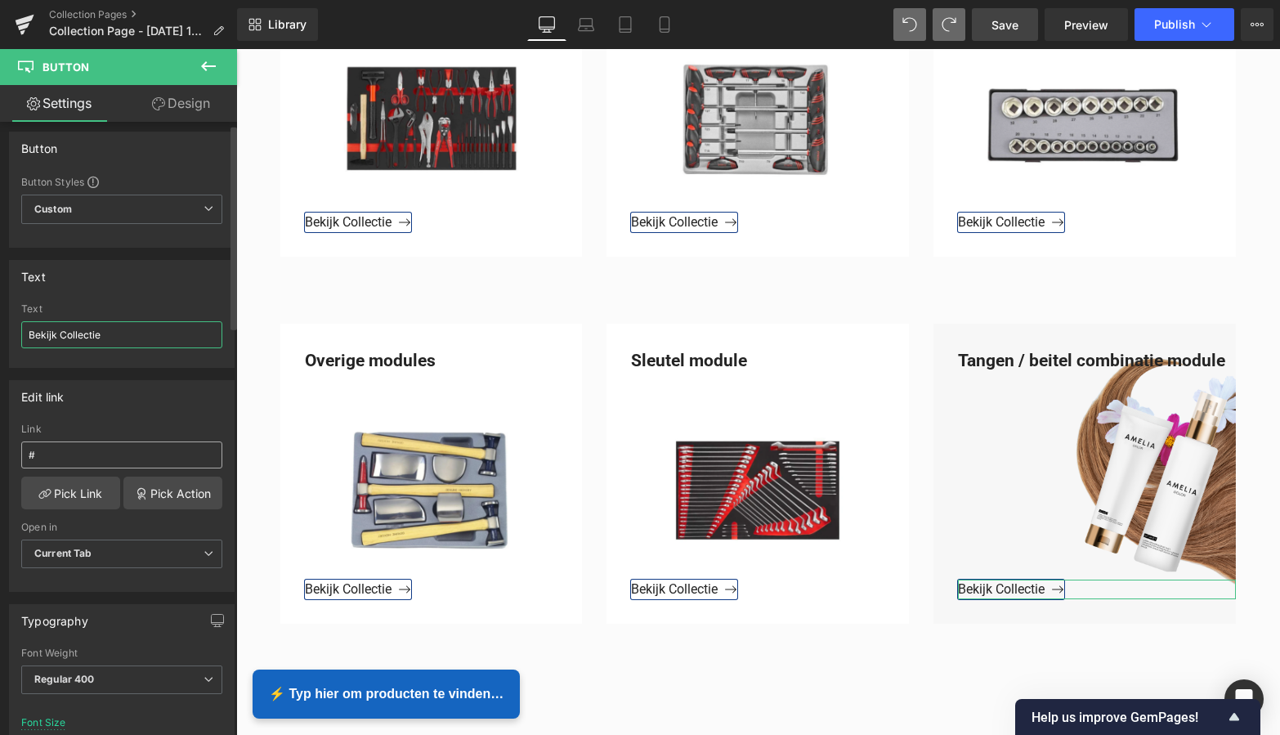
type input "Bekijk Collectie"
drag, startPoint x: 70, startPoint y: 459, endPoint x: 61, endPoint y: 455, distance: 9.6
click at [69, 458] on input "#" at bounding box center [121, 454] width 201 height 27
drag, startPoint x: 61, startPoint y: 455, endPoint x: 8, endPoint y: 451, distance: 53.3
click at [7, 452] on div "Edit link # Link # Pick Link Pick Action Current Tab New Tab Open in Current Ta…" at bounding box center [122, 480] width 244 height 224
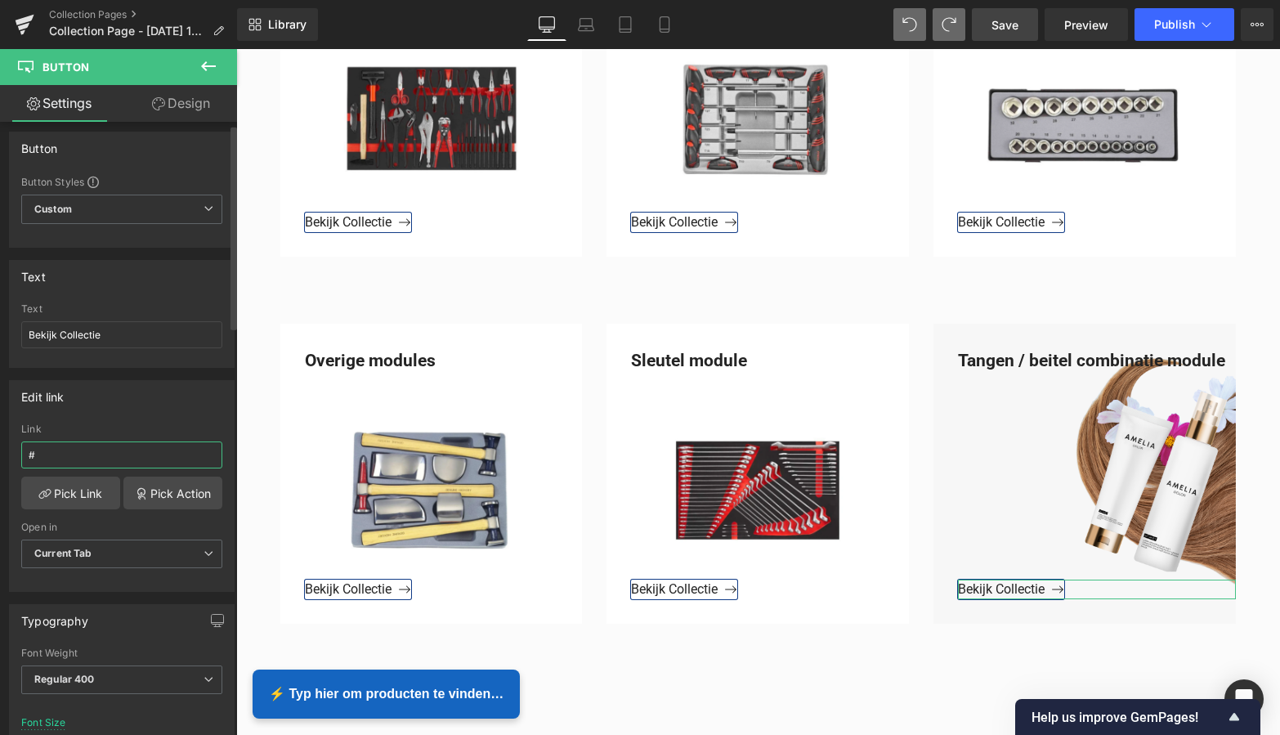
paste input "[URL][DOMAIN_NAME]"
type input "[URL][DOMAIN_NAME]"
click at [78, 494] on link "Pick Link" at bounding box center [70, 493] width 99 height 33
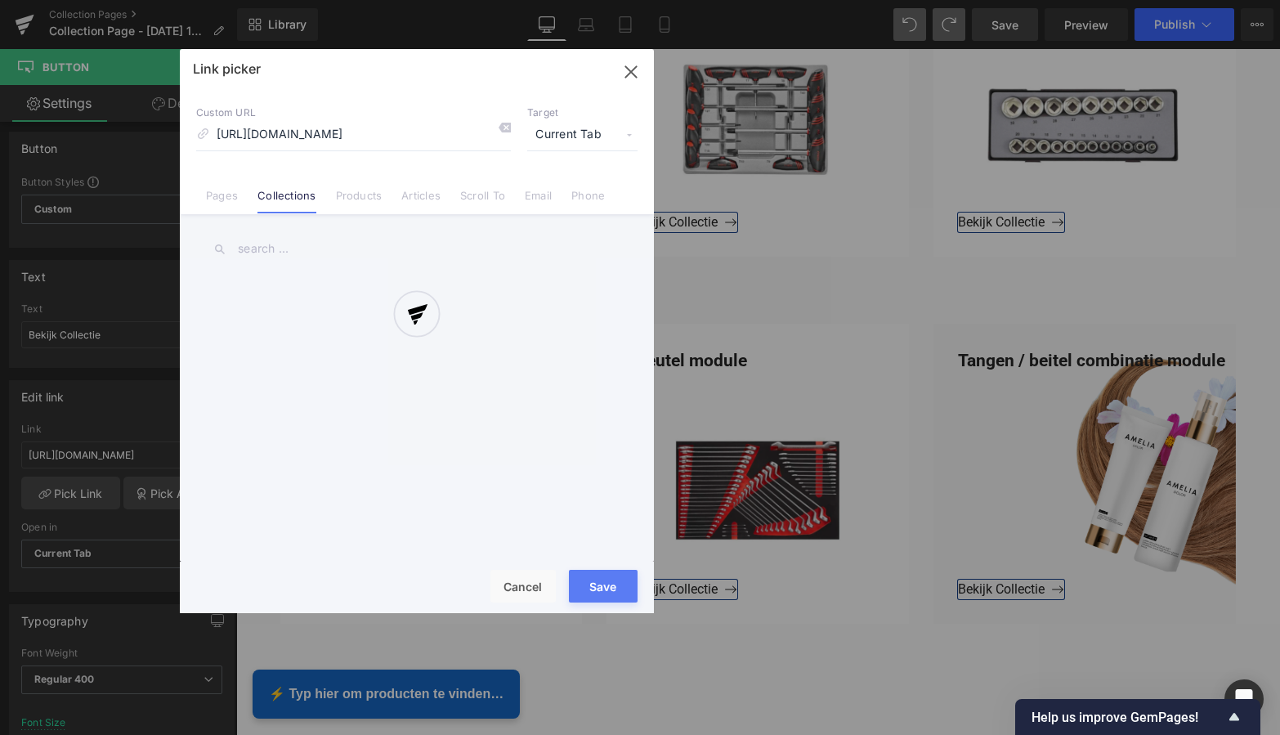
scroll to position [0, 141]
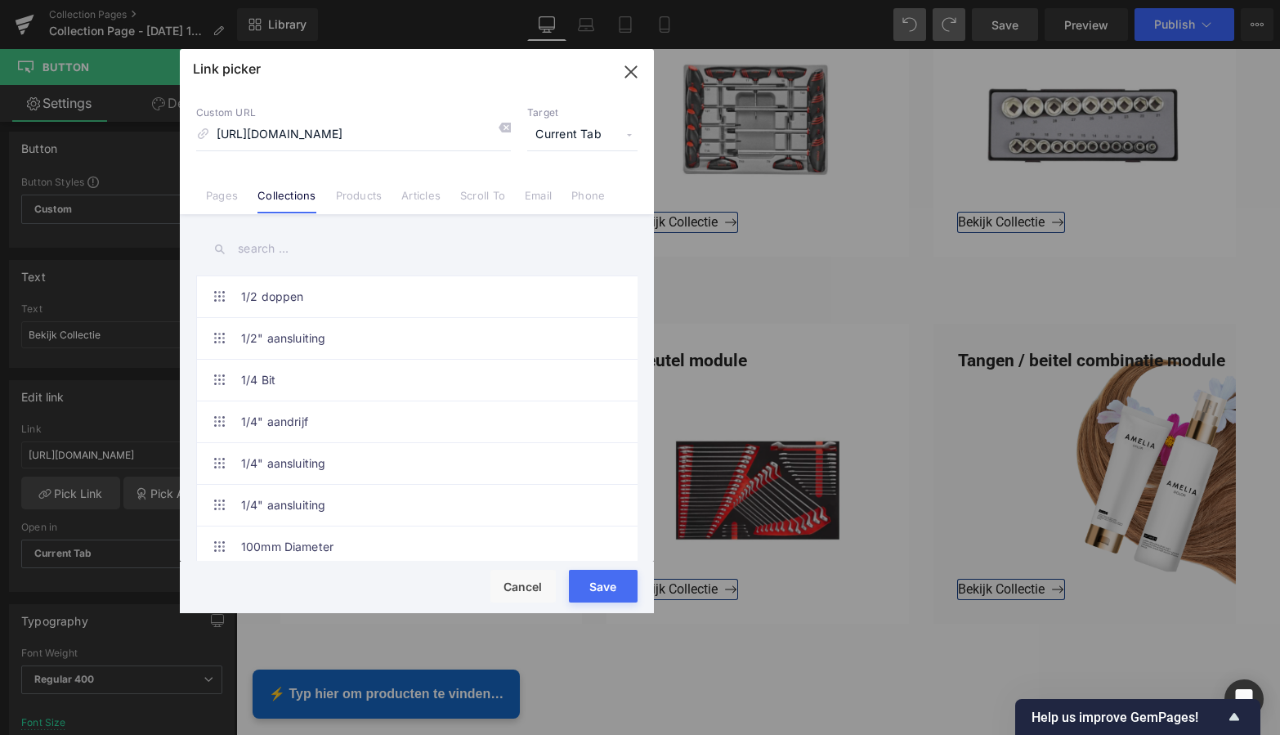
click at [616, 596] on button "Save" at bounding box center [603, 586] width 69 height 33
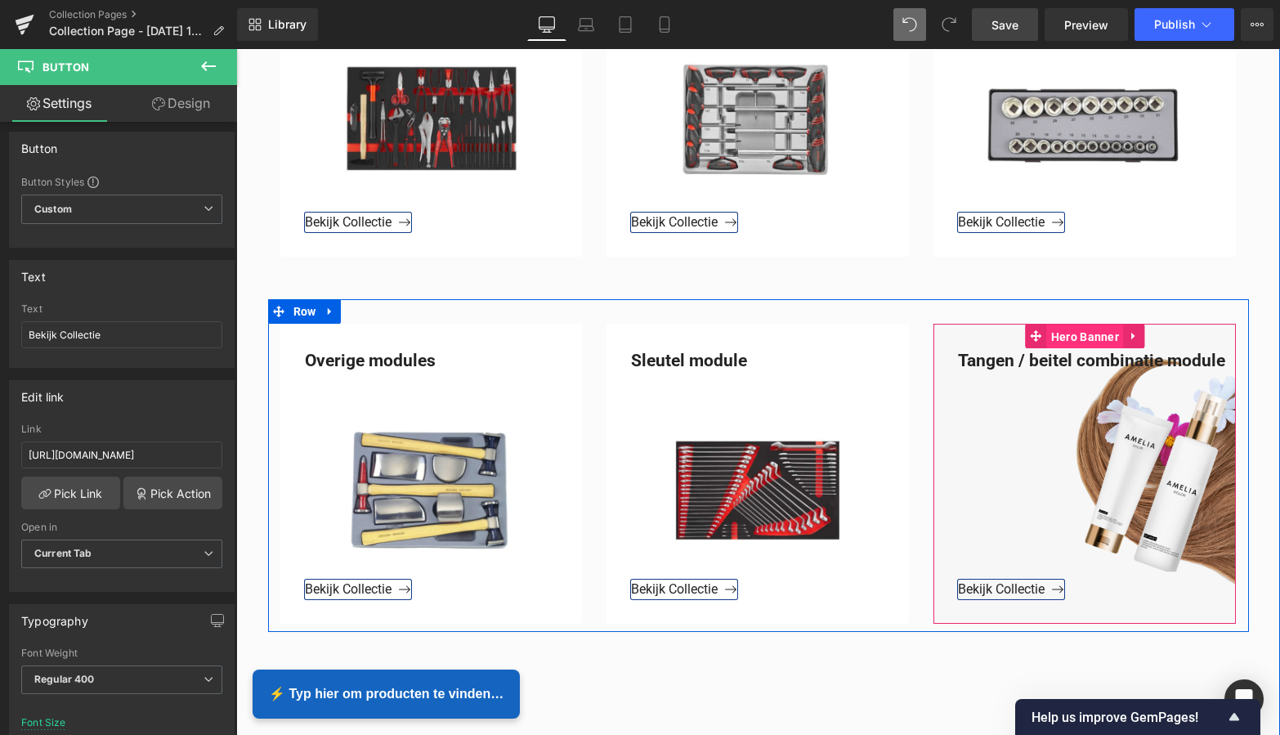
click at [1083, 334] on span "Hero Banner" at bounding box center [1085, 337] width 76 height 25
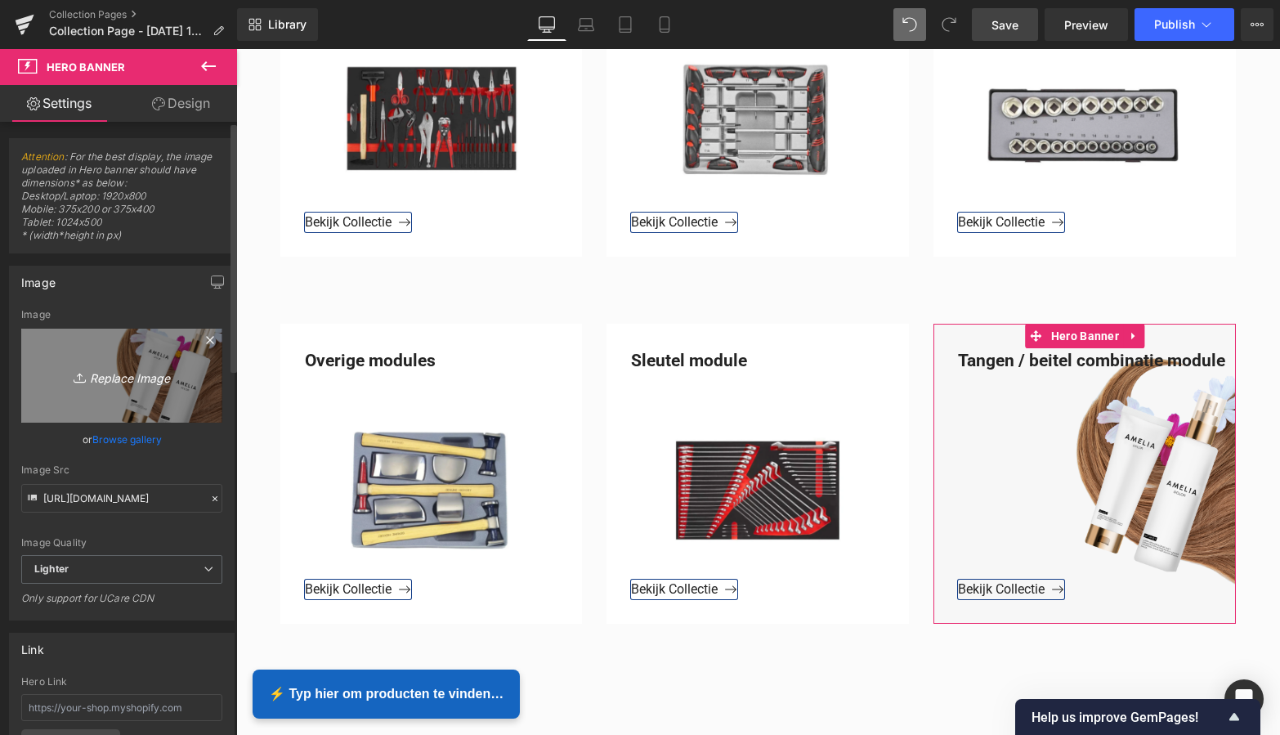
click at [143, 373] on icon "Replace Image" at bounding box center [121, 375] width 131 height 20
type input "C:\fakepath\Groen Modern Doe-het-zelf Instagram Stories (800 x 800 px).png"
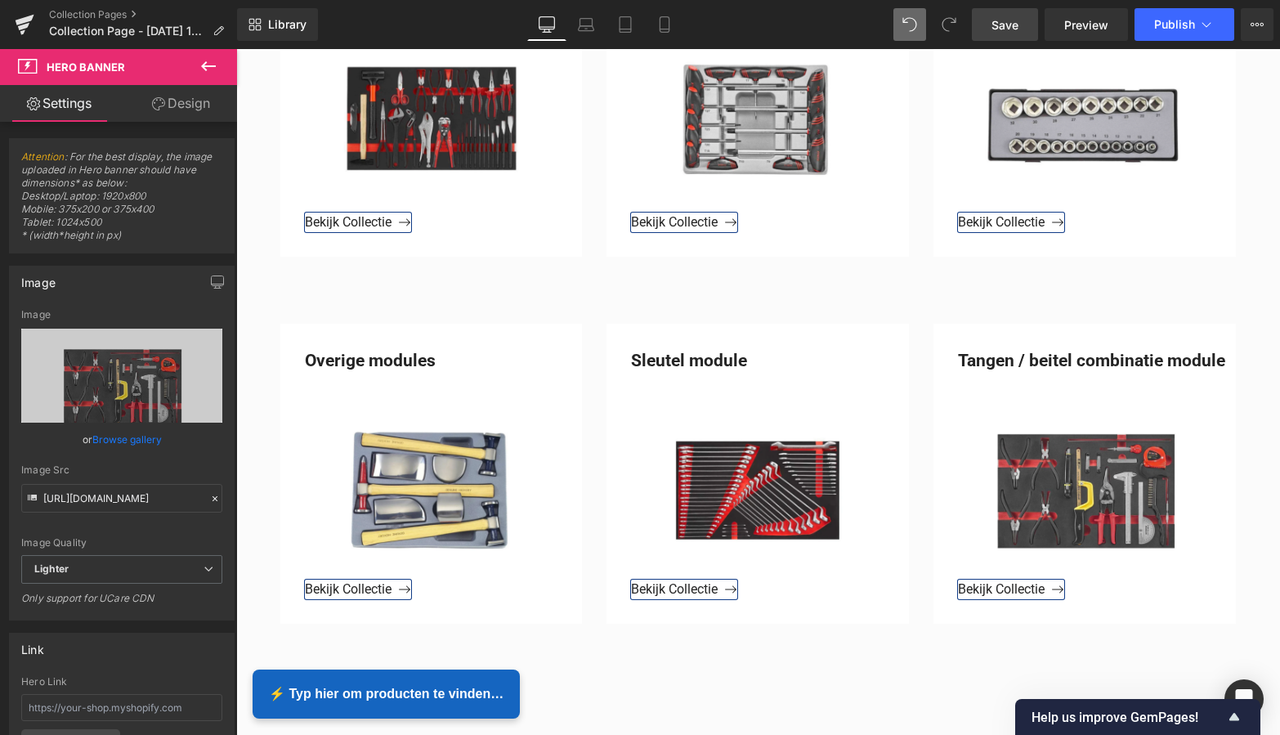
click at [1008, 21] on span "Save" at bounding box center [1005, 24] width 27 height 17
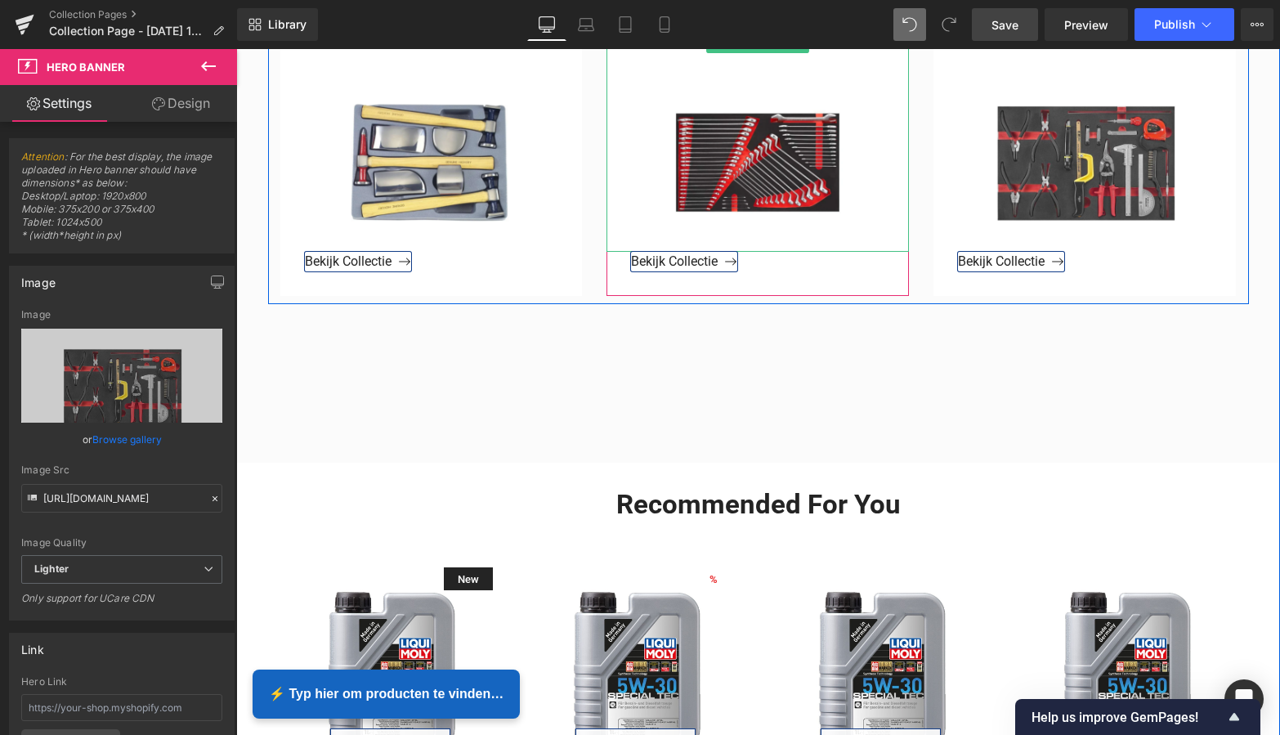
scroll to position [1606, 0]
